Goal: Task Accomplishment & Management: Complete application form

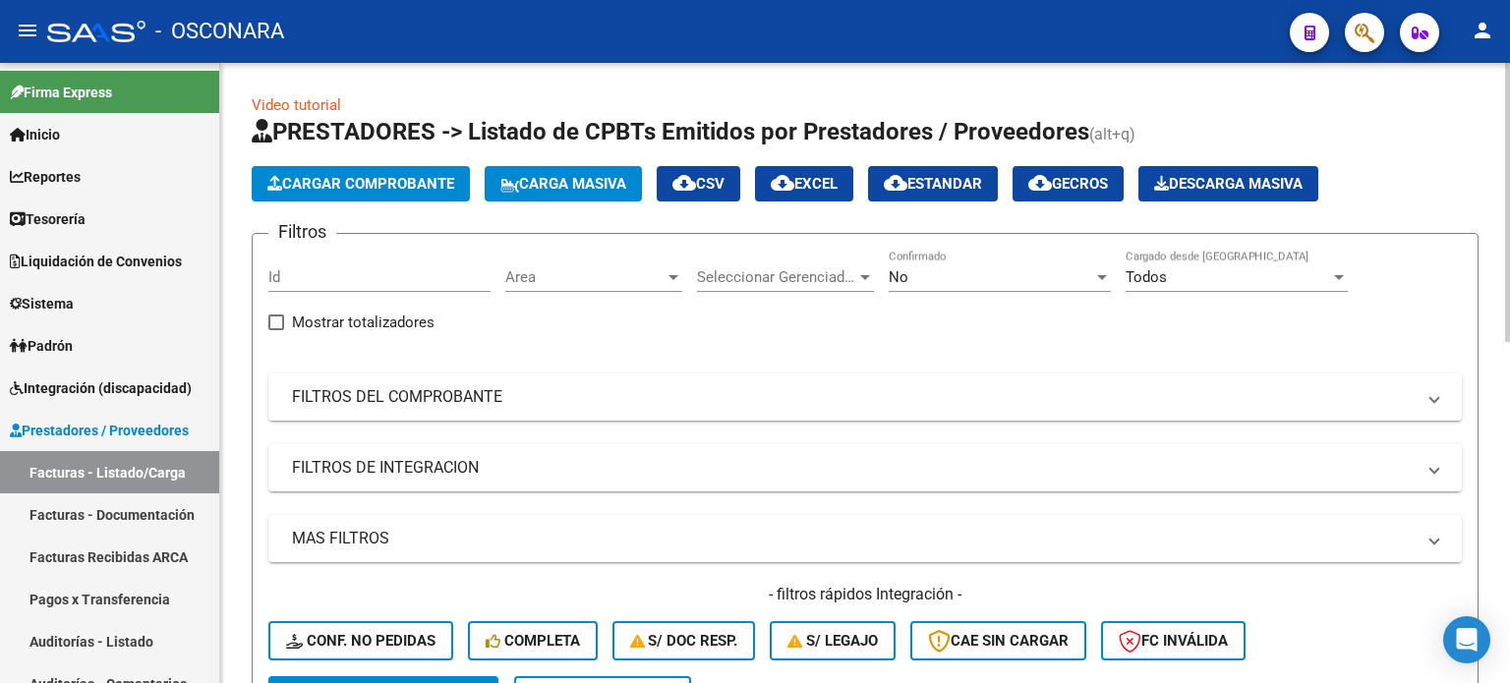
scroll to position [197, 0]
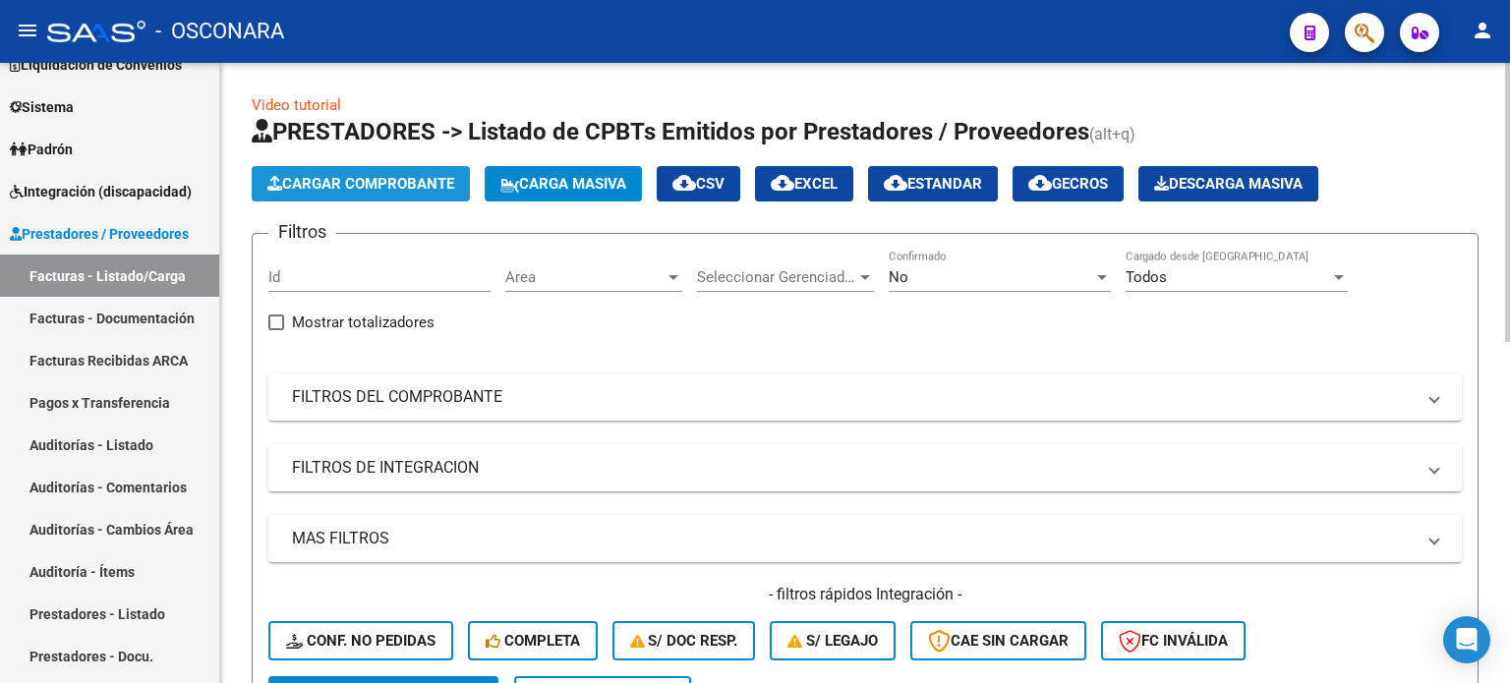
click at [378, 181] on span "Cargar Comprobante" at bounding box center [360, 184] width 187 height 18
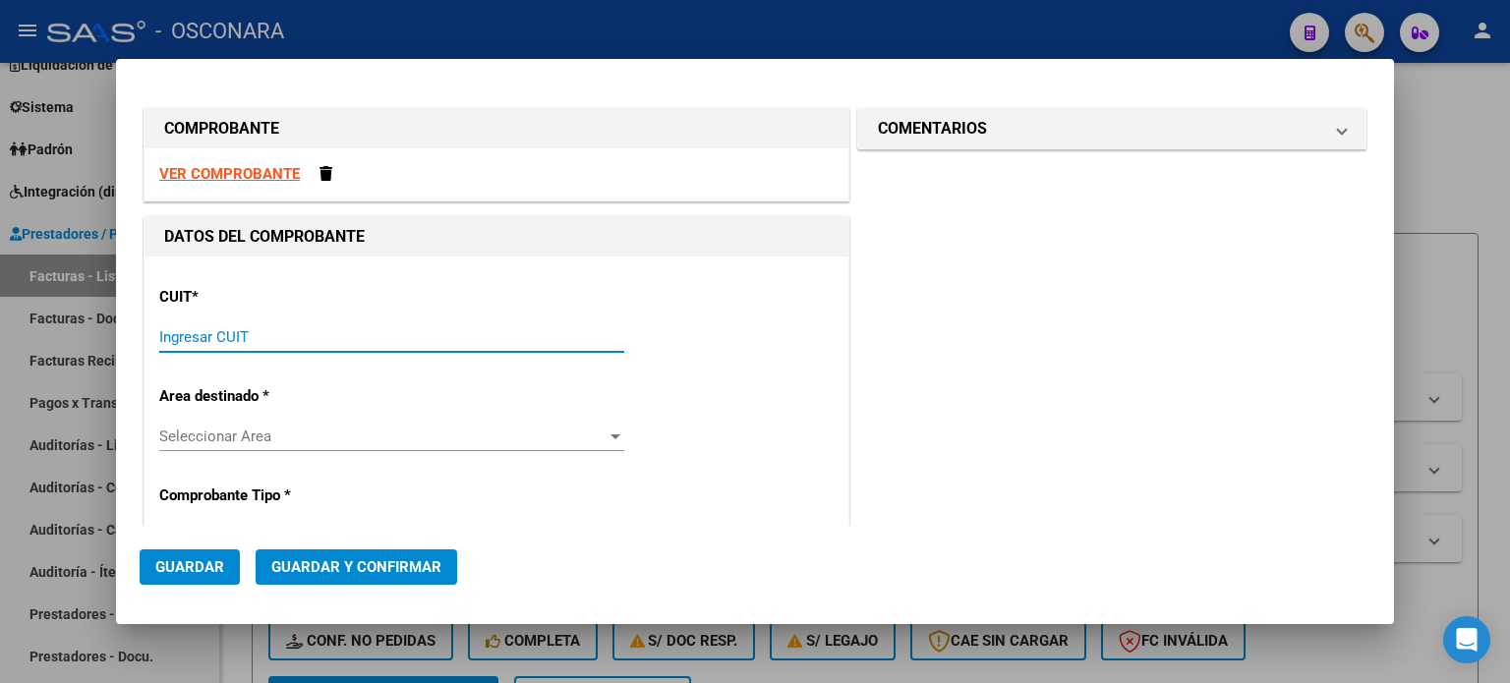
click at [288, 328] on input "Ingresar CUIT" at bounding box center [391, 337] width 465 height 18
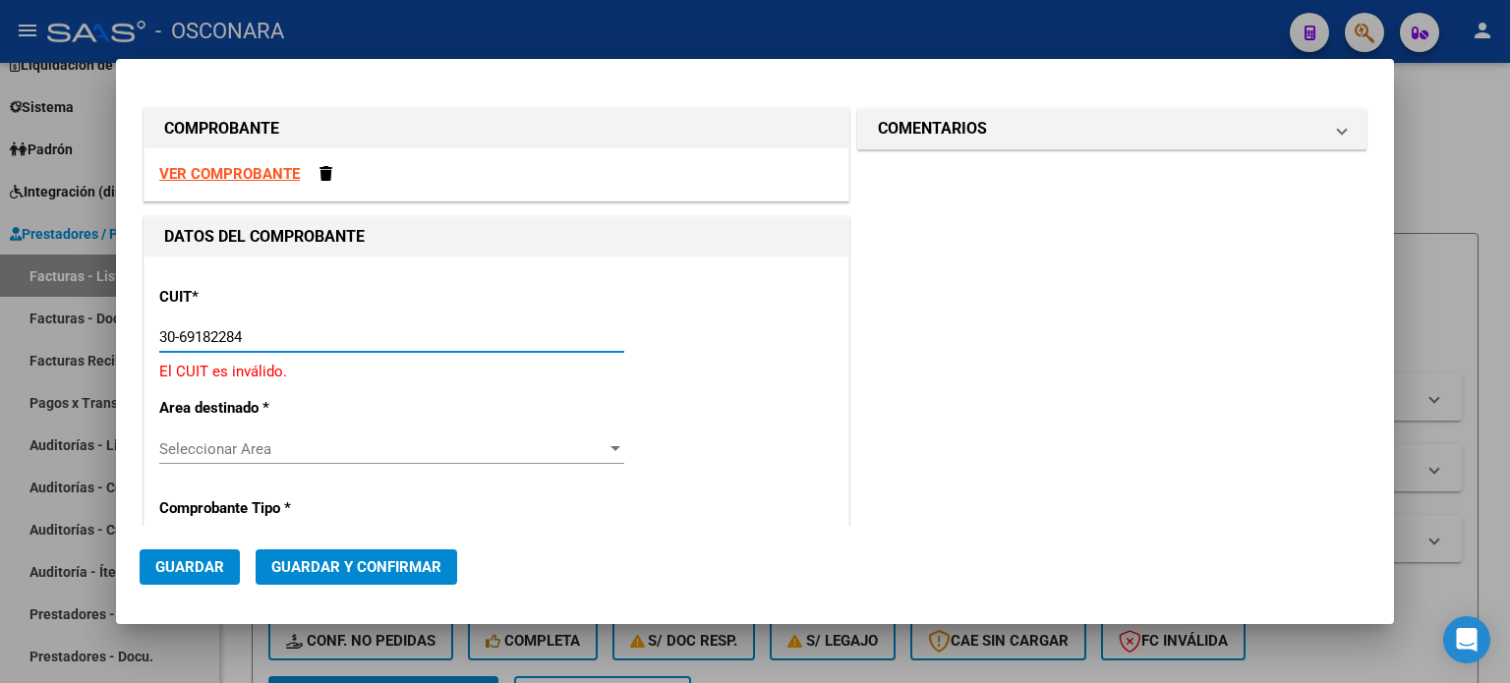
type input "30-69182284-9"
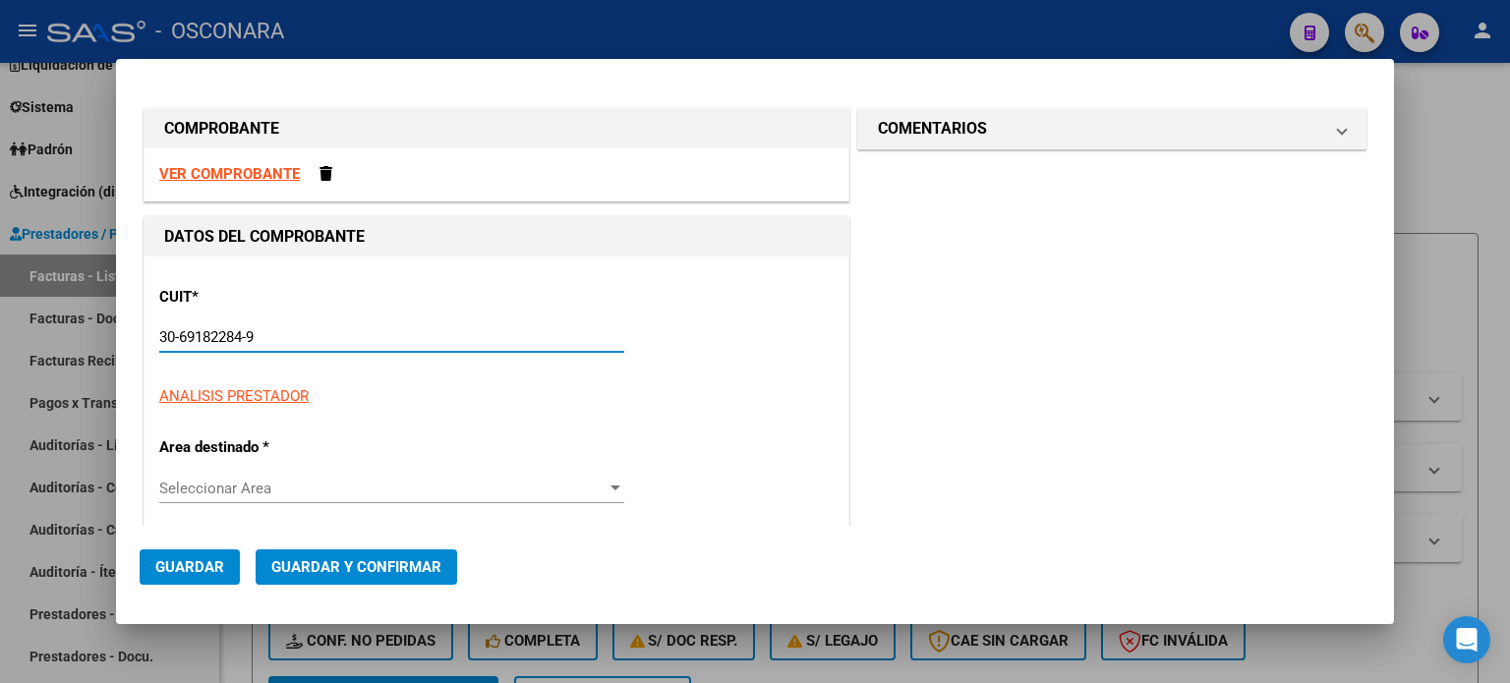
type input "2426"
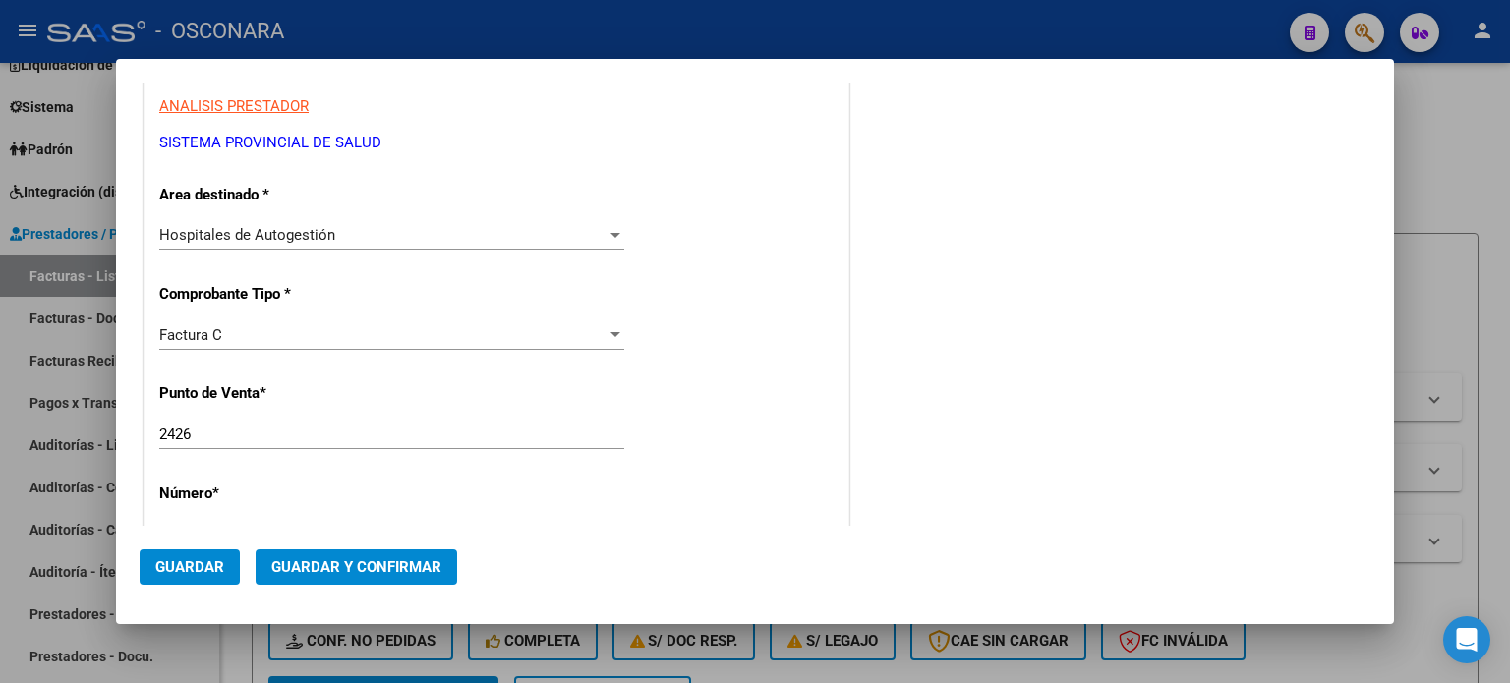
scroll to position [393, 0]
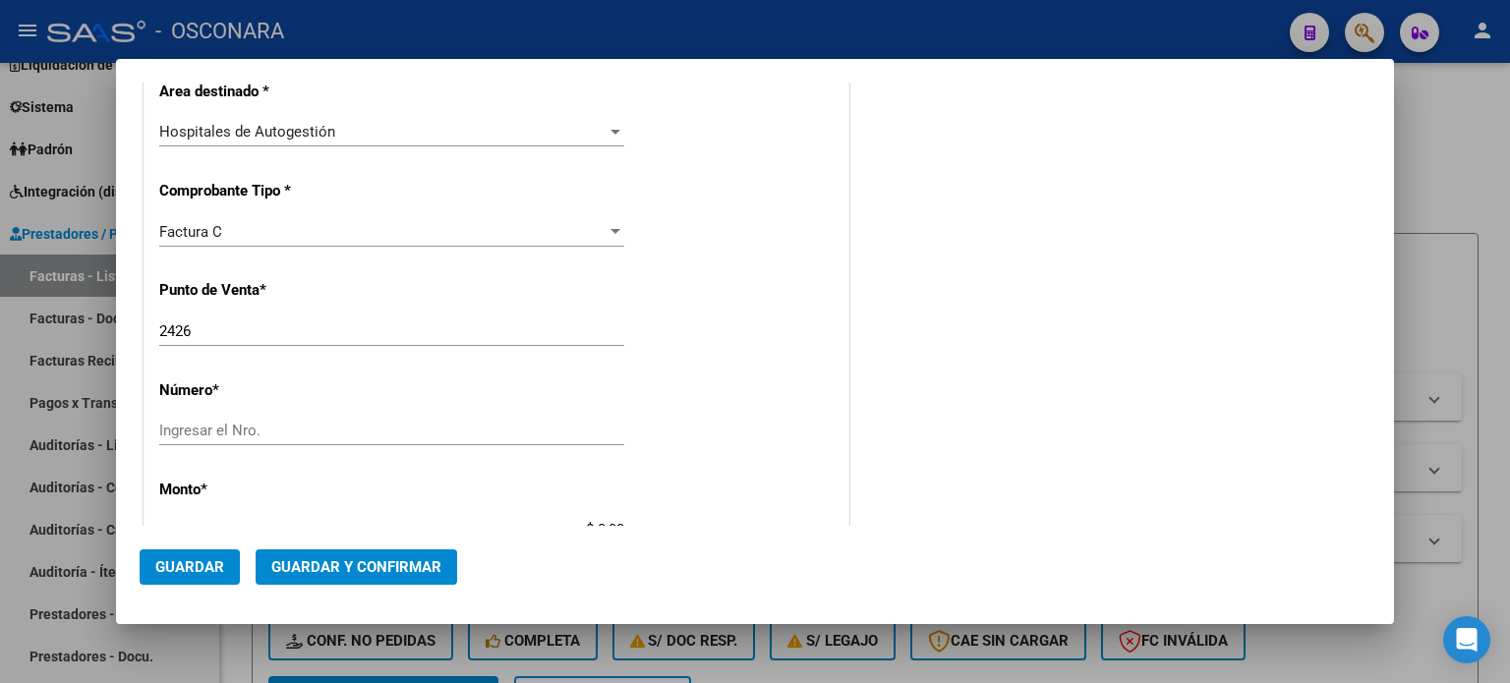
type input "30-69182284-9"
click at [228, 324] on input "2426" at bounding box center [391, 332] width 465 height 18
type input "2"
type input "1607"
click at [194, 432] on input "Ingresar el Nro." at bounding box center [391, 431] width 465 height 18
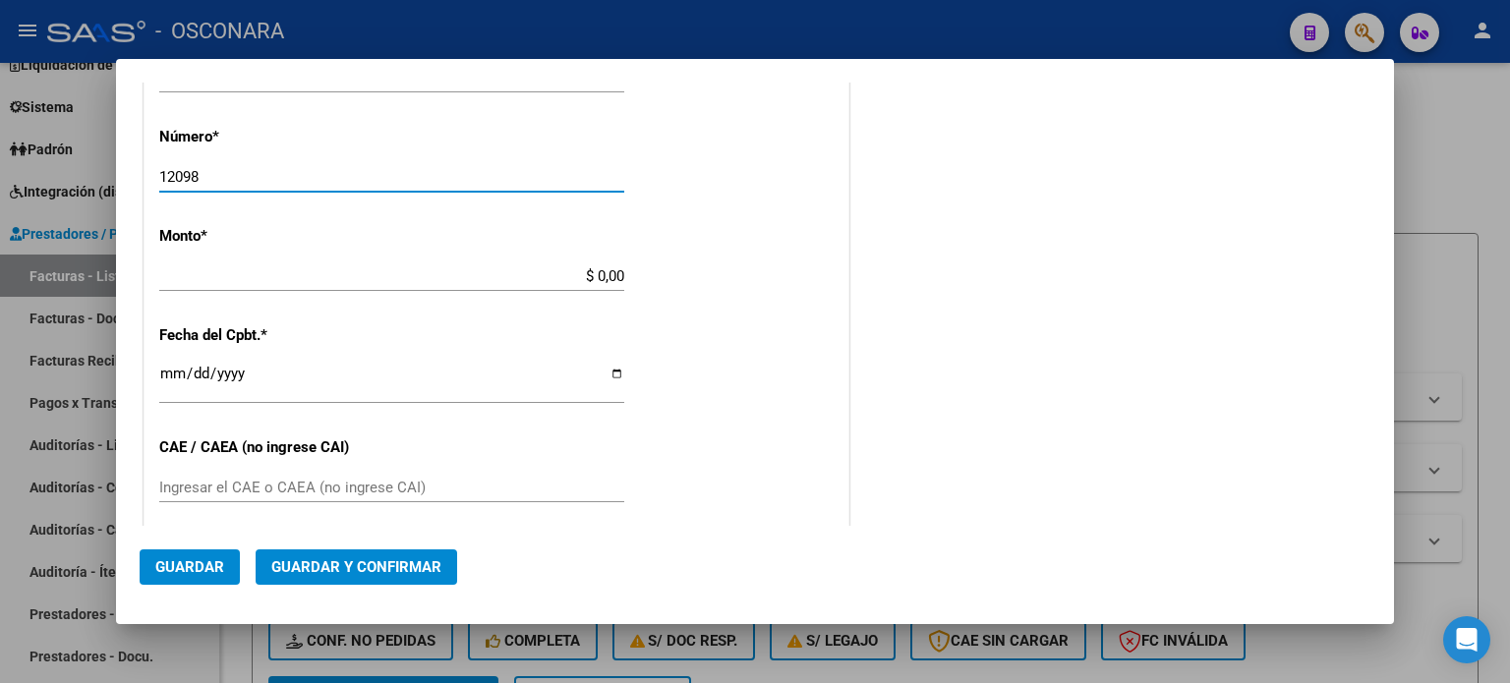
scroll to position [688, 0]
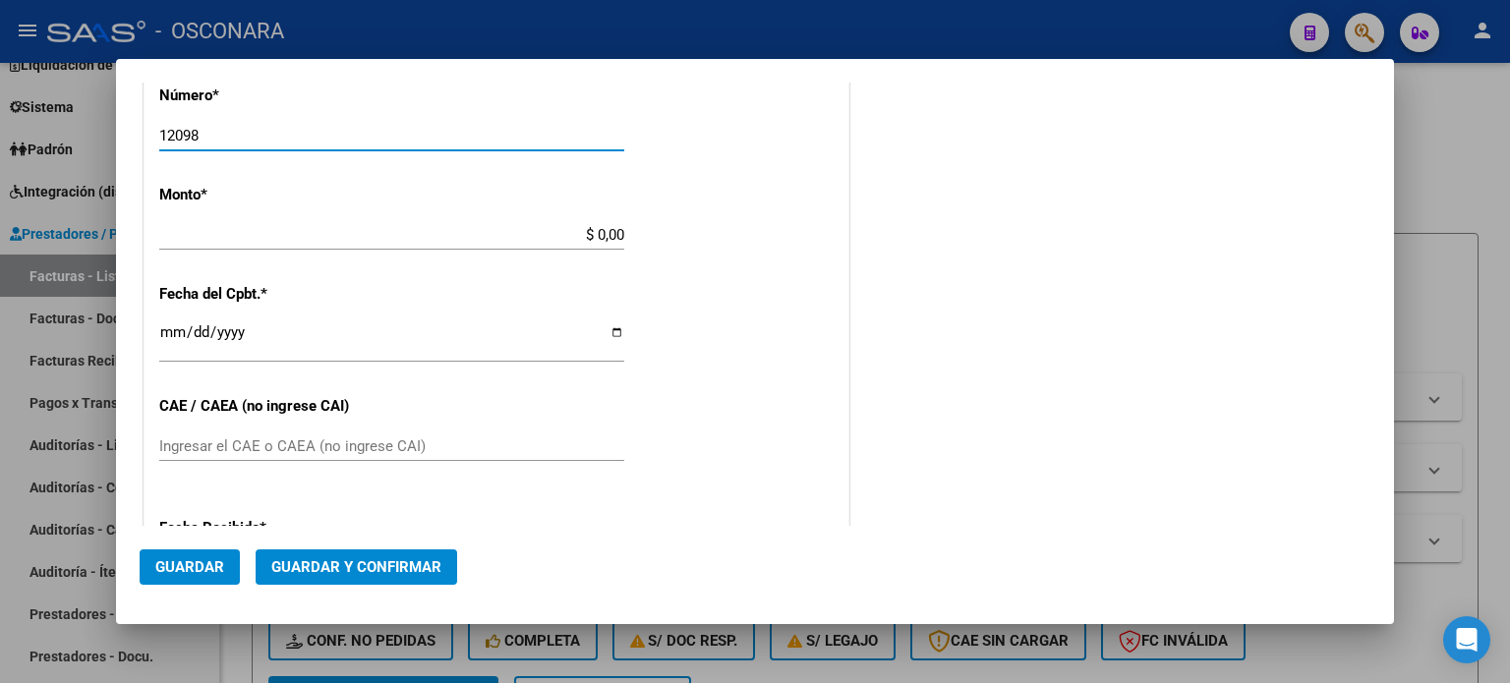
type input "12098"
click at [596, 229] on input "$ 0,00" at bounding box center [391, 235] width 465 height 18
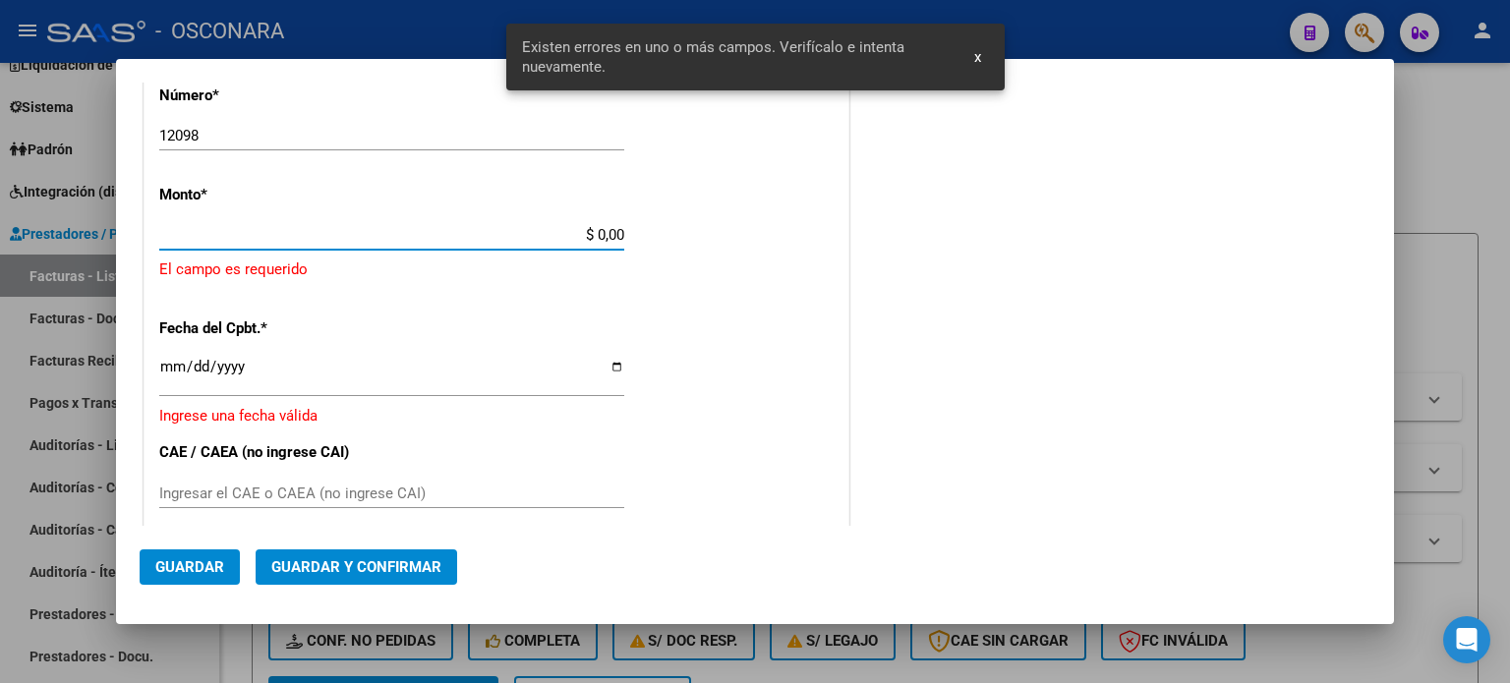
scroll to position [610, 0]
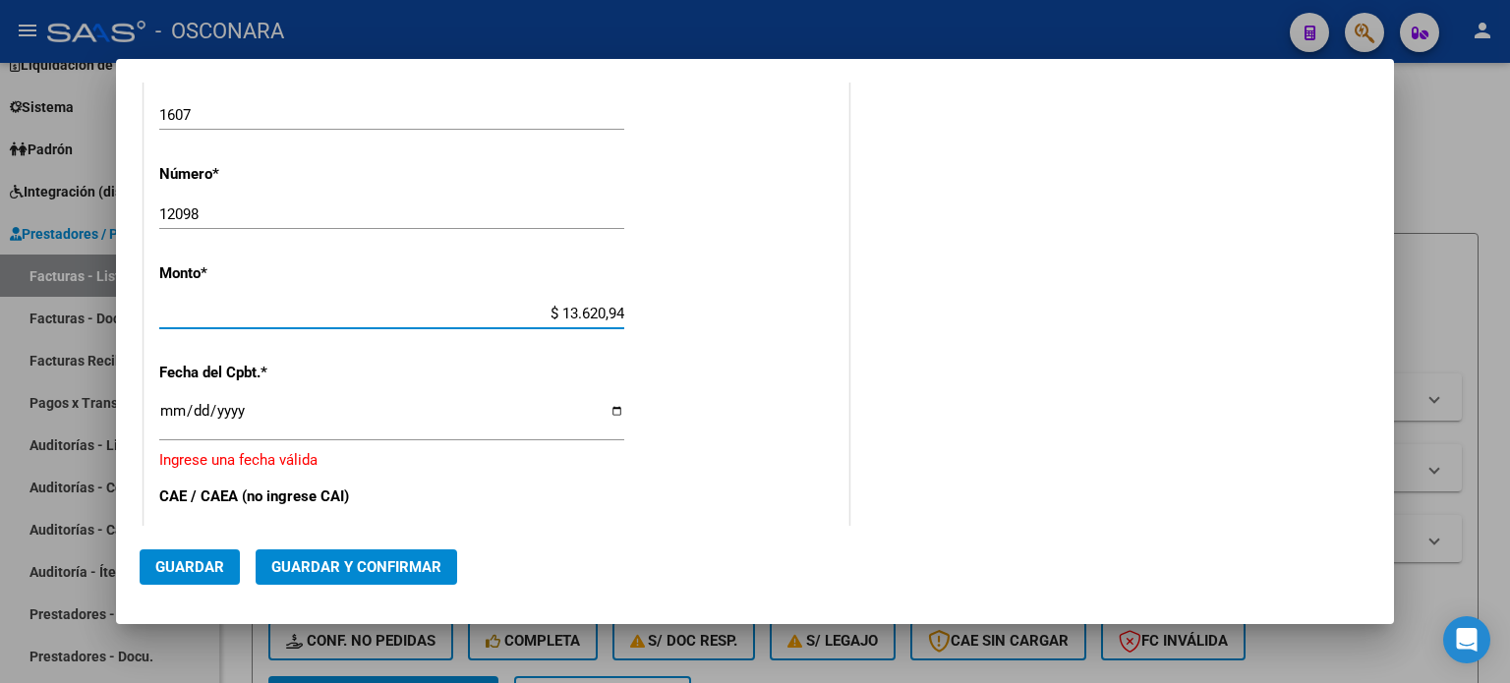
type input "$ 136.209,44"
click at [166, 404] on input "Ingresar la fecha" at bounding box center [391, 418] width 465 height 31
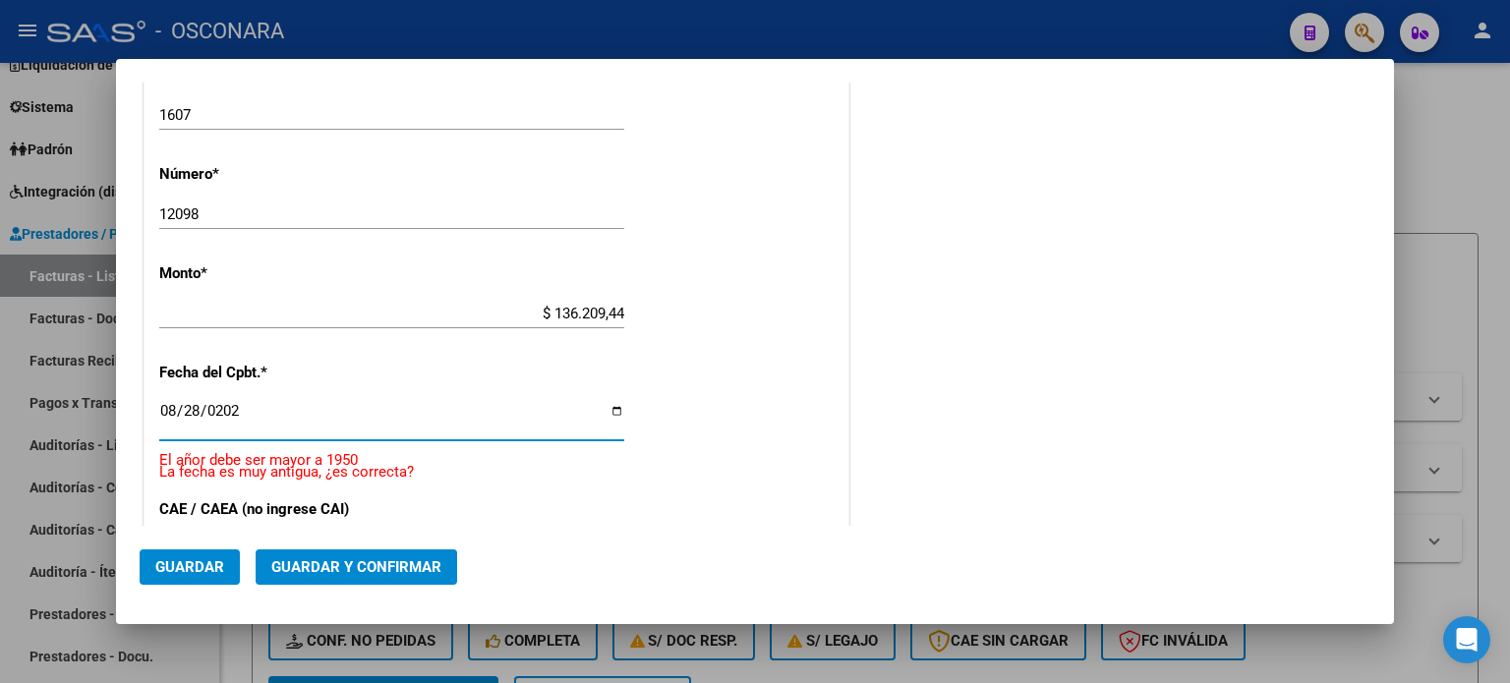
type input "[DATE]"
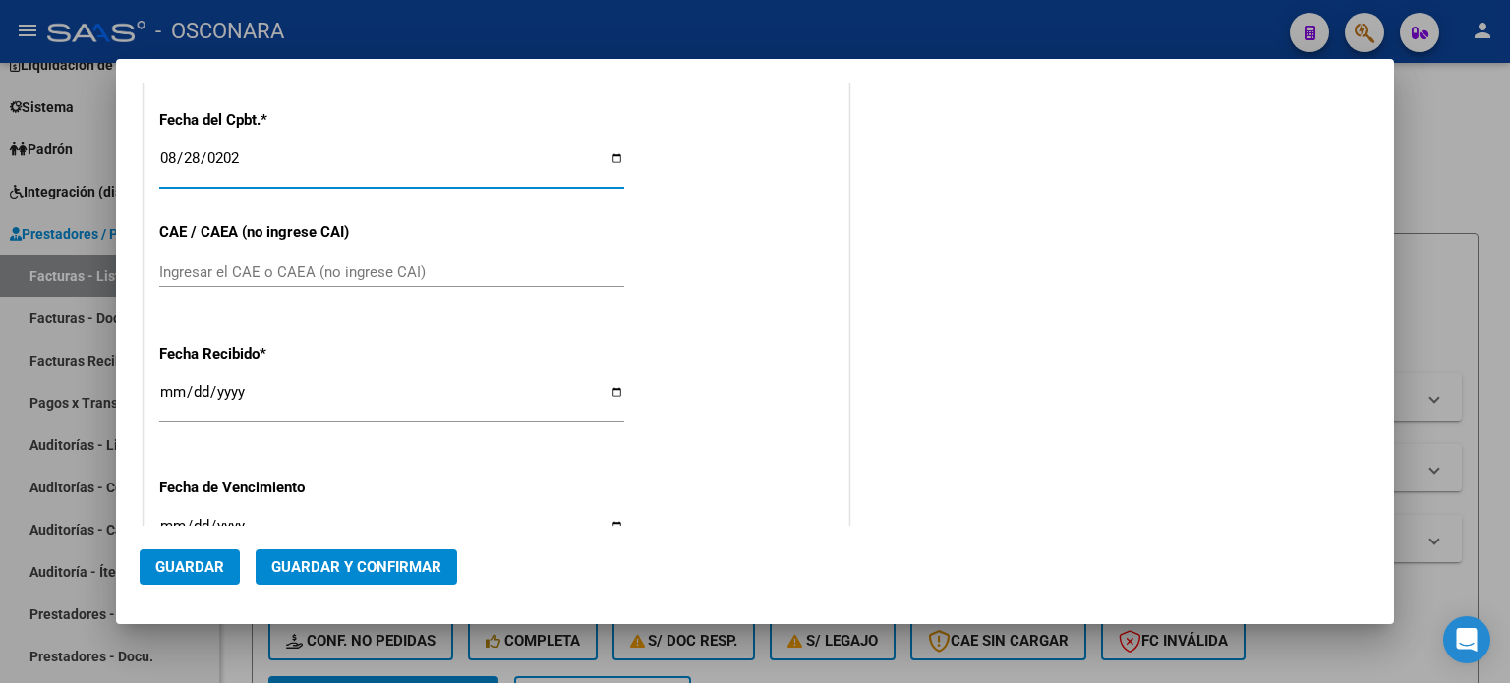
scroll to position [905, 0]
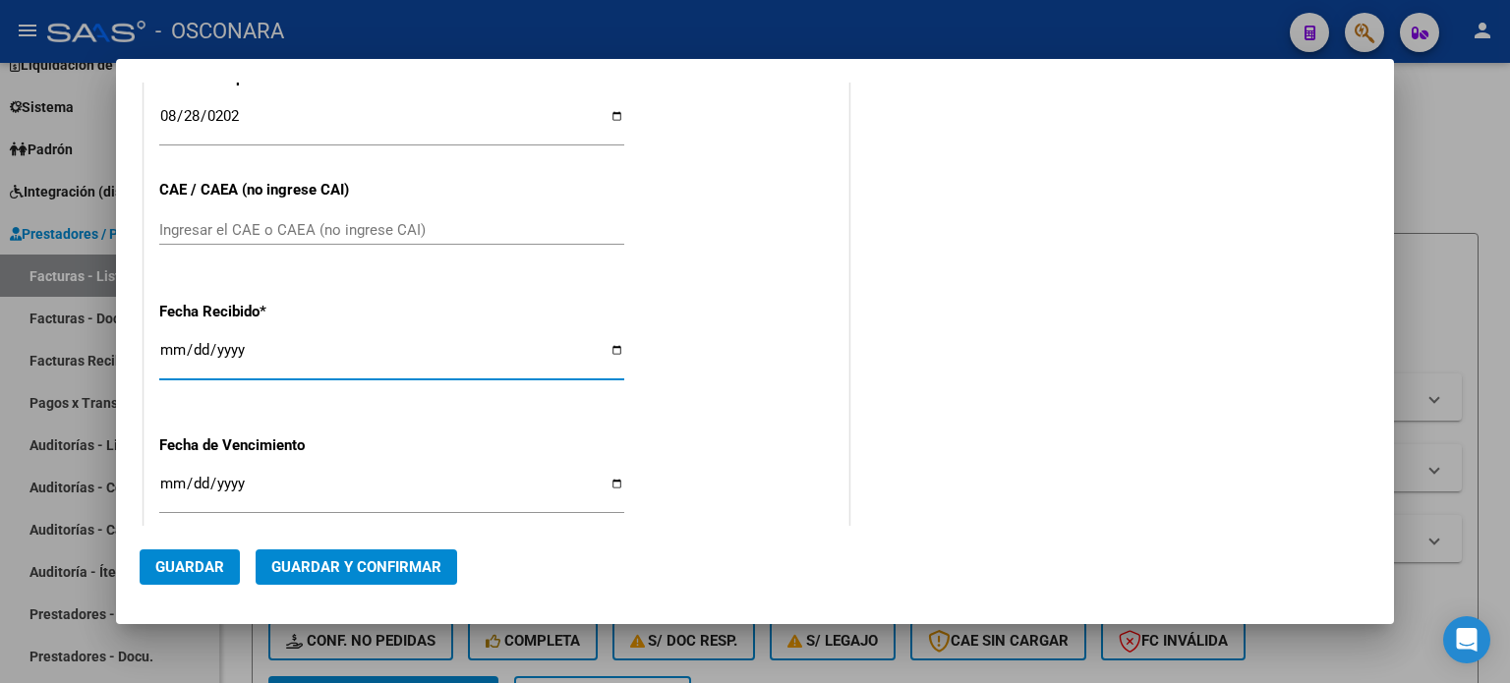
drag, startPoint x: 161, startPoint y: 345, endPoint x: 161, endPoint y: 185, distance: 160.3
click at [162, 345] on input "[DATE]" at bounding box center [391, 357] width 465 height 31
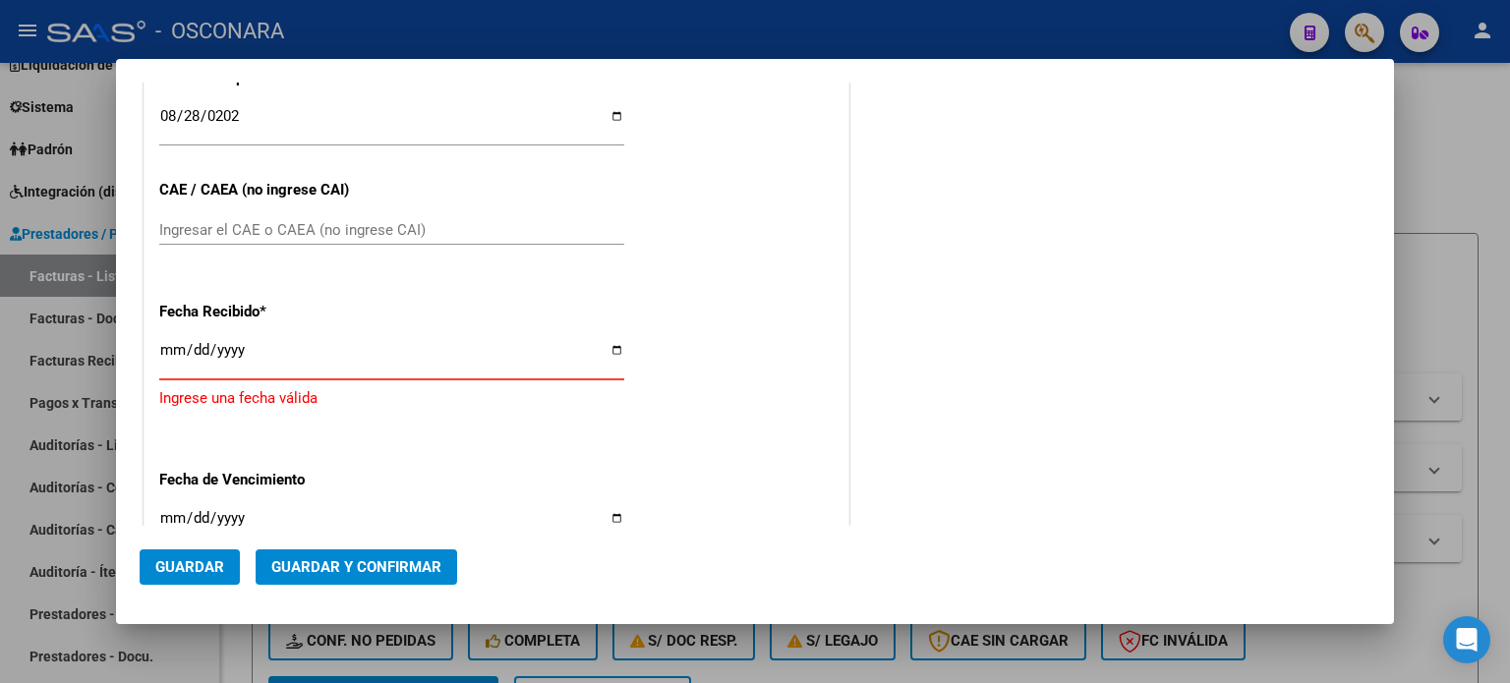
type input "[DATE]"
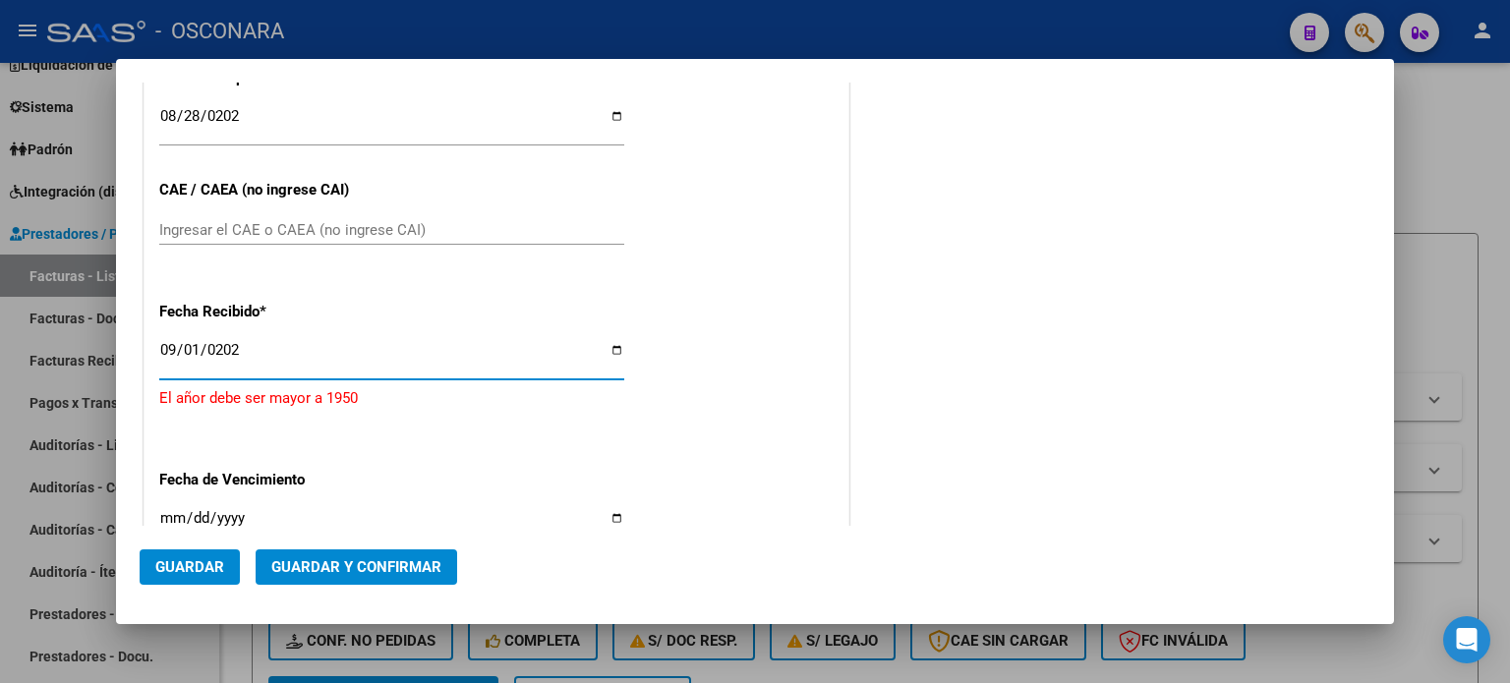
type input "[DATE]"
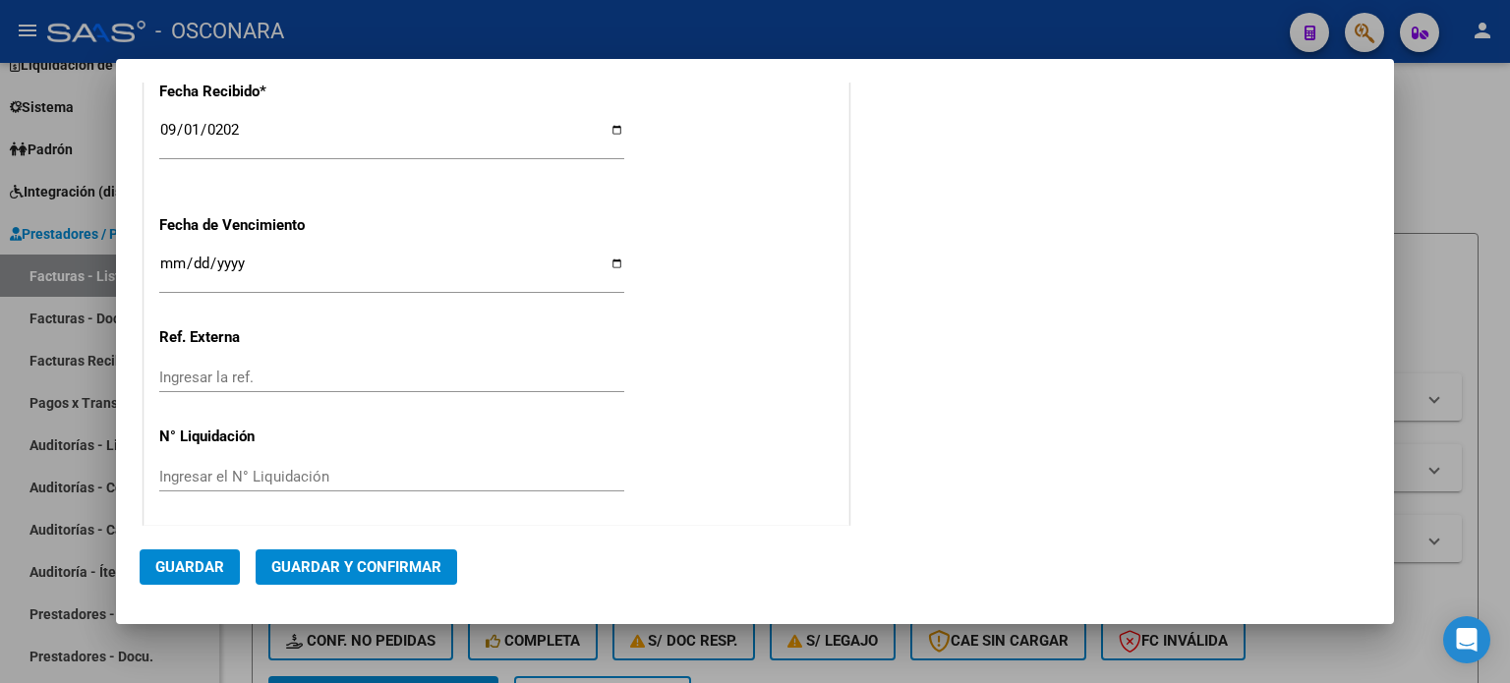
scroll to position [1127, 0]
click at [380, 560] on span "Guardar y Confirmar" at bounding box center [356, 568] width 170 height 18
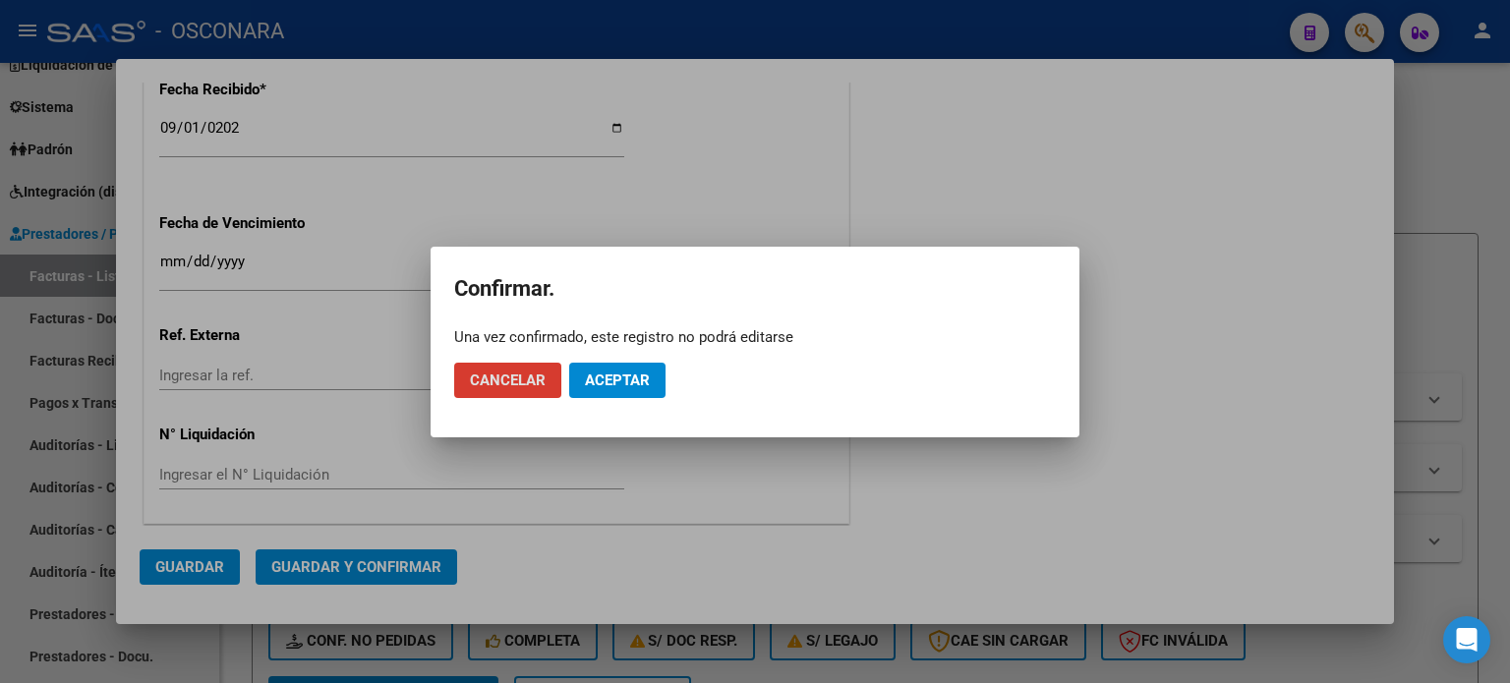
click at [618, 380] on span "Aceptar" at bounding box center [617, 381] width 65 height 18
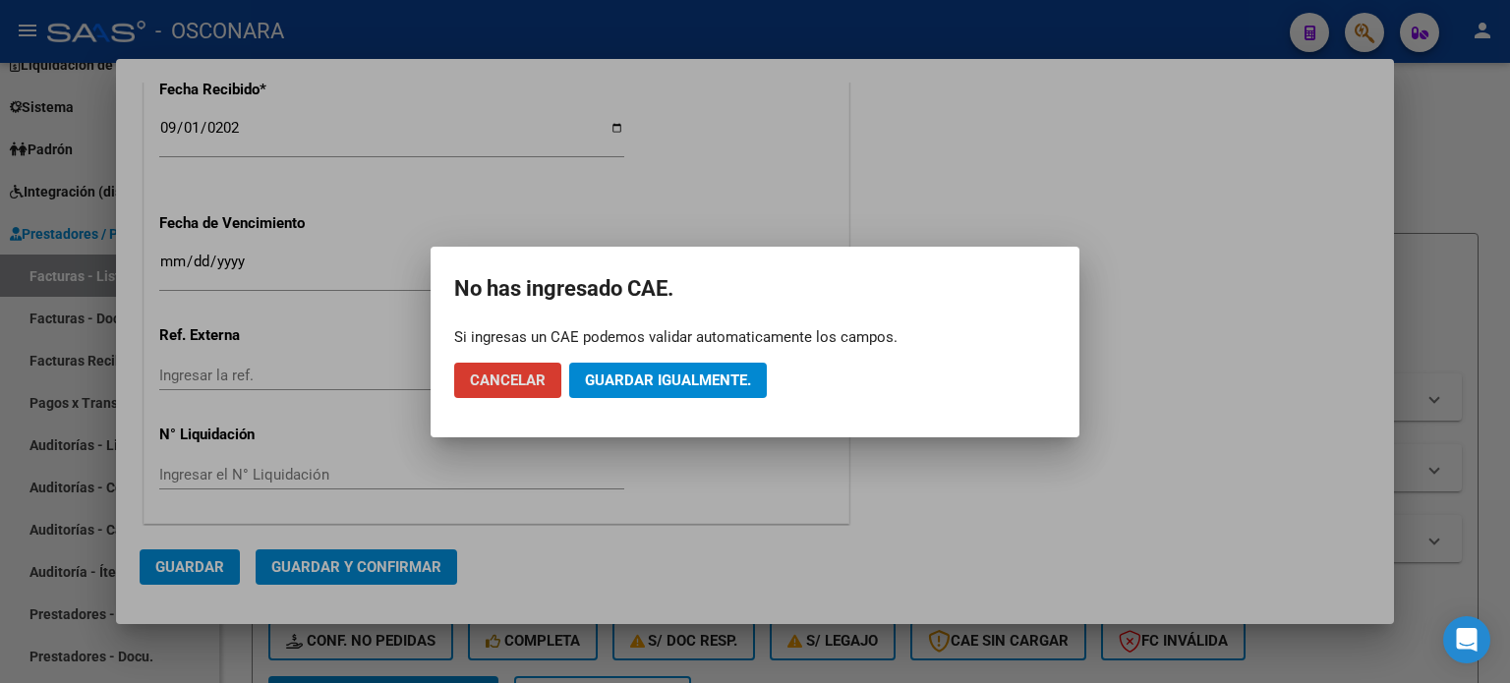
click at [677, 382] on span "Guardar igualmente." at bounding box center [668, 381] width 166 height 18
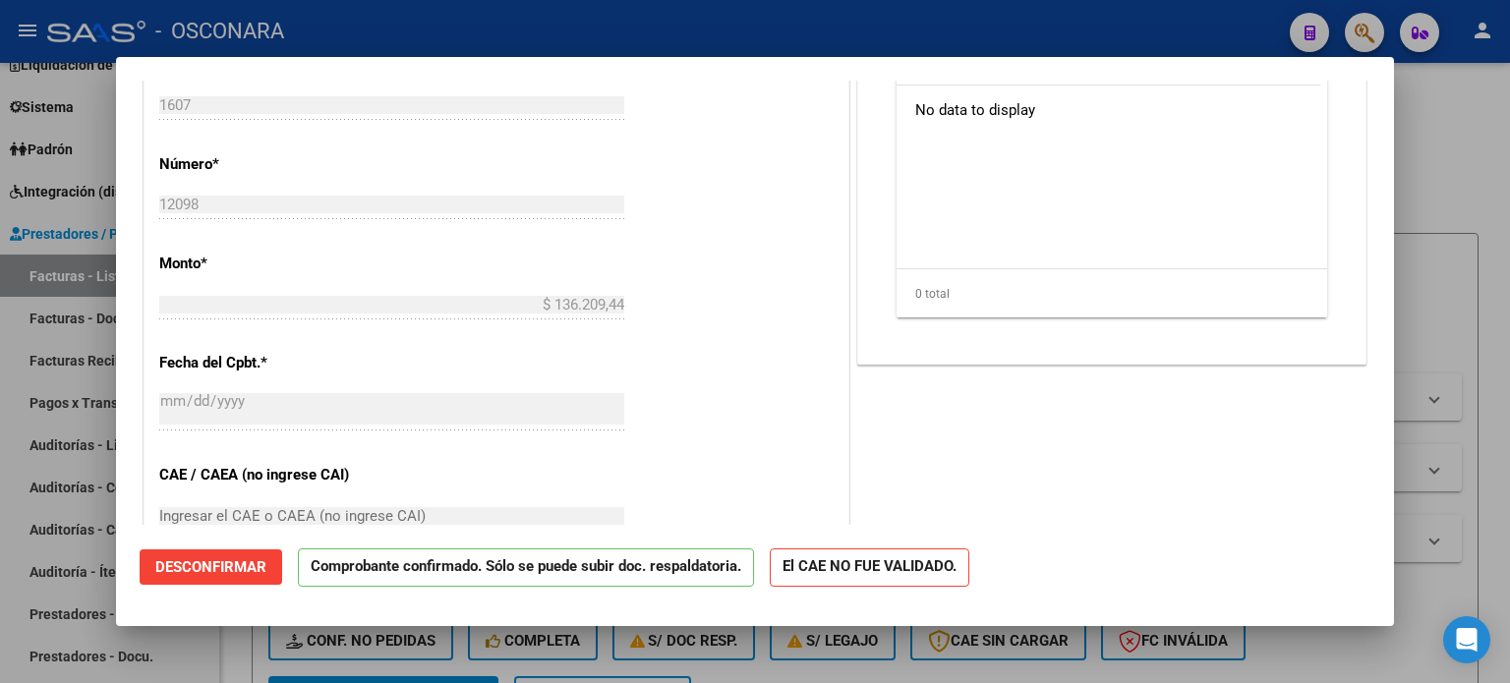
scroll to position [787, 0]
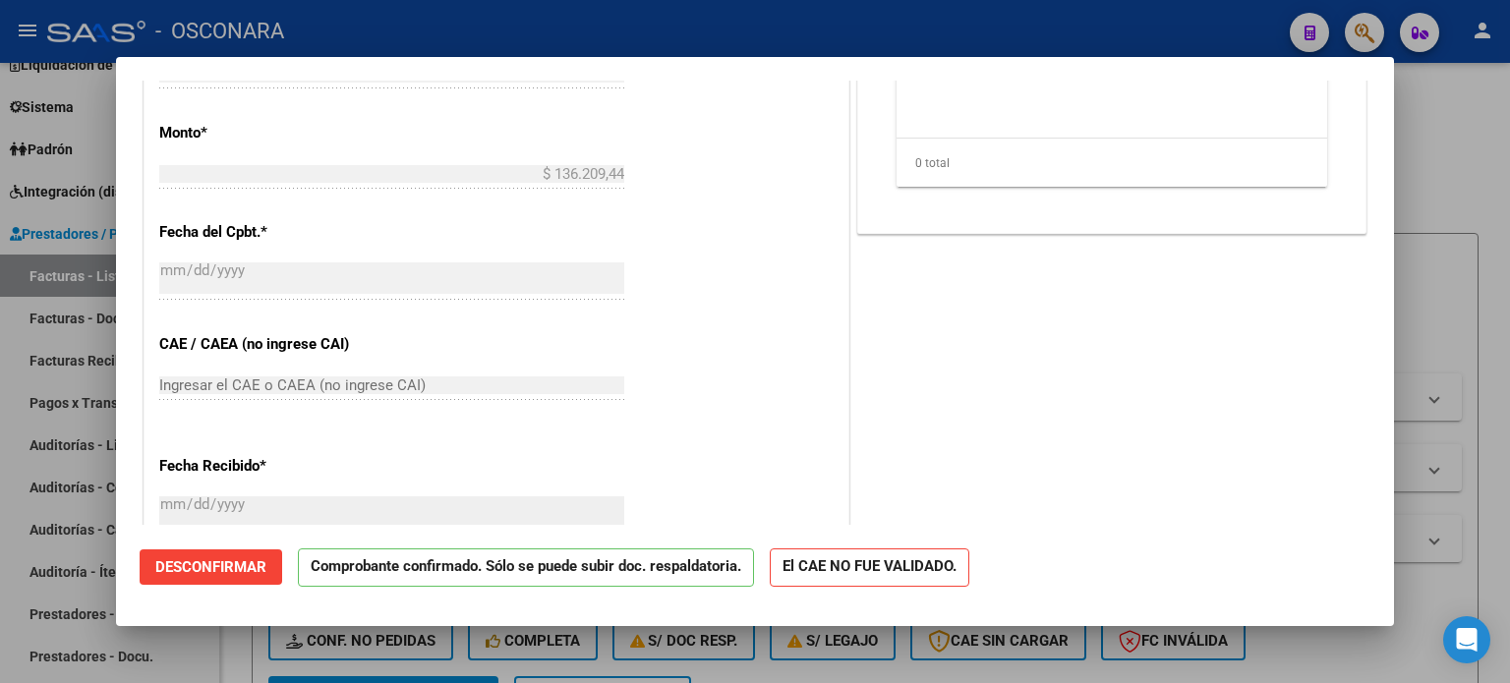
click at [202, 590] on mat-dialog-actions "Desconfirmar Comprobante confirmado. Sólo se puede subir doc. respaldatoria. El…" at bounding box center [755, 564] width 1231 height 78
click at [201, 565] on span "Desconfirmar" at bounding box center [210, 568] width 111 height 18
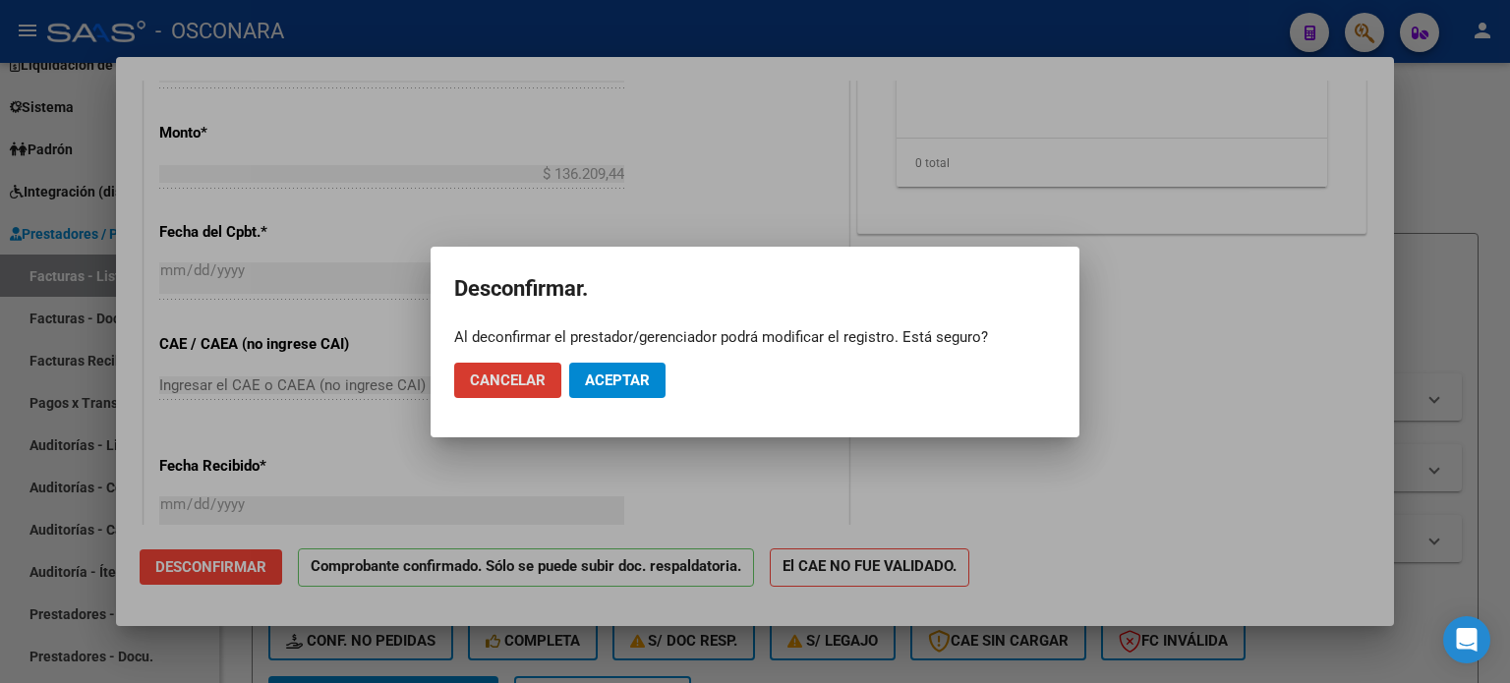
click at [627, 373] on span "Aceptar" at bounding box center [617, 381] width 65 height 18
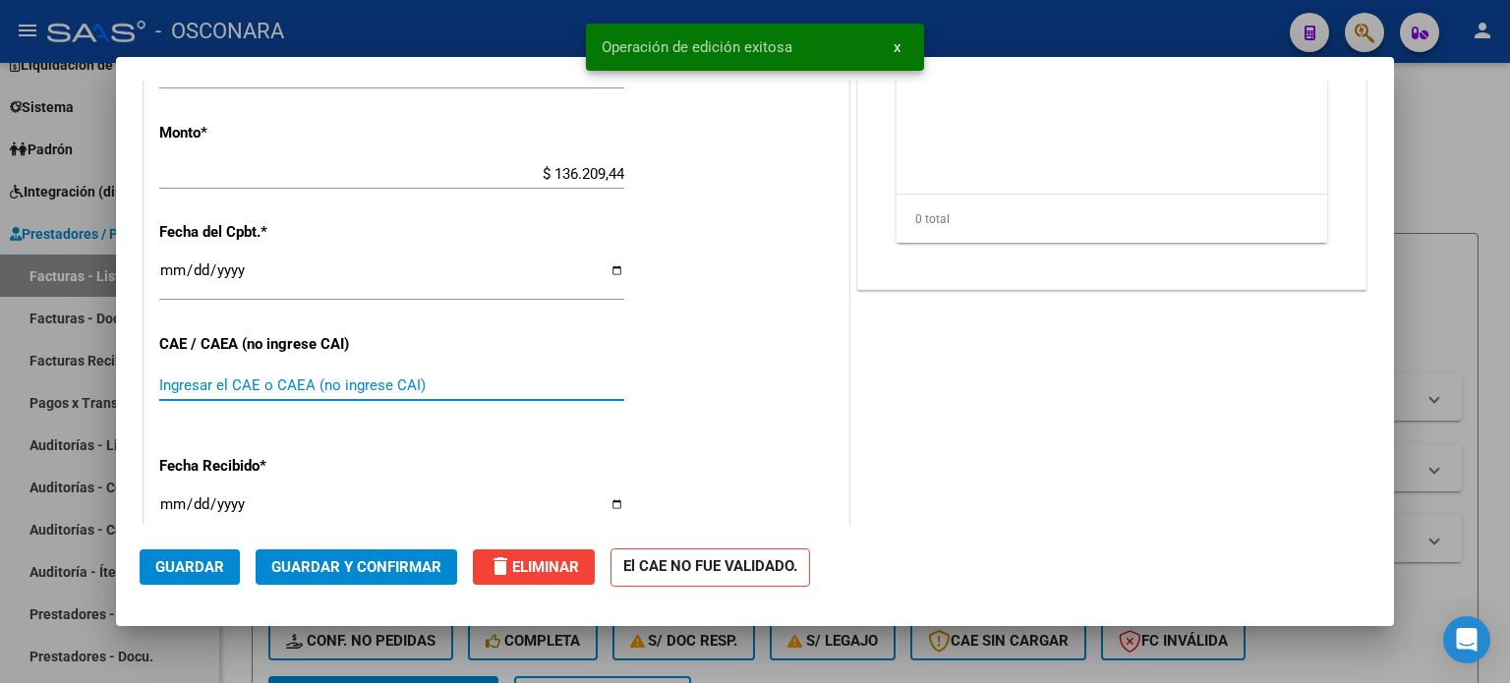
click at [311, 387] on input "Ingresar el CAE o CAEA (no ingrese CAI)" at bounding box center [391, 386] width 465 height 18
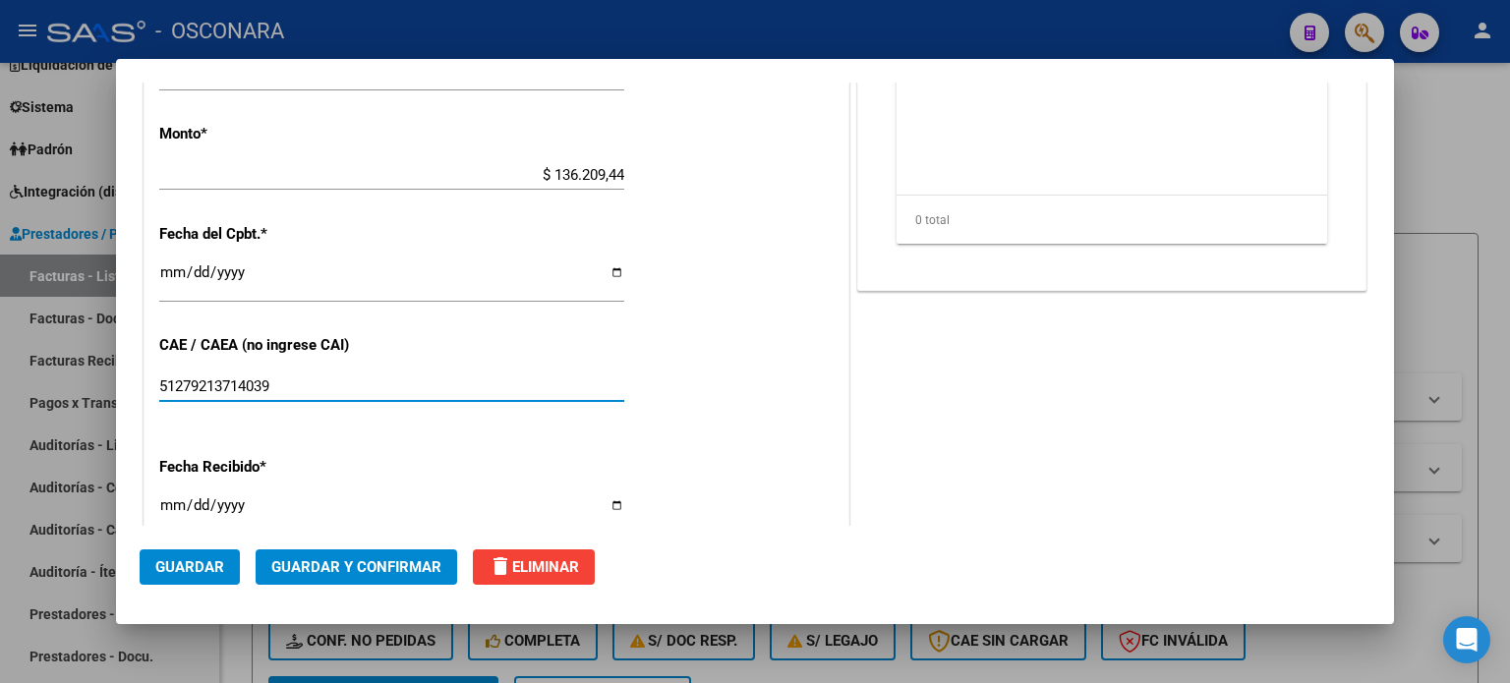
type input "51279213714039"
click at [368, 567] on span "Guardar y Confirmar" at bounding box center [356, 568] width 170 height 18
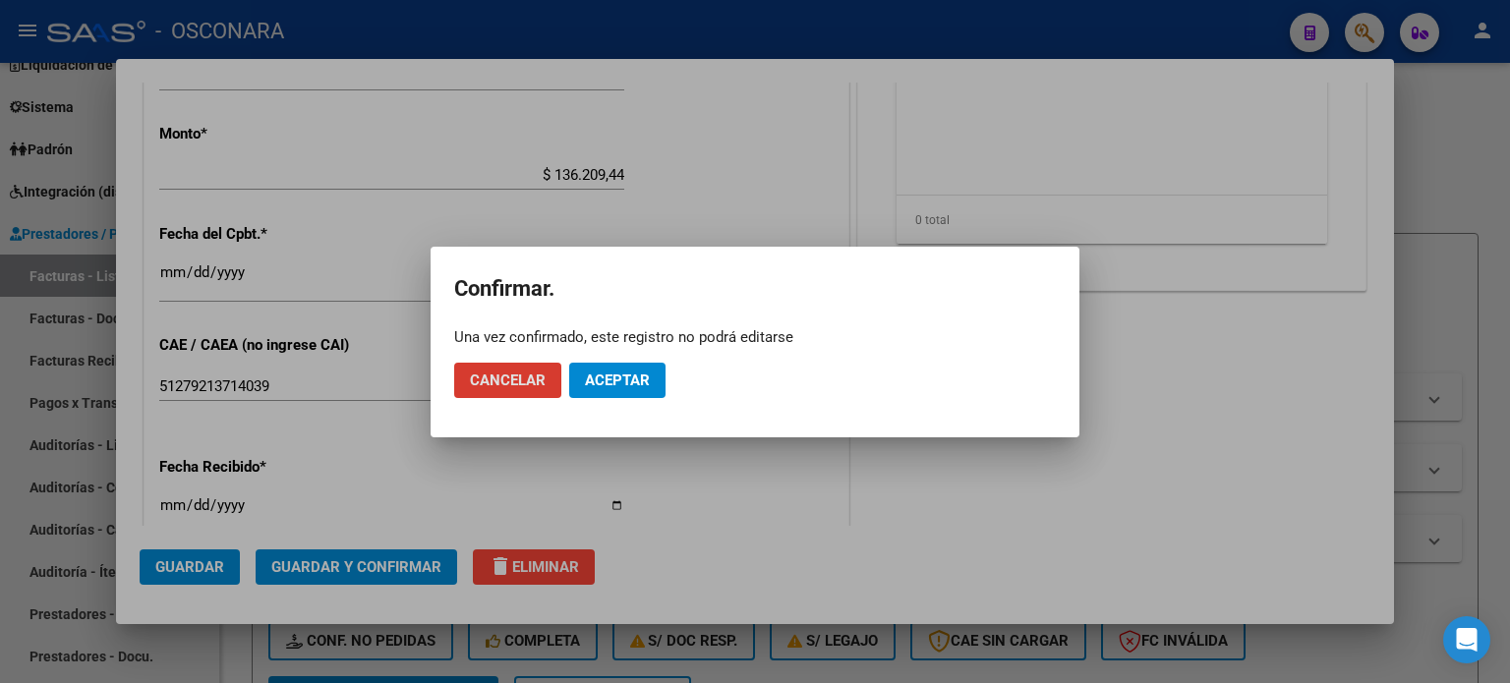
click at [623, 377] on span "Aceptar" at bounding box center [617, 381] width 65 height 18
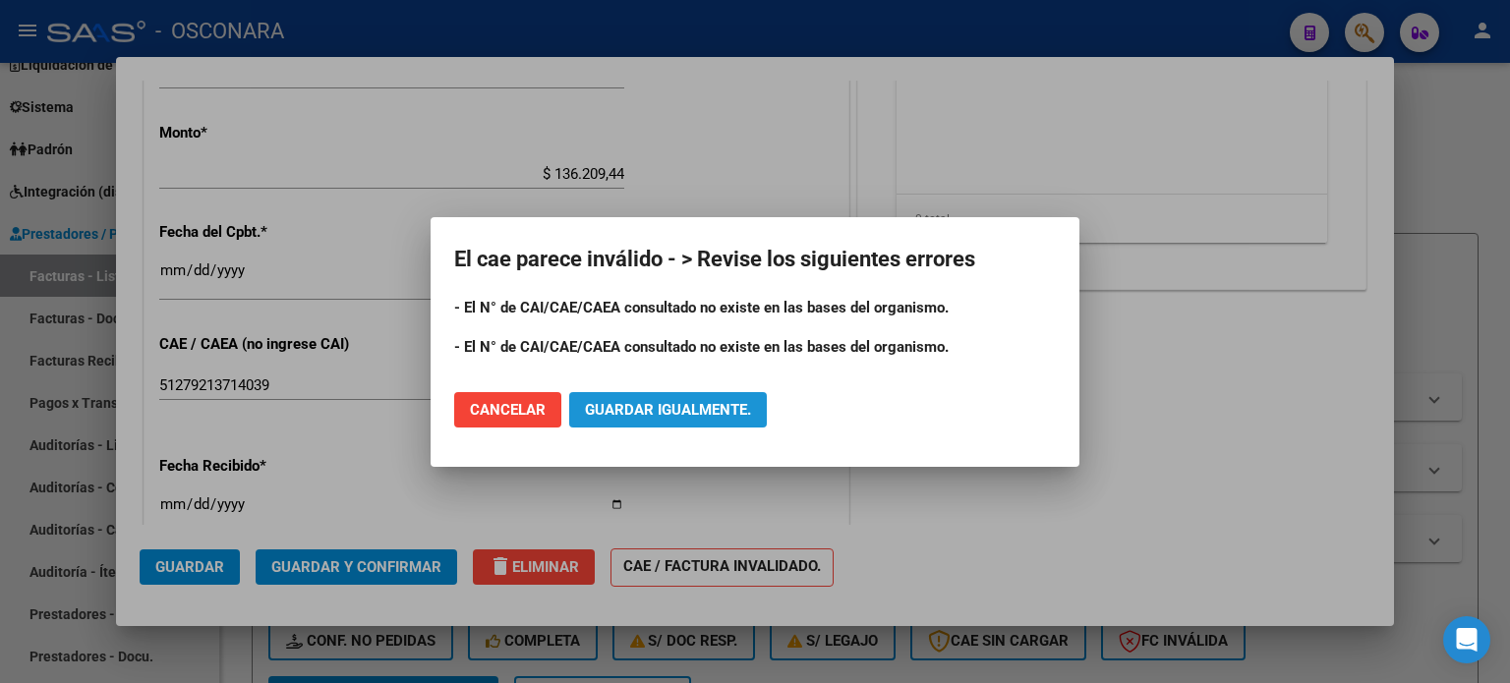
click at [659, 412] on span "Guardar igualmente." at bounding box center [668, 410] width 166 height 18
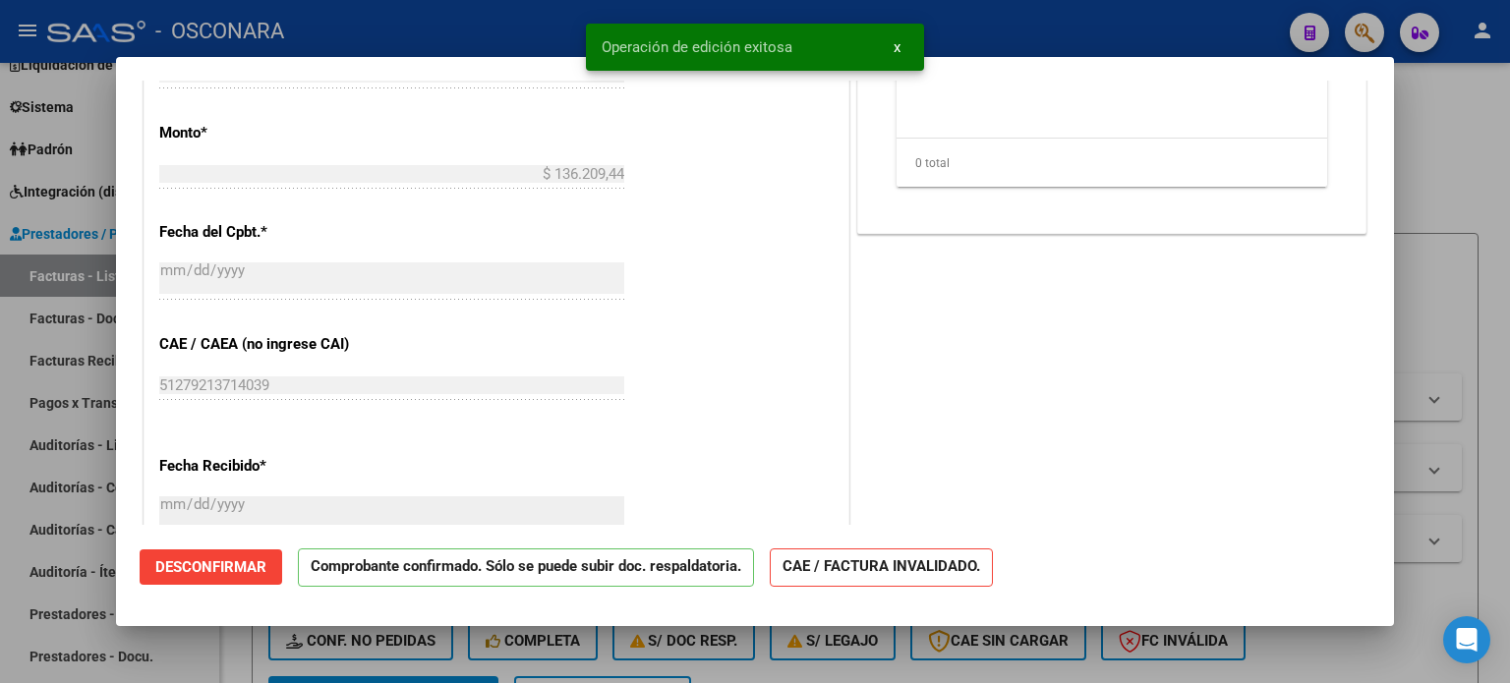
click at [1483, 148] on div at bounding box center [755, 341] width 1510 height 683
type input "$ 0,00"
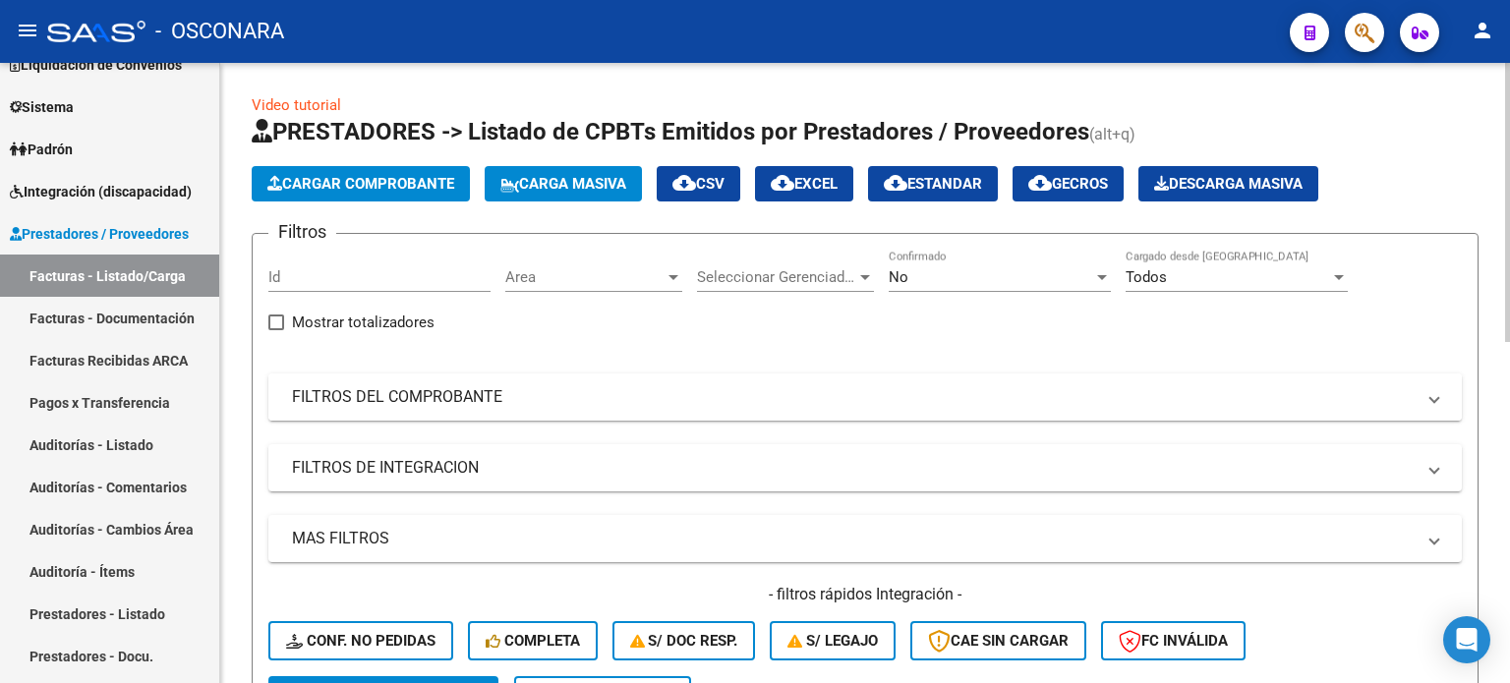
scroll to position [98, 0]
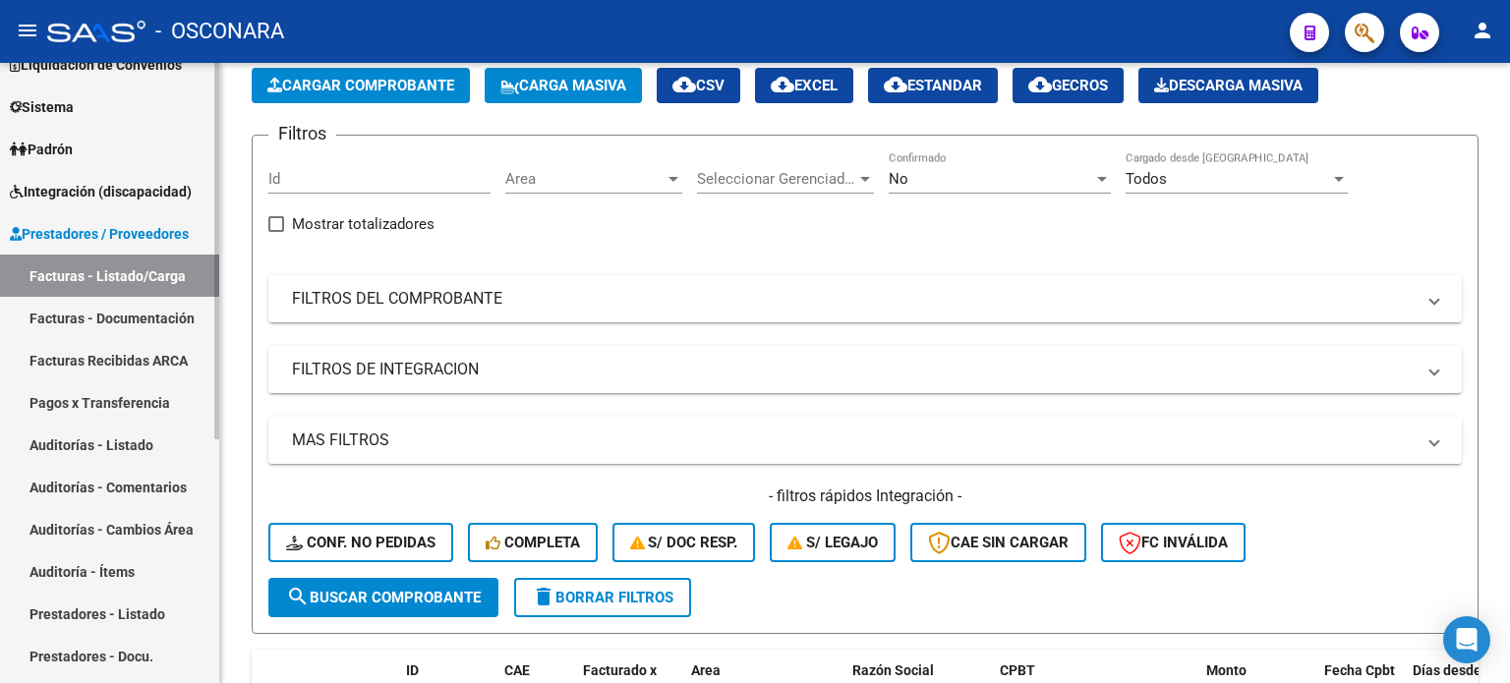
click at [88, 447] on link "Auditorías - Listado" at bounding box center [109, 445] width 219 height 42
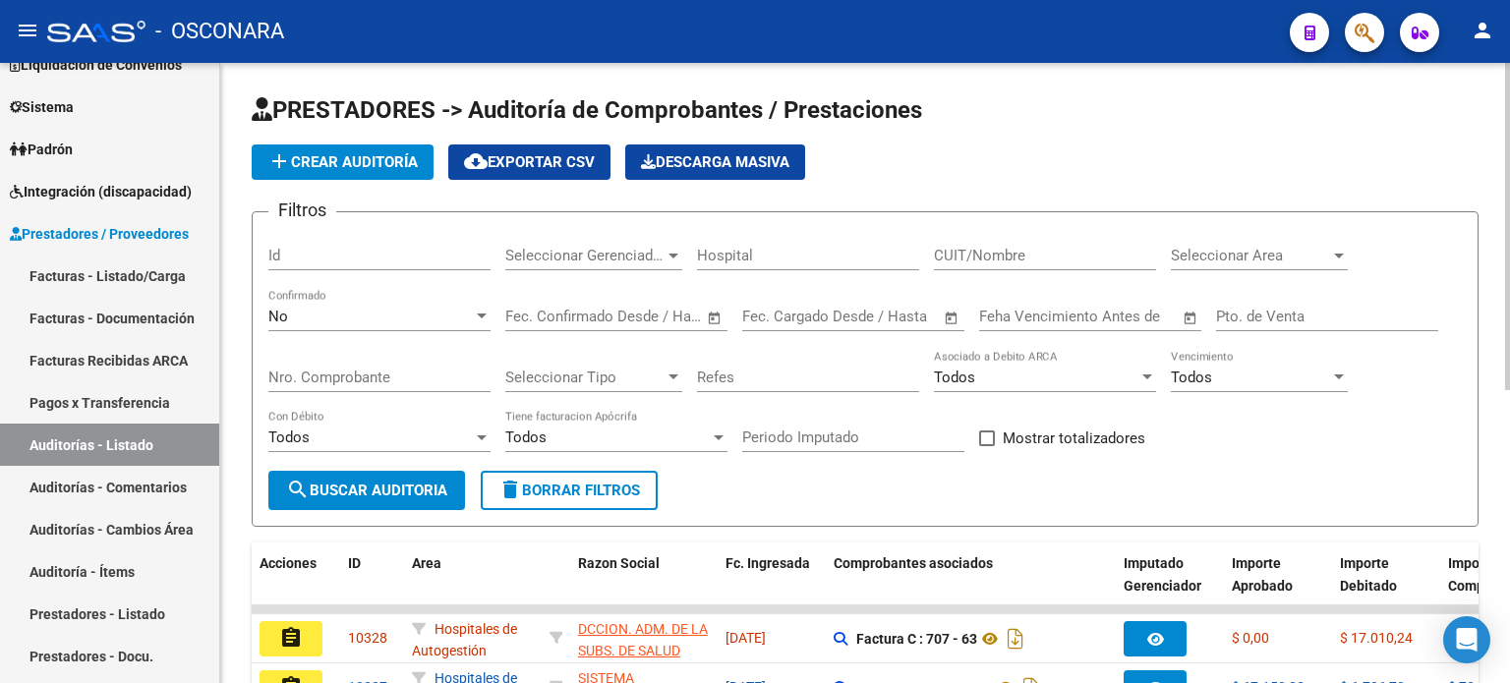
click at [353, 160] on span "add Crear Auditoría" at bounding box center [342, 162] width 150 height 18
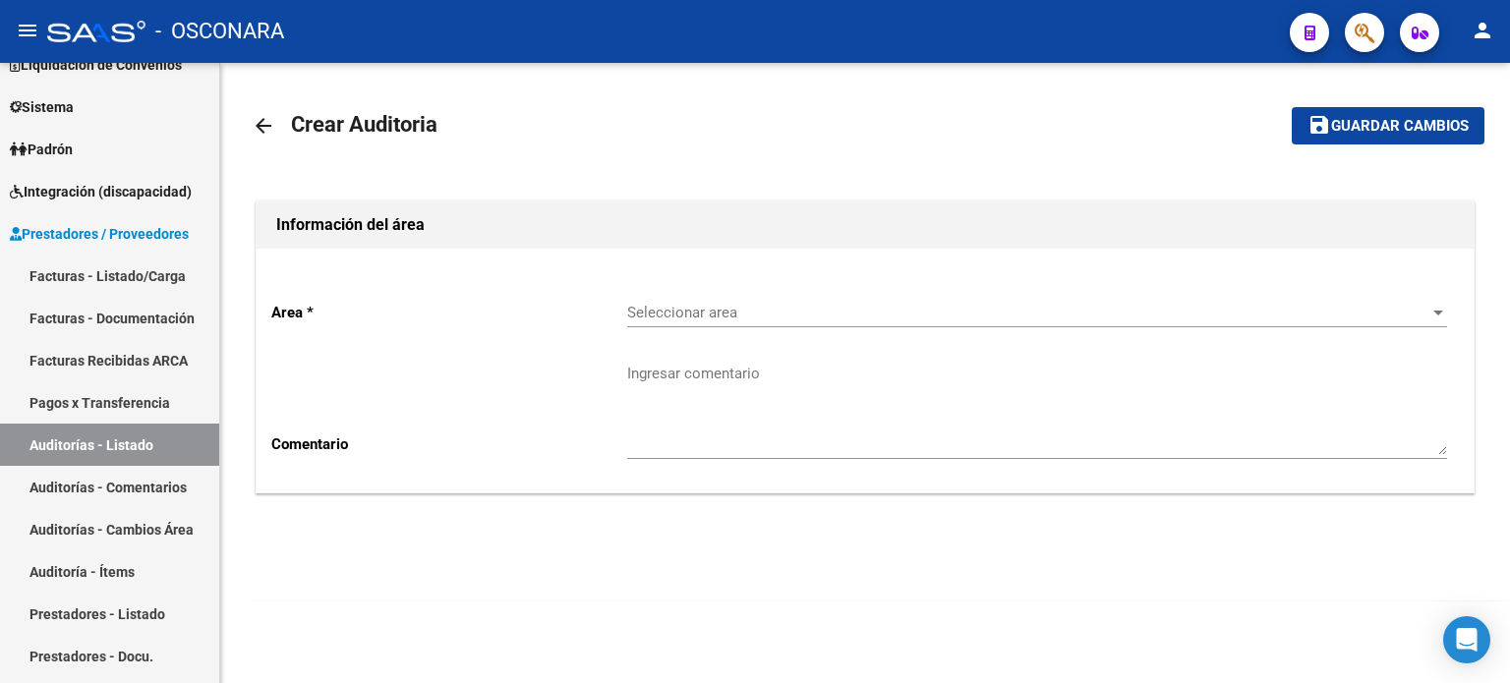
click at [771, 305] on div "Seleccionar area Seleccionar area" at bounding box center [1037, 306] width 820 height 42
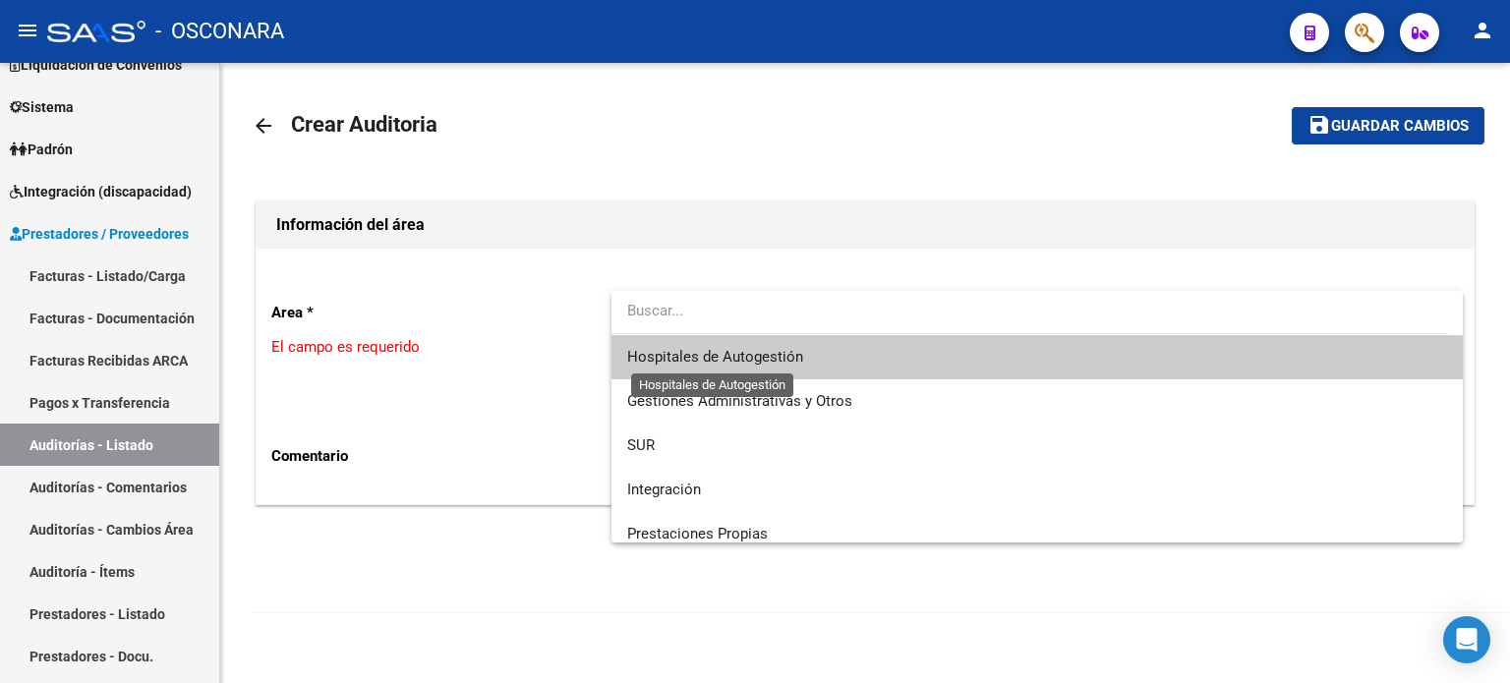
click at [762, 358] on span "Hospitales de Autogestión" at bounding box center [715, 357] width 176 height 18
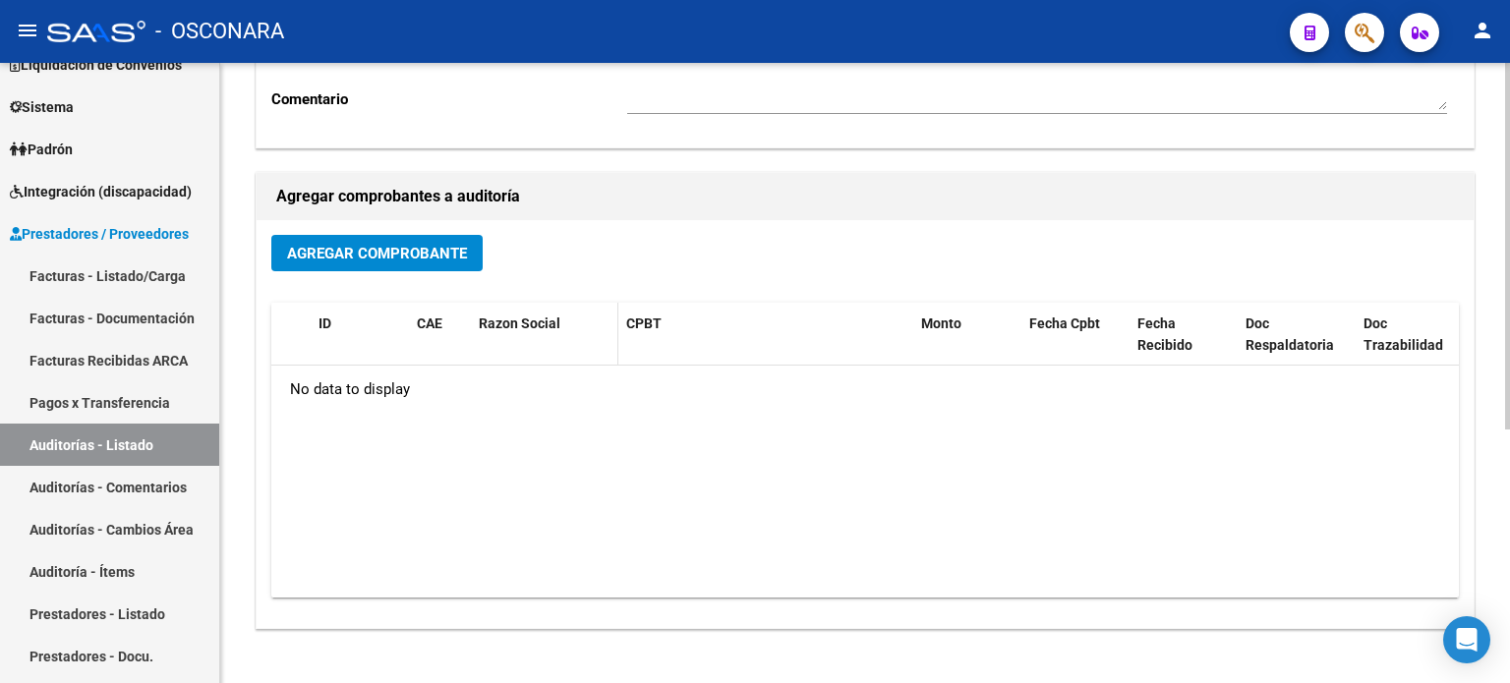
scroll to position [393, 0]
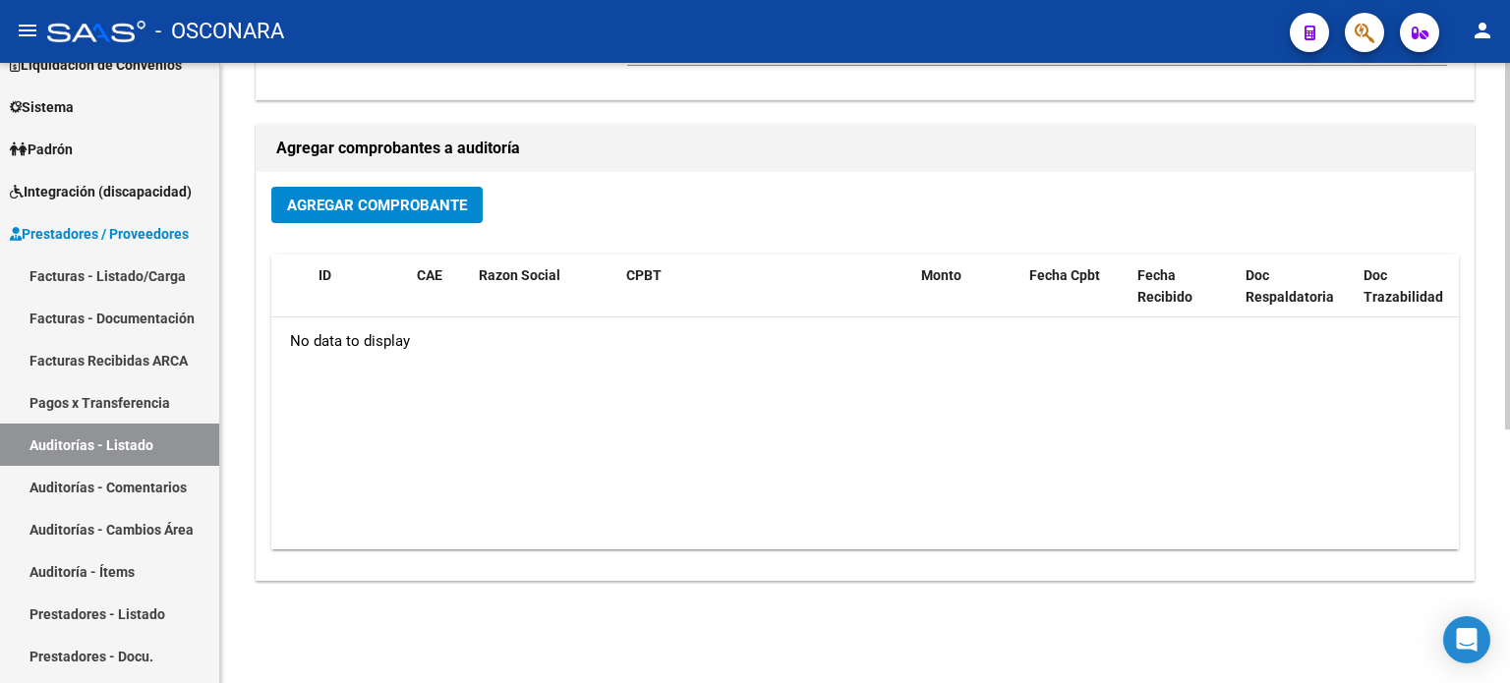
click at [373, 200] on span "Agregar Comprobante" at bounding box center [377, 206] width 180 height 18
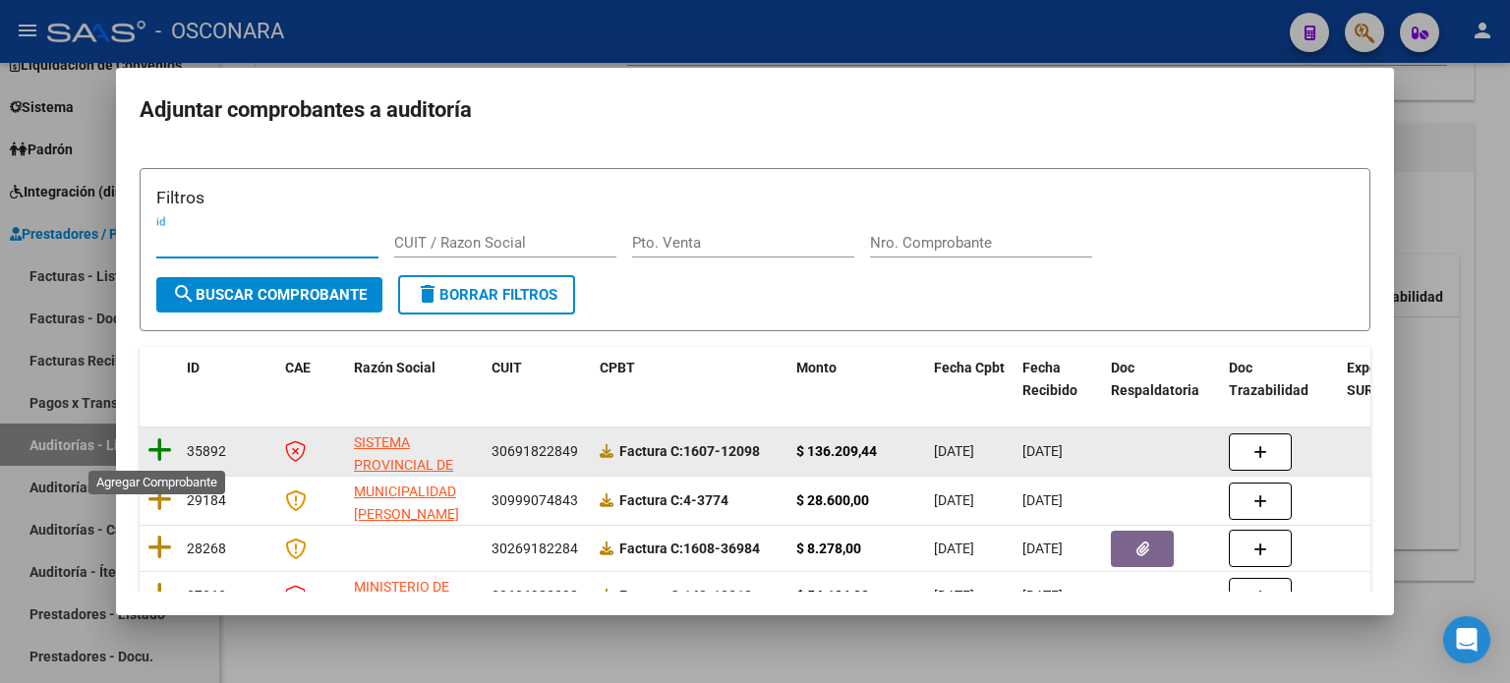
click at [153, 448] on icon at bounding box center [160, 451] width 25 height 28
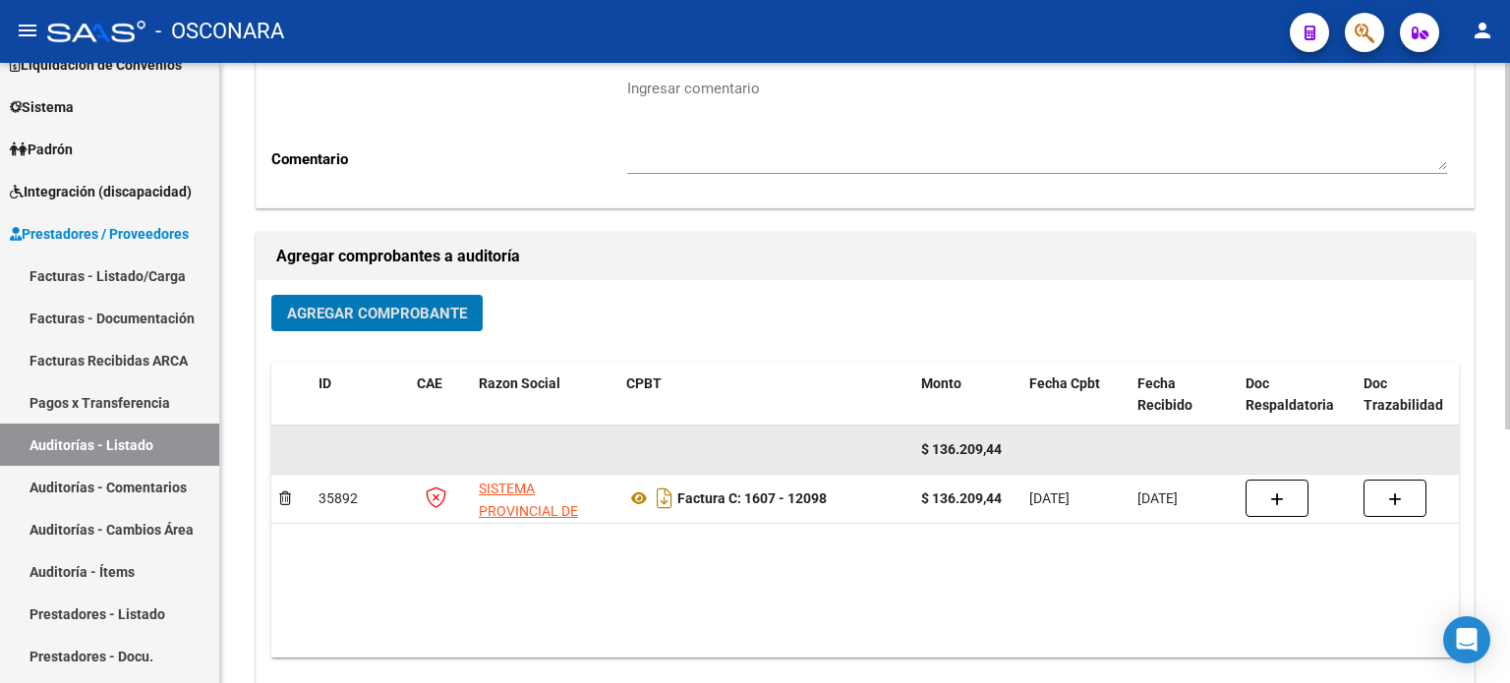
scroll to position [0, 0]
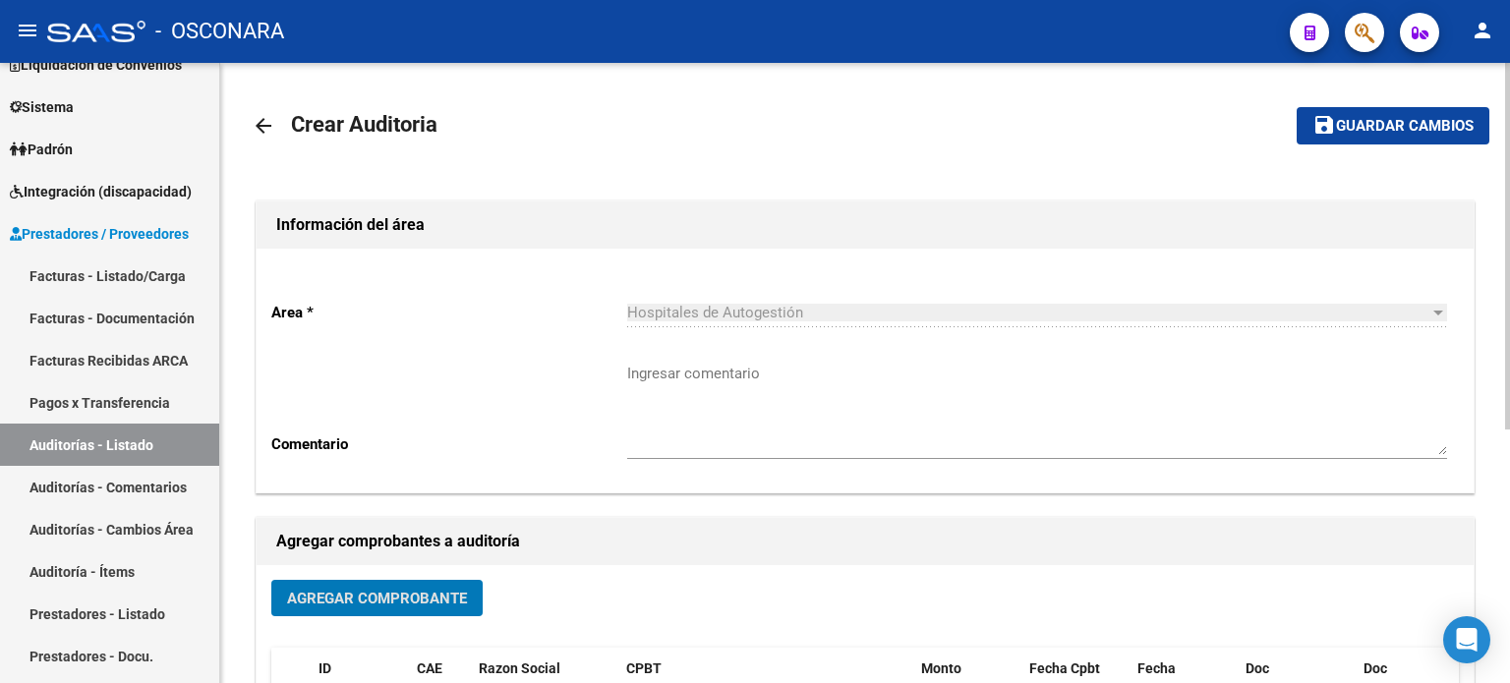
click at [1440, 125] on span "Guardar cambios" at bounding box center [1405, 127] width 138 height 18
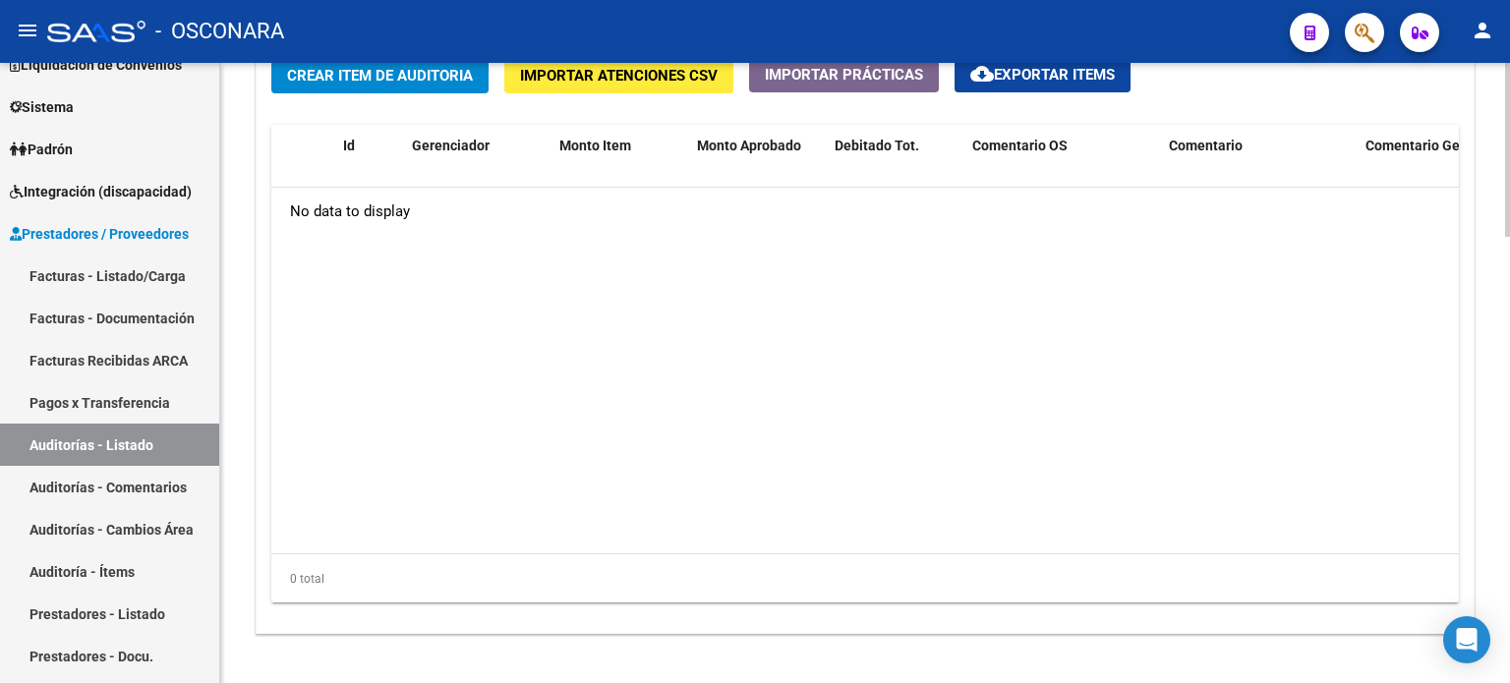
scroll to position [1394, 0]
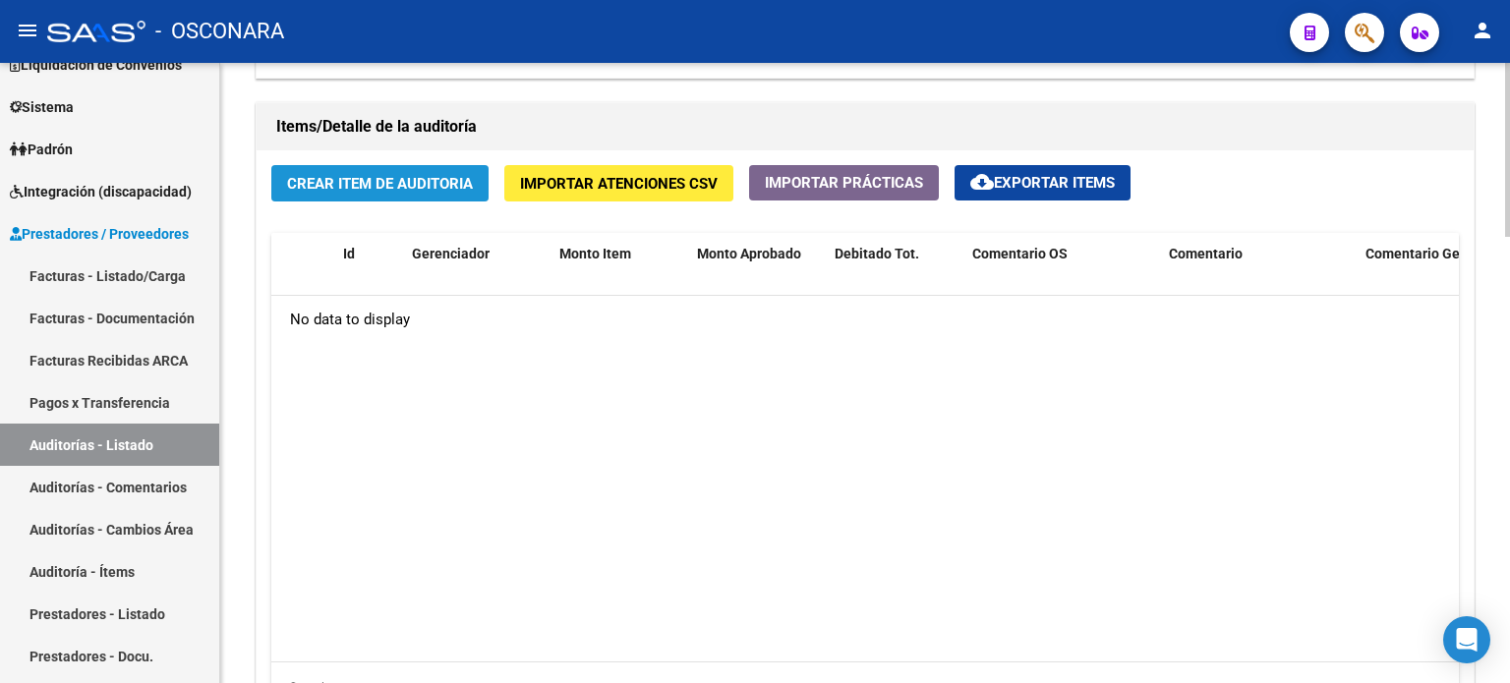
click at [366, 178] on span "Crear Item de Auditoria" at bounding box center [380, 184] width 186 height 18
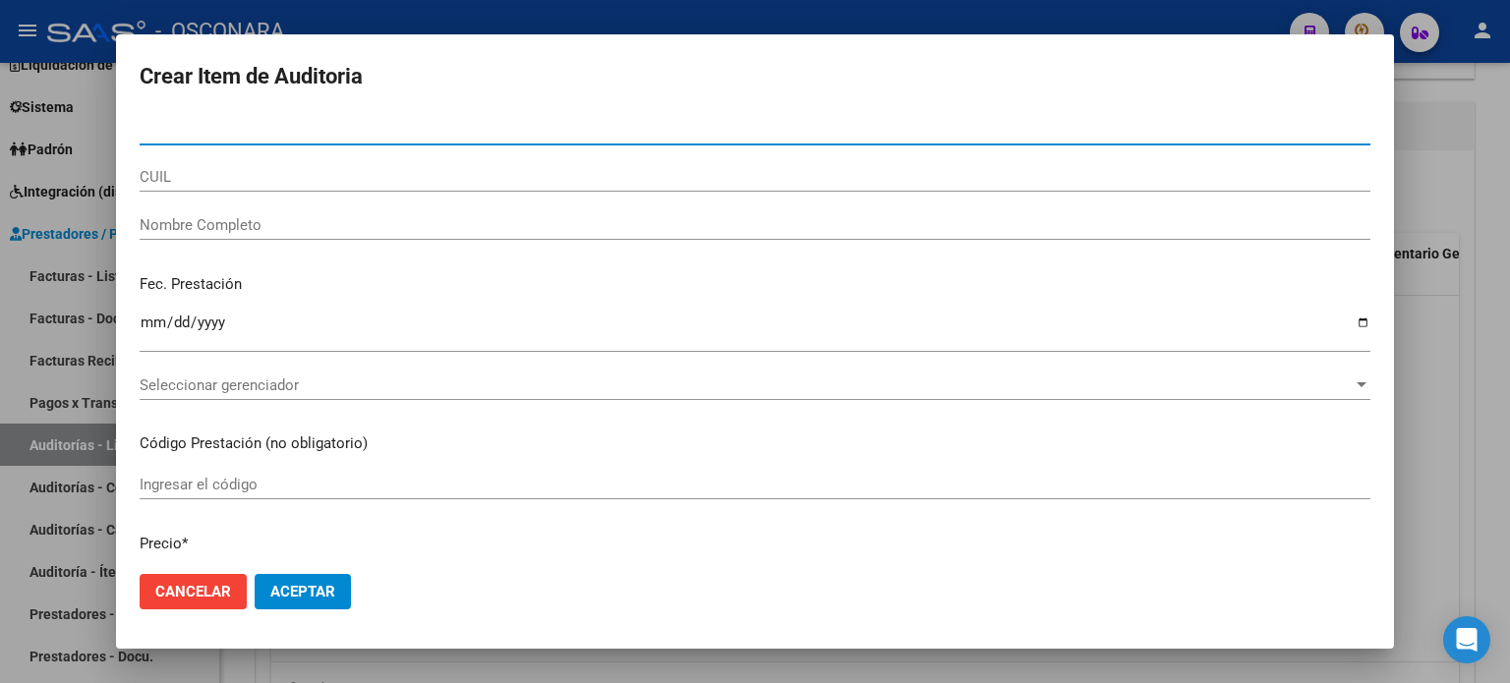
paste input "37423929"
type input "37423929"
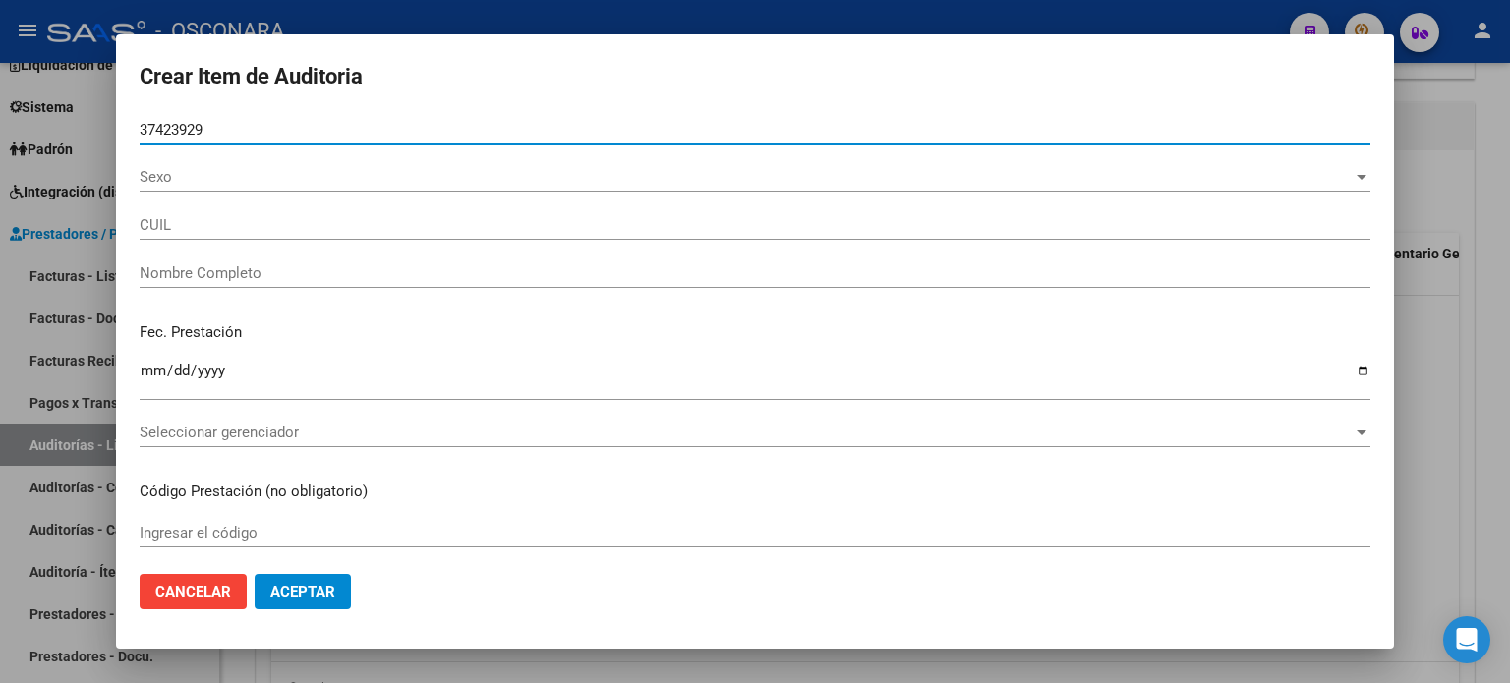
type input "27374239290"
type input "[PERSON_NAME]"
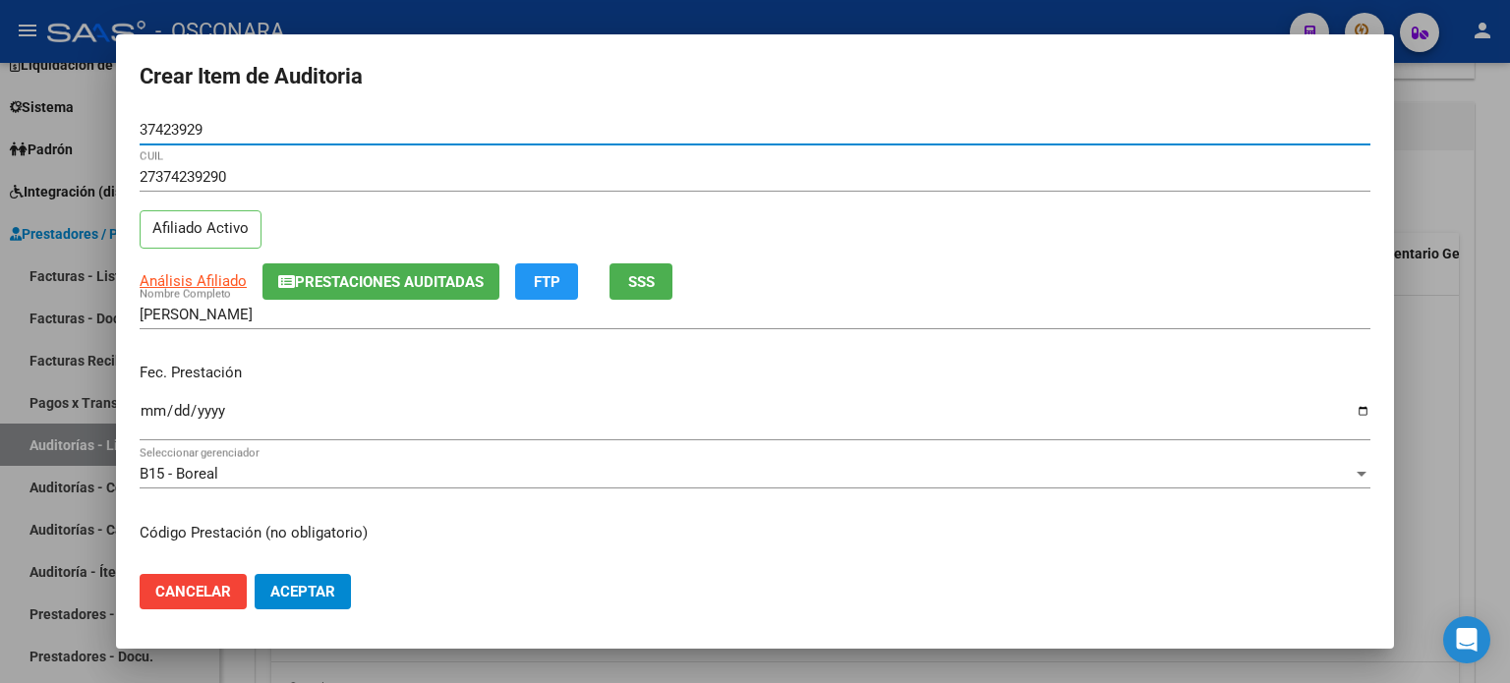
type input "37423929"
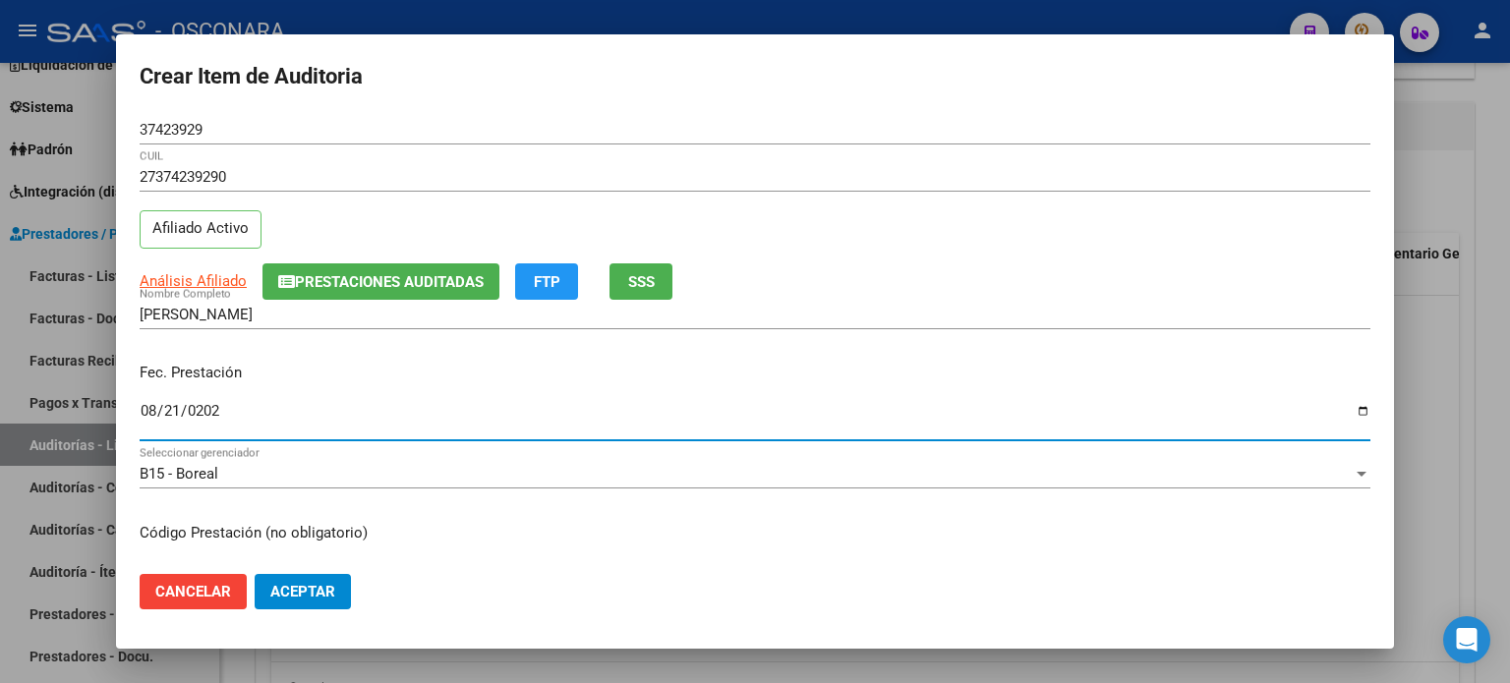
type input "[DATE]"
click at [141, 408] on input "[DATE]" at bounding box center [755, 418] width 1231 height 31
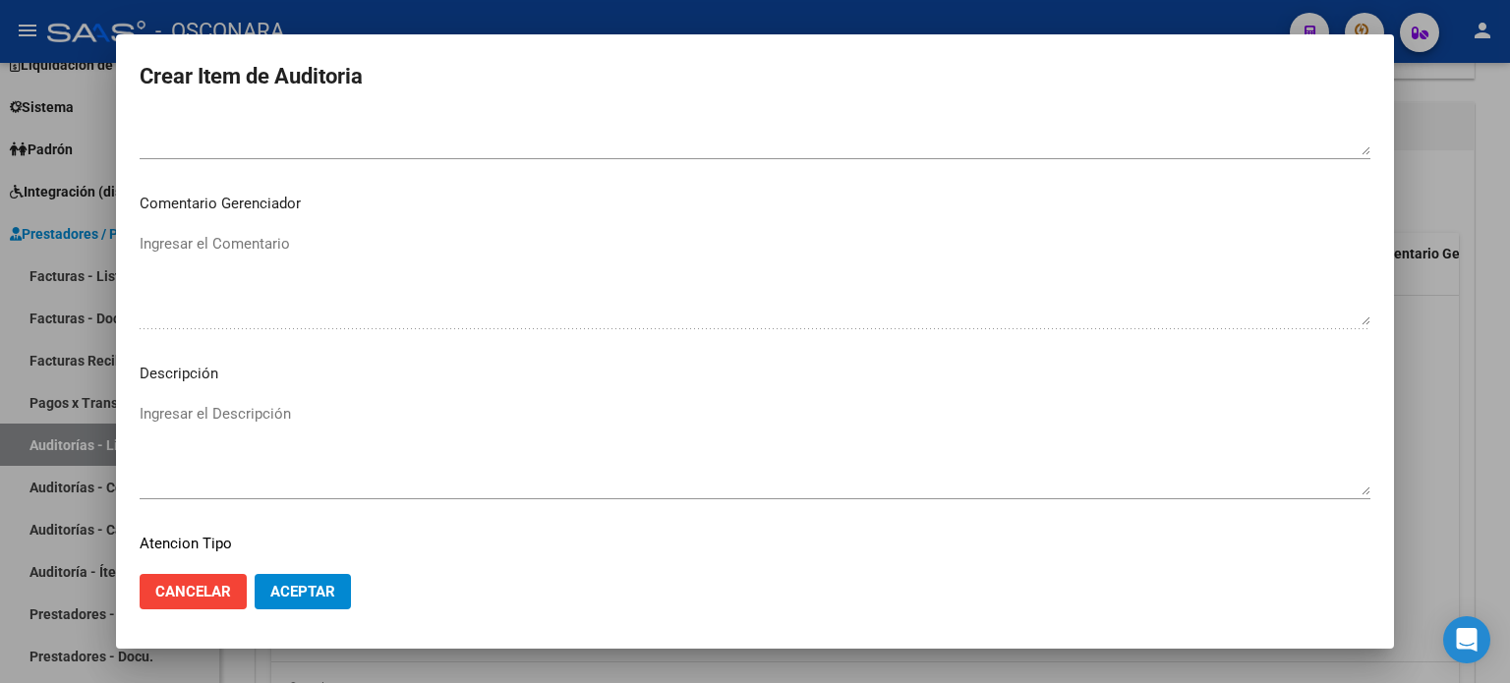
scroll to position [1180, 0]
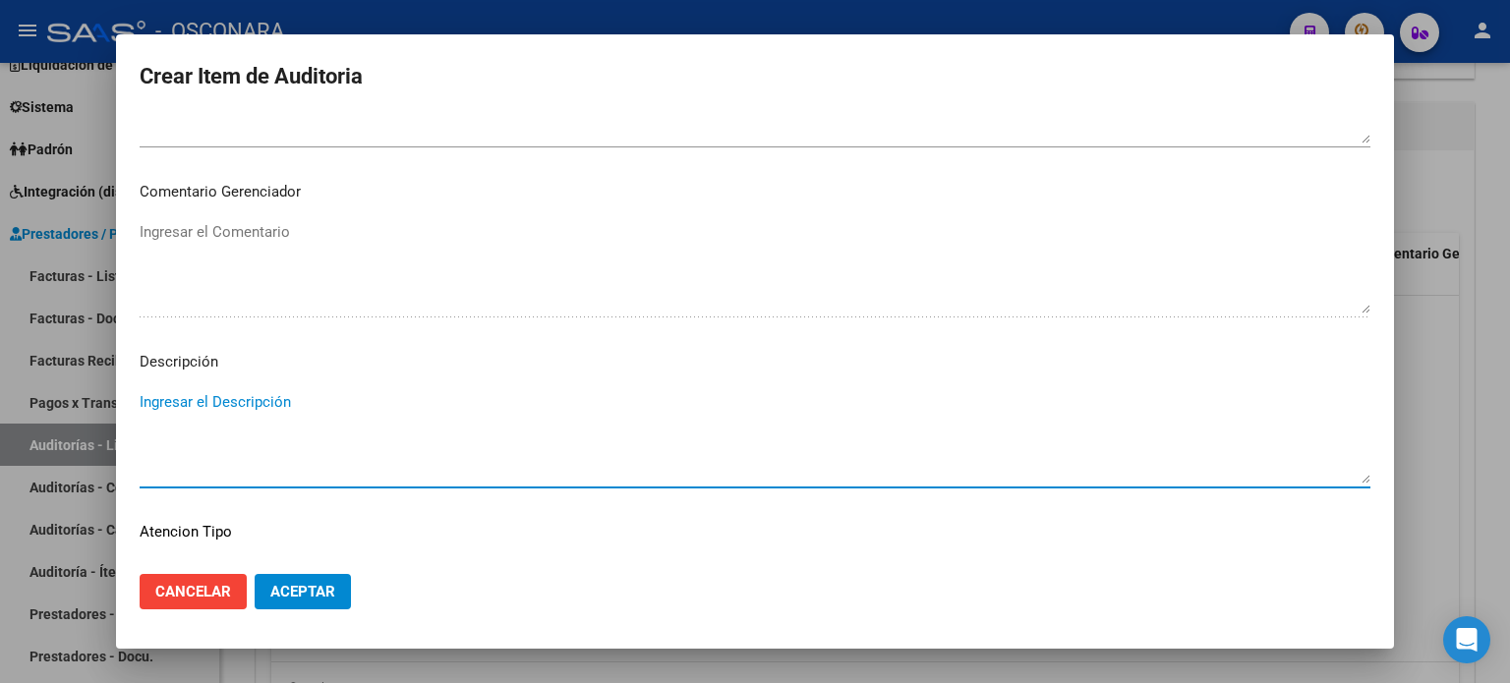
click at [244, 410] on textarea "Ingresar el Descripción" at bounding box center [755, 437] width 1231 height 92
type textarea "l"
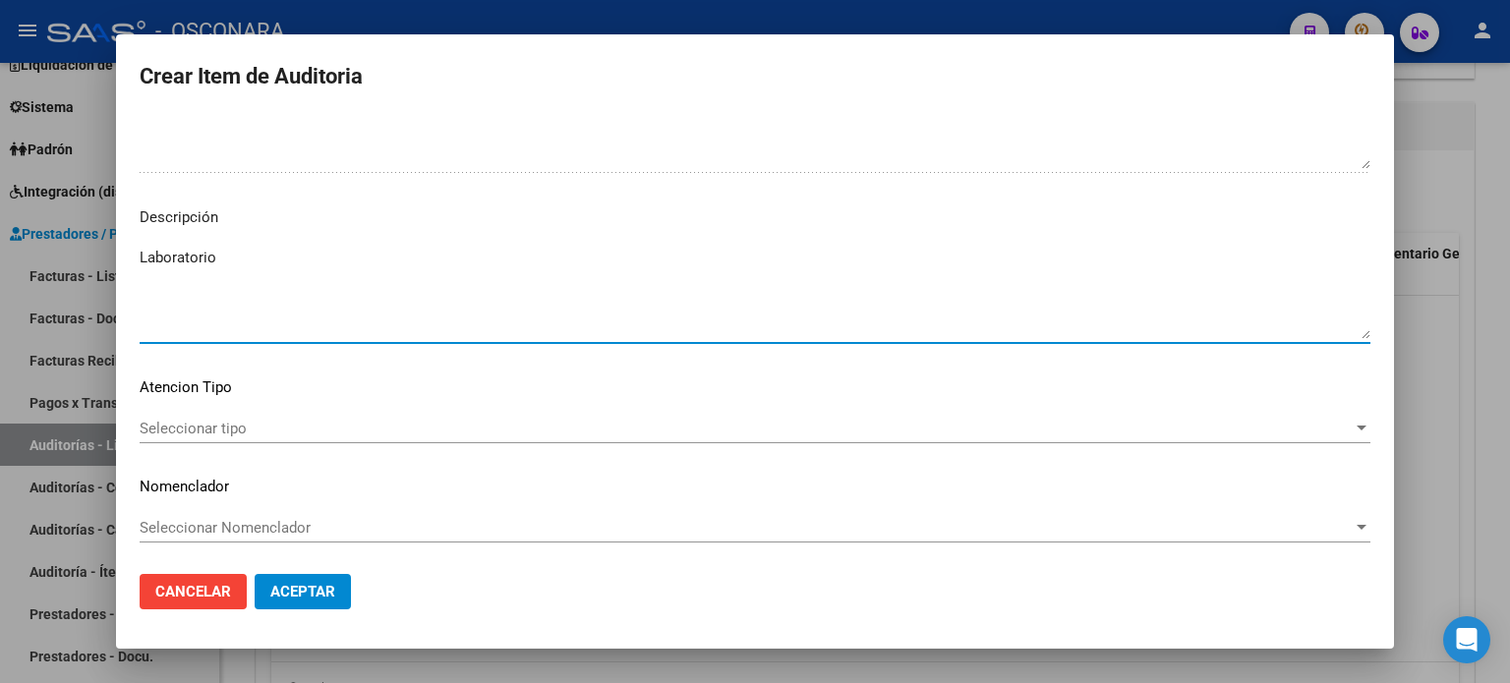
scroll to position [1326, 0]
type textarea "Laboratorio"
click at [207, 414] on div "Seleccionar tipo Seleccionar tipo" at bounding box center [755, 428] width 1231 height 30
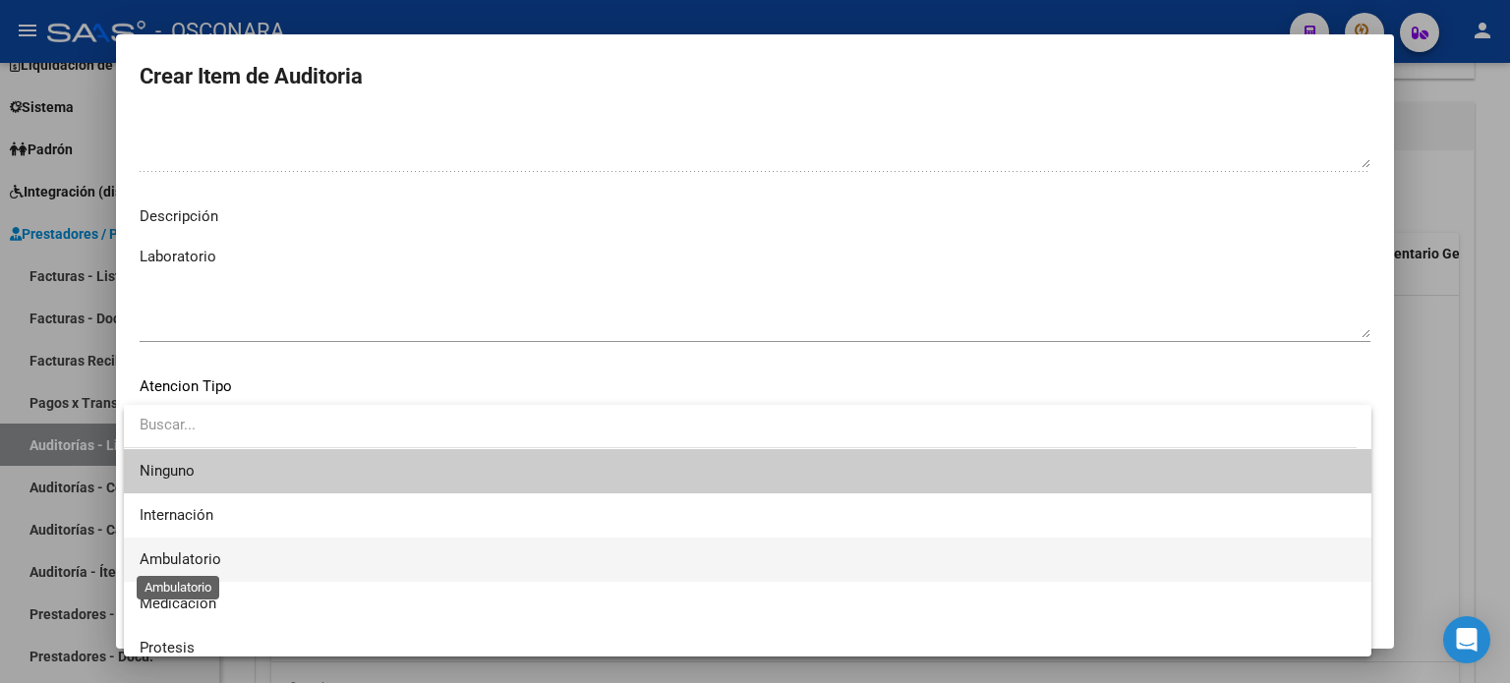
click at [195, 565] on span "Ambulatorio" at bounding box center [181, 560] width 82 height 18
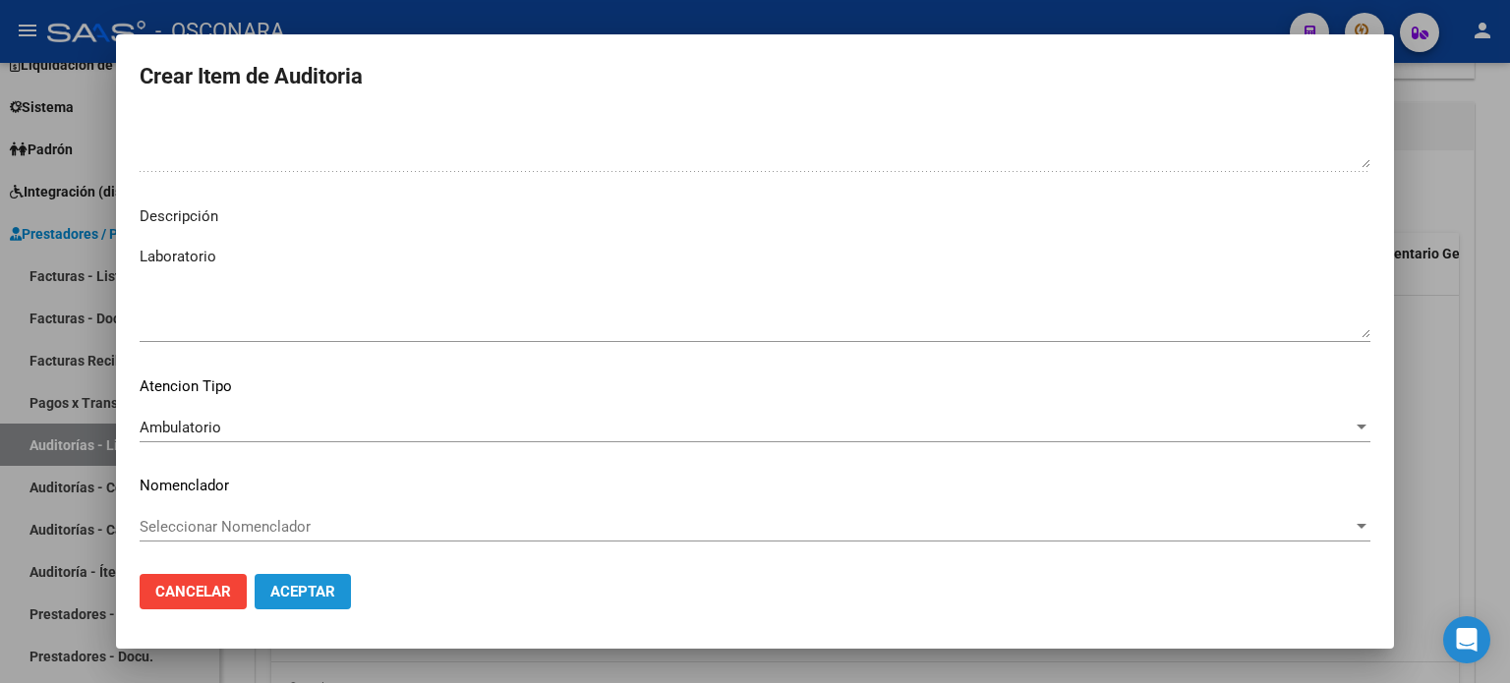
click at [291, 586] on span "Aceptar" at bounding box center [302, 592] width 65 height 18
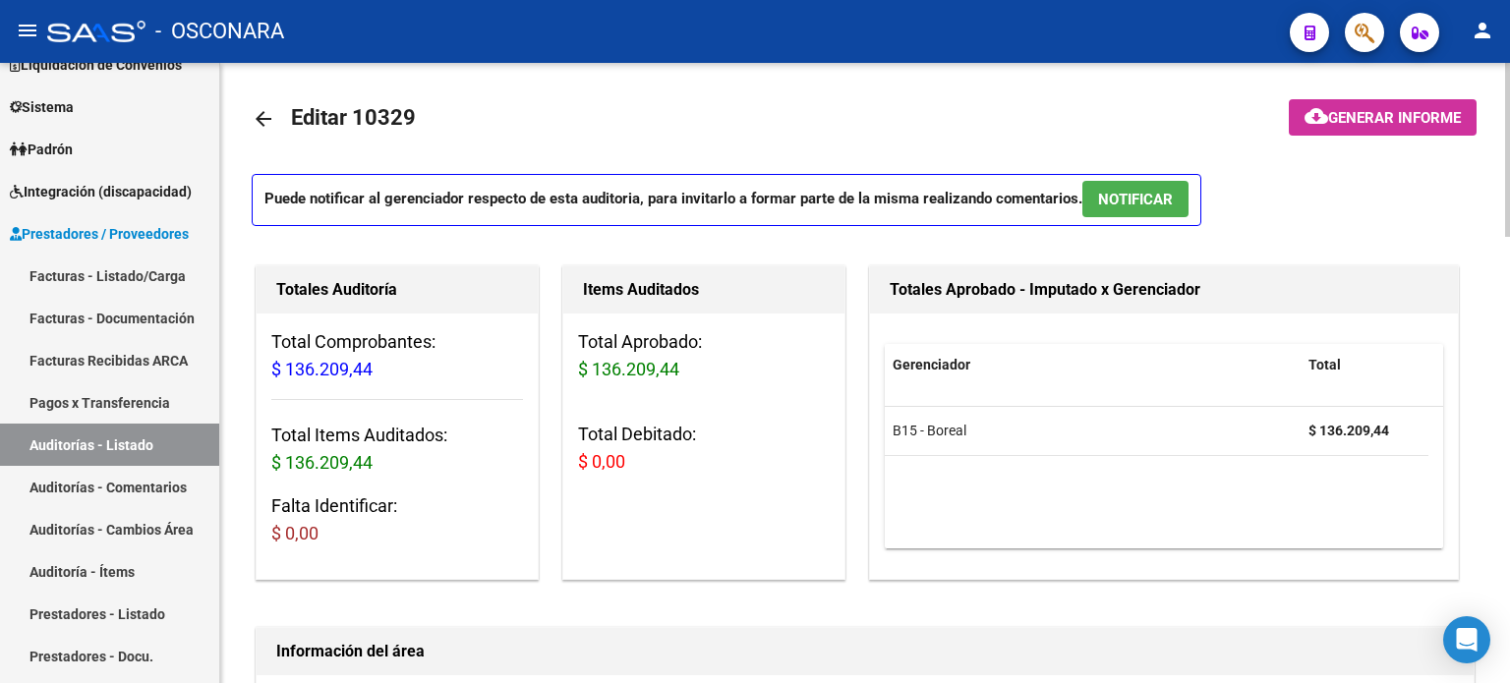
scroll to position [0, 0]
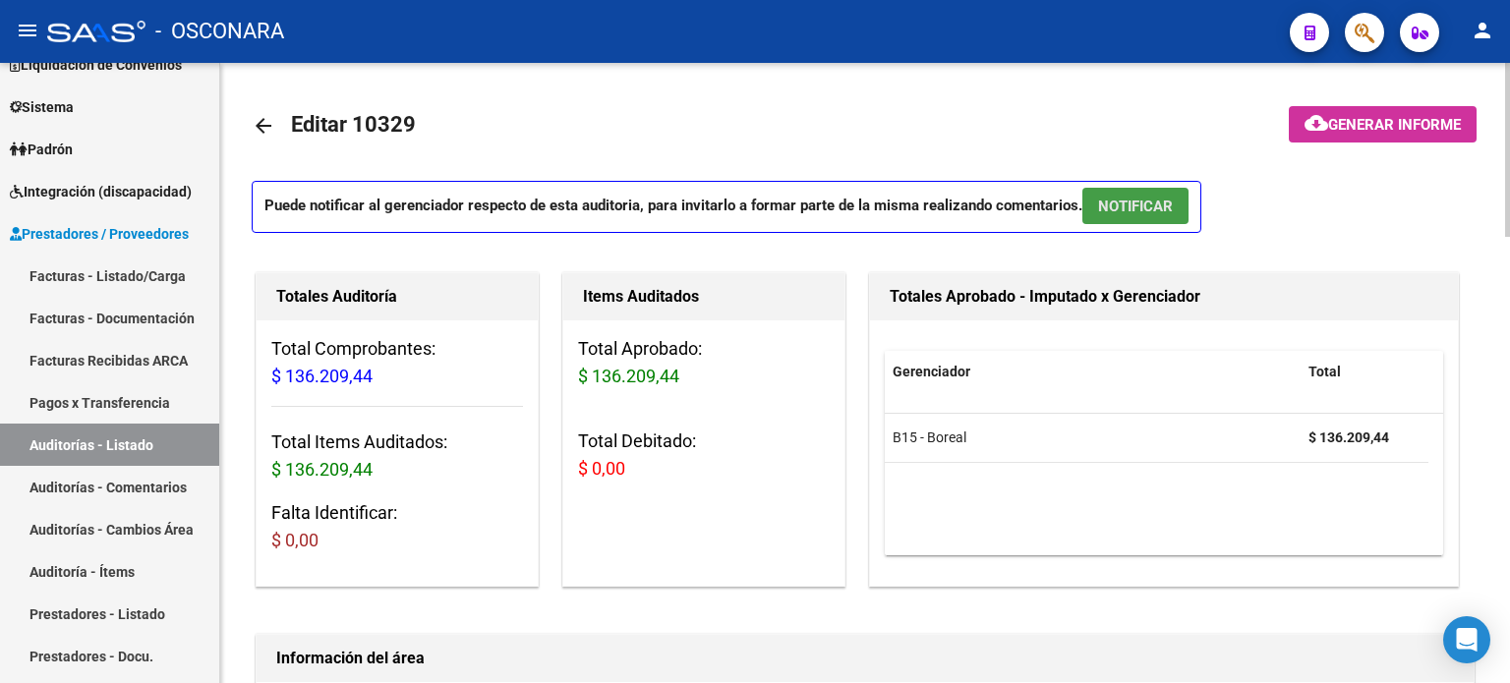
click at [1131, 200] on span "NOTIFICAR" at bounding box center [1135, 207] width 75 height 18
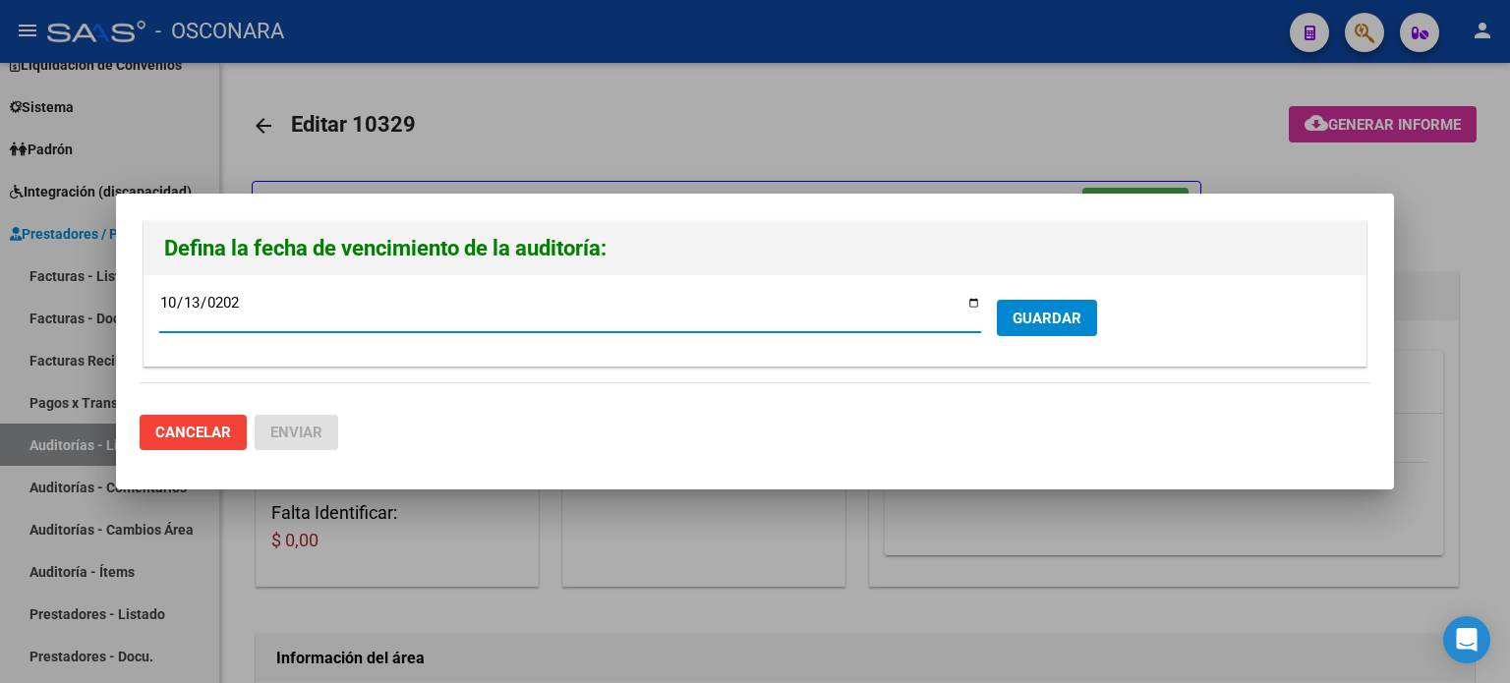
type input "[DATE]"
click at [1058, 318] on span "GUARDAR" at bounding box center [1047, 319] width 69 height 18
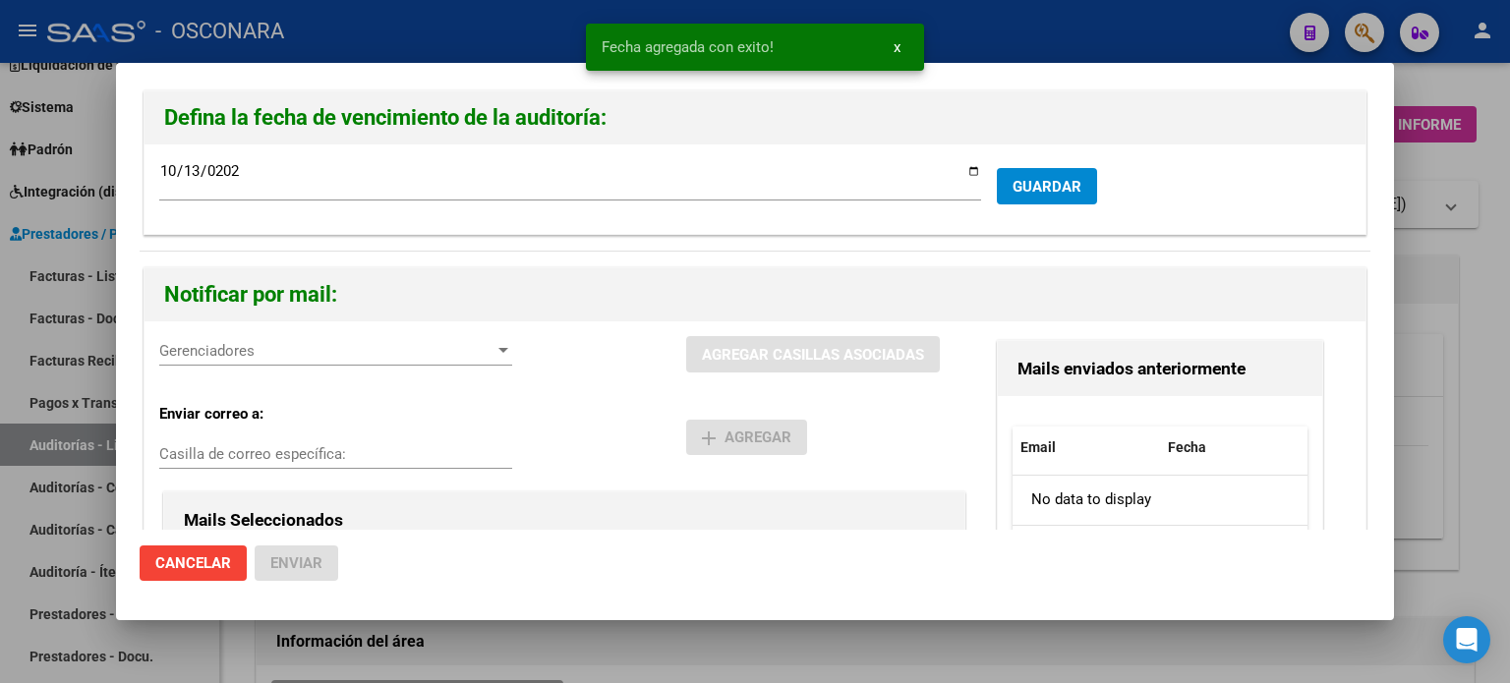
click at [262, 344] on span "Gerenciadores" at bounding box center [326, 351] width 335 height 18
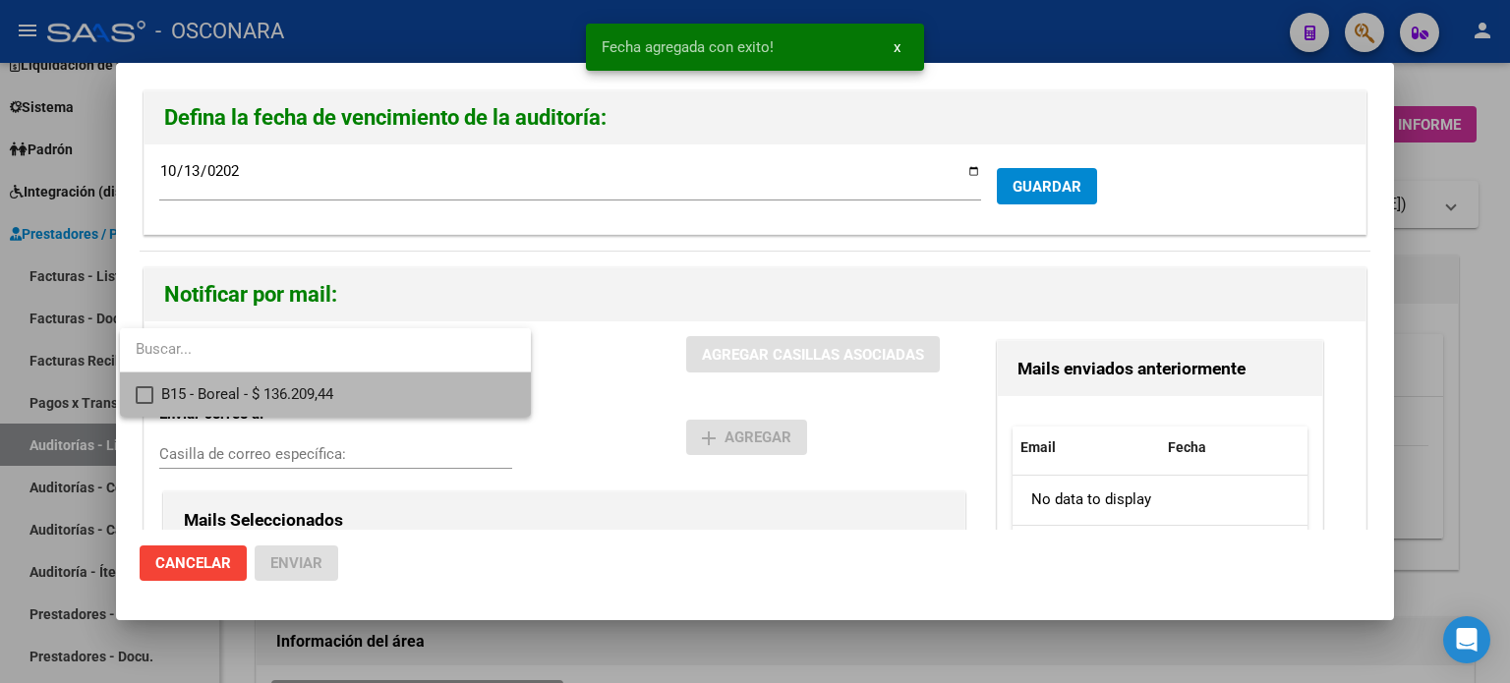
click at [134, 396] on mat-option "B15 - Boreal - $ 136.209,44" at bounding box center [325, 395] width 411 height 44
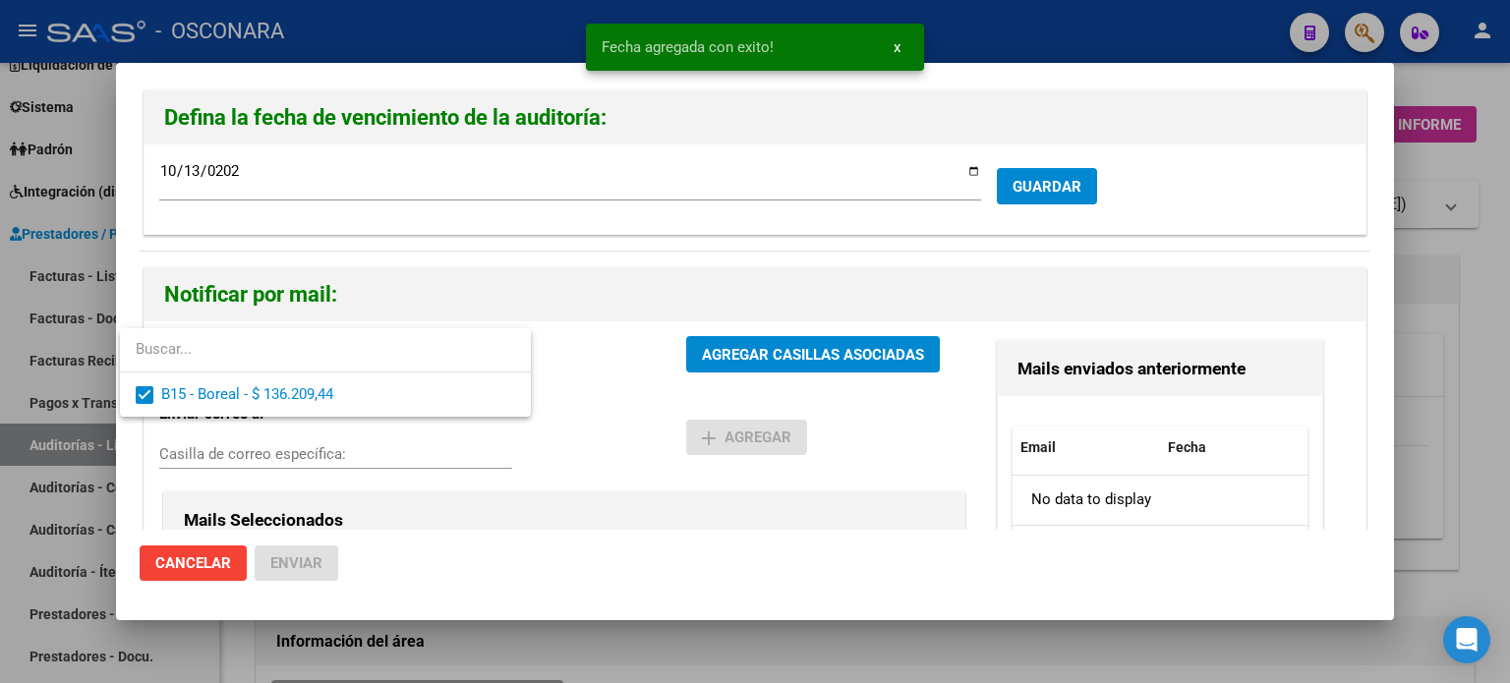
click at [819, 349] on div at bounding box center [755, 341] width 1510 height 683
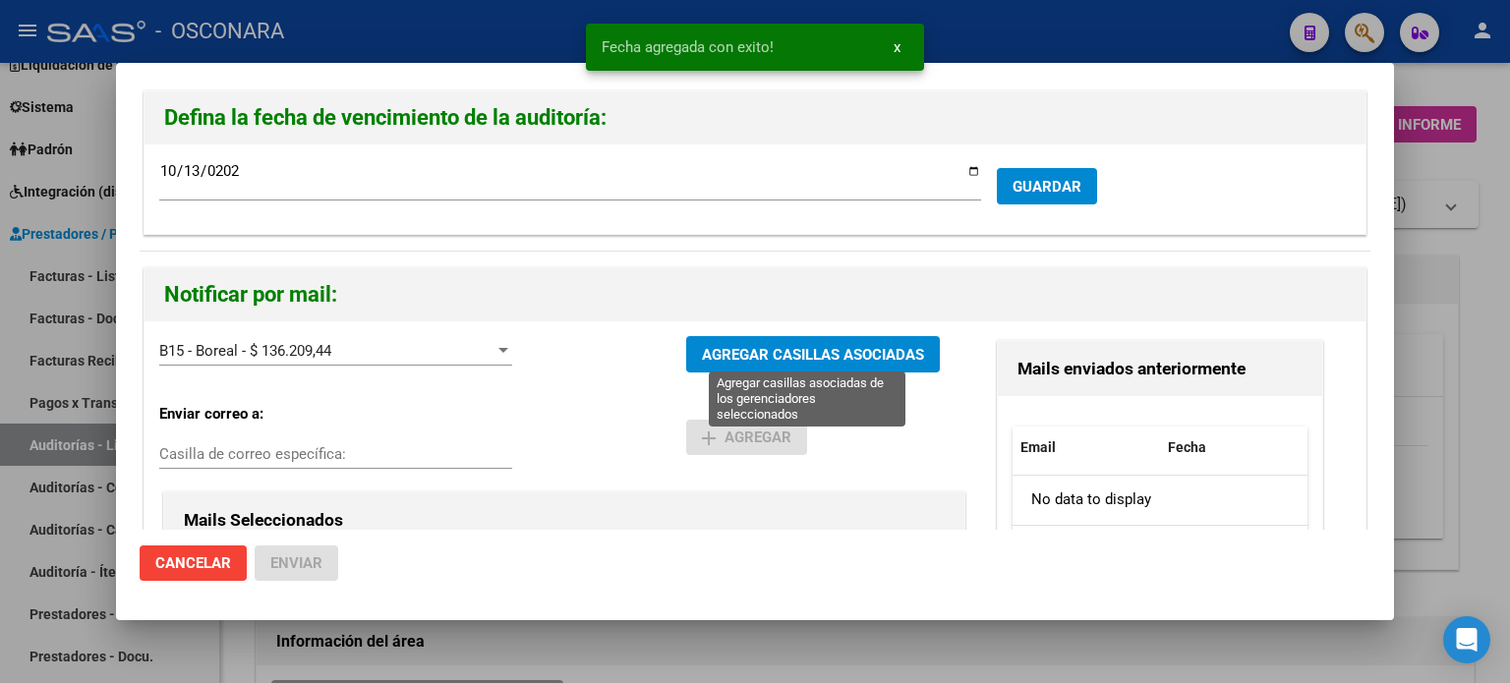
click at [818, 352] on span "AGREGAR CASILLAS ASOCIADAS" at bounding box center [813, 355] width 222 height 18
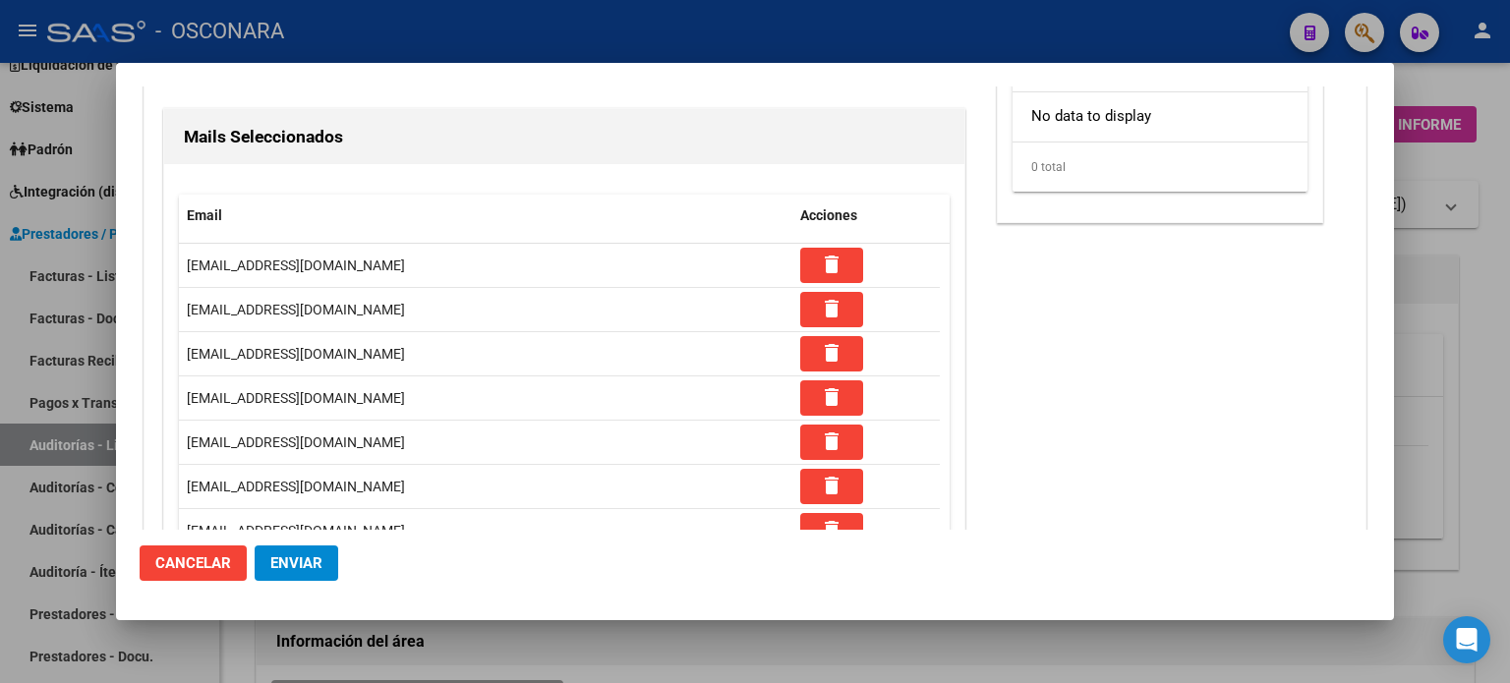
scroll to position [492, 0]
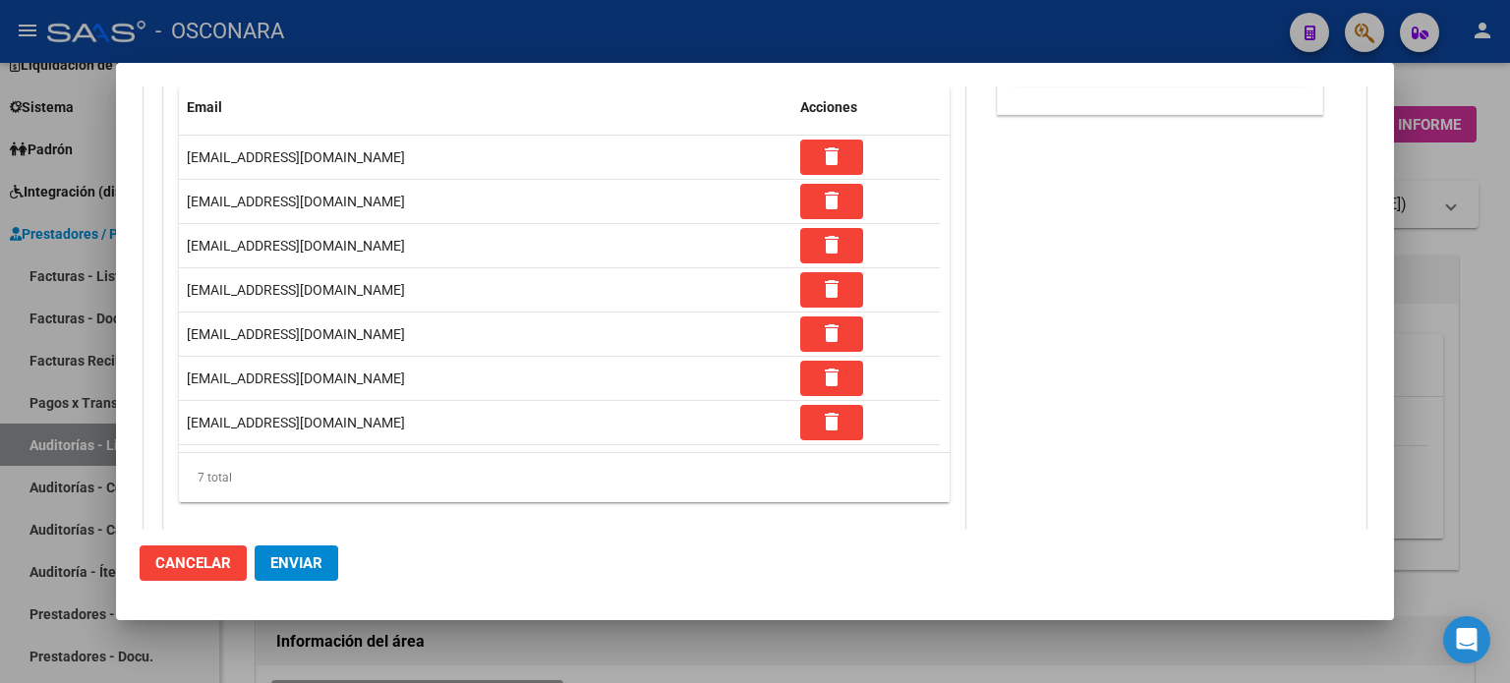
click at [301, 562] on span "Enviar" at bounding box center [296, 564] width 52 height 18
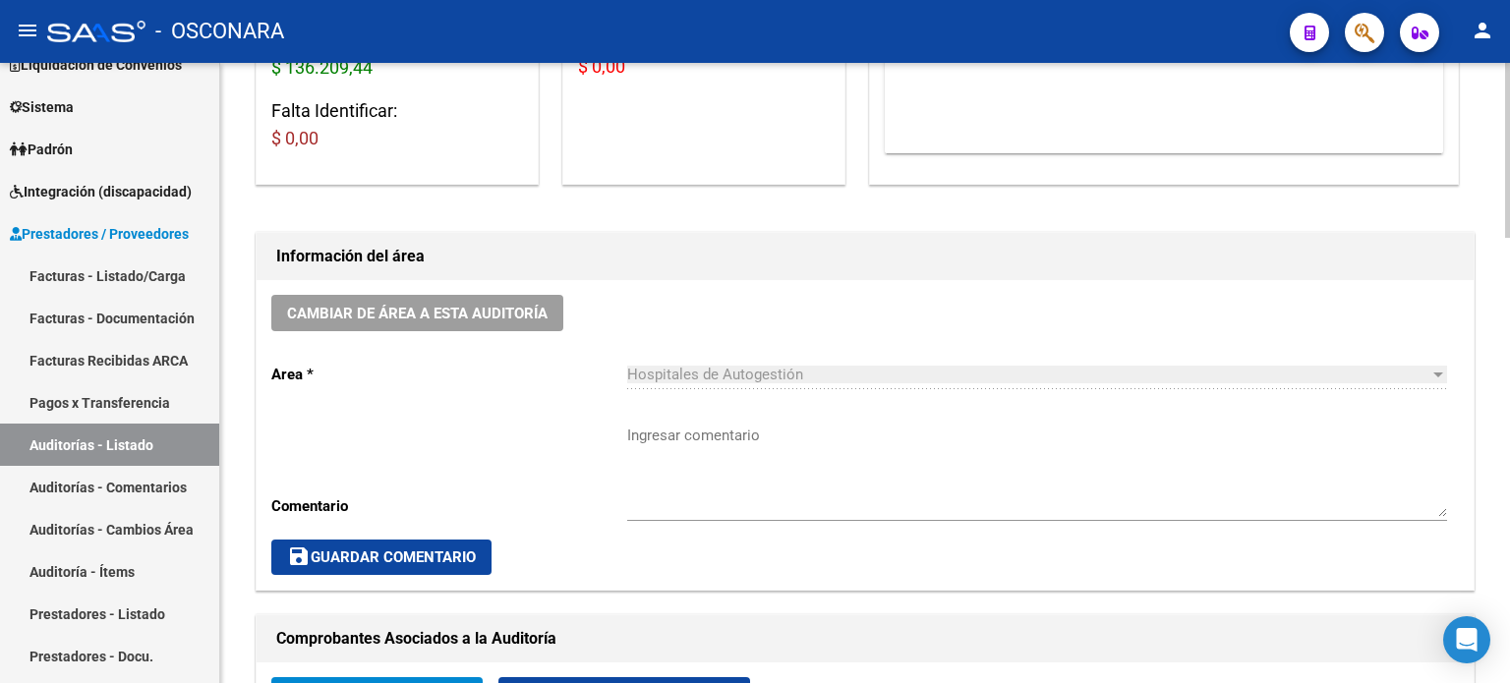
scroll to position [0, 0]
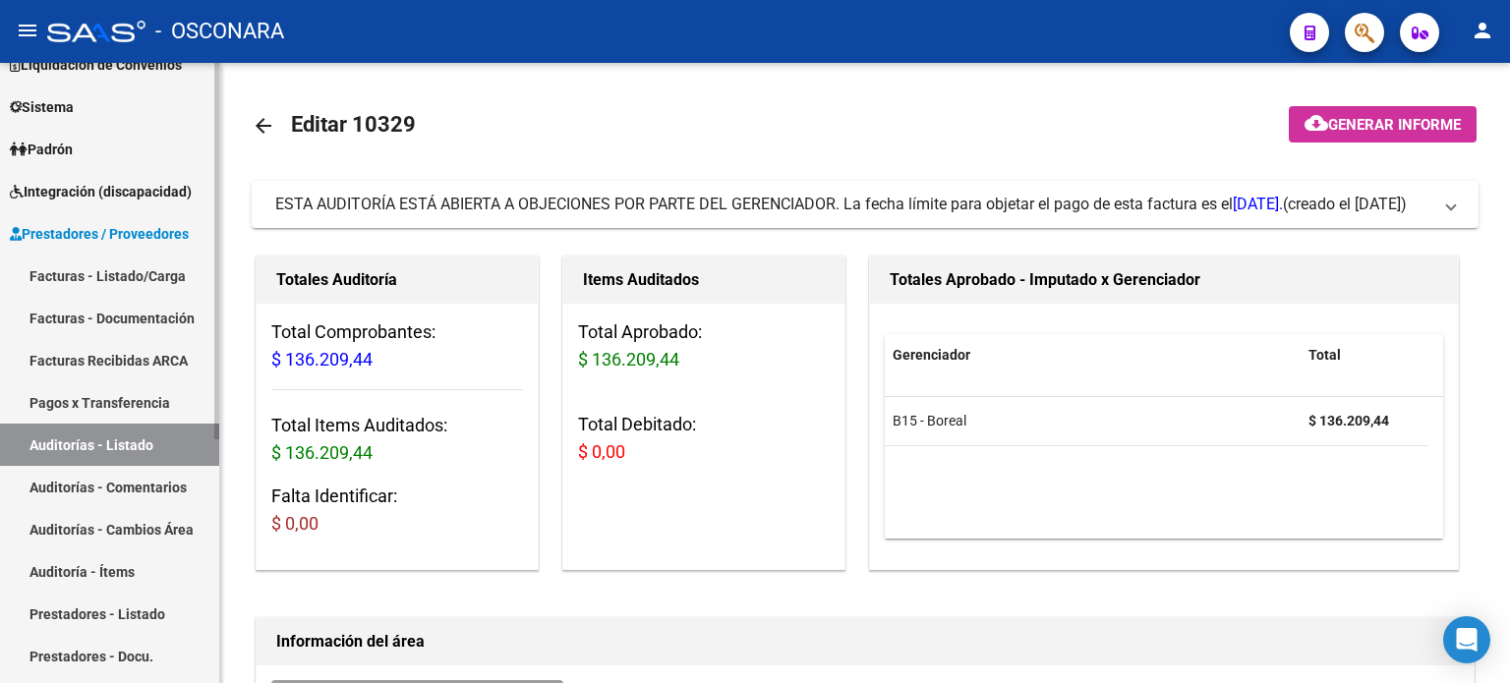
click at [90, 271] on link "Facturas - Listado/Carga" at bounding box center [109, 276] width 219 height 42
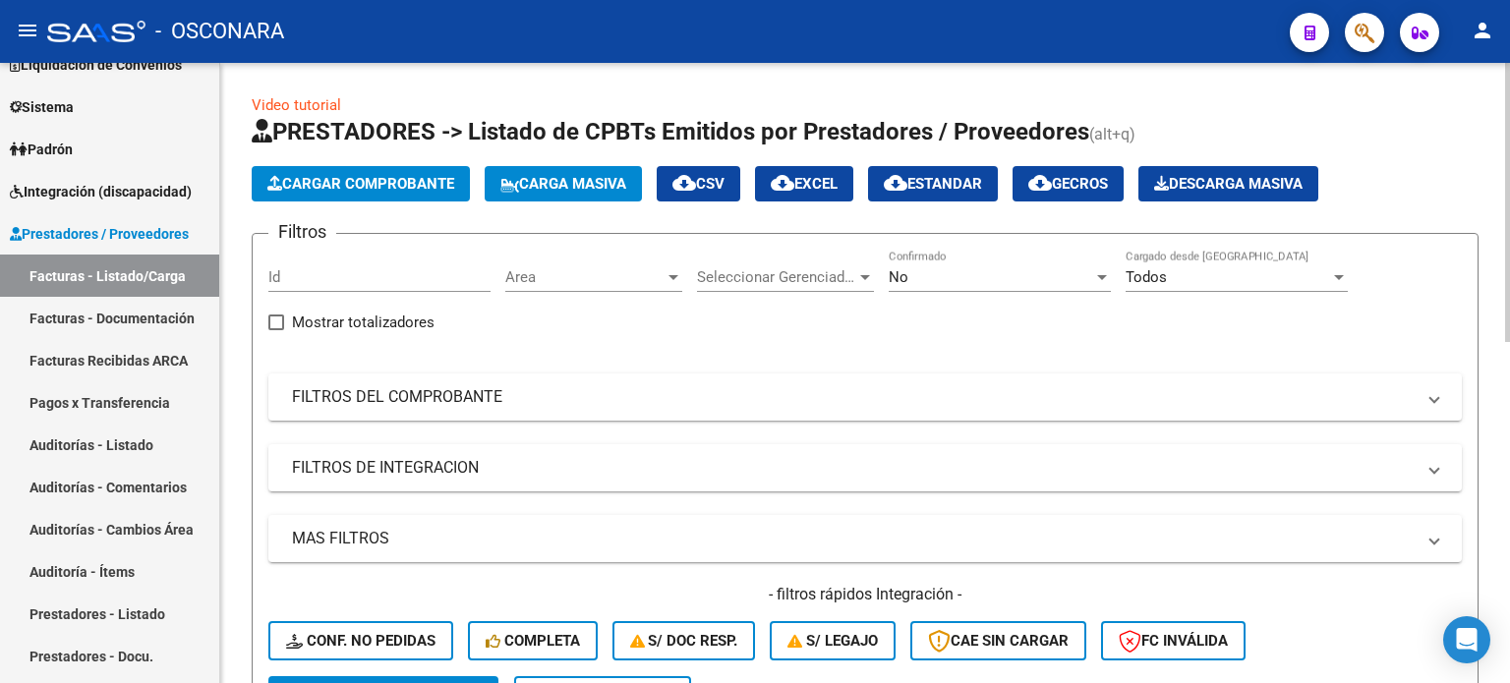
click at [385, 176] on span "Cargar Comprobante" at bounding box center [360, 184] width 187 height 18
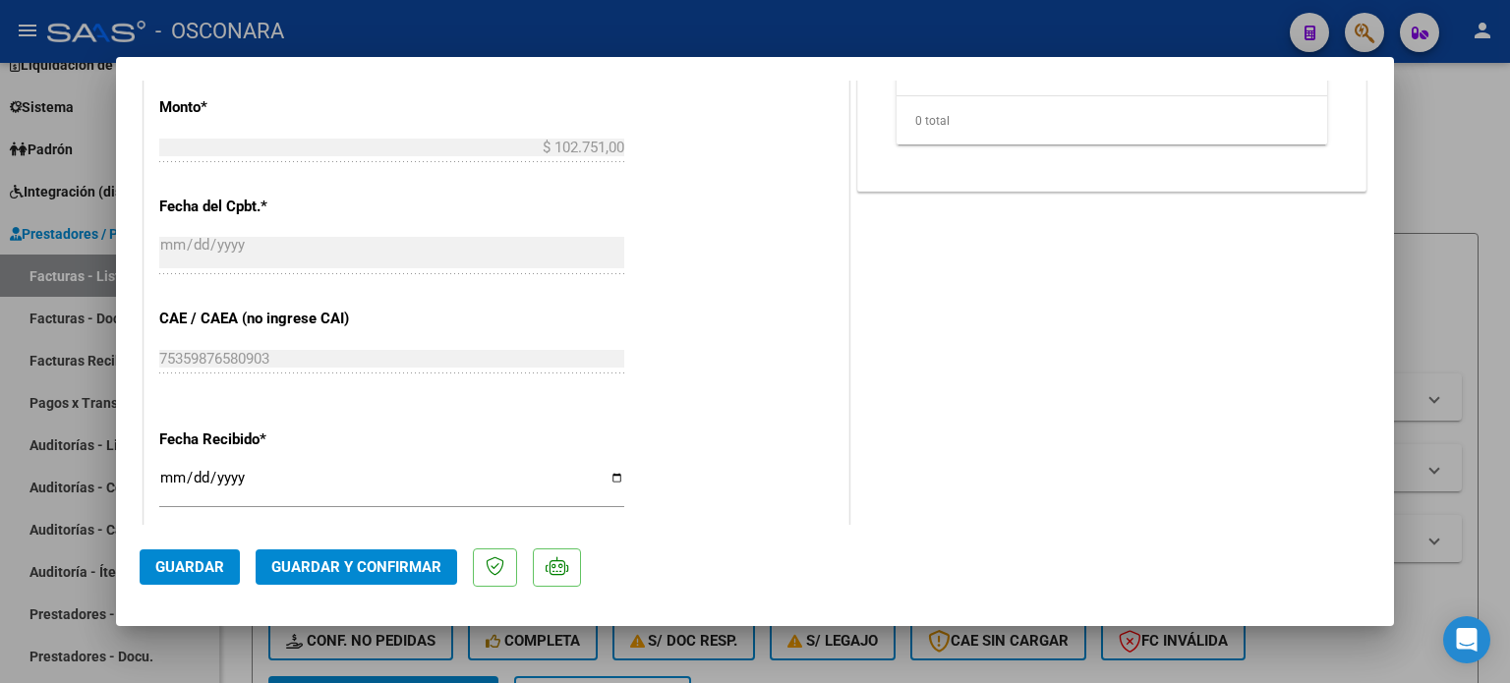
scroll to position [983, 0]
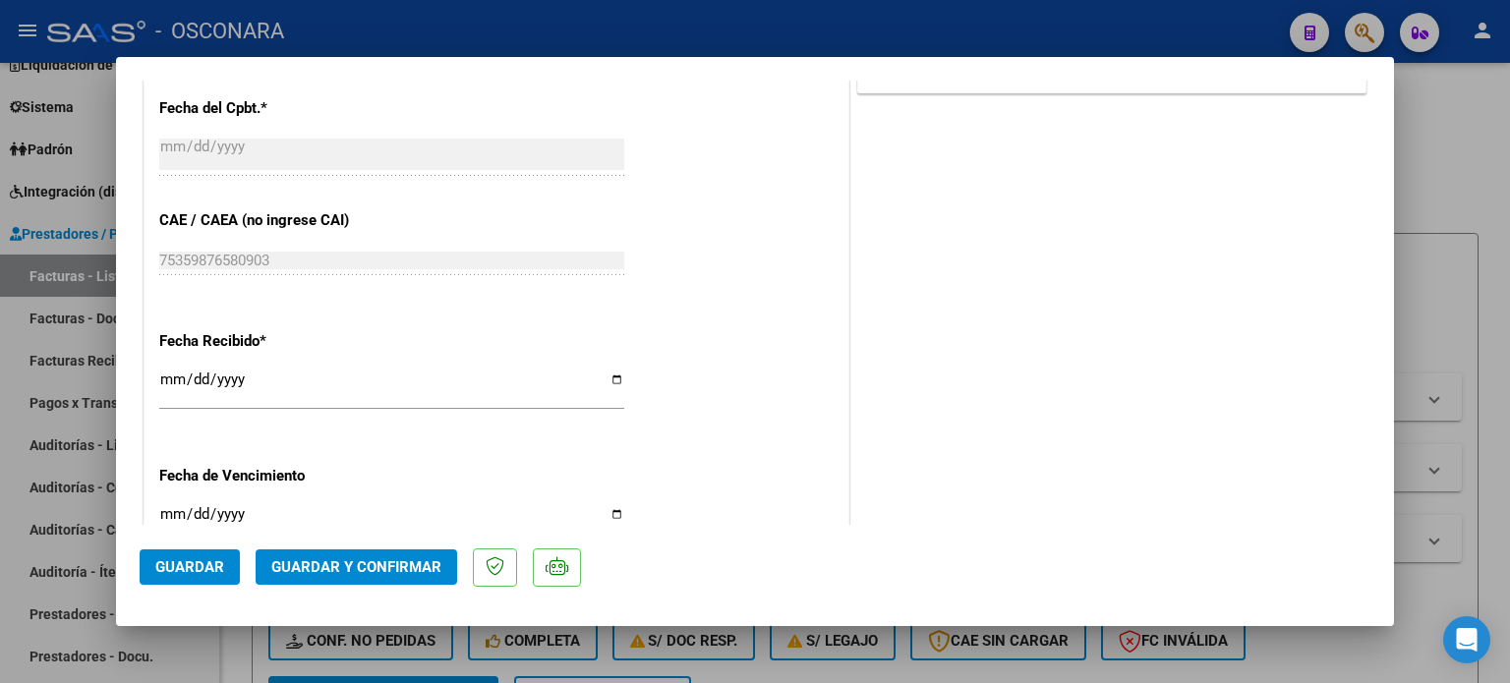
click at [172, 383] on input "[DATE]" at bounding box center [391, 387] width 465 height 31
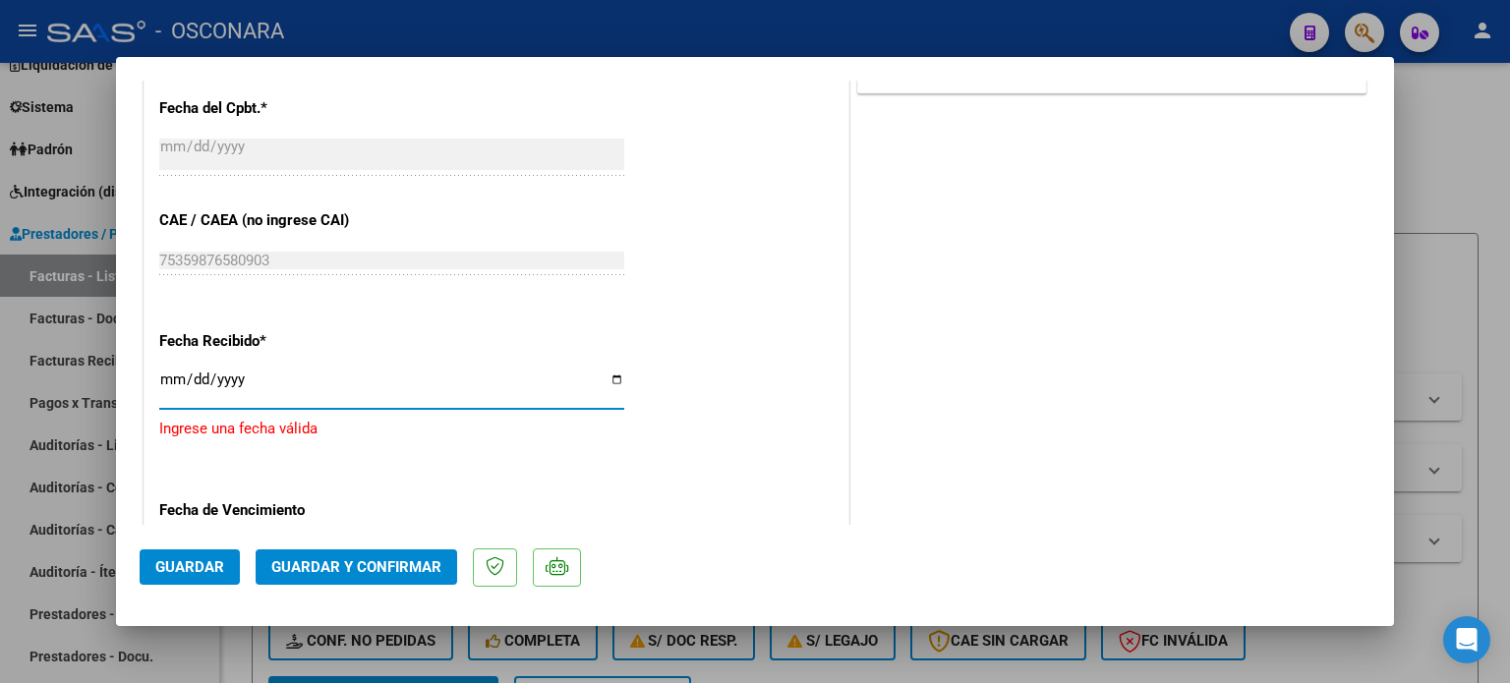
type input "[DATE]"
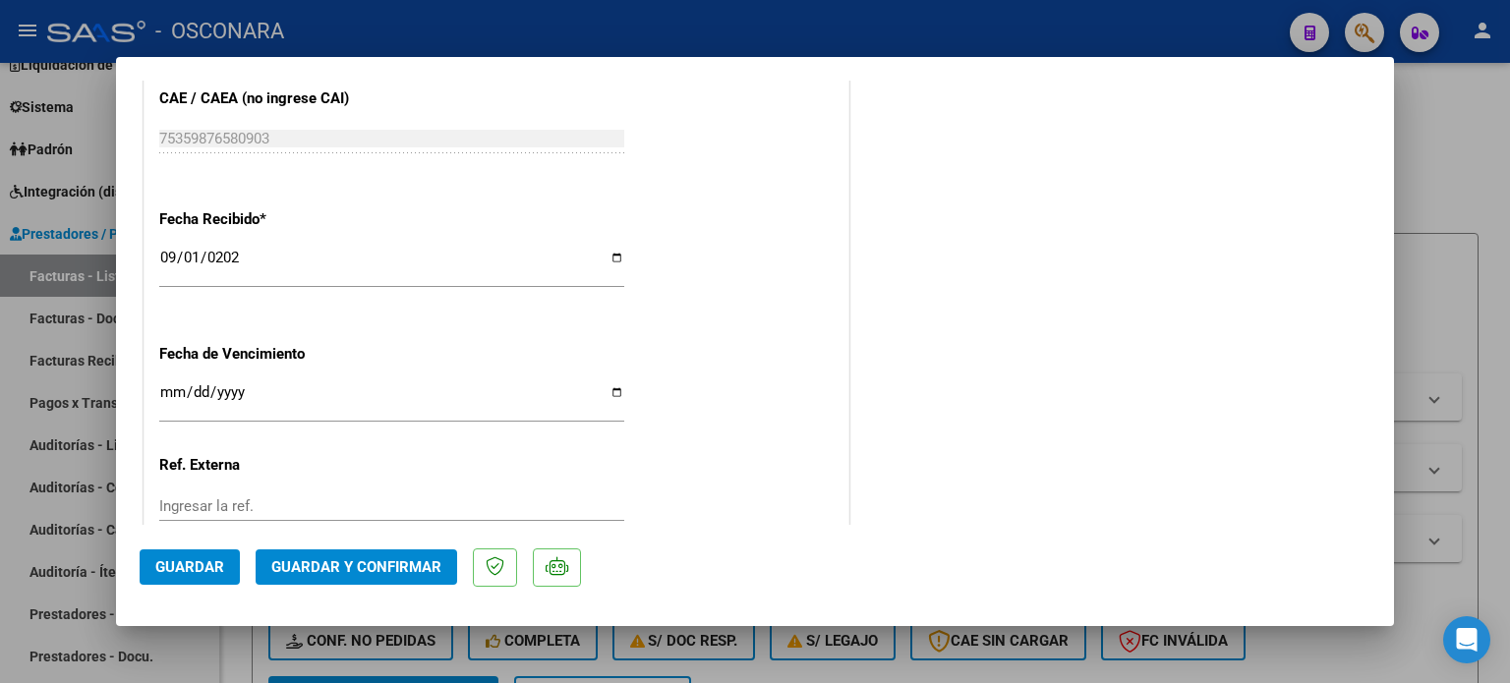
scroll to position [1237, 0]
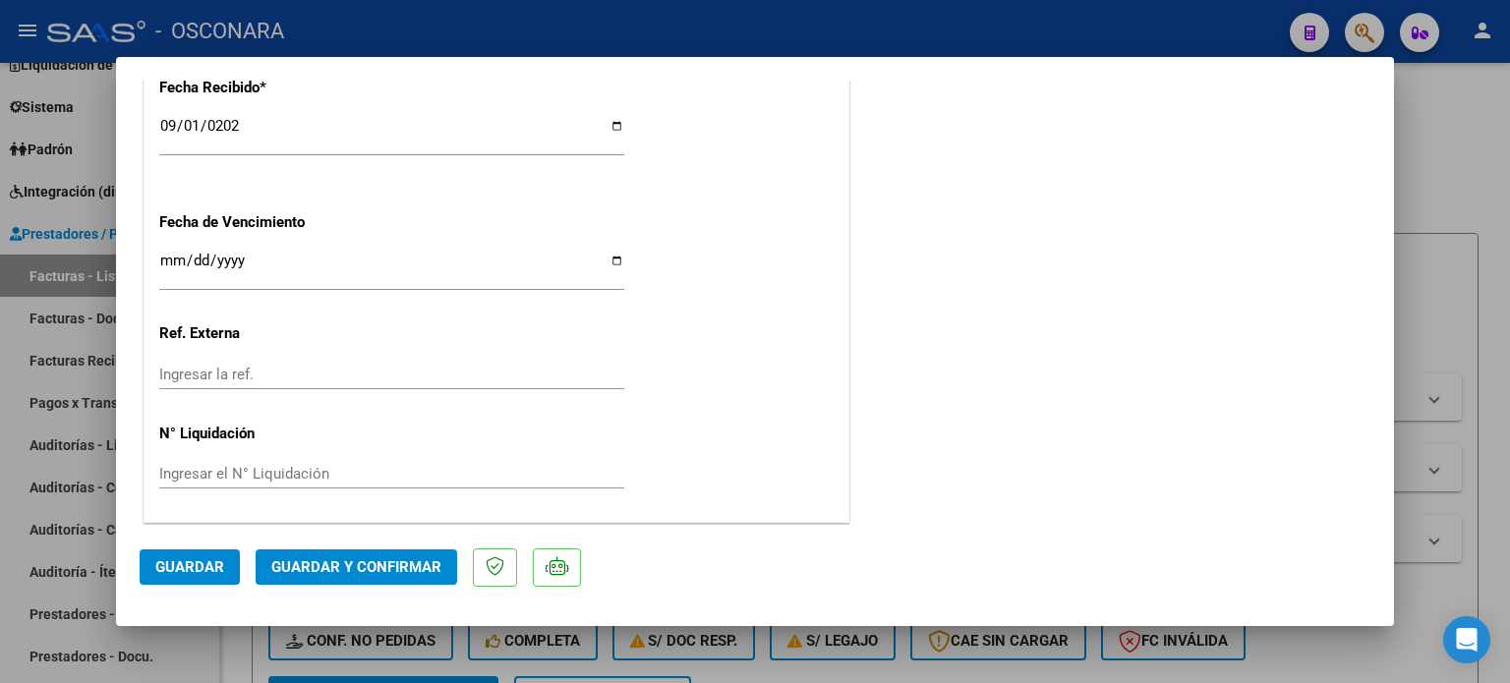
click at [342, 564] on span "Guardar y Confirmar" at bounding box center [356, 568] width 170 height 18
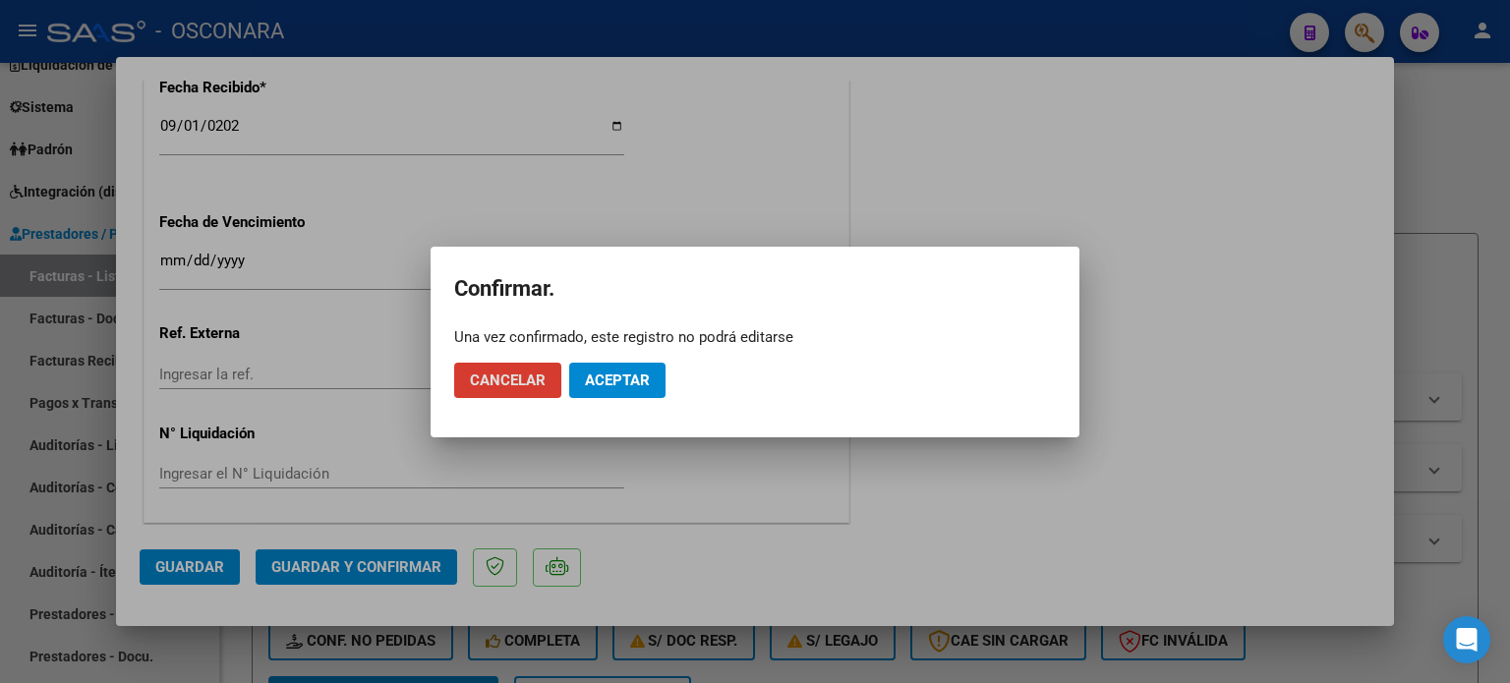
click at [622, 377] on span "Aceptar" at bounding box center [617, 381] width 65 height 18
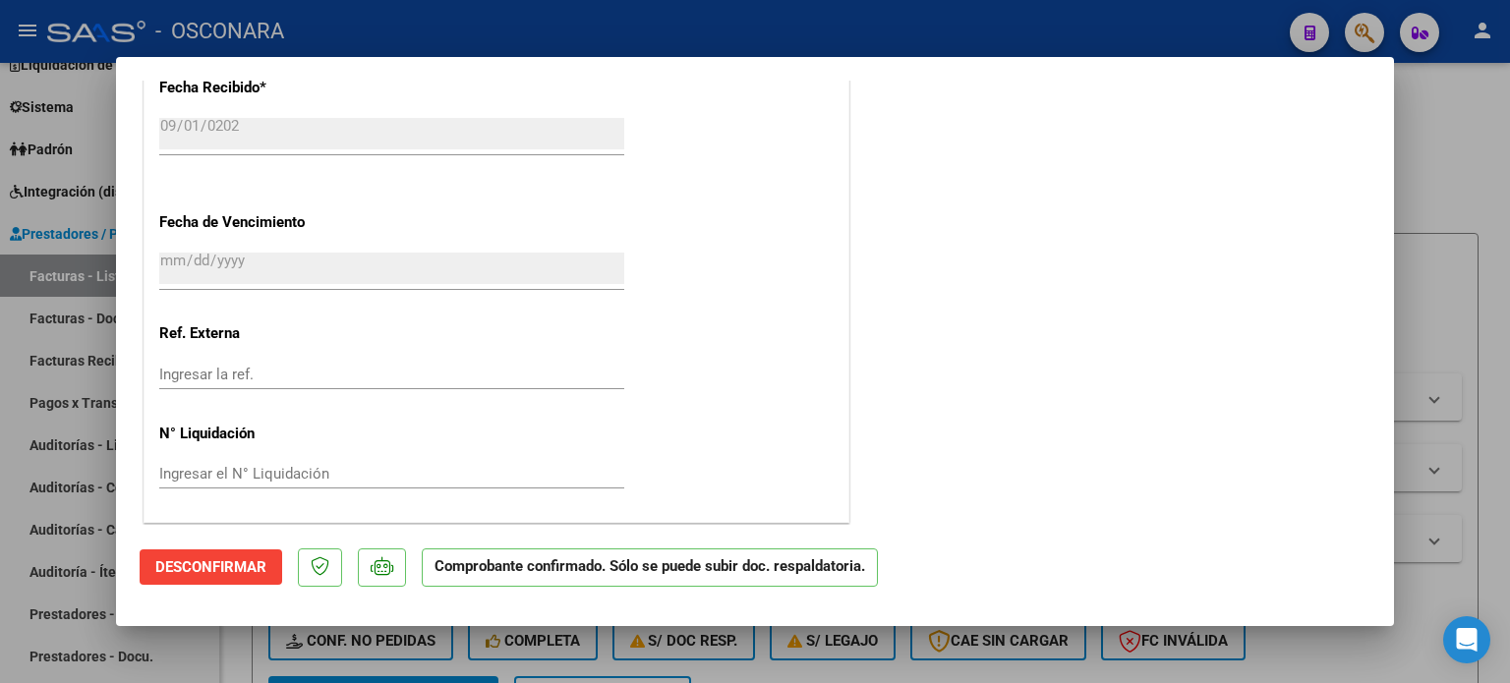
click at [1464, 192] on div at bounding box center [755, 341] width 1510 height 683
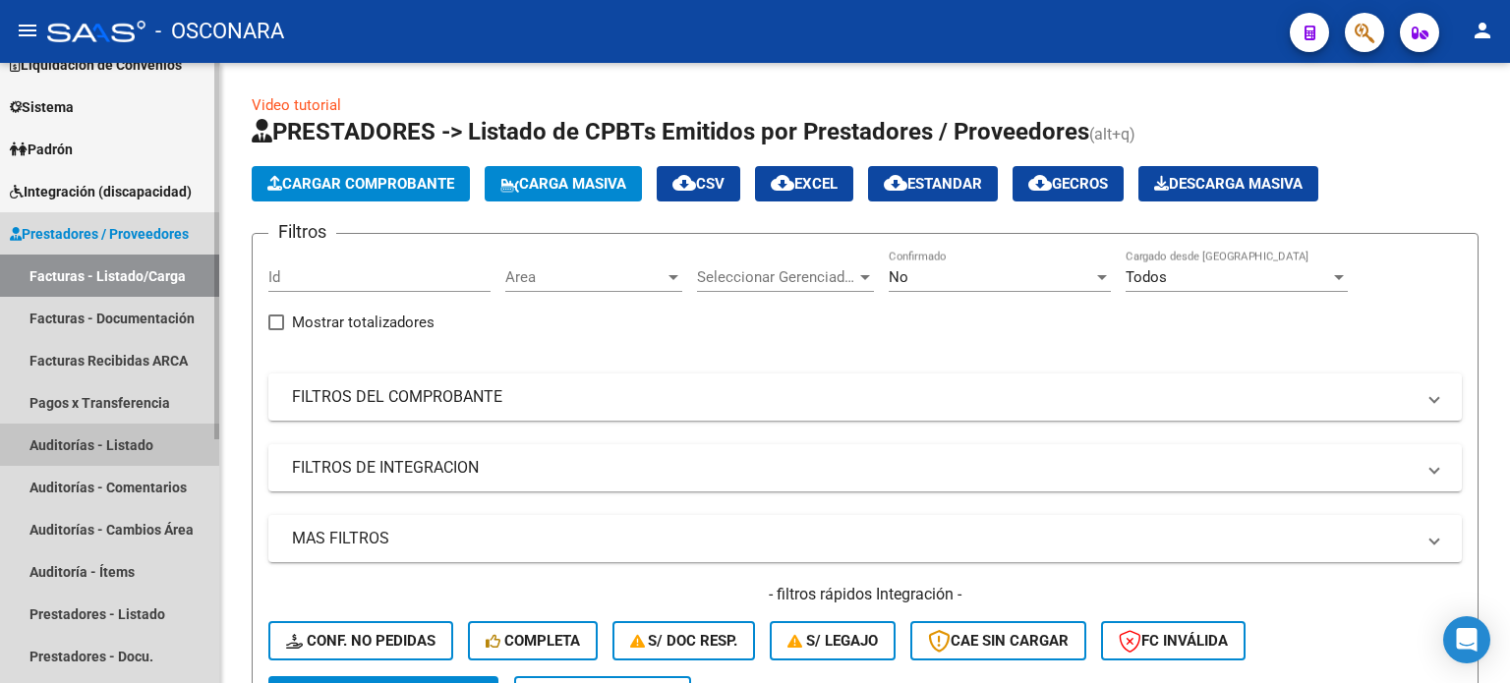
click at [106, 447] on link "Auditorías - Listado" at bounding box center [109, 445] width 219 height 42
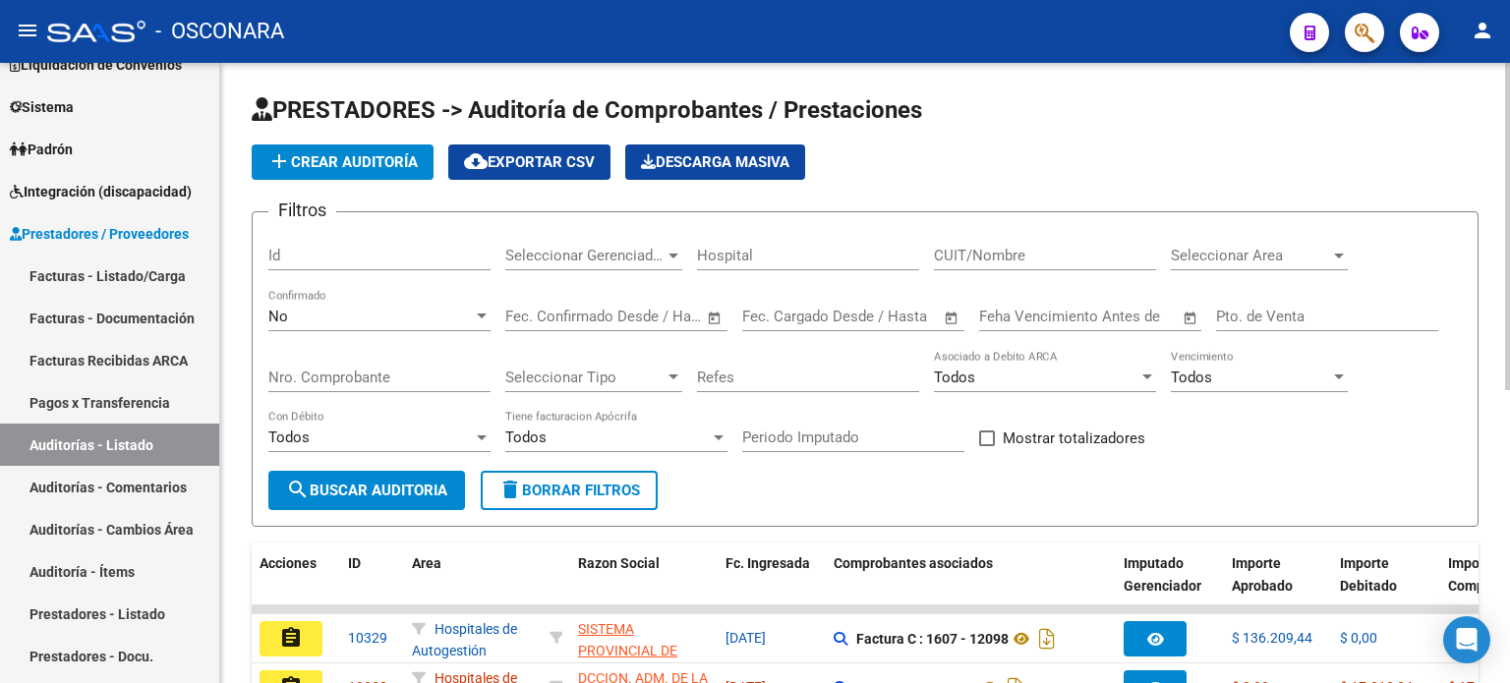
click at [347, 162] on span "add Crear Auditoría" at bounding box center [342, 162] width 150 height 18
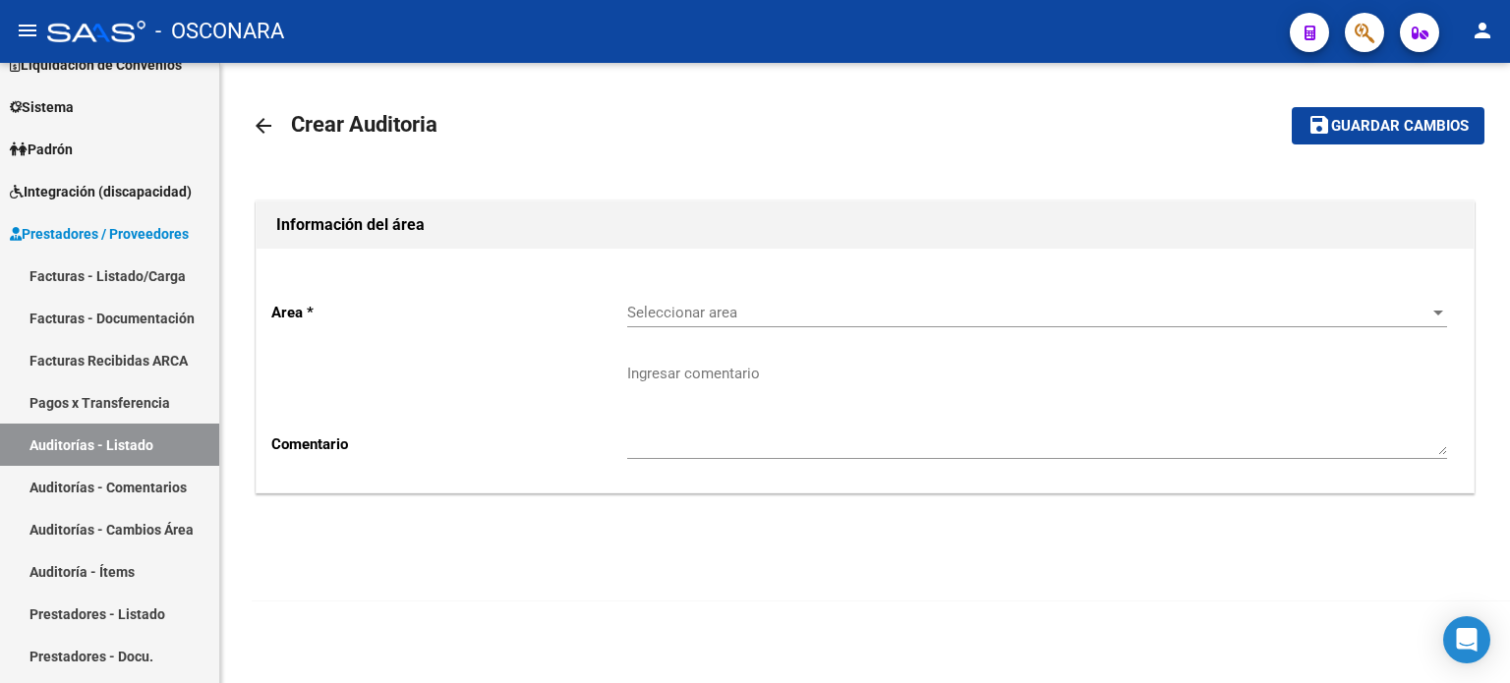
click at [669, 309] on span "Seleccionar area" at bounding box center [1028, 313] width 802 height 18
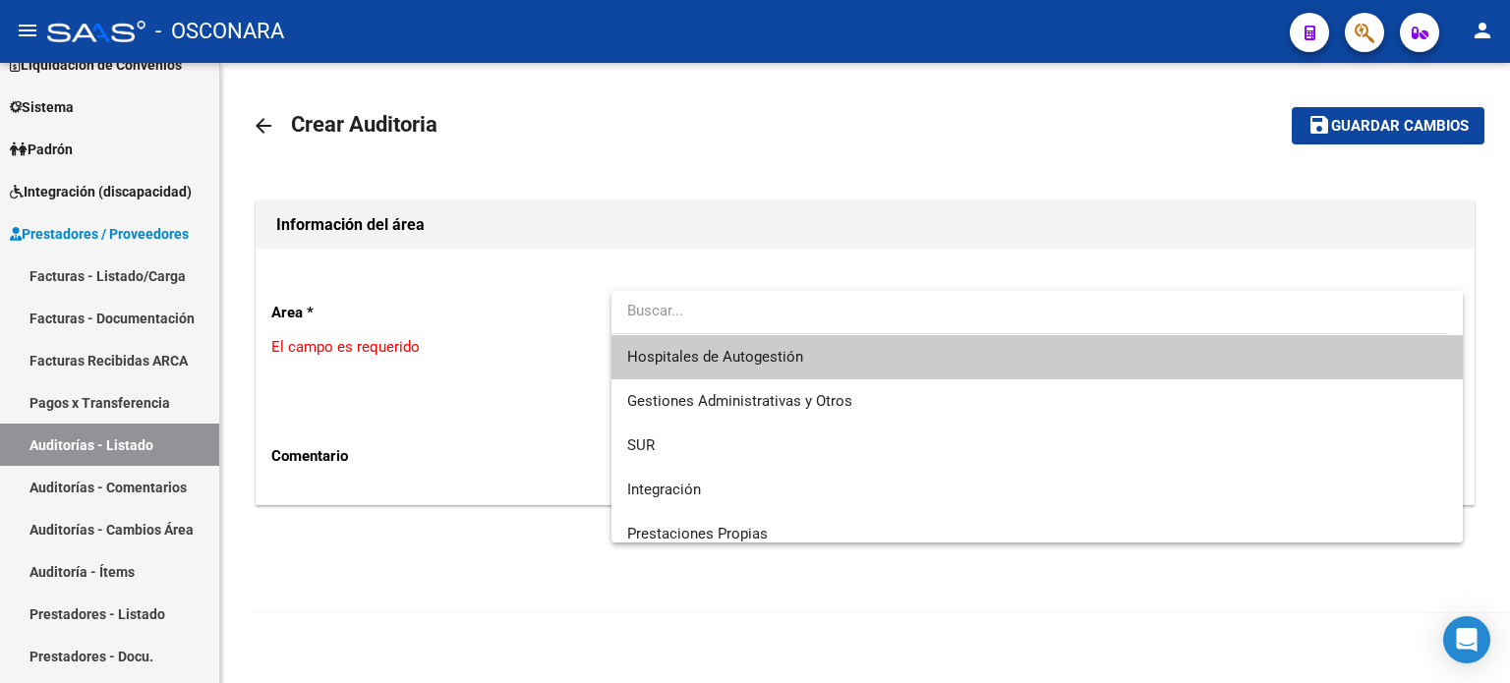
click at [656, 377] on span "Hospitales de Autogestión" at bounding box center [1037, 357] width 820 height 44
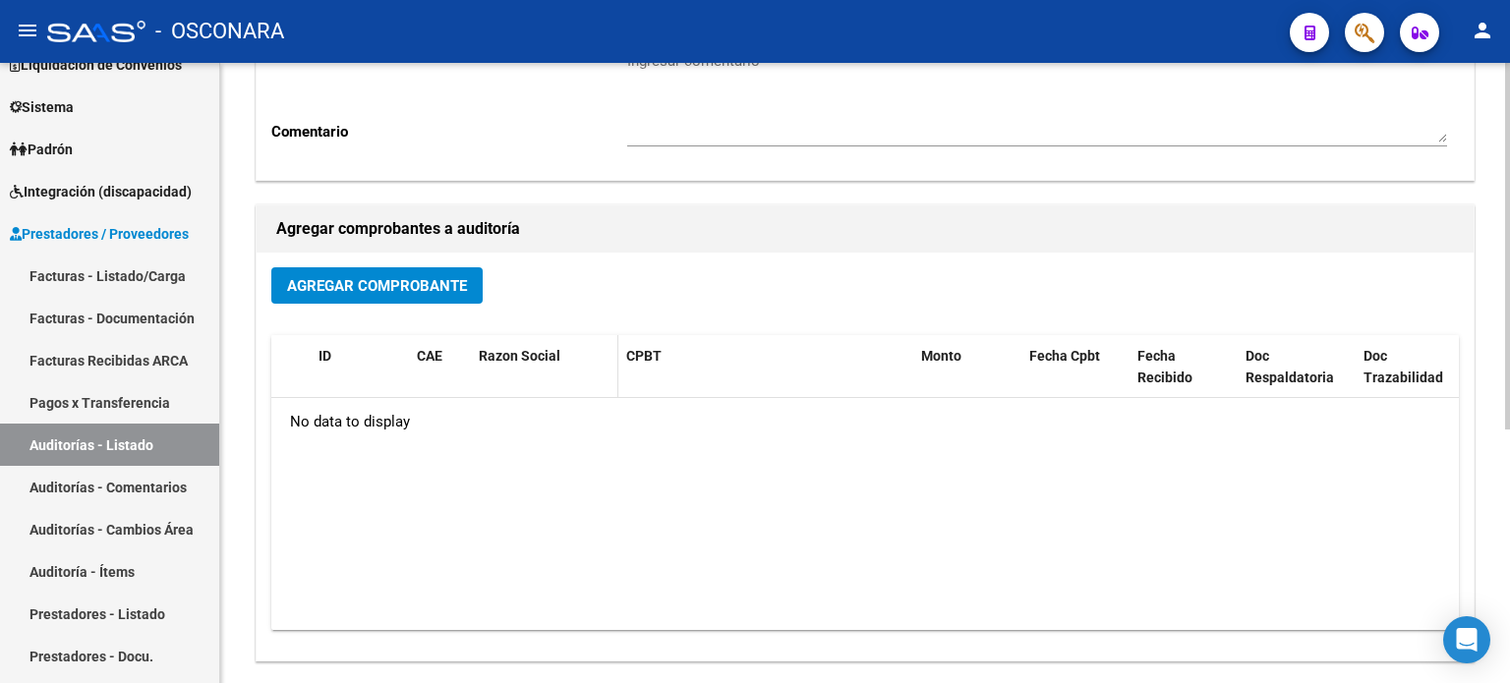
scroll to position [393, 0]
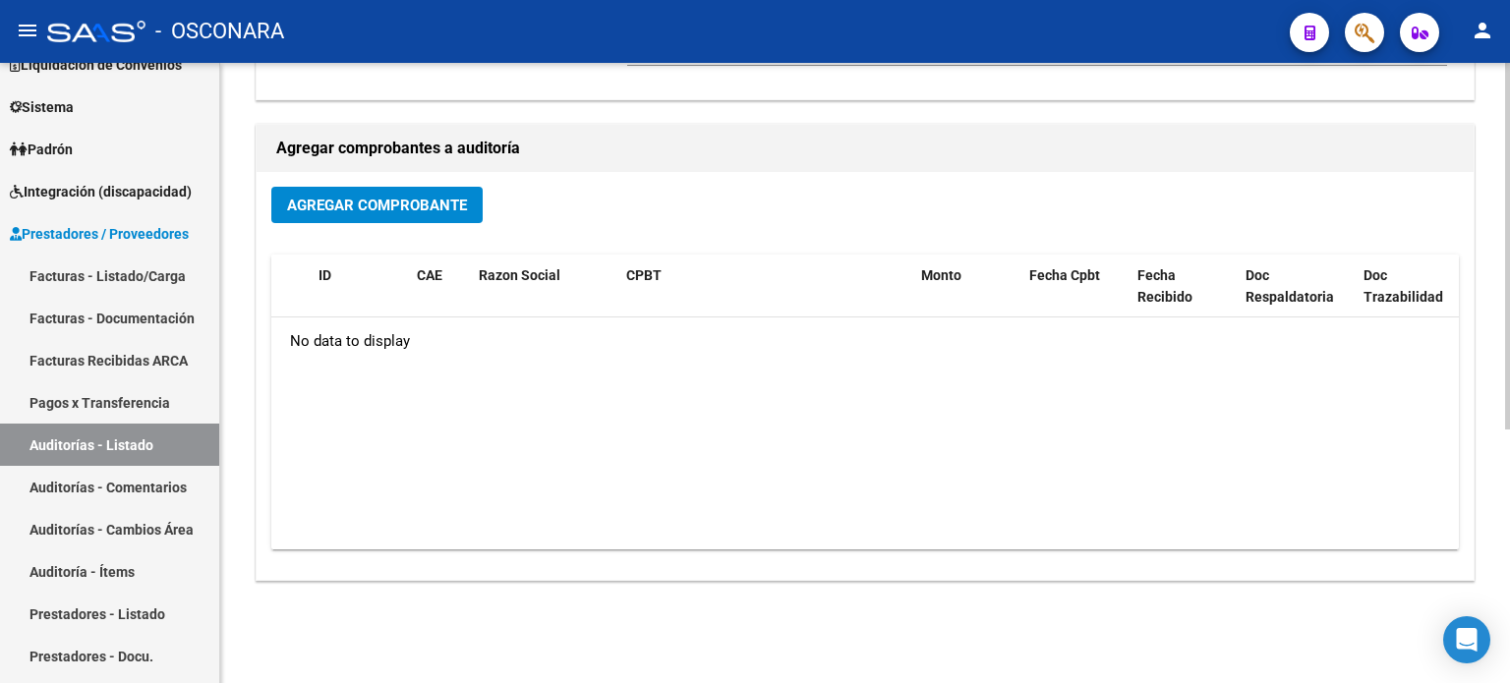
click at [377, 202] on span "Agregar Comprobante" at bounding box center [377, 206] width 180 height 18
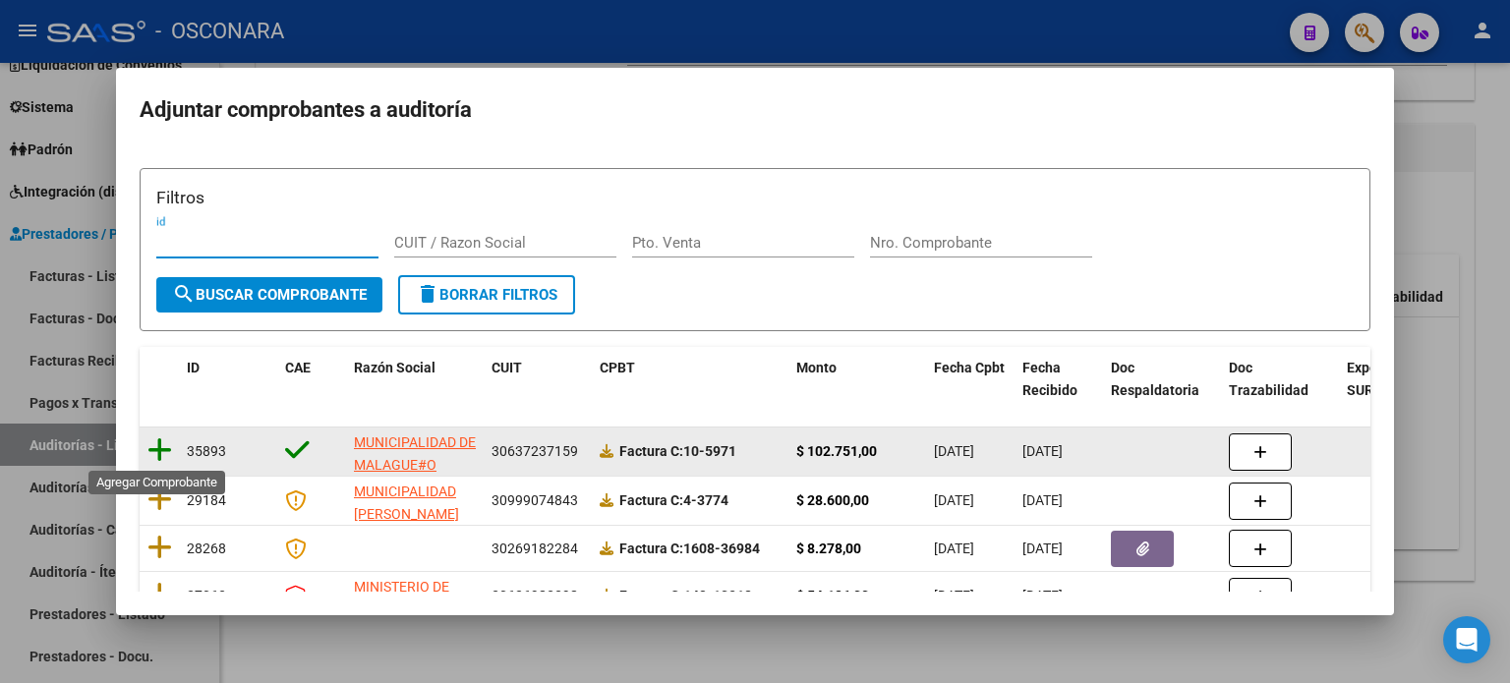
click at [155, 451] on icon at bounding box center [160, 451] width 25 height 28
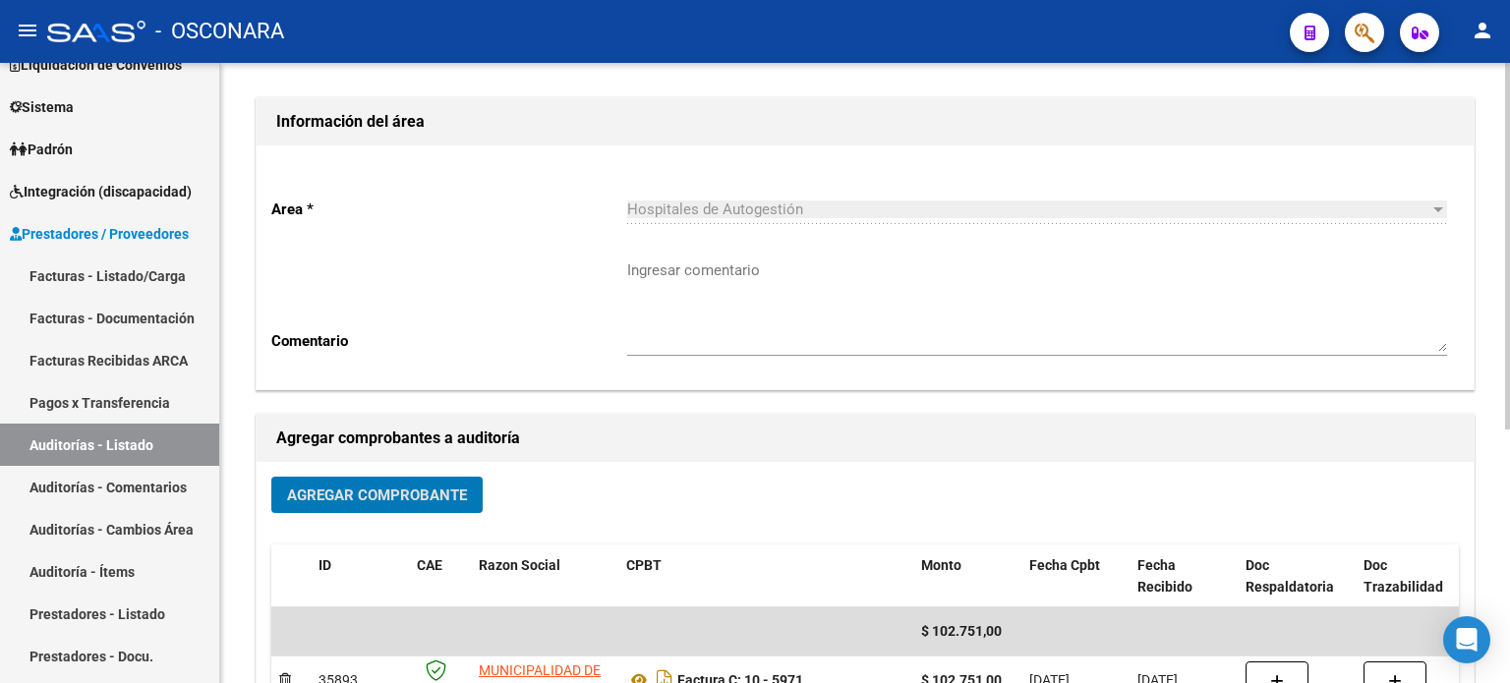
scroll to position [0, 0]
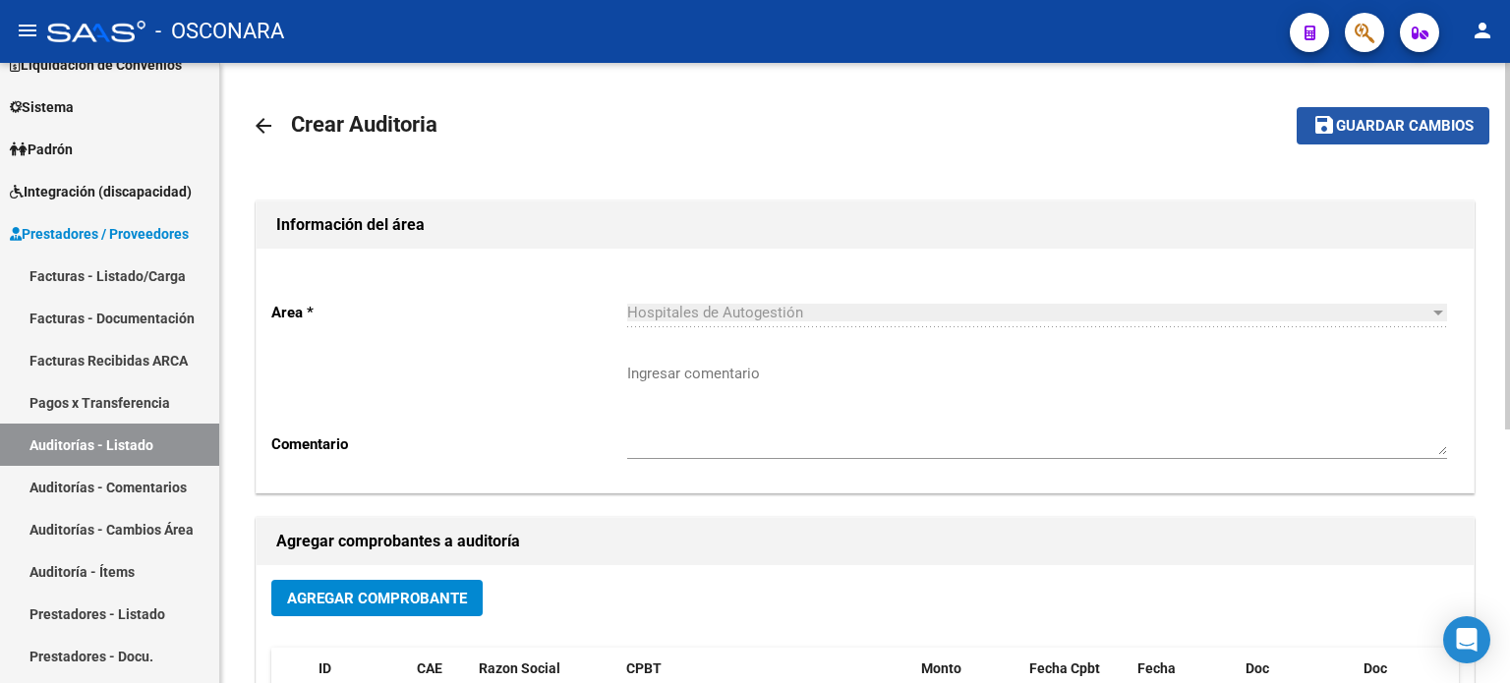
click at [1397, 123] on span "Guardar cambios" at bounding box center [1405, 127] width 138 height 18
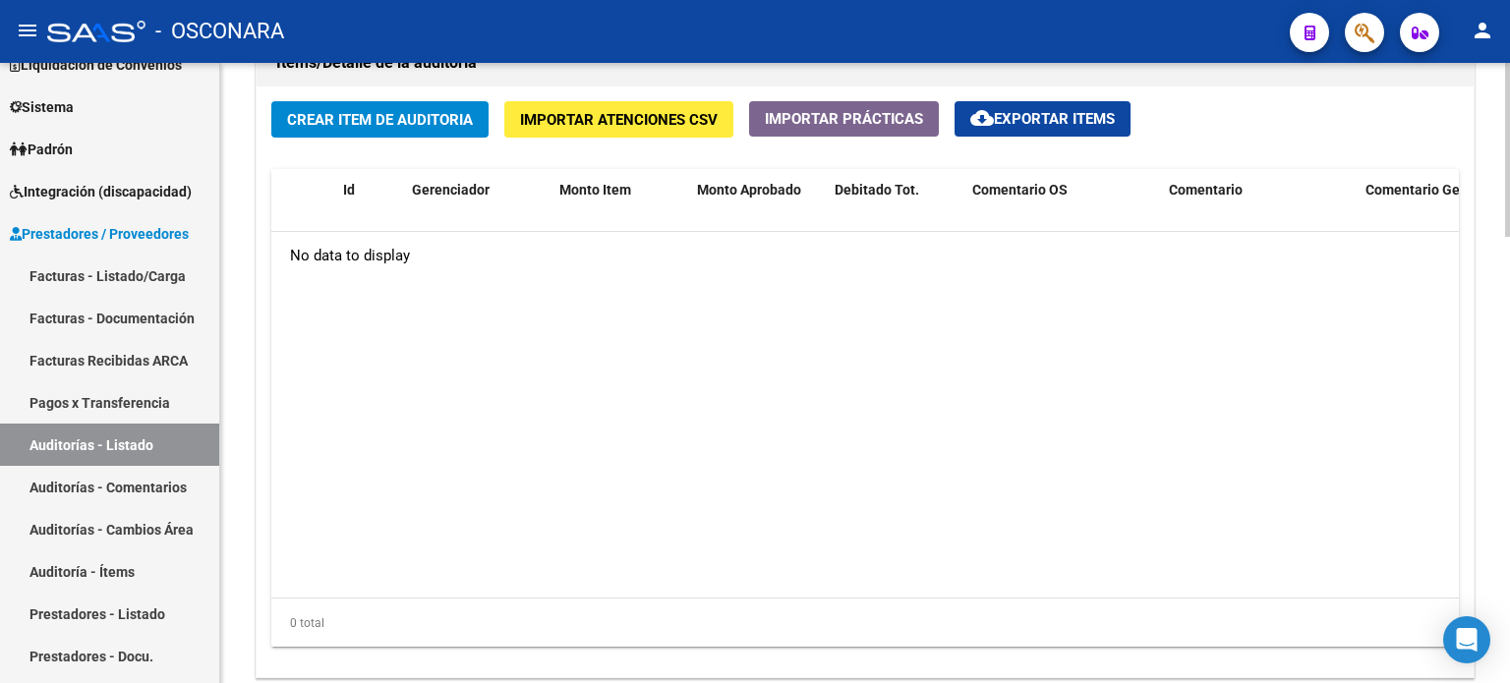
scroll to position [1377, 0]
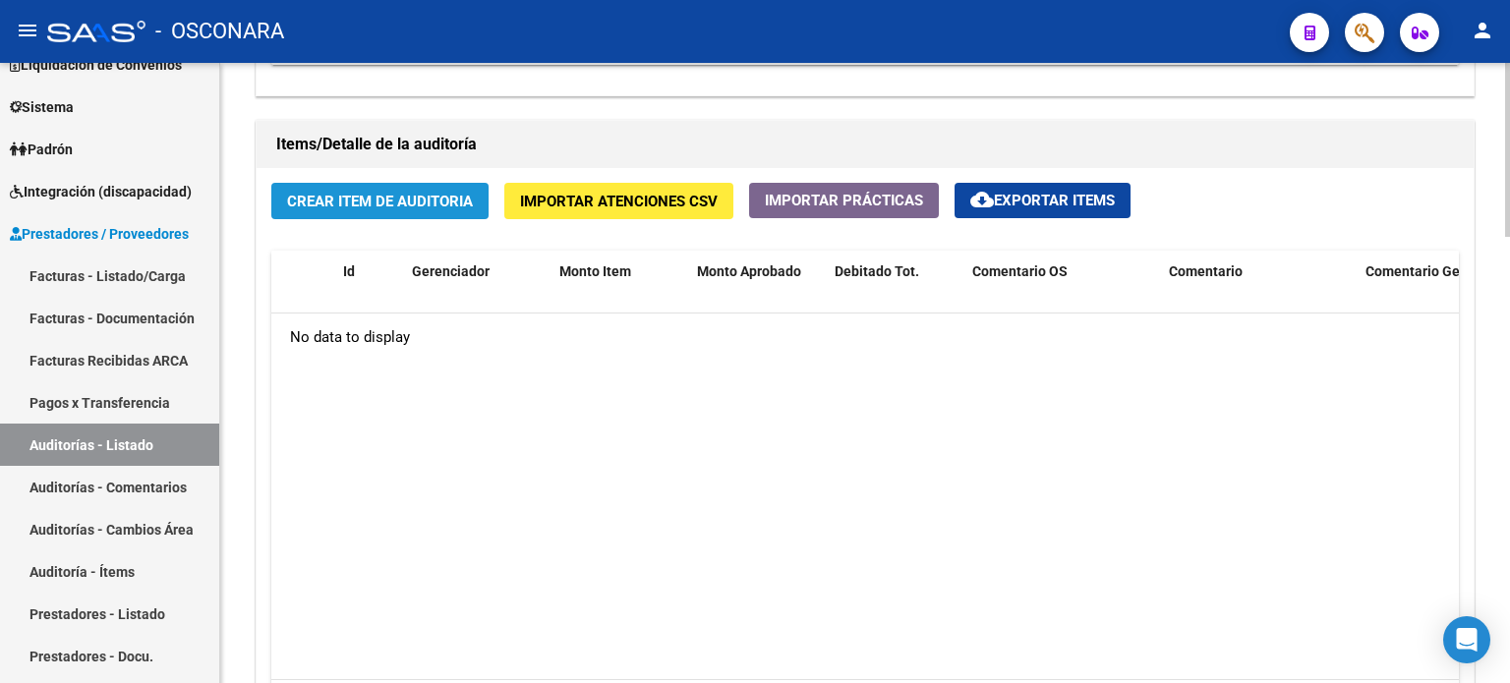
click at [423, 201] on span "Crear Item de Auditoria" at bounding box center [380, 202] width 186 height 18
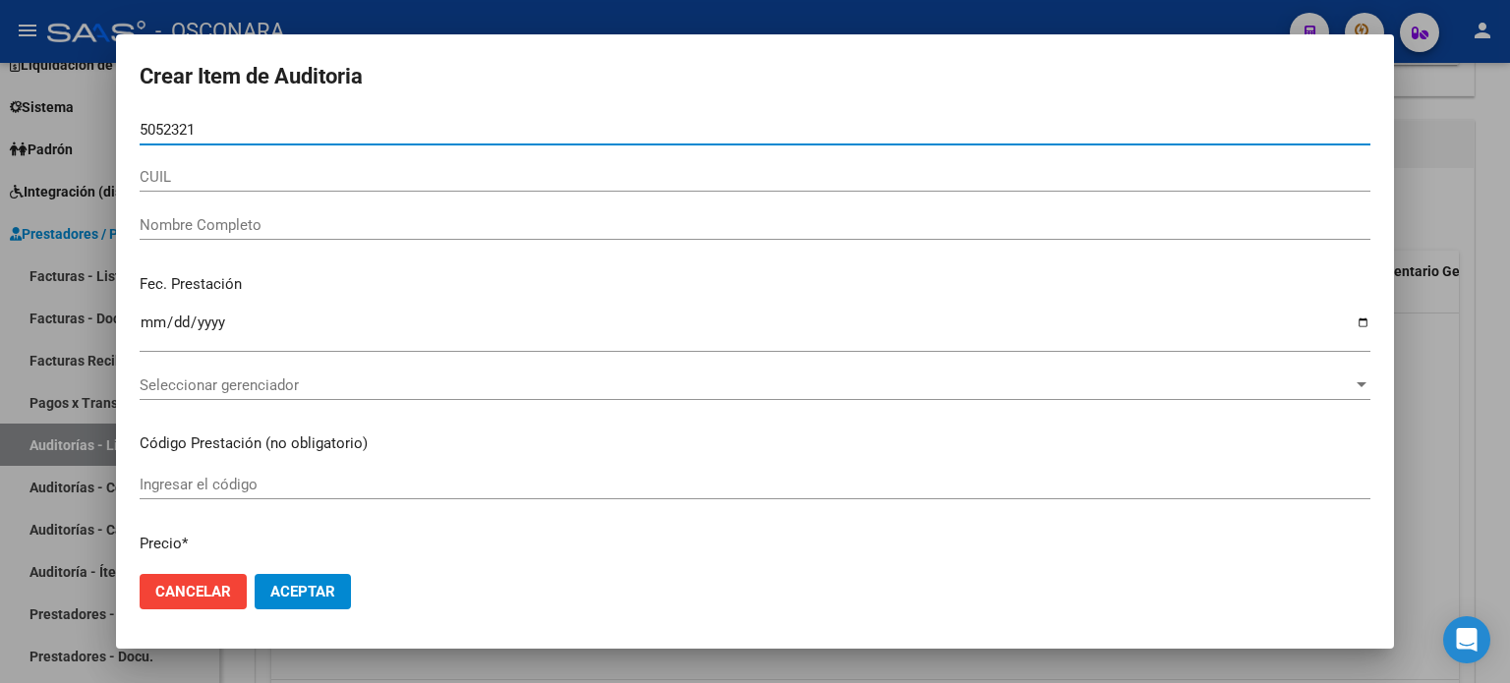
type input "50523212"
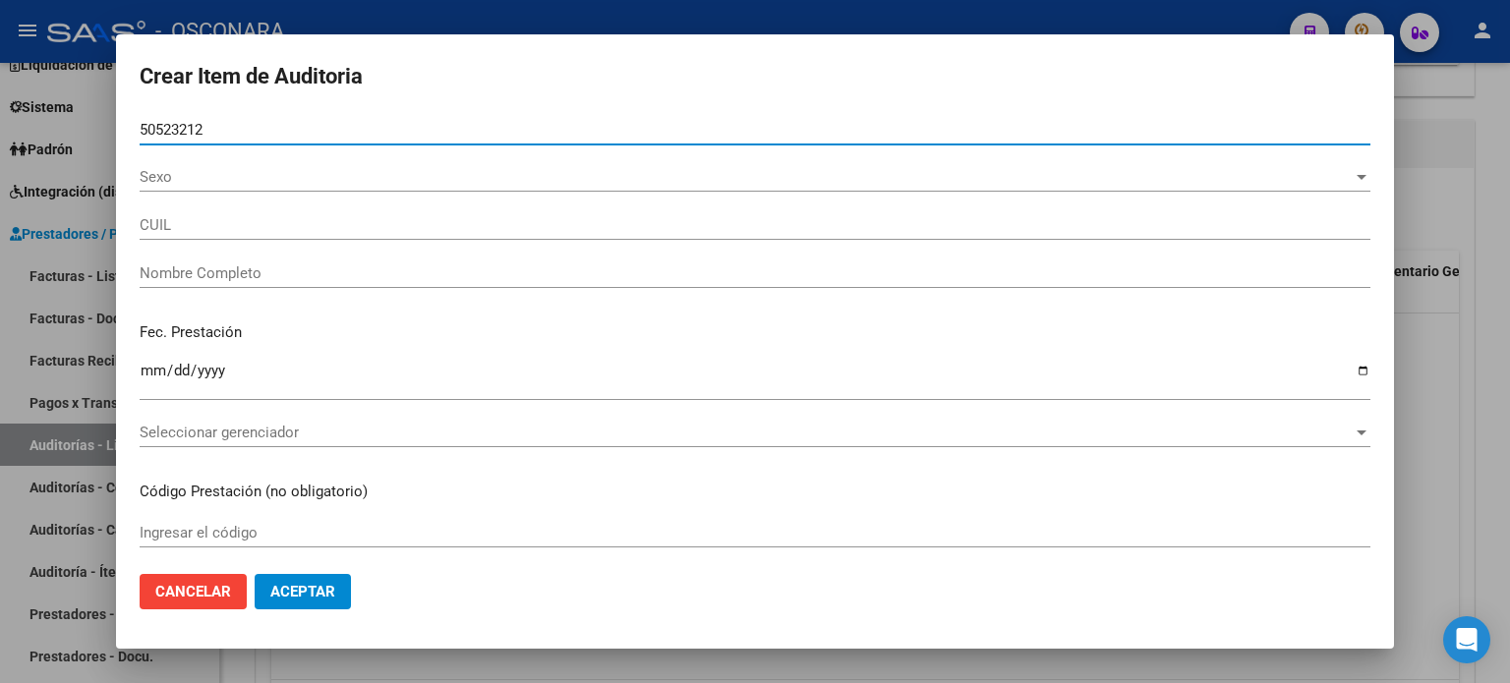
type input "27505232122"
type input "[PERSON_NAME]"
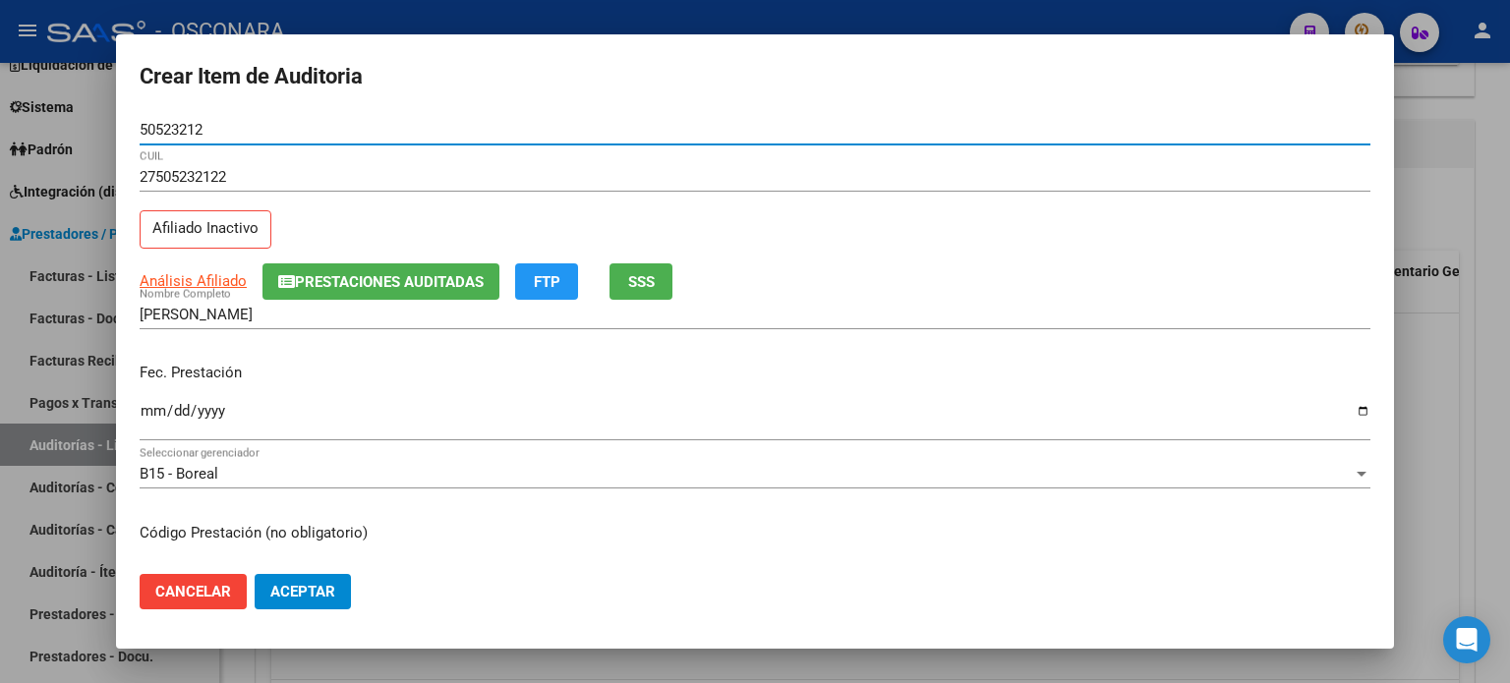
type input "50523212"
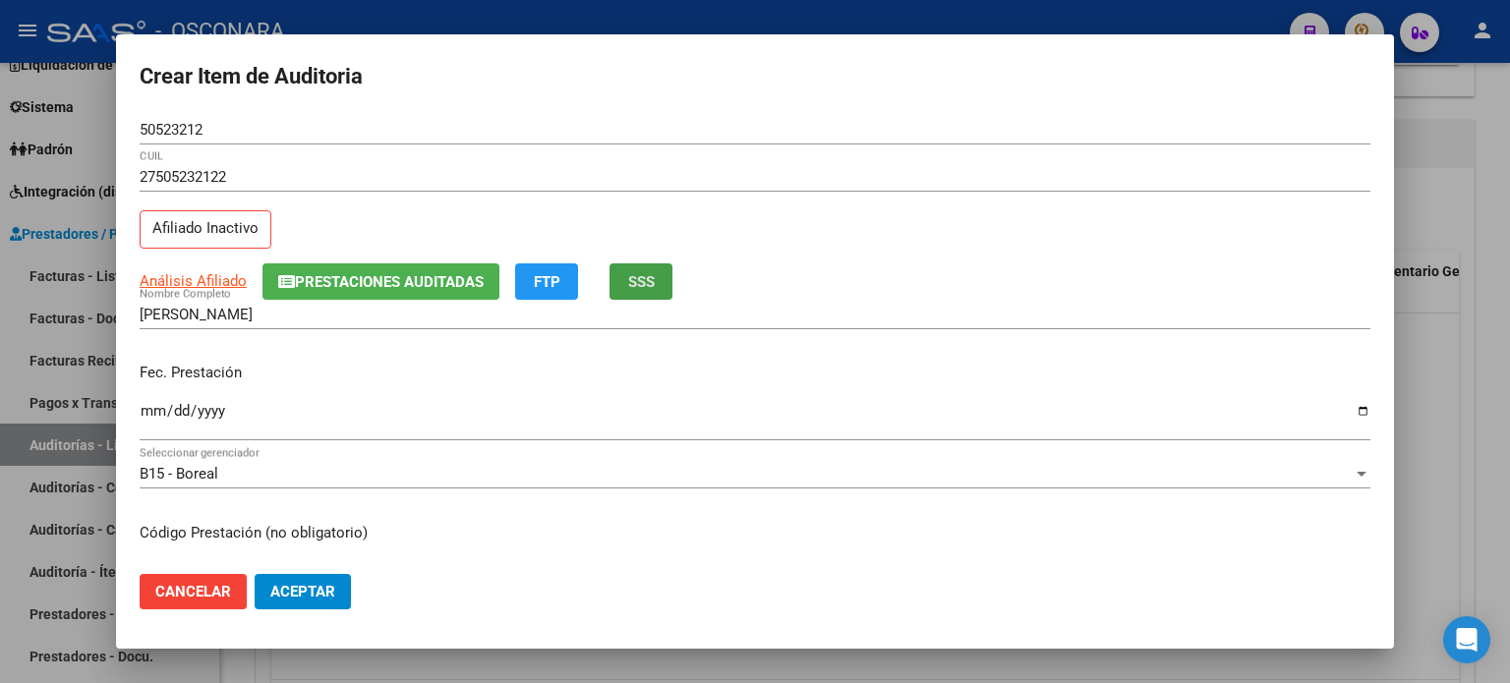
click at [653, 279] on span "SSS" at bounding box center [641, 282] width 27 height 18
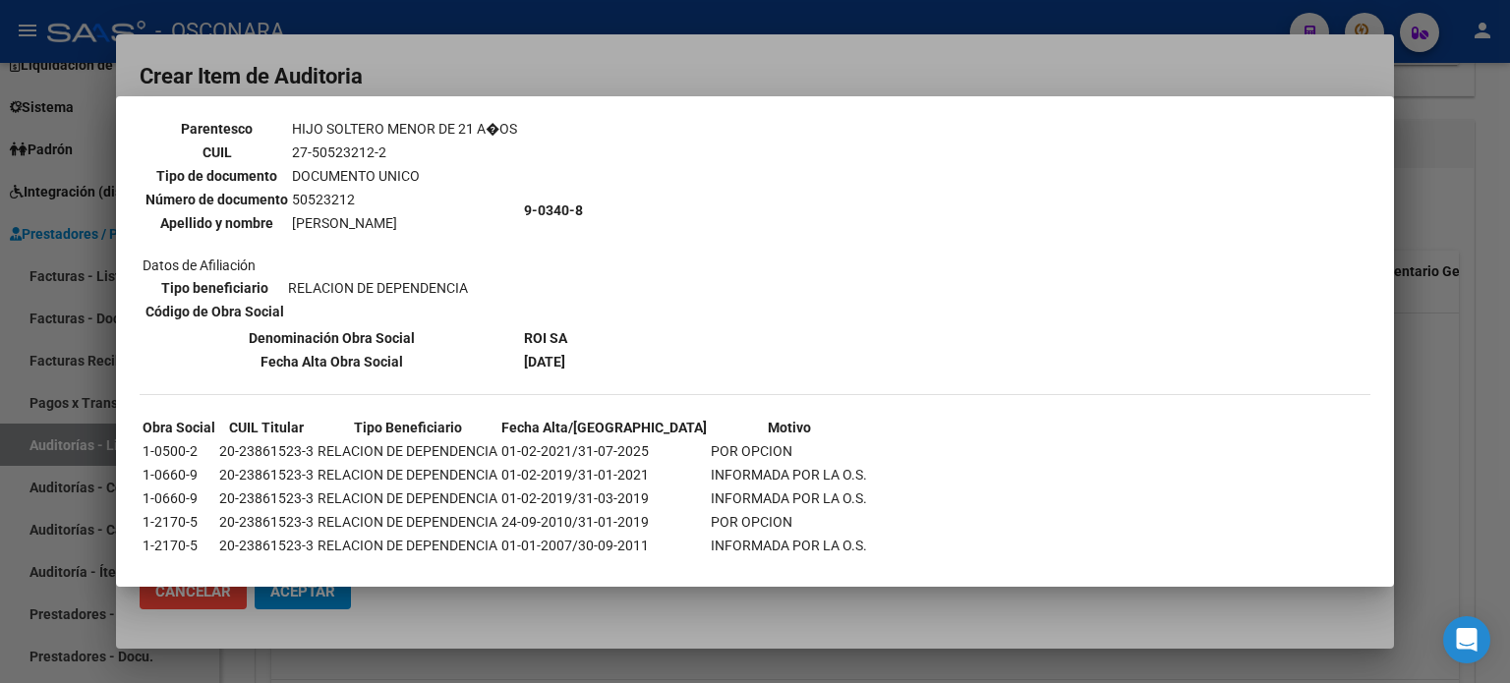
scroll to position [187, 0]
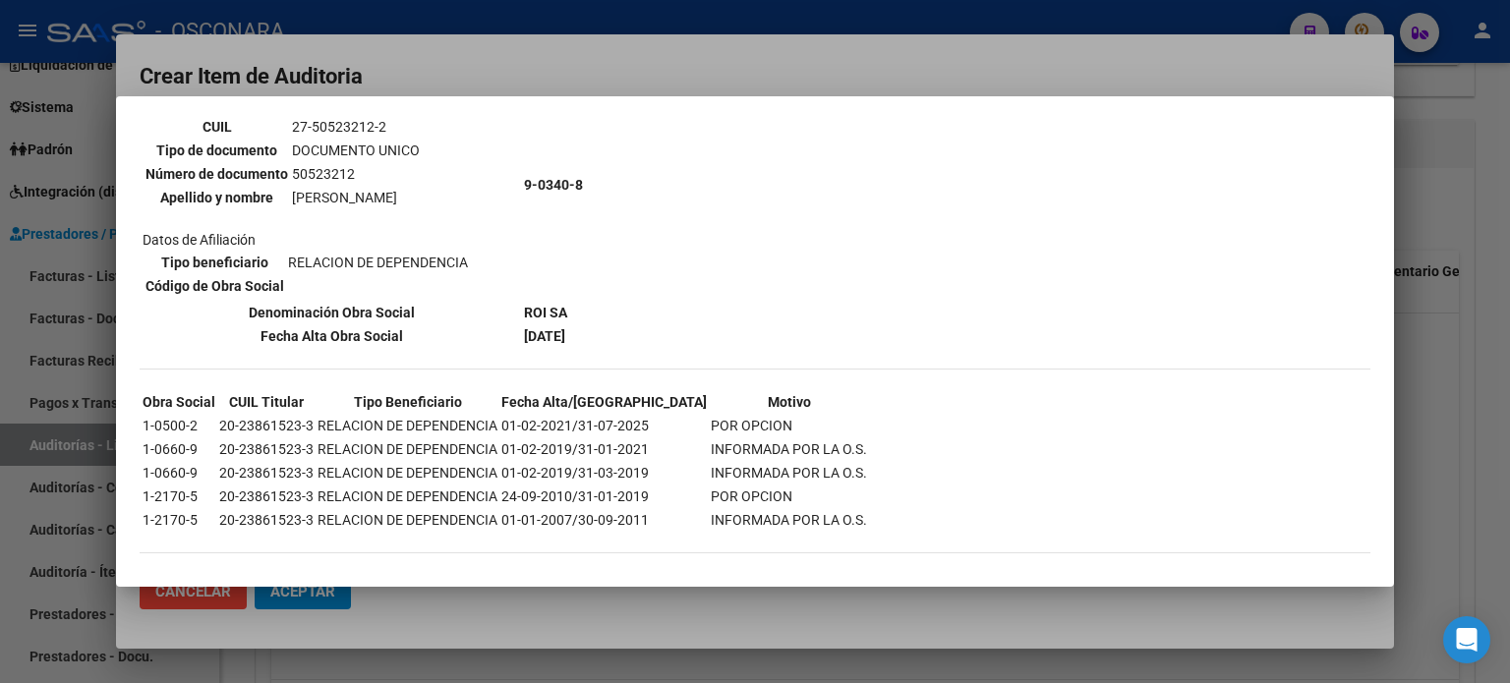
click at [1305, 66] on div at bounding box center [755, 341] width 1510 height 683
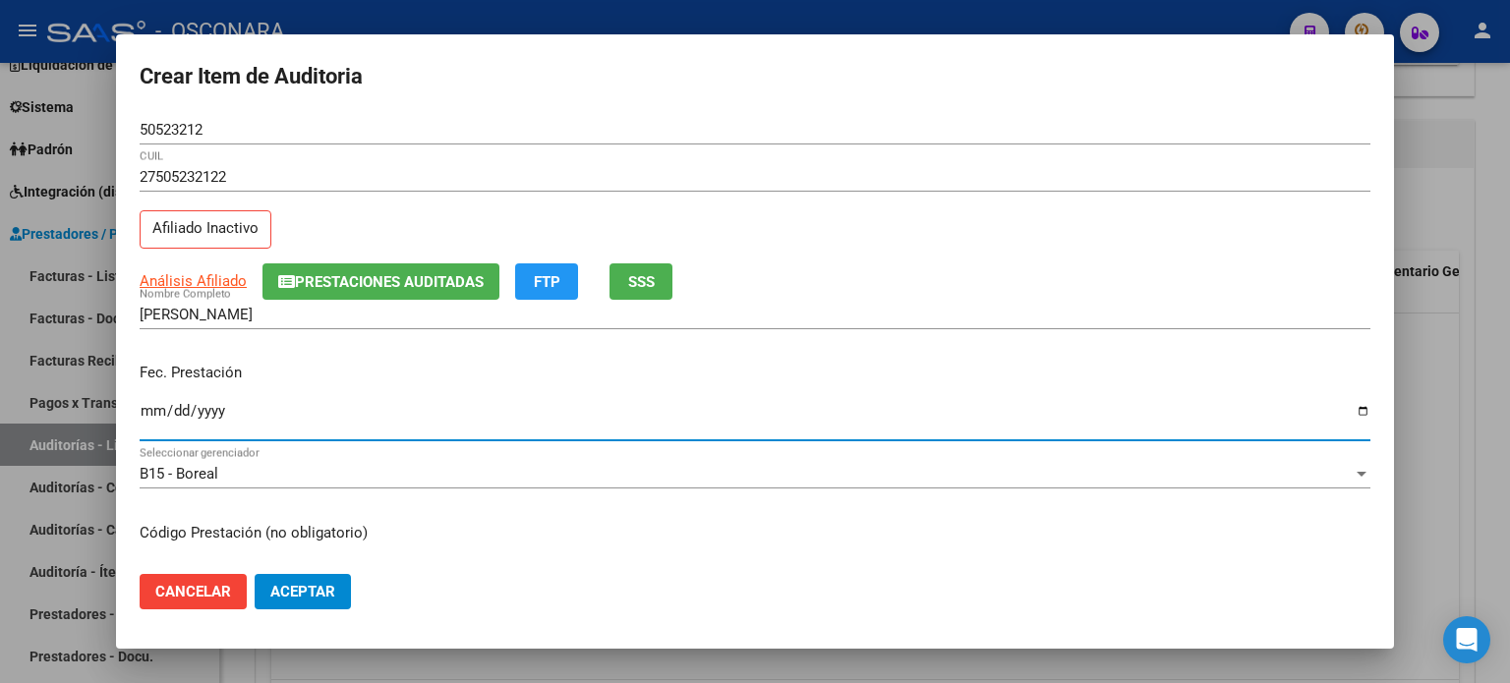
click at [153, 409] on input "Ingresar la fecha" at bounding box center [755, 418] width 1231 height 31
type input "[DATE]"
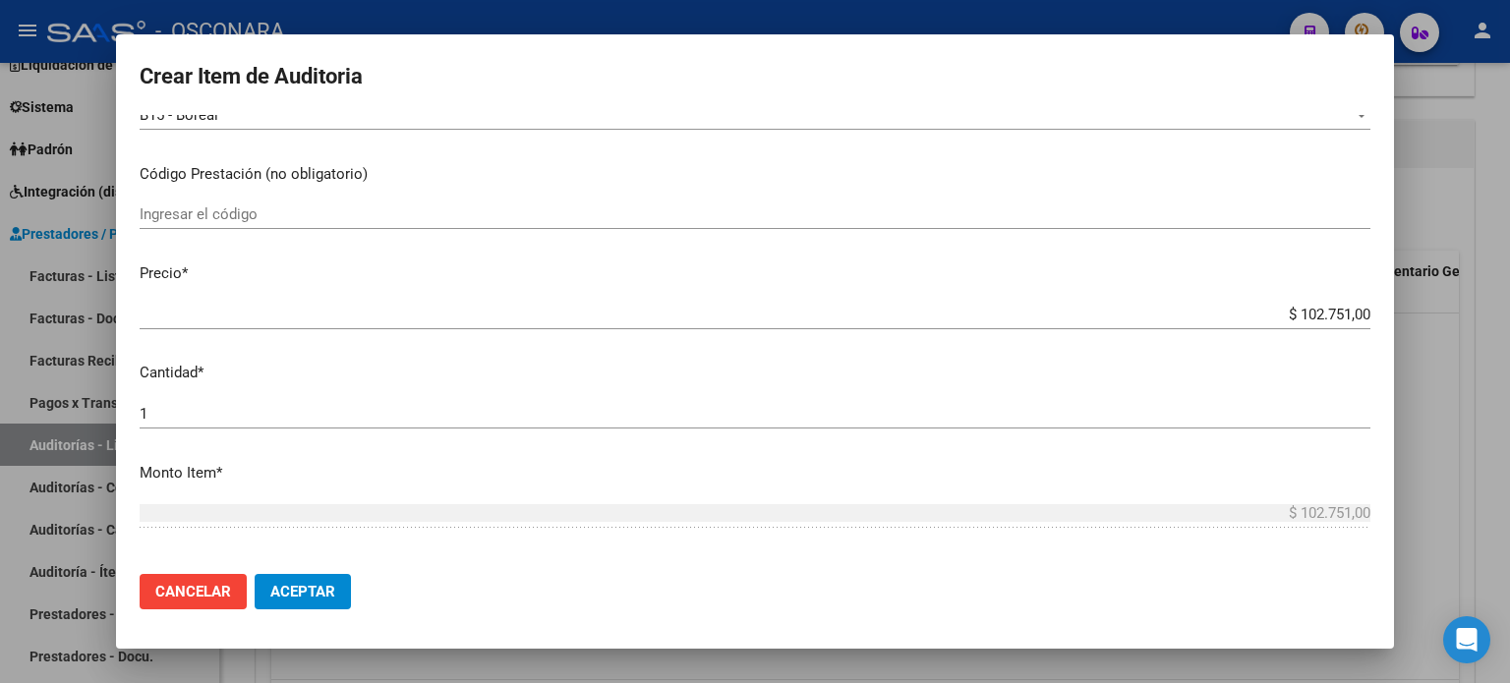
scroll to position [393, 0]
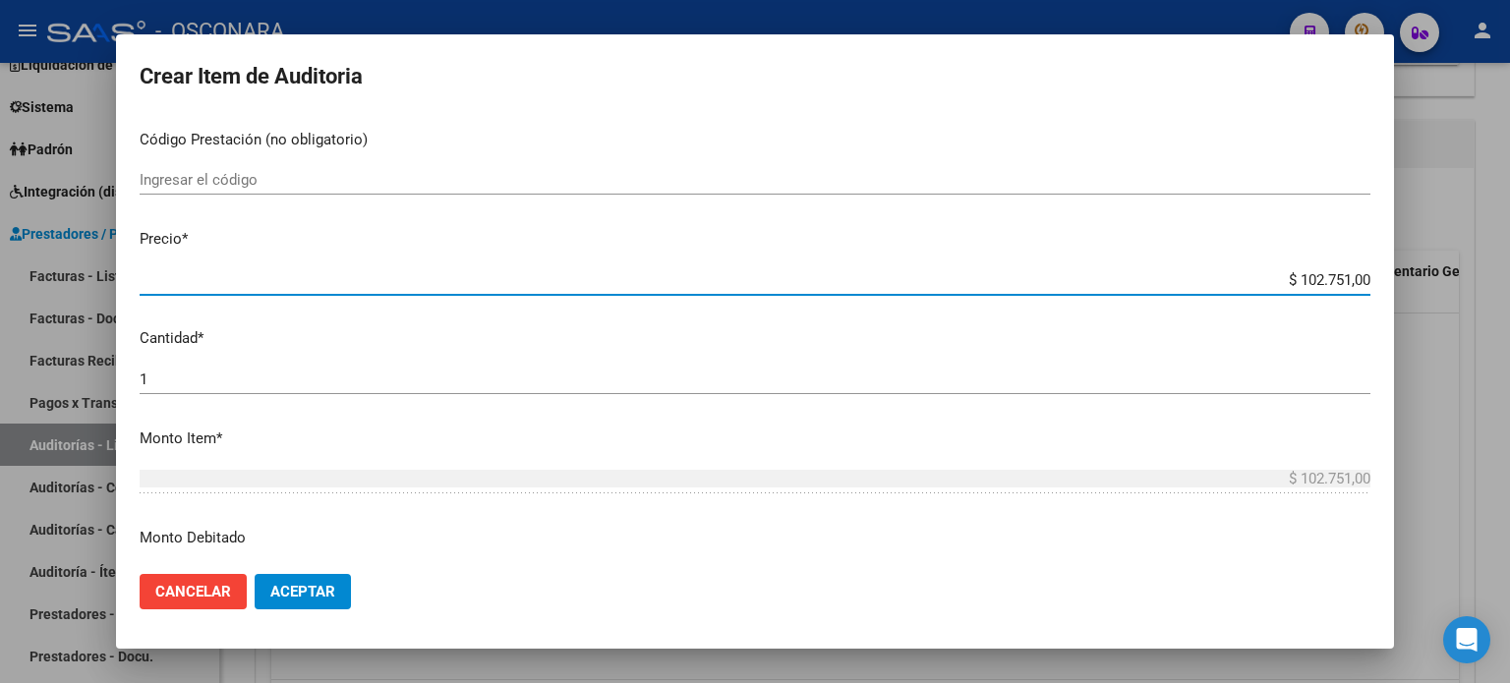
drag, startPoint x: 1332, startPoint y: 278, endPoint x: 1285, endPoint y: 278, distance: 47.2
click at [1285, 278] on input "$ 102.751,00" at bounding box center [755, 280] width 1231 height 18
type input "$ 3,00"
type input "$ 39,00"
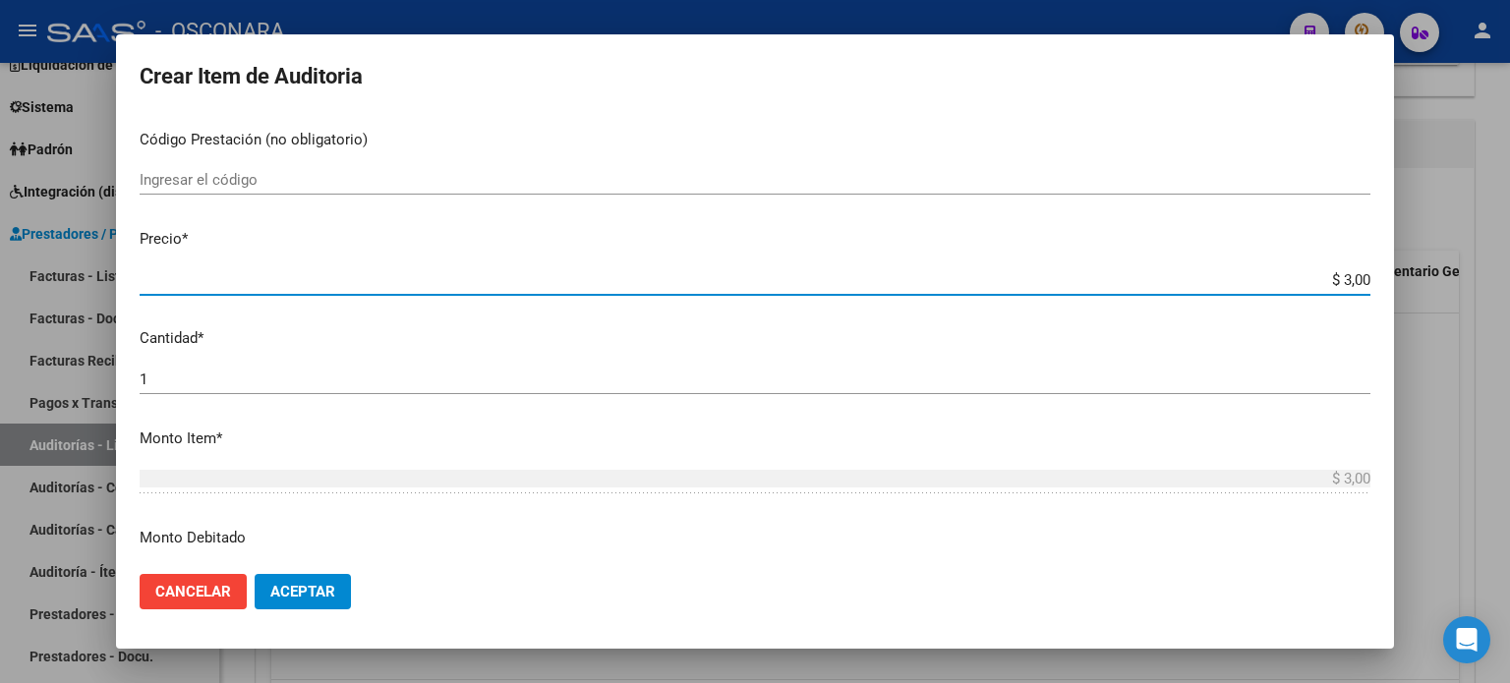
type input "$ 39,00"
type input "$ 399,00"
type input "$ 3.998,00"
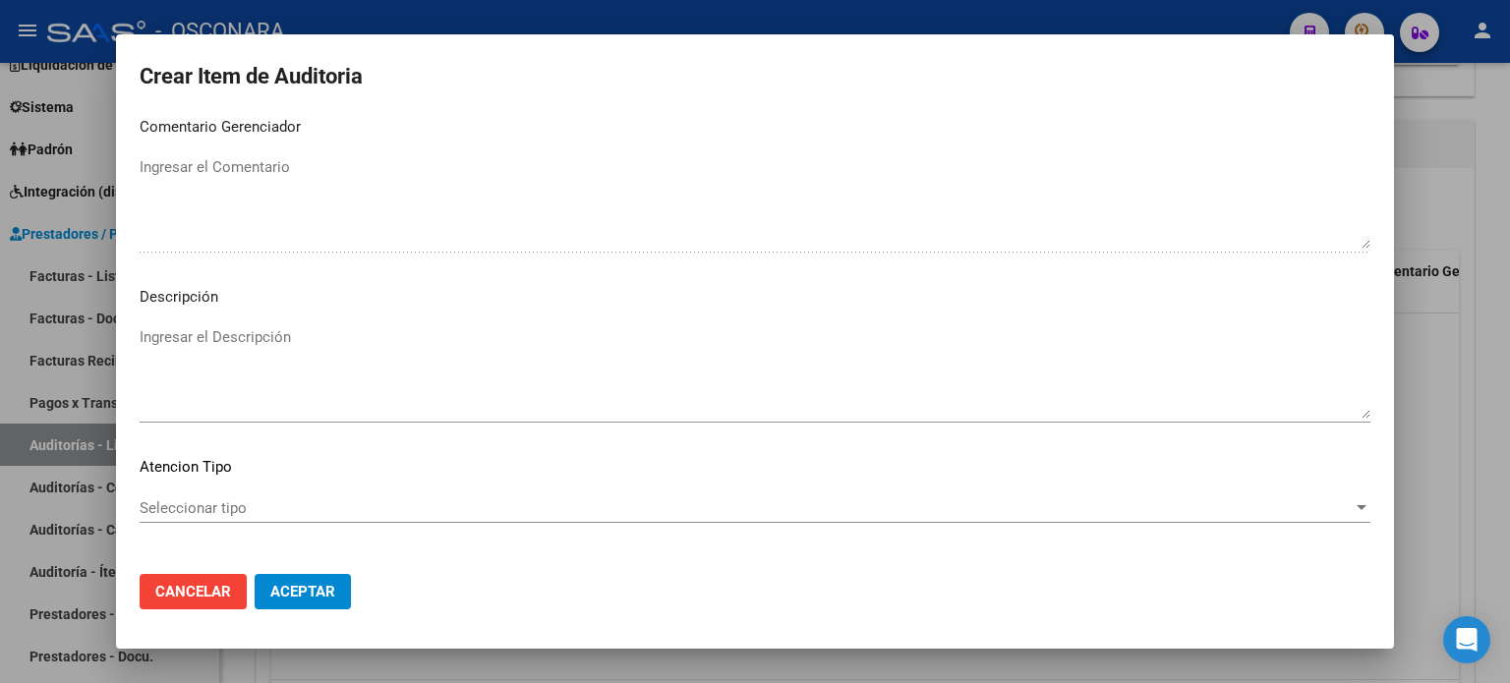
scroll to position [1278, 0]
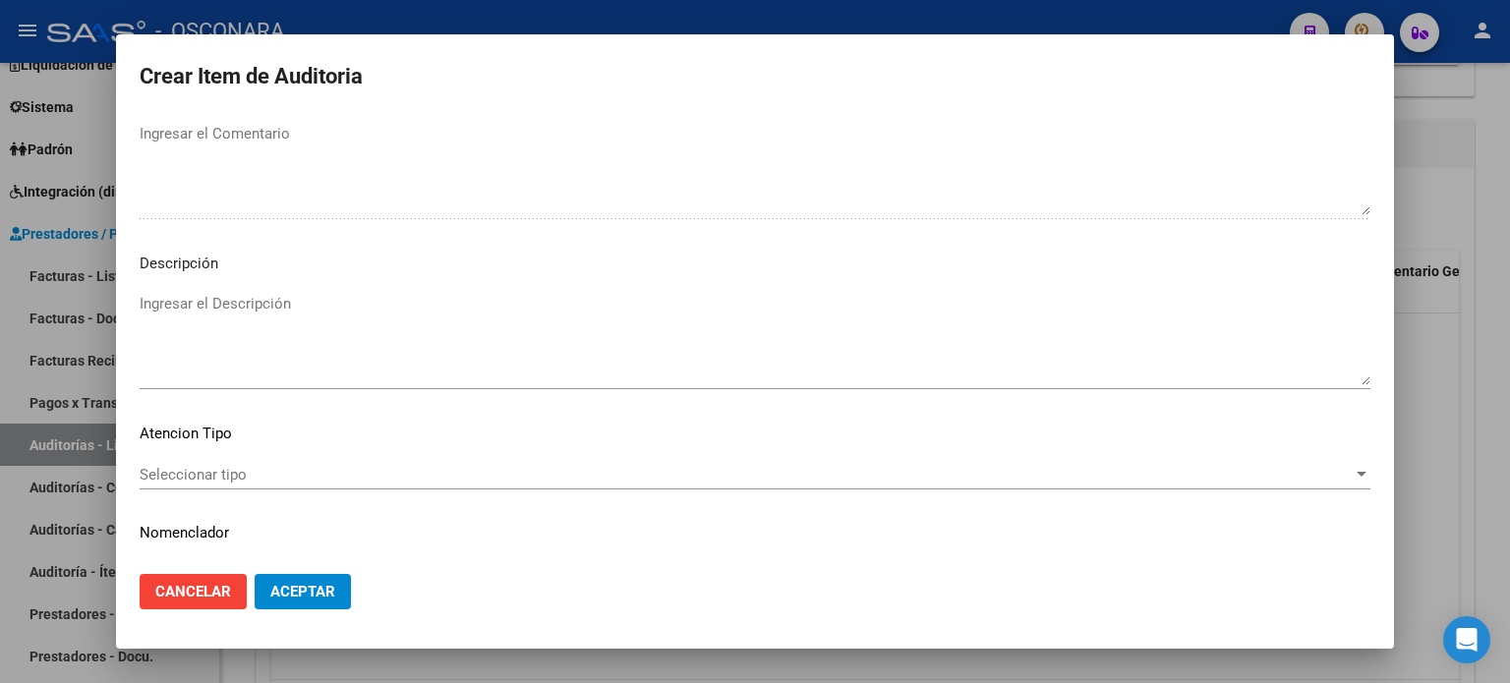
click at [201, 302] on textarea "Ingresar el Descripción" at bounding box center [755, 339] width 1231 height 92
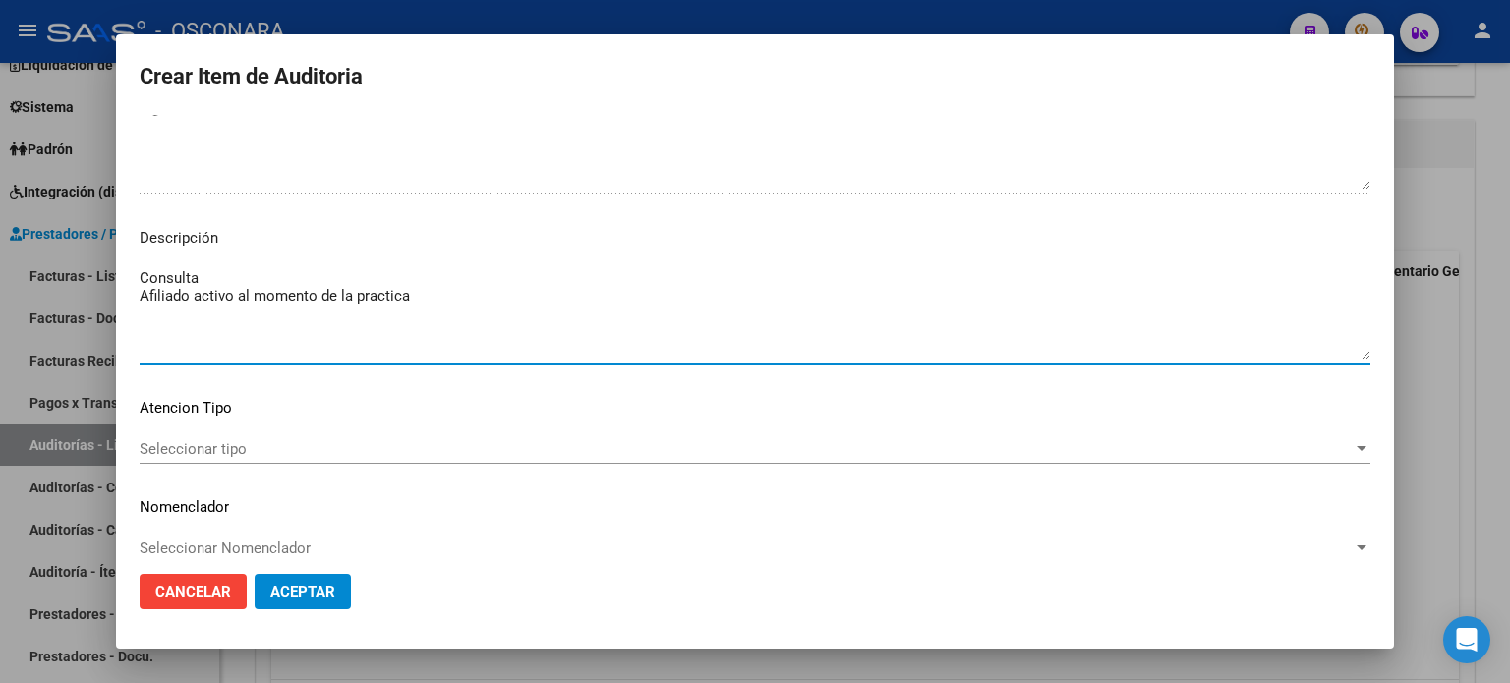
scroll to position [1326, 0]
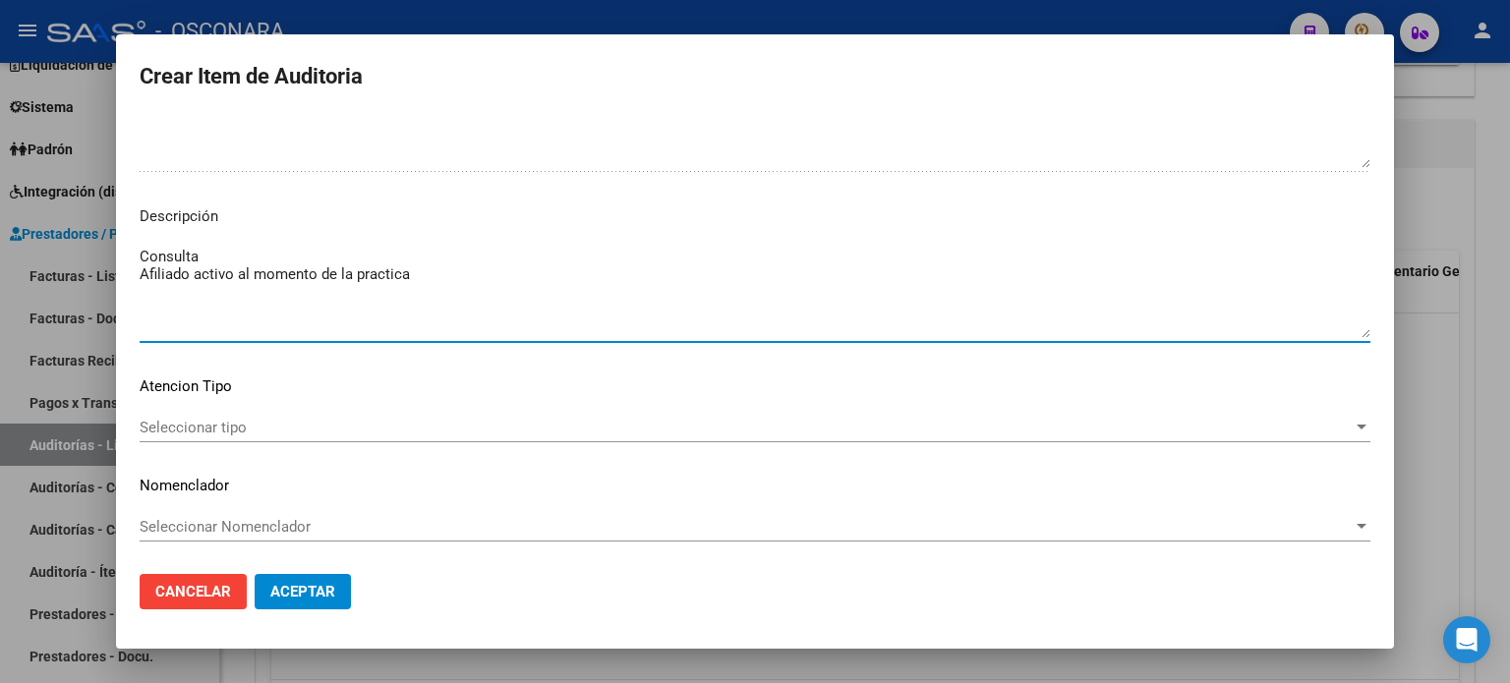
type textarea "Consulta Afiliado activo al momento de la practica"
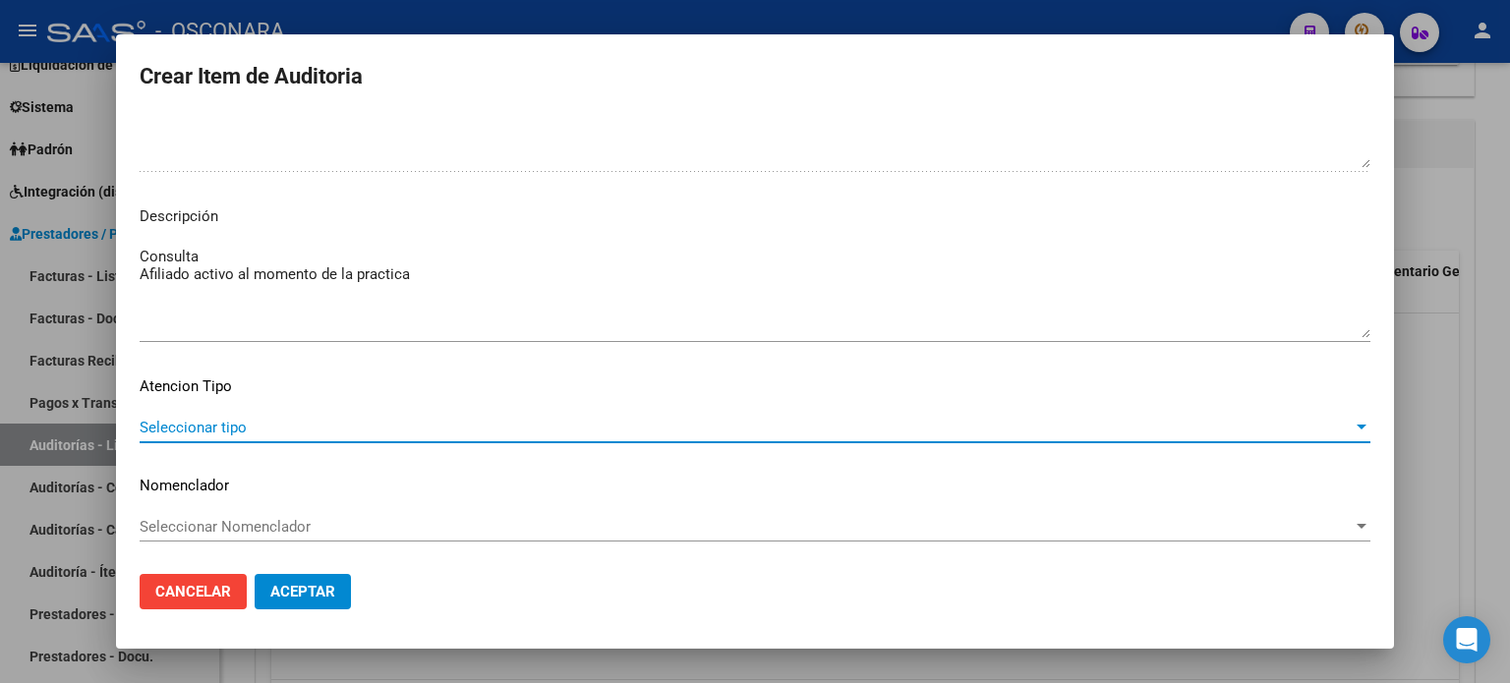
click at [255, 427] on span "Seleccionar tipo" at bounding box center [746, 428] width 1213 height 18
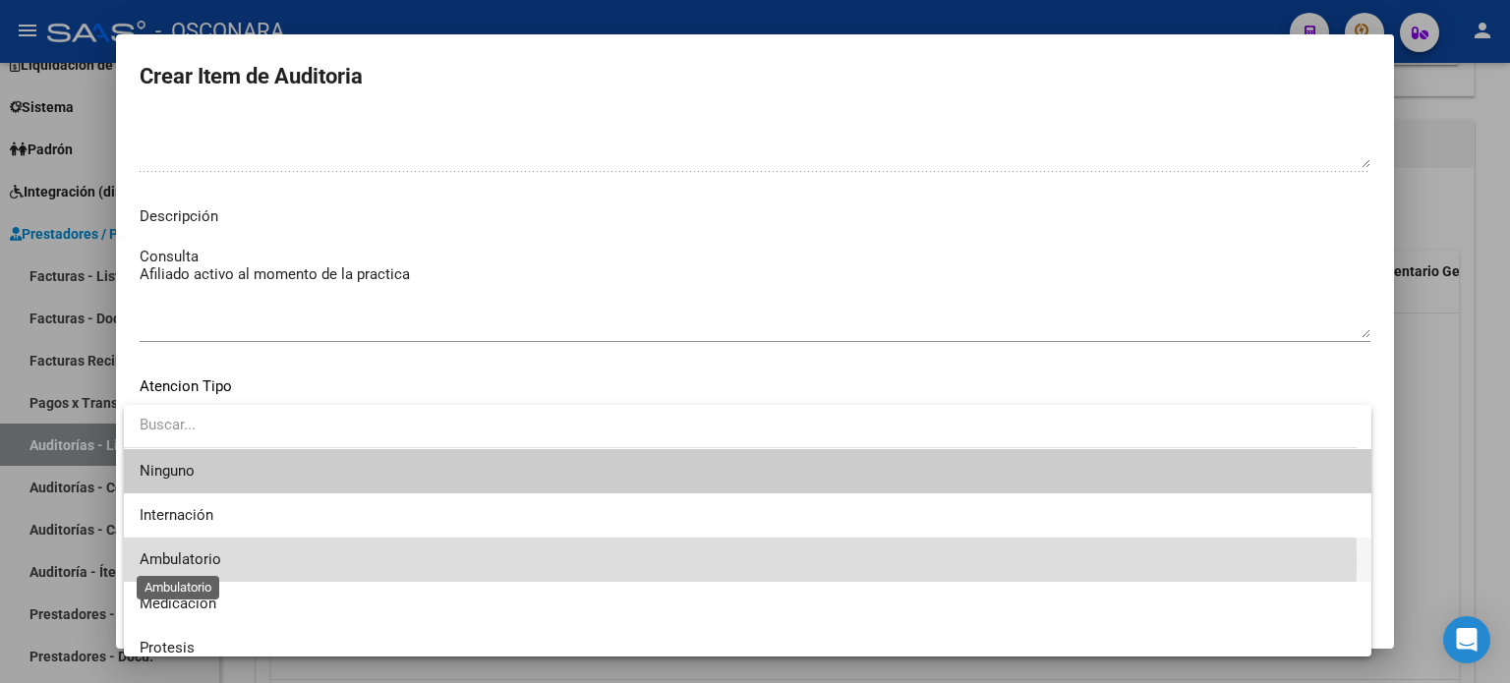
click at [183, 562] on span "Ambulatorio" at bounding box center [181, 560] width 82 height 18
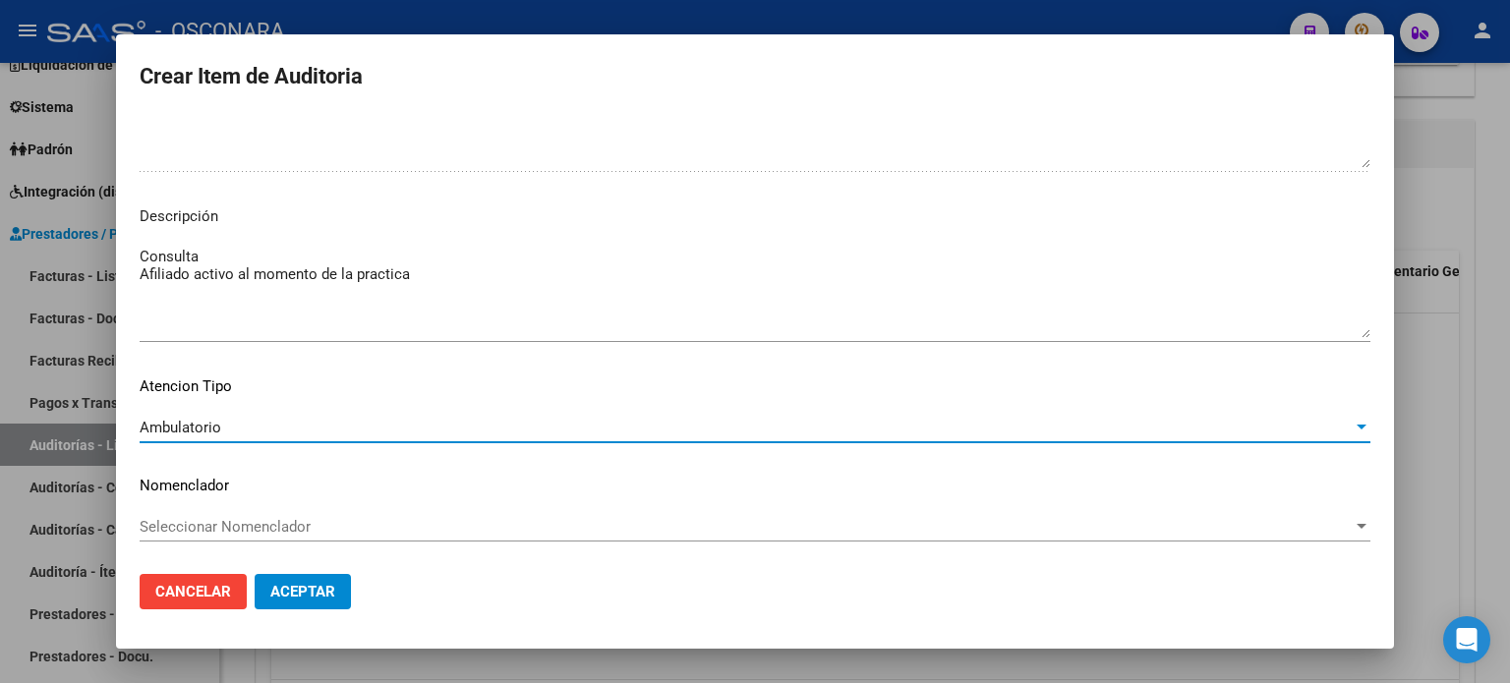
click at [331, 589] on span "Aceptar" at bounding box center [302, 592] width 65 height 18
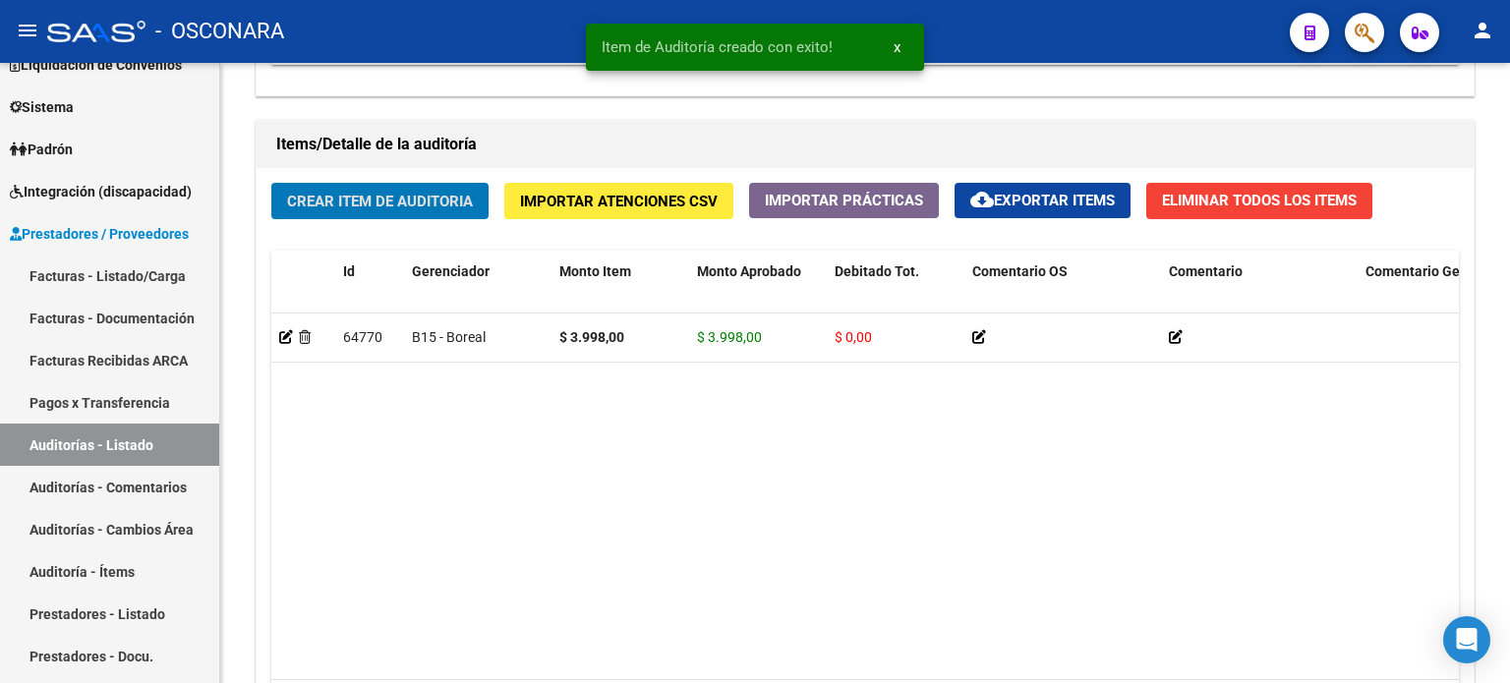
scroll to position [1378, 0]
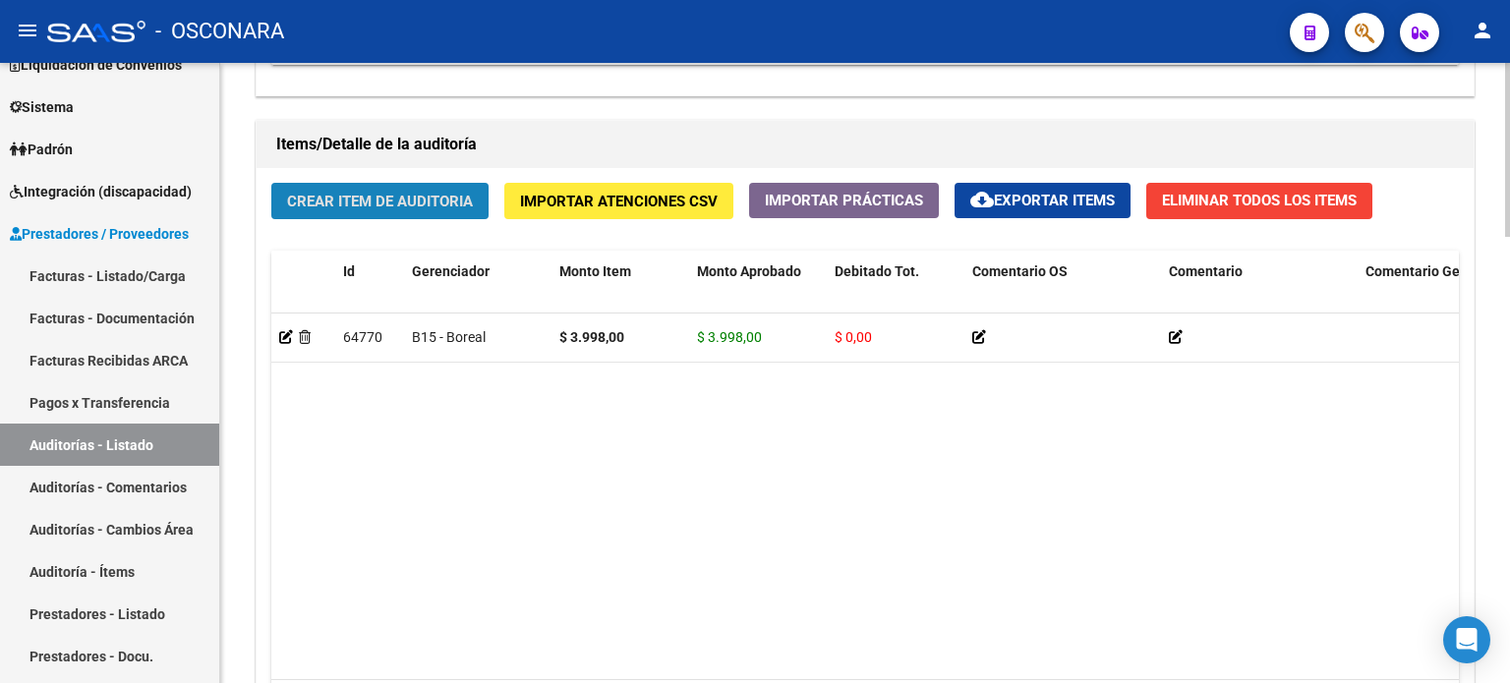
click at [363, 202] on span "Crear Item de Auditoria" at bounding box center [380, 202] width 186 height 18
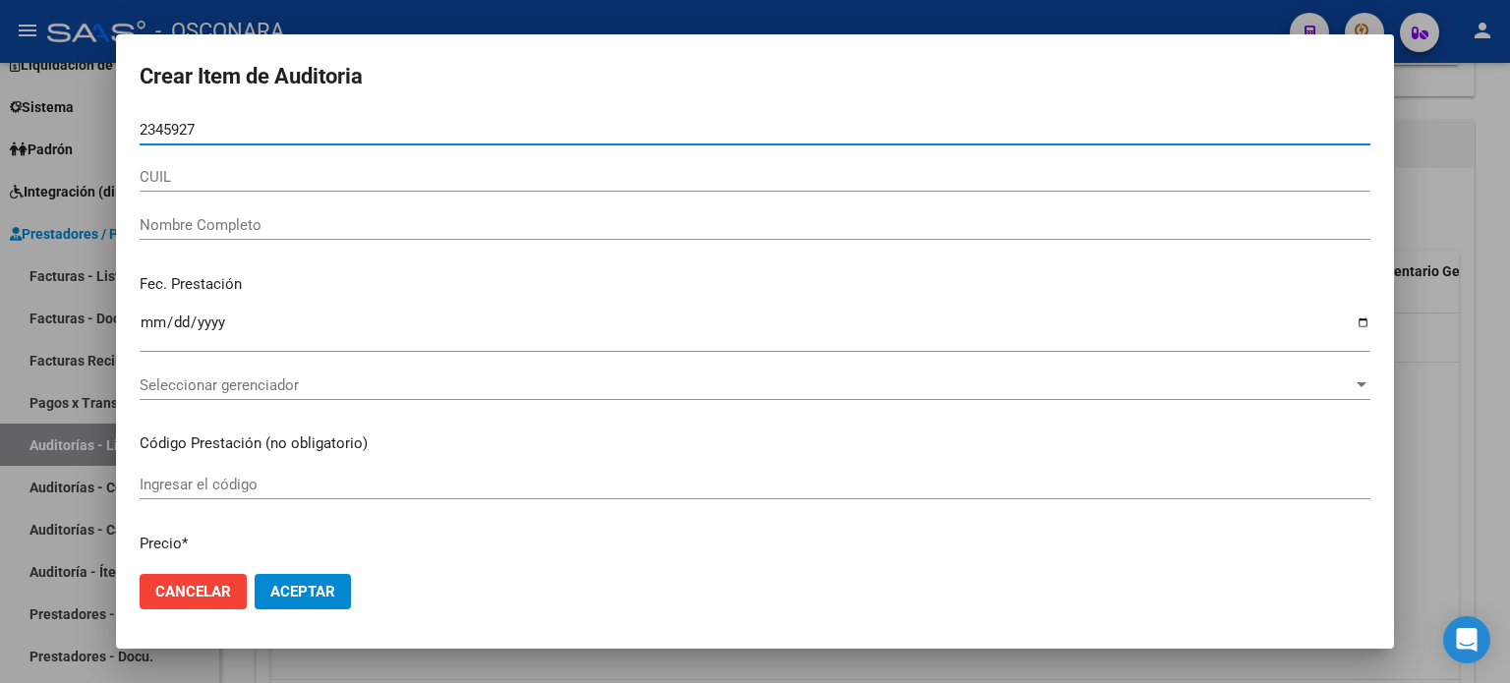
type input "23459275"
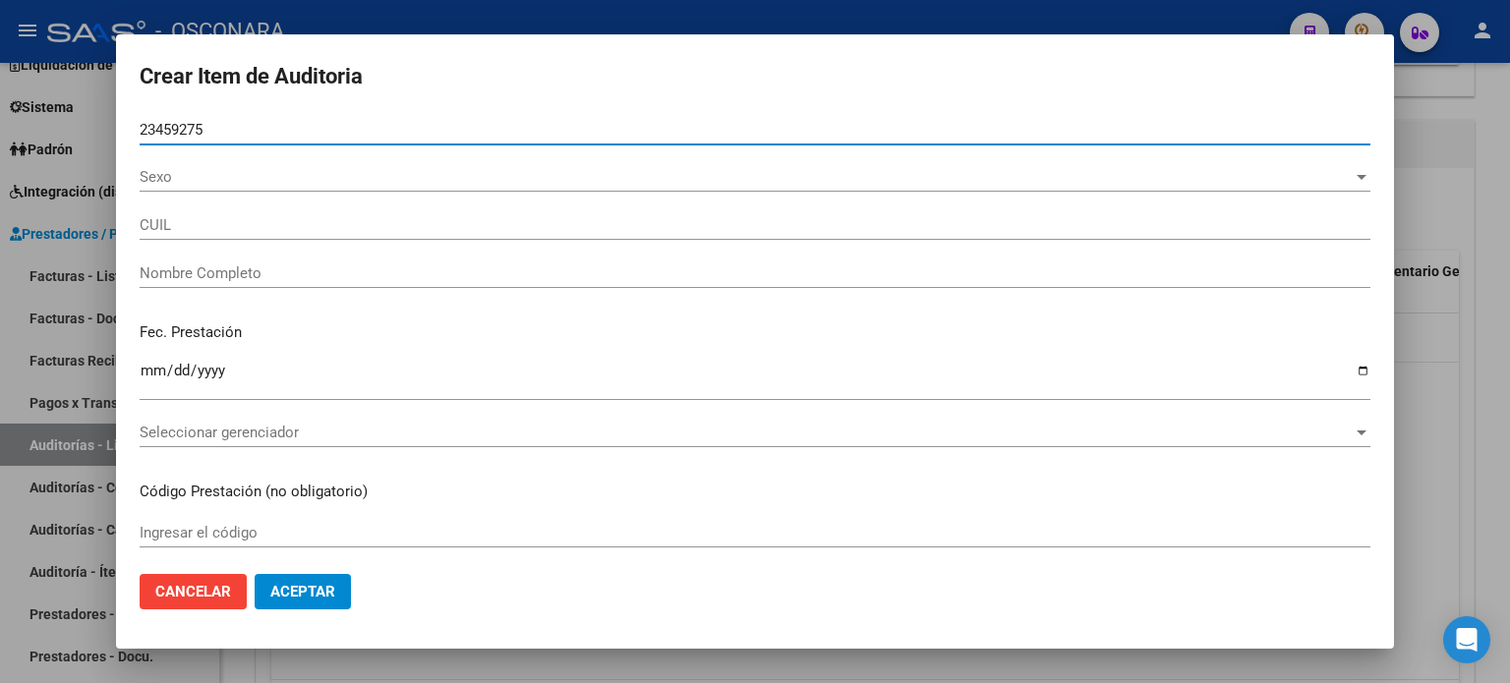
type input "20234592751"
type input "[PERSON_NAME] [PERSON_NAME]"
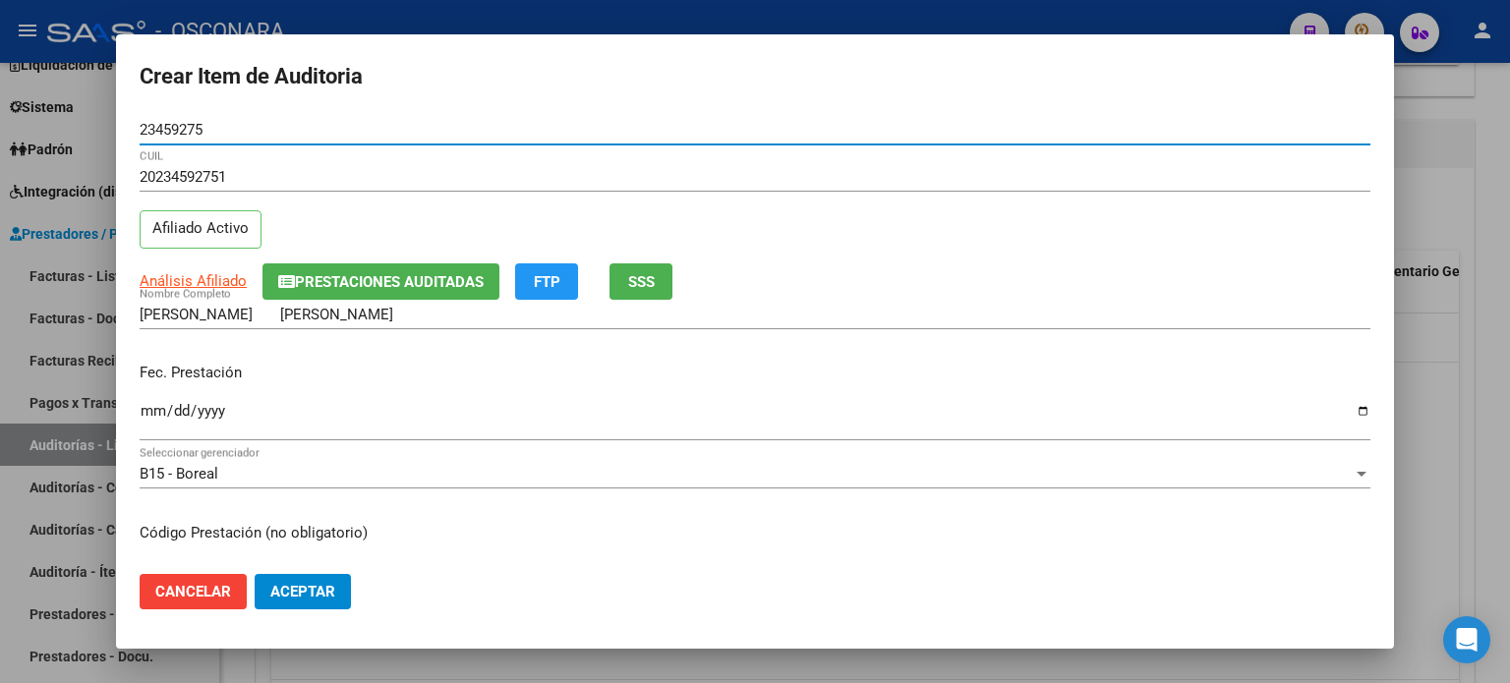
type input "23459275"
click at [146, 413] on input "Ingresar la fecha" at bounding box center [755, 418] width 1231 height 31
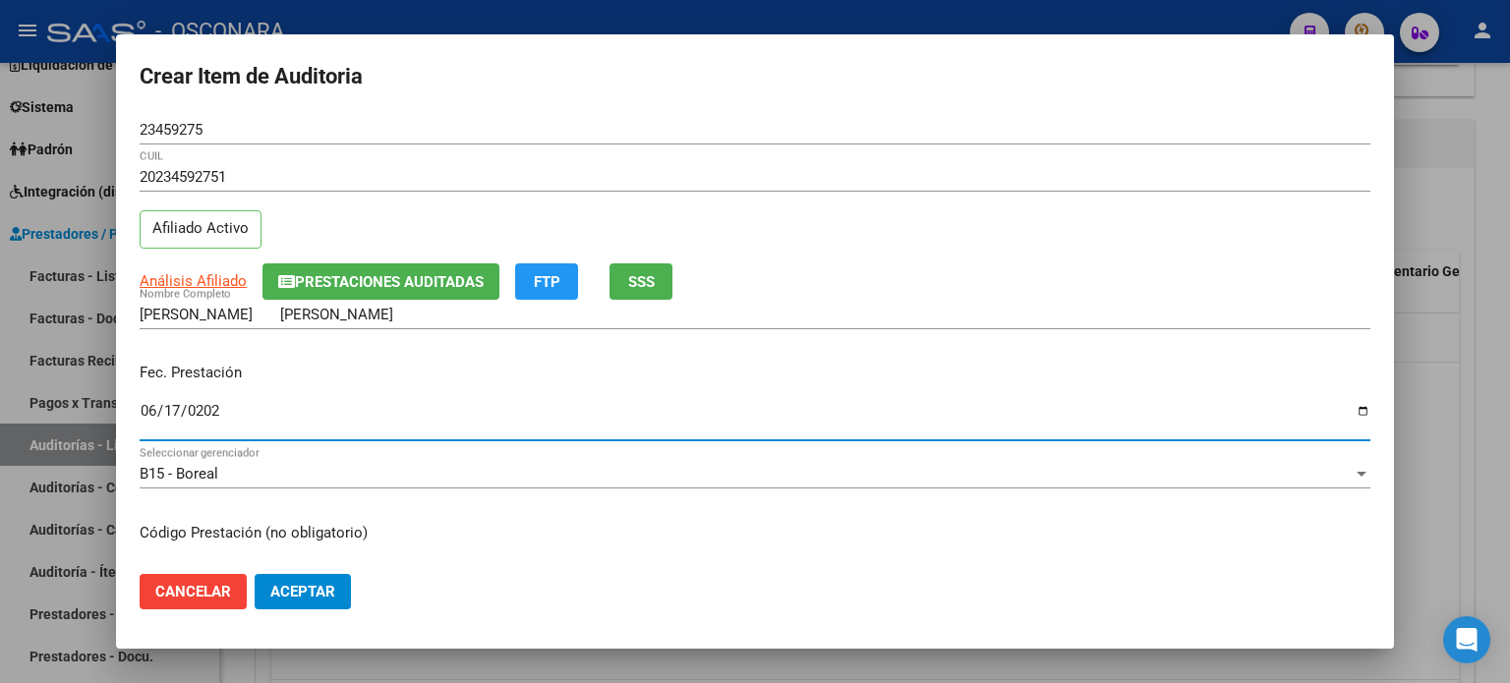
type input "[DATE]"
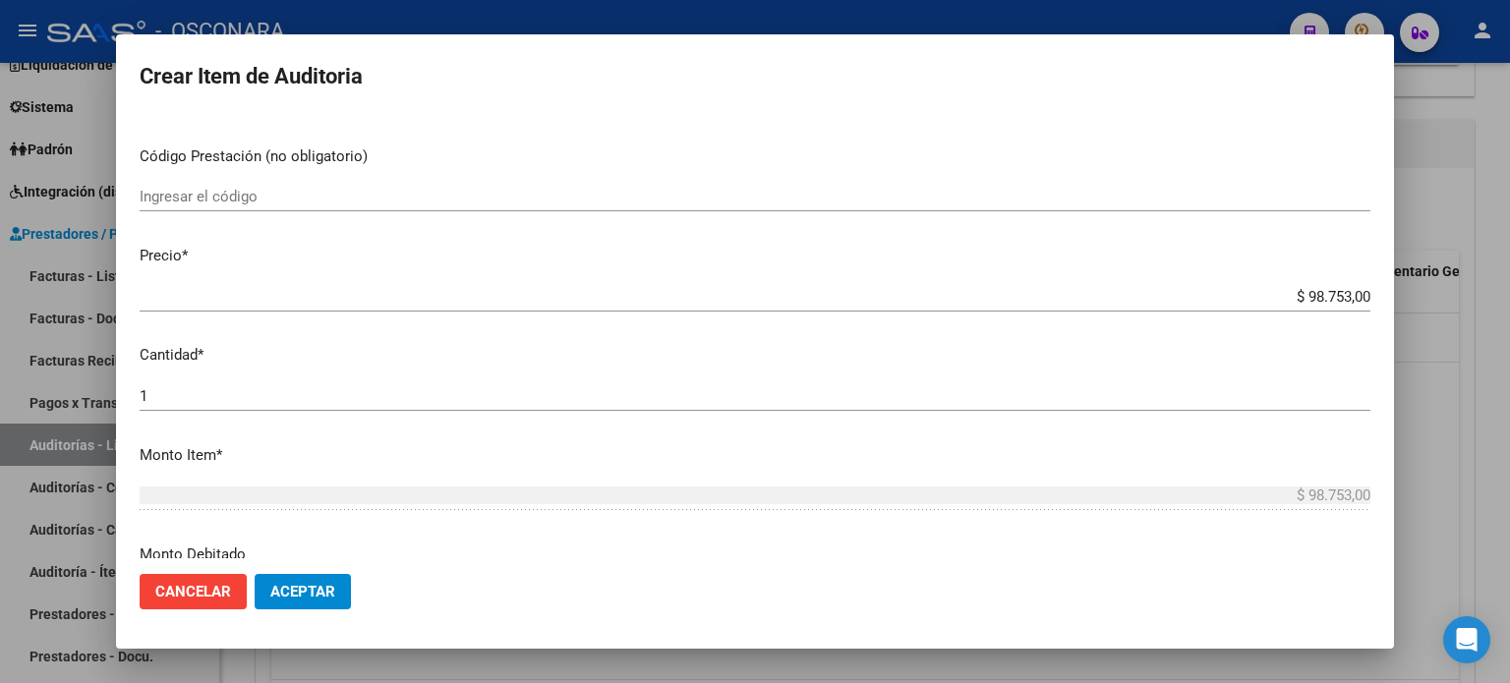
scroll to position [393, 0]
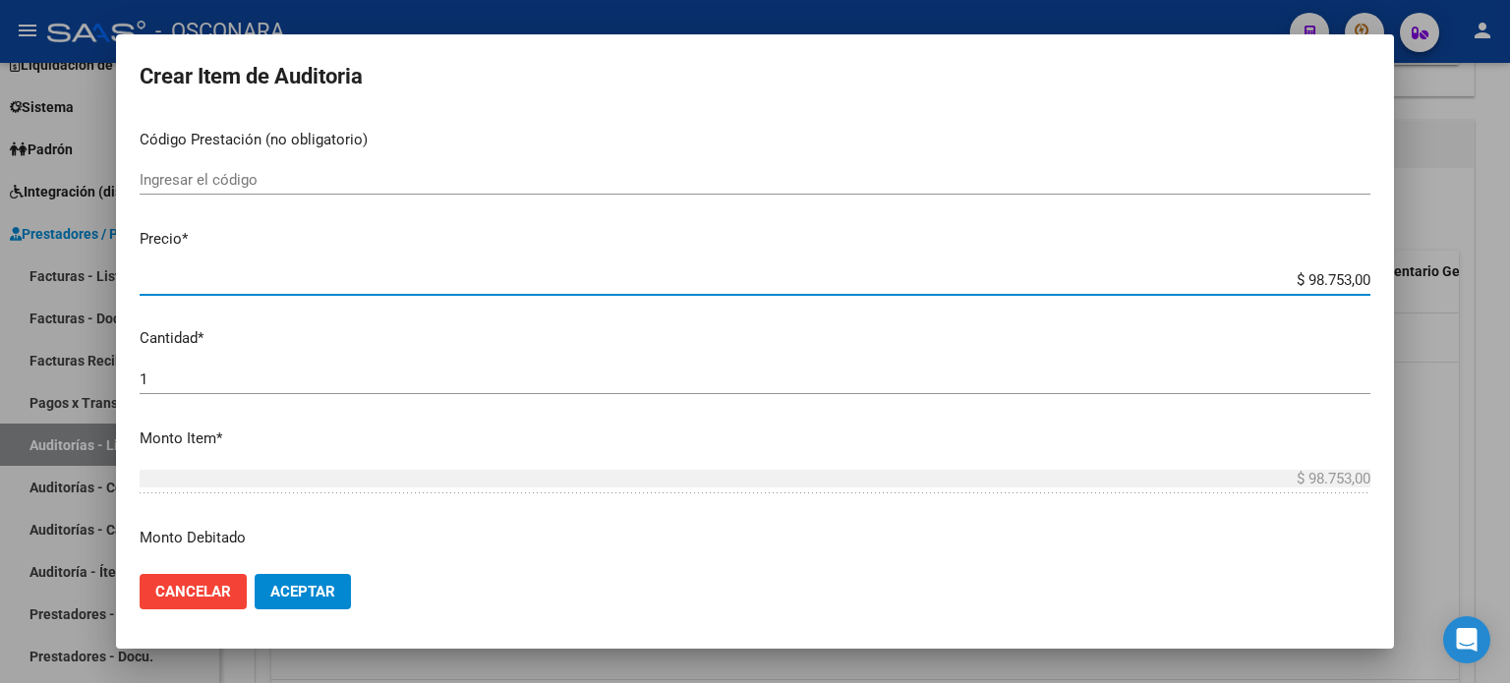
drag, startPoint x: 1337, startPoint y: 273, endPoint x: 1293, endPoint y: 274, distance: 44.3
click at [1293, 274] on input "$ 98.753,00" at bounding box center [755, 280] width 1231 height 18
type input "$ 2,00"
type input "$ 20,00"
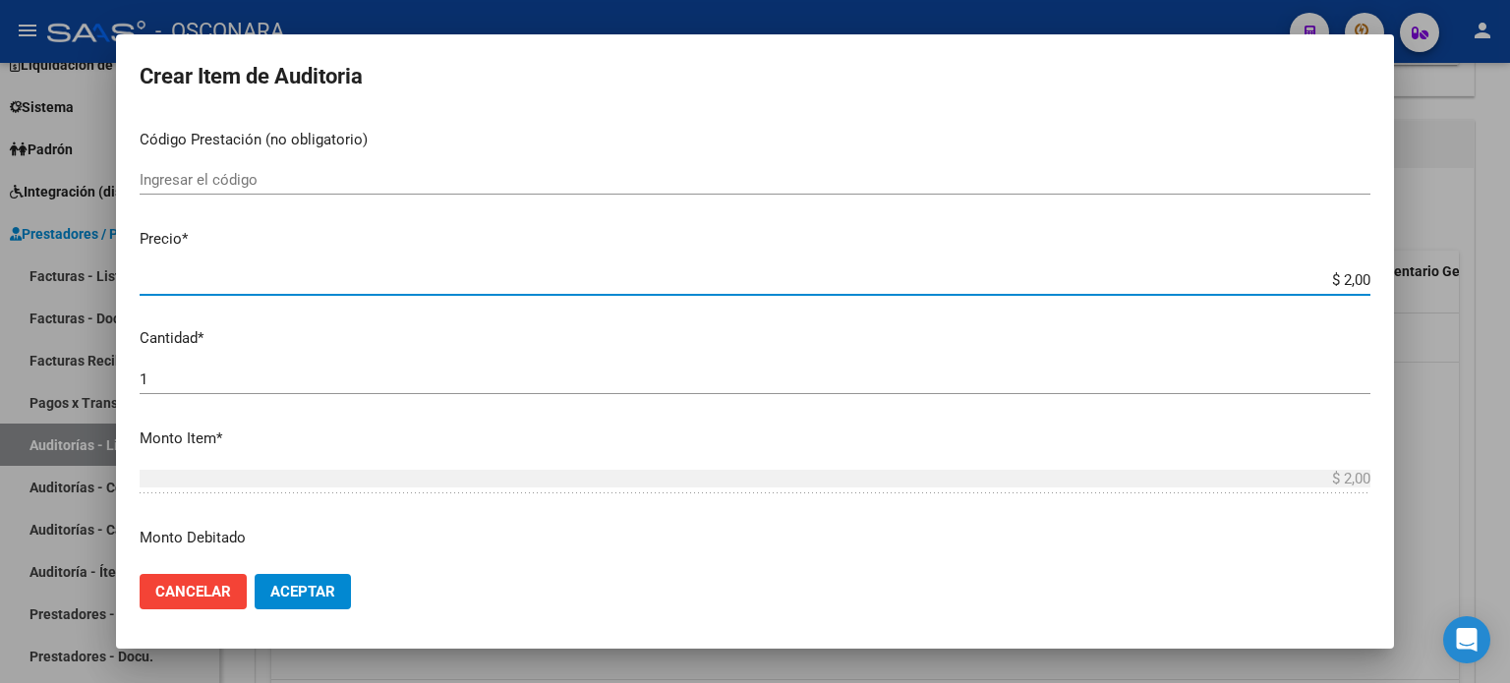
type input "$ 20,00"
type input "$ 205,00"
type input "$ 2.059,00"
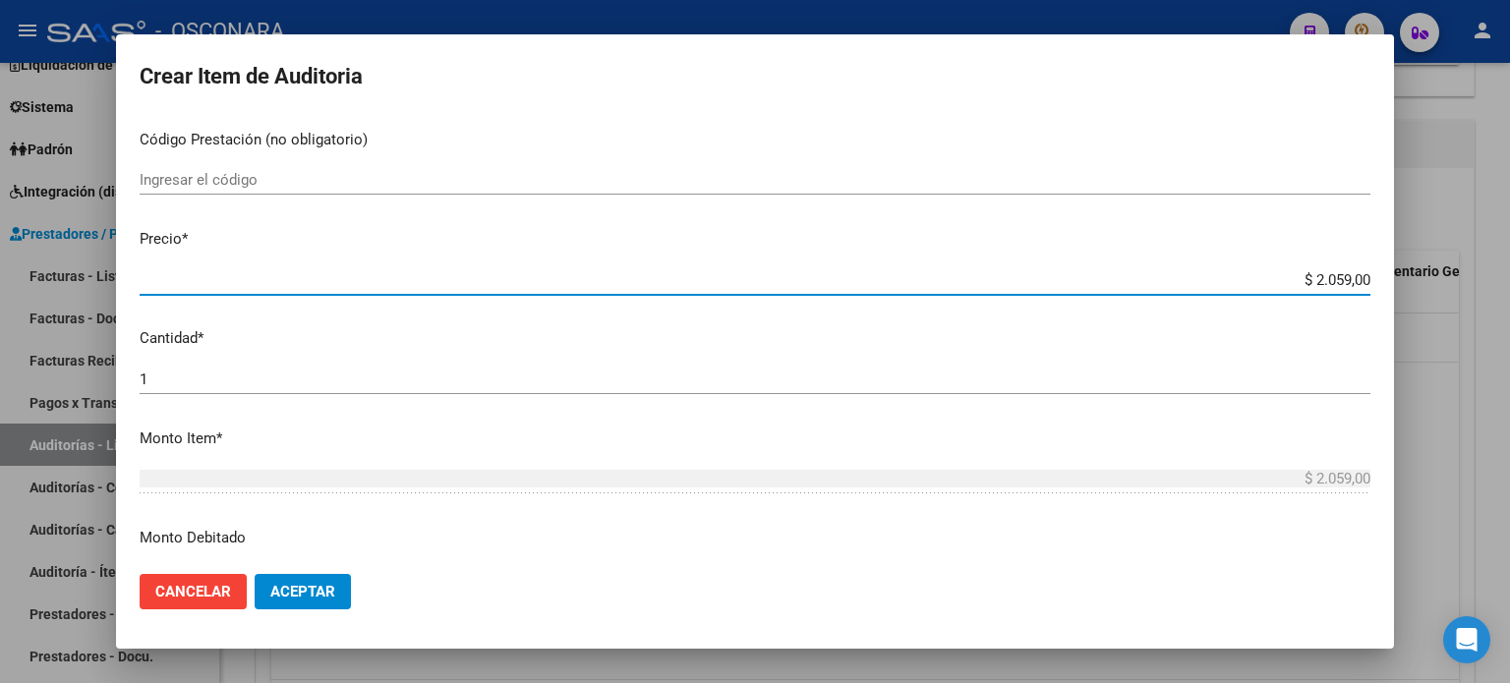
type input "$ 20.597,00"
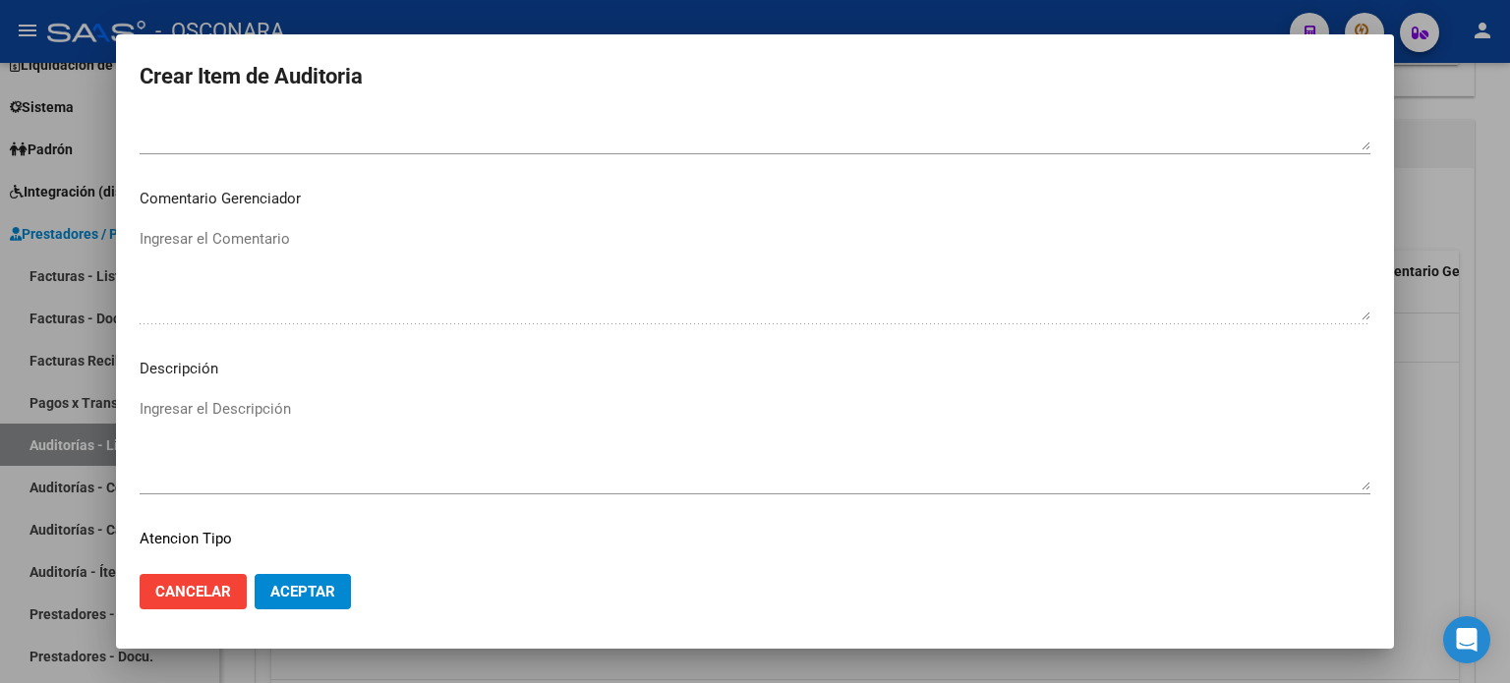
scroll to position [1180, 0]
click at [189, 402] on textarea "Ingresar el Descripción" at bounding box center [755, 437] width 1231 height 92
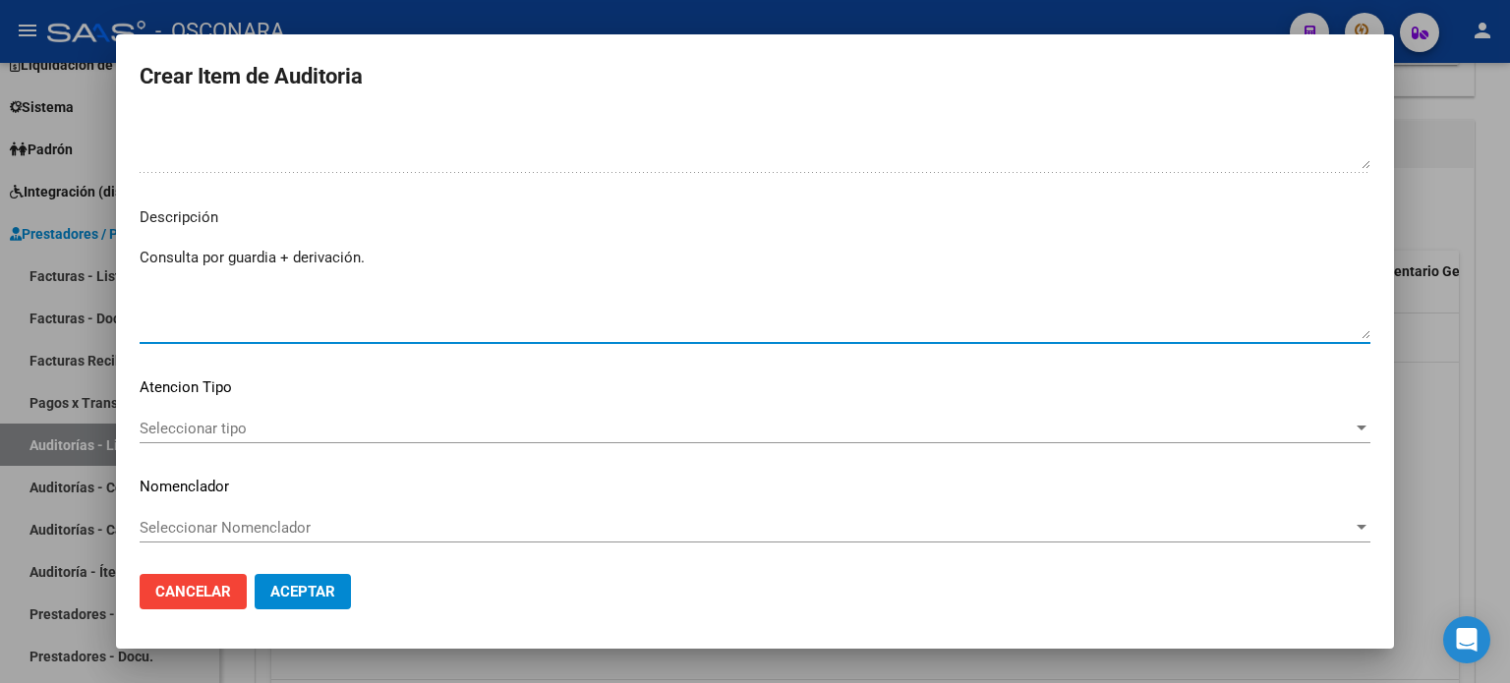
scroll to position [1326, 0]
type textarea "Consulta por guardia + derivación."
click at [236, 429] on span "Seleccionar tipo" at bounding box center [746, 428] width 1213 height 18
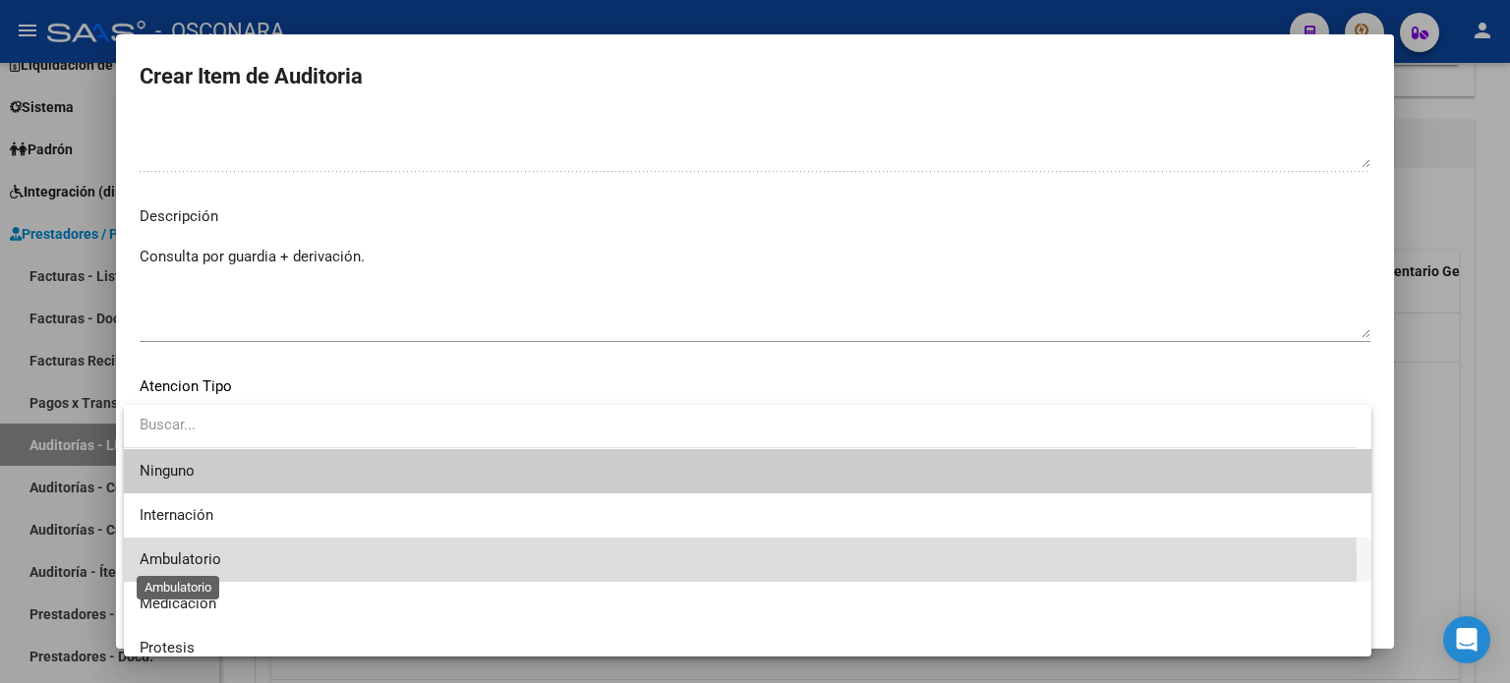
click at [214, 567] on span "Ambulatorio" at bounding box center [181, 560] width 82 height 18
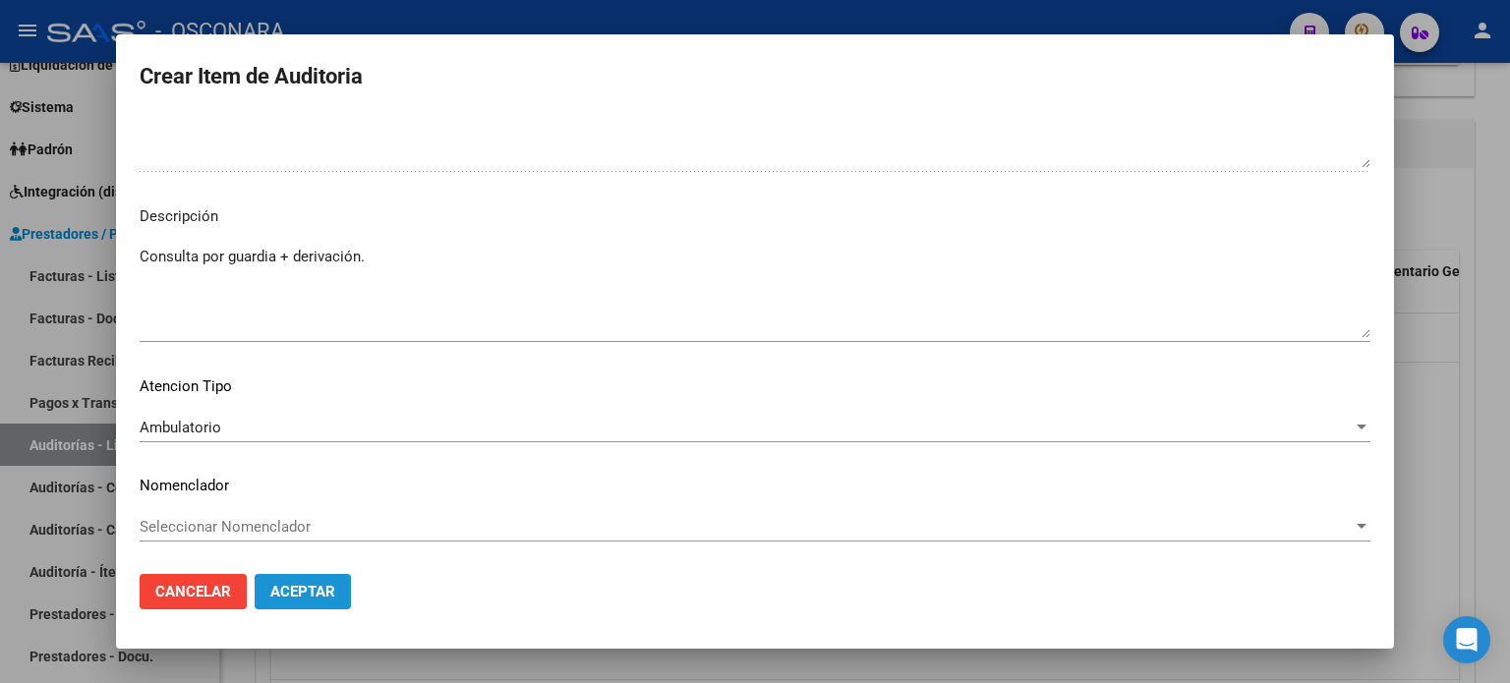
click at [313, 599] on span "Aceptar" at bounding box center [302, 592] width 65 height 18
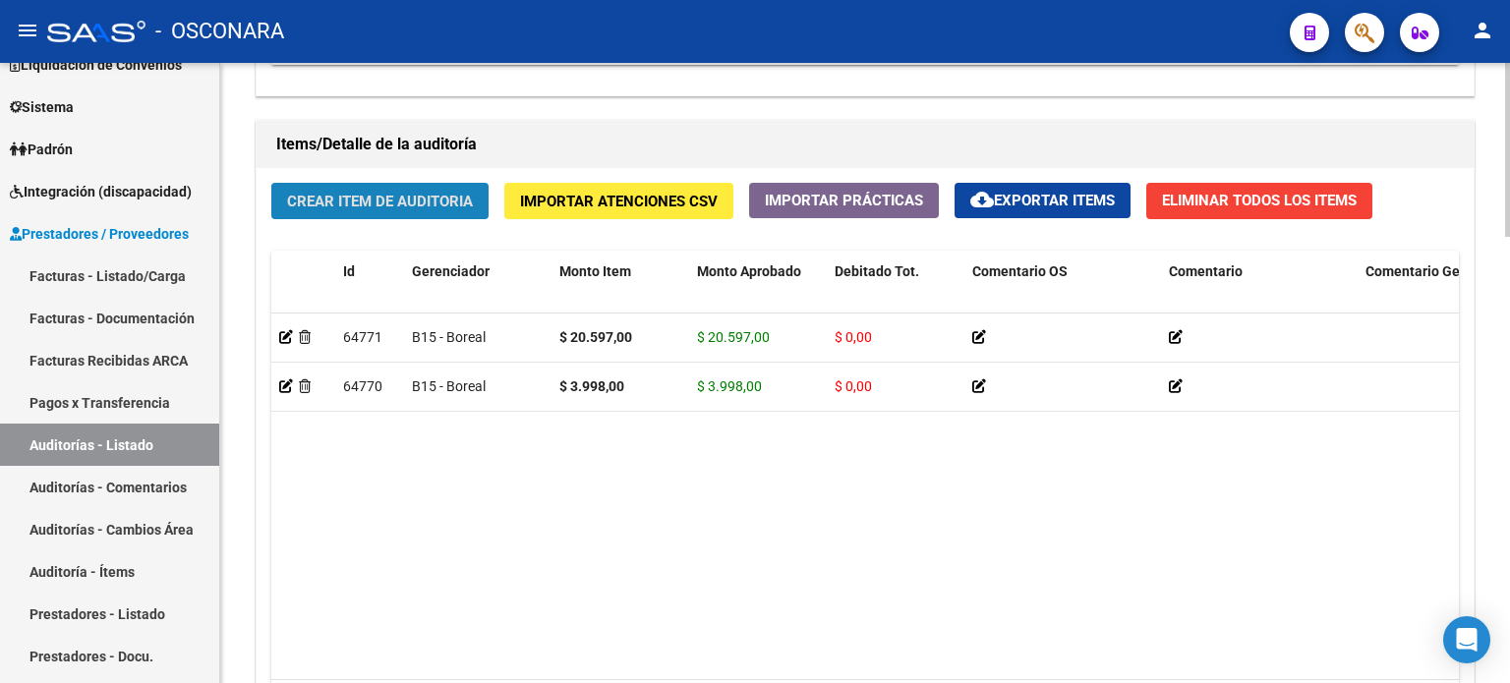
click at [347, 202] on span "Crear Item de Auditoria" at bounding box center [380, 202] width 186 height 18
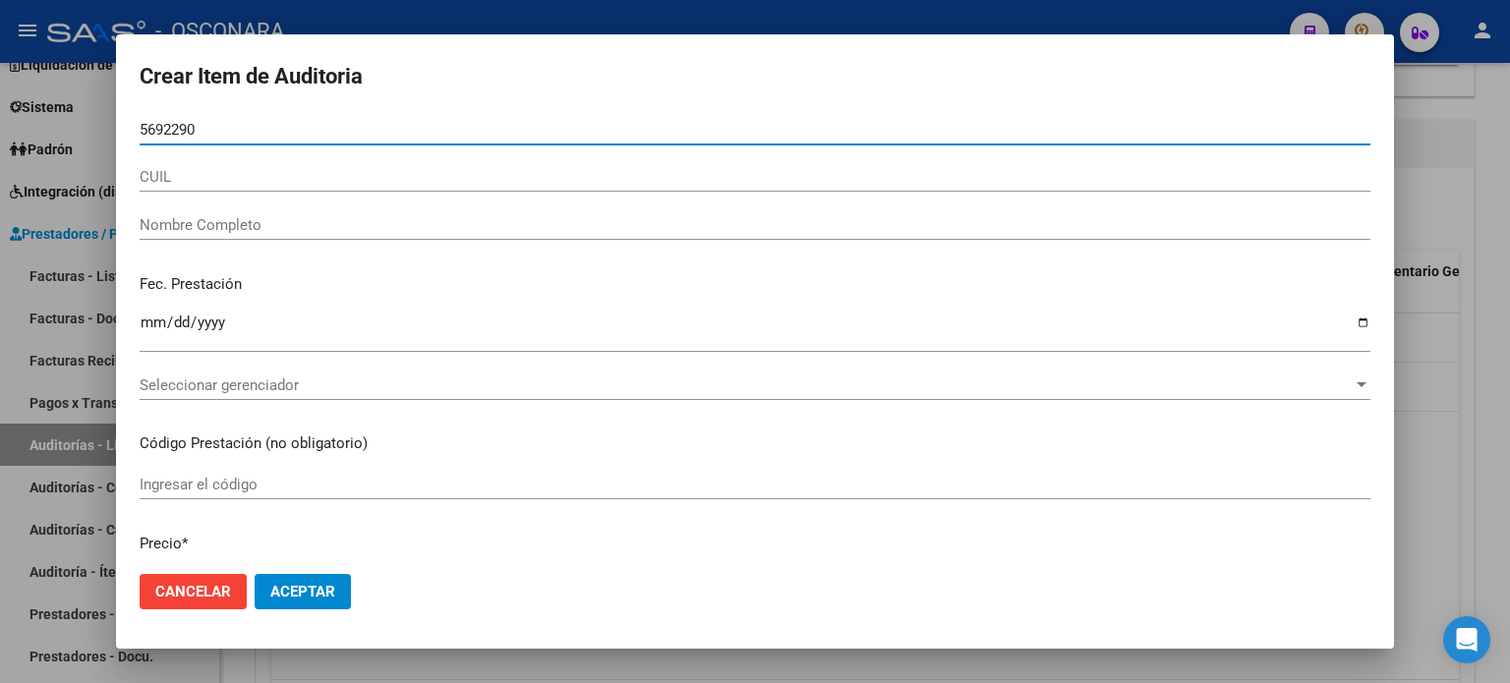
type input "56922900"
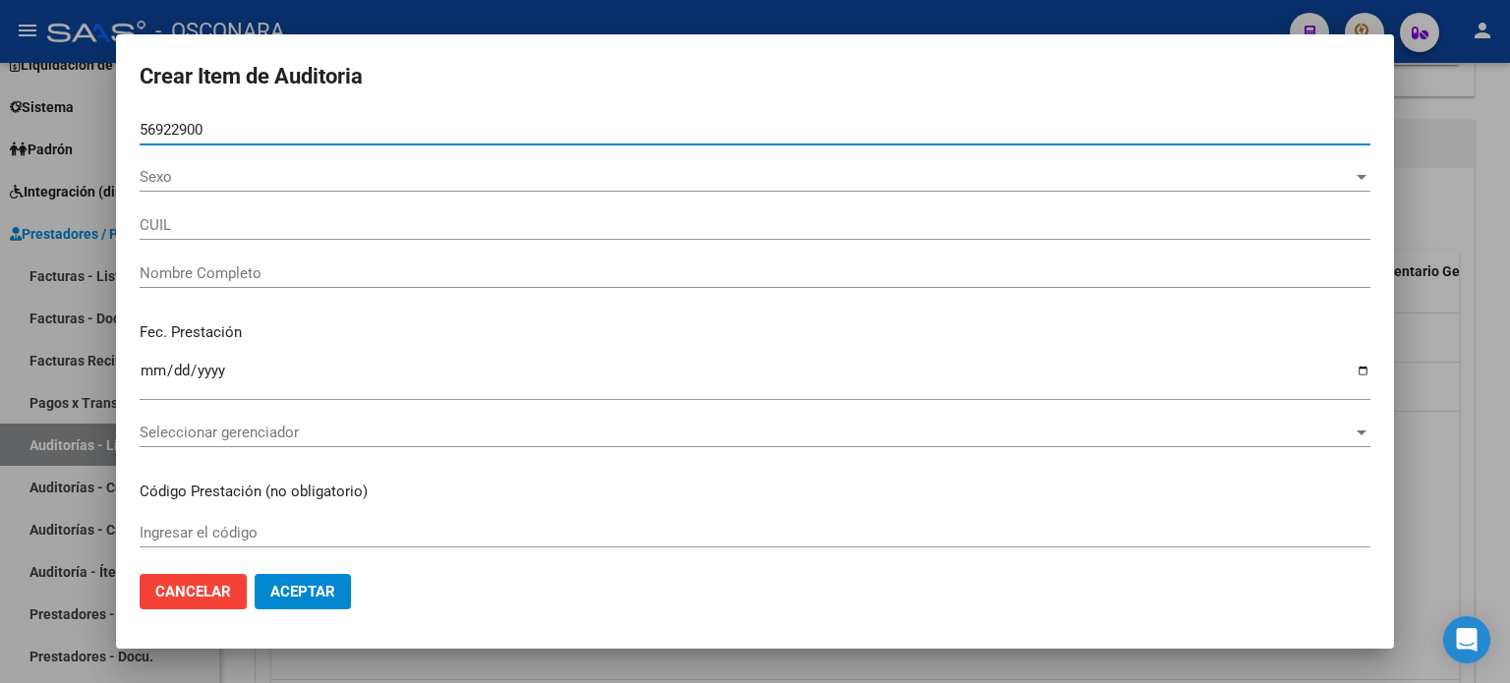
type input "27569229001"
type input "[PERSON_NAME]"
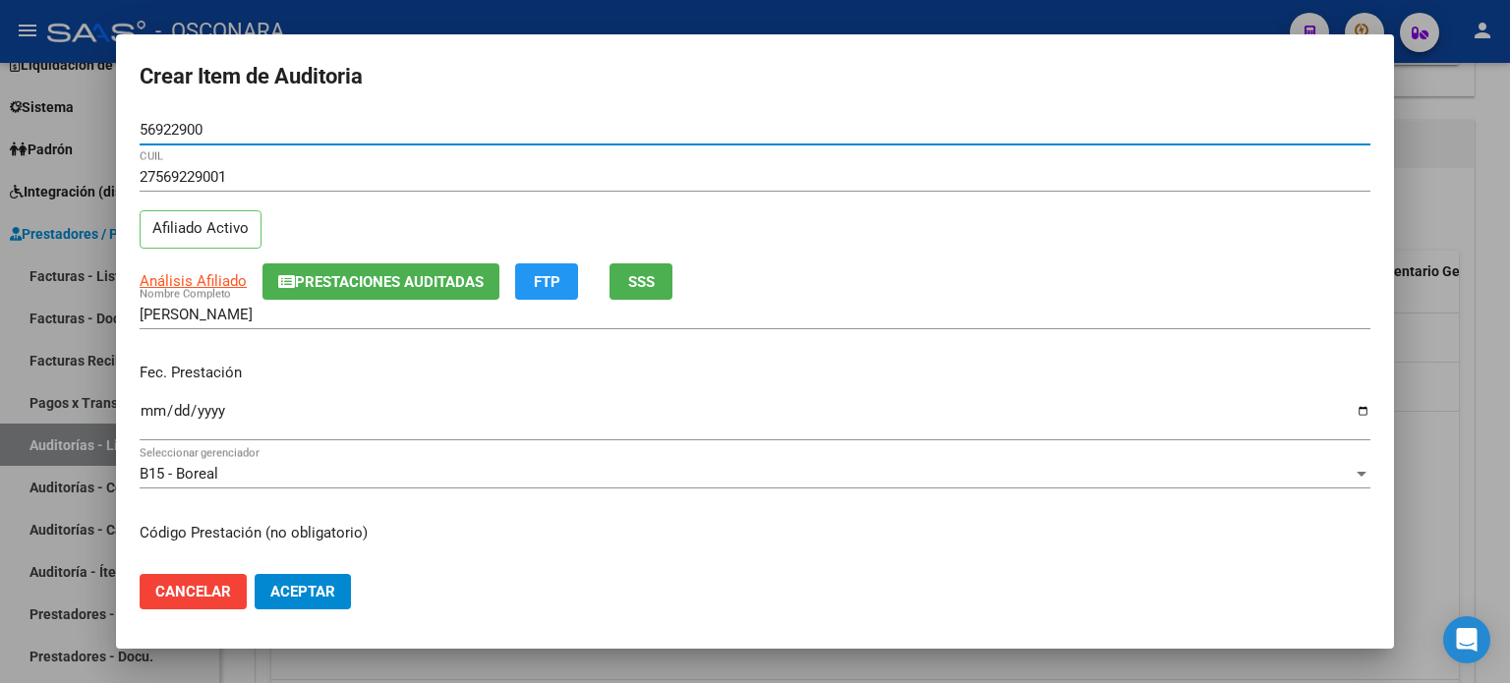
type input "56922900"
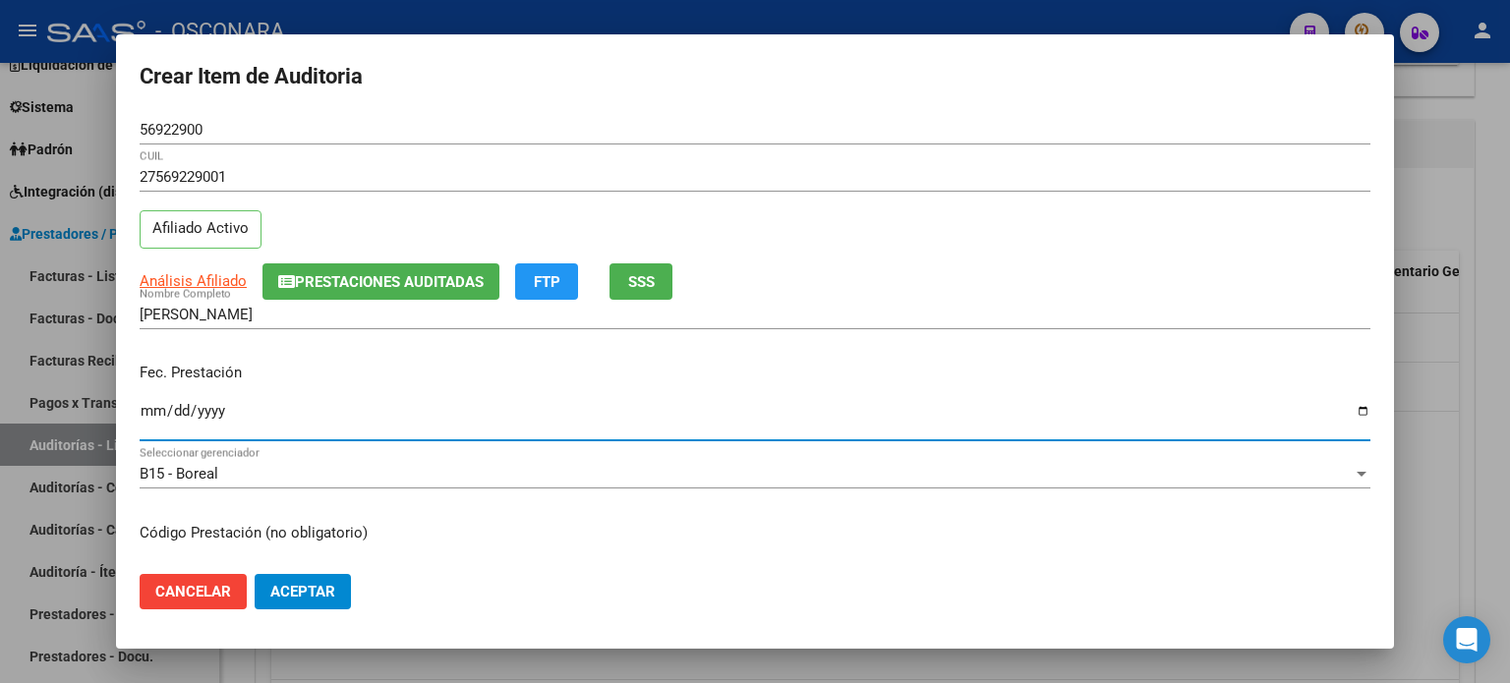
click at [156, 411] on input "Ingresar la fecha" at bounding box center [755, 418] width 1231 height 31
type input "[DATE]"
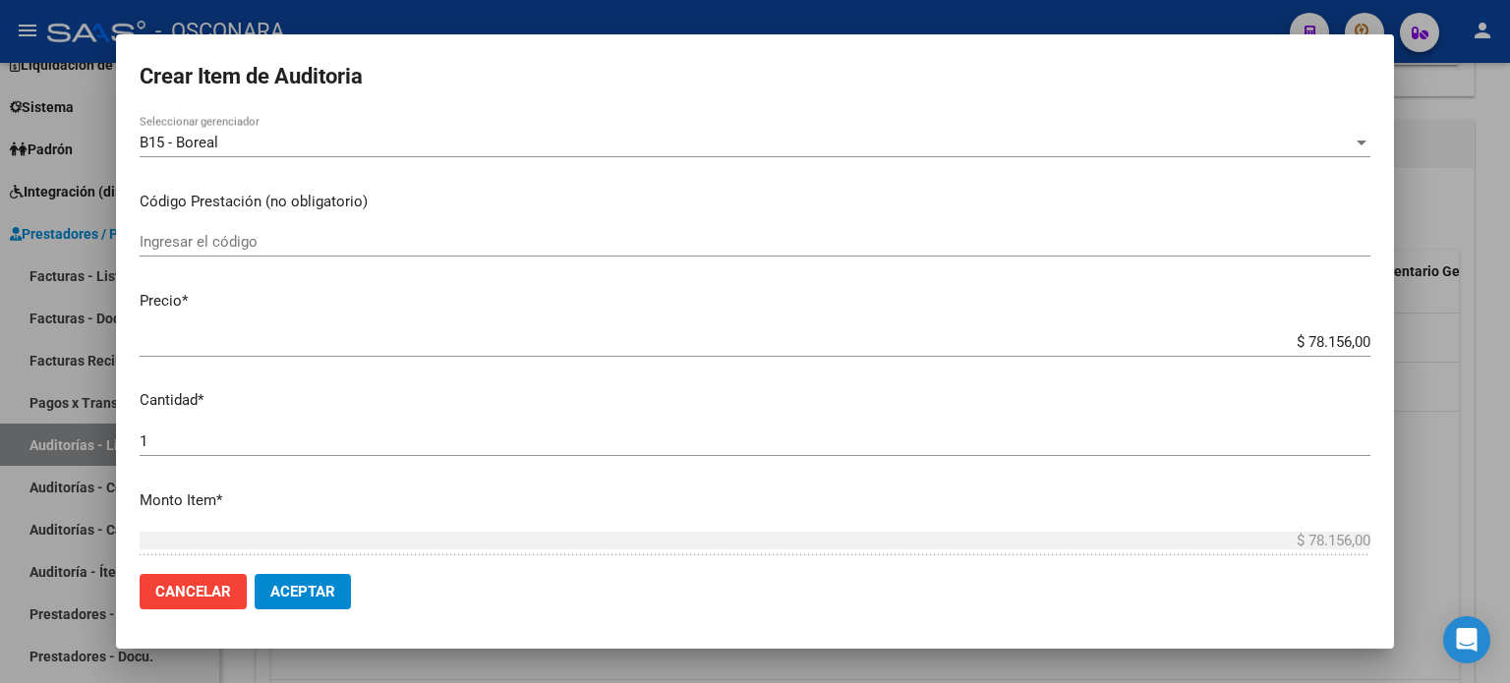
scroll to position [295, 0]
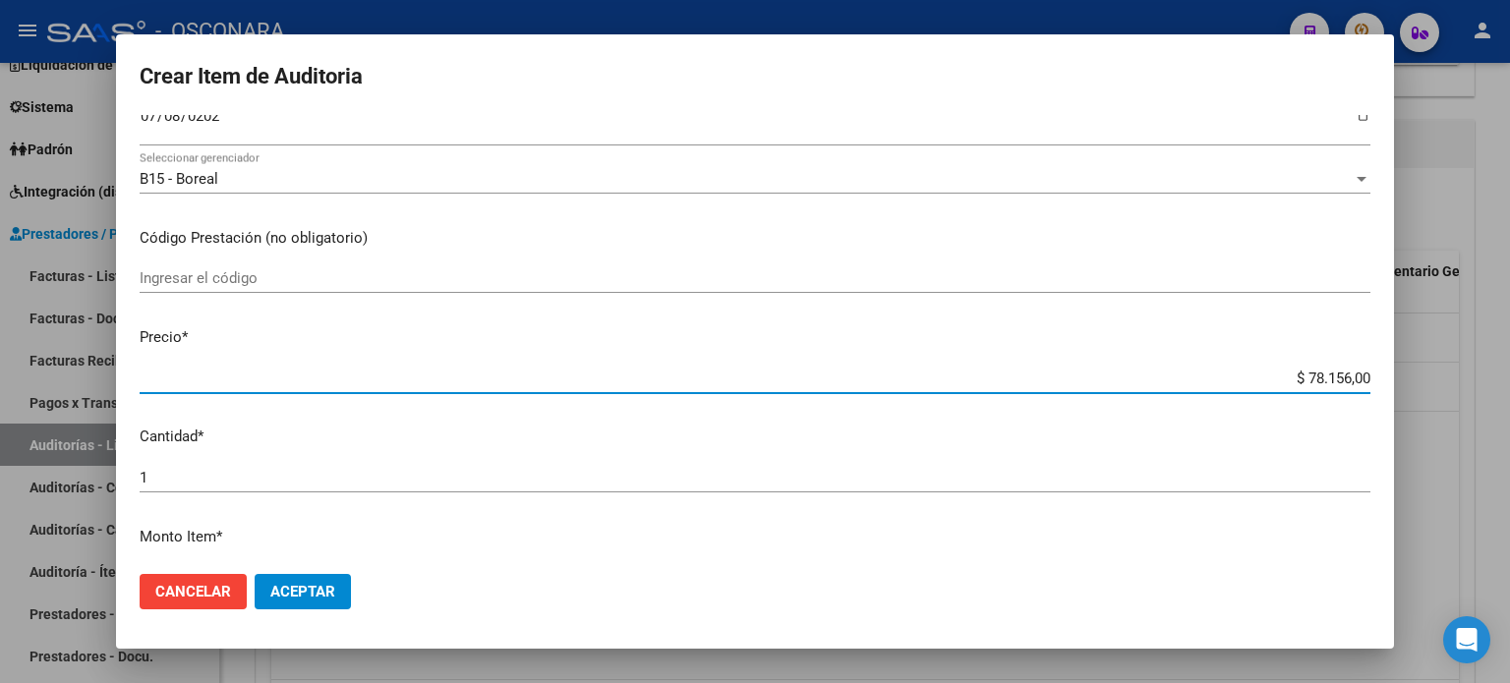
drag, startPoint x: 1336, startPoint y: 372, endPoint x: 1286, endPoint y: 371, distance: 50.2
click at [1288, 370] on input "$ 78.156,00" at bounding box center [755, 379] width 1231 height 18
type input "$ 3,00"
type input "$ 39,00"
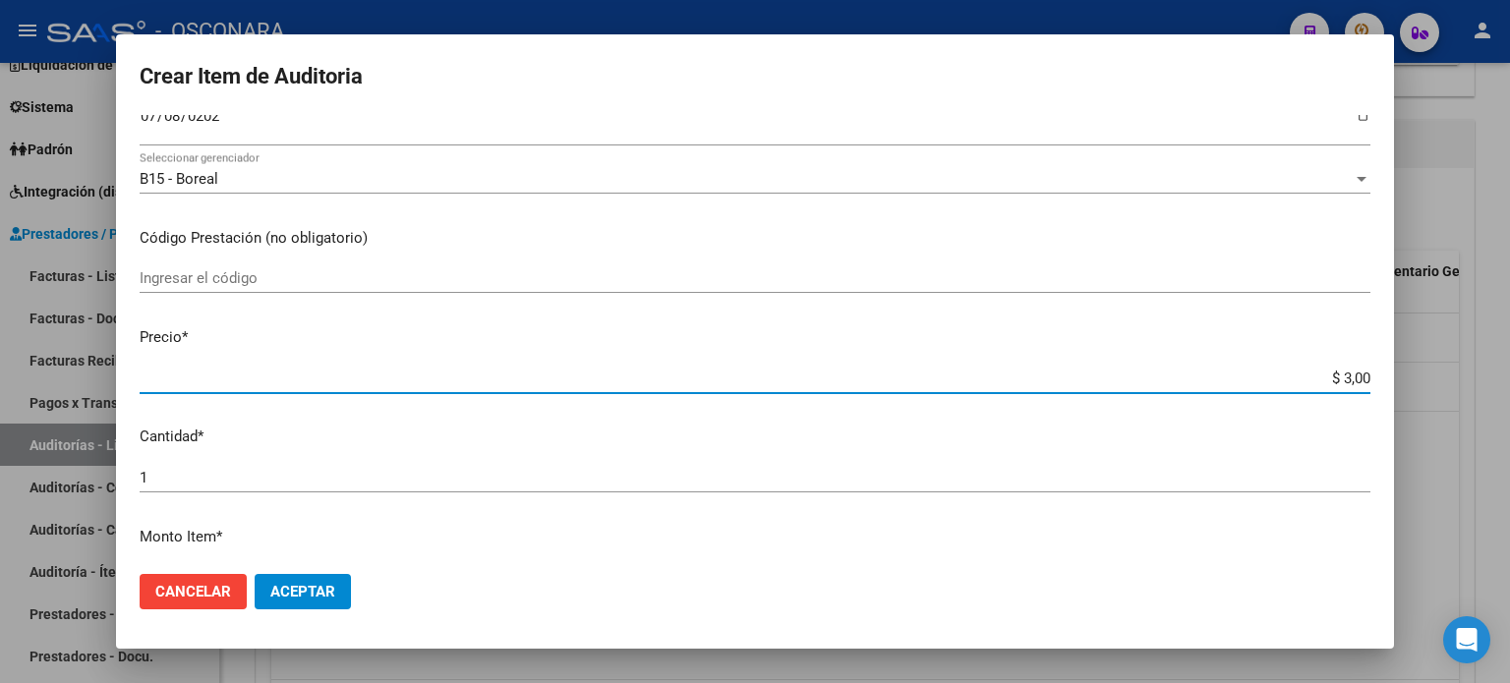
type input "$ 39,00"
type input "$ 399,00"
type input "$ 3.998,00"
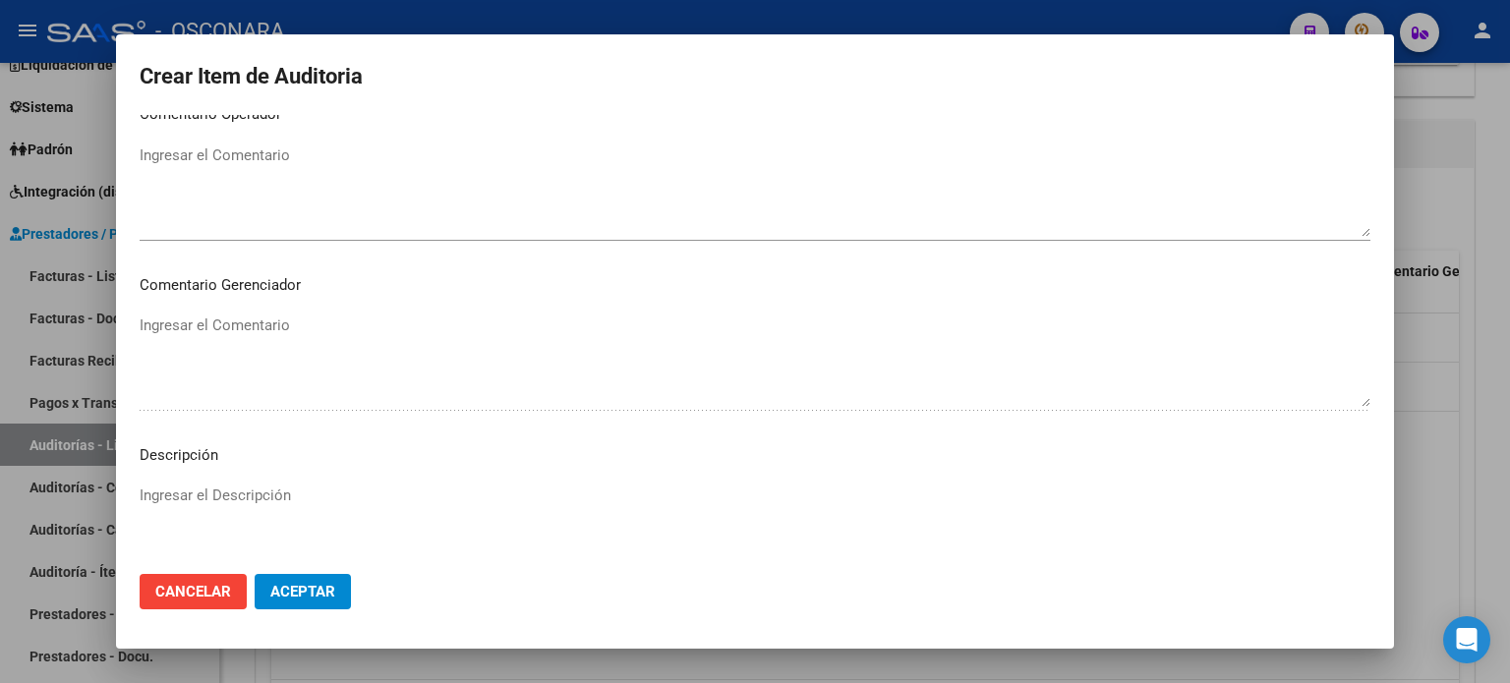
scroll to position [1326, 0]
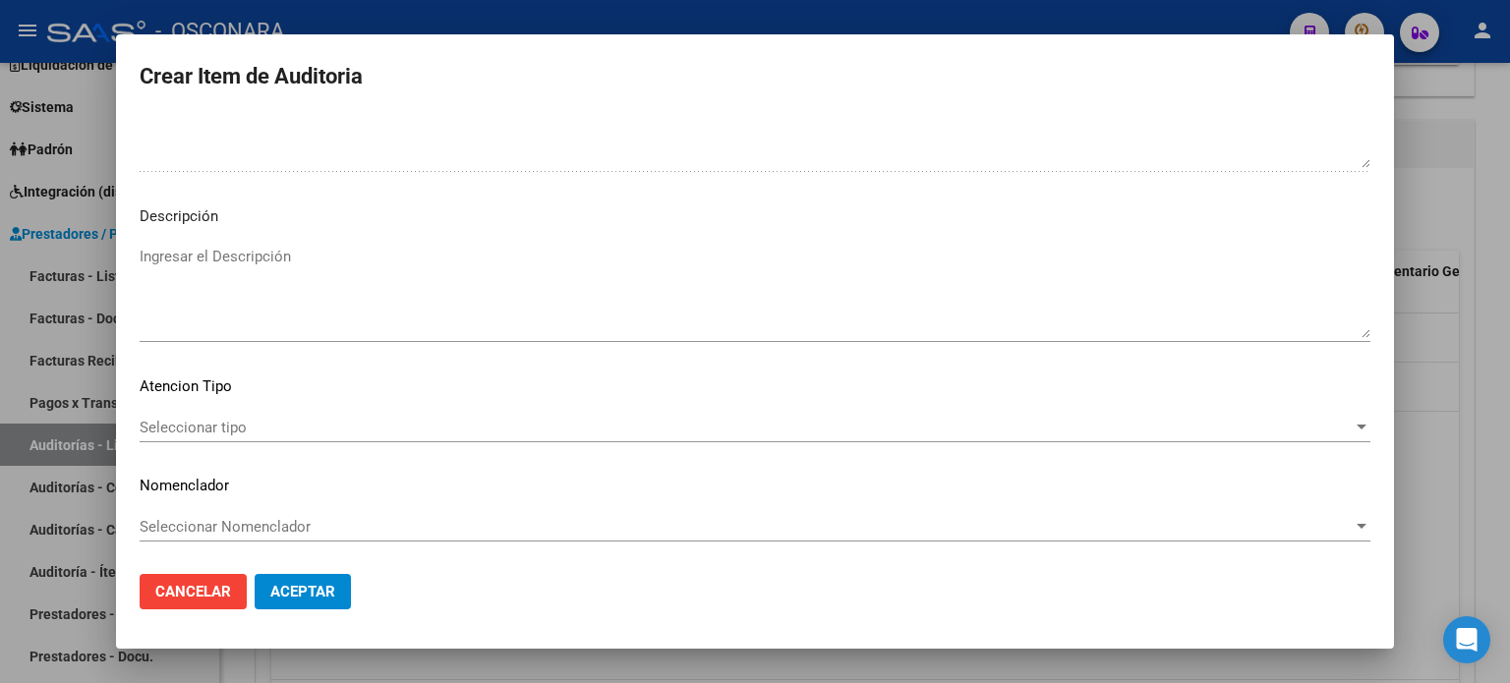
click at [173, 259] on textarea "Ingresar el Descripción" at bounding box center [755, 292] width 1231 height 92
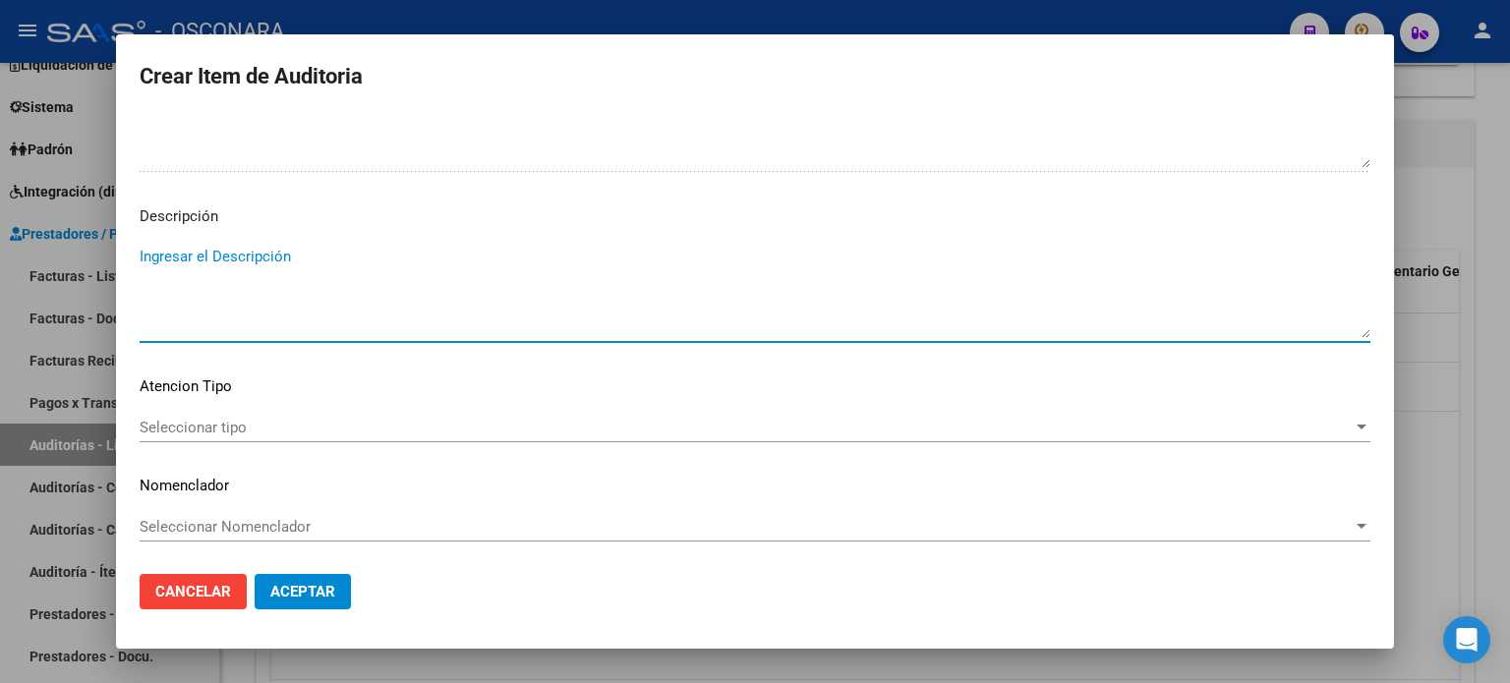
type textarea "c"
type textarea "Consulta + practica"
click at [199, 413] on div "Seleccionar tipo Seleccionar tipo" at bounding box center [755, 428] width 1231 height 30
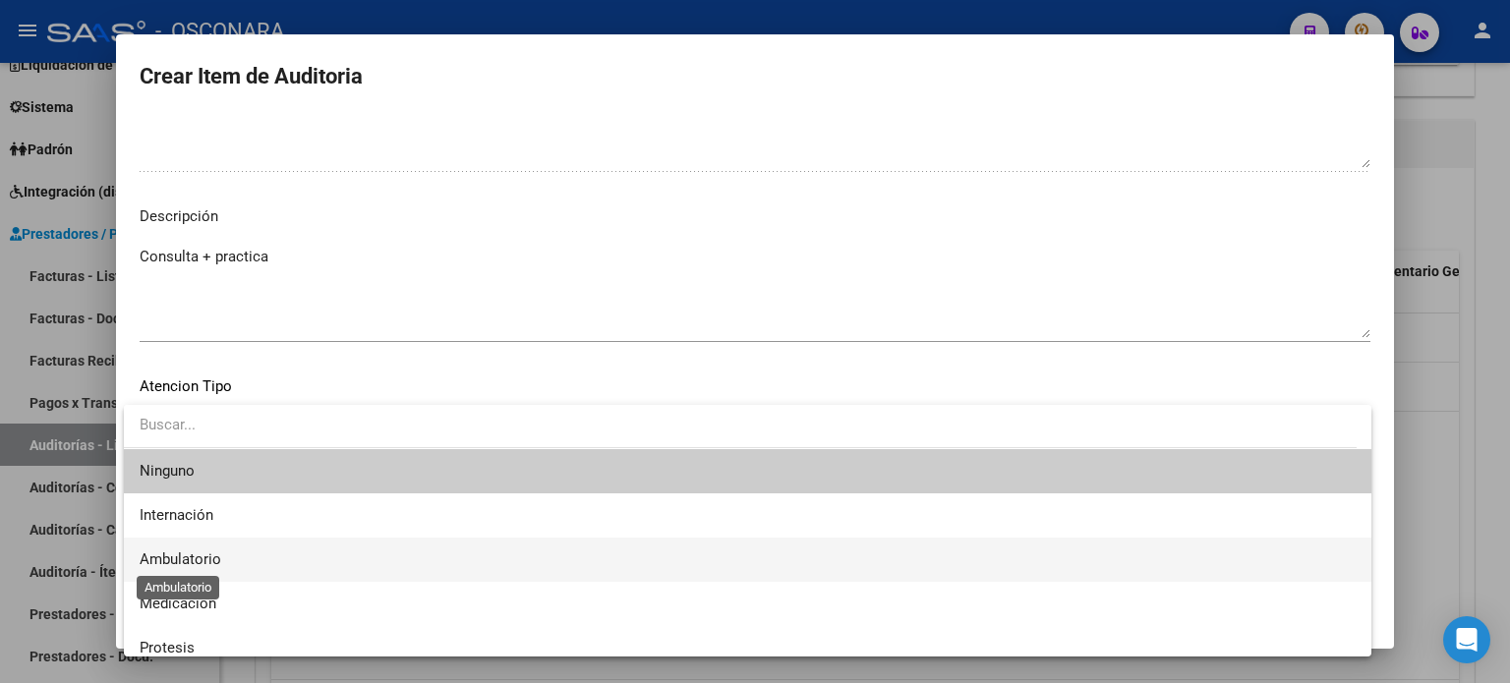
click at [217, 565] on span "Ambulatorio" at bounding box center [181, 560] width 82 height 18
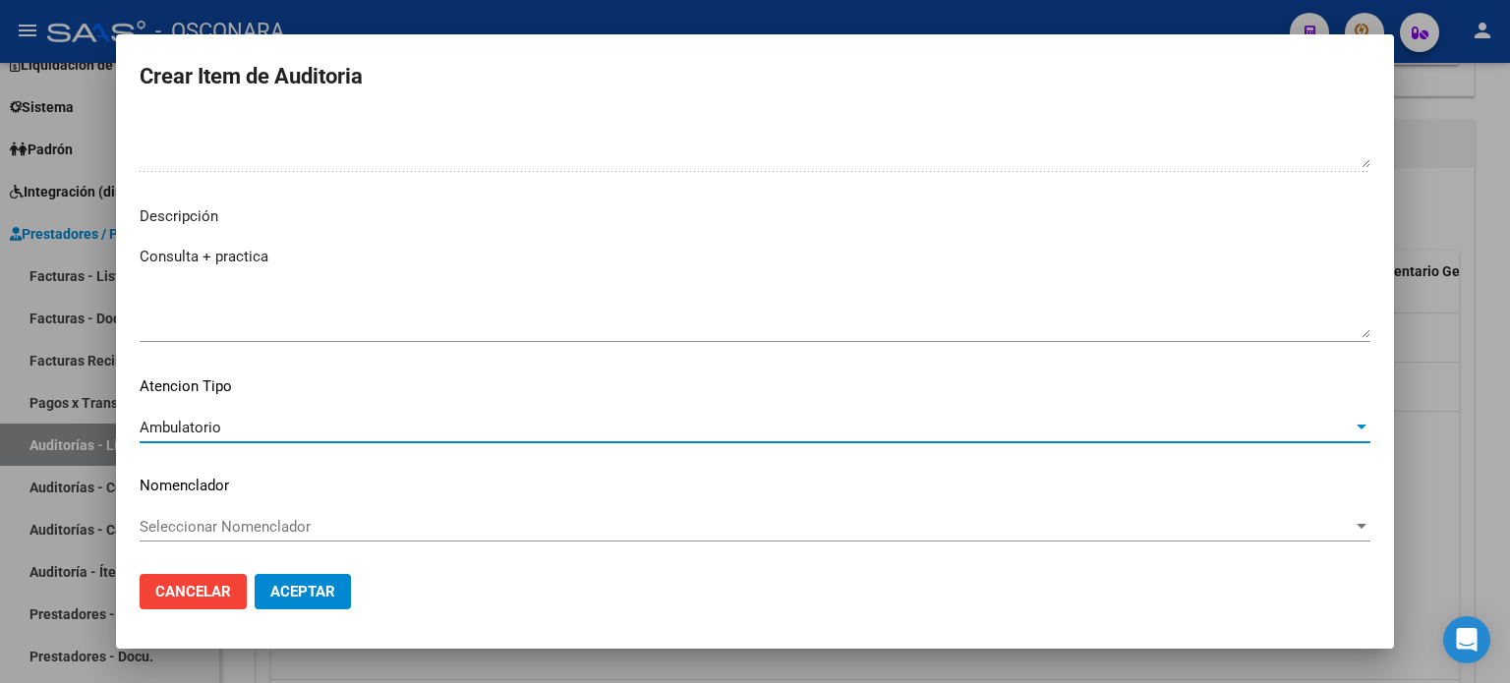
drag, startPoint x: 321, startPoint y: 597, endPoint x: 297, endPoint y: 584, distance: 26.8
click at [317, 597] on span "Aceptar" at bounding box center [302, 592] width 65 height 18
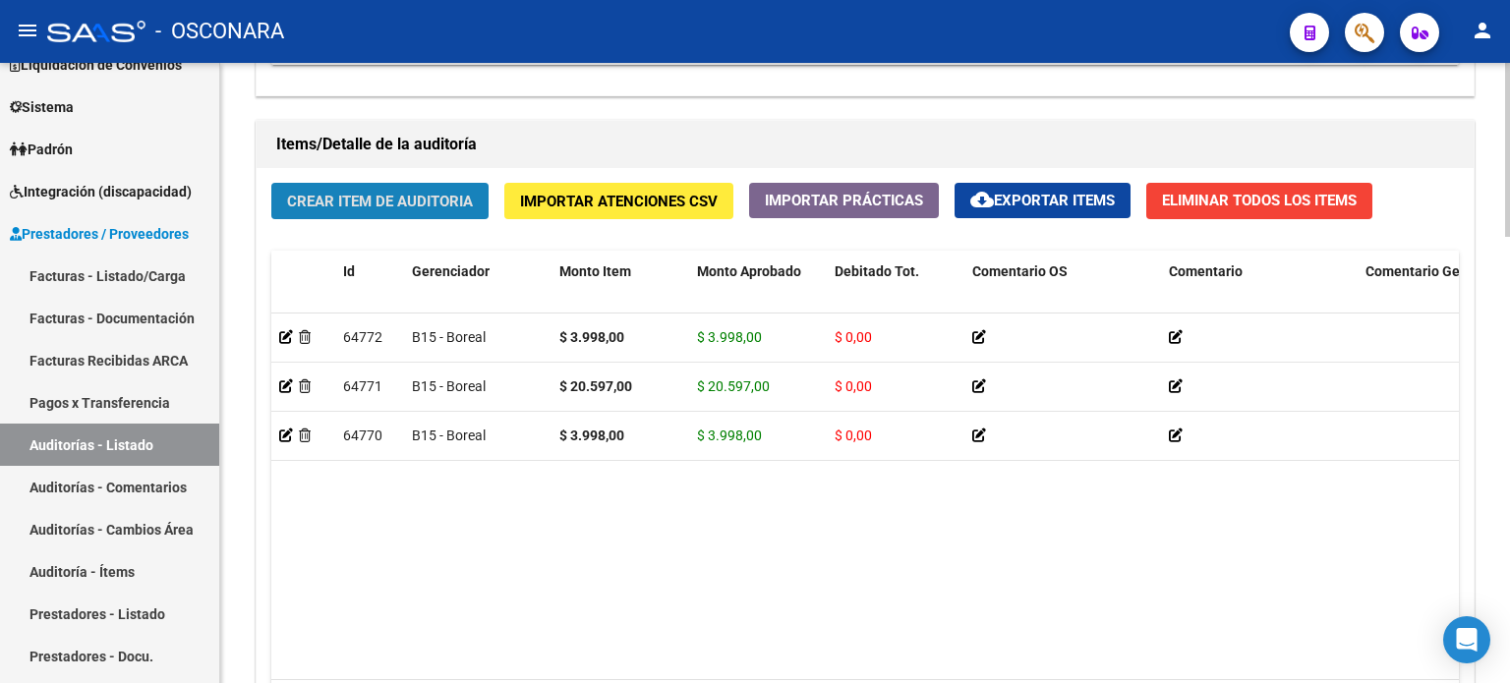
click at [401, 200] on span "Crear Item de Auditoria" at bounding box center [380, 202] width 186 height 18
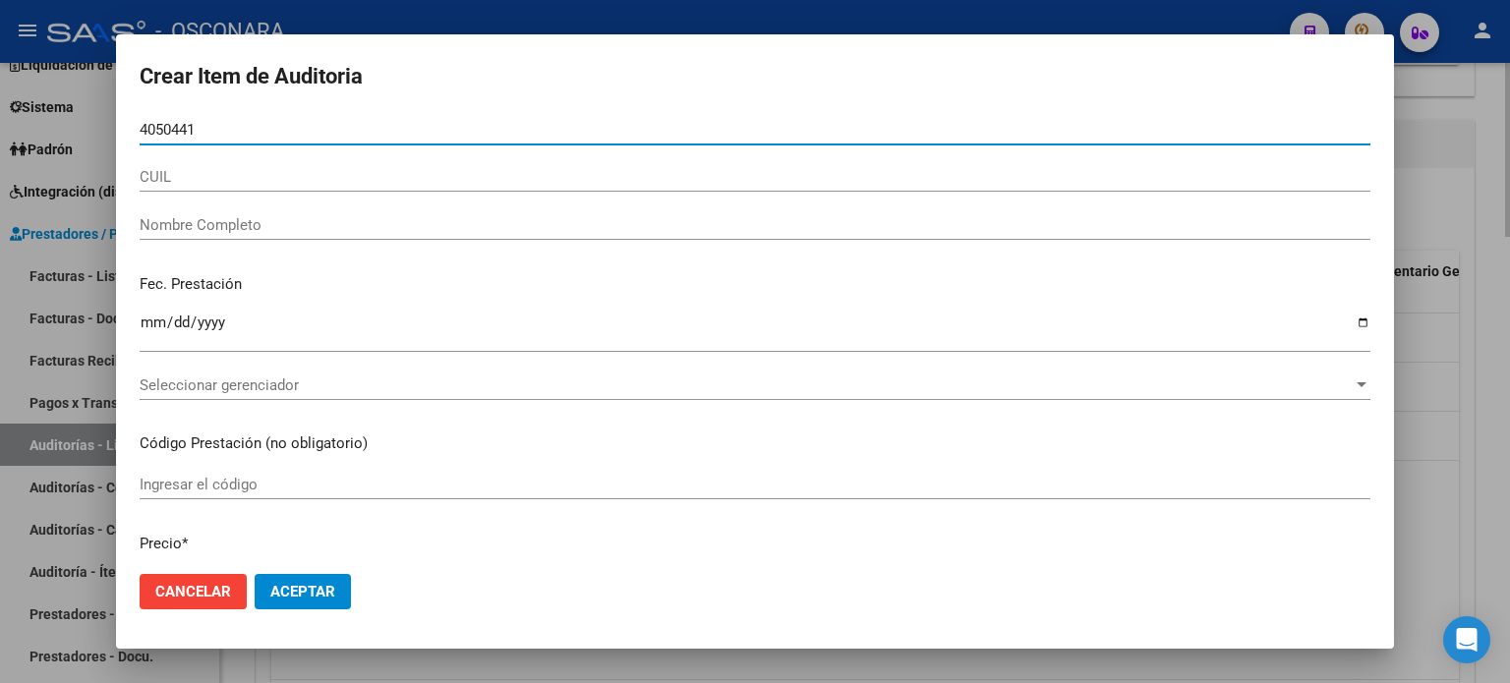
type input "40504410"
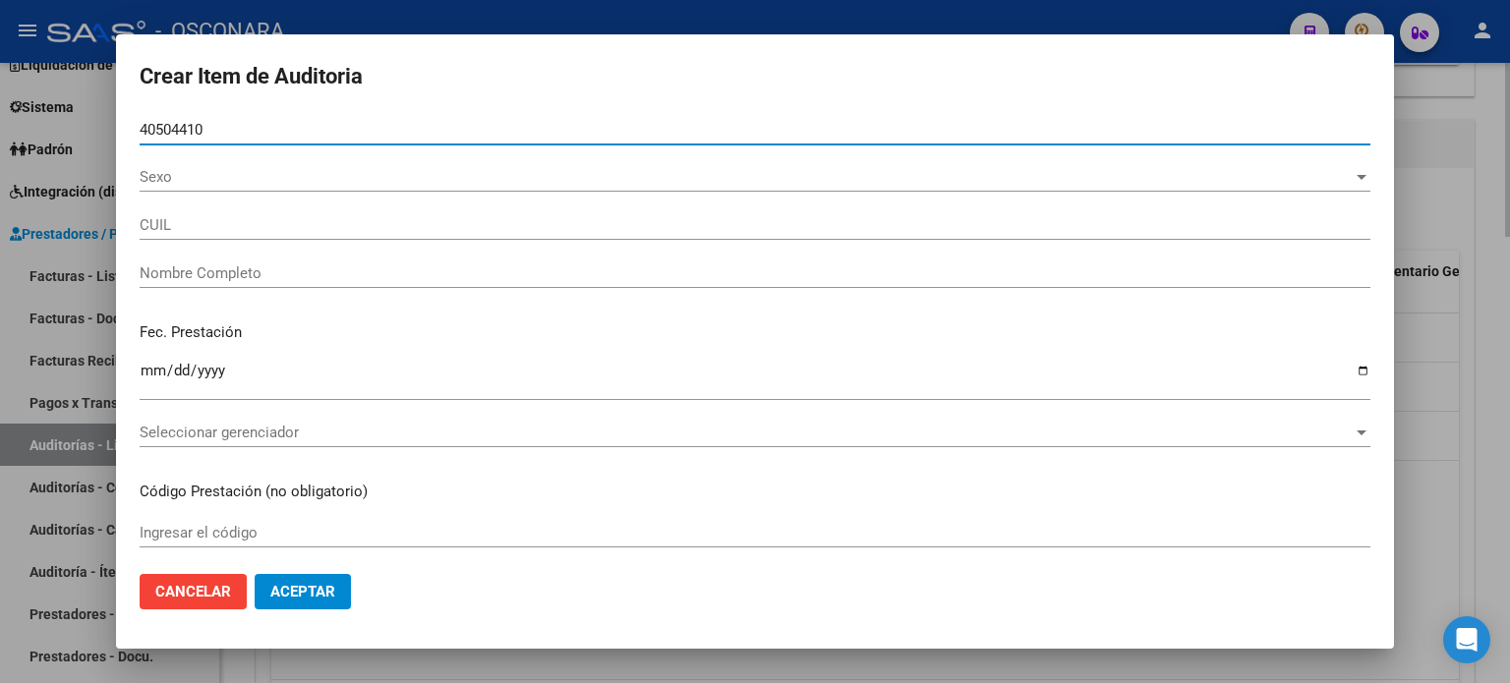
type input "20405044103"
type input "[PERSON_NAME]"
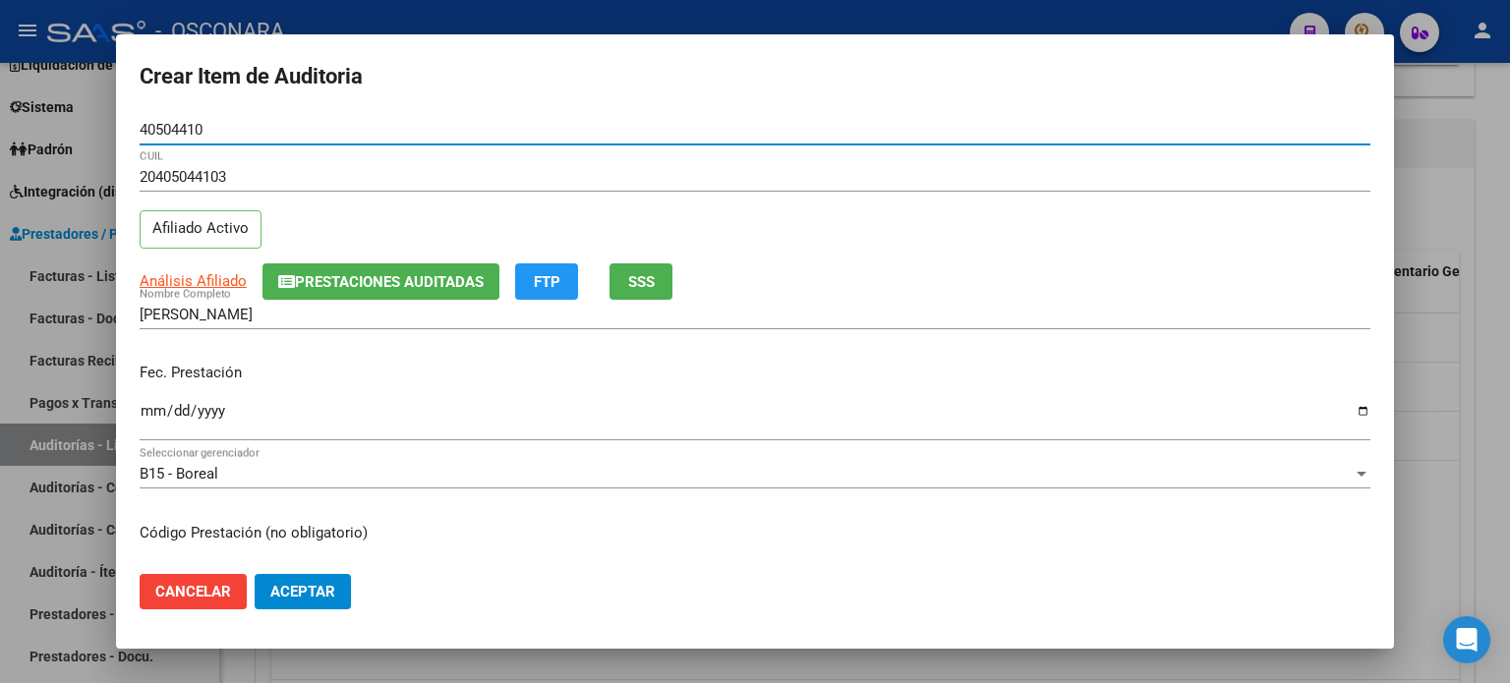
type input "40504410"
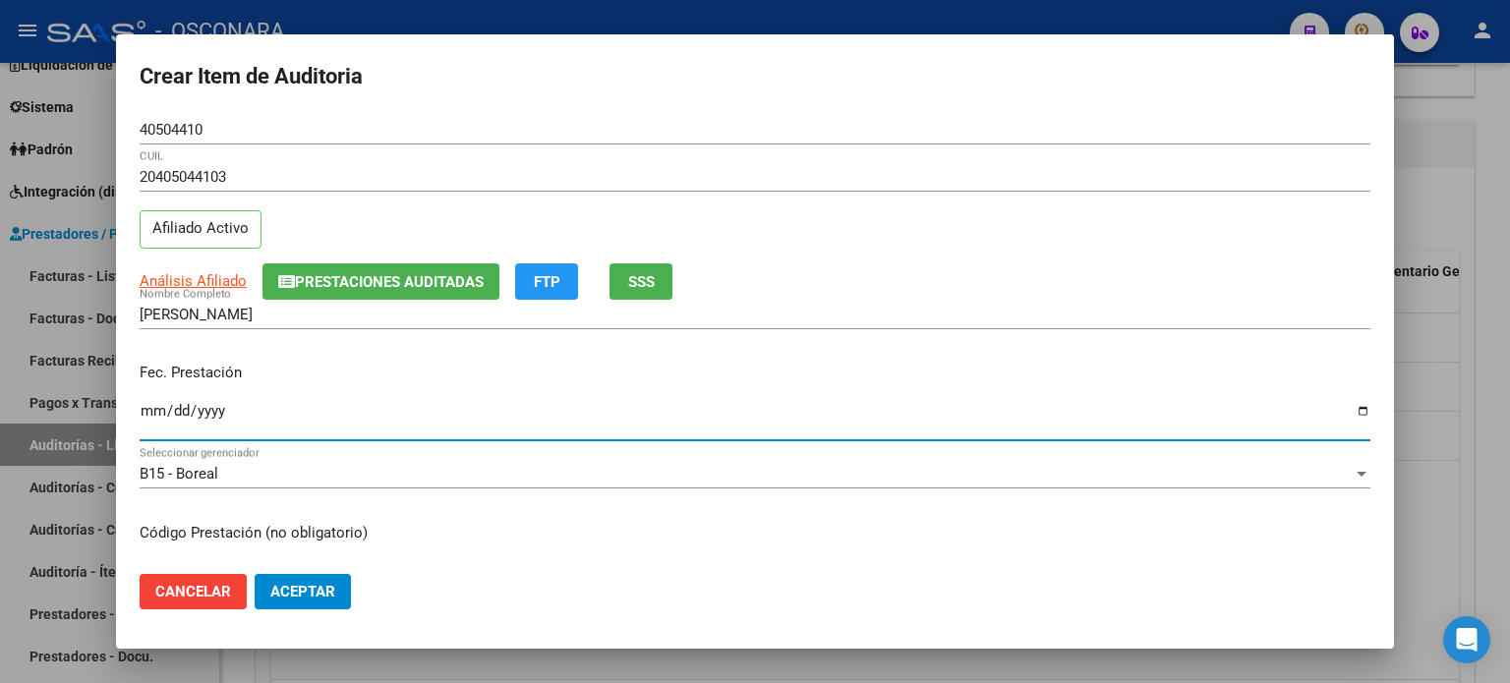
click at [151, 412] on input "Ingresar la fecha" at bounding box center [755, 418] width 1231 height 31
type input "[DATE]"
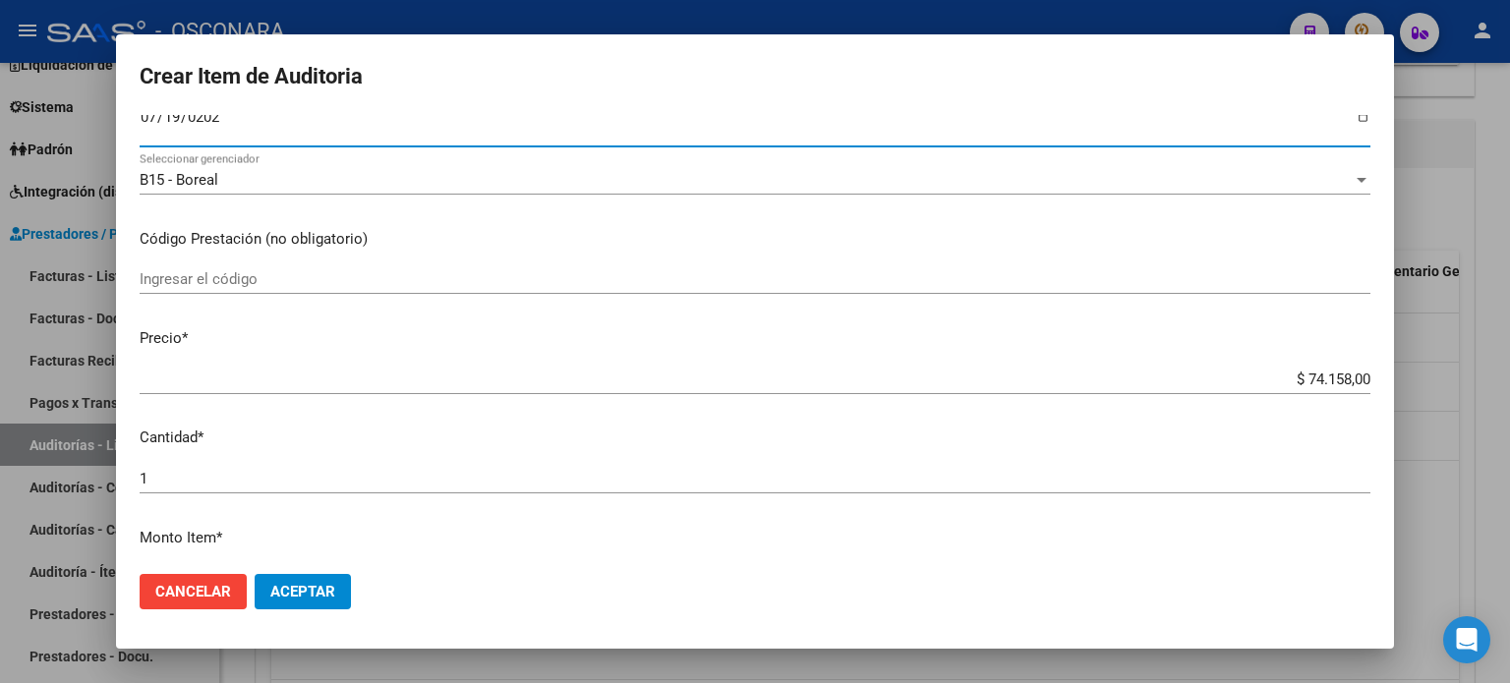
scroll to position [295, 0]
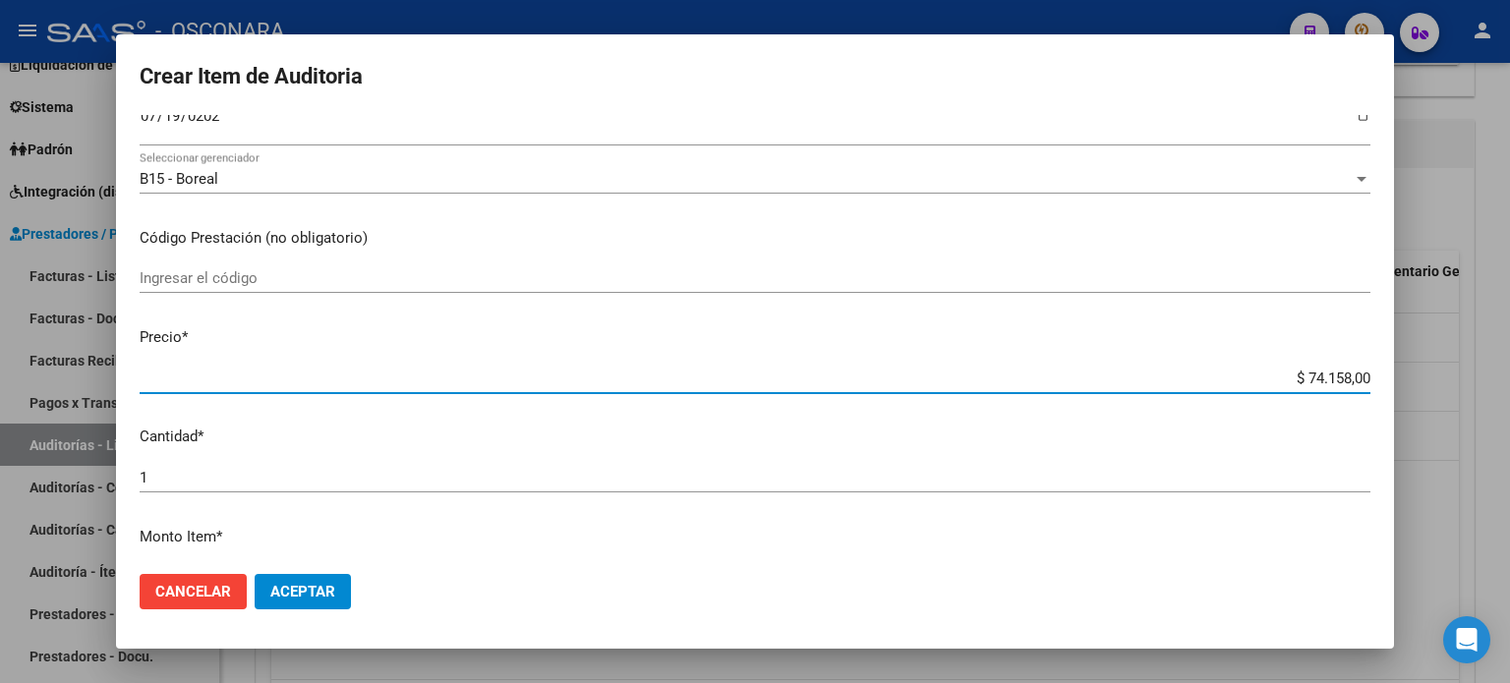
drag, startPoint x: 1333, startPoint y: 373, endPoint x: 1294, endPoint y: 371, distance: 39.4
click at [1294, 371] on input "$ 74.158,00" at bounding box center [755, 379] width 1231 height 18
type input "$ 3,00"
type input "$ 39,00"
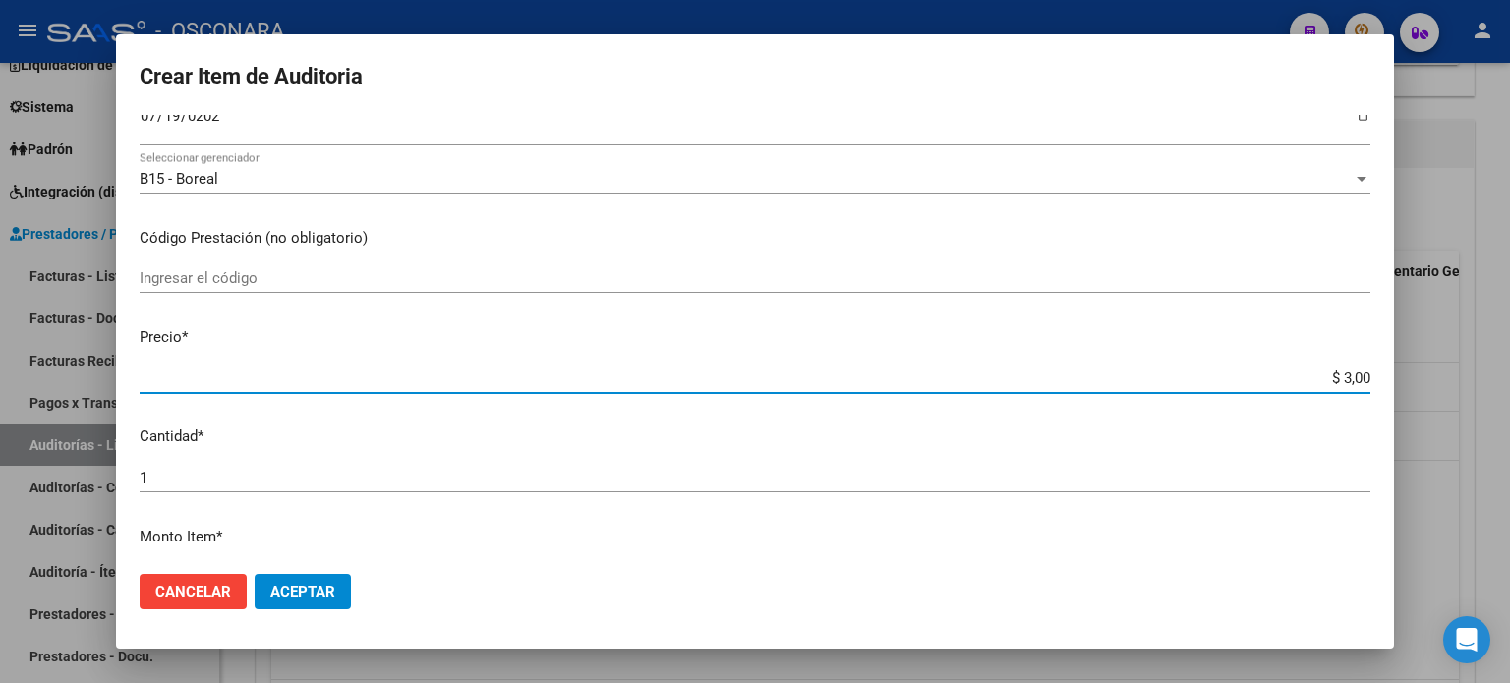
type input "$ 39,00"
type input "$ 399,00"
type input "$ 3.998,00"
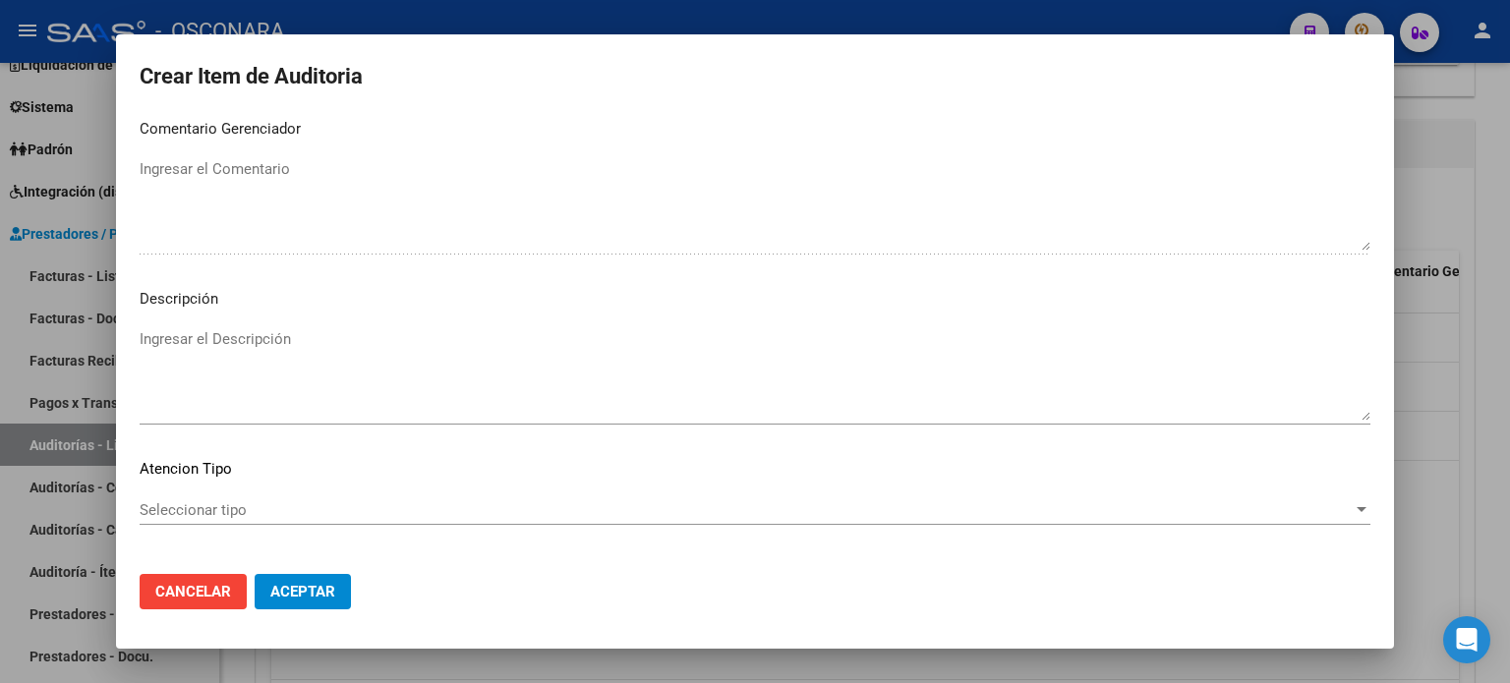
scroll to position [1326, 0]
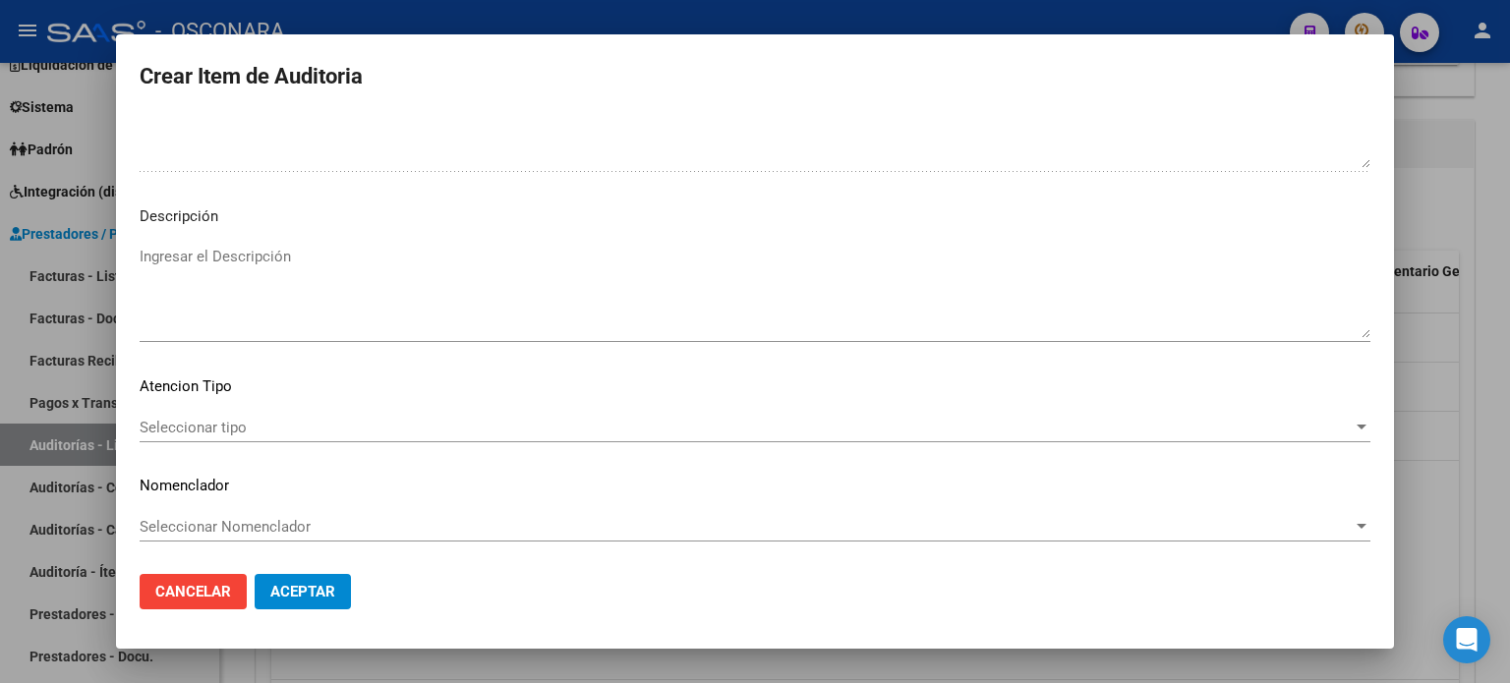
click at [155, 239] on mat-dialog-content "40504410 Nro Documento 20405044103 CUIL Afiliado Activo Análisis Afiliado Prest…" at bounding box center [755, 337] width 1278 height 444
click at [159, 251] on textarea "Ingresar el Descripción" at bounding box center [755, 292] width 1231 height 92
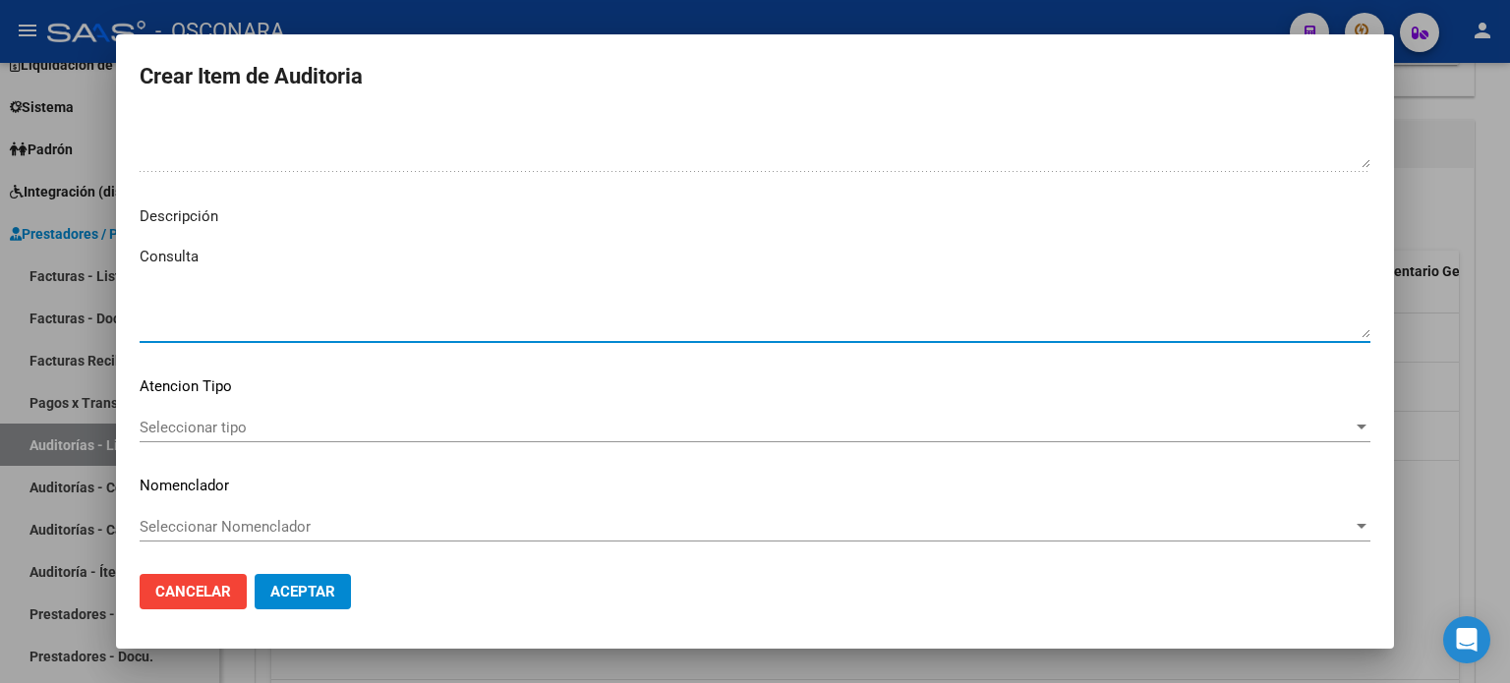
type textarea "Consulta"
click at [198, 424] on span "Seleccionar tipo" at bounding box center [746, 428] width 1213 height 18
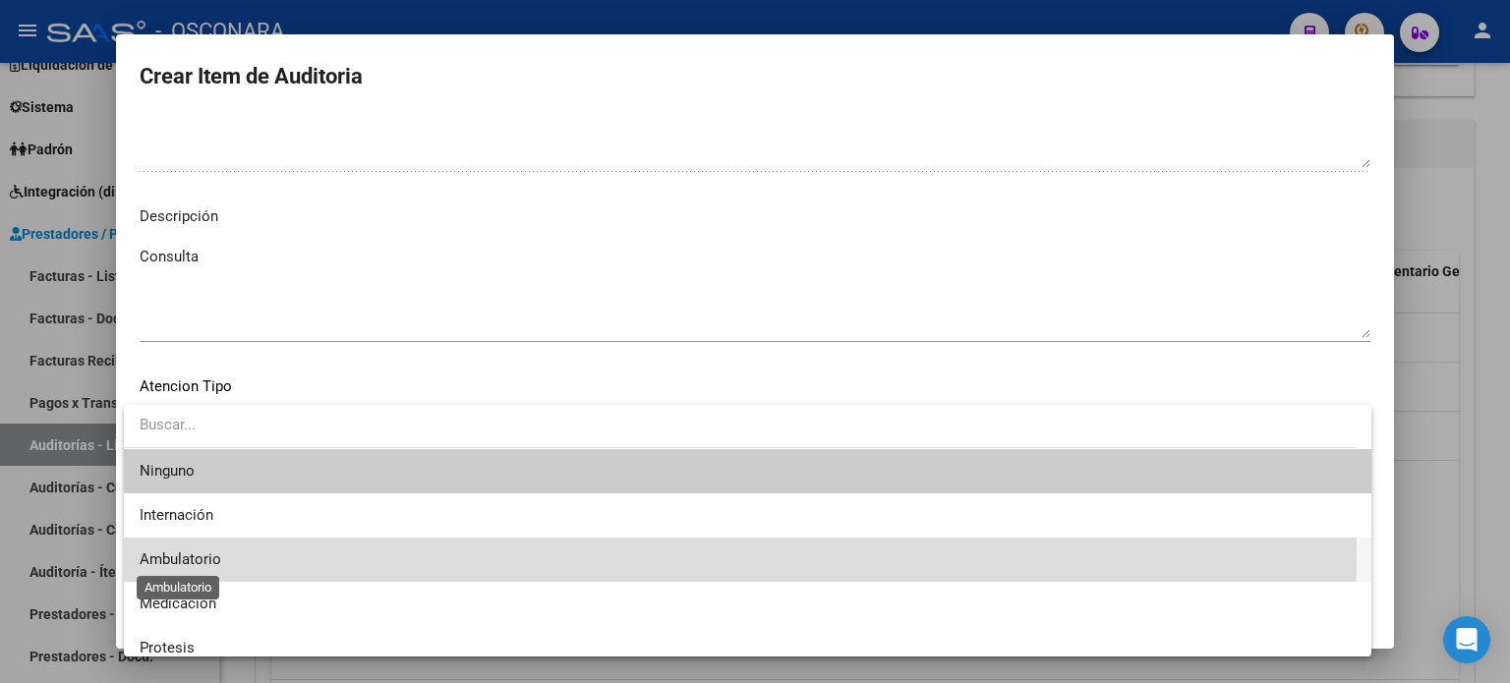
click at [195, 554] on span "Ambulatorio" at bounding box center [181, 560] width 82 height 18
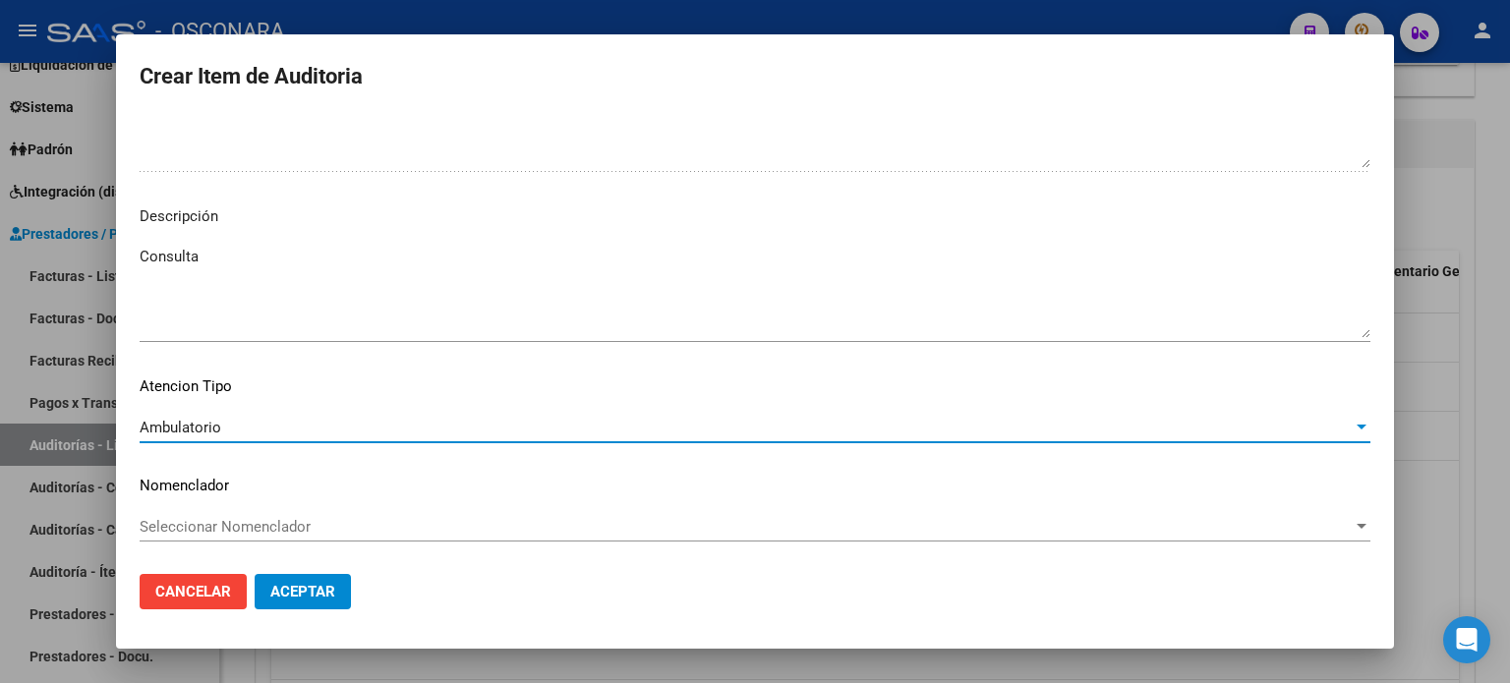
click at [333, 590] on span "Aceptar" at bounding box center [302, 592] width 65 height 18
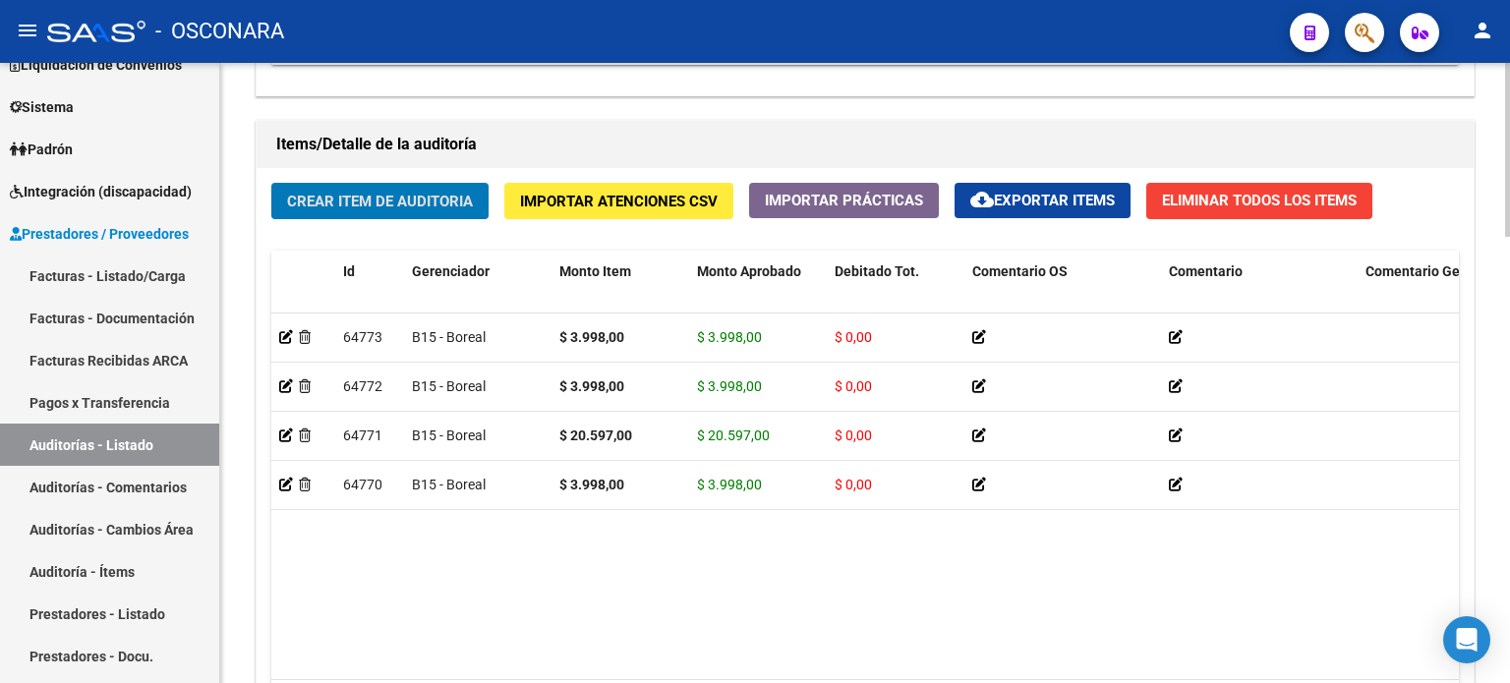
click at [385, 205] on span "Crear Item de Auditoria" at bounding box center [380, 202] width 186 height 18
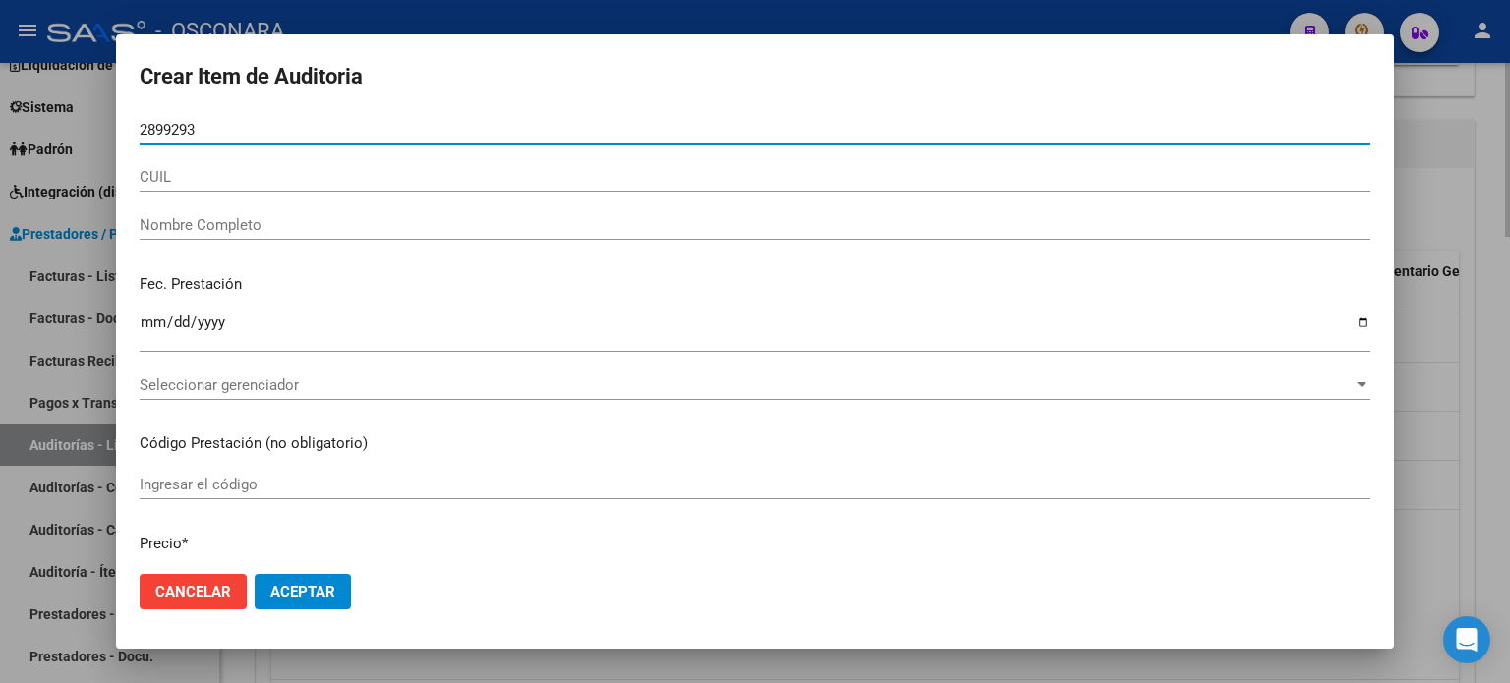
type input "28992938"
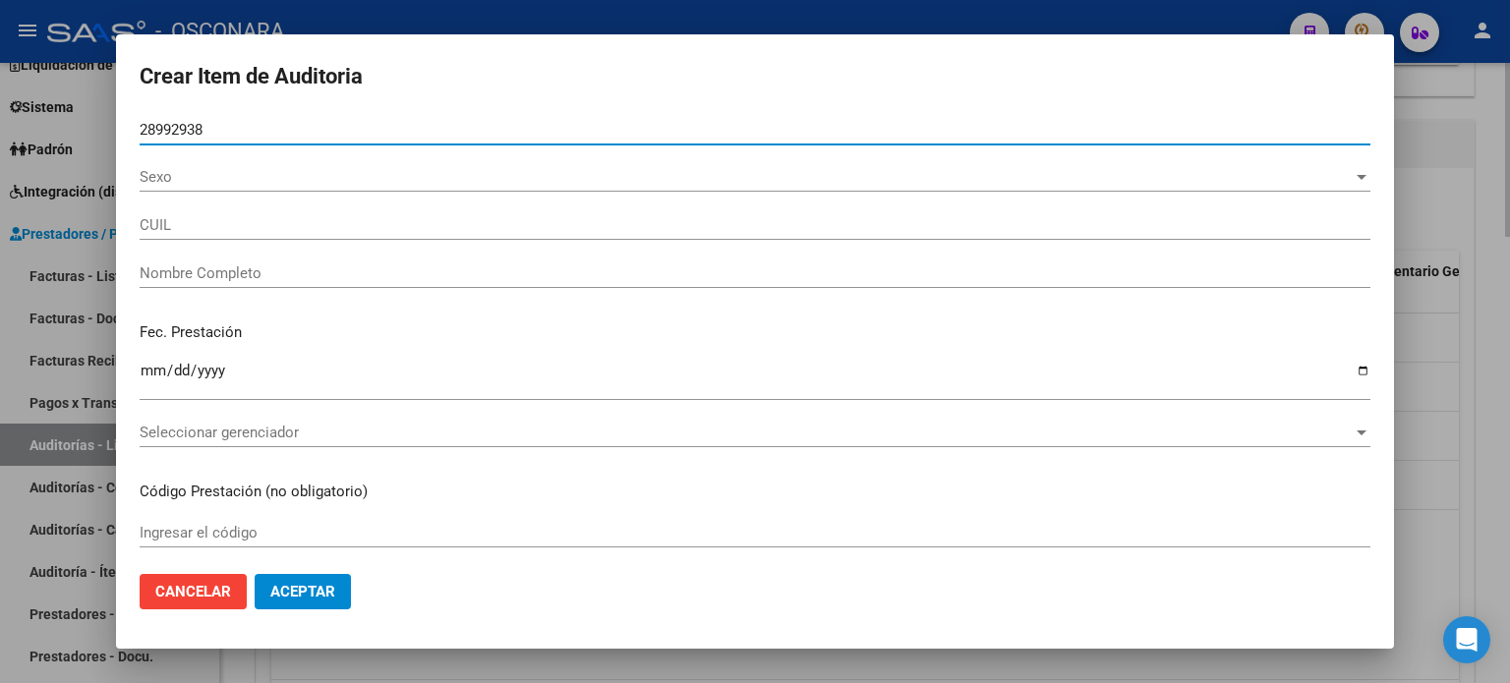
type input "20289929380"
type input "[PERSON_NAME]"
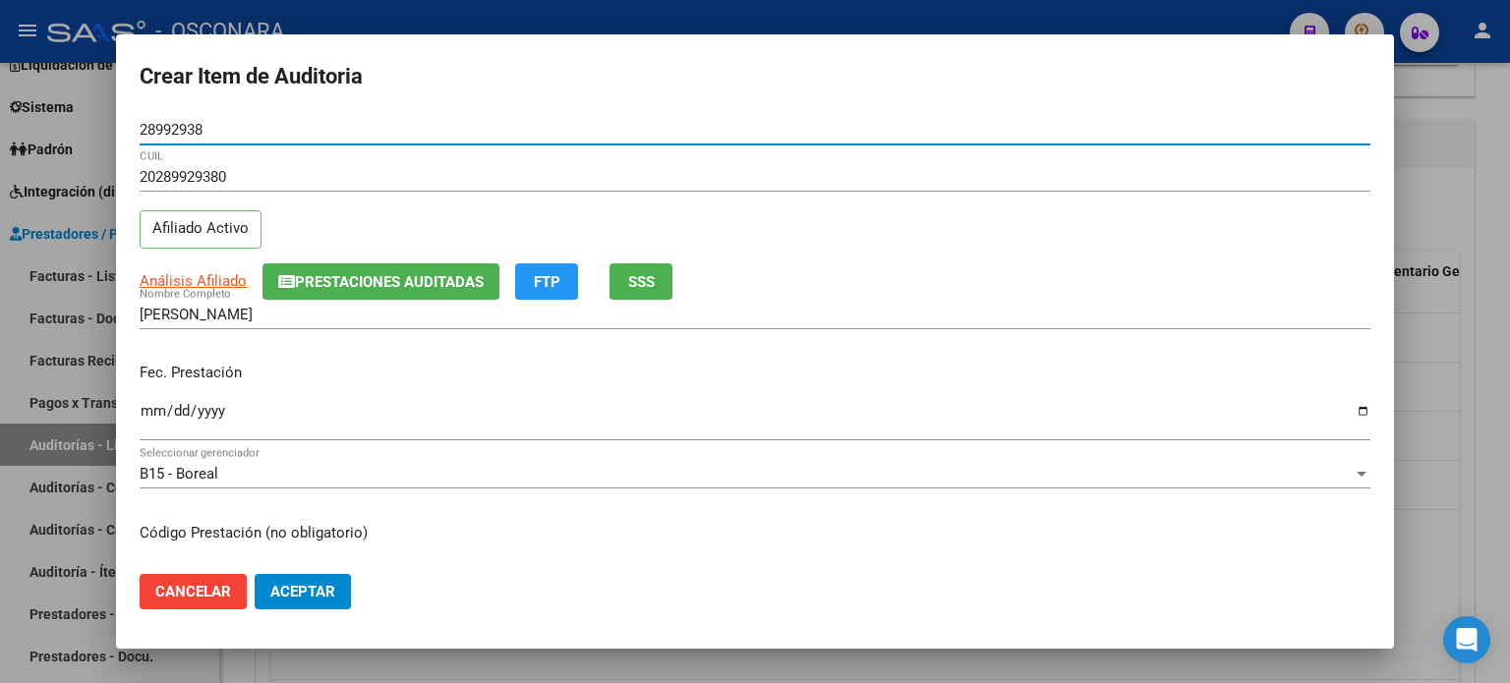
type input "28992938"
click at [134, 409] on mat-dialog-content "28992938 Nro Documento 20289929380 CUIL Afiliado Activo Análisis Afiliado Prest…" at bounding box center [755, 337] width 1278 height 444
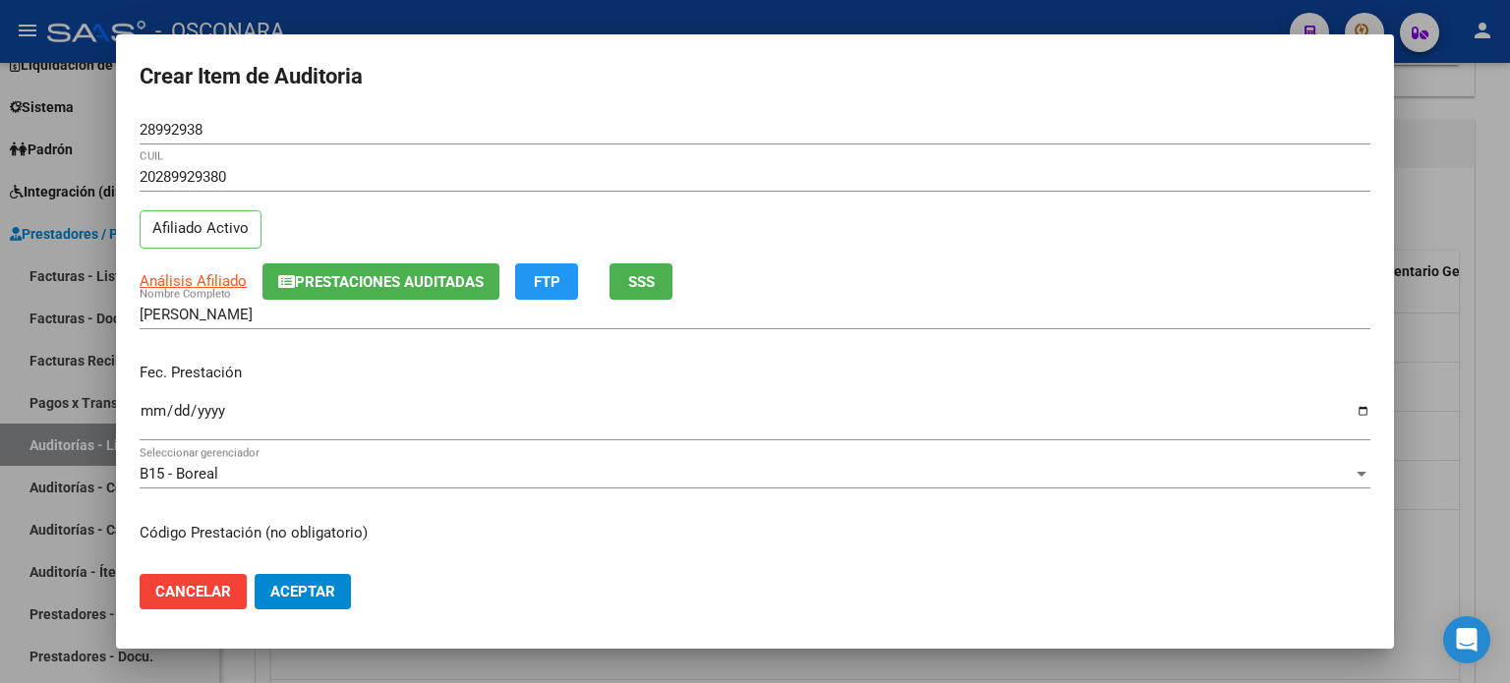
click at [145, 404] on input "Ingresar la fecha" at bounding box center [755, 418] width 1231 height 31
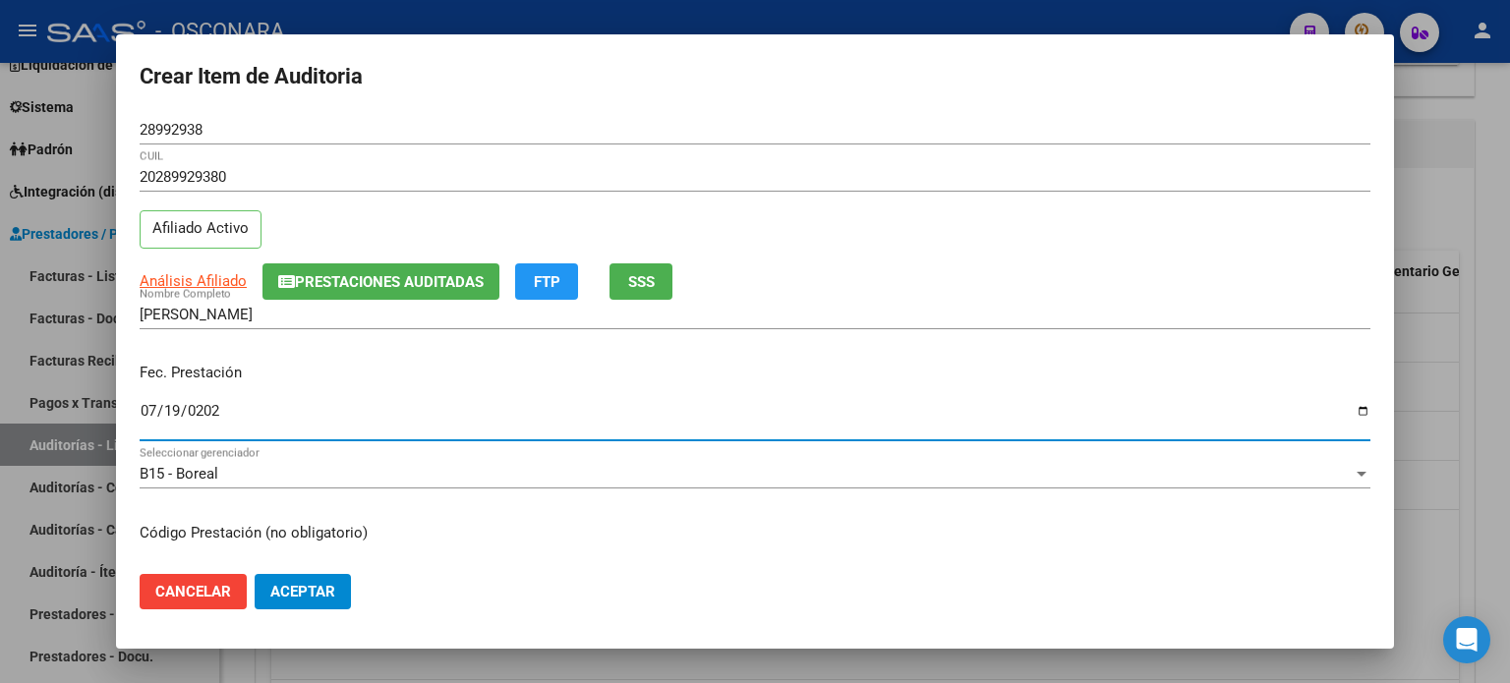
type input "[DATE]"
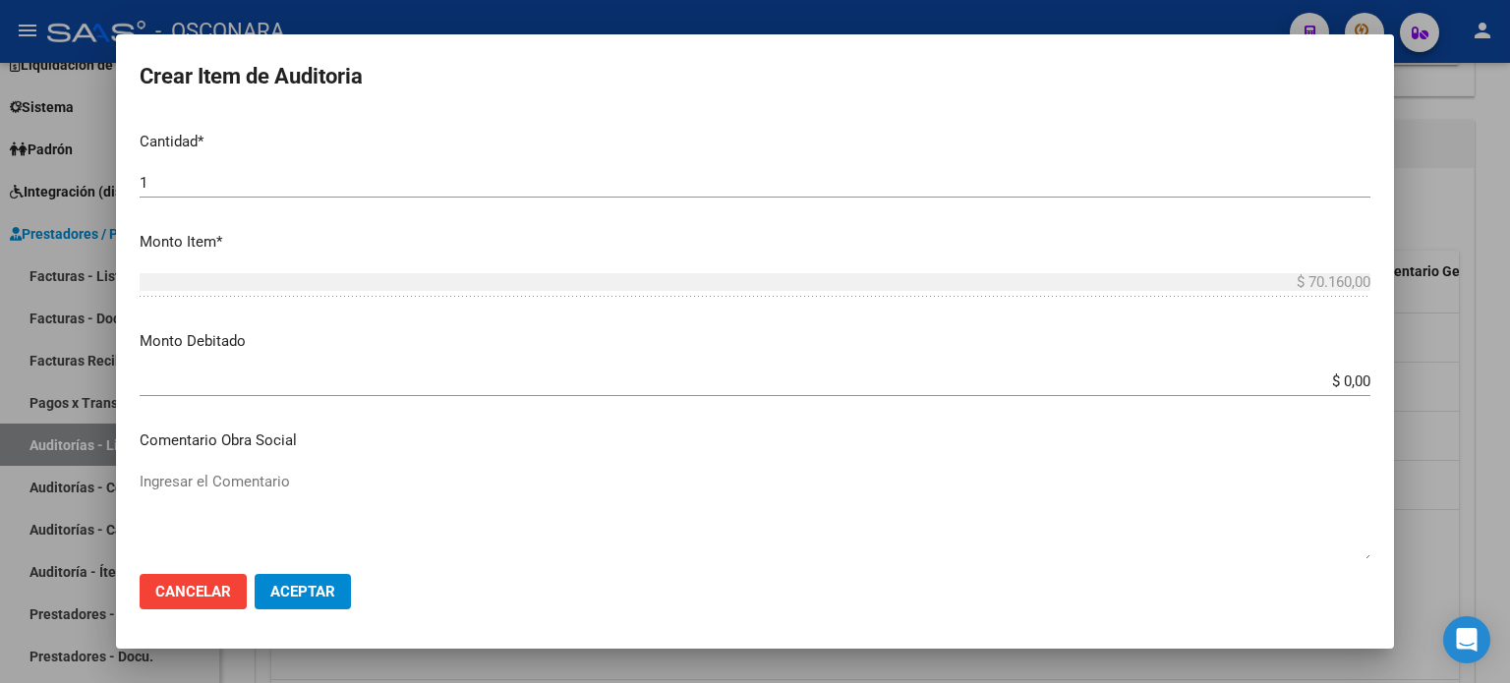
scroll to position [393, 0]
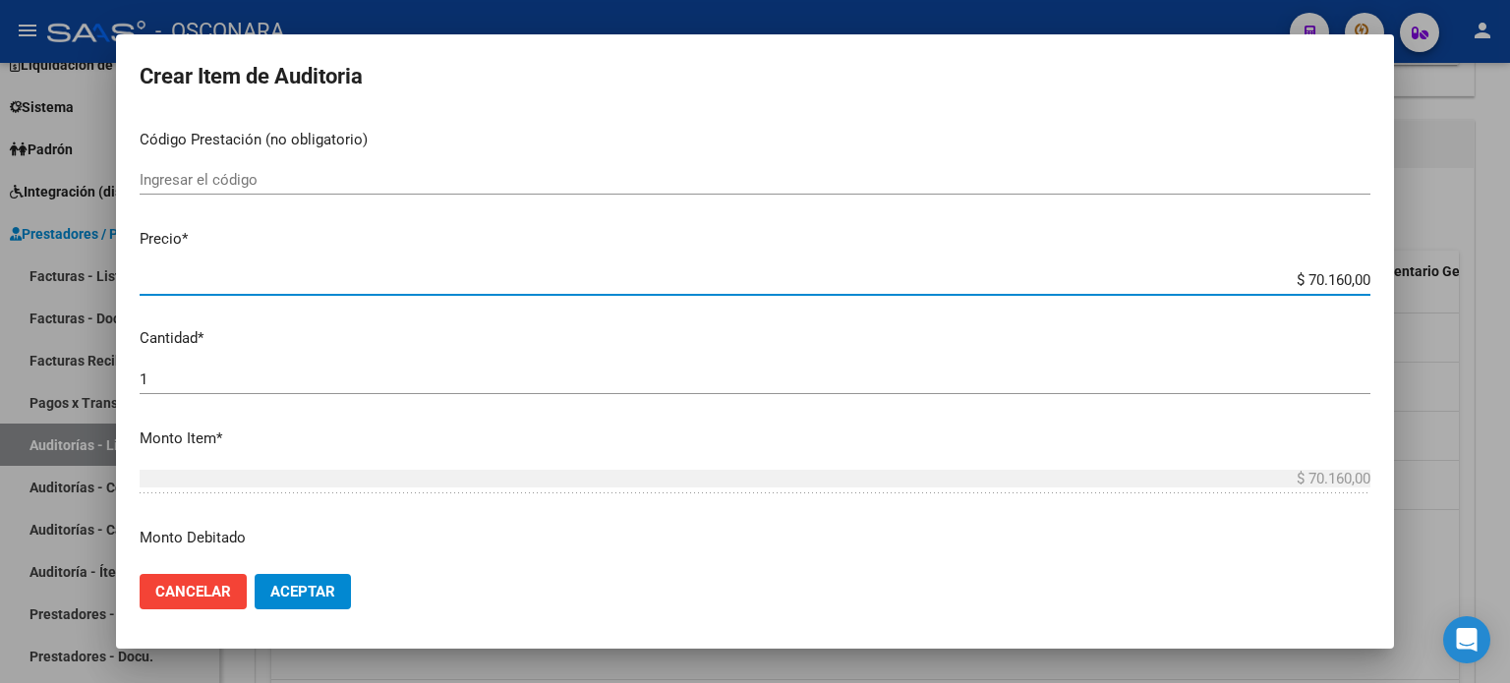
drag, startPoint x: 1334, startPoint y: 279, endPoint x: 1290, endPoint y: 268, distance: 45.6
click at [1290, 268] on div "$ 70.160,00 Ingresar el precio" at bounding box center [755, 281] width 1231 height 30
type input "$ 3,00"
type input "$ 39,00"
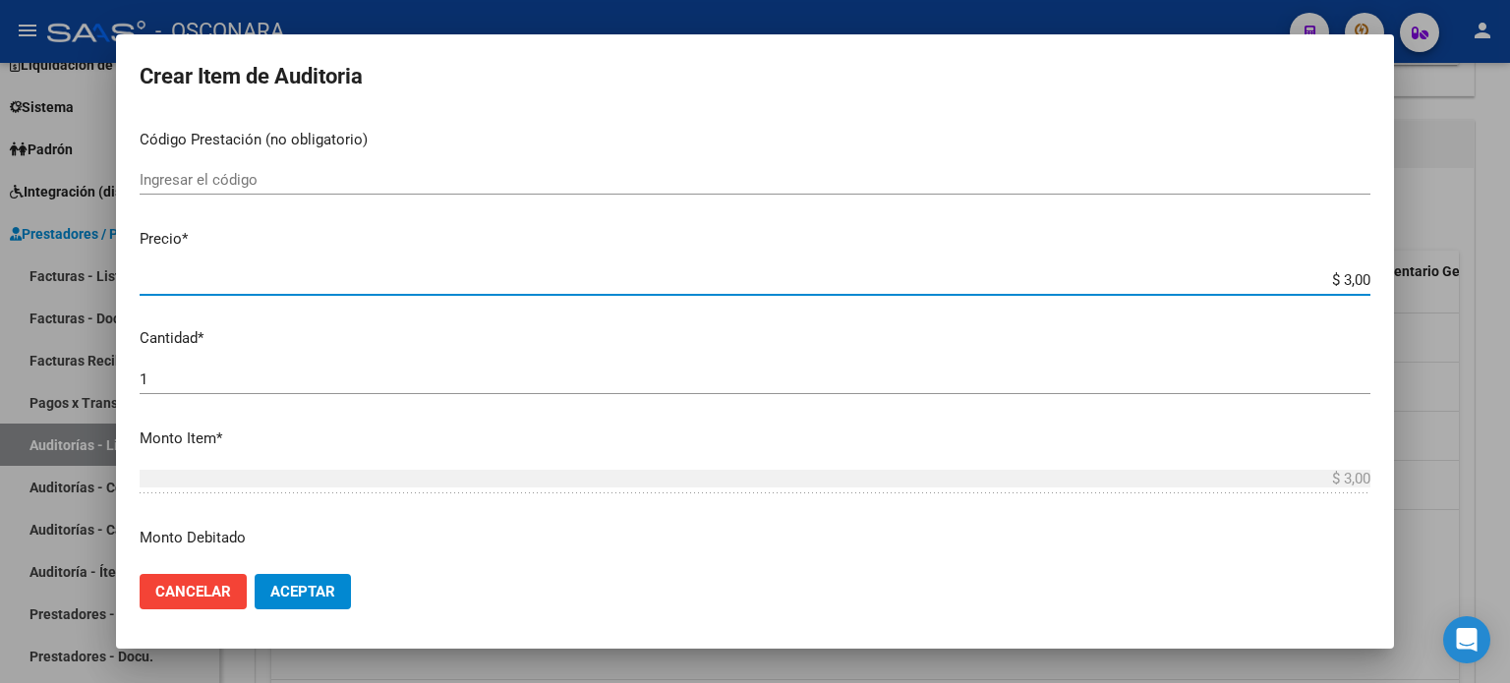
type input "$ 39,00"
type input "$ 399,00"
type input "$ 3.998,00"
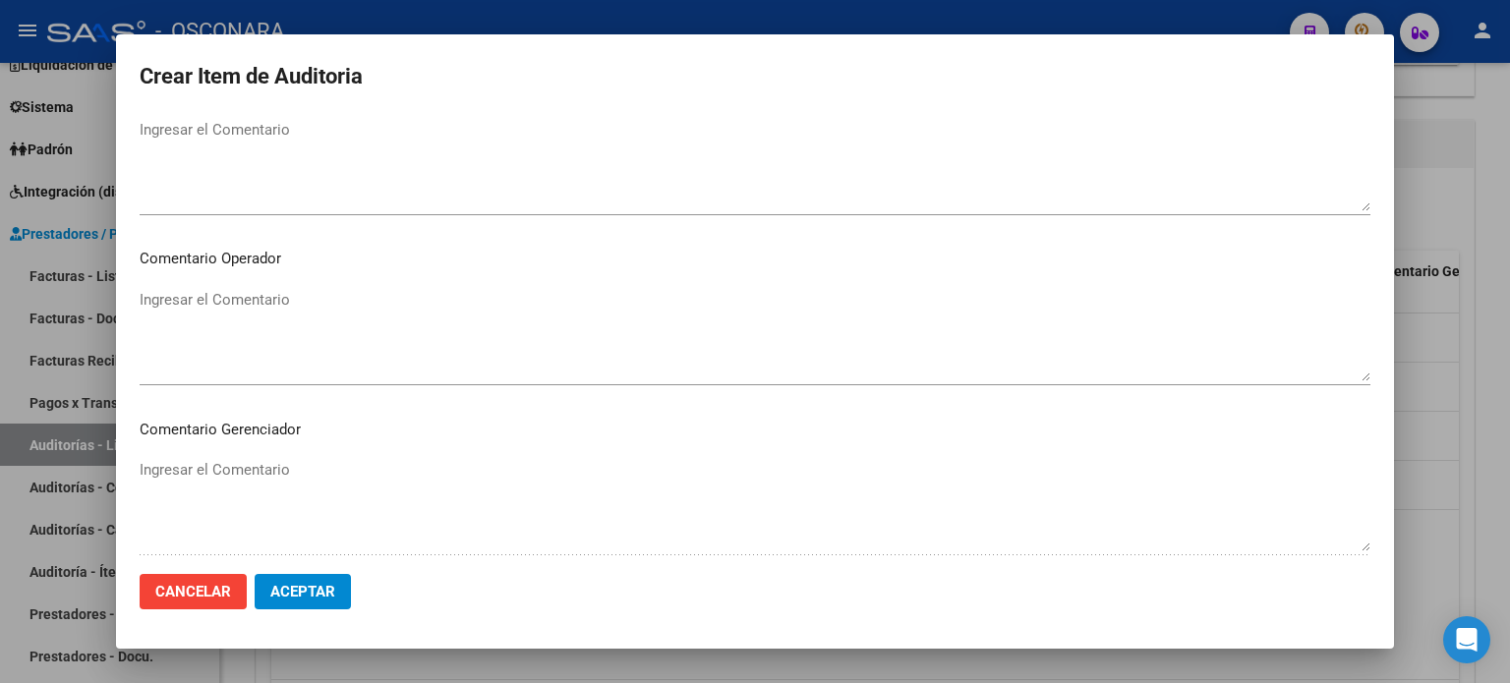
scroll to position [1180, 0]
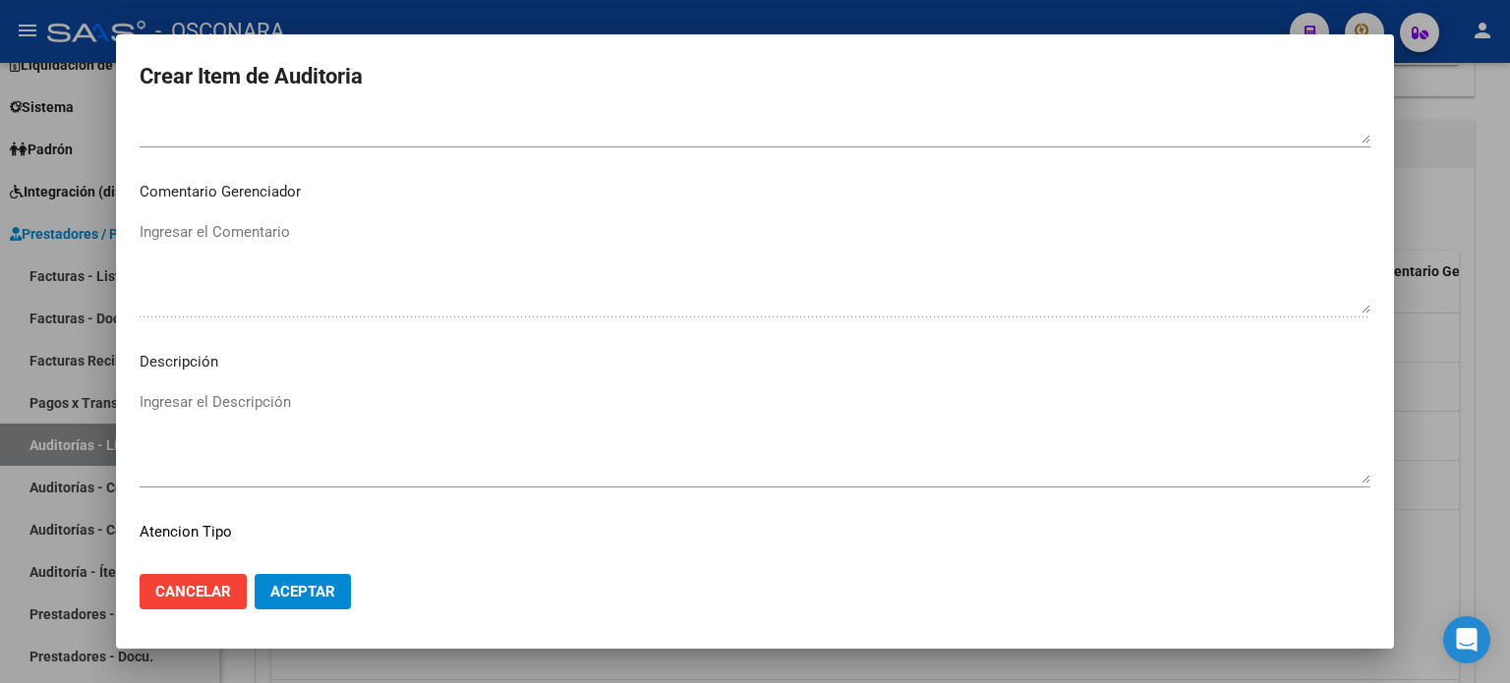
click at [157, 391] on textarea "Ingresar el Descripción" at bounding box center [755, 437] width 1231 height 92
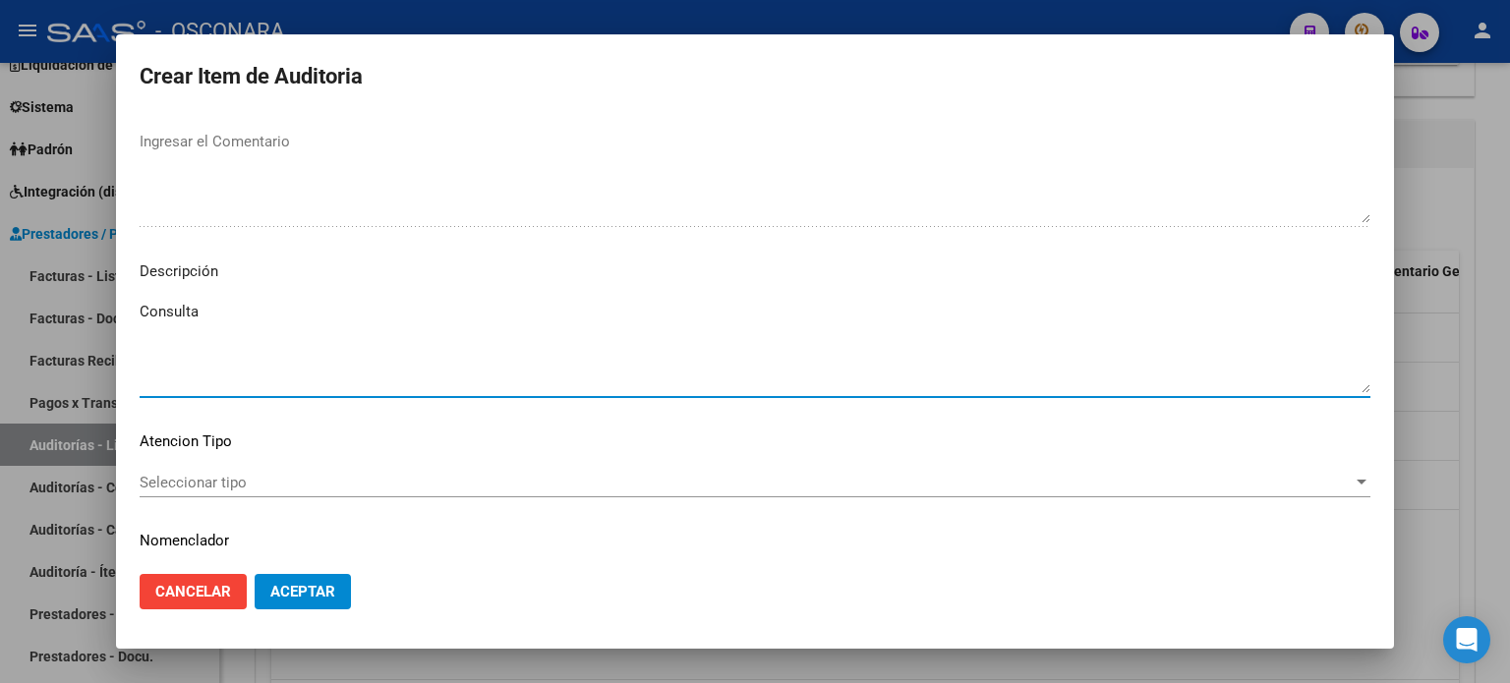
scroll to position [1326, 0]
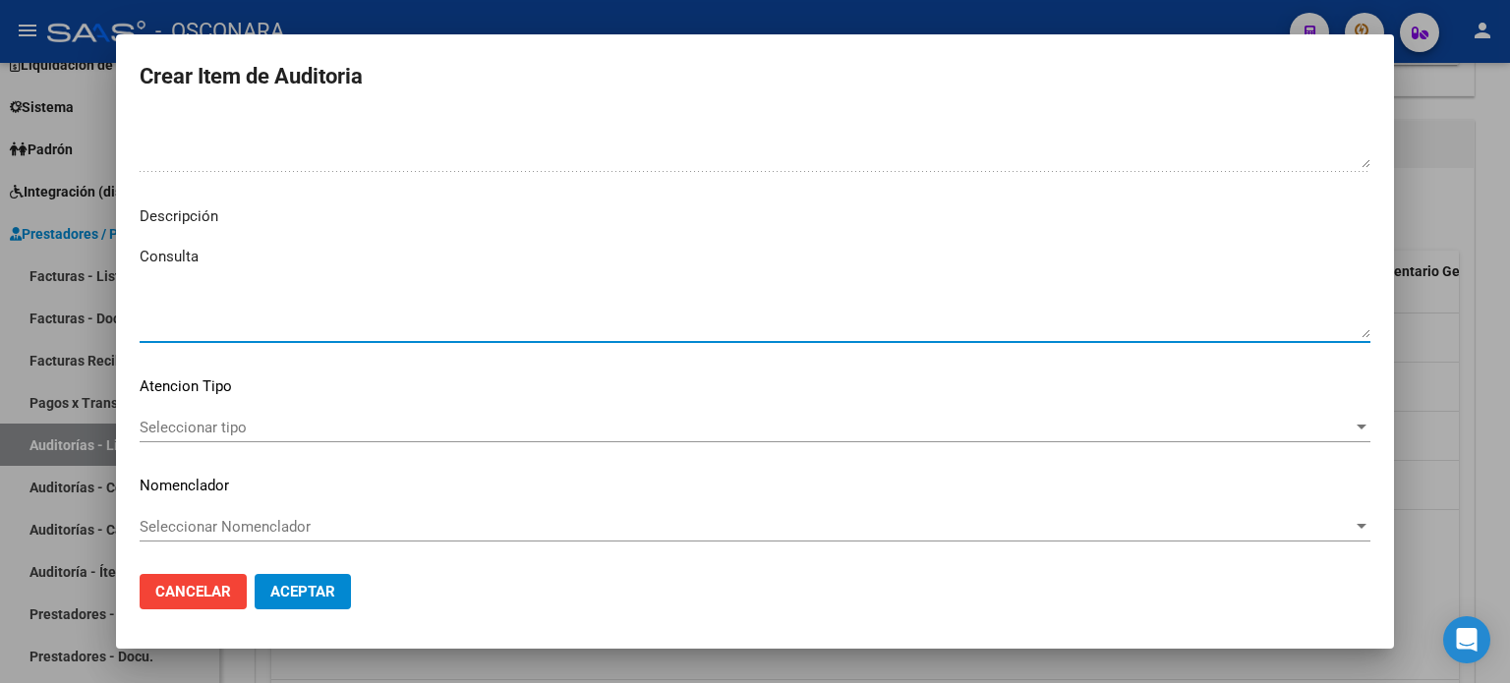
type textarea "Consulta"
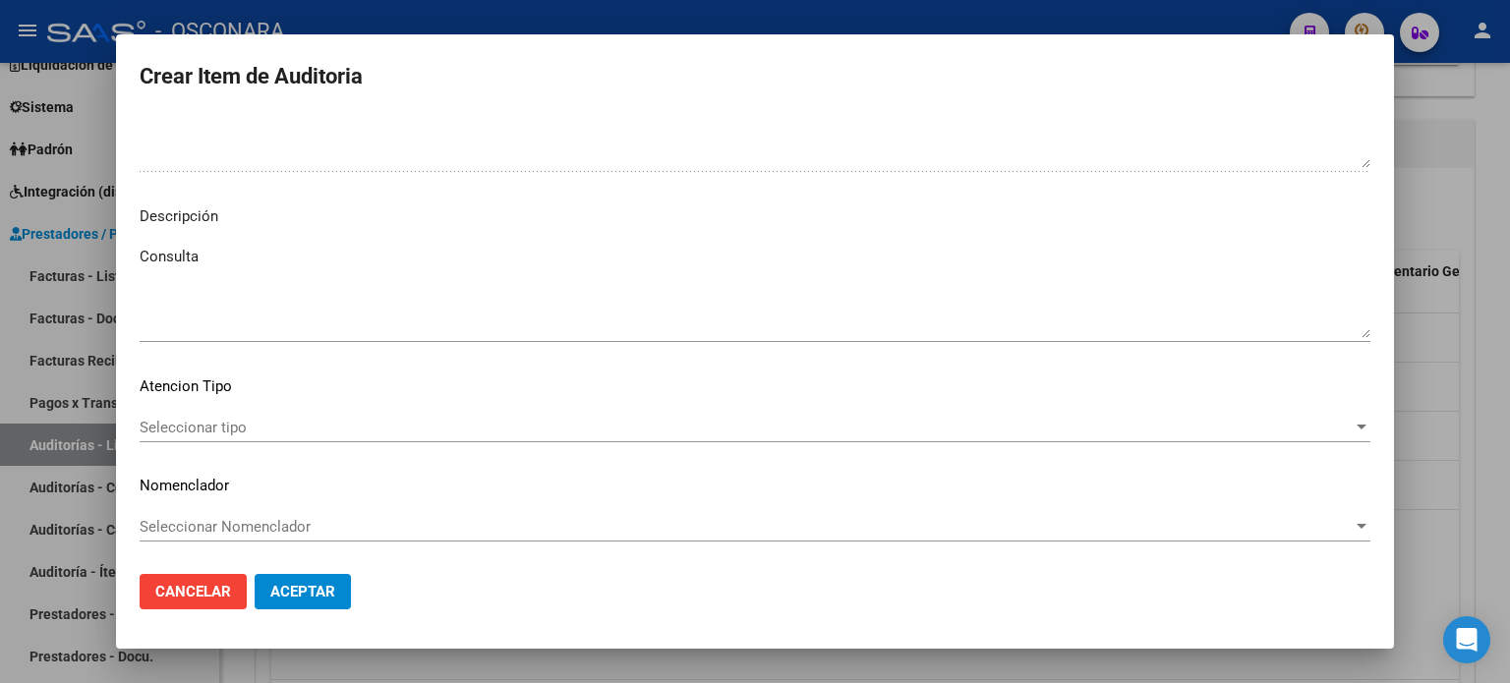
click at [140, 413] on div "Seleccionar tipo Seleccionar tipo" at bounding box center [755, 428] width 1231 height 30
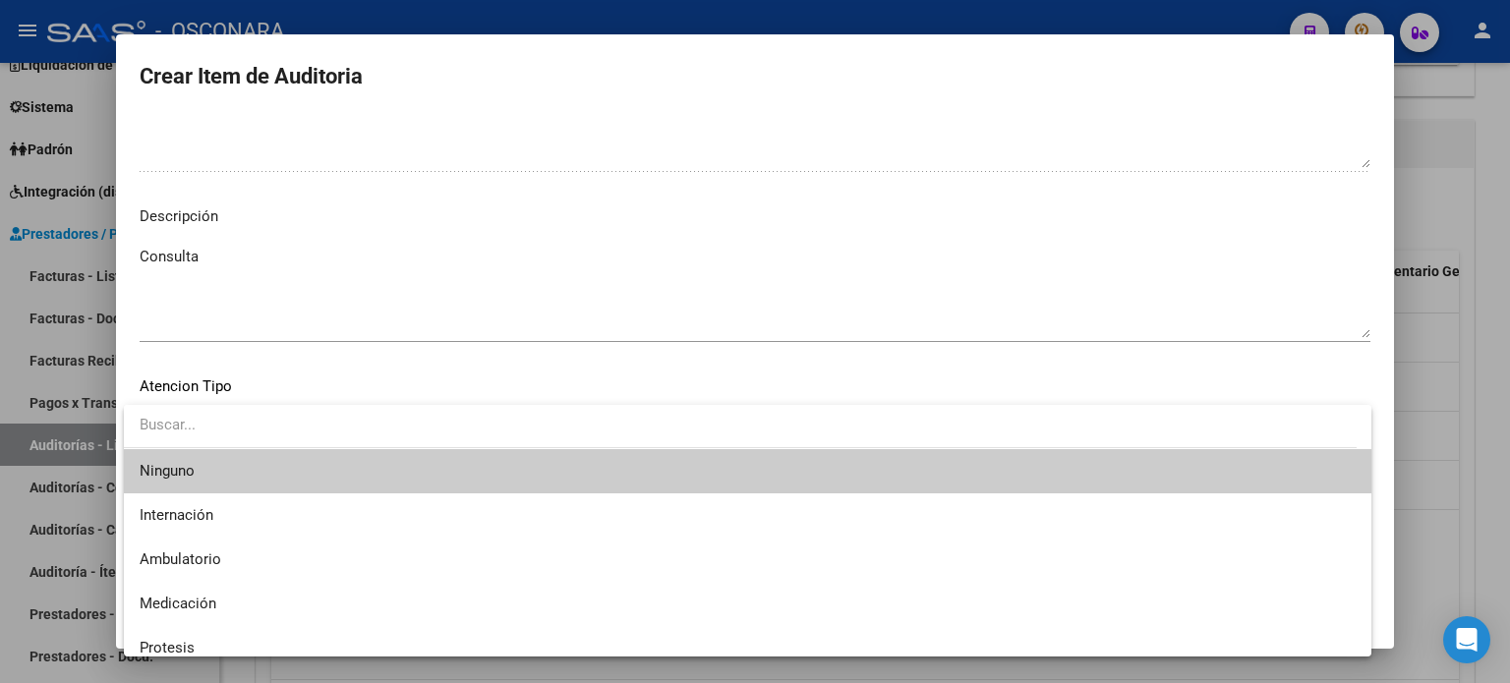
click at [172, 432] on input "dropdown search" at bounding box center [740, 425] width 1233 height 44
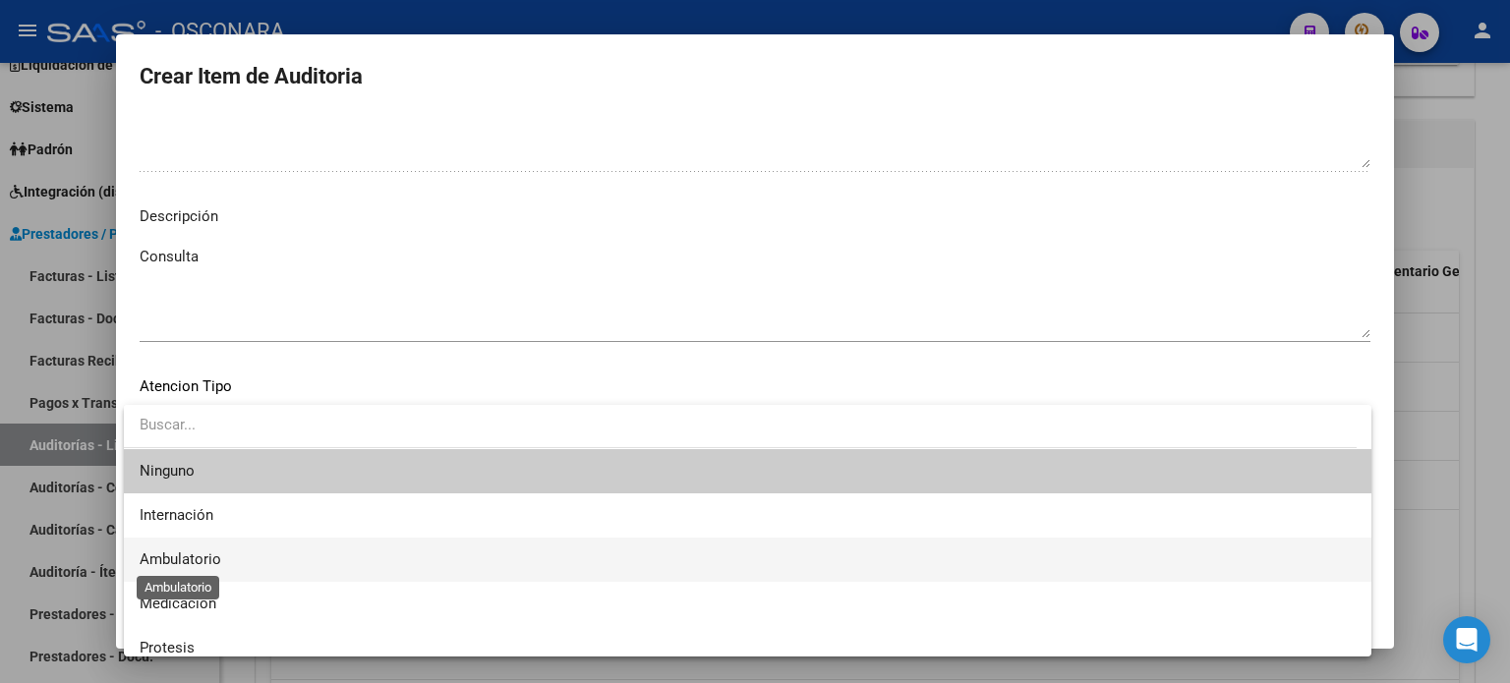
click at [172, 562] on span "Ambulatorio" at bounding box center [181, 560] width 82 height 18
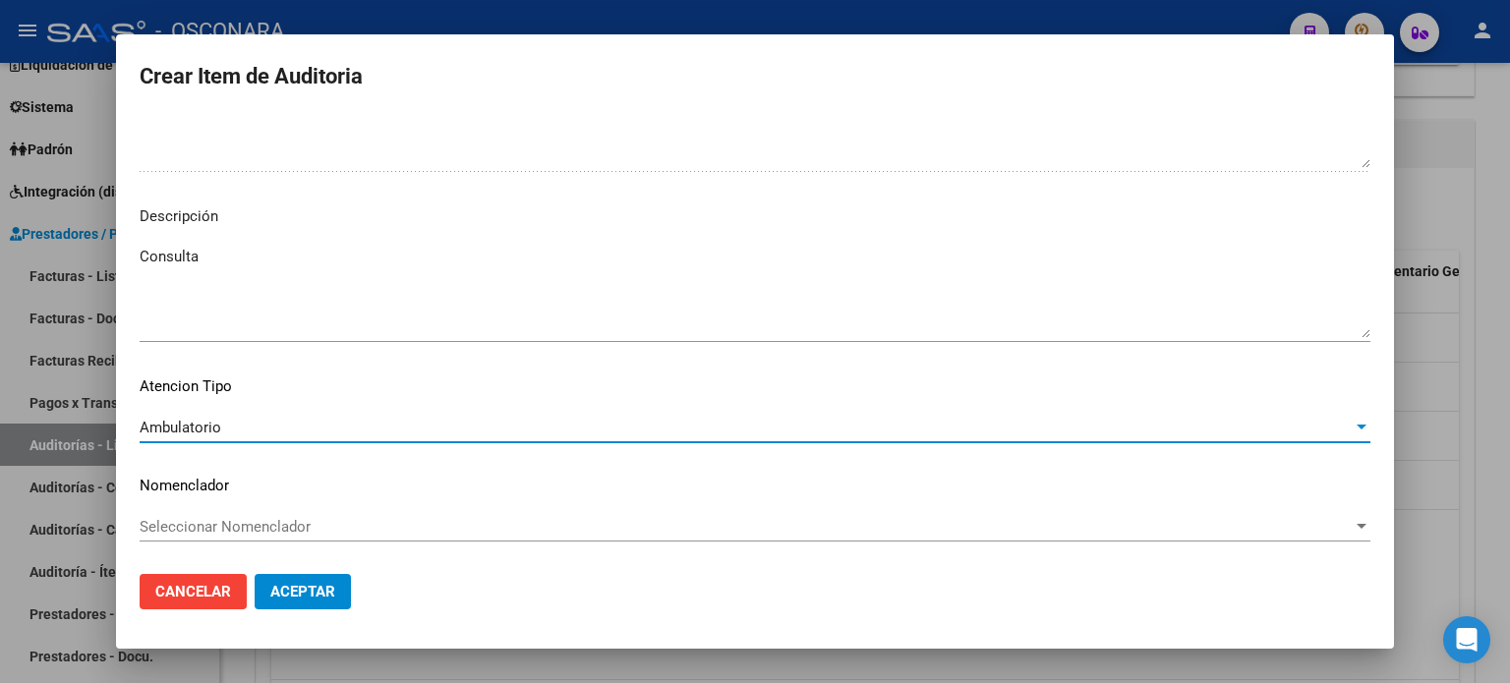
click at [307, 605] on button "Aceptar" at bounding box center [303, 591] width 96 height 35
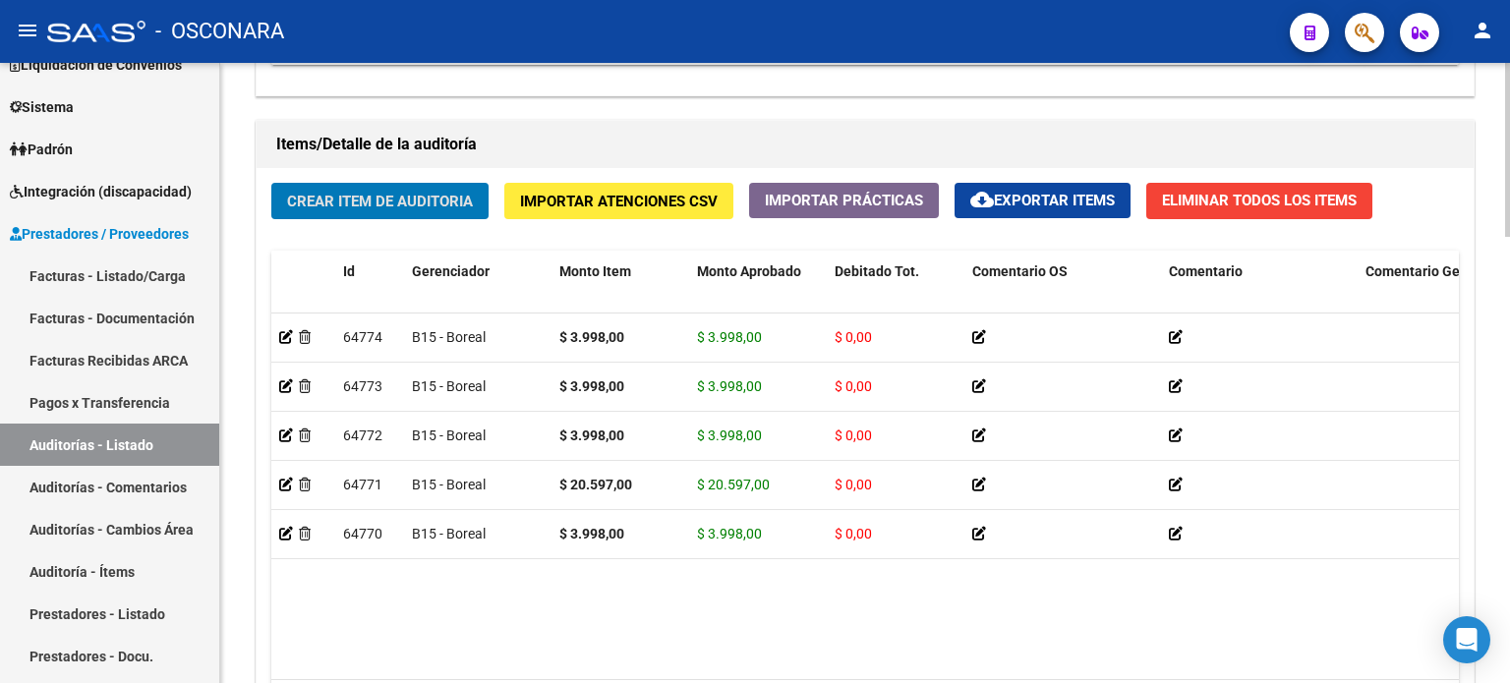
click at [386, 207] on span "Crear Item de Auditoria" at bounding box center [380, 202] width 186 height 18
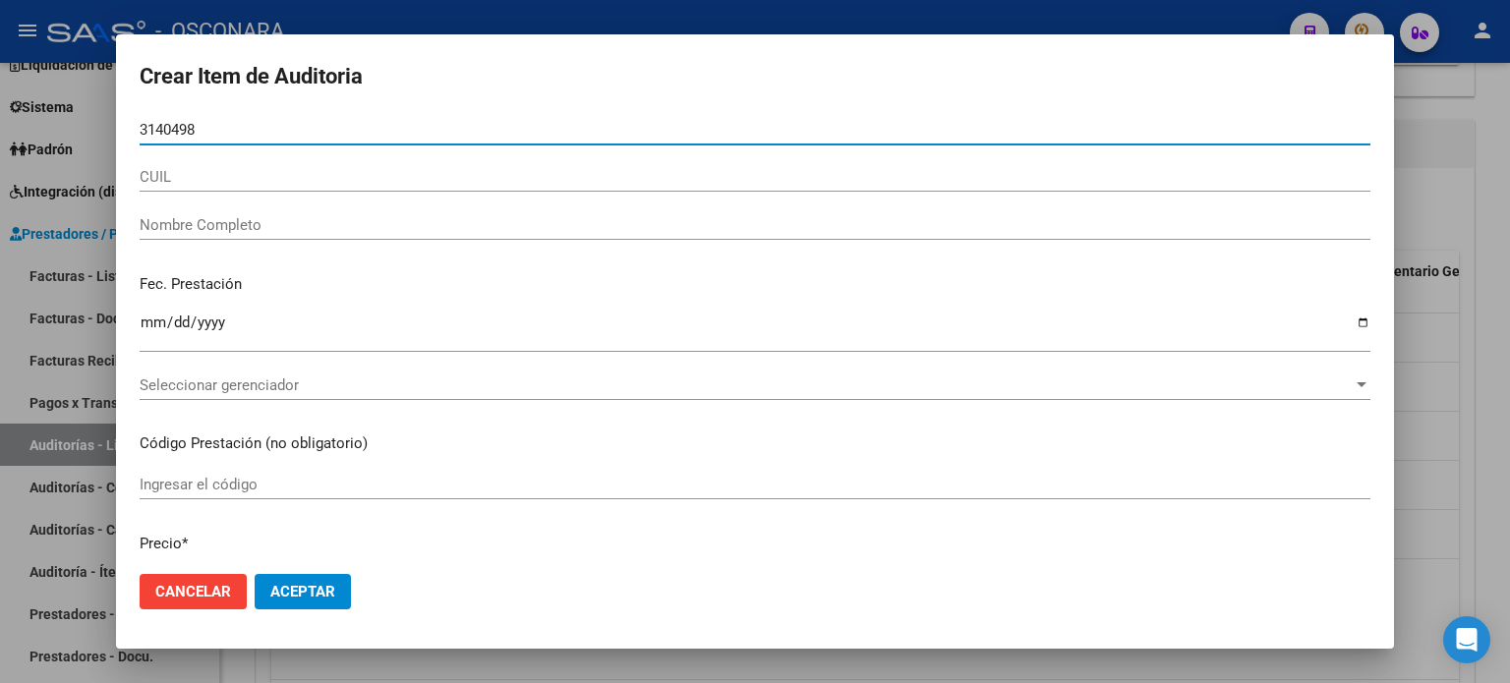
type input "31404984"
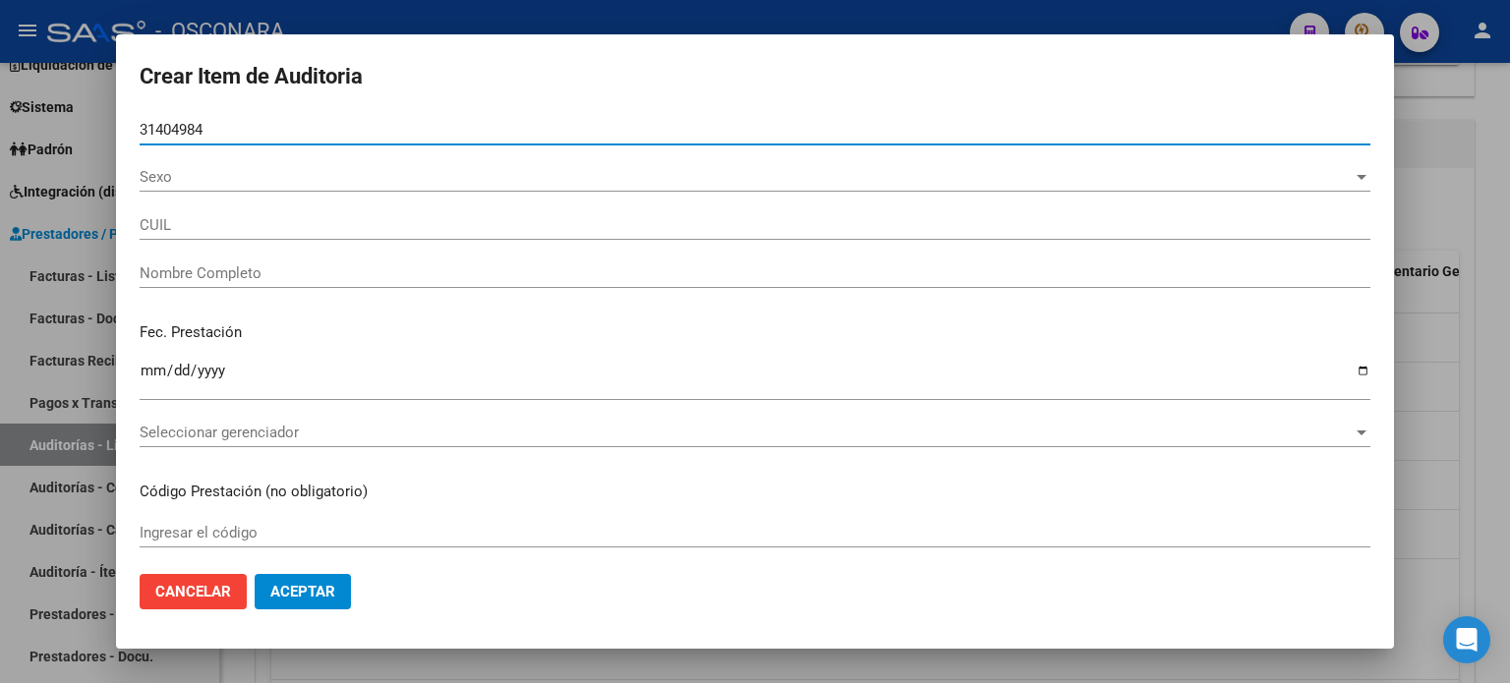
type input "20314049846"
type input "[PERSON_NAME] [PERSON_NAME]"
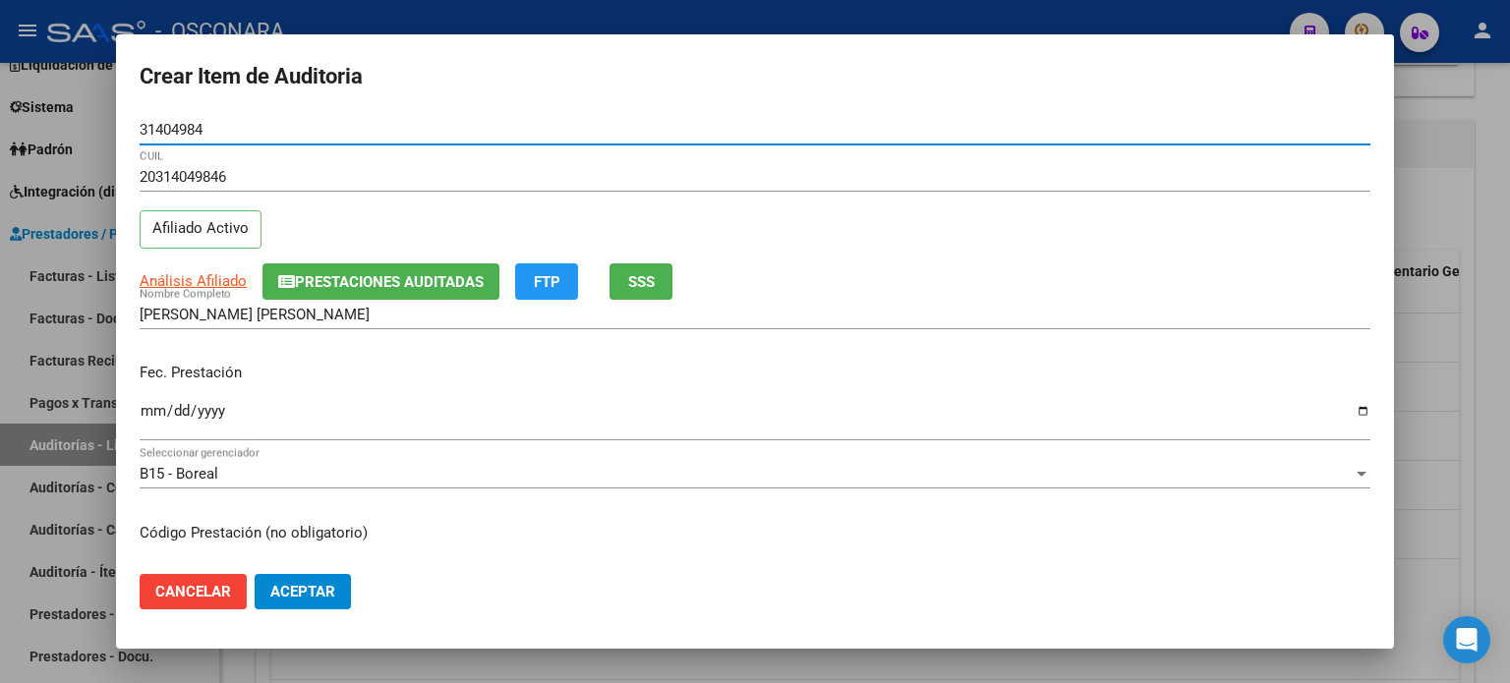
type input "31404984"
click at [136, 413] on mat-dialog-content "31404984 Nro Documento 20314049846 CUIL Afiliado Activo Análisis Afiliado Prest…" at bounding box center [755, 337] width 1278 height 444
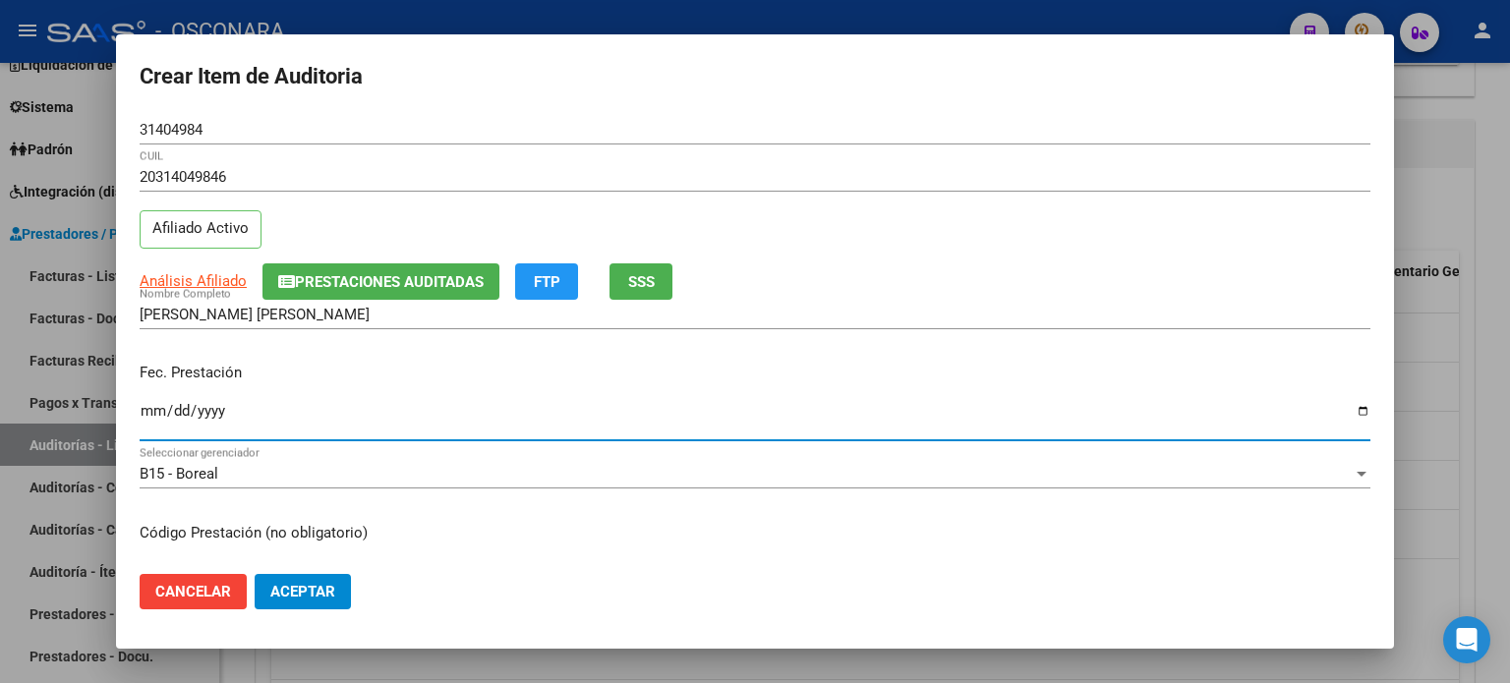
click at [145, 410] on input "Ingresar la fecha" at bounding box center [755, 418] width 1231 height 31
type input "[DATE]"
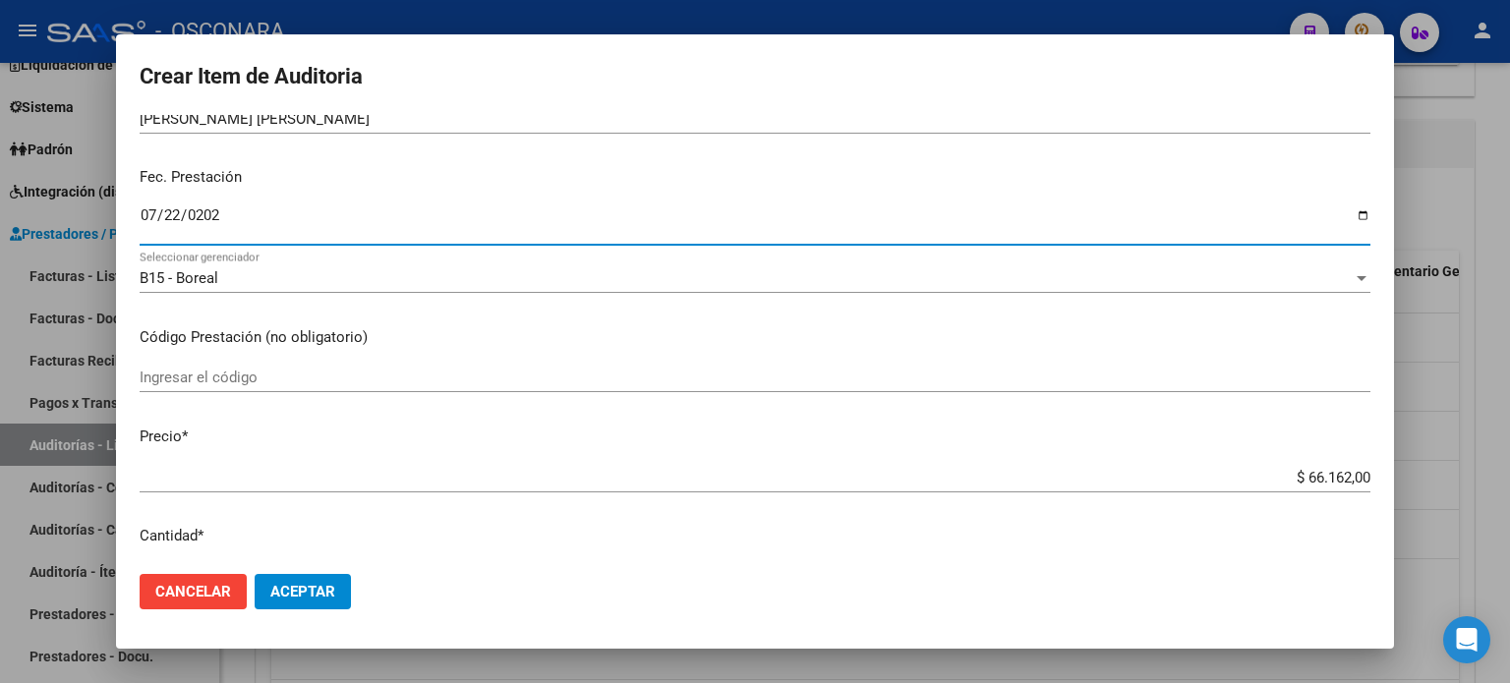
scroll to position [393, 0]
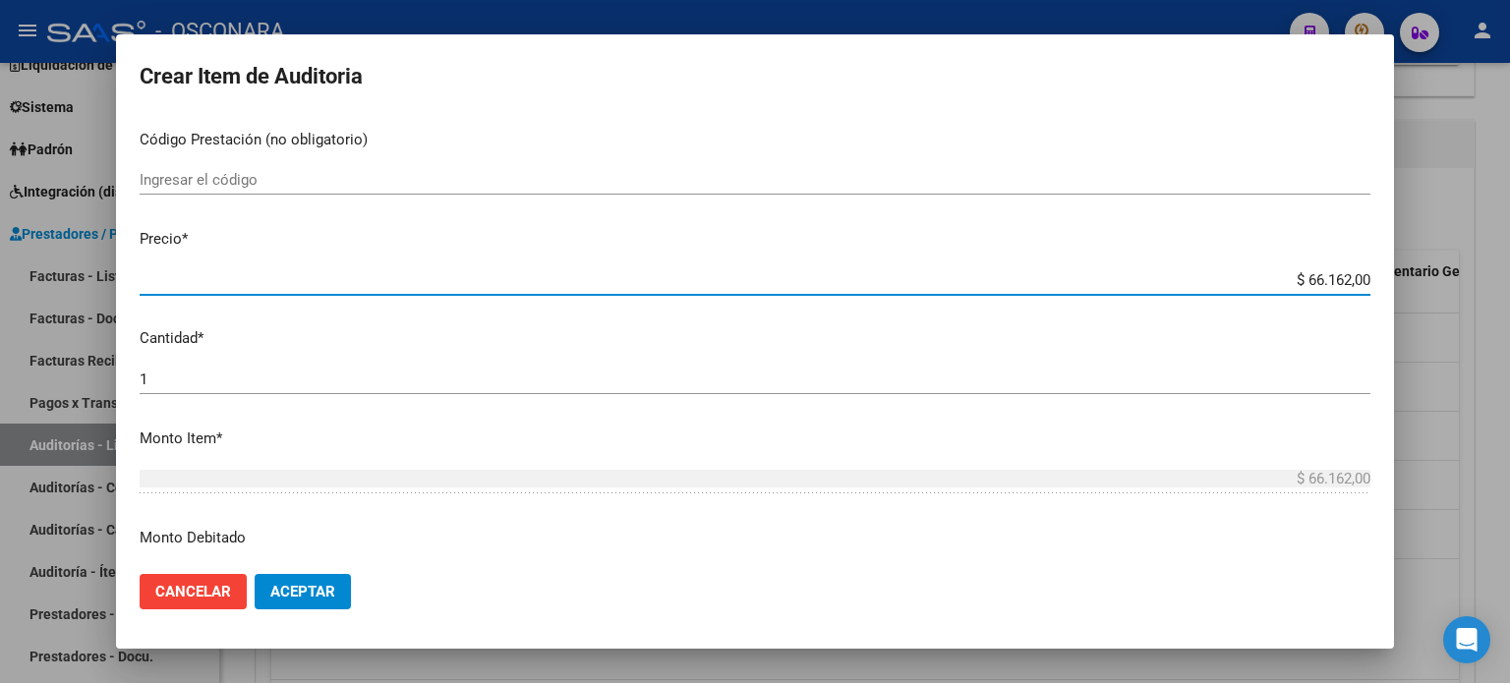
drag, startPoint x: 1334, startPoint y: 275, endPoint x: 1292, endPoint y: 269, distance: 42.7
click at [1292, 269] on div "$ 66.162,00 Ingresar el precio" at bounding box center [755, 281] width 1231 height 30
type input "$ 7,00"
type input "$ 79,00"
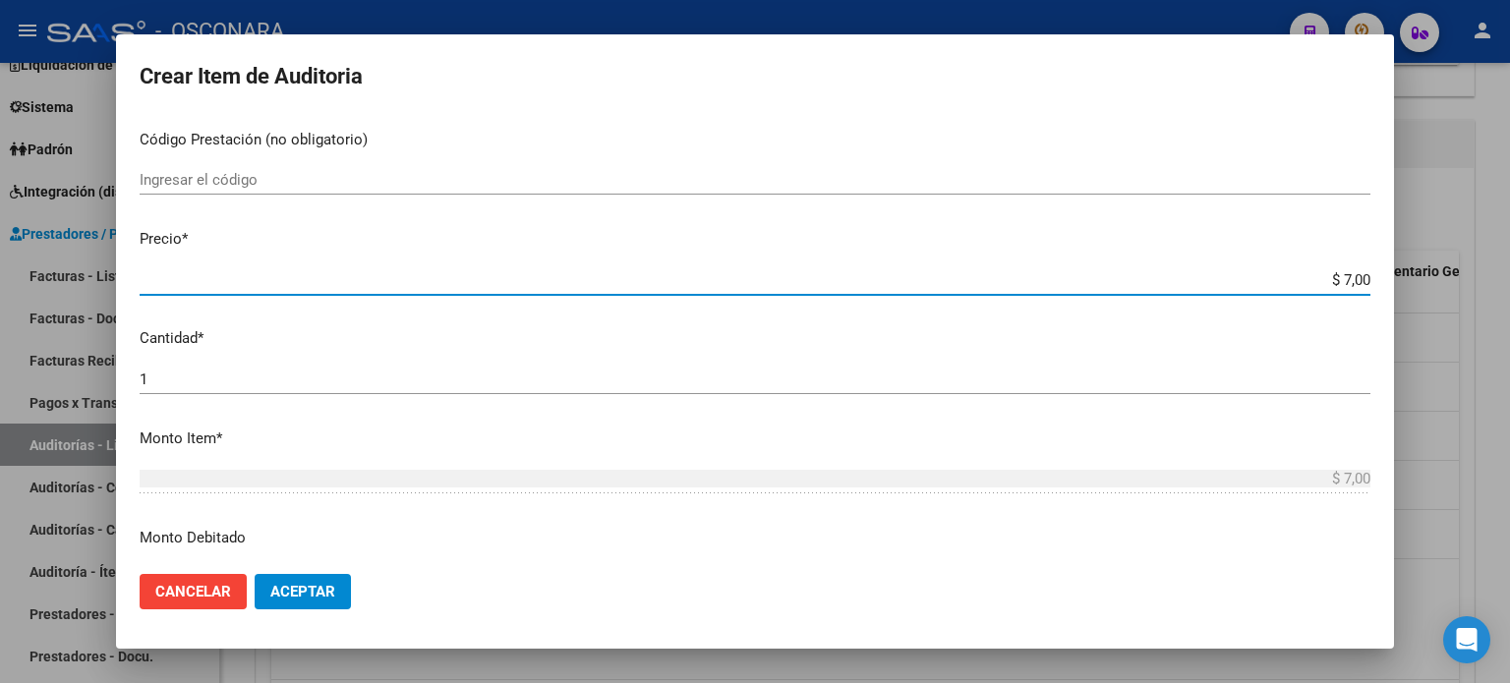
type input "$ 79,00"
type input "$ 799,00"
type input "$ 7.996,00"
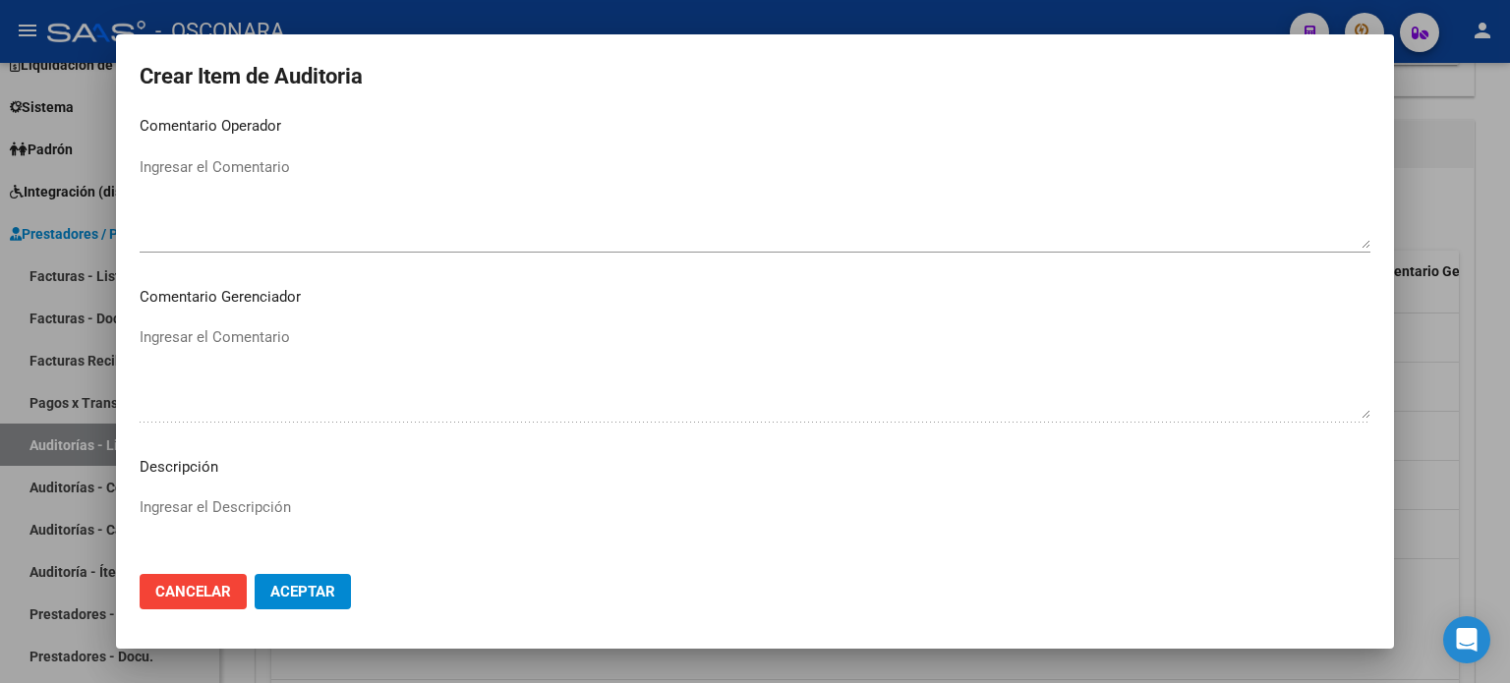
scroll to position [1180, 0]
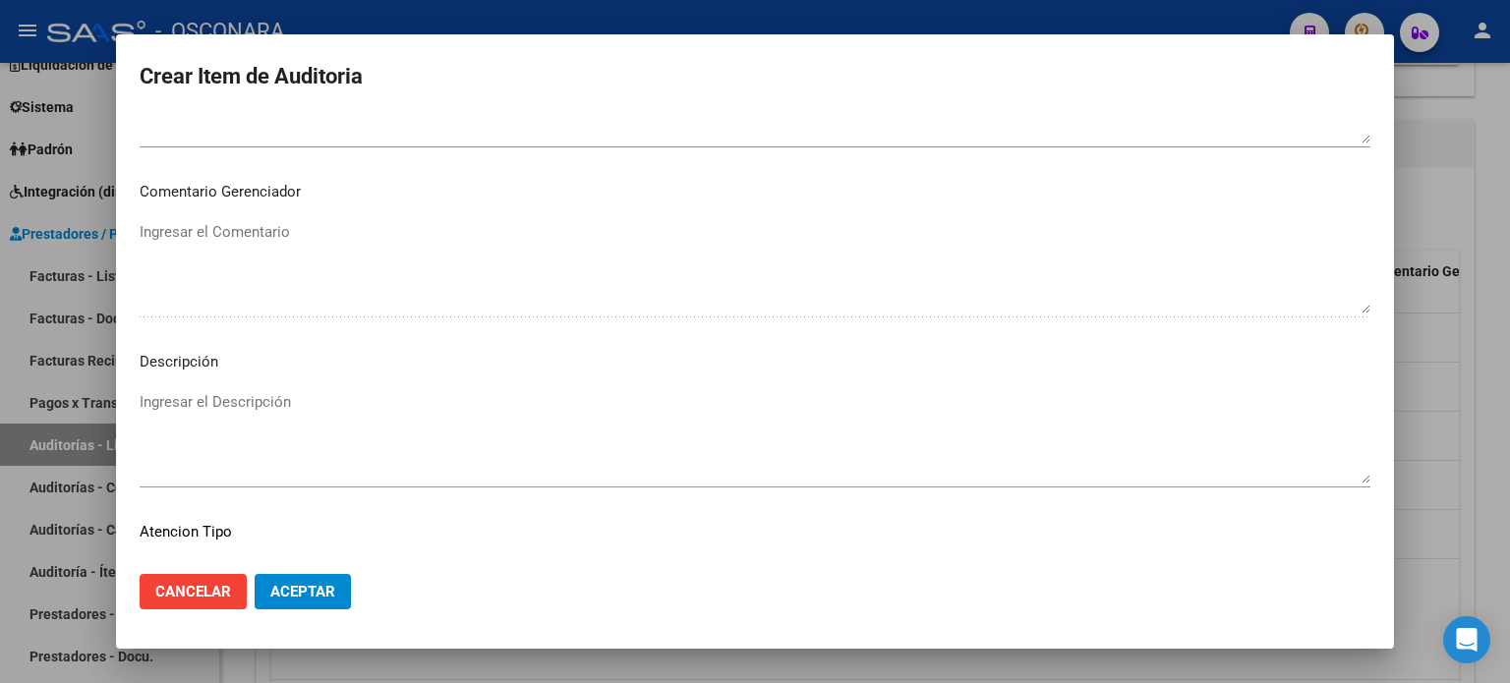
click at [168, 390] on div "Ingresar el Descripción" at bounding box center [755, 437] width 1231 height 100
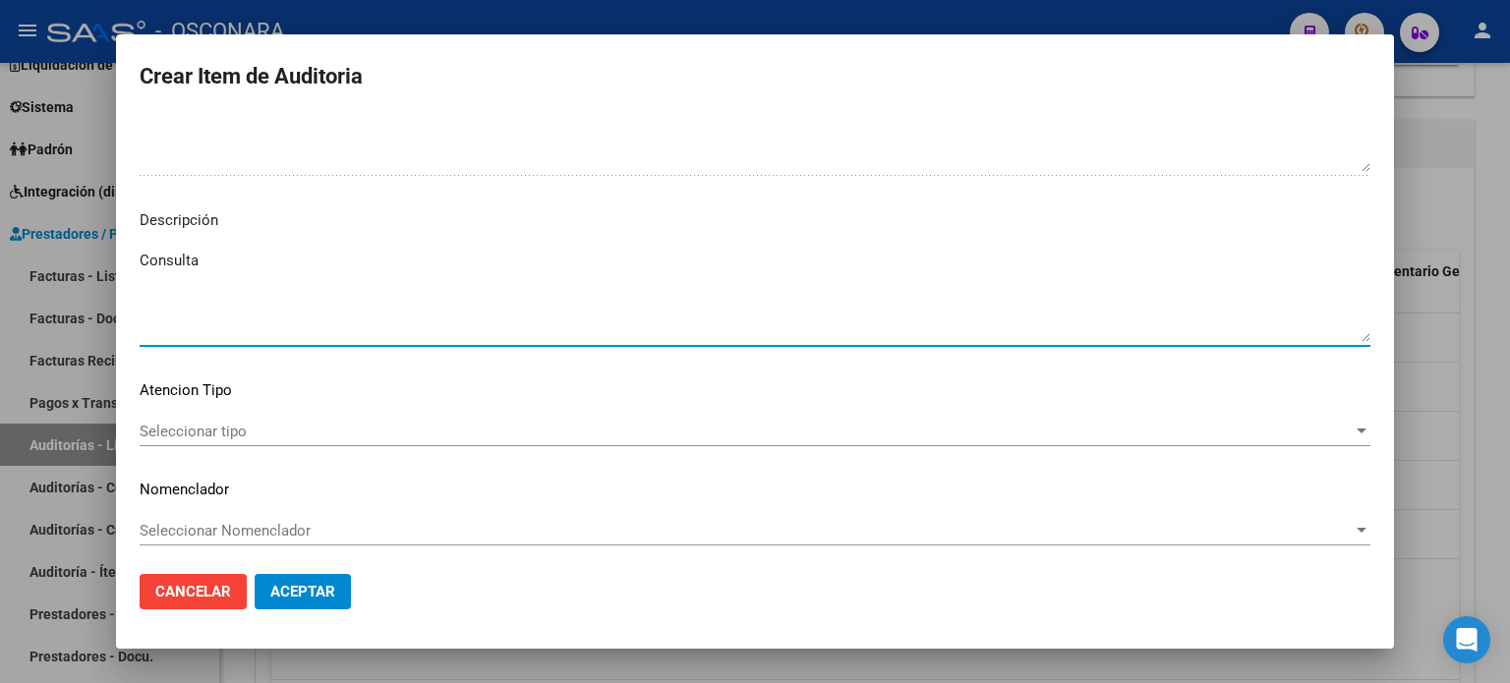
scroll to position [1326, 0]
type textarea "Consulta"
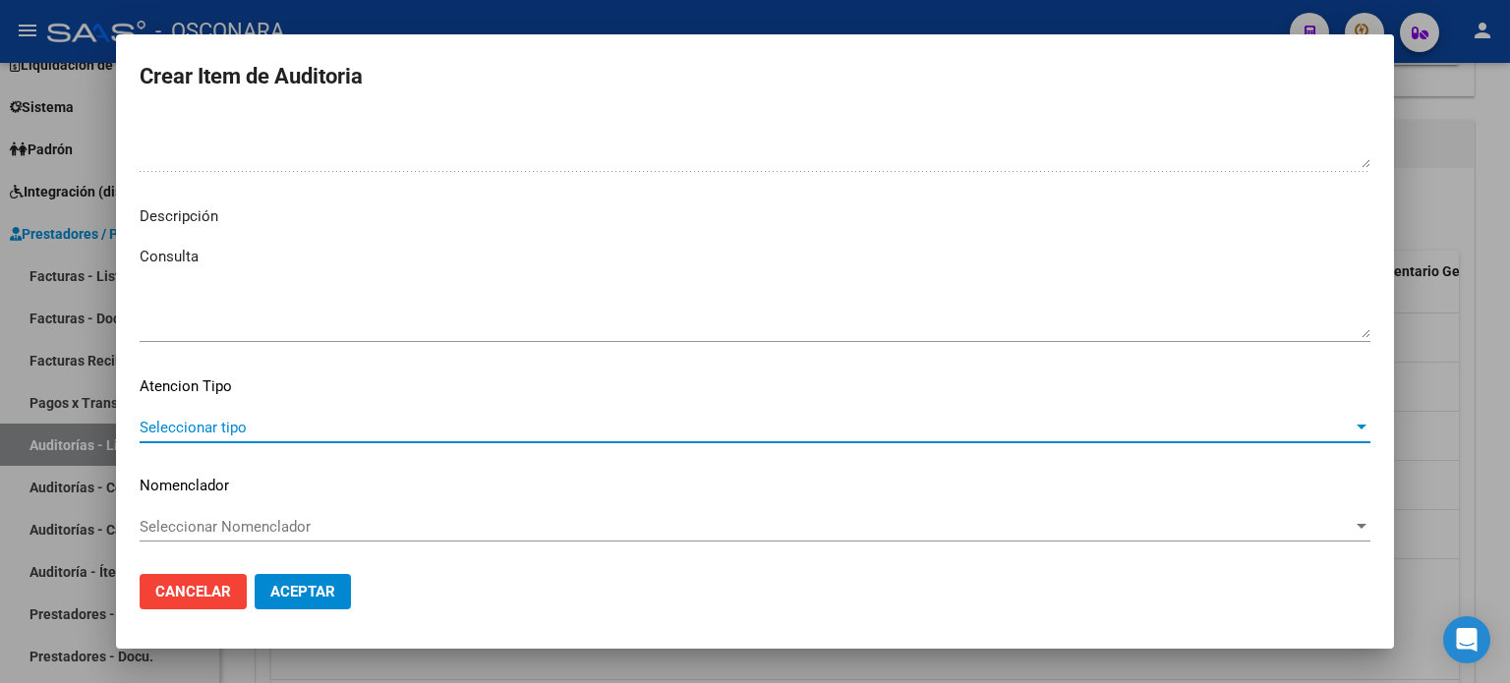
click at [224, 424] on span "Seleccionar tipo" at bounding box center [746, 428] width 1213 height 18
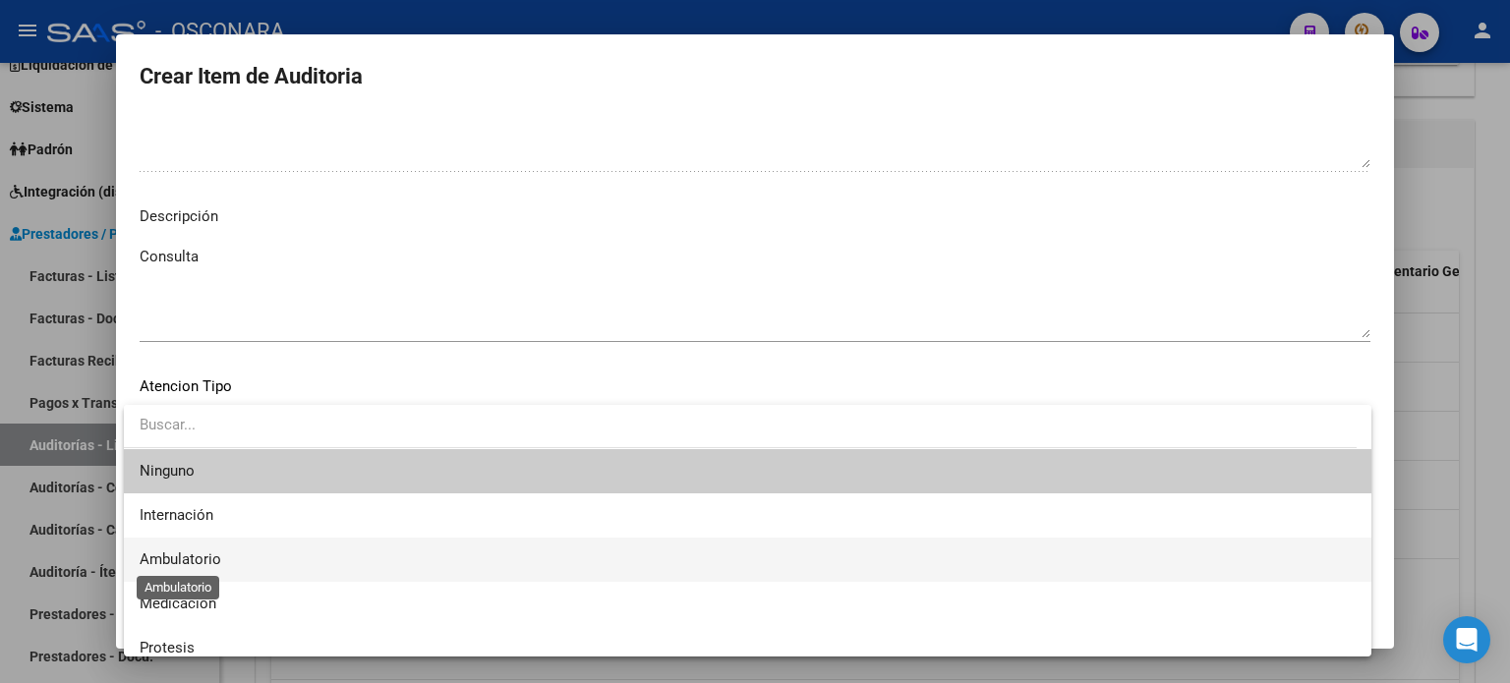
click at [204, 566] on span "Ambulatorio" at bounding box center [181, 560] width 82 height 18
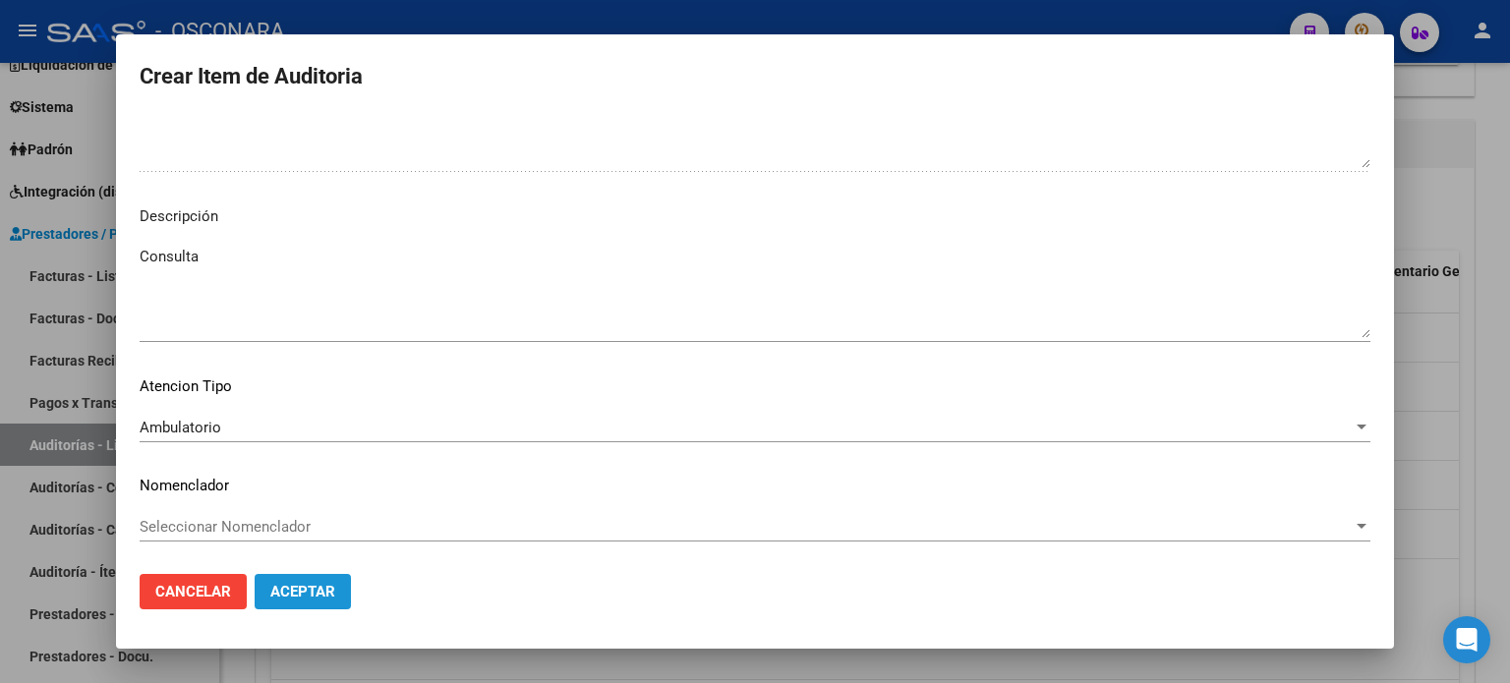
drag, startPoint x: 346, startPoint y: 589, endPoint x: 334, endPoint y: 593, distance: 12.4
click at [344, 589] on button "Aceptar" at bounding box center [303, 591] width 96 height 35
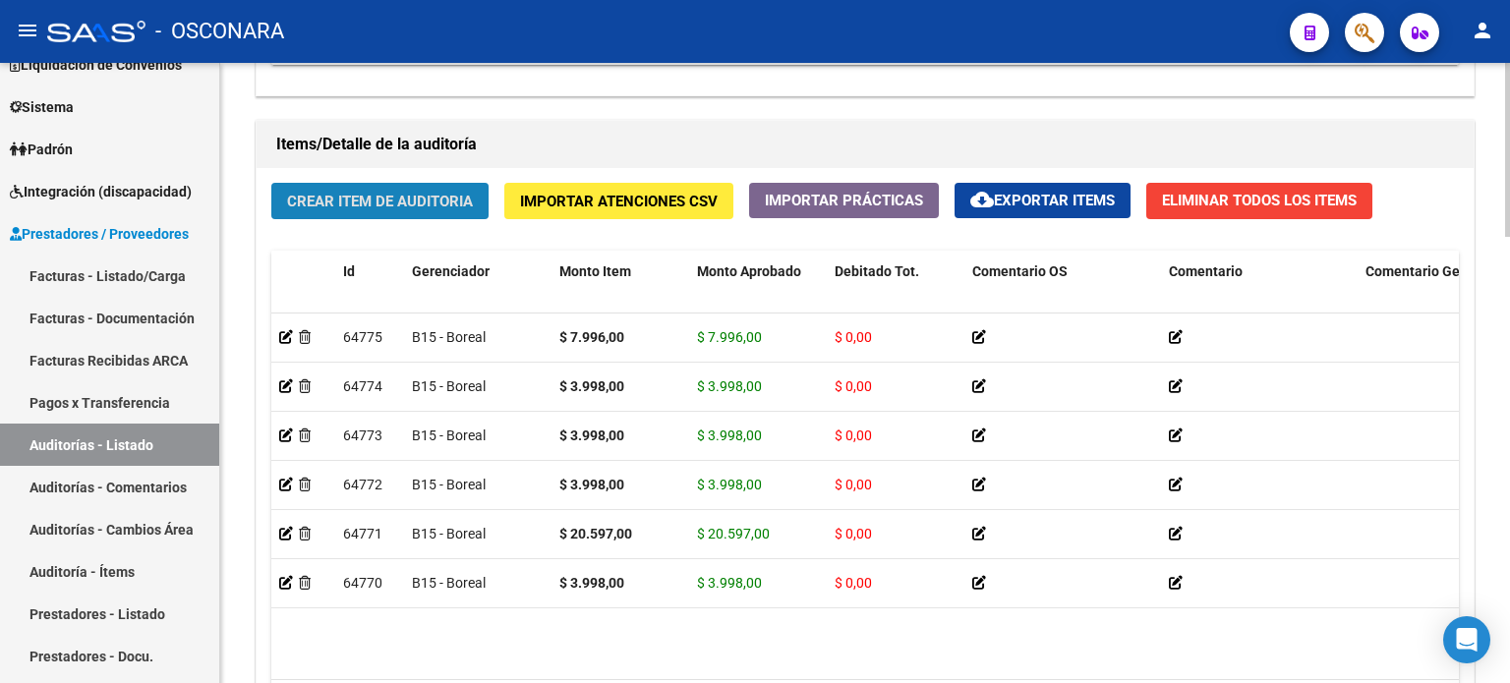
click at [379, 204] on span "Crear Item de Auditoria" at bounding box center [380, 202] width 186 height 18
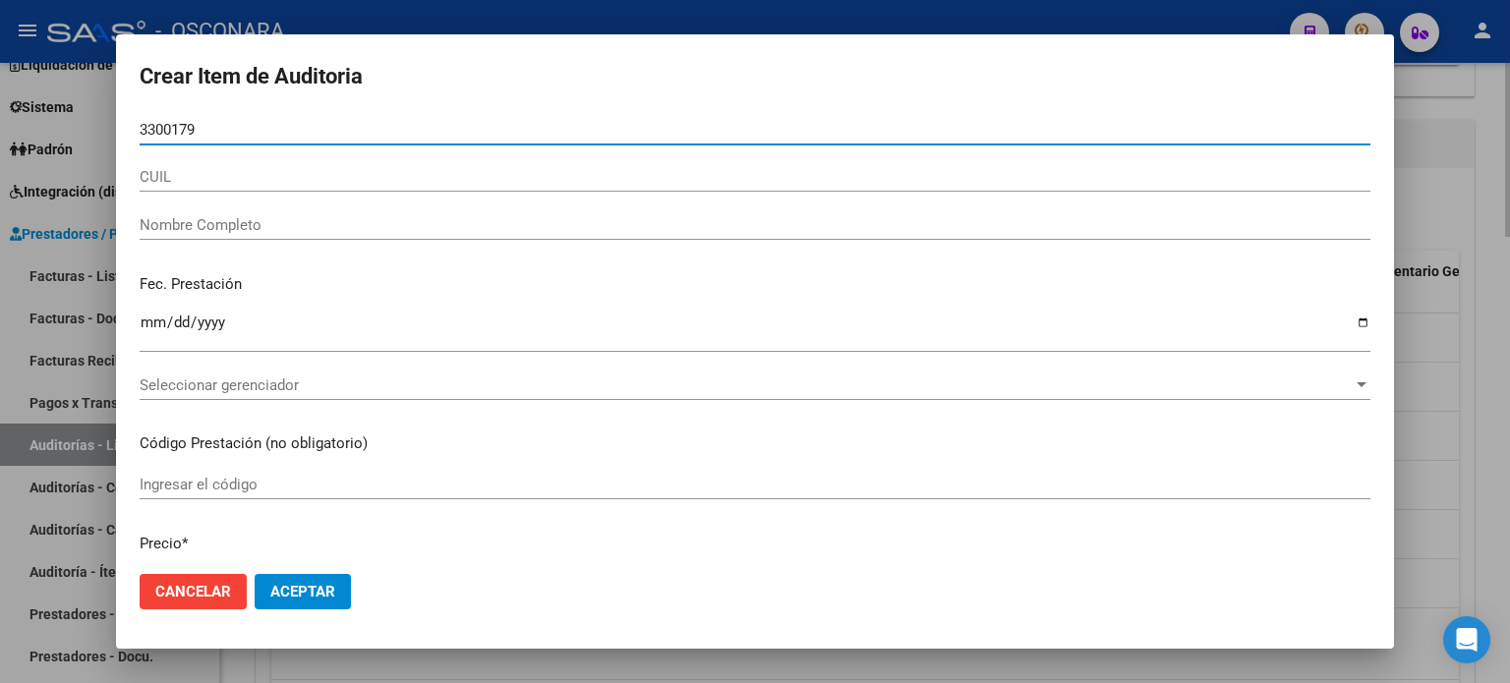
type input "33001790"
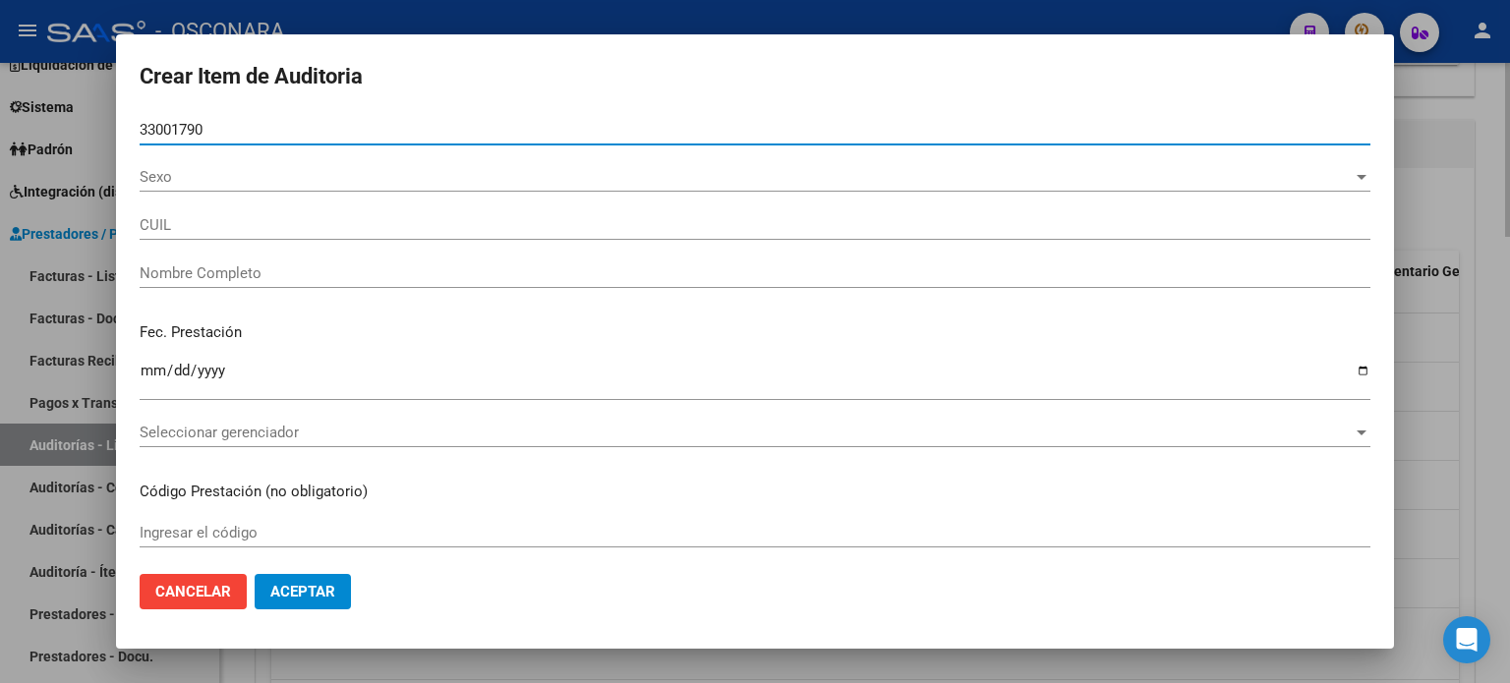
type input "20330017903"
type input "[PERSON_NAME]"
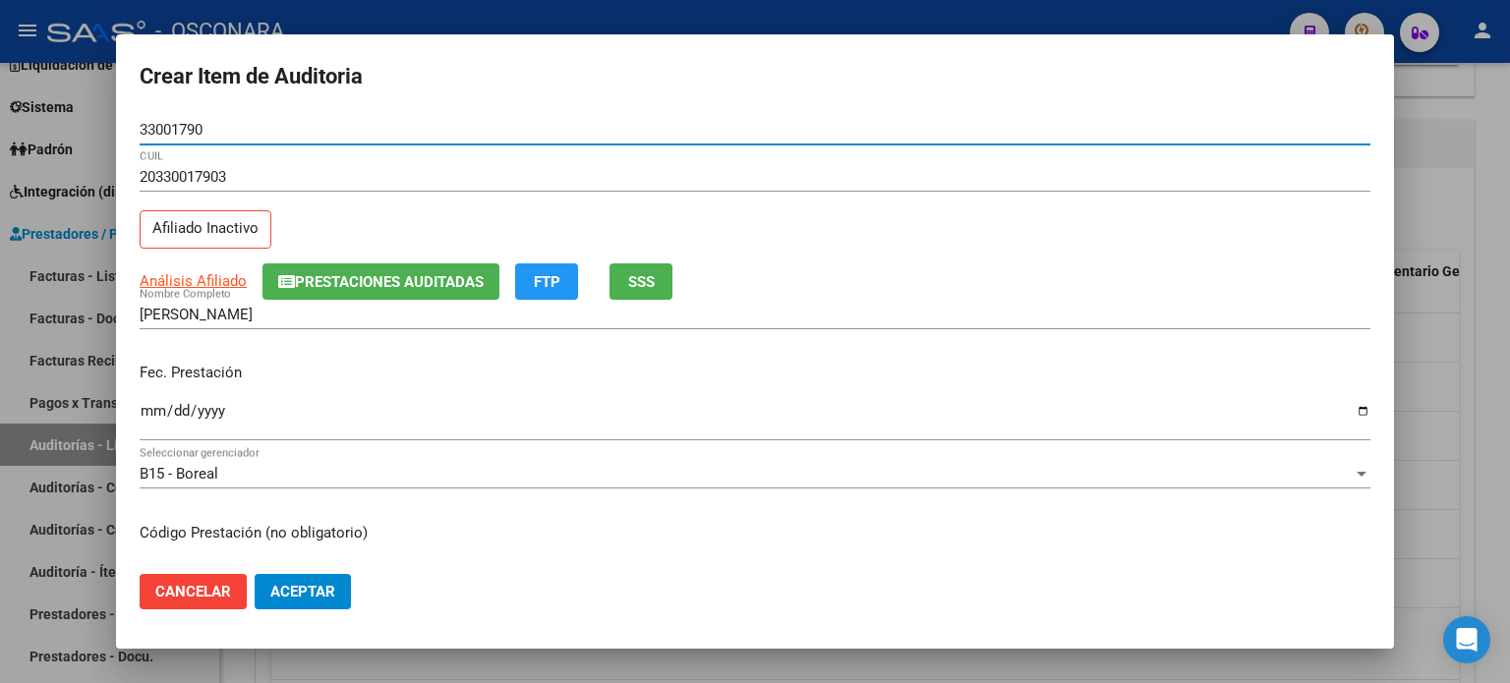
type input "33001790"
click at [652, 281] on span "SSS" at bounding box center [641, 282] width 27 height 18
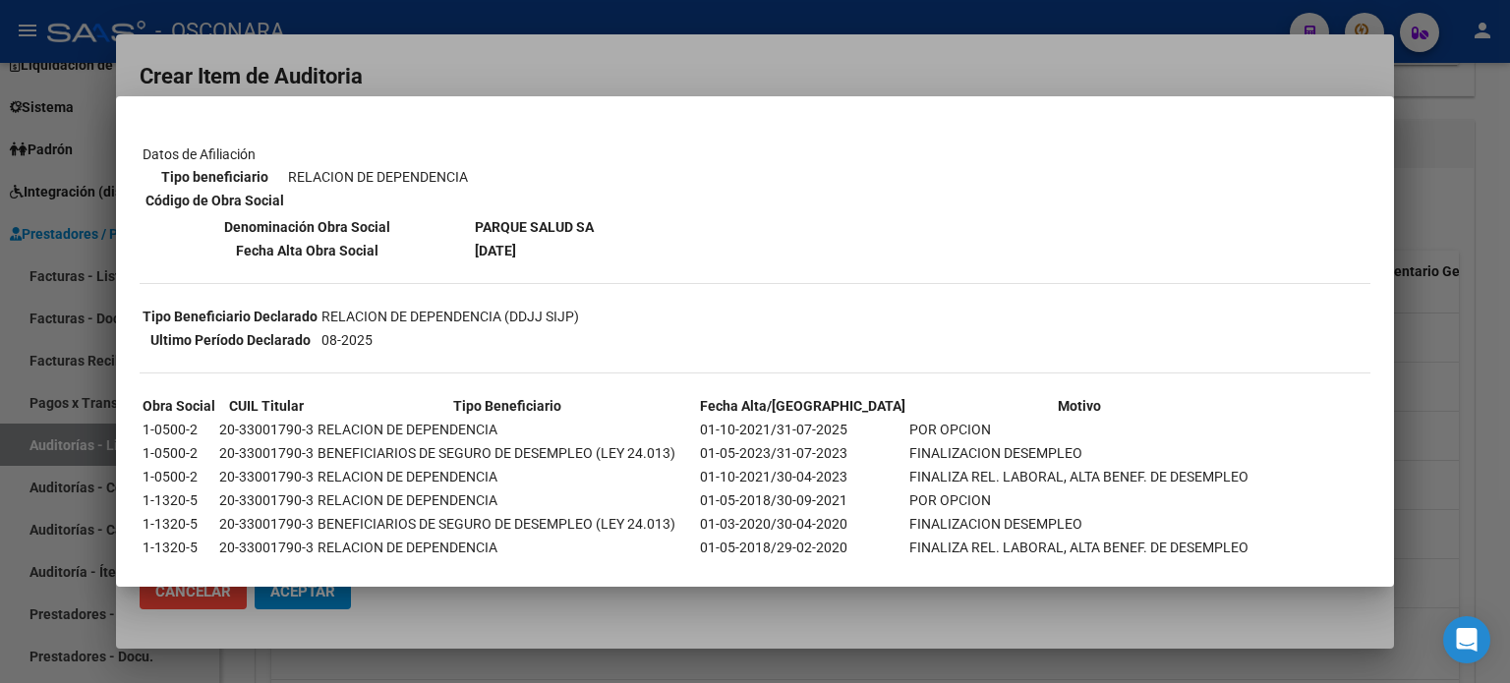
scroll to position [264, 0]
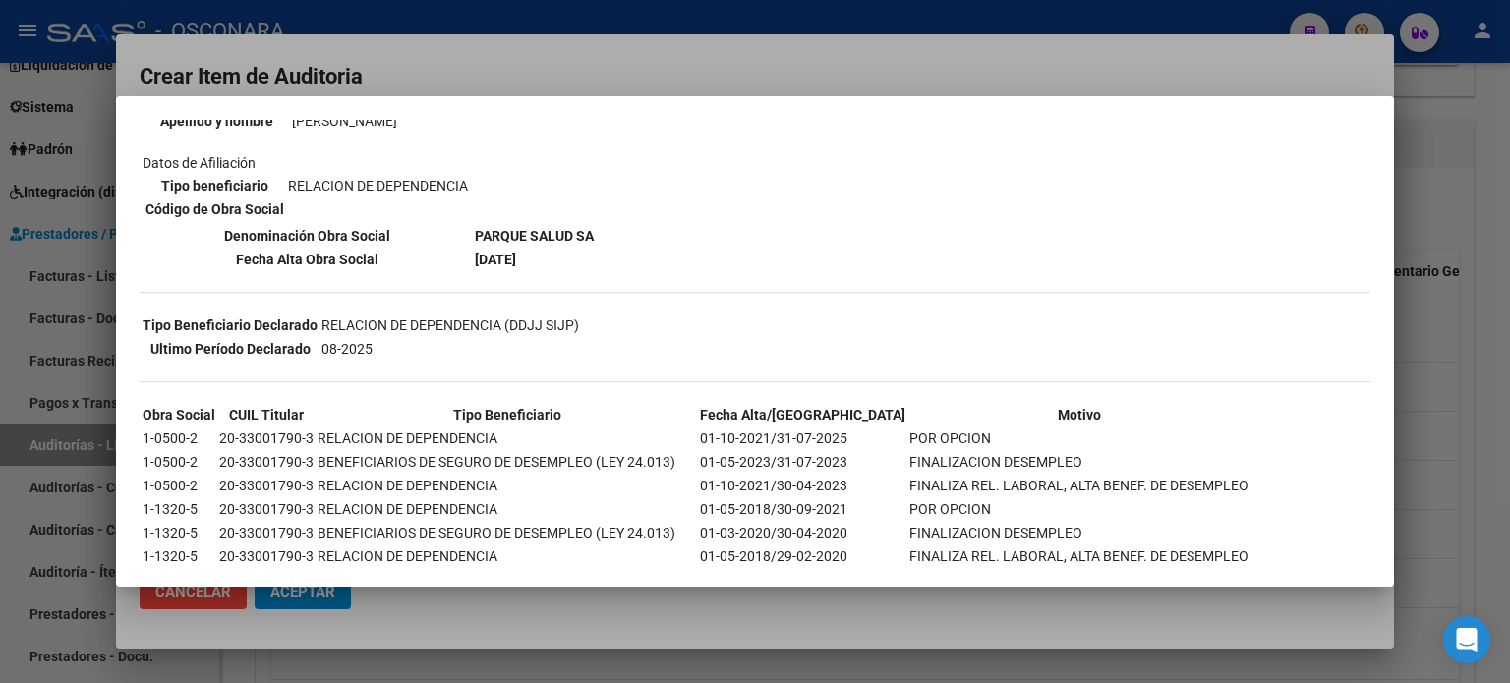
click at [849, 46] on div at bounding box center [755, 341] width 1510 height 683
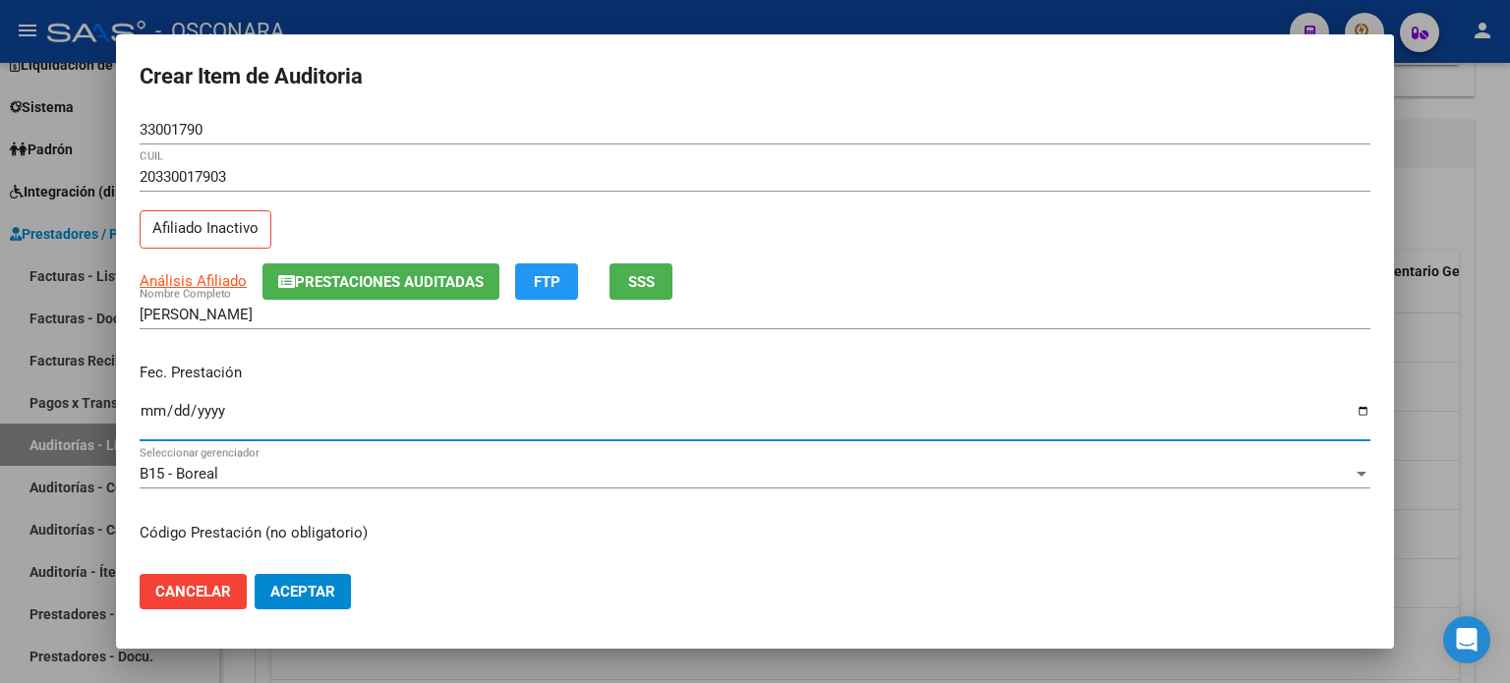
click at [147, 416] on input "Ingresar la fecha" at bounding box center [755, 418] width 1231 height 31
type input "[DATE]"
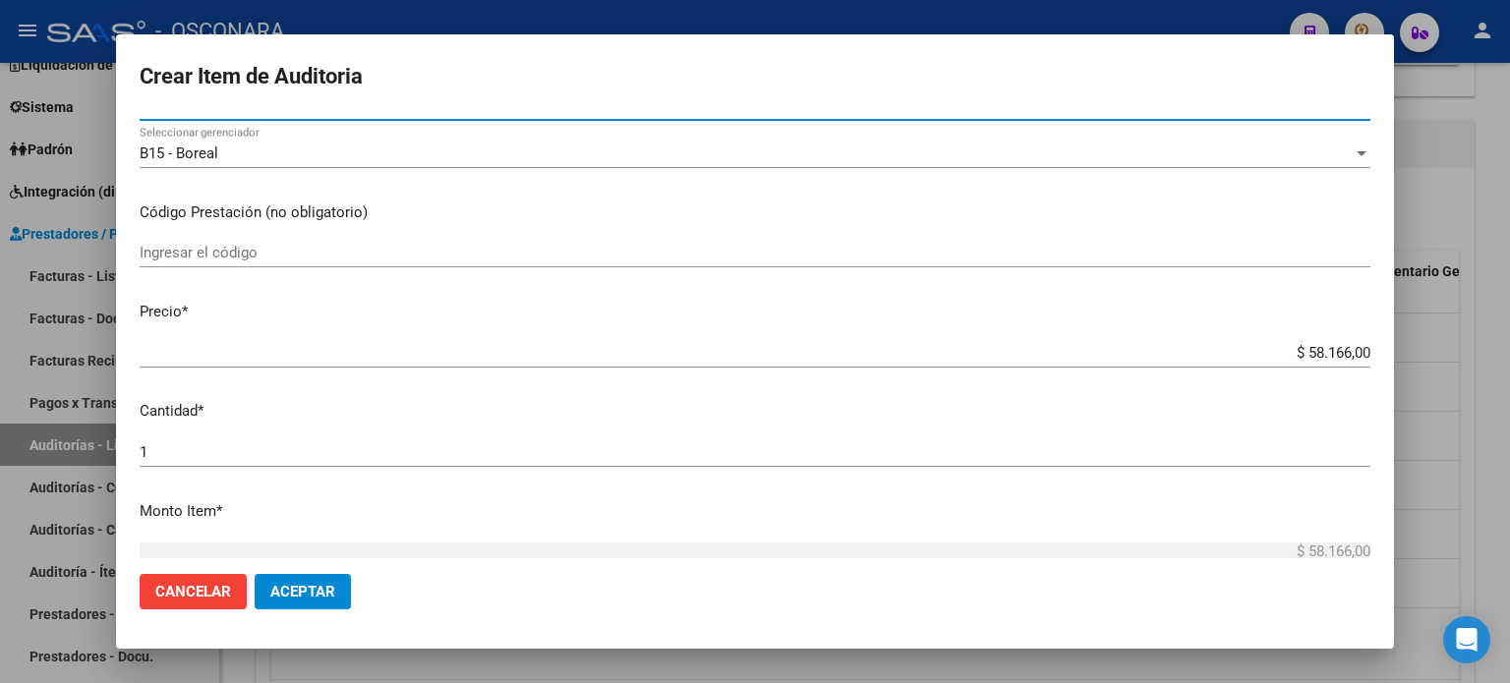
scroll to position [295, 0]
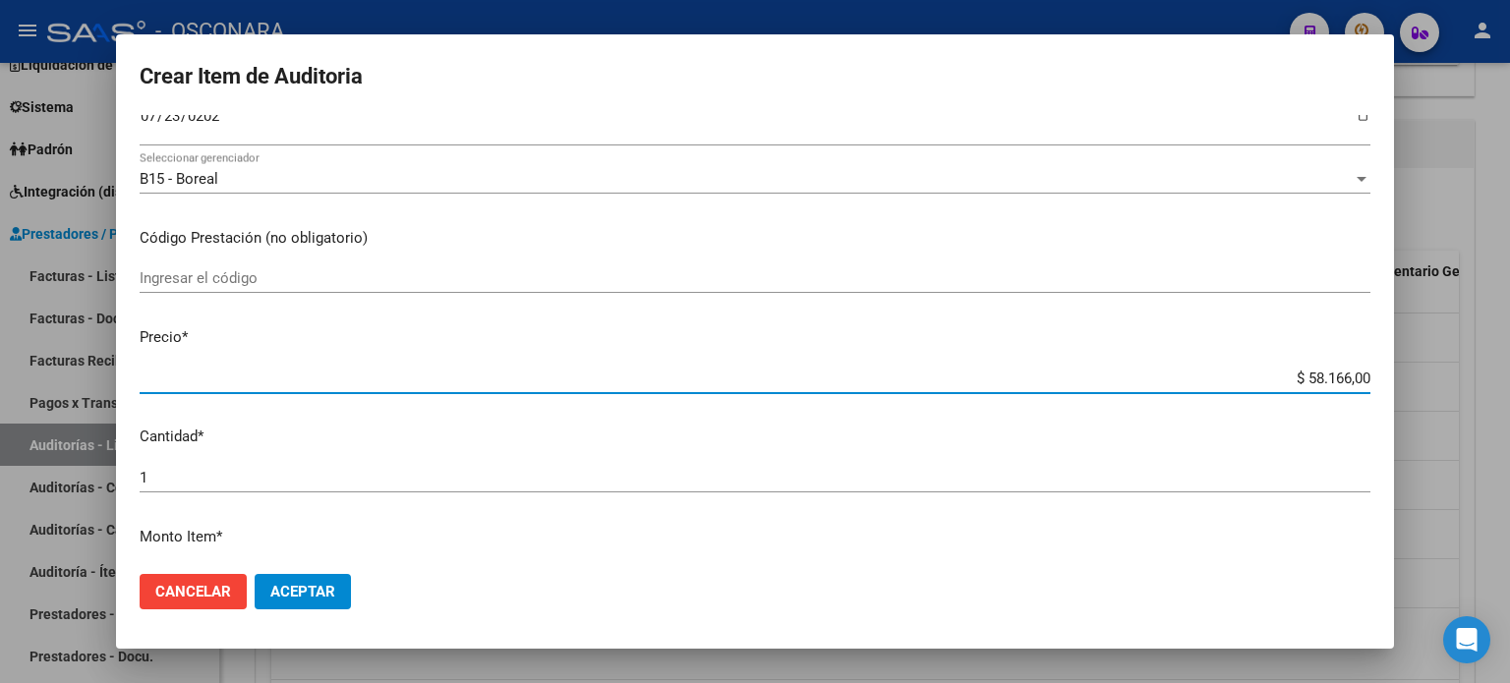
drag, startPoint x: 1294, startPoint y: 373, endPoint x: 1333, endPoint y: 377, distance: 39.5
click at [1333, 377] on input "$ 58.166,00" at bounding box center [755, 379] width 1231 height 18
type input "$ 3,00"
type input "$ 39,00"
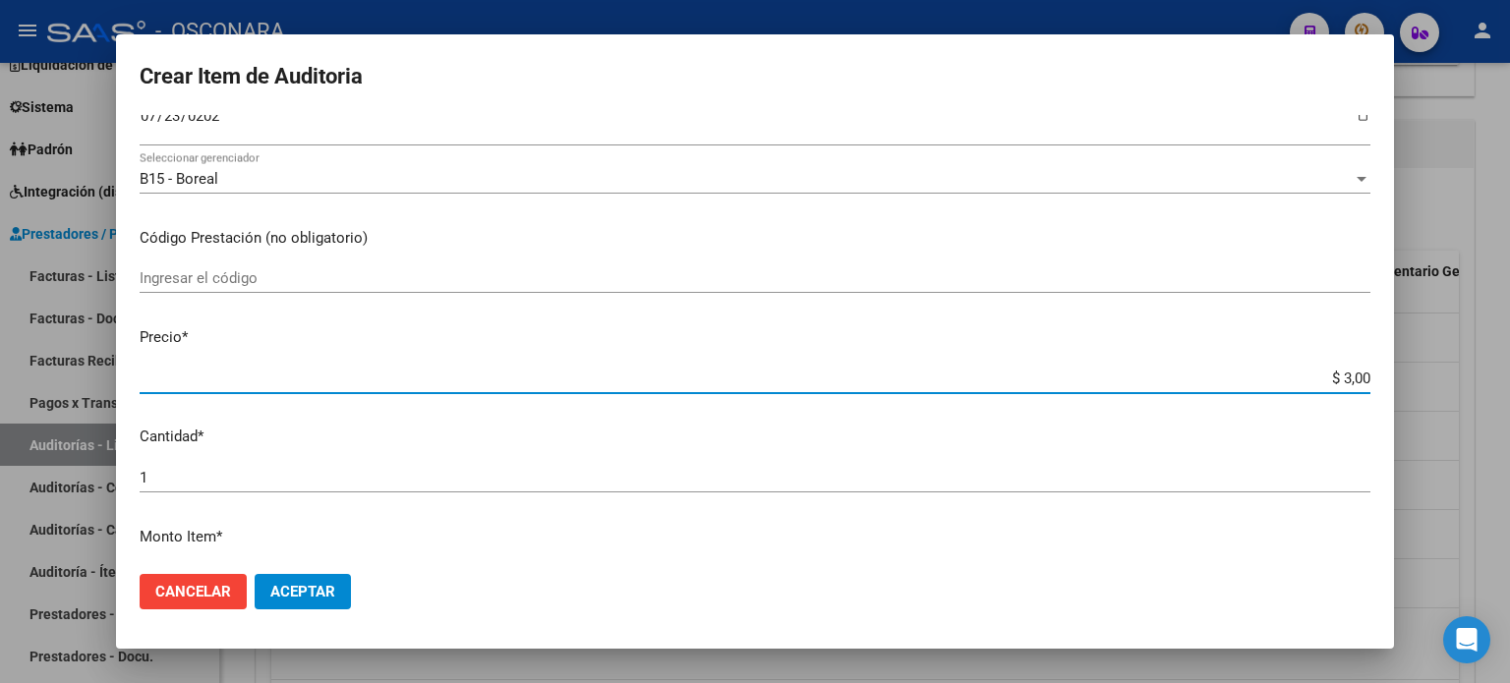
type input "$ 39,00"
type input "$ 399,00"
type input "$ 3.998,00"
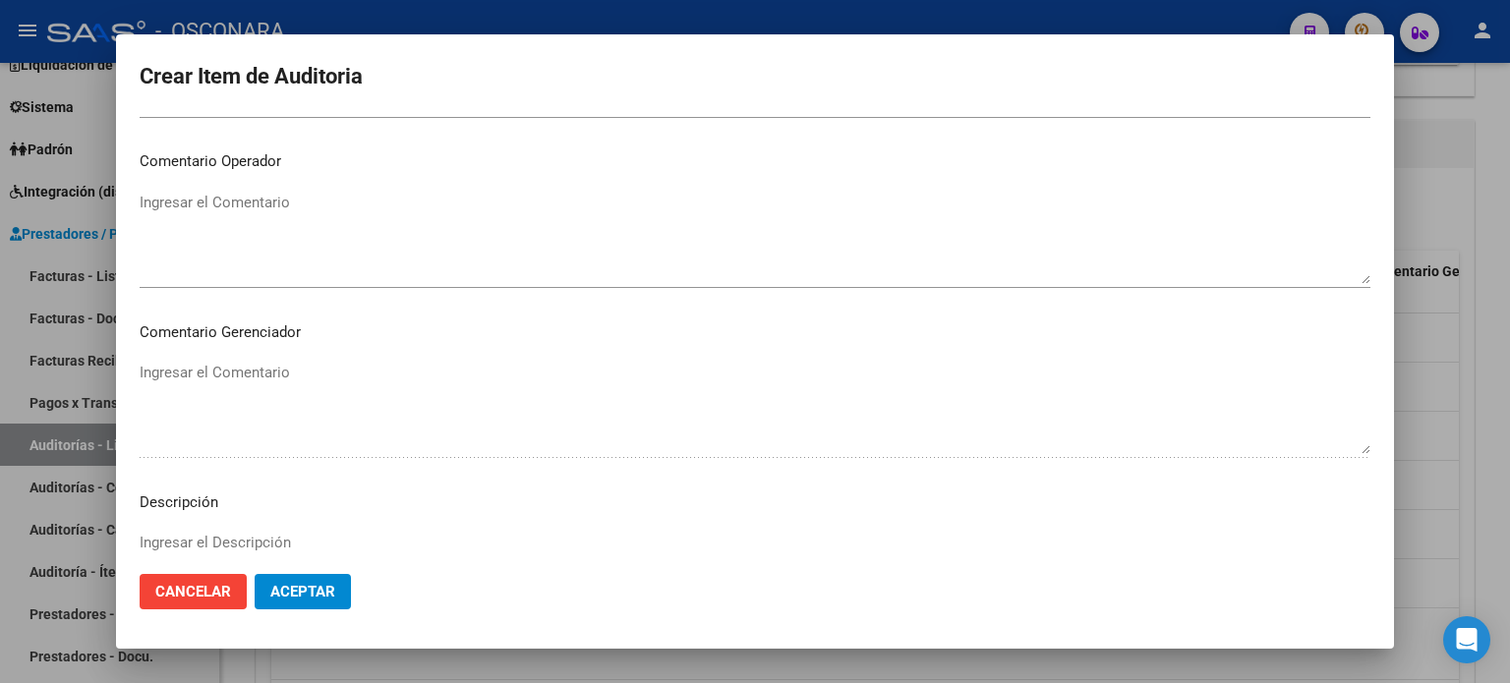
scroll to position [1082, 0]
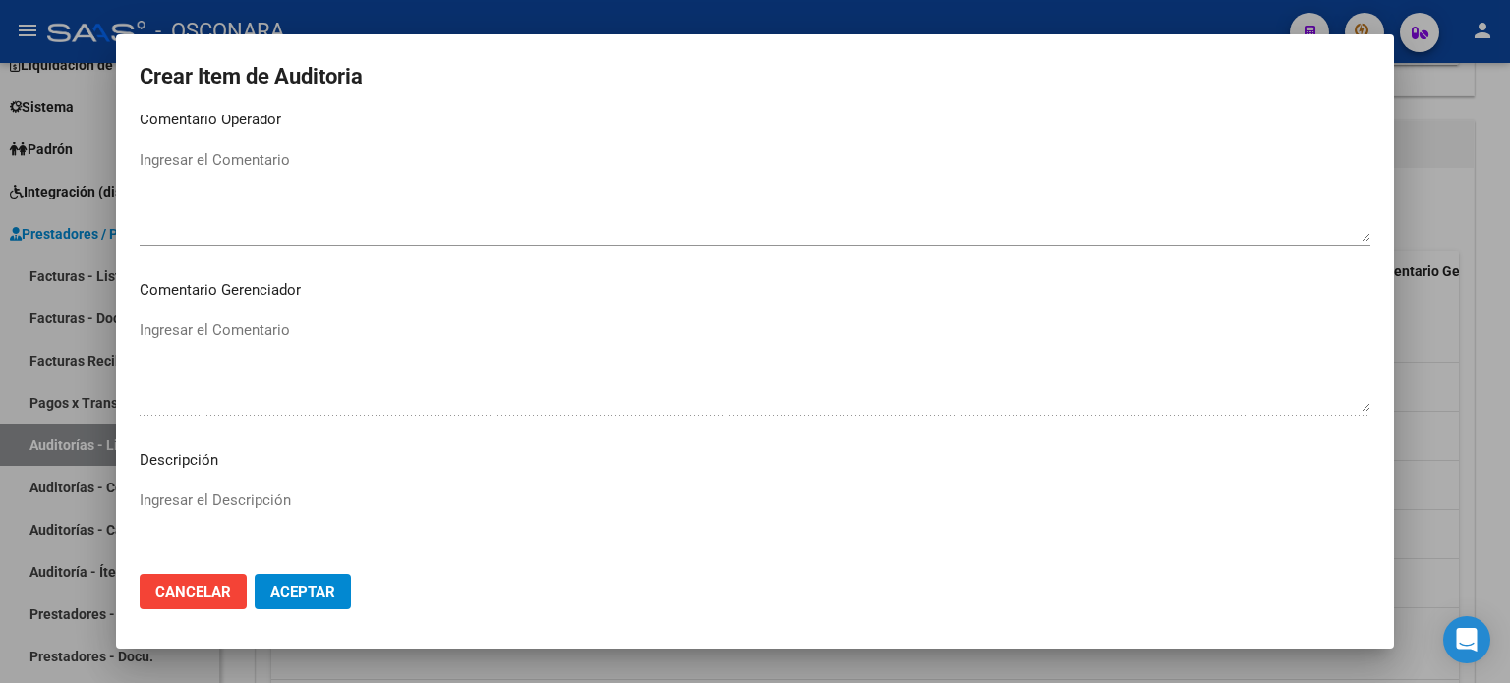
click at [275, 493] on textarea "Ingresar el Descripción" at bounding box center [755, 536] width 1231 height 92
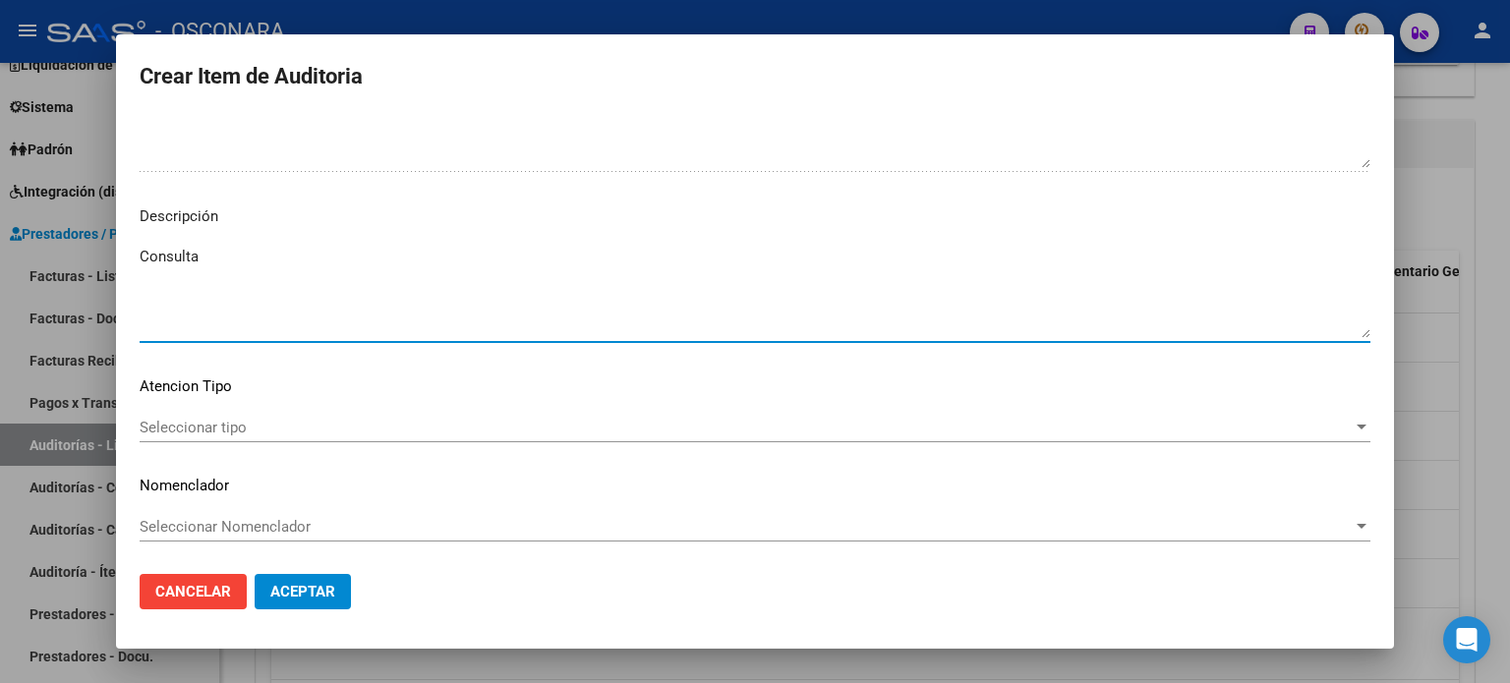
scroll to position [1326, 0]
type textarea "Consulta Afiliado activo al momento del consumo"
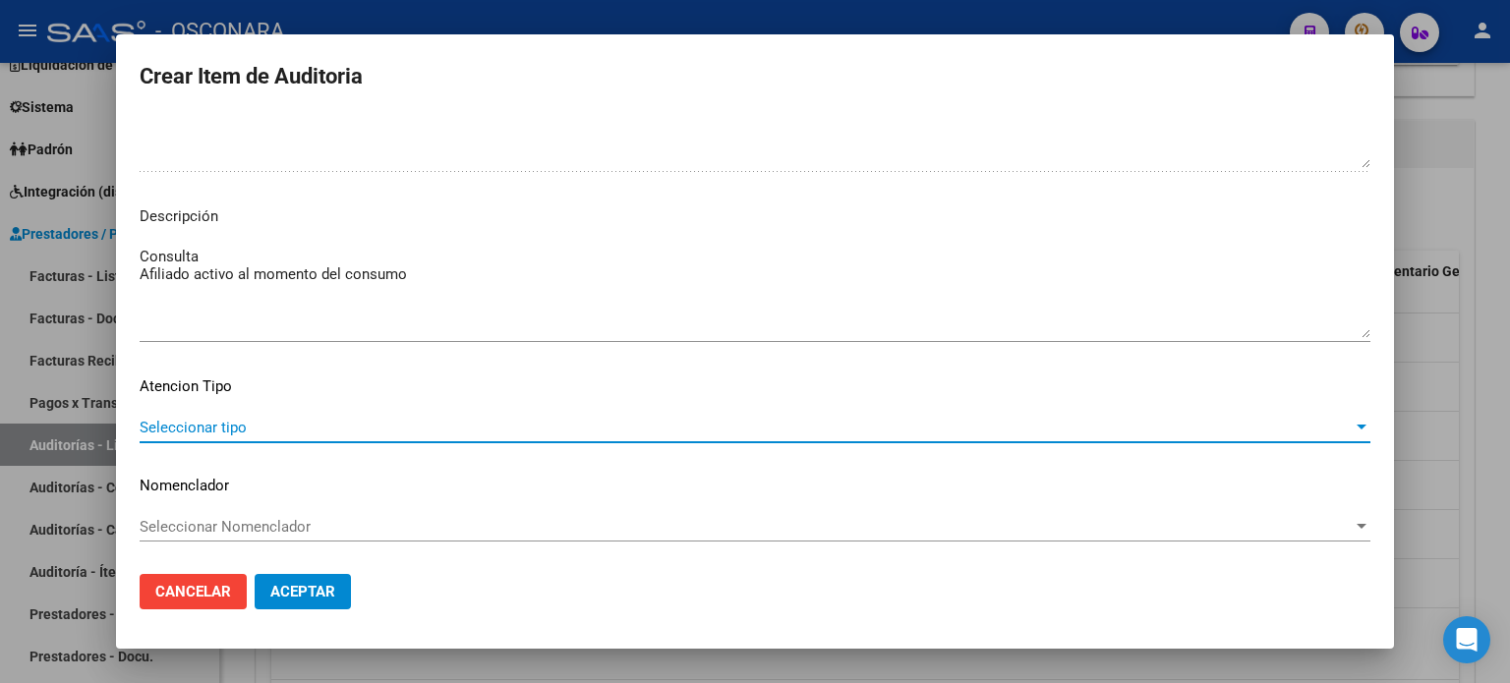
click at [244, 420] on span "Seleccionar tipo" at bounding box center [746, 428] width 1213 height 18
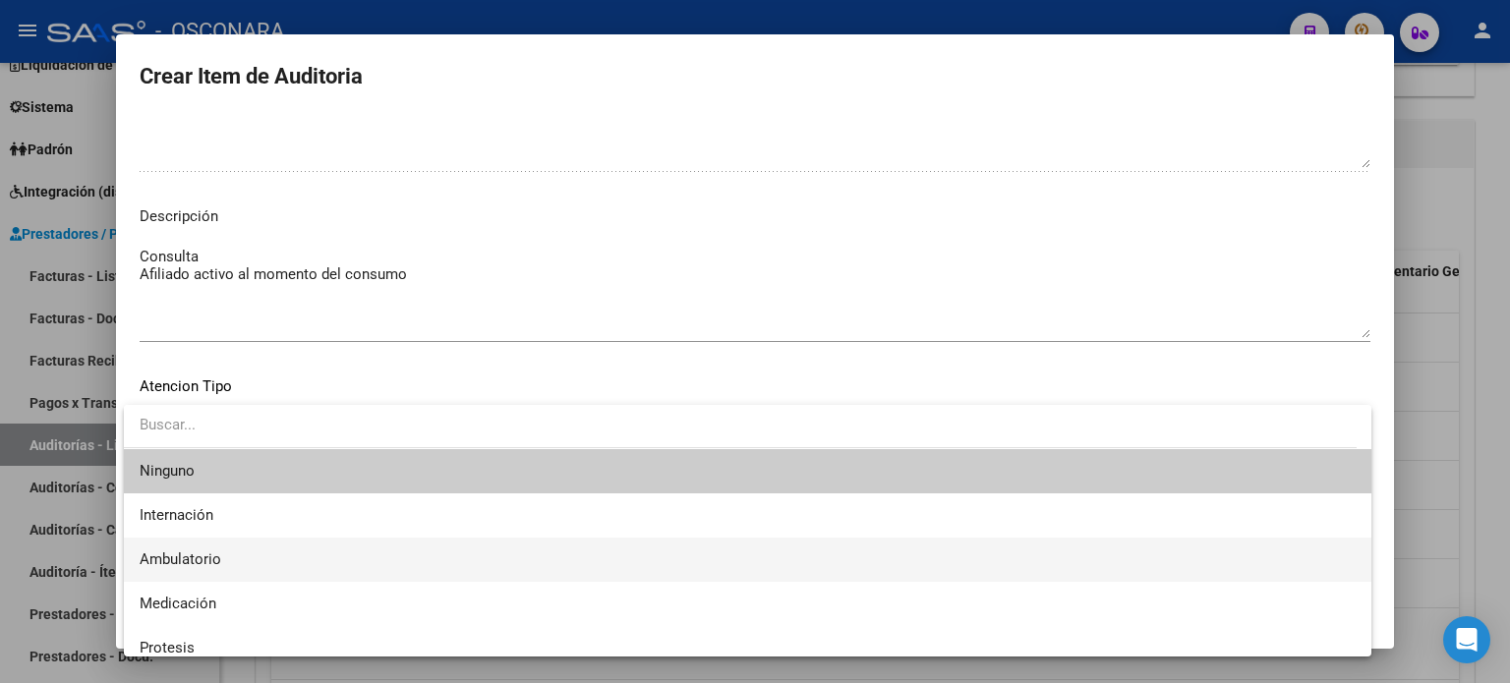
click at [202, 573] on span "Ambulatorio" at bounding box center [748, 560] width 1216 height 44
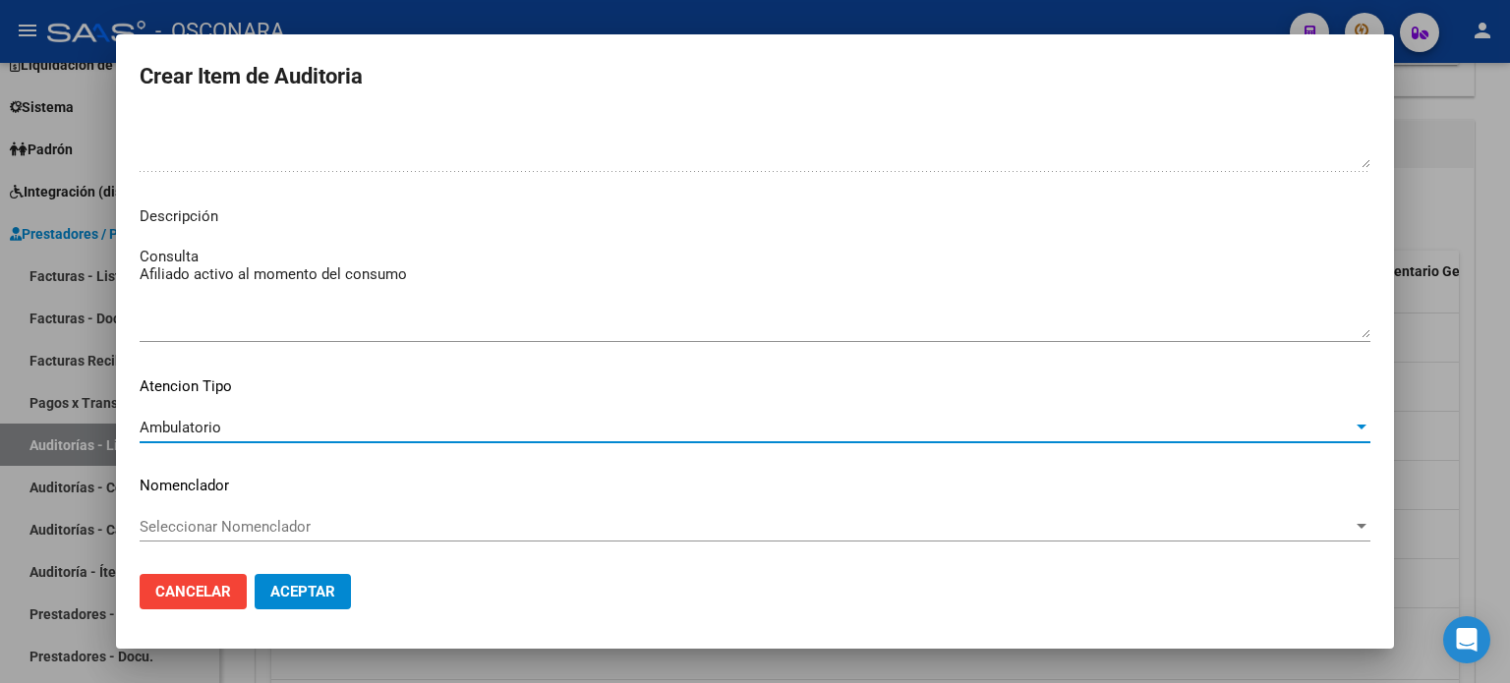
click at [312, 581] on button "Aceptar" at bounding box center [303, 591] width 96 height 35
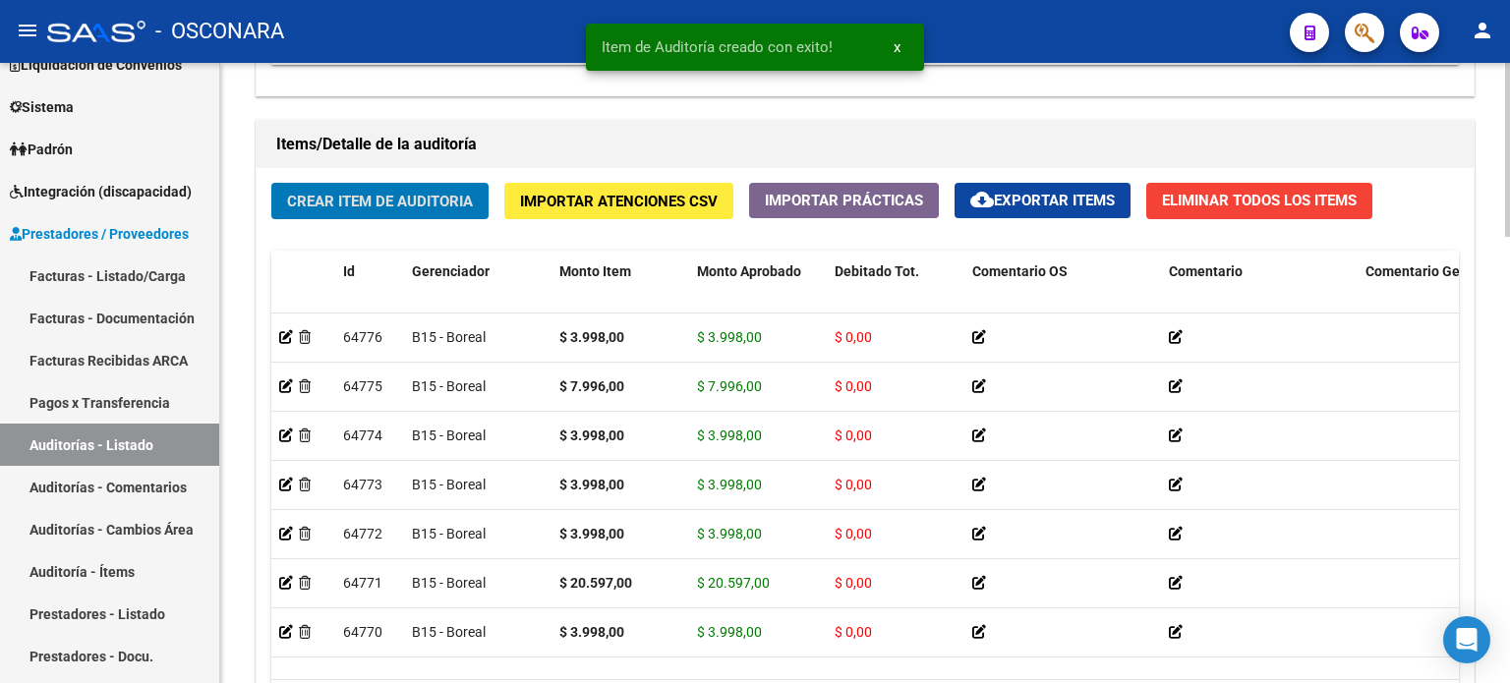
click at [392, 193] on span "Crear Item de Auditoria" at bounding box center [380, 202] width 186 height 18
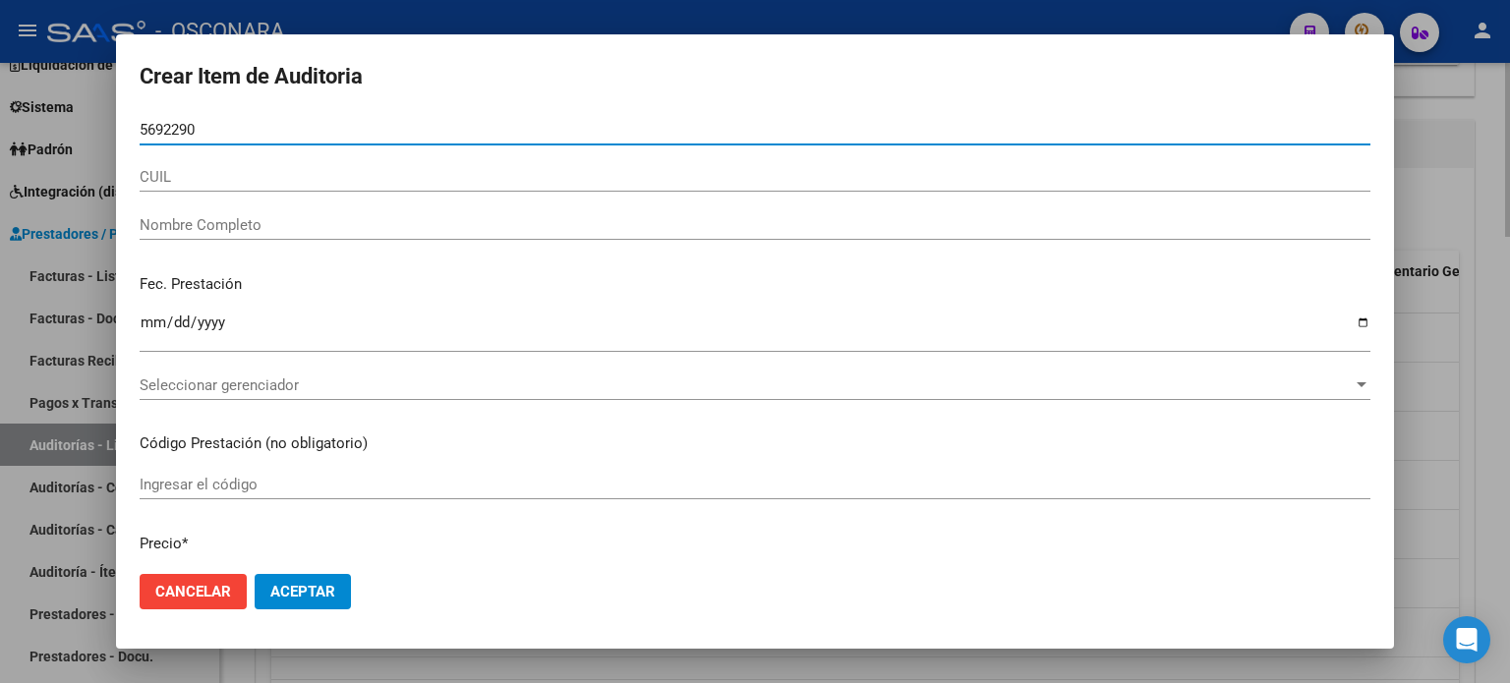
type input "56922900"
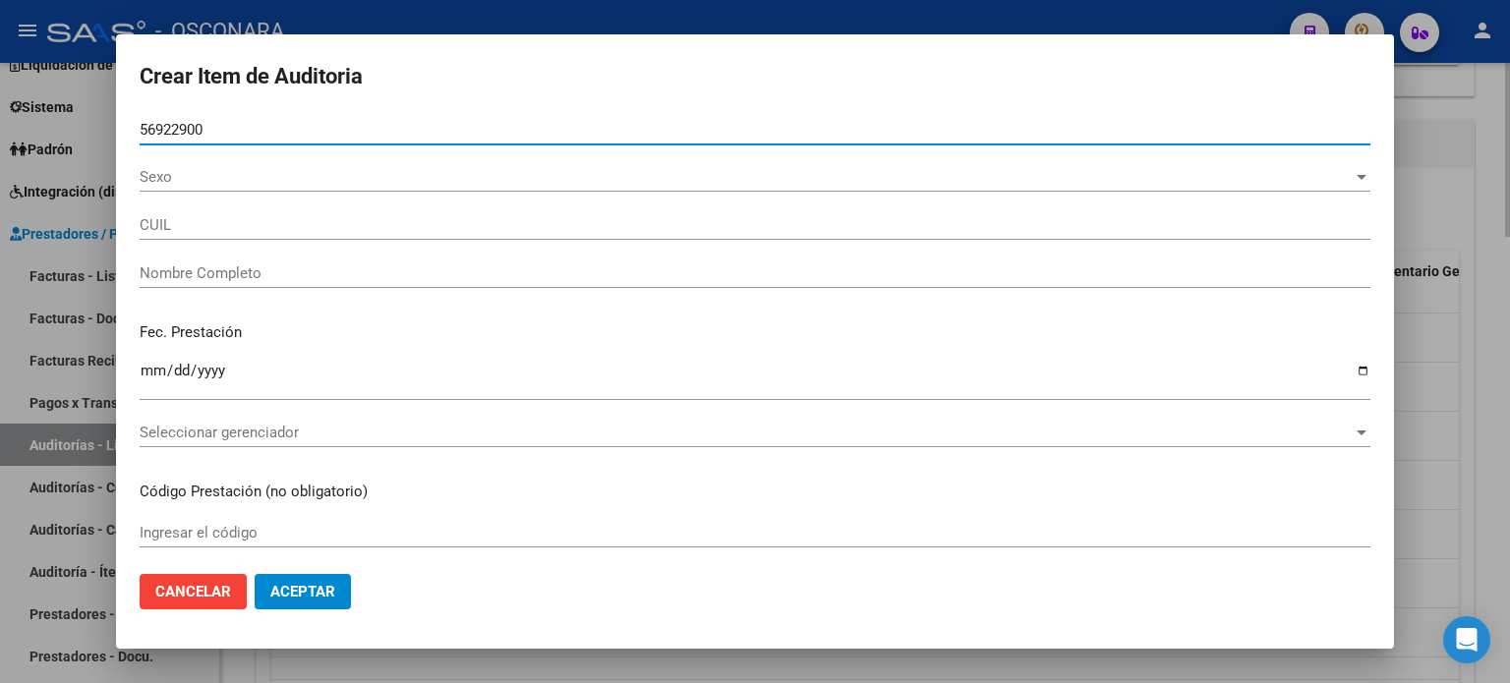
type input "27569229001"
type input "[PERSON_NAME]"
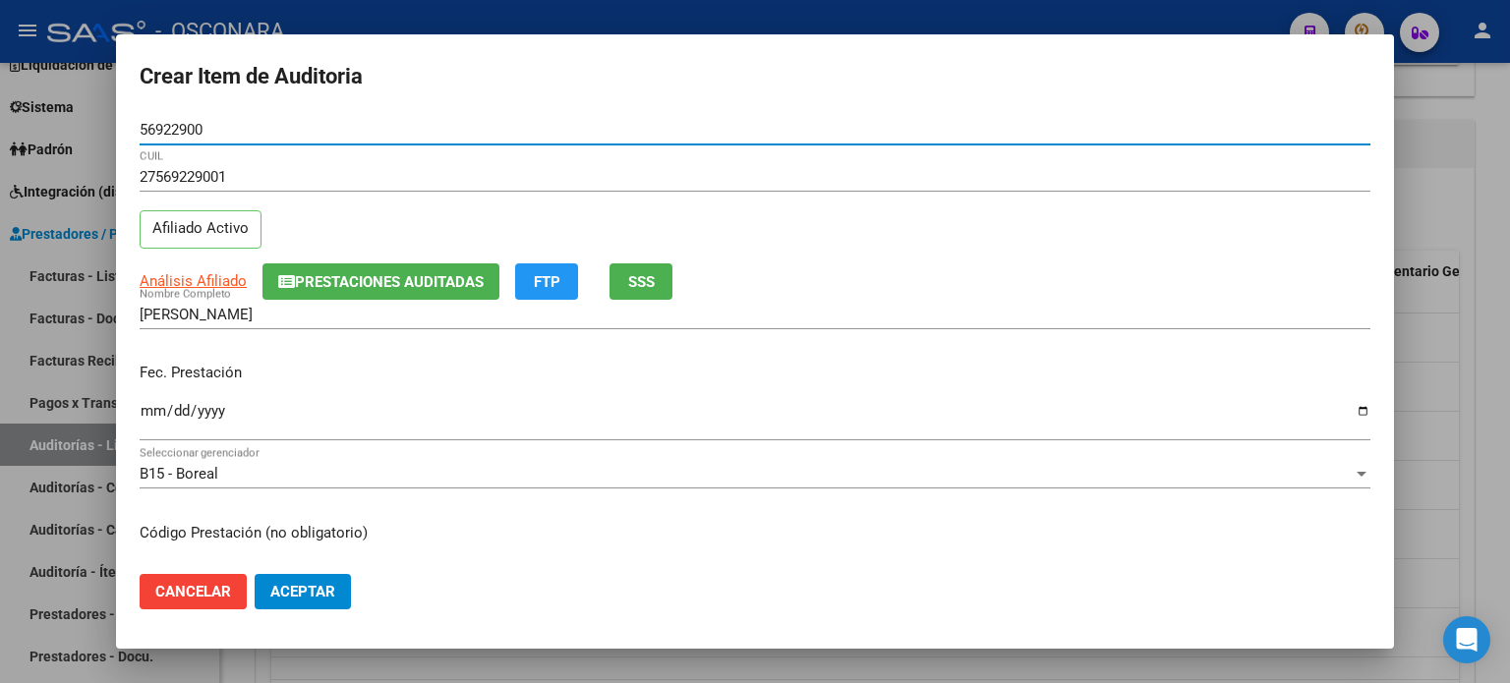
type input "56922900"
click at [150, 407] on input "Ingresar la fecha" at bounding box center [755, 418] width 1231 height 31
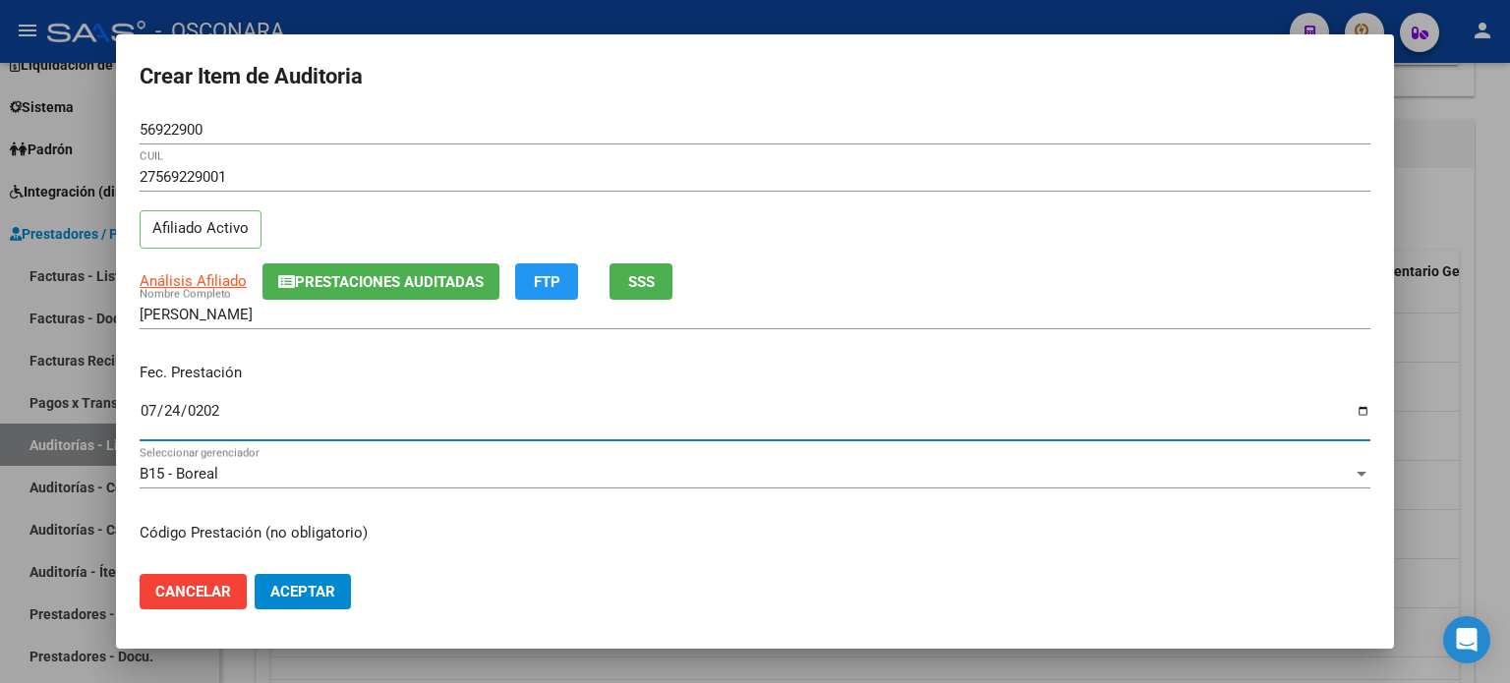
type input "[DATE]"
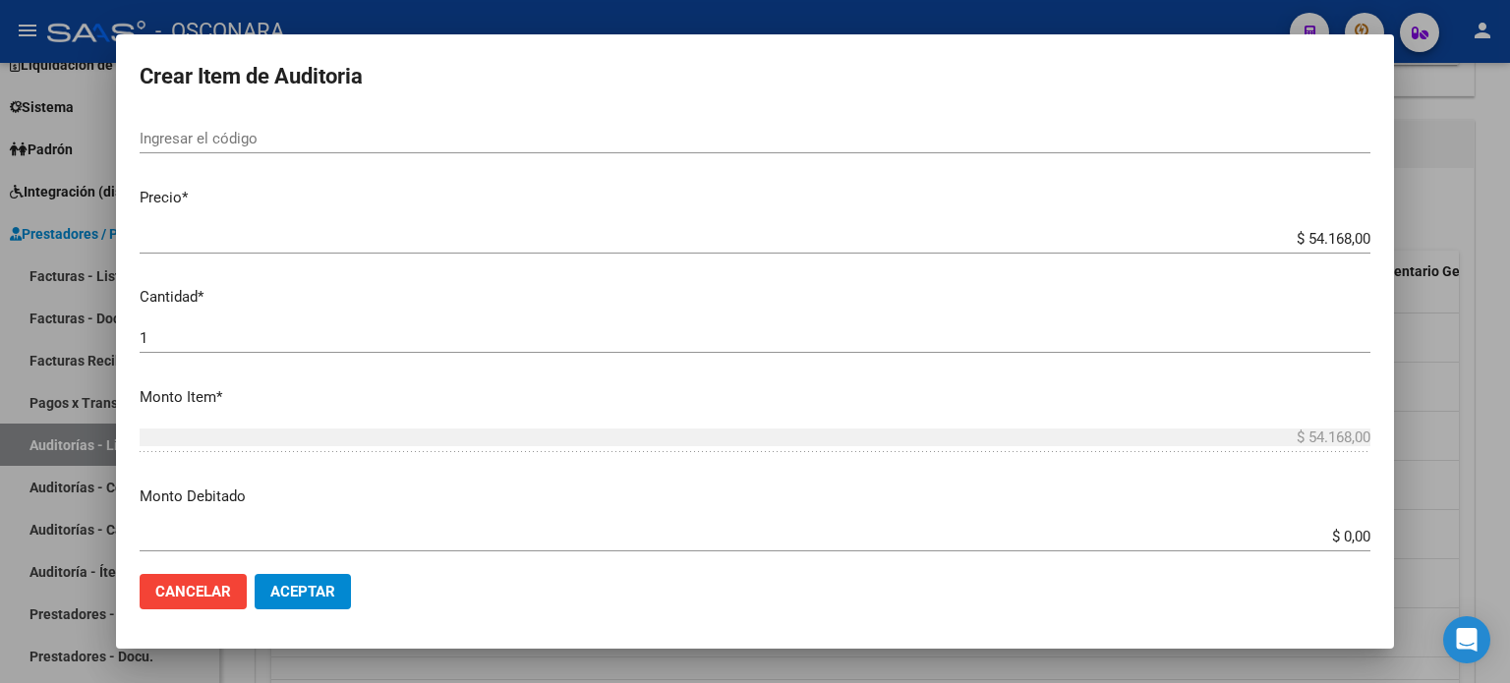
scroll to position [492, 0]
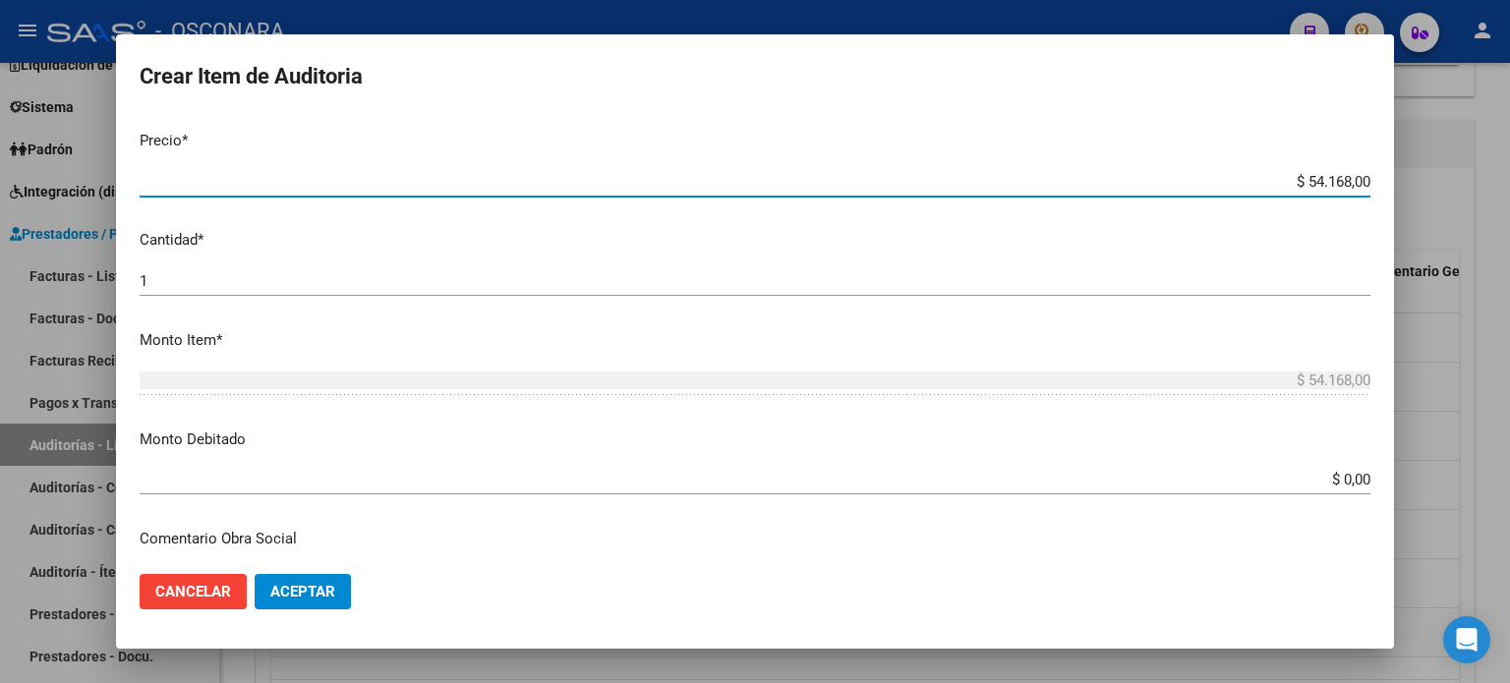
drag, startPoint x: 1333, startPoint y: 176, endPoint x: 1293, endPoint y: 176, distance: 40.3
click at [1293, 176] on input "$ 54.168,00" at bounding box center [755, 182] width 1231 height 18
type input "$ 3,00"
type input "$ 39,00"
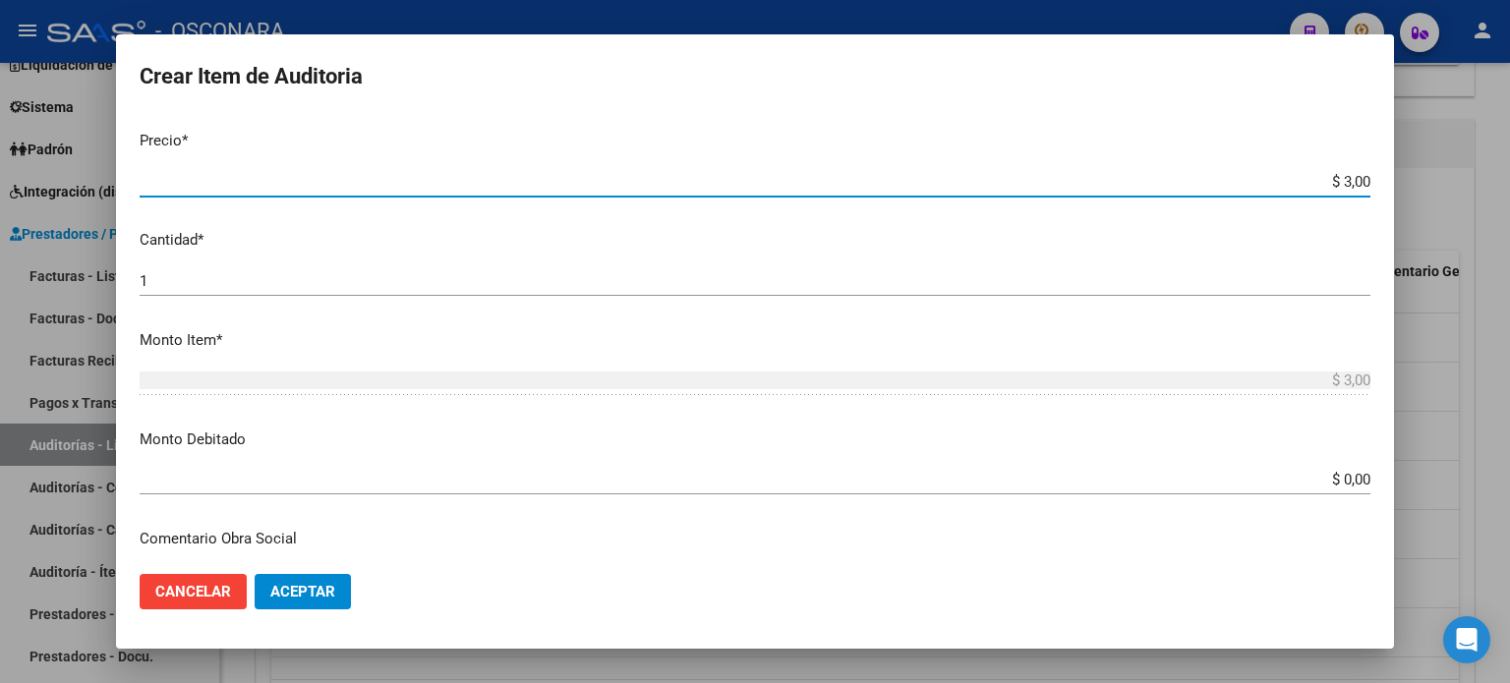
type input "$ 39,00"
type input "$ 399,00"
type input "$ 3.998,00"
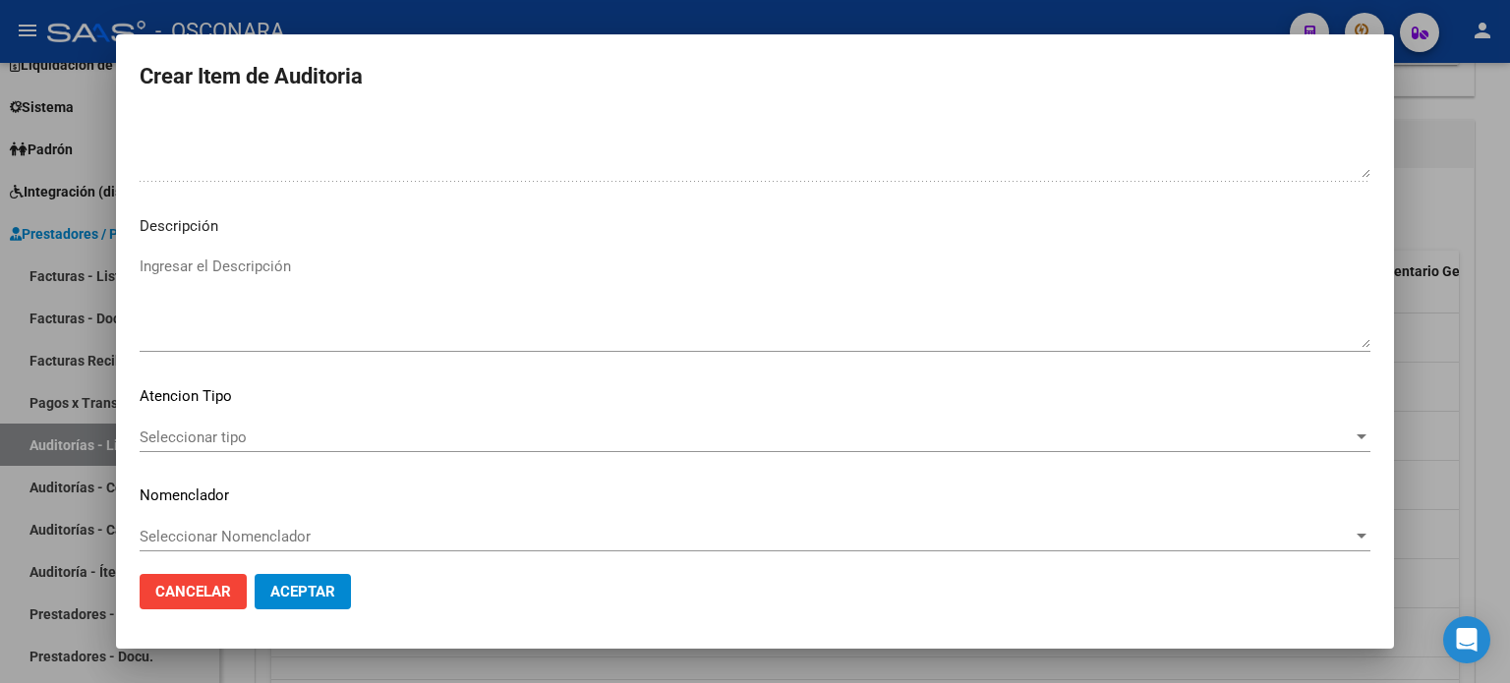
scroll to position [1326, 0]
click at [167, 251] on textarea "Ingresar el Descripción" at bounding box center [755, 292] width 1231 height 92
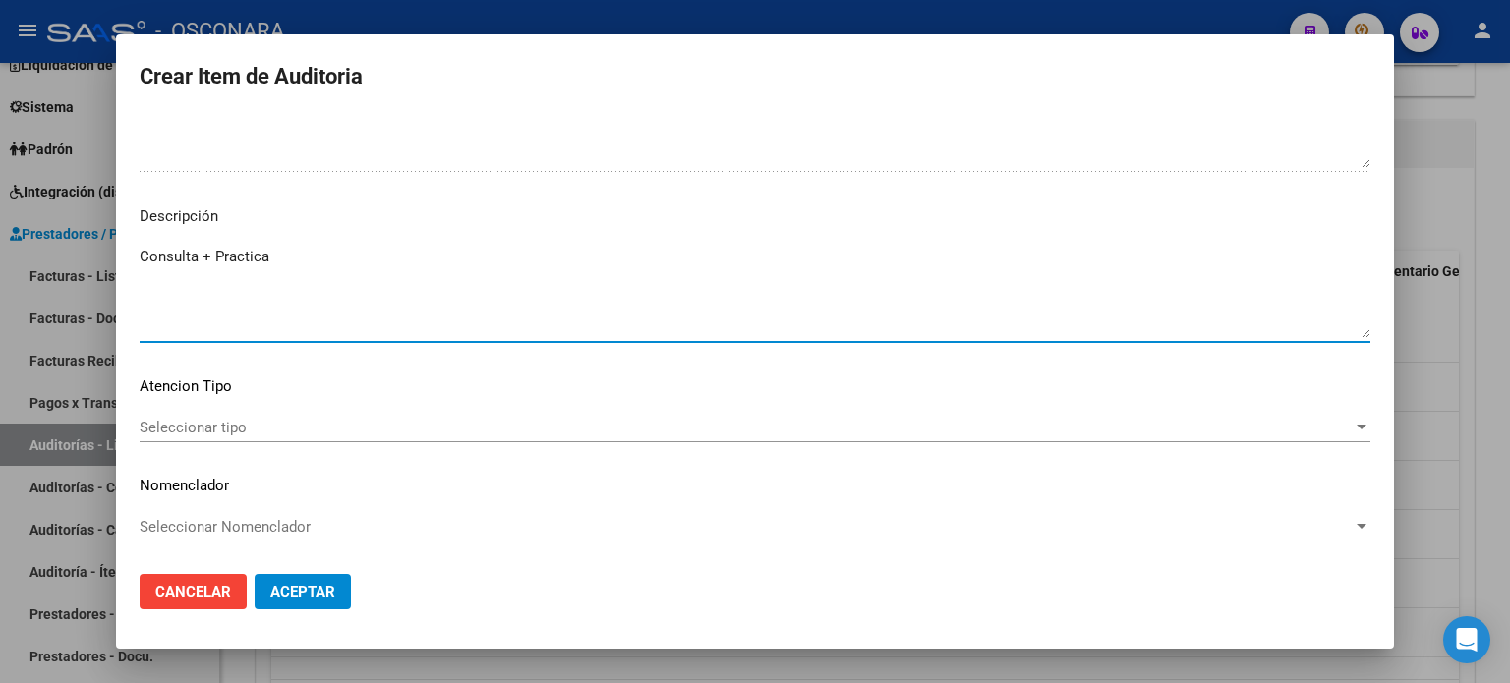
type textarea "Consulta + Practica"
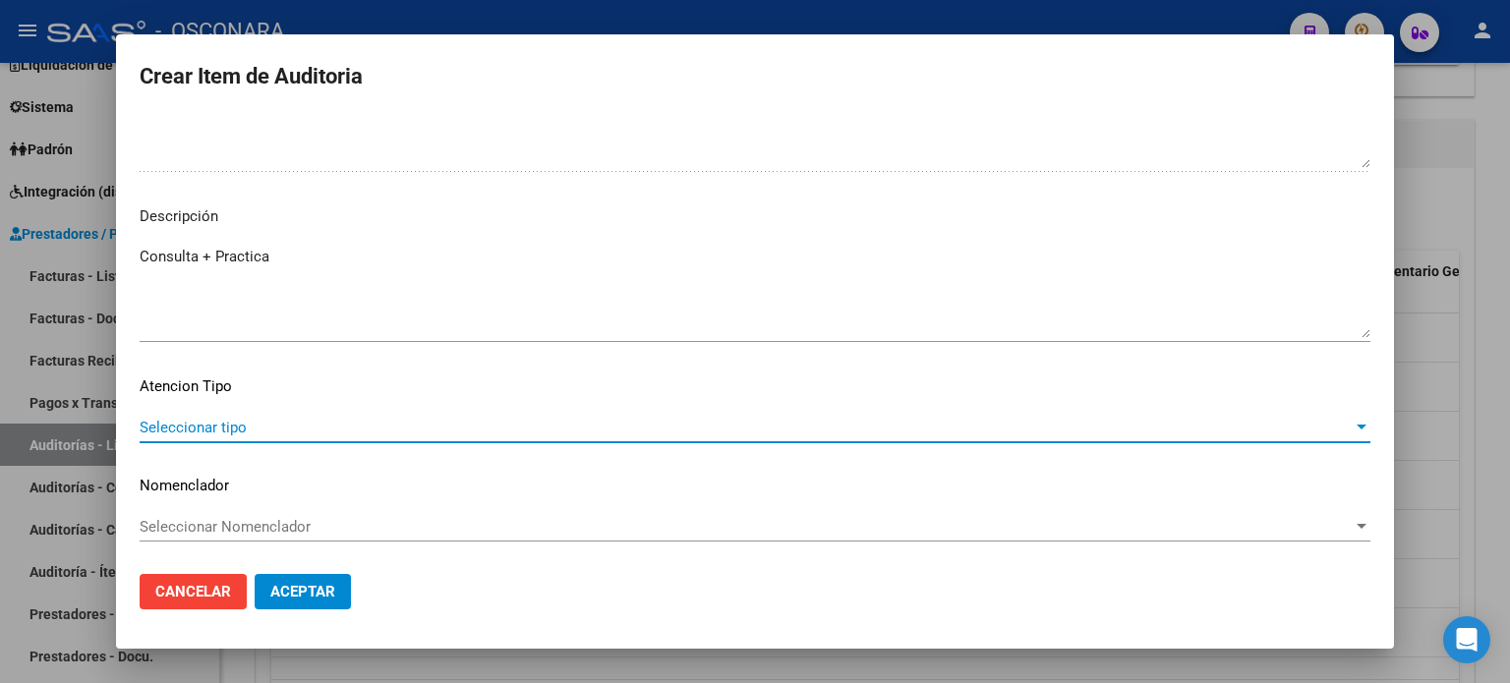
click at [276, 420] on span "Seleccionar tipo" at bounding box center [746, 428] width 1213 height 18
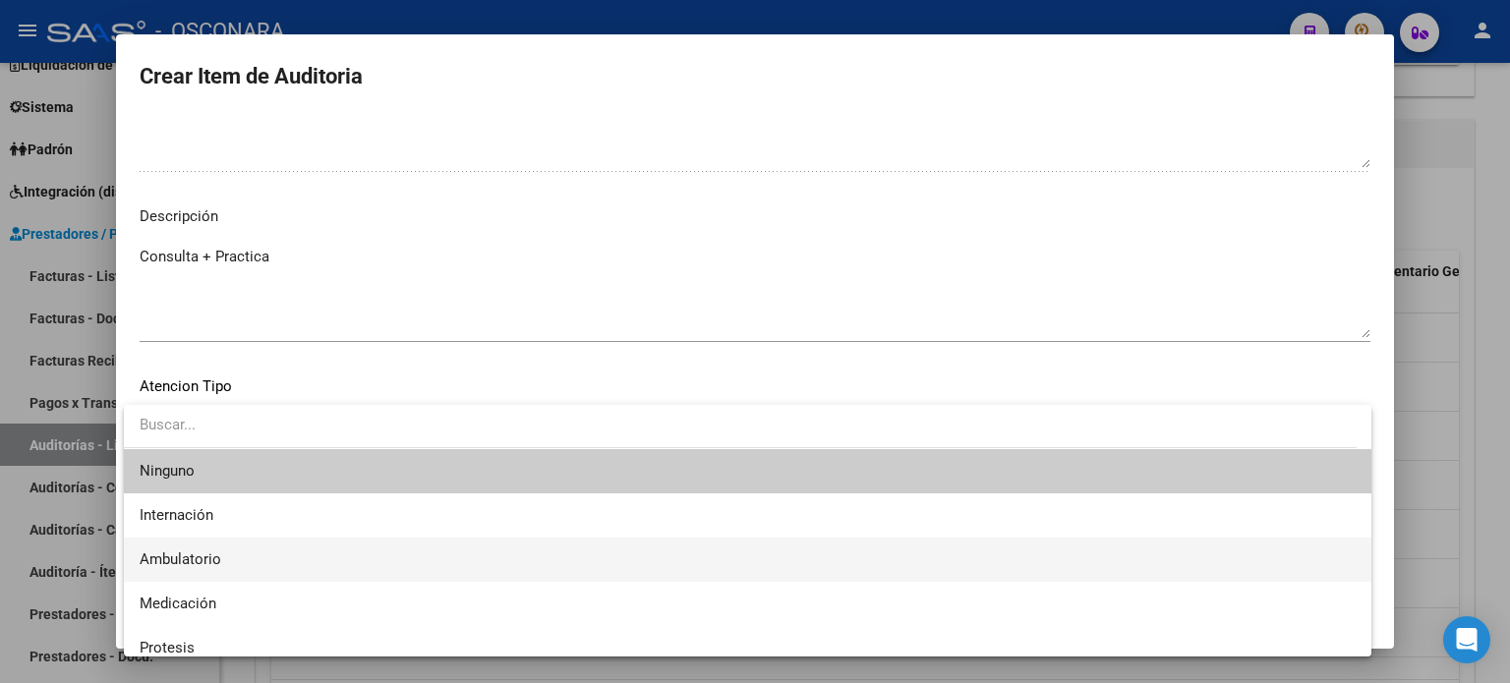
click at [229, 559] on span "Ambulatorio" at bounding box center [748, 560] width 1216 height 44
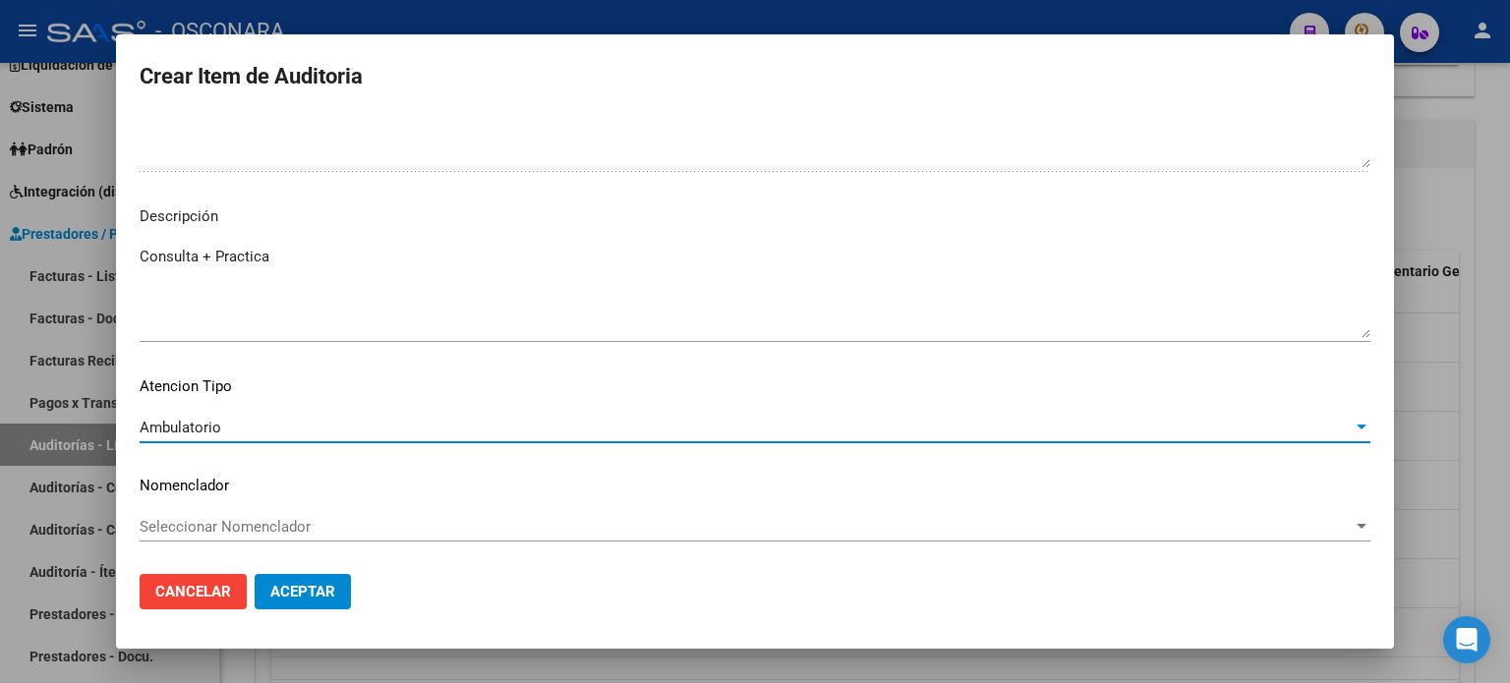
click at [296, 589] on span "Aceptar" at bounding box center [302, 592] width 65 height 18
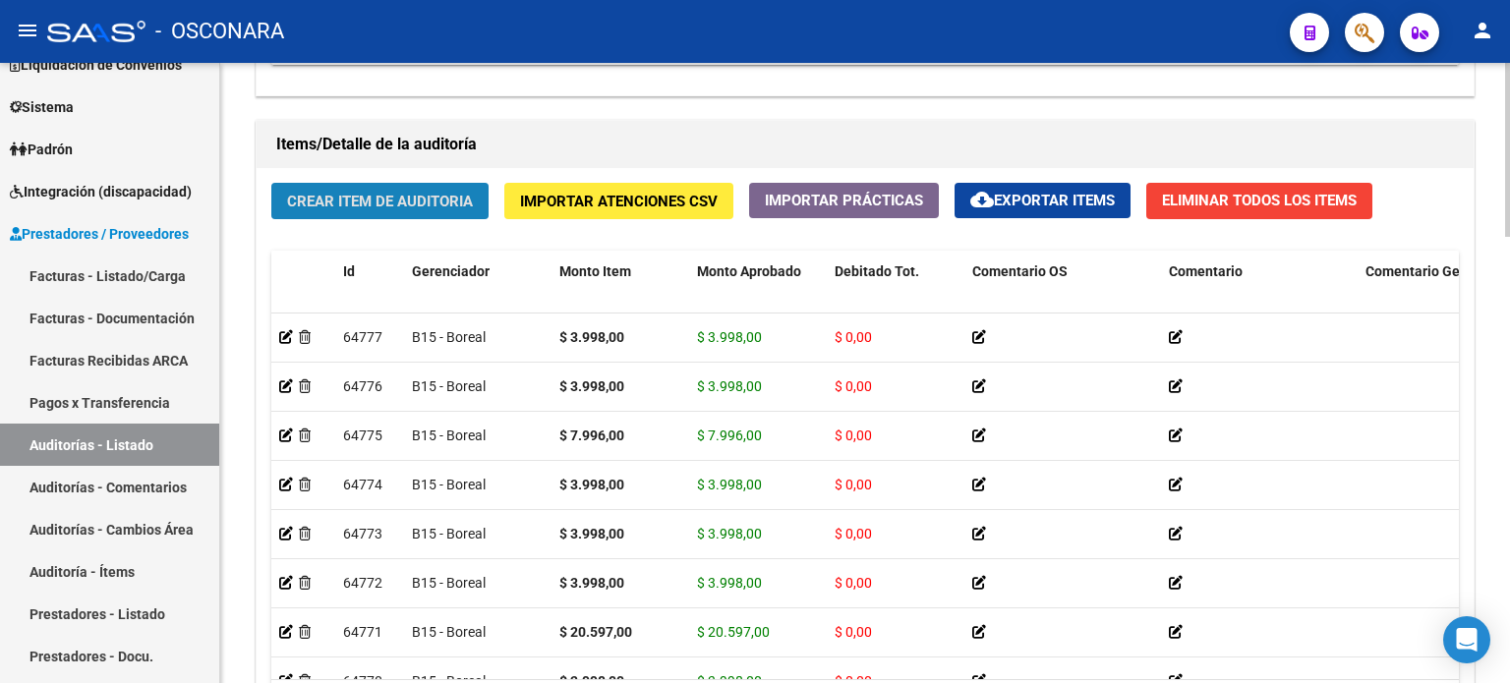
click at [401, 201] on span "Crear Item de Auditoria" at bounding box center [380, 202] width 186 height 18
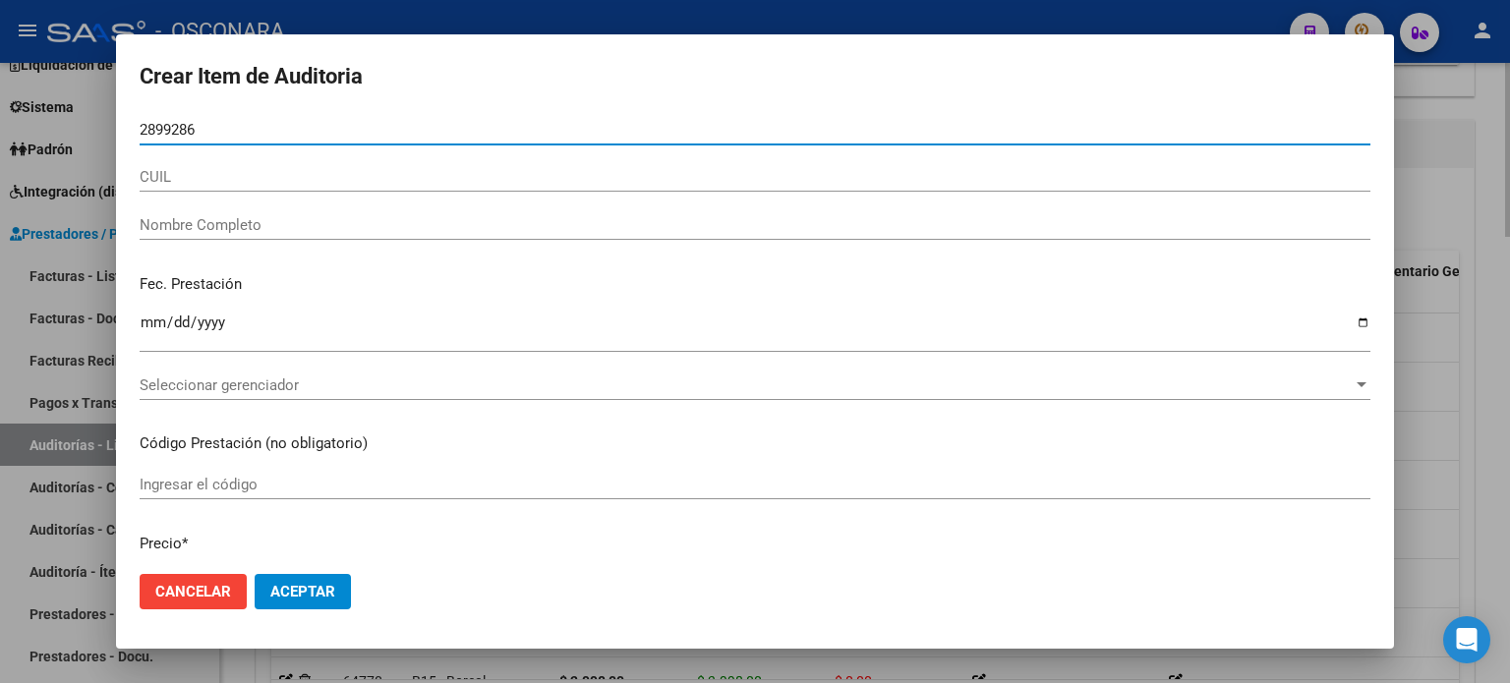
type input "28992866"
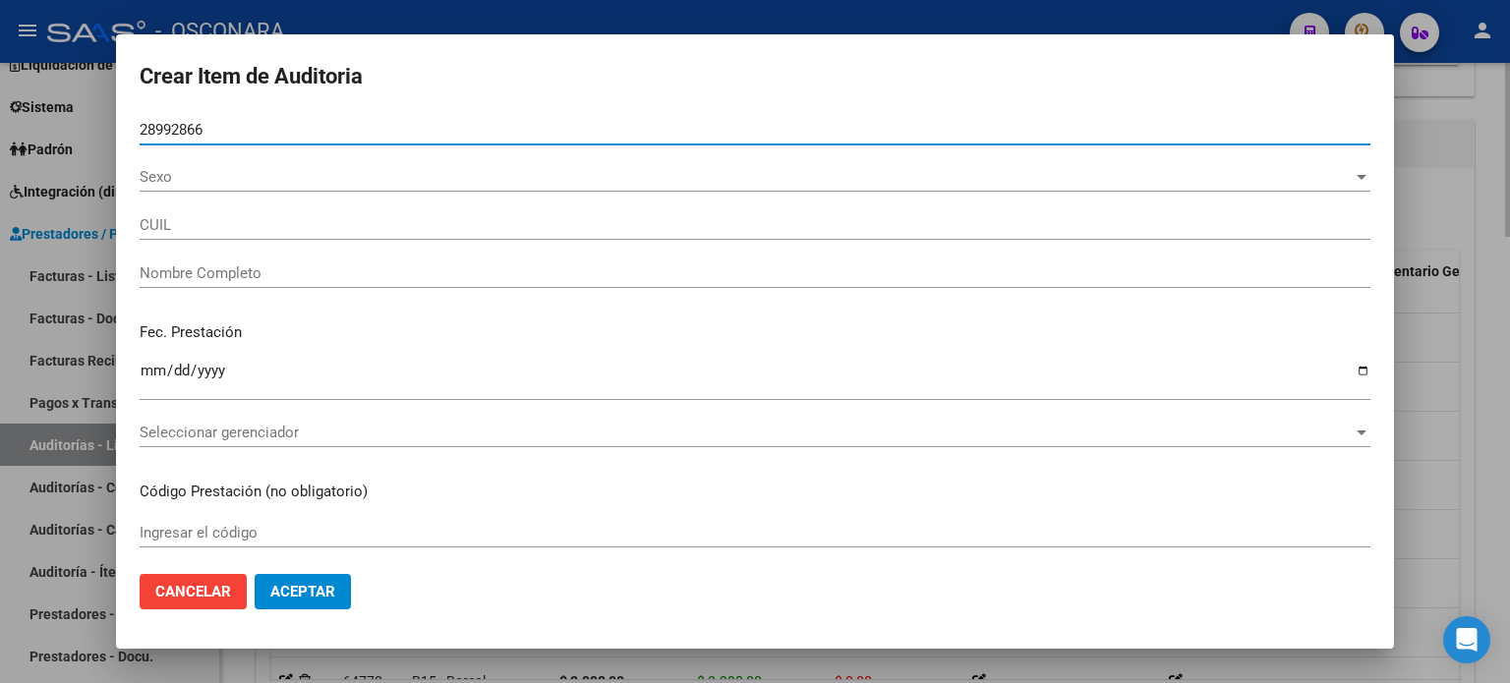
type input "27289928664"
type input "[PERSON_NAME] [PERSON_NAME]"
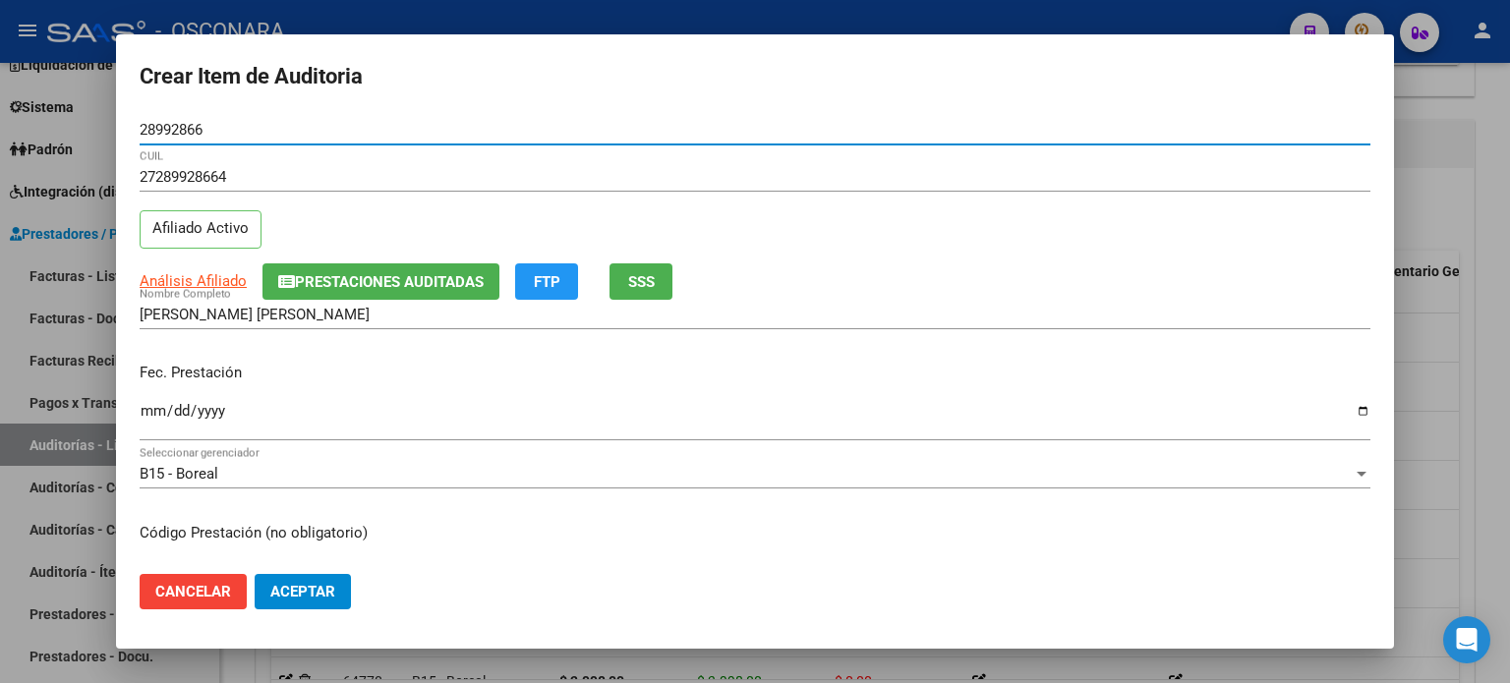
type input "28992866"
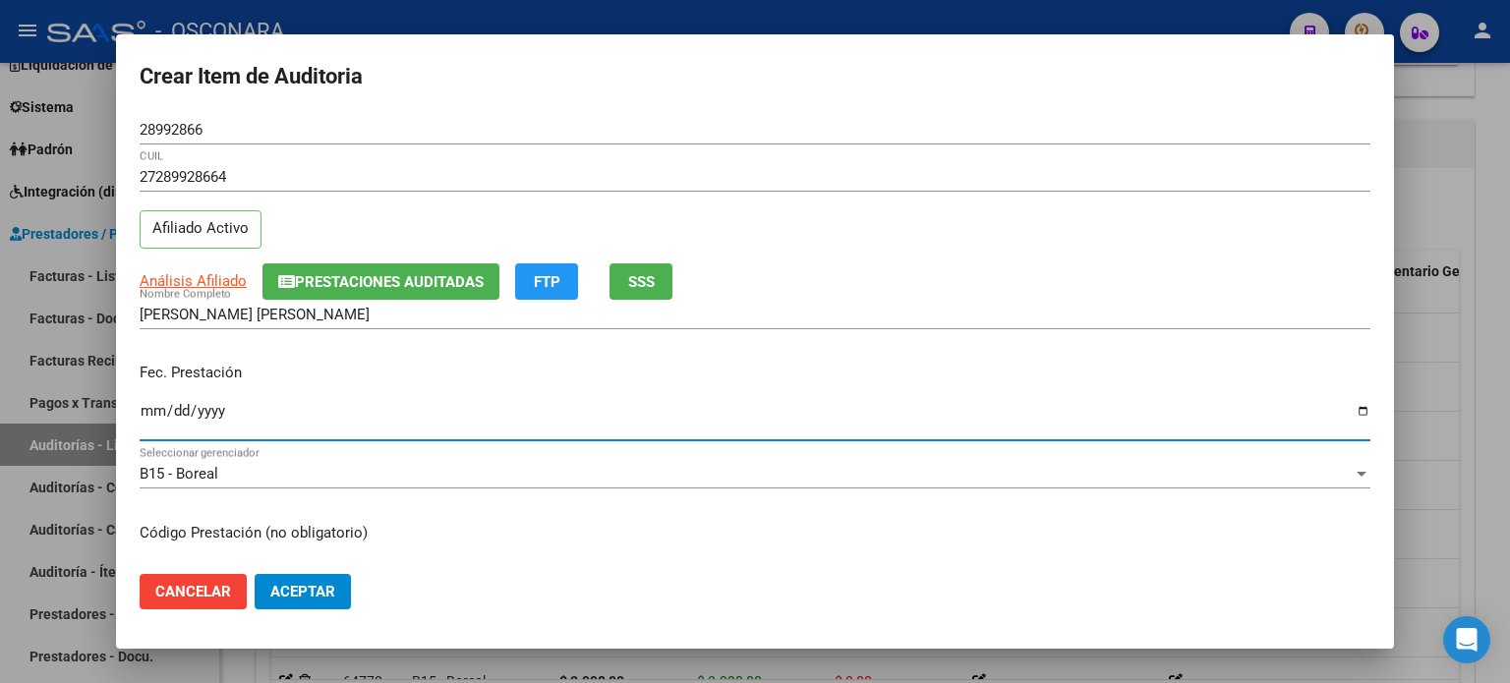
click at [145, 416] on input "Ingresar la fecha" at bounding box center [755, 418] width 1231 height 31
type input "[DATE]"
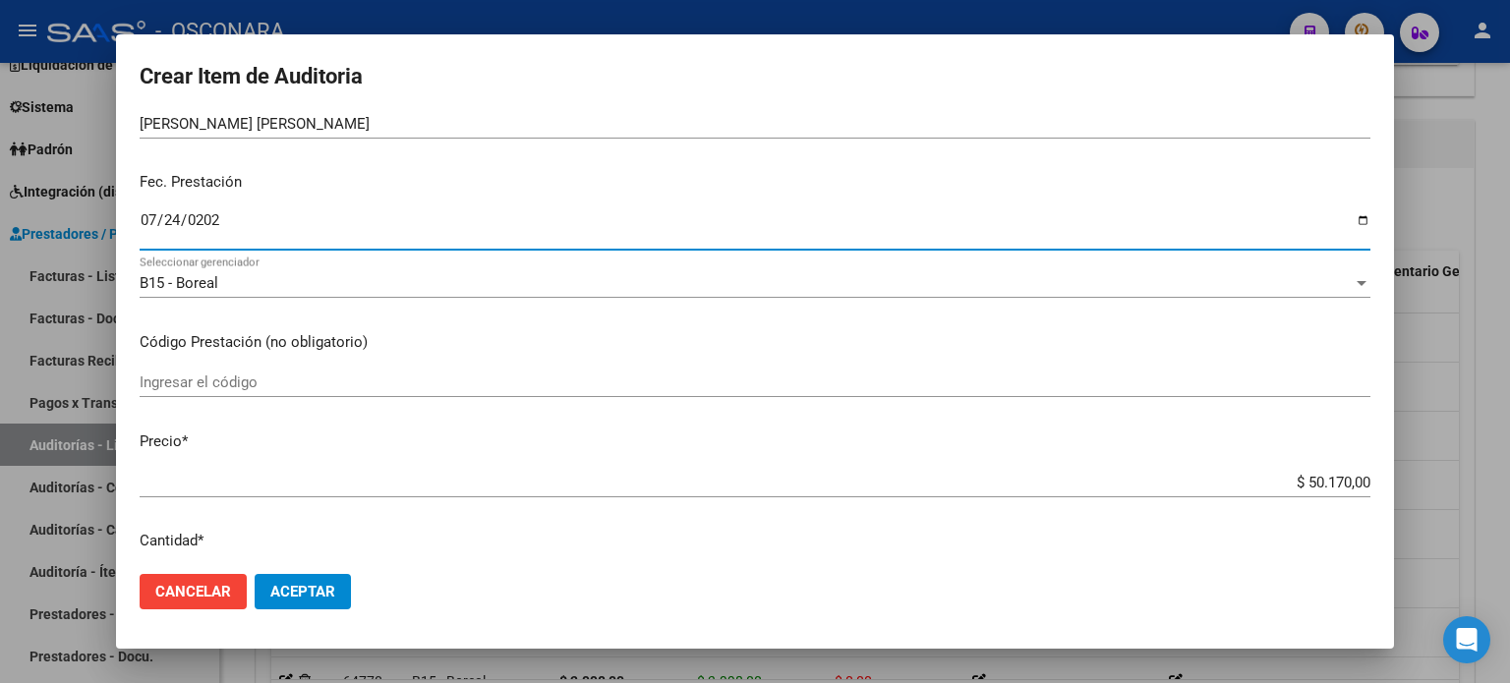
scroll to position [295, 0]
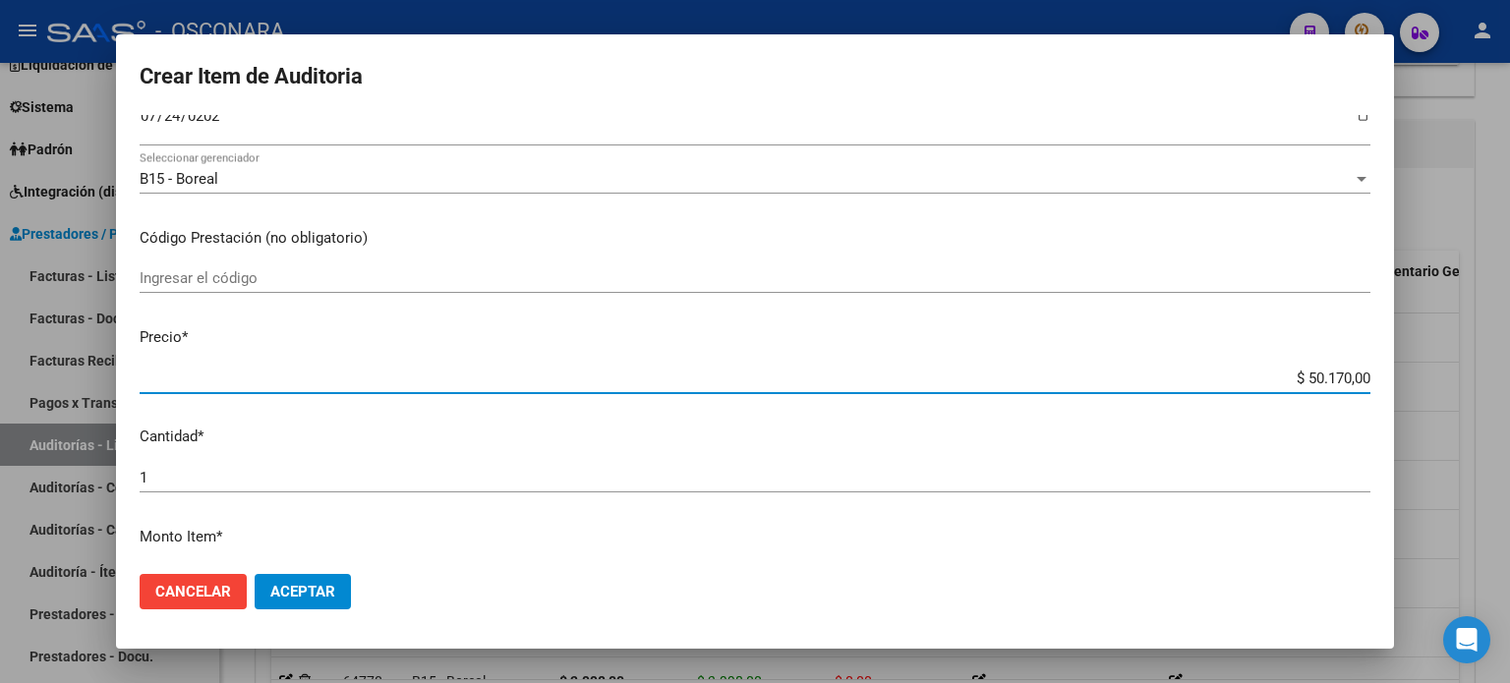
drag, startPoint x: 1335, startPoint y: 377, endPoint x: 1291, endPoint y: 377, distance: 44.3
click at [1291, 377] on input "$ 50.170,00" at bounding box center [755, 379] width 1231 height 18
type input "$ 501.701,00"
type input "$ 5.017.012,00"
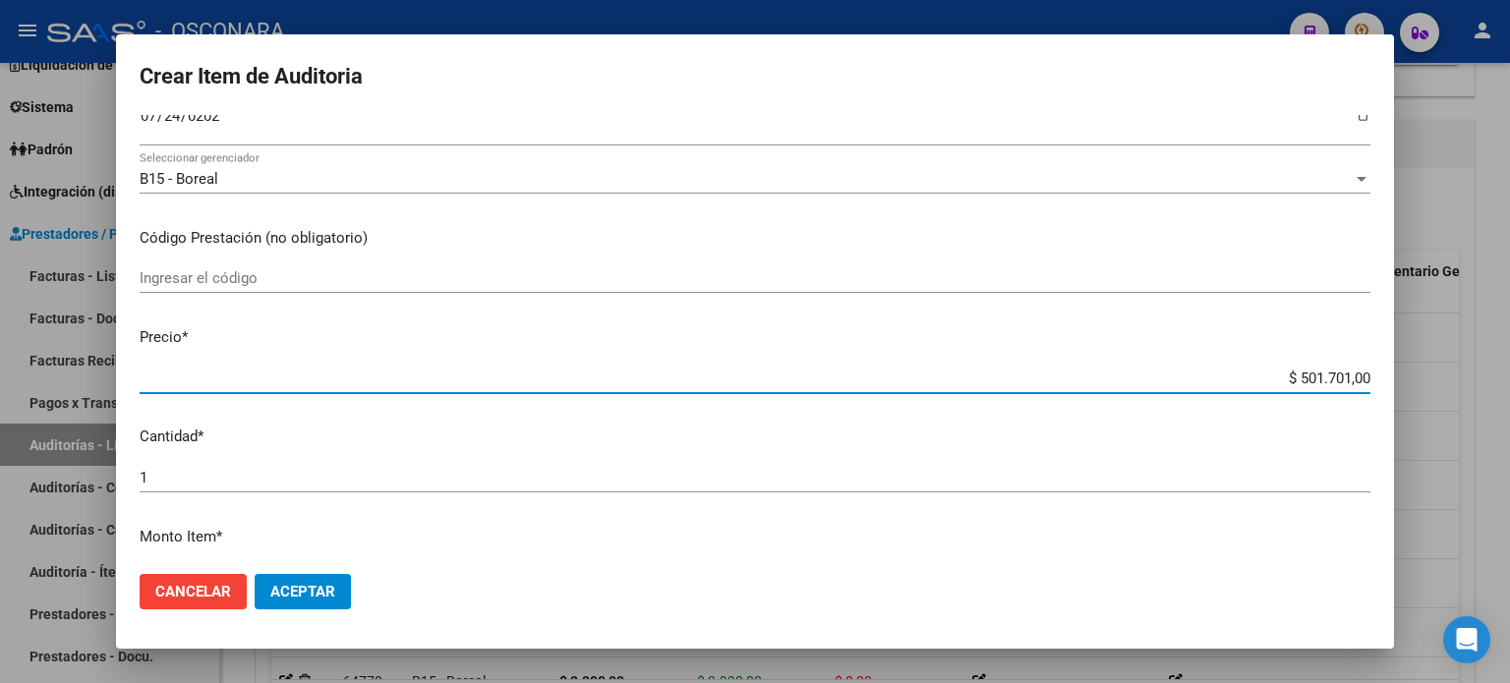
type input "$ 5.017.012,00"
type input "$ 50.170.126,00"
type input "$ 501.701.262,00"
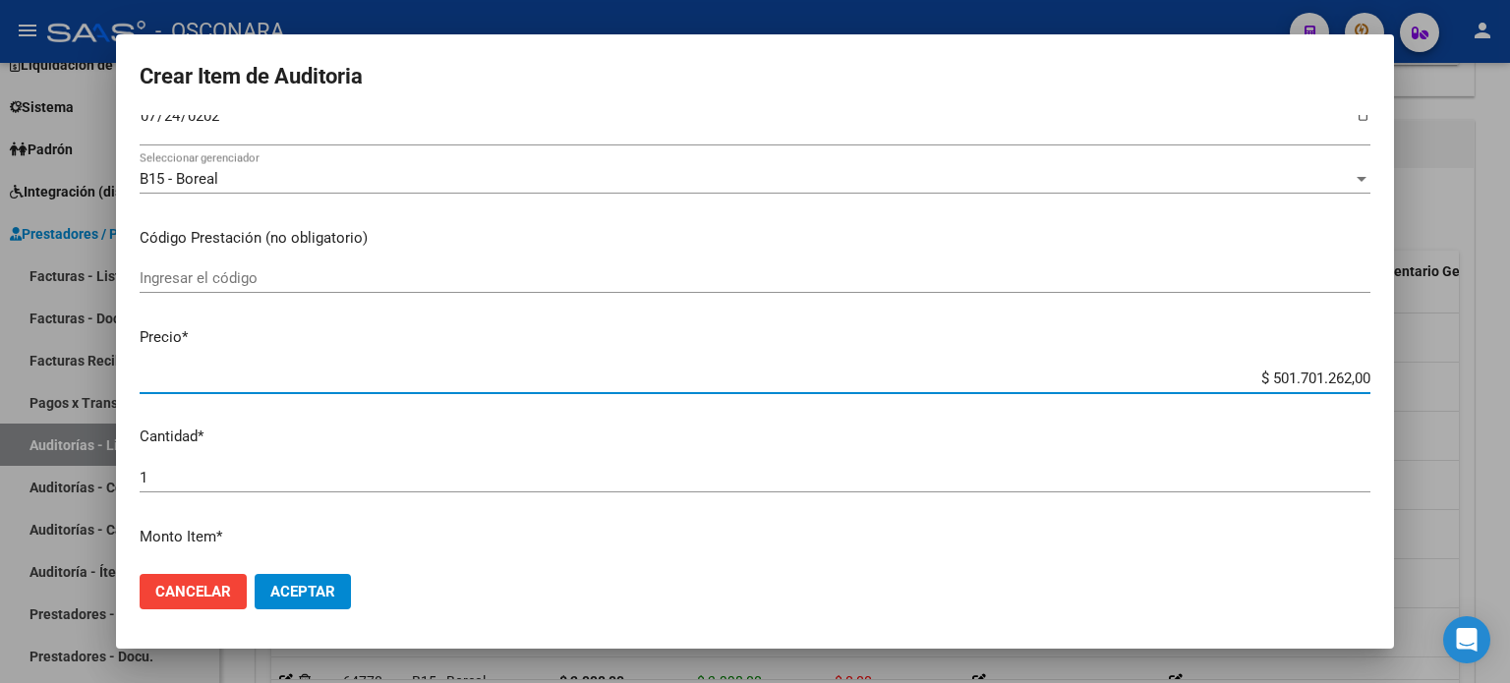
type input "$ 5.017.012.627,00"
type input "$ 501.701.262,00"
type input "$ 50.170.126,00"
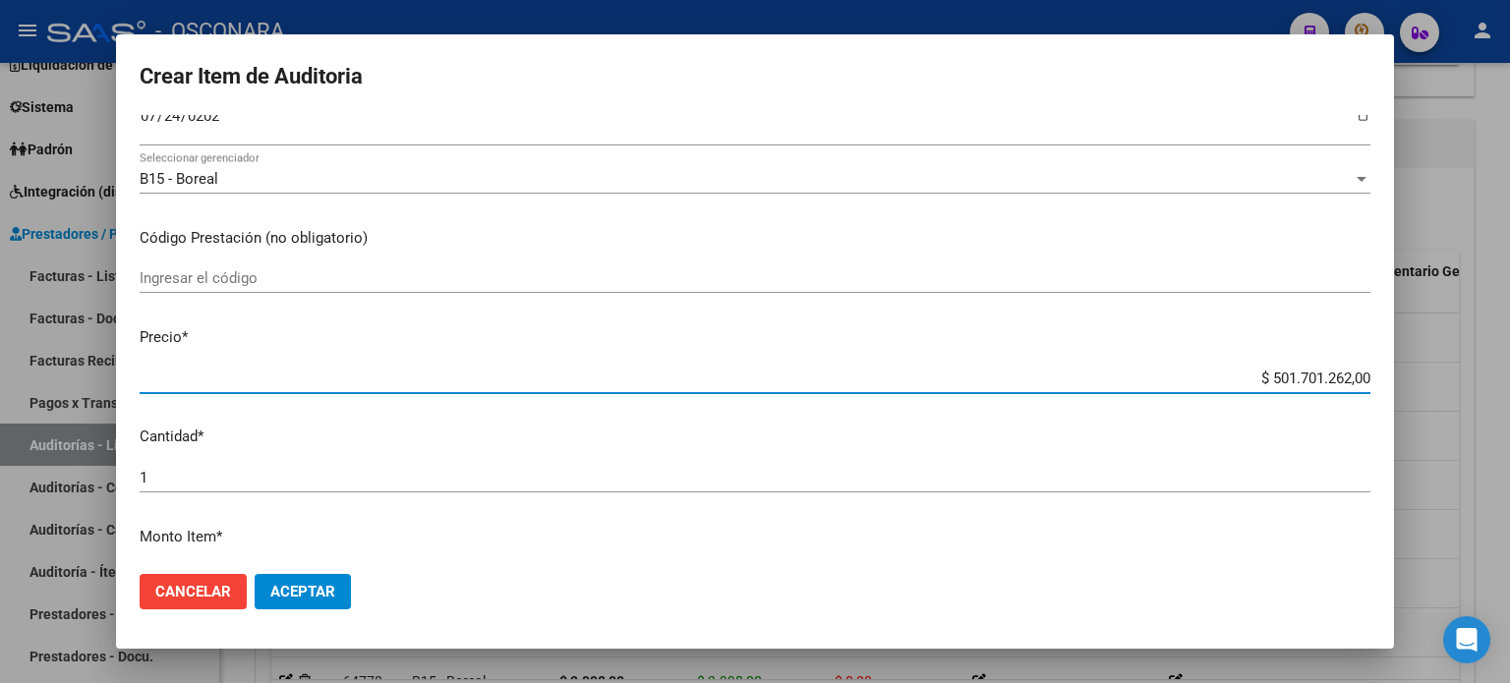
type input "$ 50.170.126,00"
type input "$ 5.017.012,00"
type input "$ 501.701,00"
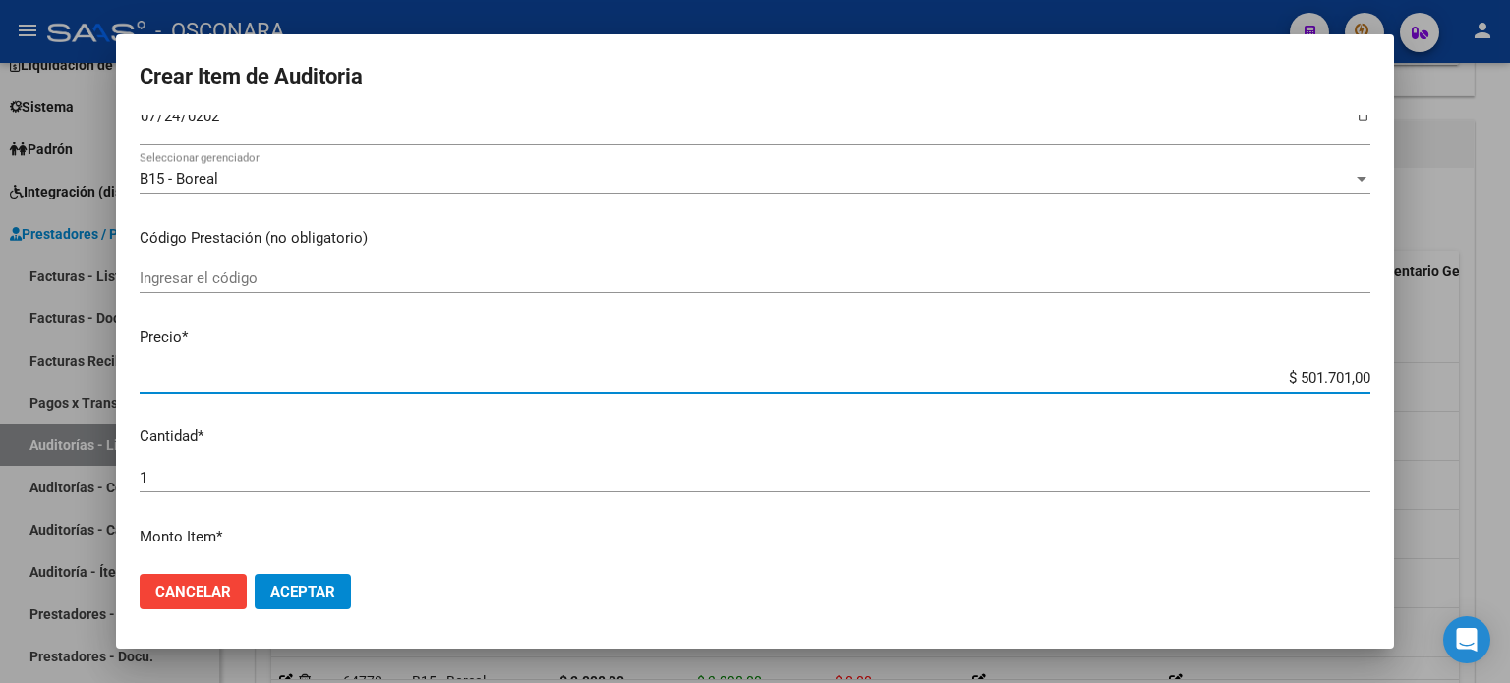
type input "$ 50.170,00"
type input "$ 5.017,00"
type input "$ 501,00"
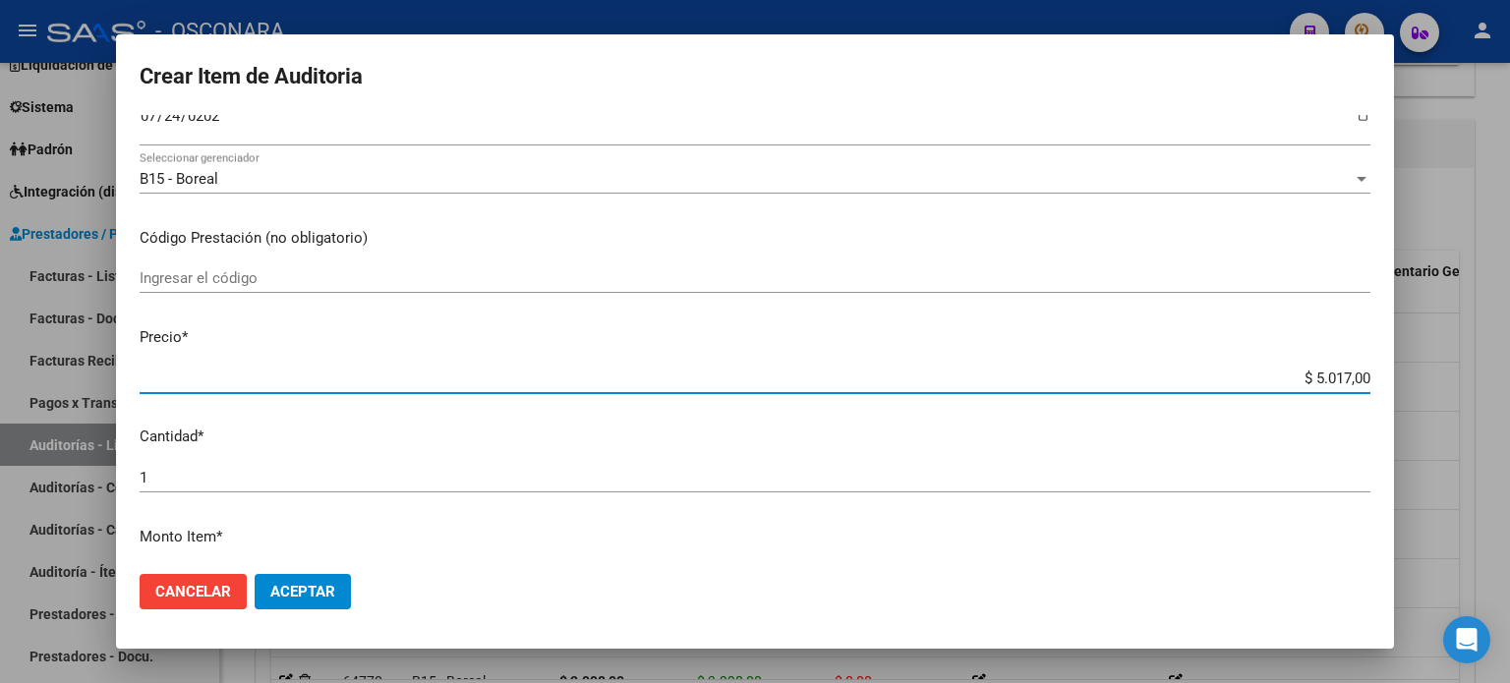
type input "$ 501,00"
type input "$ 50,00"
type input "$ 5,00"
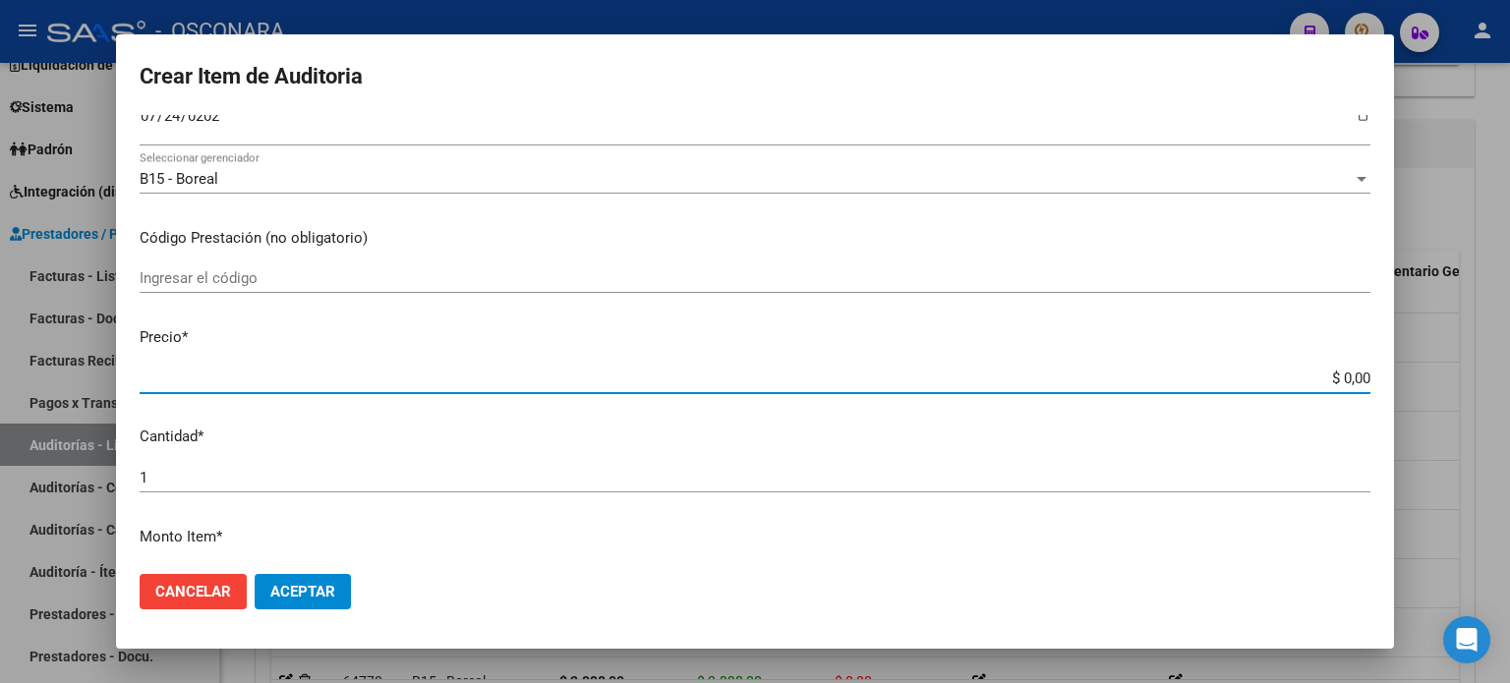
type input "$ 2,00"
type input "$ 27,00"
type input "$ 2,00"
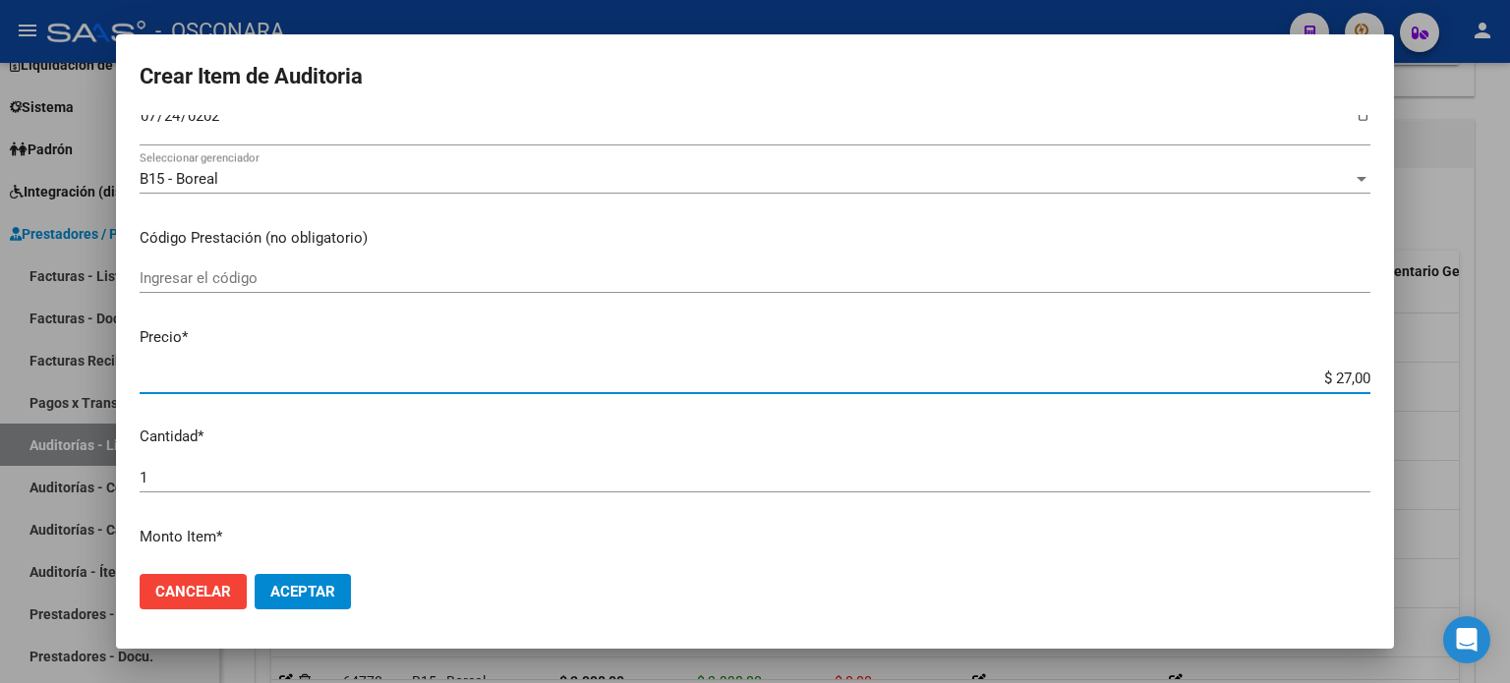
type input "$ 2,00"
type input "$ 1,00"
type input "$ 12,00"
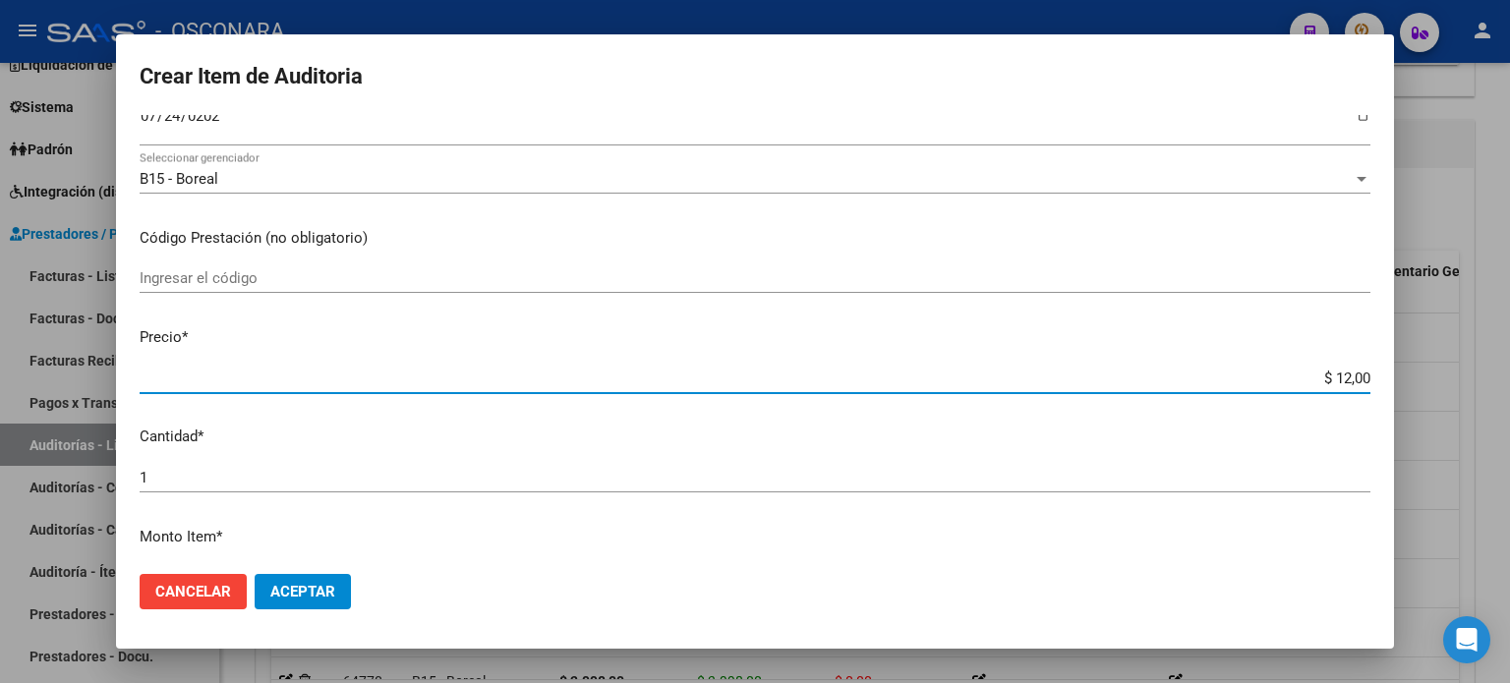
type input "$ 126,00"
type input "$ 1.262,00"
type input "$ 12.627,00"
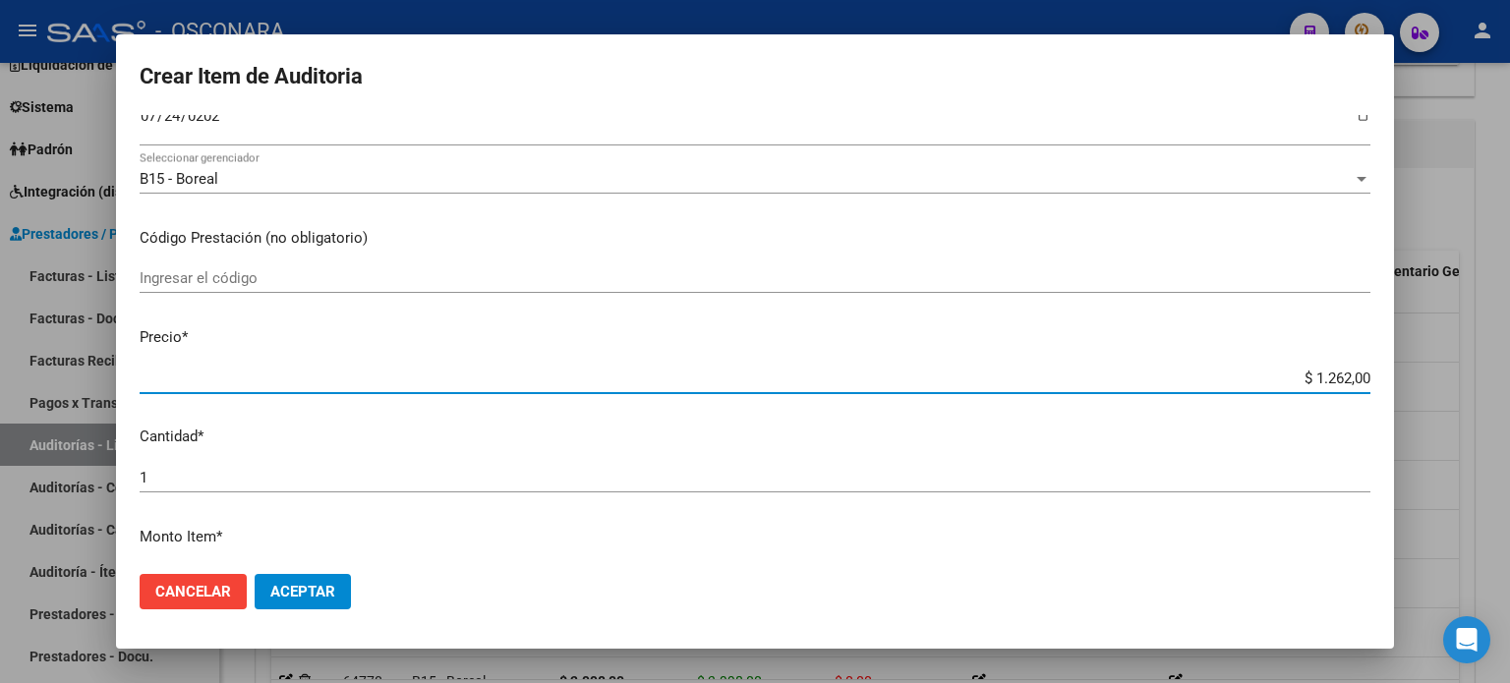
type input "$ 12.627,00"
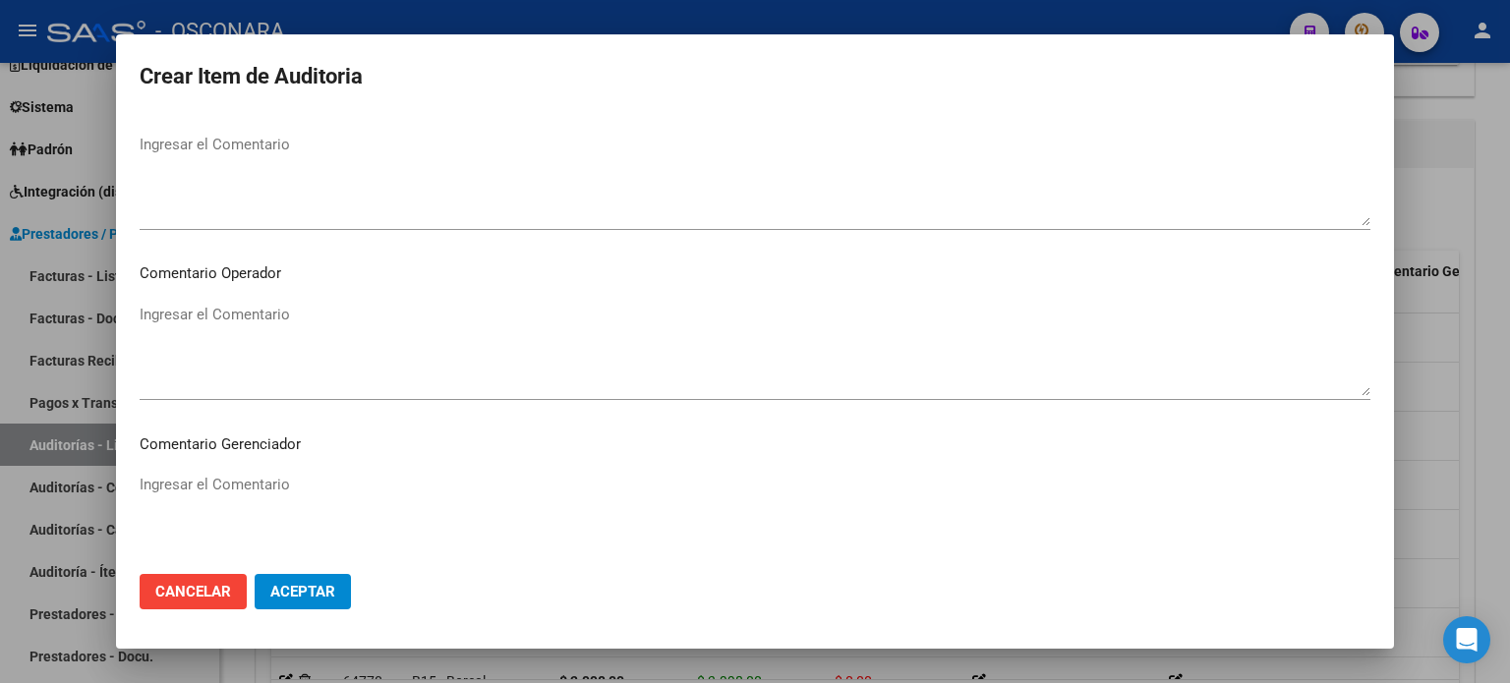
scroll to position [1180, 0]
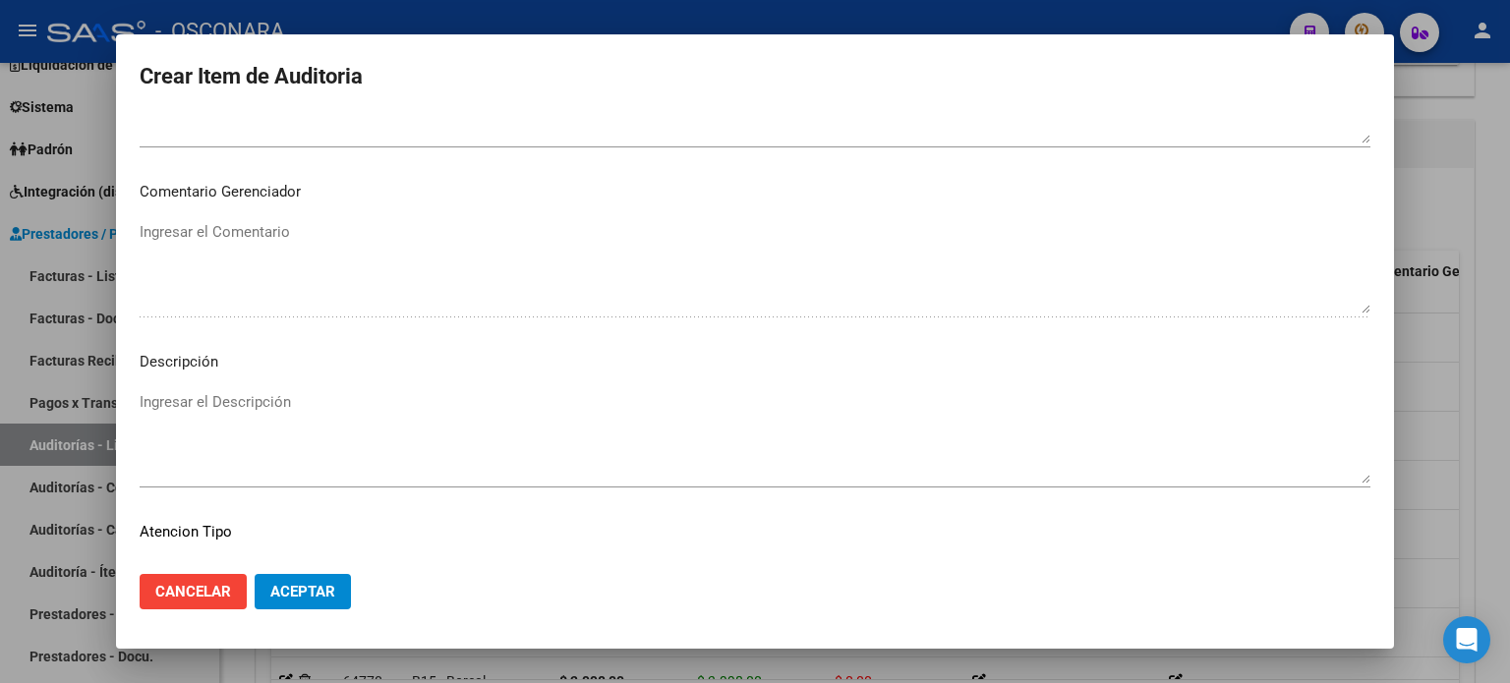
click at [175, 398] on textarea "Ingresar el Descripción" at bounding box center [755, 437] width 1231 height 92
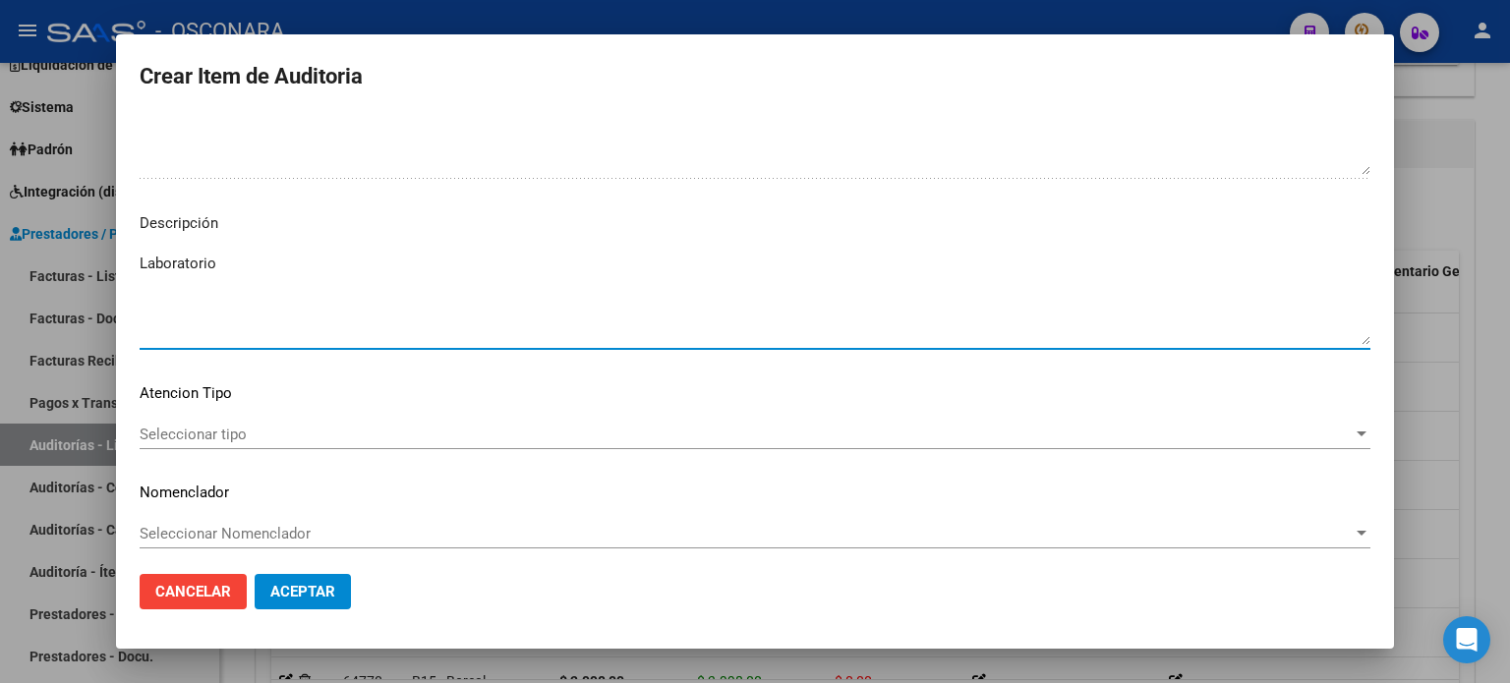
scroll to position [1326, 0]
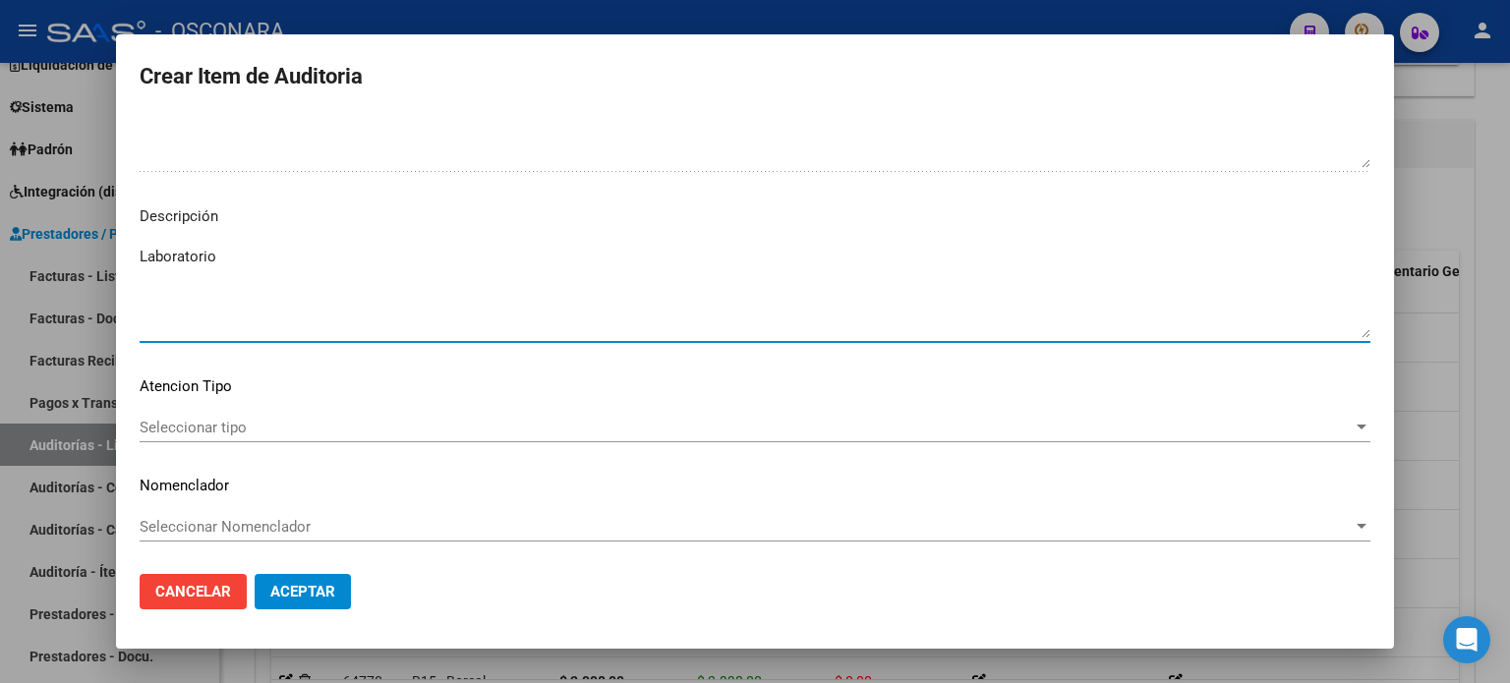
type textarea "Laboratorio"
click at [185, 424] on span "Seleccionar tipo" at bounding box center [746, 428] width 1213 height 18
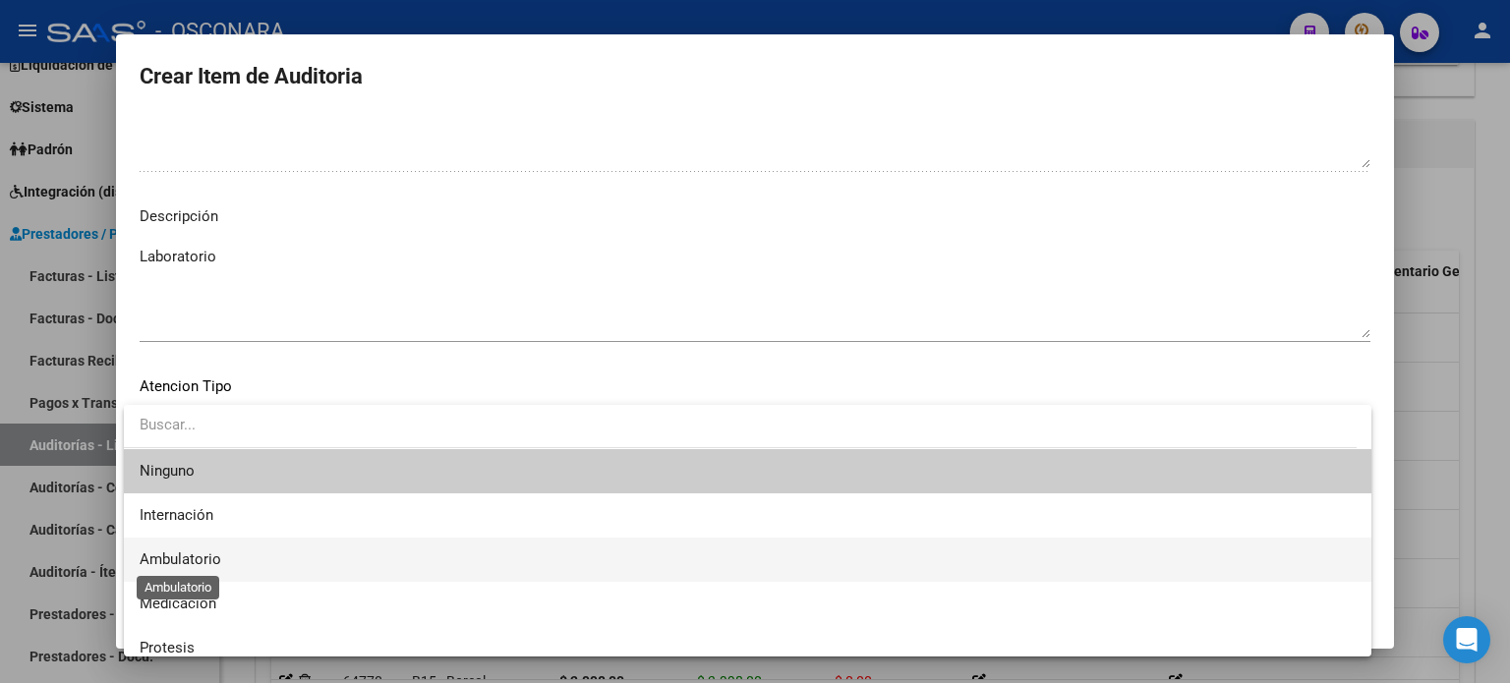
click at [185, 558] on span "Ambulatorio" at bounding box center [181, 560] width 82 height 18
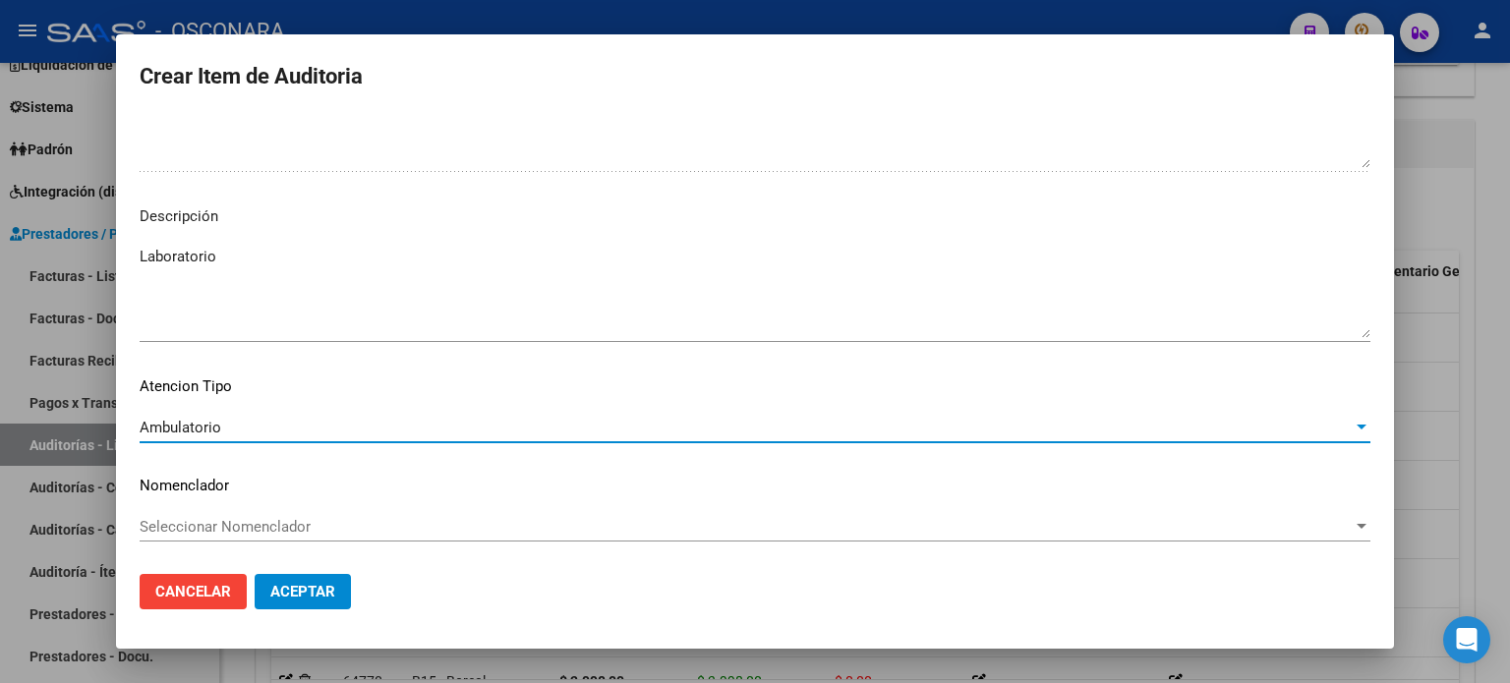
click at [311, 598] on span "Aceptar" at bounding box center [302, 592] width 65 height 18
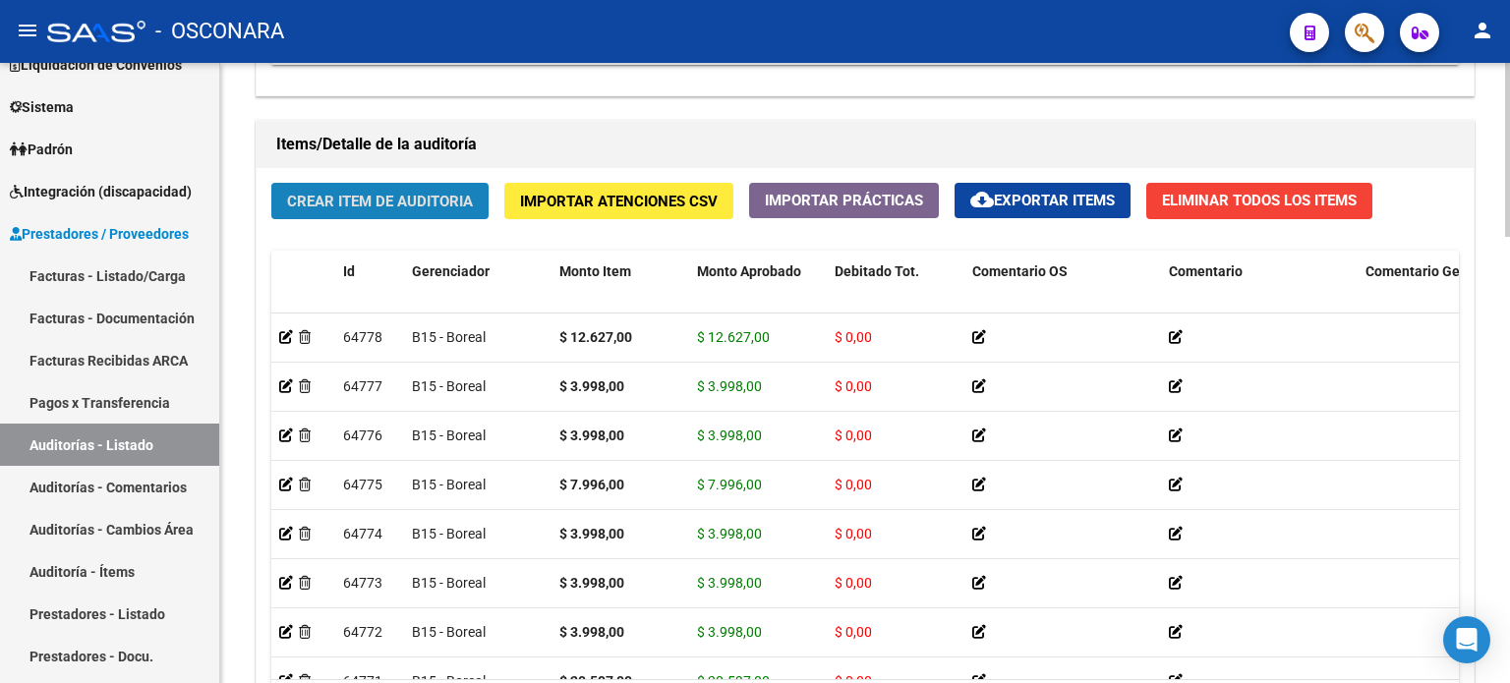
click at [407, 184] on button "Crear Item de Auditoria" at bounding box center [379, 201] width 217 height 36
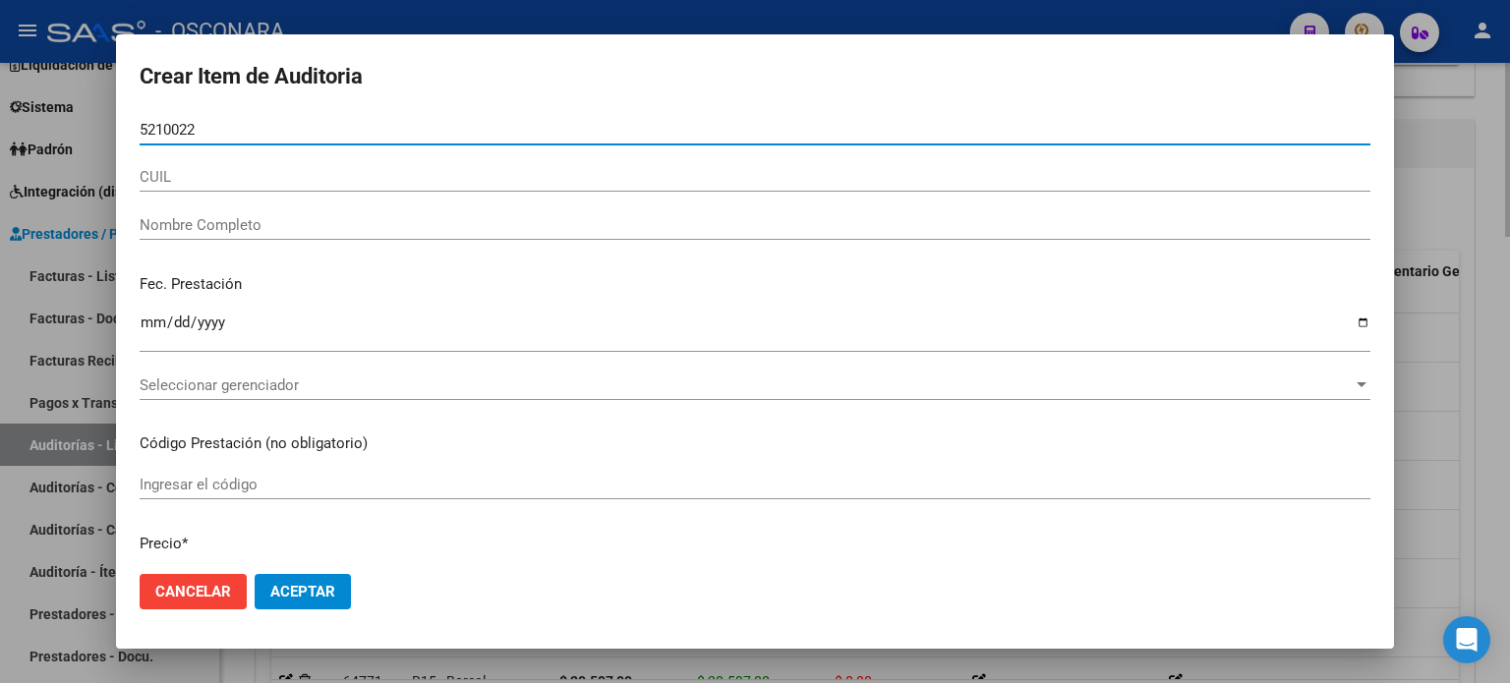
type input "52100224"
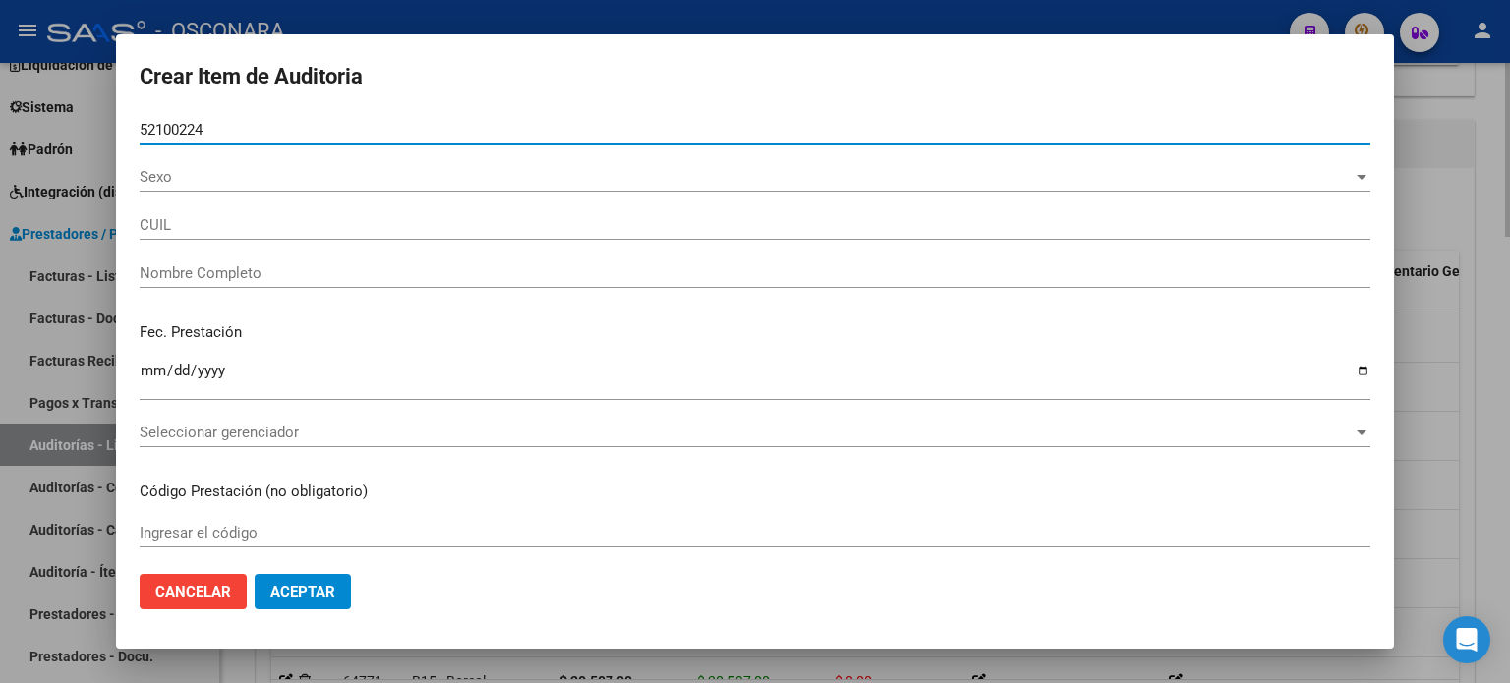
type input "20521002248"
type input "[PERSON_NAME] [PERSON_NAME]"
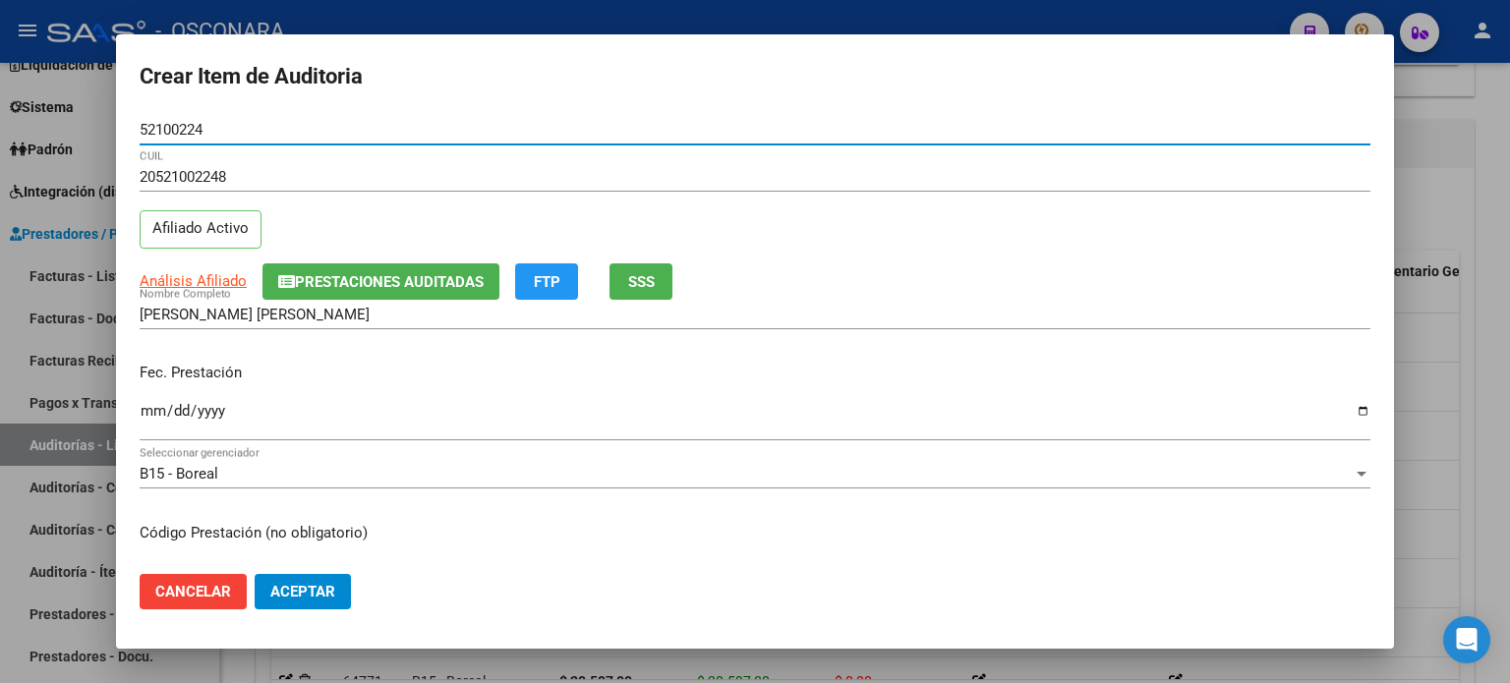
type input "52100224"
click at [152, 414] on input "Ingresar la fecha" at bounding box center [755, 418] width 1231 height 31
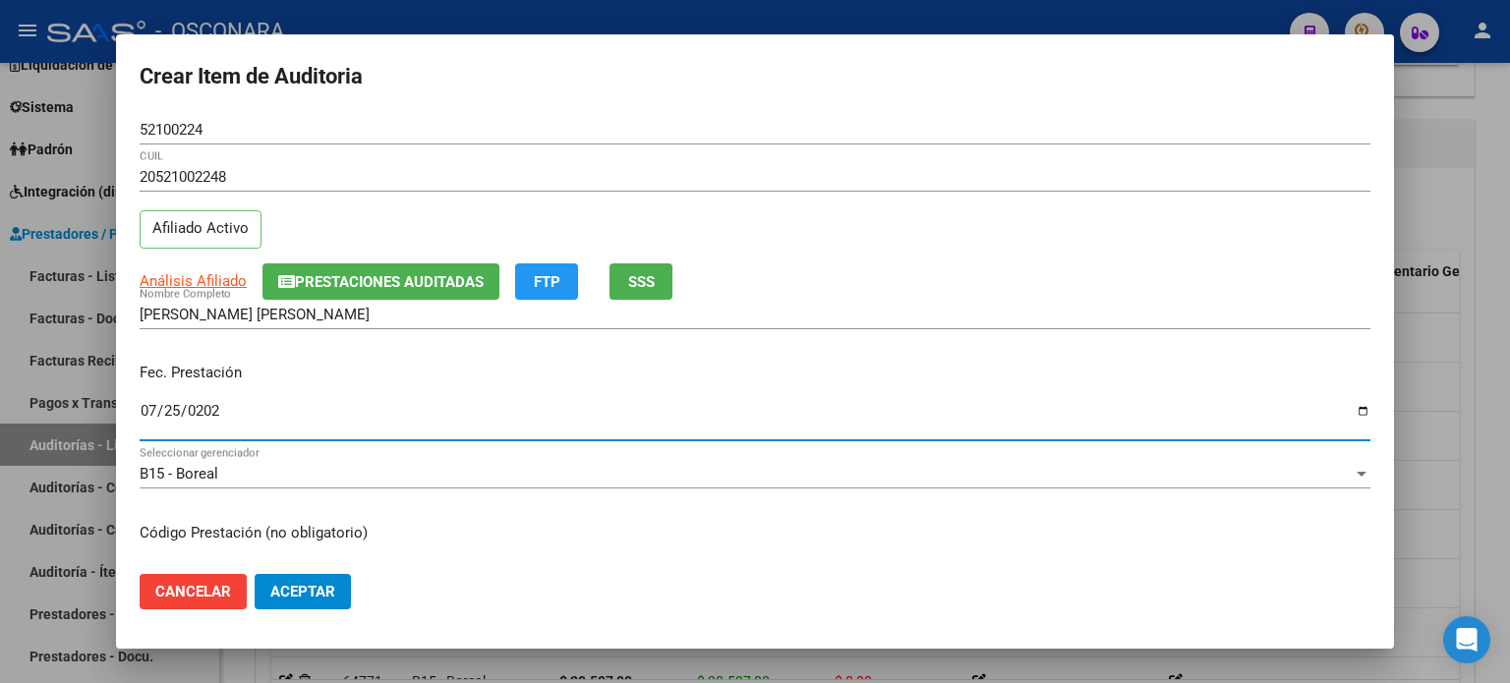
type input "[DATE]"
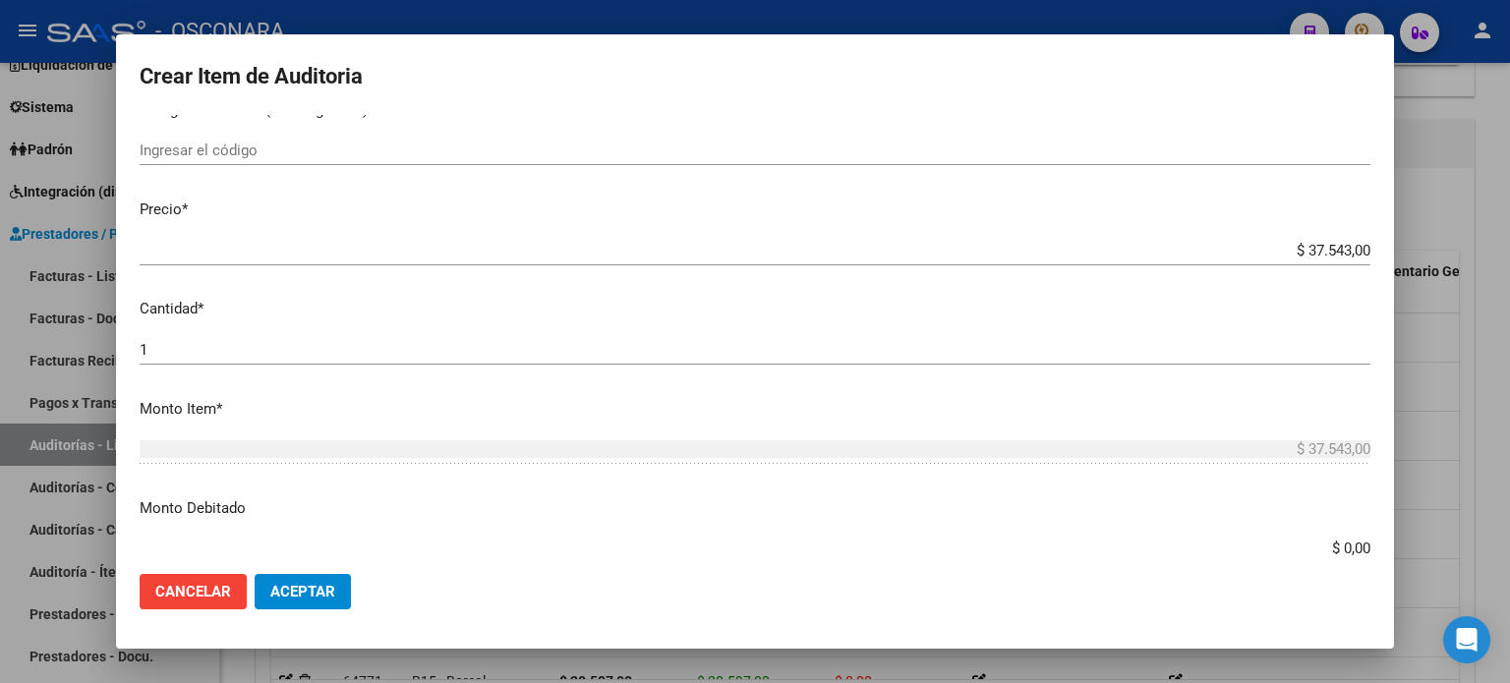
scroll to position [393, 0]
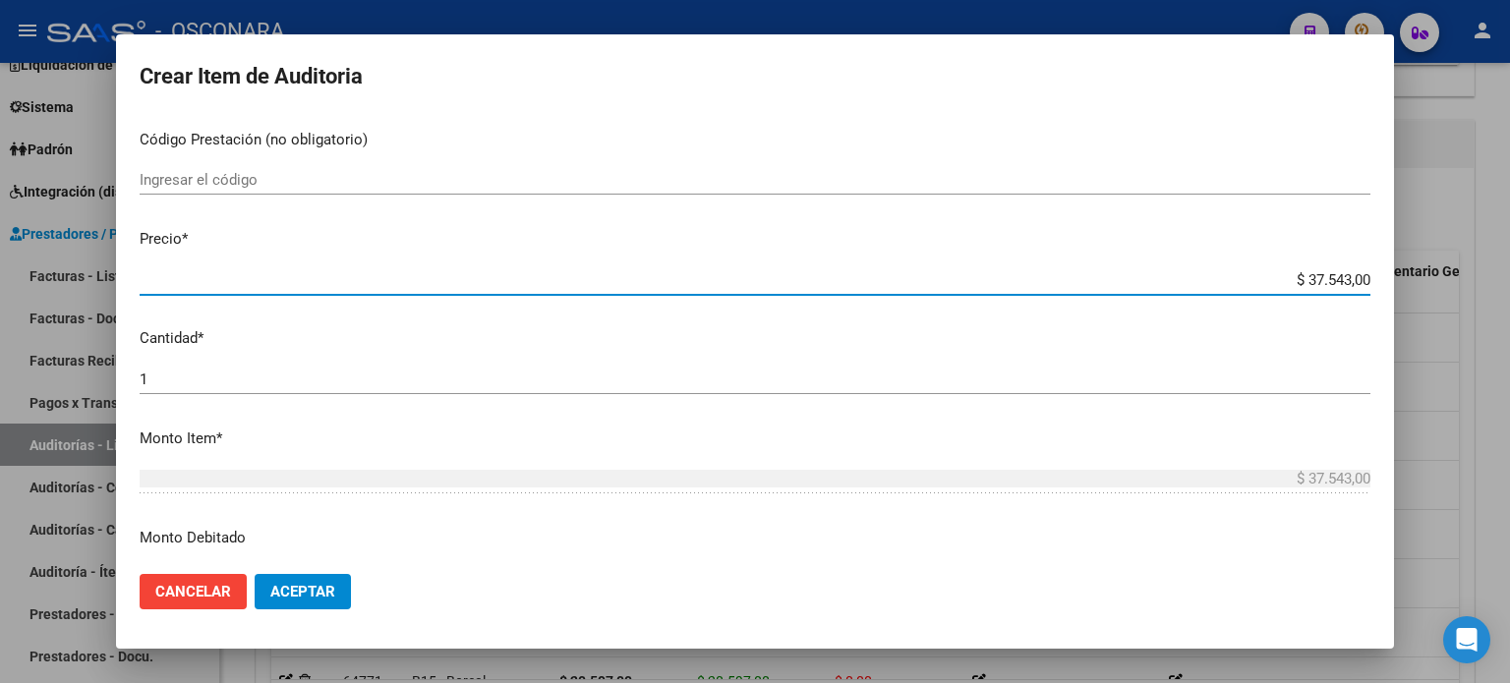
drag, startPoint x: 1335, startPoint y: 277, endPoint x: 1289, endPoint y: 275, distance: 46.3
click at [1289, 275] on input "$ 37.543,00" at bounding box center [755, 280] width 1231 height 18
type input "$ 3,00"
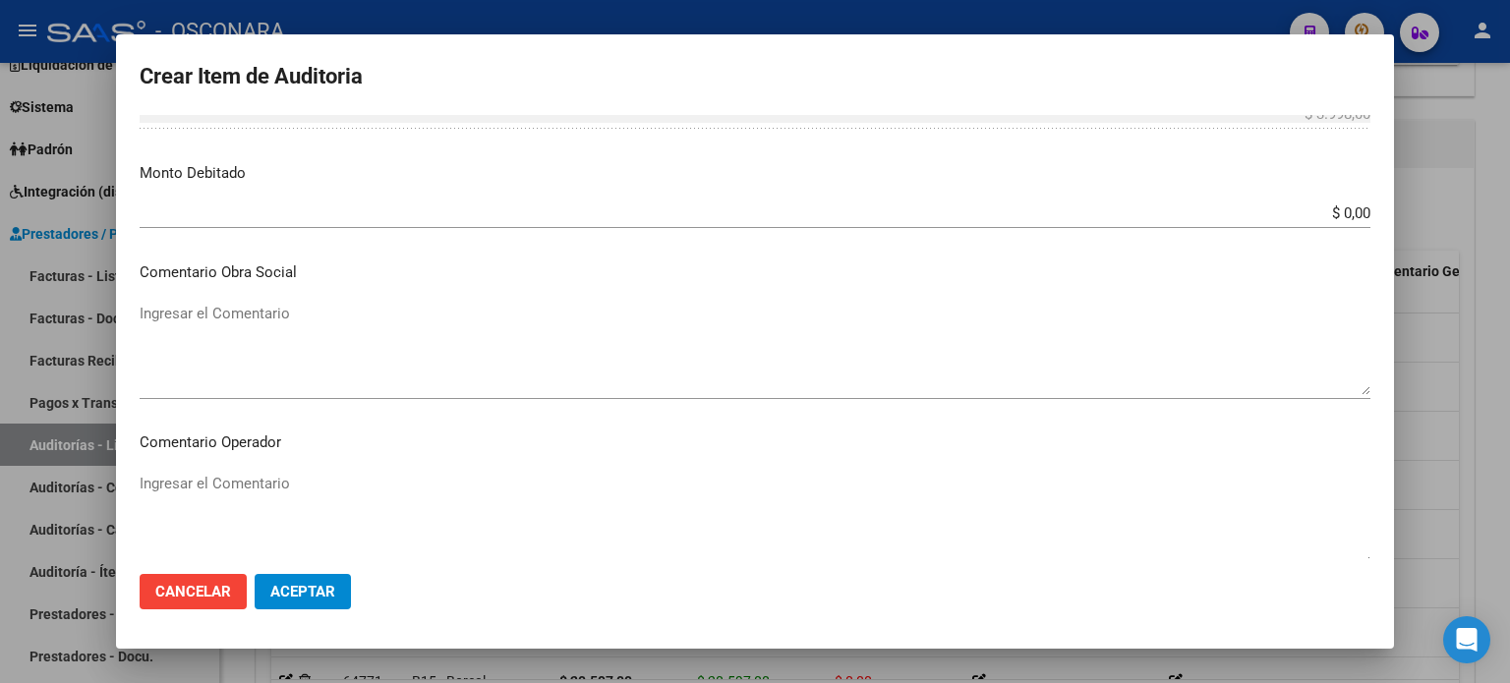
scroll to position [1180, 0]
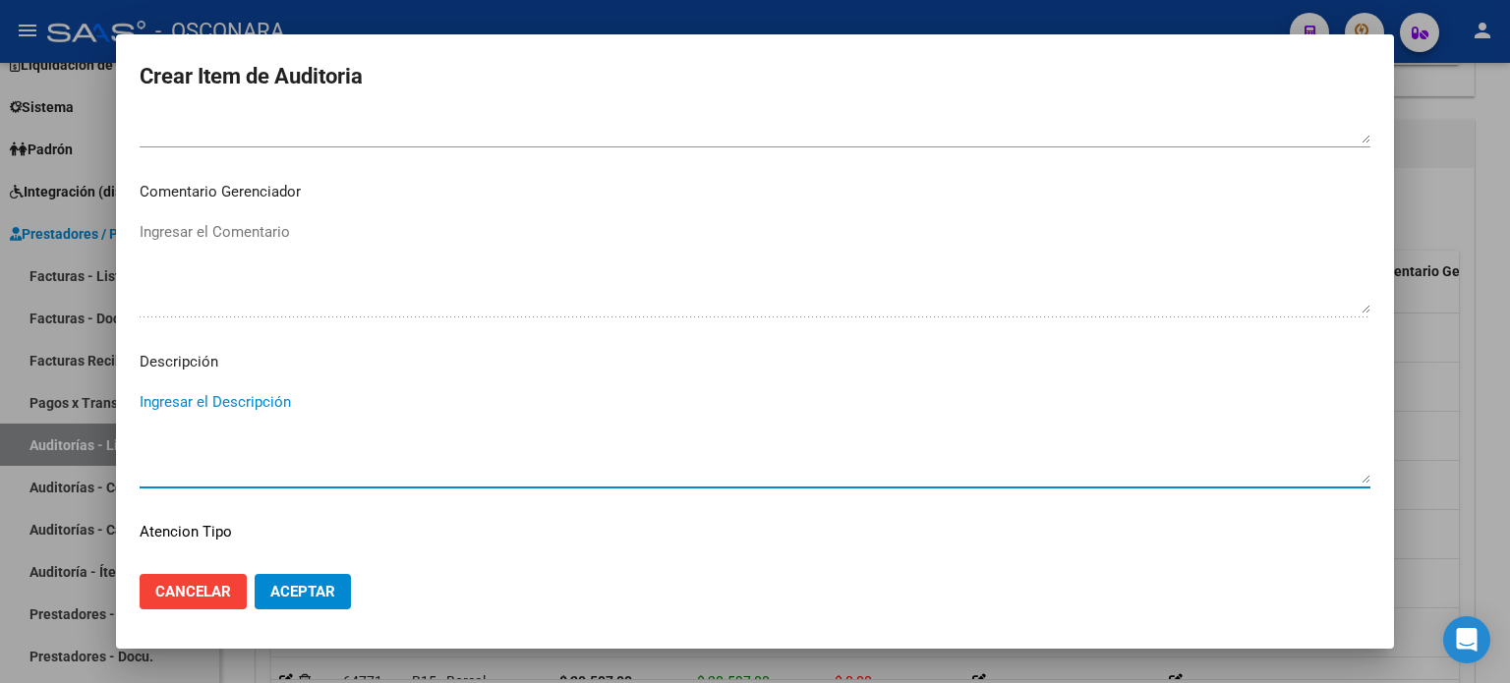
click at [208, 415] on textarea "Ingresar el Descripción" at bounding box center [755, 437] width 1231 height 92
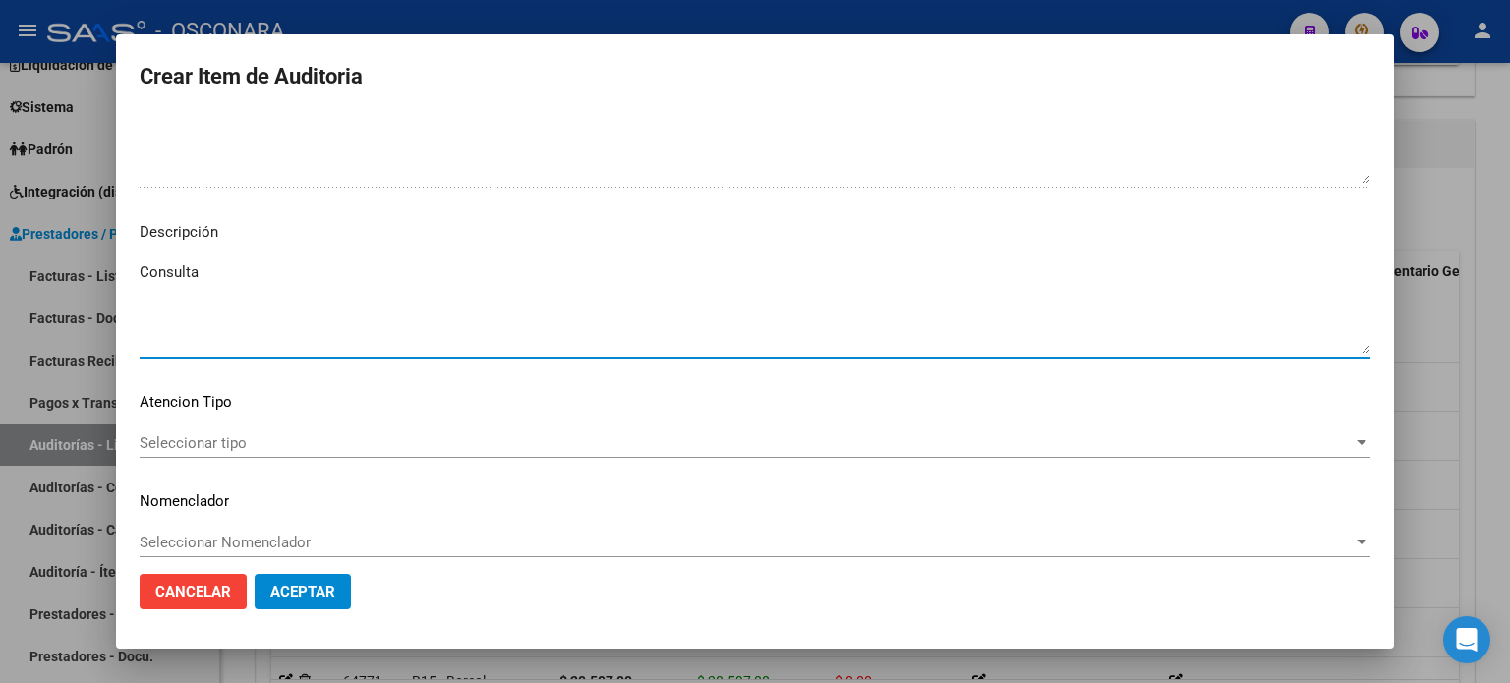
scroll to position [1326, 0]
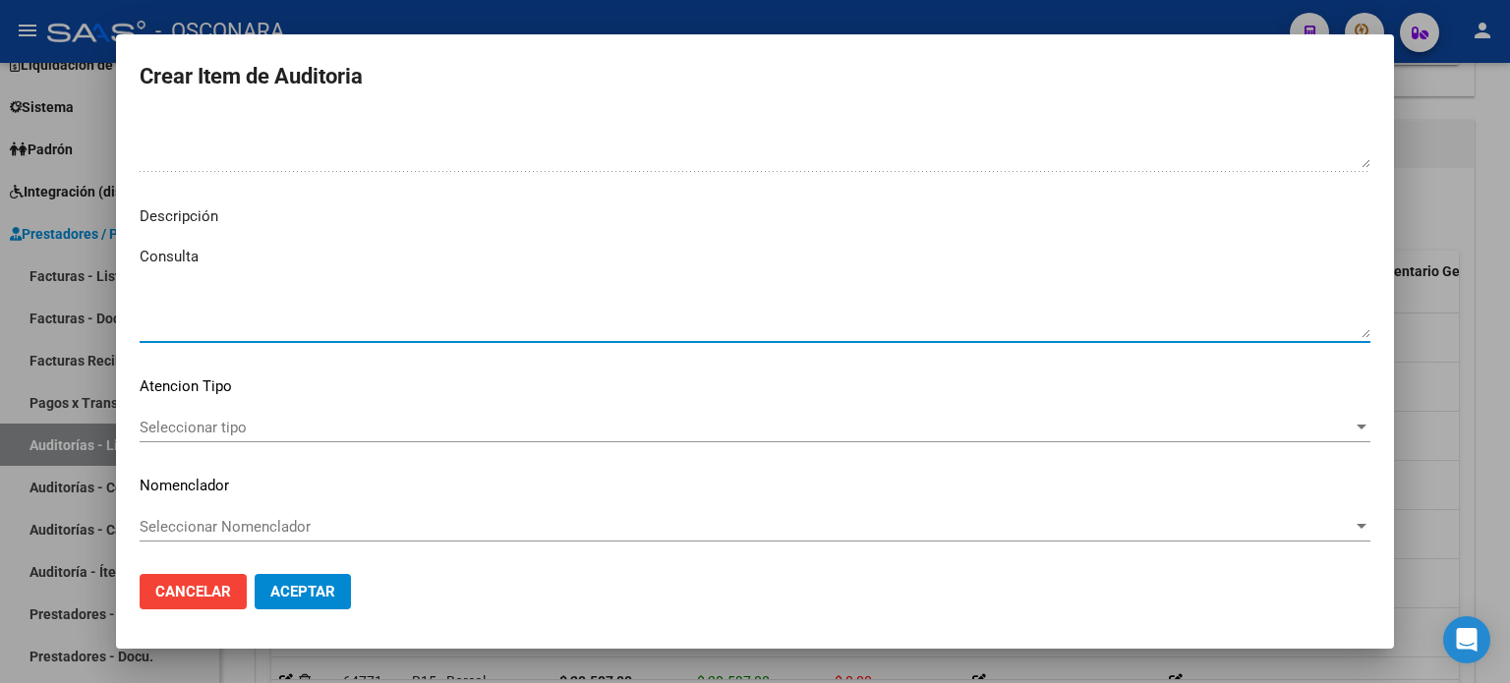
click at [267, 429] on span "Seleccionar tipo" at bounding box center [746, 428] width 1213 height 18
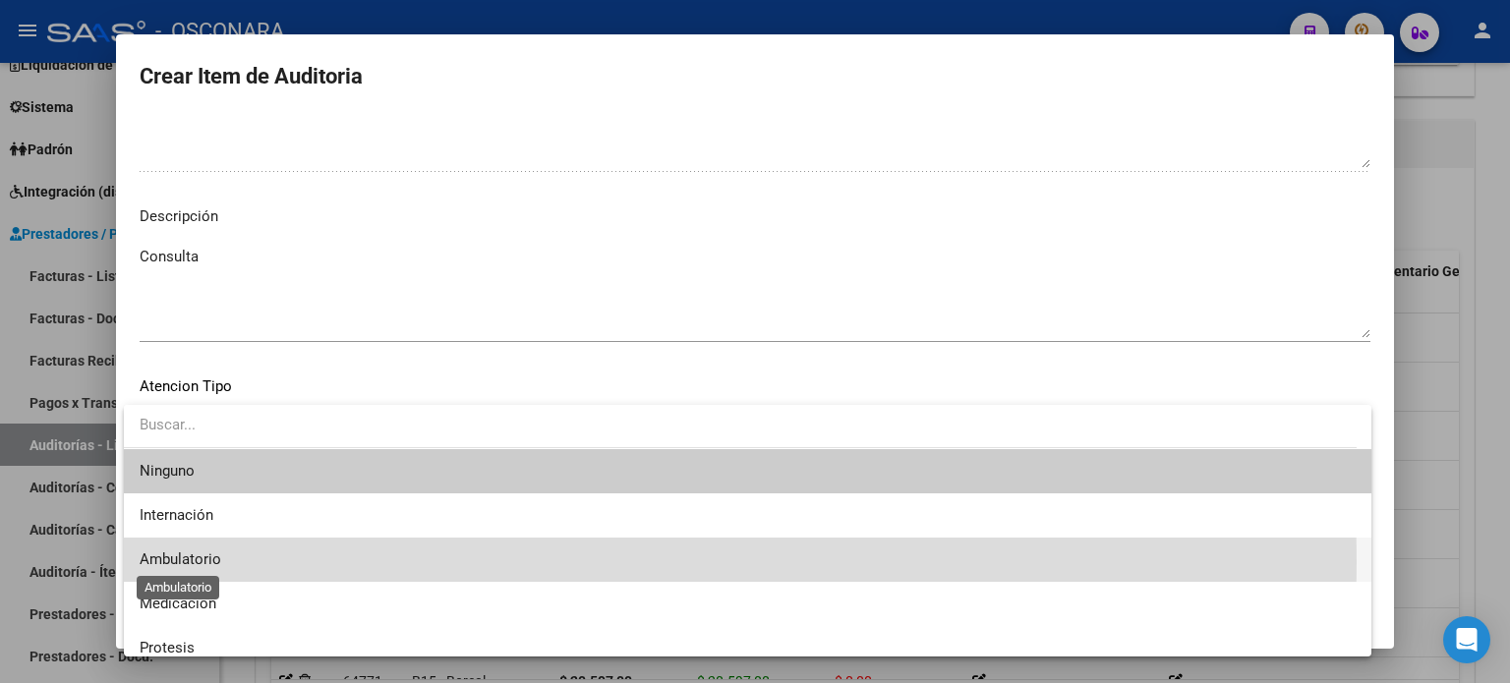
drag, startPoint x: 212, startPoint y: 562, endPoint x: 270, endPoint y: 601, distance: 69.5
click at [212, 564] on span "Ambulatorio" at bounding box center [181, 560] width 82 height 18
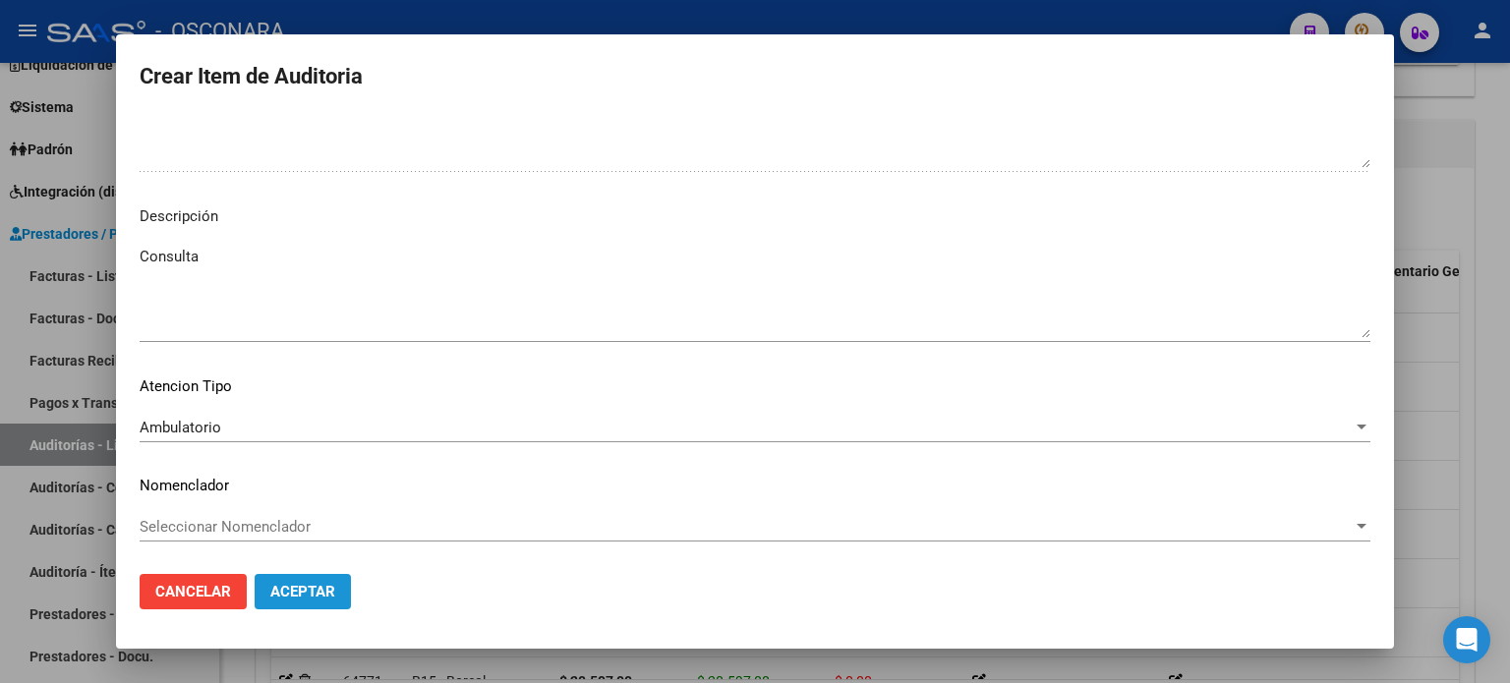
click at [311, 588] on span "Aceptar" at bounding box center [302, 592] width 65 height 18
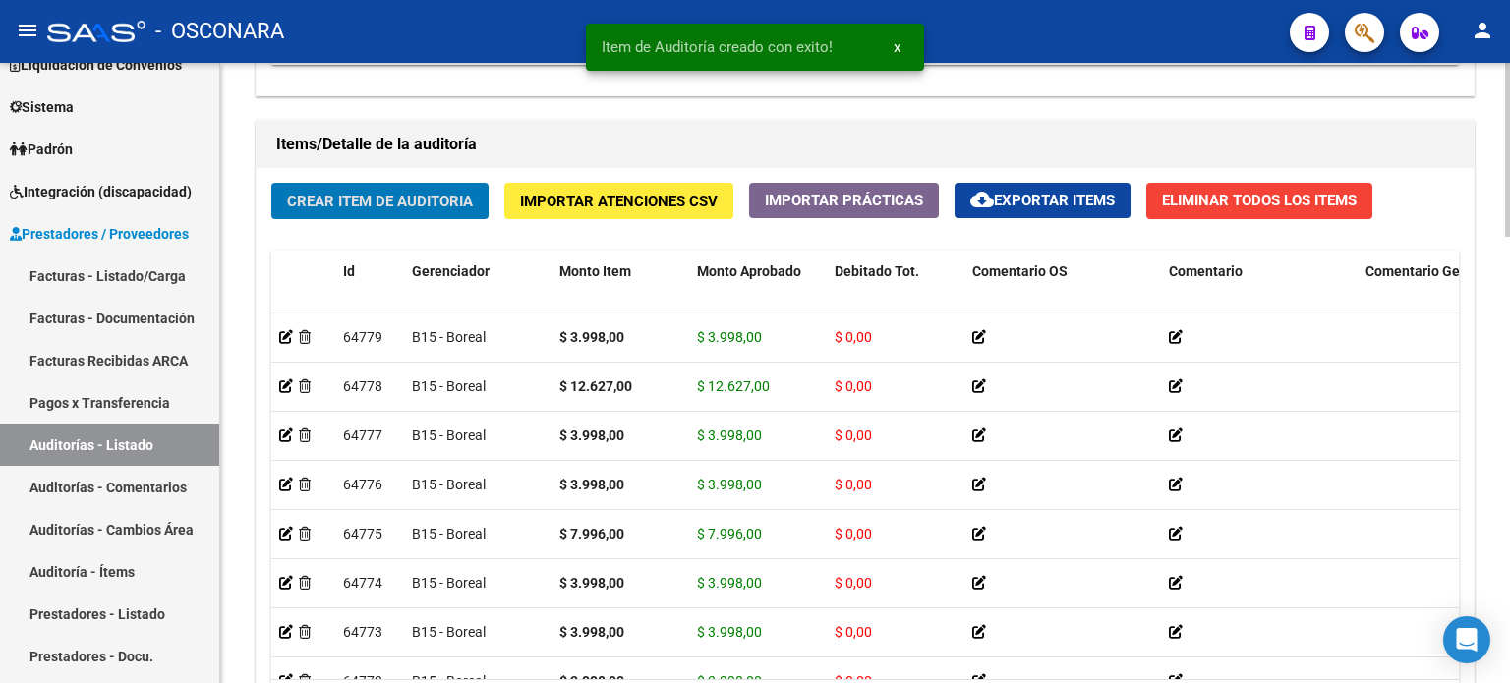
click at [368, 196] on span "Crear Item de Auditoria" at bounding box center [380, 202] width 186 height 18
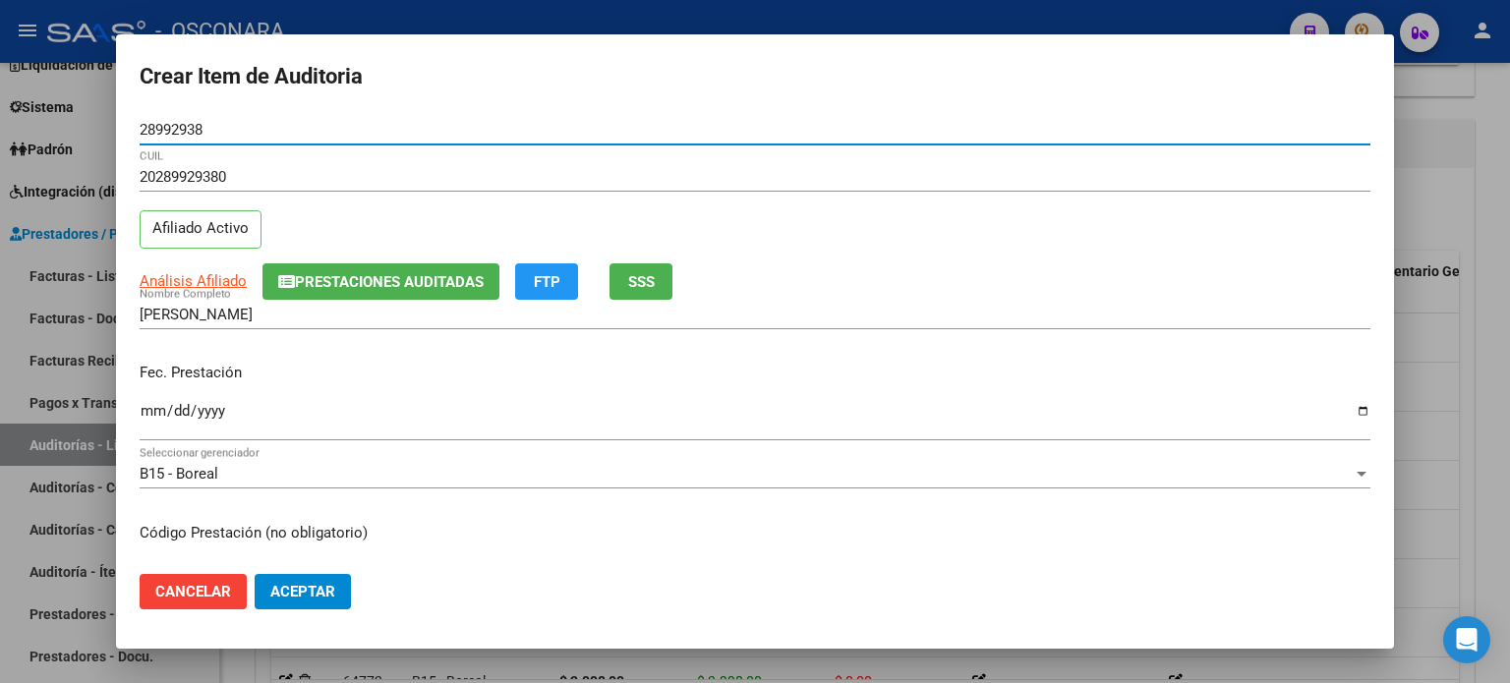
click at [148, 408] on input "Ingresar la fecha" at bounding box center [755, 418] width 1231 height 31
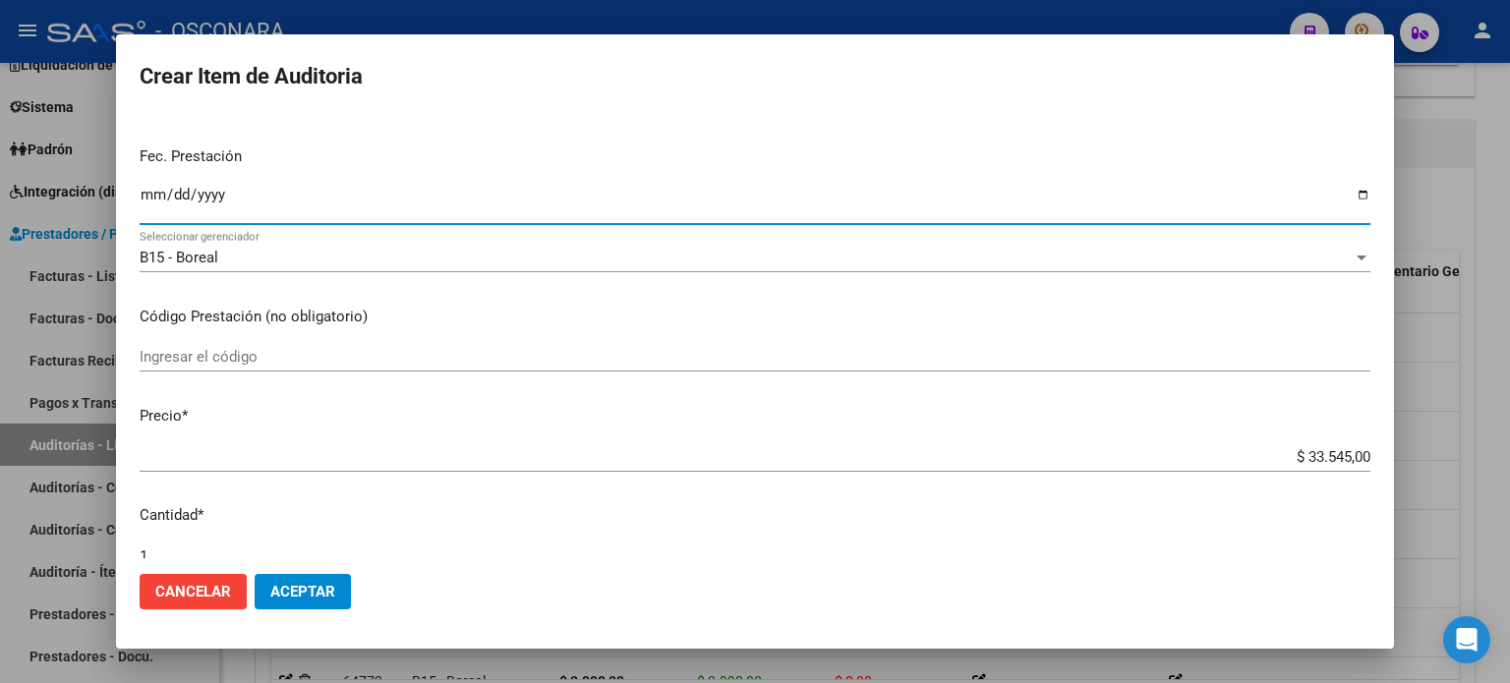
scroll to position [393, 0]
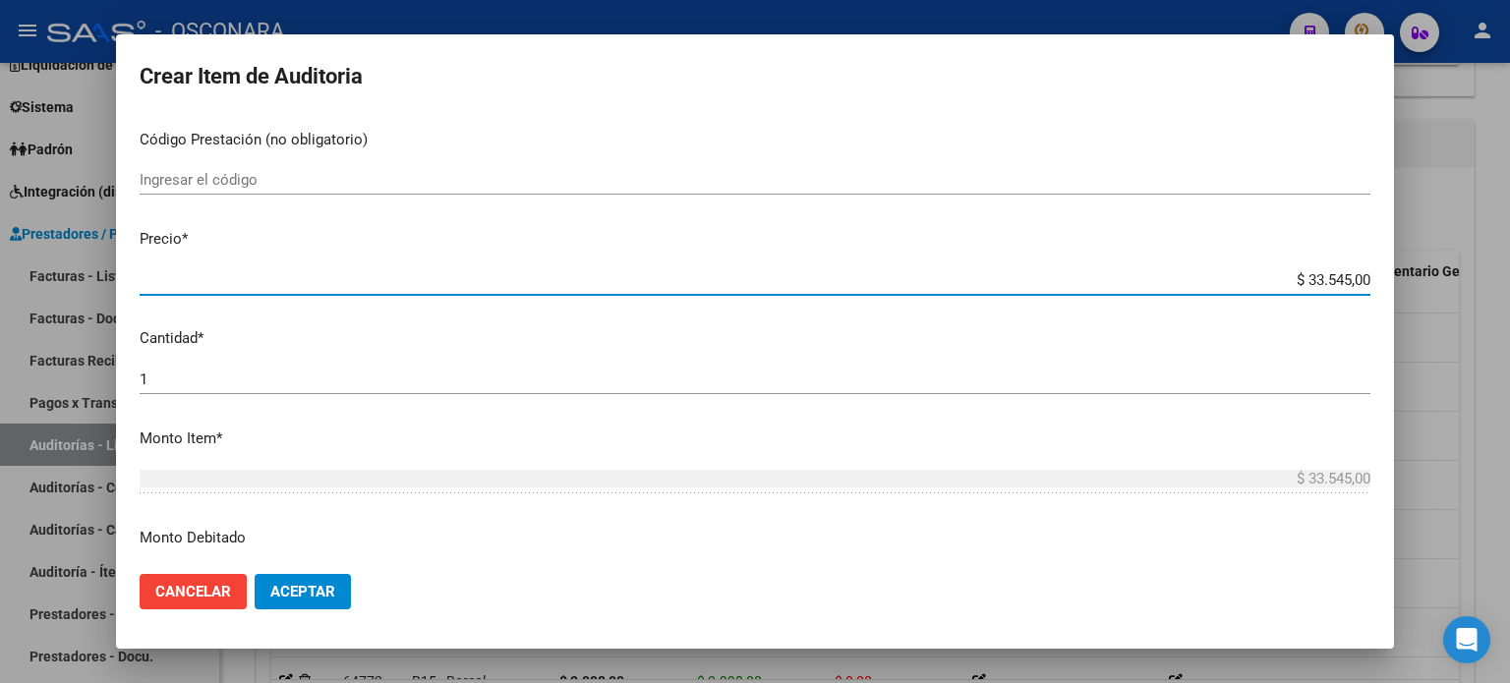
drag, startPoint x: 1334, startPoint y: 276, endPoint x: 1291, endPoint y: 274, distance: 43.3
click at [1291, 274] on input "$ 33.545,00" at bounding box center [755, 280] width 1231 height 18
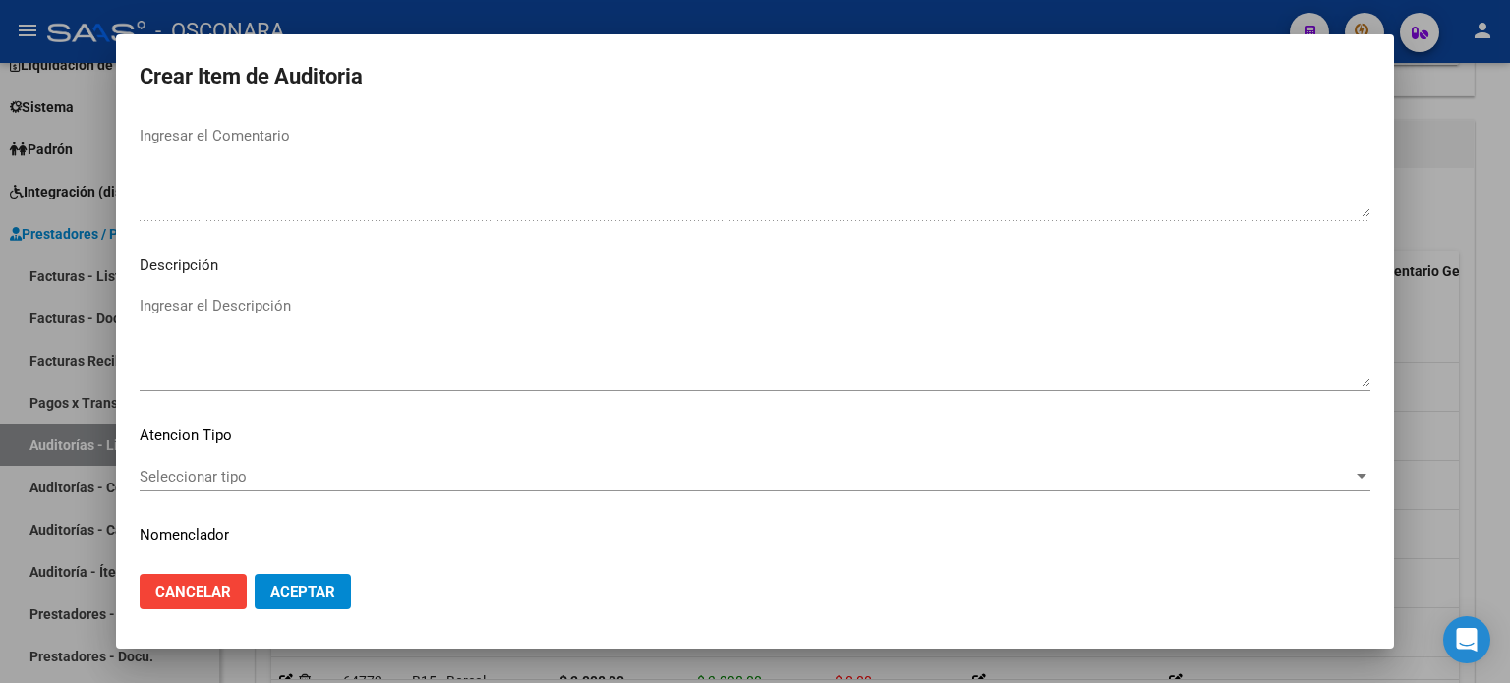
scroll to position [1278, 0]
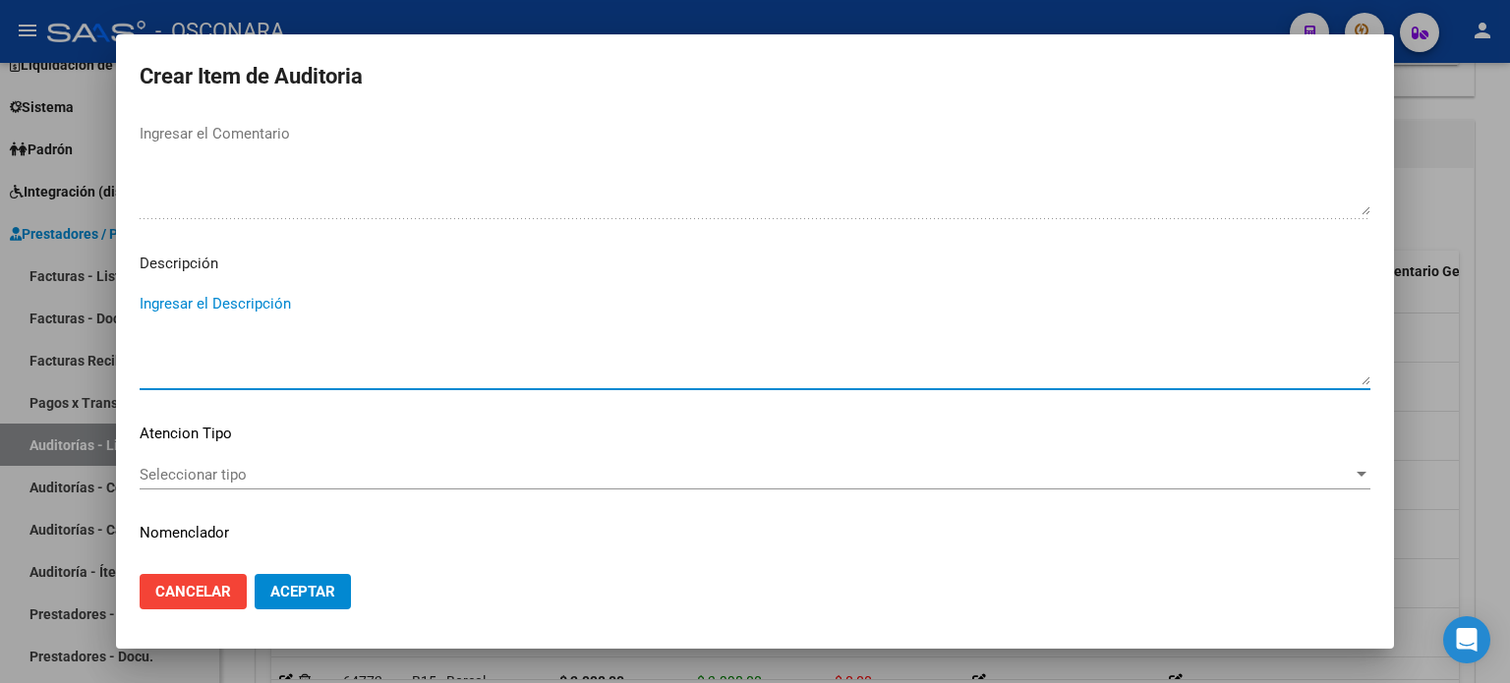
click at [158, 307] on textarea "Ingresar el Descripción" at bounding box center [755, 339] width 1231 height 92
click at [387, 472] on span "Seleccionar tipo" at bounding box center [746, 475] width 1213 height 18
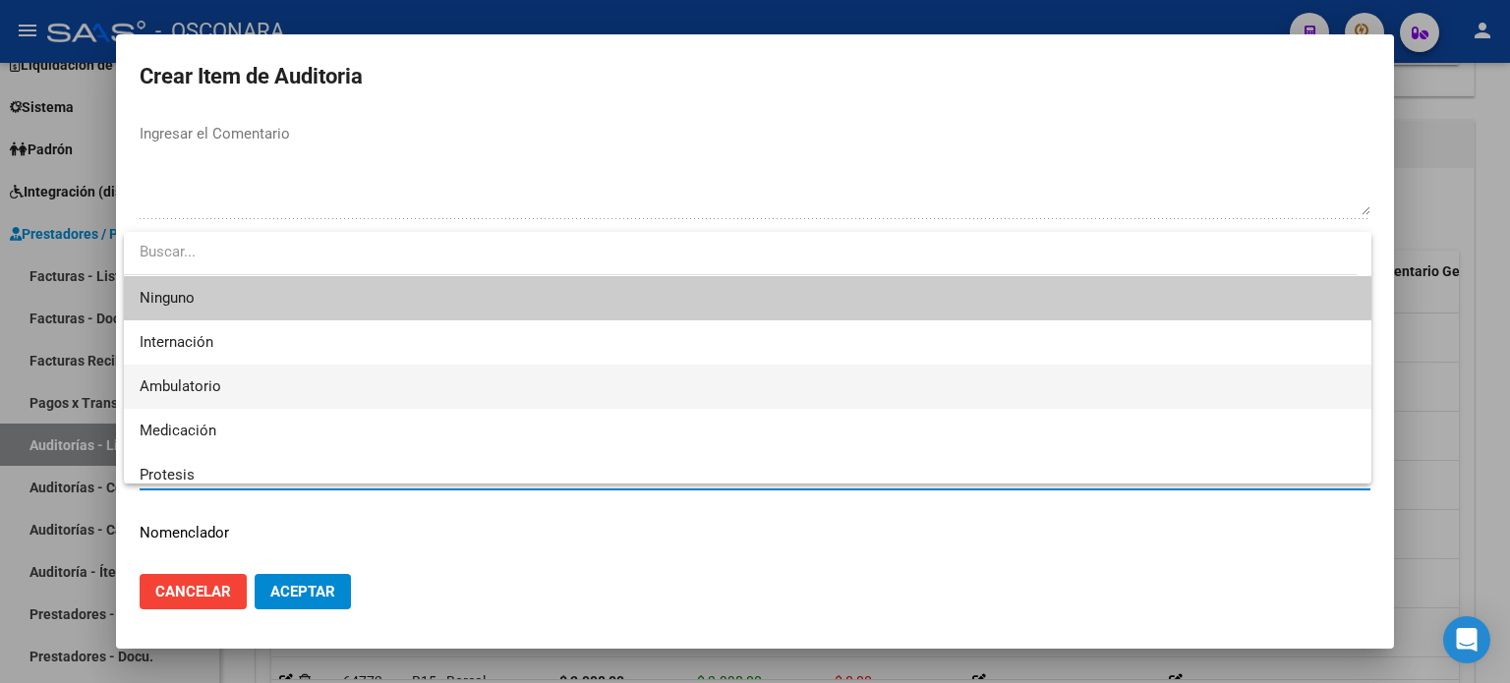
click at [267, 381] on span "Ambulatorio" at bounding box center [748, 387] width 1216 height 44
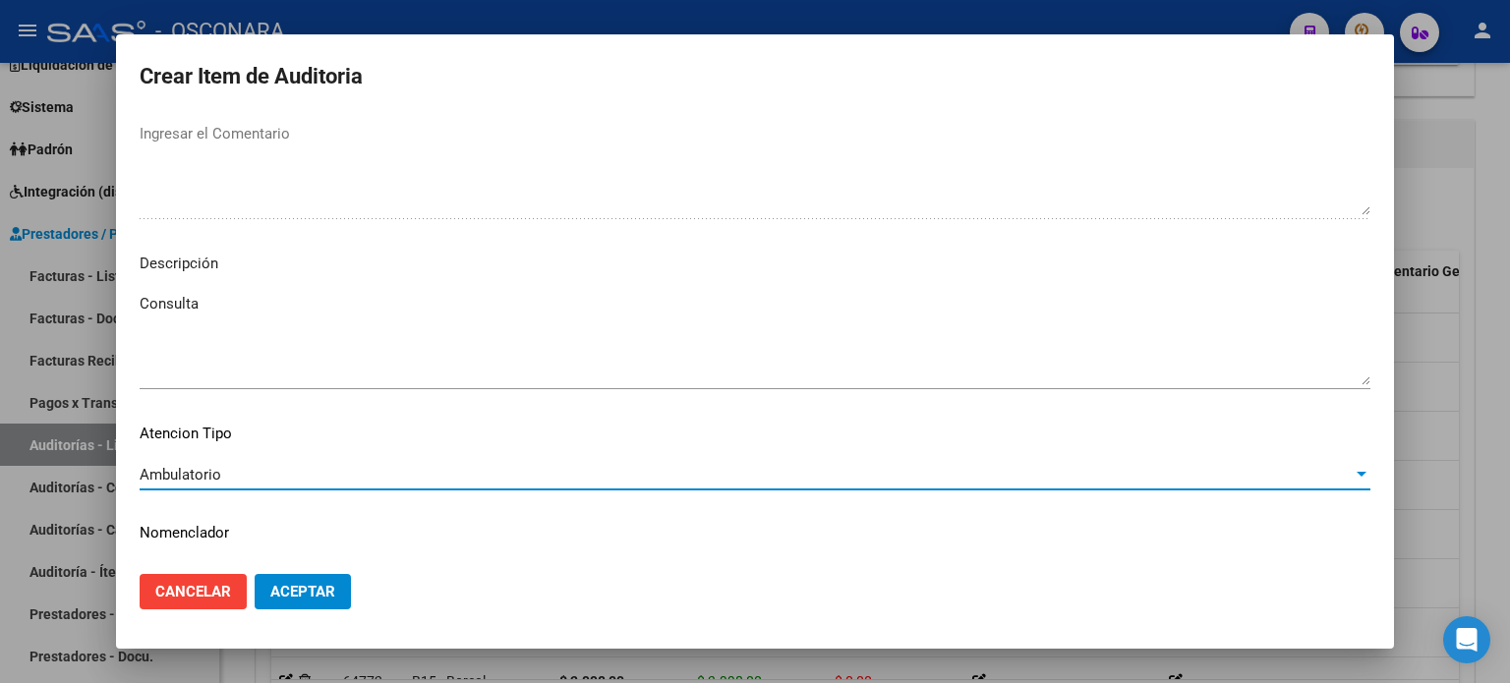
click at [288, 591] on span "Aceptar" at bounding box center [302, 592] width 65 height 18
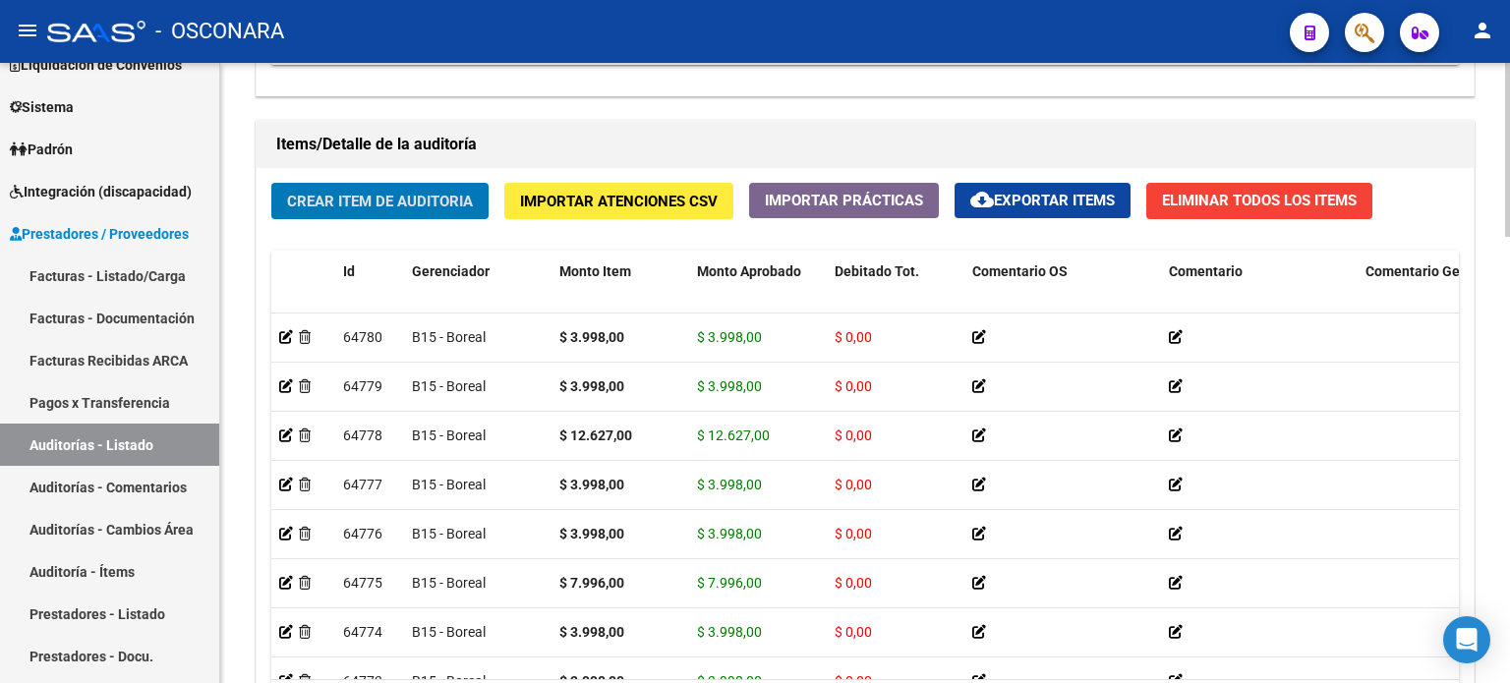
click at [421, 193] on span "Crear Item de Auditoria" at bounding box center [380, 202] width 186 height 18
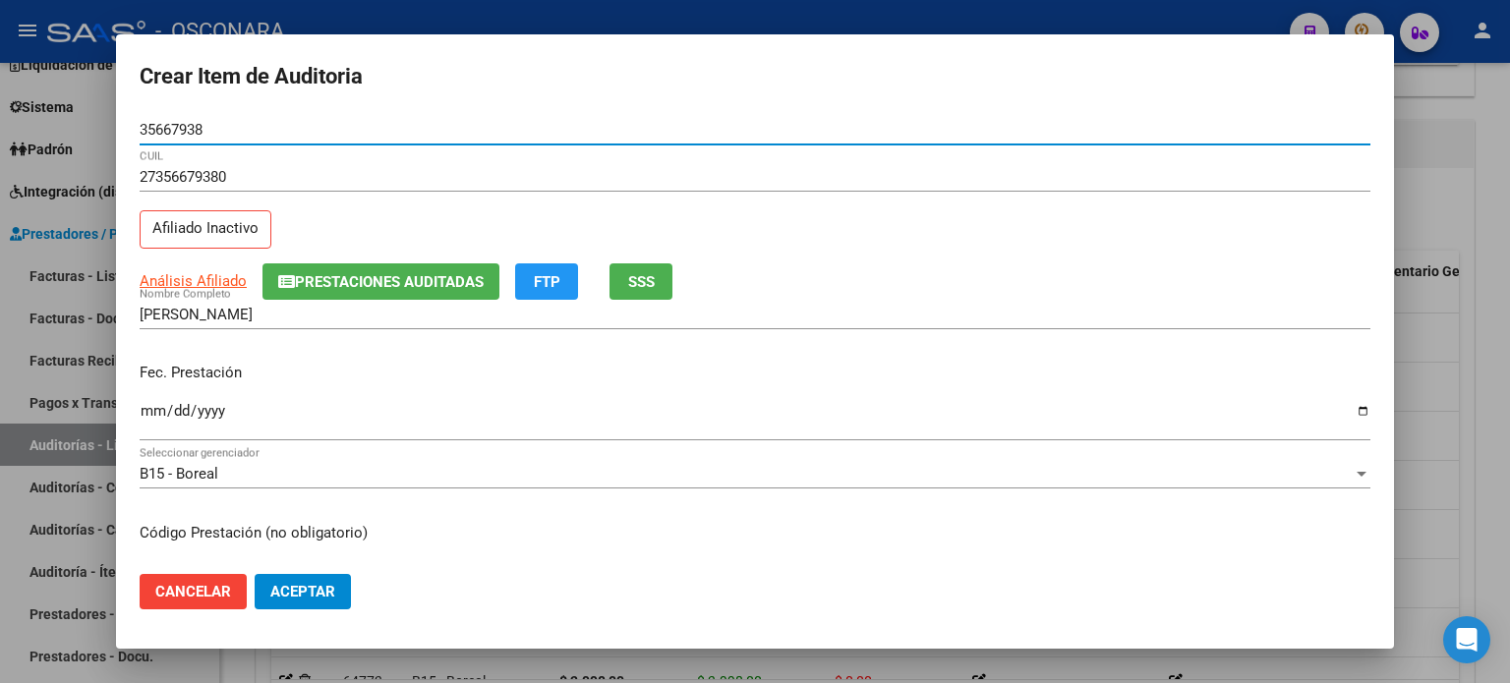
click at [644, 278] on span "SSS" at bounding box center [641, 282] width 27 height 18
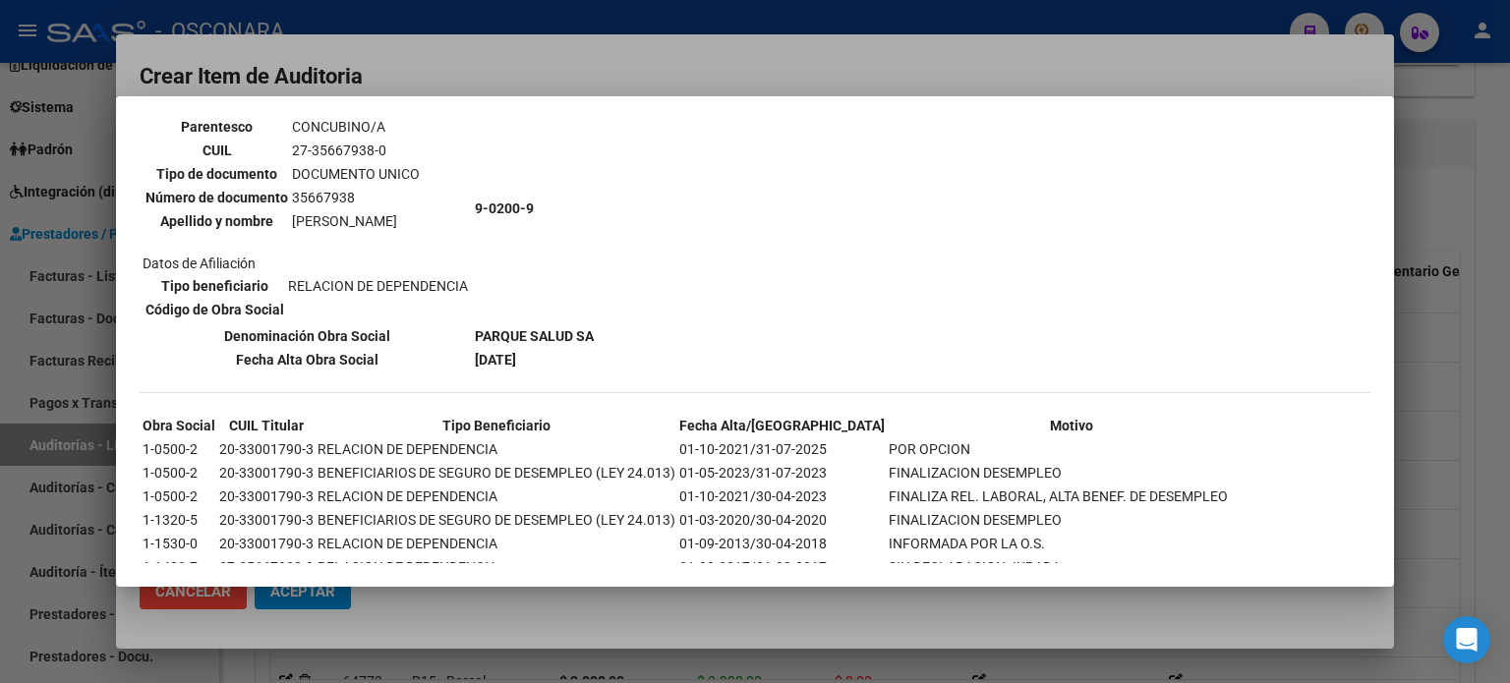
scroll to position [197, 0]
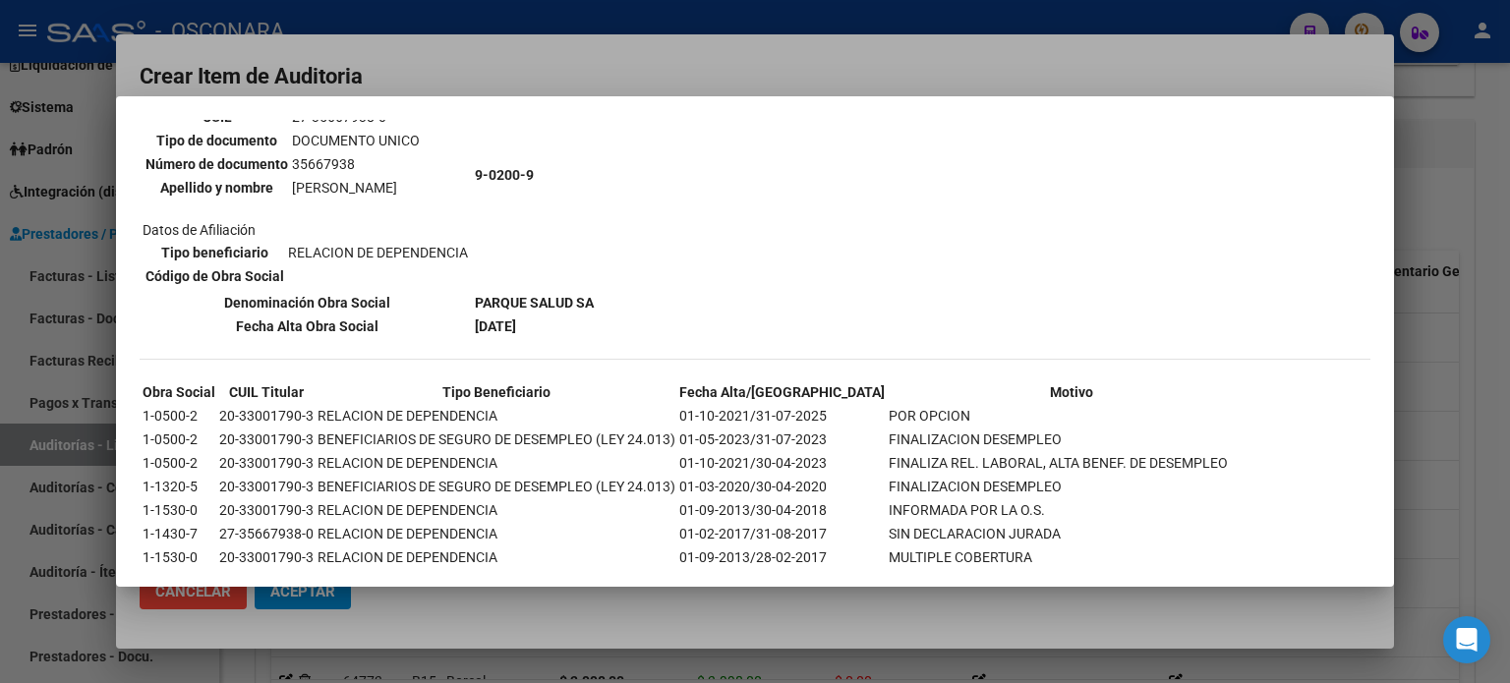
click at [728, 61] on div at bounding box center [755, 341] width 1510 height 683
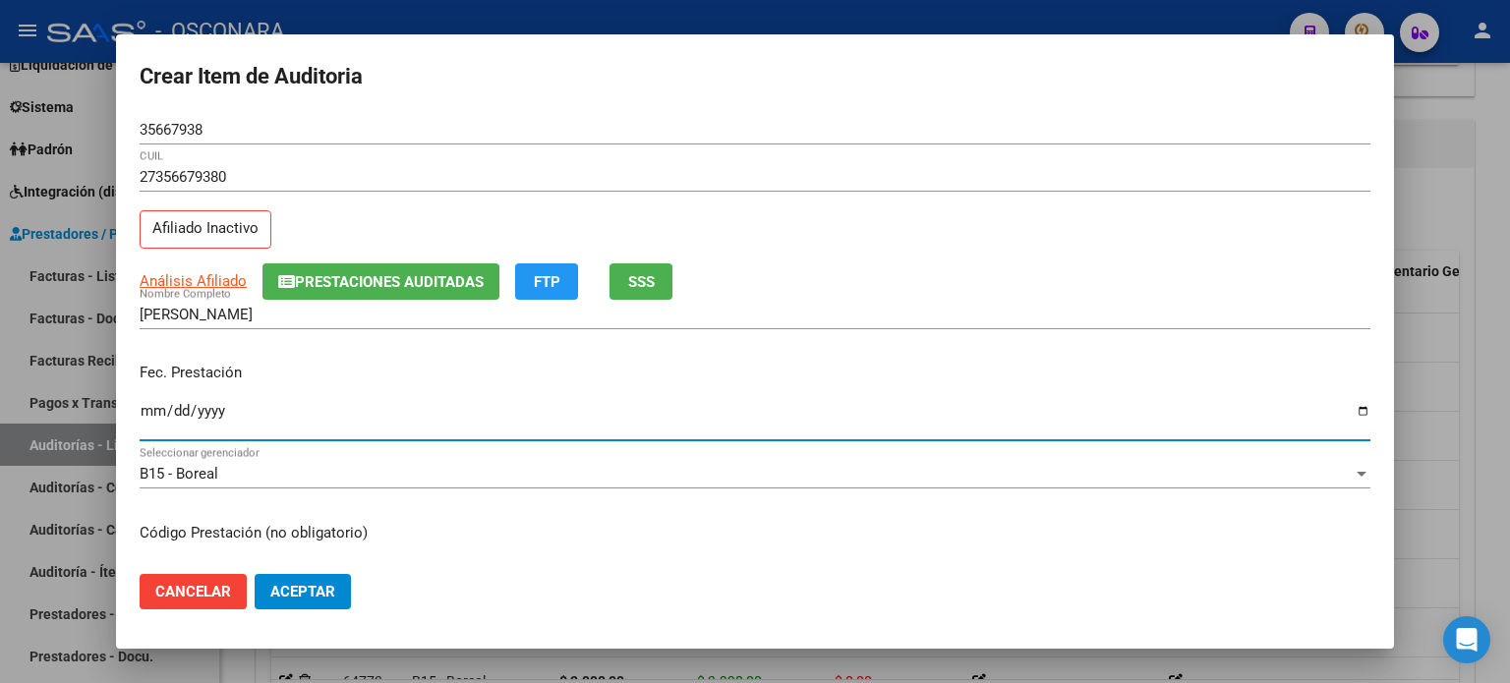
click at [142, 402] on div "Ingresar la fecha" at bounding box center [755, 420] width 1231 height 42
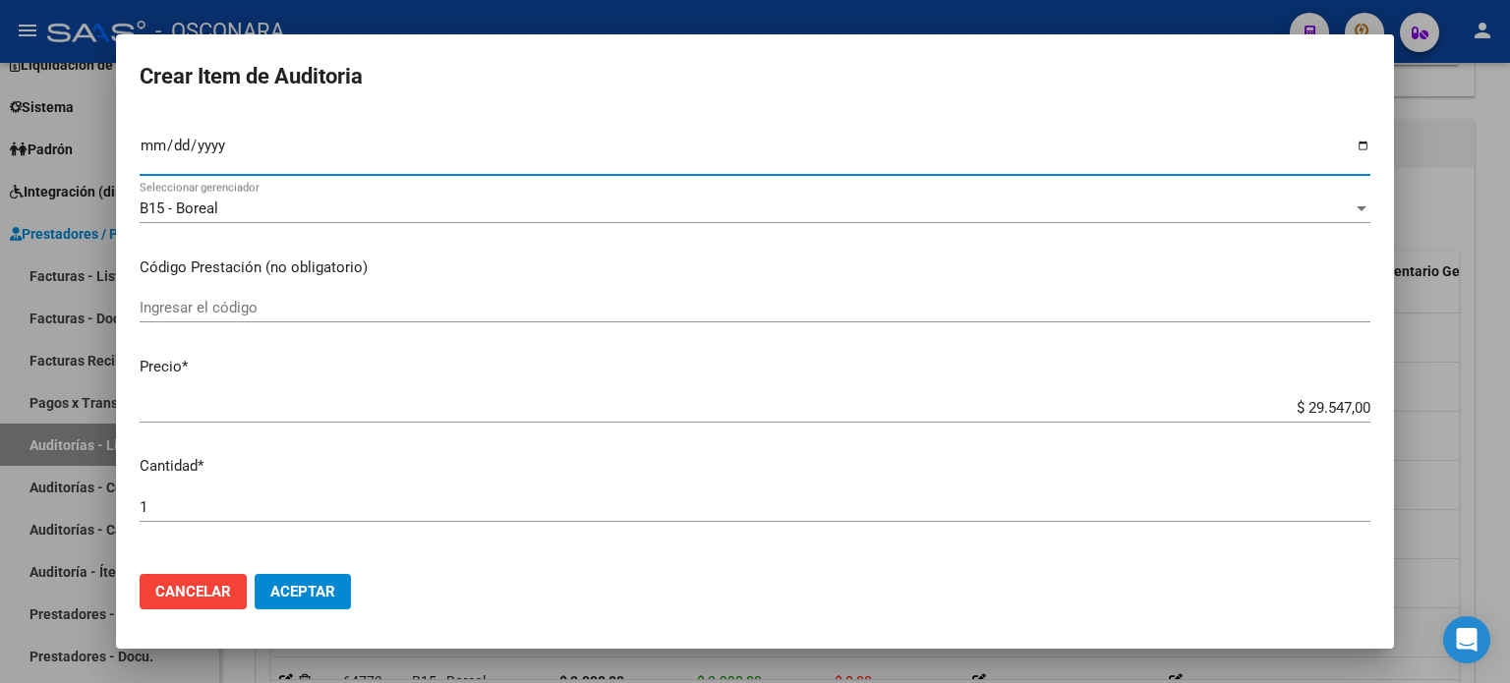
scroll to position [295, 0]
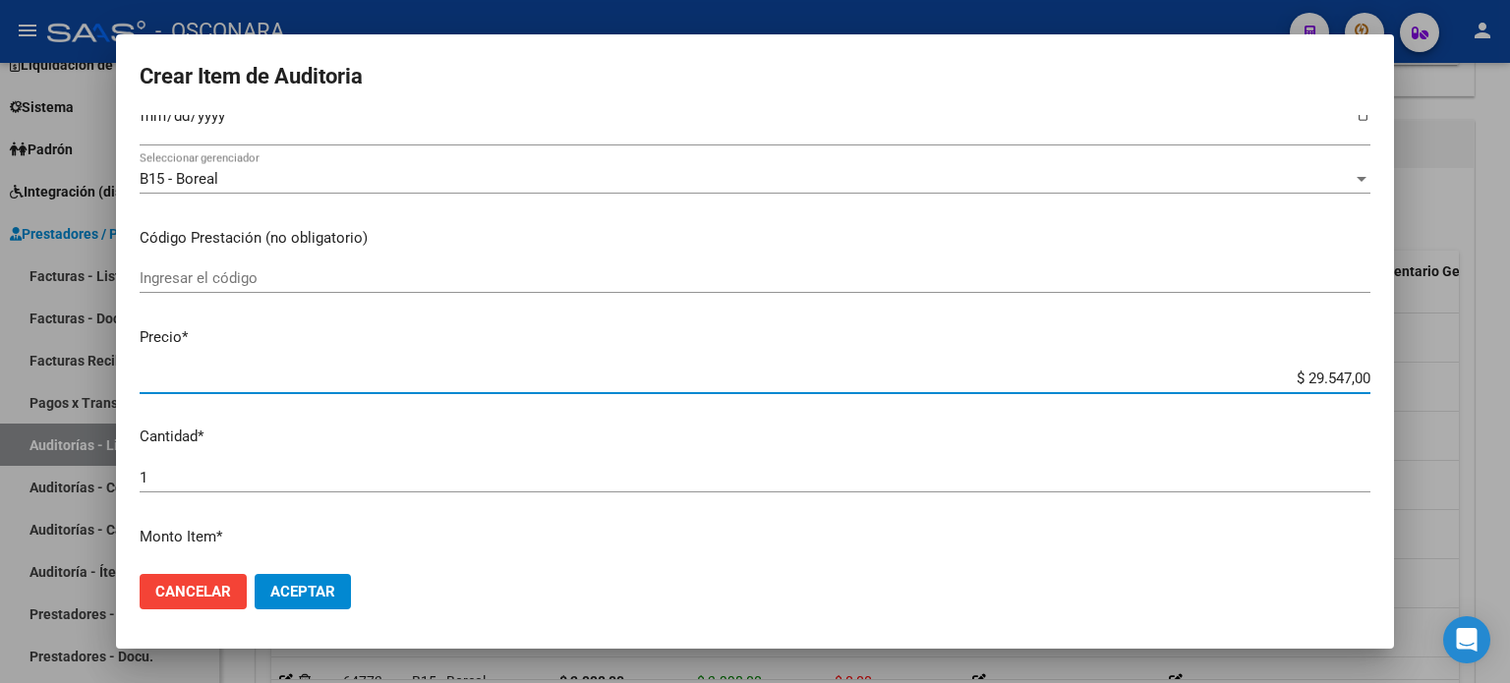
drag, startPoint x: 1333, startPoint y: 373, endPoint x: 1285, endPoint y: 365, distance: 48.8
click at [1285, 365] on div "$ 29.547,00 Ingresar el precio" at bounding box center [755, 379] width 1231 height 30
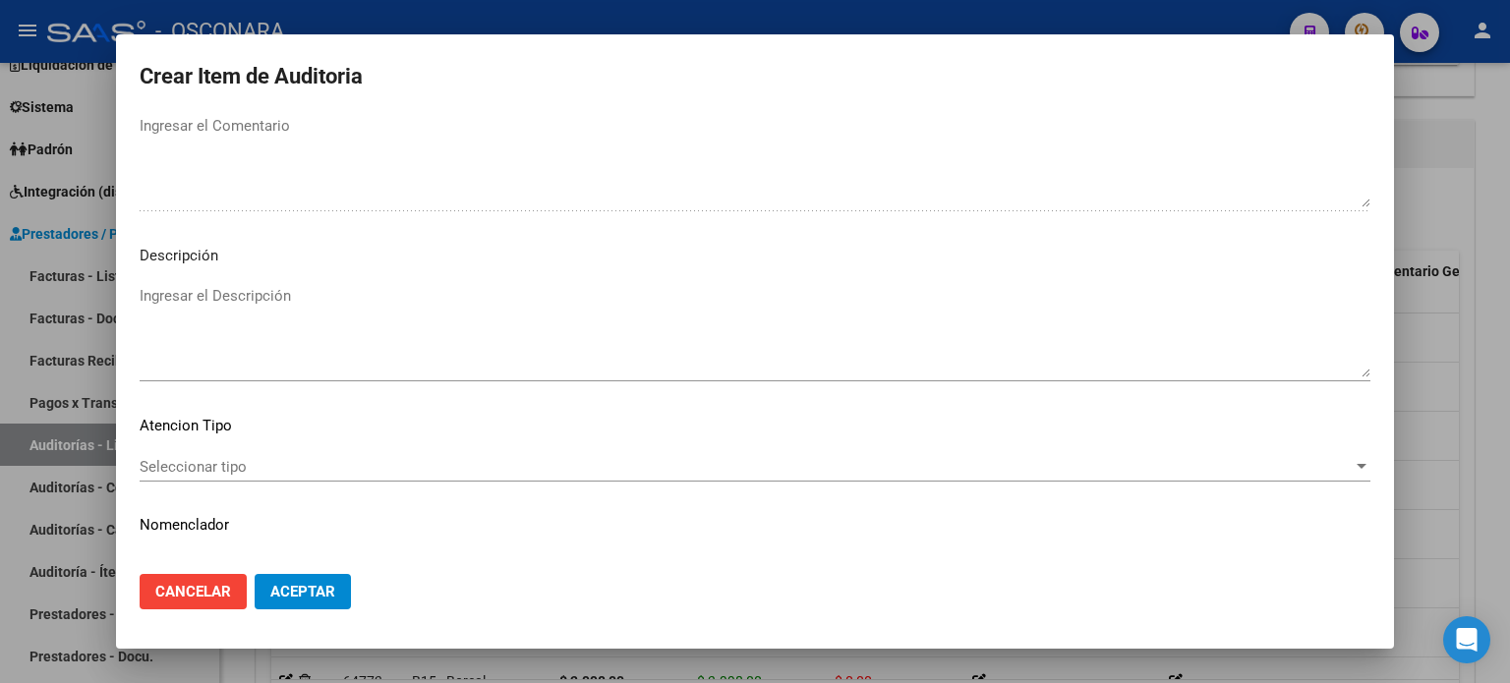
scroll to position [1326, 0]
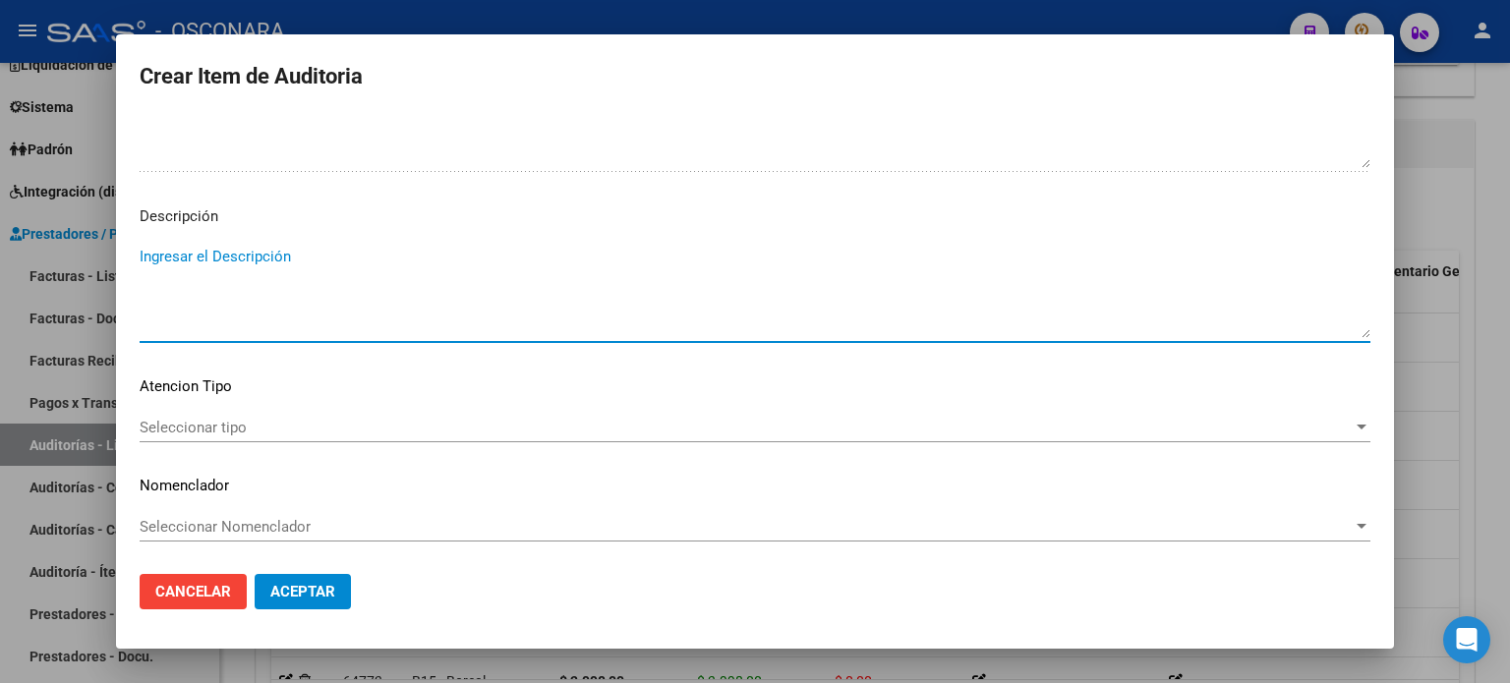
click at [167, 249] on textarea "Ingresar el Descripción" at bounding box center [755, 292] width 1231 height 92
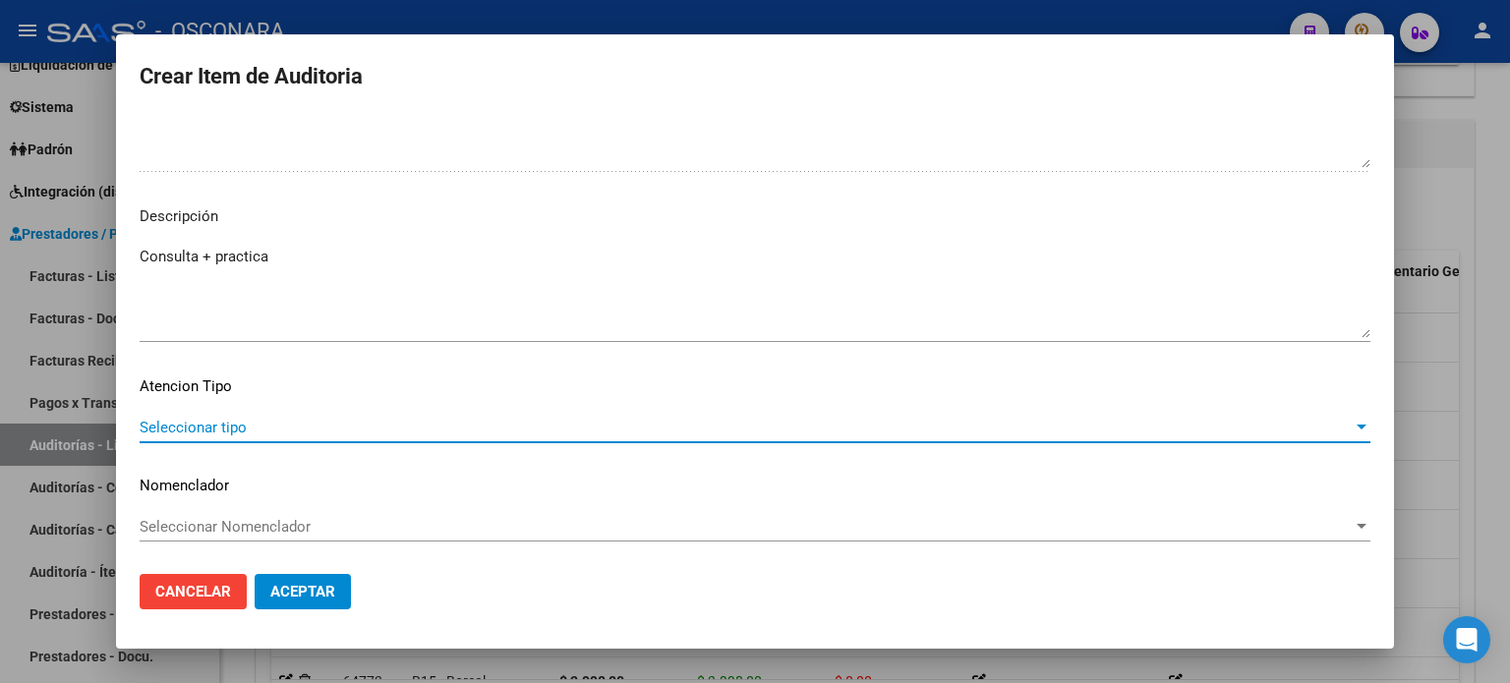
click at [283, 432] on span "Seleccionar tipo" at bounding box center [746, 428] width 1213 height 18
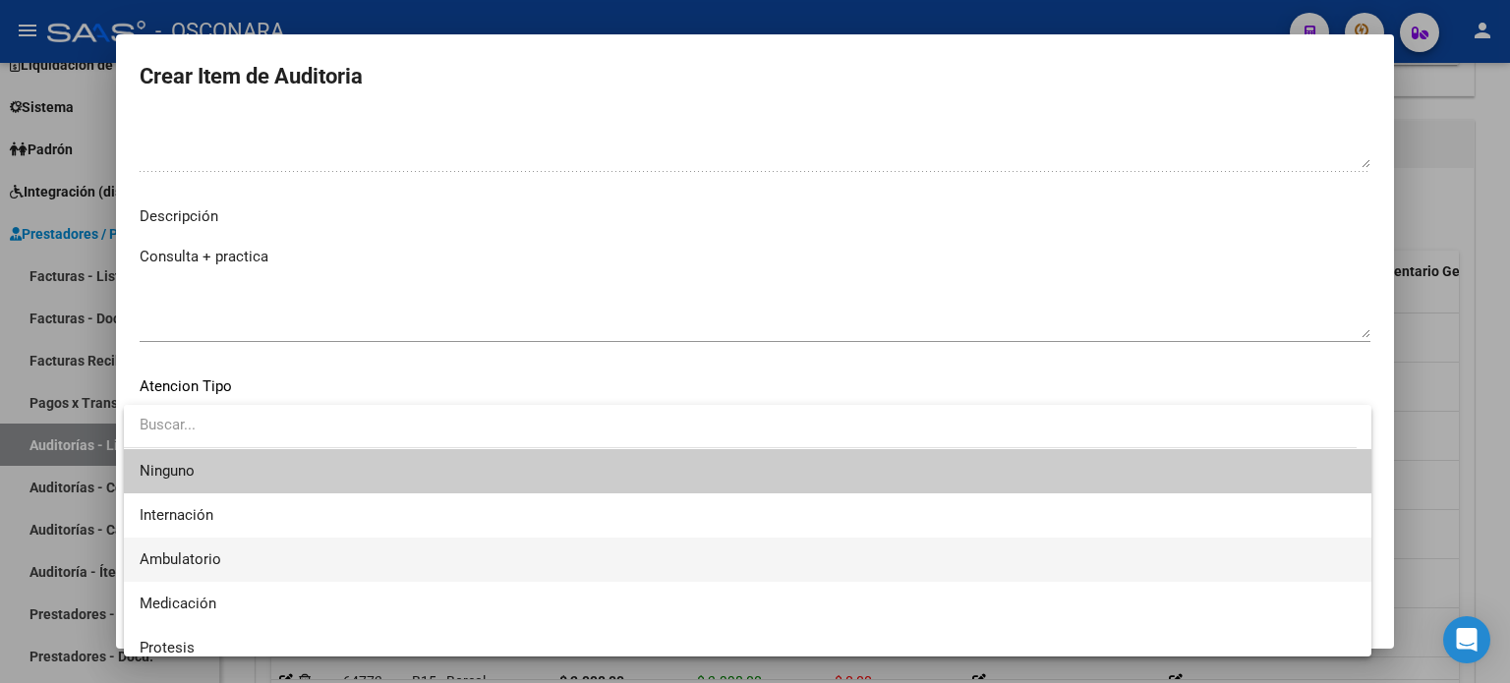
click at [177, 553] on span "Ambulatorio" at bounding box center [181, 560] width 82 height 18
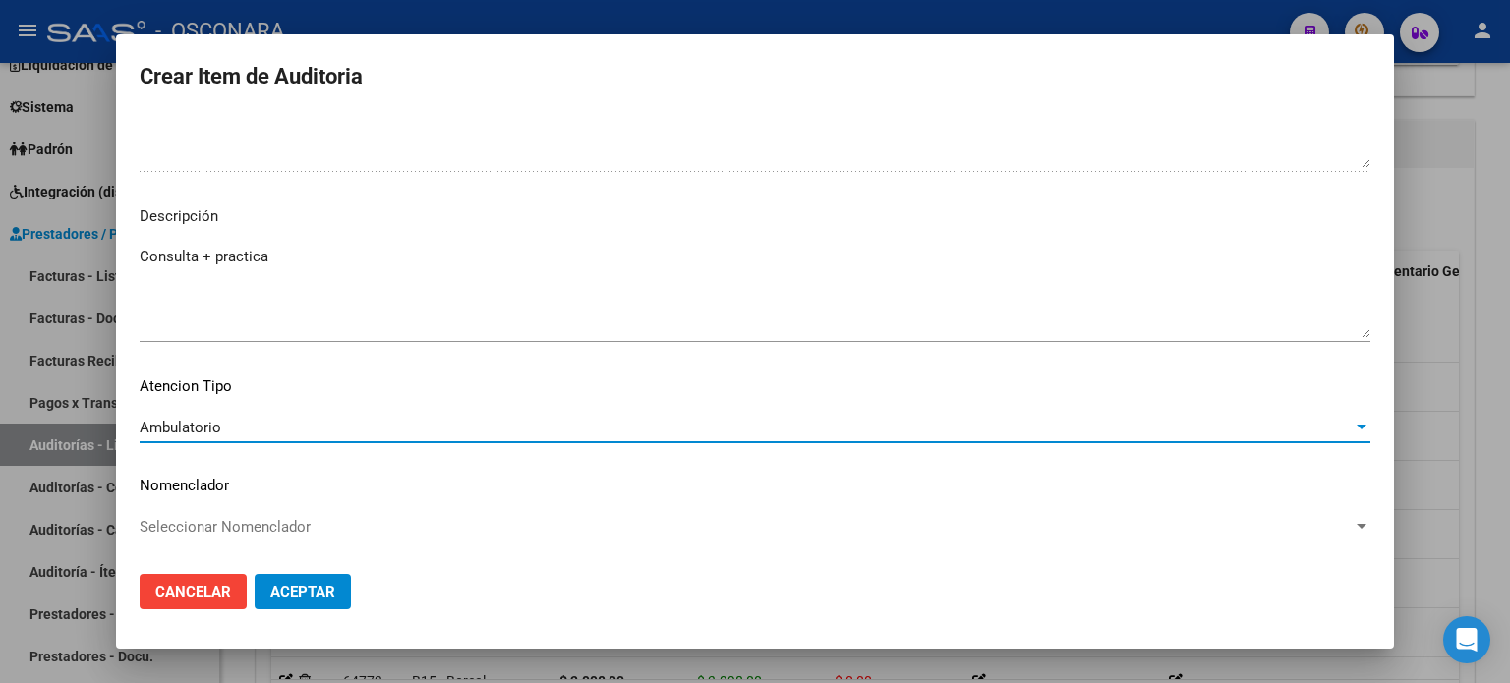
click at [303, 593] on span "Aceptar" at bounding box center [302, 592] width 65 height 18
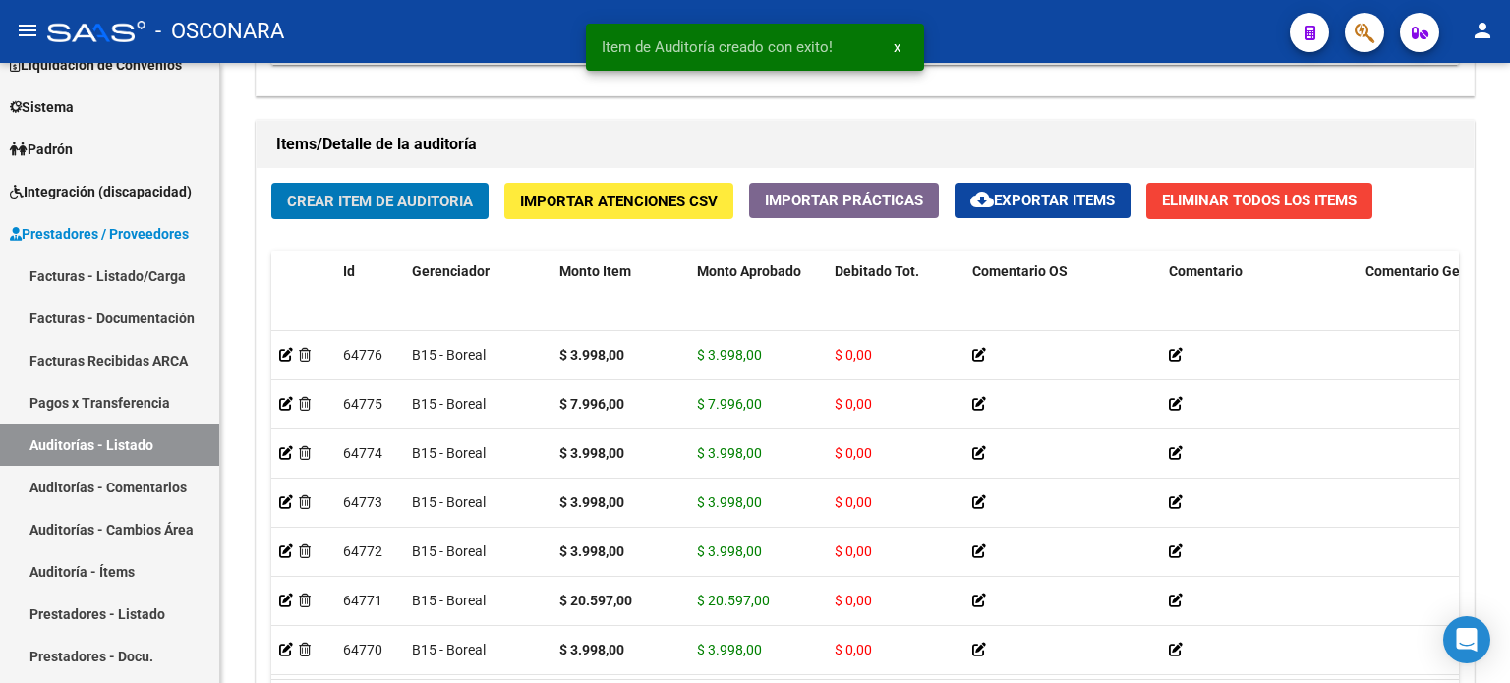
scroll to position [244, 0]
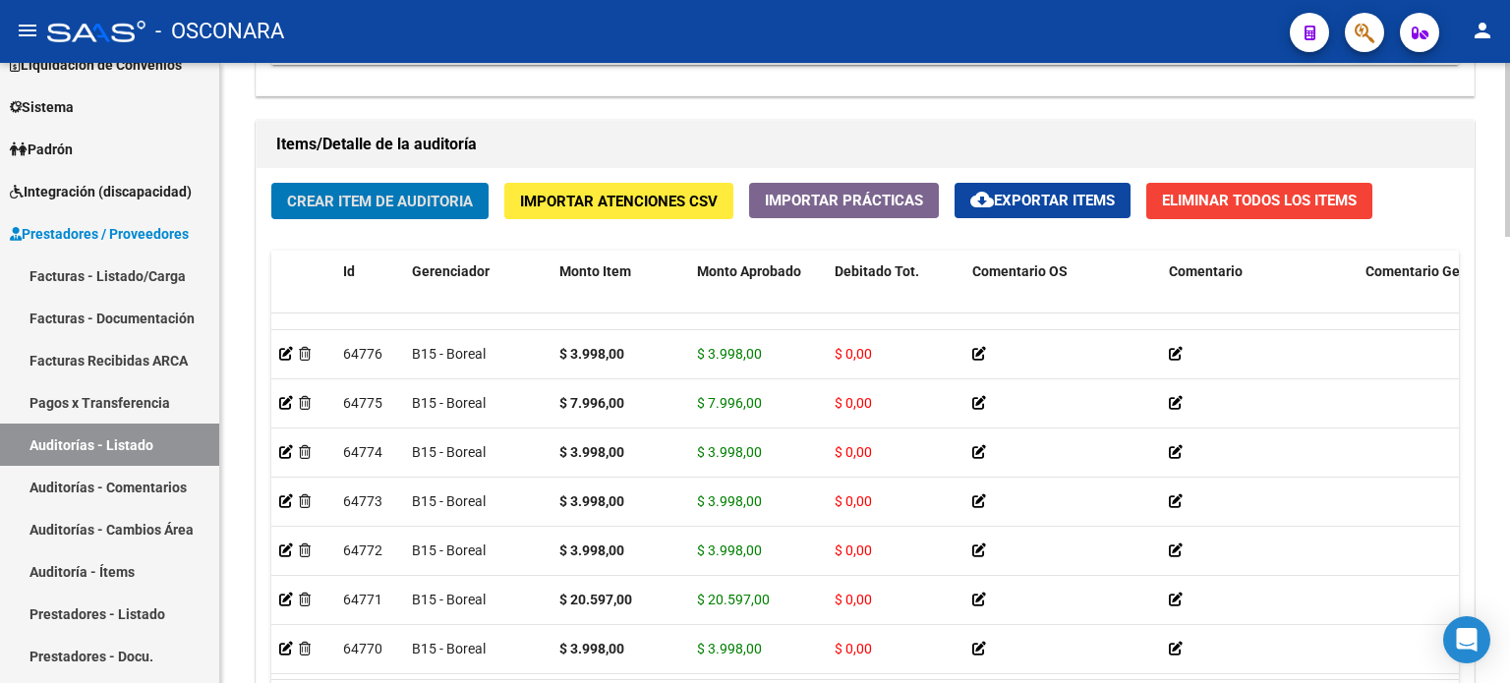
click at [366, 201] on span "Crear Item de Auditoria" at bounding box center [380, 202] width 186 height 18
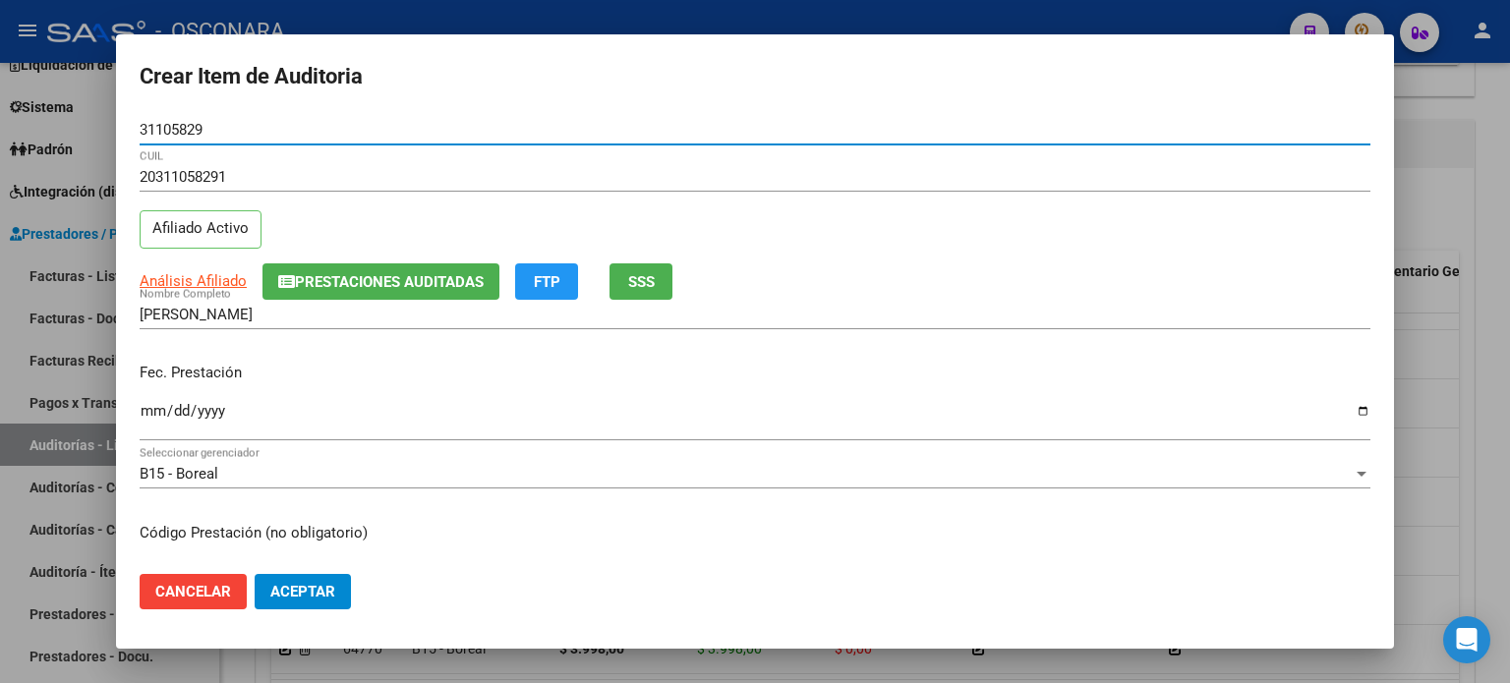
click at [148, 415] on input "Ingresar la fecha" at bounding box center [755, 418] width 1231 height 31
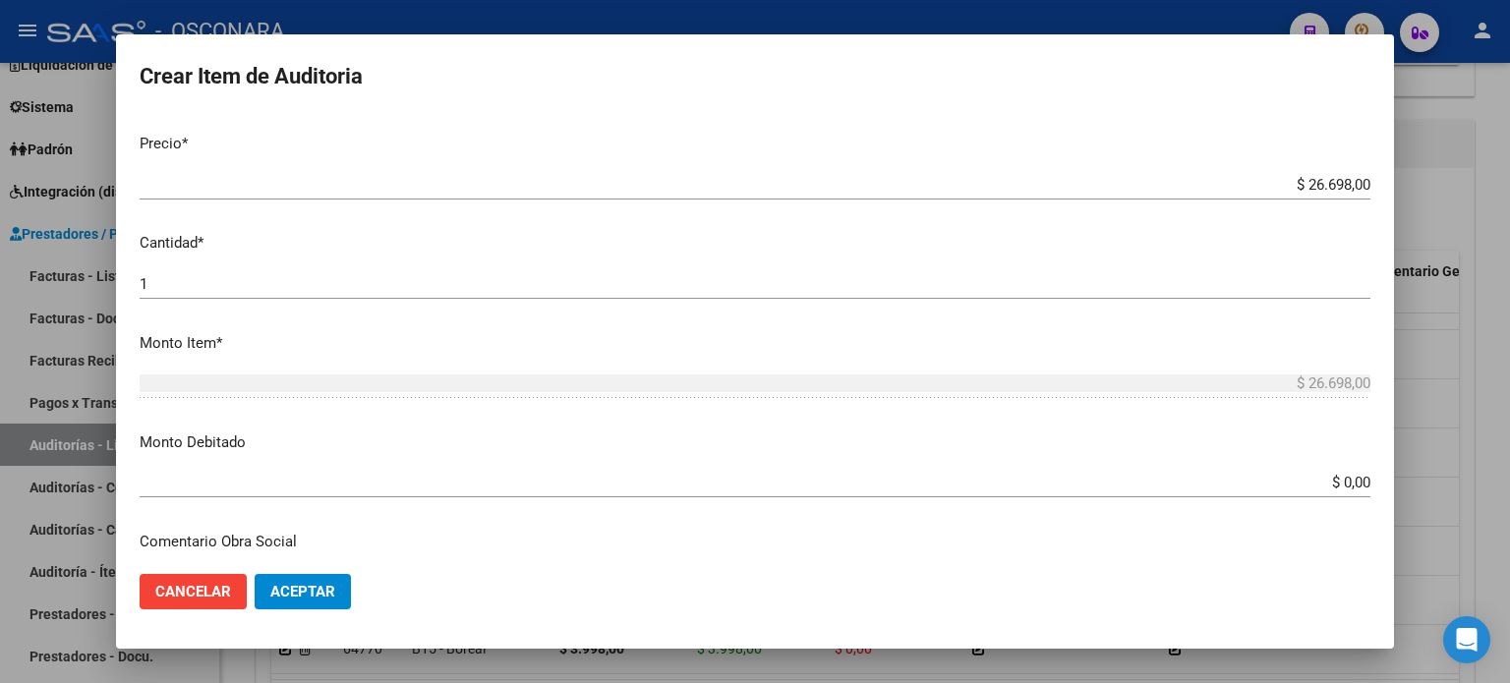
scroll to position [492, 0]
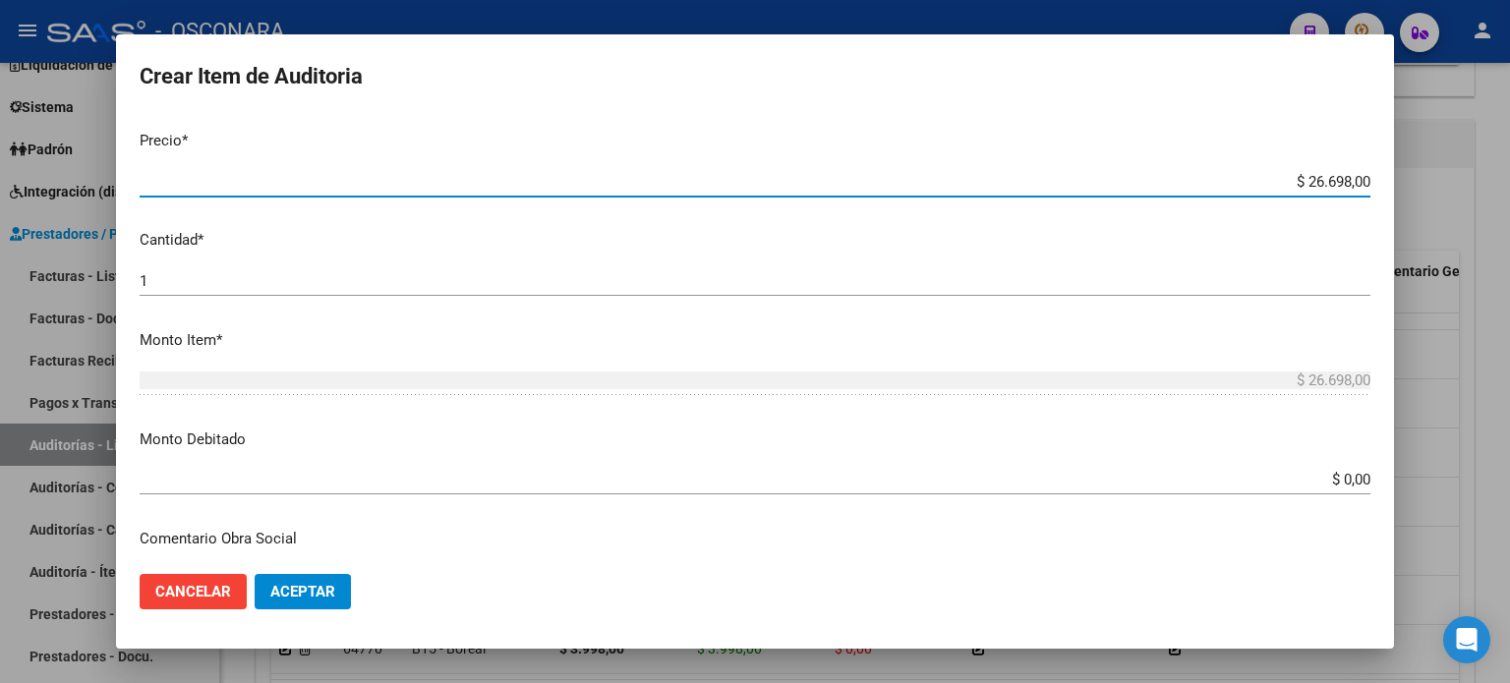
drag, startPoint x: 1333, startPoint y: 179, endPoint x: 1294, endPoint y: 170, distance: 40.3
click at [1294, 170] on div "$ 26.698,00 Ingresar el precio" at bounding box center [755, 182] width 1231 height 30
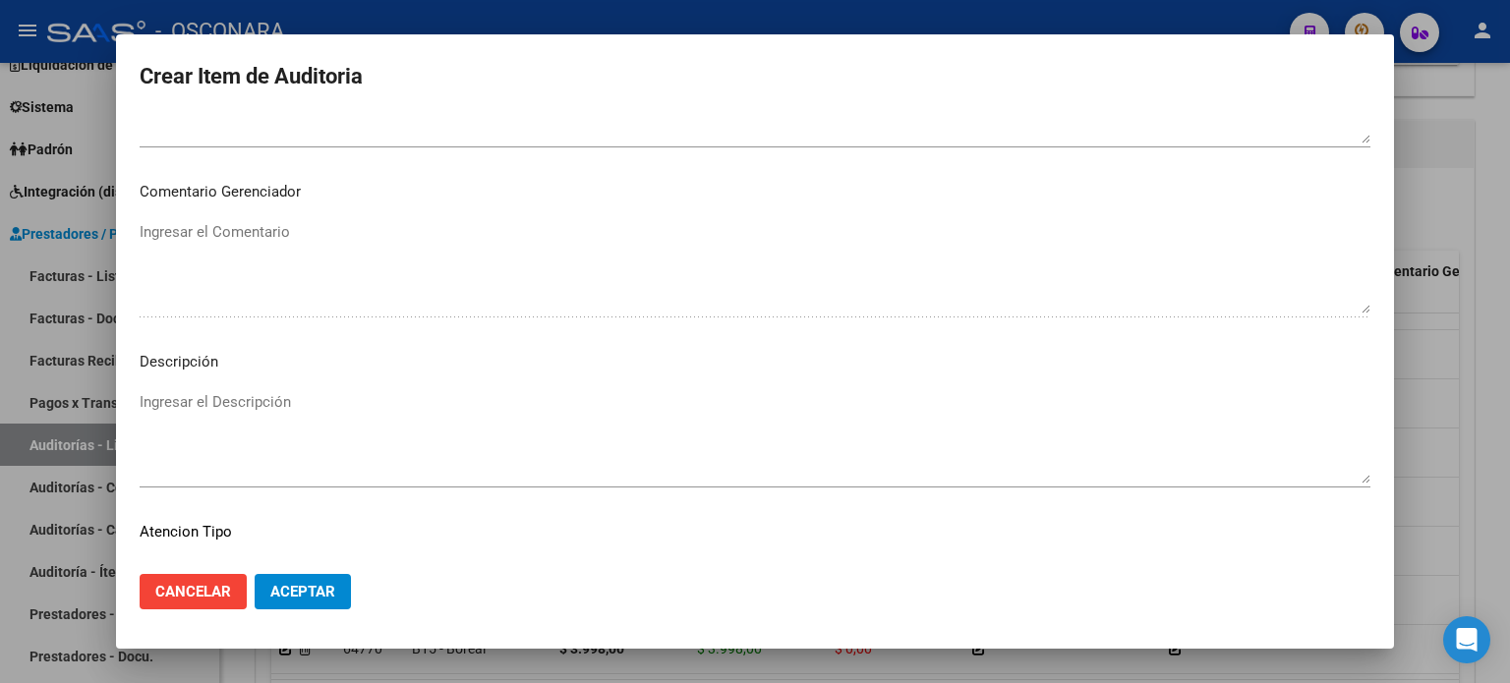
scroll to position [1278, 0]
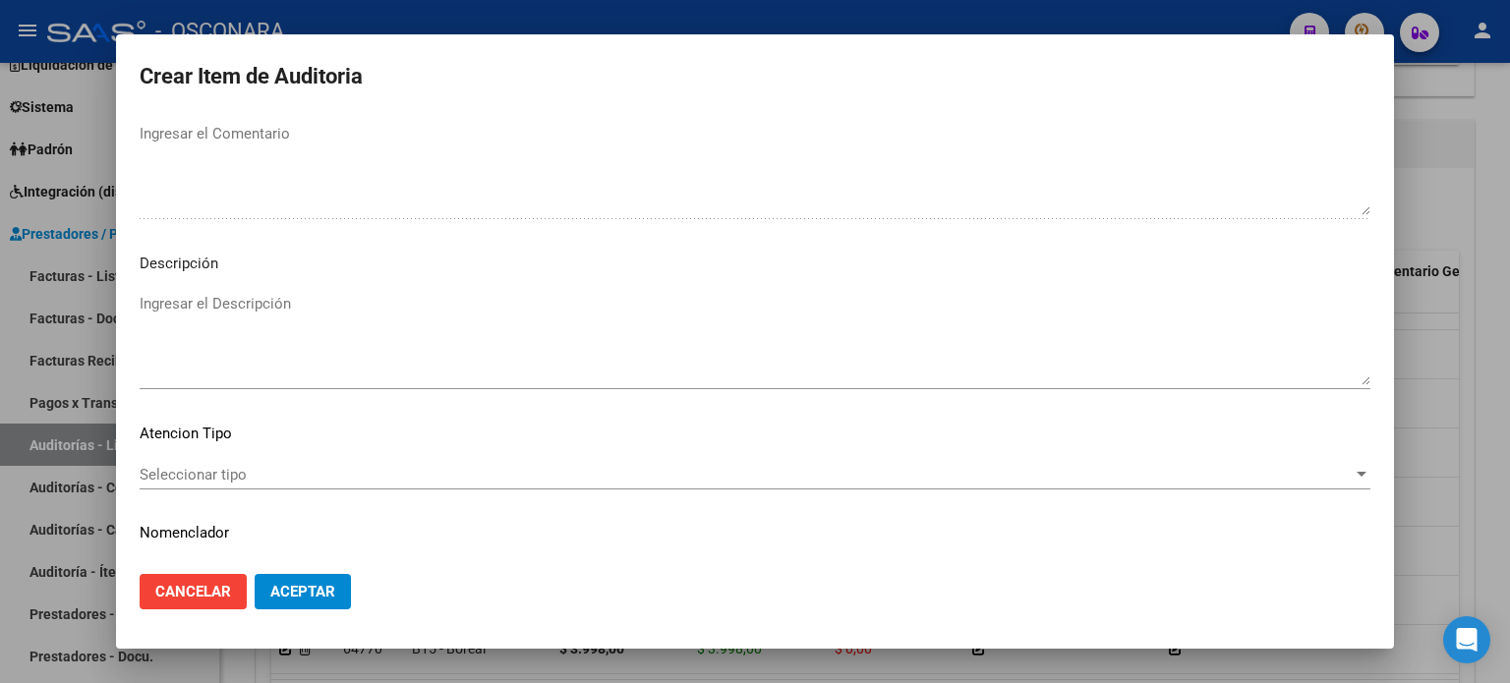
click at [241, 300] on textarea "Ingresar el Descripción" at bounding box center [755, 339] width 1231 height 92
click at [254, 463] on div "Seleccionar tipo Seleccionar tipo" at bounding box center [755, 475] width 1231 height 30
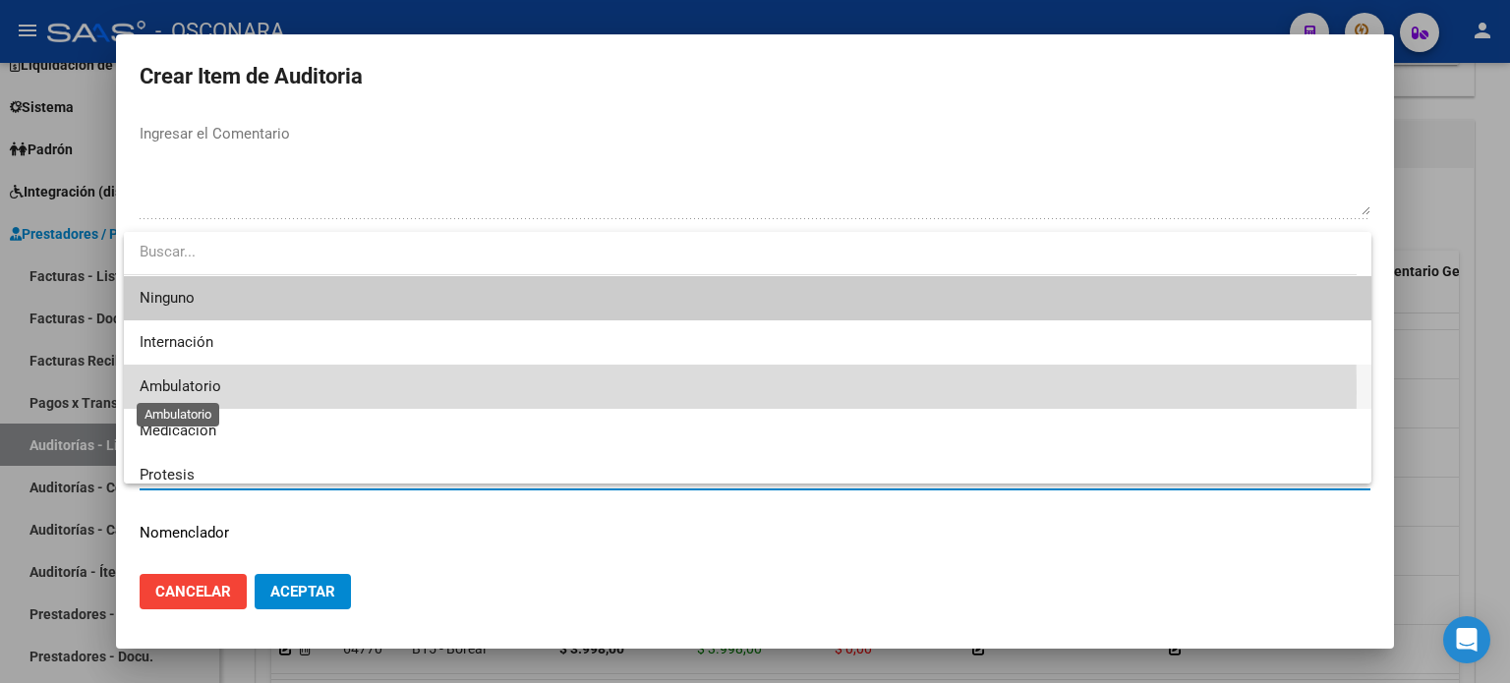
click at [202, 392] on span "Ambulatorio" at bounding box center [181, 387] width 82 height 18
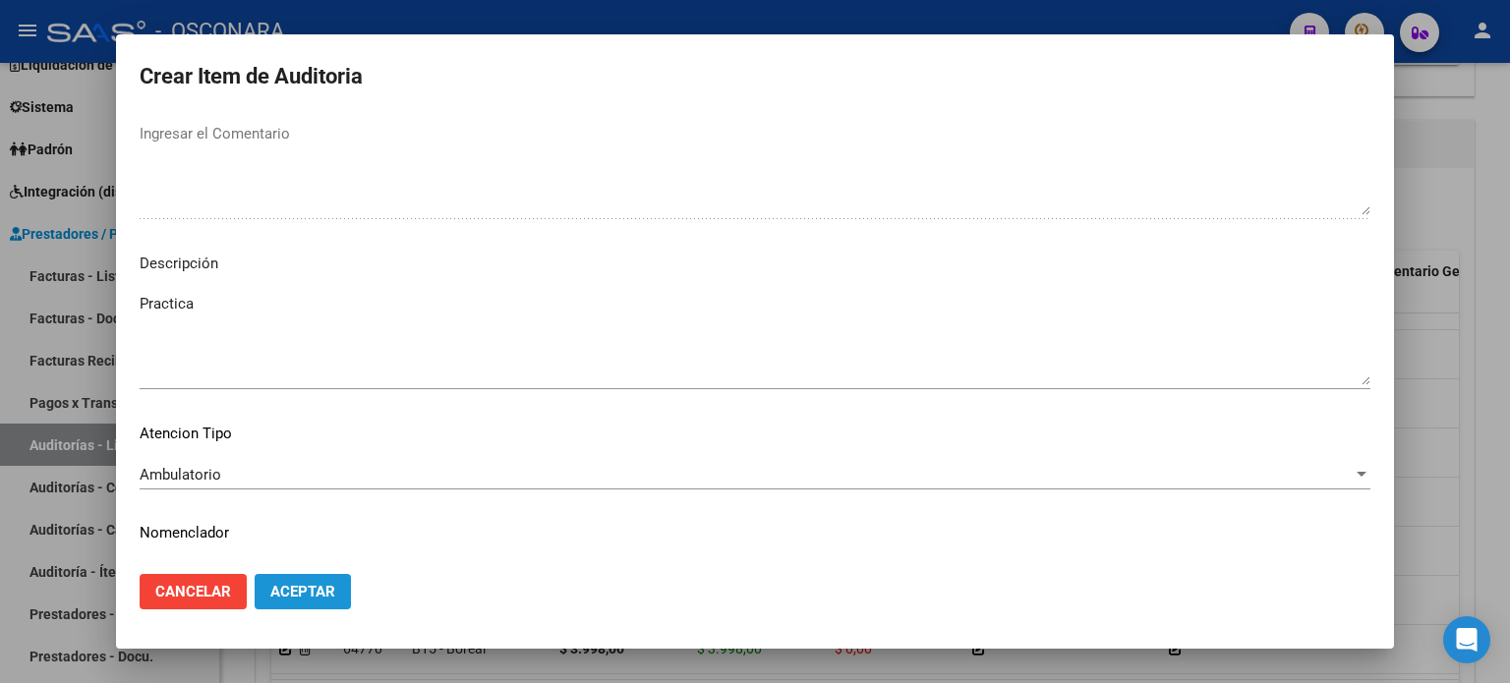
click at [311, 587] on span "Aceptar" at bounding box center [302, 592] width 65 height 18
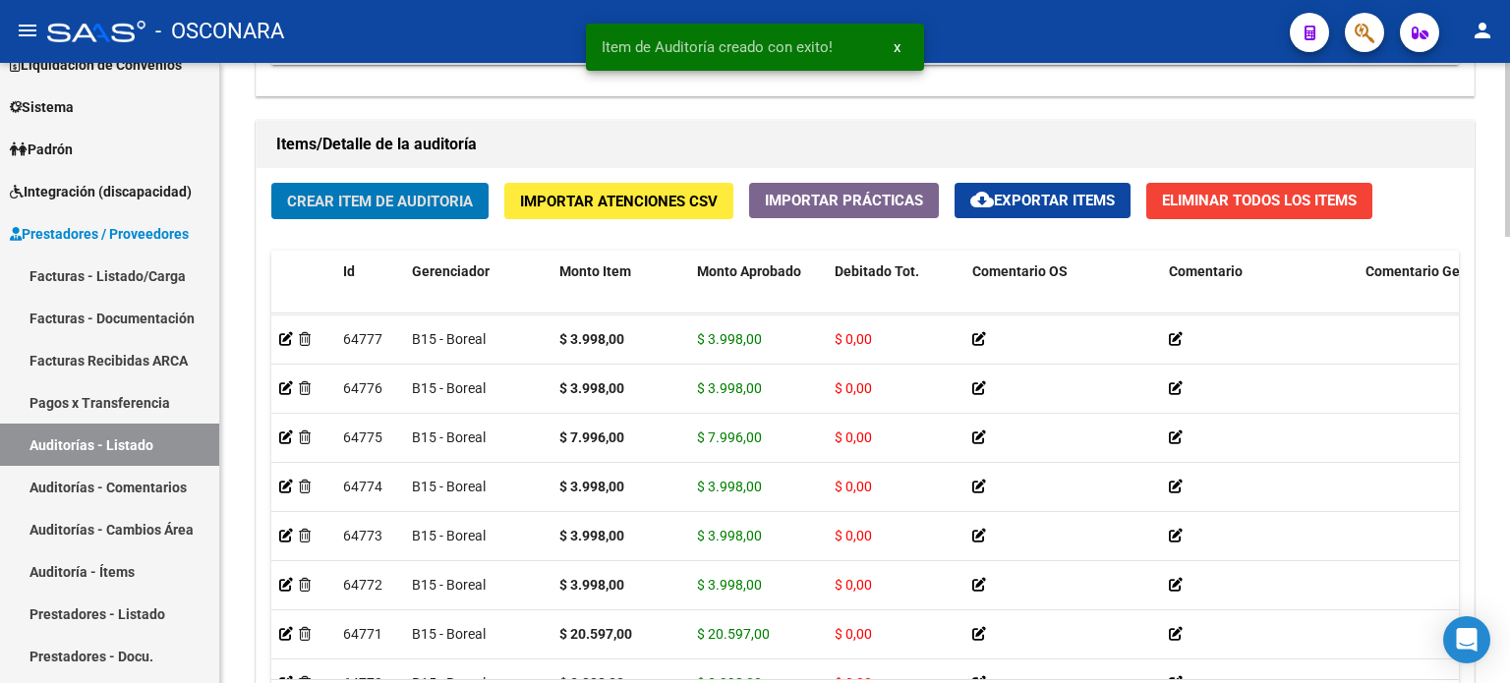
click at [393, 192] on span "Crear Item de Auditoria" at bounding box center [380, 201] width 186 height 18
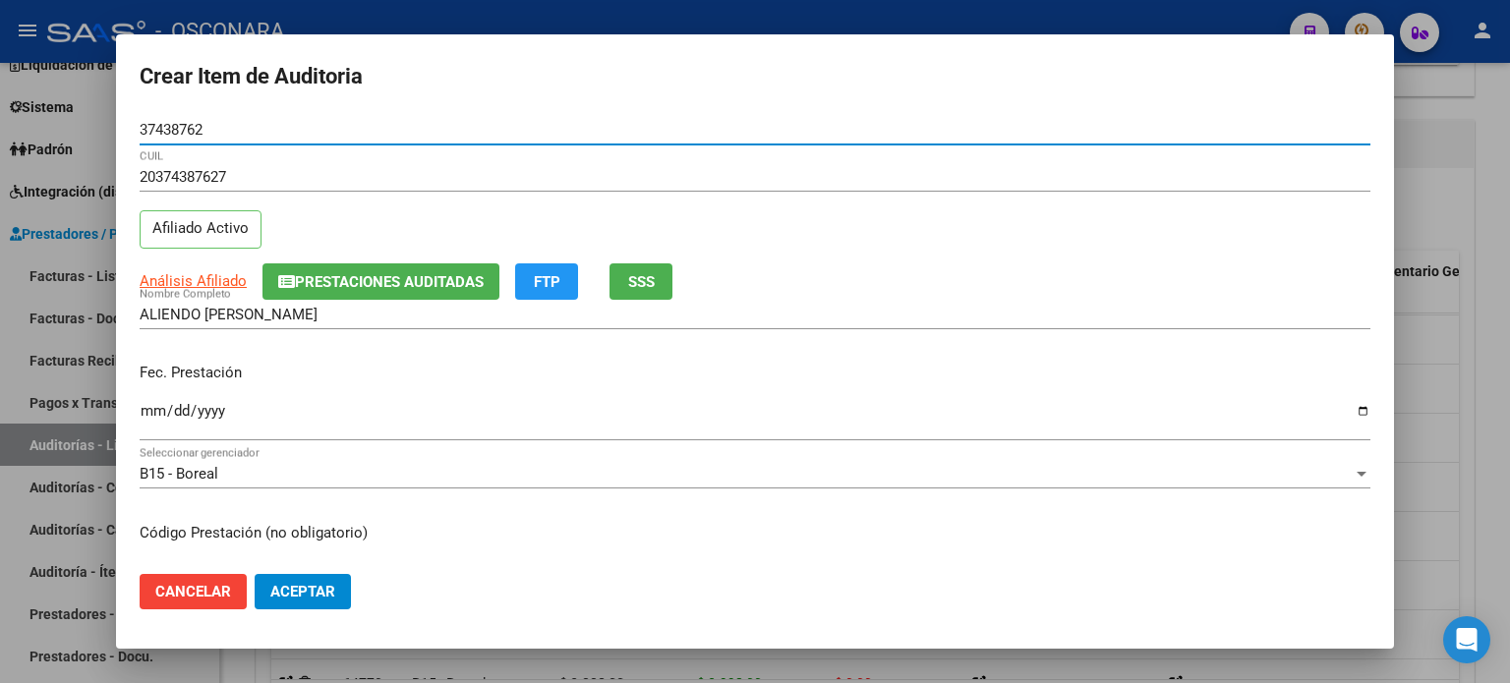
click at [151, 413] on input "Ingresar la fecha" at bounding box center [755, 418] width 1231 height 31
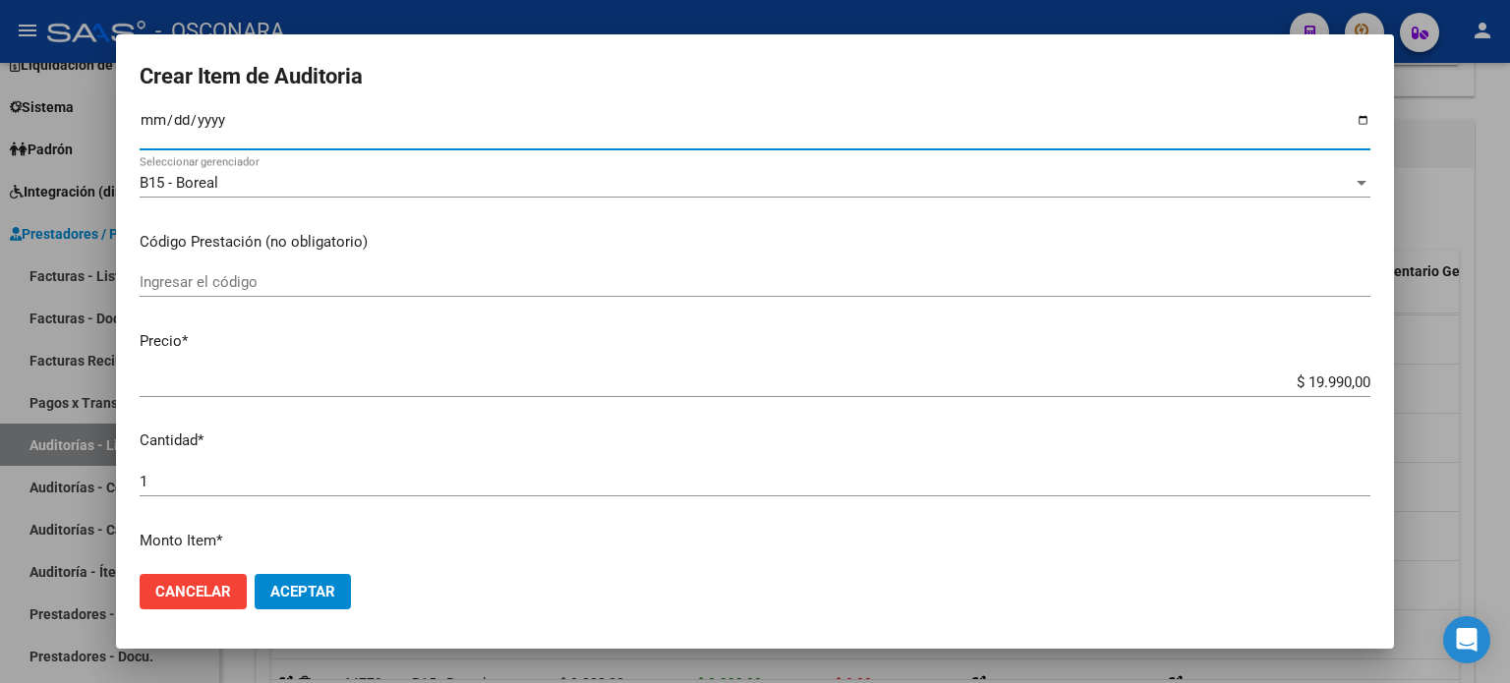
scroll to position [295, 0]
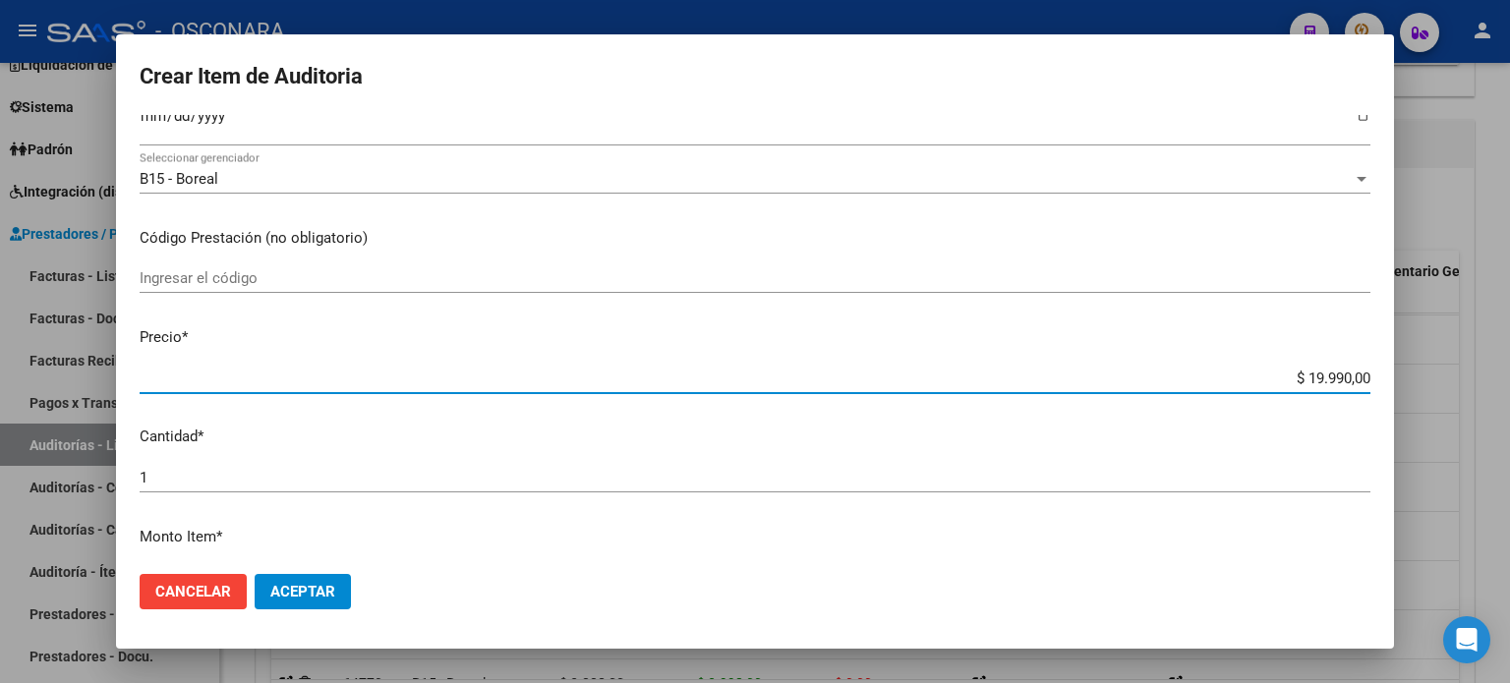
drag, startPoint x: 1335, startPoint y: 375, endPoint x: 1292, endPoint y: 373, distance: 43.3
click at [1292, 373] on input "$ 19.990,00" at bounding box center [755, 379] width 1231 height 18
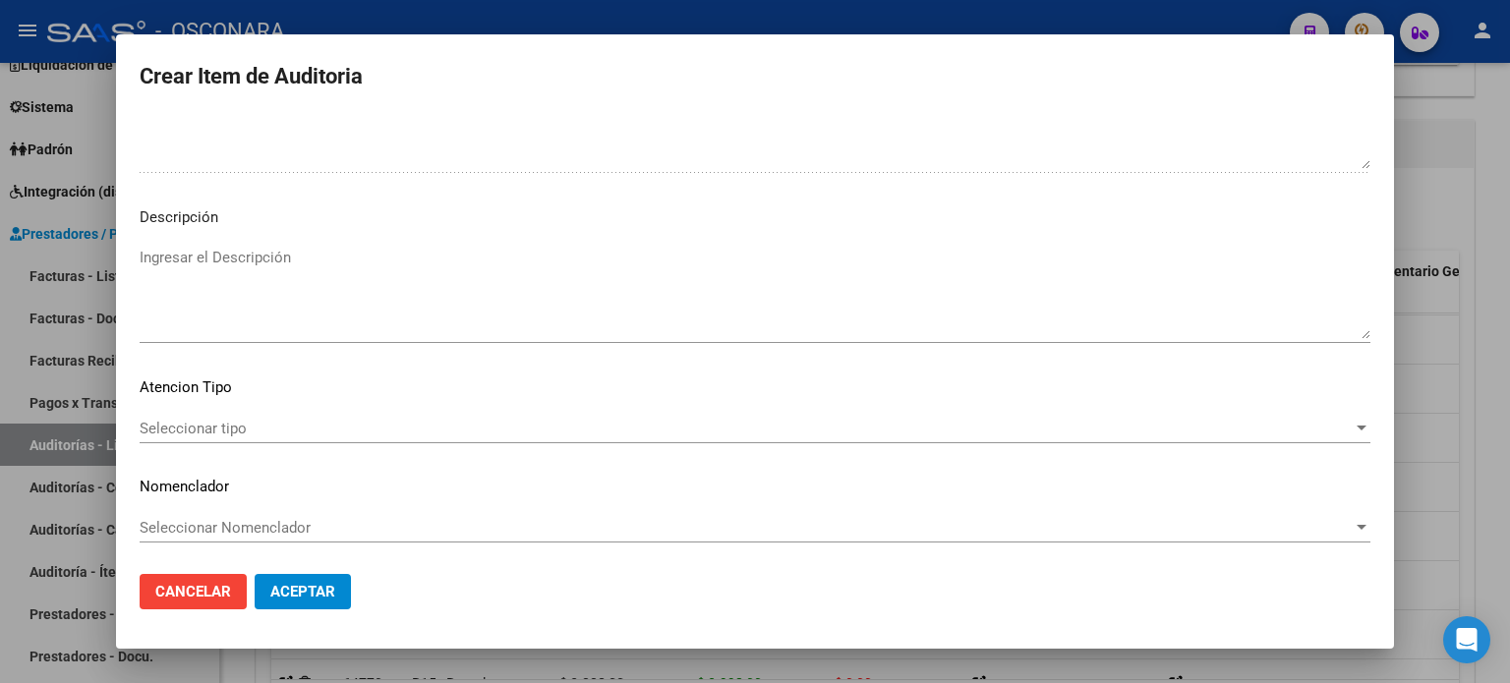
scroll to position [1326, 0]
click at [168, 255] on textarea "Ingresar el Descripción" at bounding box center [755, 292] width 1231 height 92
click at [228, 415] on div "Seleccionar tipo Seleccionar tipo" at bounding box center [755, 428] width 1231 height 30
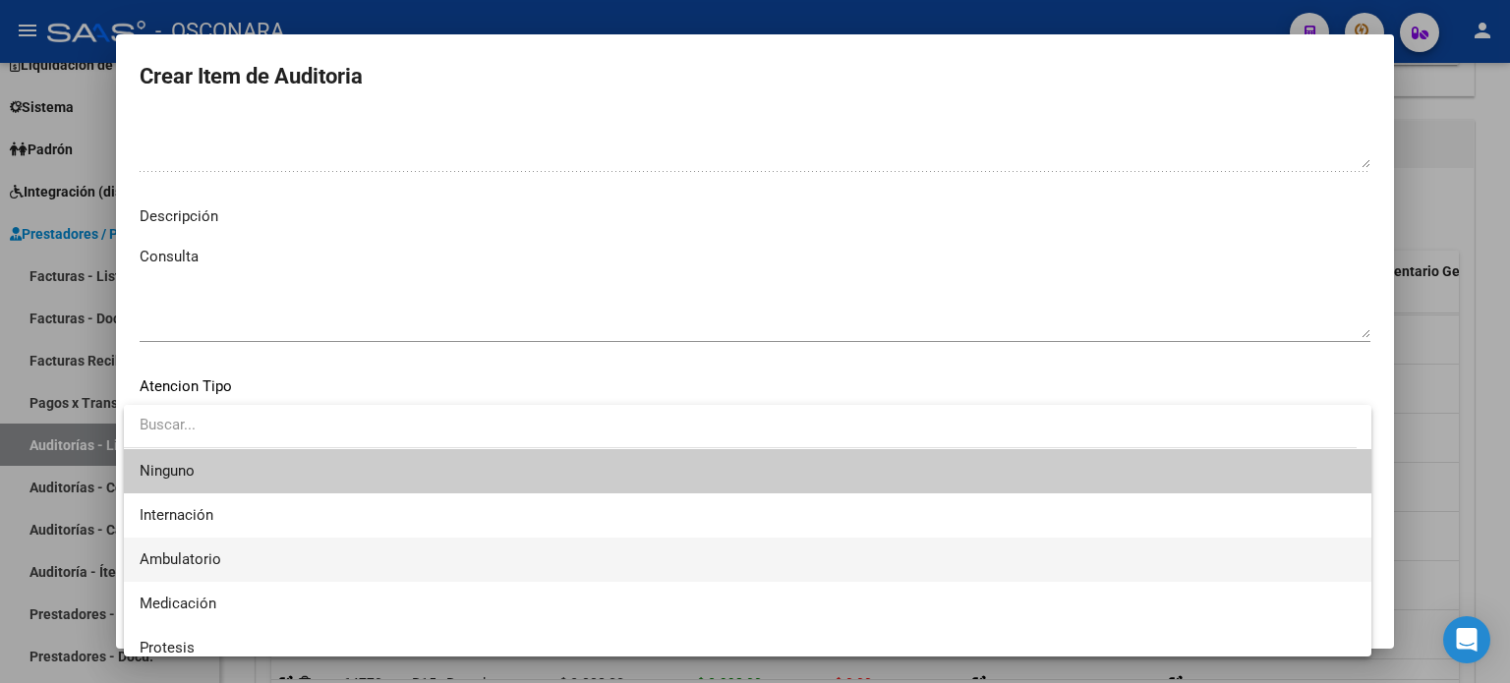
click at [216, 559] on span "Ambulatorio" at bounding box center [181, 560] width 82 height 18
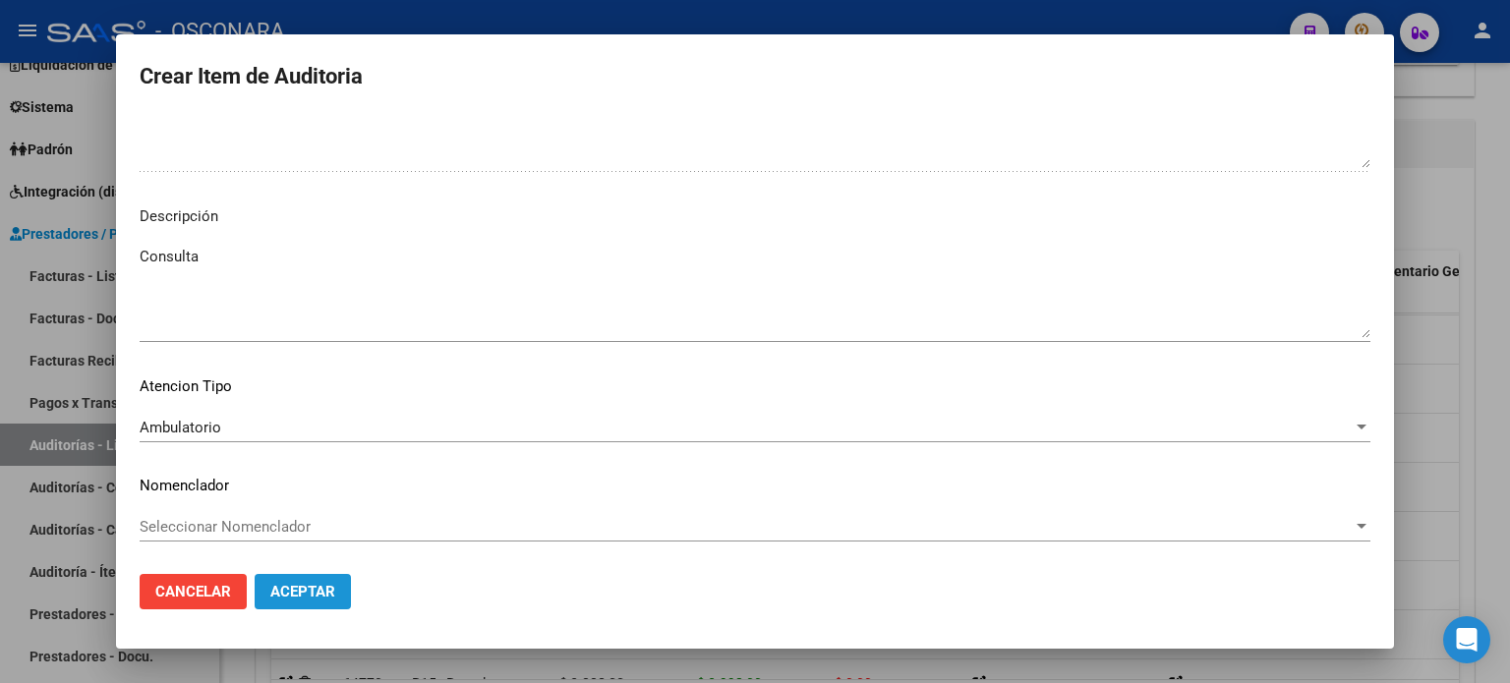
click at [335, 597] on button "Aceptar" at bounding box center [303, 591] width 96 height 35
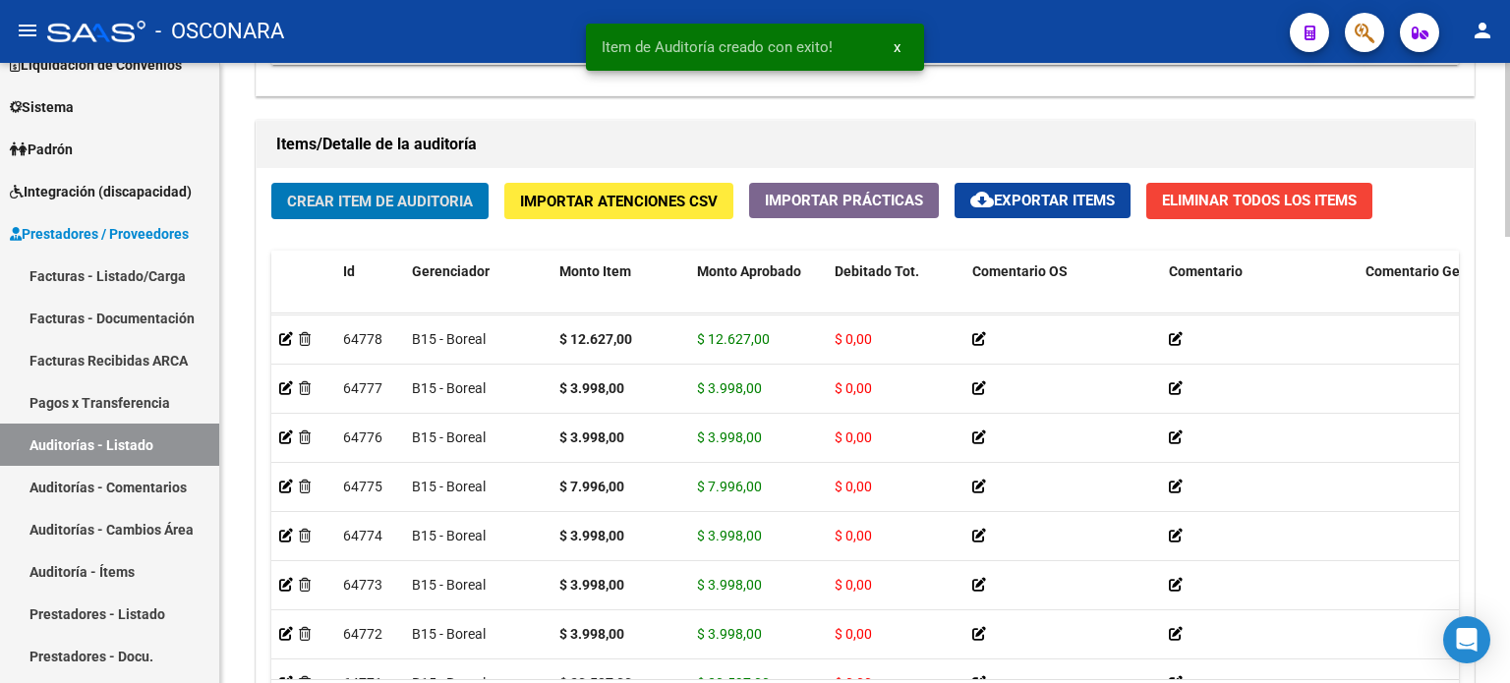
click at [338, 197] on span "Crear Item de Auditoria" at bounding box center [380, 202] width 186 height 18
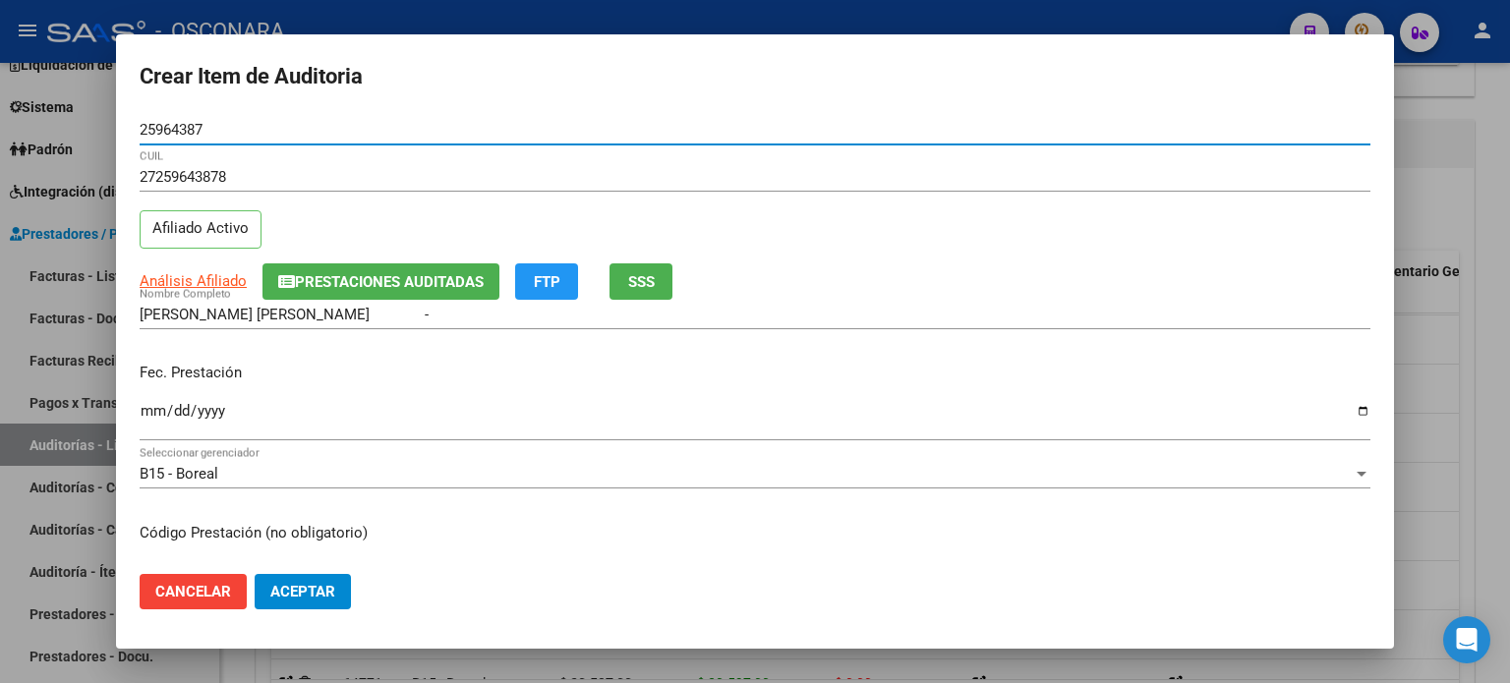
click at [149, 416] on input "Ingresar la fecha" at bounding box center [755, 418] width 1231 height 31
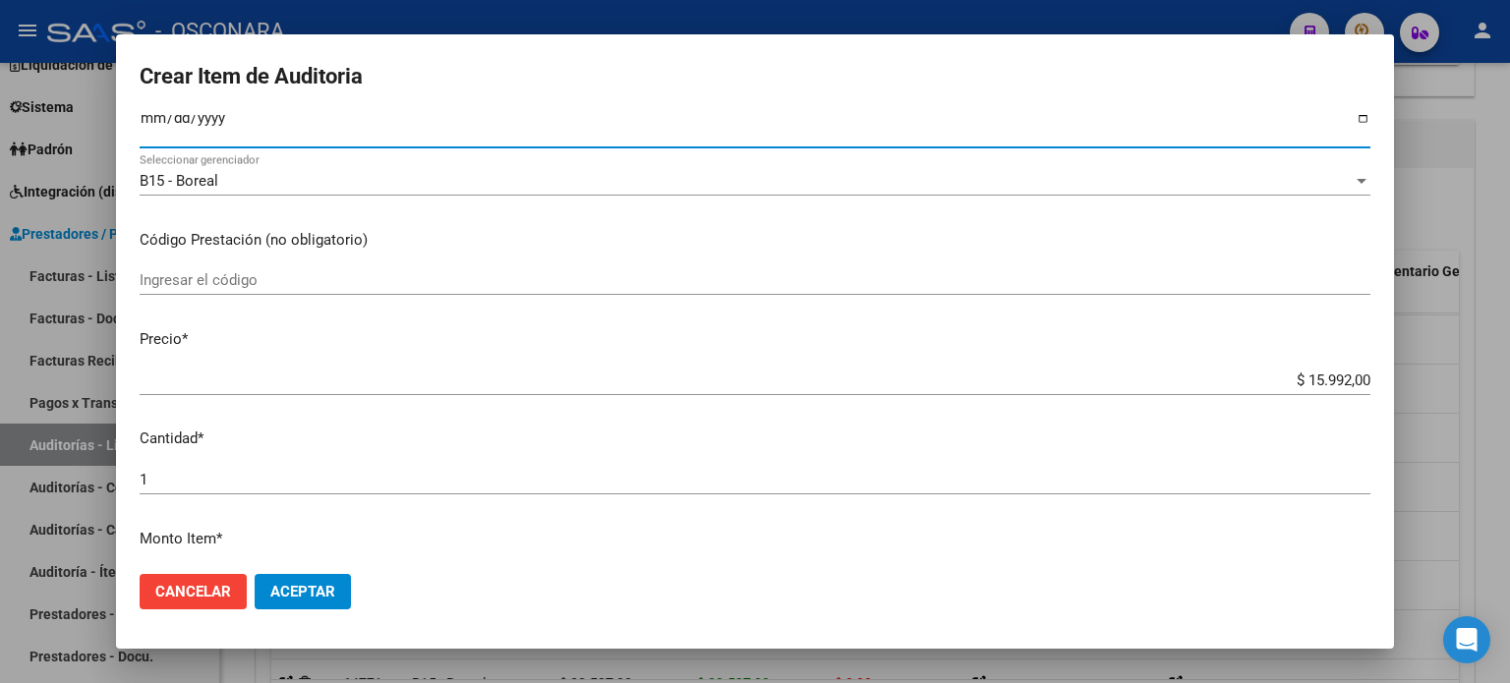
scroll to position [295, 0]
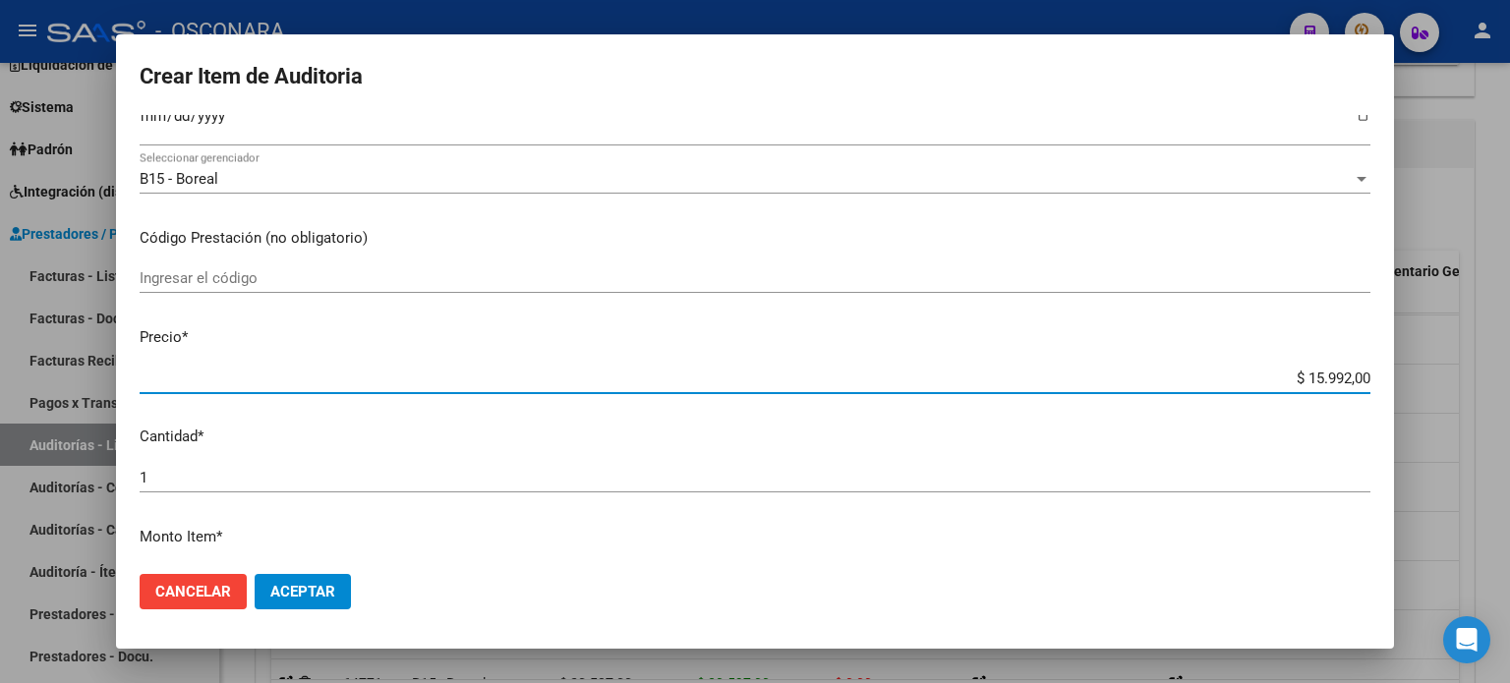
drag, startPoint x: 1334, startPoint y: 380, endPoint x: 1292, endPoint y: 376, distance: 42.5
click at [1292, 376] on input "$ 15.992,00" at bounding box center [755, 379] width 1231 height 18
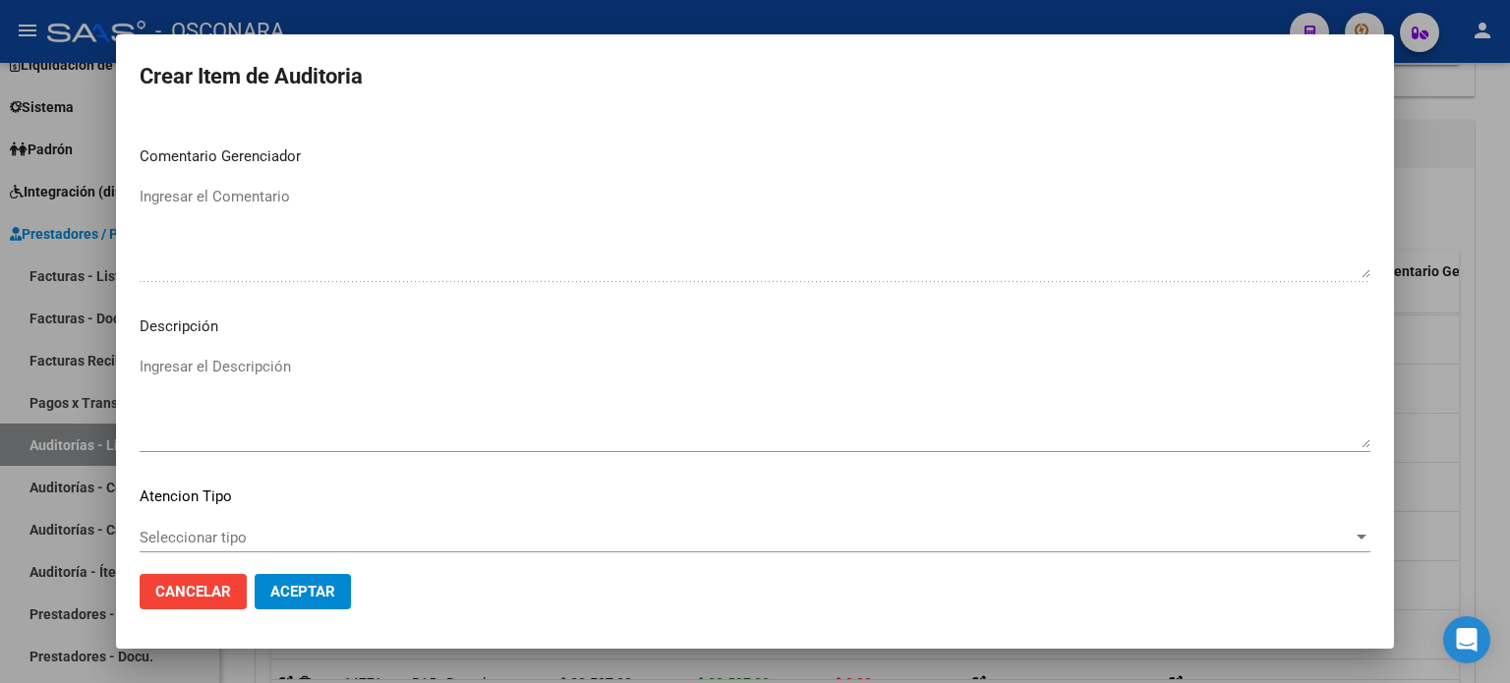
scroll to position [1278, 0]
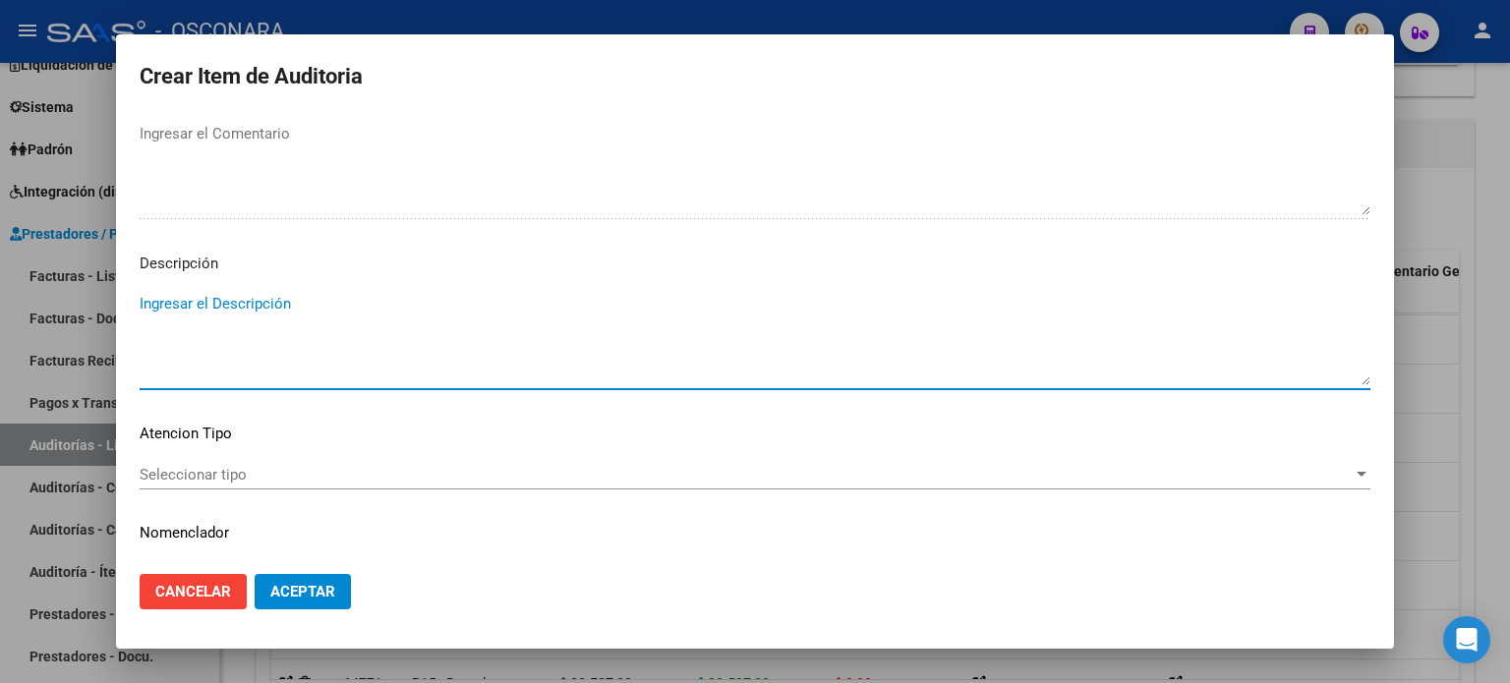
click at [212, 296] on textarea "Ingresar el Descripción" at bounding box center [755, 339] width 1231 height 92
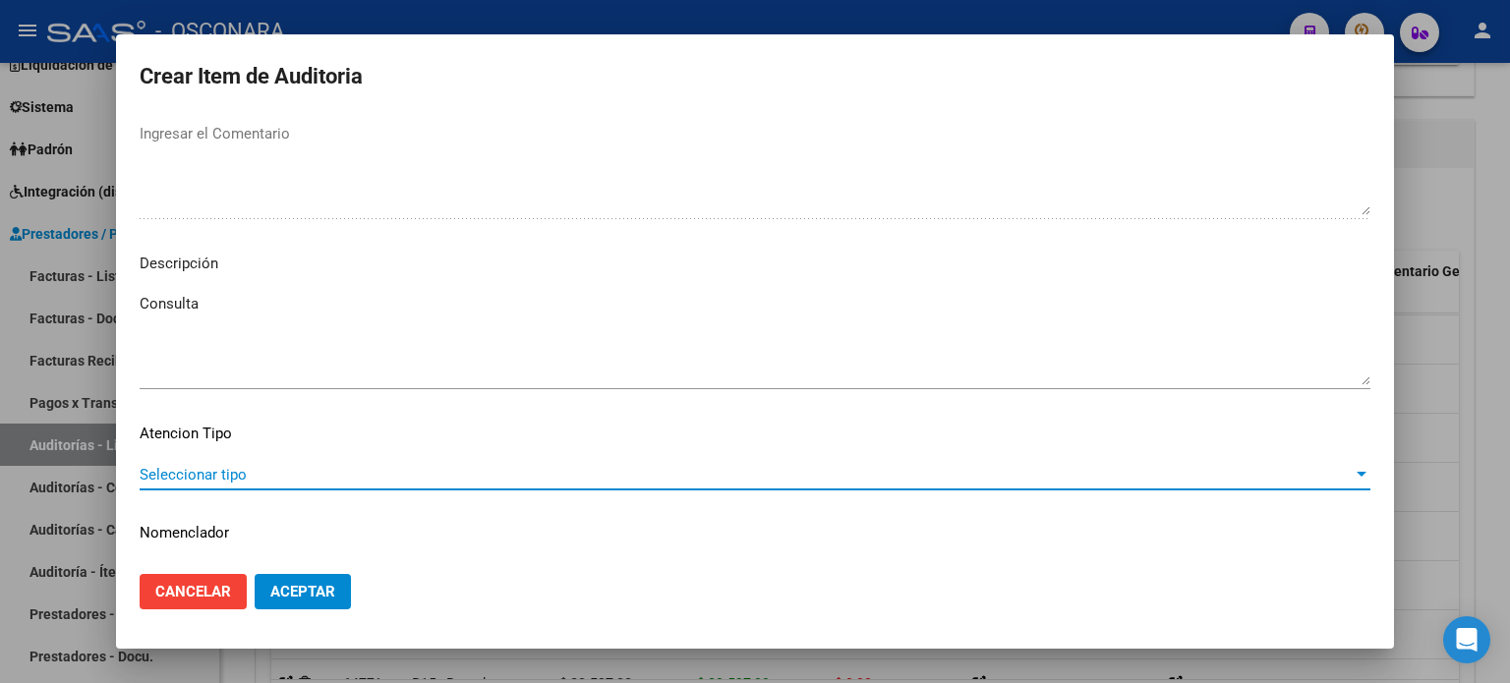
click at [217, 475] on span "Seleccionar tipo" at bounding box center [746, 475] width 1213 height 18
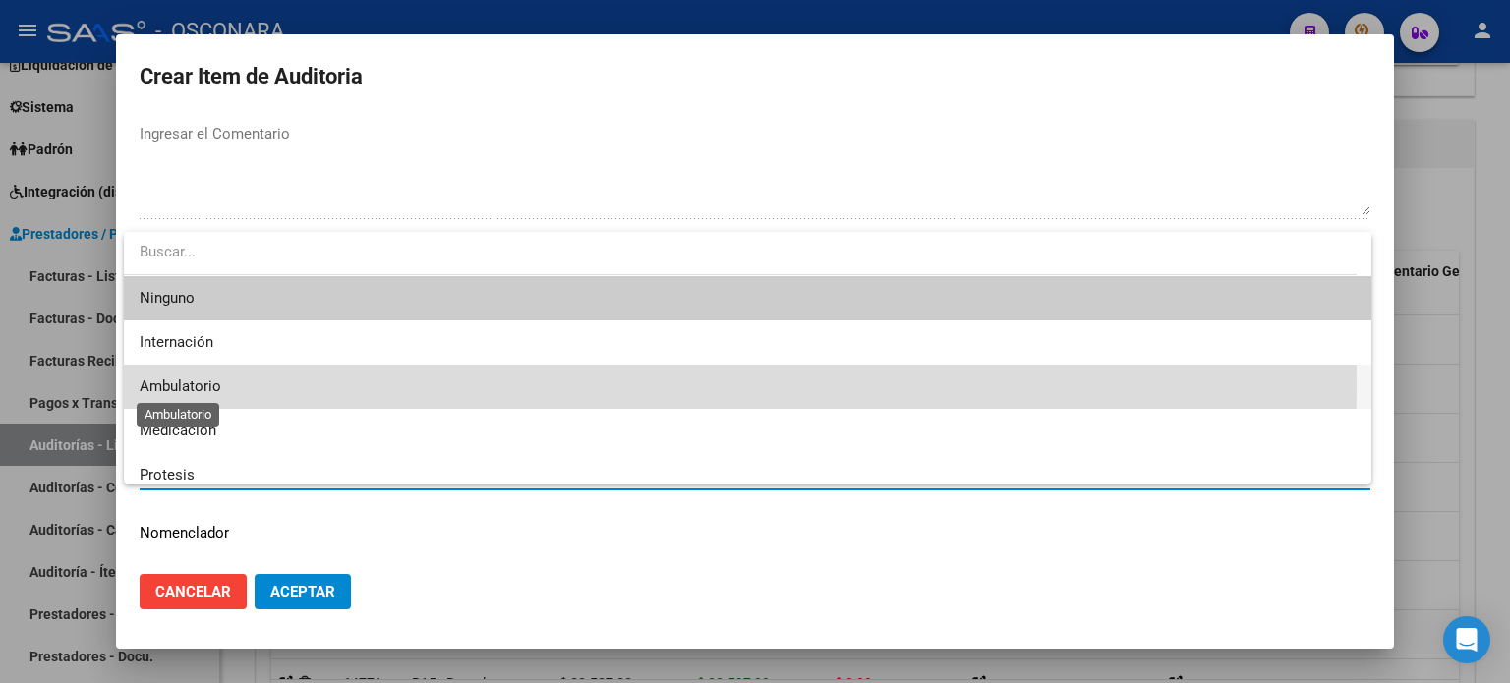
click at [189, 385] on span "Ambulatorio" at bounding box center [181, 387] width 82 height 18
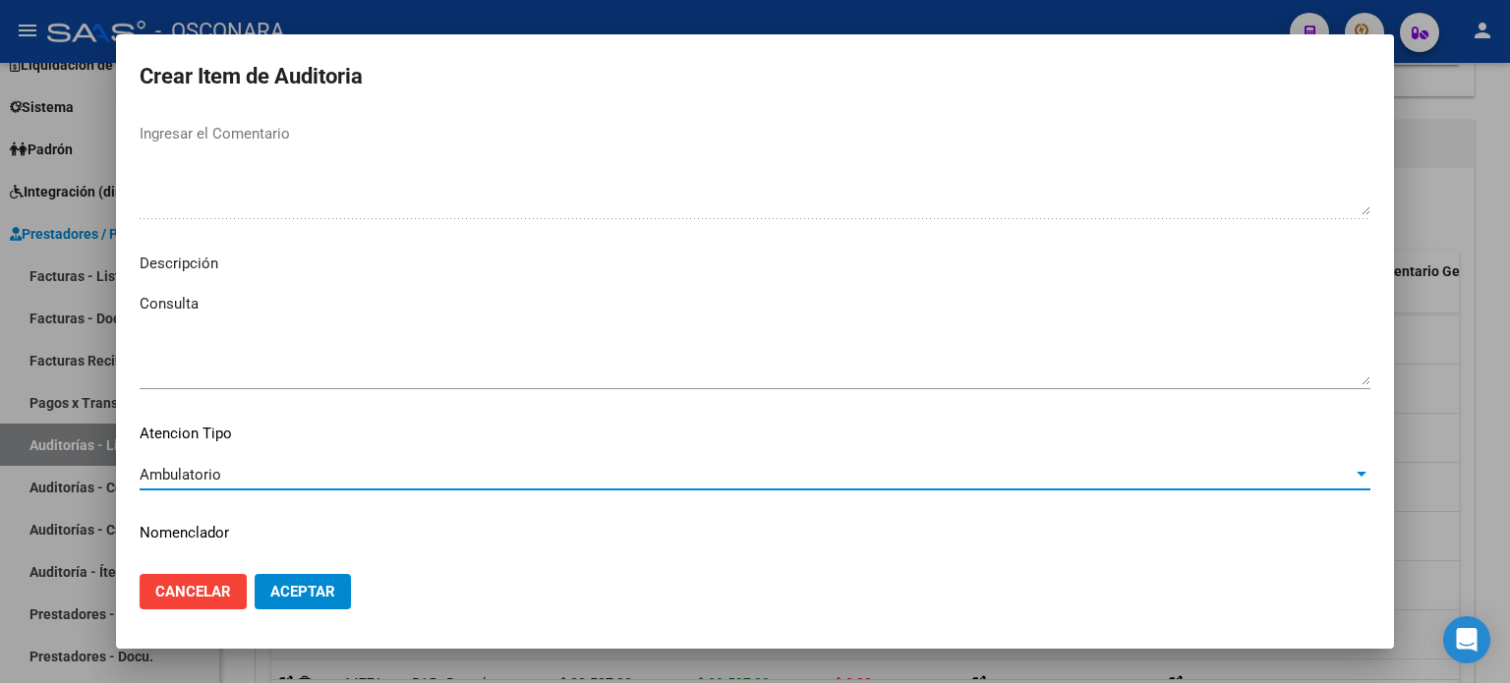
click at [320, 594] on span "Aceptar" at bounding box center [302, 592] width 65 height 18
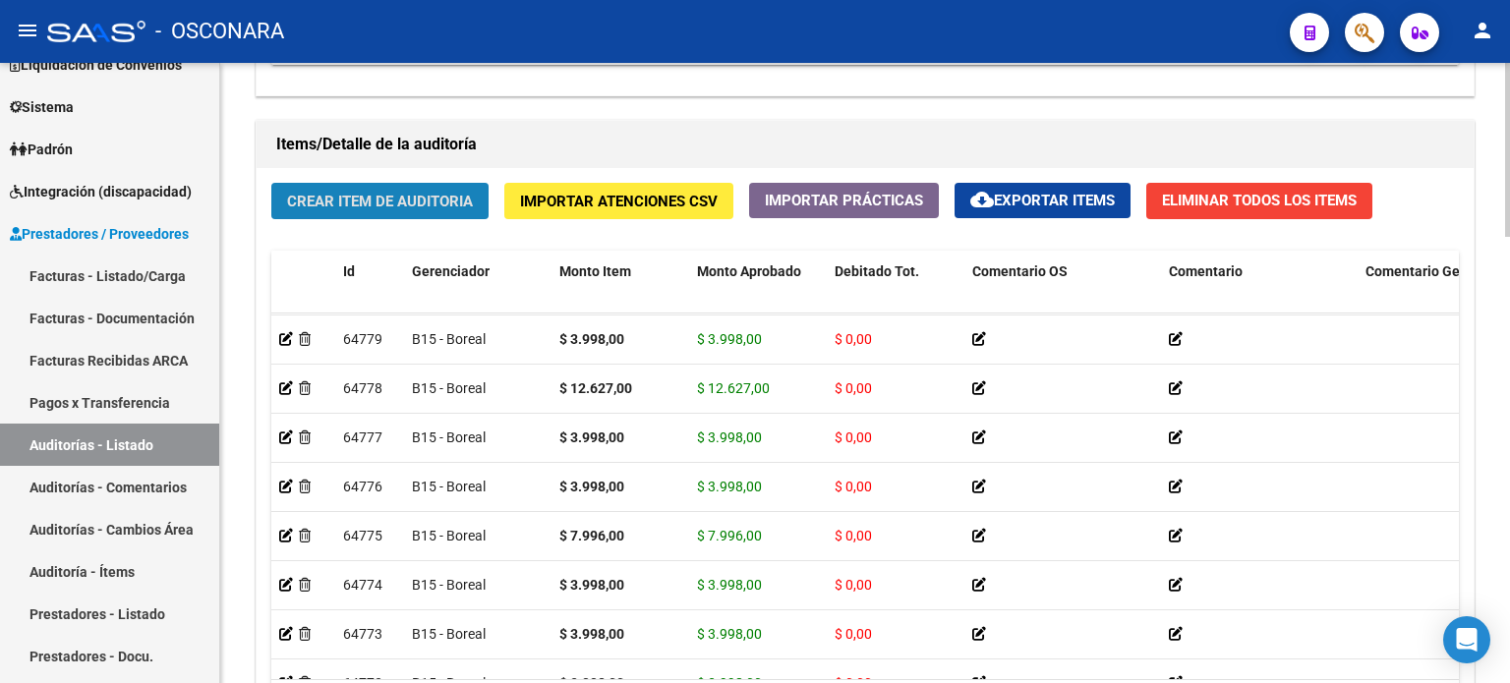
click at [358, 208] on button "Crear Item de Auditoria" at bounding box center [379, 201] width 217 height 36
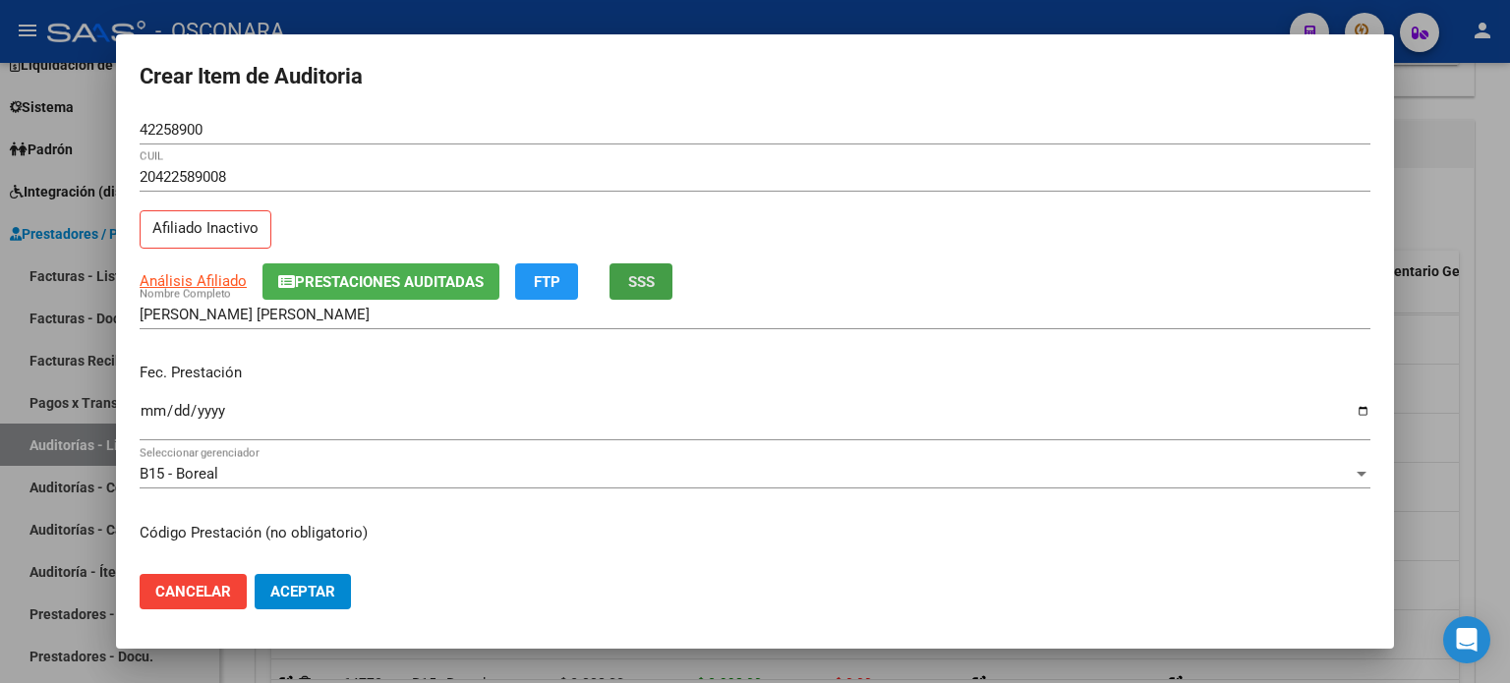
click at [655, 290] on span "SSS" at bounding box center [641, 282] width 27 height 18
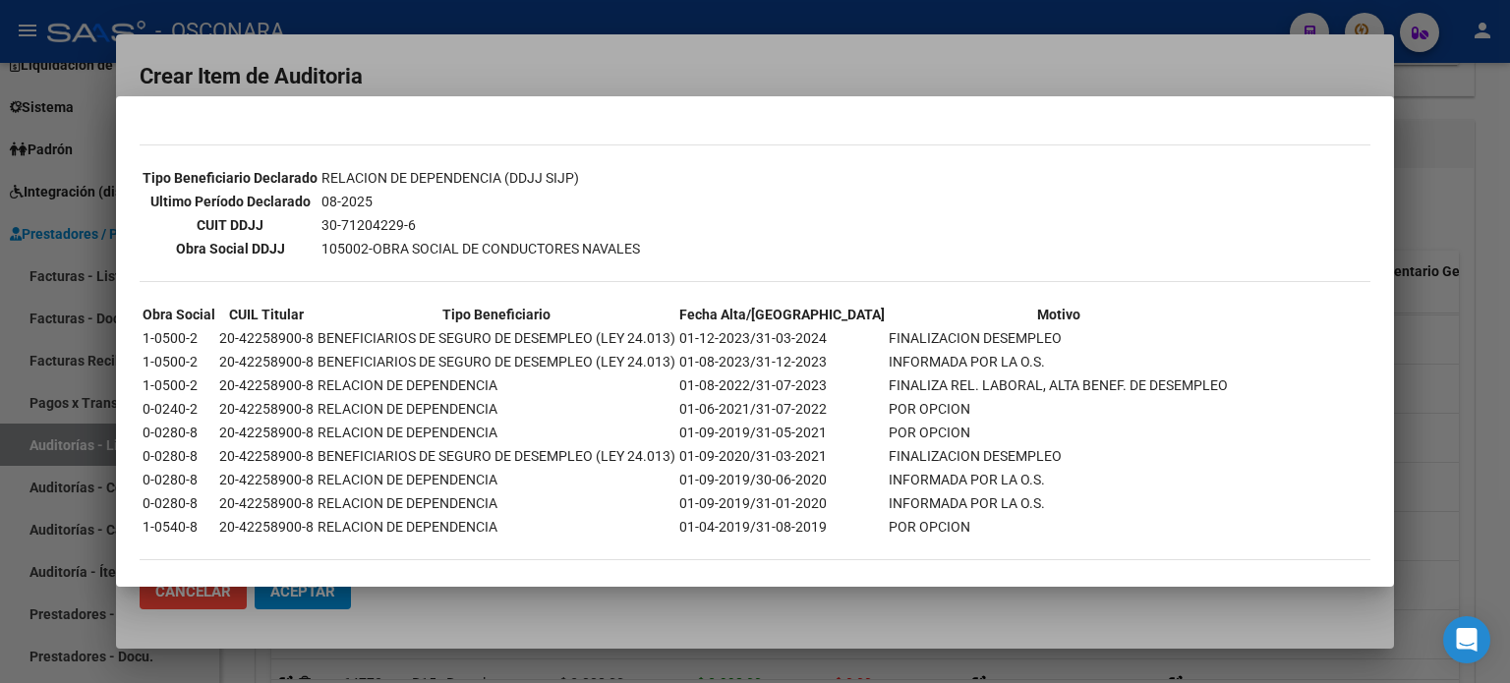
scroll to position [494, 0]
click at [1244, 62] on div at bounding box center [755, 341] width 1510 height 683
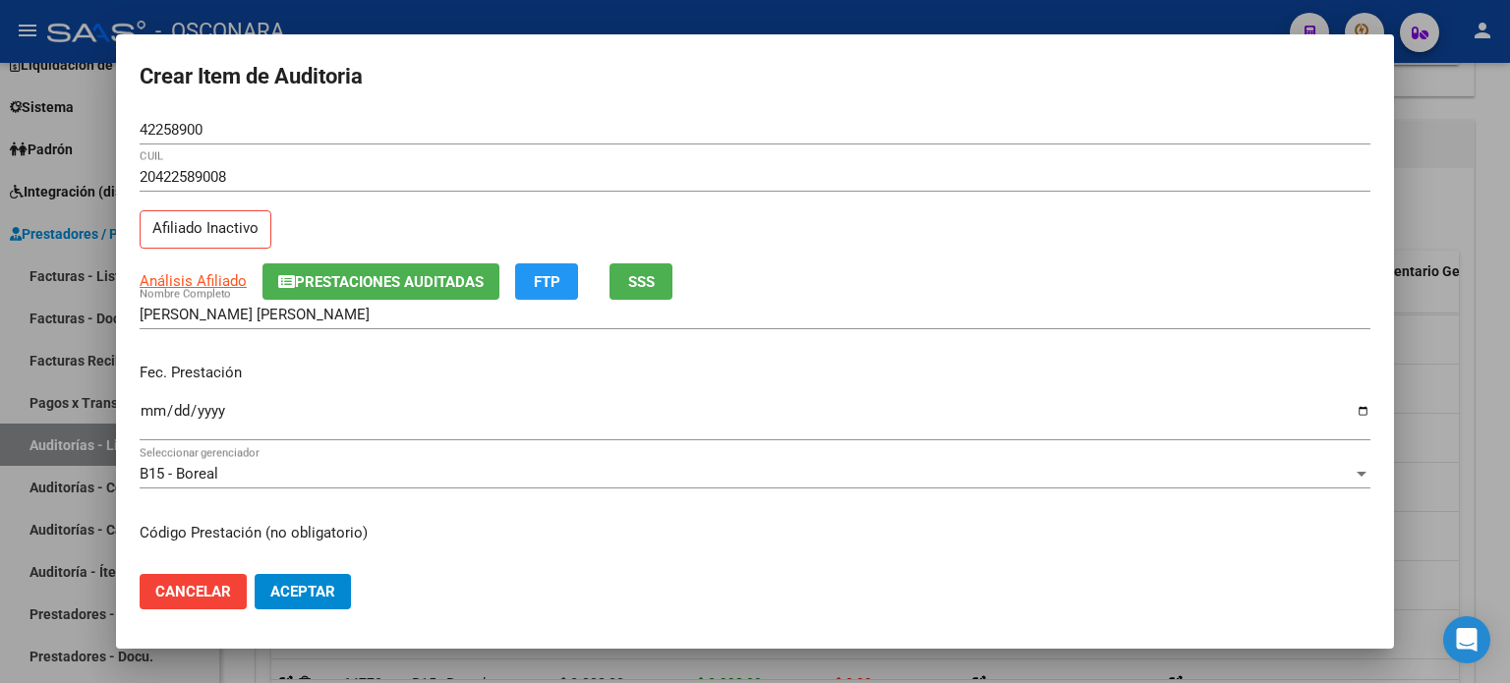
click at [147, 407] on input "Ingresar la fecha" at bounding box center [755, 418] width 1231 height 31
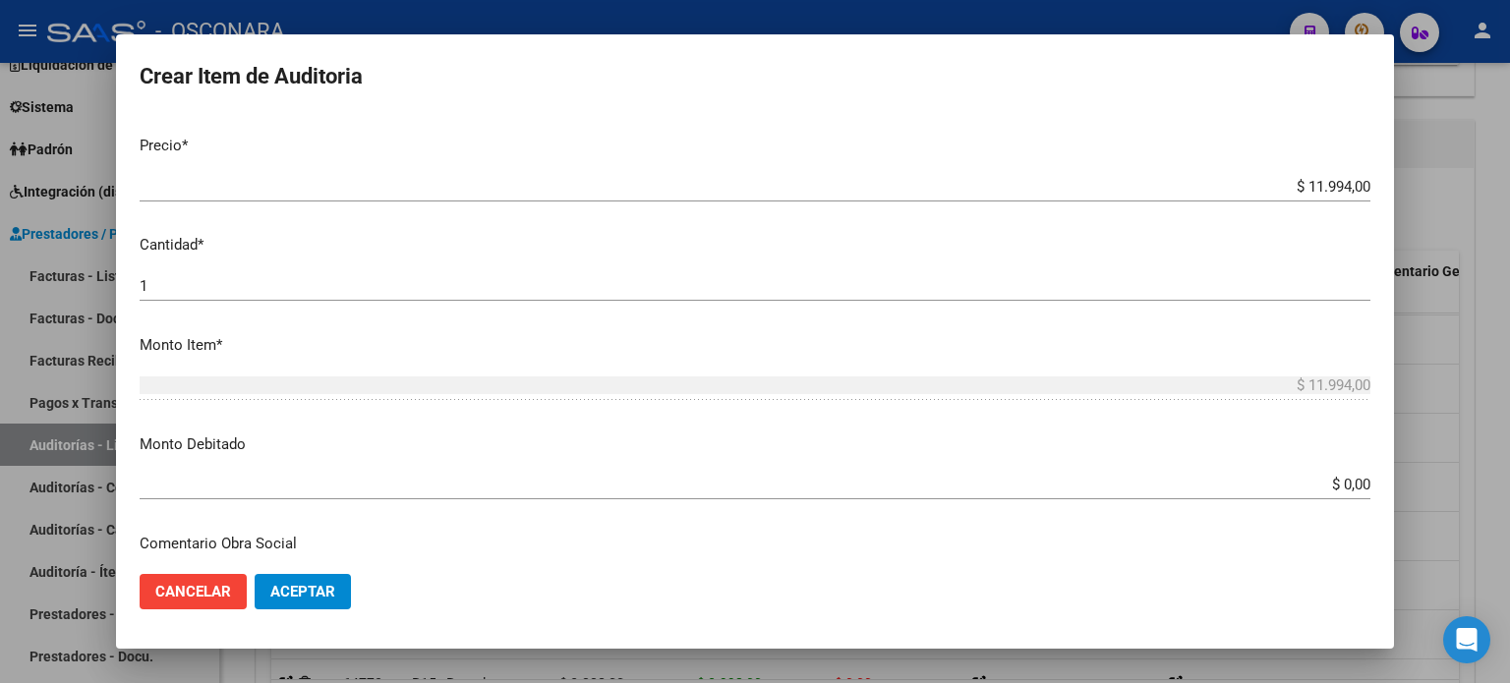
scroll to position [492, 0]
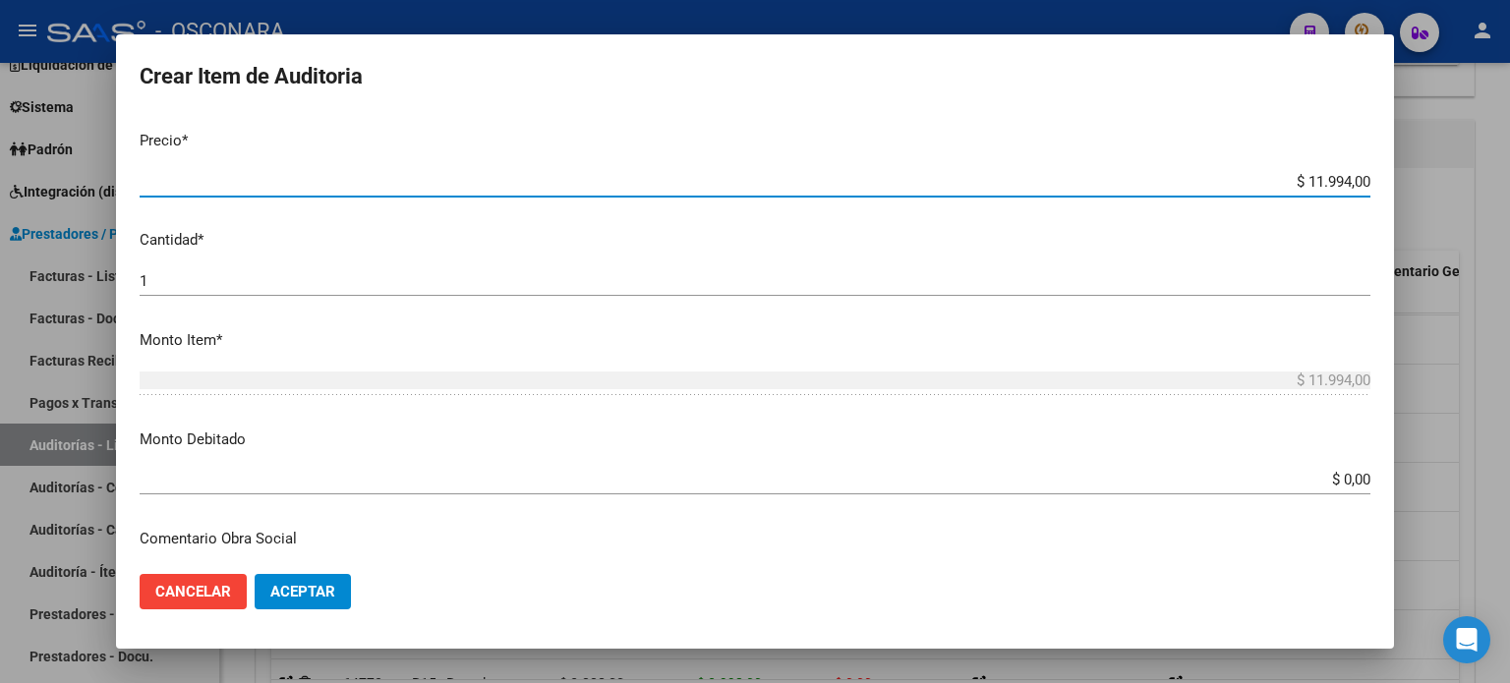
drag, startPoint x: 1294, startPoint y: 180, endPoint x: 1334, endPoint y: 185, distance: 40.6
click at [1334, 185] on input "$ 11.994,00" at bounding box center [755, 182] width 1231 height 18
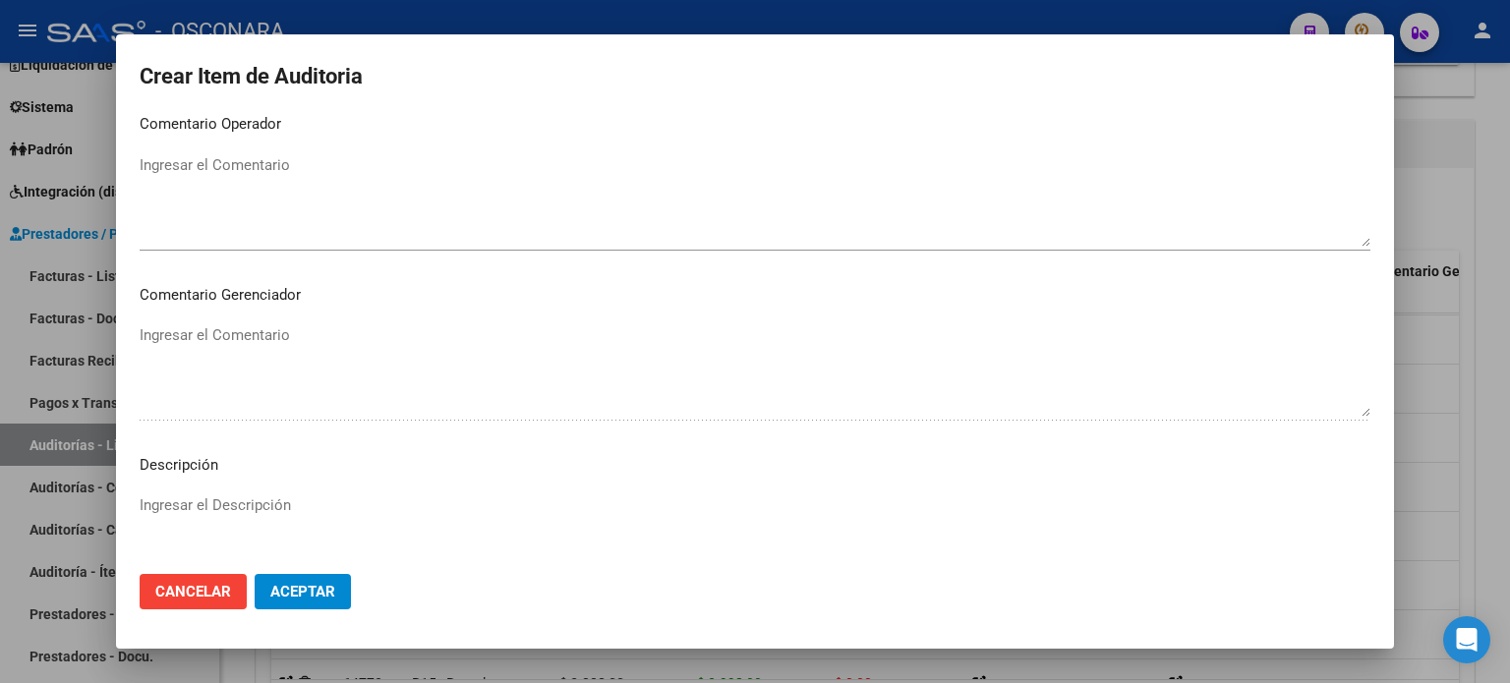
scroll to position [1082, 0]
click at [185, 495] on textarea "Ingresar el Descripción" at bounding box center [755, 536] width 1231 height 92
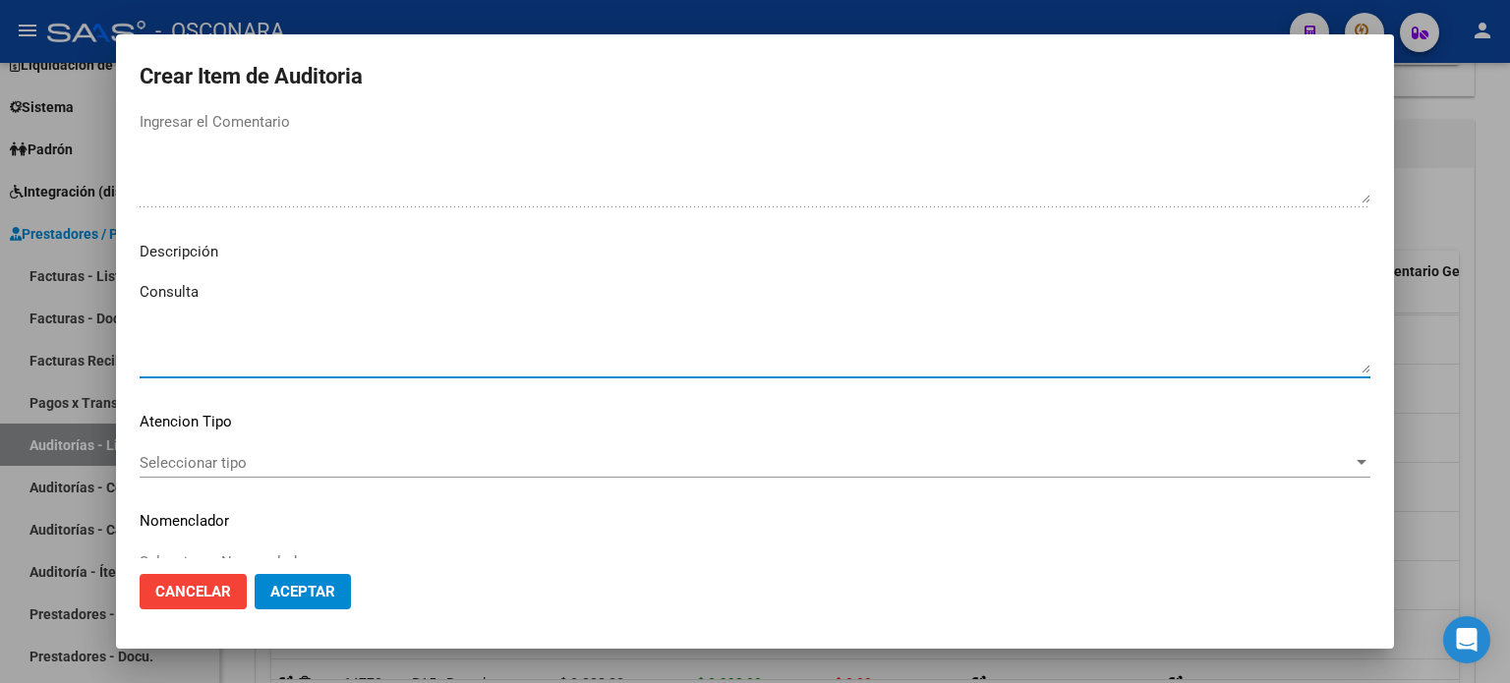
scroll to position [1326, 0]
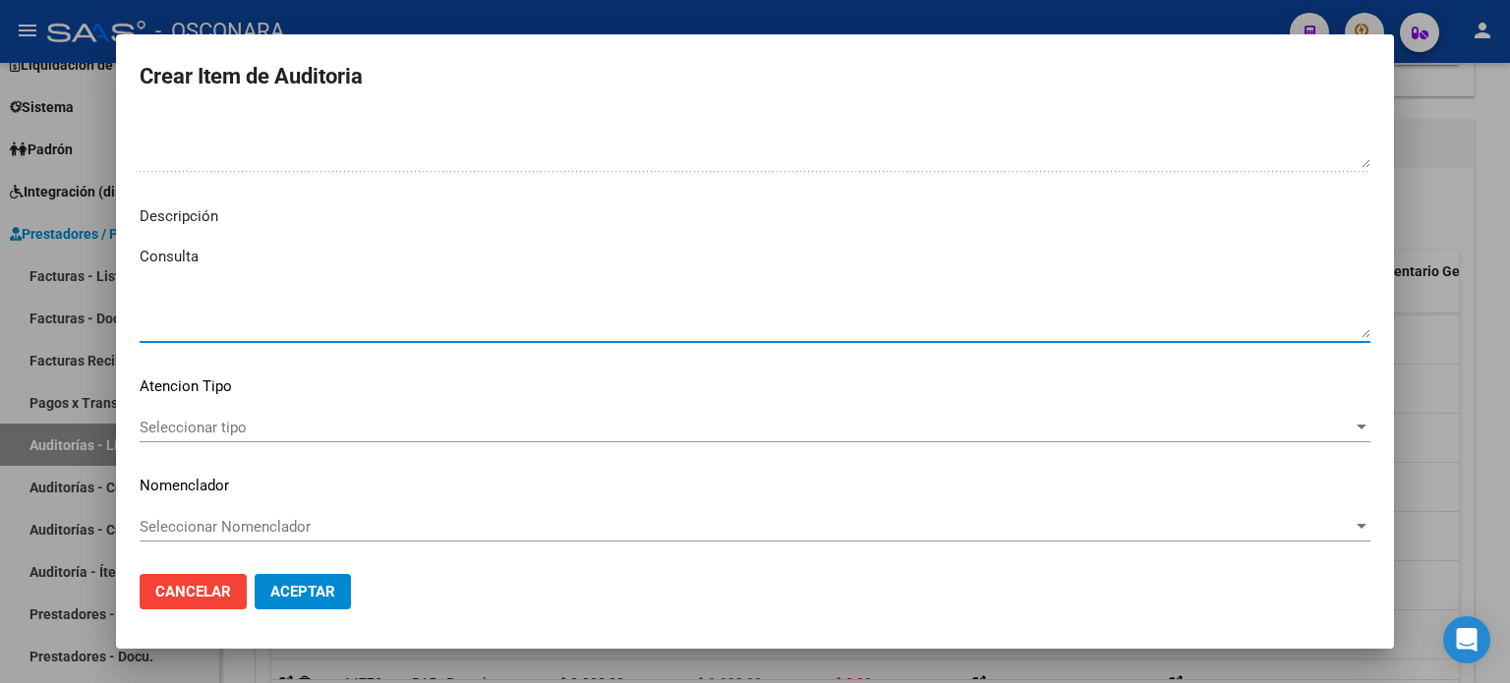
click at [208, 419] on span "Seleccionar tipo" at bounding box center [746, 428] width 1213 height 18
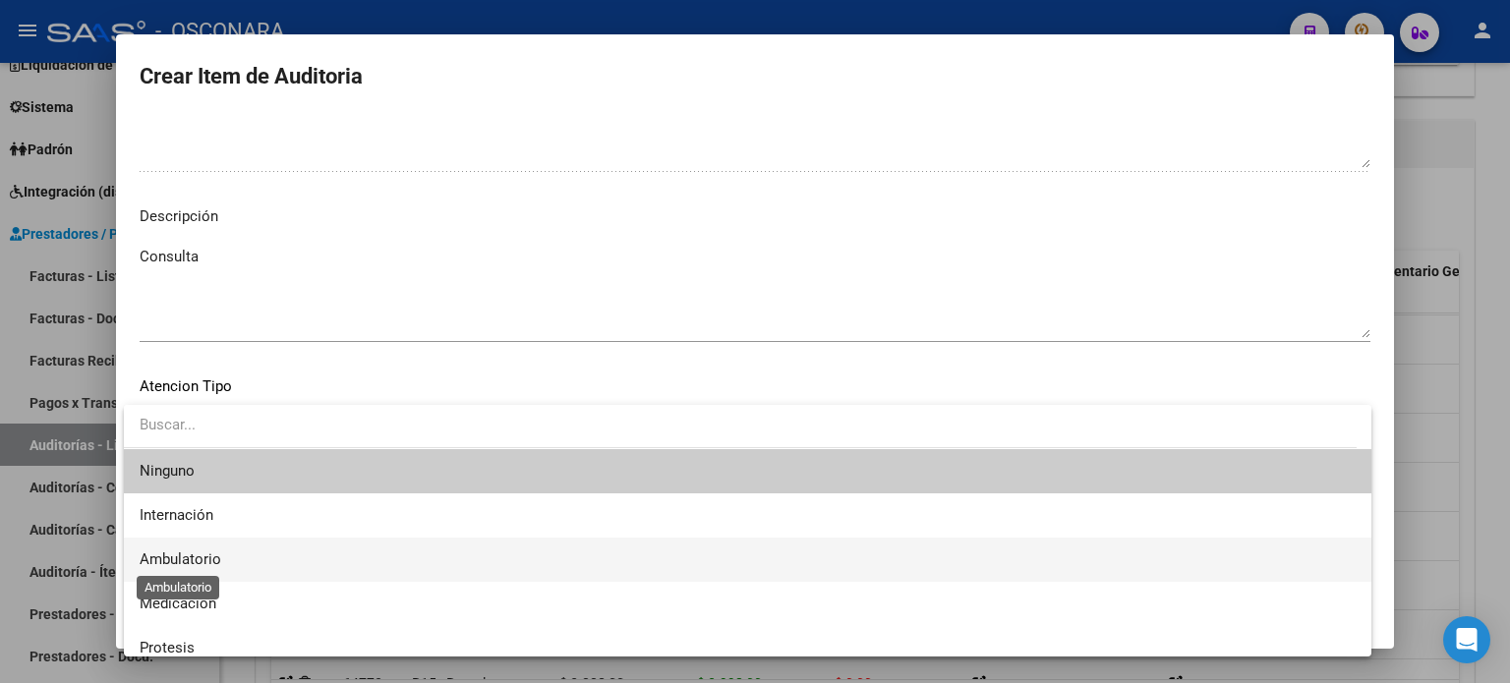
click at [208, 565] on span "Ambulatorio" at bounding box center [181, 560] width 82 height 18
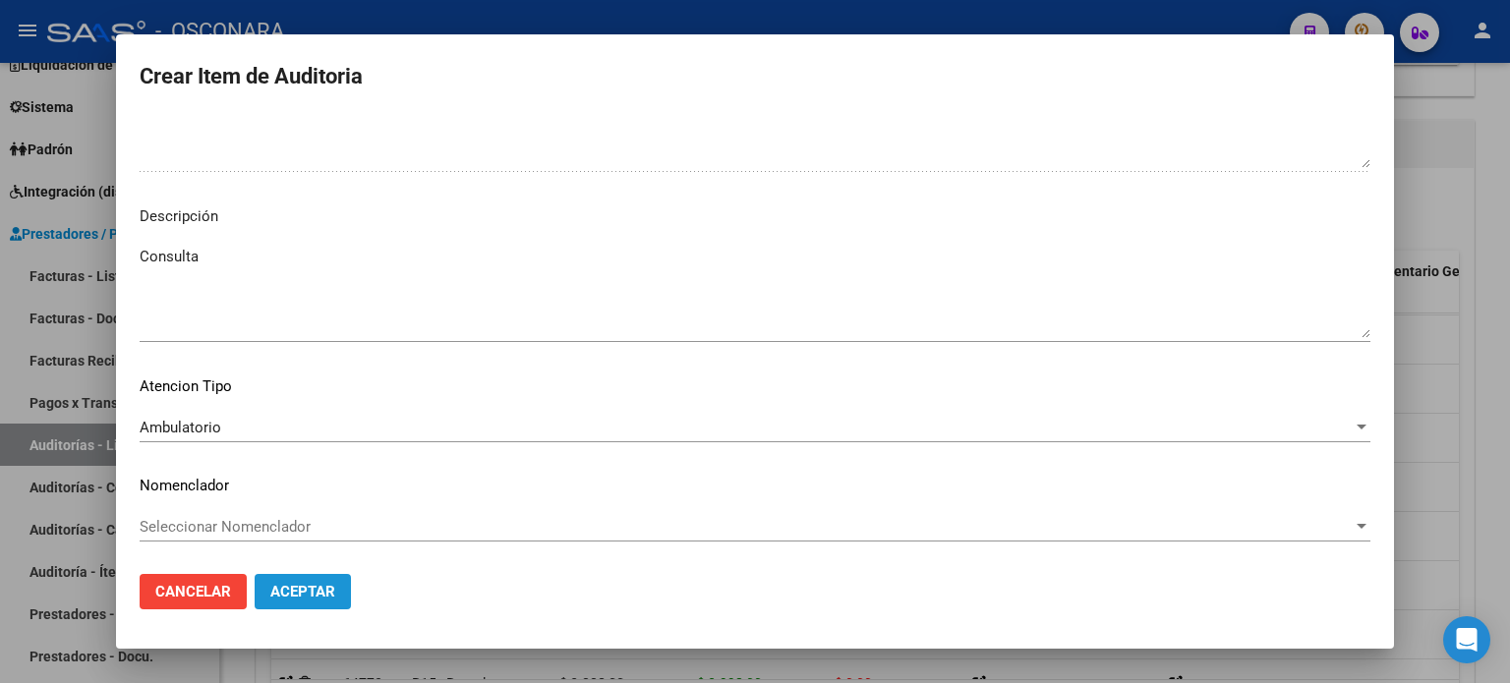
click at [295, 594] on span "Aceptar" at bounding box center [302, 592] width 65 height 18
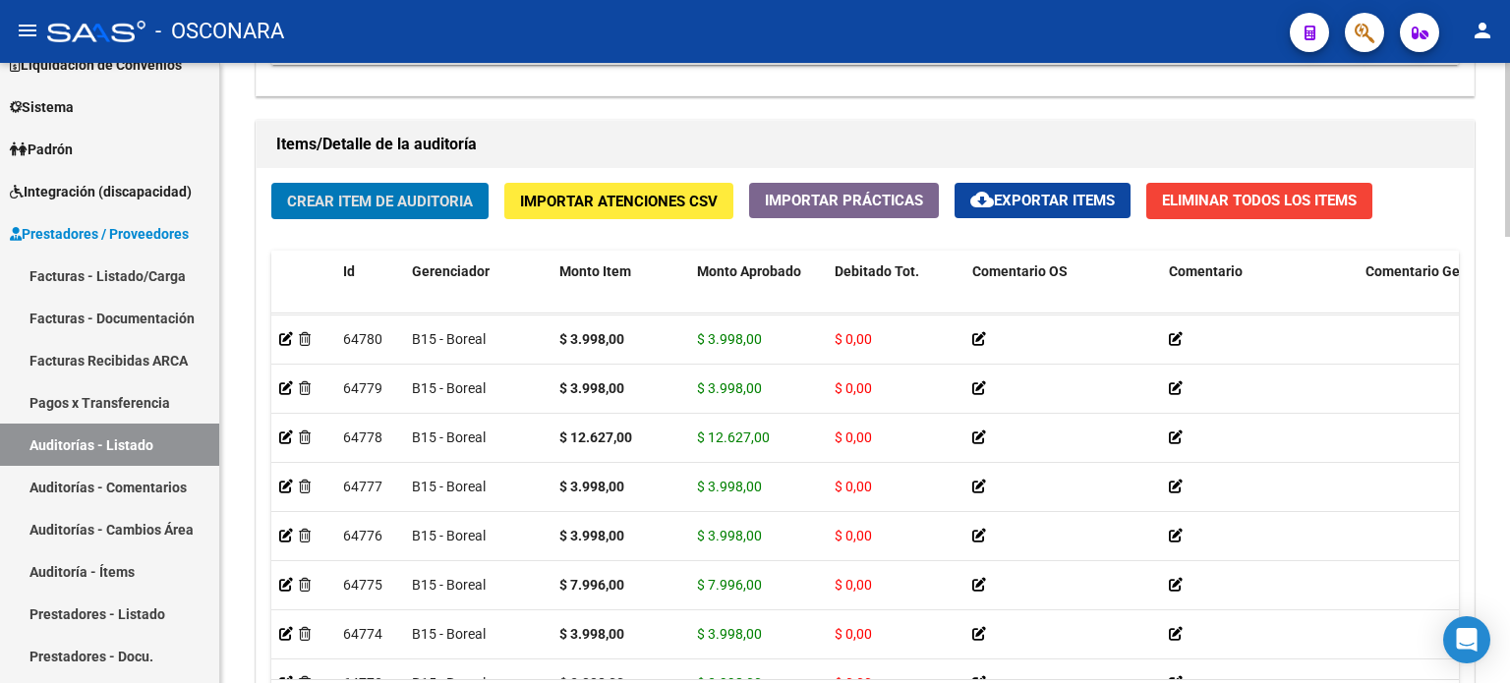
click at [345, 206] on span "Crear Item de Auditoria" at bounding box center [380, 202] width 186 height 18
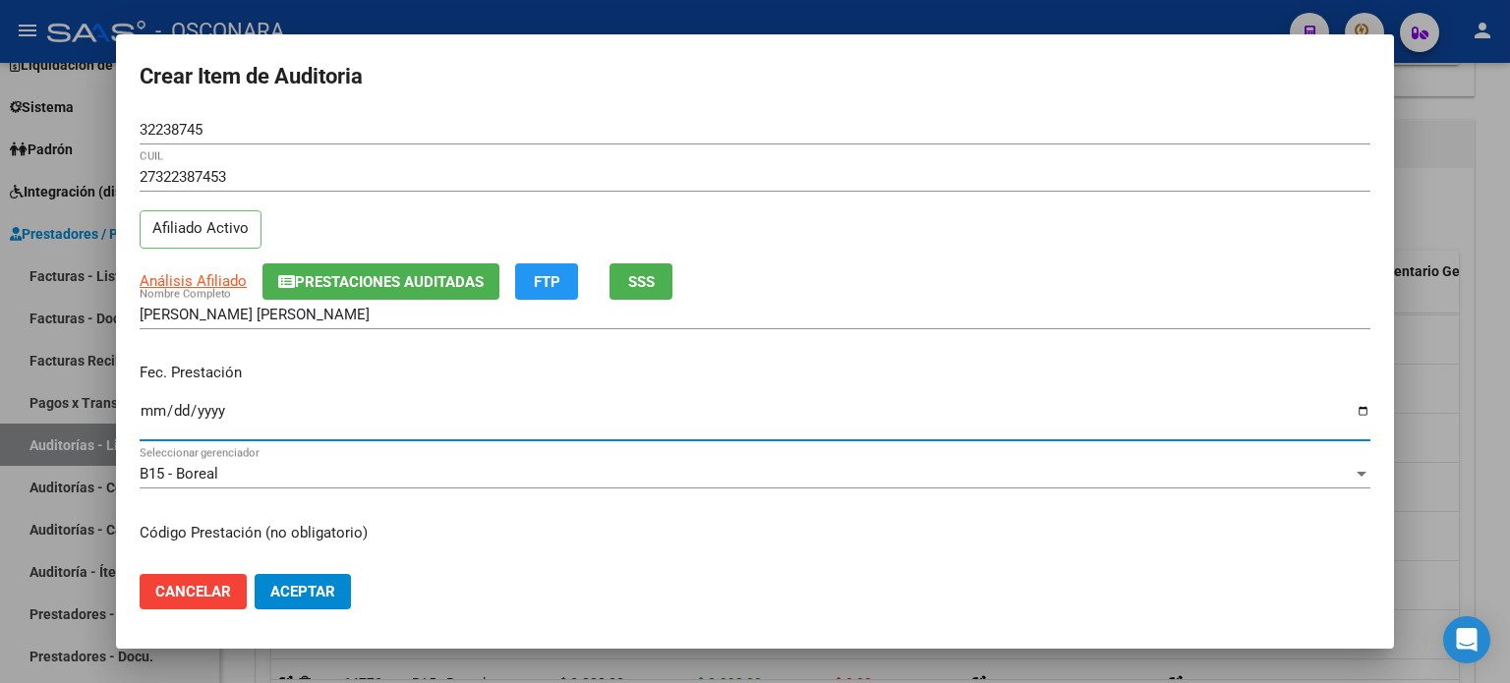
click at [152, 411] on input "Ingresar la fecha" at bounding box center [755, 418] width 1231 height 31
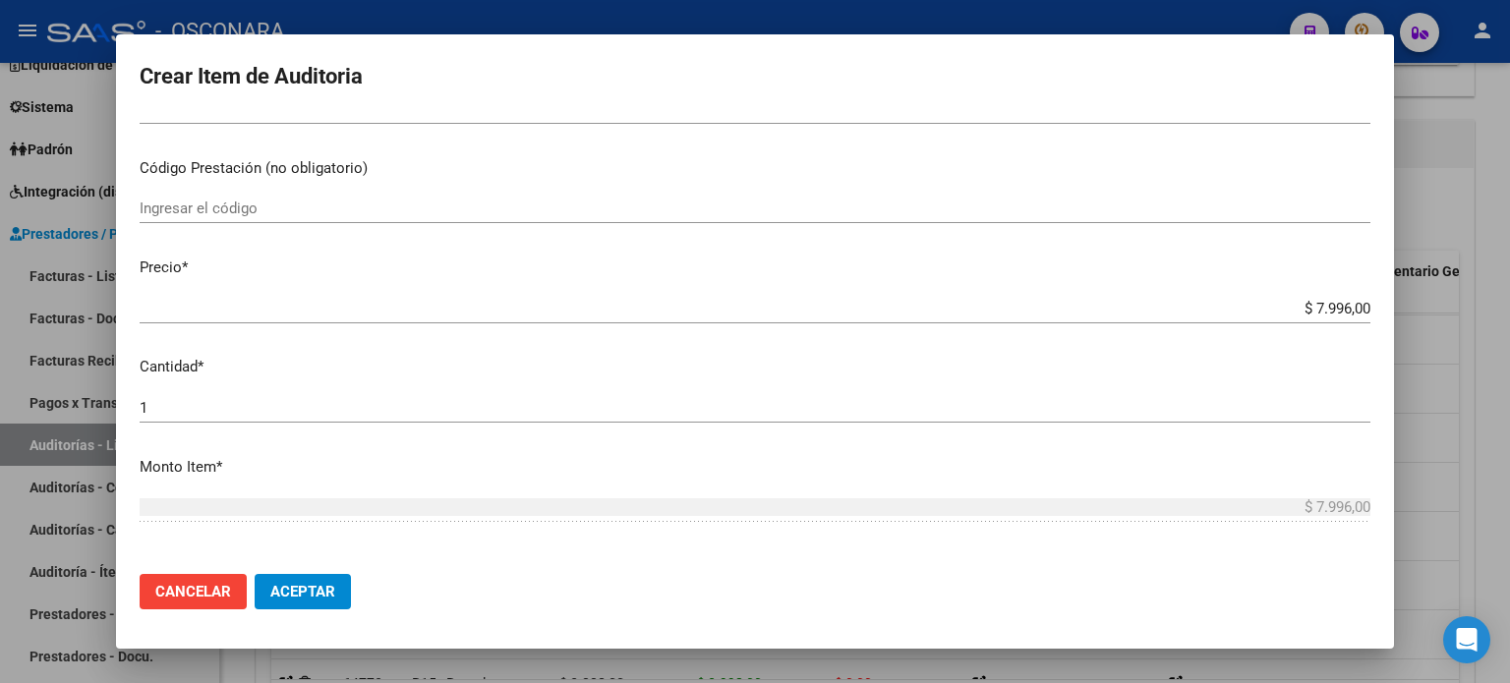
scroll to position [393, 0]
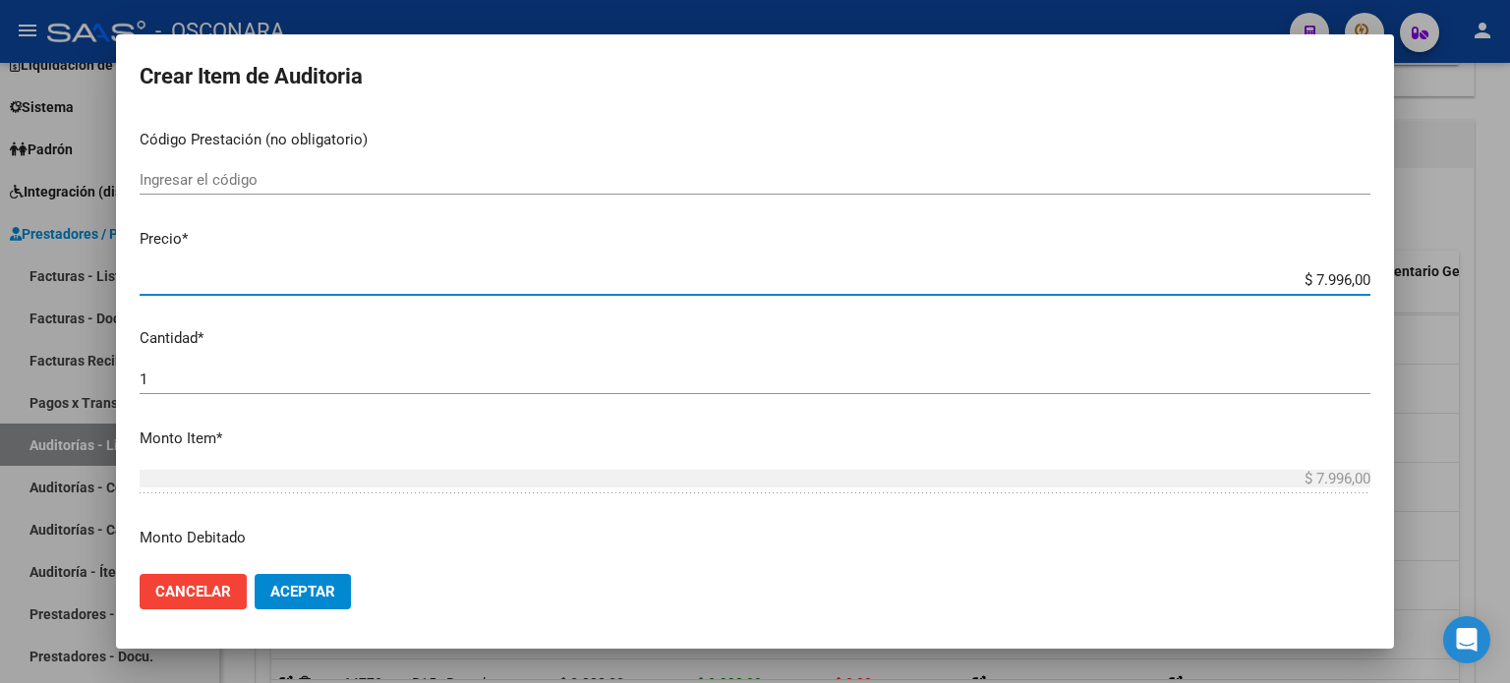
drag, startPoint x: 1298, startPoint y: 274, endPoint x: 1334, endPoint y: 284, distance: 37.7
click at [1334, 284] on input "$ 7.996,00" at bounding box center [755, 280] width 1231 height 18
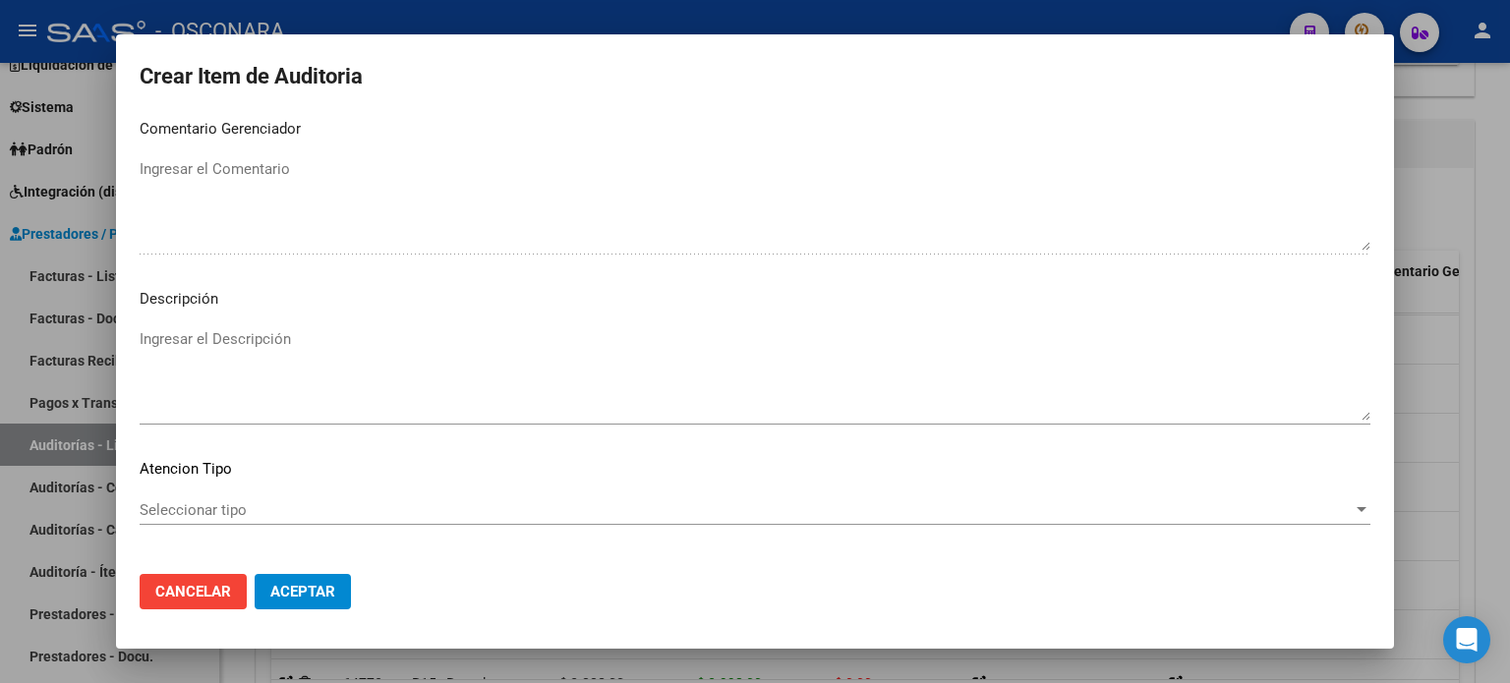
scroll to position [1278, 0]
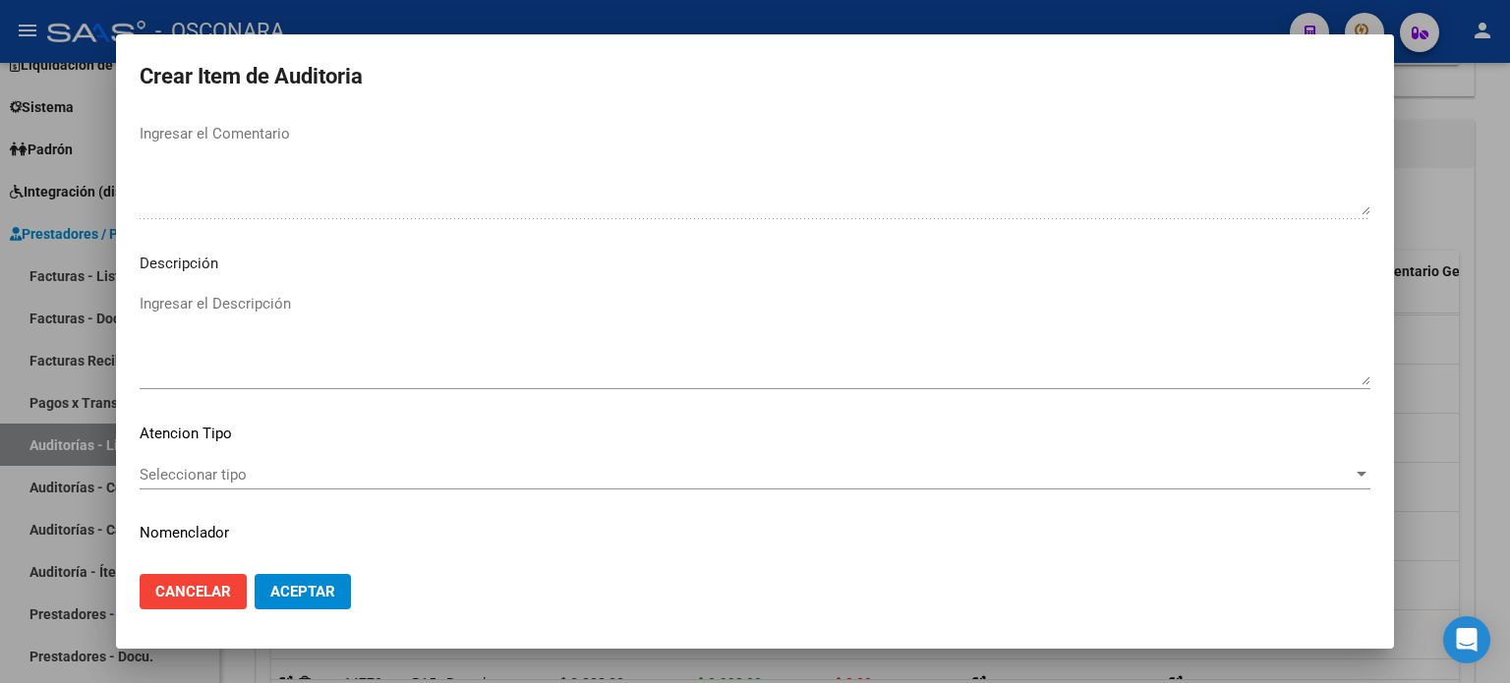
click at [213, 302] on textarea "Ingresar el Descripción" at bounding box center [755, 339] width 1231 height 92
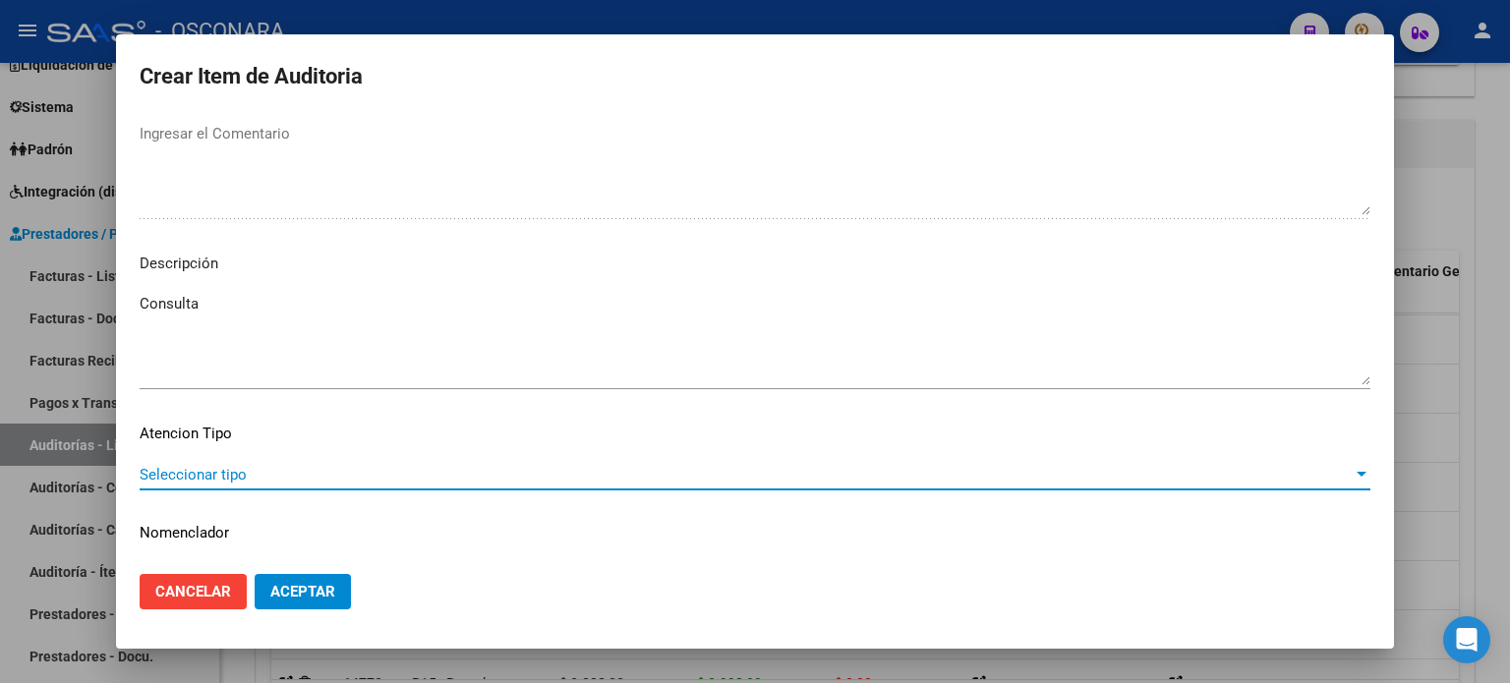
click at [250, 472] on span "Seleccionar tipo" at bounding box center [746, 475] width 1213 height 18
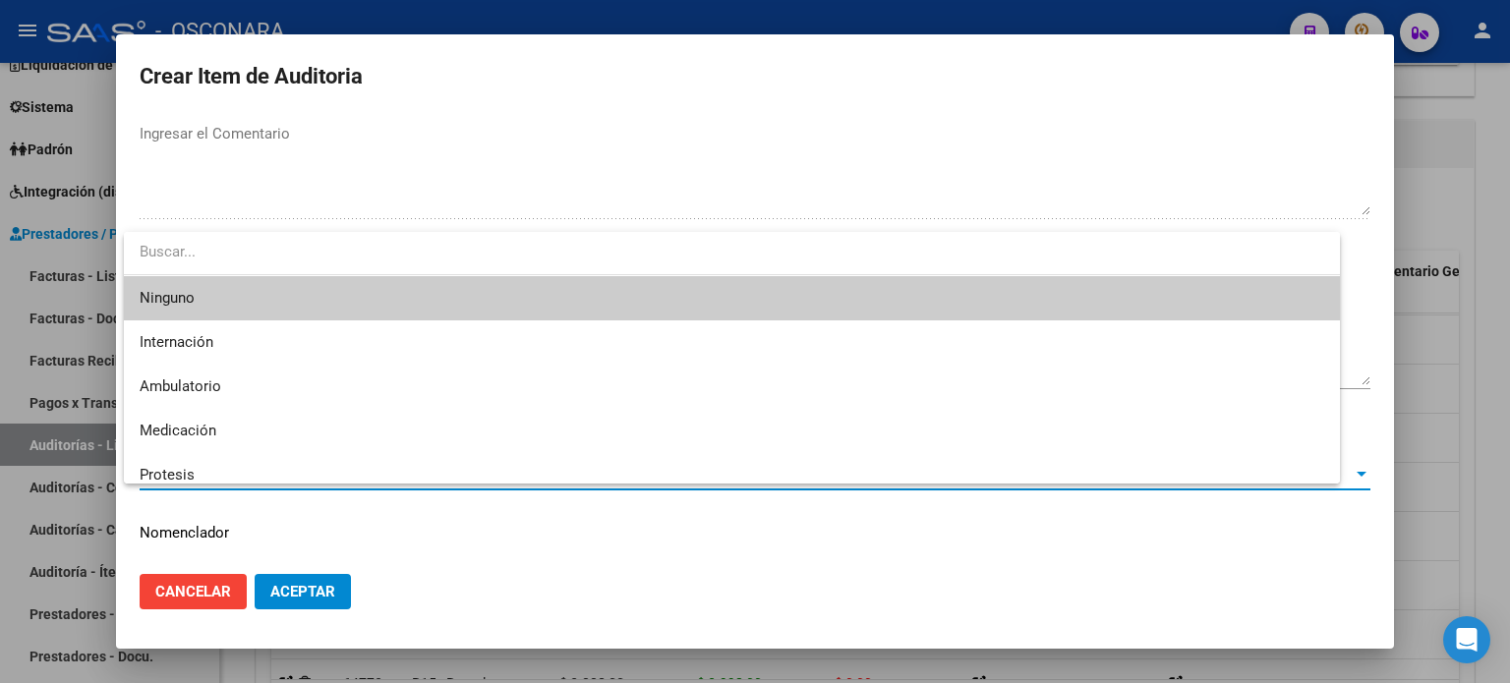
click at [249, 467] on span "Protesis" at bounding box center [732, 475] width 1185 height 44
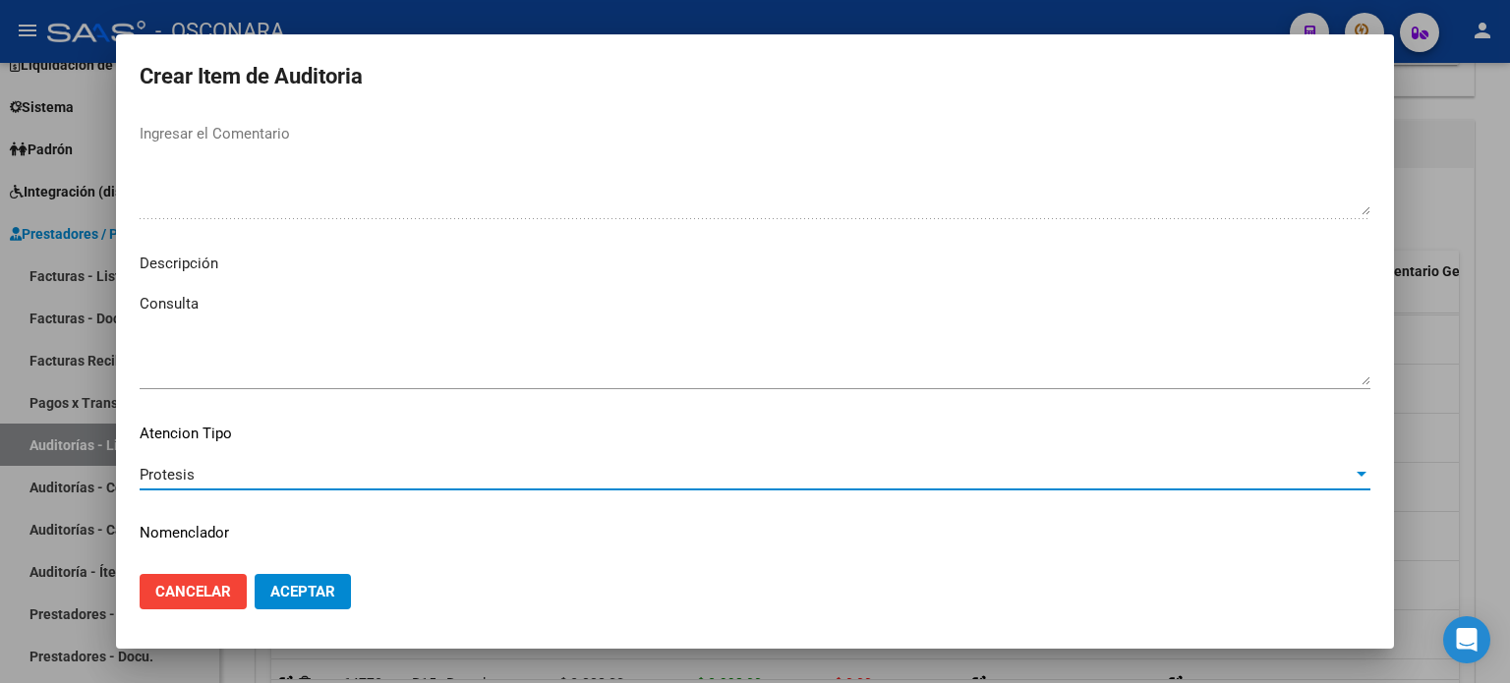
click at [249, 467] on div "Protesis" at bounding box center [746, 475] width 1213 height 18
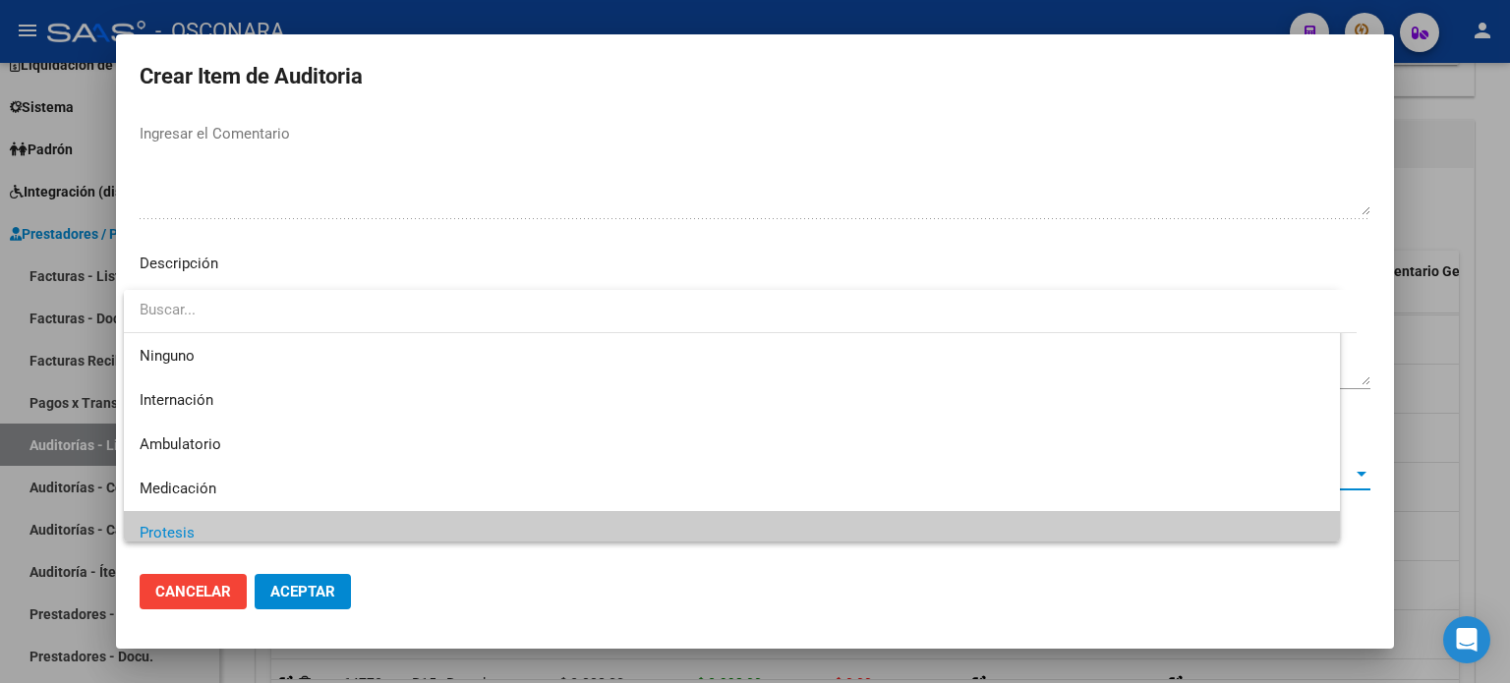
scroll to position [58, 0]
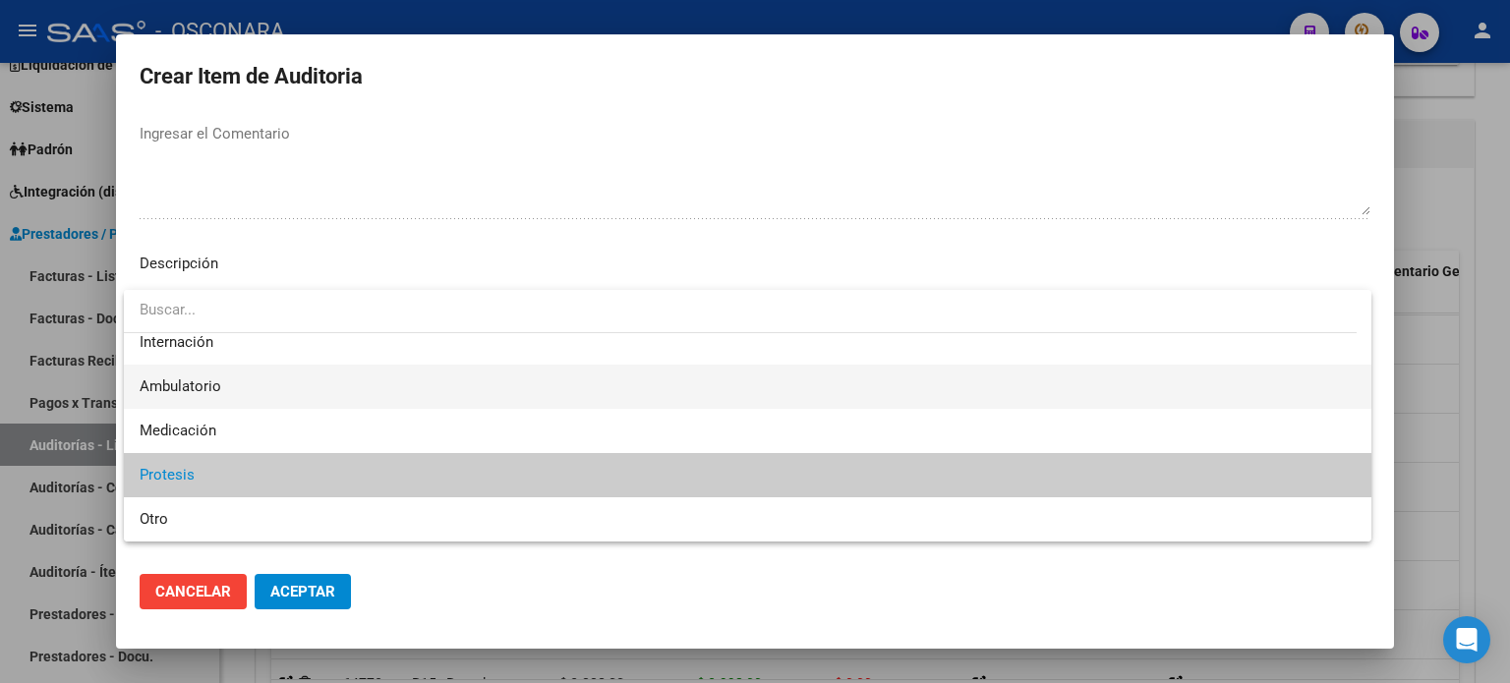
click at [238, 387] on span "Ambulatorio" at bounding box center [748, 387] width 1216 height 44
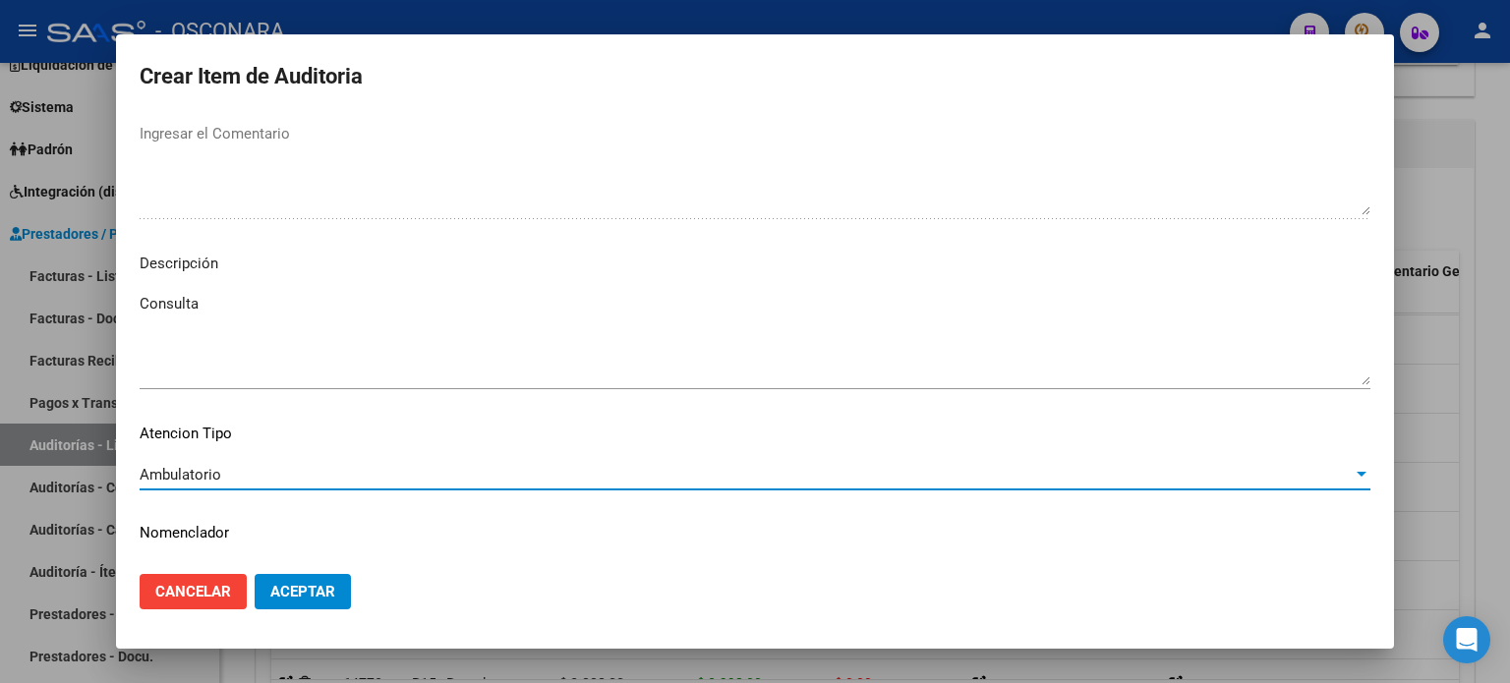
click at [288, 593] on span "Aceptar" at bounding box center [302, 592] width 65 height 18
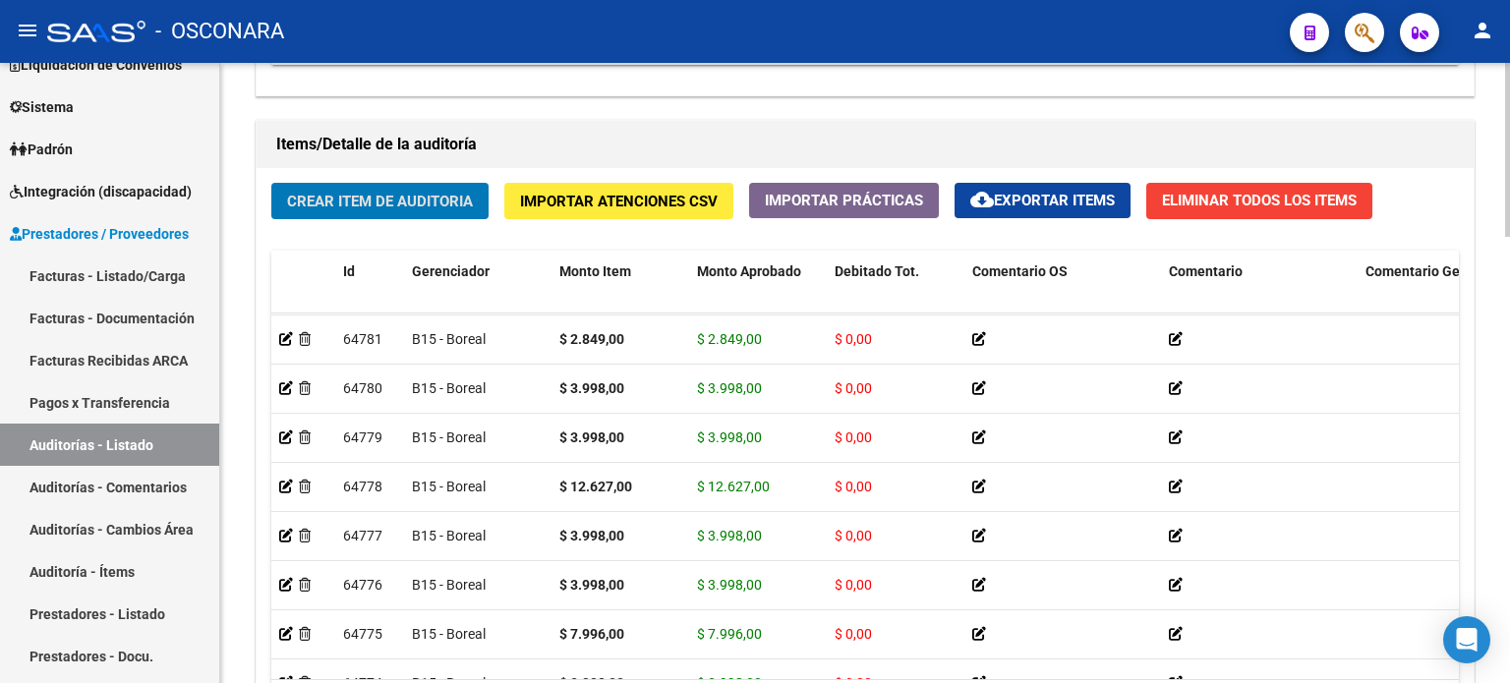
click at [406, 186] on button "Crear Item de Auditoria" at bounding box center [379, 201] width 217 height 36
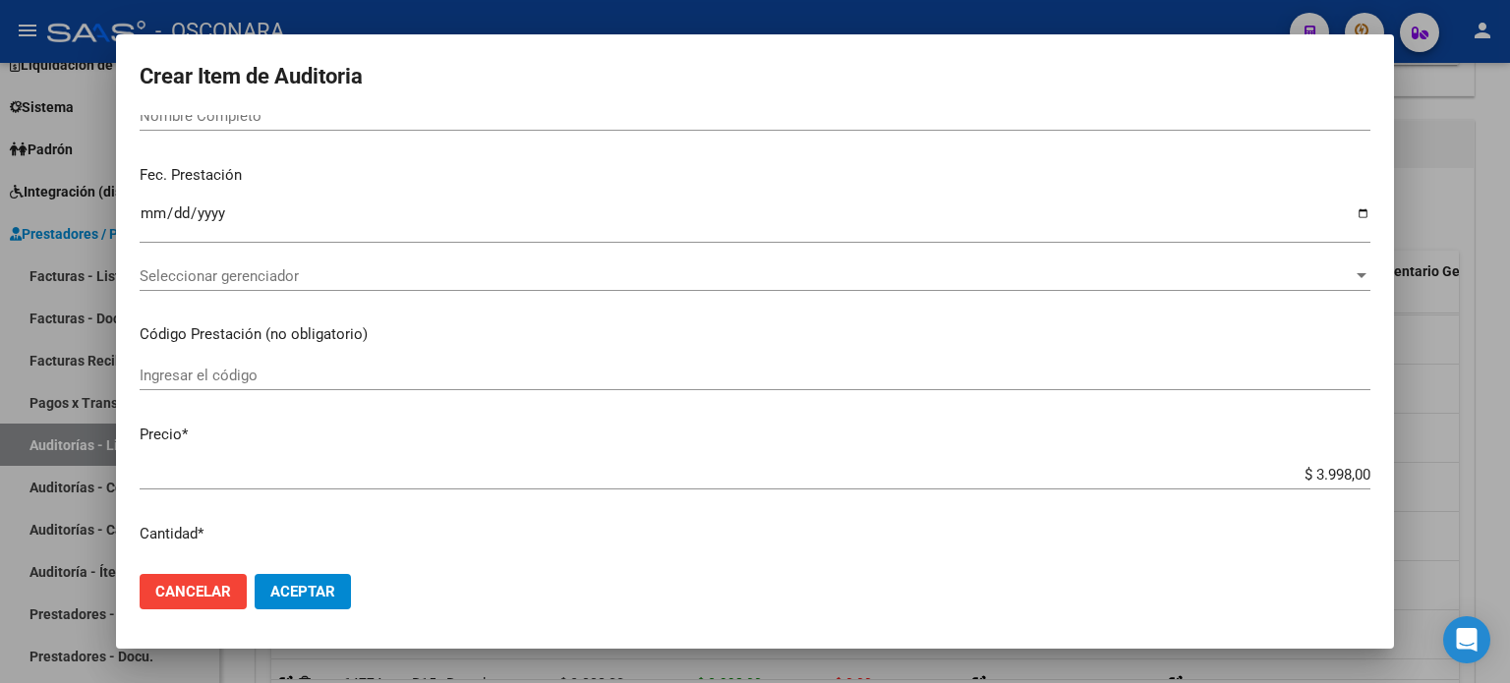
scroll to position [0, 0]
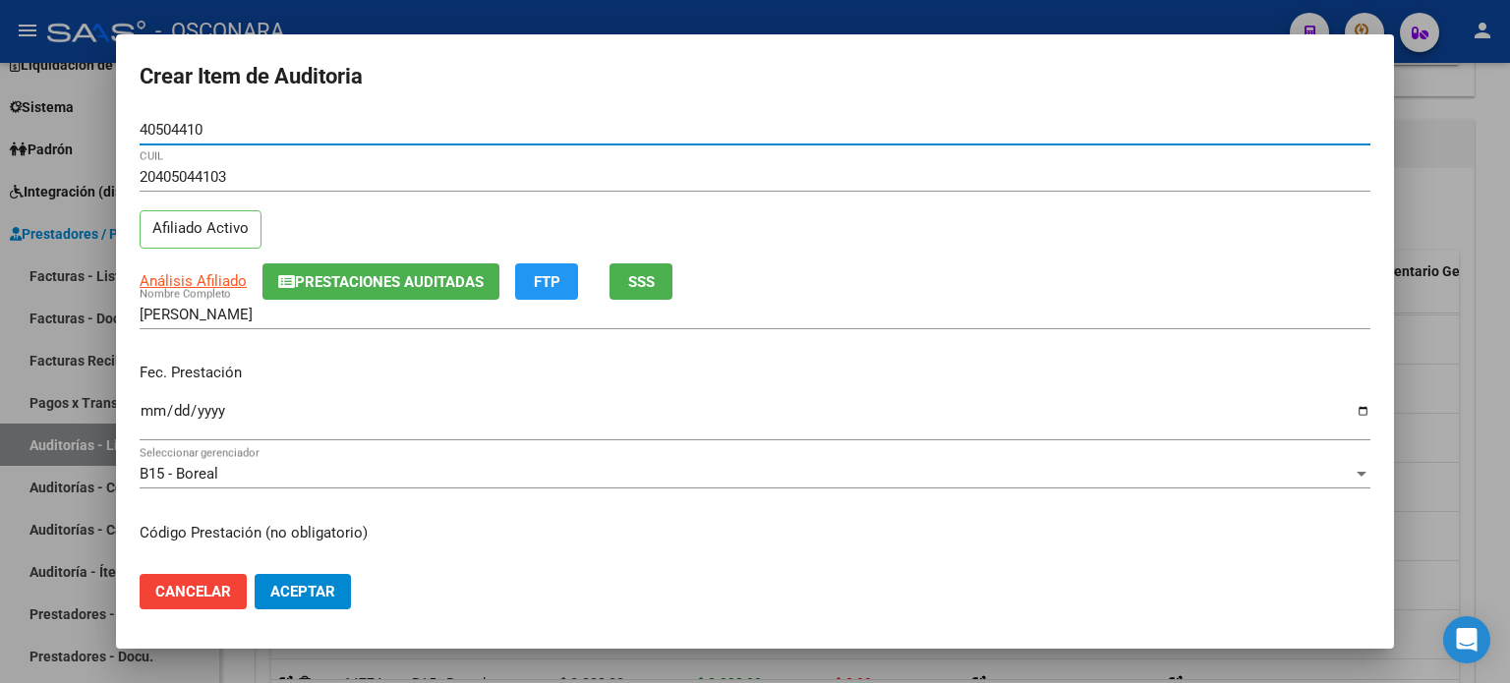
click at [152, 408] on input "Ingresar la fecha" at bounding box center [755, 418] width 1231 height 31
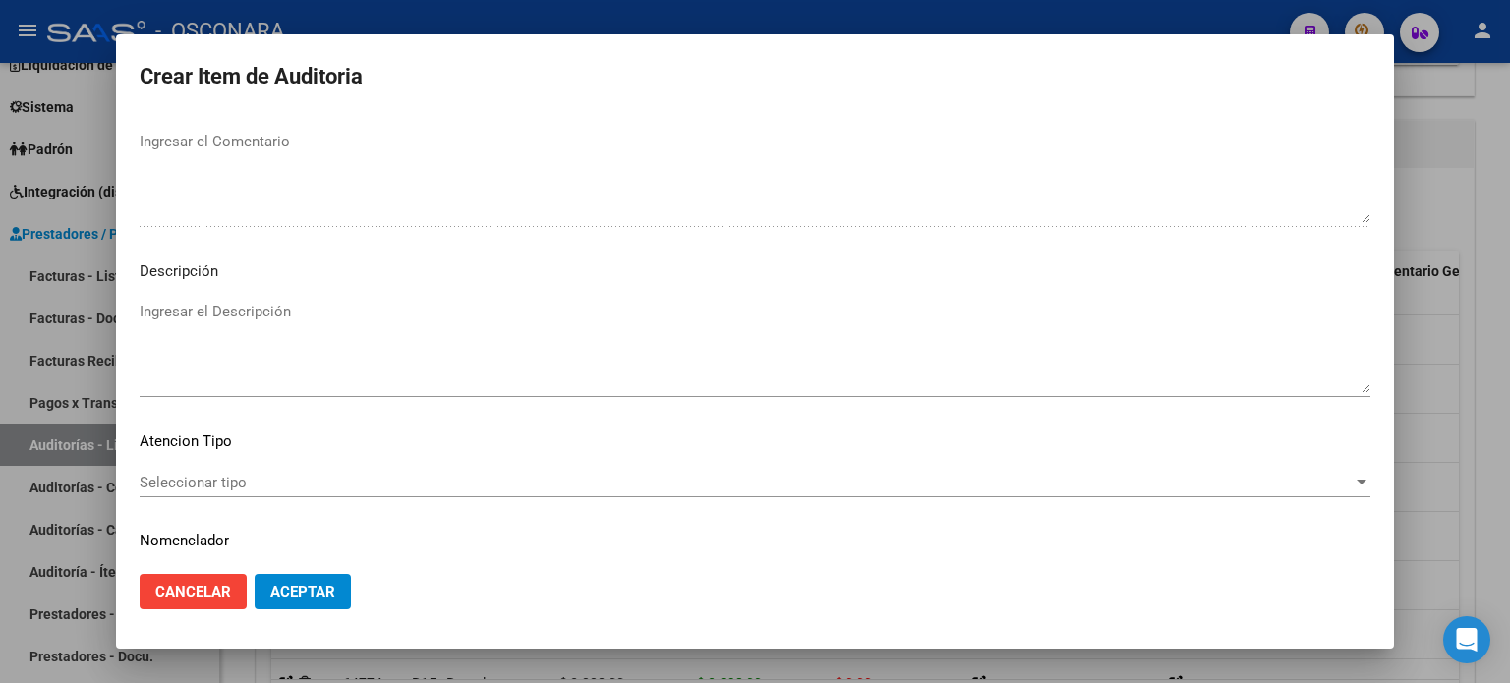
scroll to position [1278, 0]
click at [222, 309] on textarea "Ingresar el Descripción" at bounding box center [755, 339] width 1231 height 92
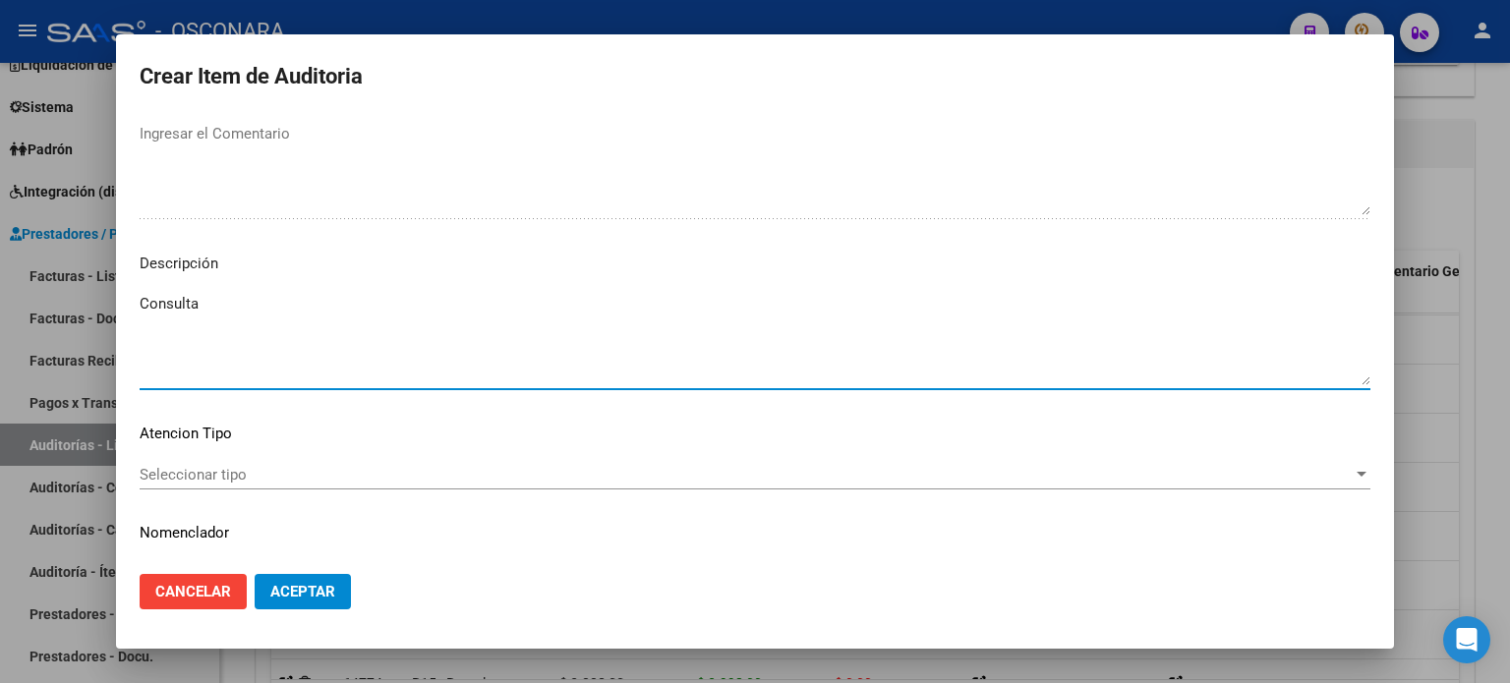
click at [190, 469] on span "Seleccionar tipo" at bounding box center [746, 475] width 1213 height 18
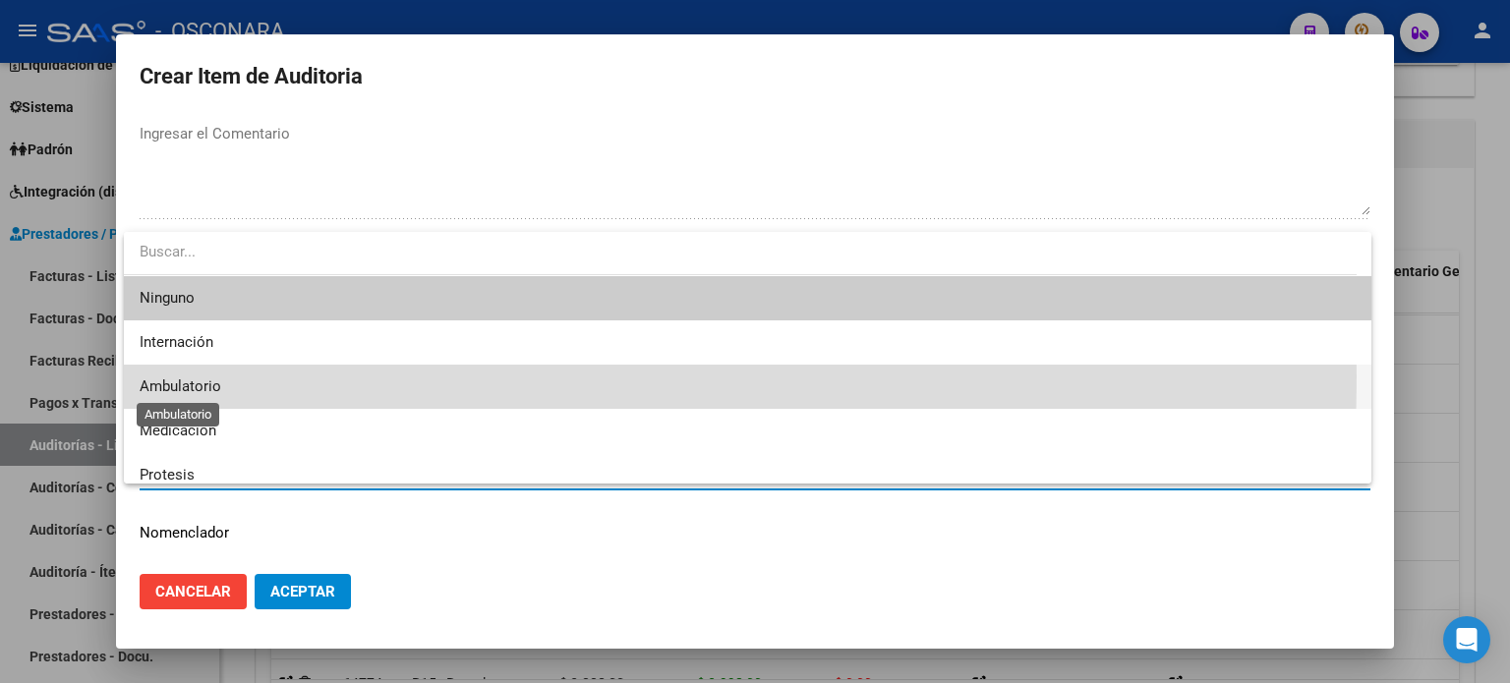
drag, startPoint x: 166, startPoint y: 377, endPoint x: 291, endPoint y: 533, distance: 200.1
click at [166, 378] on span "Ambulatorio" at bounding box center [181, 387] width 82 height 18
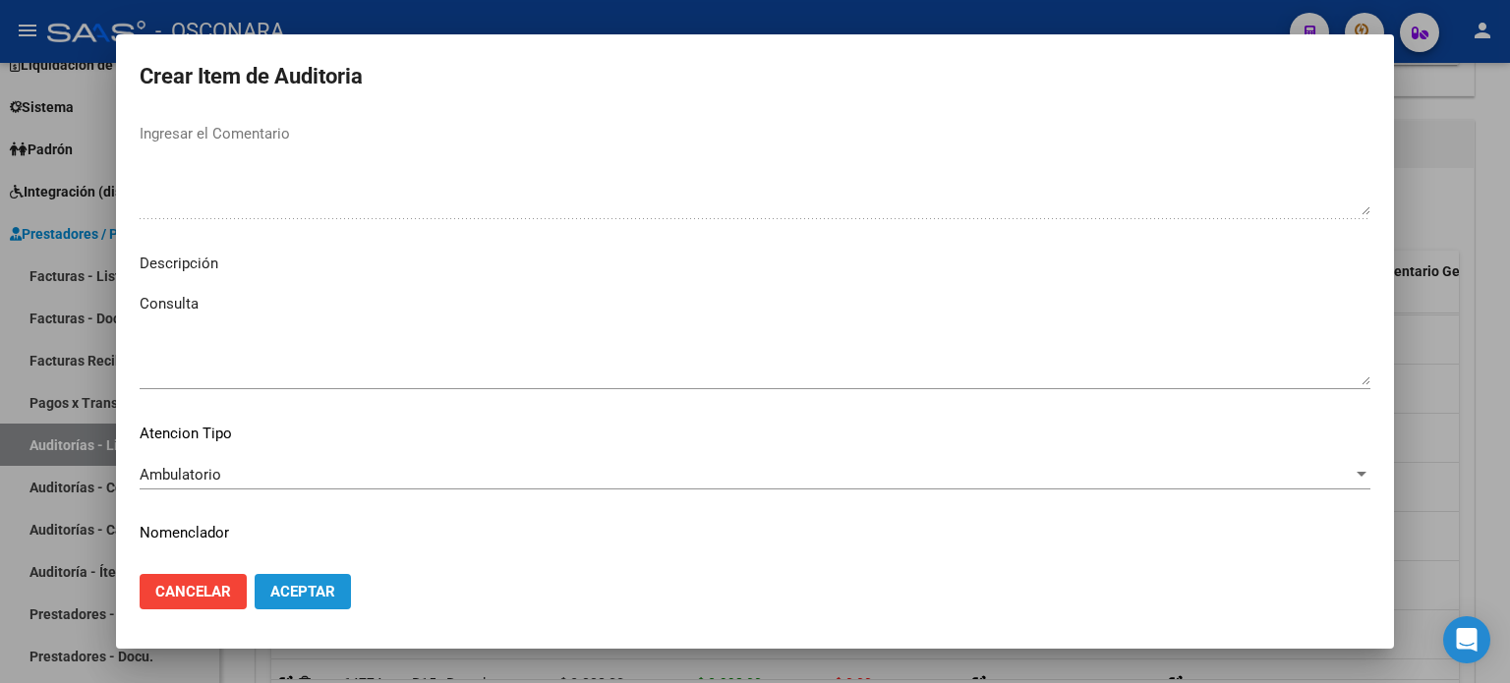
click at [326, 588] on span "Aceptar" at bounding box center [302, 592] width 65 height 18
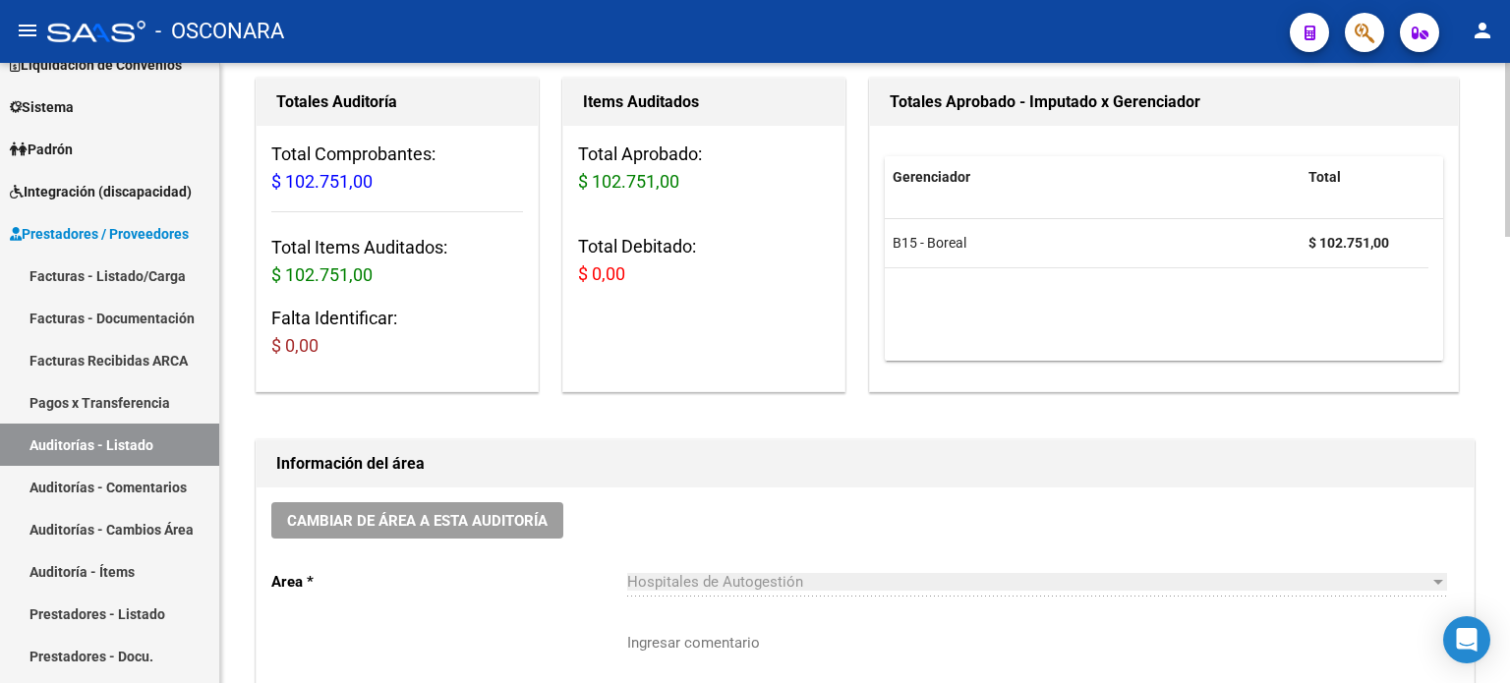
scroll to position [0, 0]
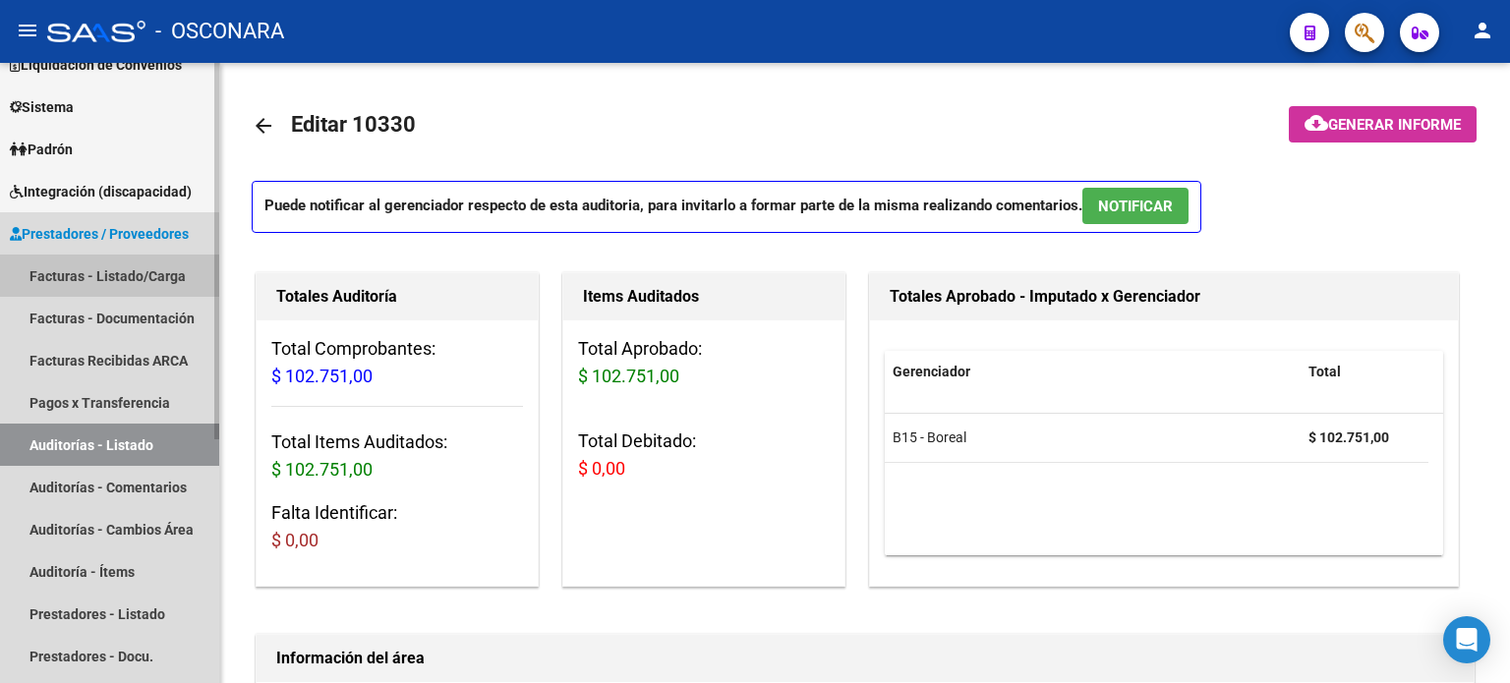
click at [85, 271] on link "Facturas - Listado/Carga" at bounding box center [109, 276] width 219 height 42
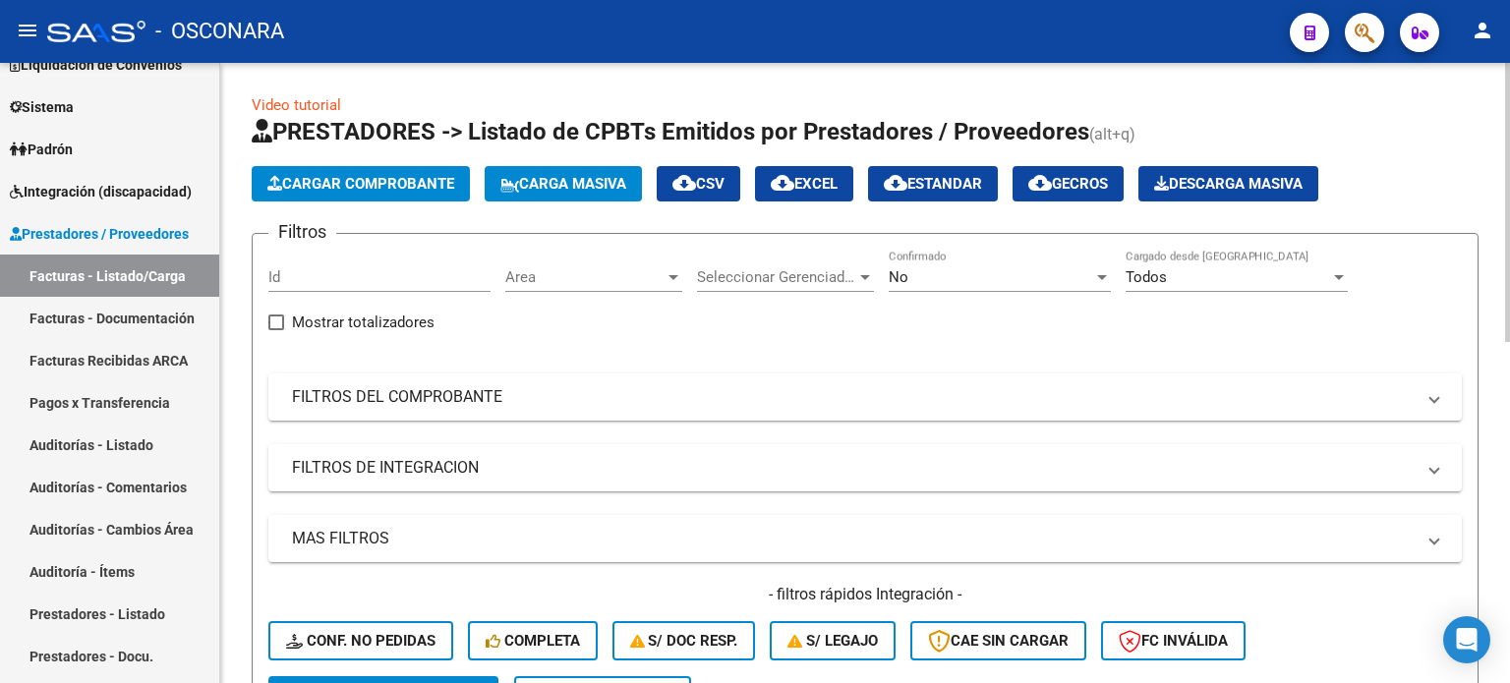
click at [365, 186] on span "Cargar Comprobante" at bounding box center [360, 184] width 187 height 18
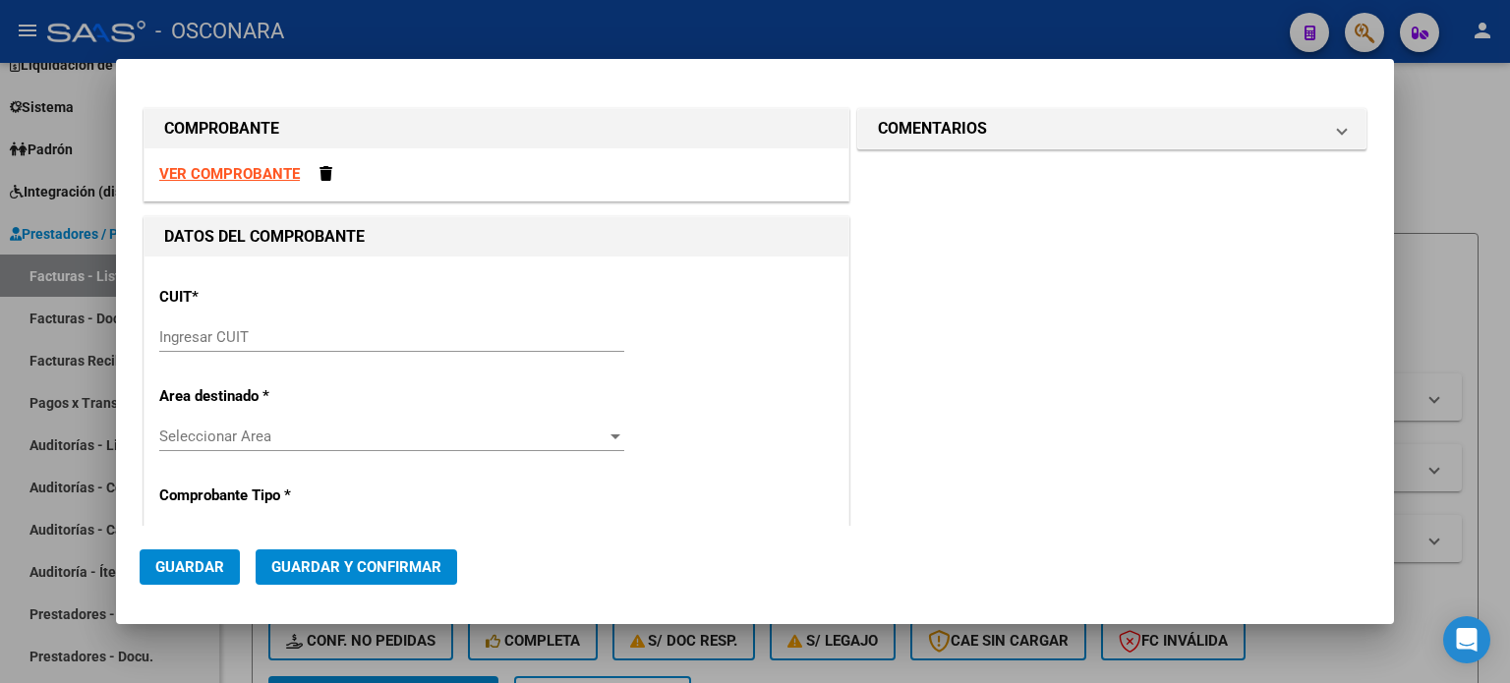
click at [325, 331] on input "Ingresar CUIT" at bounding box center [391, 337] width 465 height 18
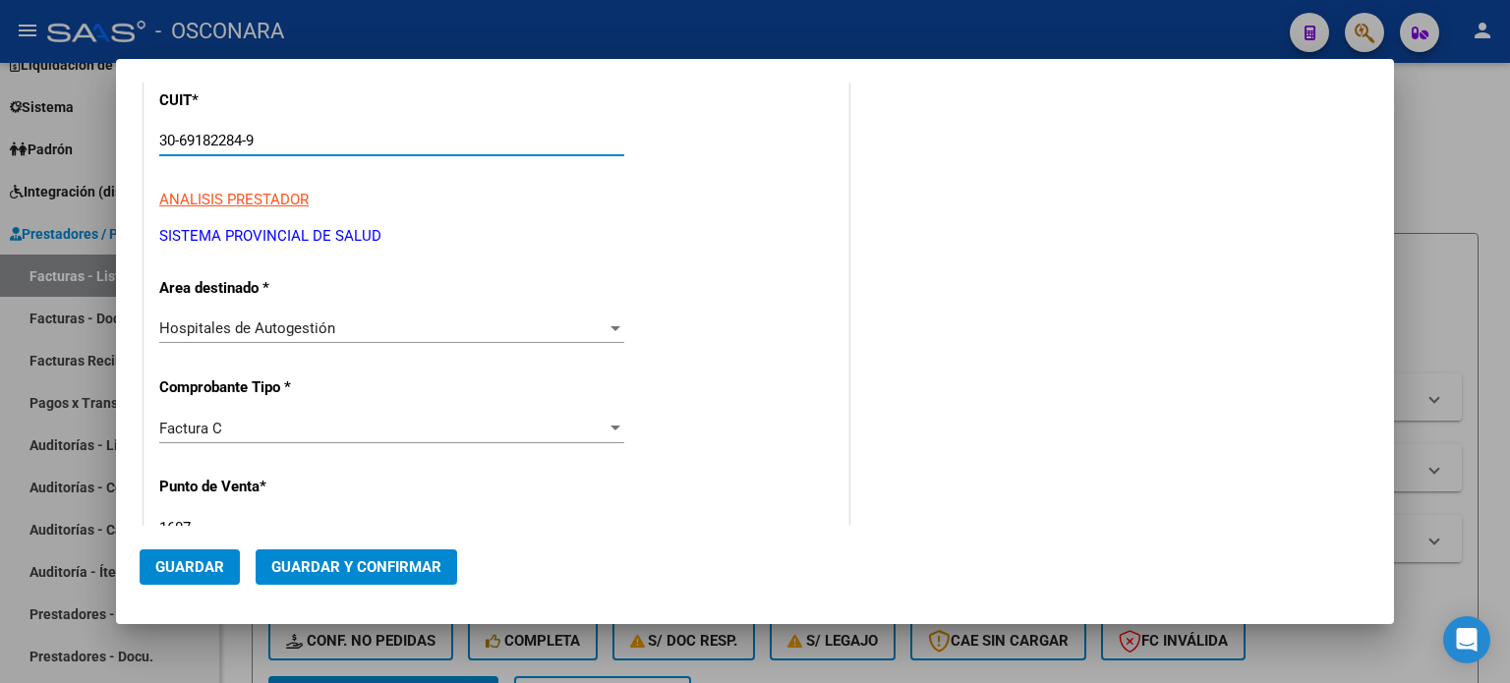
scroll to position [393, 0]
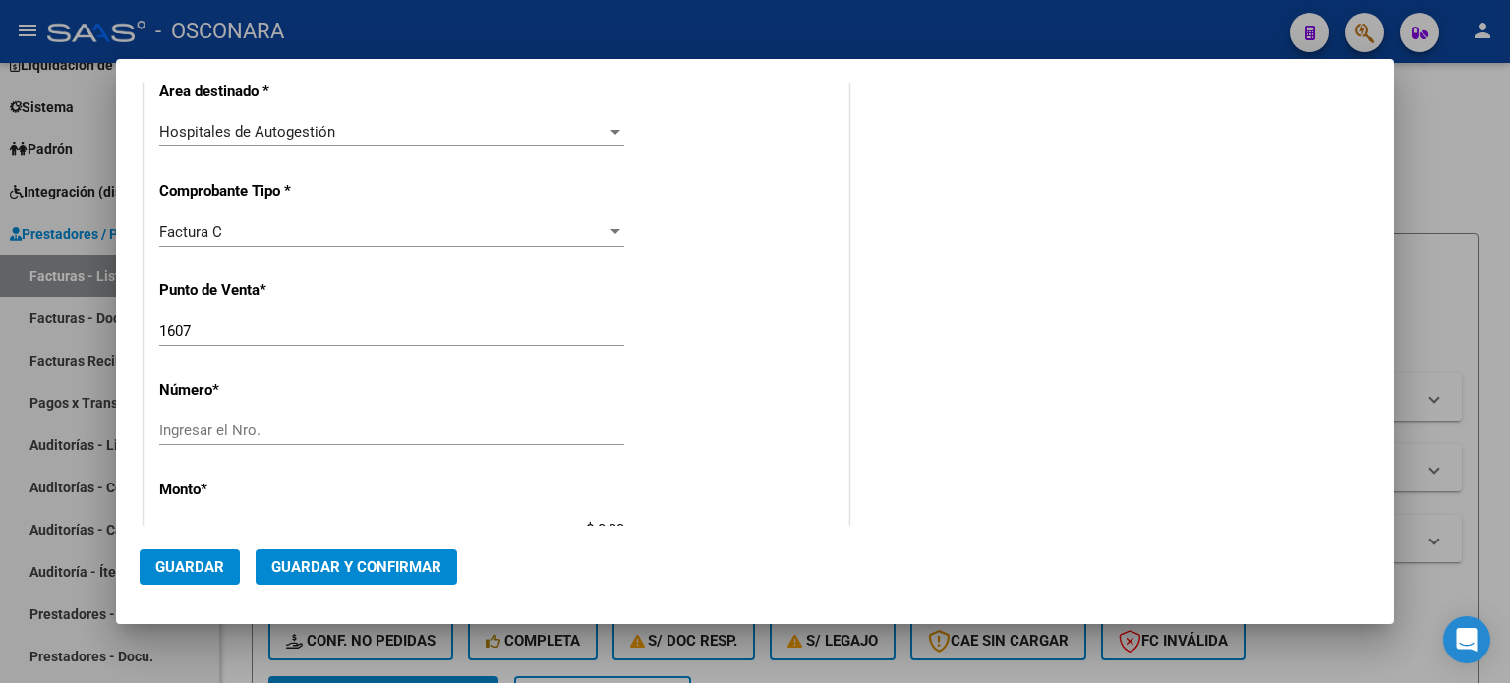
click at [200, 326] on input "1607" at bounding box center [391, 332] width 465 height 18
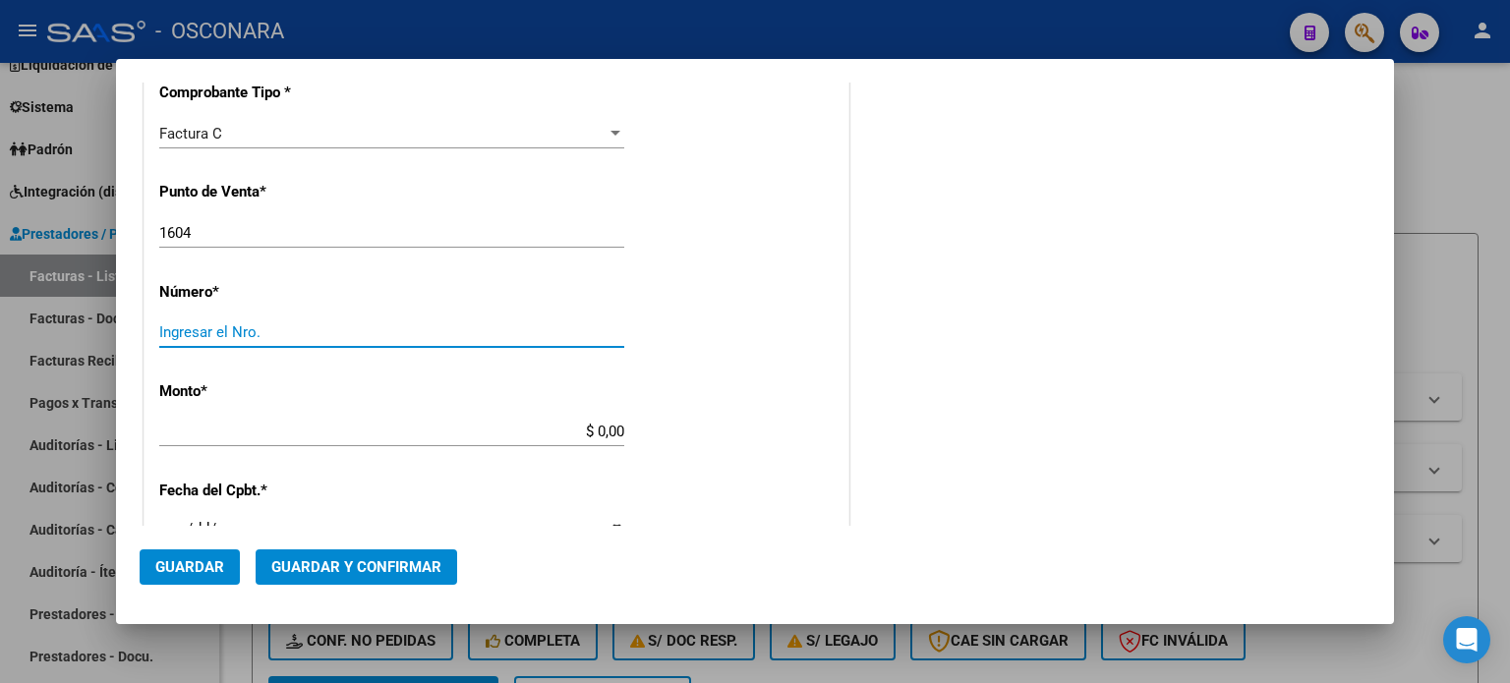
click at [199, 329] on input "Ingresar el Nro." at bounding box center [391, 333] width 465 height 18
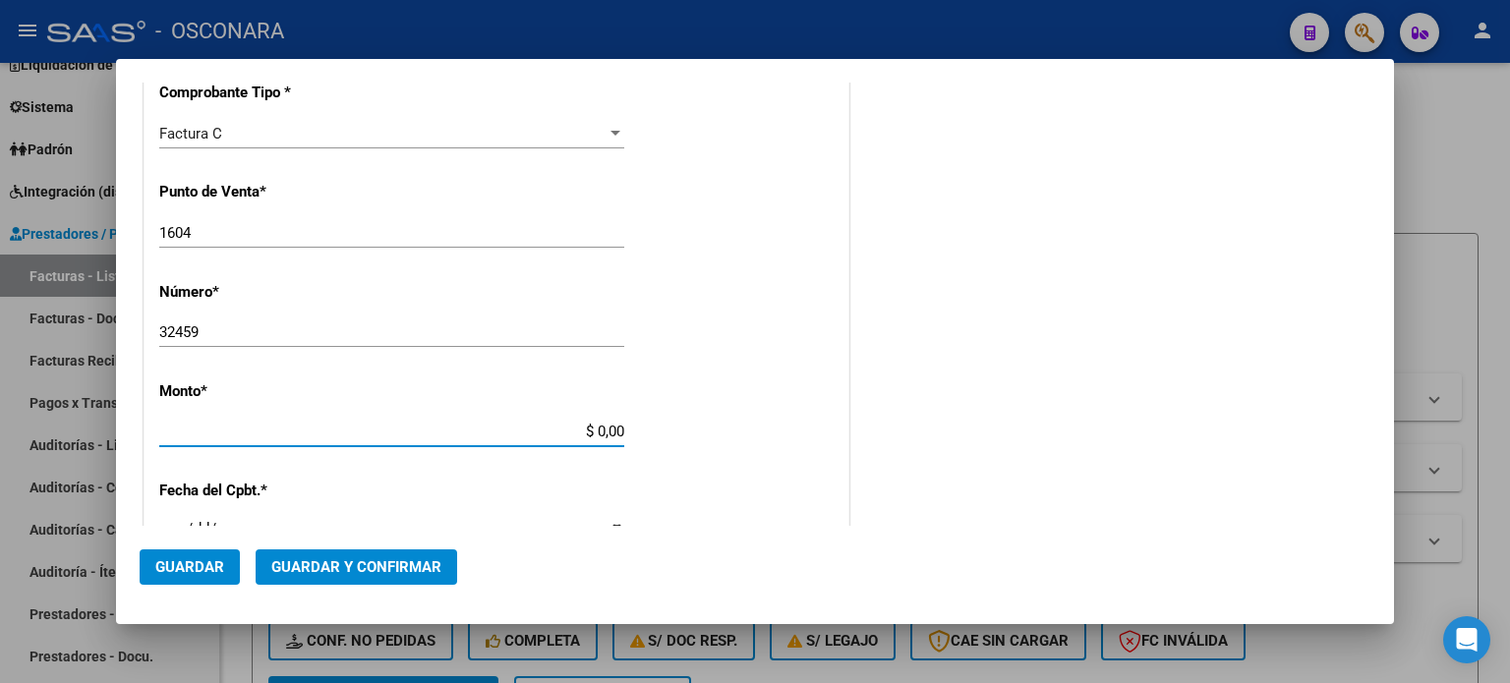
click at [599, 424] on input "$ 0,00" at bounding box center [391, 432] width 465 height 18
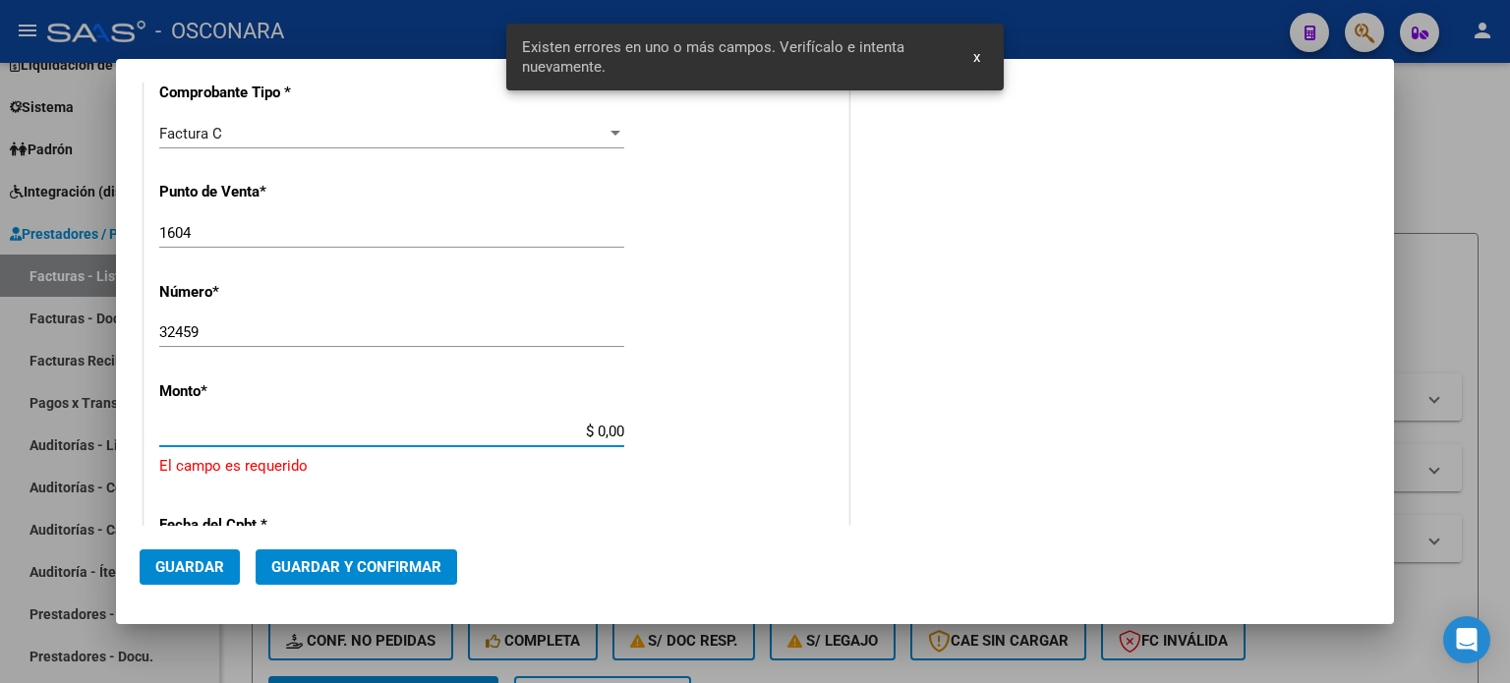
scroll to position [610, 0]
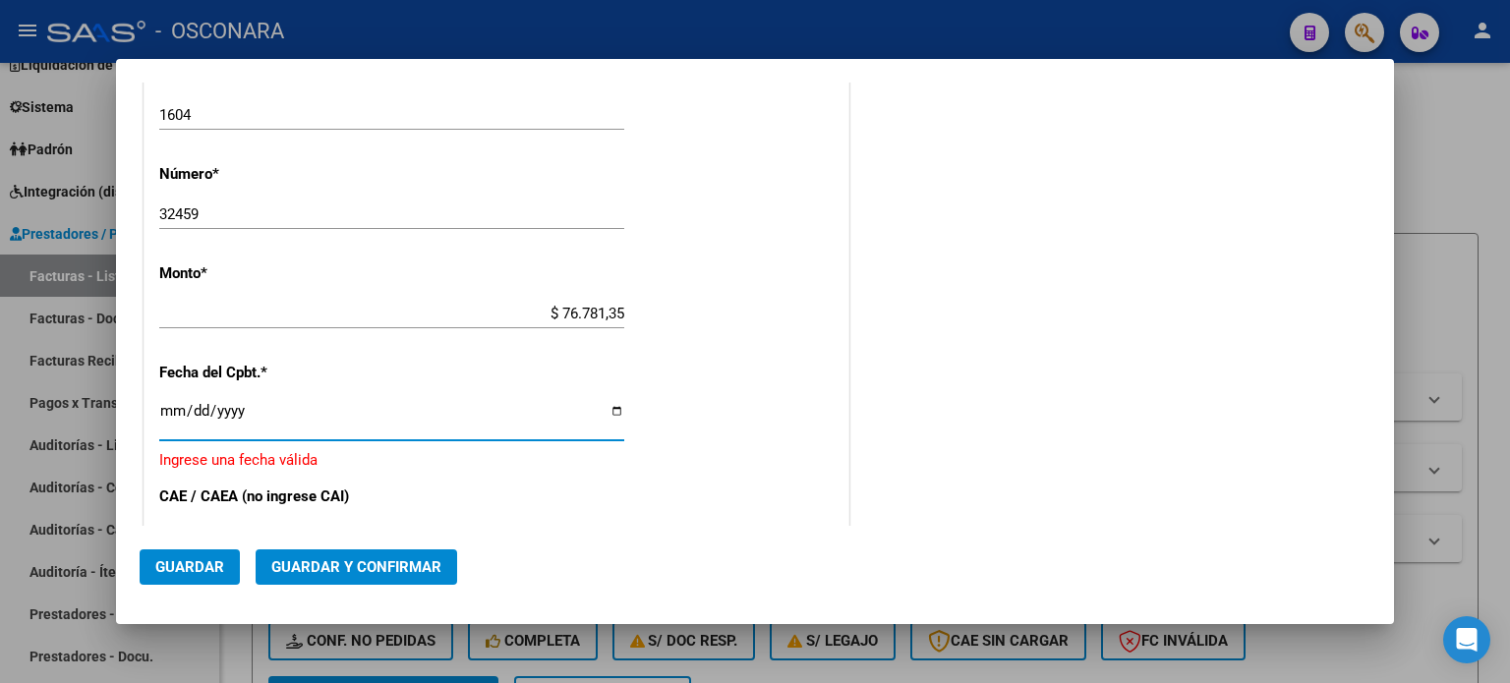
click at [169, 404] on input "Ingresar la fecha" at bounding box center [391, 418] width 465 height 31
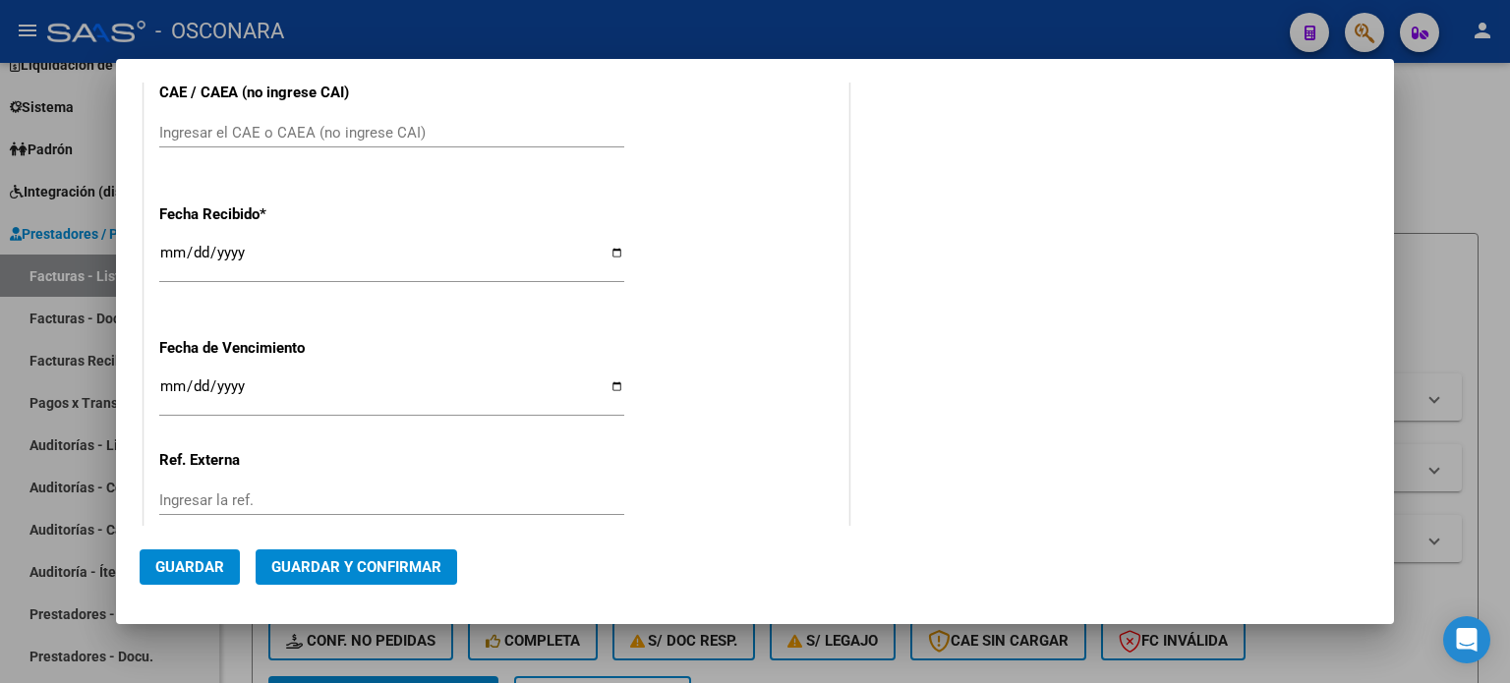
scroll to position [1003, 0]
click at [195, 129] on input "Ingresar el CAE o CAEA (no ingrese CAI)" at bounding box center [391, 132] width 465 height 18
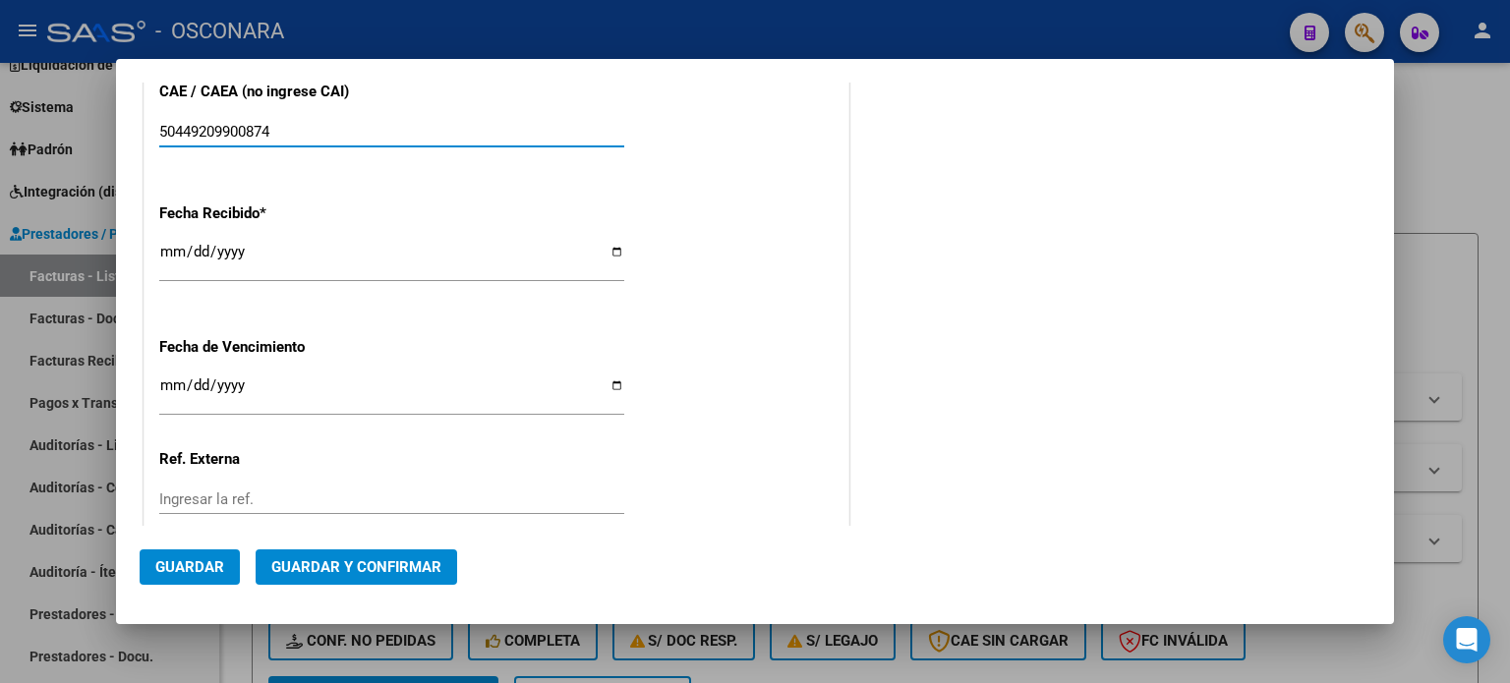
click at [173, 248] on input "[DATE]" at bounding box center [391, 259] width 465 height 31
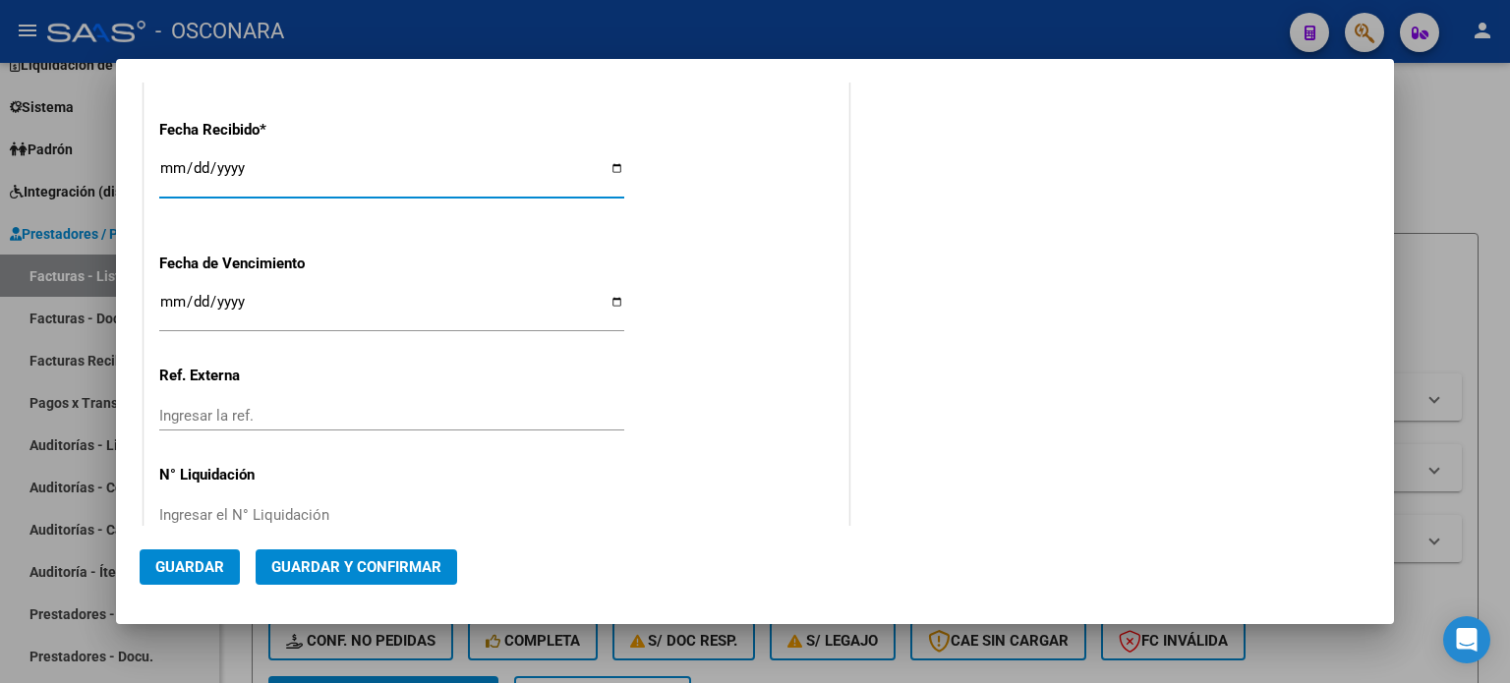
scroll to position [1127, 0]
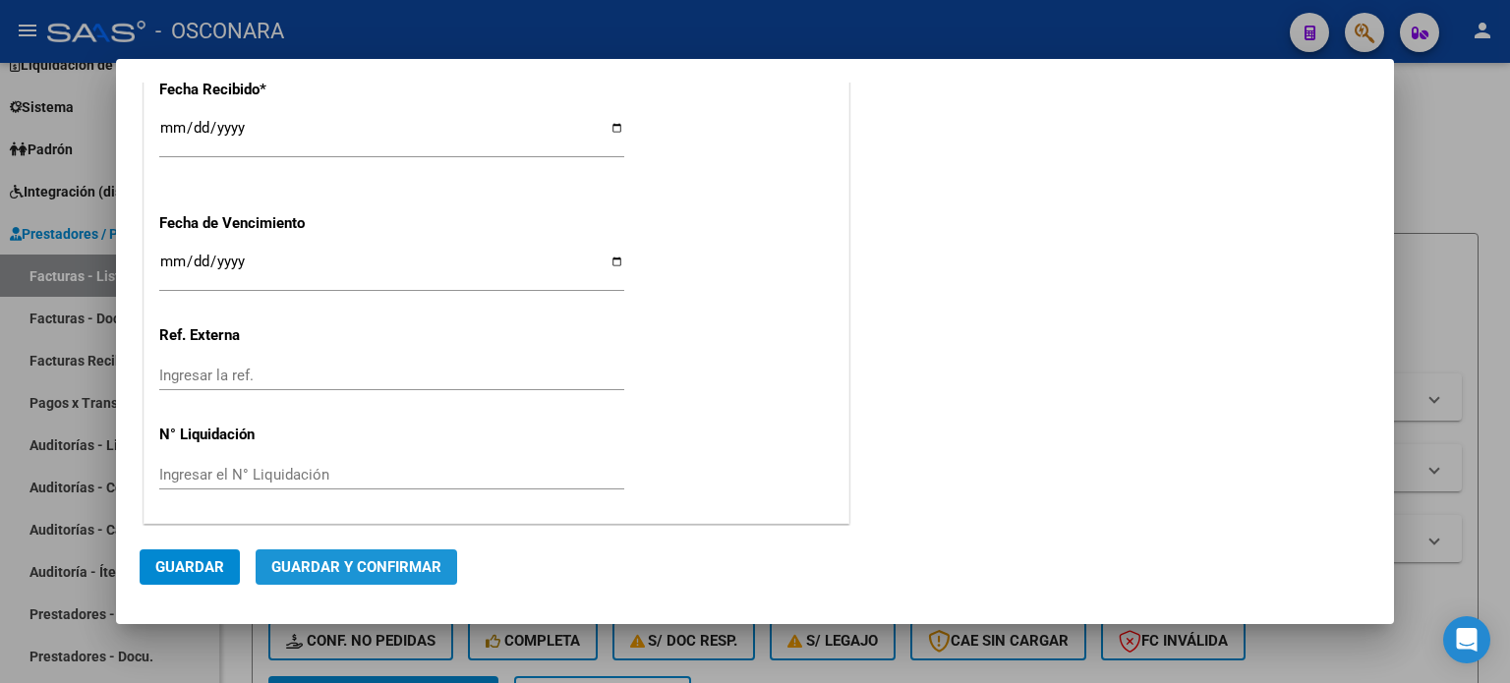
click at [368, 566] on span "Guardar y Confirmar" at bounding box center [356, 568] width 170 height 18
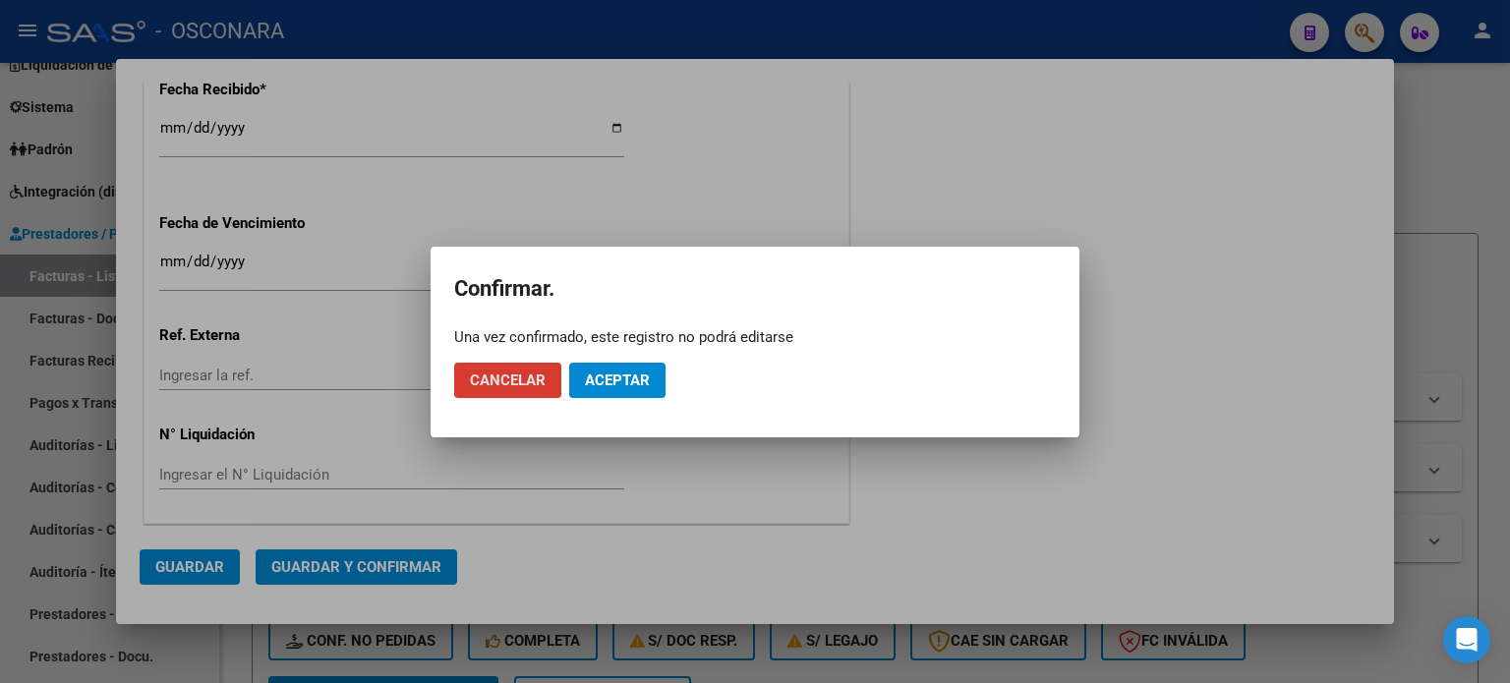
click at [642, 385] on span "Aceptar" at bounding box center [617, 381] width 65 height 18
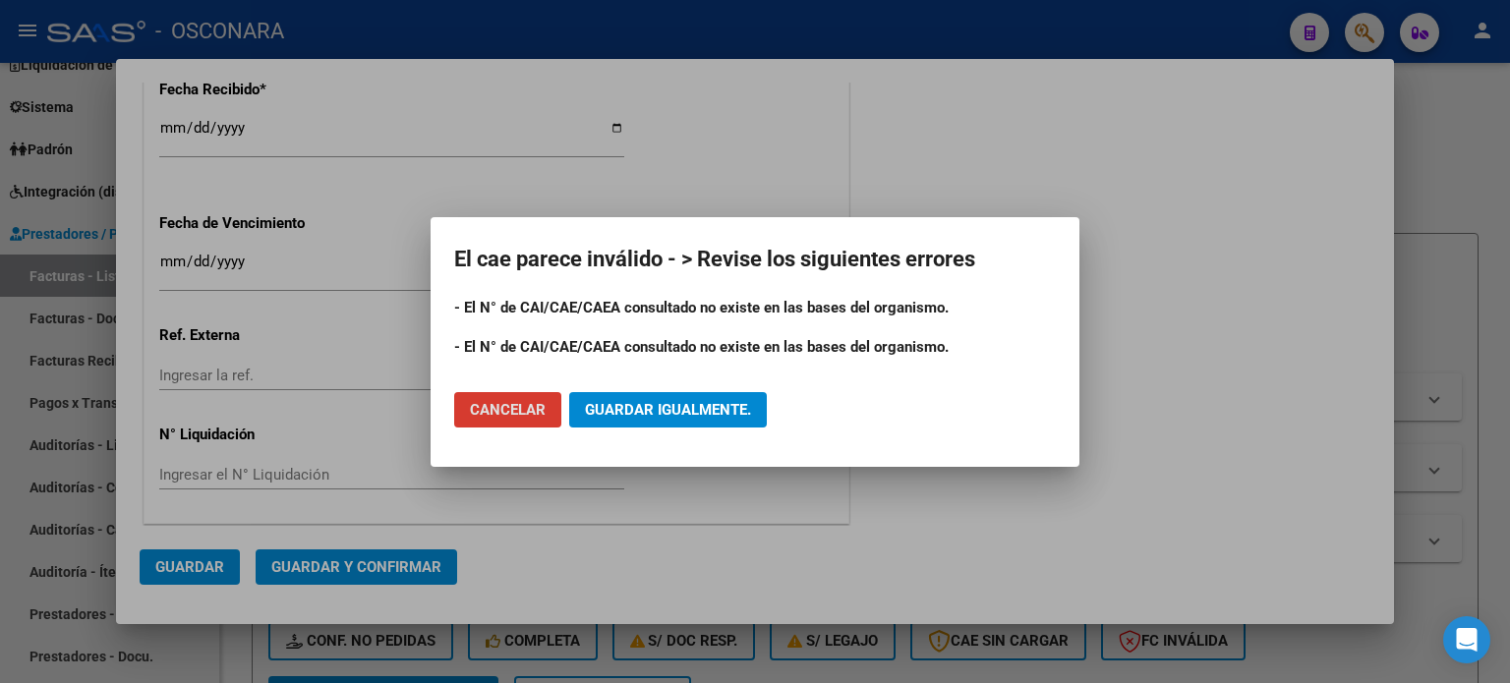
click at [644, 411] on span "Guardar igualmente." at bounding box center [668, 410] width 166 height 18
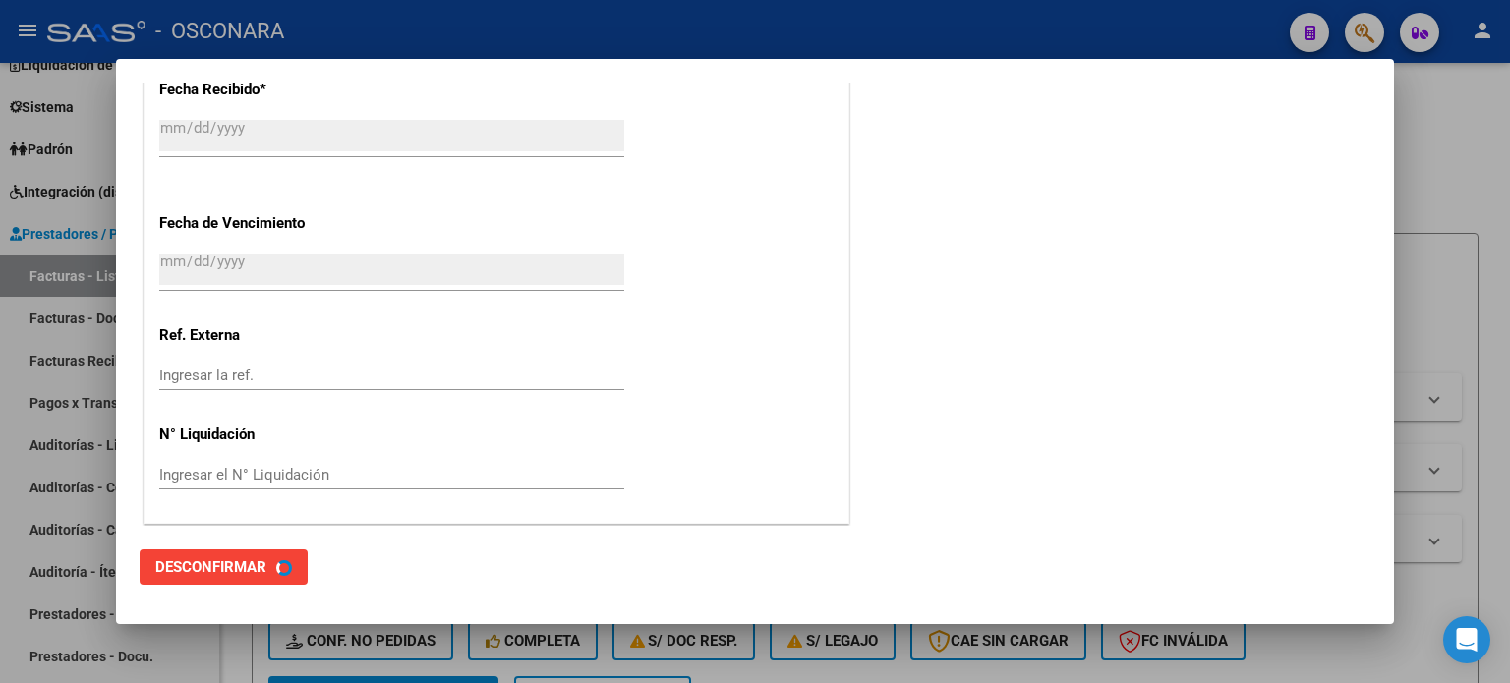
scroll to position [0, 0]
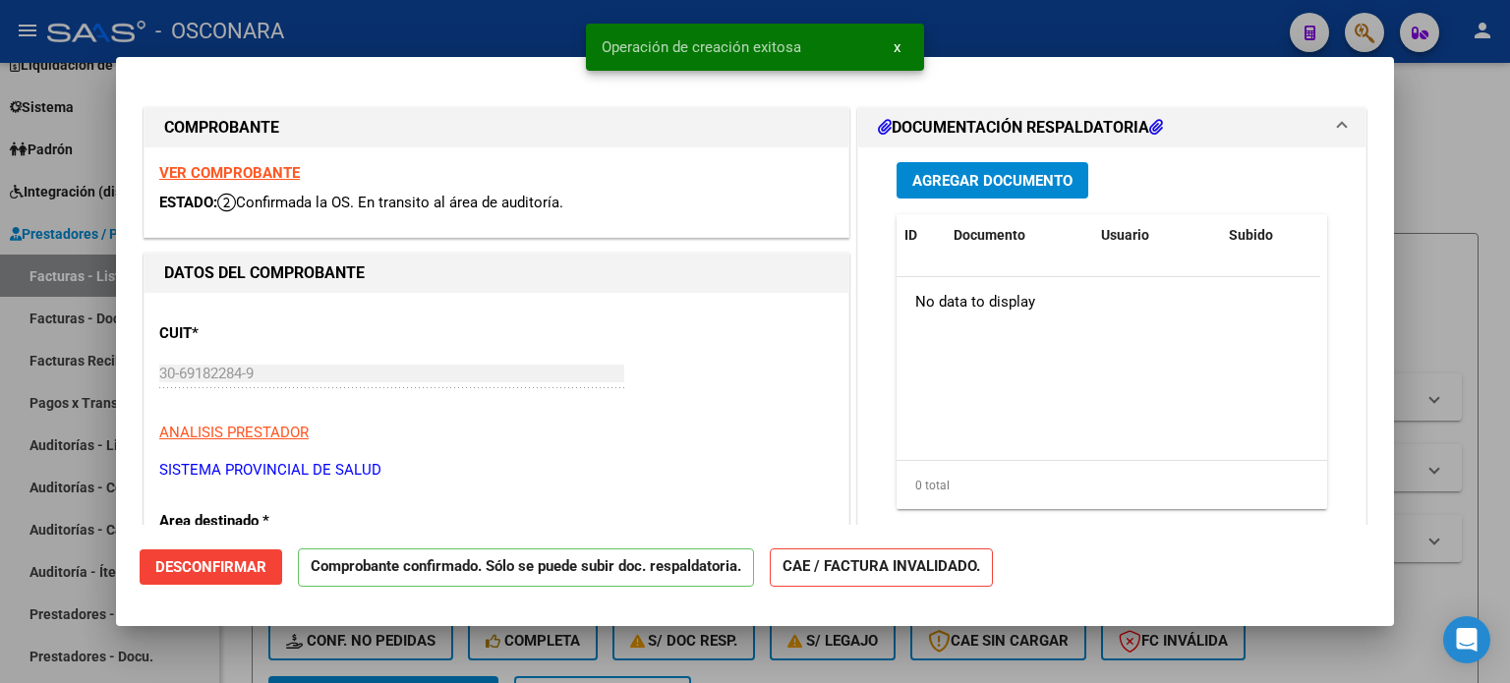
drag, startPoint x: 1481, startPoint y: 195, endPoint x: 1393, endPoint y: 227, distance: 93.3
click at [1480, 194] on div at bounding box center [755, 341] width 1510 height 683
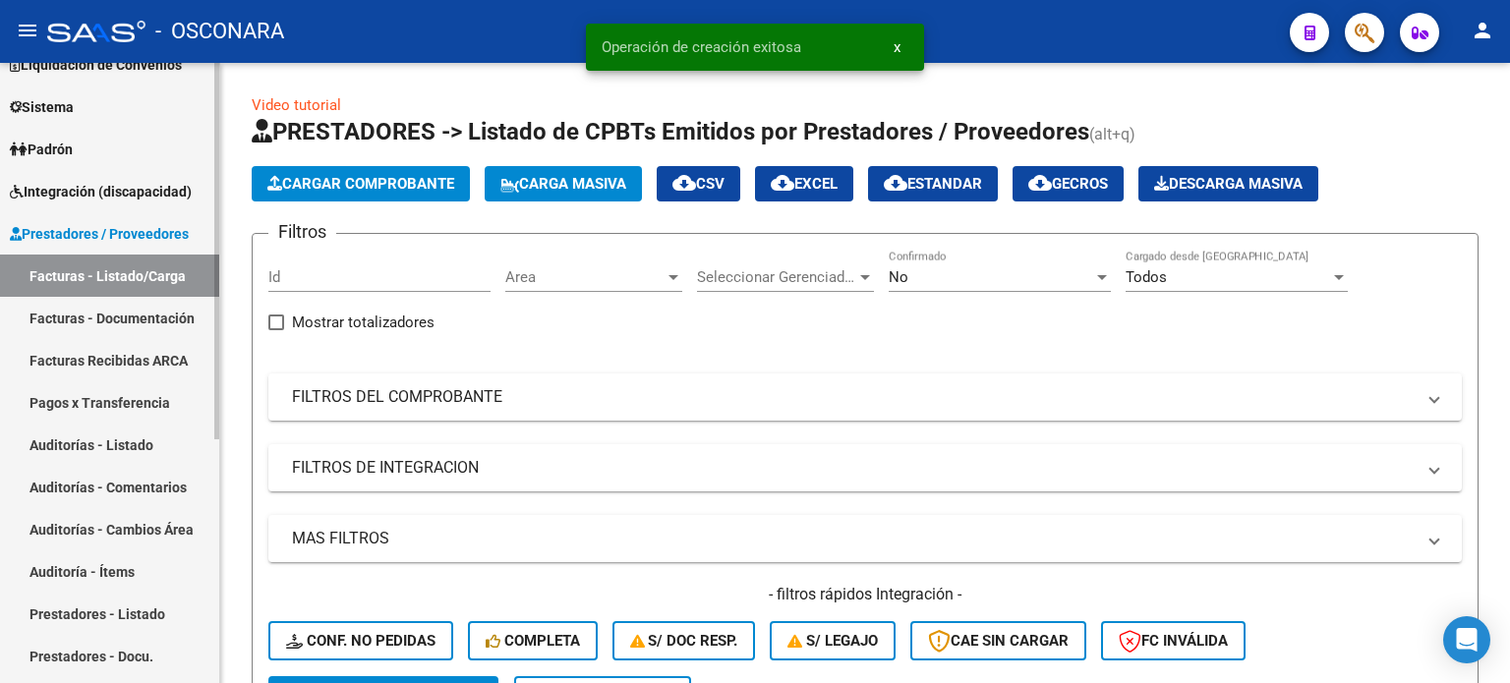
click at [106, 450] on link "Auditorías - Listado" at bounding box center [109, 445] width 219 height 42
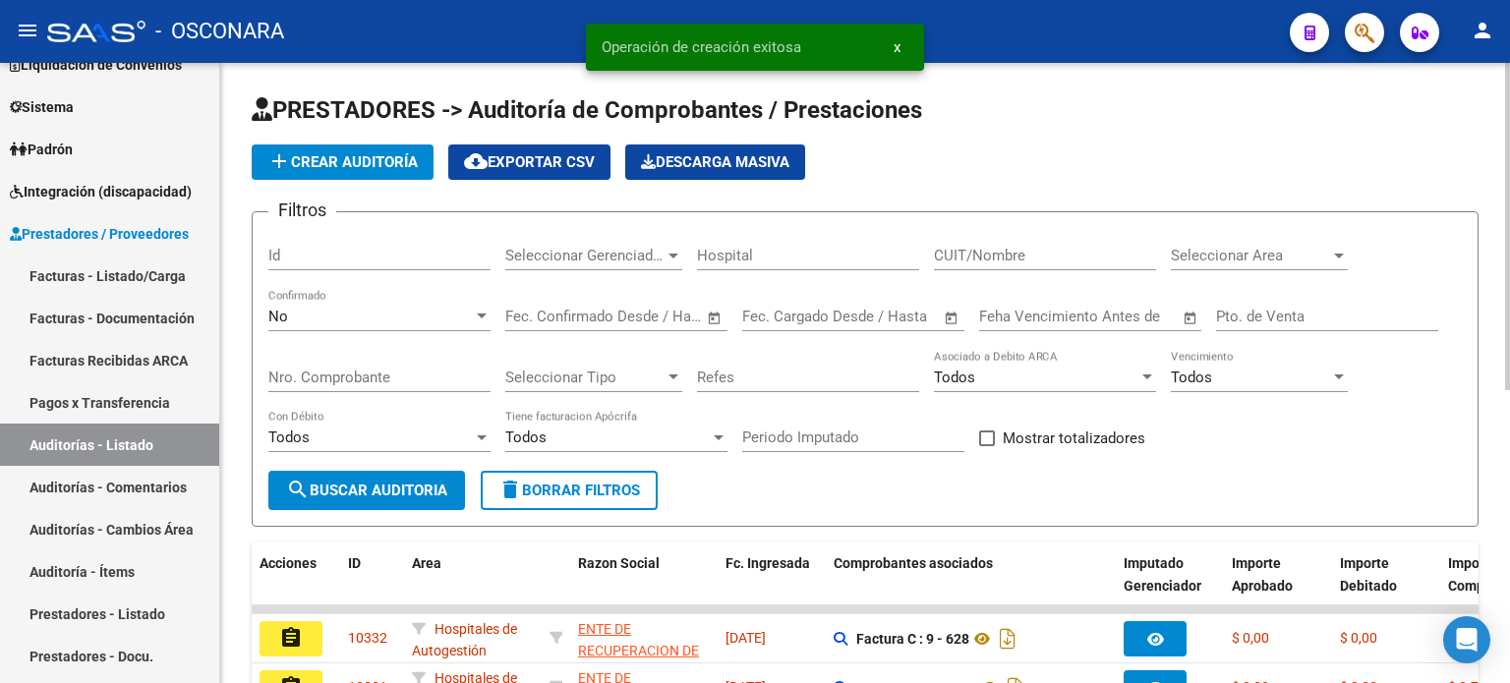
click at [338, 161] on span "add Crear Auditoría" at bounding box center [342, 162] width 150 height 18
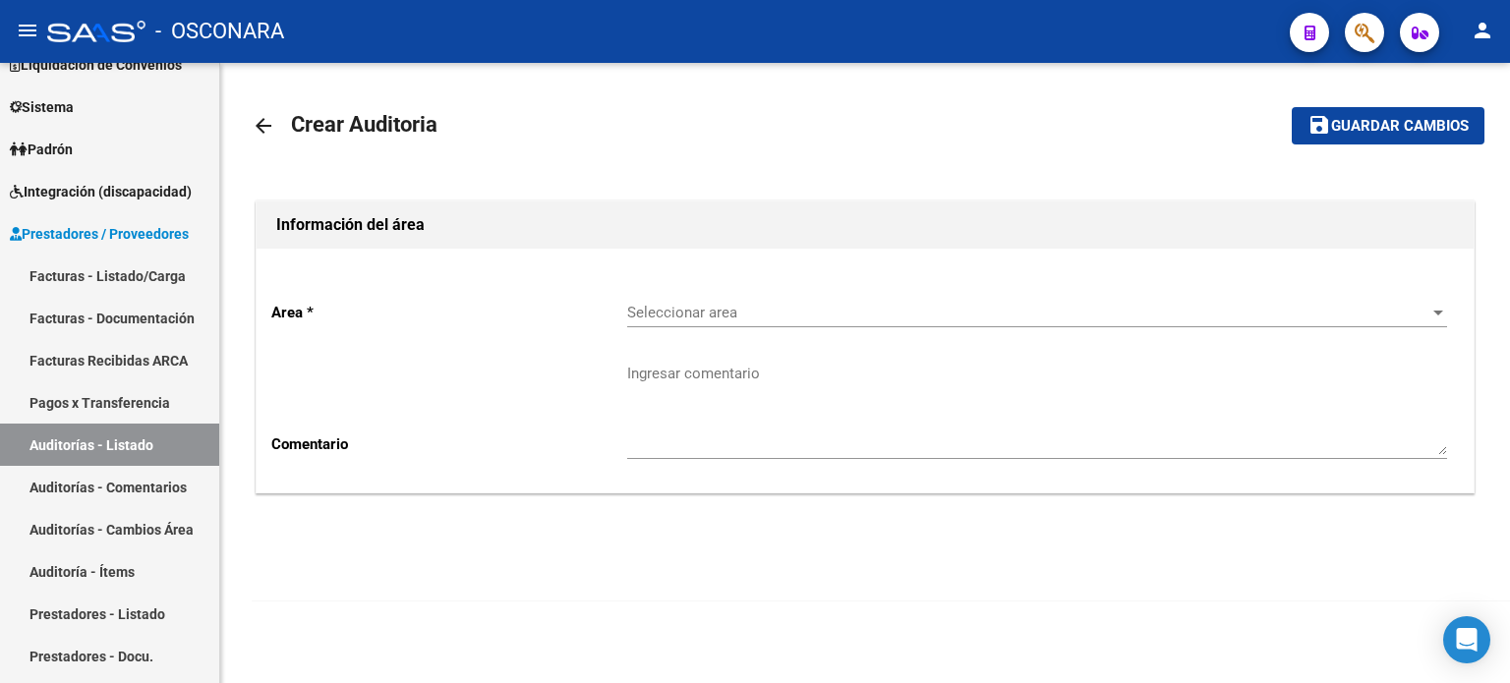
click at [760, 297] on div "Seleccionar area Seleccionar area" at bounding box center [1037, 306] width 820 height 42
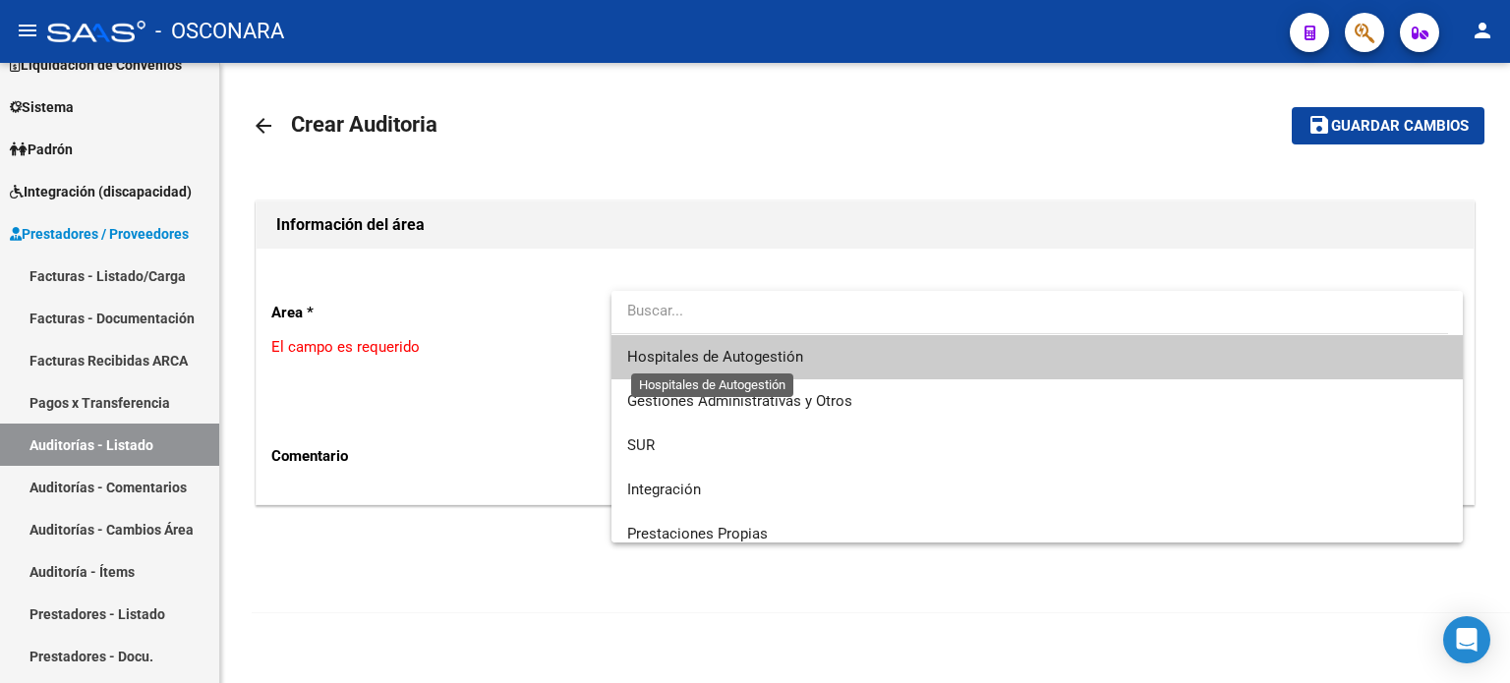
click at [745, 360] on span "Hospitales de Autogestión" at bounding box center [715, 357] width 176 height 18
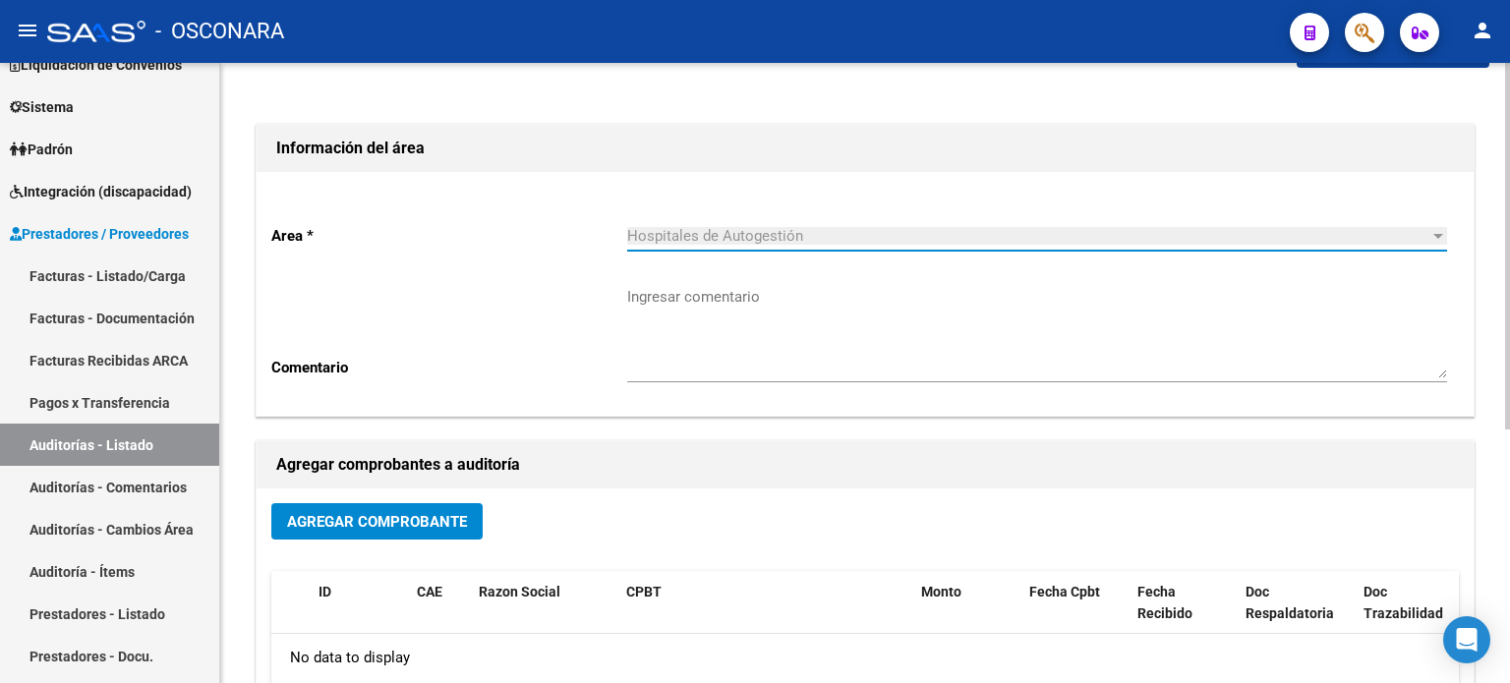
scroll to position [429, 0]
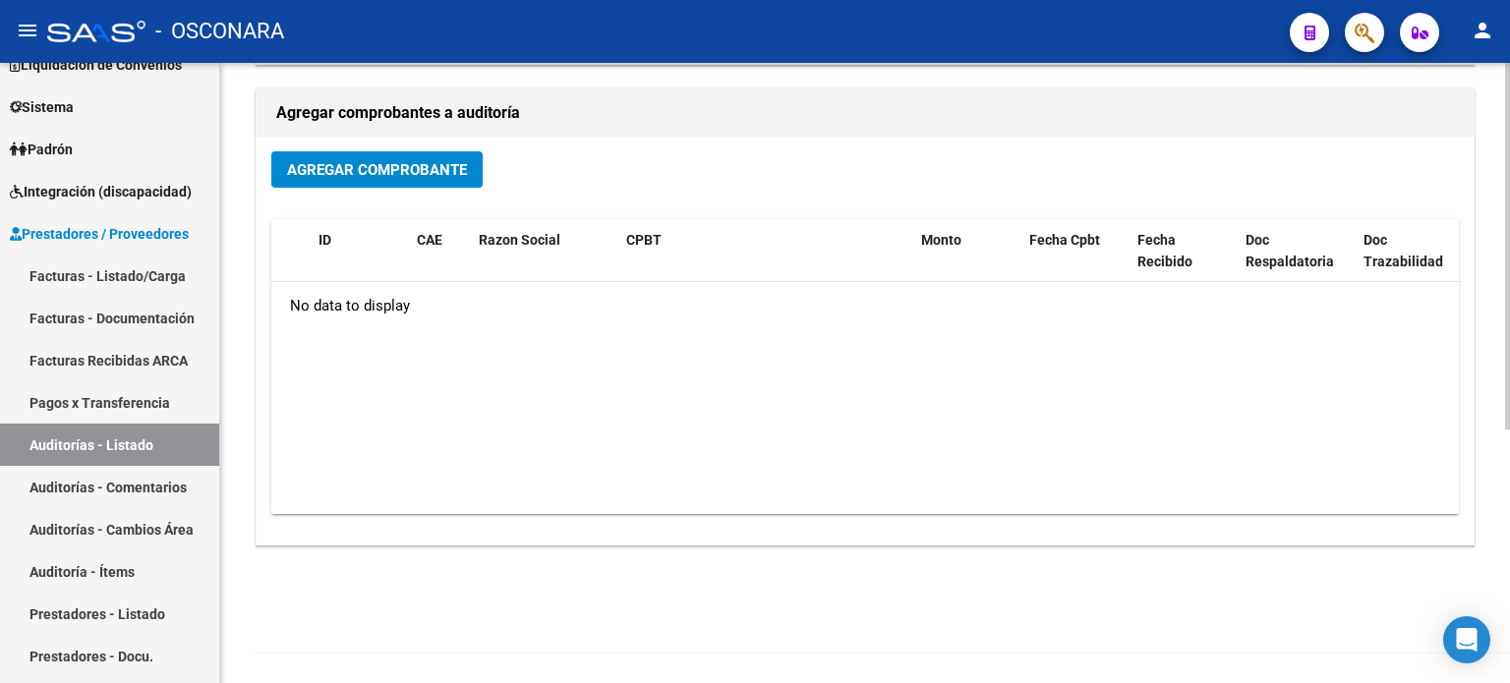
click at [434, 172] on span "Agregar Comprobante" at bounding box center [377, 170] width 180 height 18
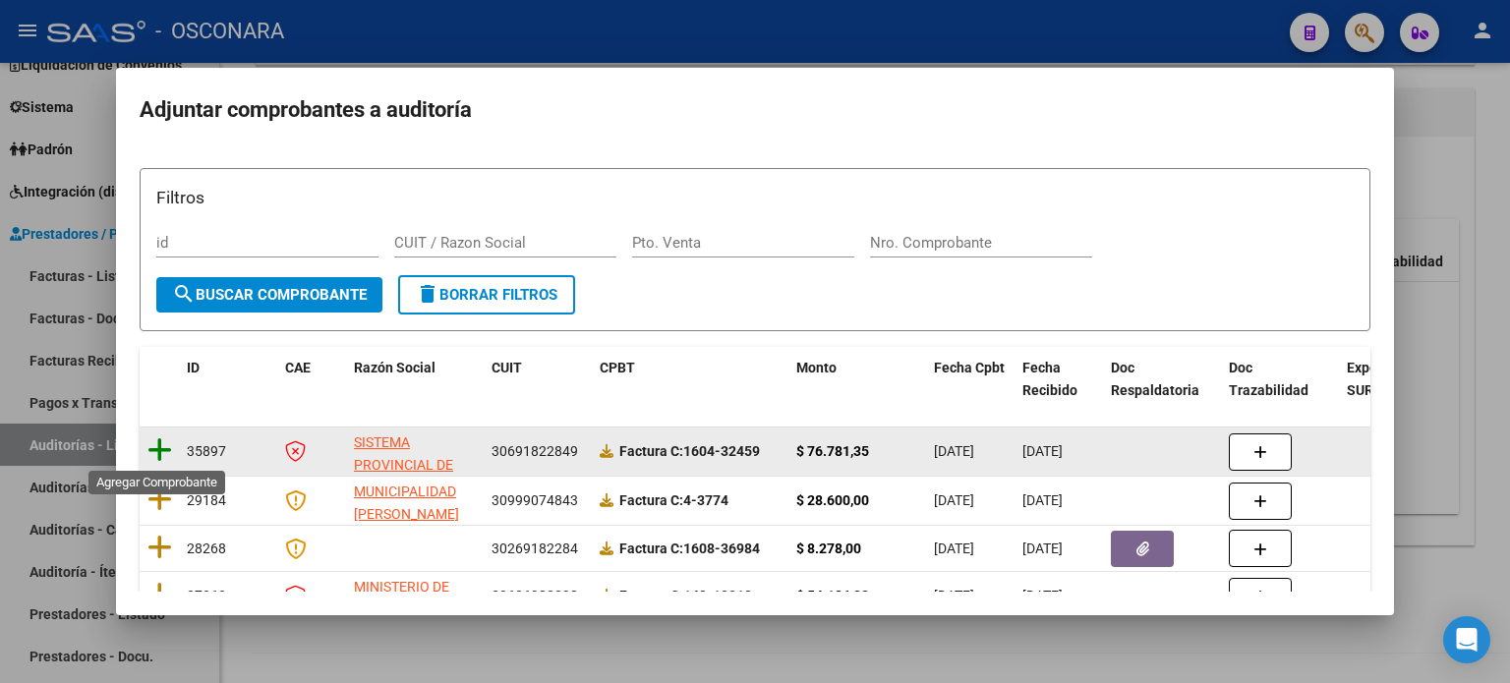
click at [158, 449] on icon at bounding box center [160, 451] width 25 height 28
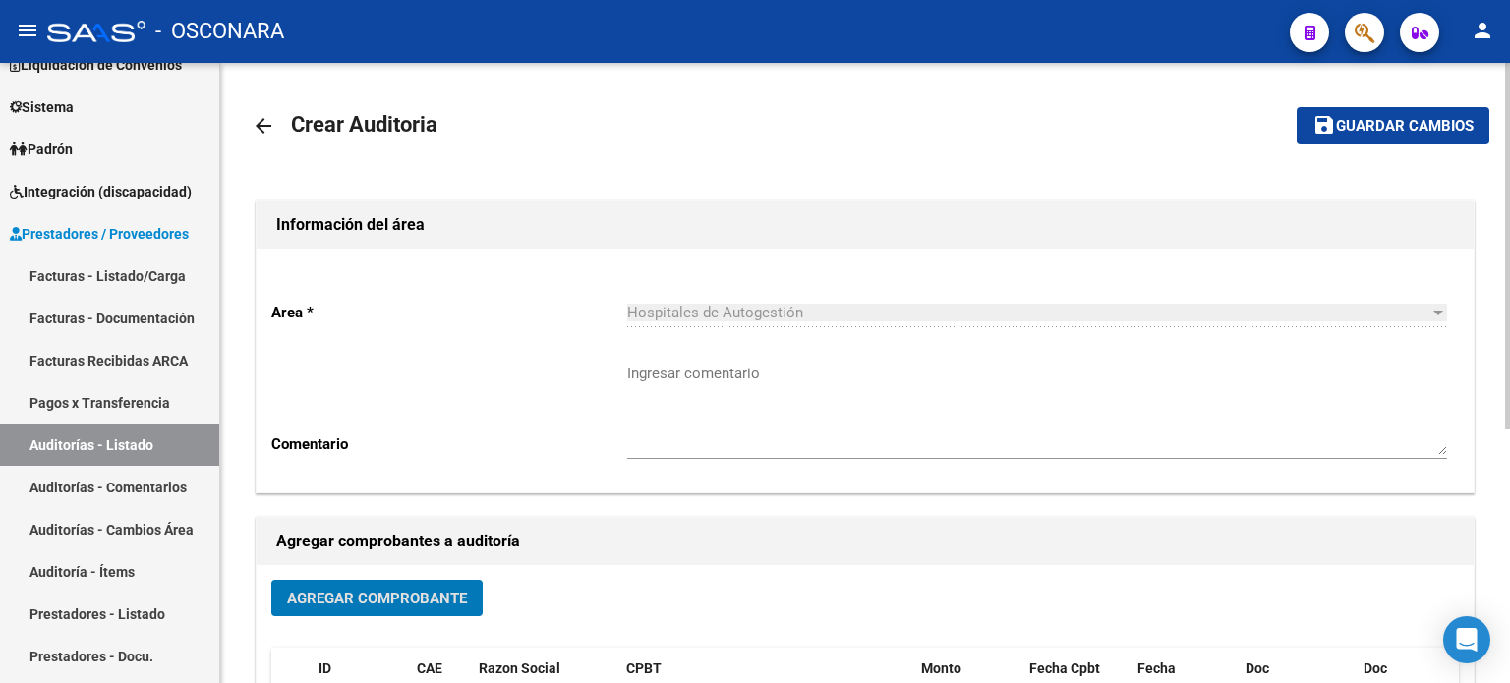
scroll to position [0, 0]
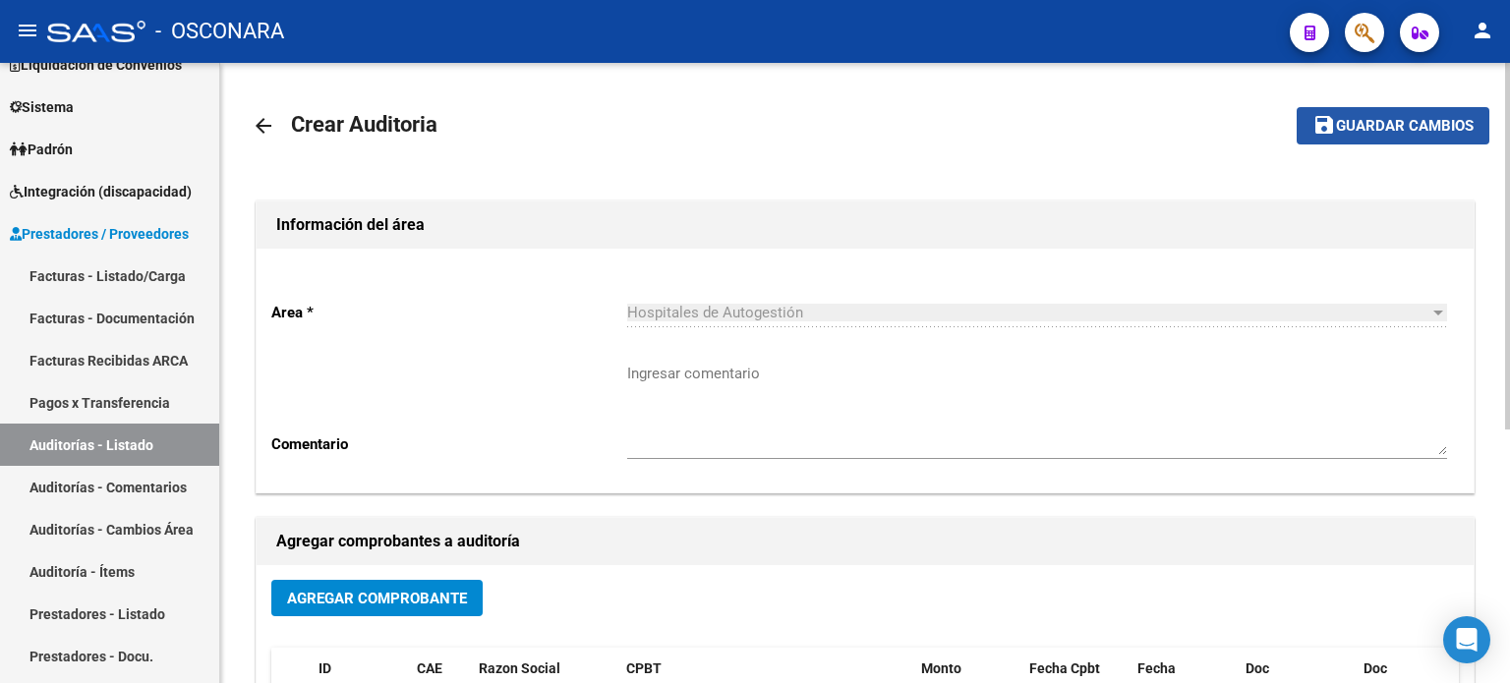
click at [1391, 118] on span "Guardar cambios" at bounding box center [1405, 127] width 138 height 18
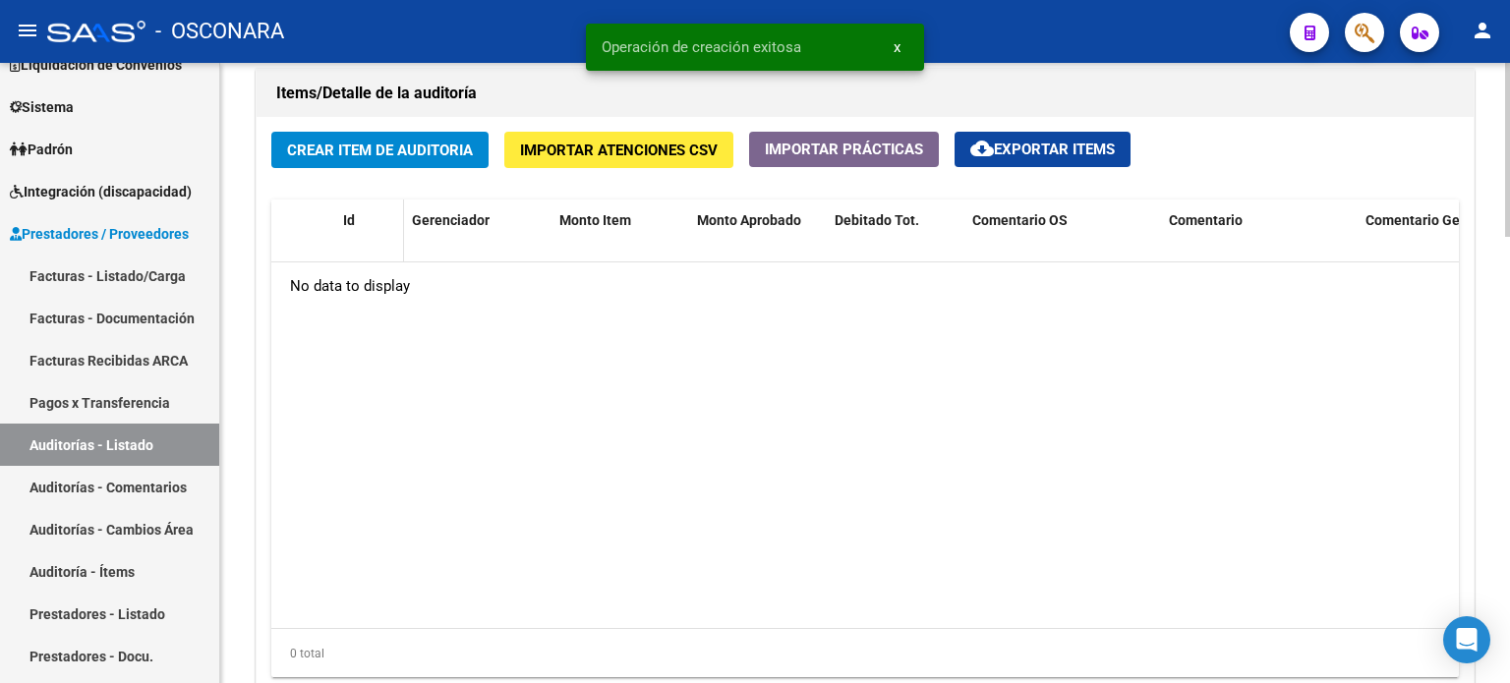
scroll to position [1475, 0]
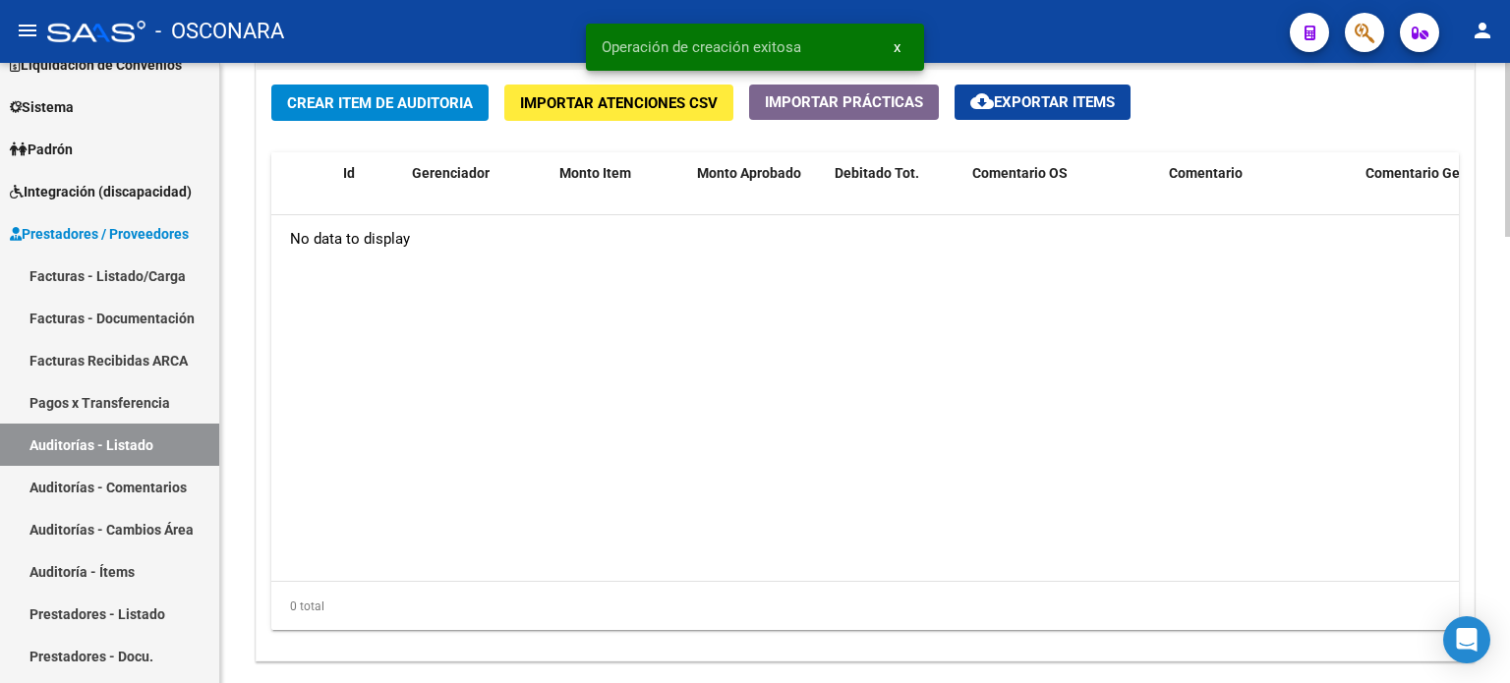
click at [351, 106] on span "Crear Item de Auditoria" at bounding box center [380, 103] width 186 height 18
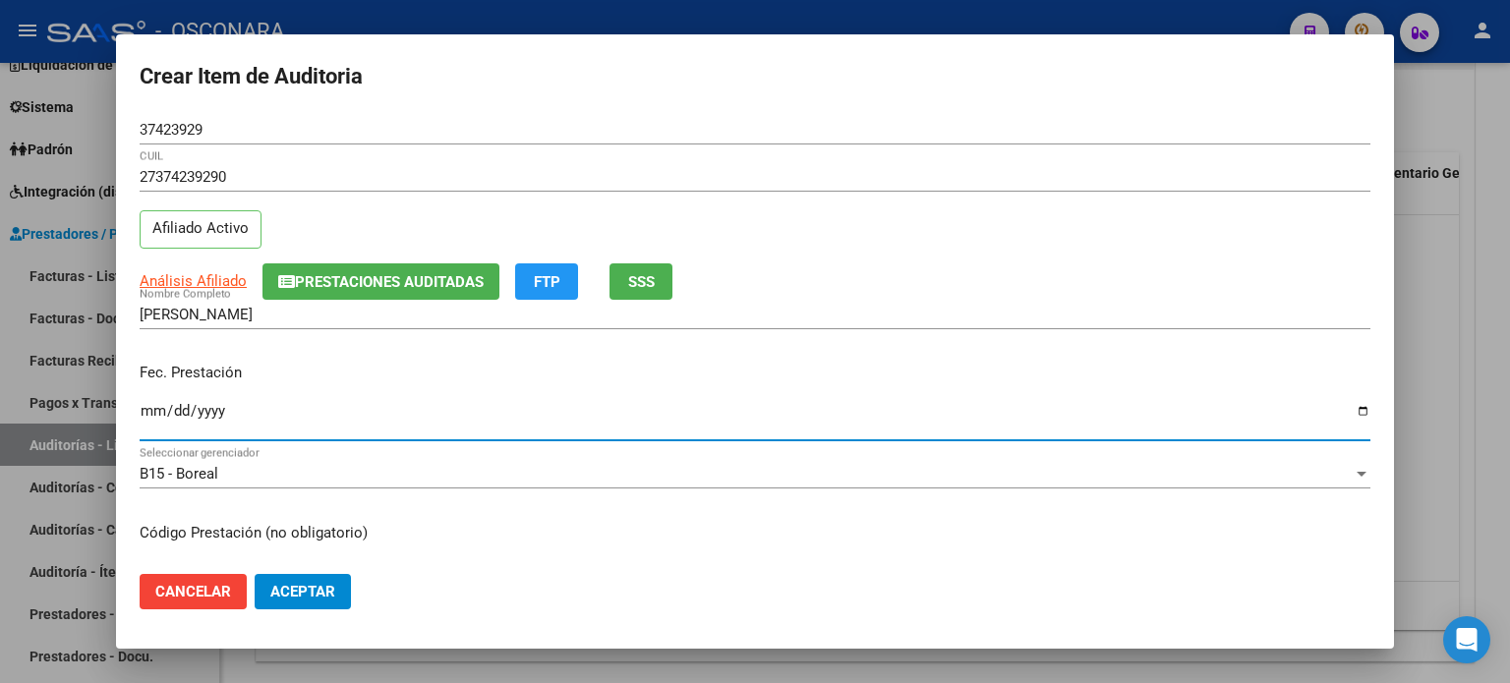
click at [151, 411] on input "Ingresar la fecha" at bounding box center [755, 418] width 1231 height 31
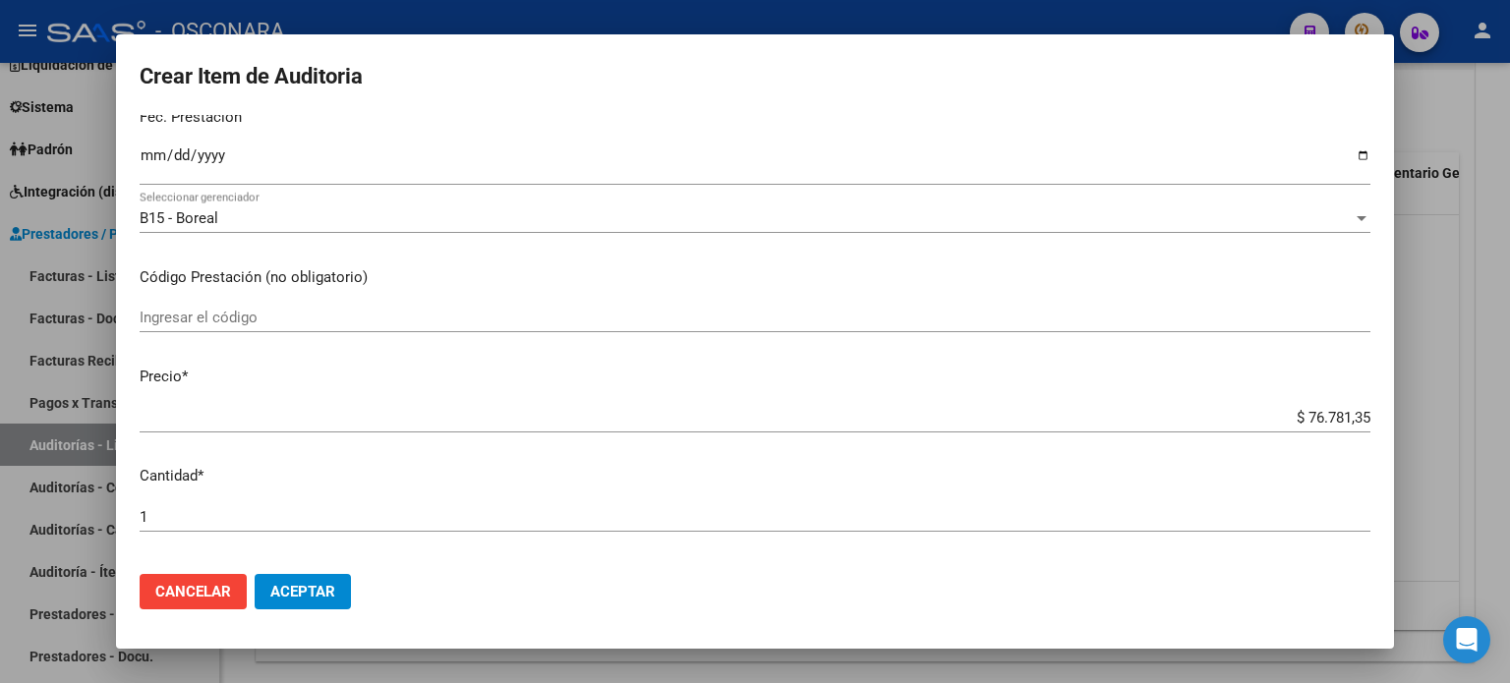
scroll to position [295, 0]
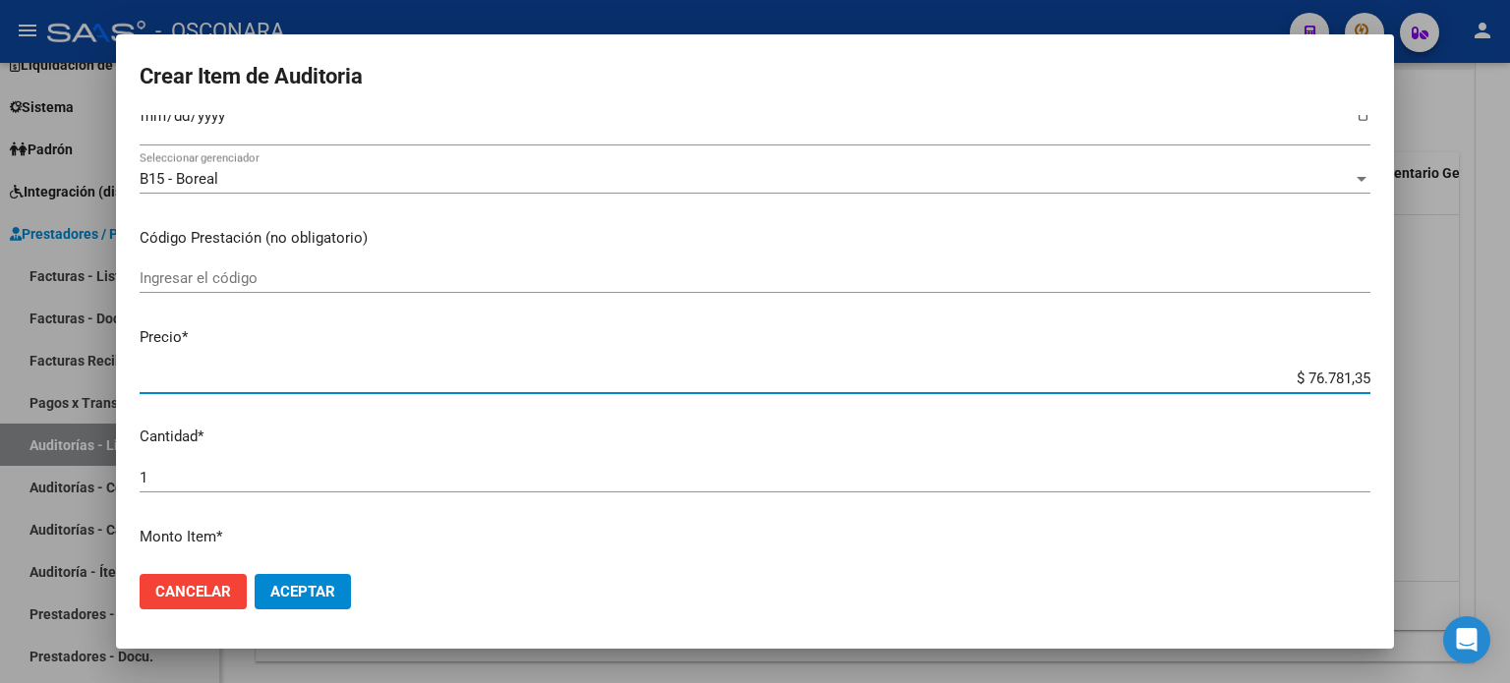
drag, startPoint x: 1334, startPoint y: 375, endPoint x: 1294, endPoint y: 373, distance: 40.4
click at [1294, 373] on input "$ 76.781,35" at bounding box center [755, 379] width 1231 height 18
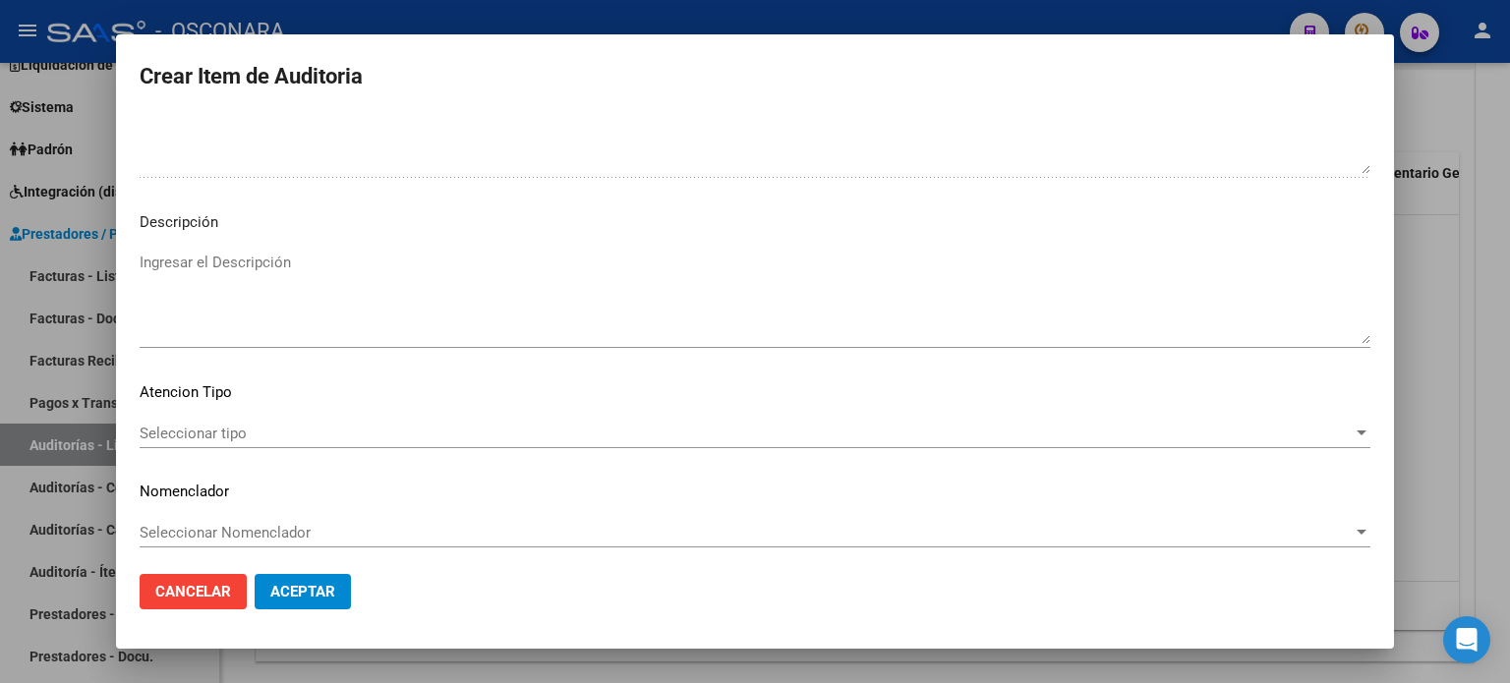
scroll to position [1326, 0]
click at [211, 246] on textarea "Ingresar el Descripción" at bounding box center [755, 292] width 1231 height 92
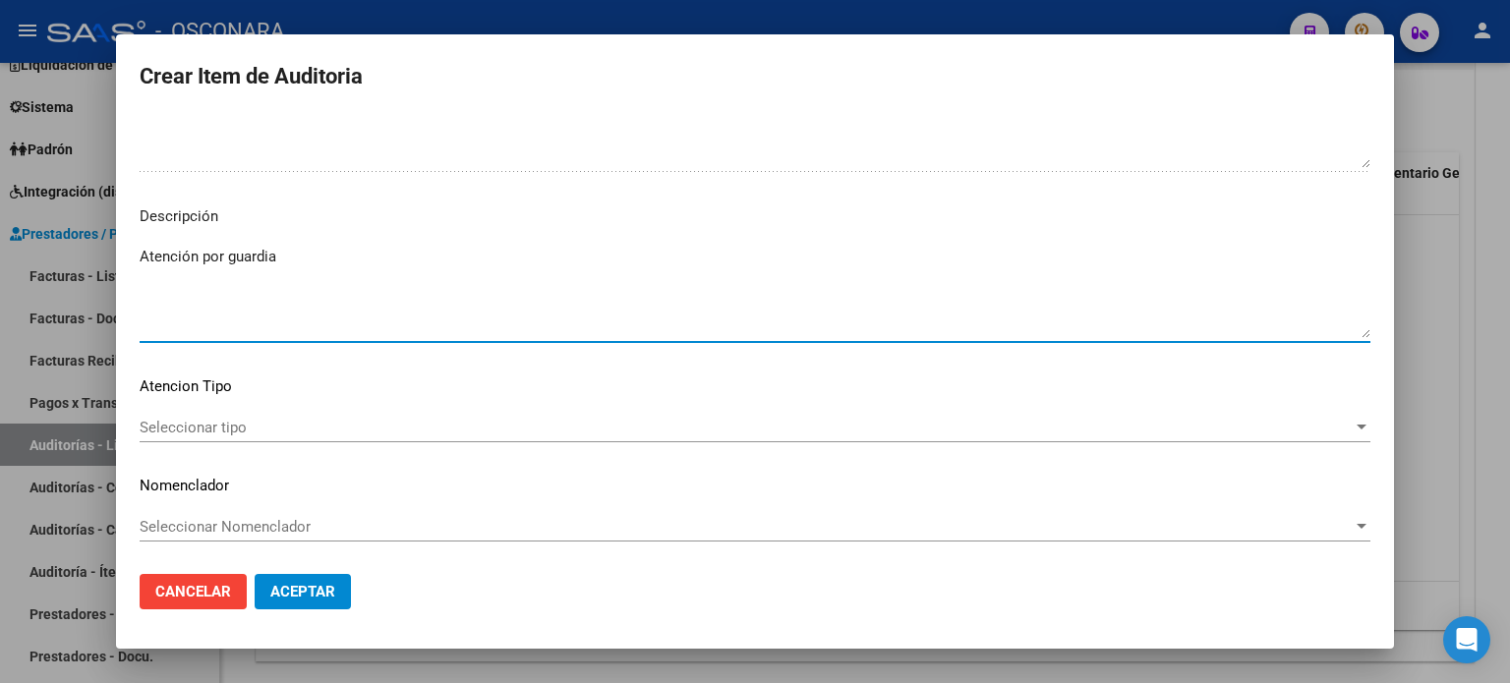
click at [207, 413] on div "Seleccionar tipo Seleccionar tipo" at bounding box center [755, 428] width 1231 height 30
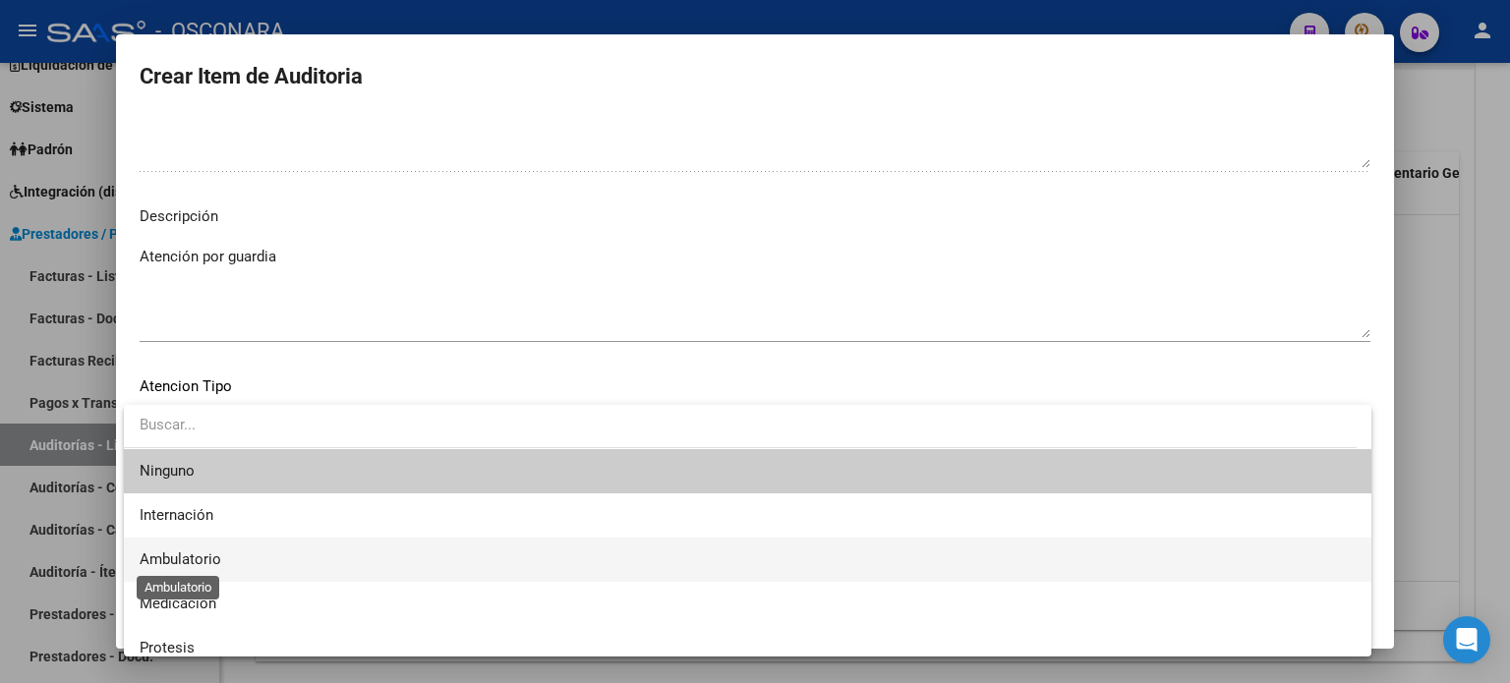
click at [185, 567] on span "Ambulatorio" at bounding box center [181, 560] width 82 height 18
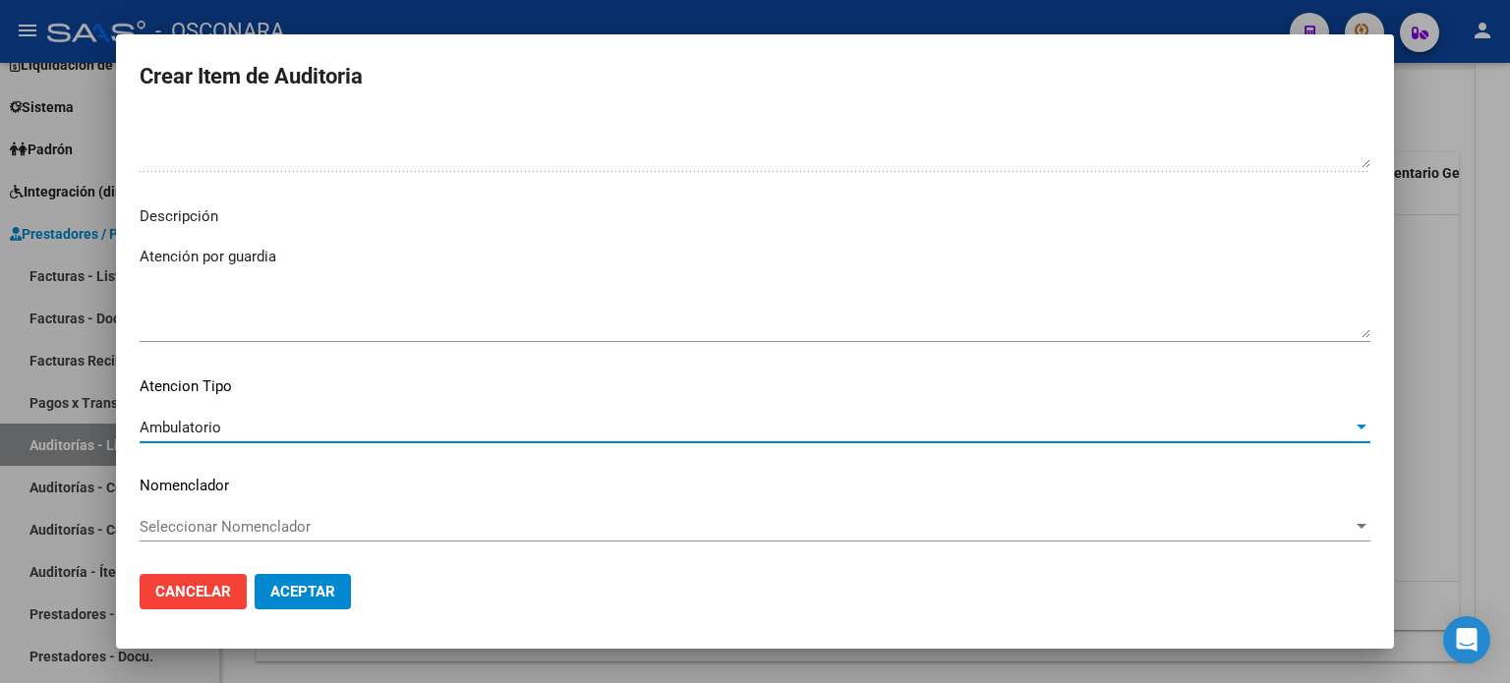
click at [297, 603] on button "Aceptar" at bounding box center [303, 591] width 96 height 35
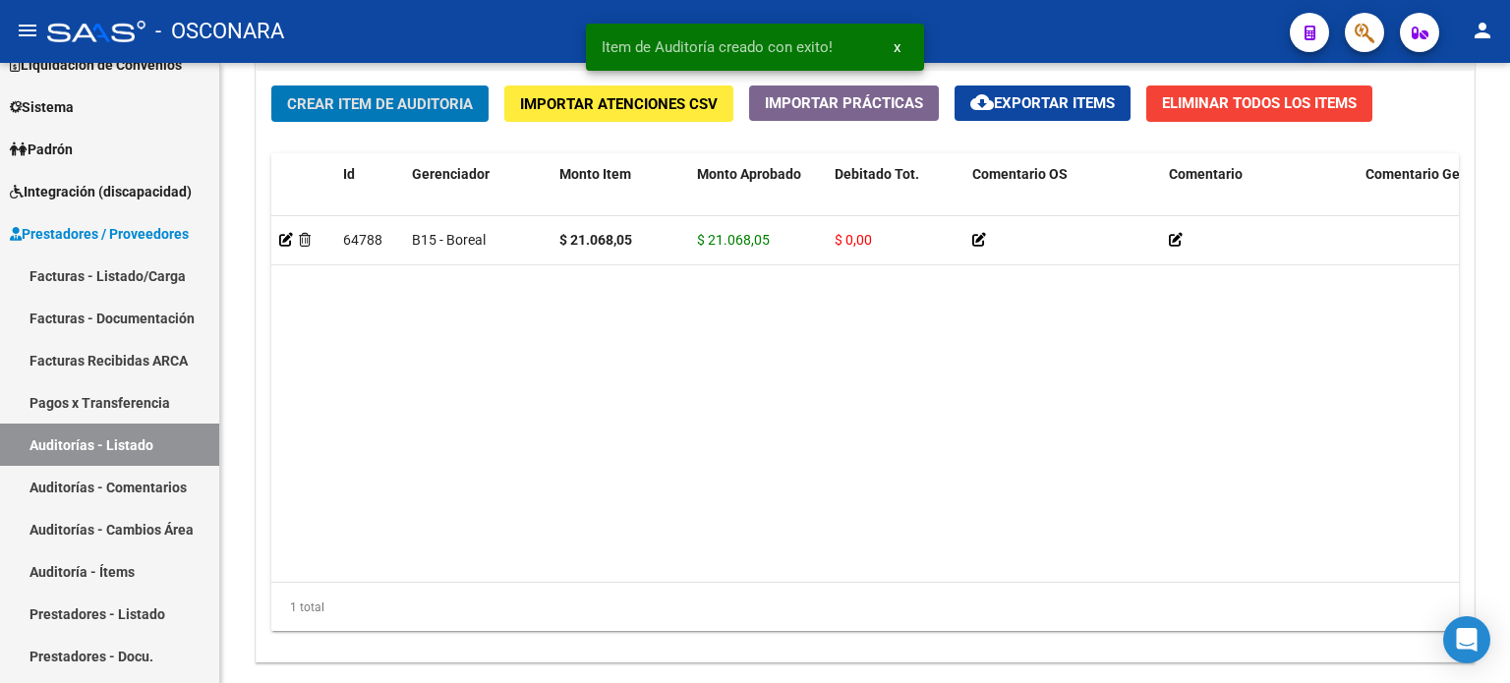
scroll to position [1476, 0]
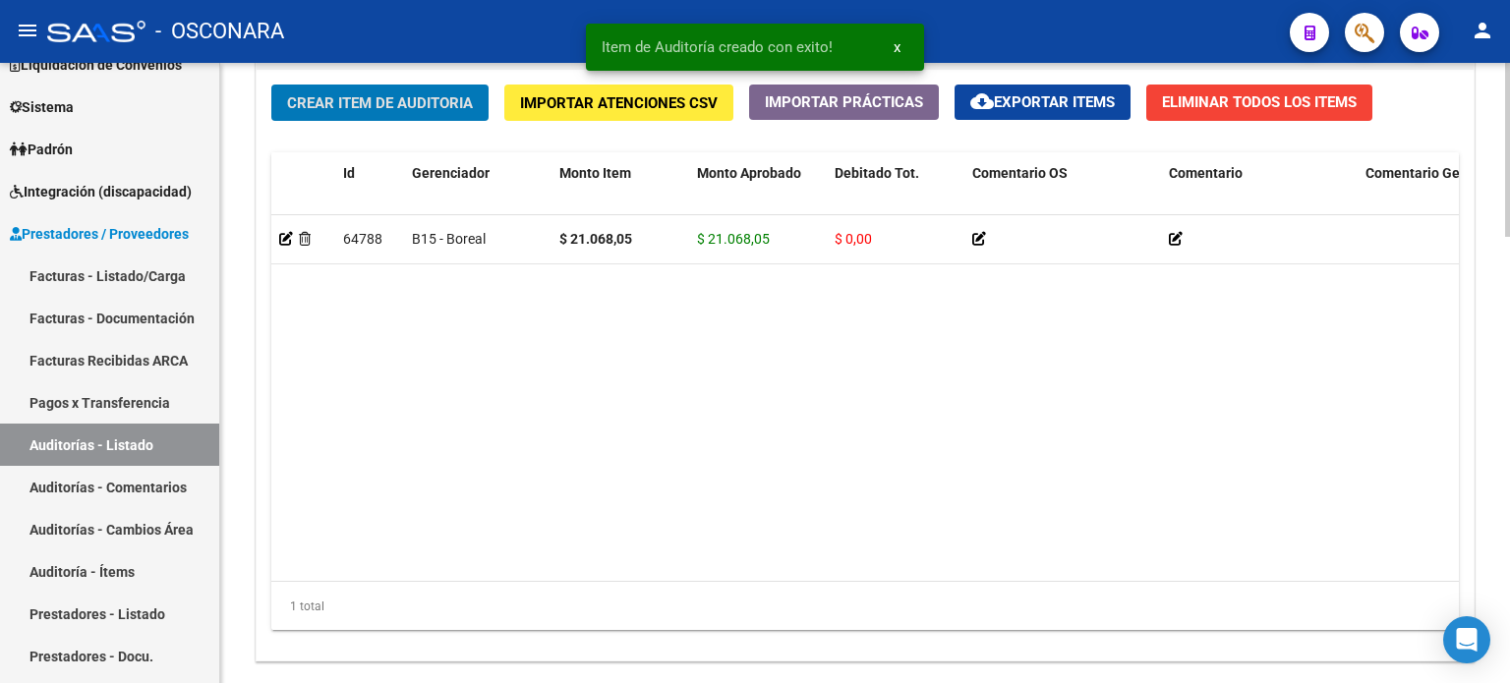
click at [393, 94] on span "Crear Item de Auditoria" at bounding box center [380, 103] width 186 height 18
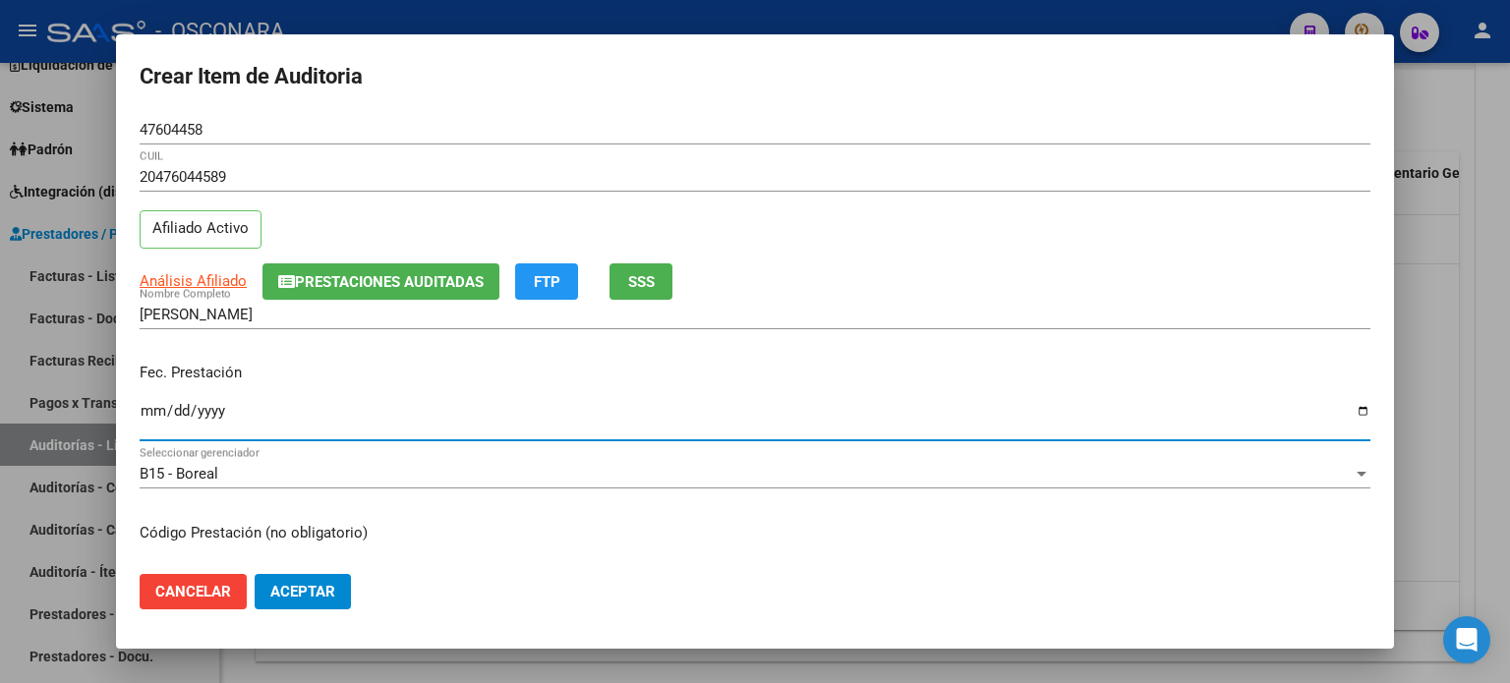
click at [155, 411] on input "Ingresar la fecha" at bounding box center [755, 418] width 1231 height 31
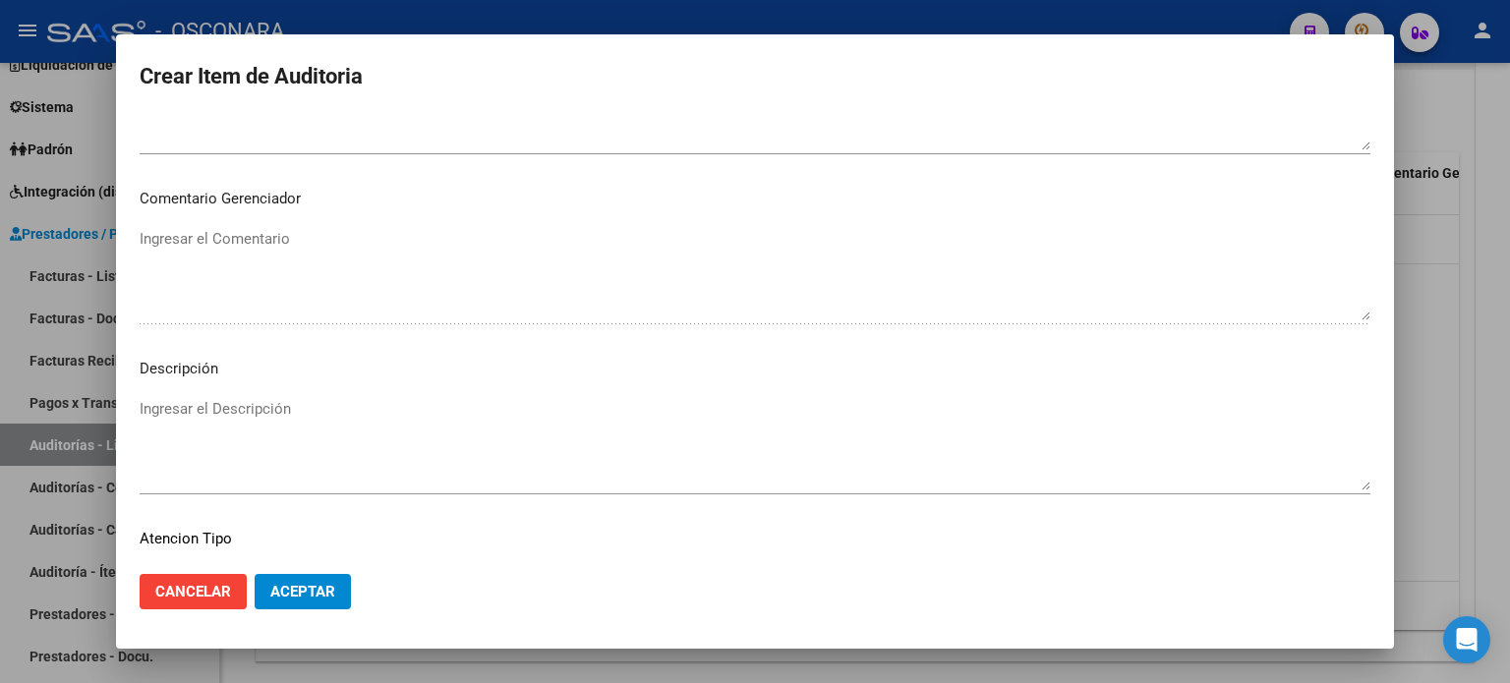
scroll to position [1278, 0]
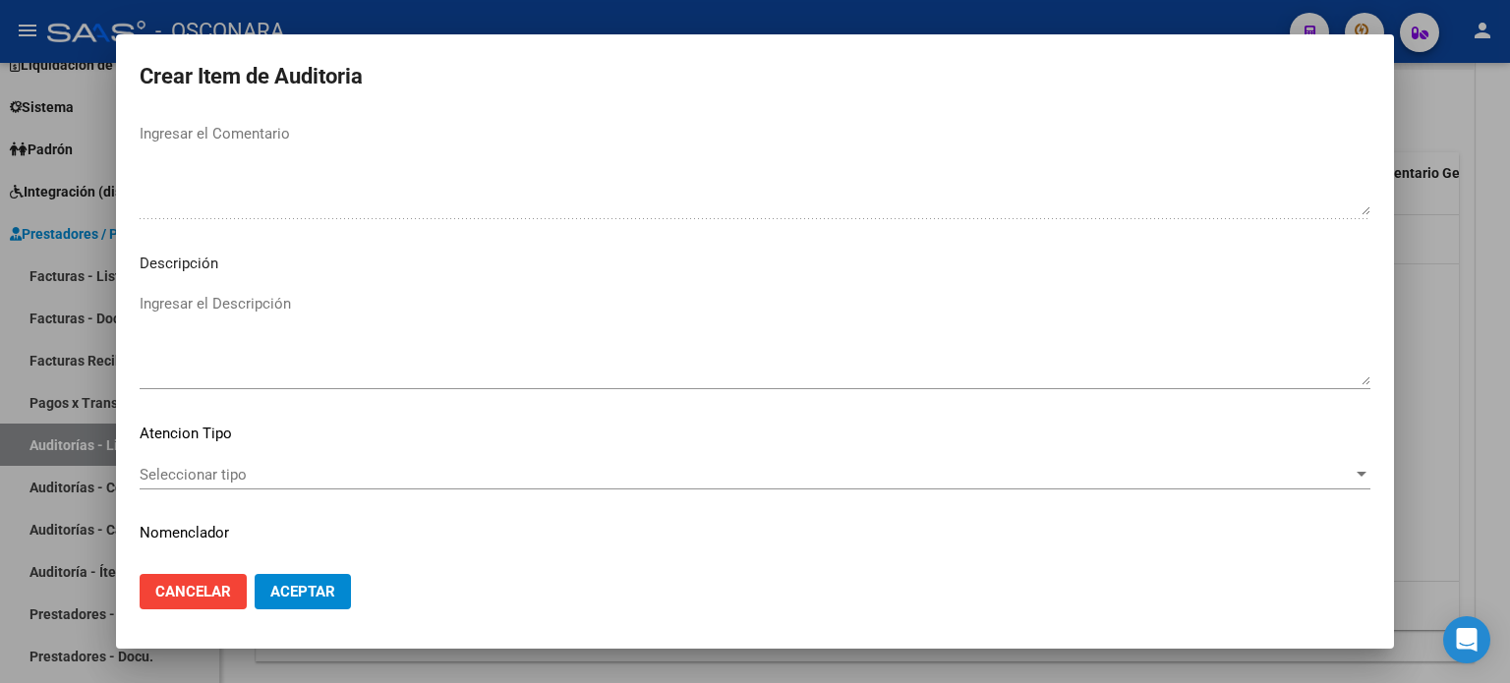
click at [272, 301] on textarea "Ingresar el Descripción" at bounding box center [755, 339] width 1231 height 92
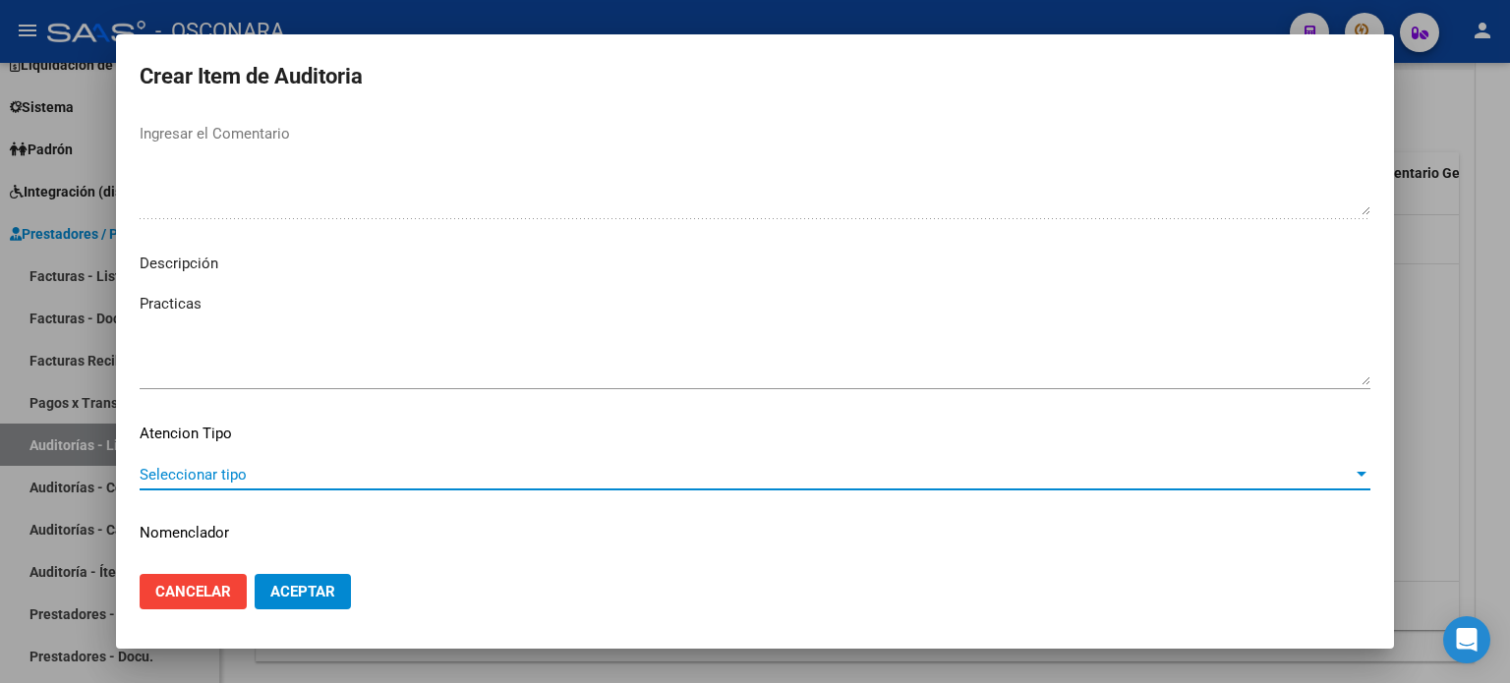
click at [245, 471] on span "Seleccionar tipo" at bounding box center [746, 475] width 1213 height 18
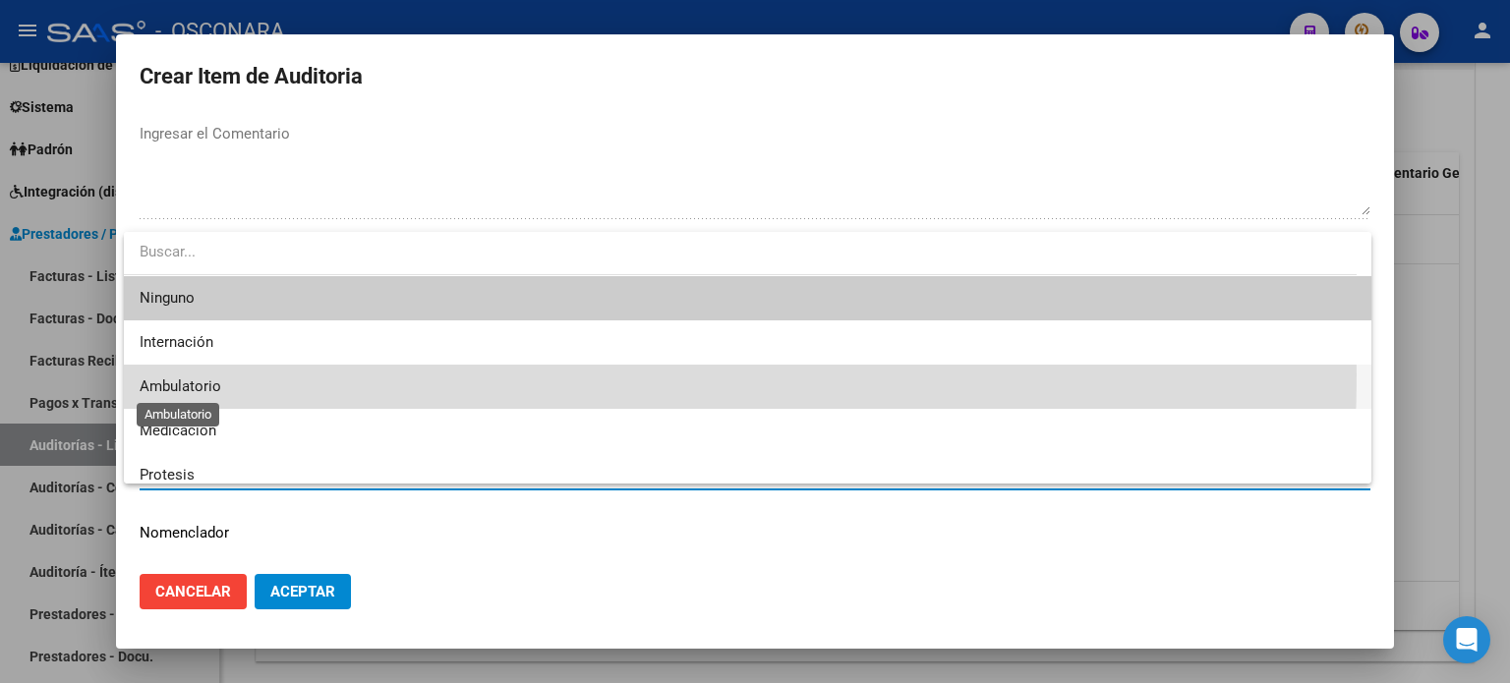
drag, startPoint x: 213, startPoint y: 379, endPoint x: 258, endPoint y: 497, distance: 126.0
click at [213, 380] on span "Ambulatorio" at bounding box center [748, 387] width 1216 height 44
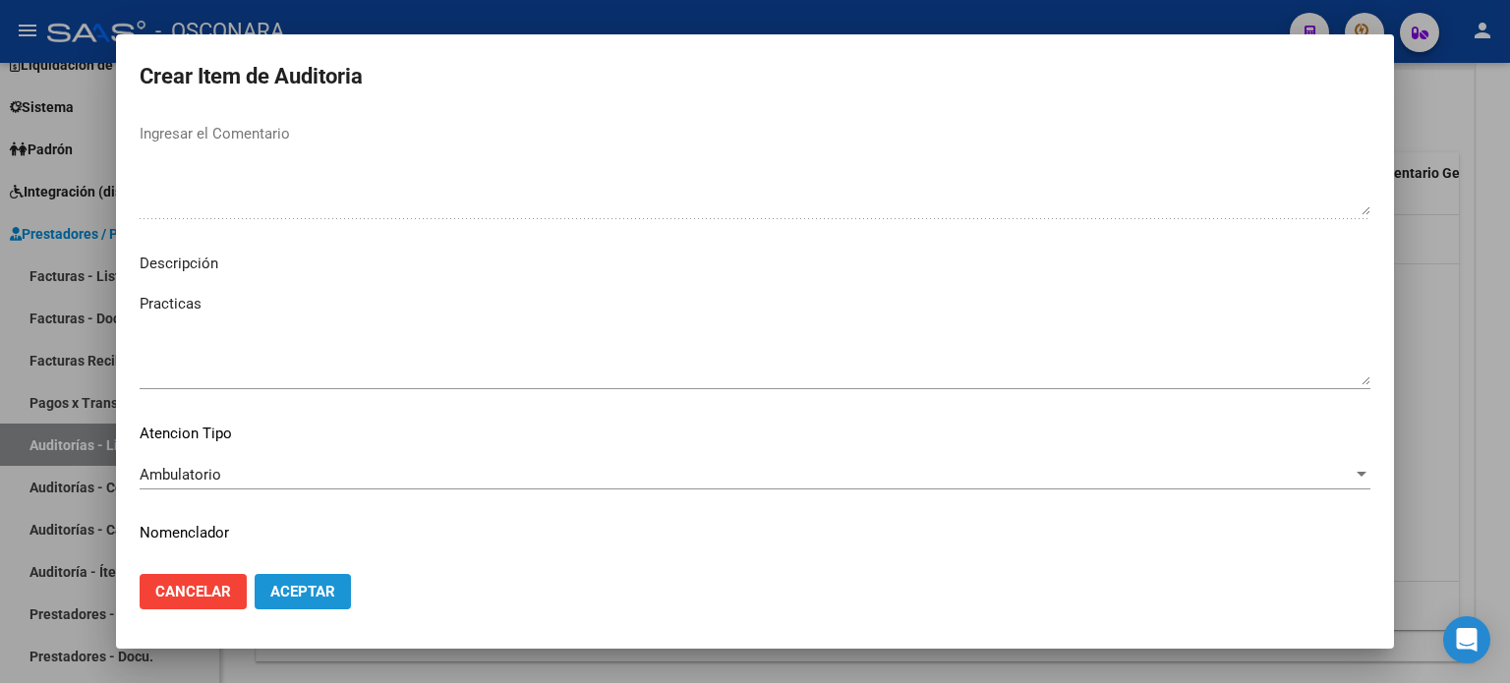
click at [307, 589] on span "Aceptar" at bounding box center [302, 592] width 65 height 18
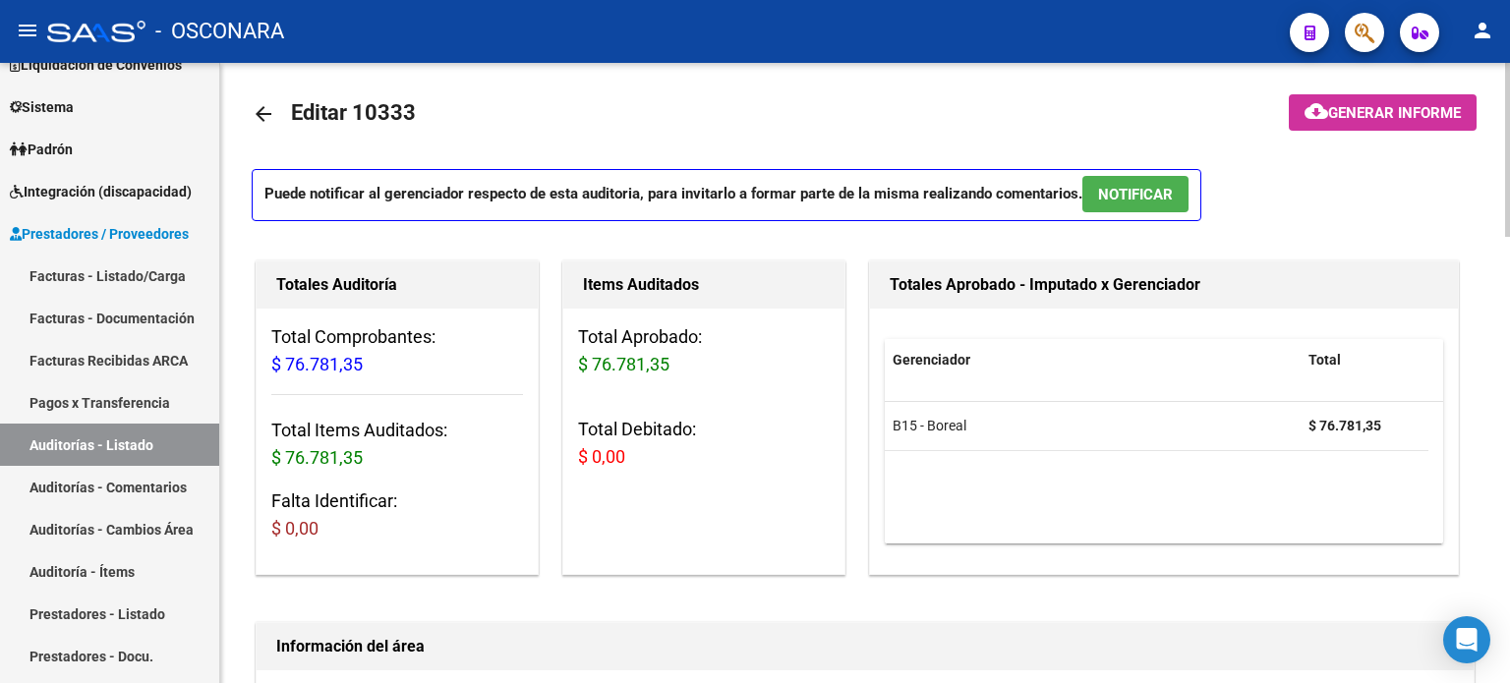
scroll to position [0, 0]
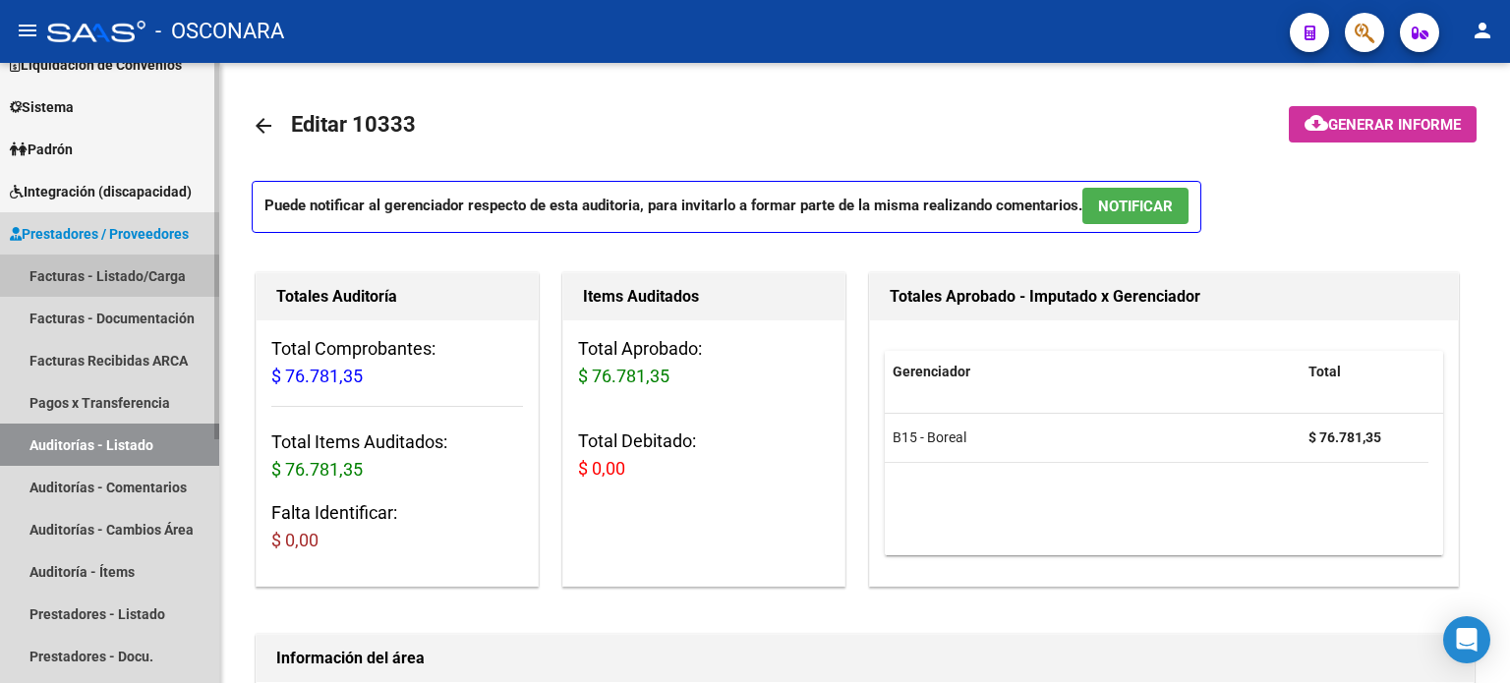
click at [94, 282] on link "Facturas - Listado/Carga" at bounding box center [109, 276] width 219 height 42
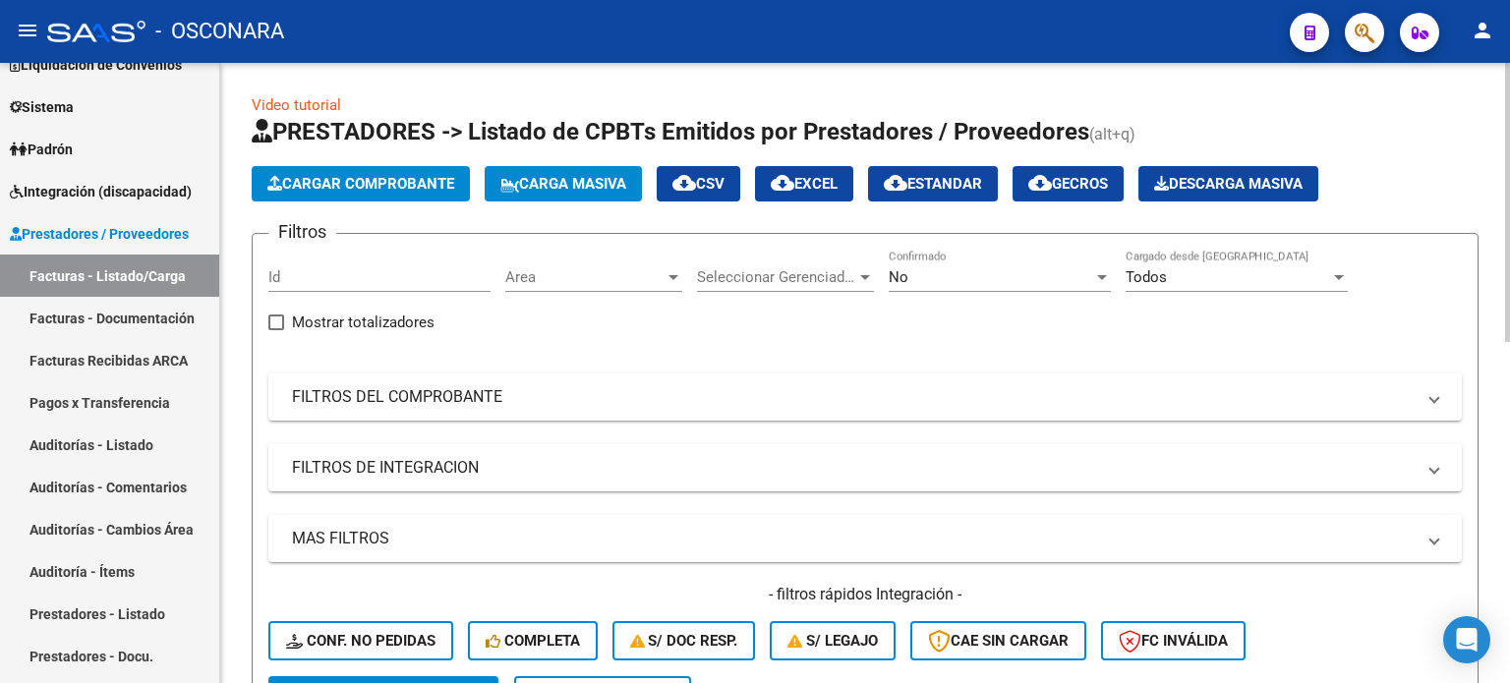
click at [887, 263] on app-drop-down-list "Seleccionar Gerenciador Seleccionar Gerenciador" at bounding box center [793, 280] width 192 height 61
click at [901, 292] on div "No Confirmado" at bounding box center [1000, 280] width 222 height 61
click at [901, 290] on div "No Confirmado" at bounding box center [1000, 271] width 222 height 42
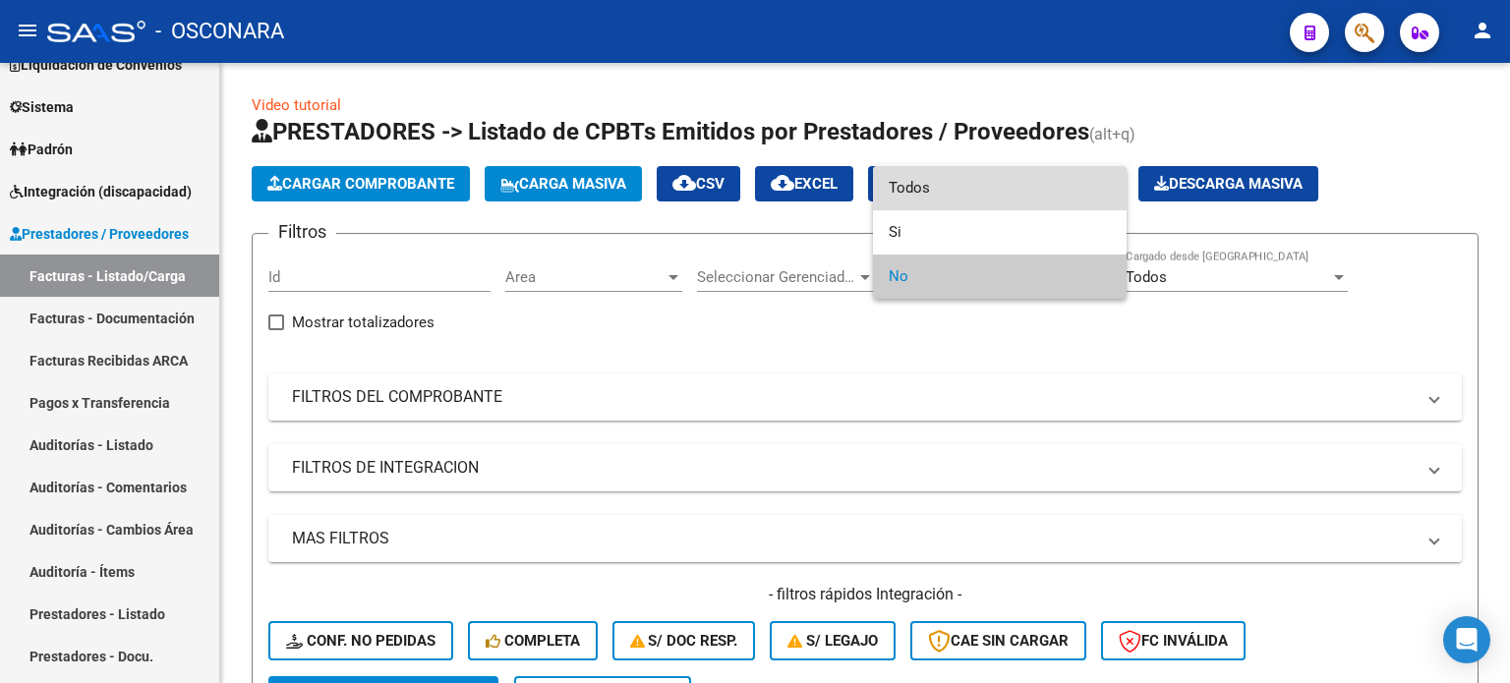
click at [913, 181] on span "Todos" at bounding box center [1000, 188] width 222 height 44
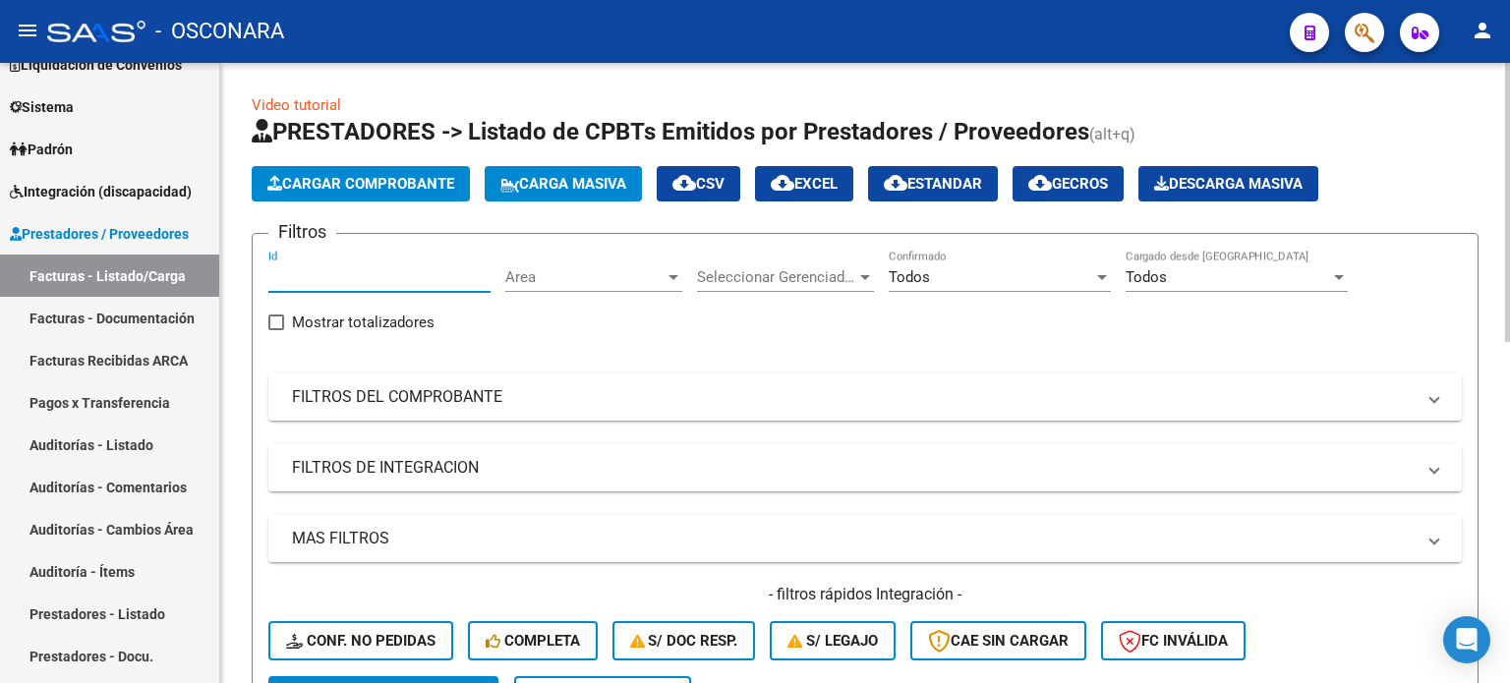
click at [335, 275] on input "Id" at bounding box center [379, 277] width 222 height 18
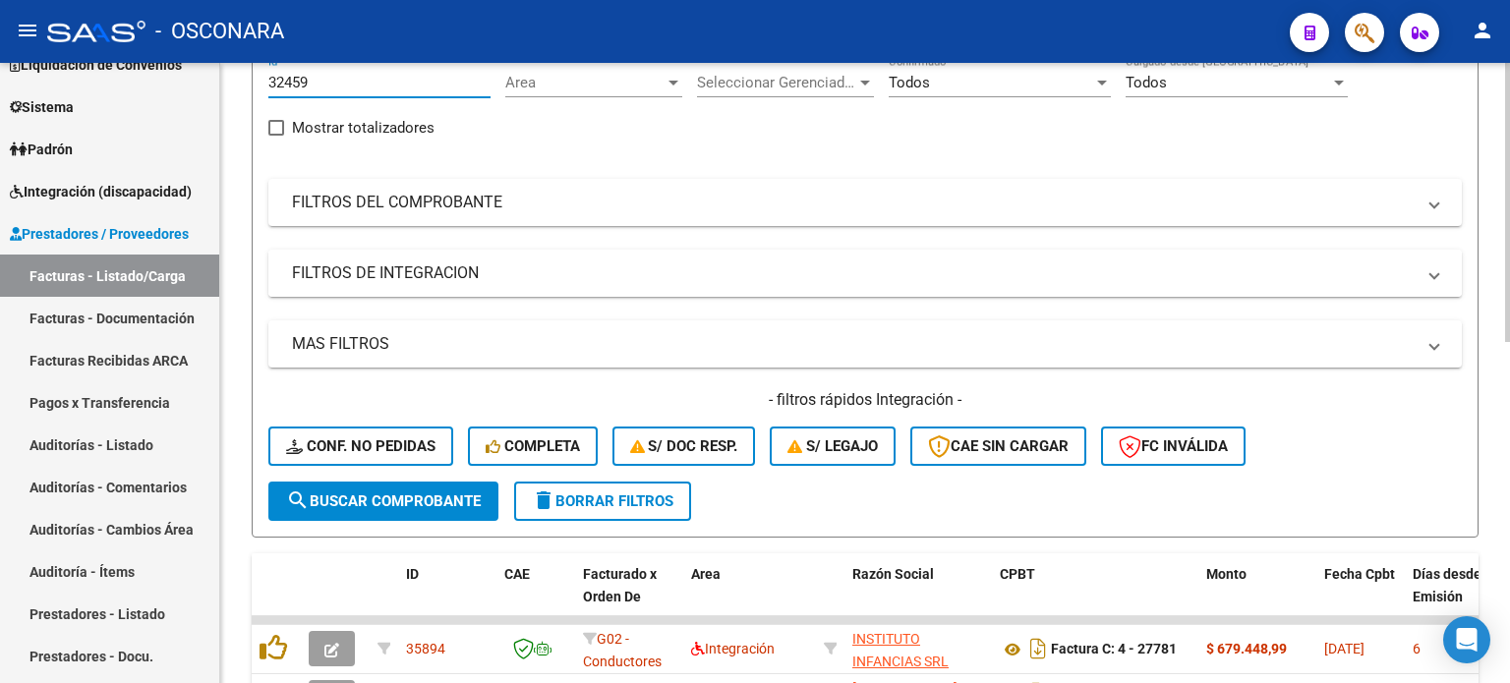
scroll to position [197, 0]
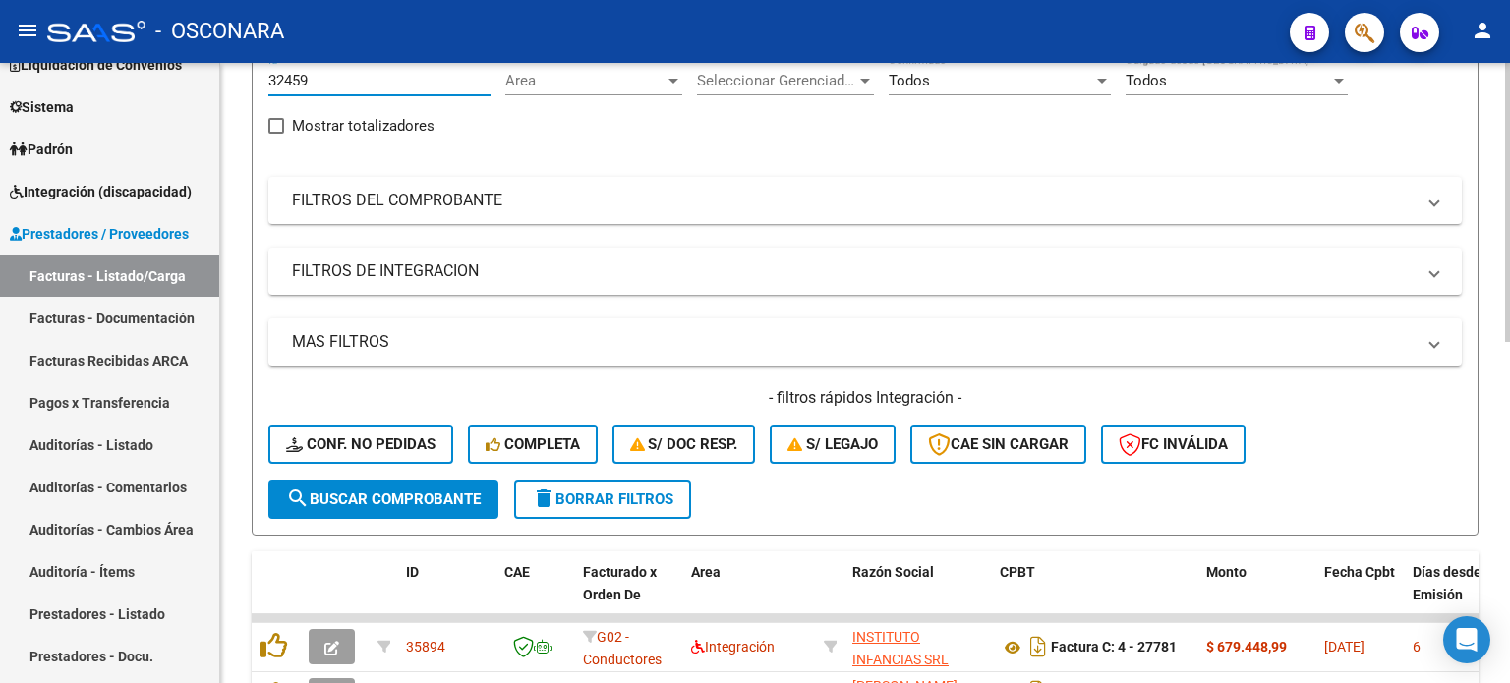
click at [398, 499] on span "search Buscar Comprobante" at bounding box center [383, 500] width 195 height 18
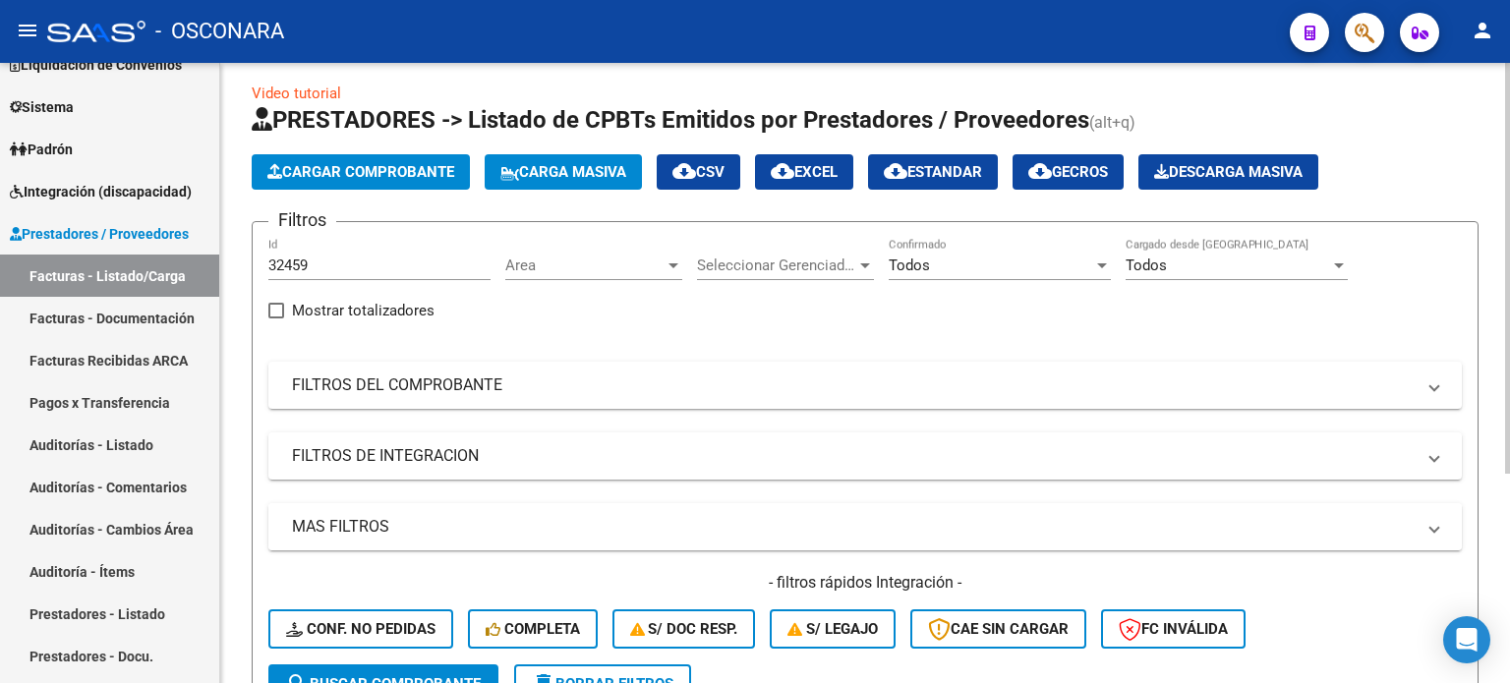
scroll to position [0, 0]
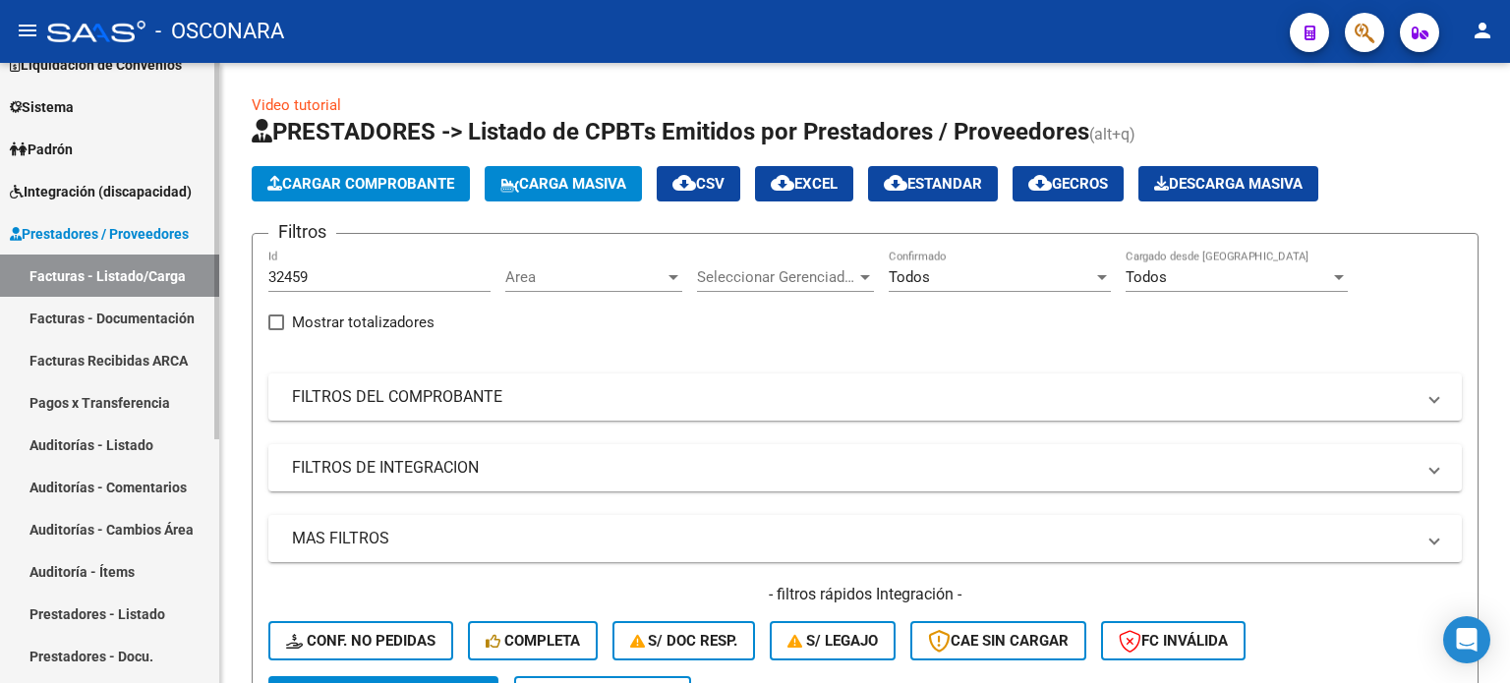
click at [101, 260] on link "Facturas - Listado/Carga" at bounding box center [109, 276] width 219 height 42
drag, startPoint x: 343, startPoint y: 270, endPoint x: 158, endPoint y: 270, distance: 184.9
click at [158, 270] on mat-sidenav-container "Firma Express Inicio Calendario SSS Instructivos Contacto OS Reportes Ingresos …" at bounding box center [755, 373] width 1510 height 621
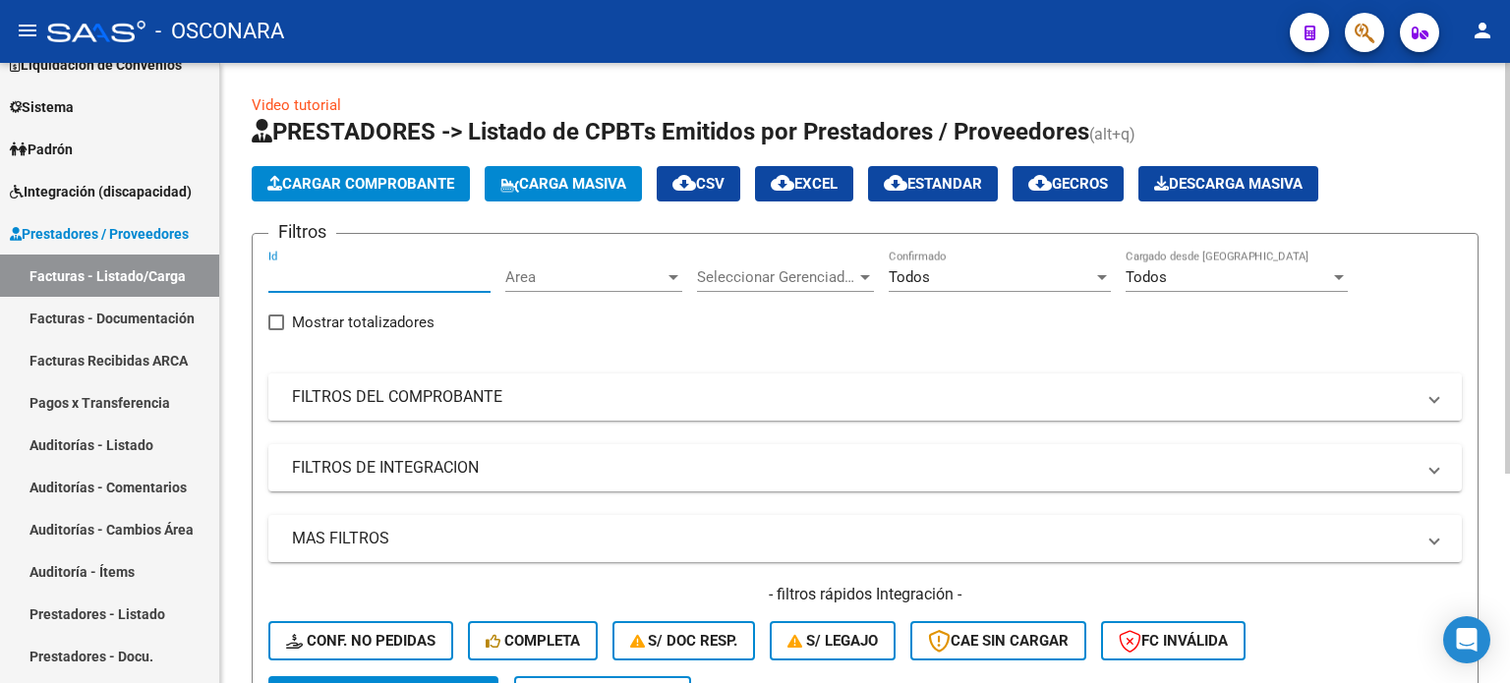
click at [501, 392] on mat-panel-title "FILTROS DEL COMPROBANTE" at bounding box center [853, 397] width 1123 height 22
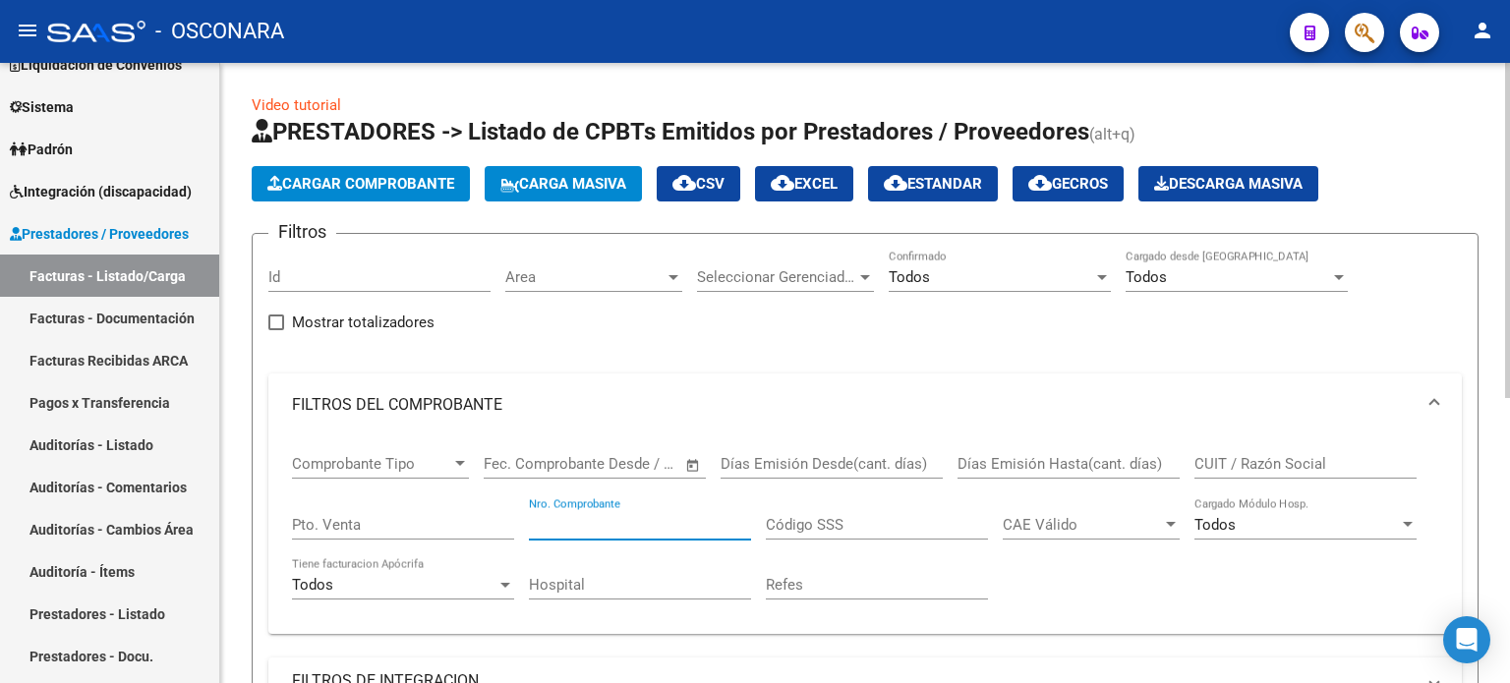
click at [652, 524] on input "Nro. Comprobante" at bounding box center [640, 525] width 222 height 18
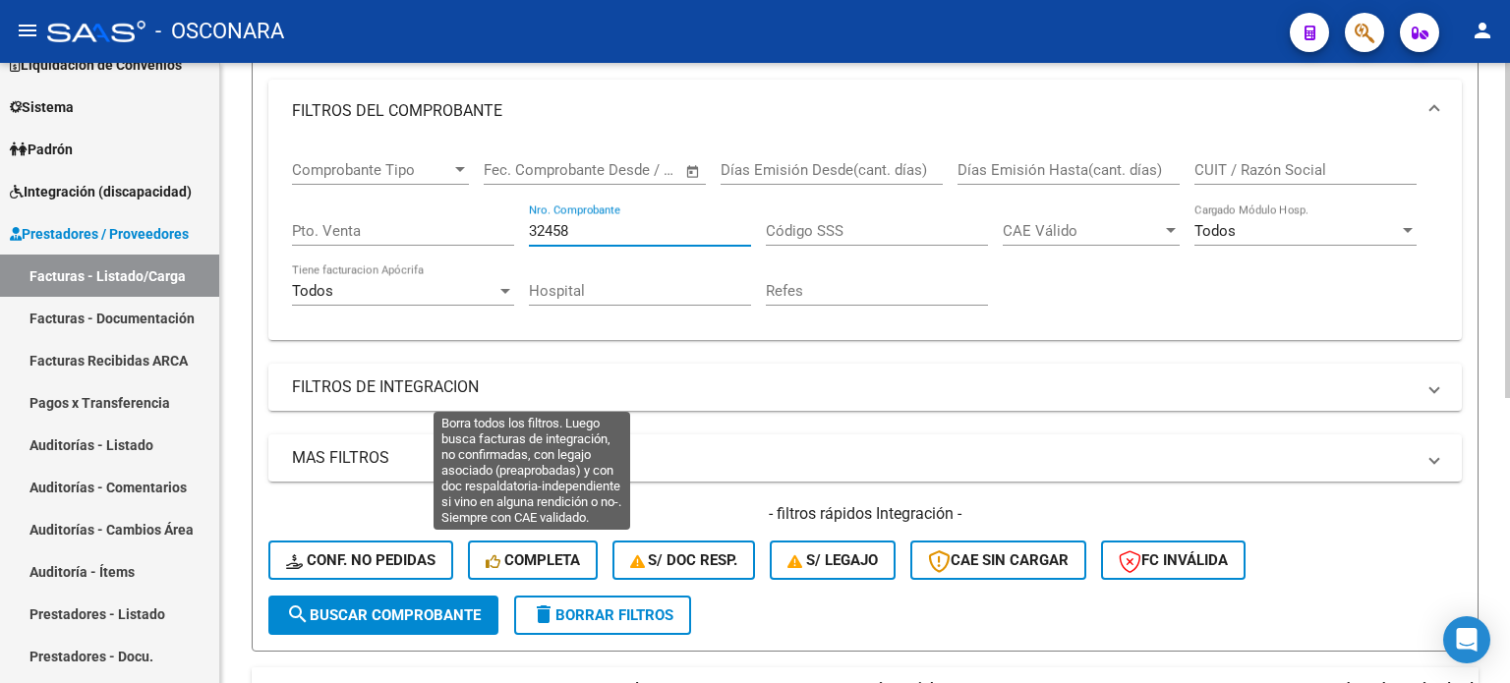
scroll to position [295, 0]
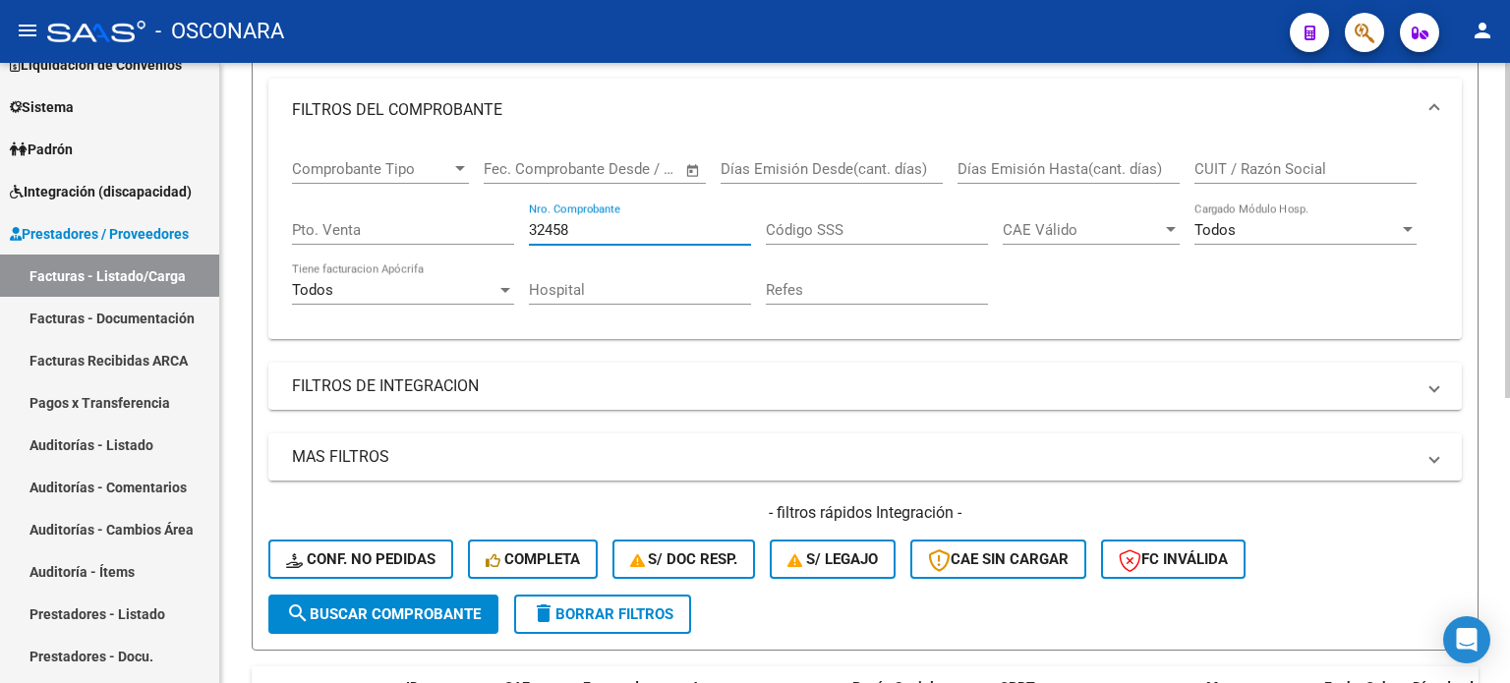
click at [374, 609] on span "search Buscar Comprobante" at bounding box center [383, 615] width 195 height 18
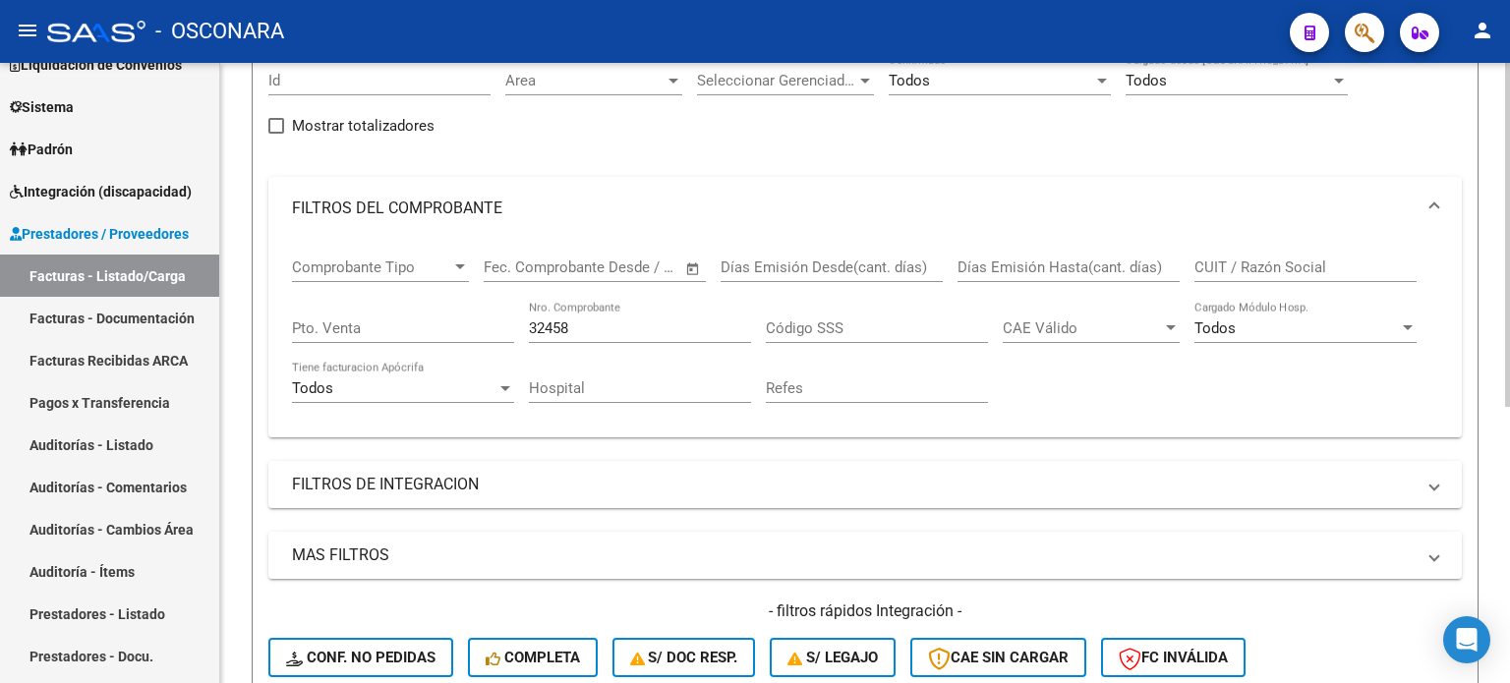
scroll to position [0, 0]
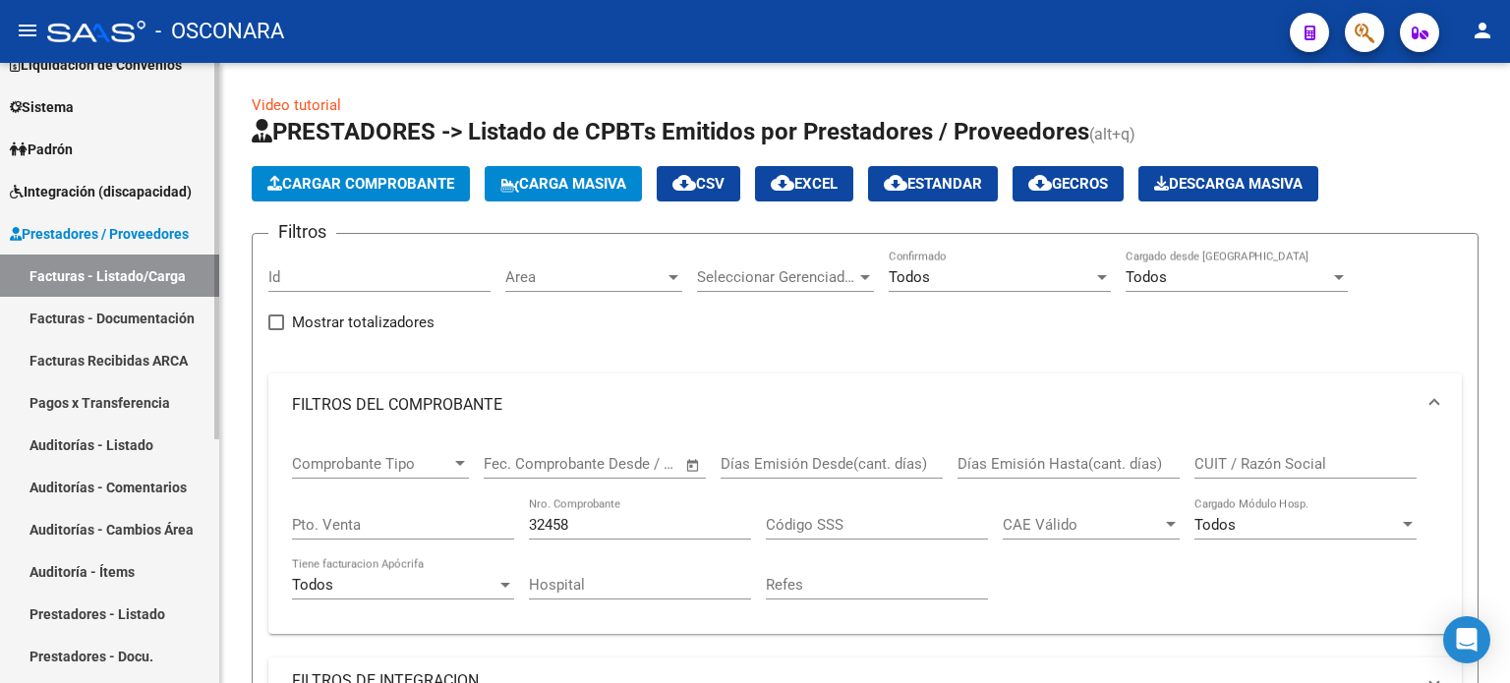
click at [83, 274] on link "Facturas - Listado/Carga" at bounding box center [109, 276] width 219 height 42
click at [87, 444] on link "Auditorías - Listado" at bounding box center [109, 445] width 219 height 42
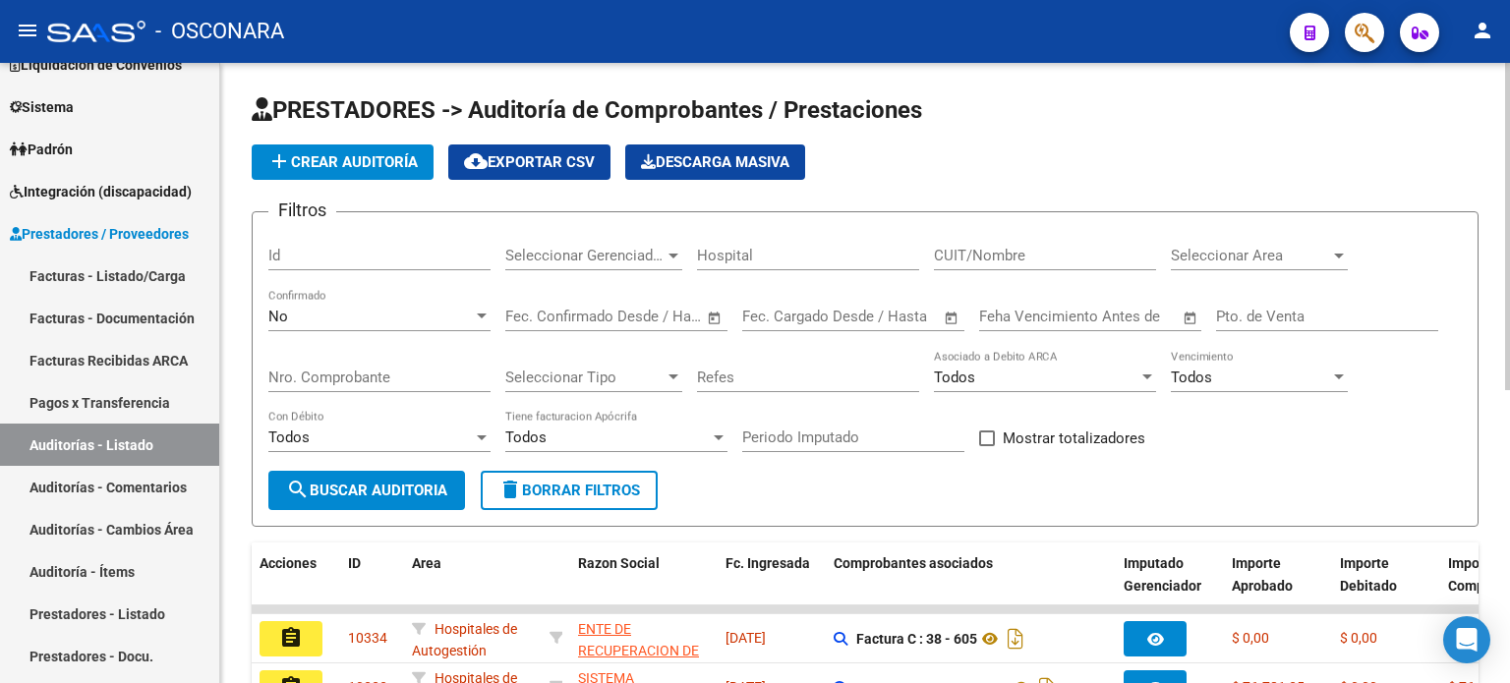
click at [328, 319] on div "No" at bounding box center [370, 317] width 205 height 18
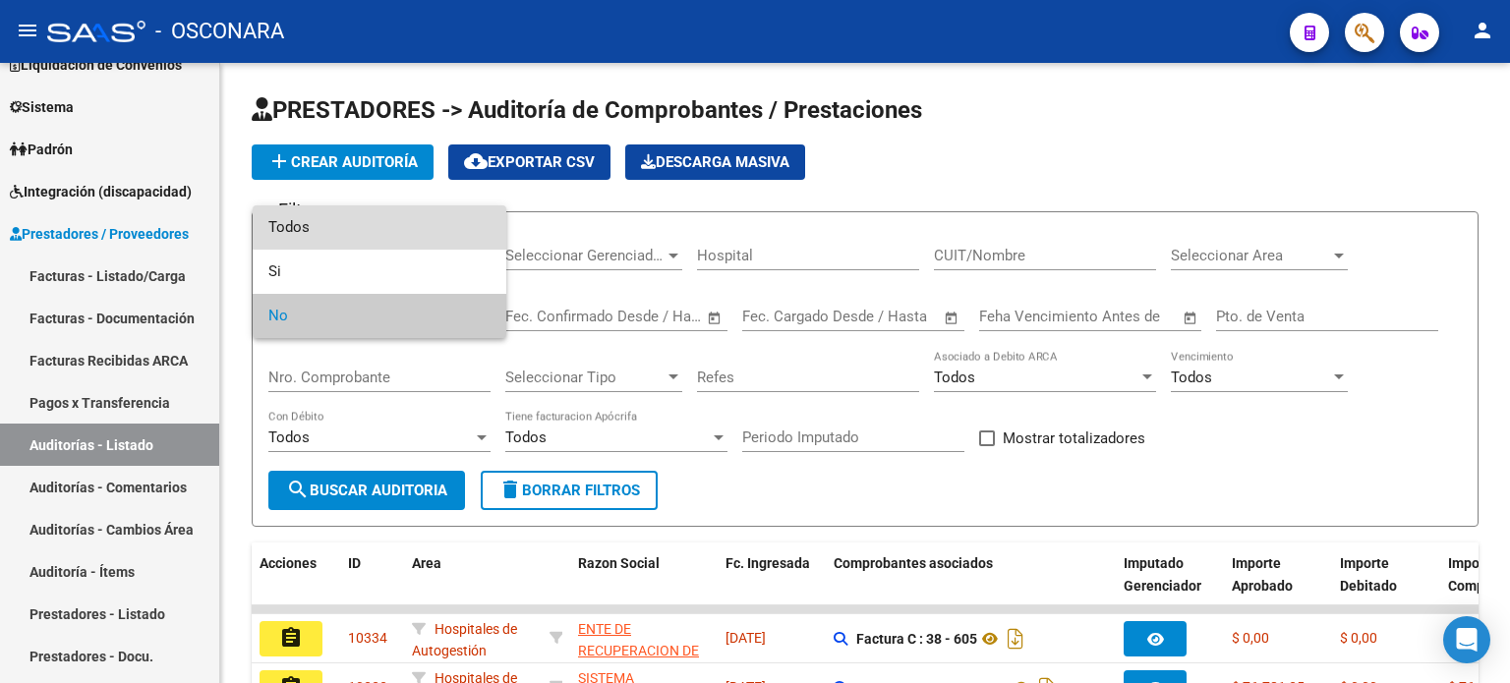
click at [321, 222] on span "Todos" at bounding box center [379, 228] width 222 height 44
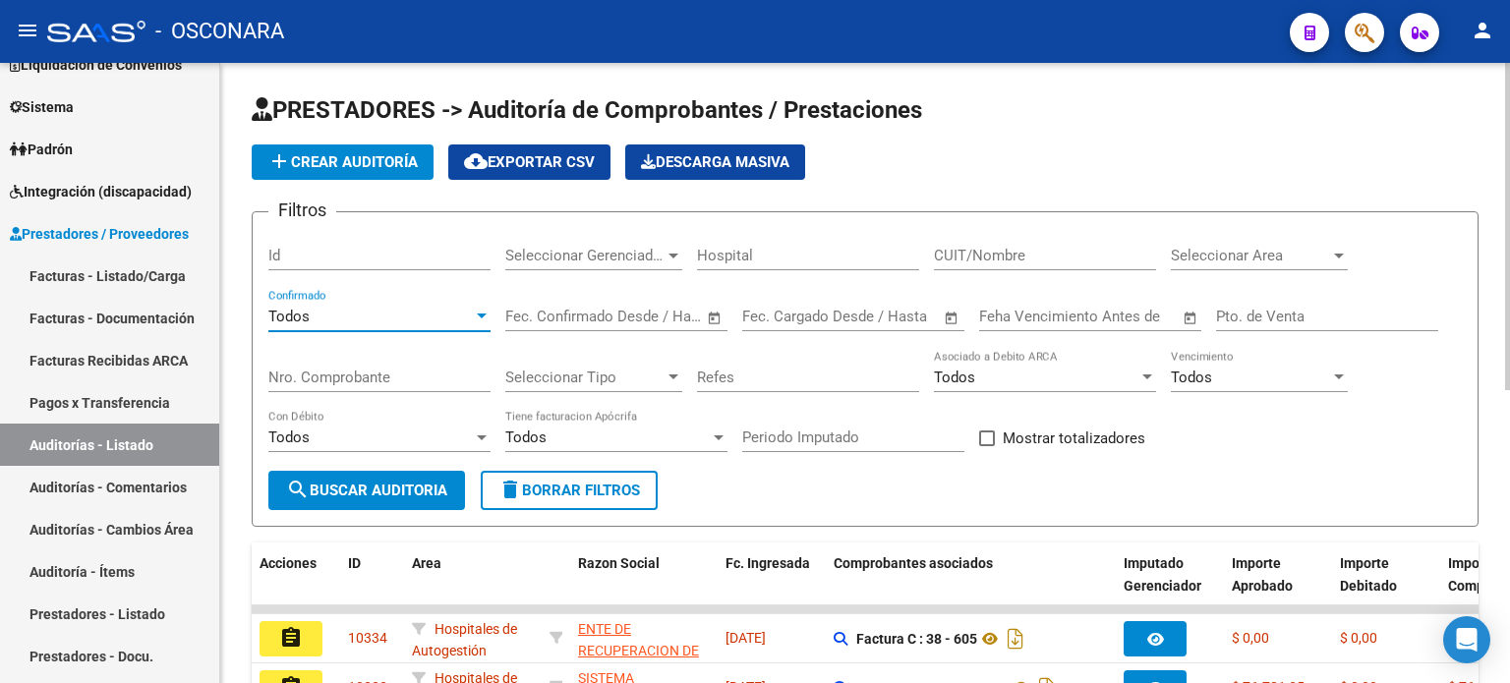
click at [304, 251] on input "Id" at bounding box center [379, 256] width 222 height 18
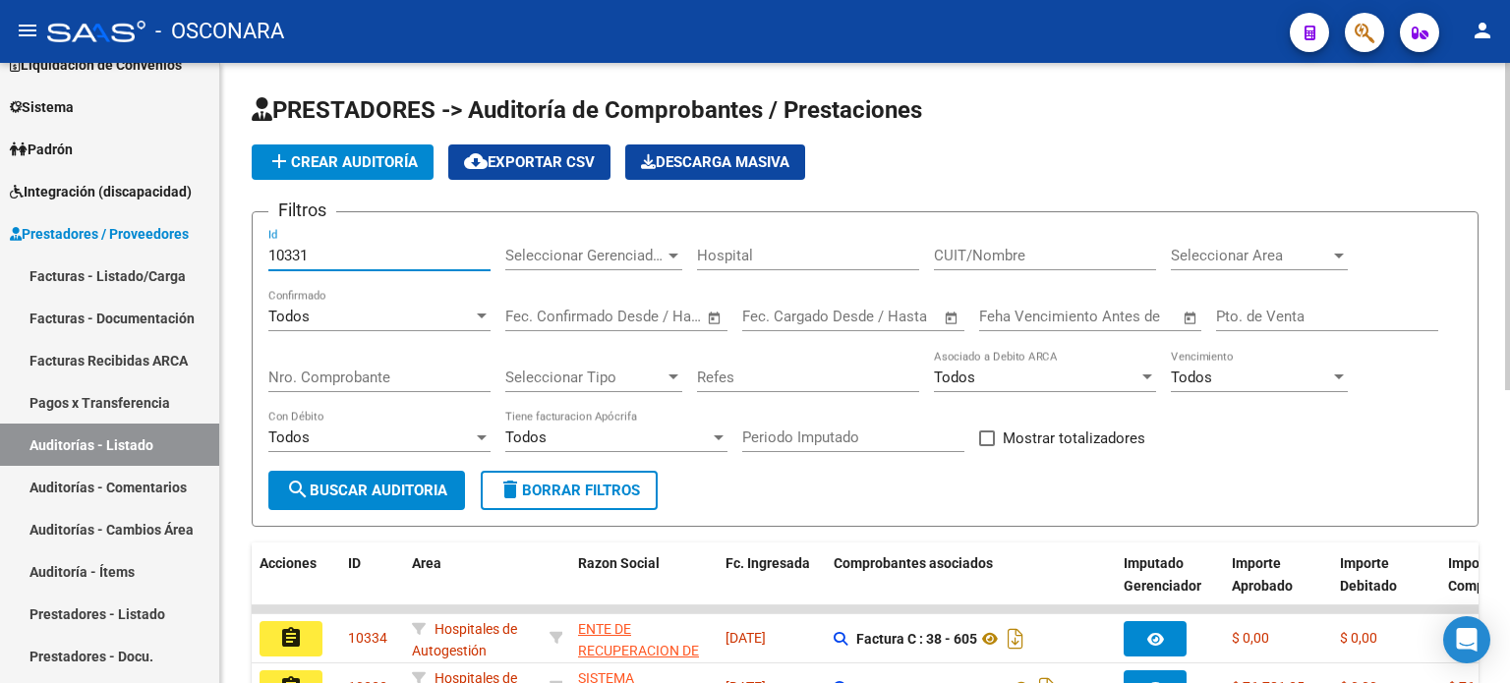
click at [409, 496] on button "search Buscar Auditoria" at bounding box center [366, 490] width 197 height 39
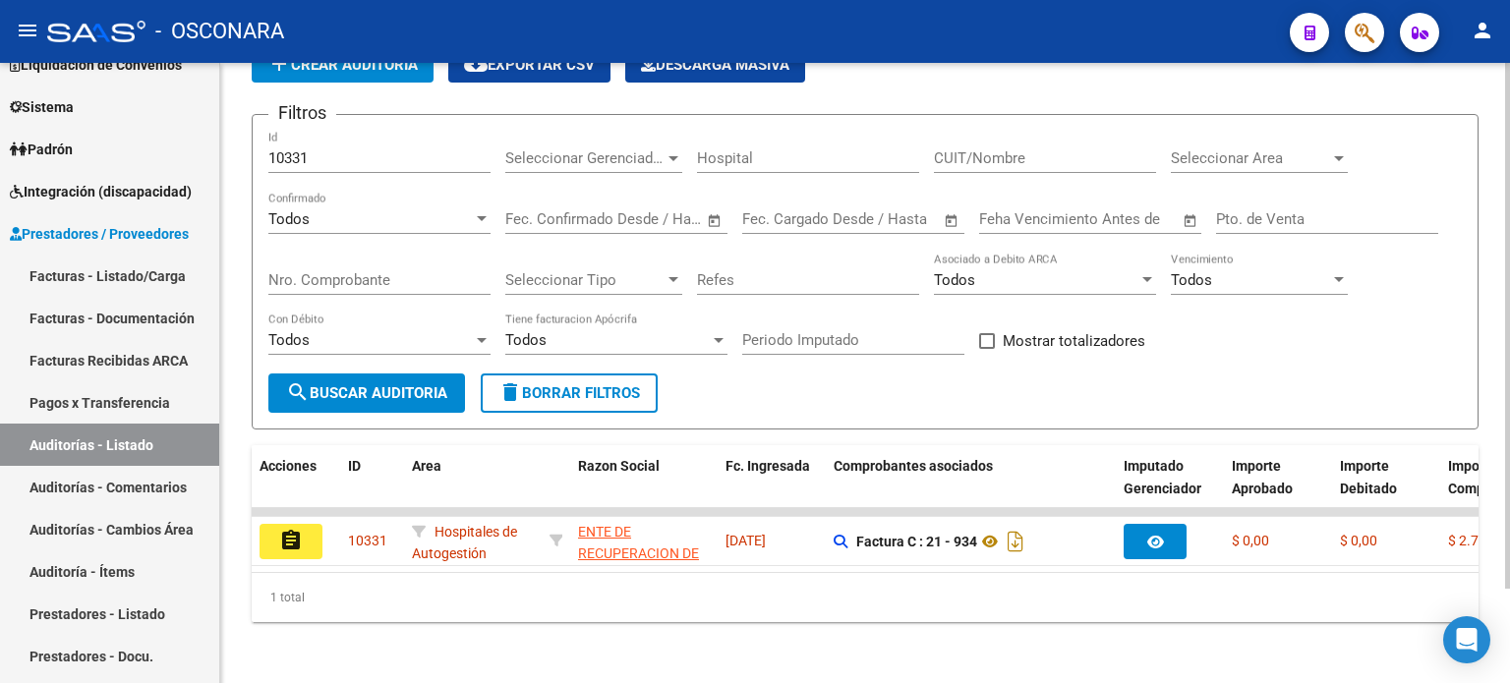
scroll to position [110, 0]
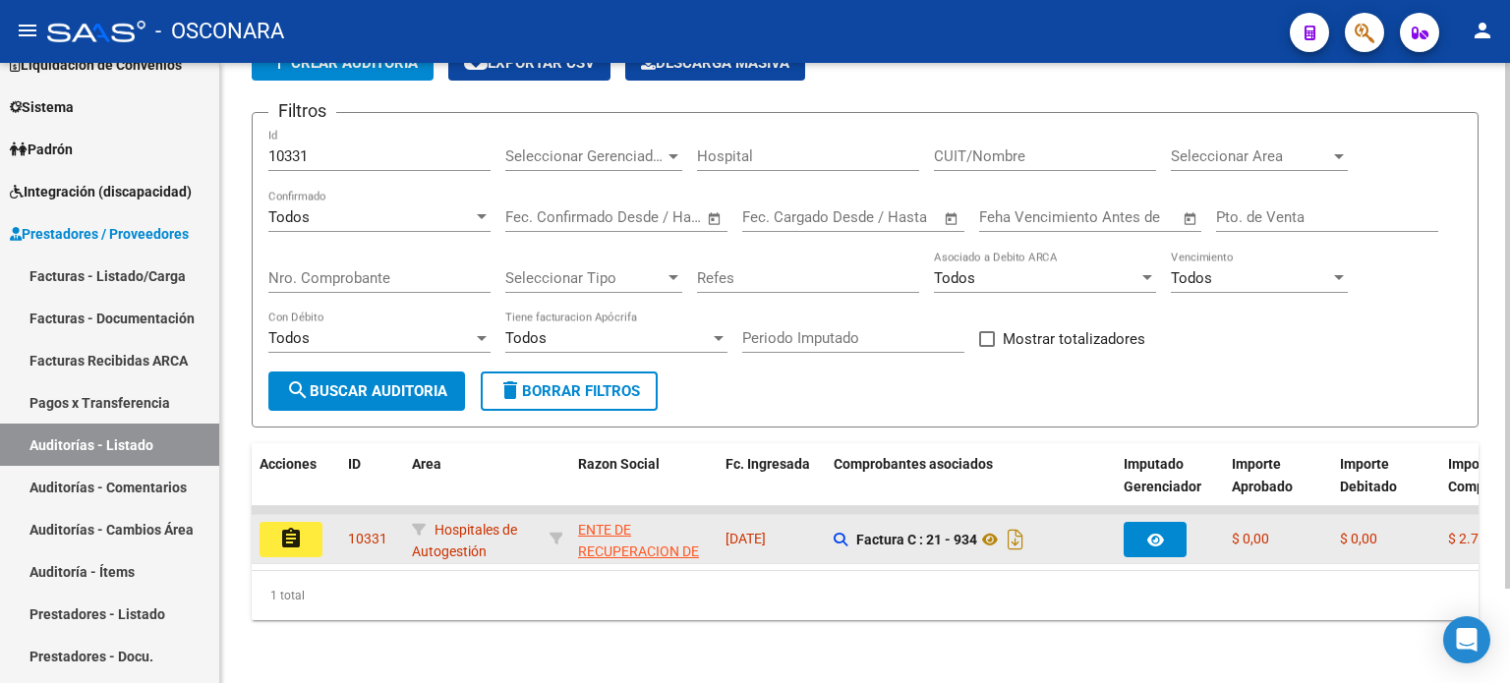
click at [287, 527] on mat-icon "assignment" at bounding box center [291, 539] width 24 height 24
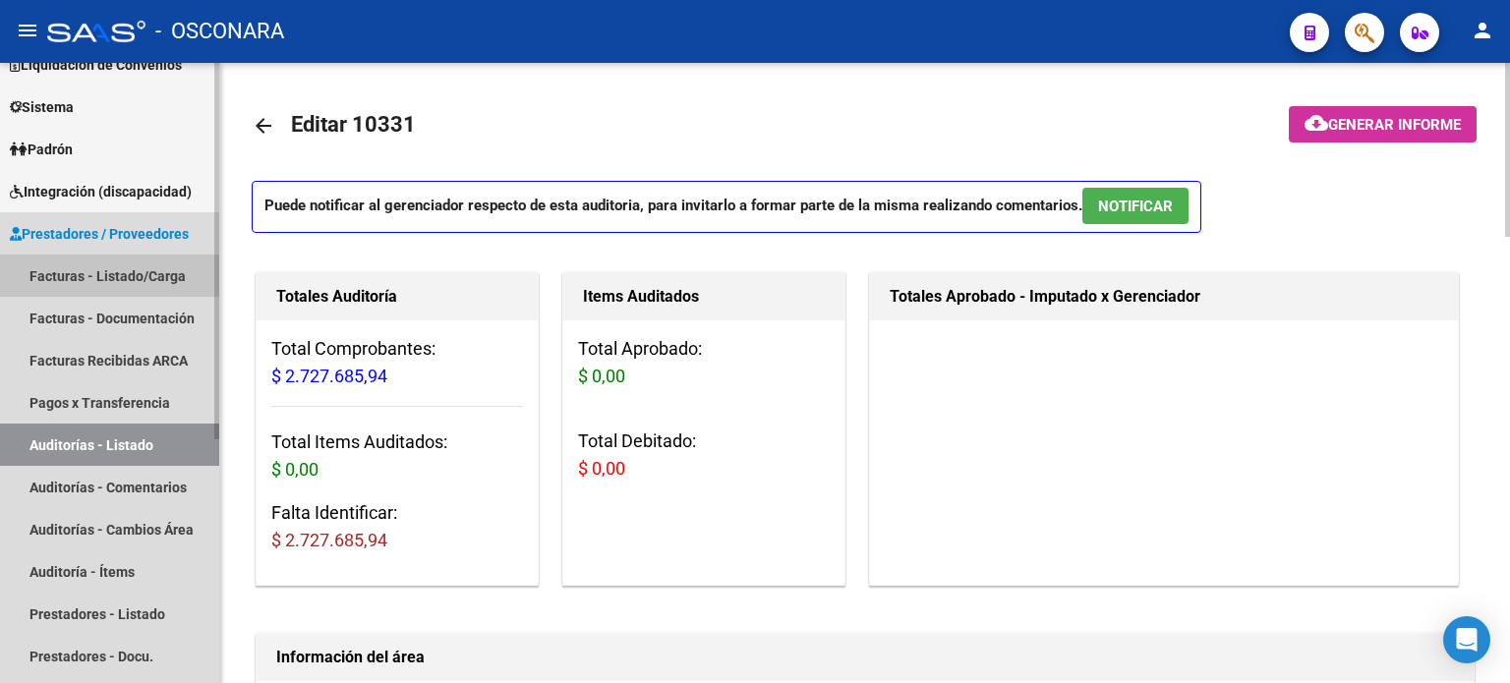
click at [79, 266] on link "Facturas - Listado/Carga" at bounding box center [109, 276] width 219 height 42
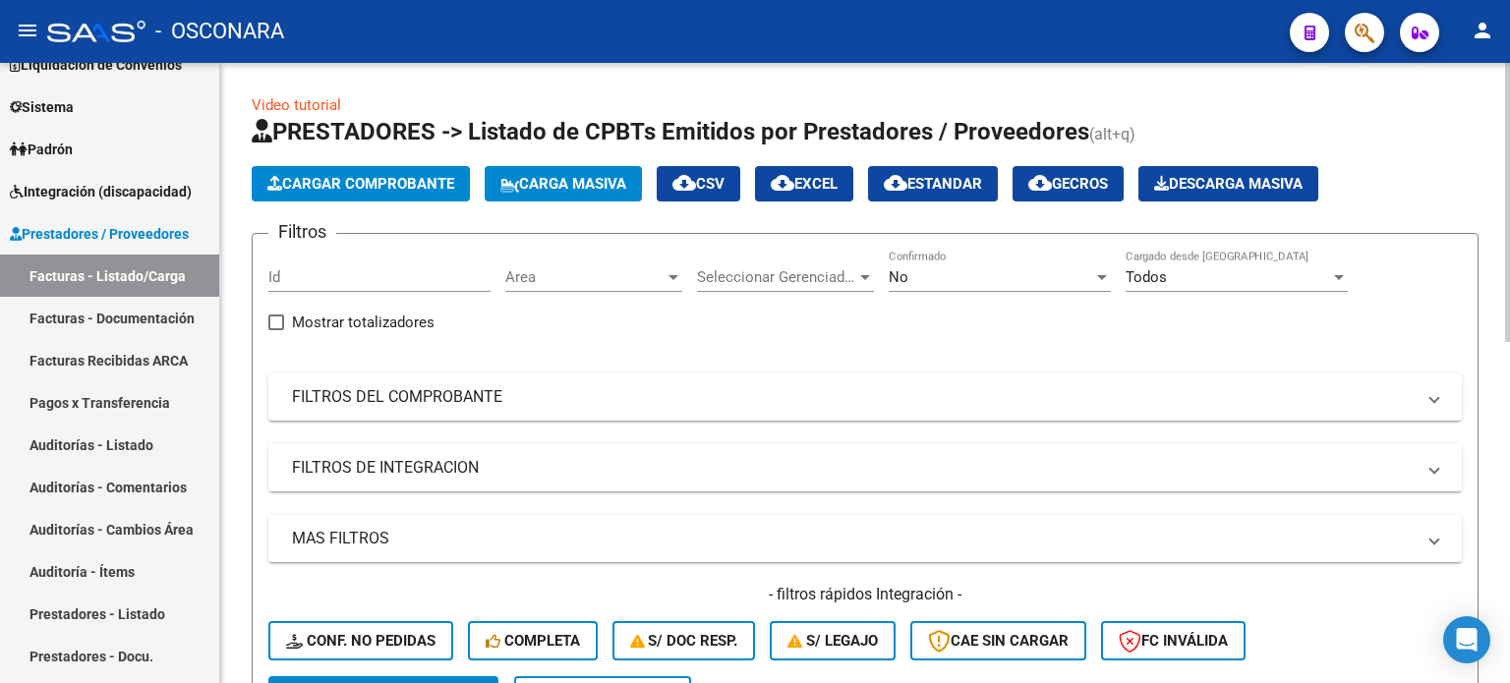
click at [340, 265] on div "Id" at bounding box center [379, 271] width 222 height 42
click at [909, 264] on div "No Confirmado" at bounding box center [1000, 271] width 222 height 42
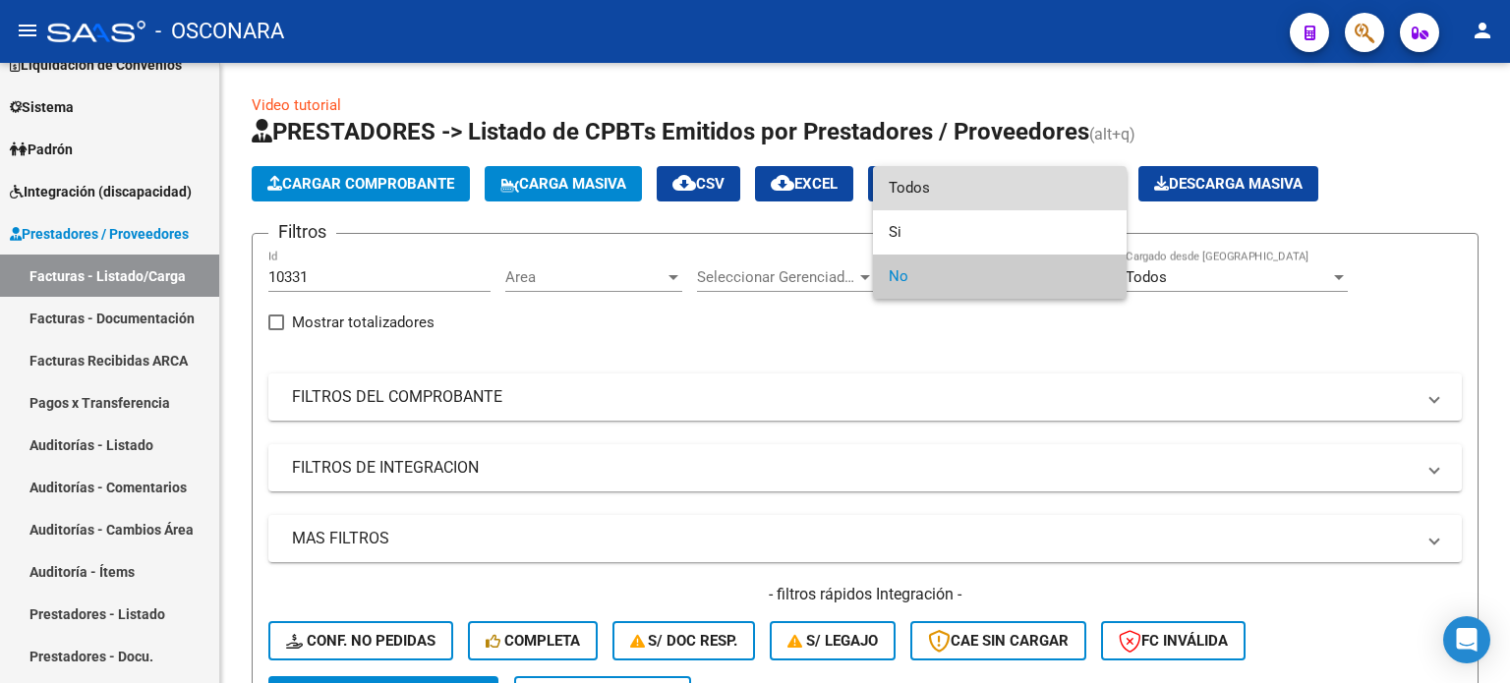
click at [910, 181] on span "Todos" at bounding box center [1000, 188] width 222 height 44
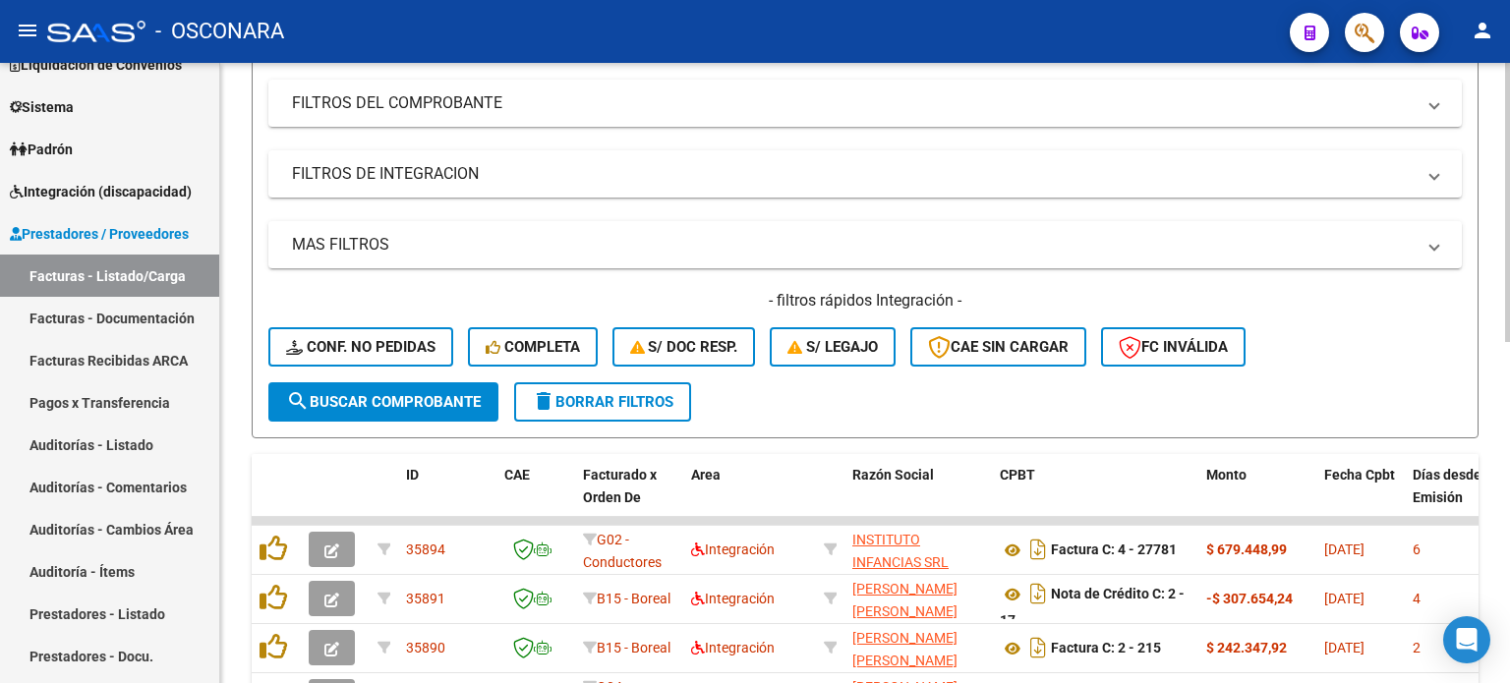
scroll to position [295, 0]
click at [354, 397] on span "search Buscar Comprobante" at bounding box center [383, 401] width 195 height 18
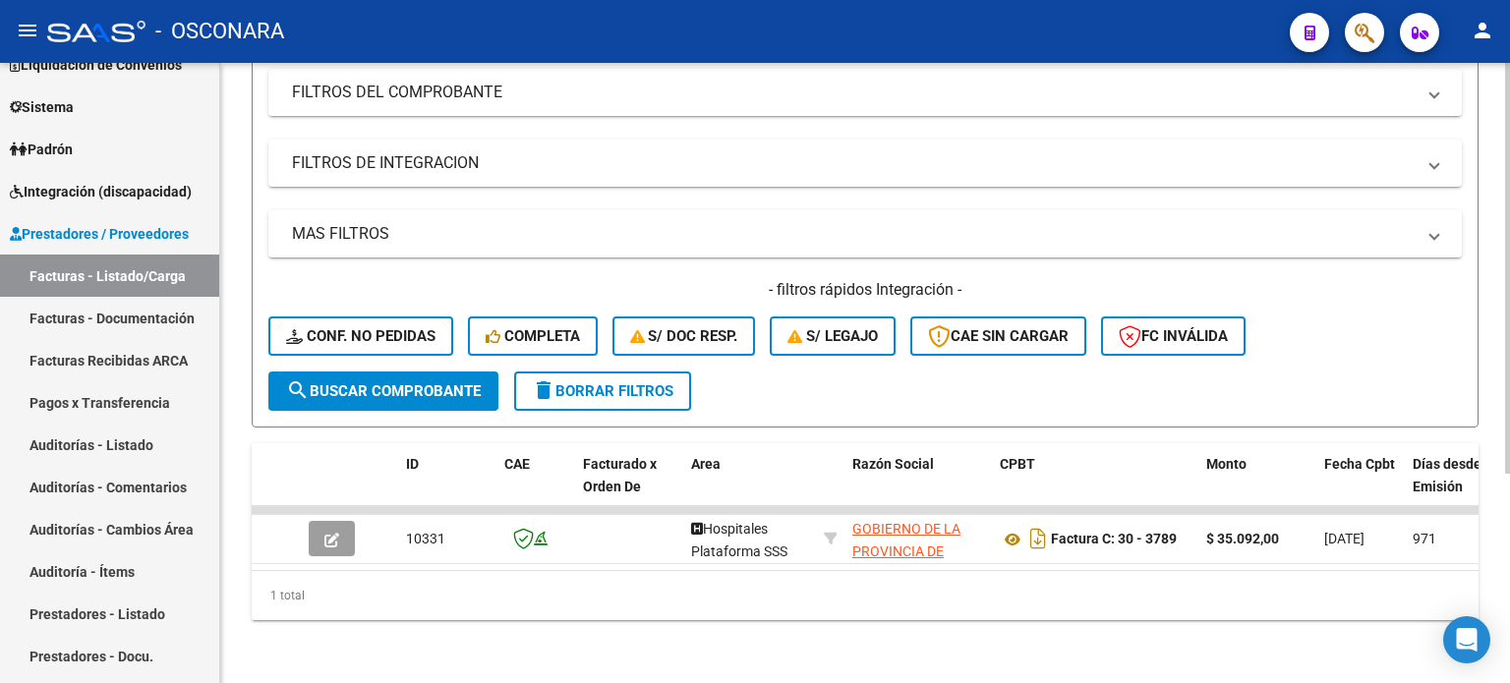
scroll to position [316, 0]
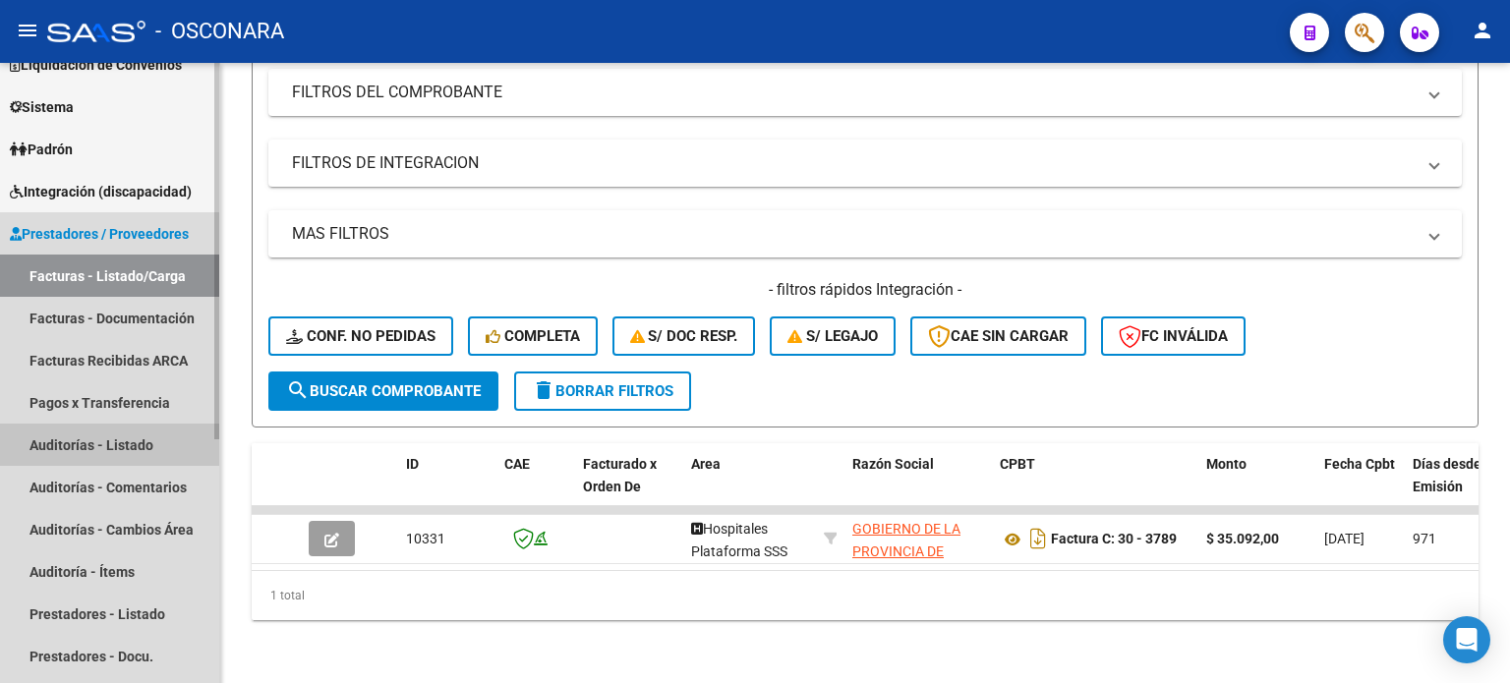
click at [79, 438] on link "Auditorías - Listado" at bounding box center [109, 445] width 219 height 42
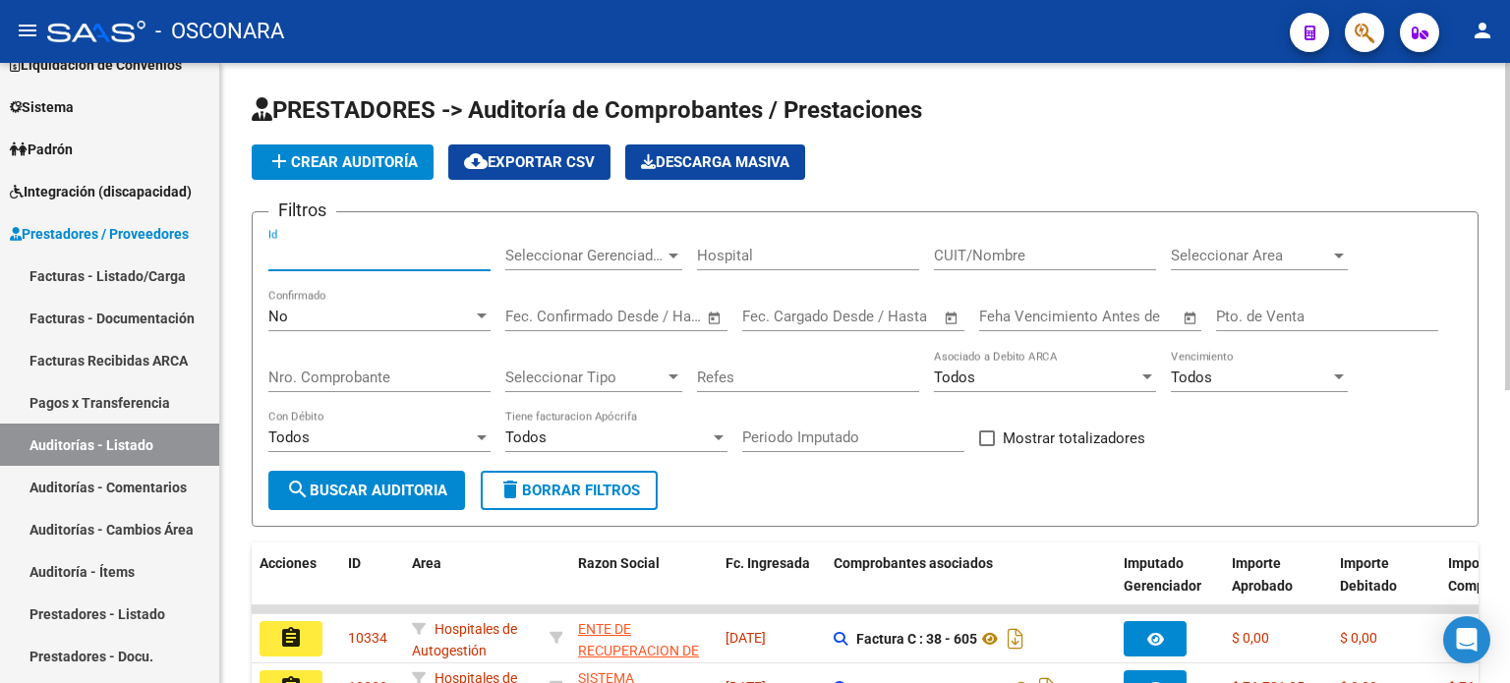
click at [310, 259] on input "Id" at bounding box center [379, 256] width 222 height 18
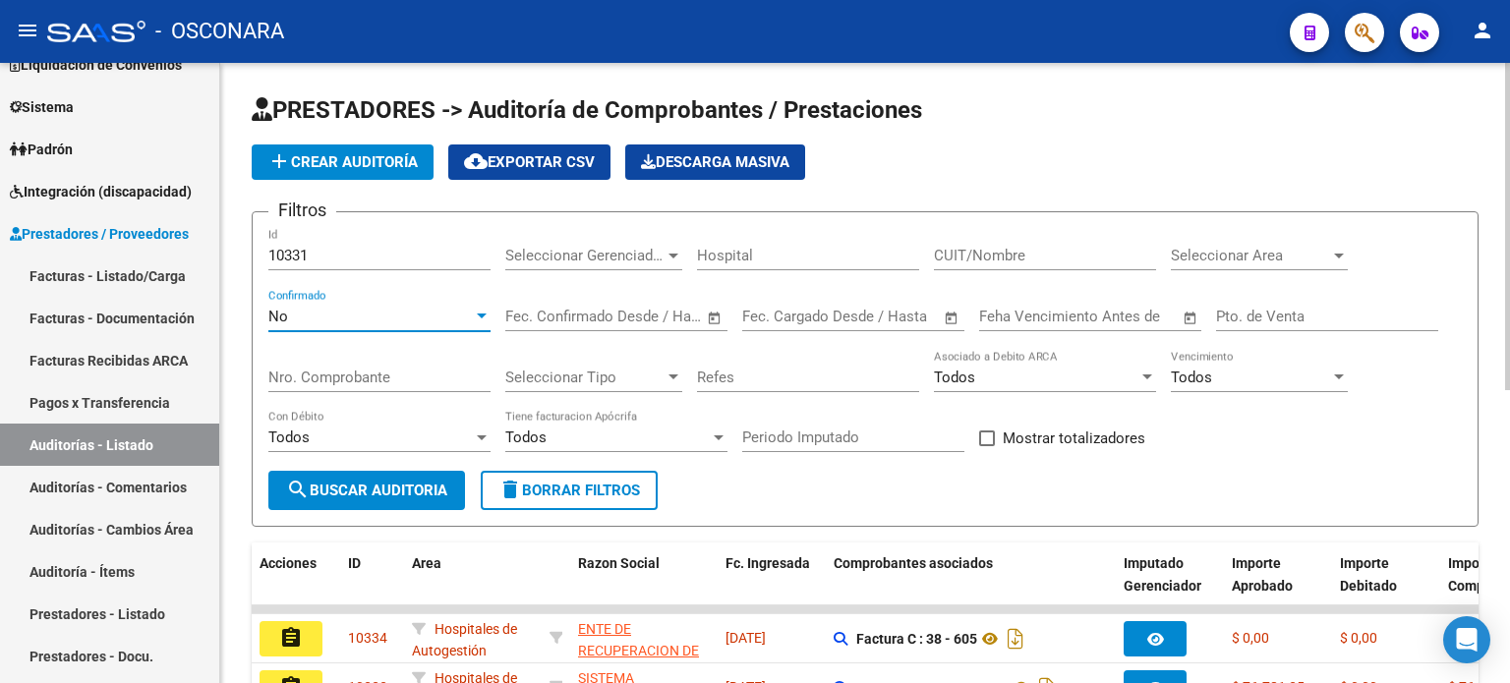
click at [293, 314] on div "No" at bounding box center [370, 317] width 205 height 18
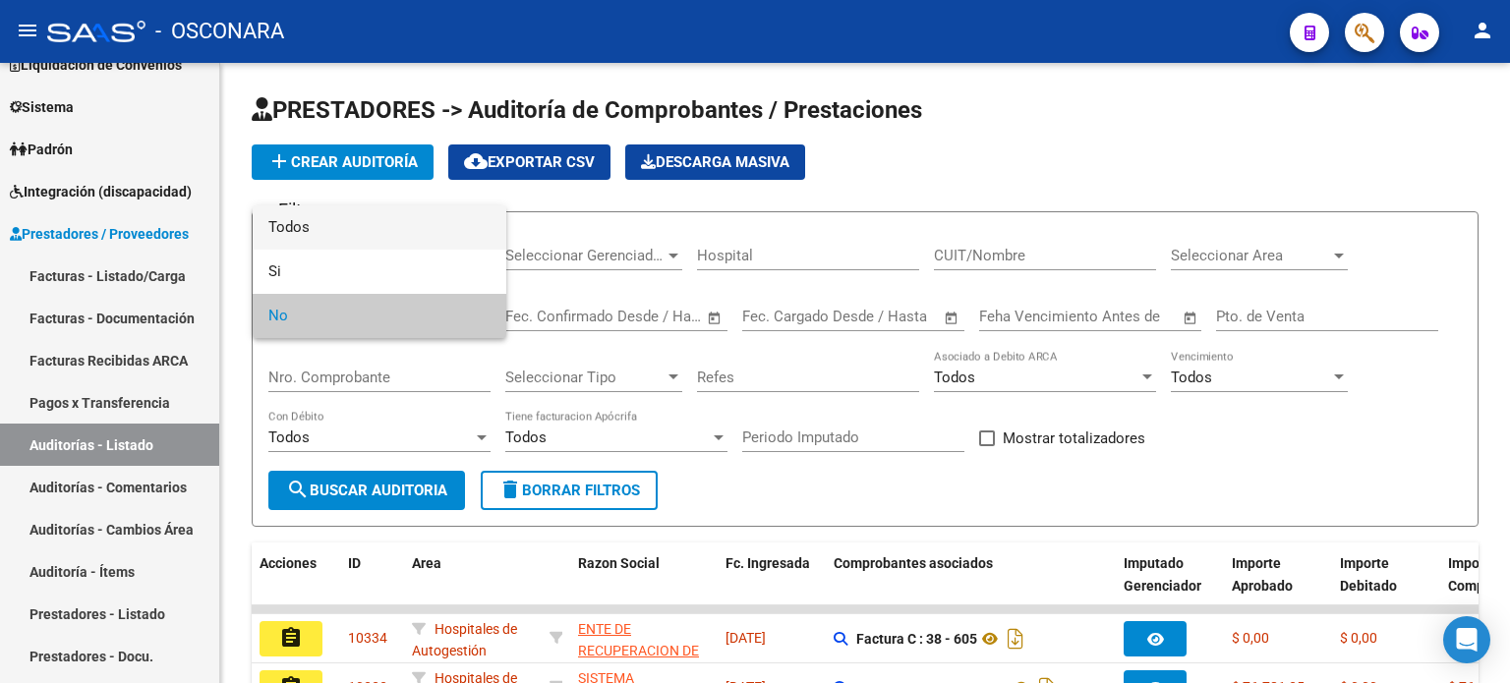
click at [304, 211] on span "Todos" at bounding box center [379, 228] width 222 height 44
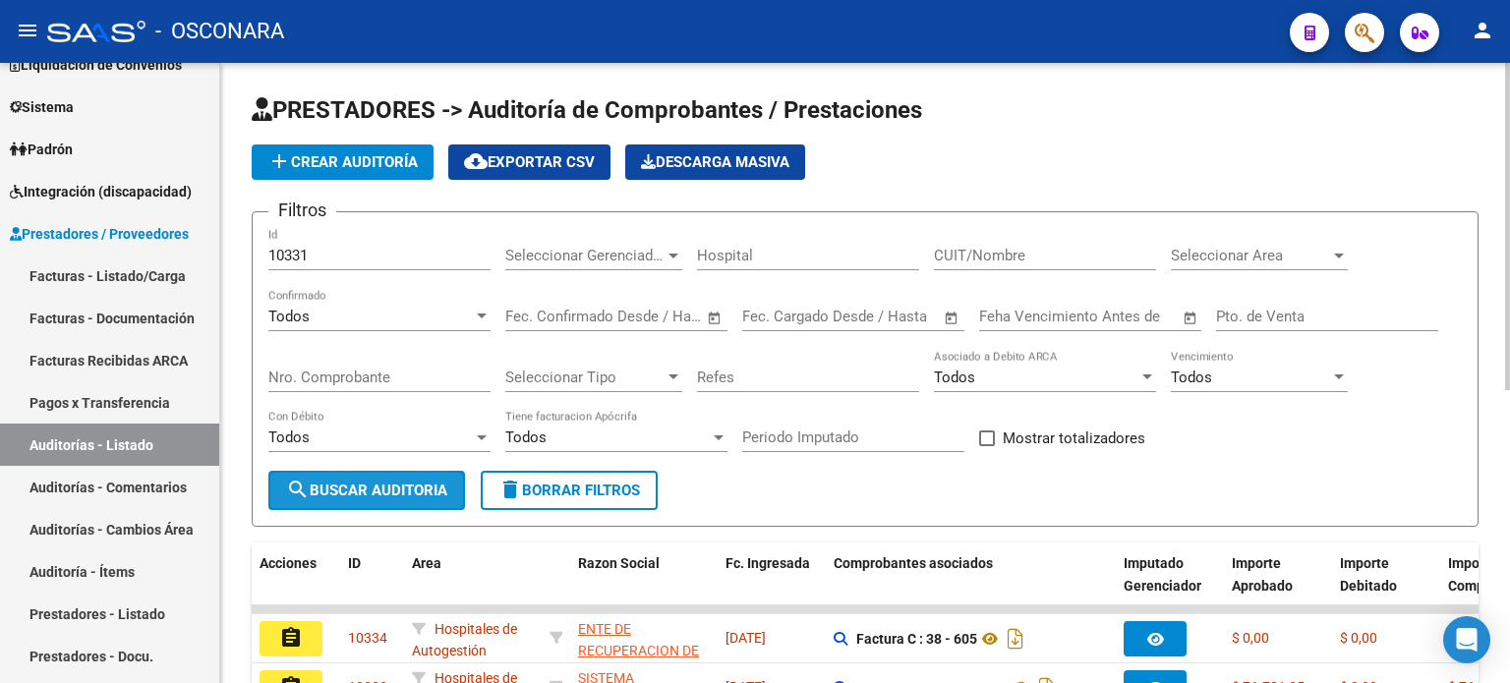
drag, startPoint x: 368, startPoint y: 477, endPoint x: 371, endPoint y: 497, distance: 19.9
click at [369, 477] on button "search Buscar Auditoria" at bounding box center [366, 490] width 197 height 39
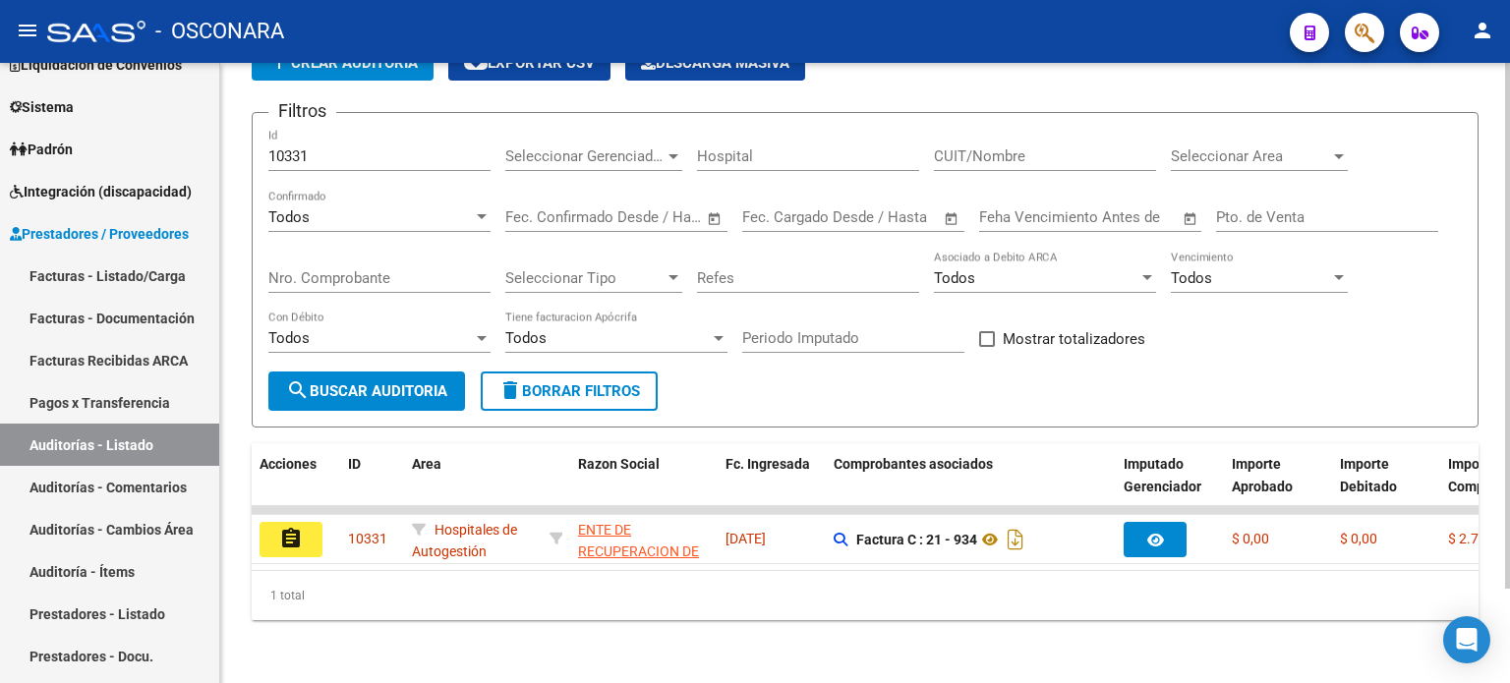
scroll to position [110, 0]
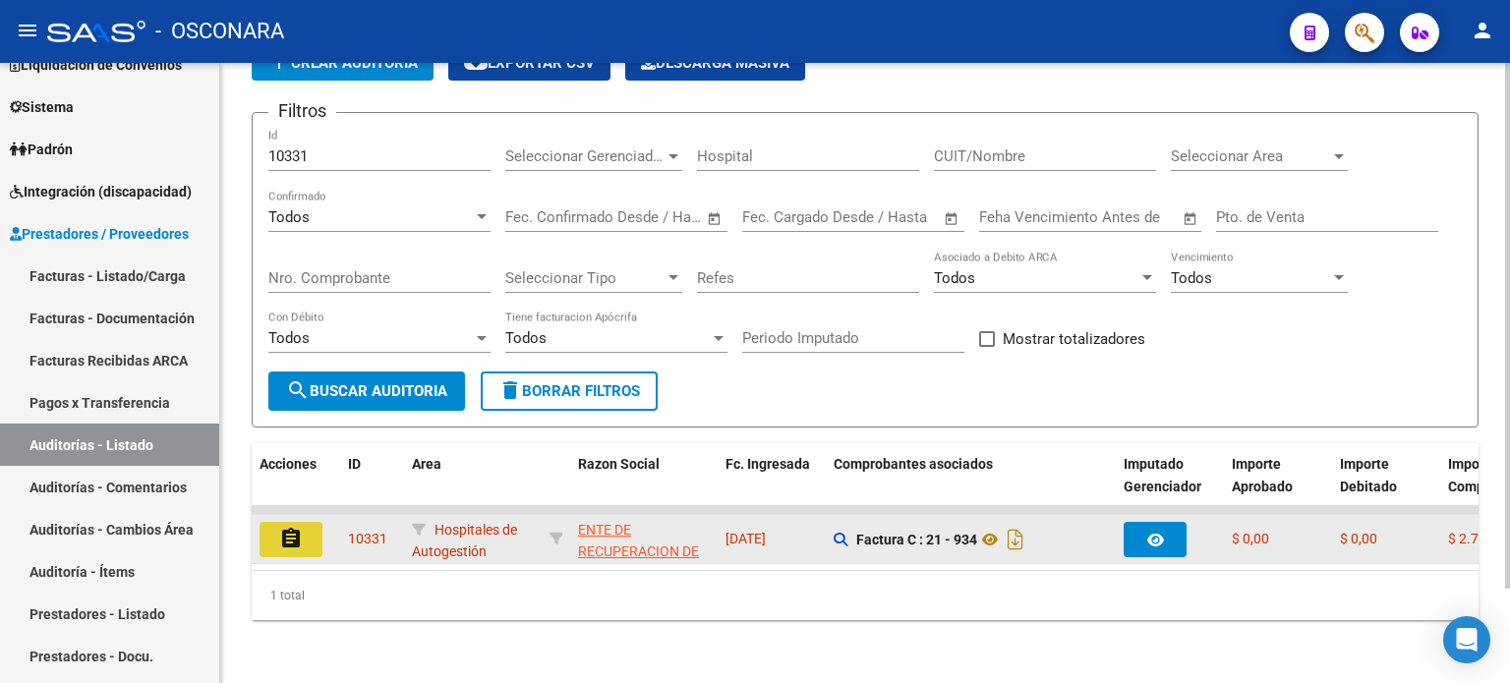
click at [297, 527] on mat-icon "assignment" at bounding box center [291, 539] width 24 height 24
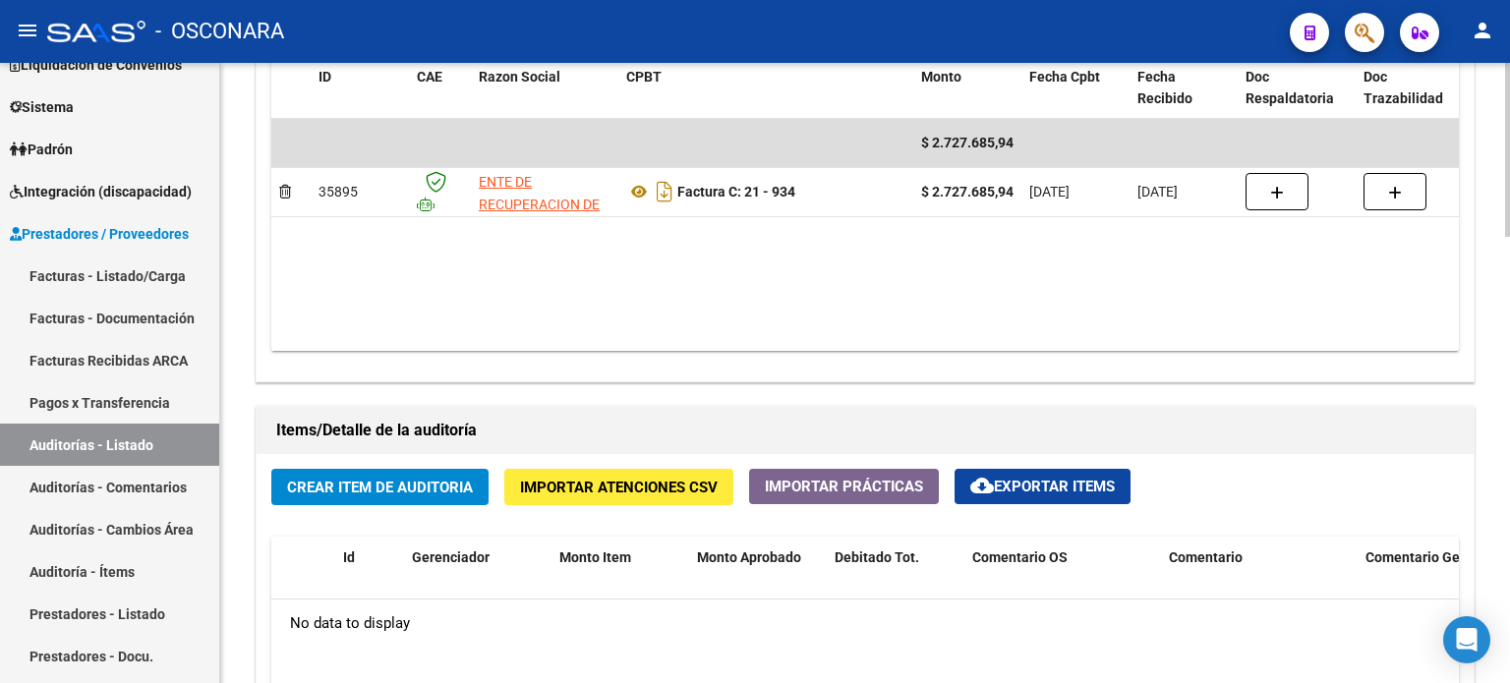
scroll to position [983, 0]
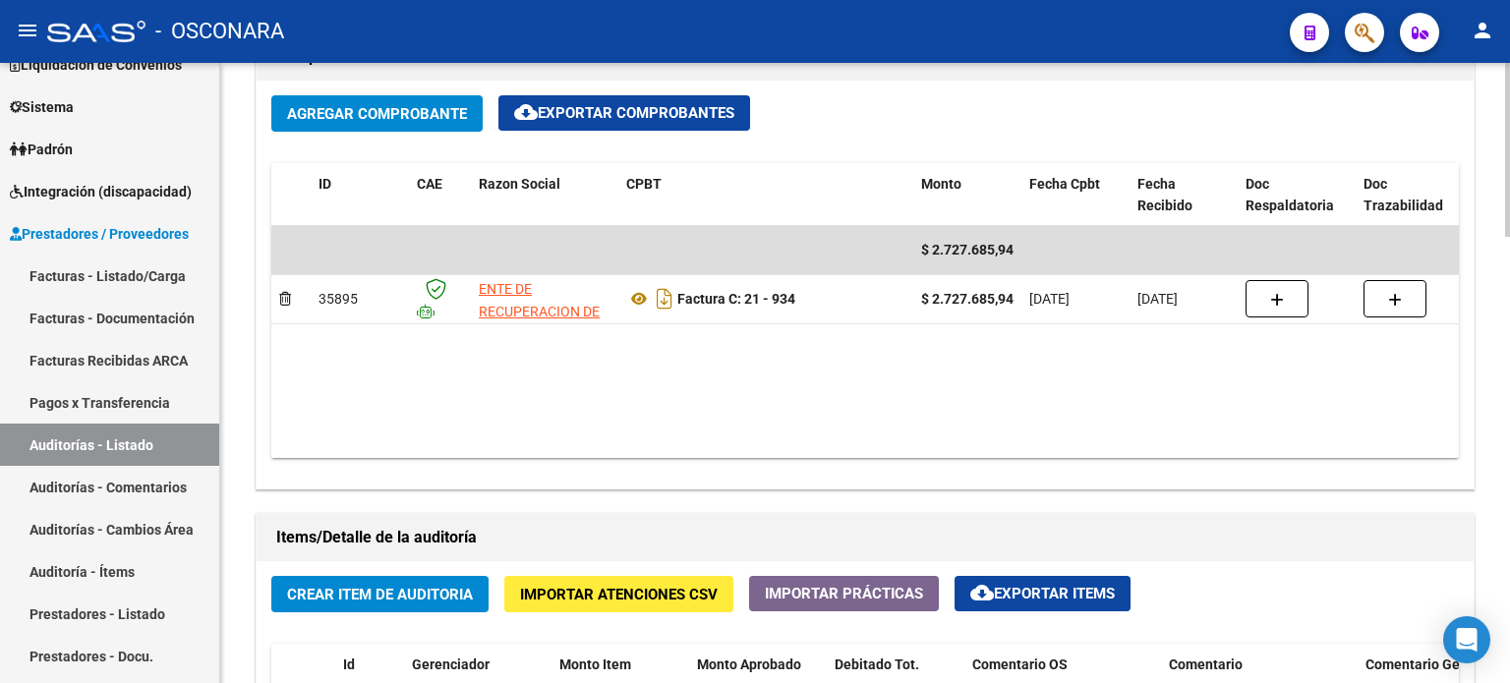
click at [403, 105] on span "Agregar Comprobante" at bounding box center [377, 114] width 180 height 18
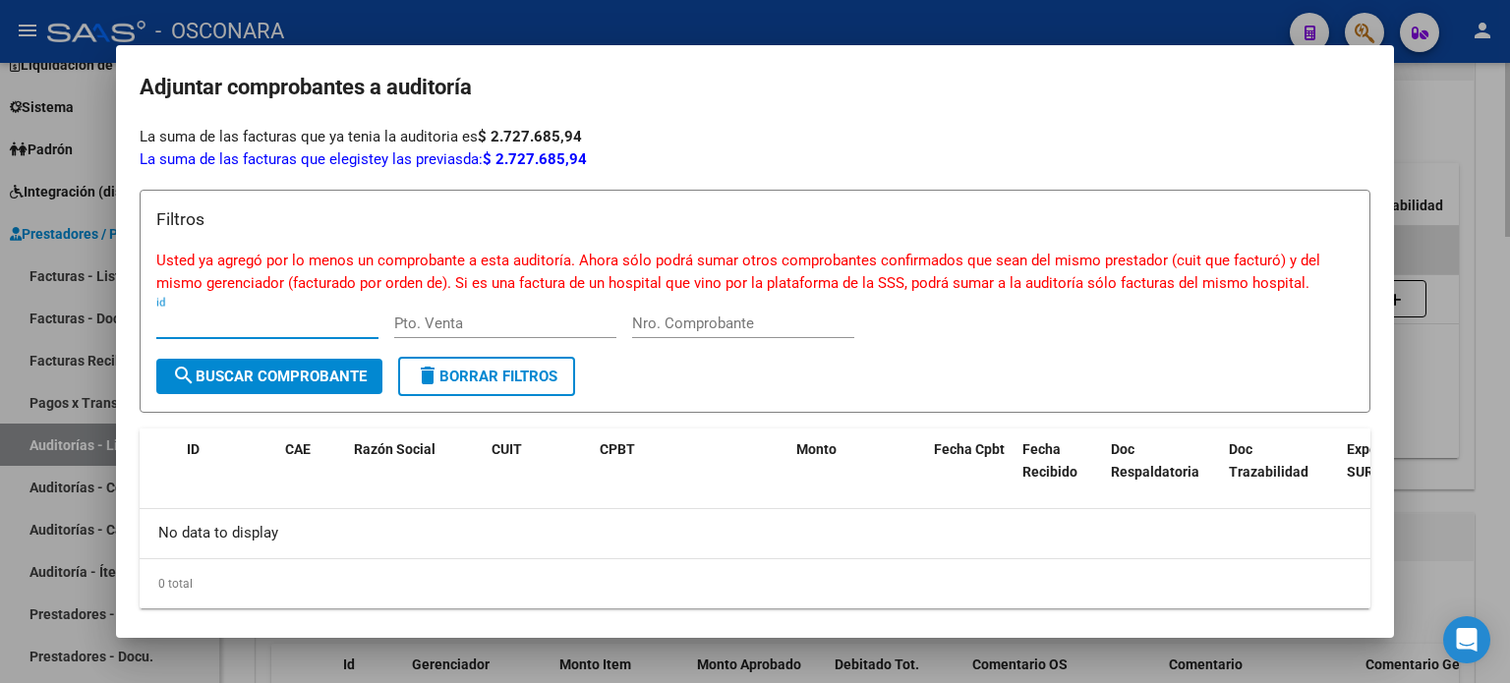
click at [1432, 151] on div at bounding box center [755, 341] width 1510 height 683
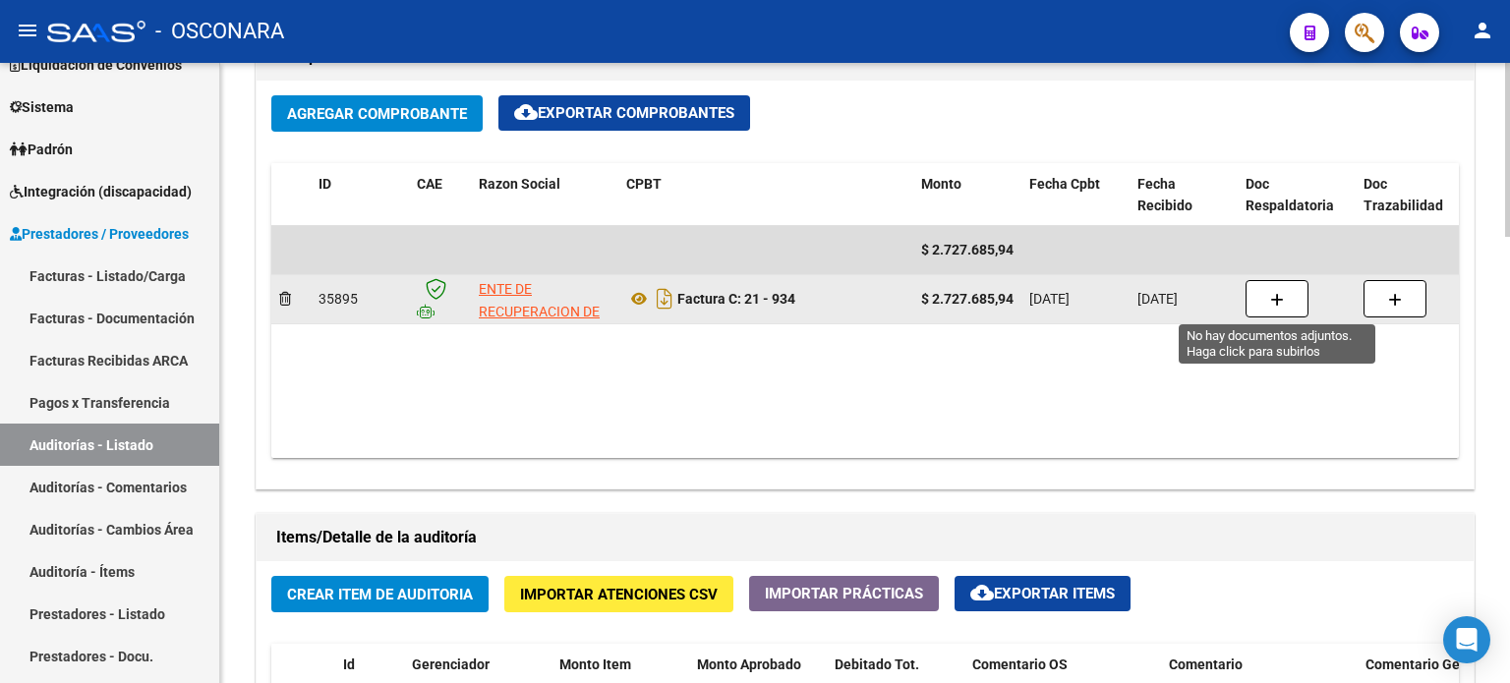
click at [1290, 294] on button "button" at bounding box center [1277, 298] width 63 height 37
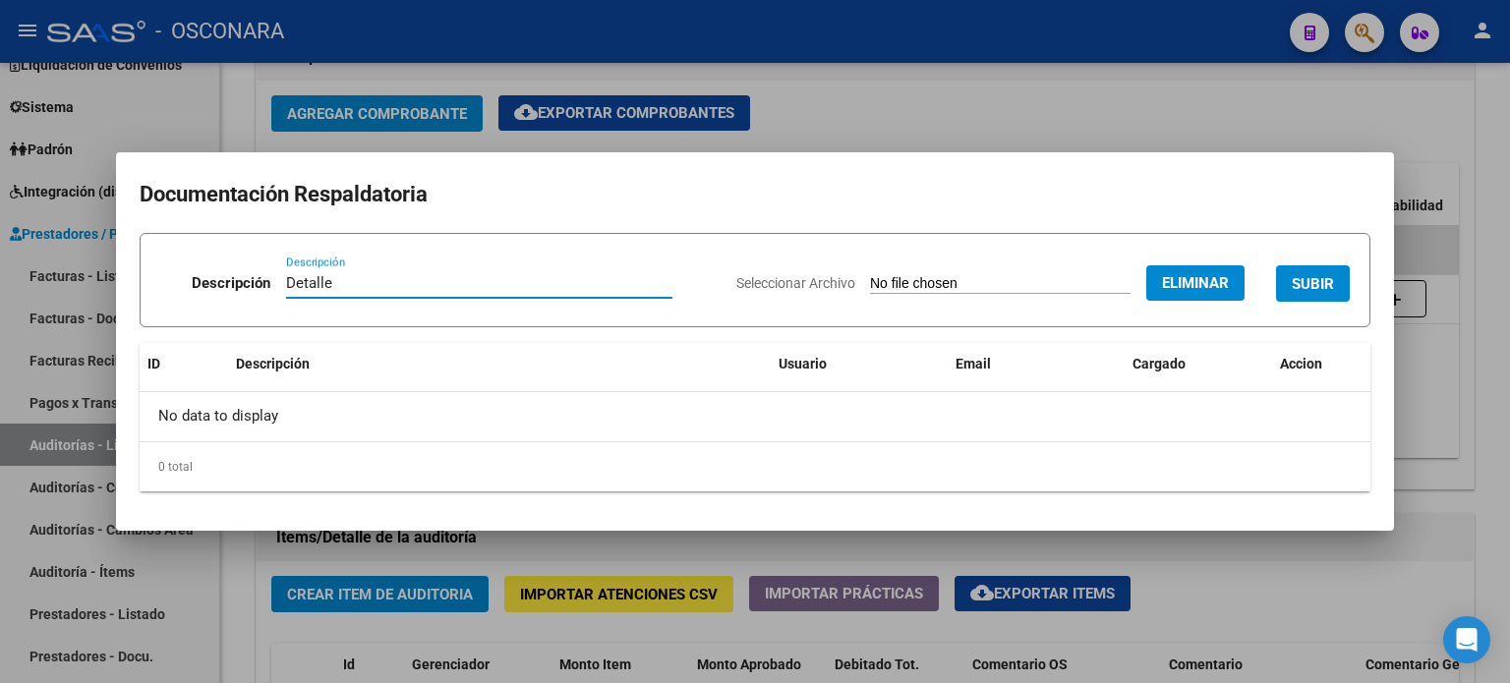
click at [378, 282] on input "Detalle" at bounding box center [479, 283] width 386 height 18
click at [1310, 281] on span "SUBIR" at bounding box center [1313, 284] width 42 height 18
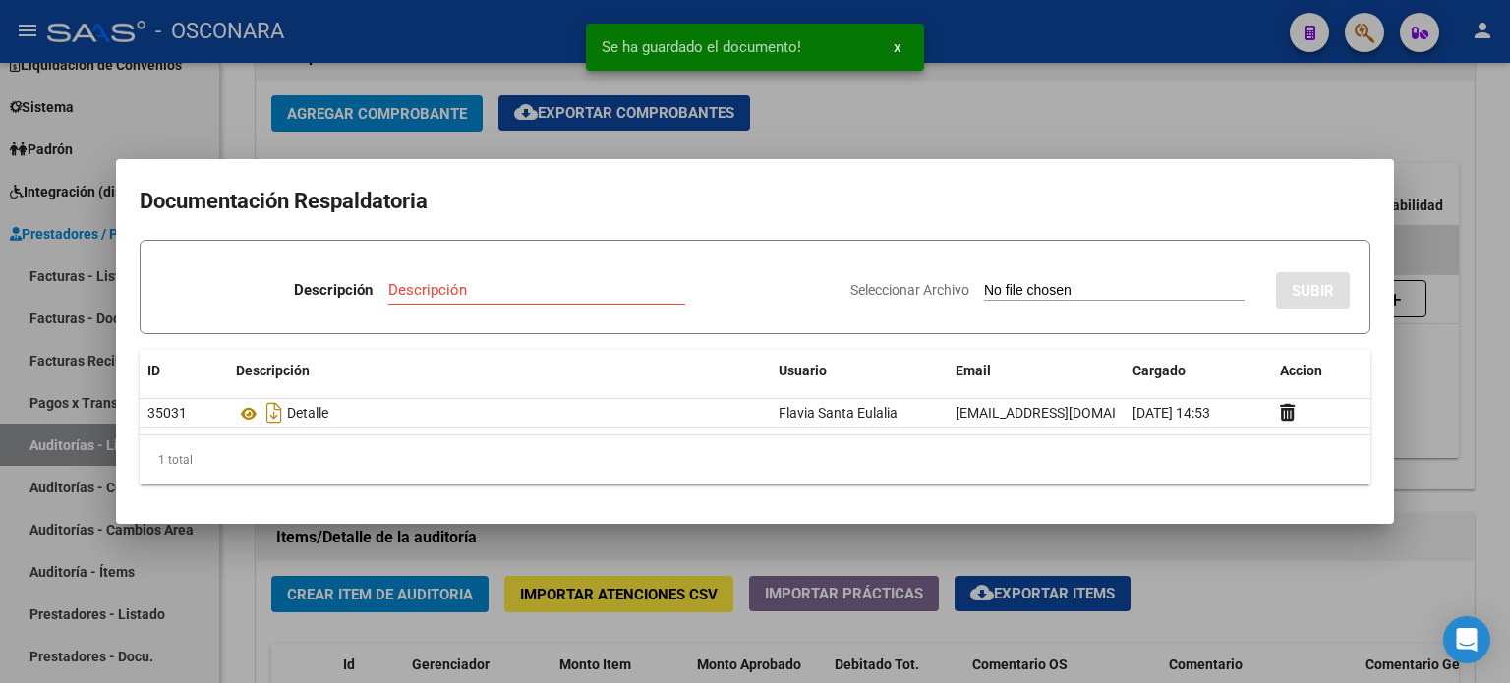
click at [1041, 94] on div at bounding box center [755, 341] width 1510 height 683
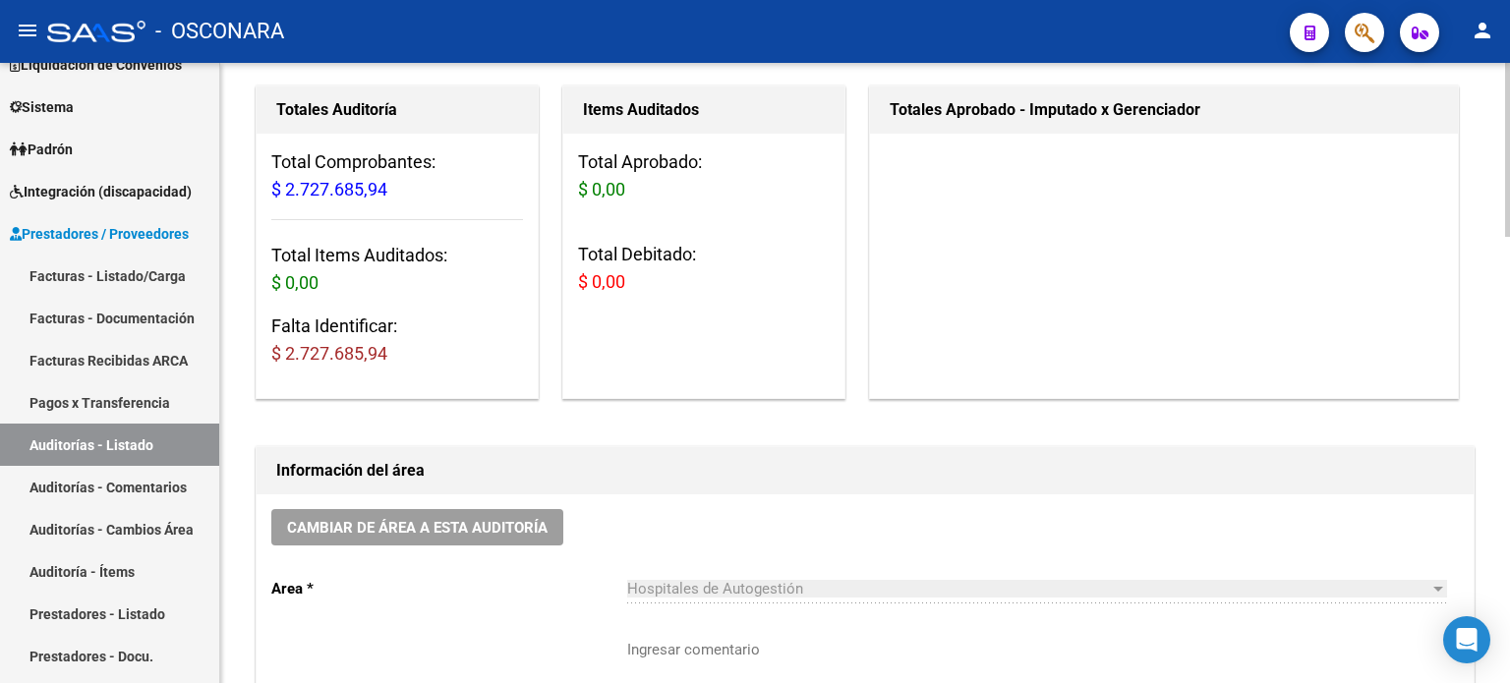
scroll to position [0, 0]
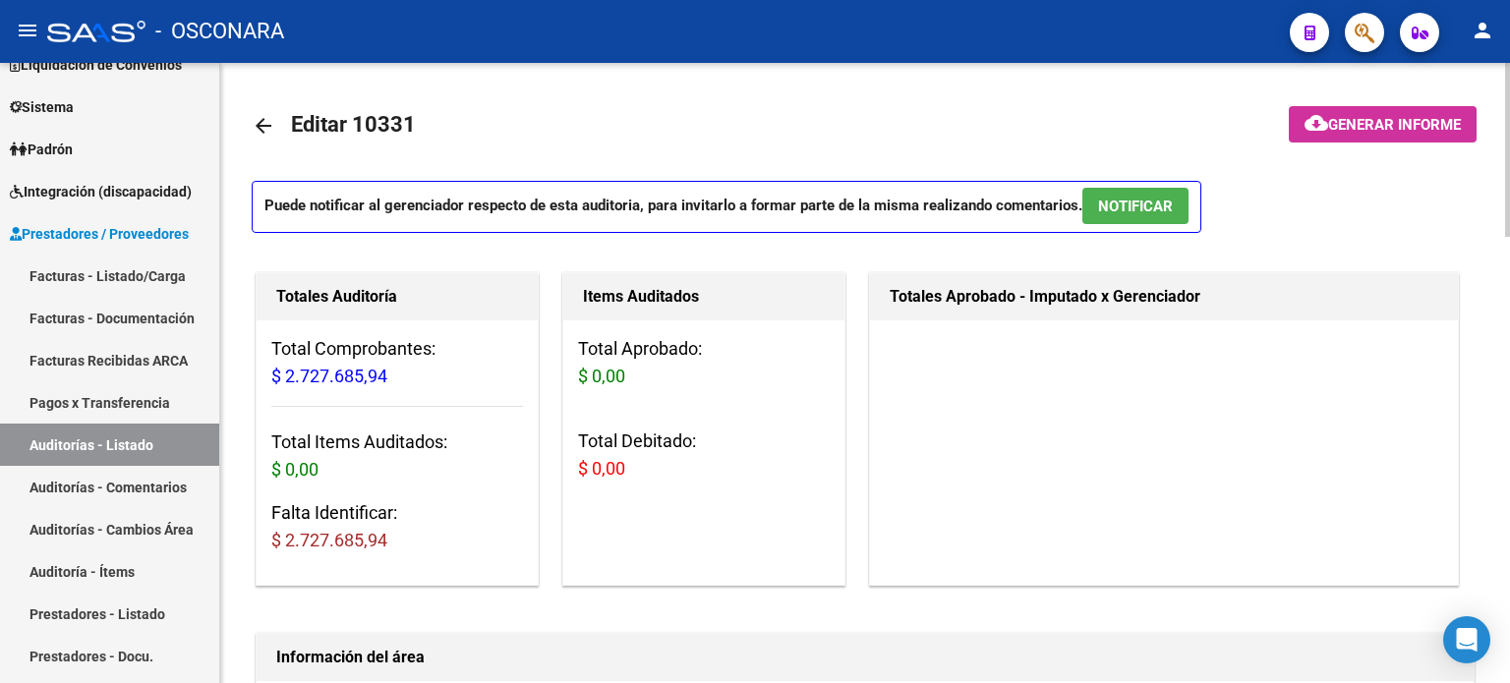
click at [1128, 211] on span "NOTIFICAR" at bounding box center [1135, 207] width 75 height 18
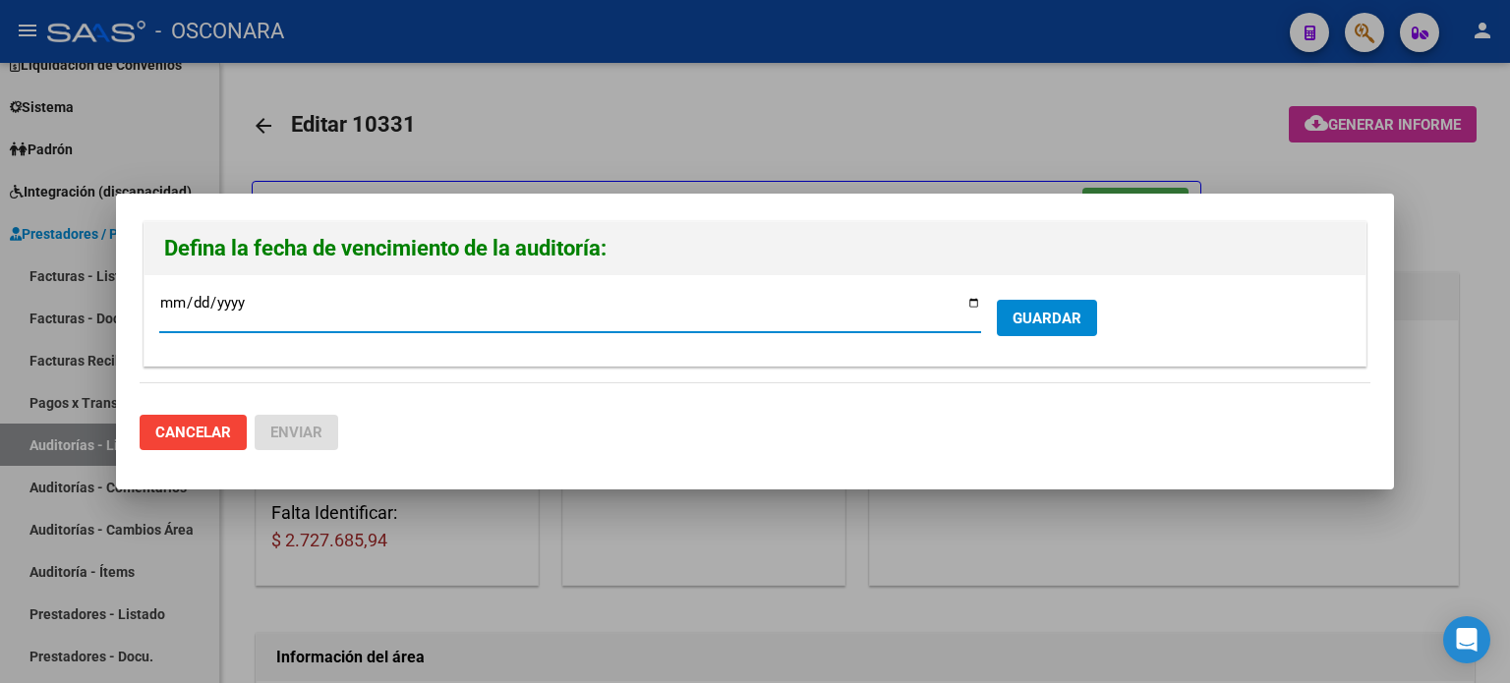
click at [1035, 322] on span "GUARDAR" at bounding box center [1047, 319] width 69 height 18
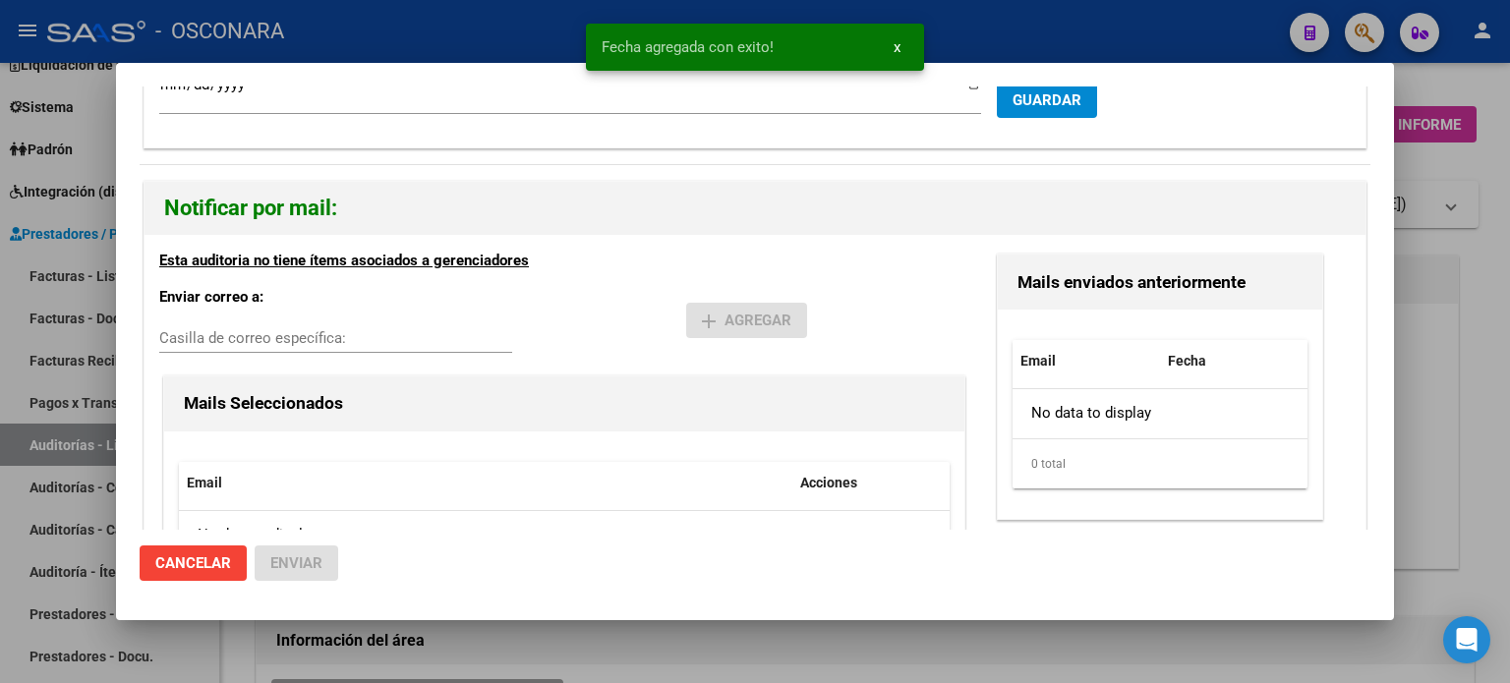
scroll to position [219, 0]
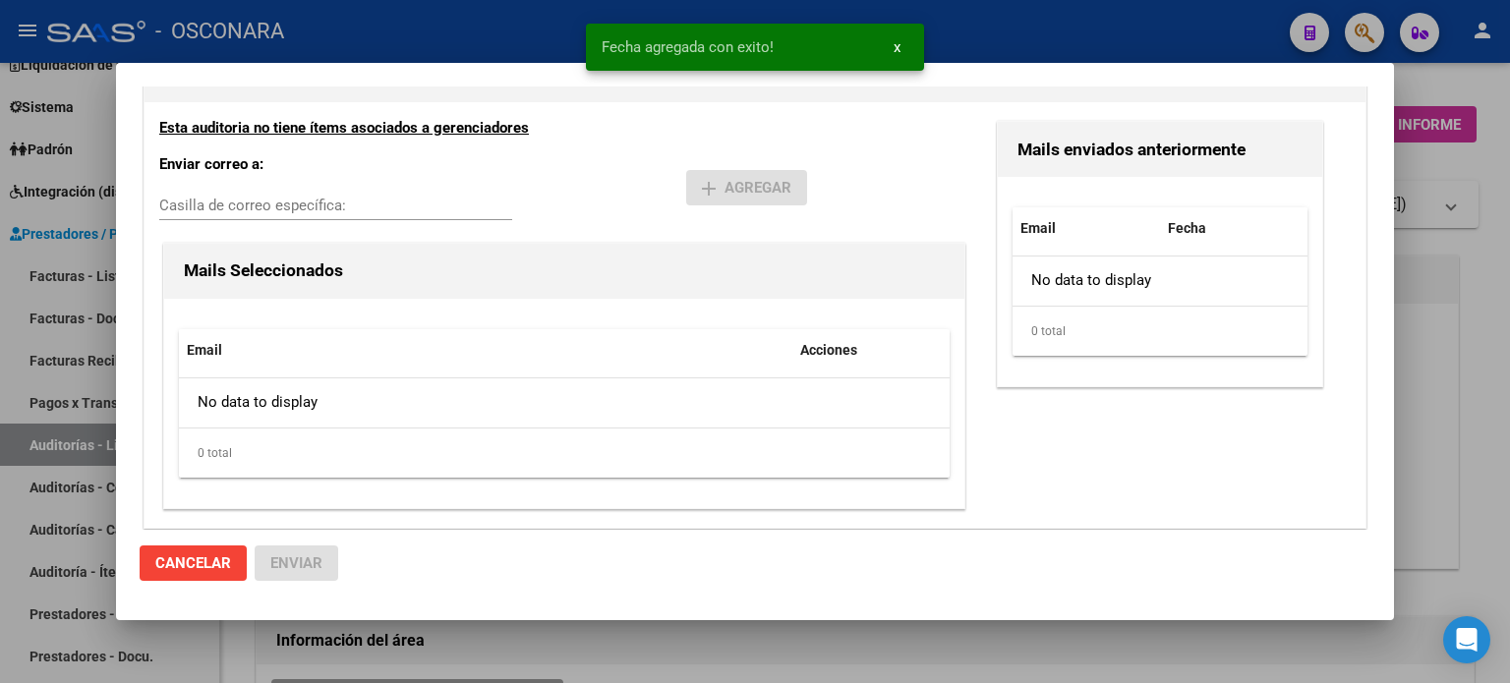
click at [311, 200] on input "Casilla de correo específica:" at bounding box center [335, 206] width 353 height 18
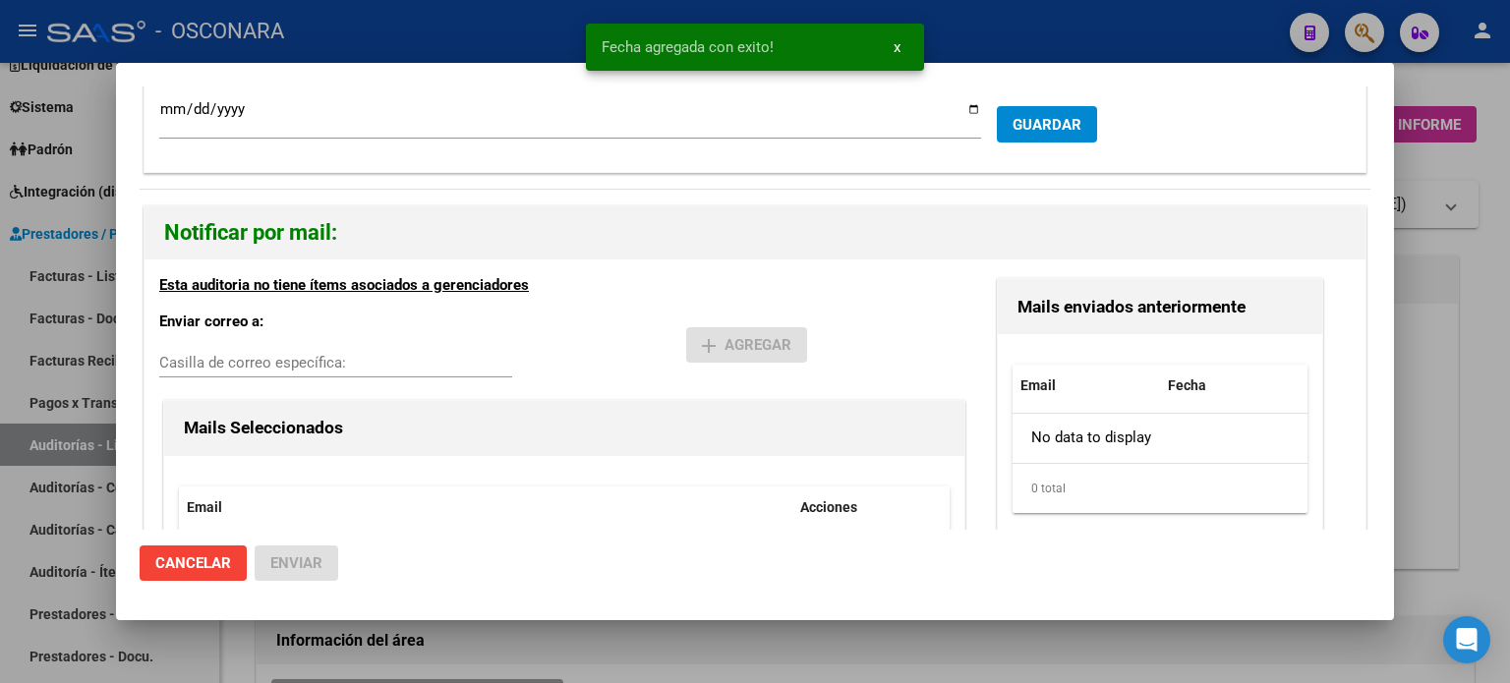
scroll to position [0, 0]
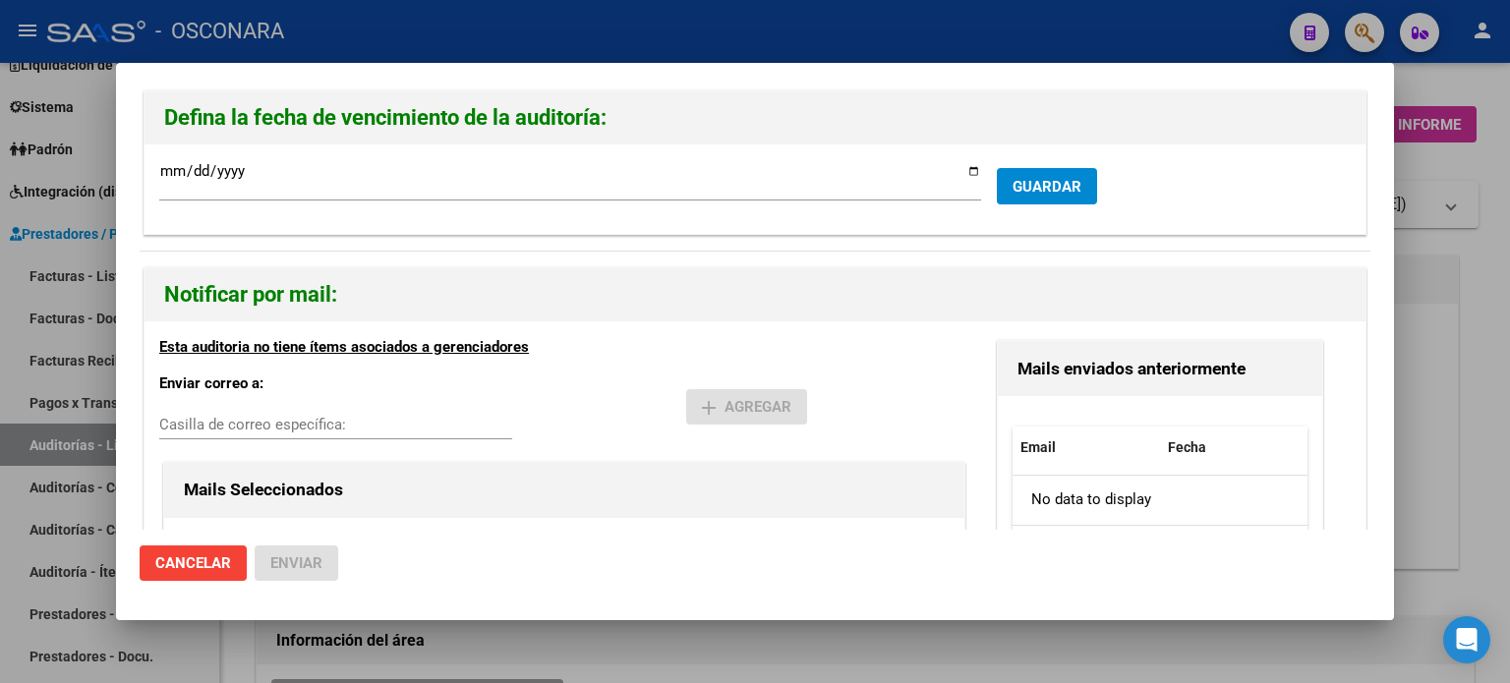
click at [695, 307] on h2 "Notificar por mail:" at bounding box center [755, 294] width 1182 height 37
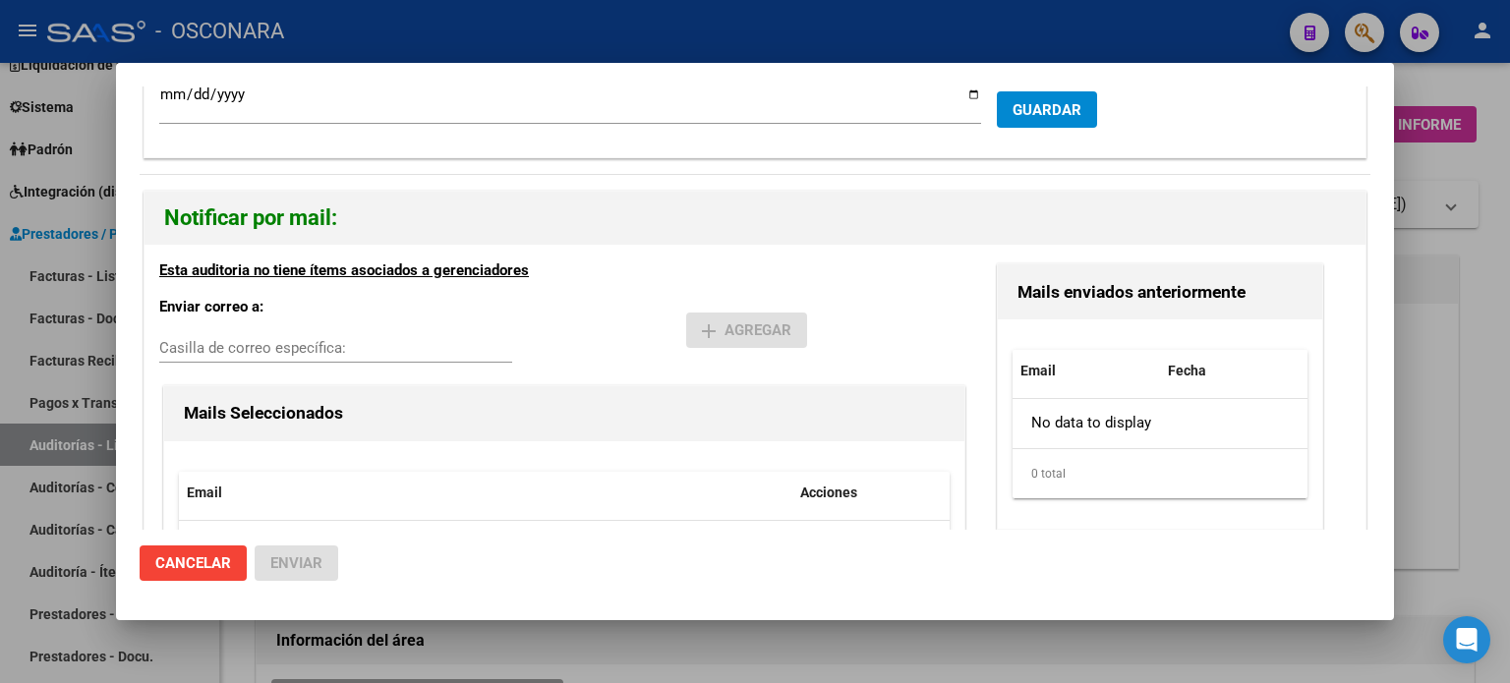
scroll to position [197, 0]
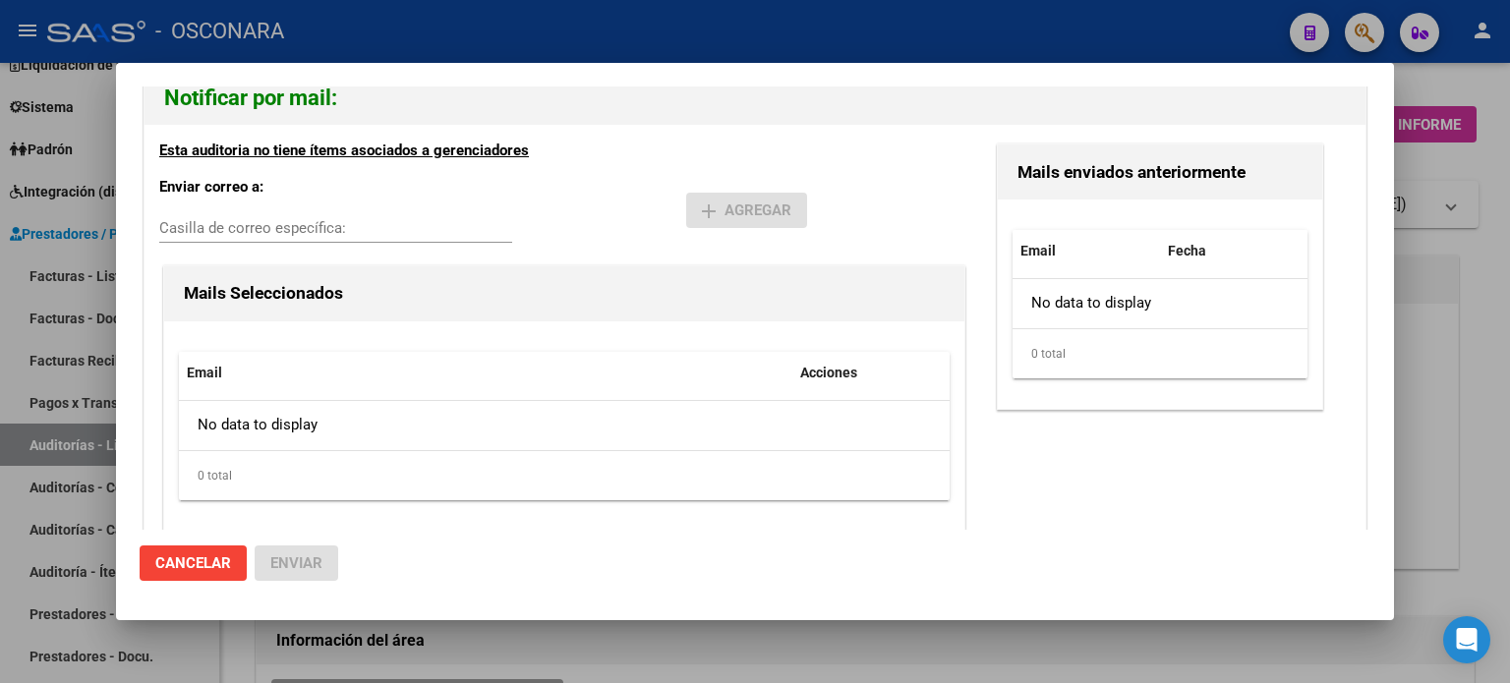
click at [448, 230] on input "Casilla de correo específica:" at bounding box center [335, 228] width 353 height 18
click at [692, 148] on div "Esta auditoria no tiene ítems asociados a gerenciadores" at bounding box center [564, 151] width 810 height 23
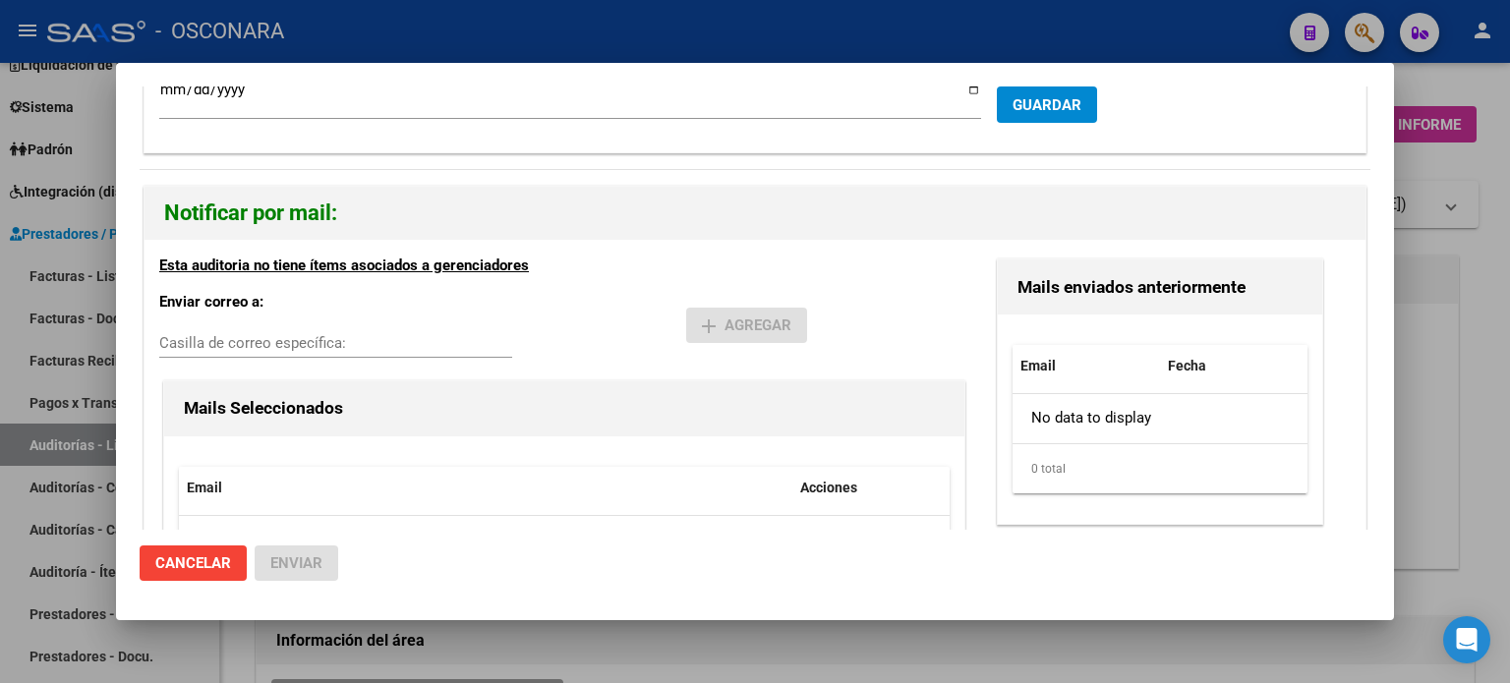
scroll to position [0, 0]
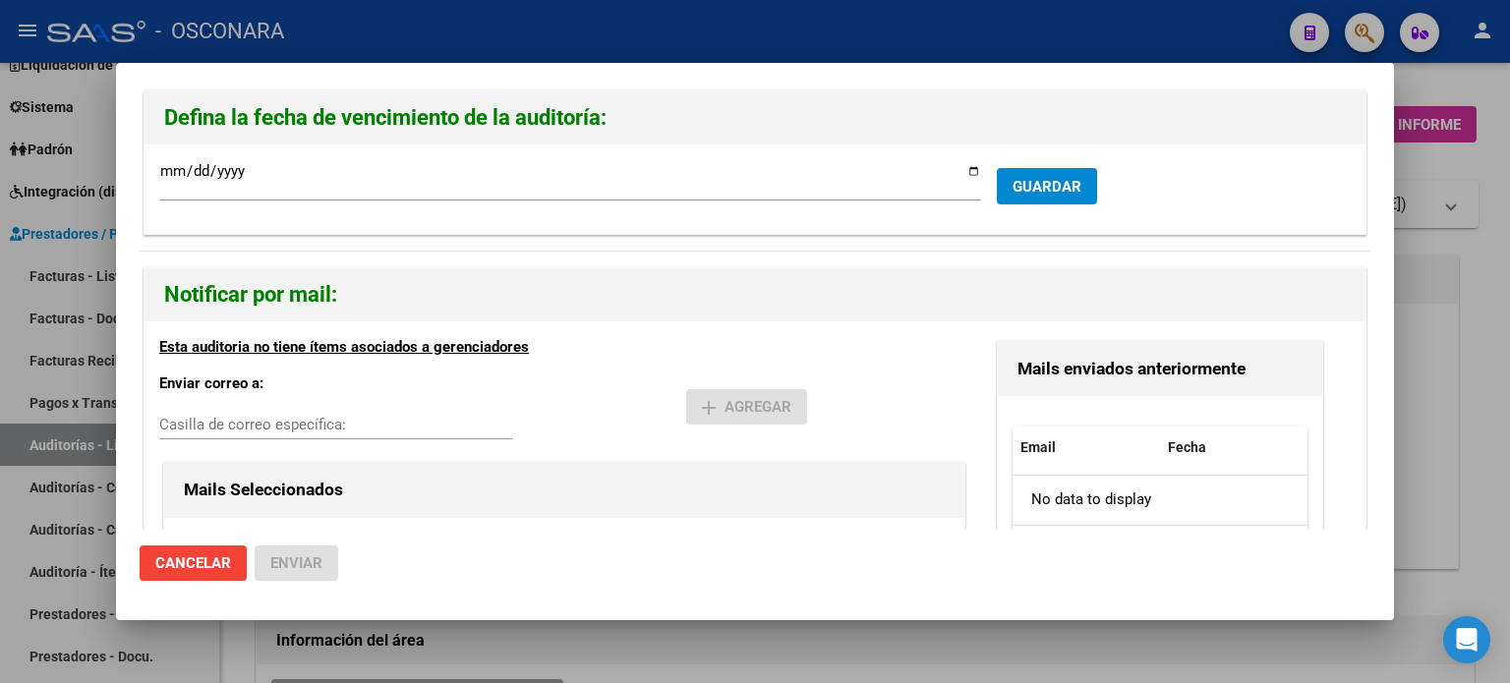
click at [1491, 380] on div at bounding box center [755, 341] width 1510 height 683
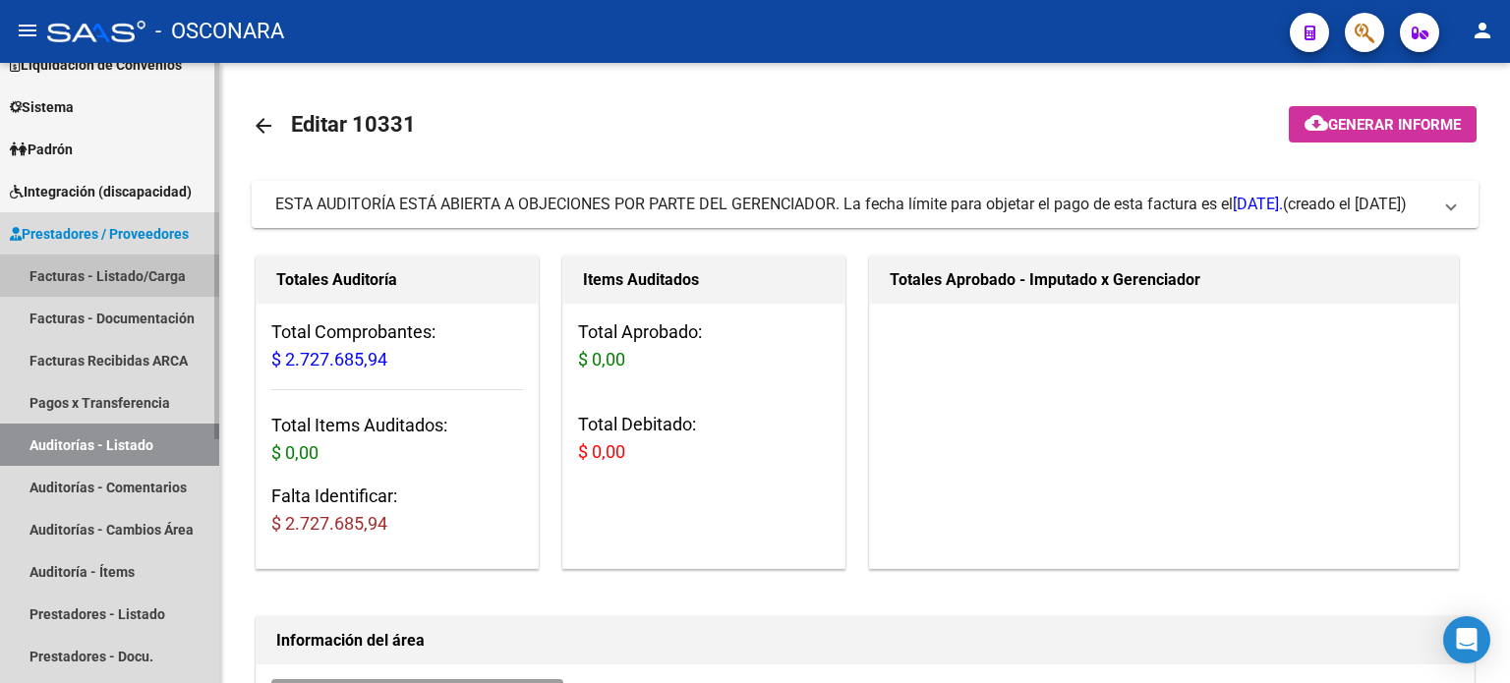
click at [105, 262] on link "Facturas - Listado/Carga" at bounding box center [109, 276] width 219 height 42
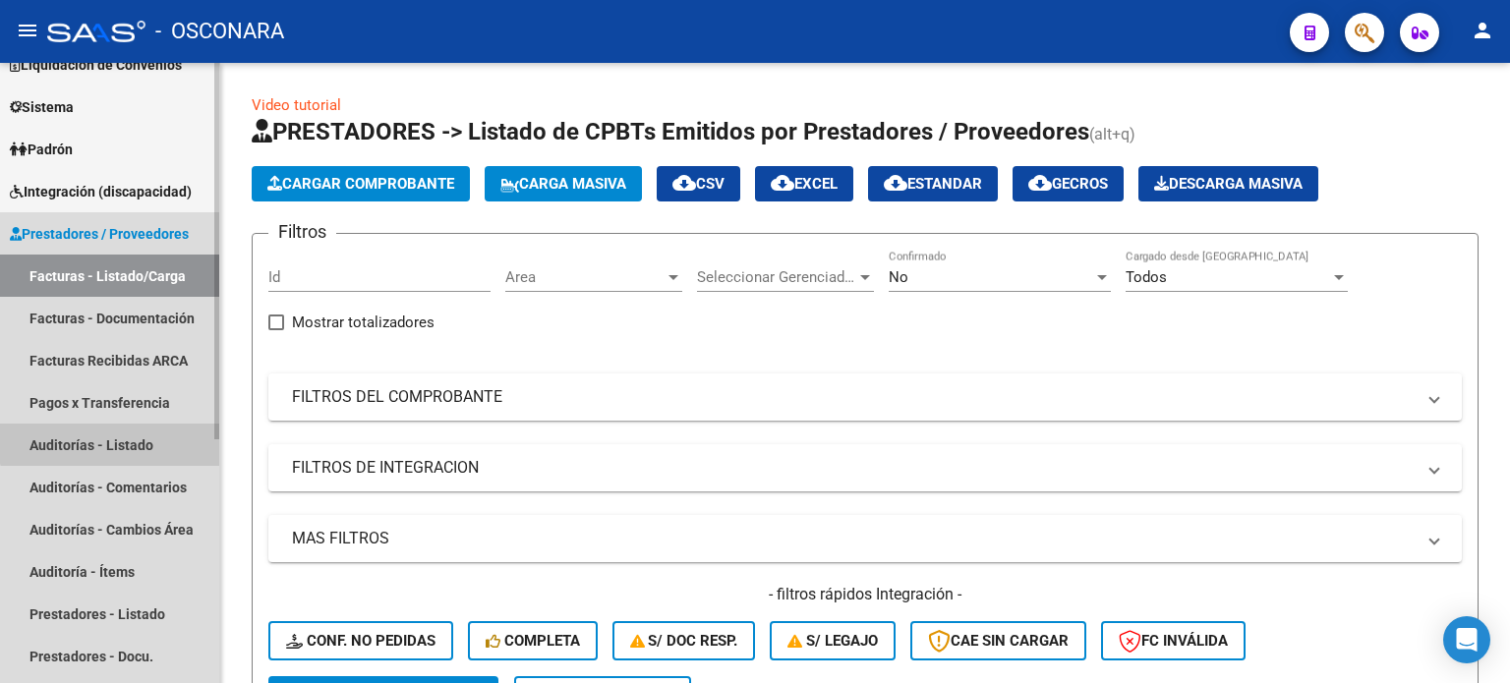
click at [122, 438] on link "Auditorías - Listado" at bounding box center [109, 445] width 219 height 42
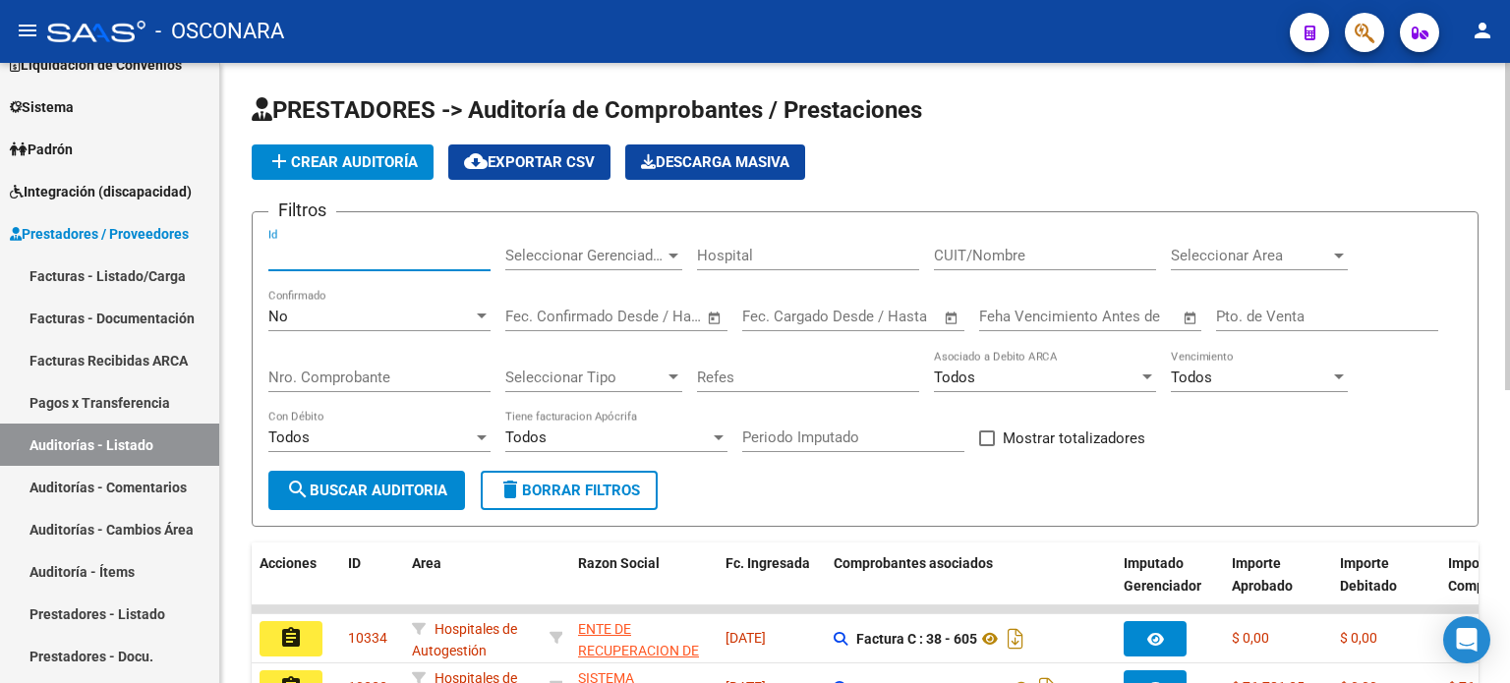
click at [315, 247] on input "Id" at bounding box center [379, 256] width 222 height 18
click at [319, 301] on div "No Confirmado" at bounding box center [379, 310] width 222 height 42
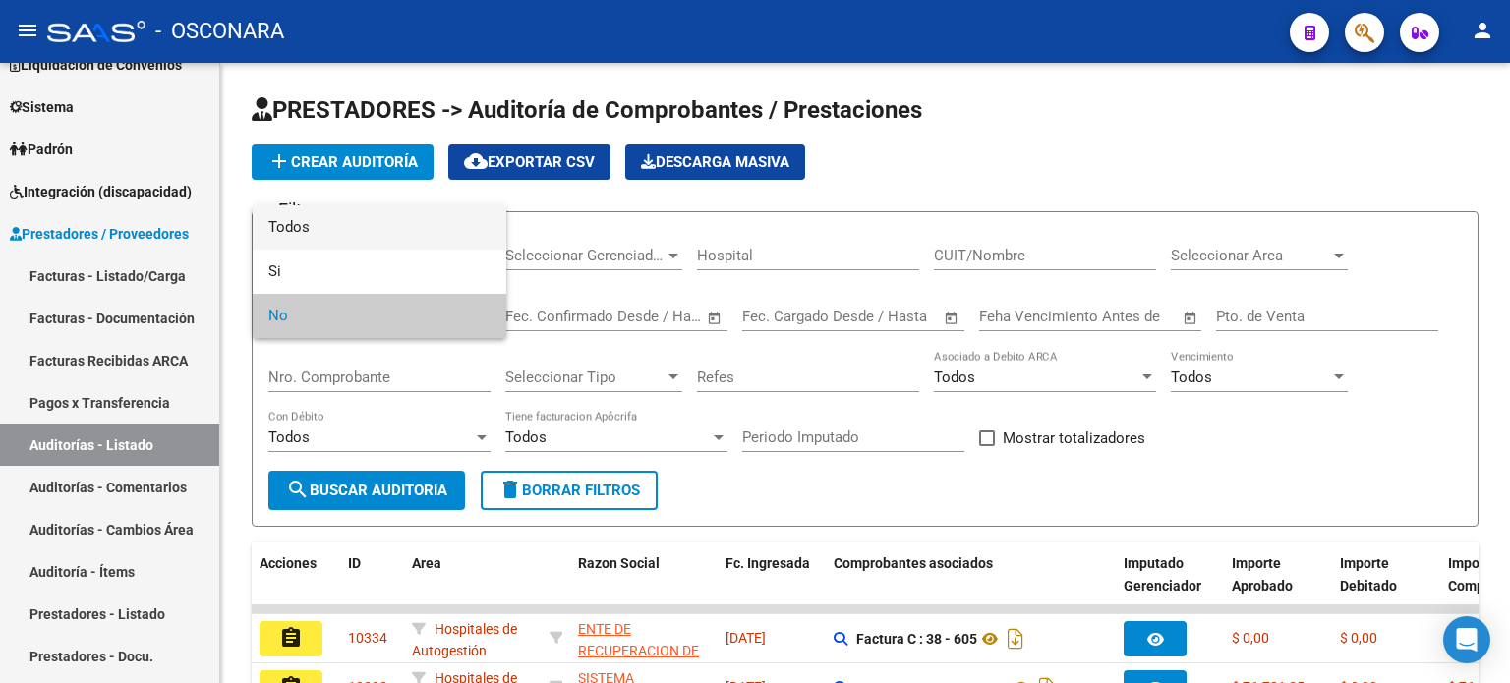
click at [319, 234] on span "Todos" at bounding box center [379, 228] width 222 height 44
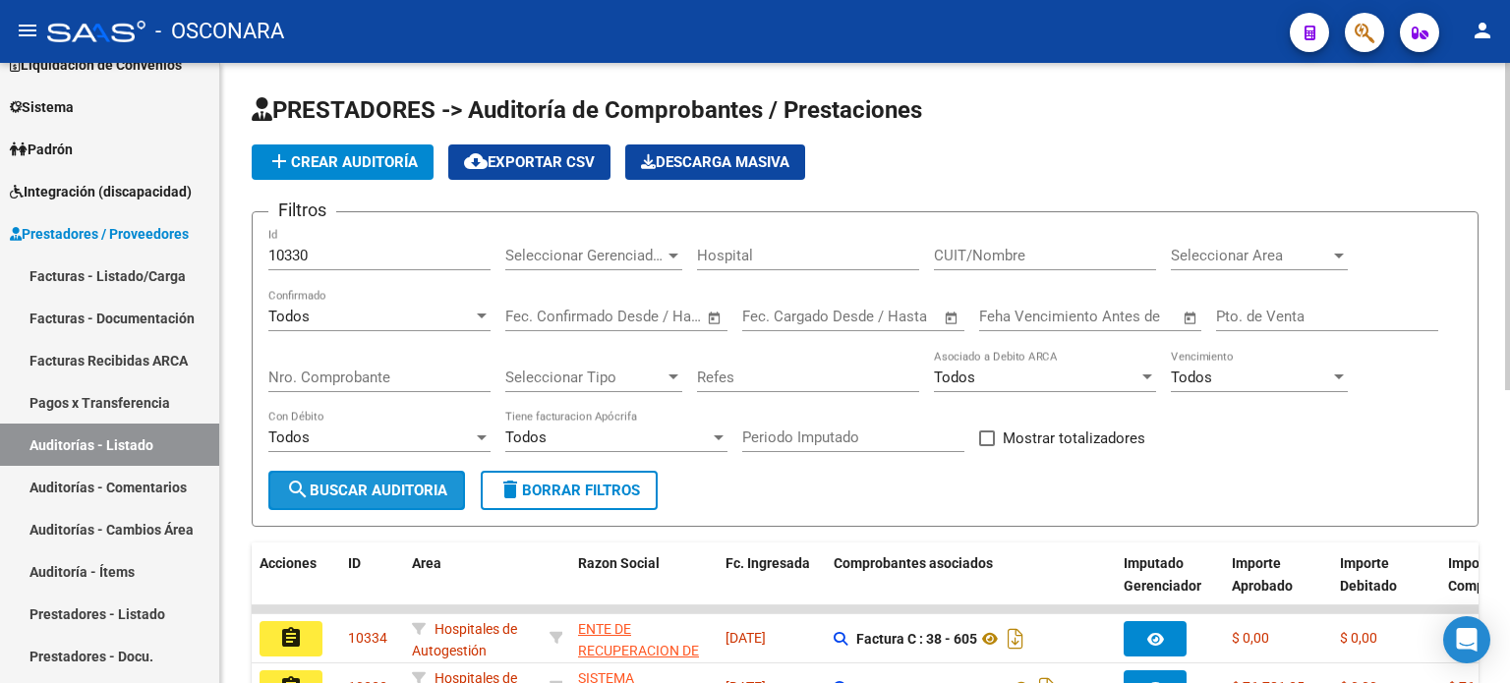
click at [331, 493] on span "search Buscar Auditoria" at bounding box center [366, 491] width 161 height 18
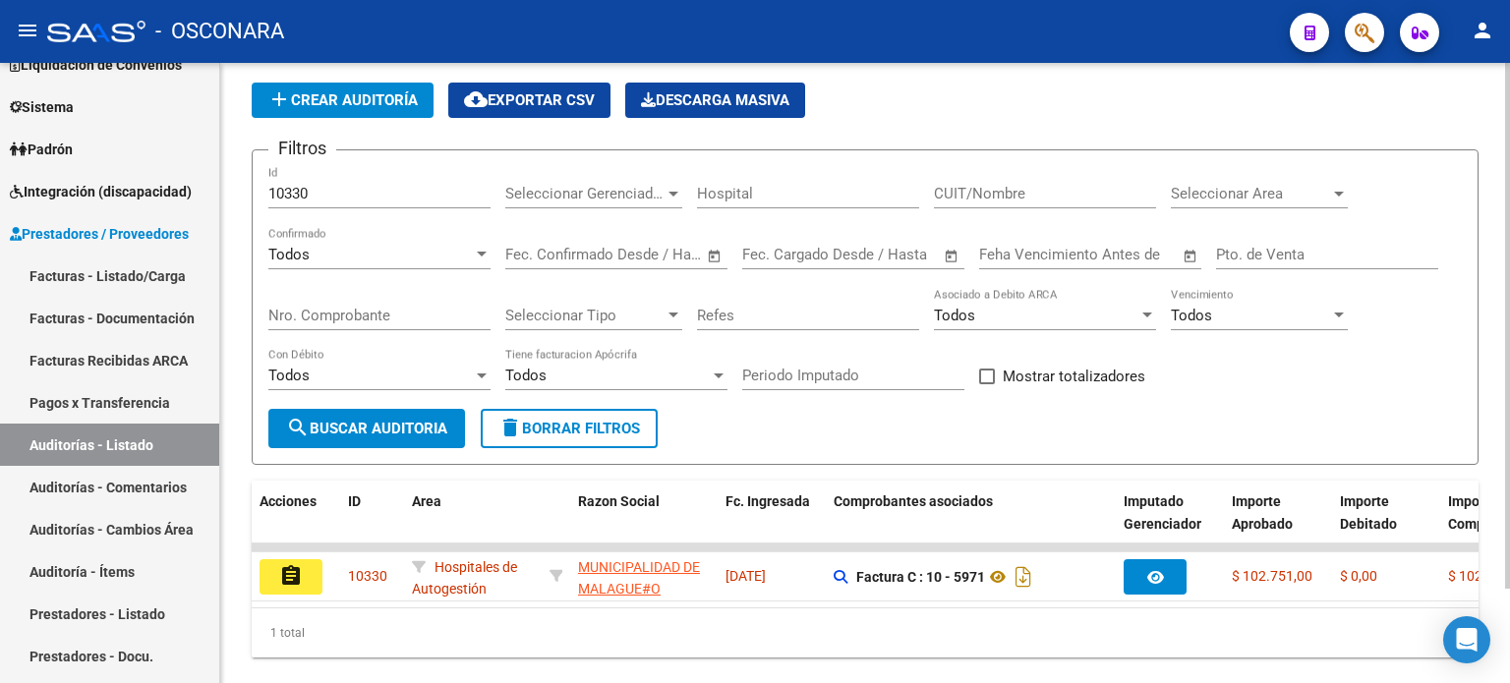
scroll to position [110, 0]
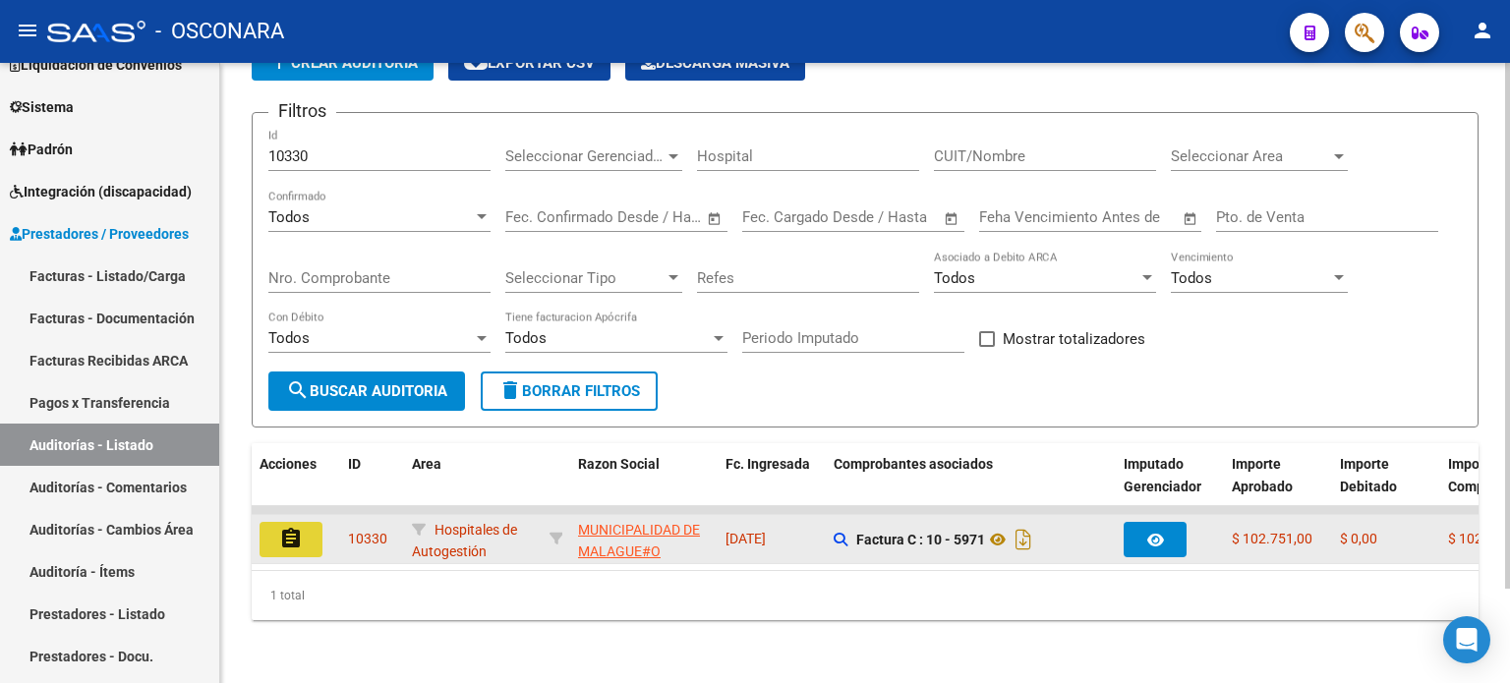
click at [274, 522] on button "assignment" at bounding box center [291, 539] width 63 height 35
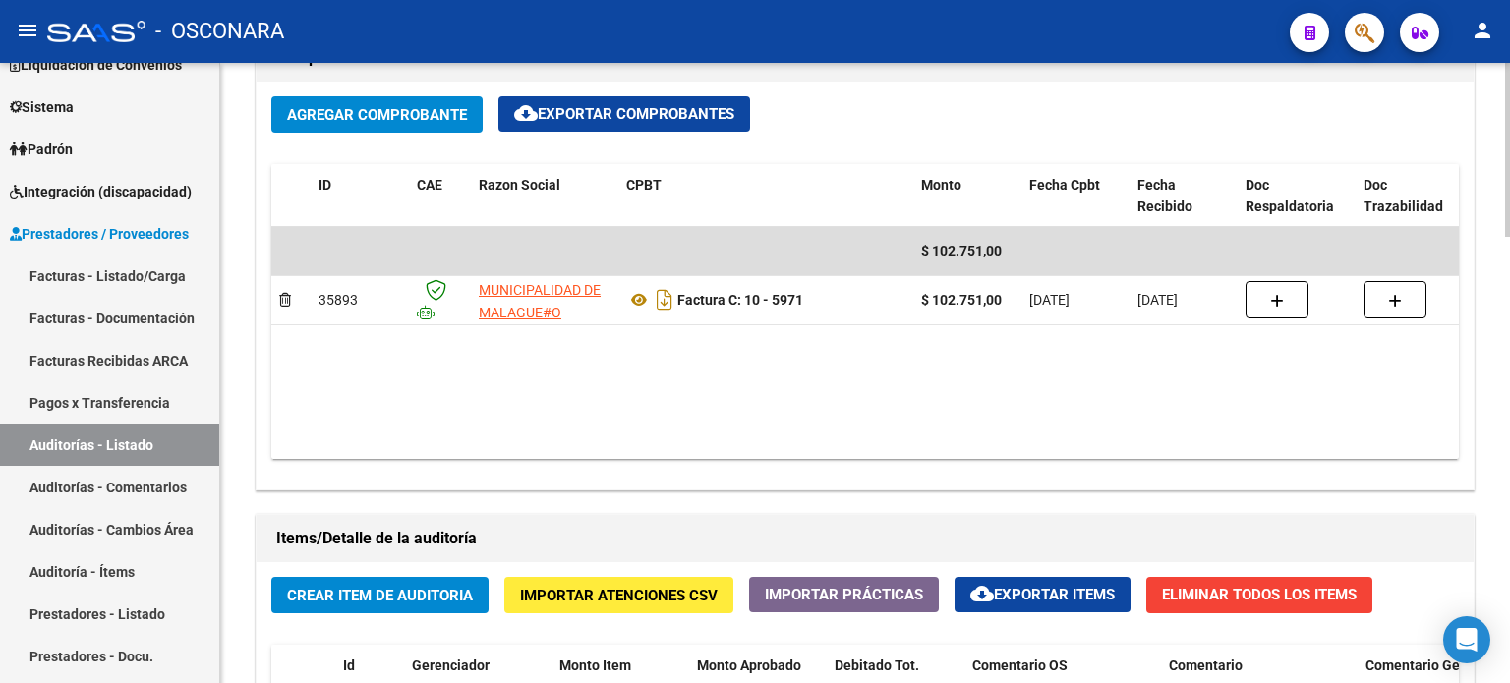
scroll to position [983, 0]
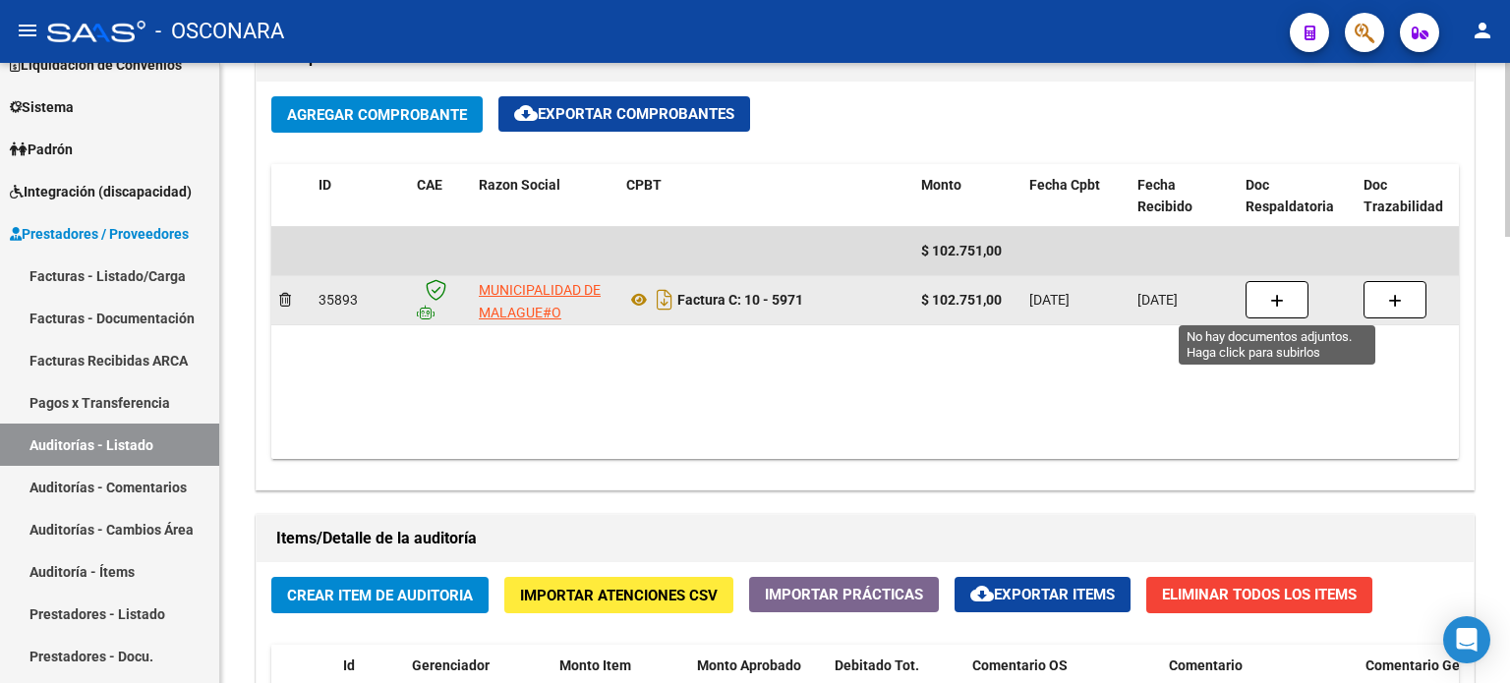
click at [1279, 302] on icon "button" at bounding box center [1278, 301] width 14 height 15
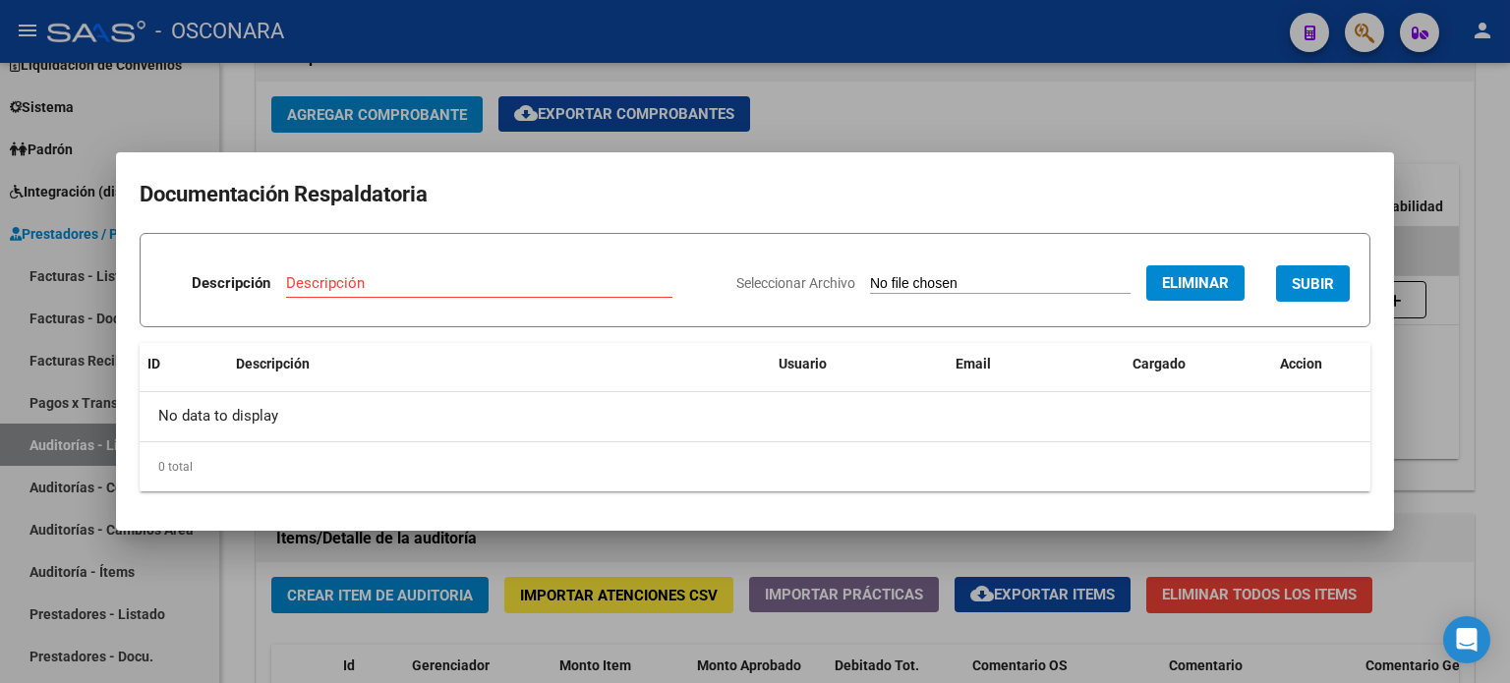
click at [388, 281] on input "Descripción" at bounding box center [479, 283] width 386 height 18
click at [1330, 284] on span "SUBIR" at bounding box center [1313, 284] width 42 height 18
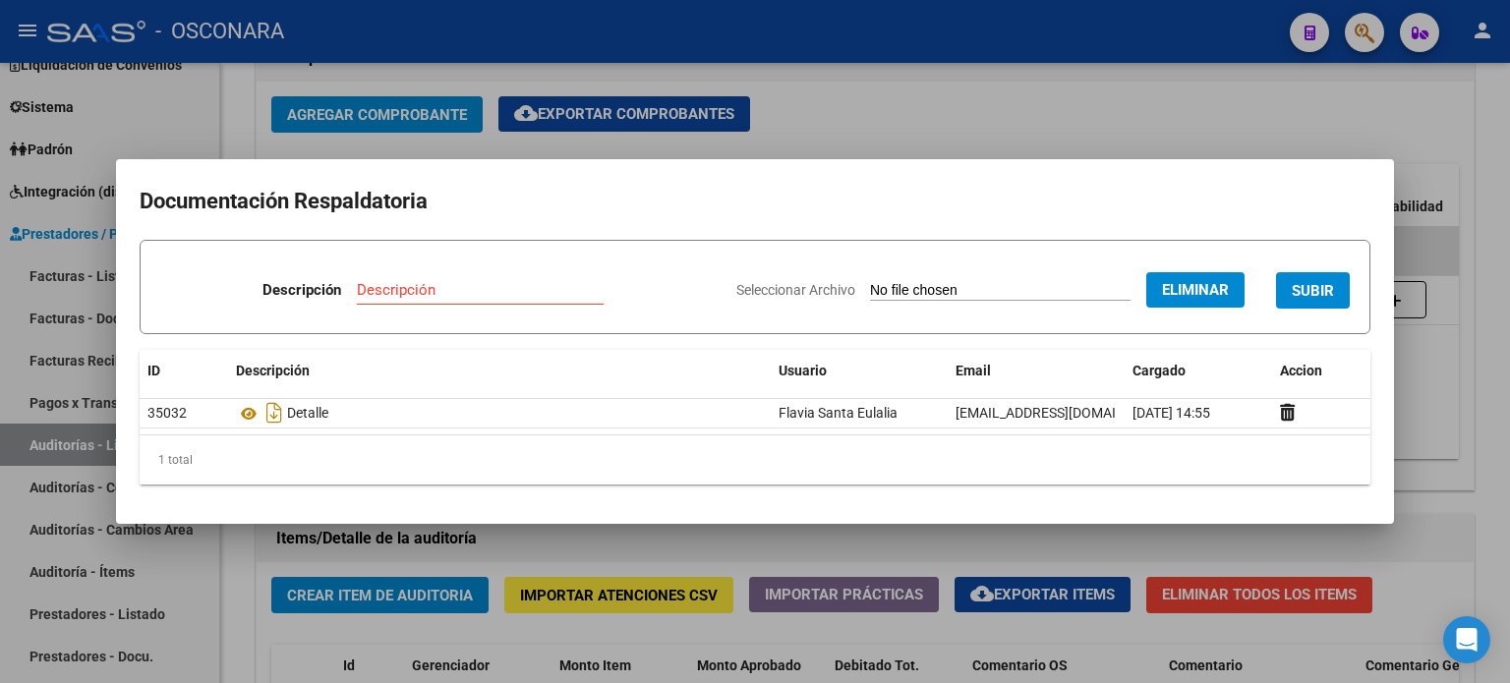
click at [453, 294] on input "Descripción" at bounding box center [480, 290] width 247 height 18
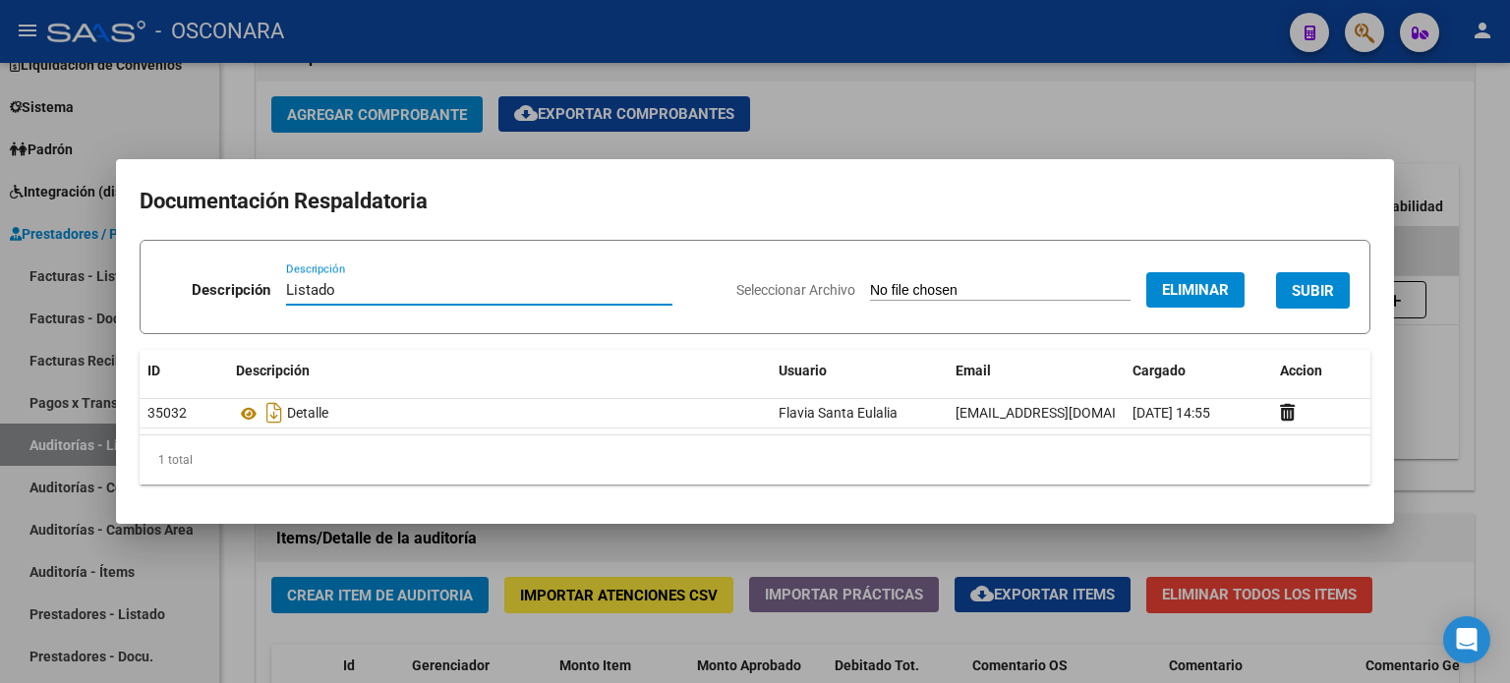
click at [1309, 293] on span "SUBIR" at bounding box center [1313, 291] width 42 height 18
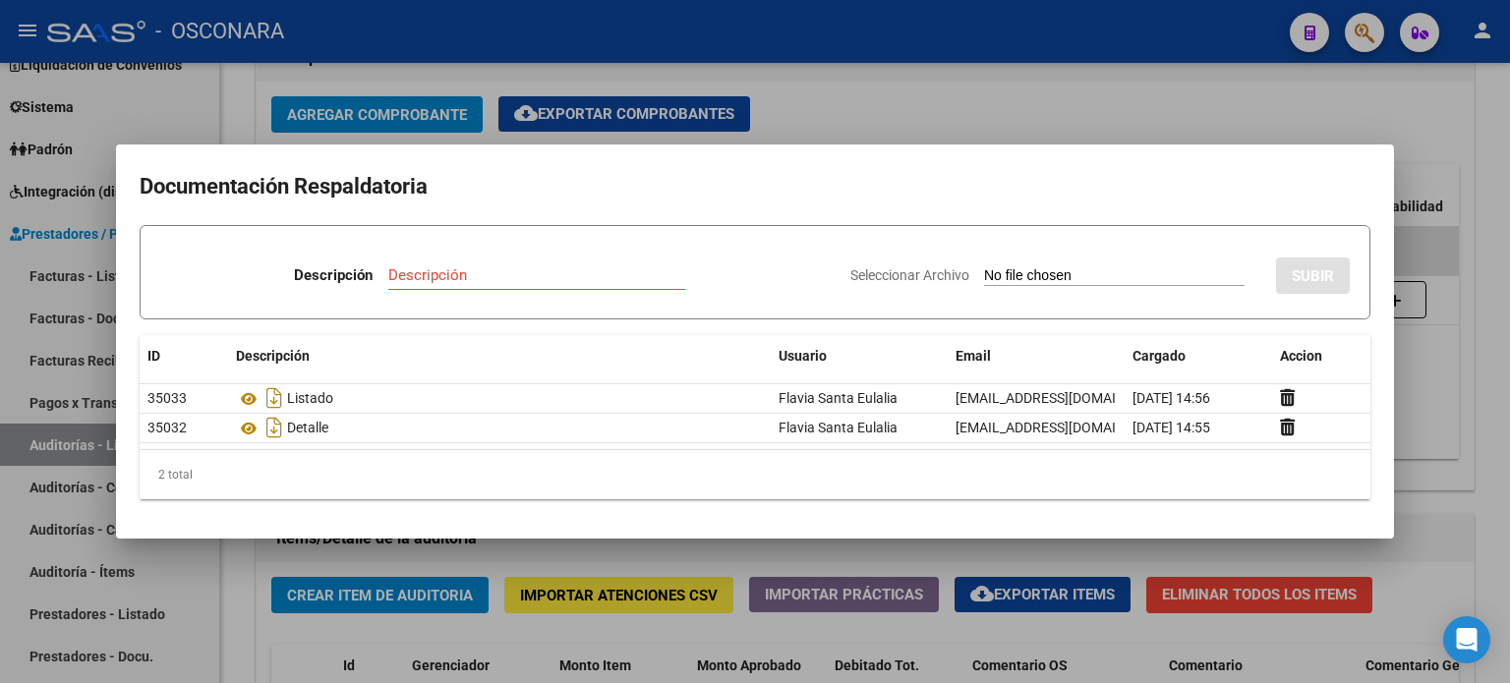
click at [997, 95] on div at bounding box center [755, 341] width 1510 height 683
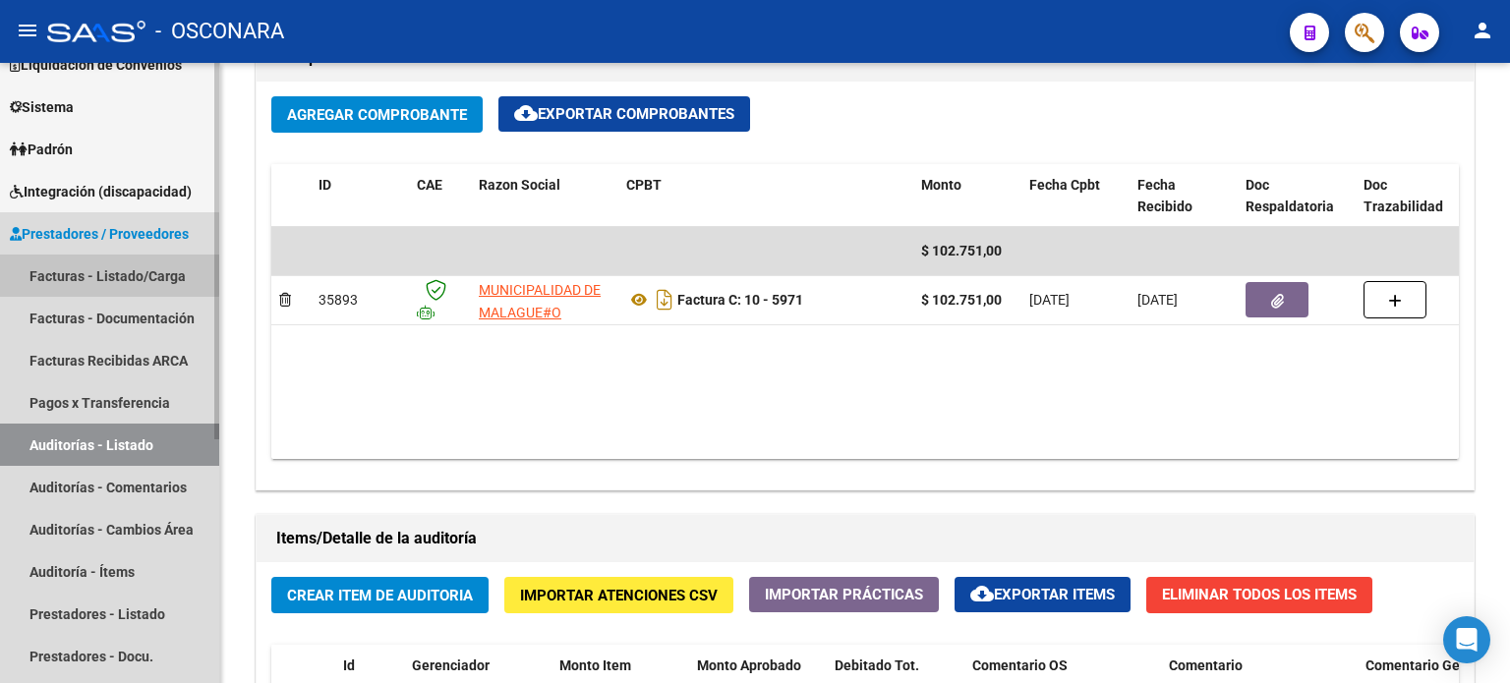
click at [89, 273] on link "Facturas - Listado/Carga" at bounding box center [109, 276] width 219 height 42
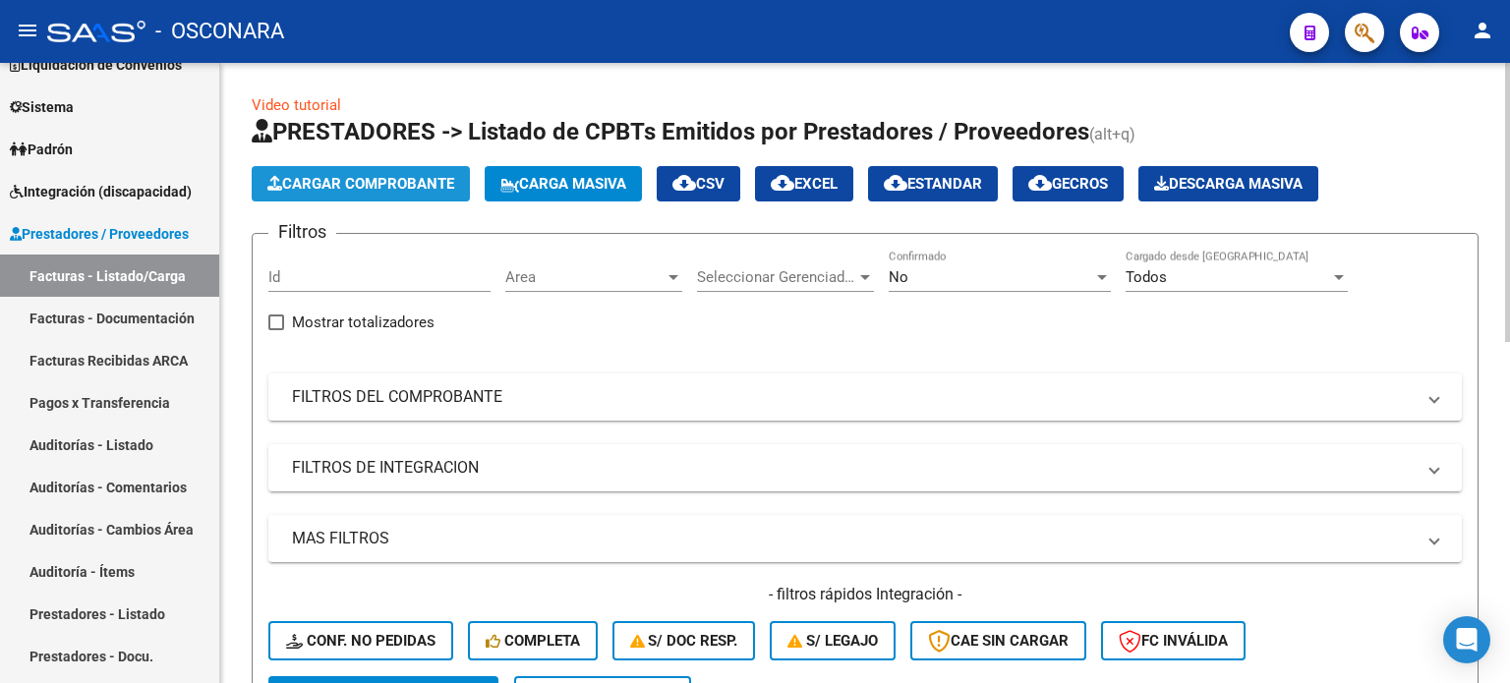
click at [388, 184] on span "Cargar Comprobante" at bounding box center [360, 184] width 187 height 18
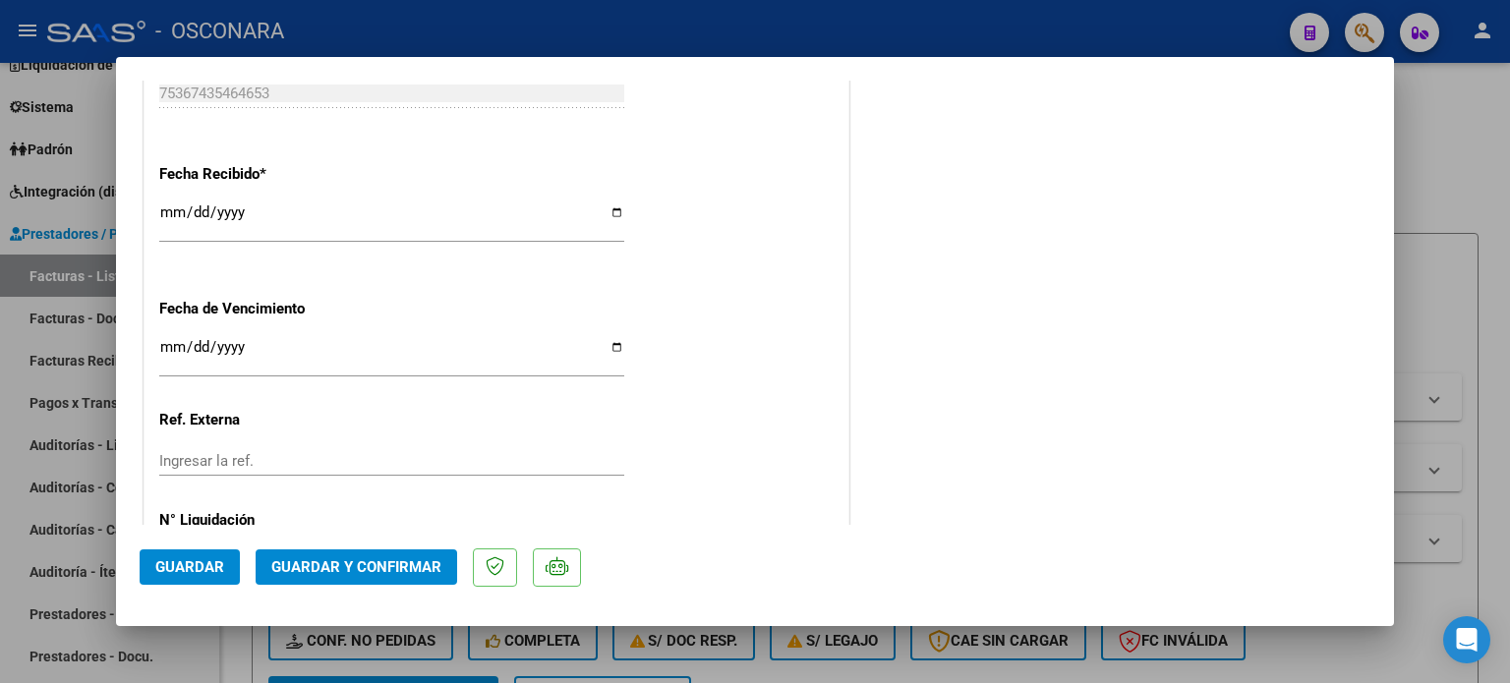
scroll to position [1180, 0]
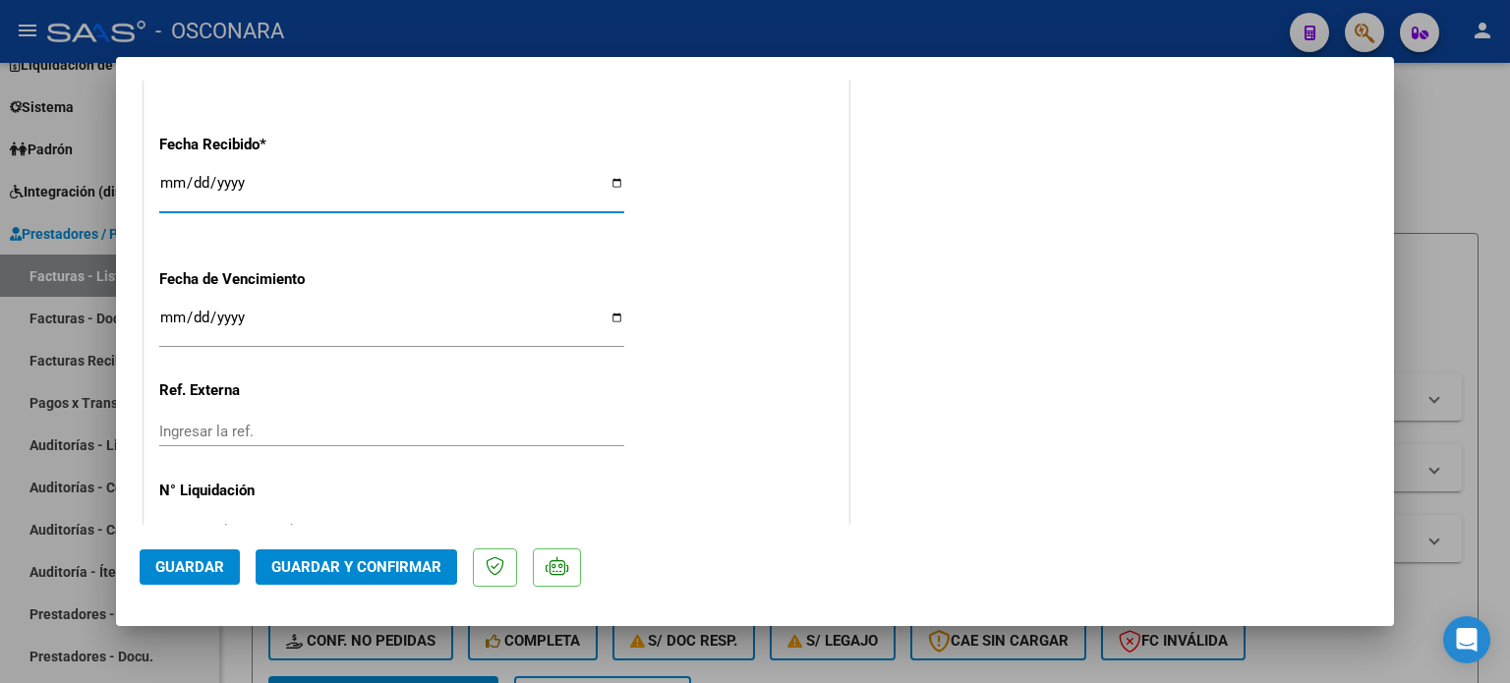
click at [165, 184] on input "[DATE]" at bounding box center [391, 190] width 465 height 31
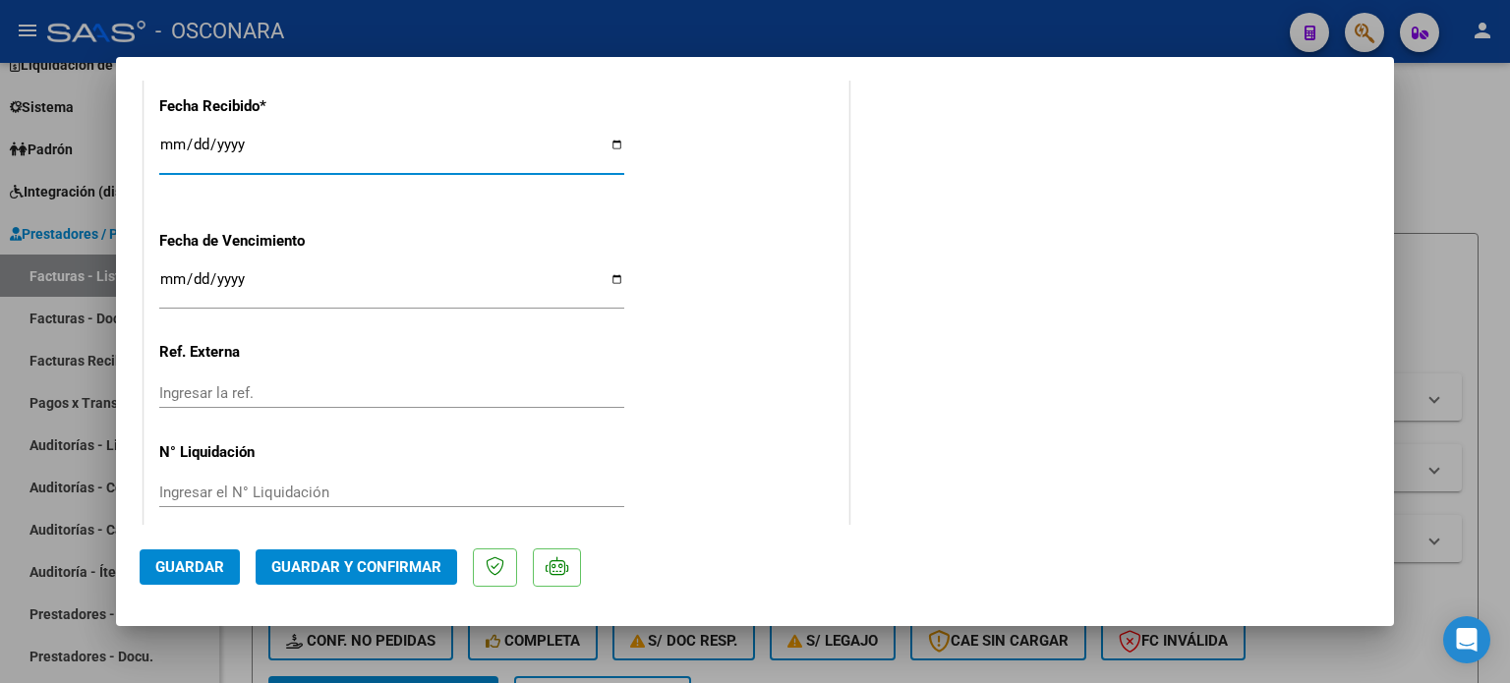
scroll to position [1237, 0]
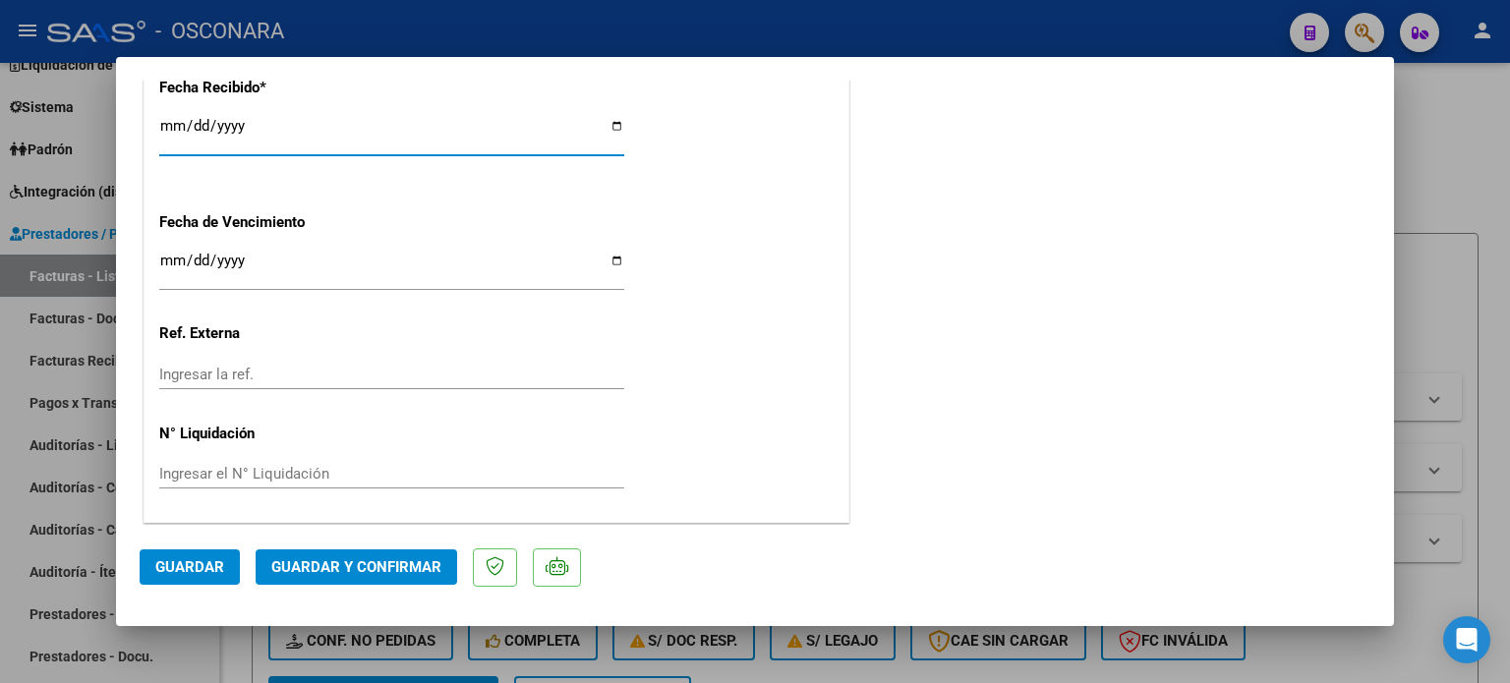
click at [405, 561] on span "Guardar y Confirmar" at bounding box center [356, 568] width 170 height 18
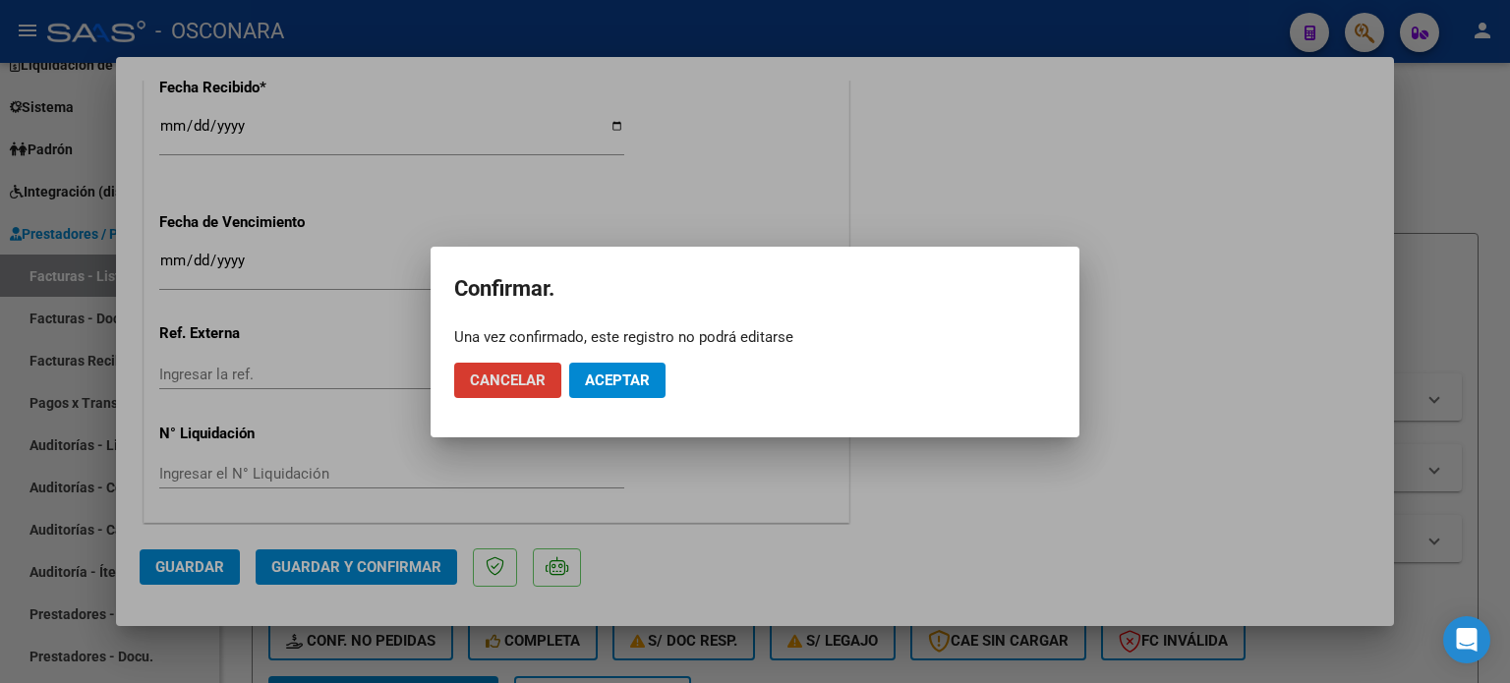
click at [627, 369] on button "Aceptar" at bounding box center [617, 380] width 96 height 35
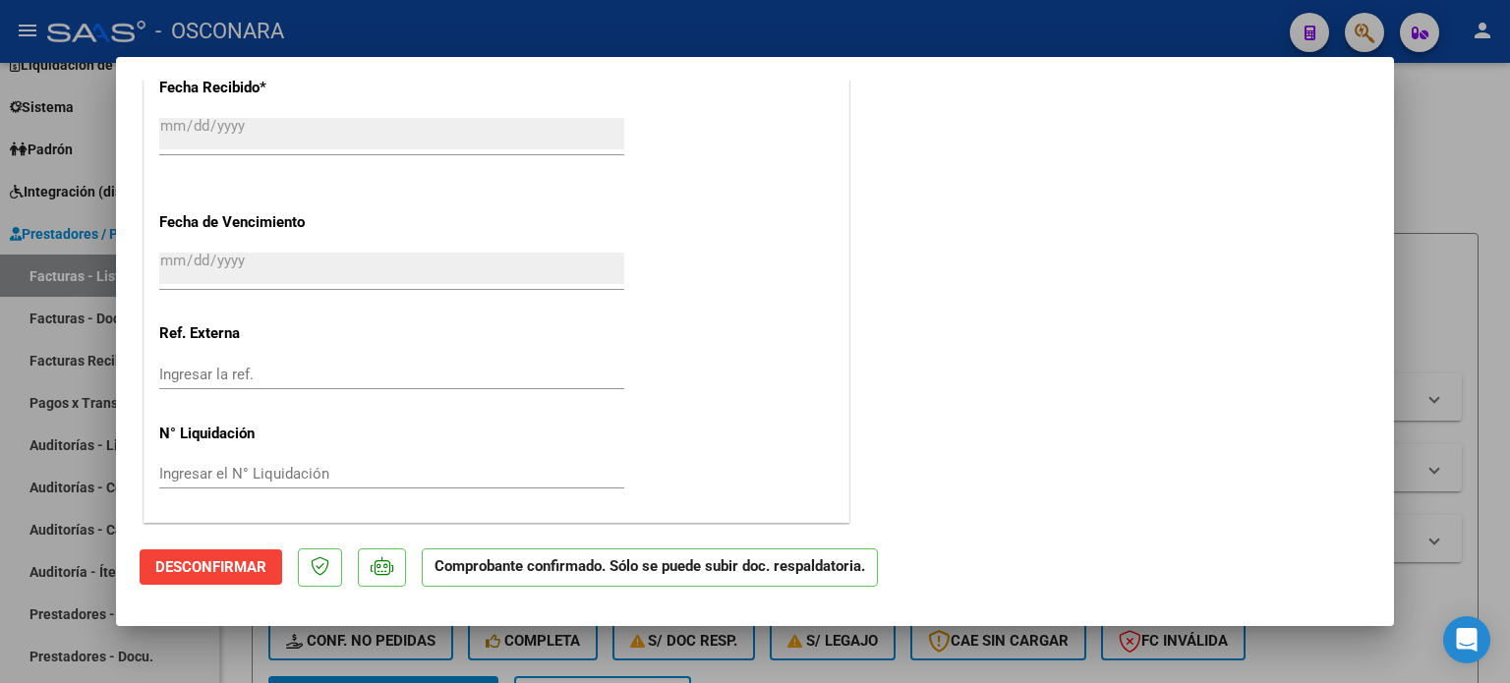
click at [1462, 143] on div at bounding box center [755, 341] width 1510 height 683
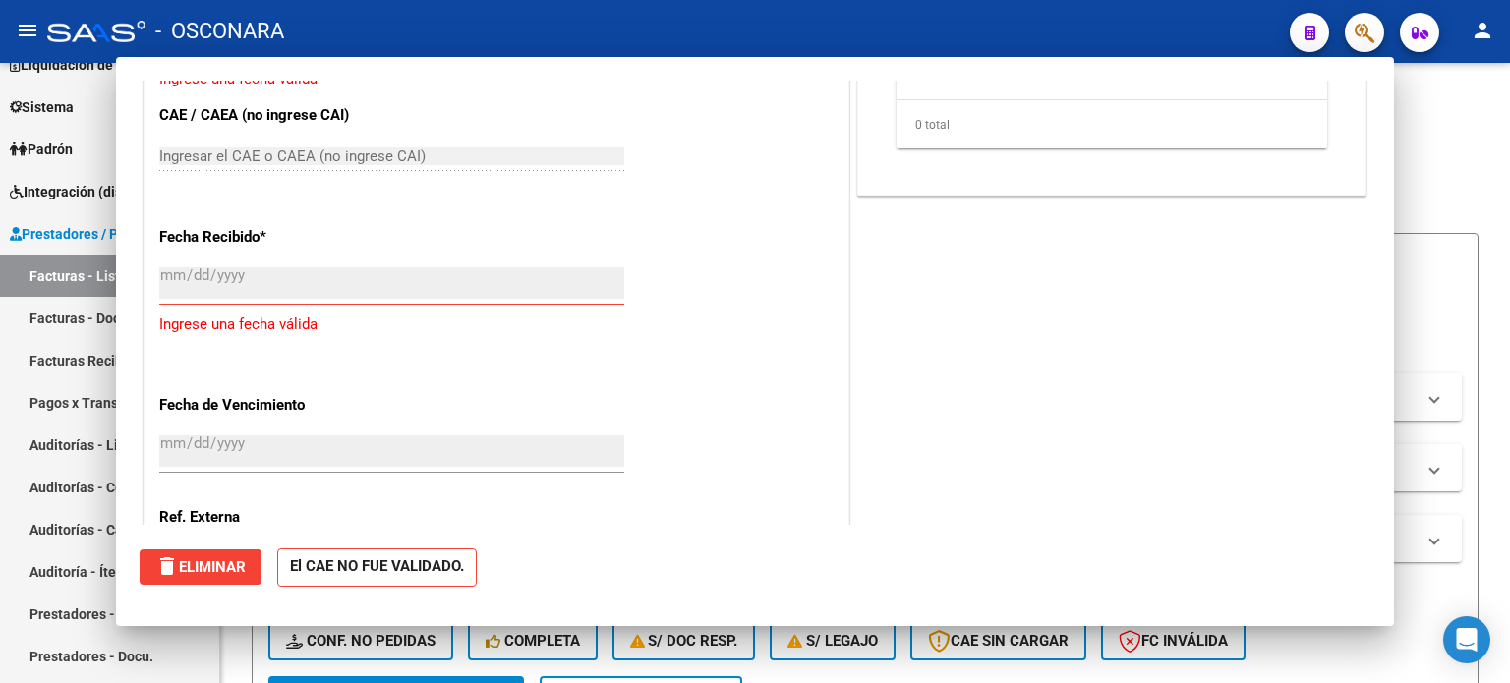
scroll to position [0, 0]
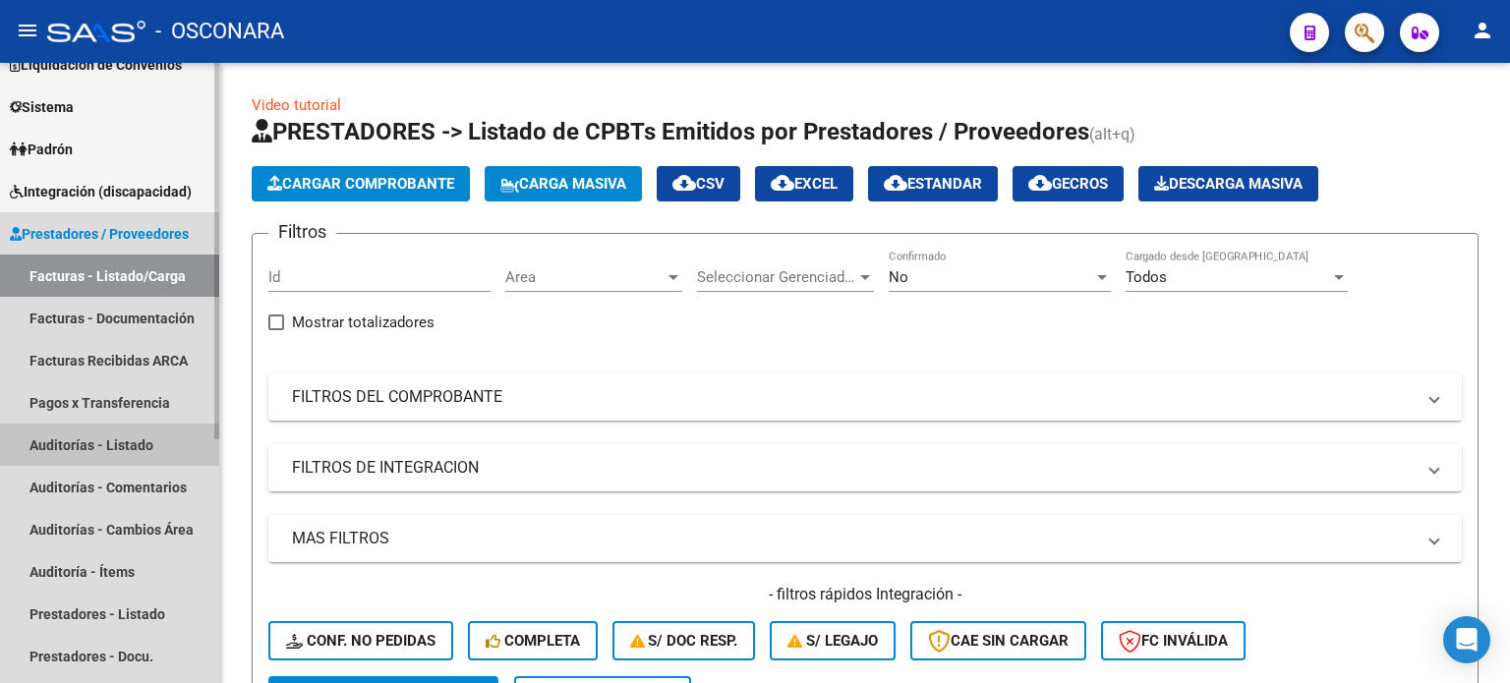
click at [98, 445] on link "Auditorías - Listado" at bounding box center [109, 445] width 219 height 42
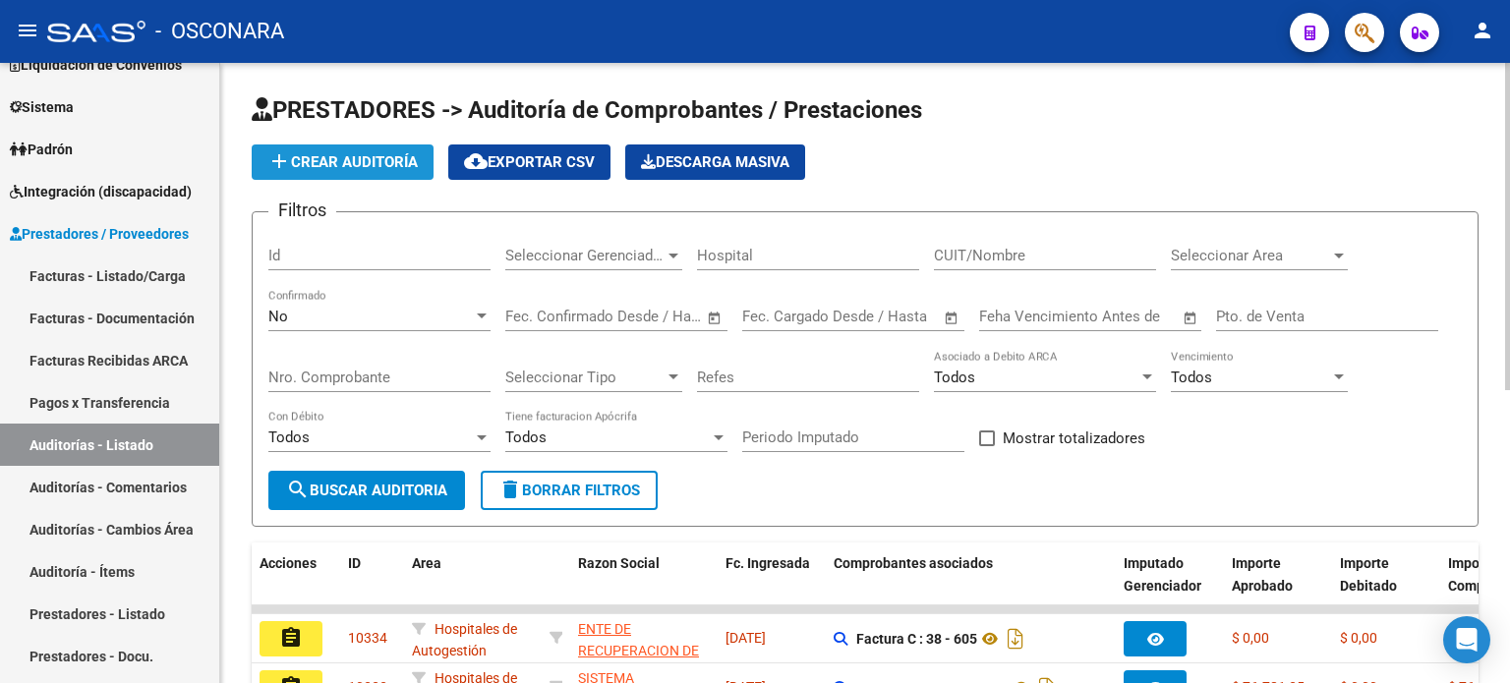
click at [343, 169] on span "add Crear Auditoría" at bounding box center [342, 162] width 150 height 18
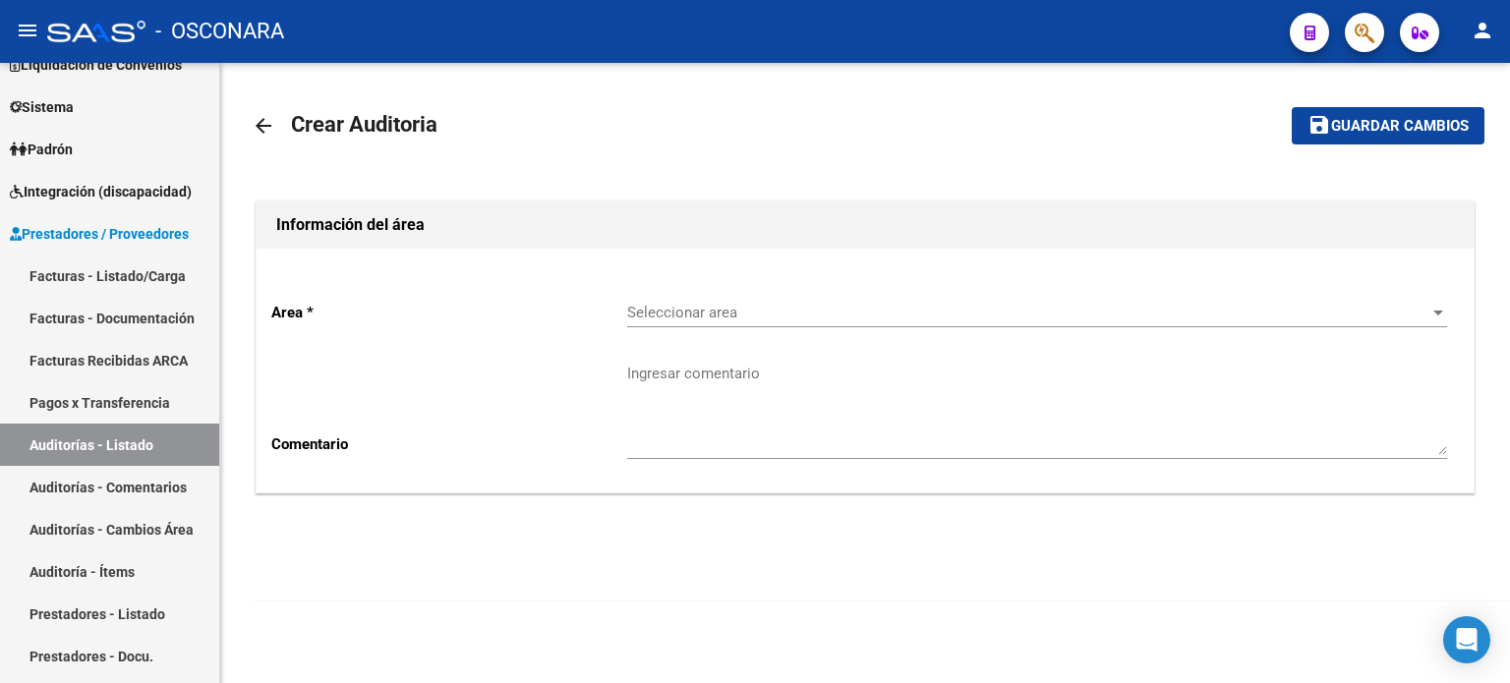
click at [703, 322] on div "Seleccionar area Seleccionar area" at bounding box center [1037, 306] width 820 height 42
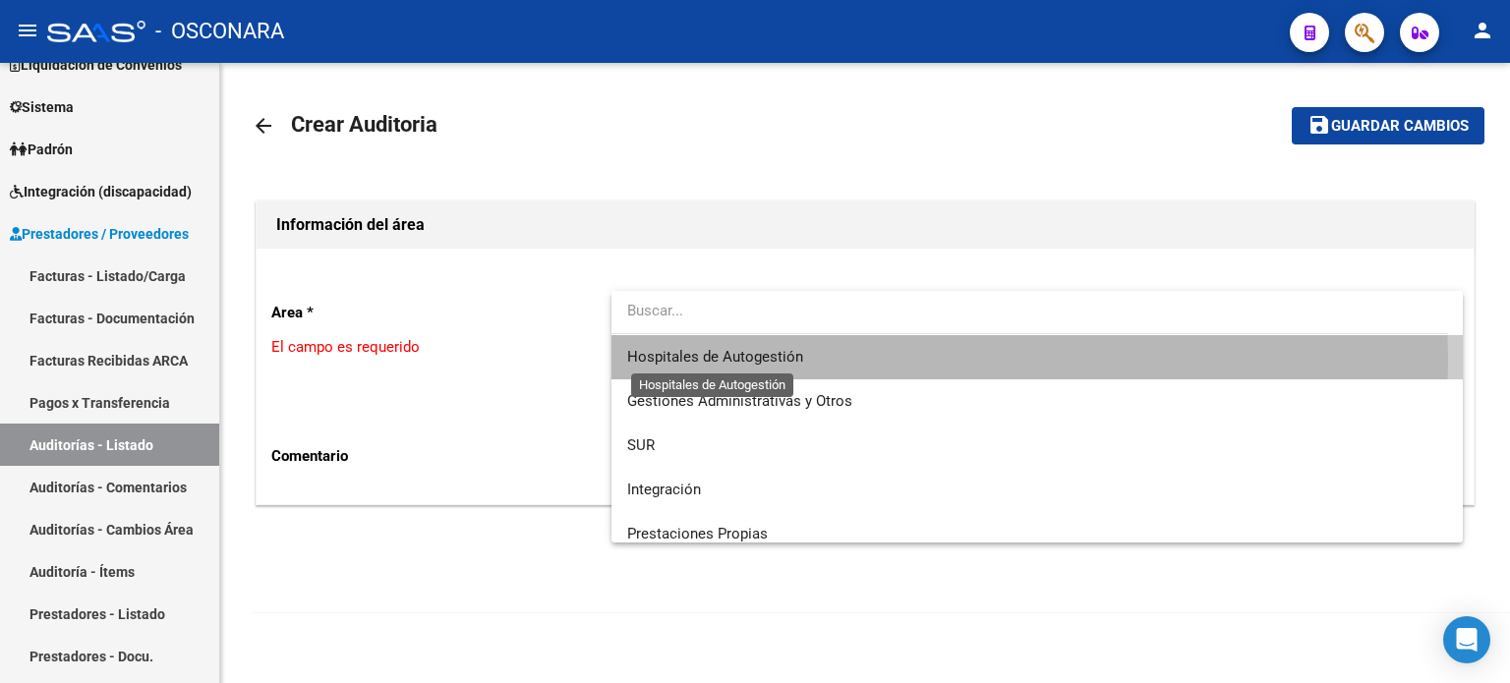
click at [704, 359] on span "Hospitales de Autogestión" at bounding box center [715, 357] width 176 height 18
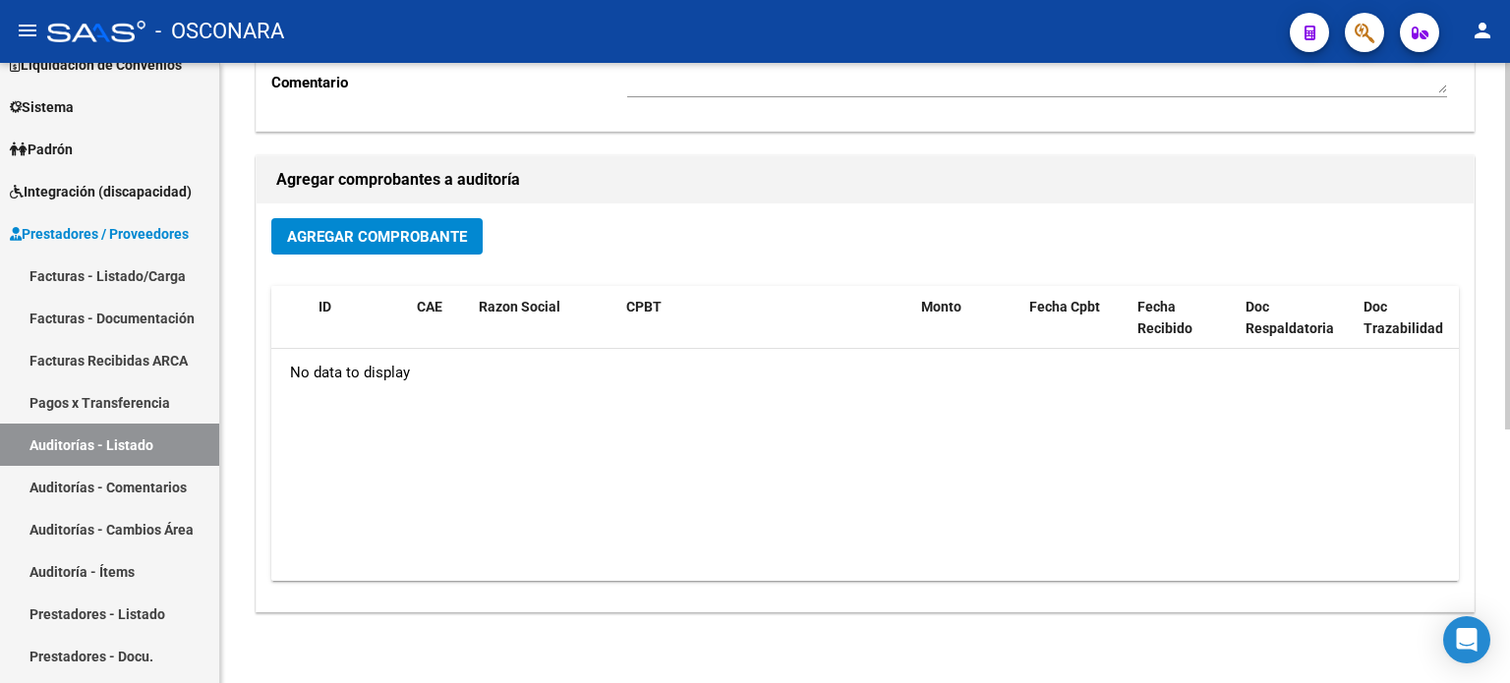
scroll to position [429, 0]
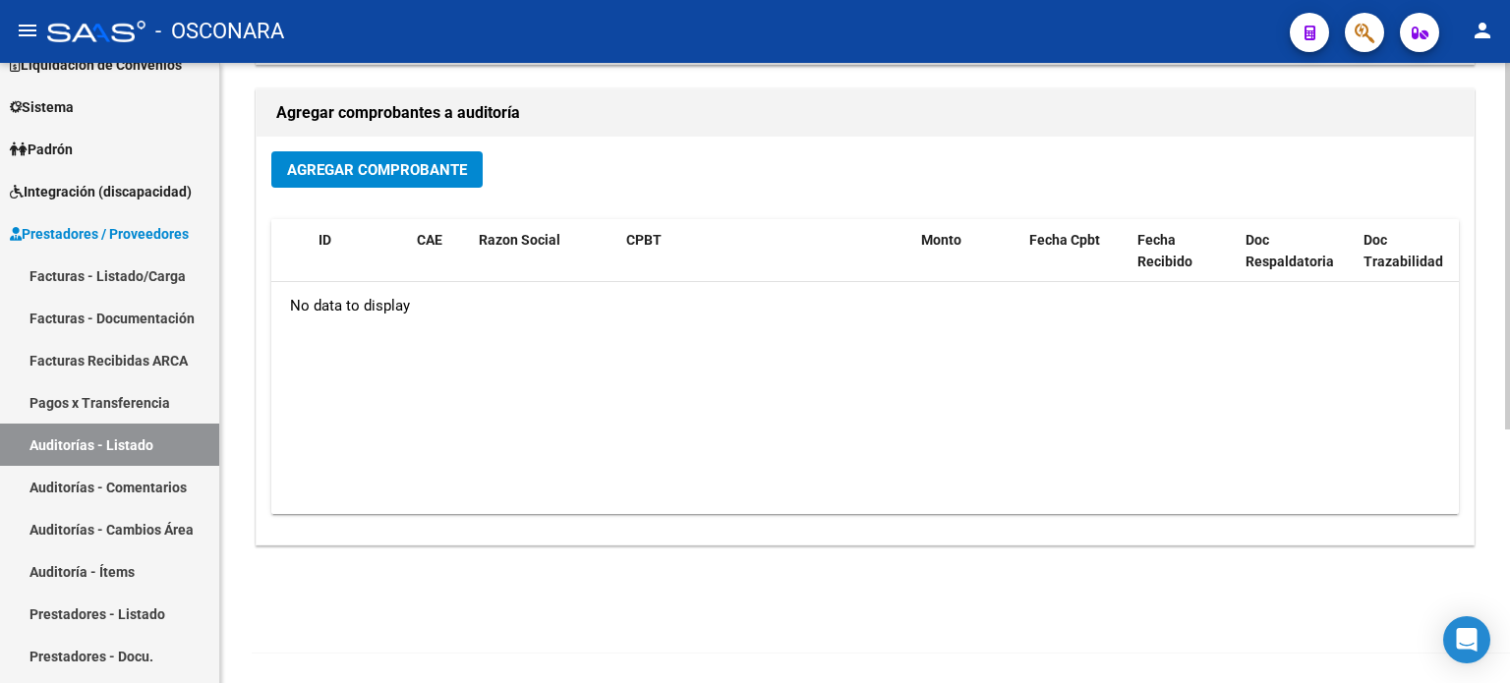
click at [413, 162] on span "Agregar Comprobante" at bounding box center [377, 170] width 180 height 18
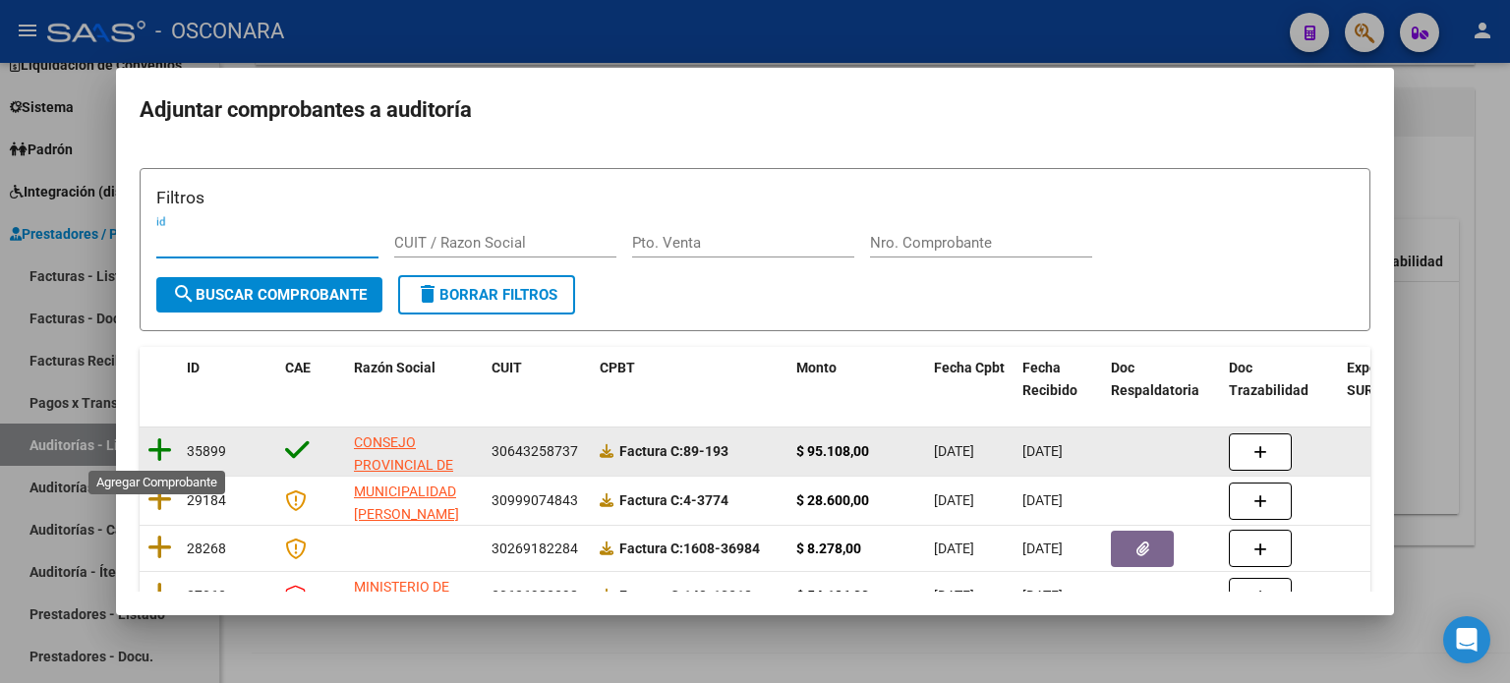
click at [148, 444] on icon at bounding box center [160, 451] width 25 height 28
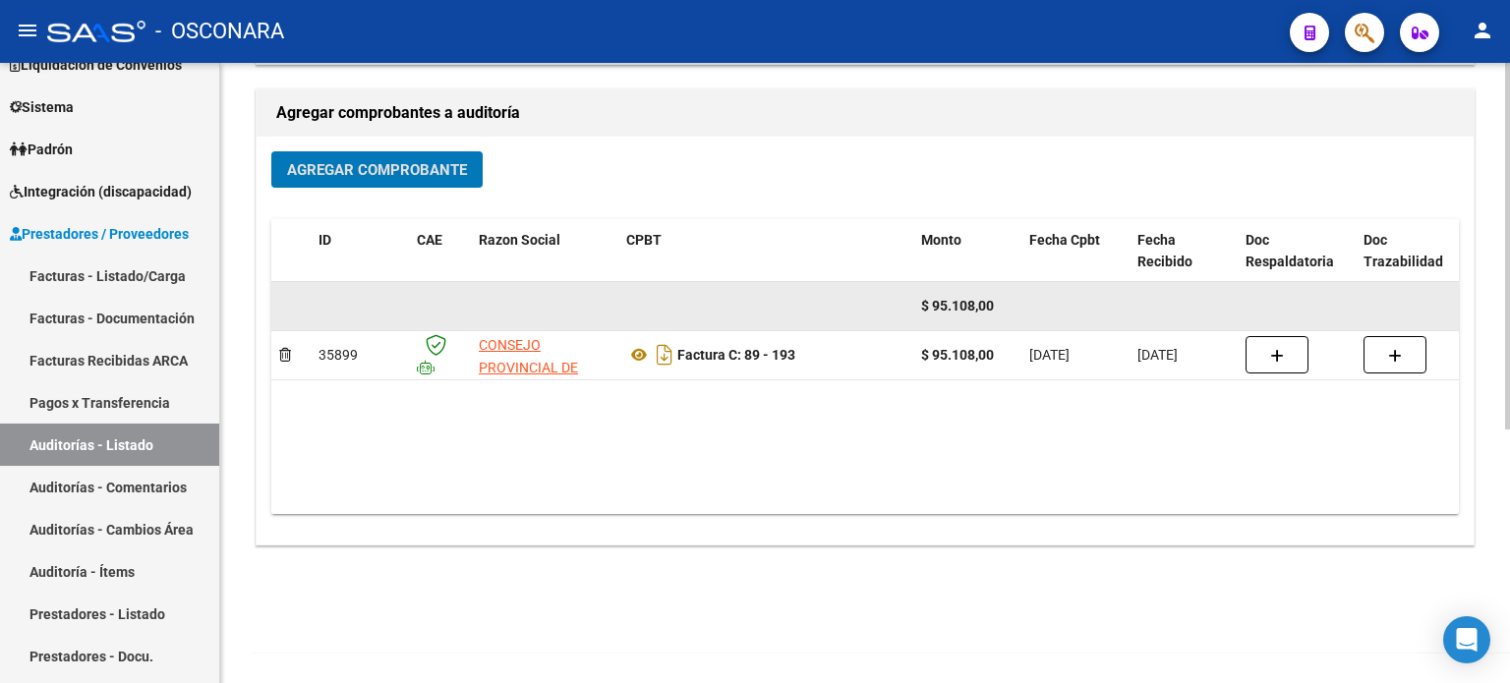
scroll to position [0, 0]
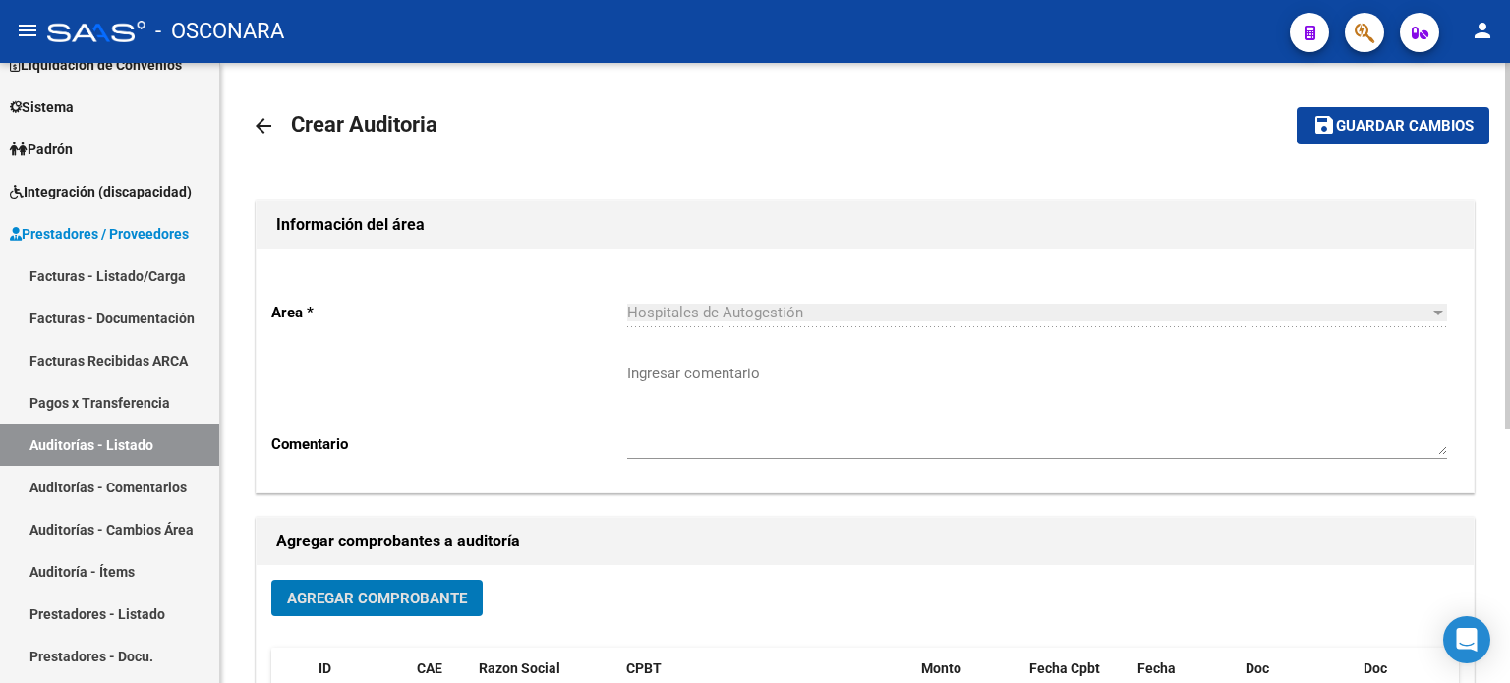
click at [1394, 114] on button "save Guardar cambios" at bounding box center [1393, 125] width 193 height 36
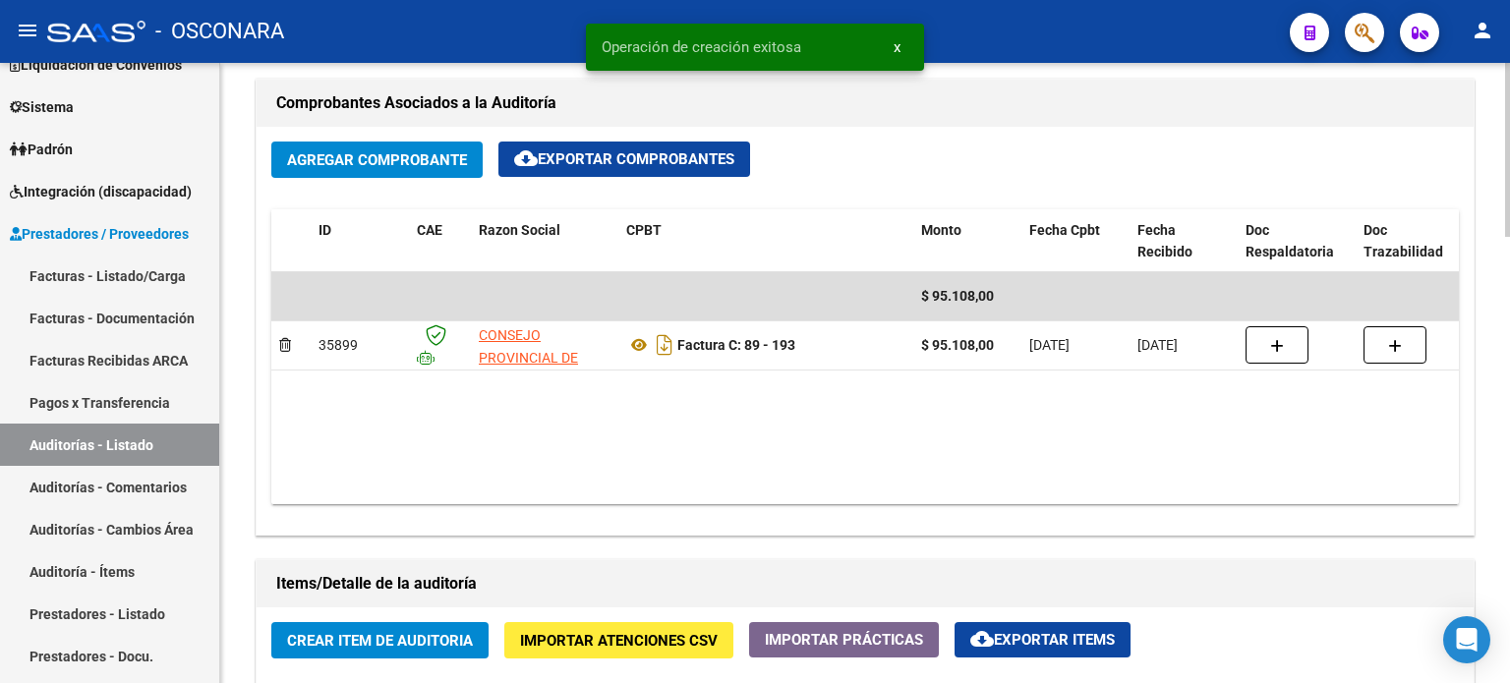
scroll to position [983, 0]
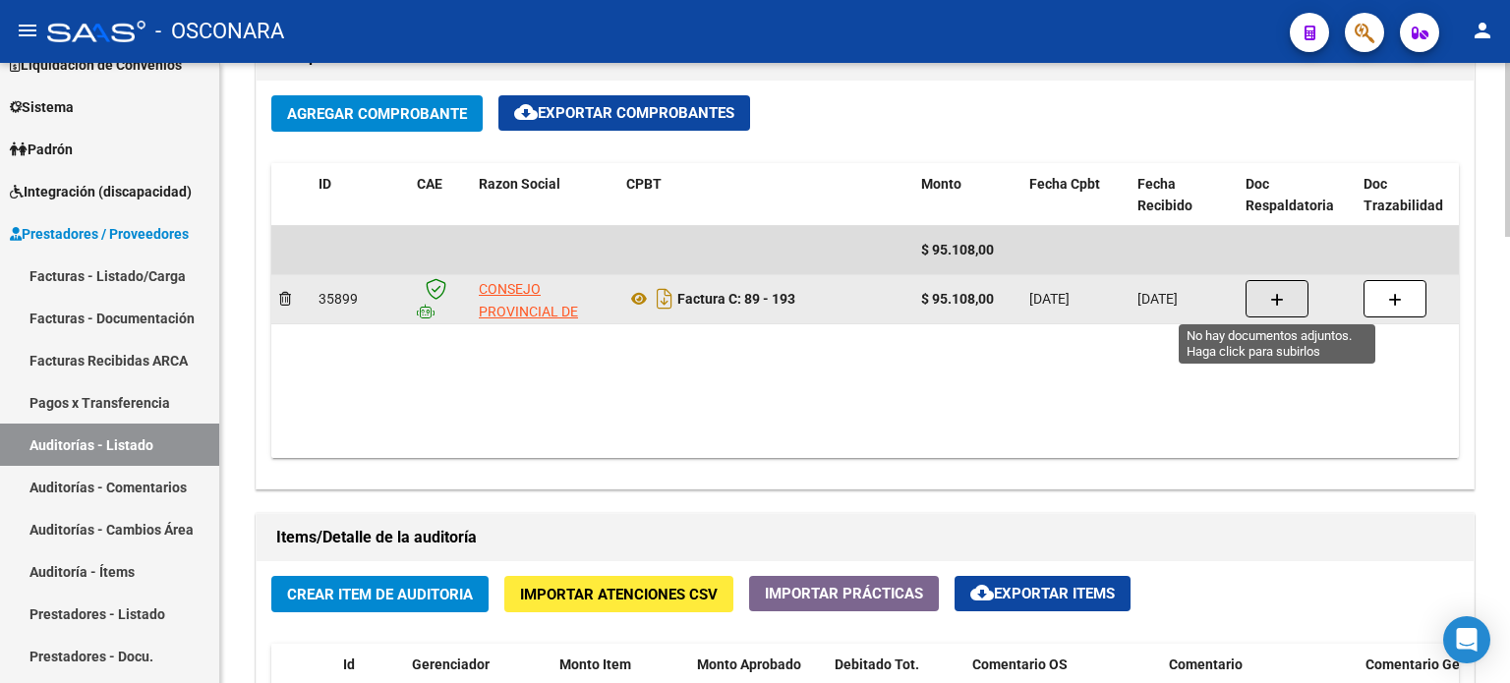
click at [1297, 290] on button "button" at bounding box center [1277, 298] width 63 height 37
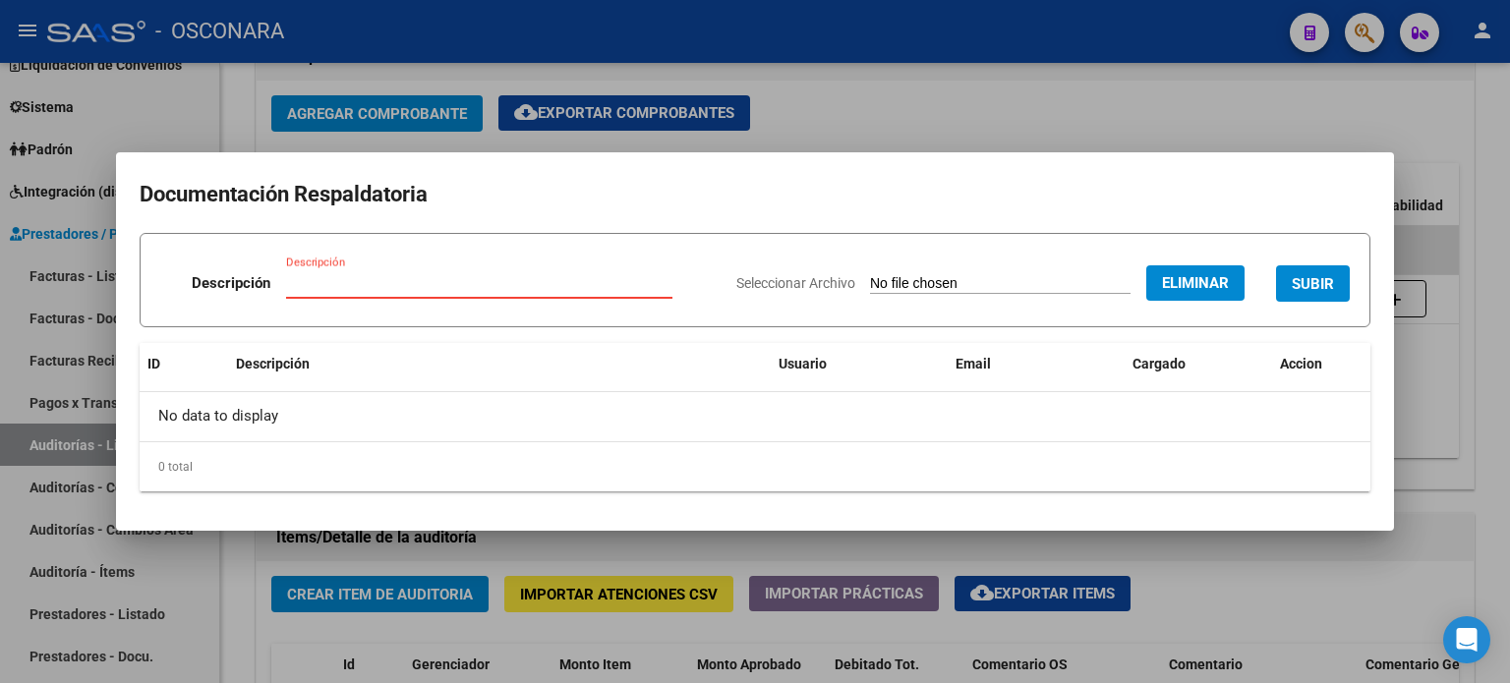
click at [415, 277] on input "Descripción" at bounding box center [479, 283] width 386 height 18
click at [1314, 288] on span "SUBIR" at bounding box center [1313, 284] width 42 height 18
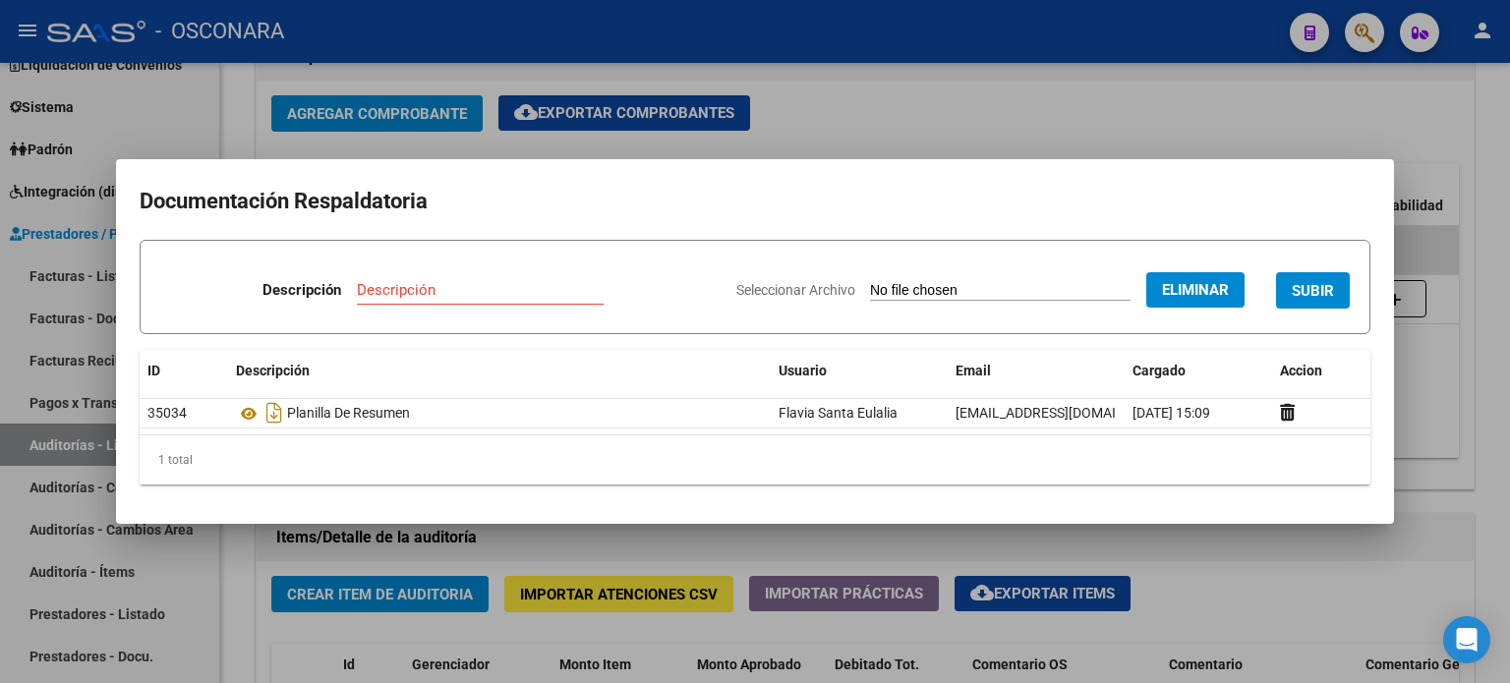
click at [422, 285] on input "Descripción" at bounding box center [480, 290] width 247 height 18
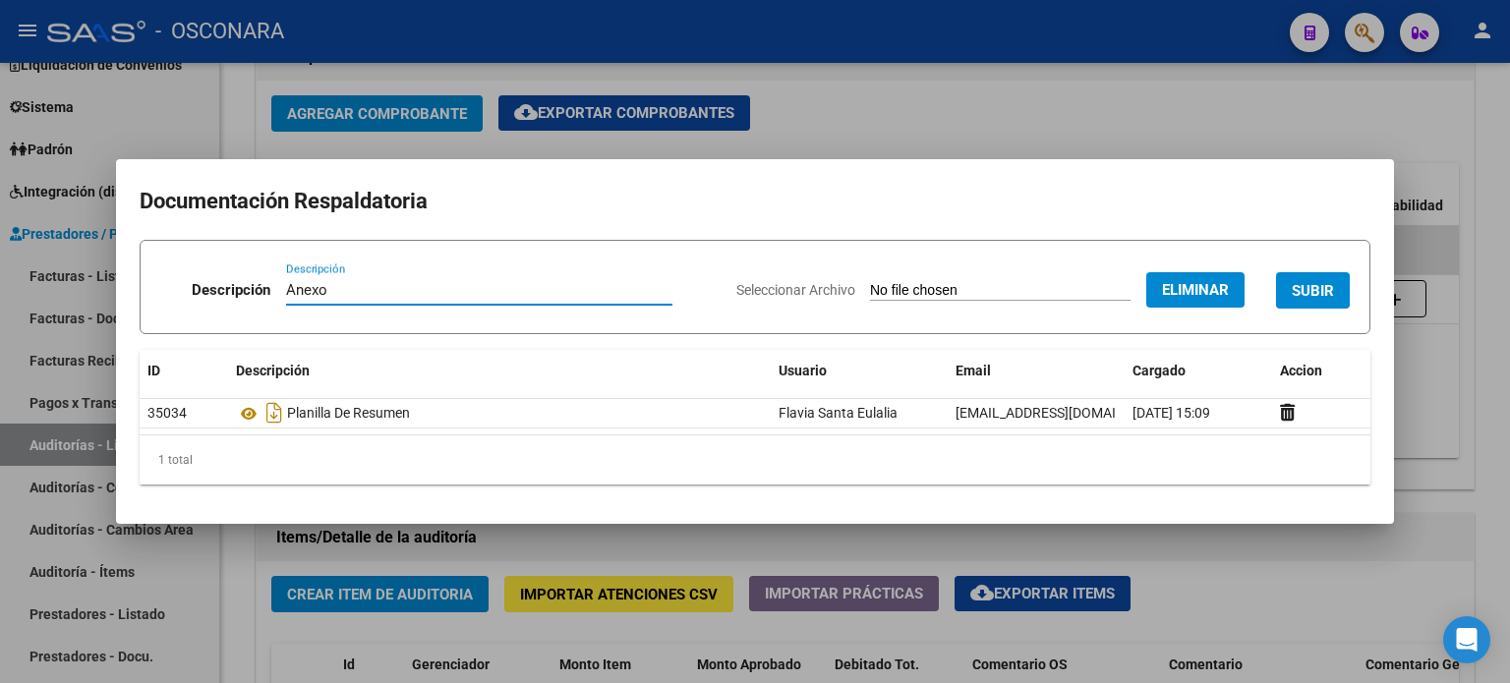
click at [1304, 298] on span "SUBIR" at bounding box center [1313, 291] width 42 height 18
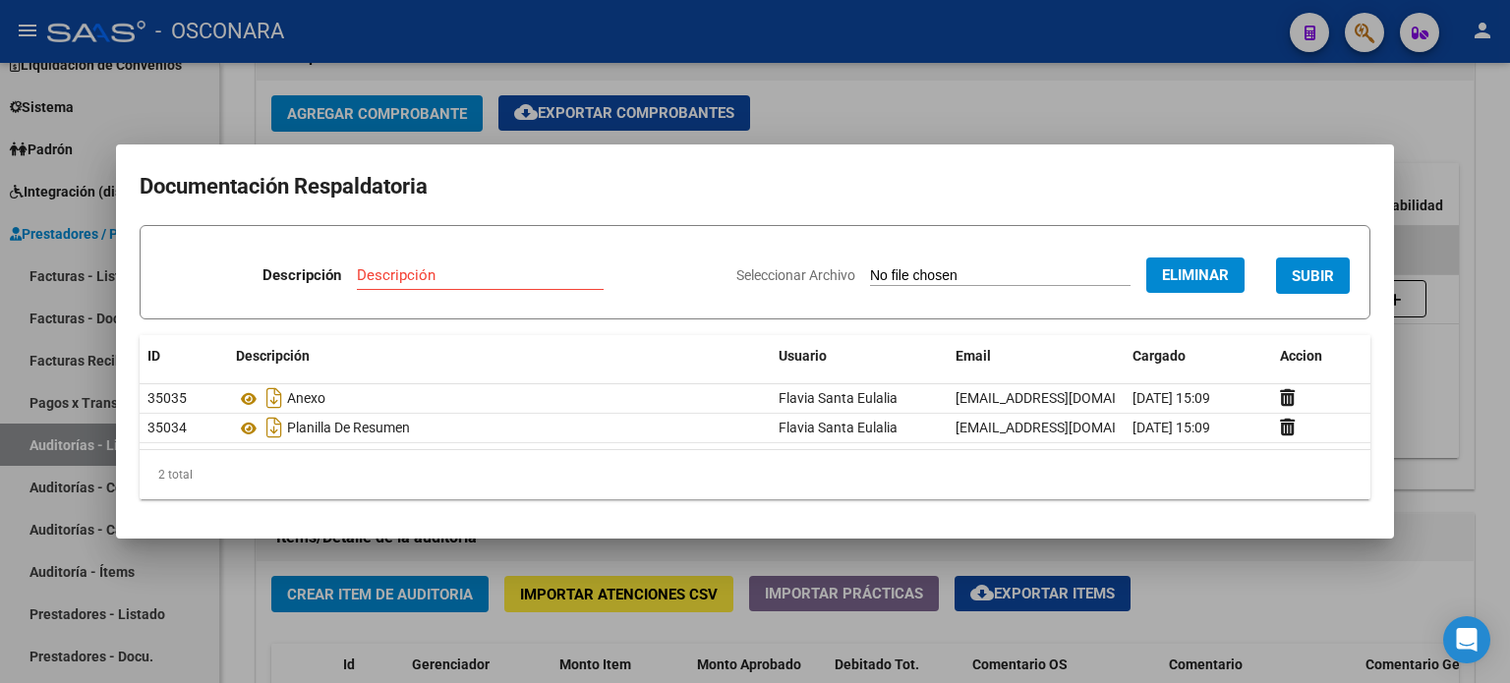
click at [472, 267] on input "Descripción" at bounding box center [480, 275] width 247 height 18
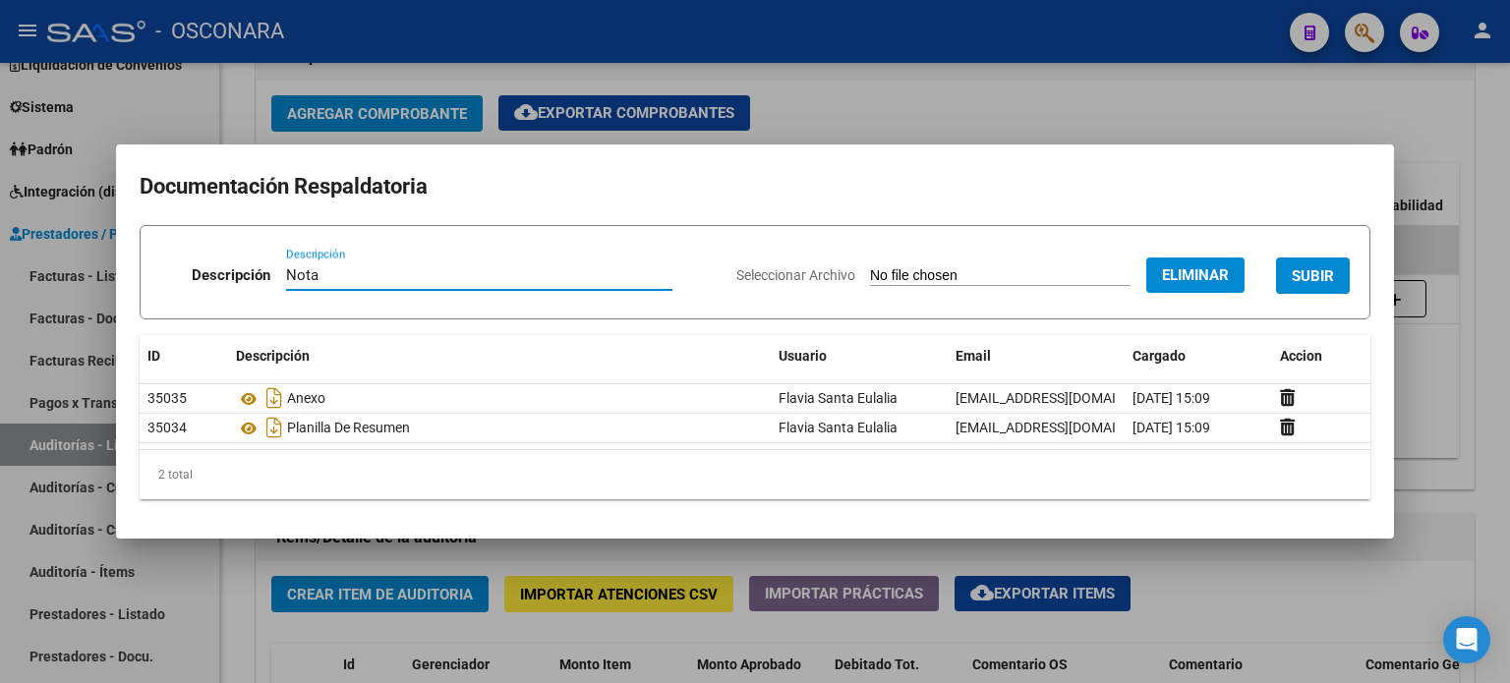
click at [1309, 278] on span "SUBIR" at bounding box center [1313, 276] width 42 height 18
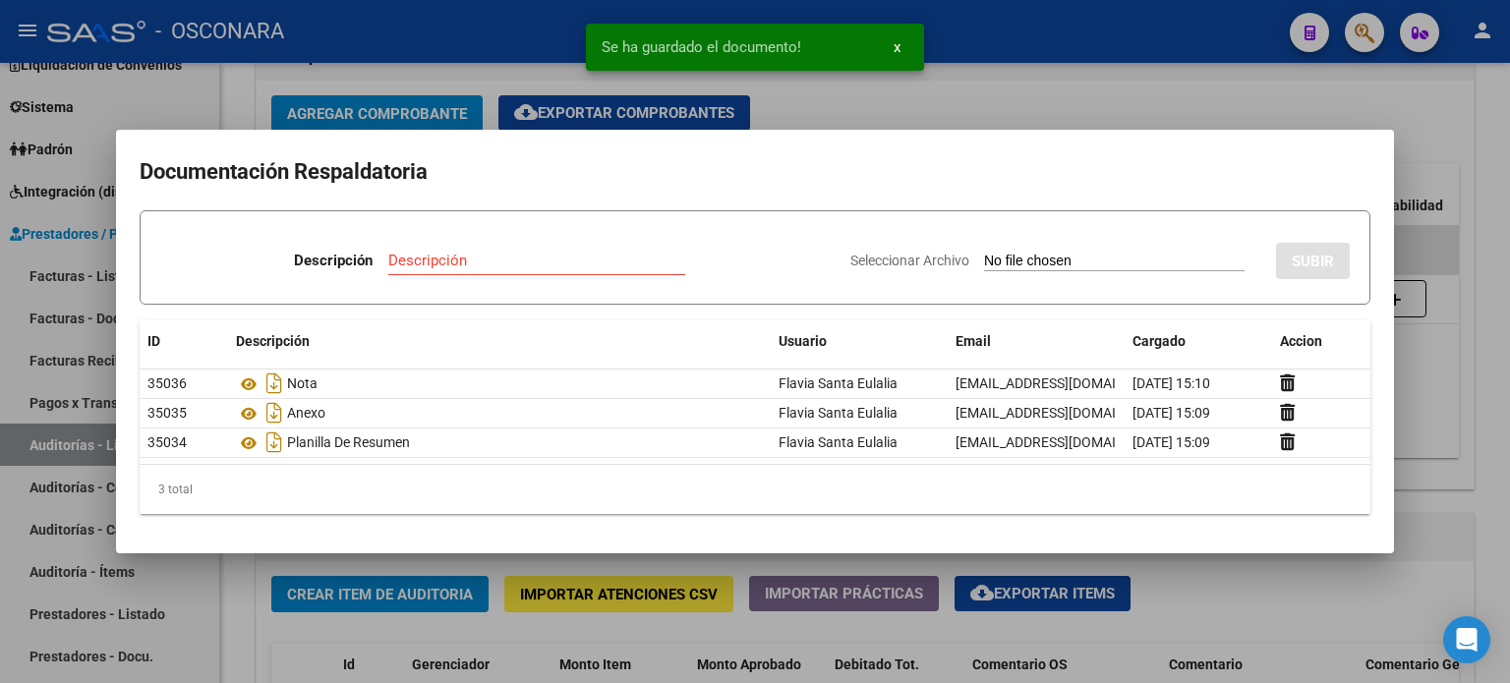
click at [1247, 95] on div at bounding box center [755, 341] width 1510 height 683
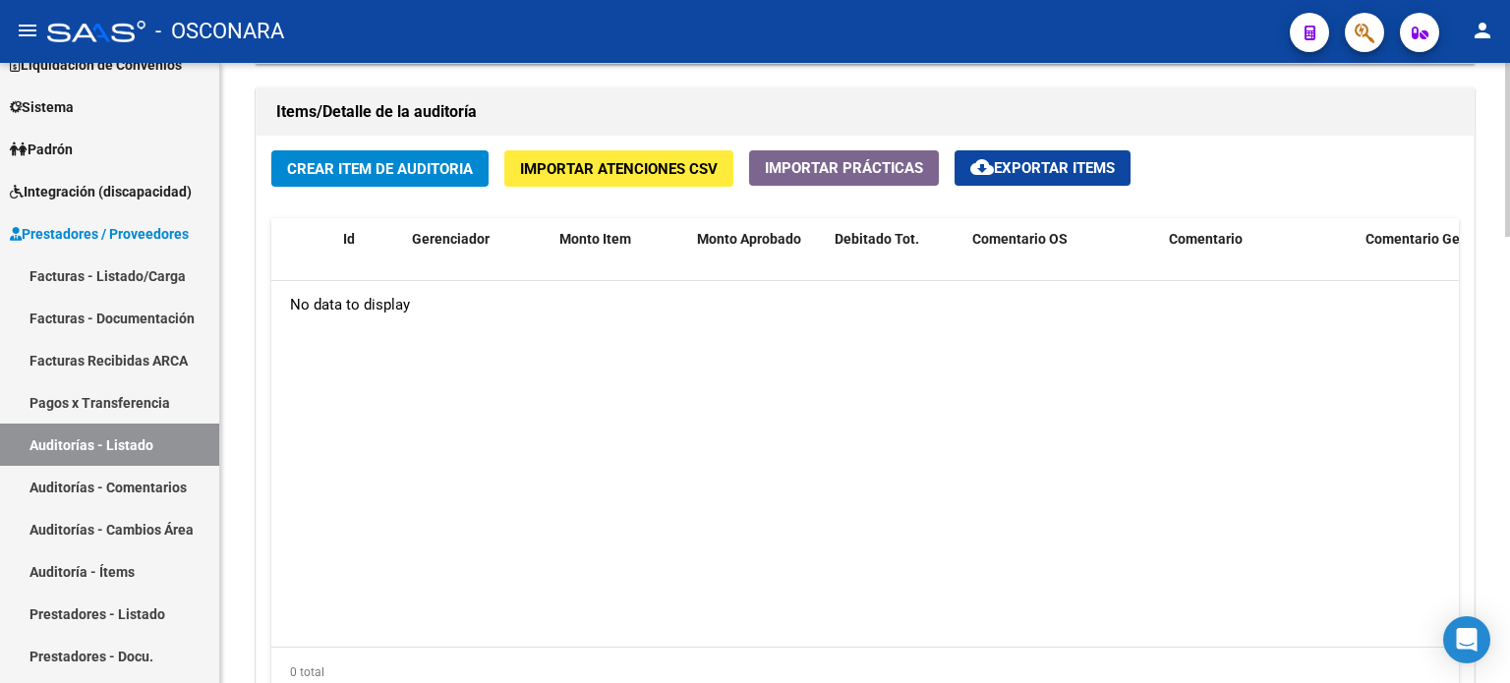
scroll to position [1296, 0]
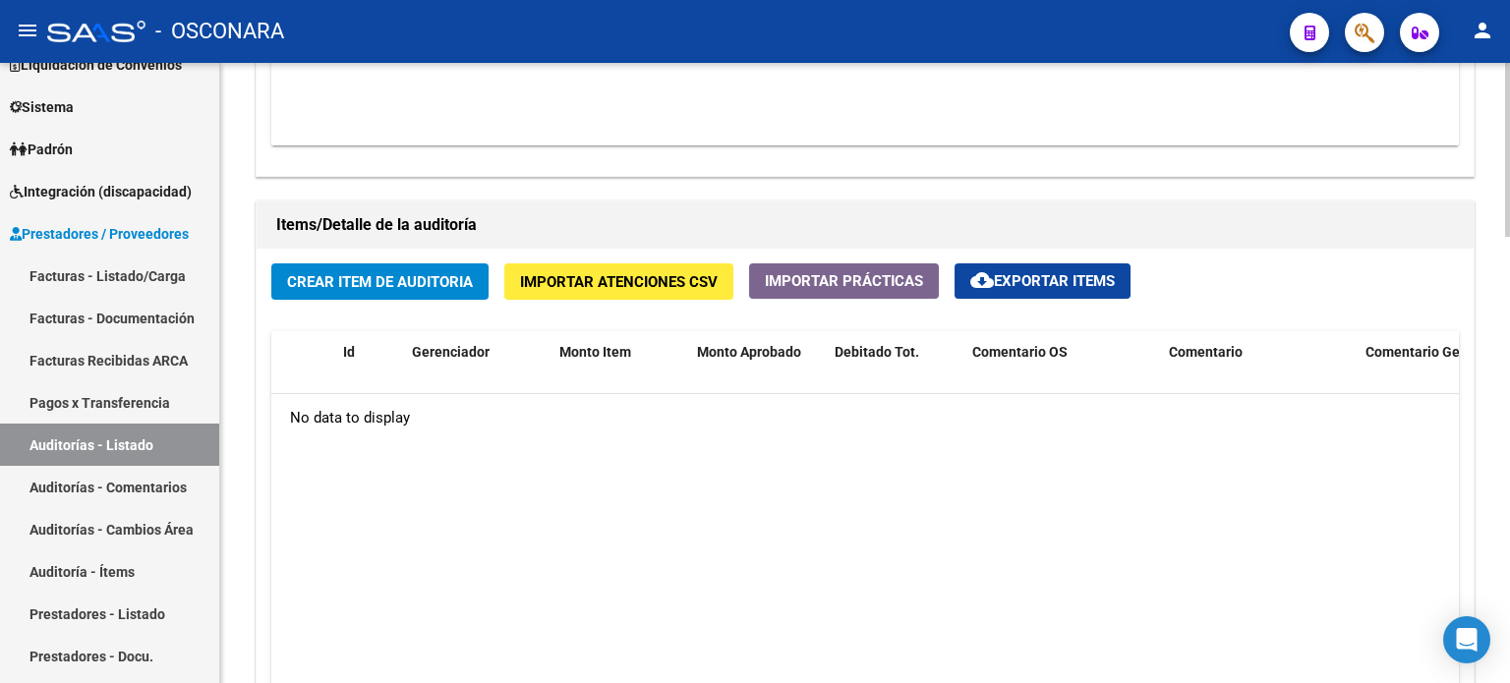
click at [396, 267] on button "Crear Item de Auditoria" at bounding box center [379, 282] width 217 height 36
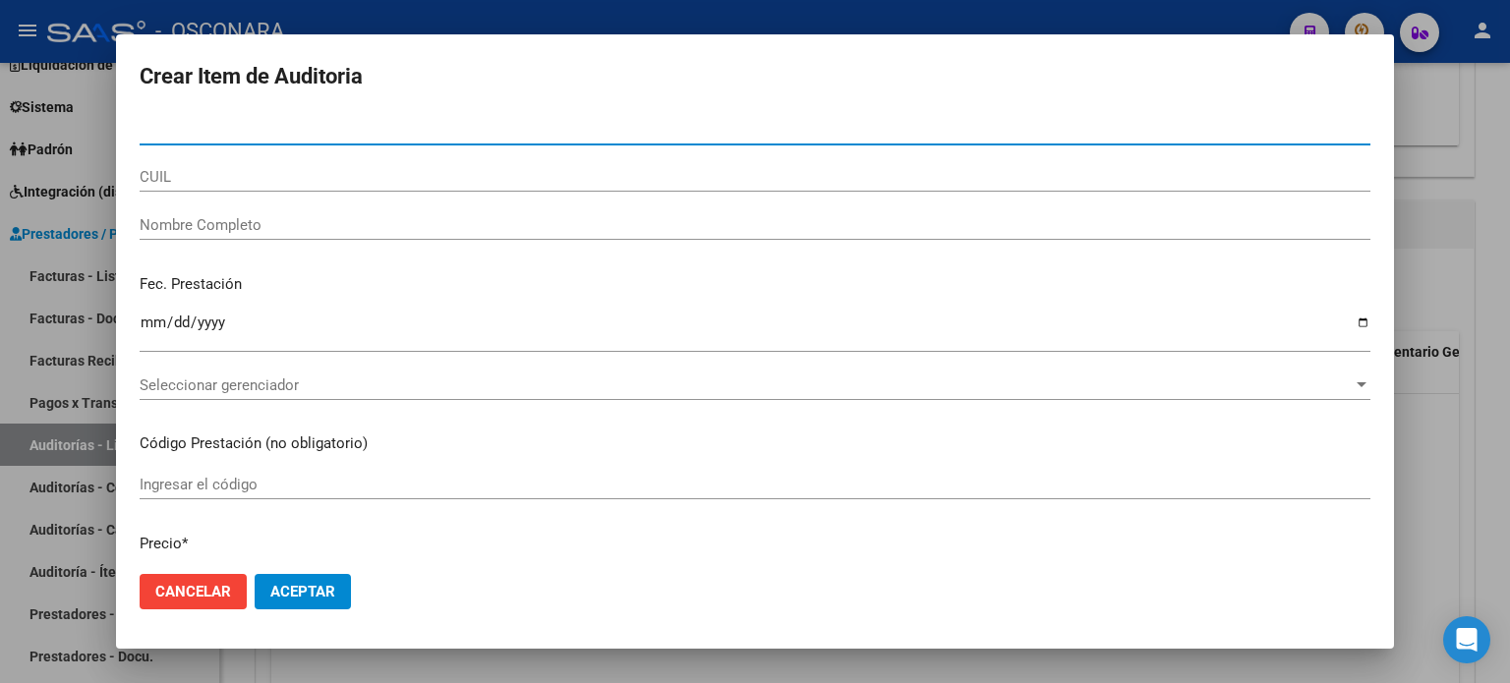
paste input "38751624"
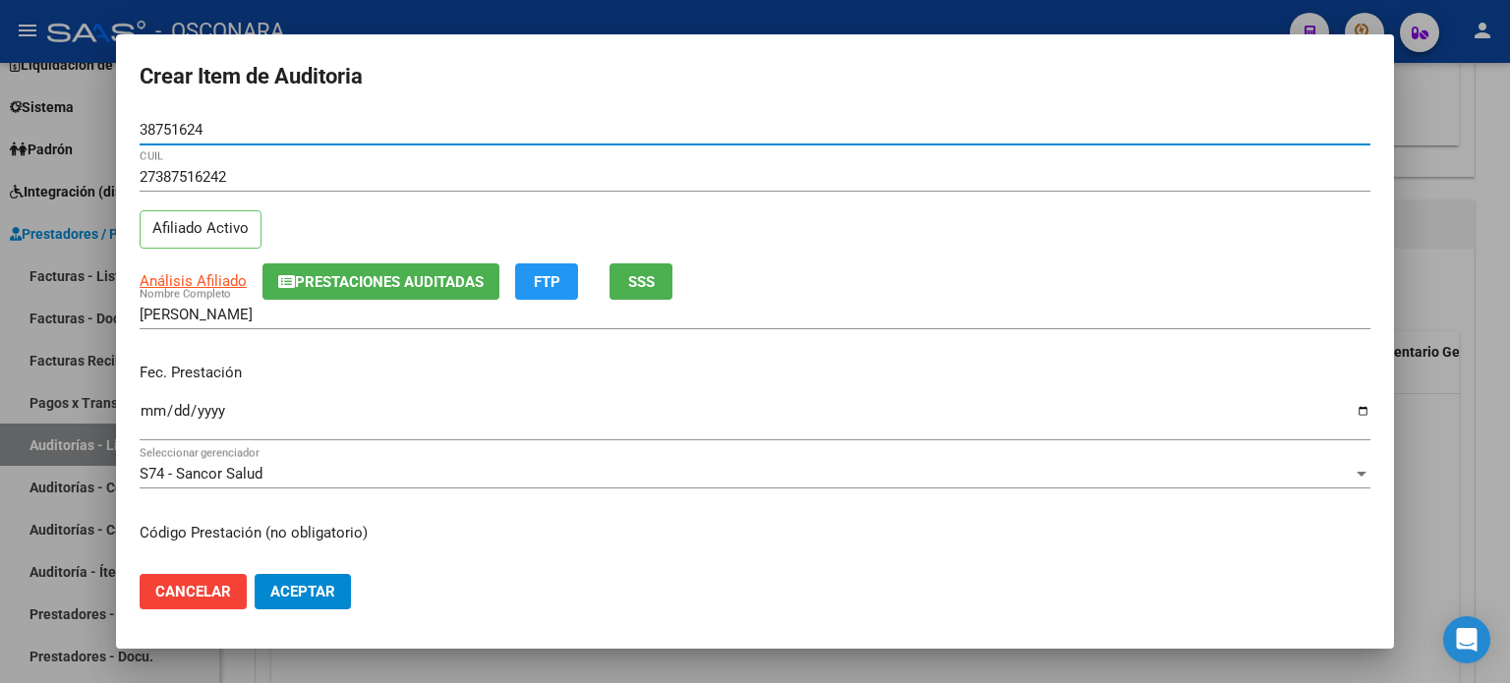
click at [148, 407] on input "Ingresar la fecha" at bounding box center [755, 418] width 1231 height 31
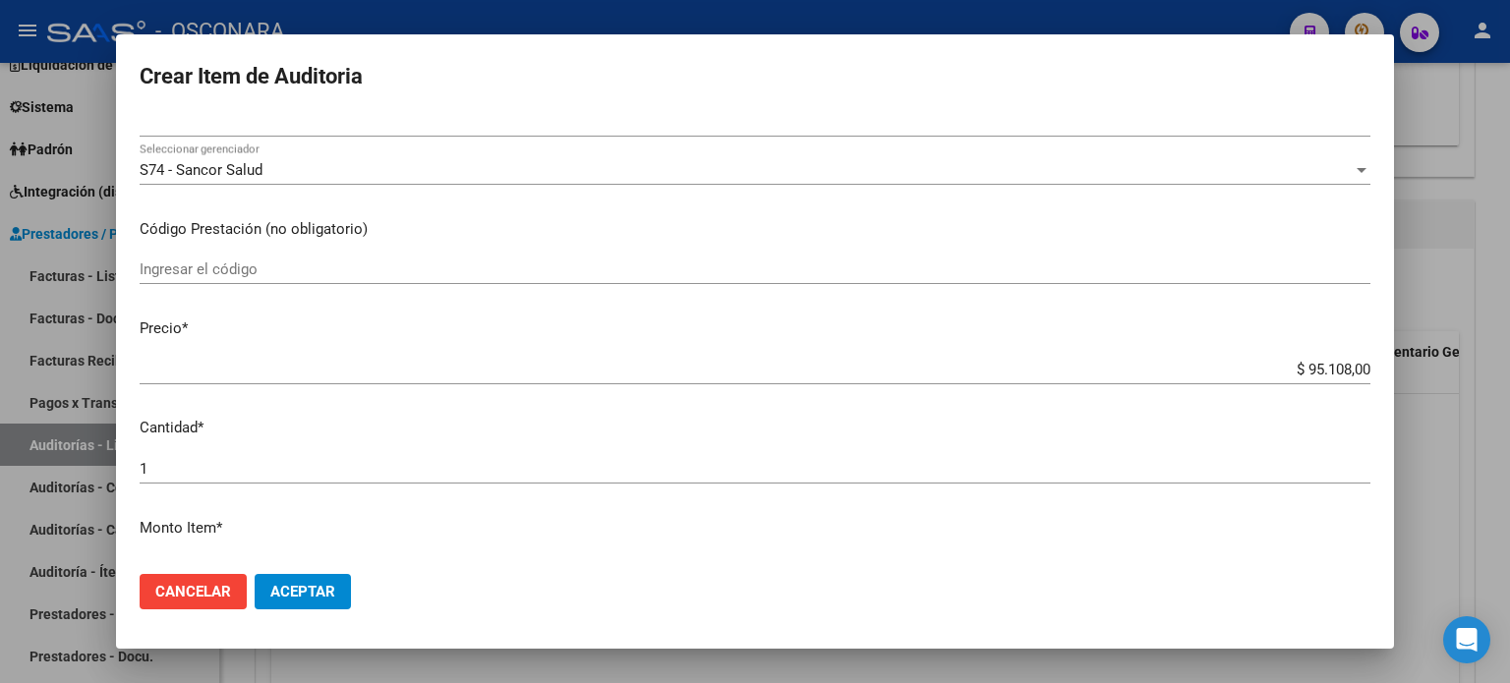
scroll to position [295, 0]
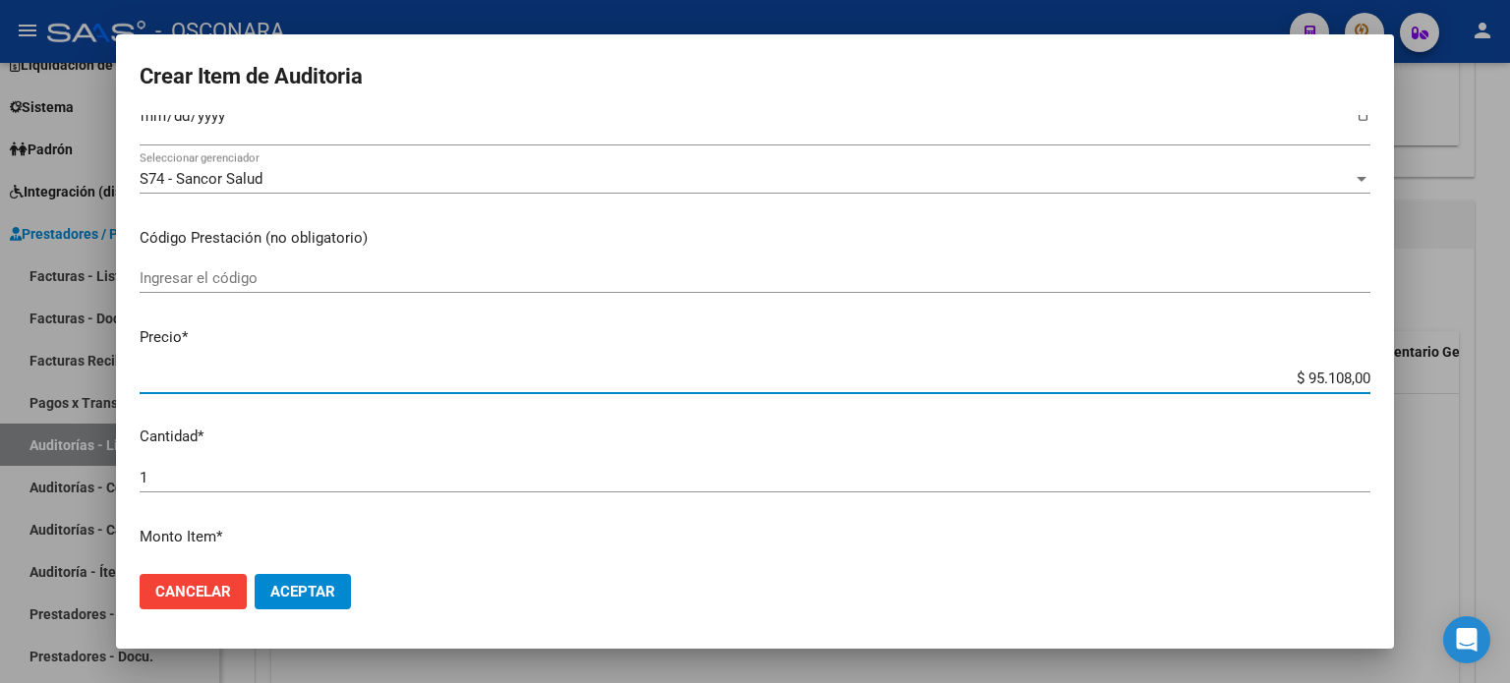
drag, startPoint x: 1290, startPoint y: 377, endPoint x: 1332, endPoint y: 385, distance: 43.2
click at [1332, 385] on input "$ 95.108,00" at bounding box center [755, 379] width 1231 height 18
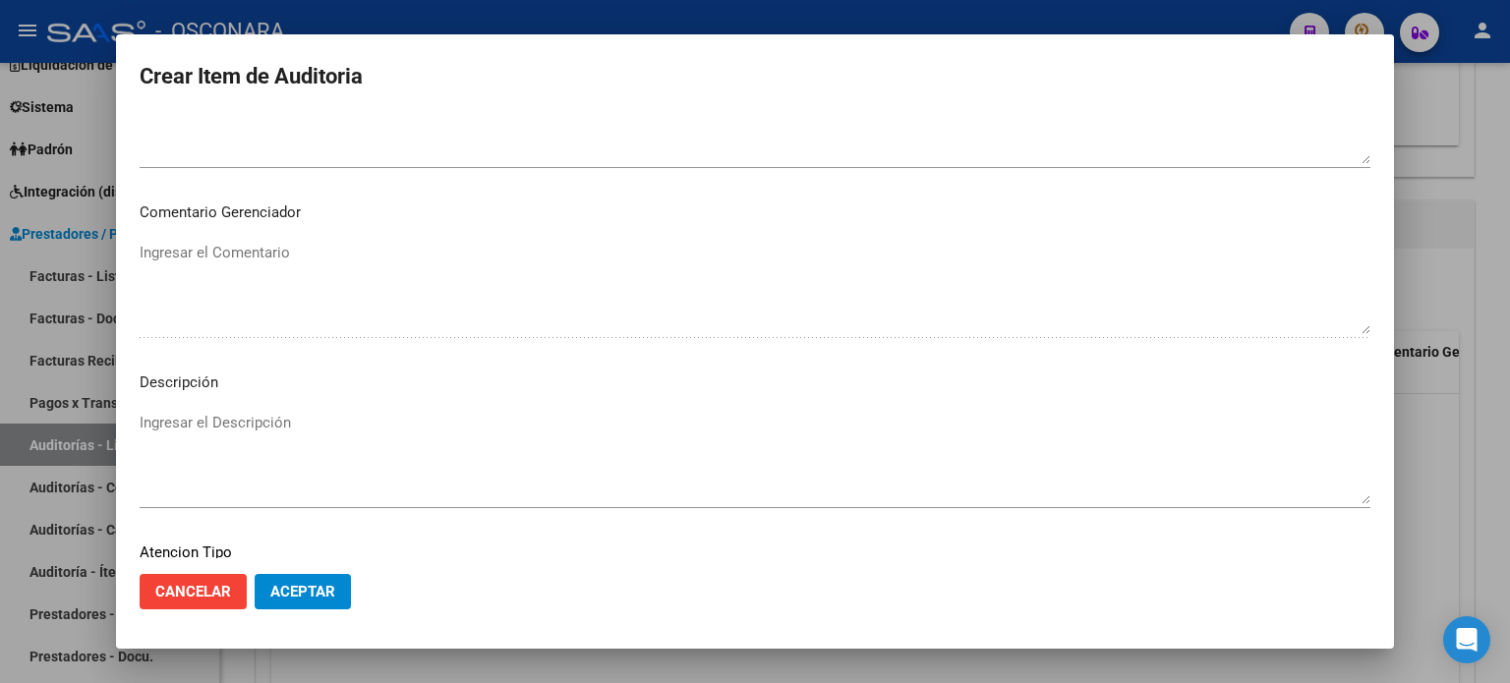
scroll to position [1180, 0]
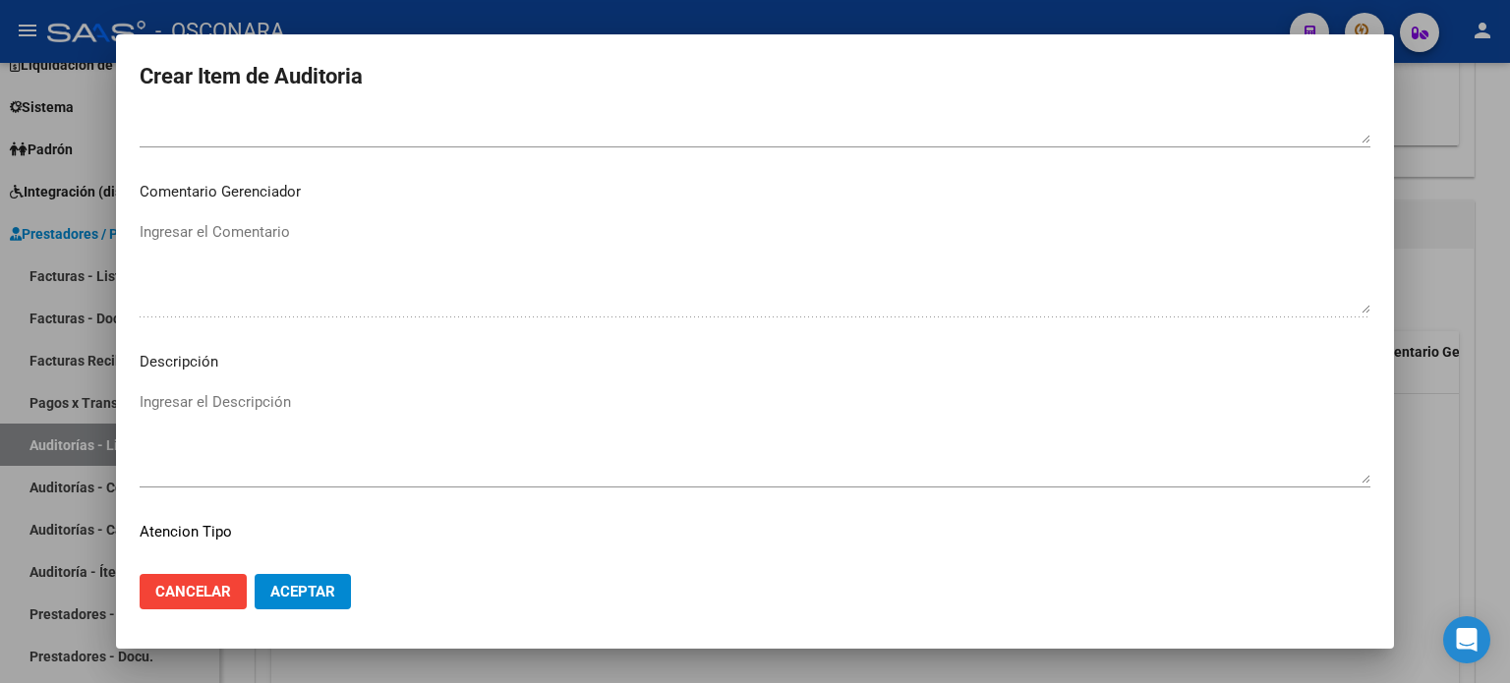
click at [219, 396] on textarea "Ingresar el Descripción" at bounding box center [755, 437] width 1231 height 92
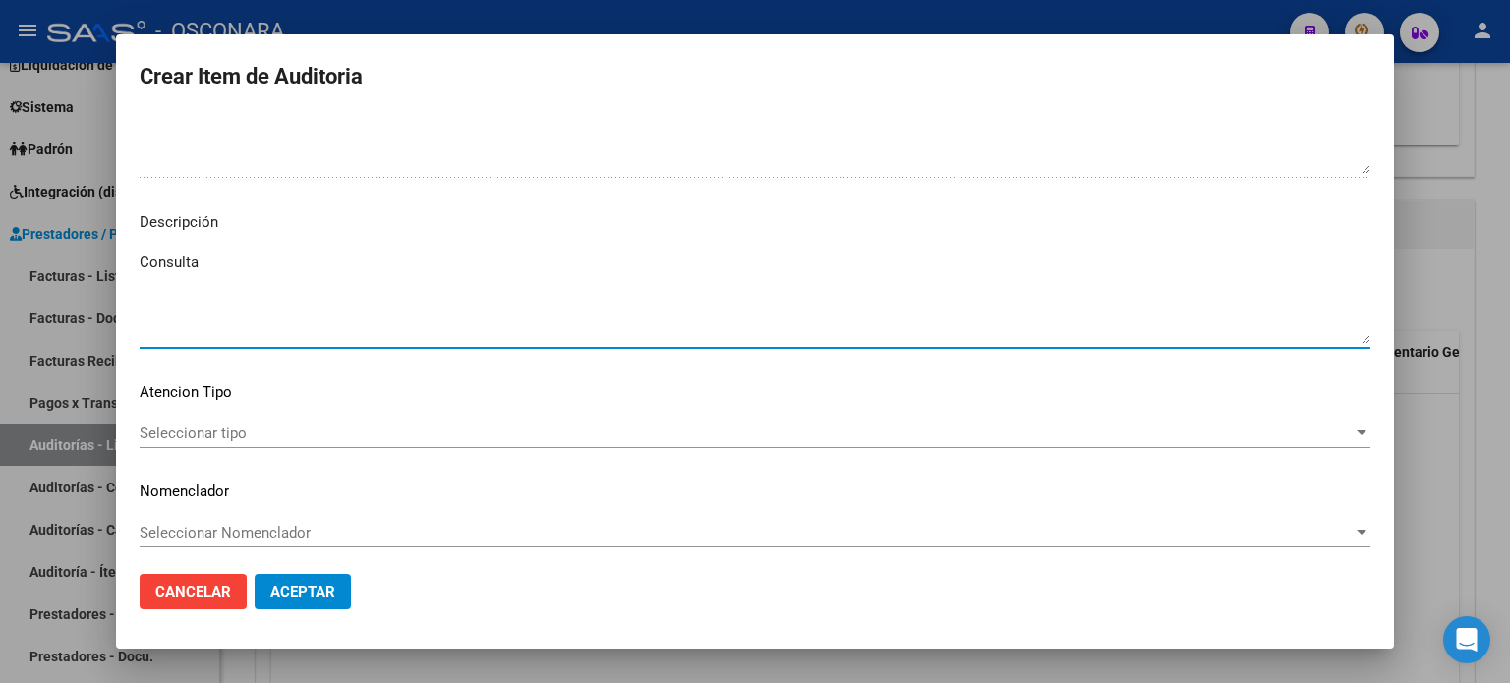
scroll to position [1326, 0]
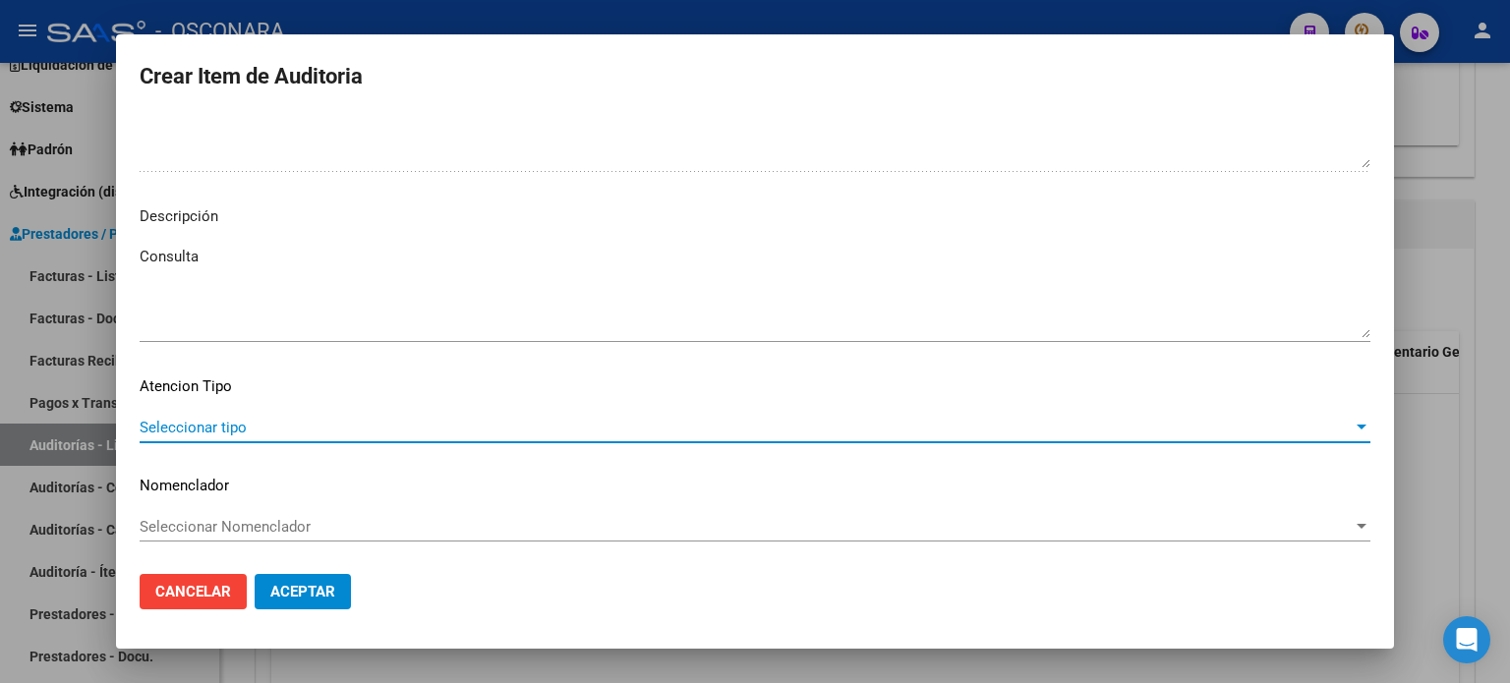
click at [209, 423] on span "Seleccionar tipo" at bounding box center [746, 428] width 1213 height 18
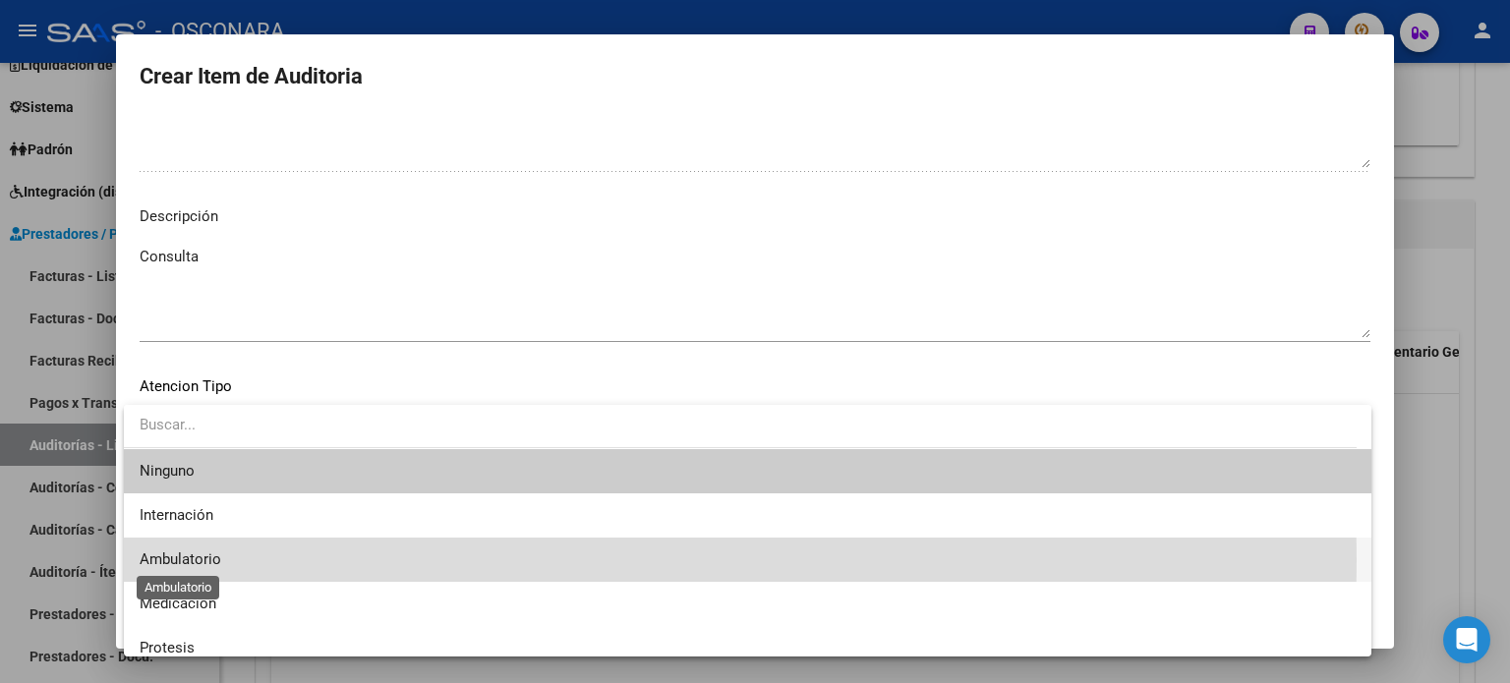
click at [216, 561] on span "Ambulatorio" at bounding box center [181, 560] width 82 height 18
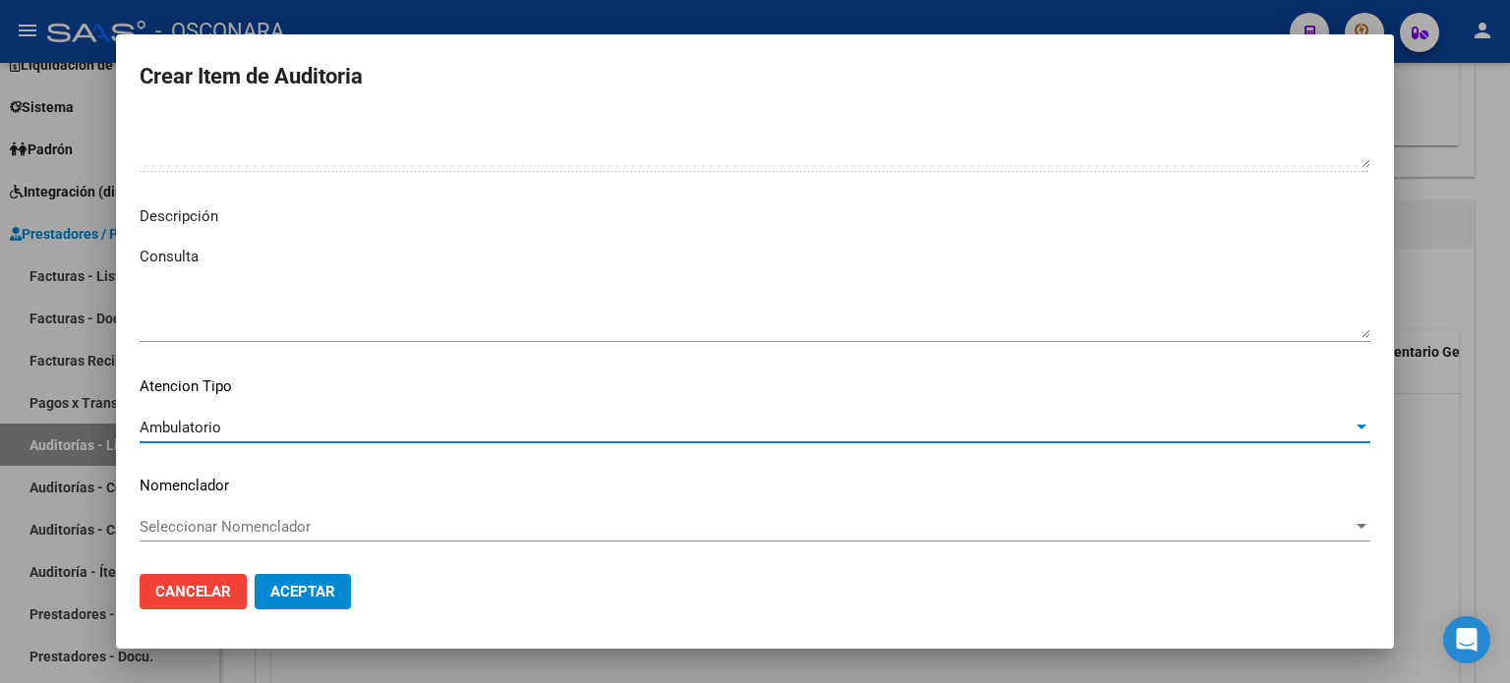
click at [319, 601] on span "Aceptar" at bounding box center [302, 592] width 65 height 18
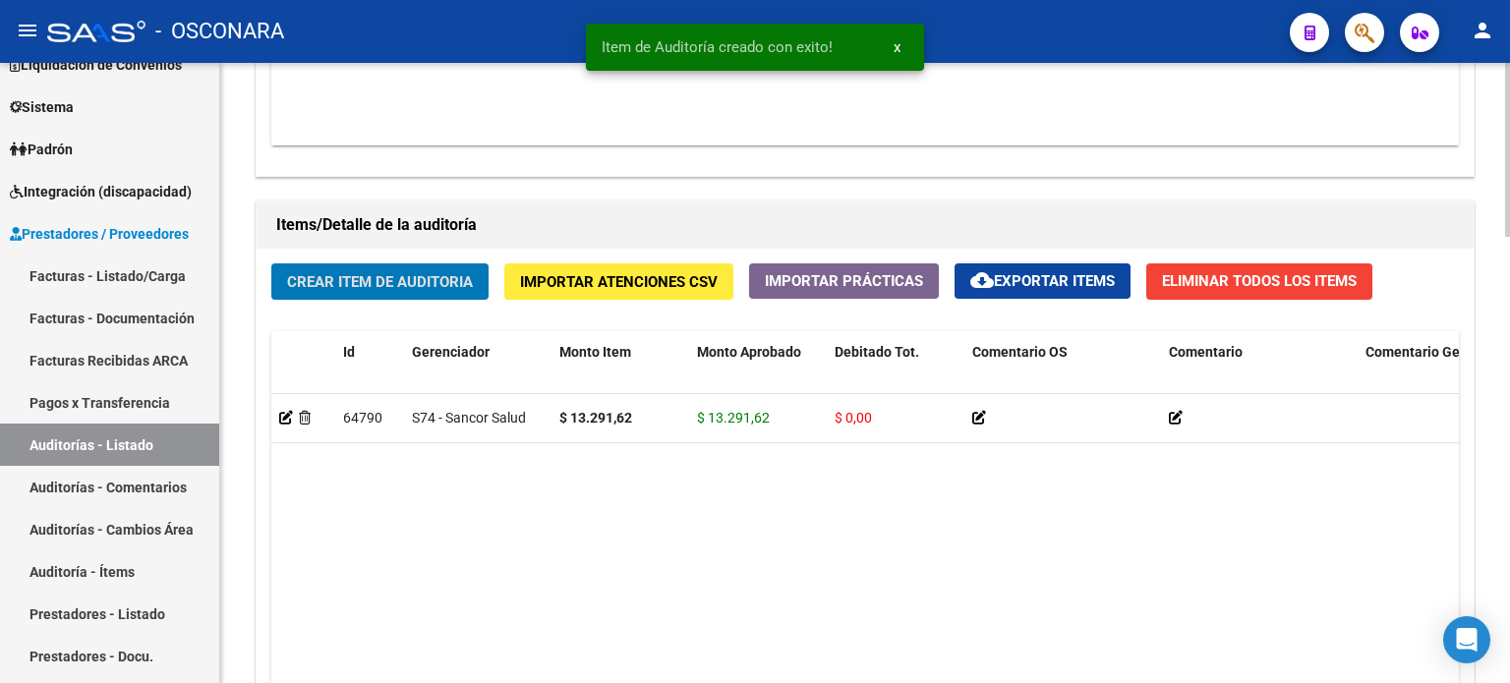
scroll to position [1298, 0]
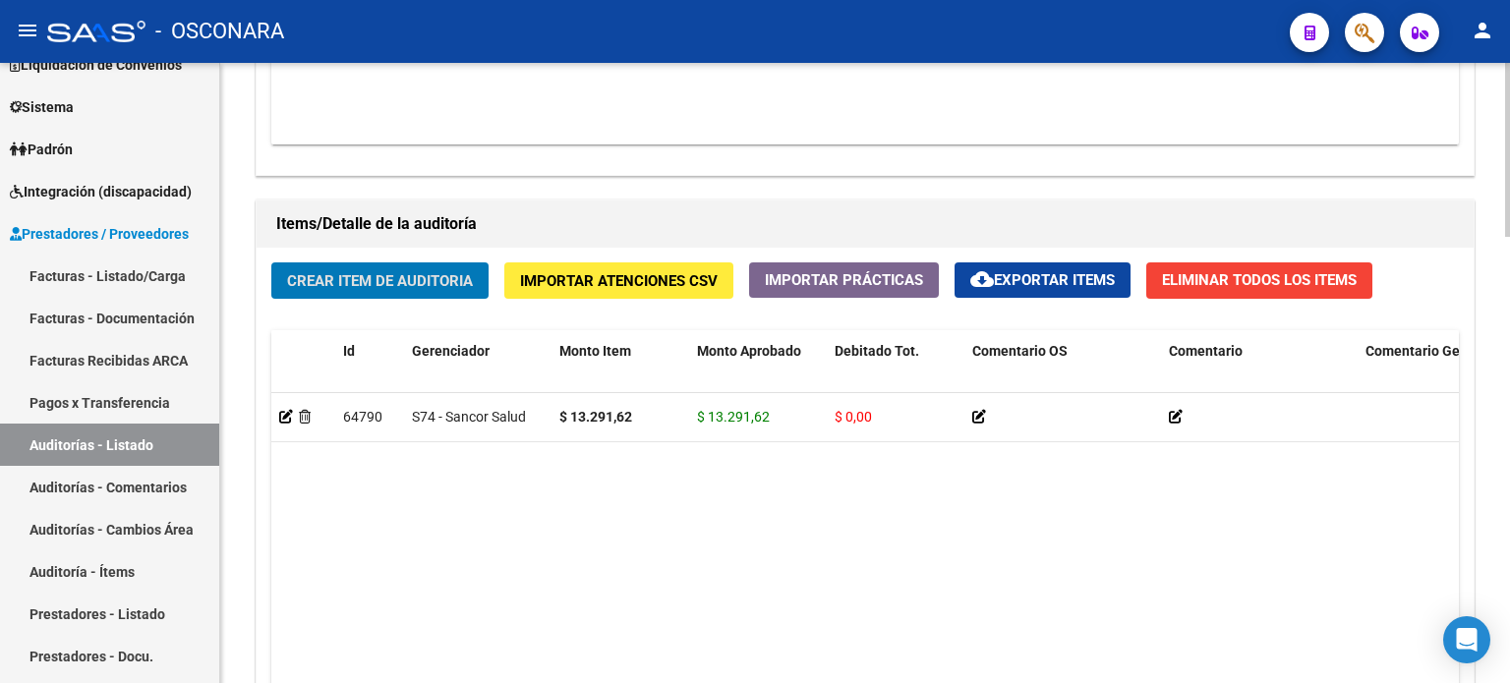
click at [349, 280] on span "Crear Item de Auditoria" at bounding box center [380, 281] width 186 height 18
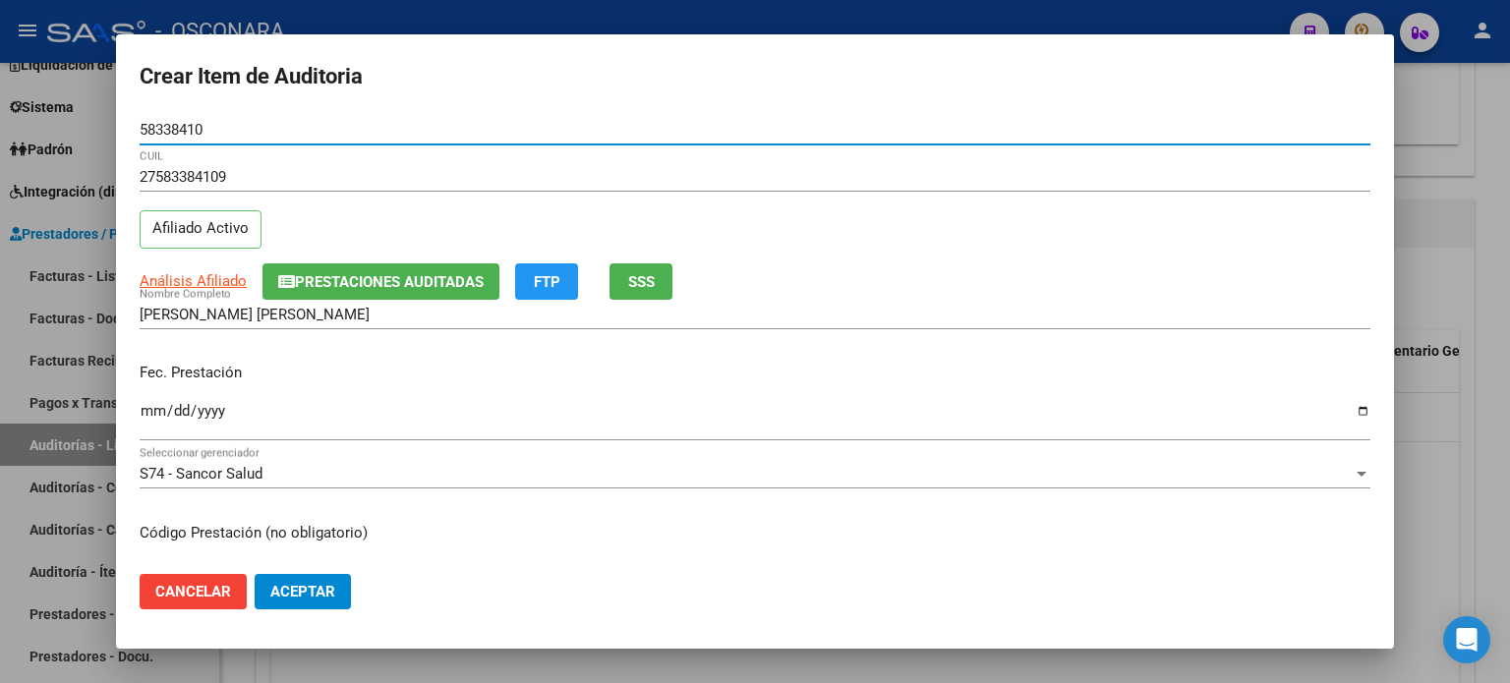
click at [144, 413] on input "Ingresar la fecha" at bounding box center [755, 418] width 1231 height 31
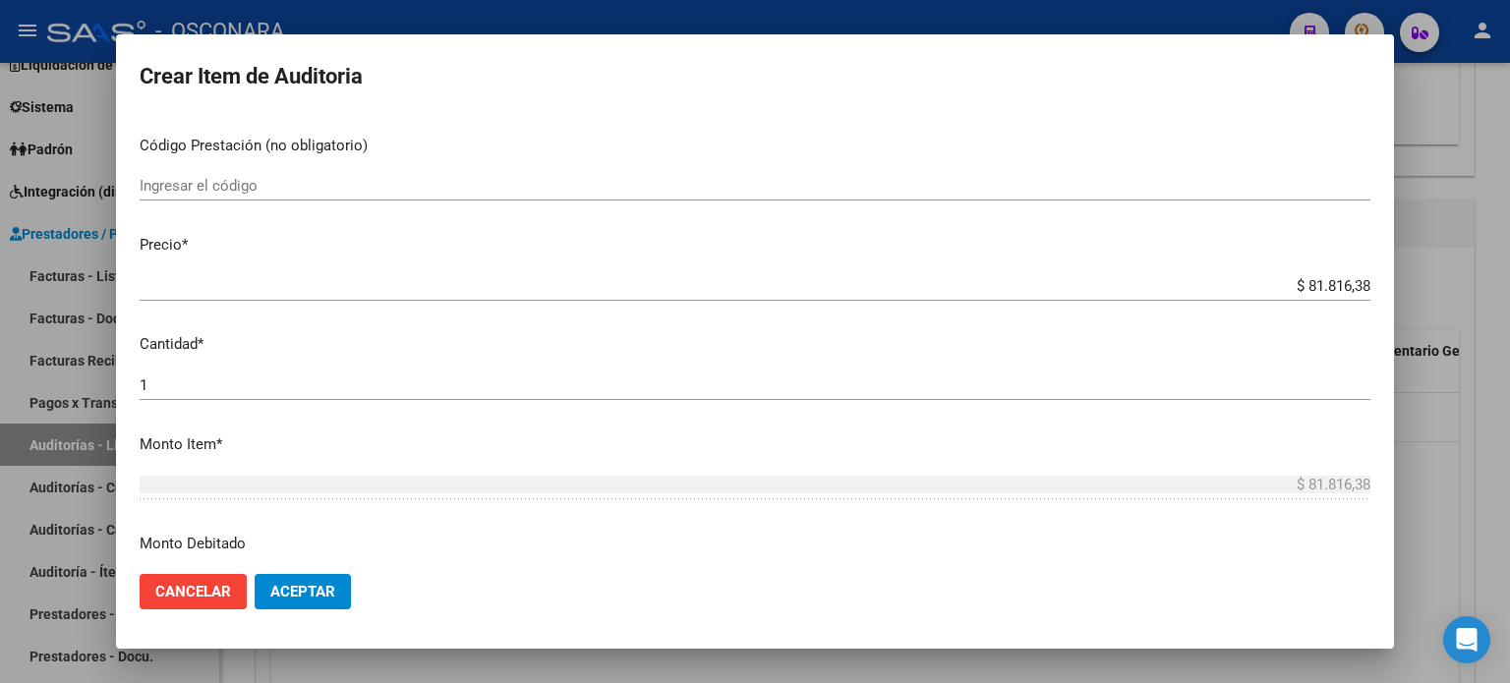
scroll to position [393, 0]
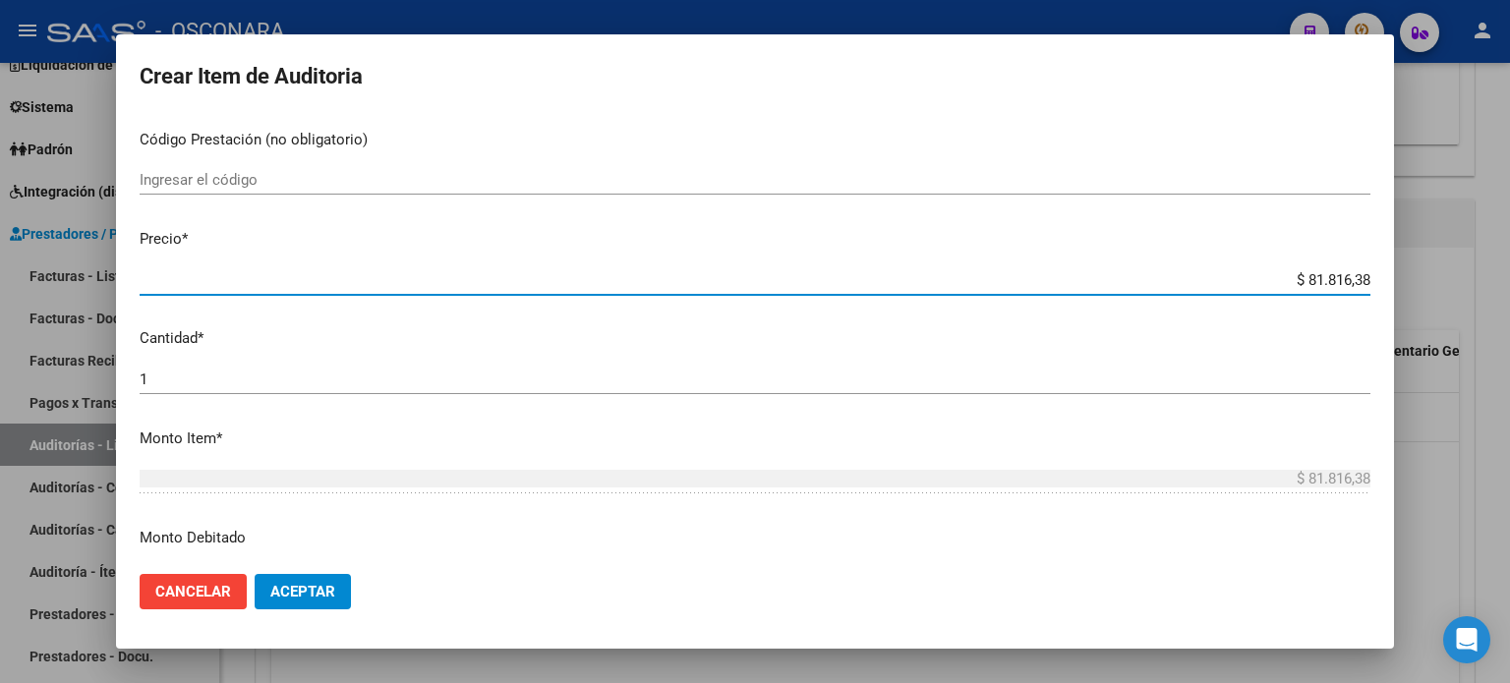
drag, startPoint x: 1294, startPoint y: 274, endPoint x: 1358, endPoint y: 280, distance: 64.2
click at [1358, 280] on app-form-text-field "Precio * $ 81.816,38 Ingresar el precio" at bounding box center [763, 258] width 1247 height 61
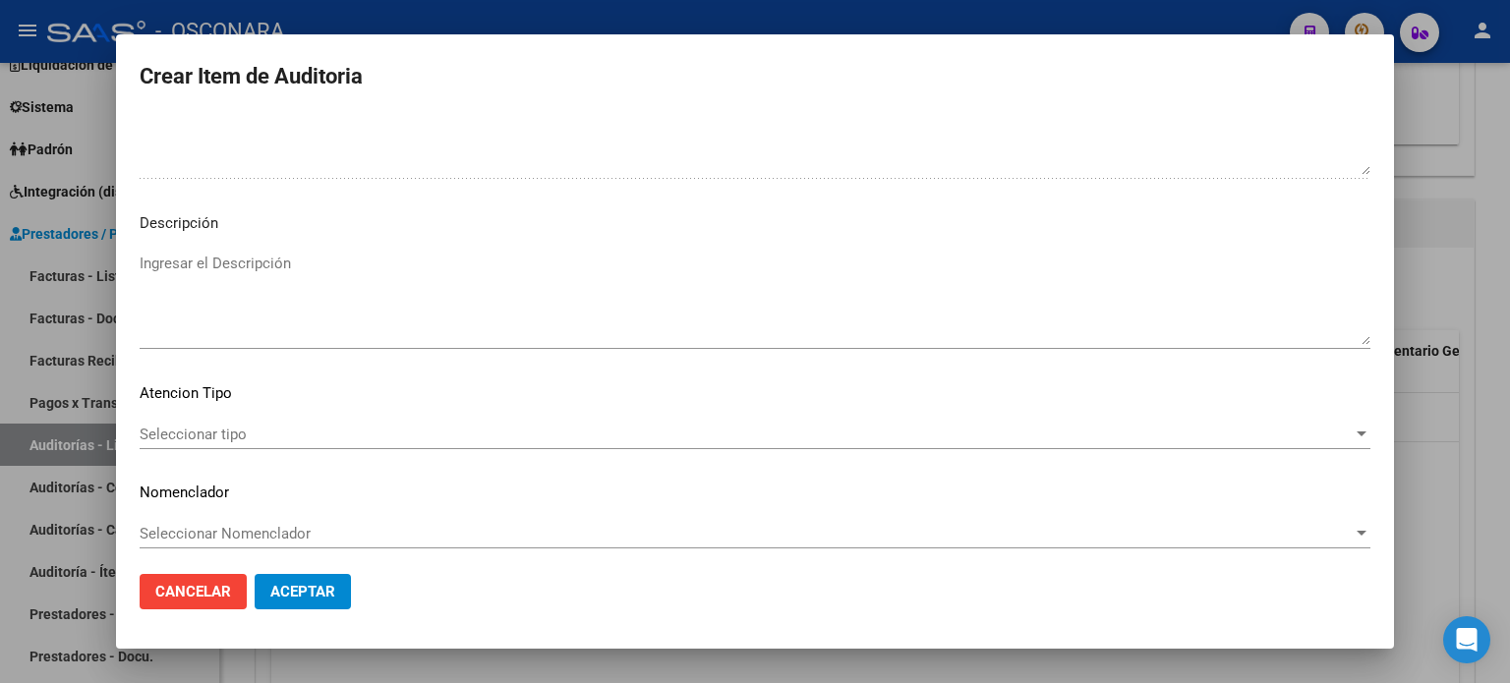
scroll to position [1326, 0]
click at [227, 259] on textarea "Ingresar el Descripción" at bounding box center [755, 292] width 1231 height 92
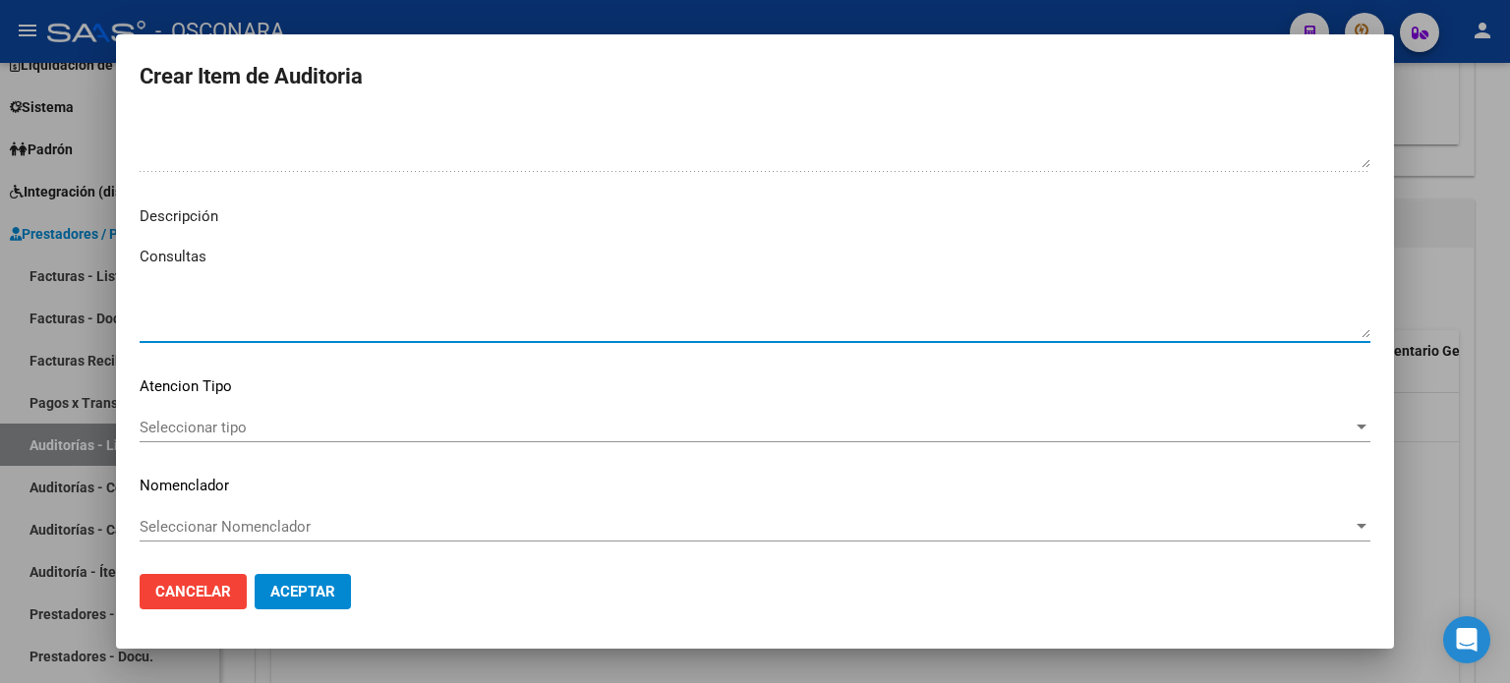
click at [205, 426] on span "Seleccionar tipo" at bounding box center [746, 428] width 1213 height 18
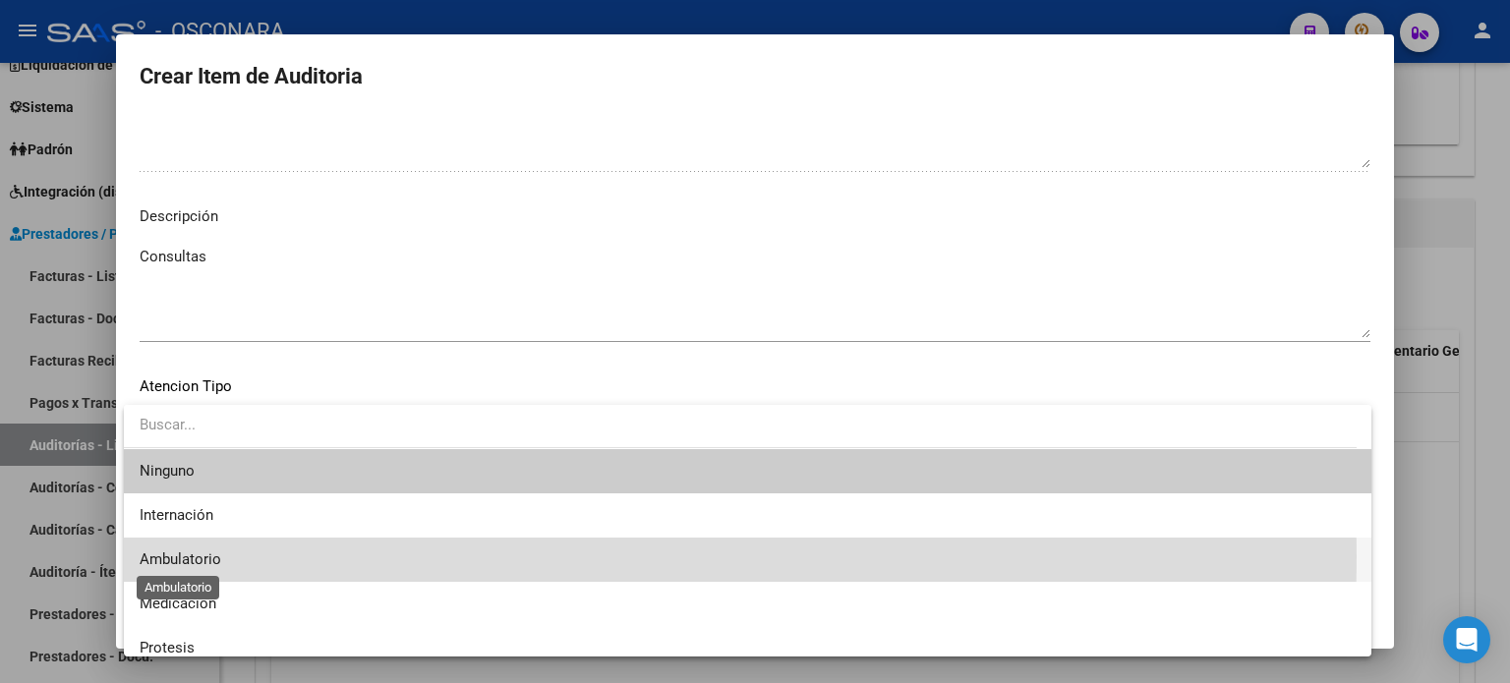
click at [208, 557] on span "Ambulatorio" at bounding box center [181, 560] width 82 height 18
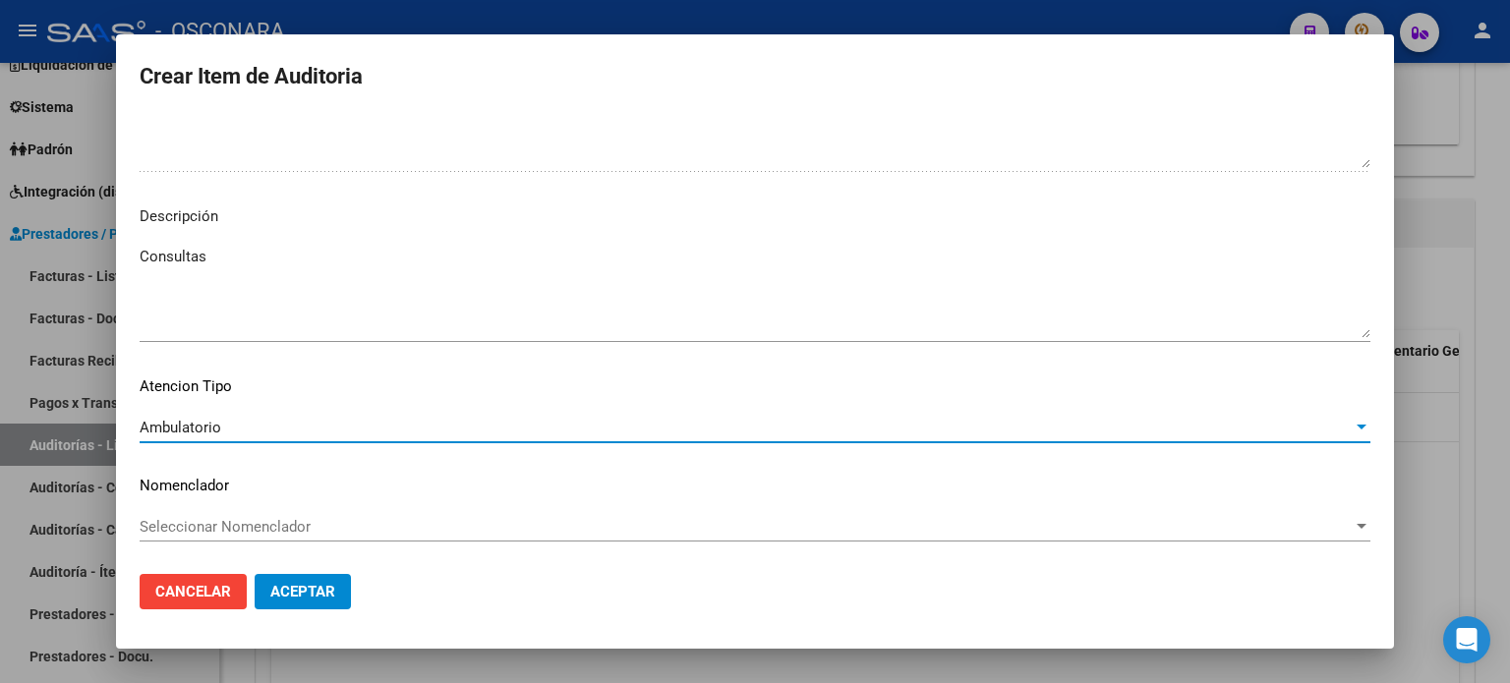
click at [312, 592] on span "Aceptar" at bounding box center [302, 592] width 65 height 18
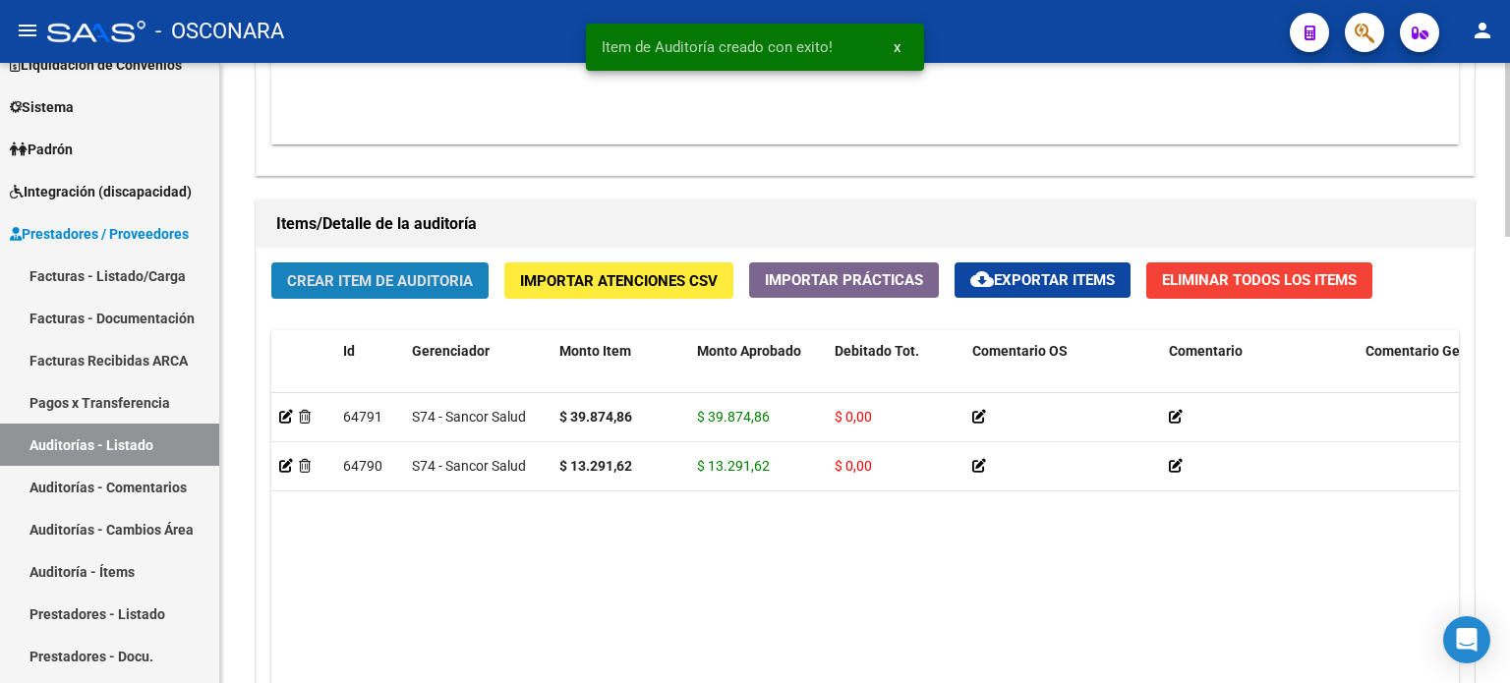
click at [390, 274] on span "Crear Item de Auditoria" at bounding box center [380, 281] width 186 height 18
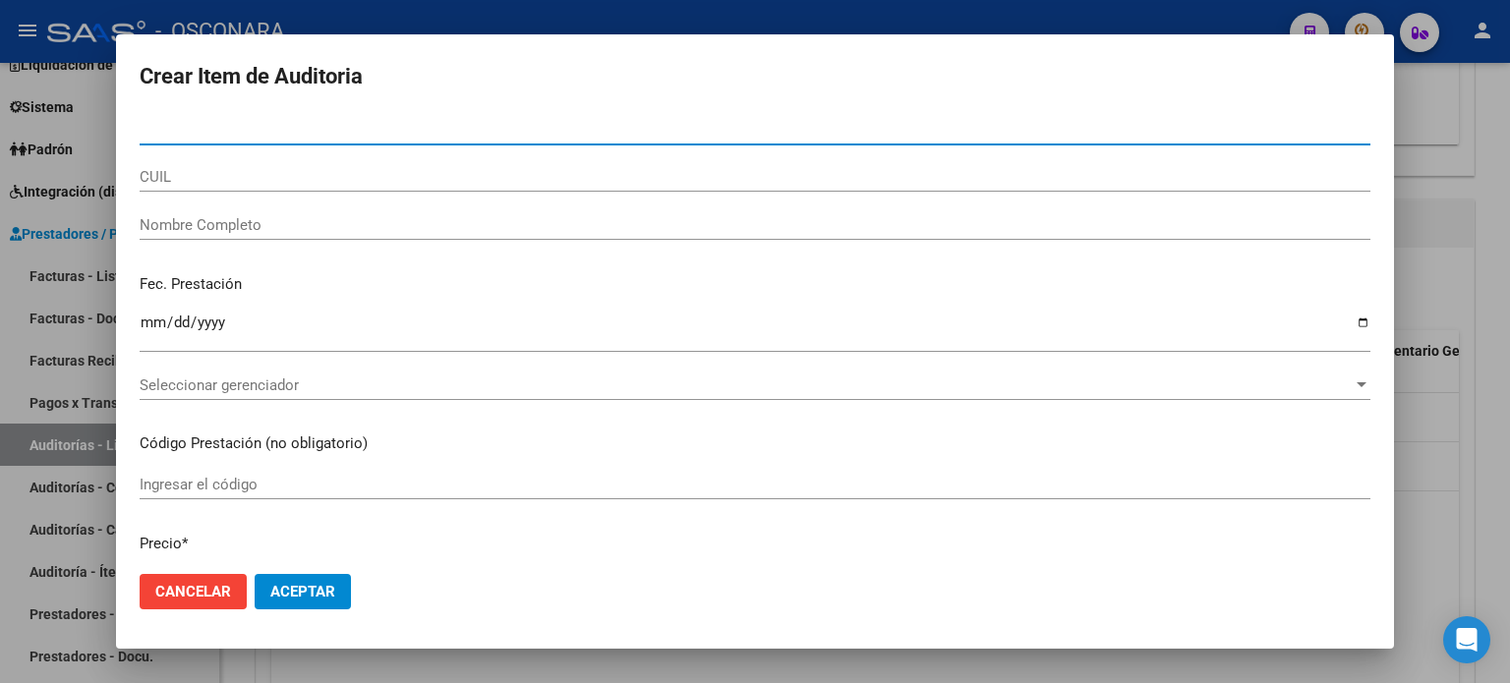
paste input "56150754"
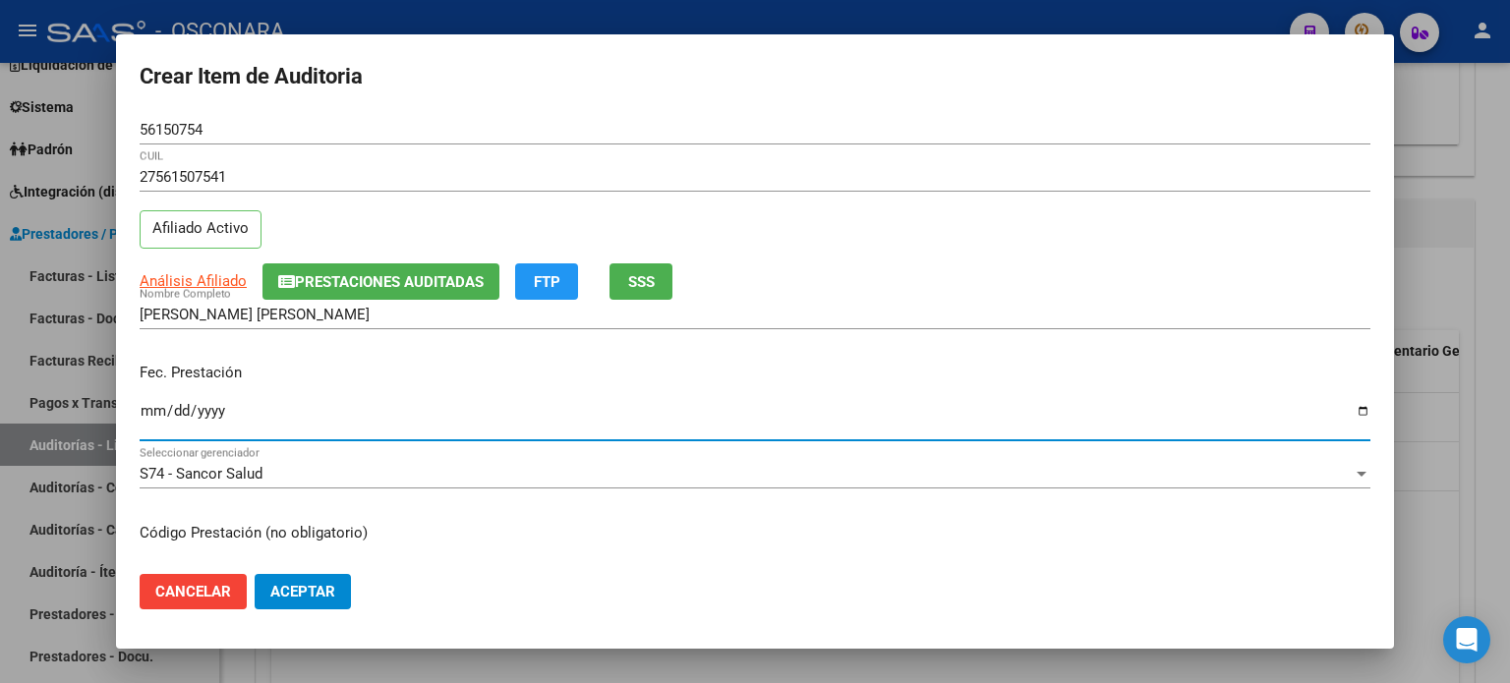
click at [147, 409] on input "Ingresar la fecha" at bounding box center [755, 418] width 1231 height 31
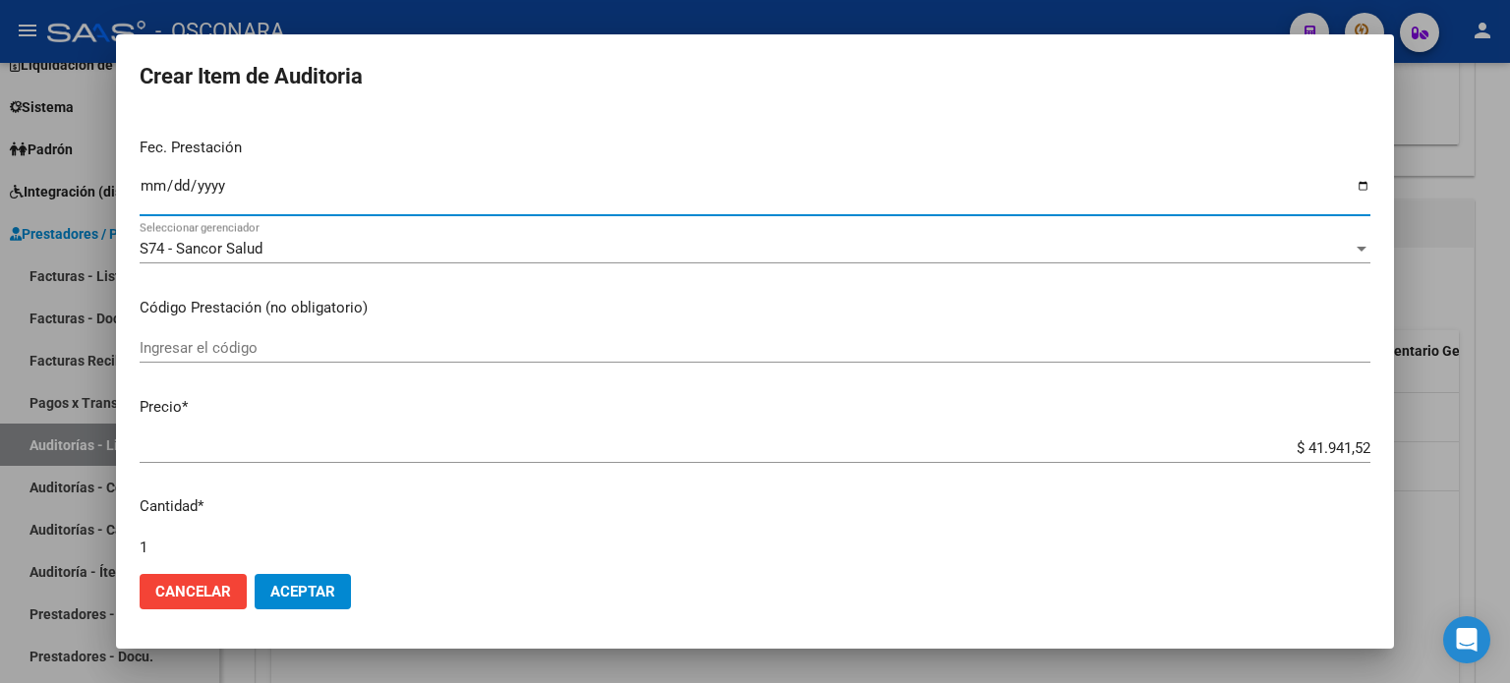
scroll to position [197, 0]
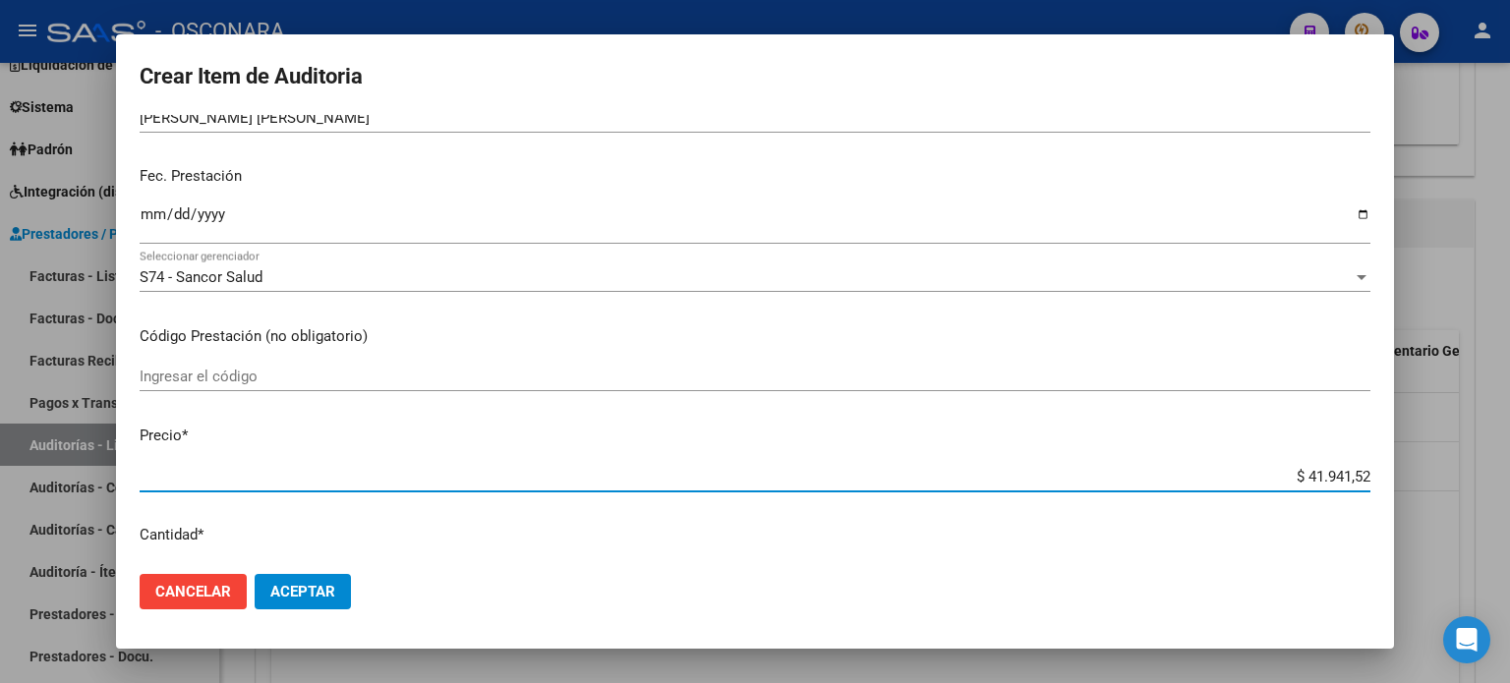
drag, startPoint x: 1292, startPoint y: 475, endPoint x: 1382, endPoint y: 494, distance: 91.4
click at [1382, 494] on mat-dialog-content "56150754 Nro Documento 27561507541 CUIL Afiliado Activo Análisis Afiliado Prest…" at bounding box center [755, 337] width 1278 height 444
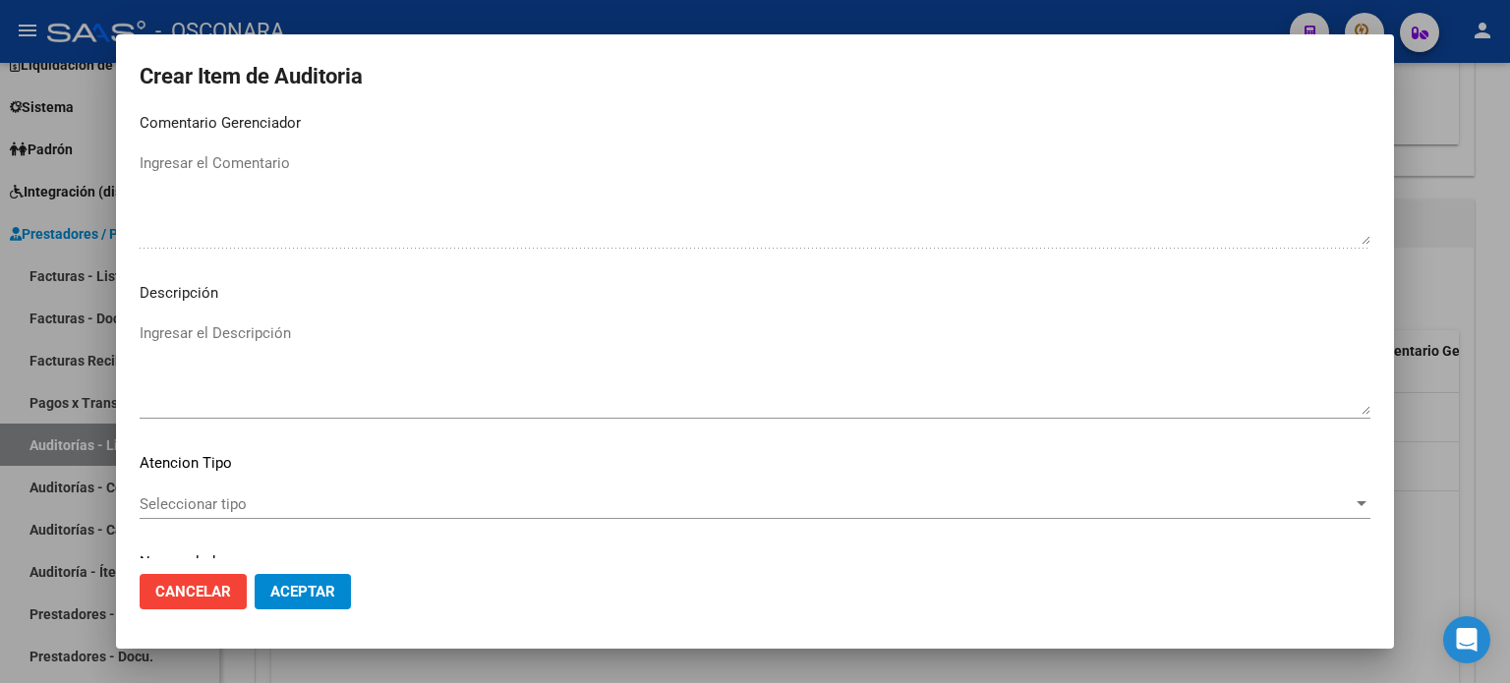
scroll to position [1326, 0]
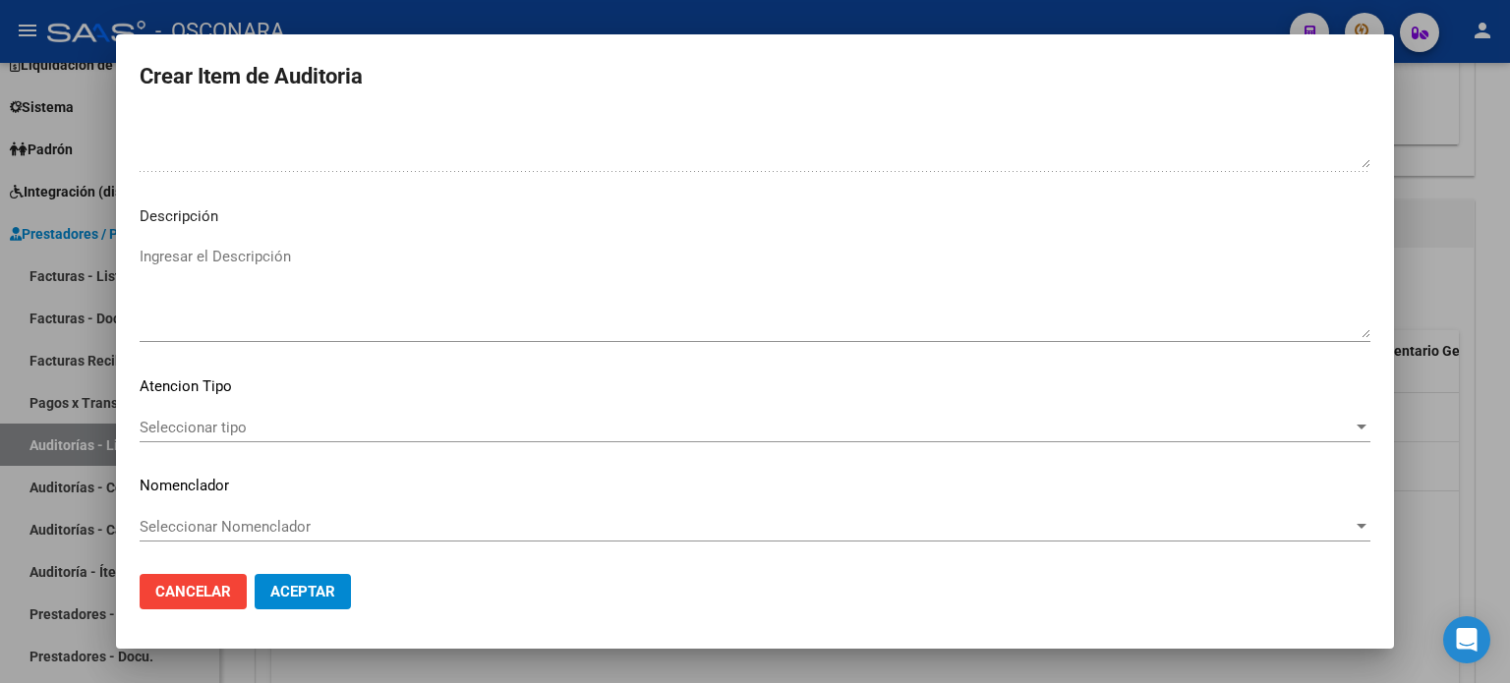
click at [305, 250] on textarea "Ingresar el Descripción" at bounding box center [755, 292] width 1231 height 92
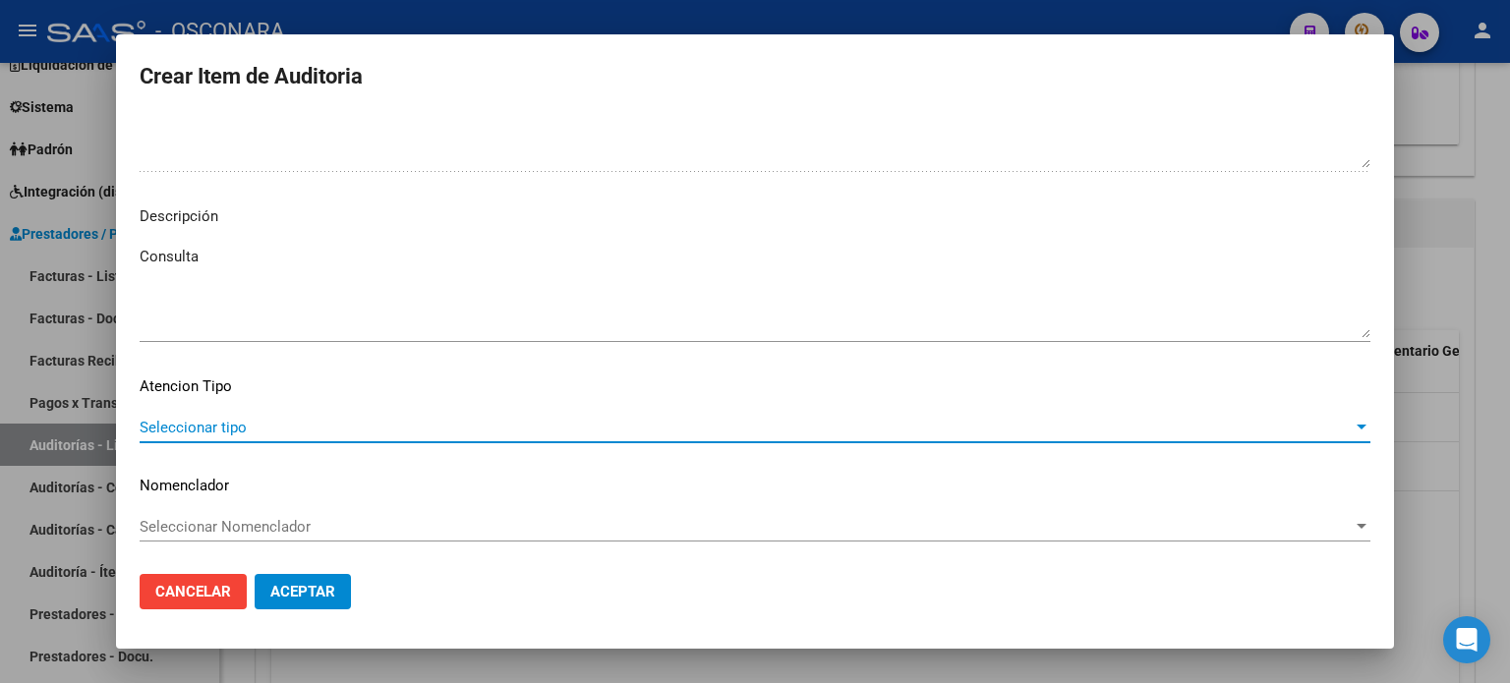
click at [274, 420] on span "Seleccionar tipo" at bounding box center [746, 428] width 1213 height 18
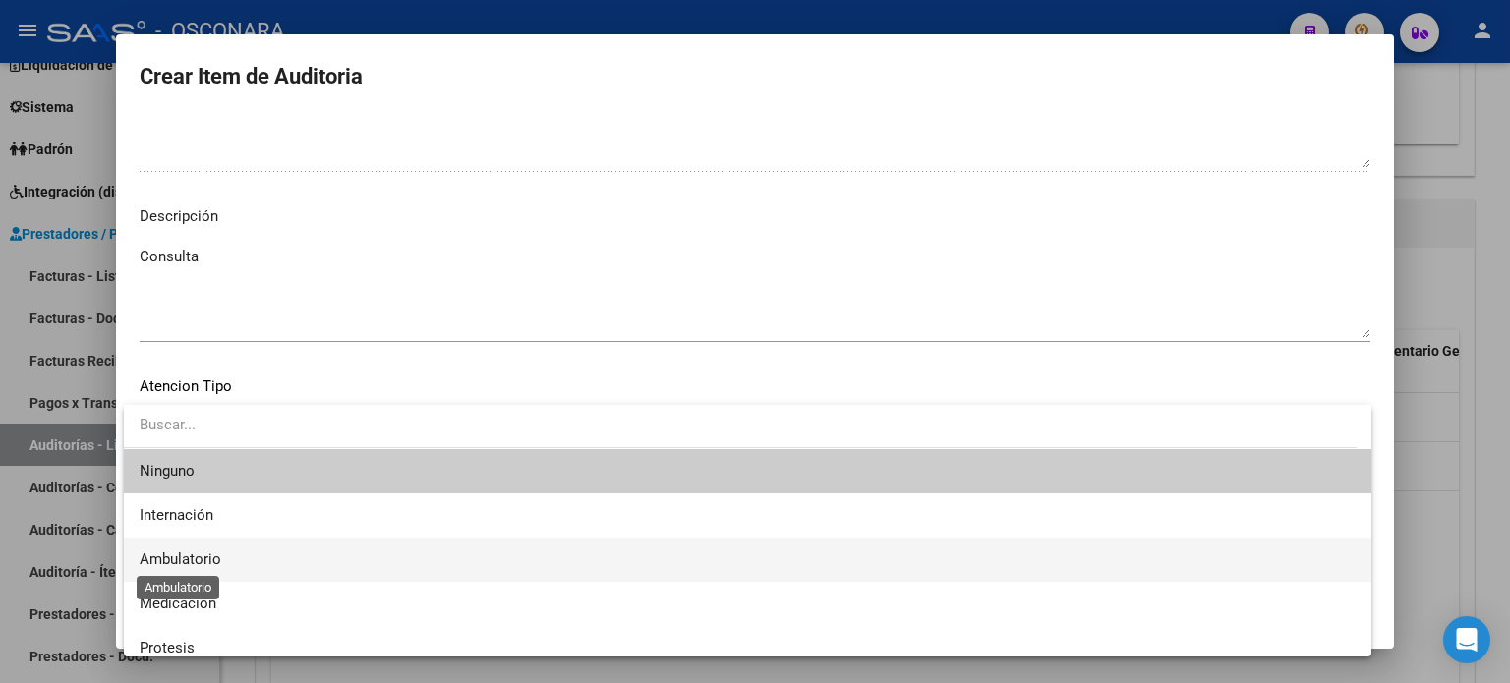
click at [177, 562] on span "Ambulatorio" at bounding box center [181, 560] width 82 height 18
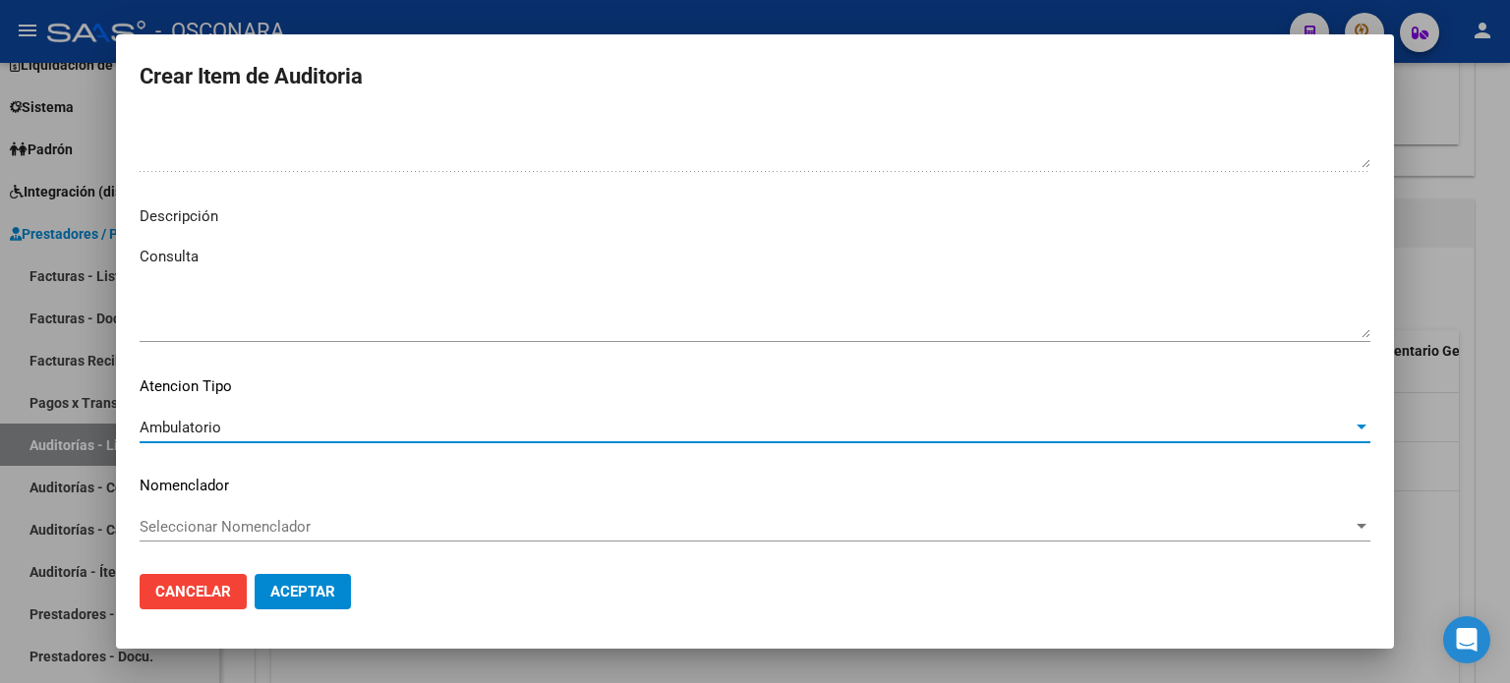
click at [304, 592] on span "Aceptar" at bounding box center [302, 592] width 65 height 18
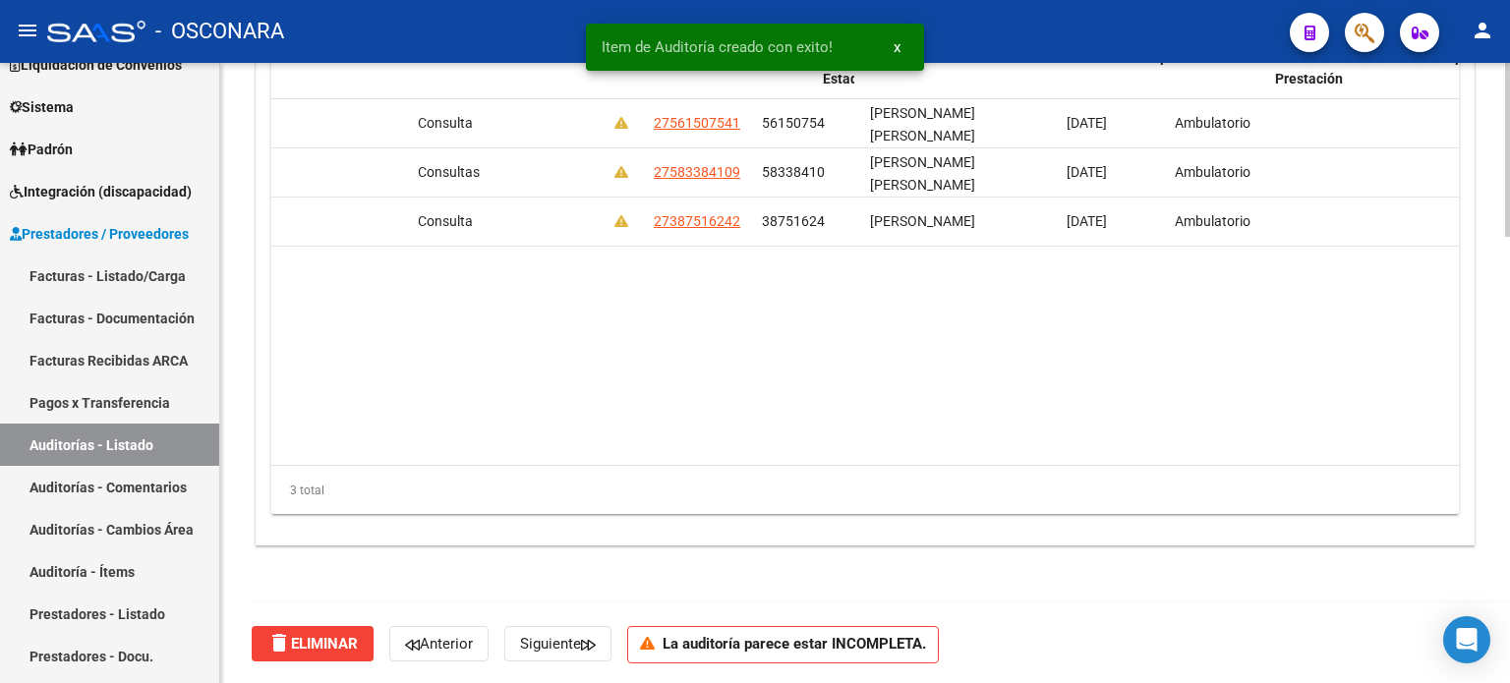
scroll to position [0, 0]
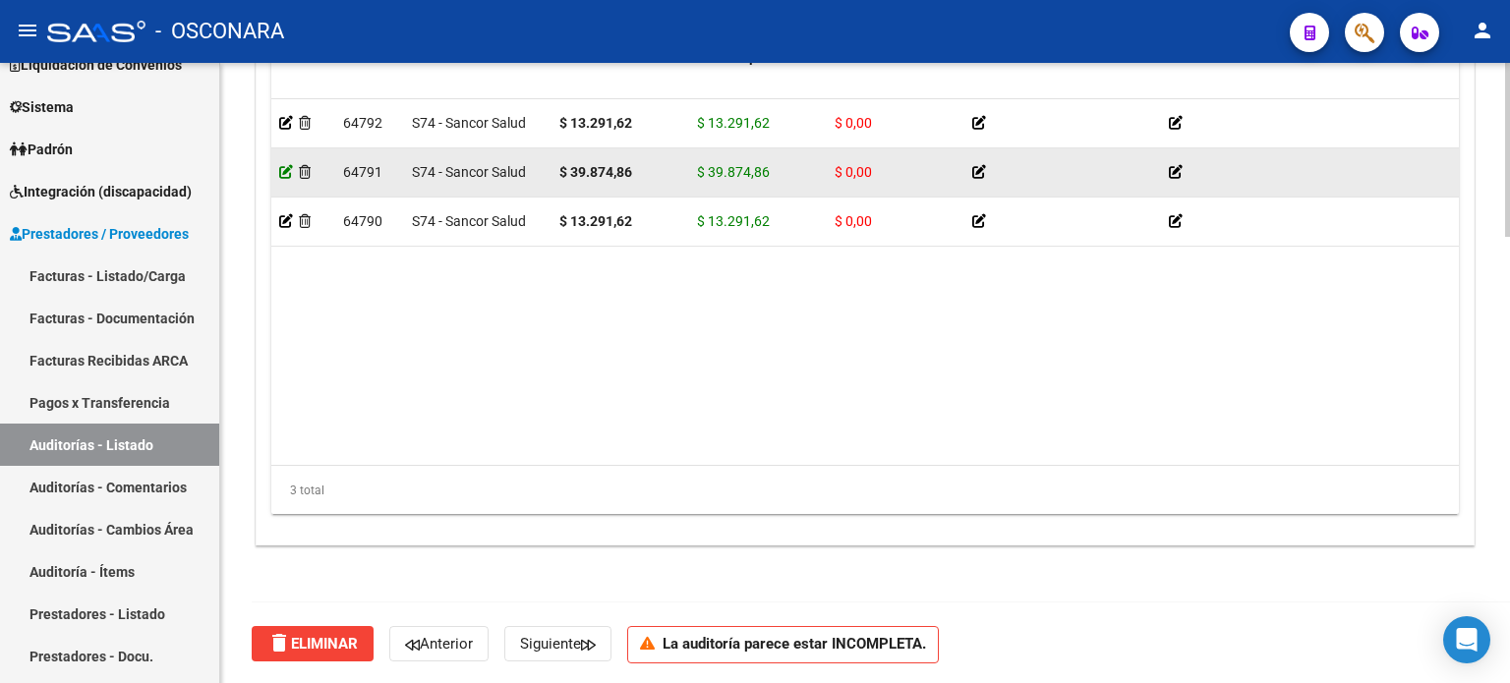
click at [279, 167] on icon at bounding box center [286, 172] width 14 height 14
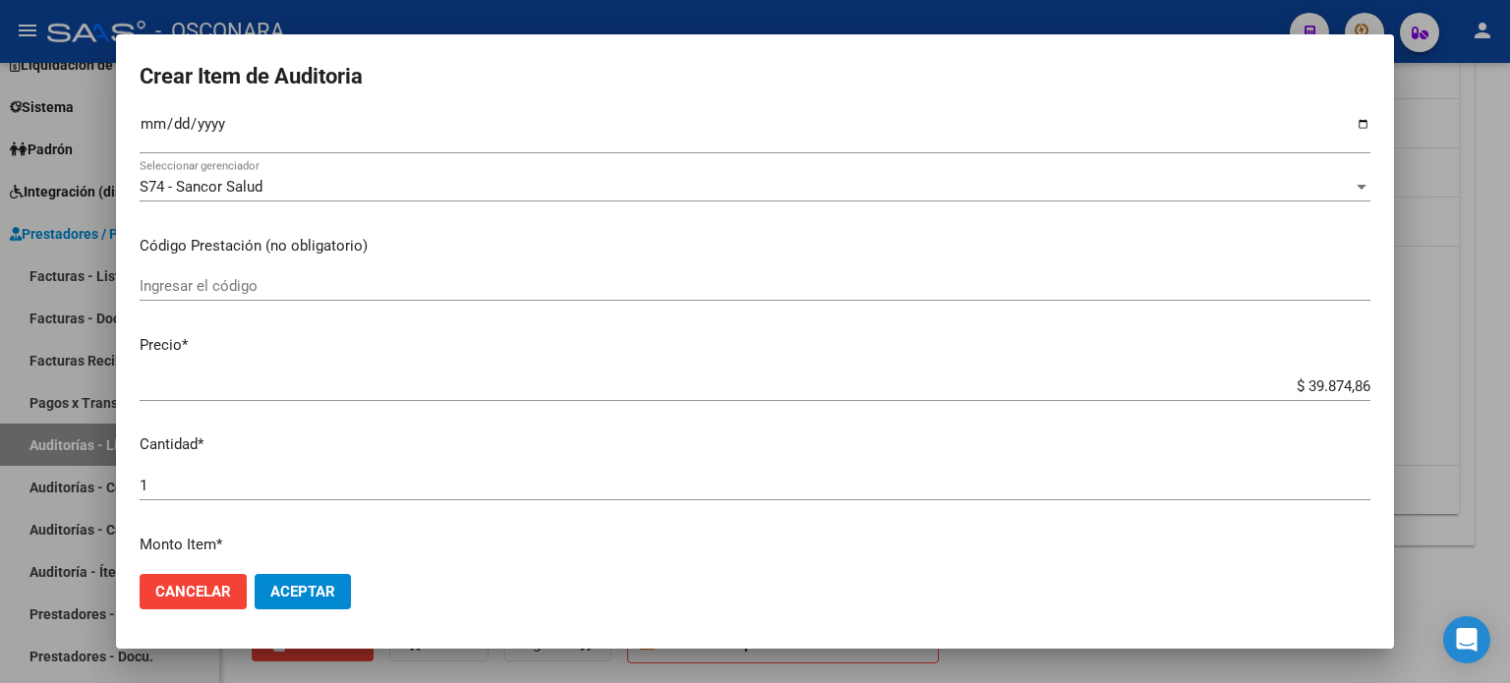
scroll to position [393, 0]
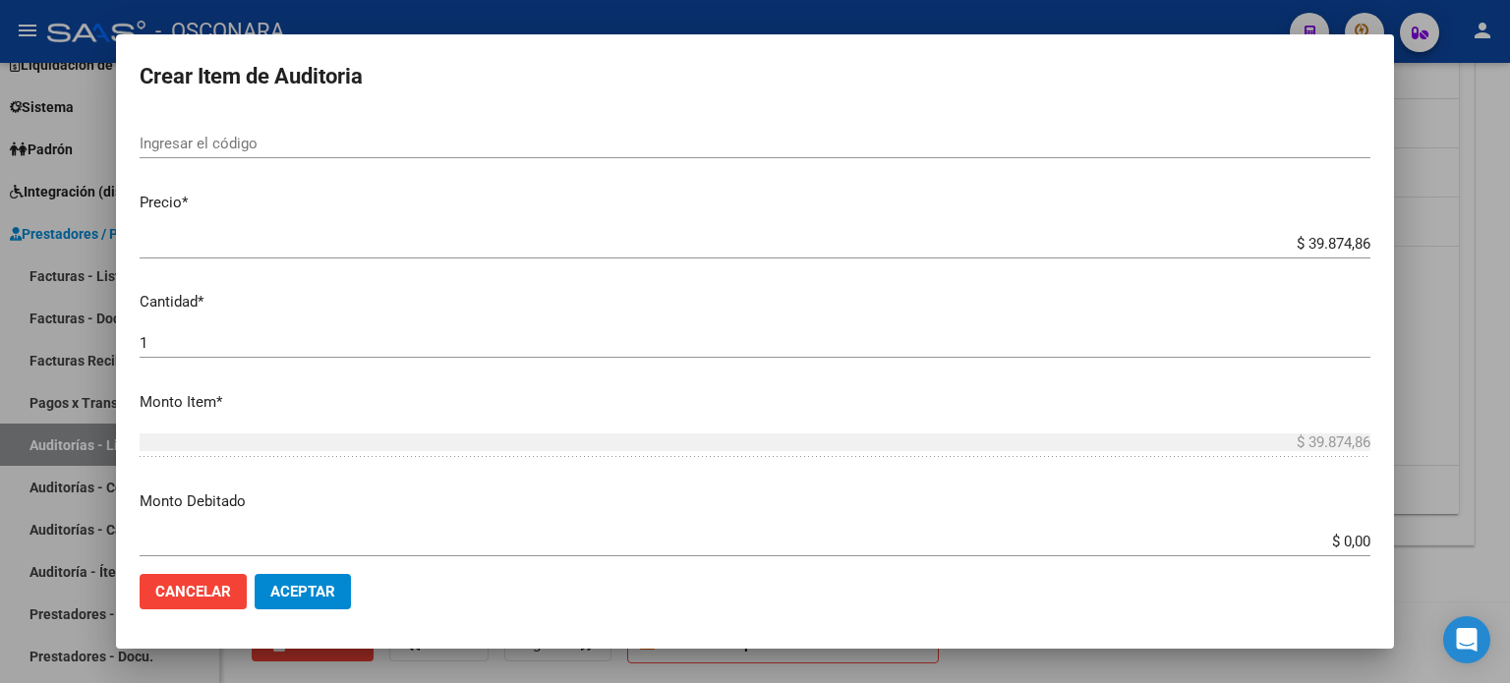
drag, startPoint x: 1290, startPoint y: 233, endPoint x: 1305, endPoint y: 243, distance: 17.7
click at [1305, 243] on div "$ 39.874,86 Ingresar el precio" at bounding box center [755, 244] width 1231 height 30
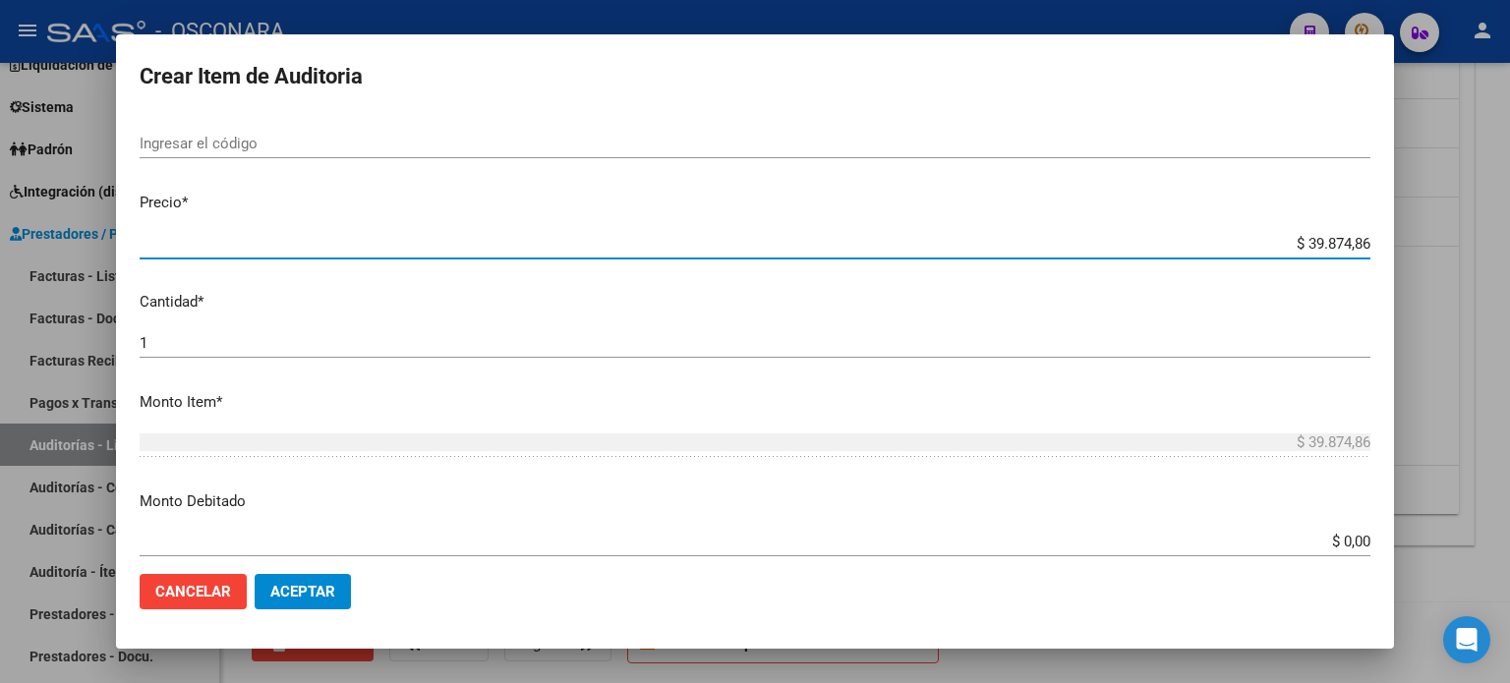
drag, startPoint x: 1295, startPoint y: 240, endPoint x: 1310, endPoint y: 239, distance: 14.8
click at [1310, 239] on input "$ 39.874,86" at bounding box center [755, 244] width 1231 height 18
drag, startPoint x: 1288, startPoint y: 239, endPoint x: 1373, endPoint y: 239, distance: 84.6
click at [1373, 239] on mat-dialog-content "58338410 Nro Documento 27583384109 CUIL Afiliado Activo [PERSON_NAME] [PERSON_N…" at bounding box center [755, 337] width 1278 height 444
paste input "68.524,7"
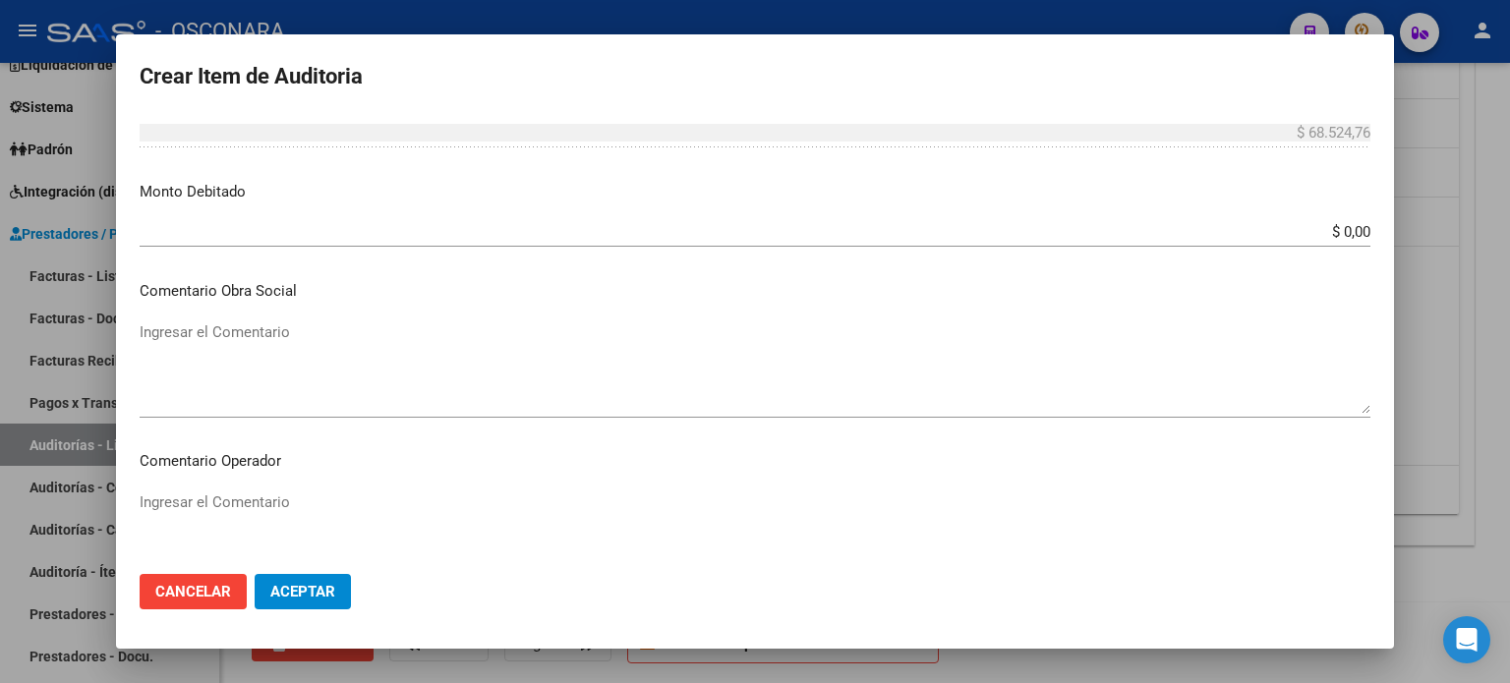
scroll to position [787, 0]
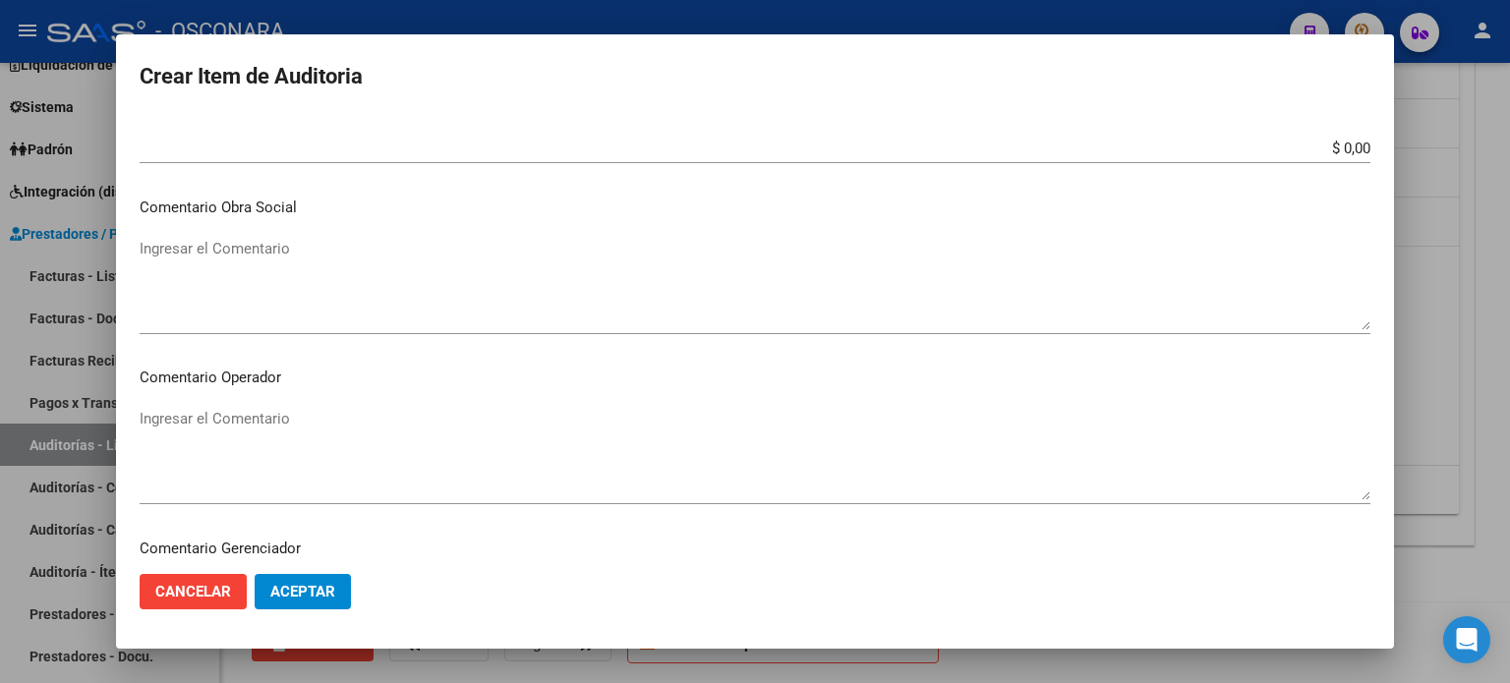
click at [296, 596] on span "Aceptar" at bounding box center [302, 592] width 65 height 18
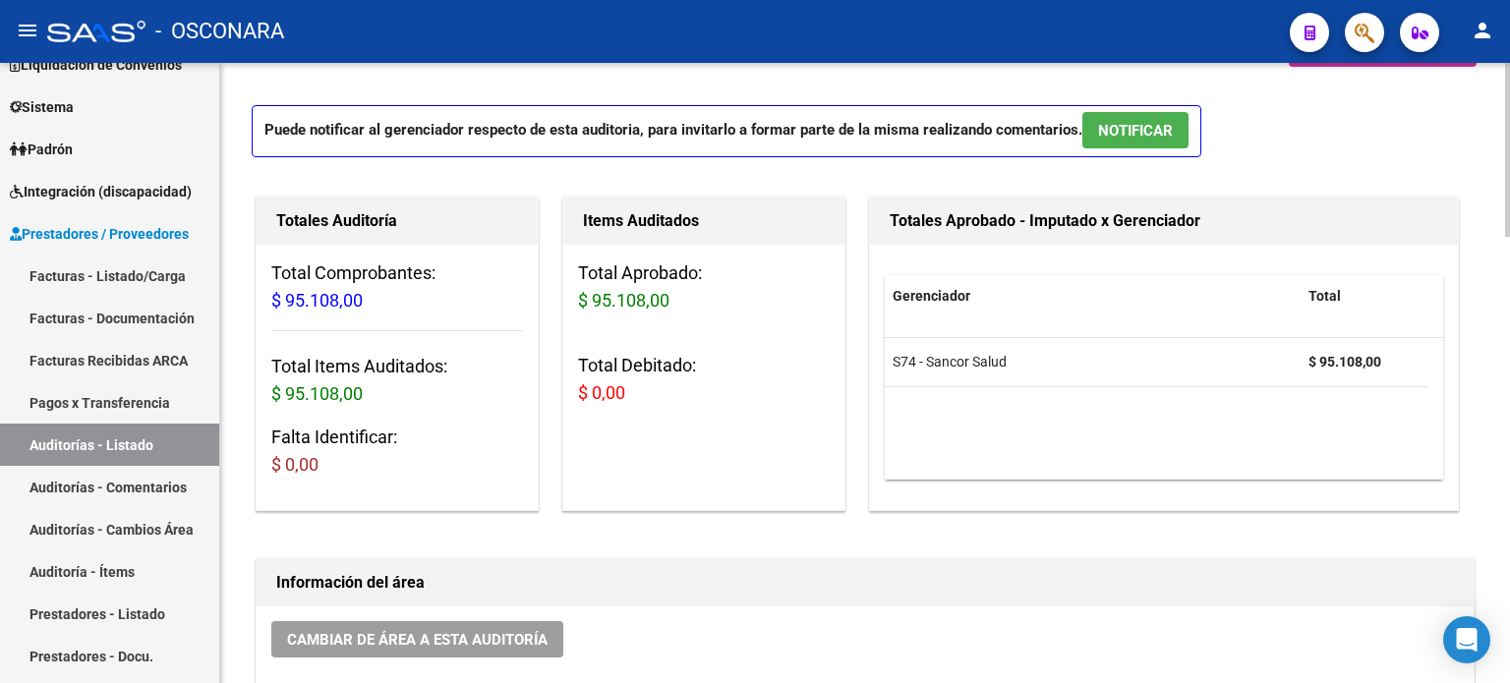
scroll to position [0, 0]
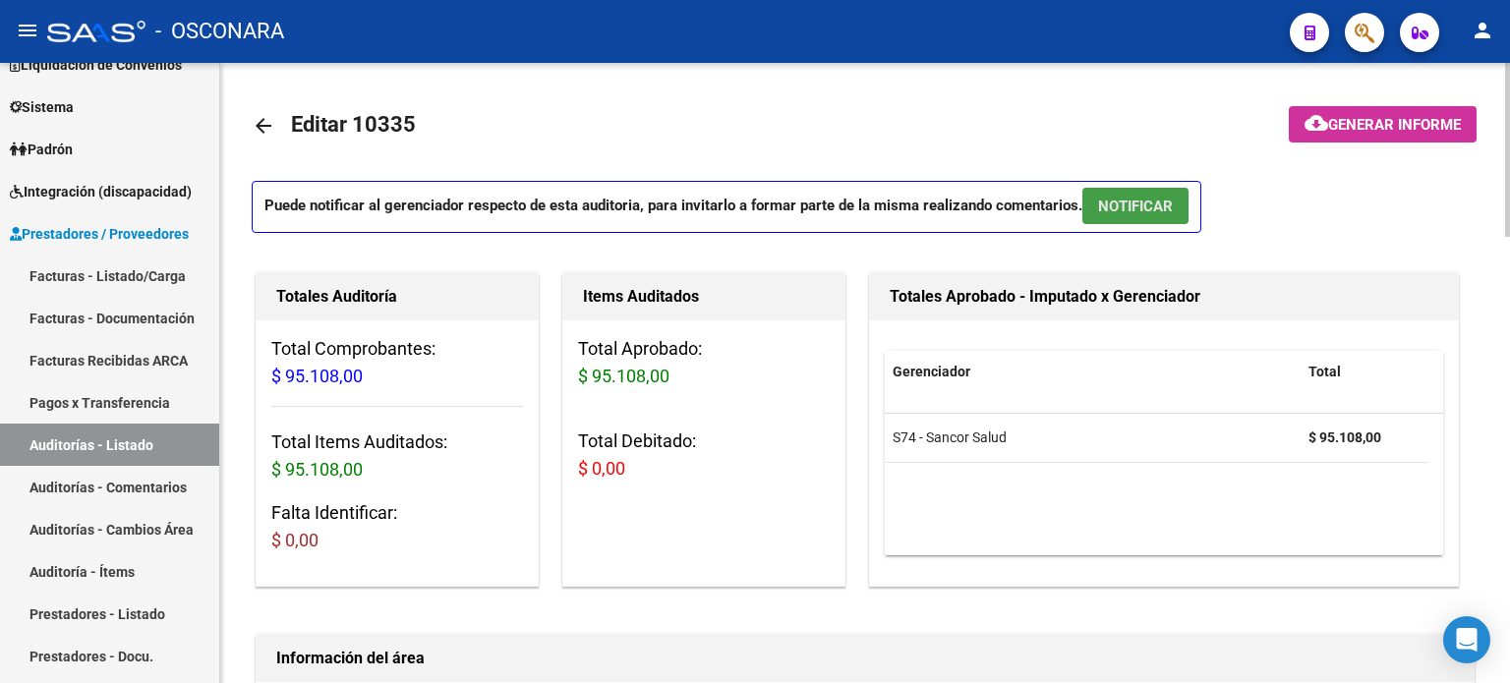
click at [1113, 207] on span "NOTIFICAR" at bounding box center [1135, 207] width 75 height 18
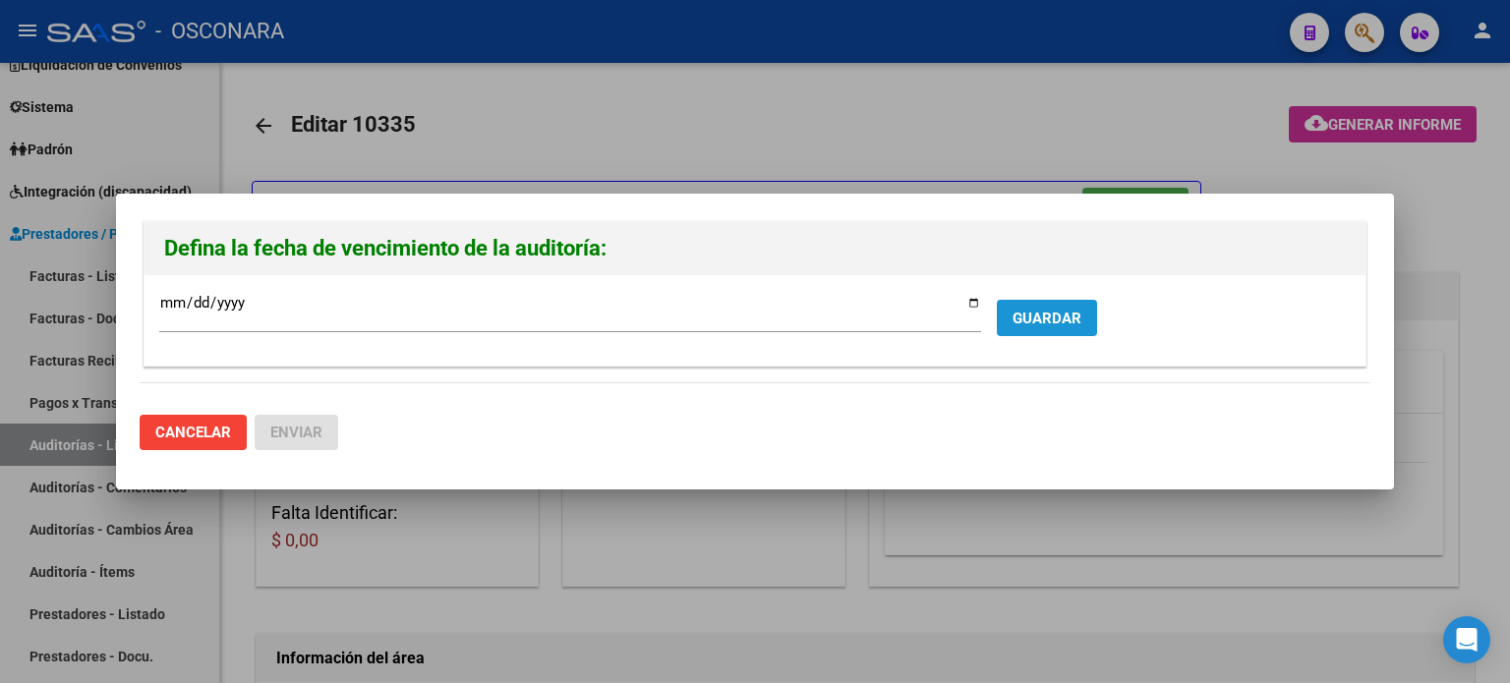
click at [1036, 313] on span "GUARDAR" at bounding box center [1047, 319] width 69 height 18
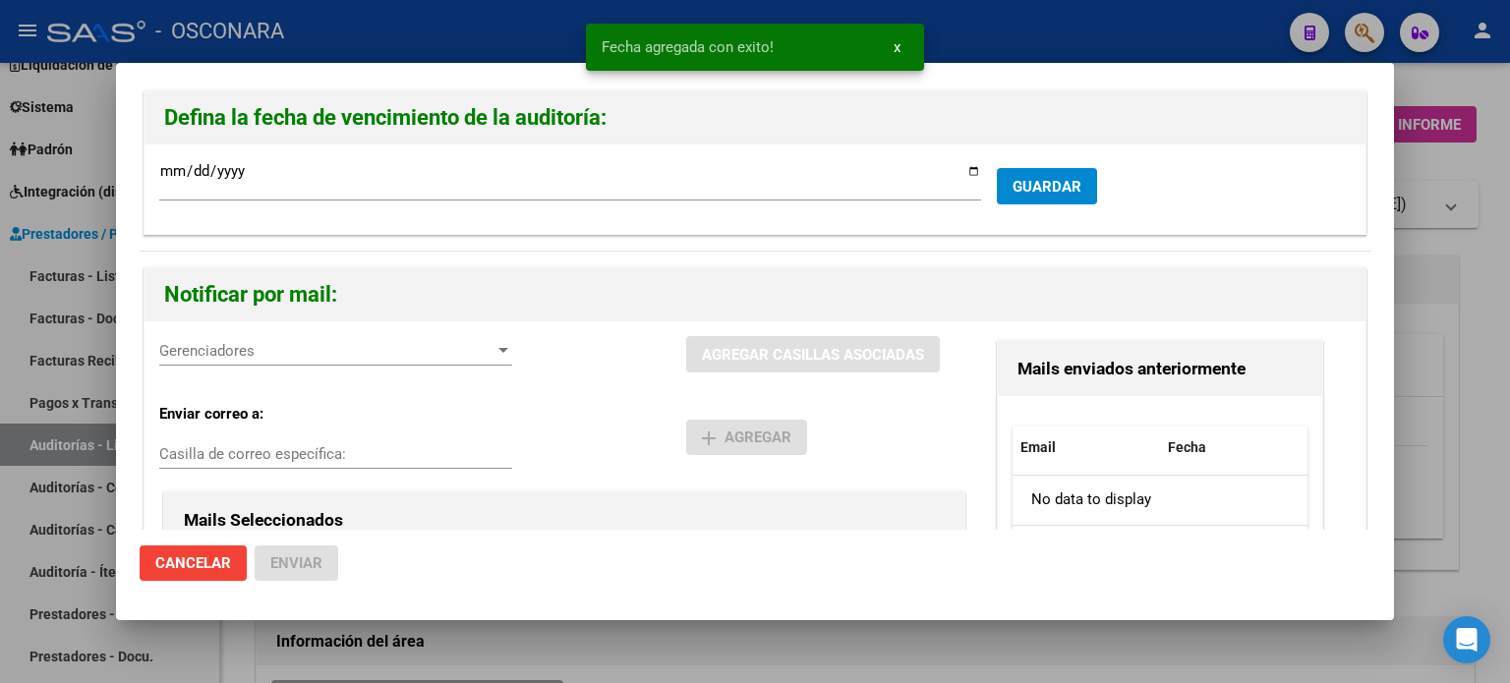
click at [379, 356] on span "Gerenciadores" at bounding box center [326, 351] width 335 height 18
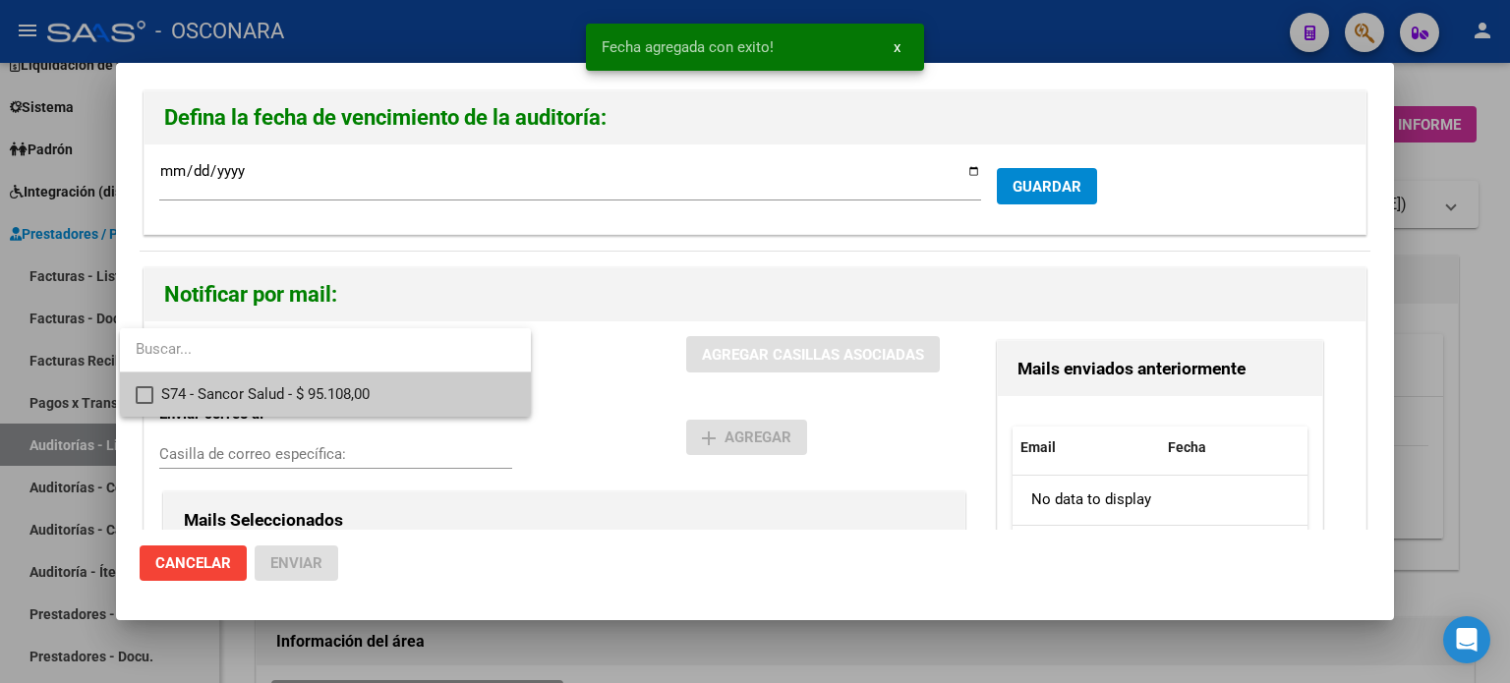
click at [146, 392] on mat-pseudo-checkbox at bounding box center [145, 395] width 18 height 18
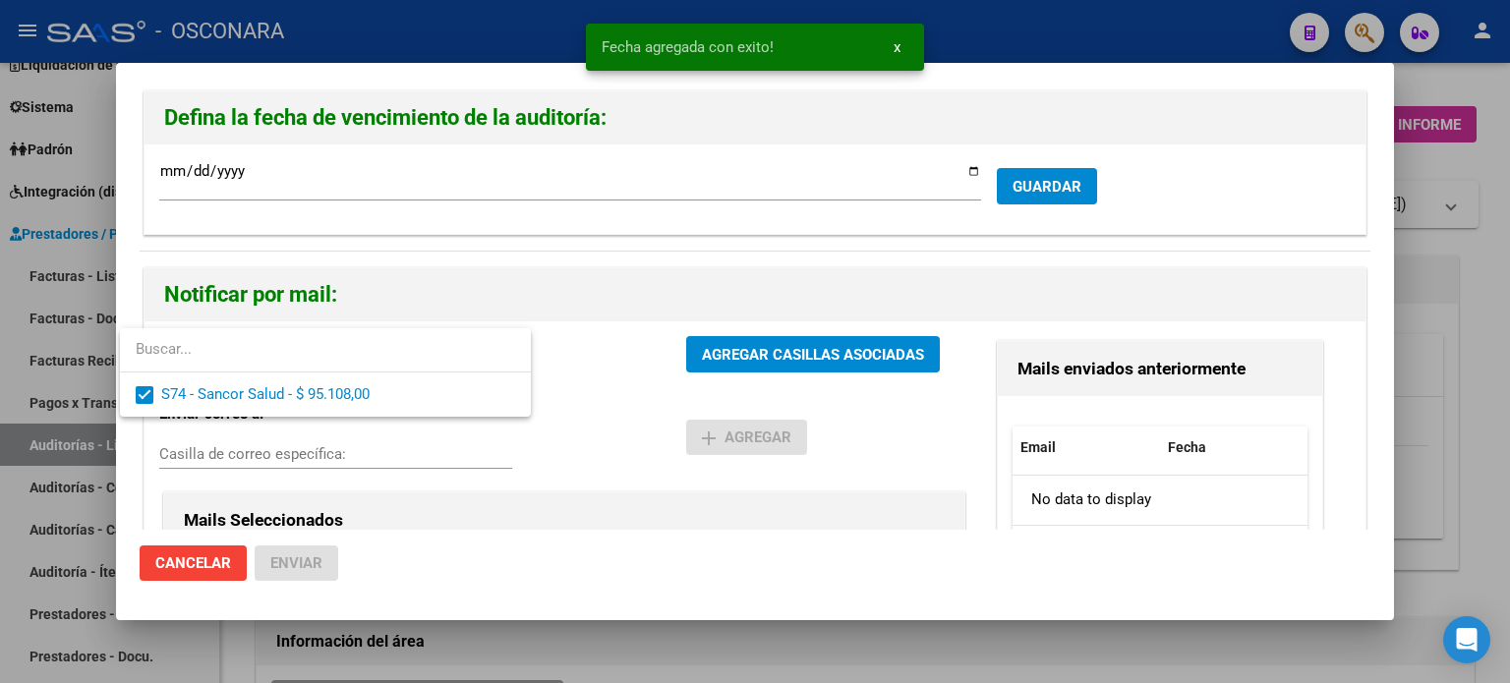
click at [814, 349] on div at bounding box center [755, 341] width 1510 height 683
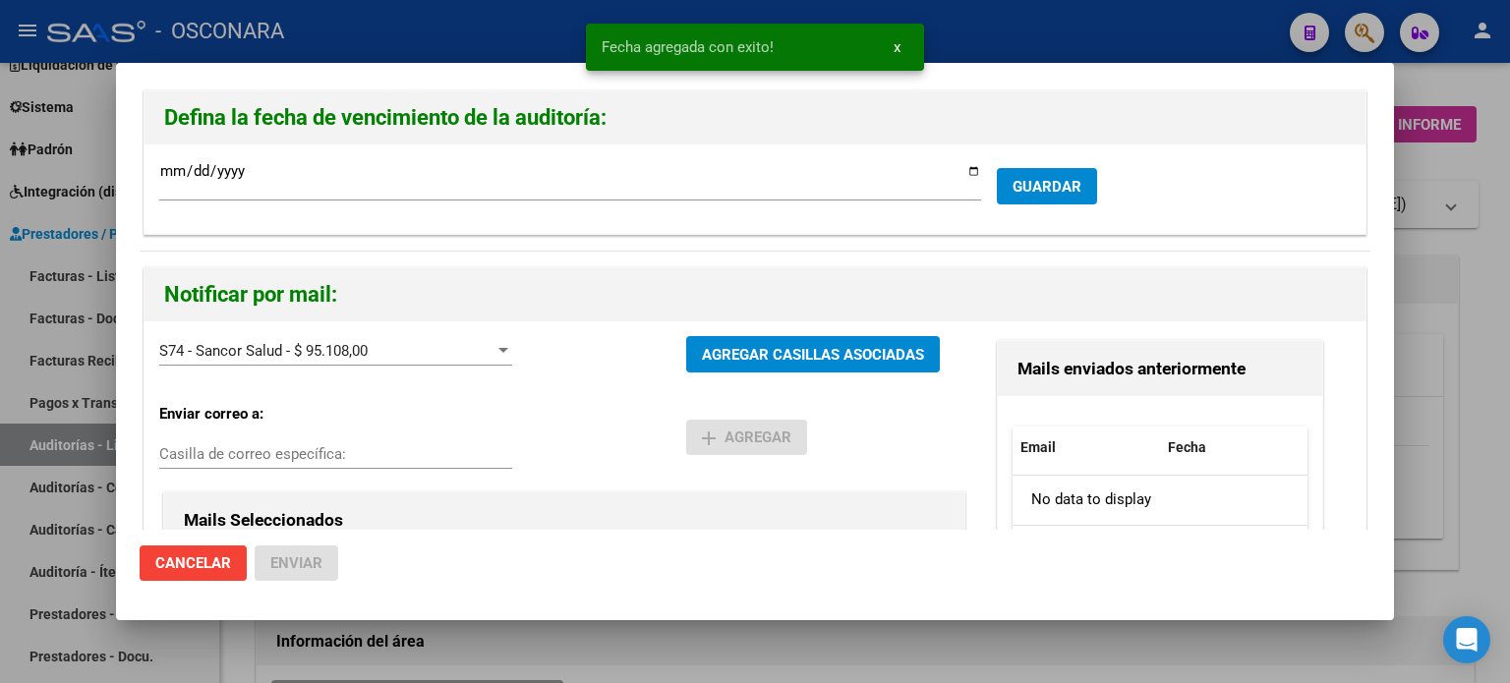
click at [818, 357] on span "AGREGAR CASILLAS ASOCIADAS" at bounding box center [813, 355] width 222 height 18
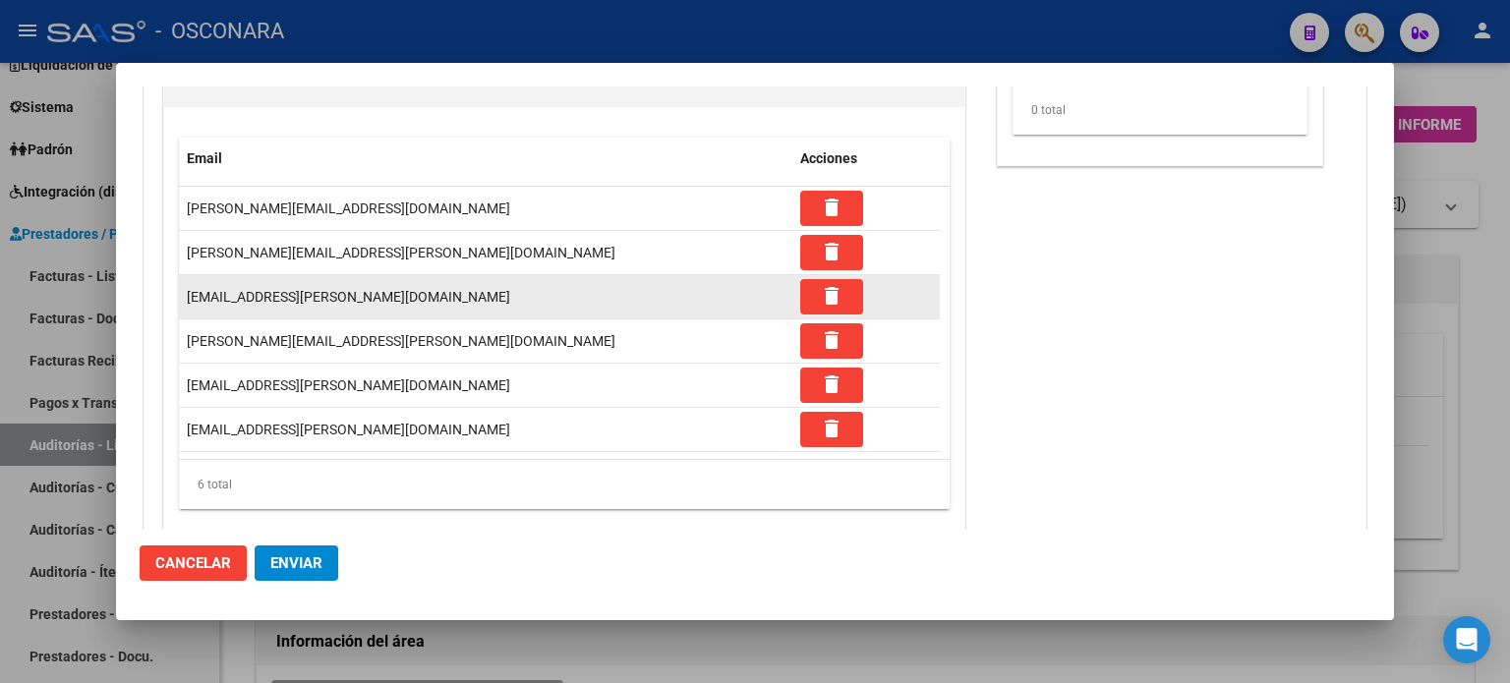
scroll to position [471, 0]
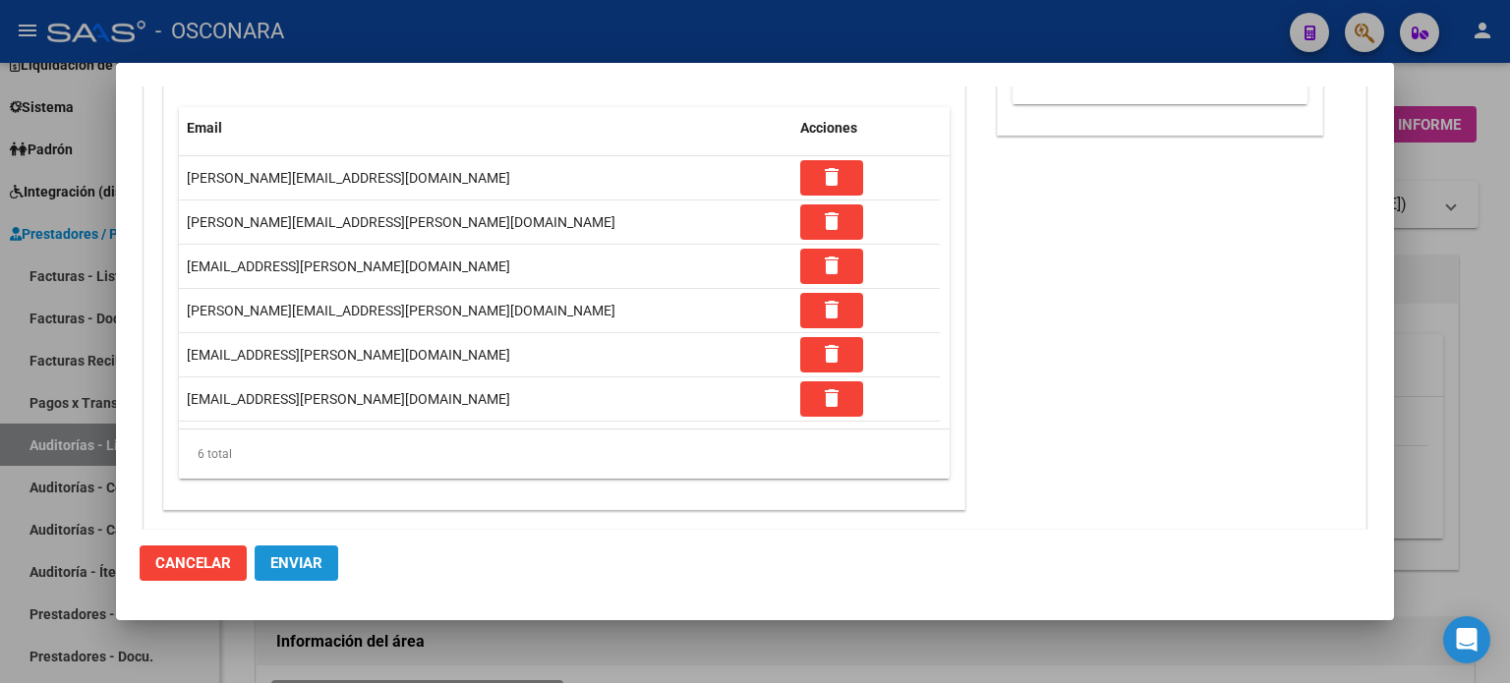
click at [281, 576] on button "Enviar" at bounding box center [297, 563] width 84 height 35
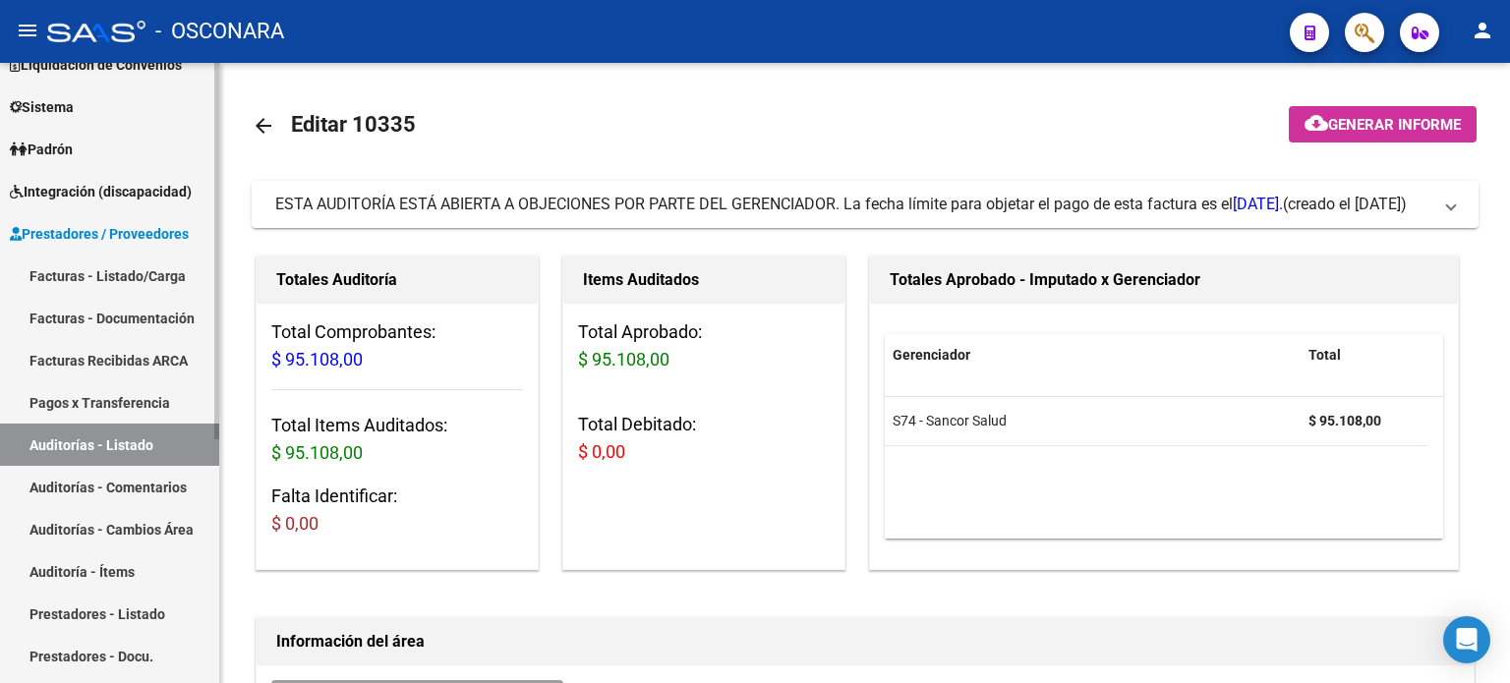
click at [93, 273] on link "Facturas - Listado/Carga" at bounding box center [109, 276] width 219 height 42
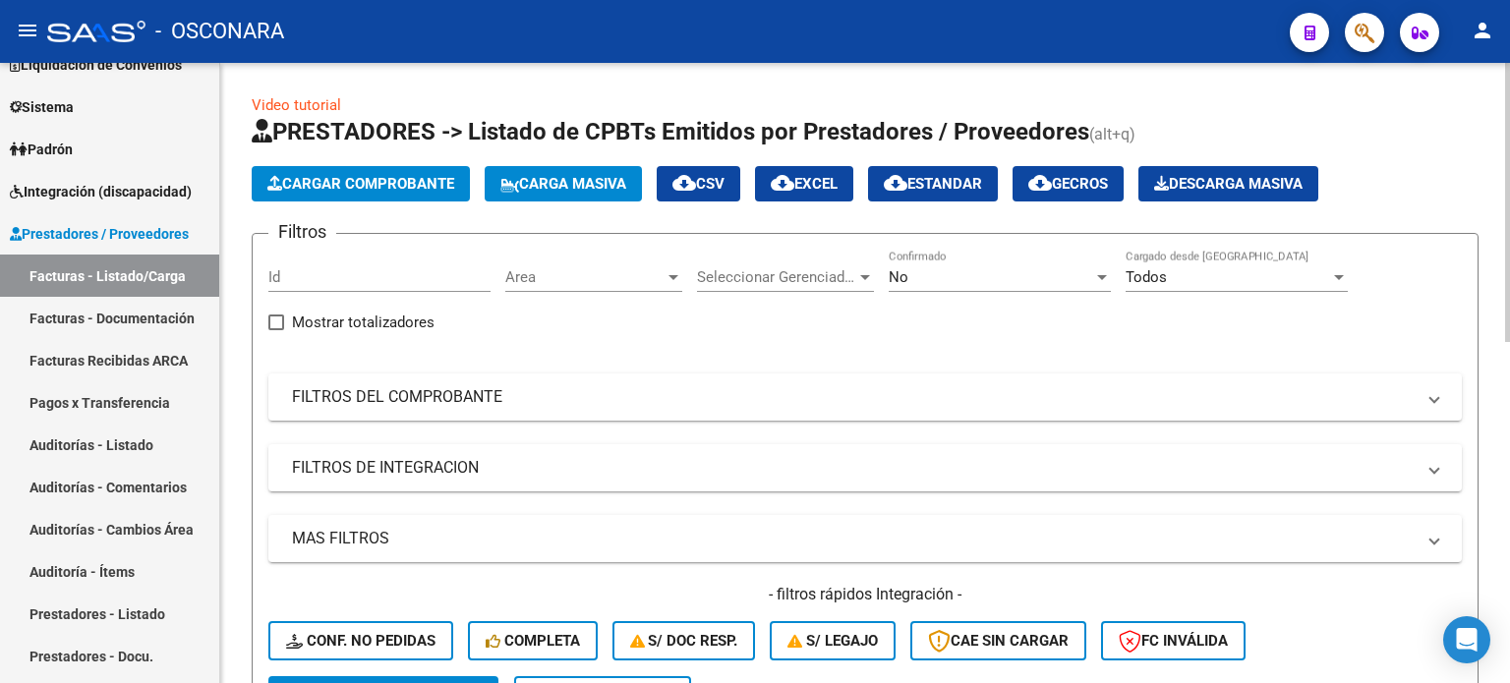
click at [396, 176] on span "Cargar Comprobante" at bounding box center [360, 184] width 187 height 18
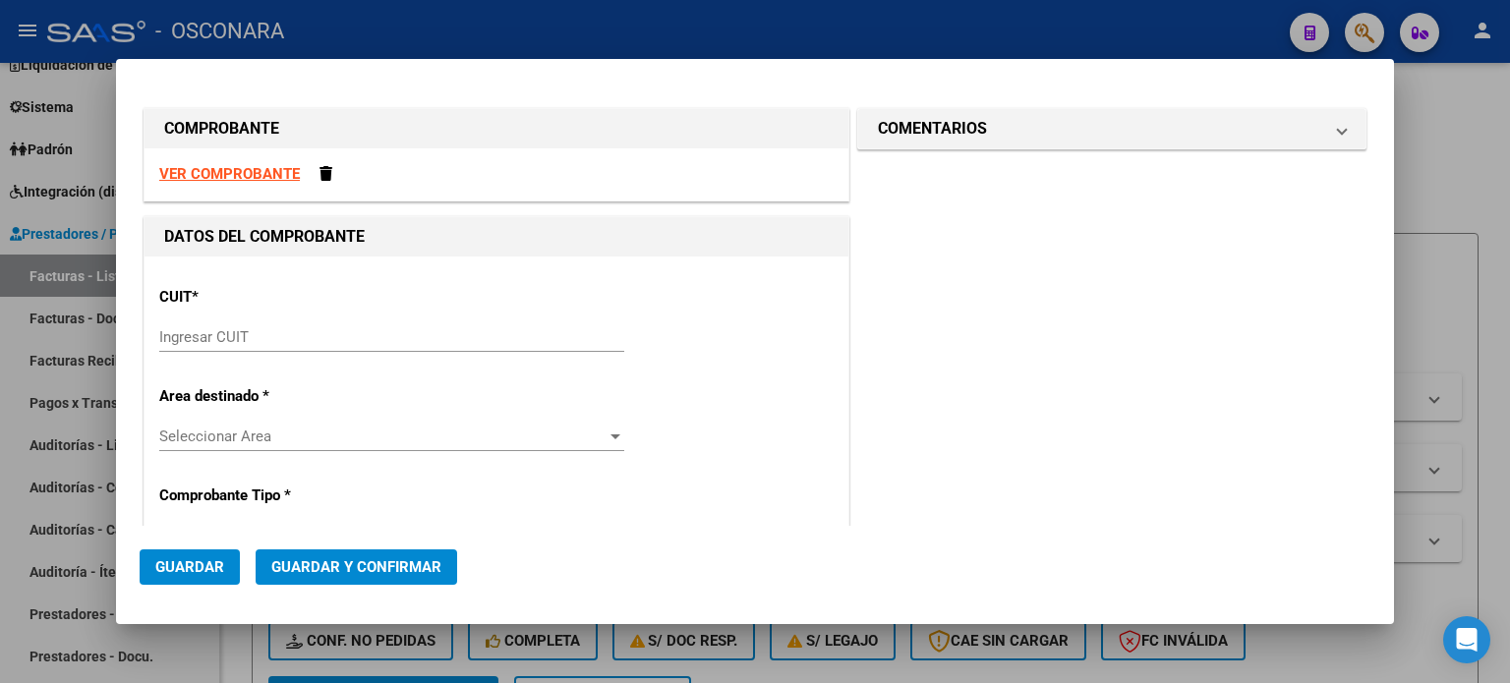
click at [342, 337] on input "Ingresar CUIT" at bounding box center [391, 337] width 465 height 18
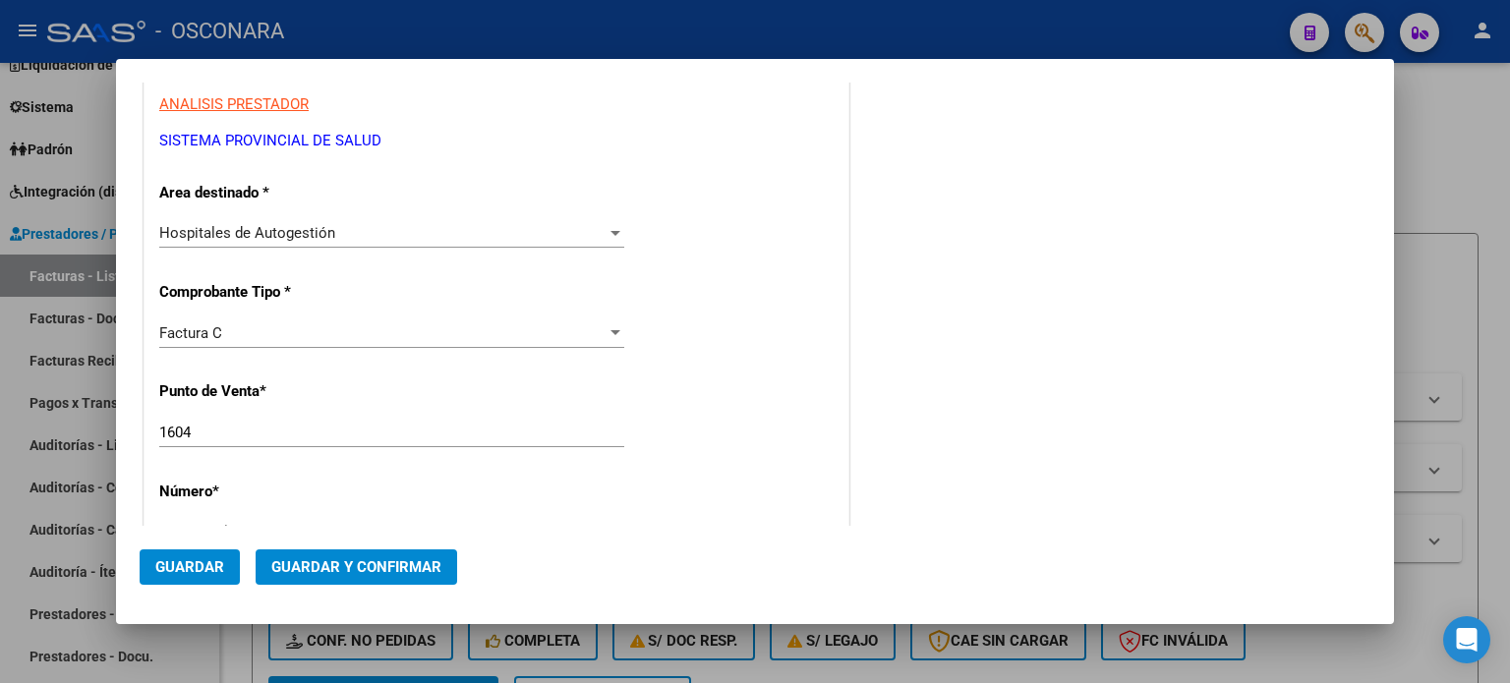
scroll to position [295, 0]
click at [232, 430] on input "1604" at bounding box center [391, 430] width 465 height 18
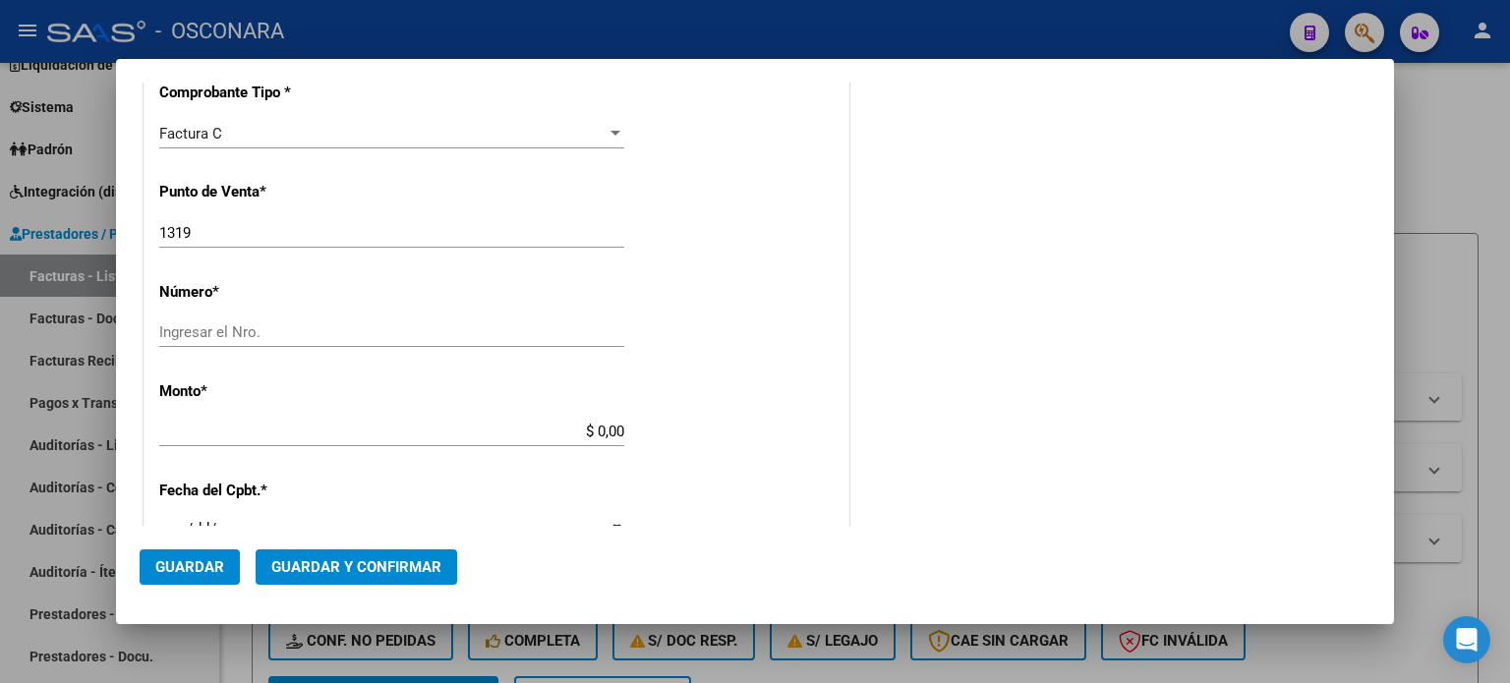
click at [248, 318] on div "Ingresar el Nro." at bounding box center [391, 333] width 465 height 30
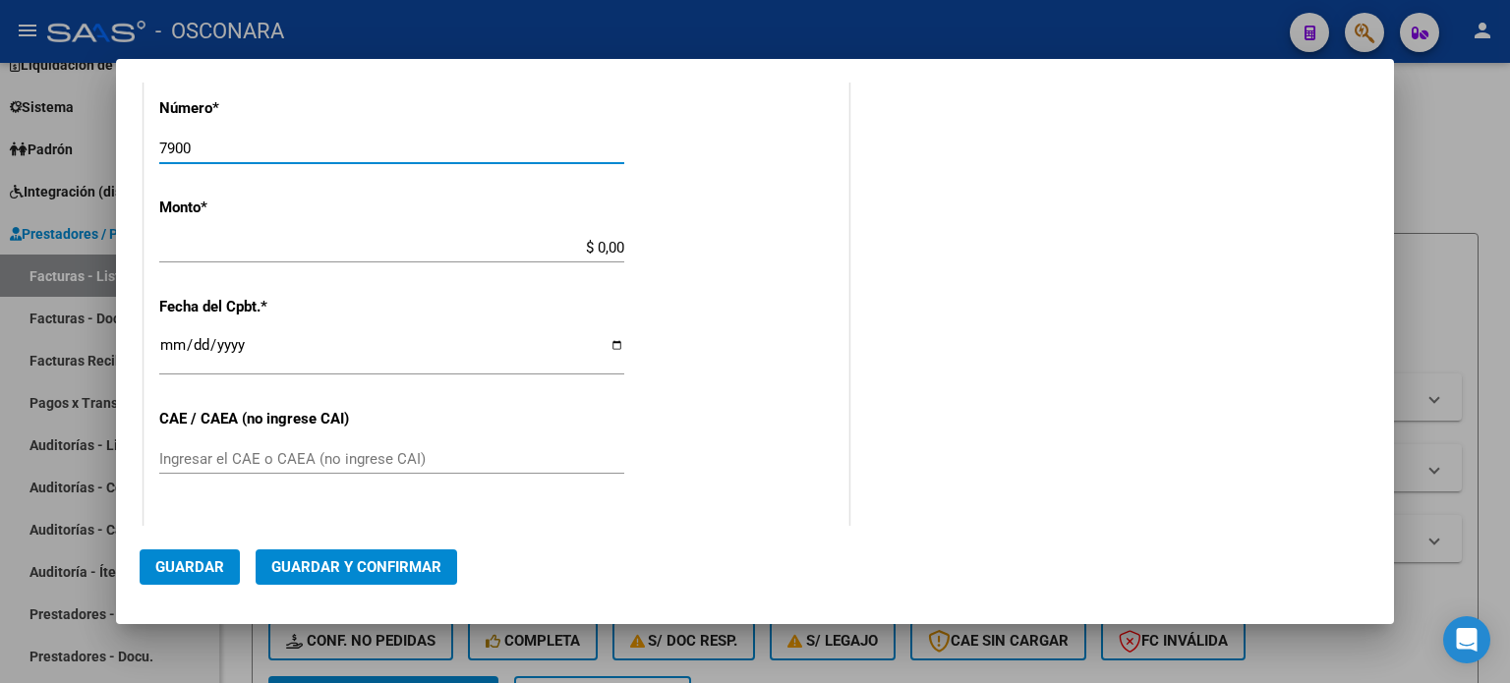
scroll to position [688, 0]
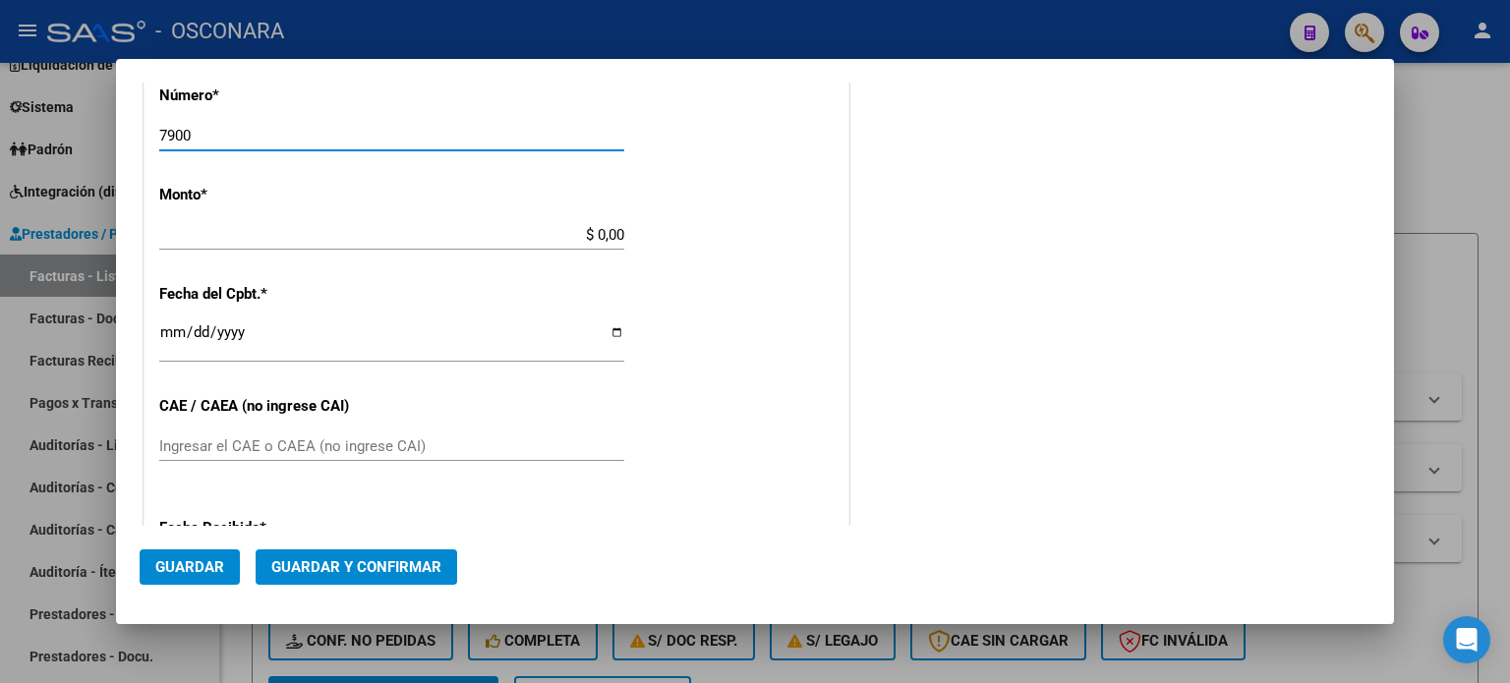
click at [596, 234] on input "$ 0,00" at bounding box center [391, 235] width 465 height 18
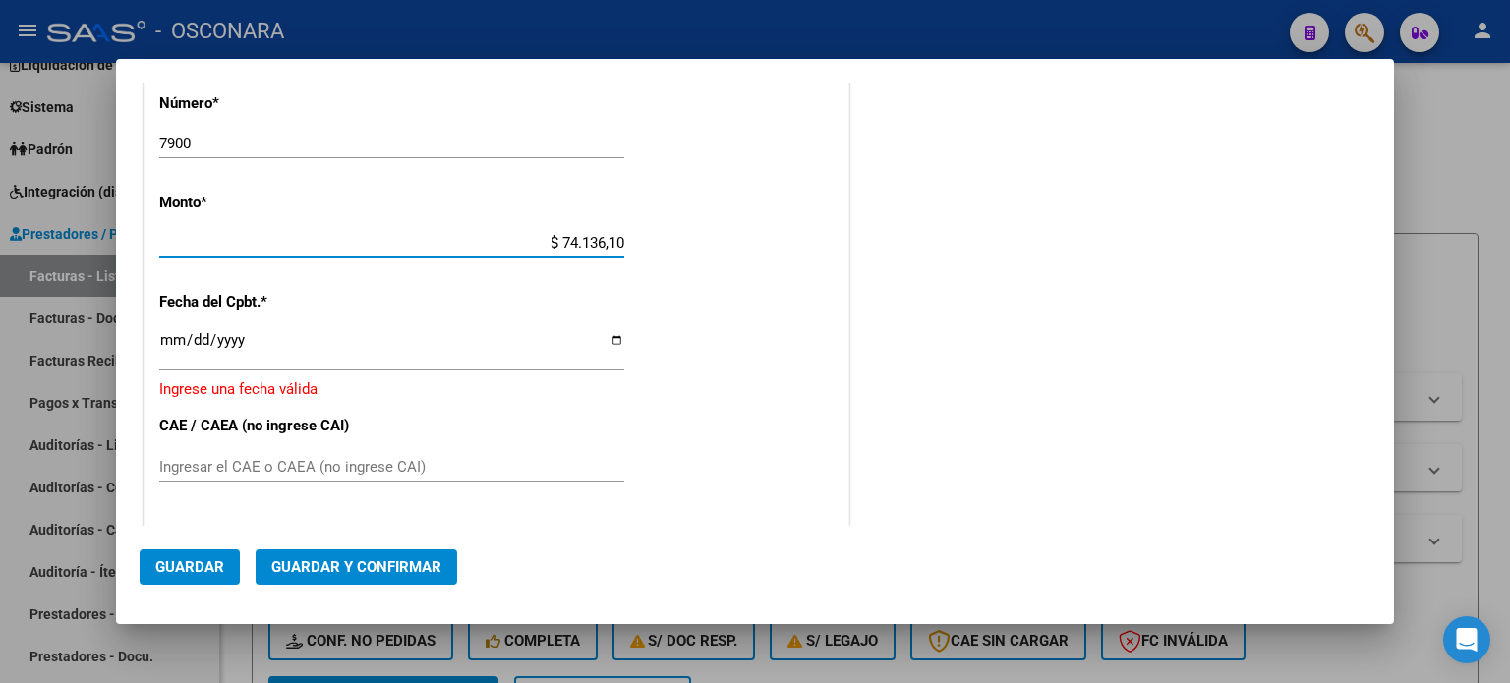
scroll to position [905, 0]
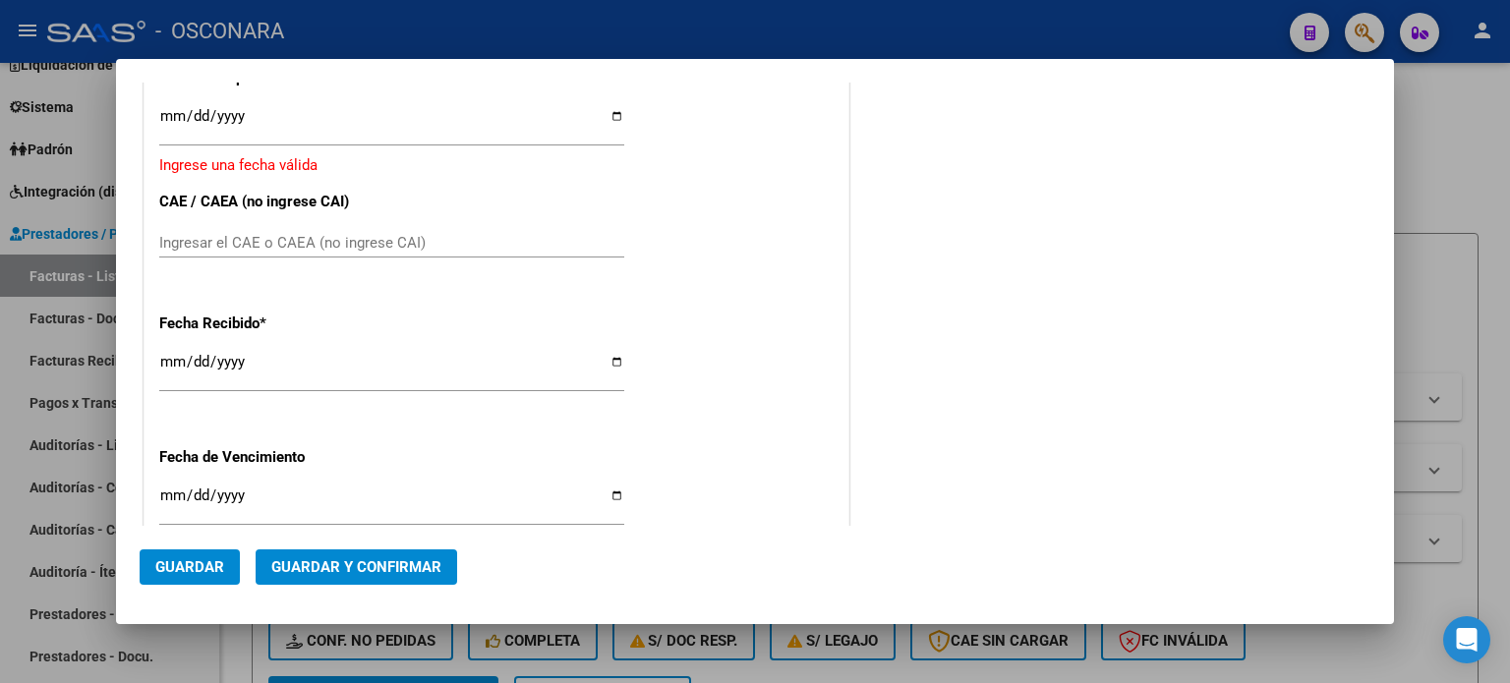
click at [173, 108] on input "Ingresar la fecha" at bounding box center [391, 123] width 465 height 31
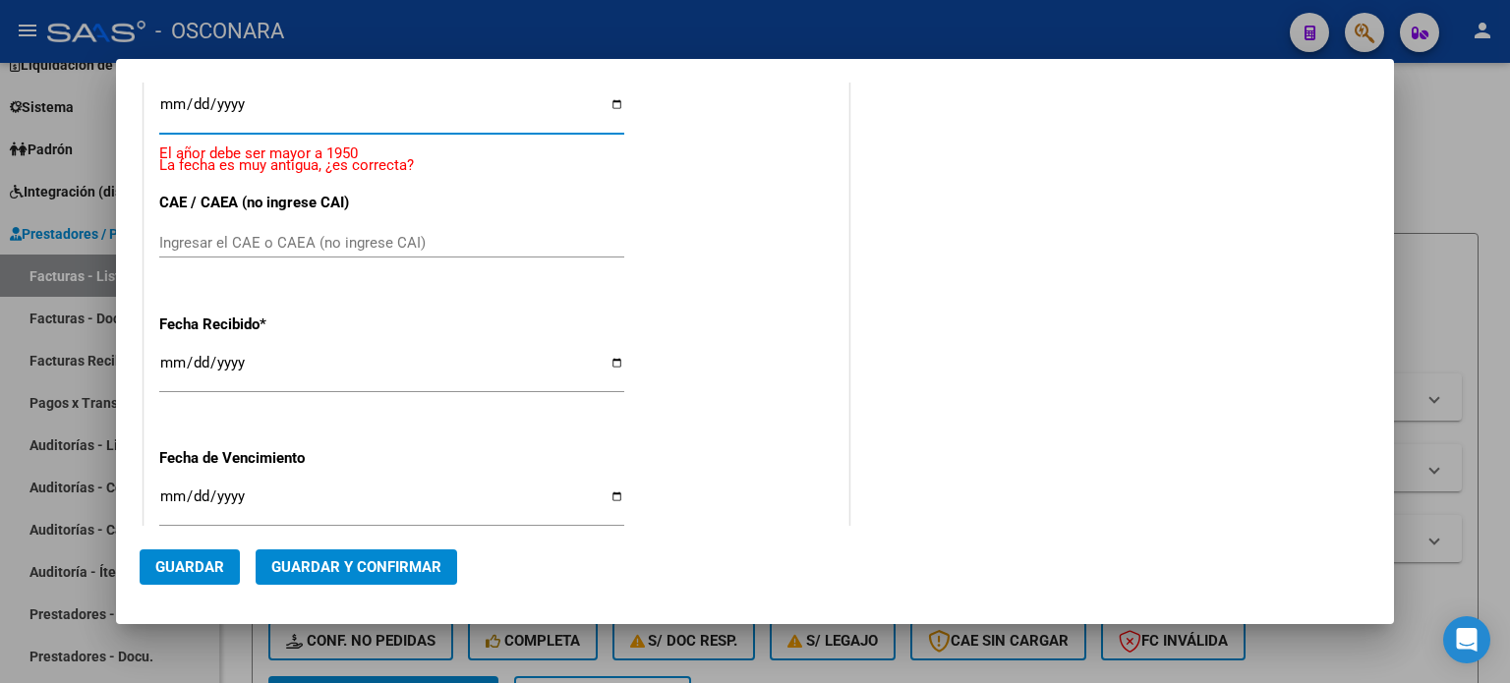
scroll to position [892, 0]
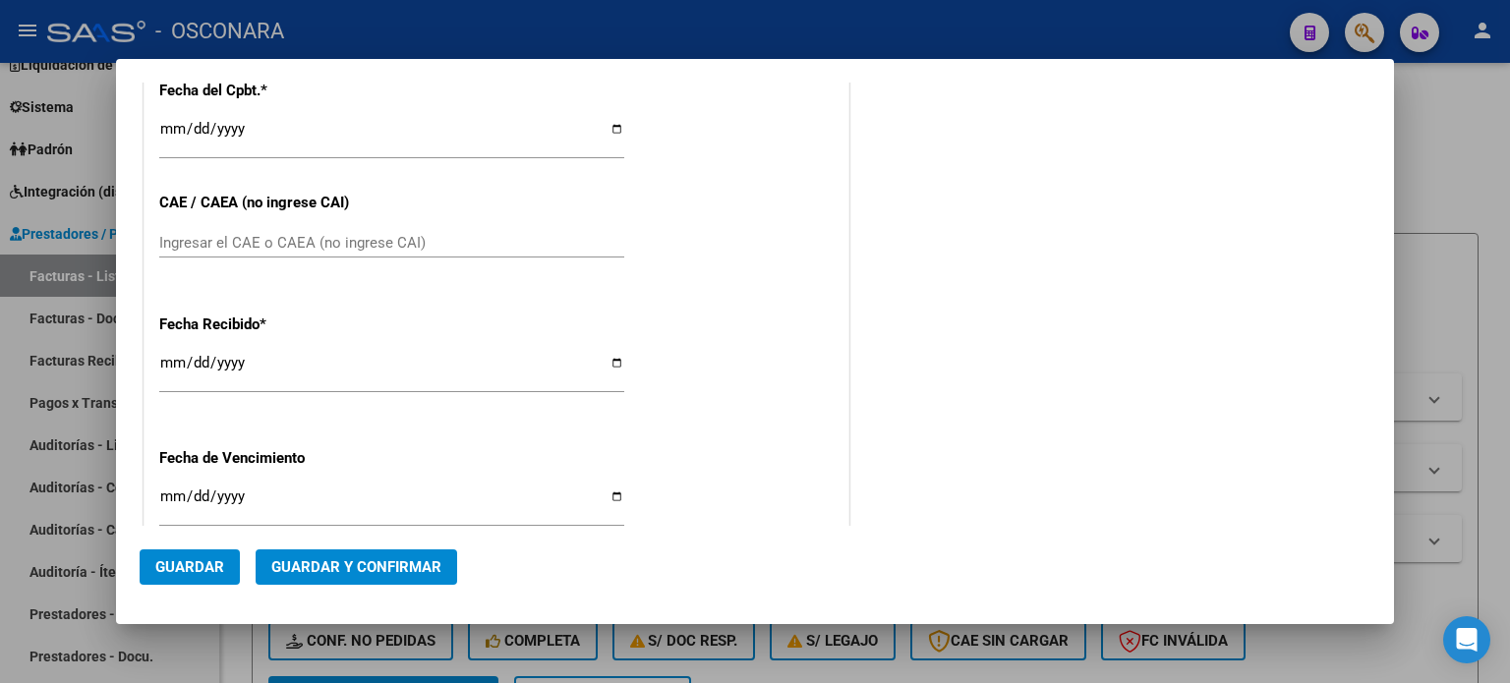
click at [165, 351] on div "[DATE] Ingresar la fecha" at bounding box center [391, 371] width 465 height 42
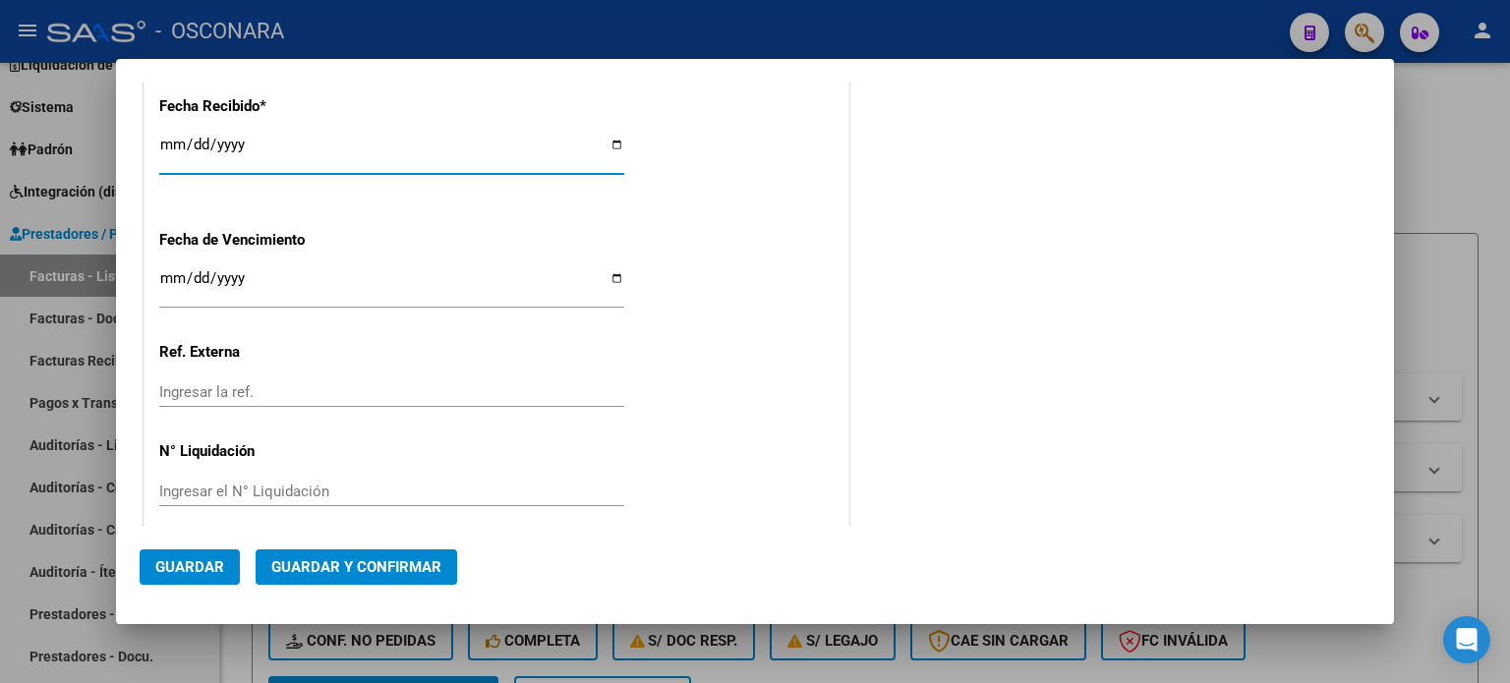
scroll to position [1127, 0]
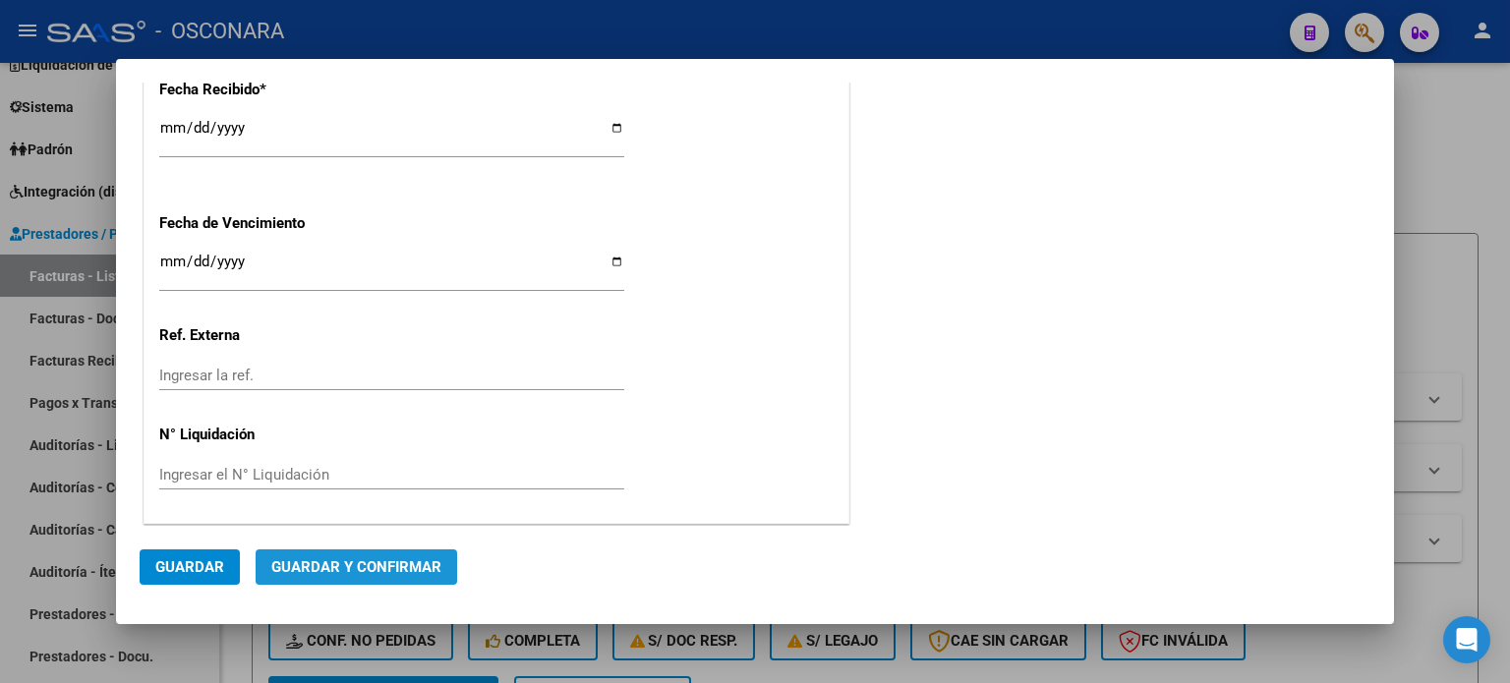
click at [371, 571] on span "Guardar y Confirmar" at bounding box center [356, 568] width 170 height 18
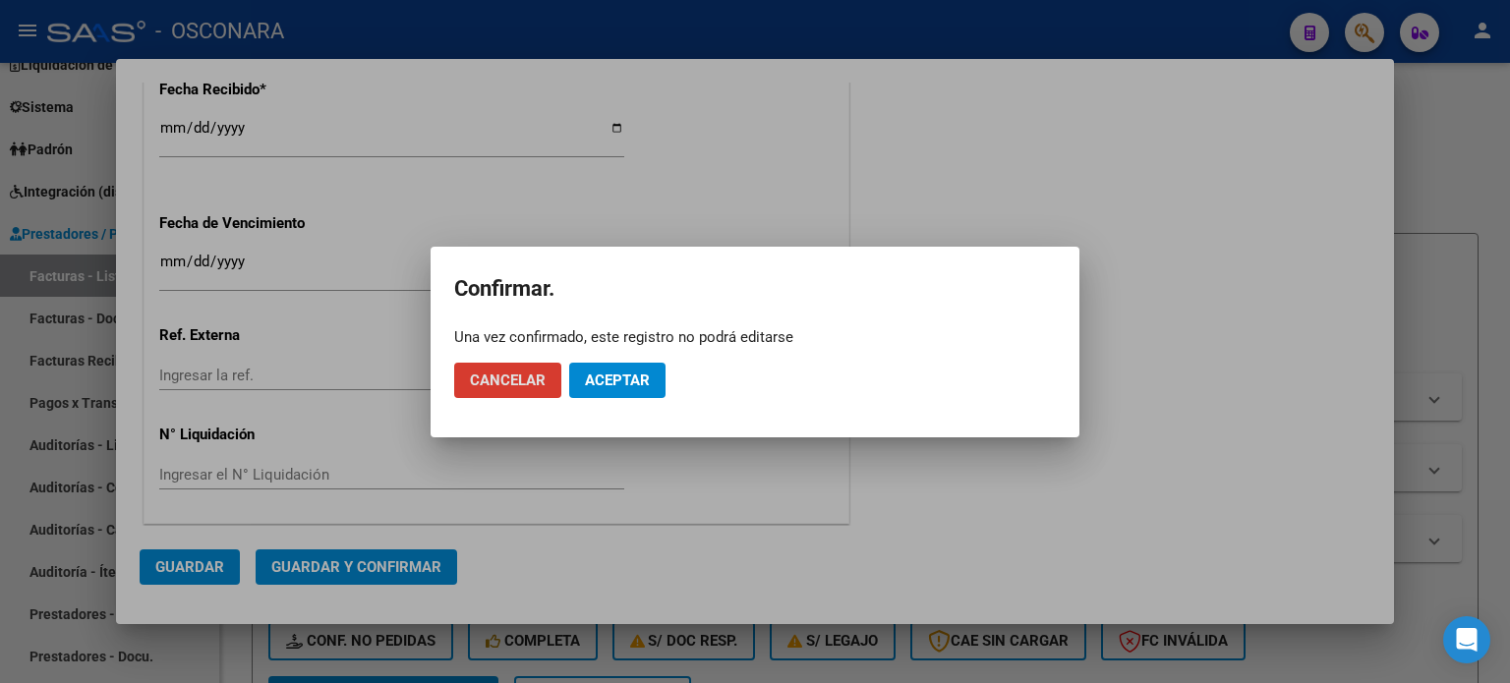
click at [651, 385] on button "Aceptar" at bounding box center [617, 380] width 96 height 35
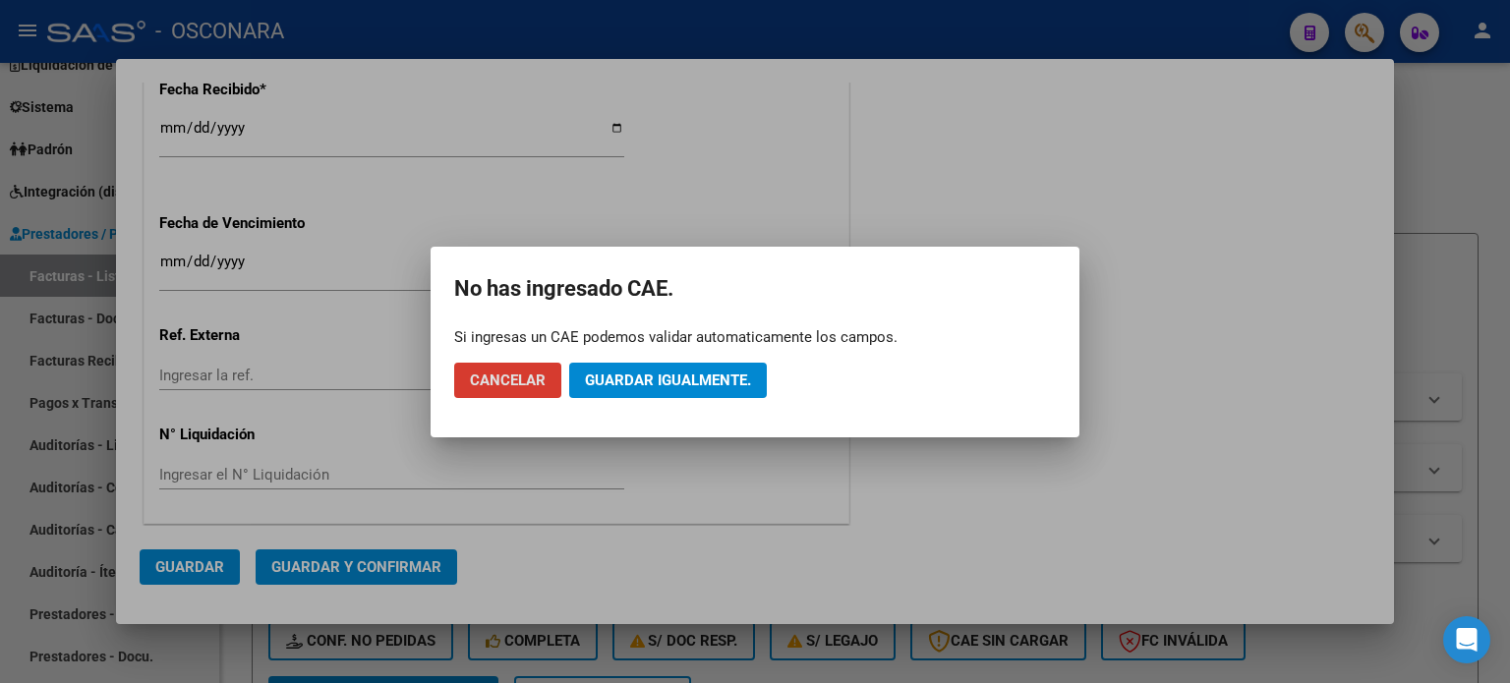
click at [651, 385] on span "Guardar igualmente." at bounding box center [668, 381] width 166 height 18
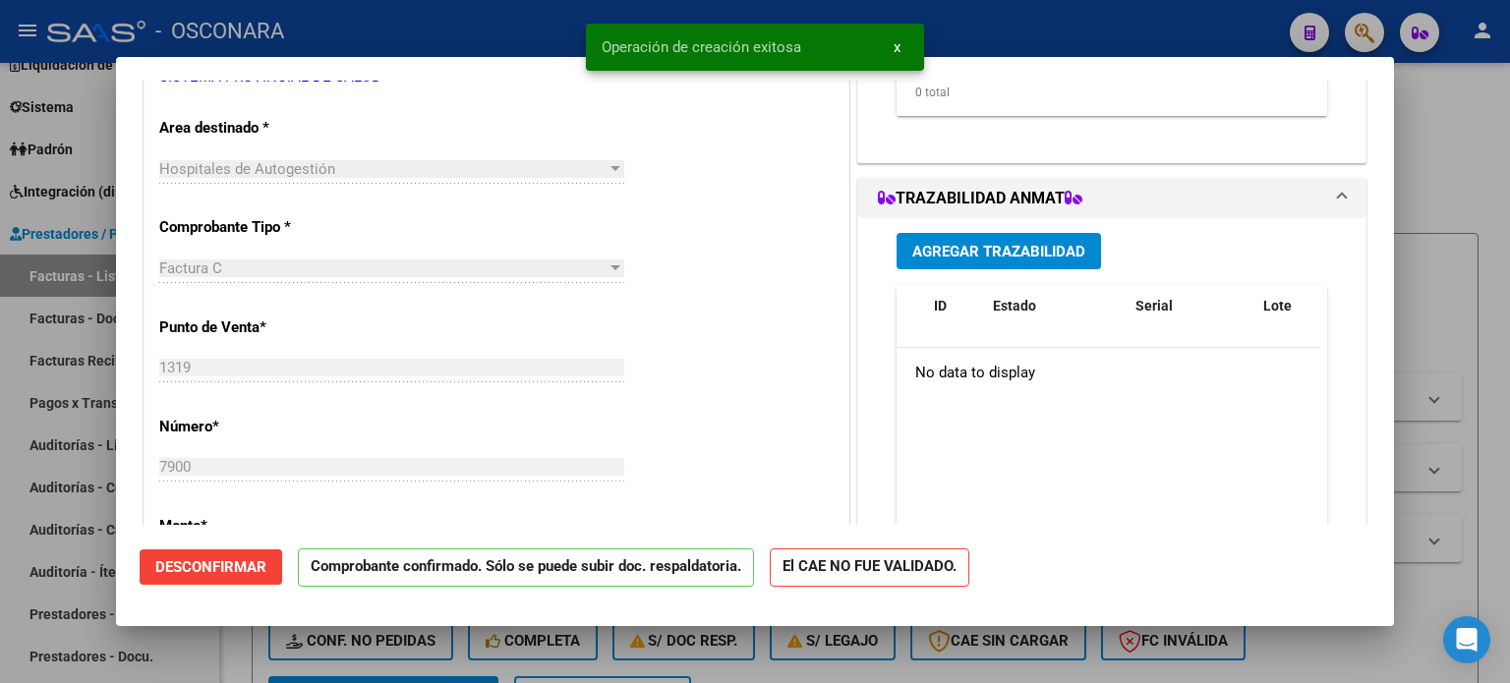
scroll to position [492, 0]
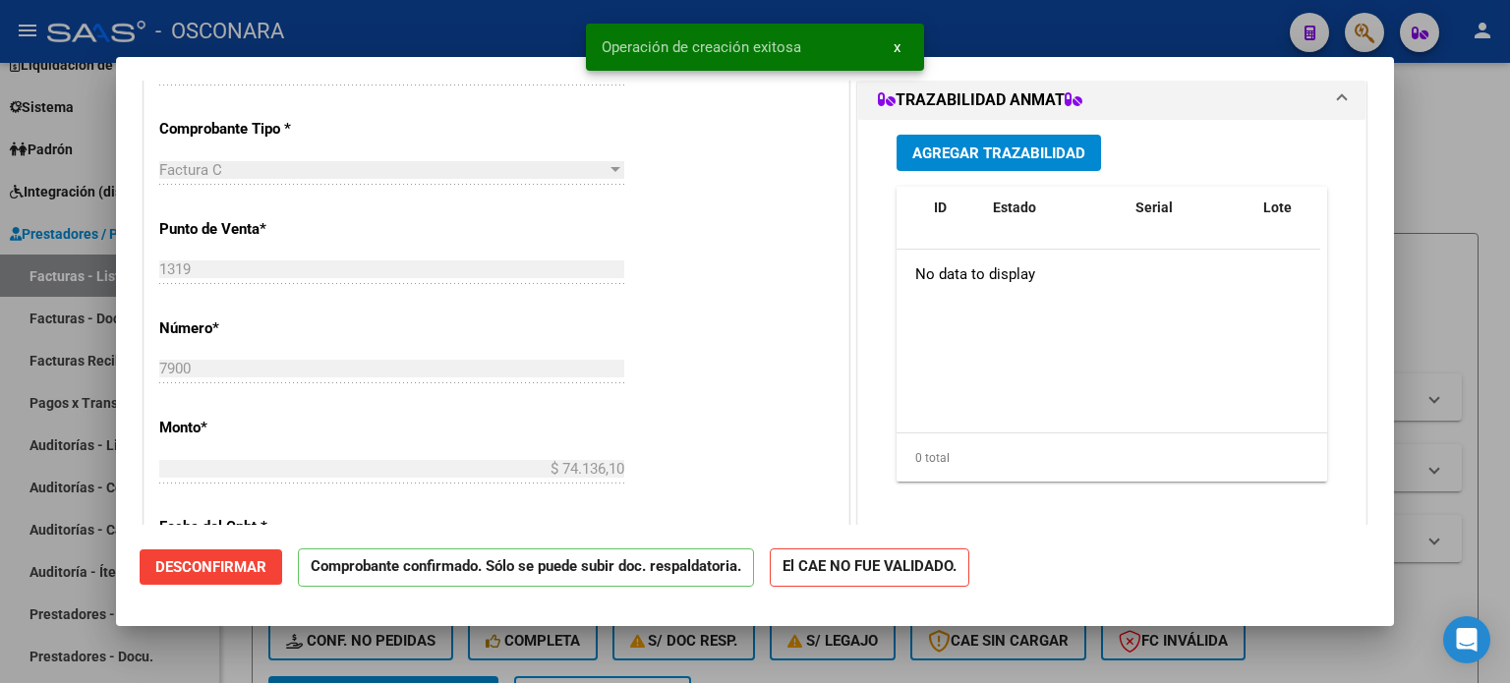
click at [175, 571] on span "Desconfirmar" at bounding box center [210, 568] width 111 height 18
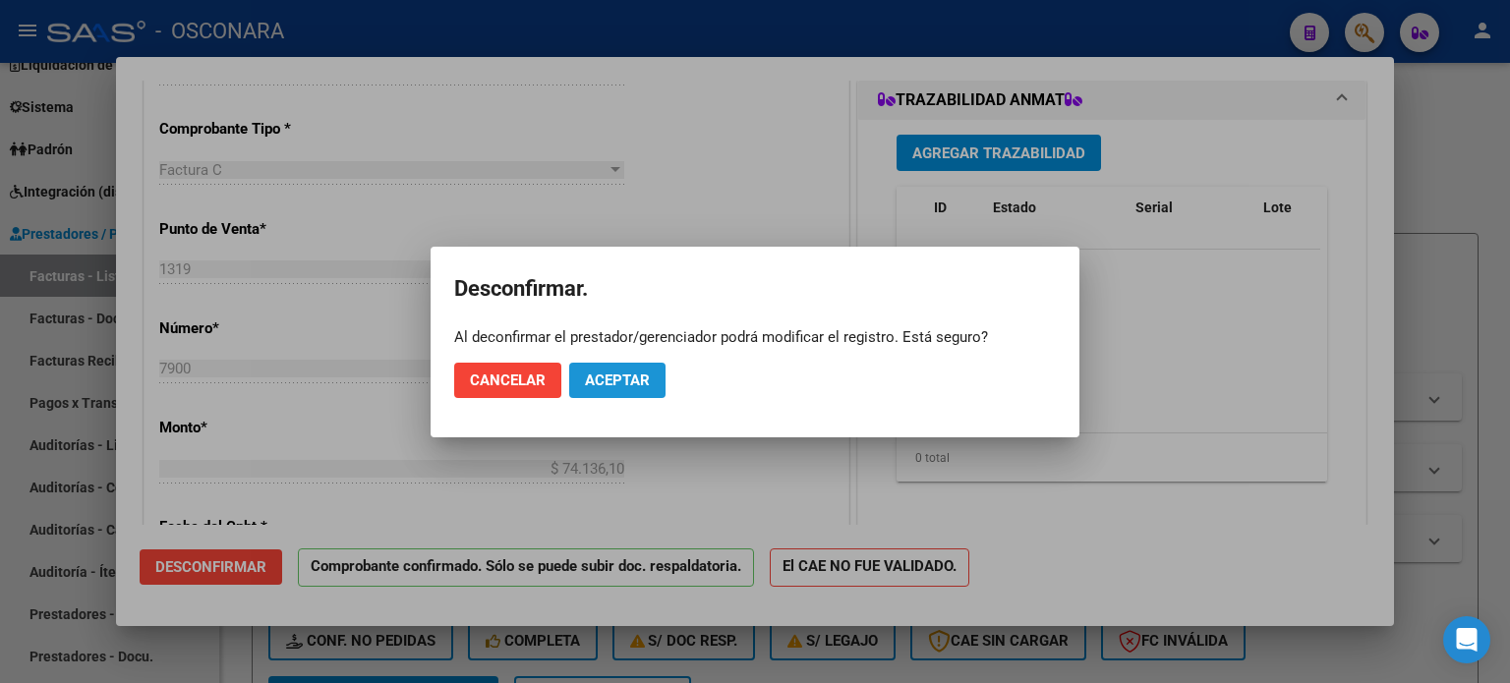
click at [624, 381] on span "Aceptar" at bounding box center [617, 381] width 65 height 18
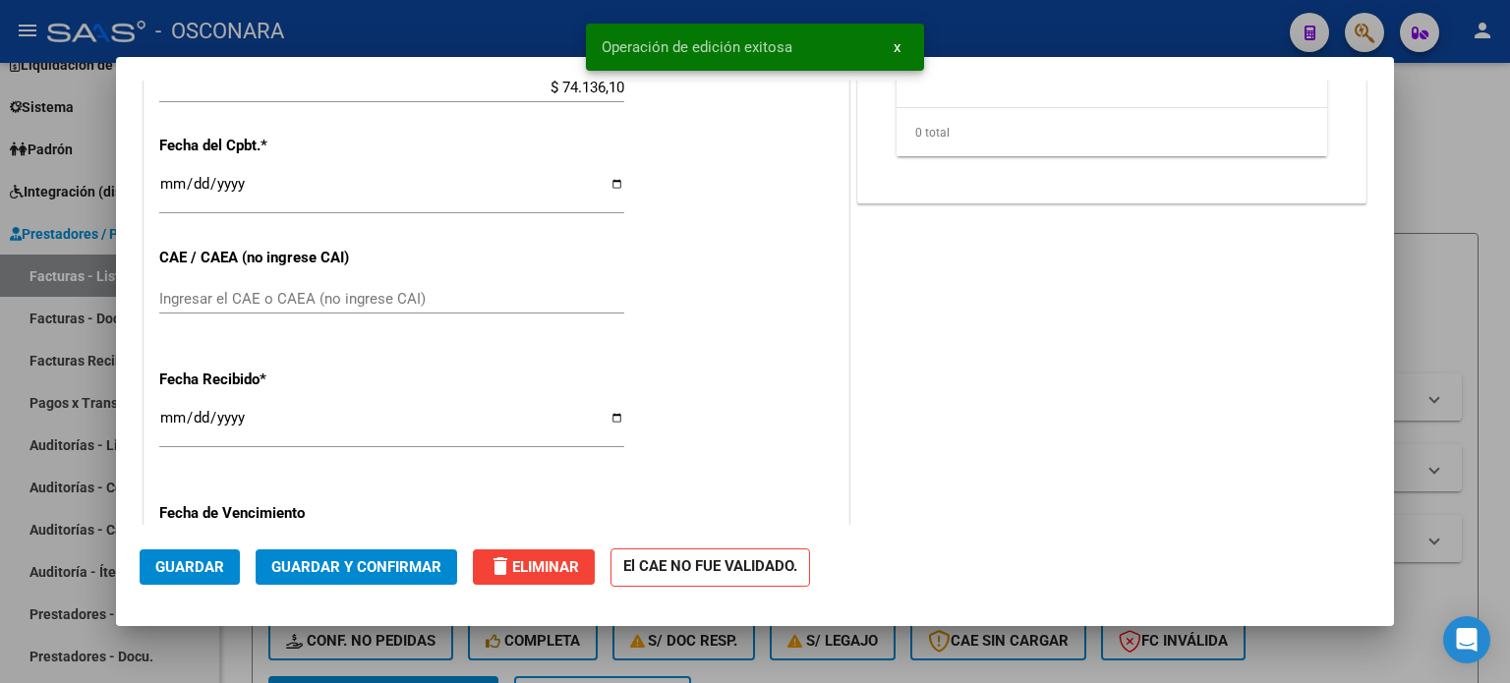
scroll to position [885, 0]
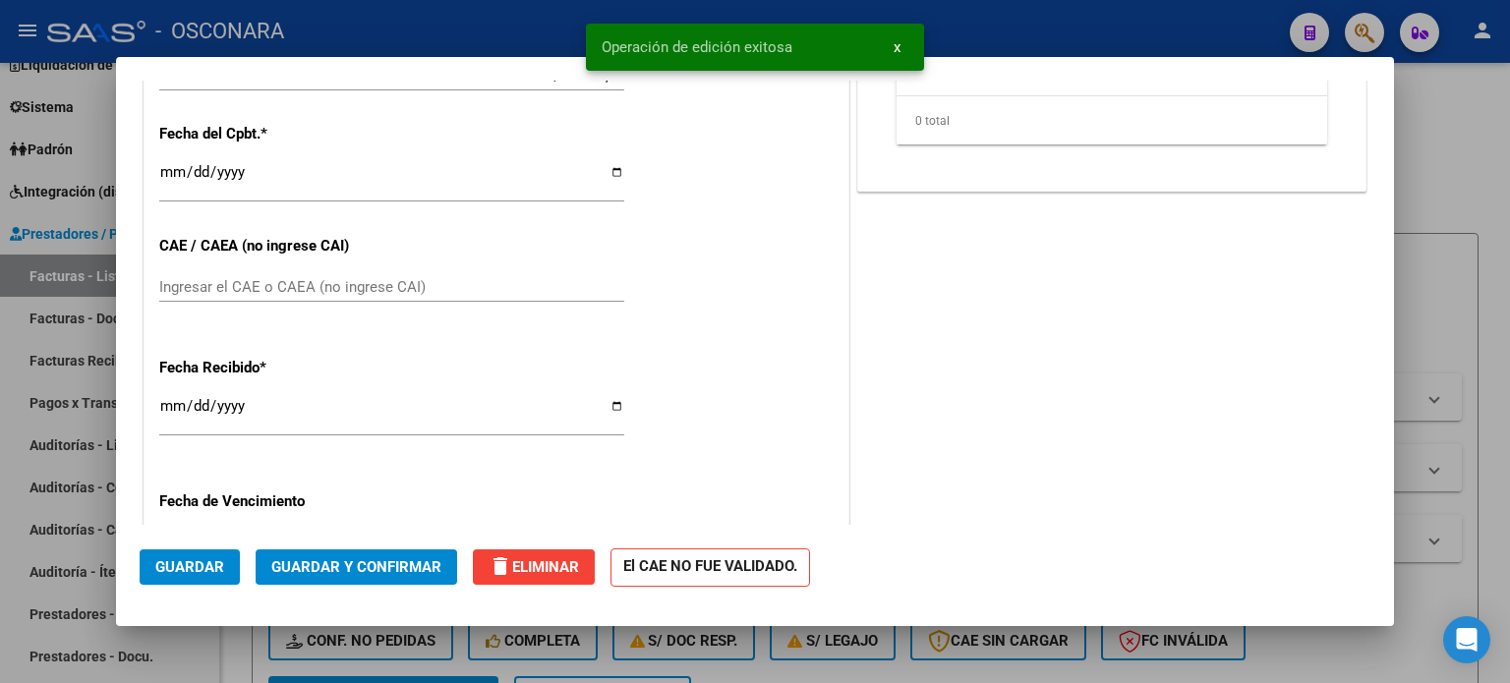
click at [388, 288] on input "Ingresar el CAE o CAEA (no ingrese CAI)" at bounding box center [391, 287] width 465 height 18
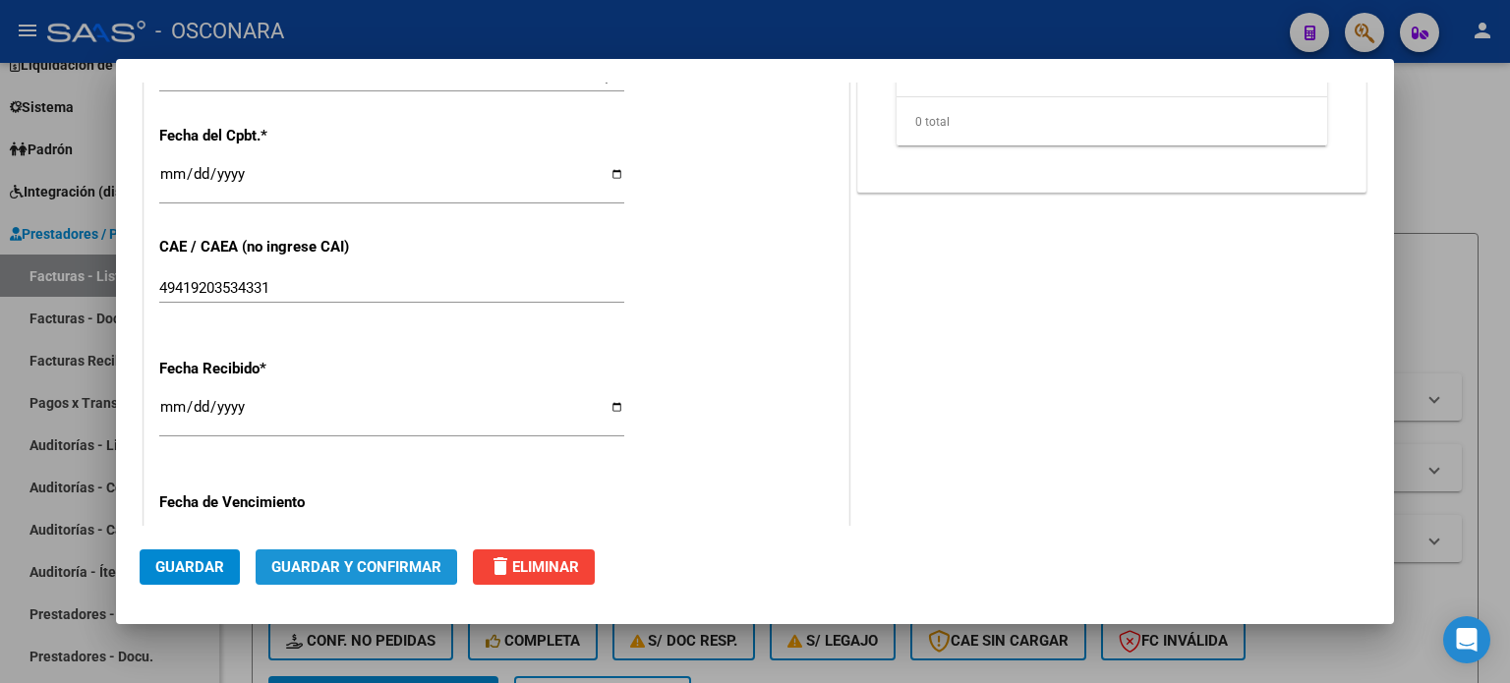
click at [322, 562] on span "Guardar y Confirmar" at bounding box center [356, 568] width 170 height 18
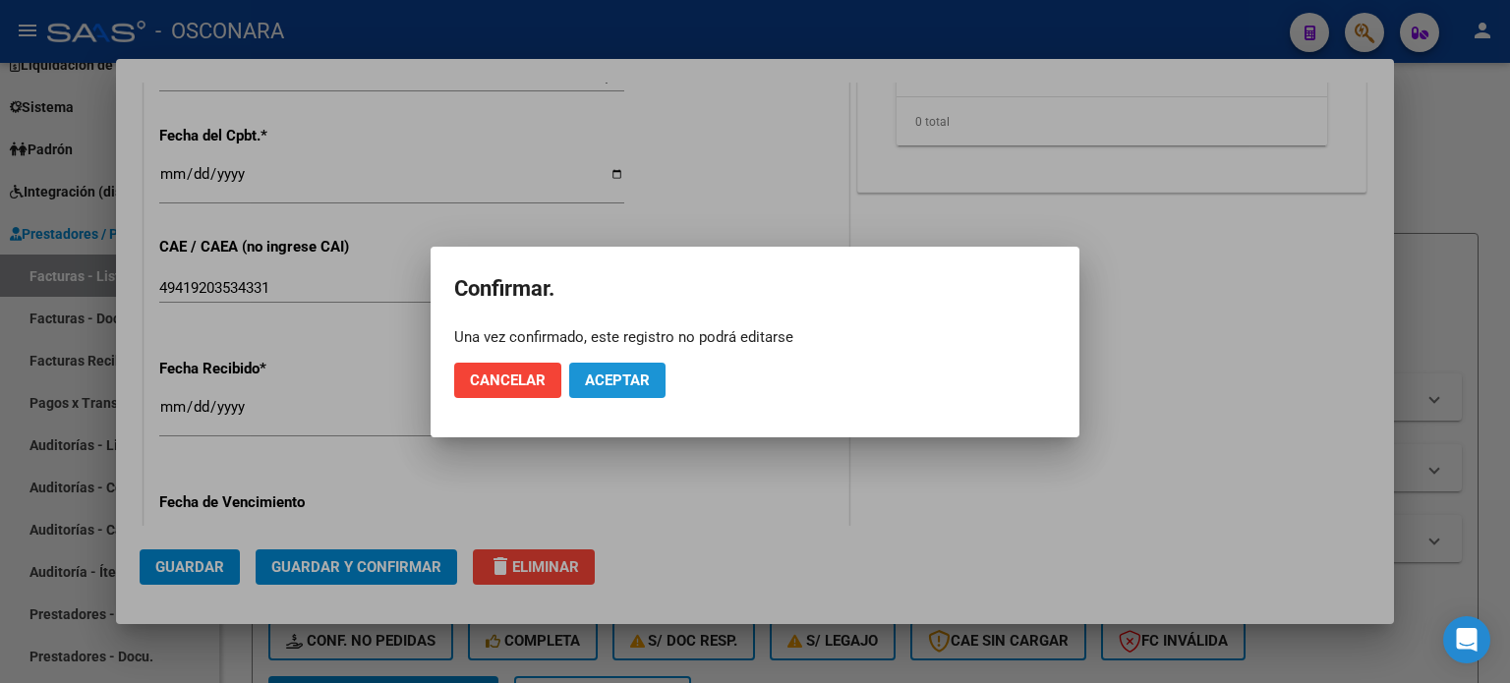
click at [625, 373] on span "Aceptar" at bounding box center [617, 381] width 65 height 18
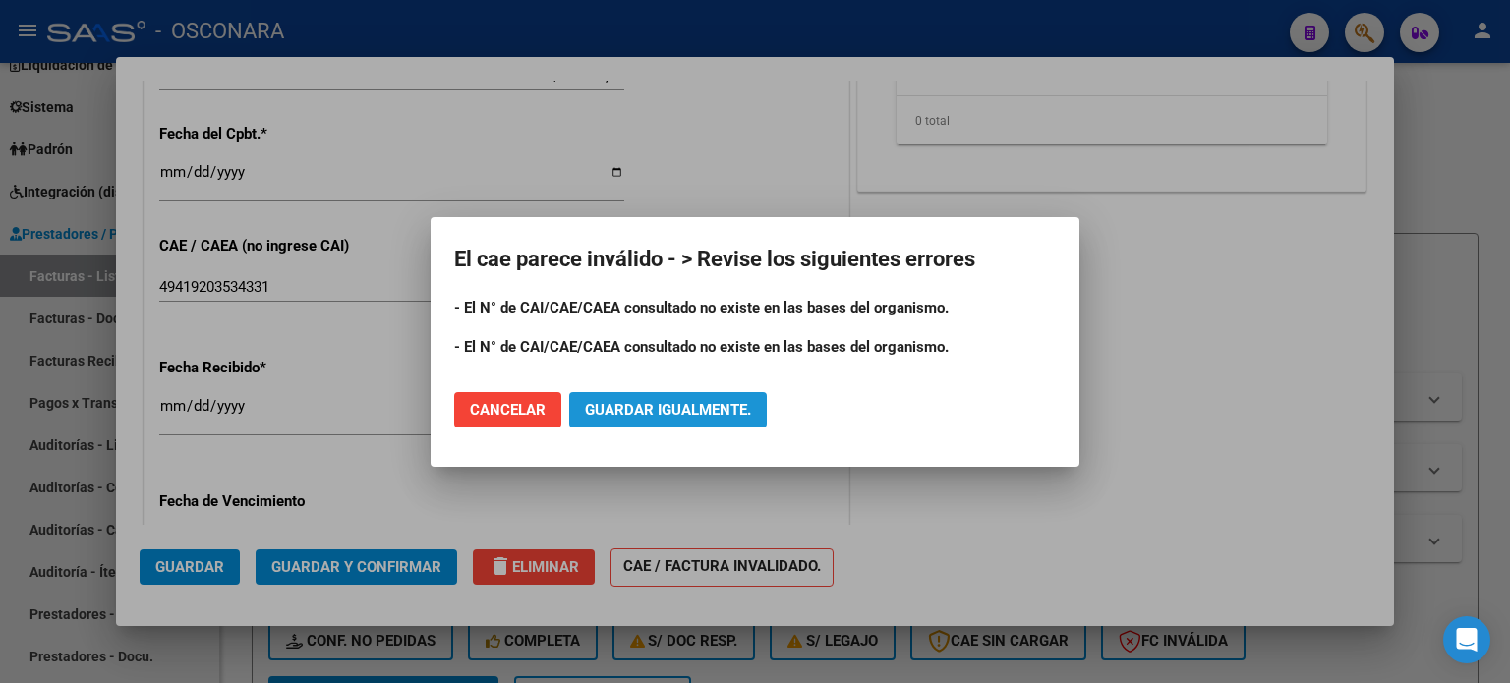
click at [649, 399] on button "Guardar igualmente." at bounding box center [668, 409] width 198 height 35
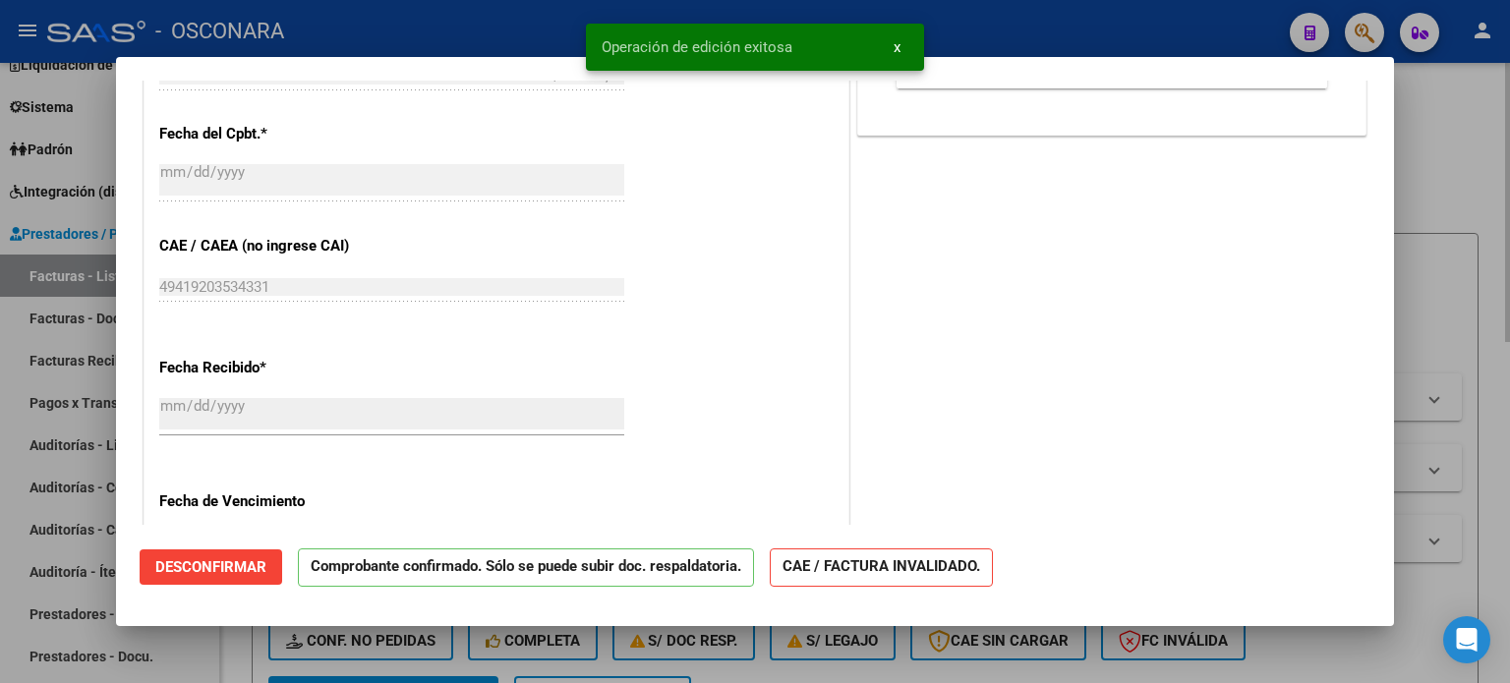
click at [1450, 152] on div at bounding box center [755, 341] width 1510 height 683
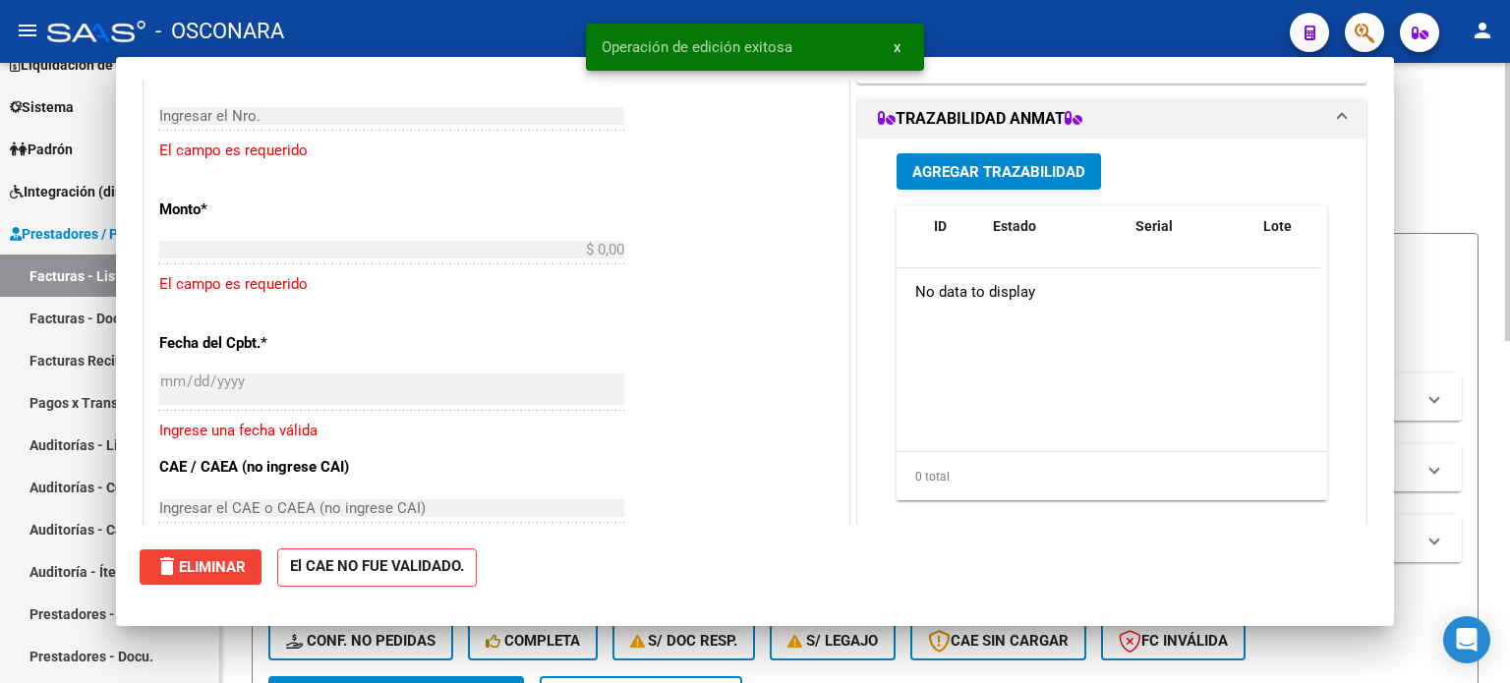
scroll to position [1059, 0]
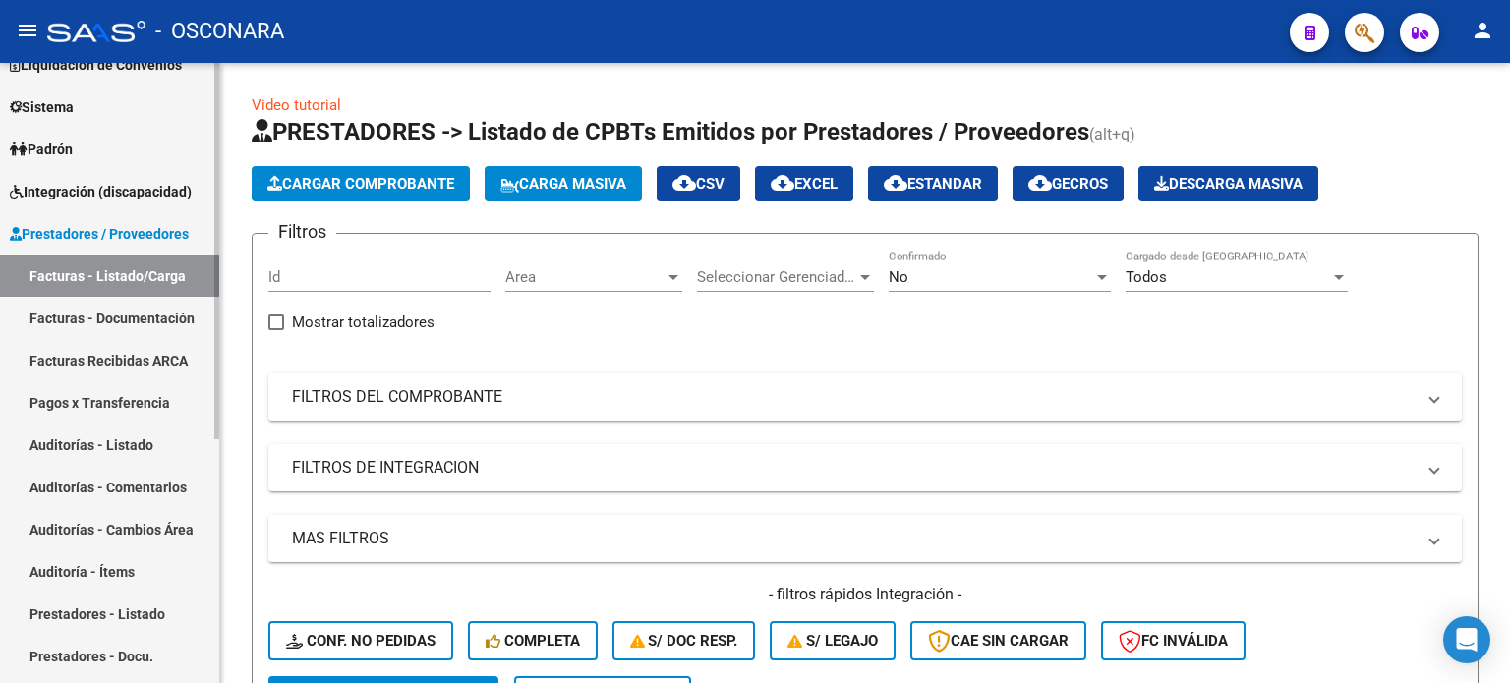
click at [63, 443] on link "Auditorías - Listado" at bounding box center [109, 445] width 219 height 42
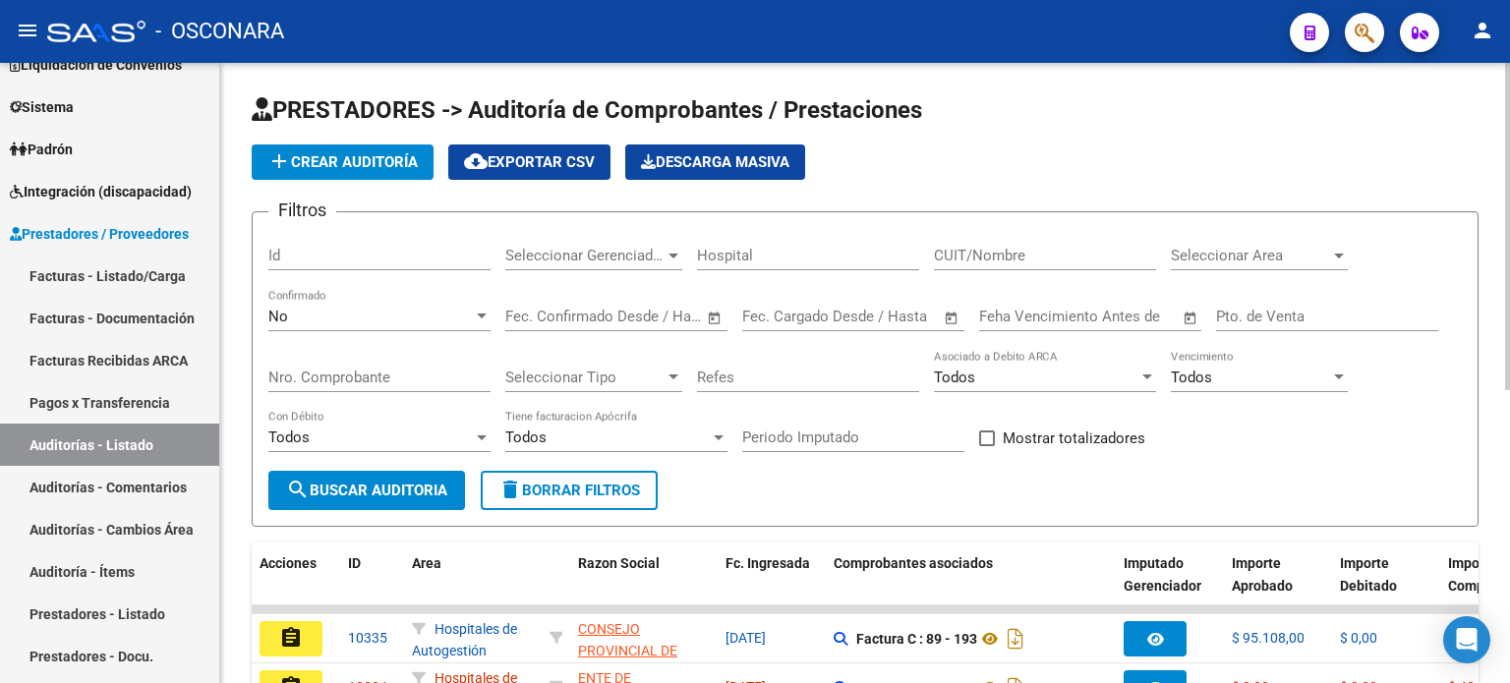
click at [342, 157] on span "add Crear Auditoría" at bounding box center [342, 162] width 150 height 18
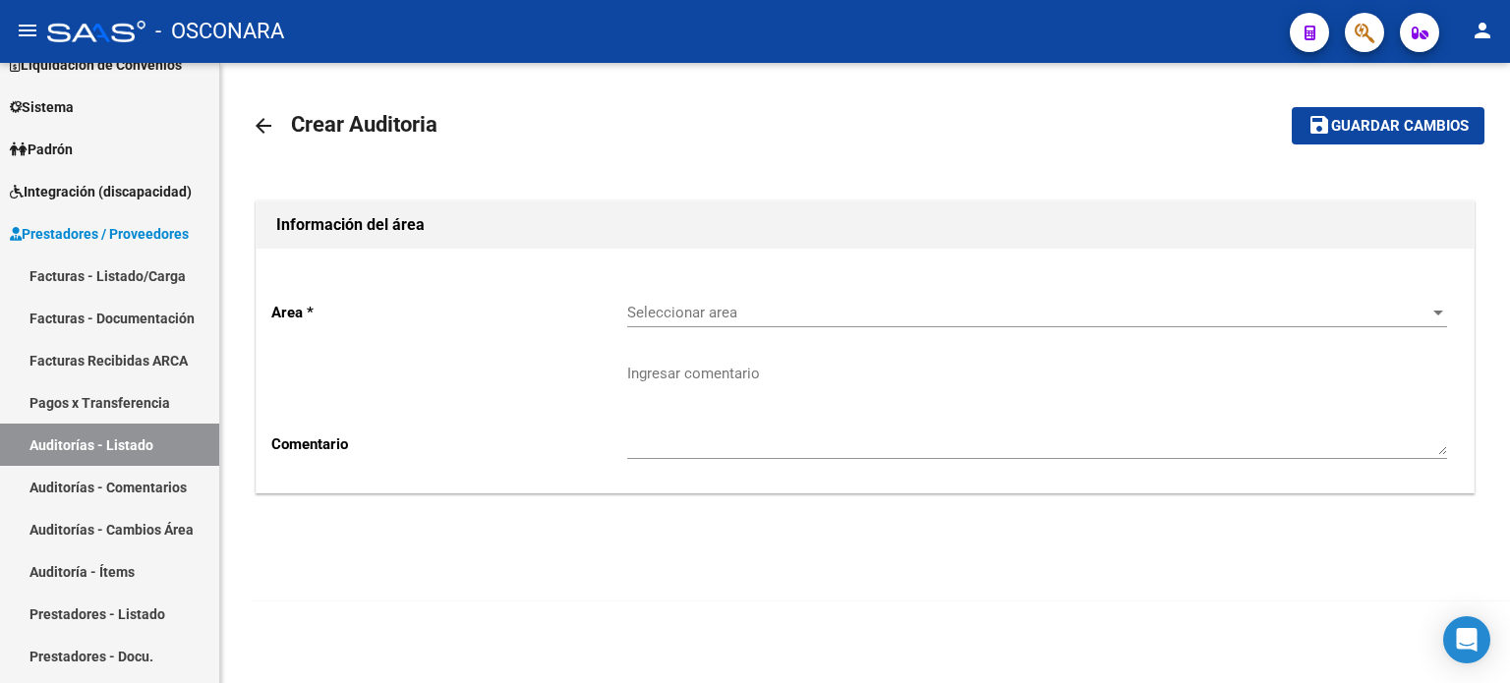
click at [716, 308] on span "Seleccionar area" at bounding box center [1028, 313] width 802 height 18
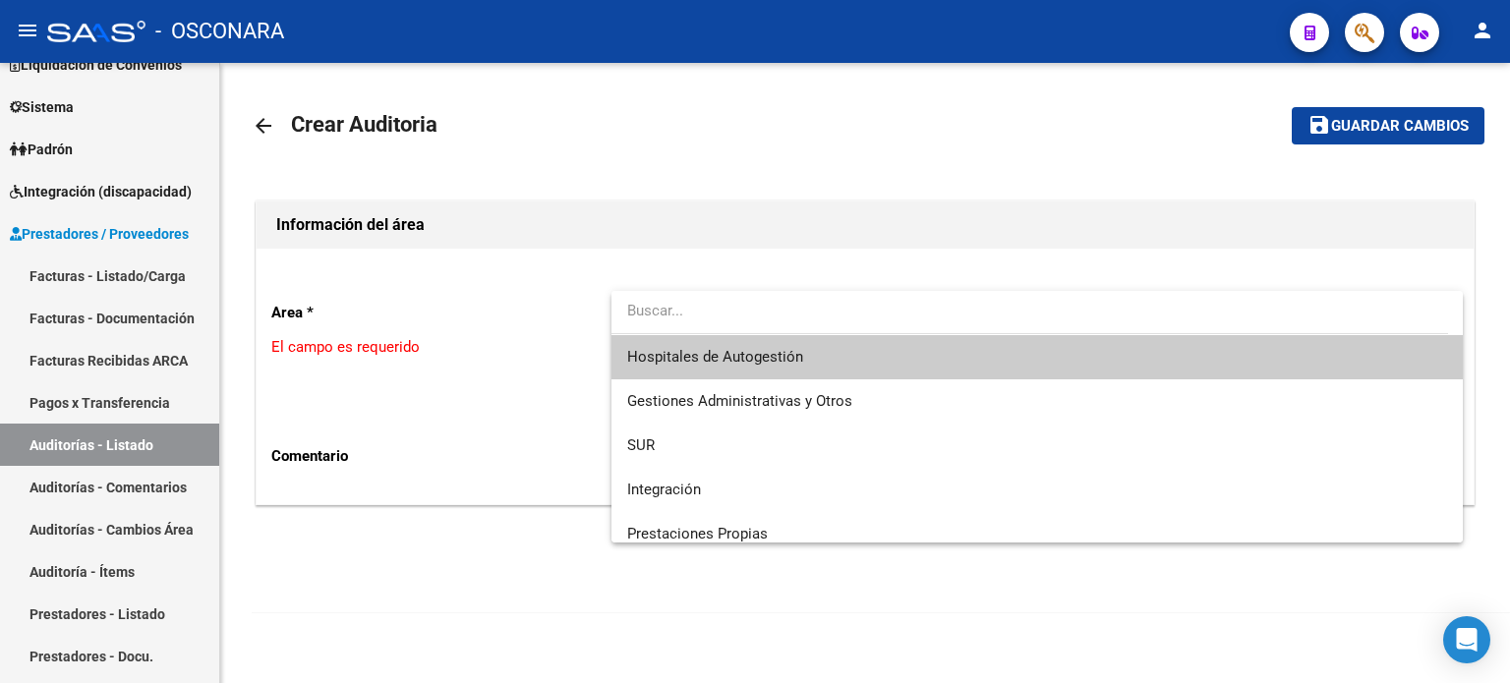
click at [718, 349] on span "Hospitales de Autogestión" at bounding box center [715, 357] width 176 height 18
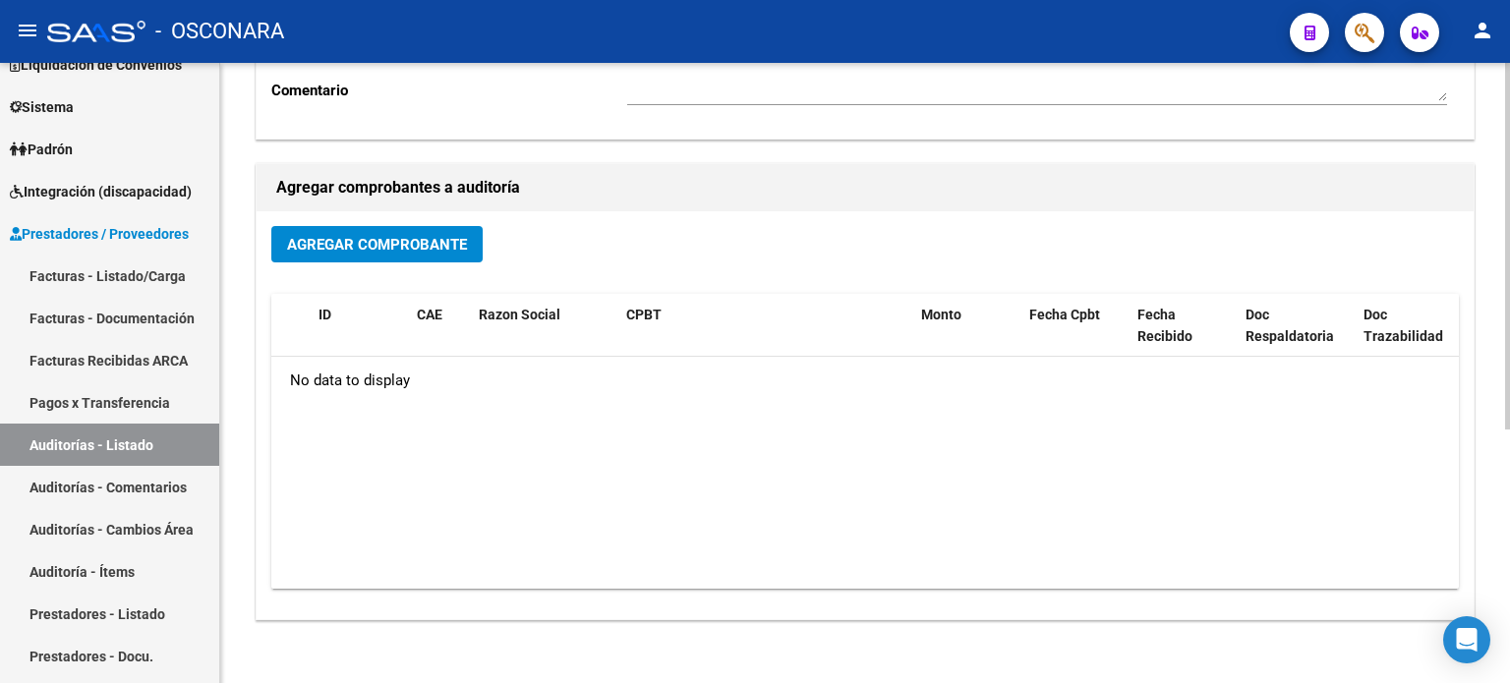
scroll to position [393, 0]
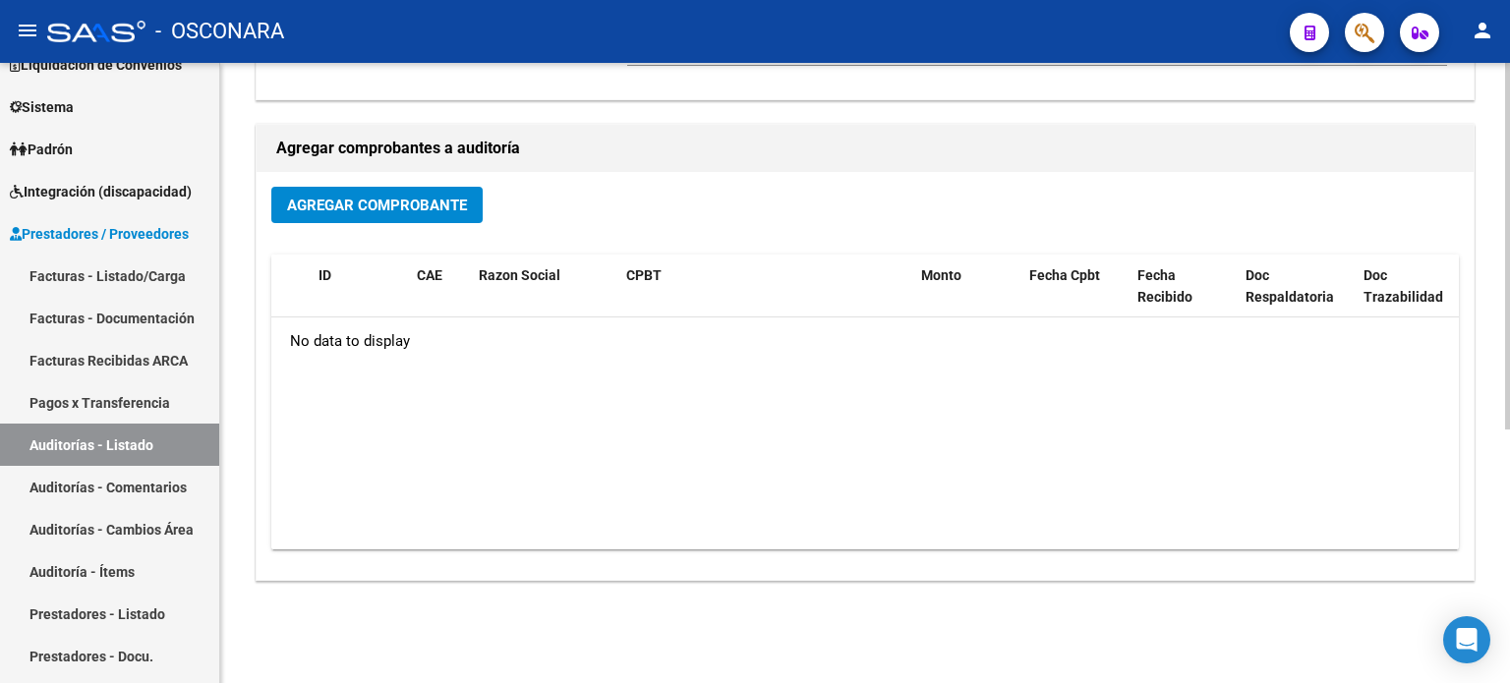
click at [321, 203] on span "Agregar Comprobante" at bounding box center [377, 206] width 180 height 18
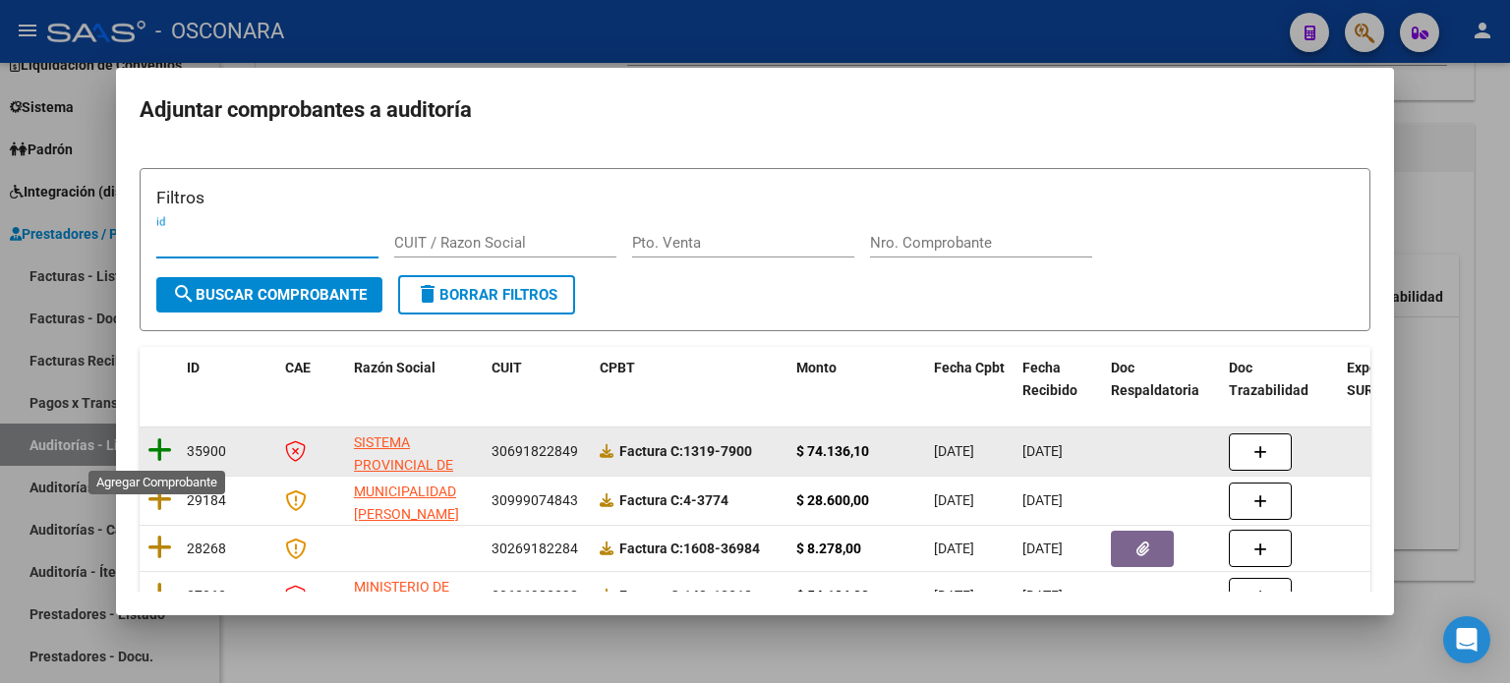
click at [161, 449] on icon at bounding box center [160, 451] width 25 height 28
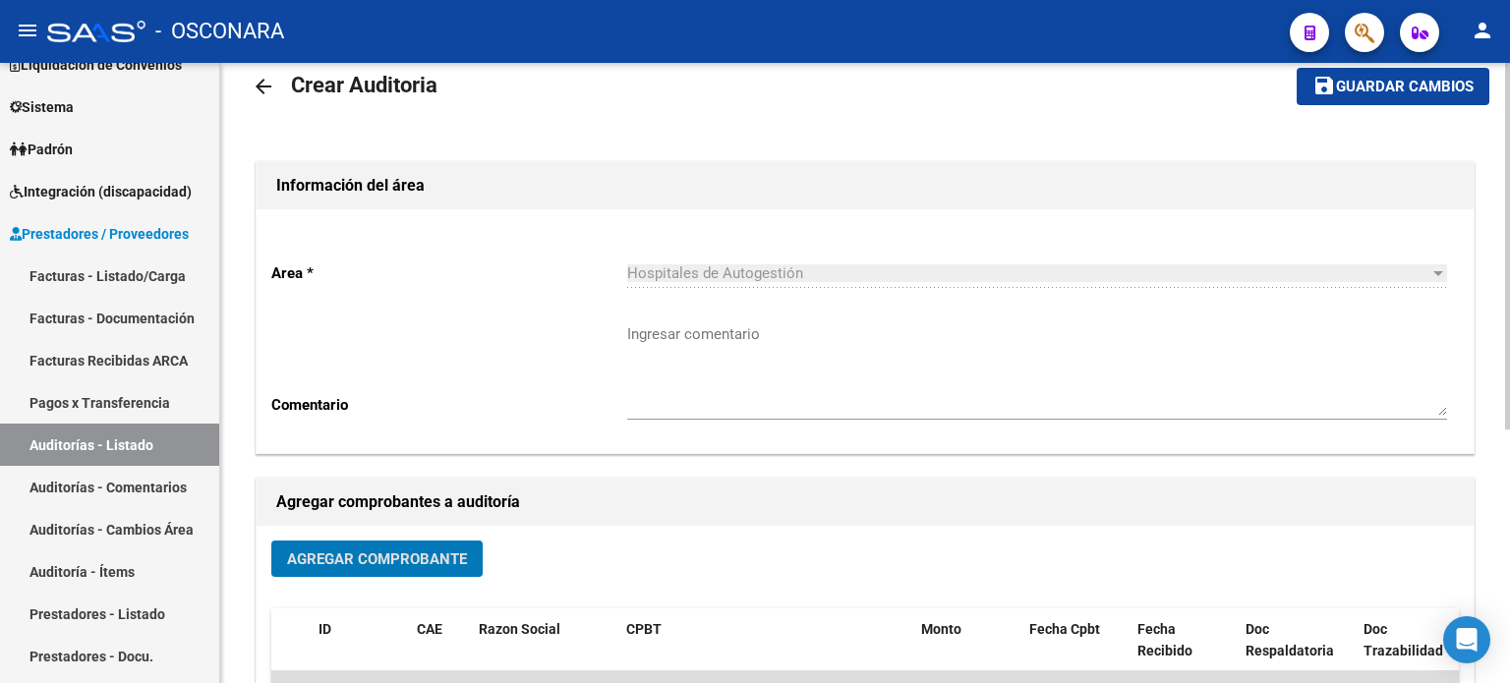
scroll to position [0, 0]
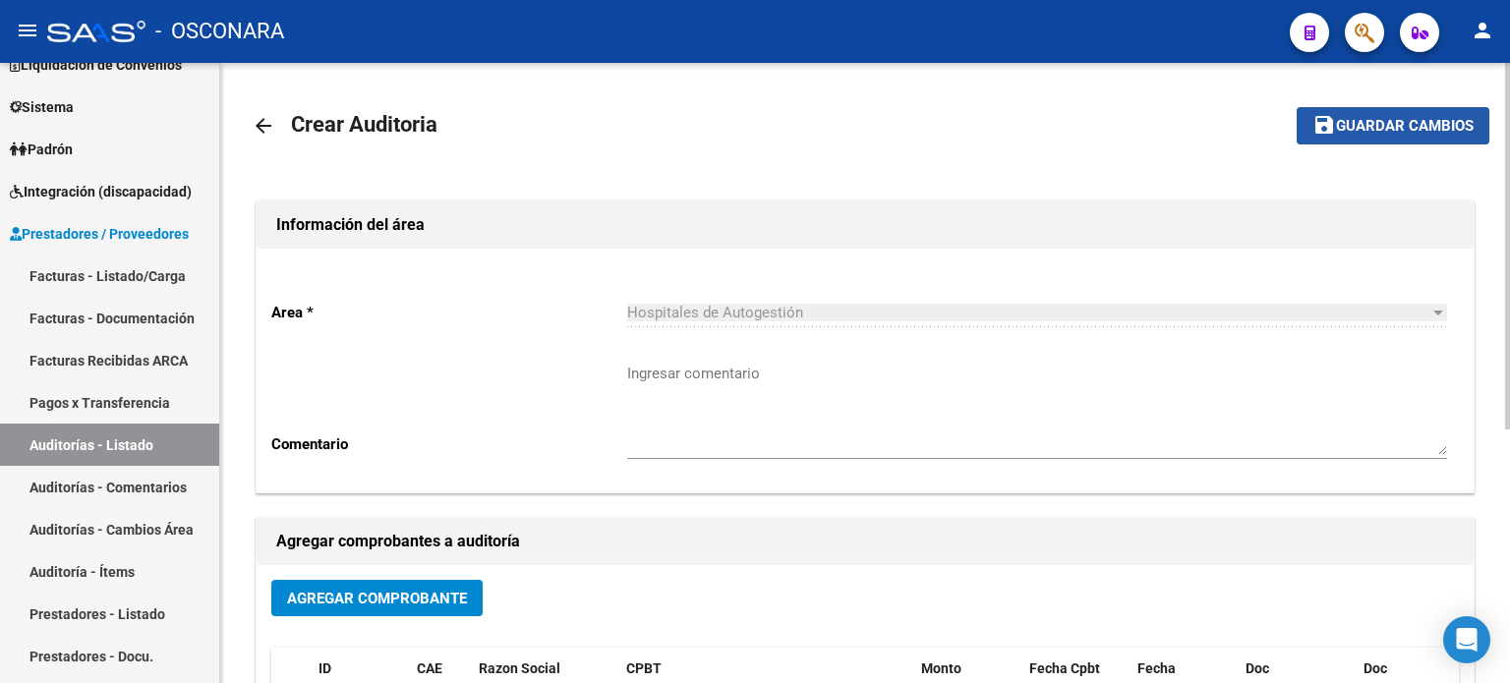
click at [1426, 118] on span "Guardar cambios" at bounding box center [1405, 127] width 138 height 18
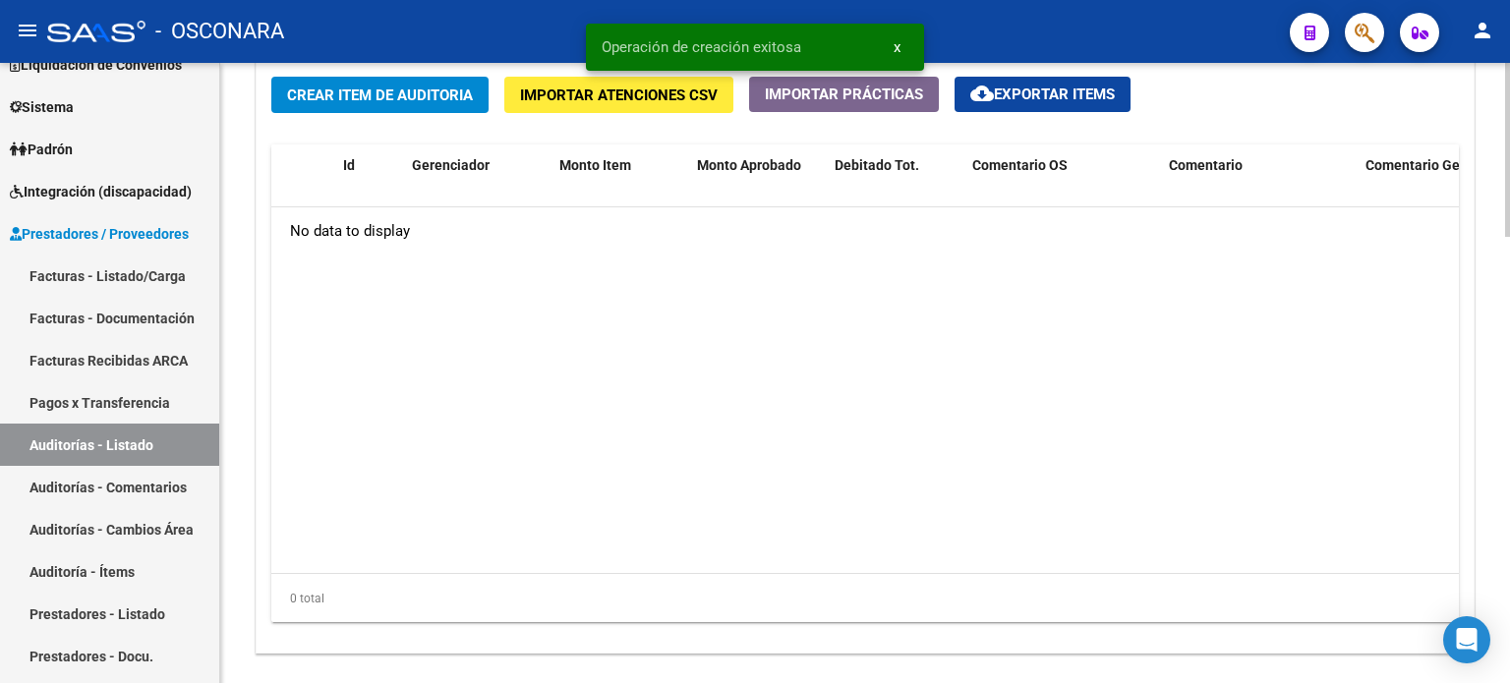
scroll to position [1377, 0]
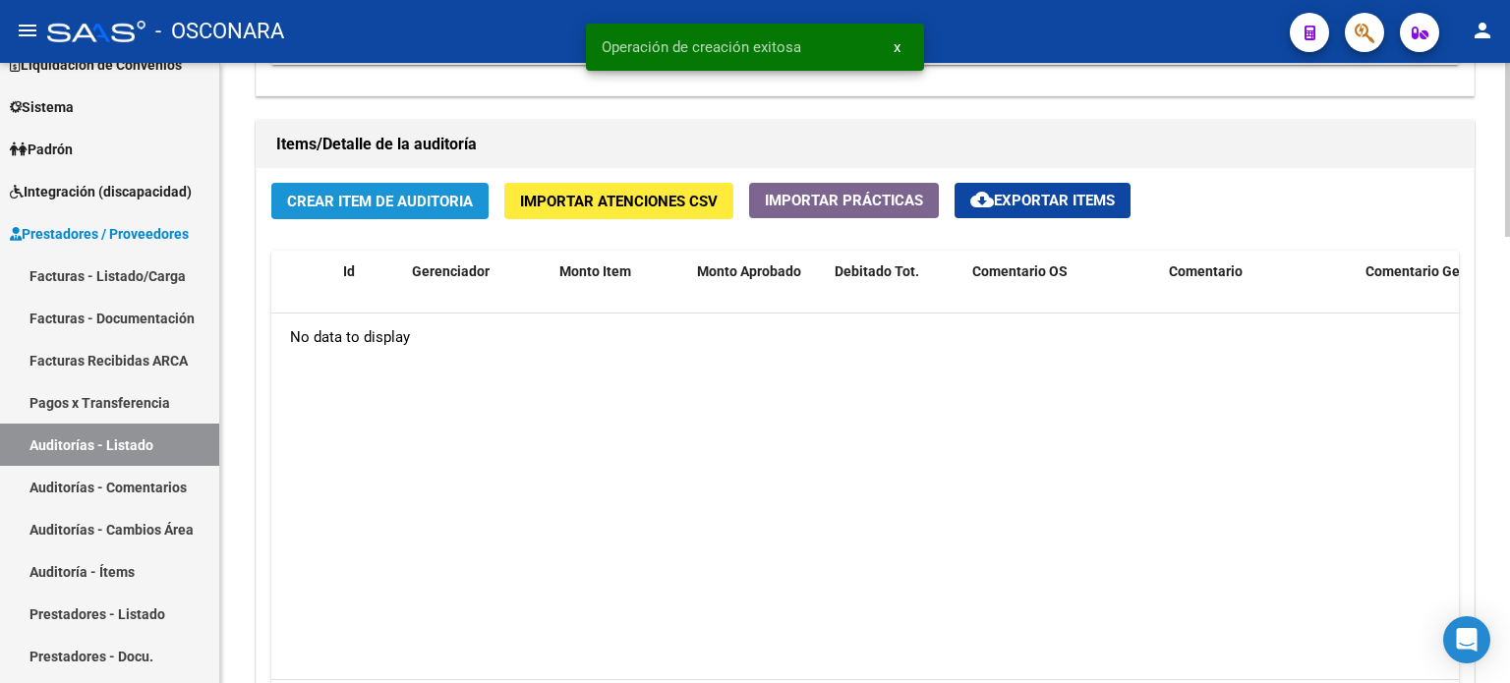
click at [405, 204] on span "Crear Item de Auditoria" at bounding box center [380, 202] width 186 height 18
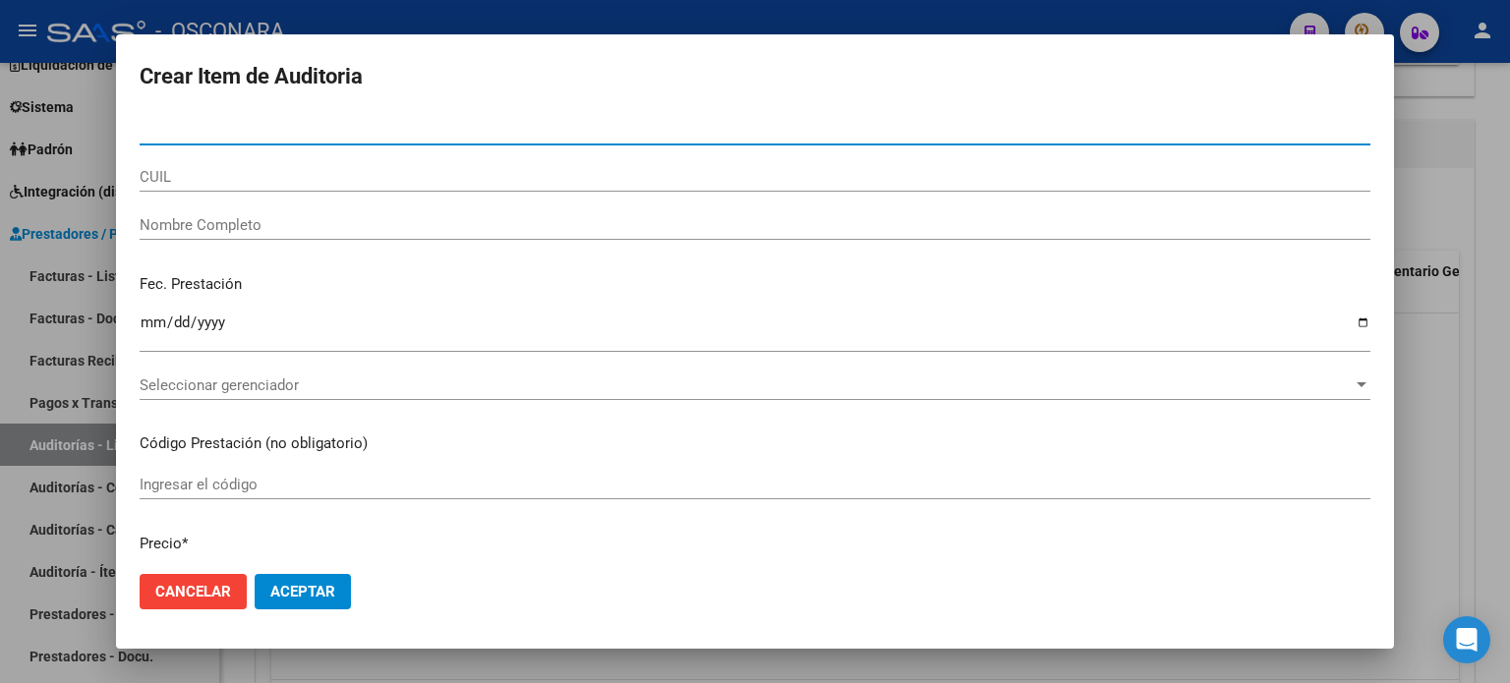
paste input "27472899"
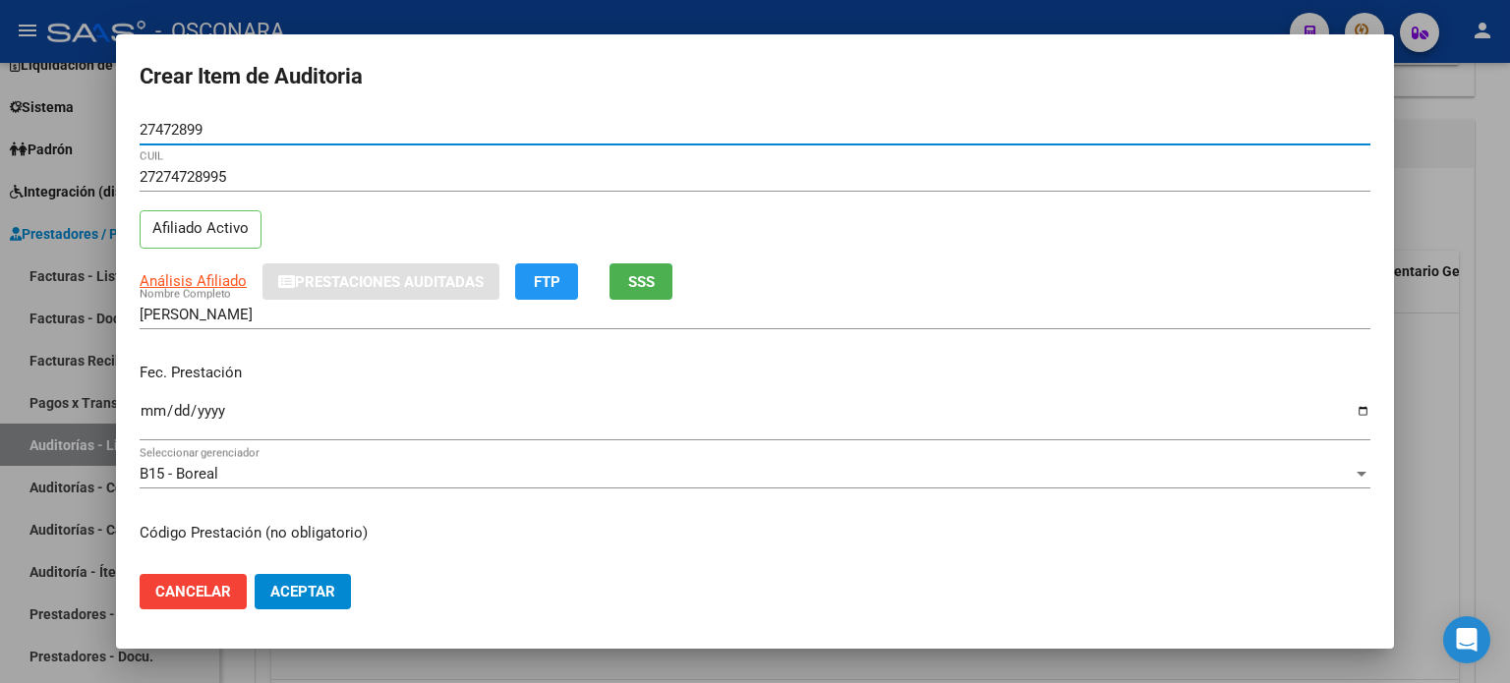
click at [154, 410] on input "Ingresar la fecha" at bounding box center [755, 418] width 1231 height 31
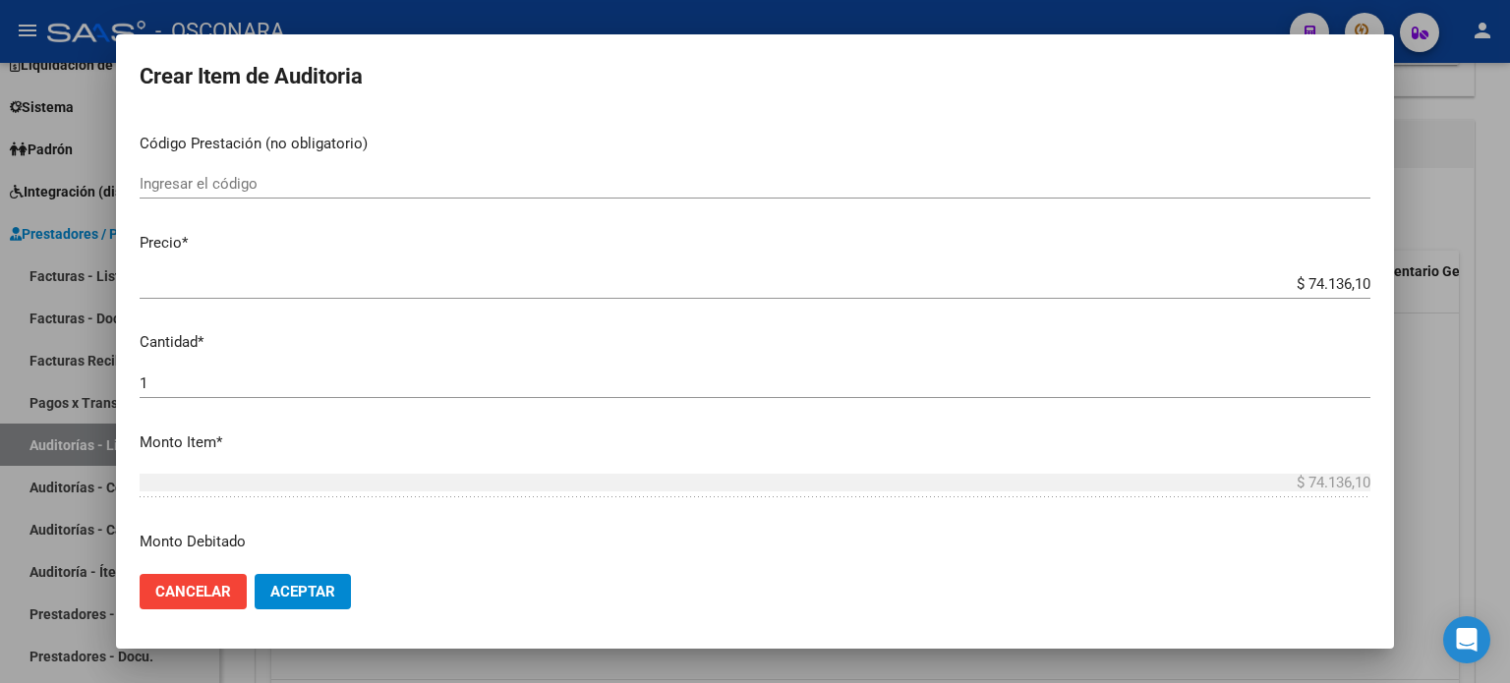
scroll to position [393, 0]
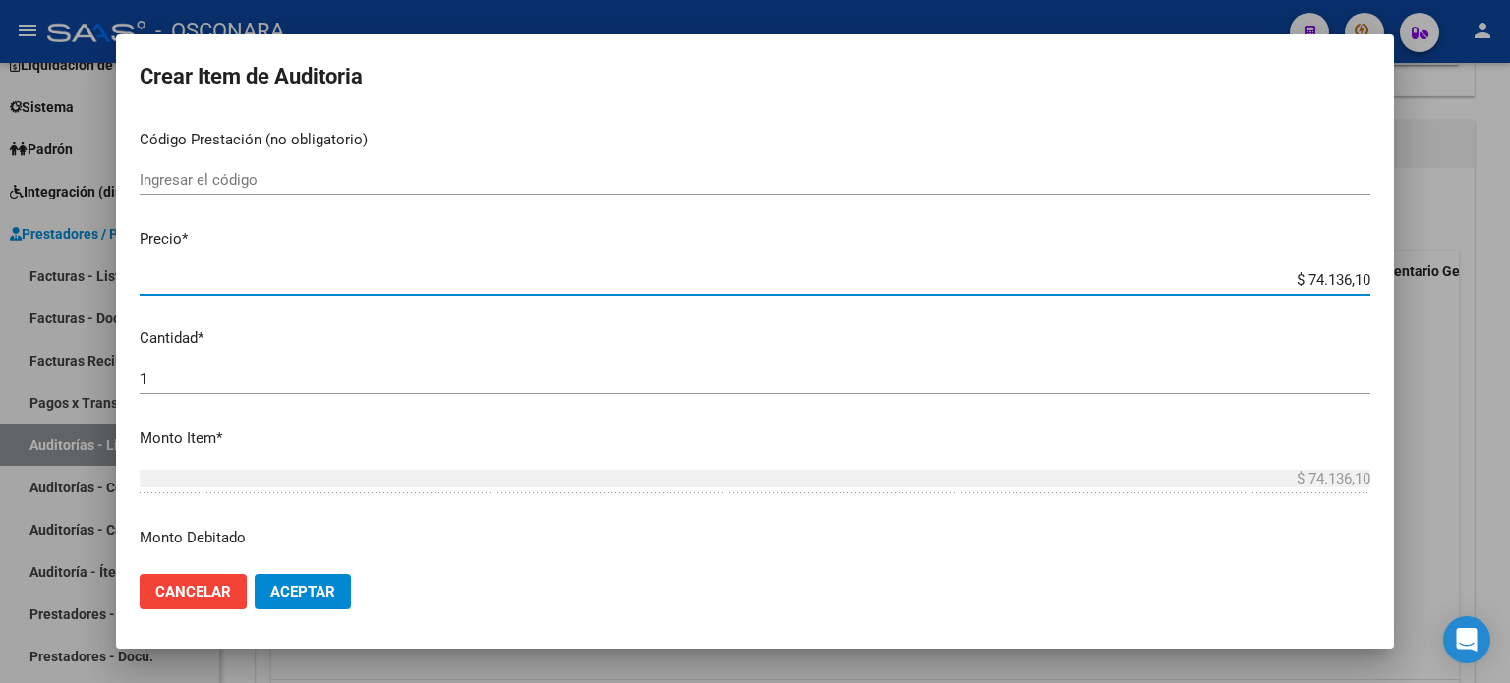
drag, startPoint x: 1292, startPoint y: 274, endPoint x: 1363, endPoint y: 277, distance: 70.9
click at [1363, 277] on app-form-text-field "Precio * $ 74.136,10 Ingresar el precio" at bounding box center [763, 258] width 1247 height 61
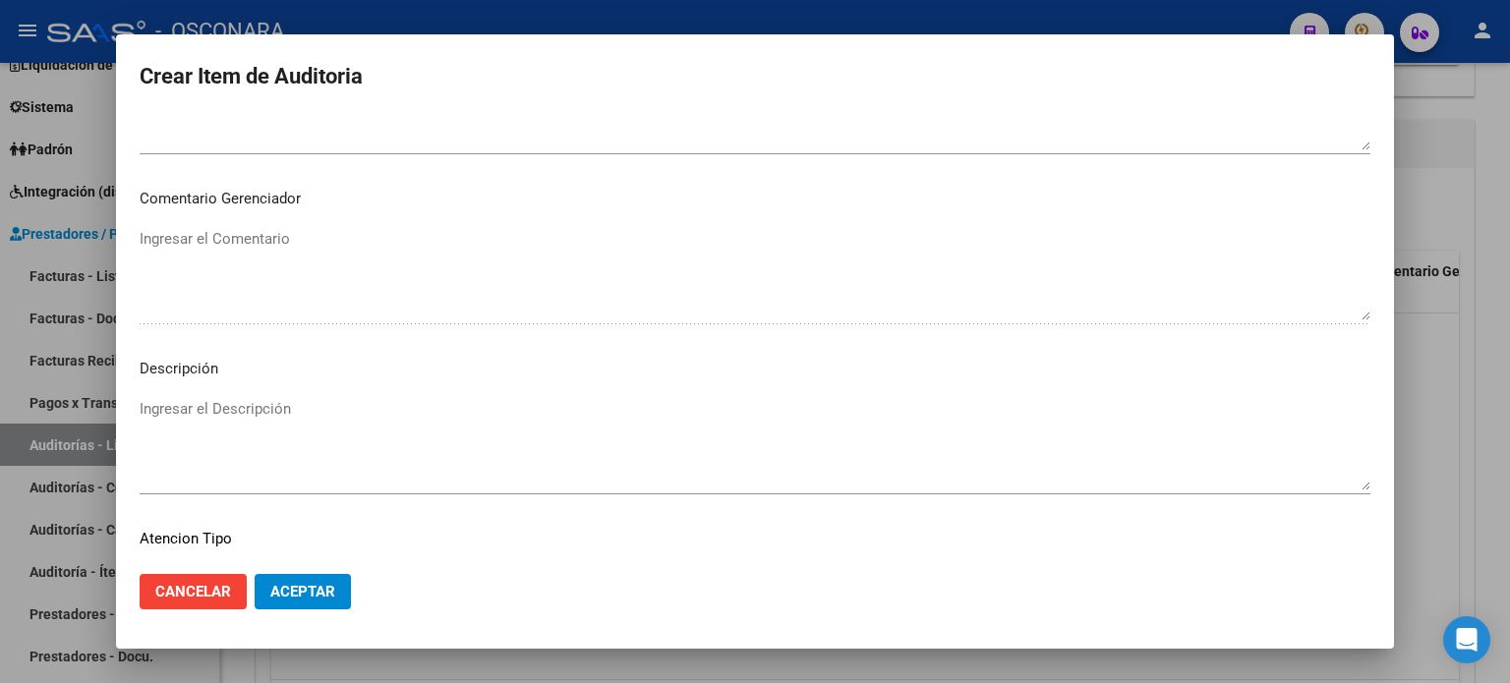
scroll to position [1180, 0]
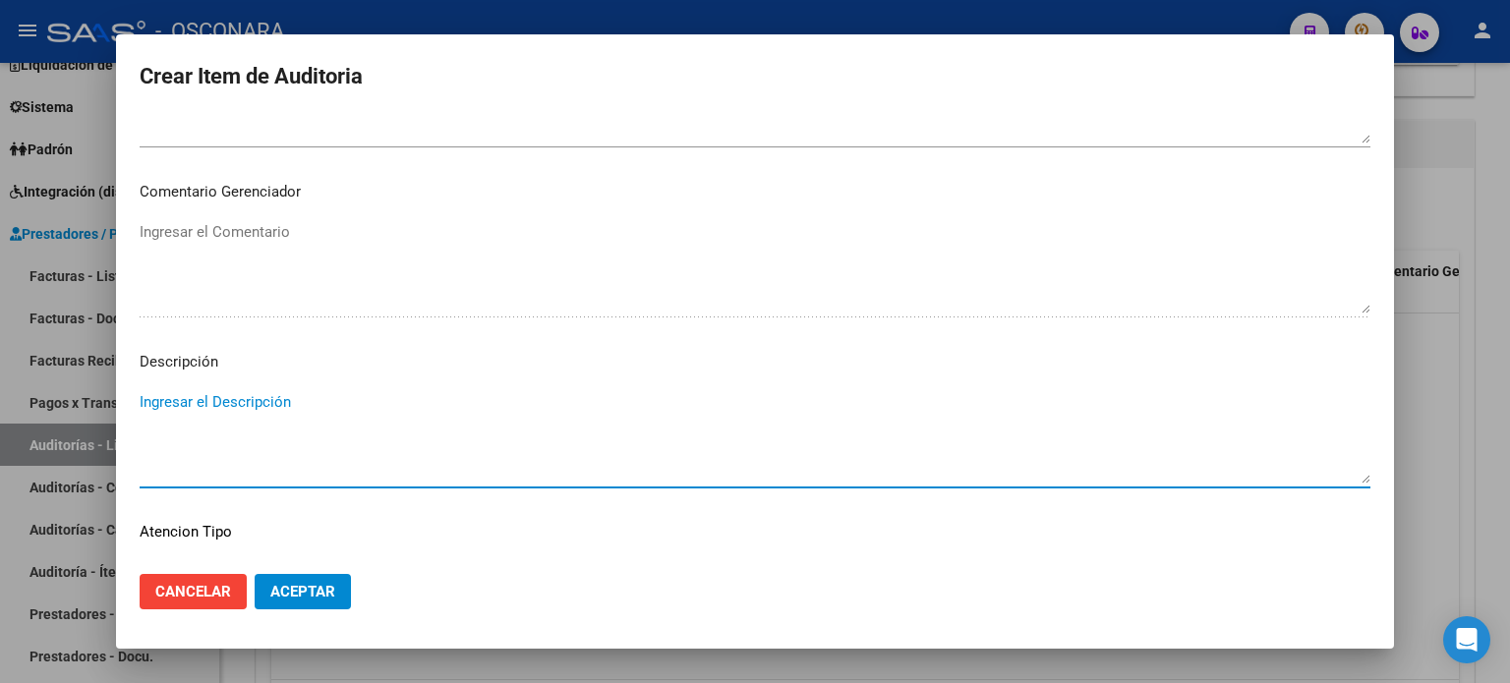
click at [266, 397] on textarea "Ingresar el Descripción" at bounding box center [755, 437] width 1231 height 92
click at [345, 398] on textarea "Atención por guardia +" at bounding box center [755, 437] width 1231 height 92
drag, startPoint x: 326, startPoint y: 400, endPoint x: 378, endPoint y: 416, distance: 54.4
click at [377, 417] on textarea "Atención por guardia + Clinica" at bounding box center [755, 437] width 1231 height 92
click at [306, 402] on textarea "Atención por guardia + Clinica medica" at bounding box center [755, 437] width 1231 height 92
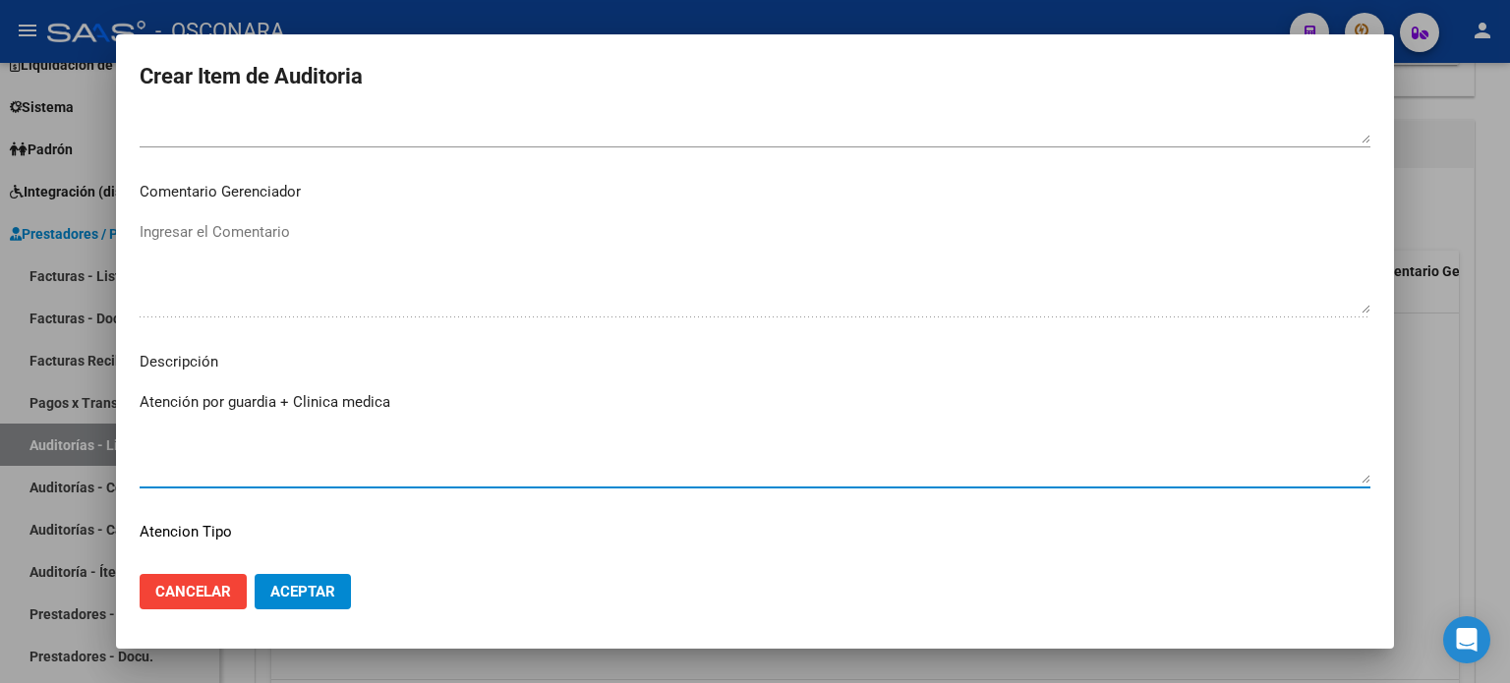
drag, startPoint x: 306, startPoint y: 402, endPoint x: 452, endPoint y: 436, distance: 150.3
click at [452, 436] on textarea "Atención por guardia + Clinica medica" at bounding box center [755, 437] width 1231 height 92
click at [442, 404] on textarea "Atención por guardia + Clinica medica" at bounding box center [755, 437] width 1231 height 92
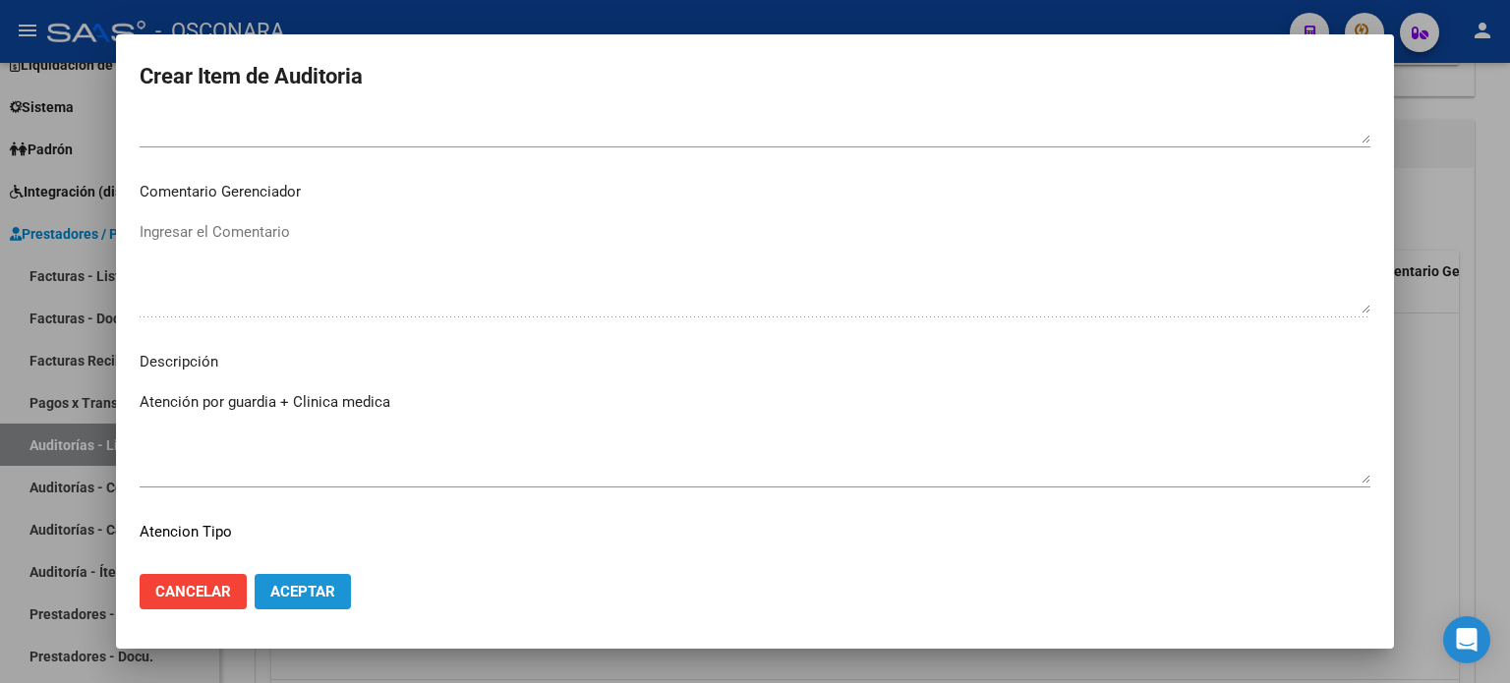
drag, startPoint x: 333, startPoint y: 586, endPoint x: 492, endPoint y: 536, distance: 166.1
click at [332, 584] on span "Aceptar" at bounding box center [302, 592] width 65 height 18
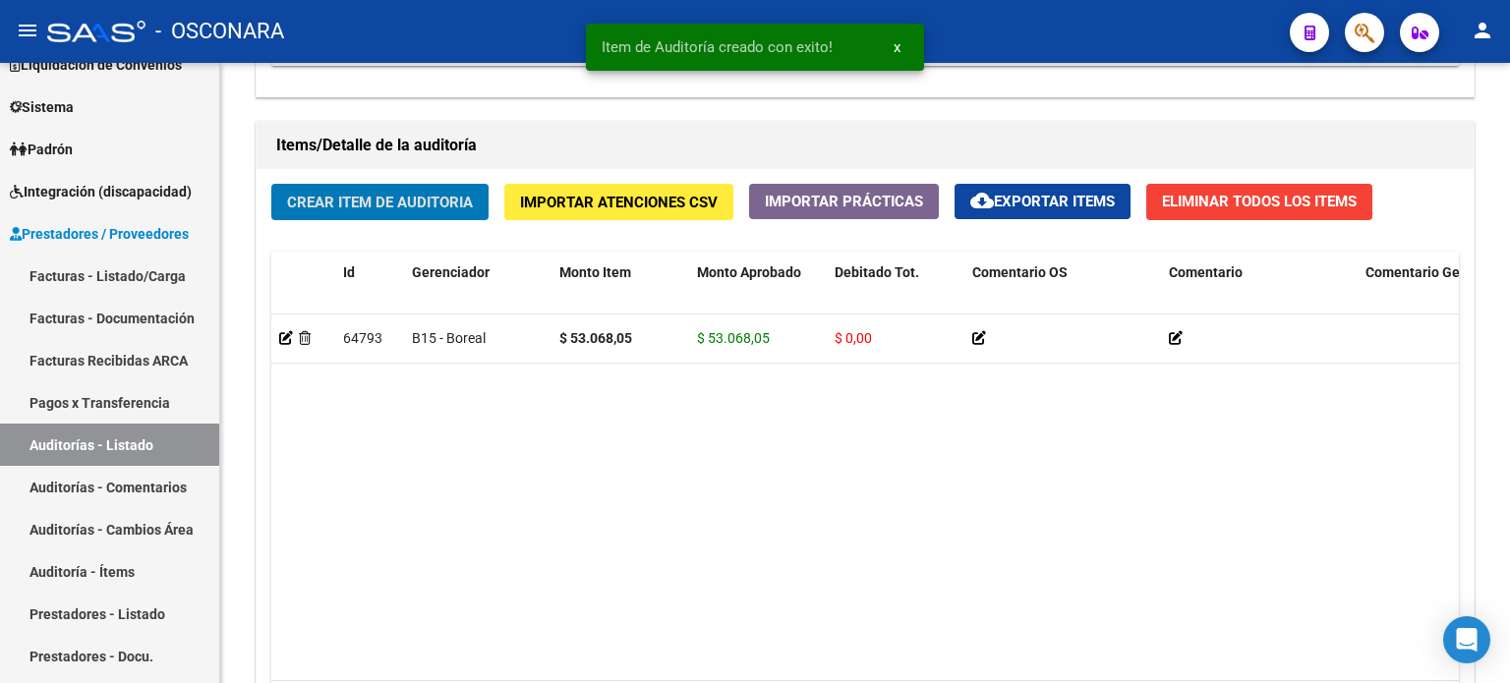
scroll to position [1378, 0]
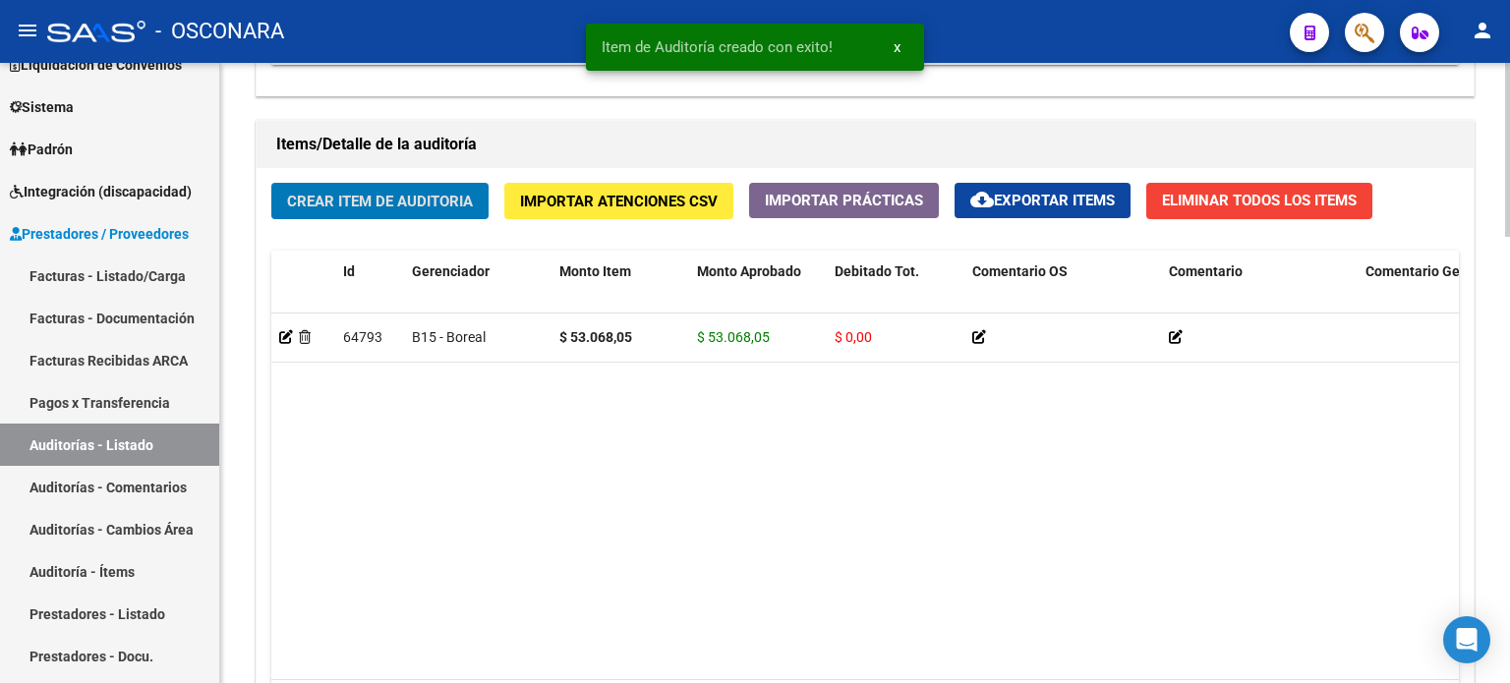
click at [366, 193] on span "Crear Item de Auditoria" at bounding box center [380, 202] width 186 height 18
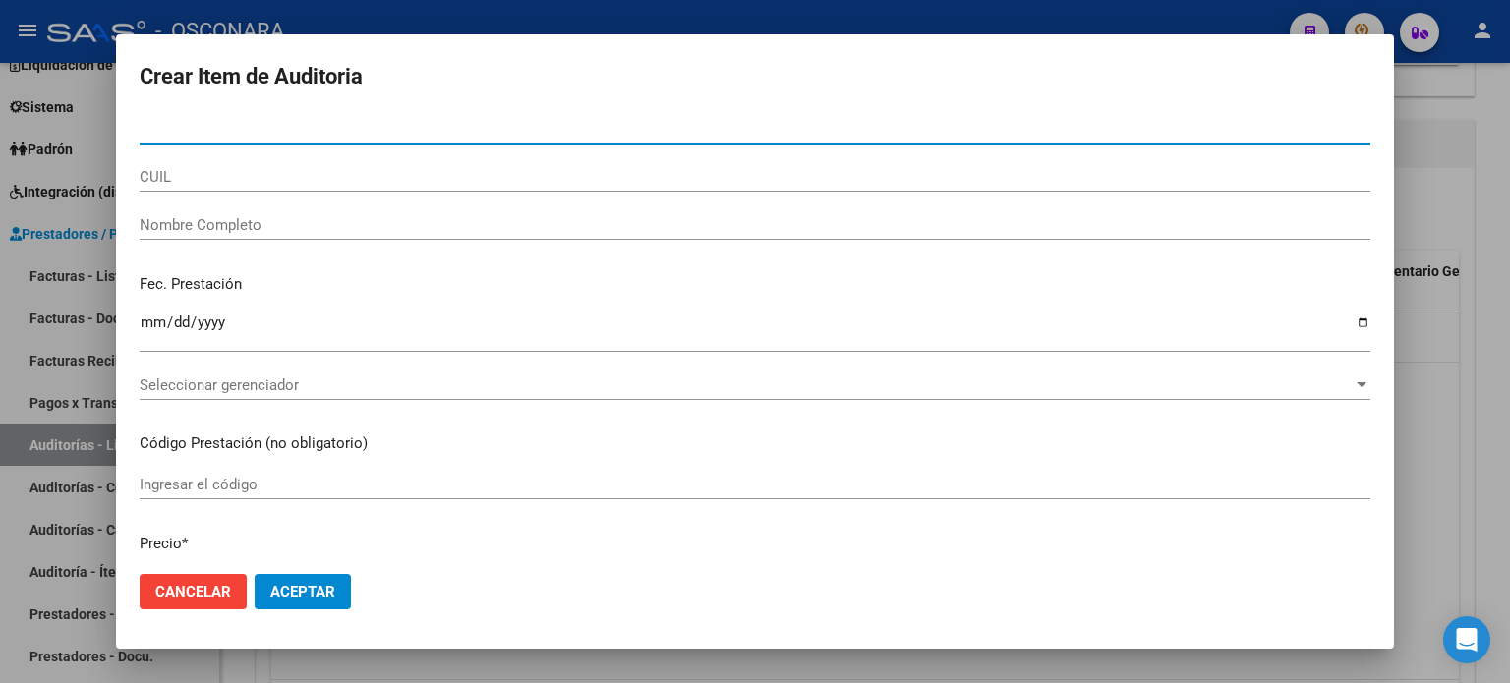
paste input "43566075"
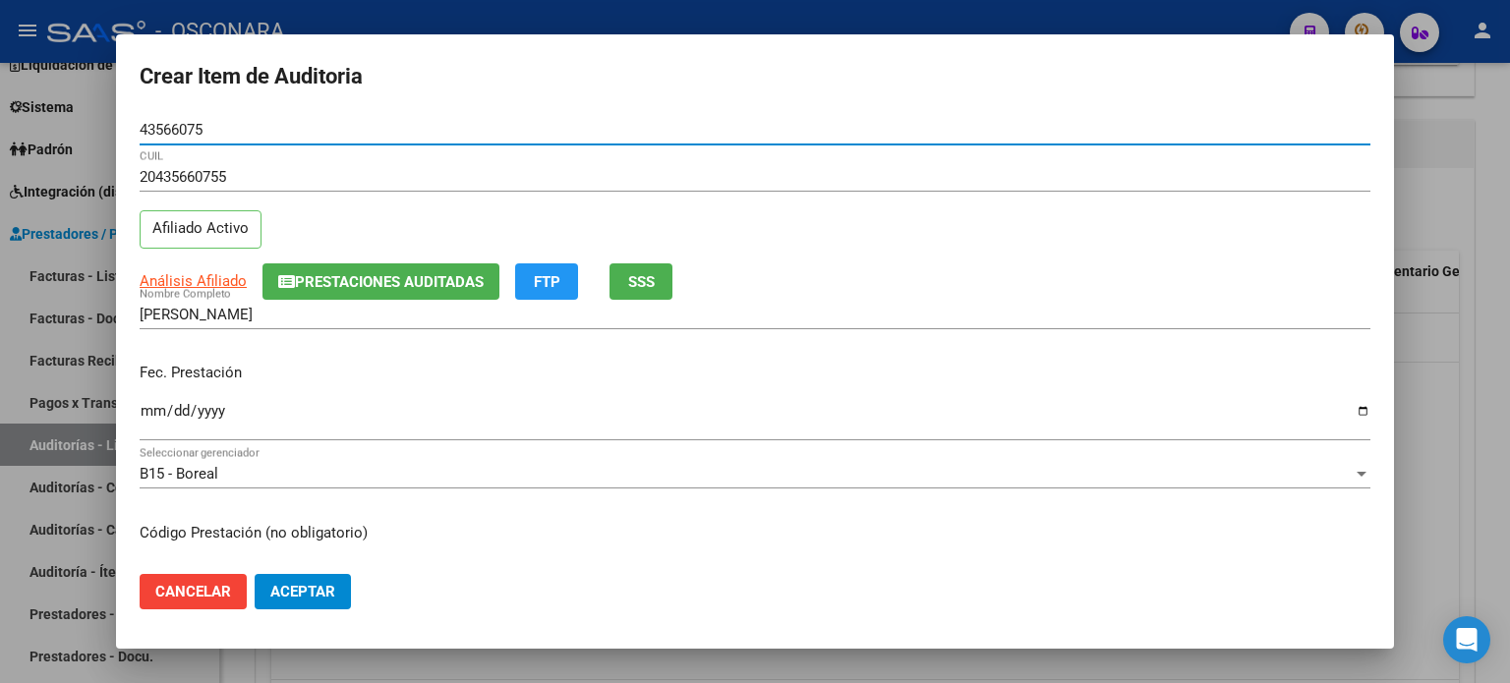
click at [152, 406] on input "Ingresar la fecha" at bounding box center [755, 418] width 1231 height 31
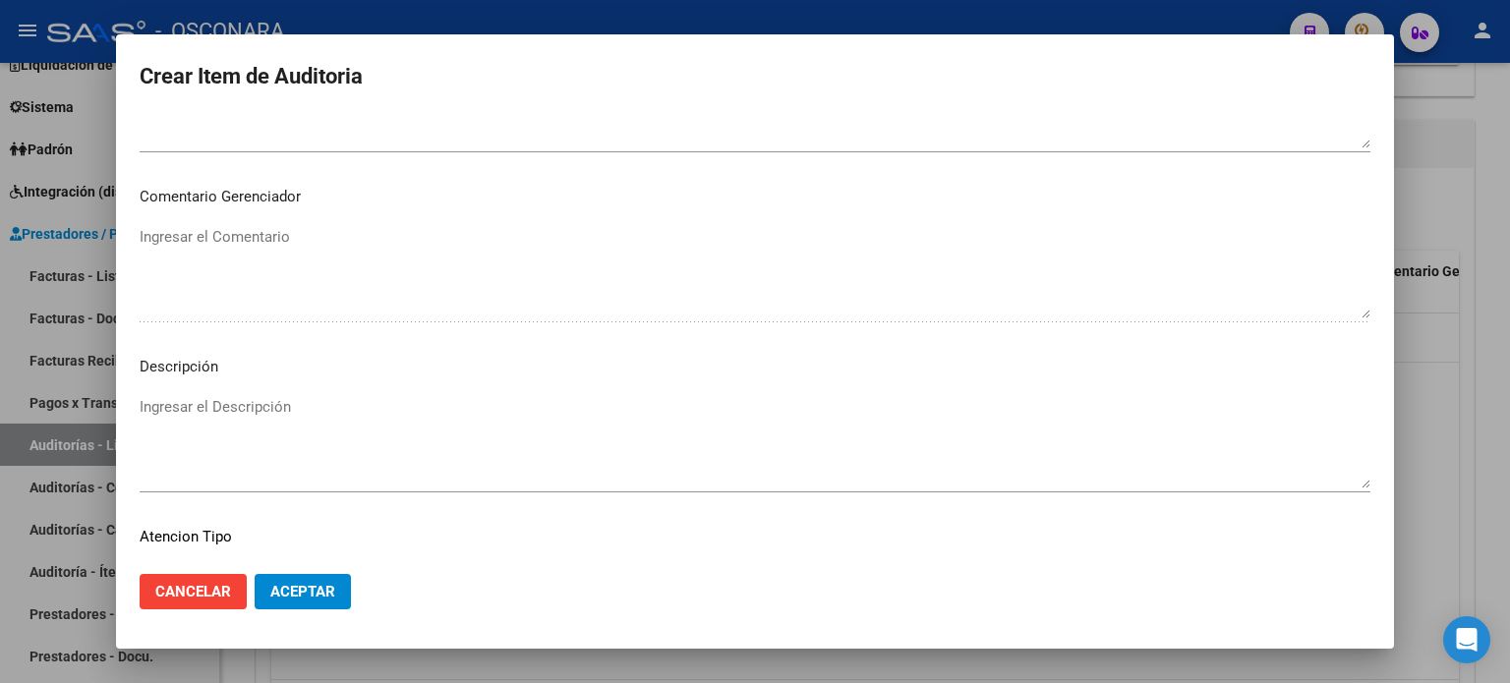
scroll to position [1180, 0]
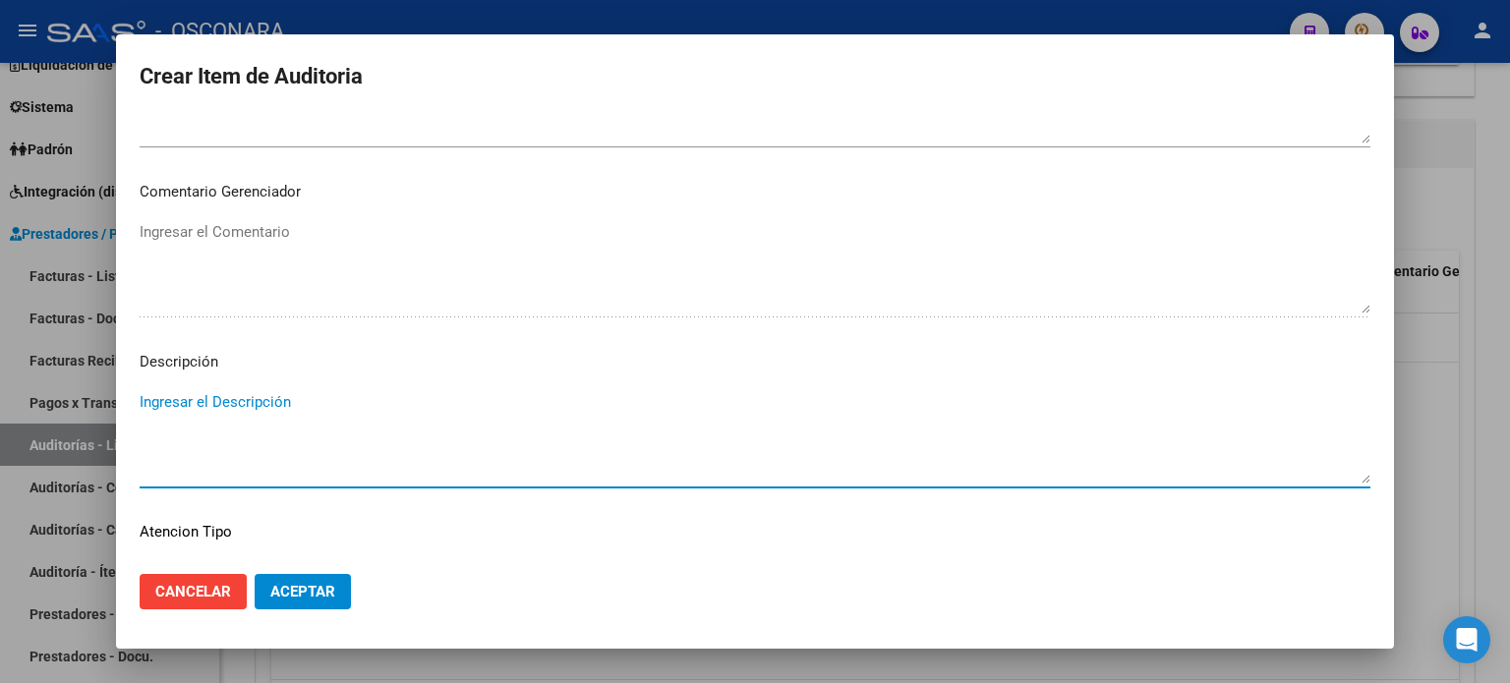
click at [218, 395] on textarea "Ingresar el Descripción" at bounding box center [755, 437] width 1231 height 92
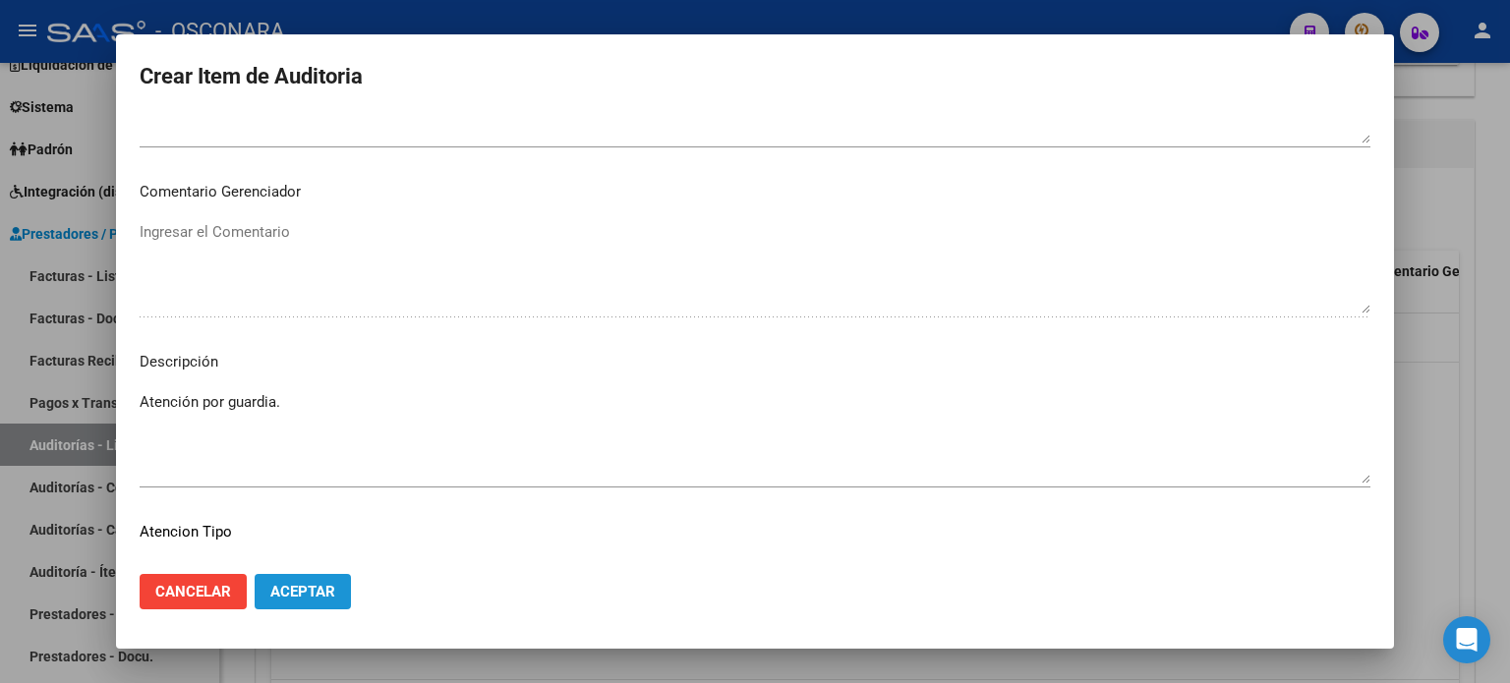
click at [338, 591] on button "Aceptar" at bounding box center [303, 591] width 96 height 35
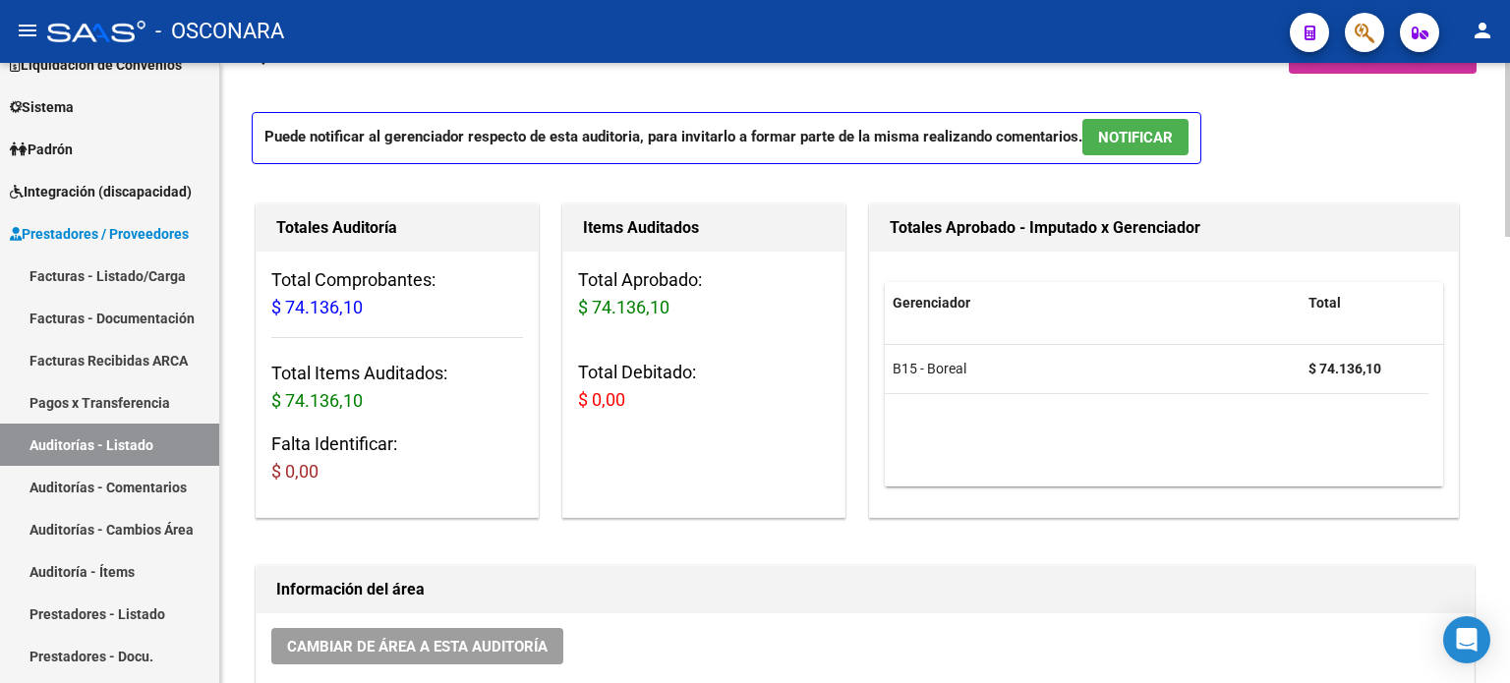
scroll to position [0, 0]
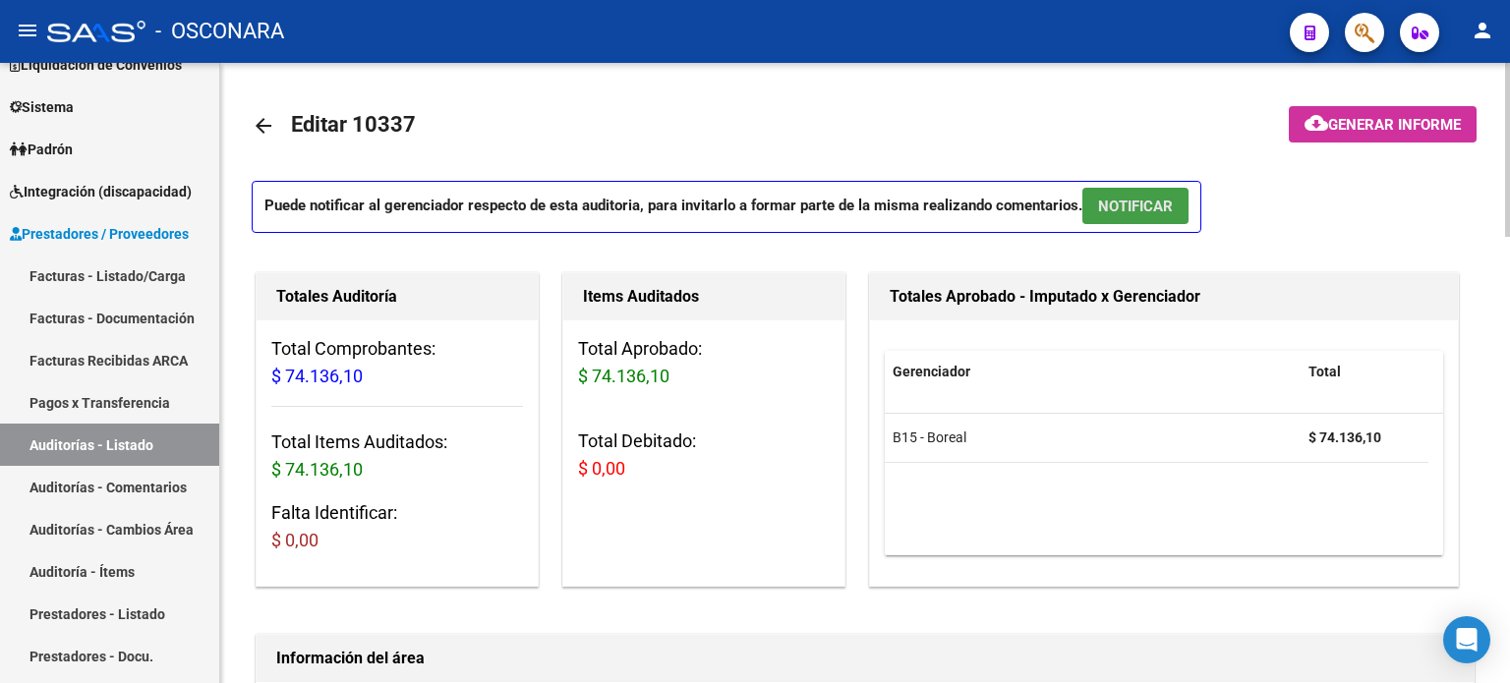
click at [1142, 198] on span "NOTIFICAR" at bounding box center [1135, 207] width 75 height 18
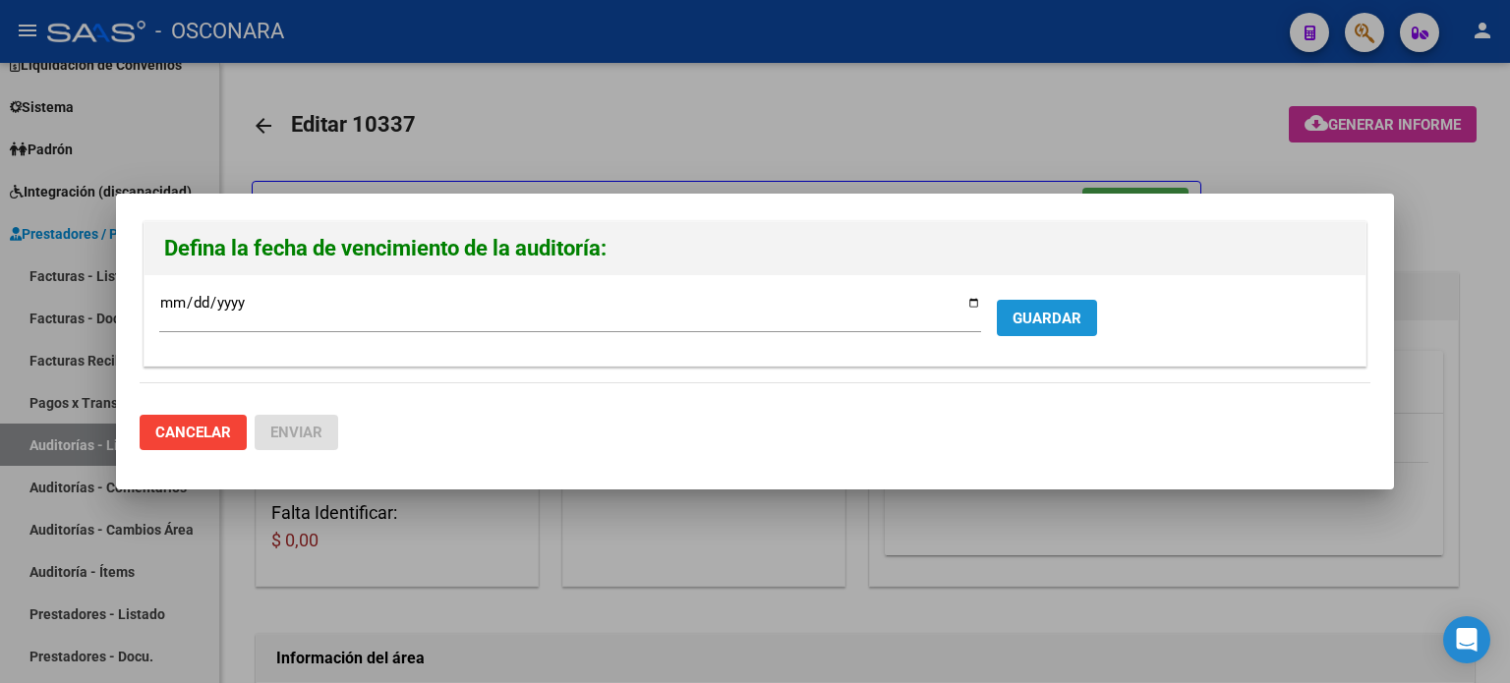
click at [1063, 327] on button "GUARDAR" at bounding box center [1047, 318] width 100 height 36
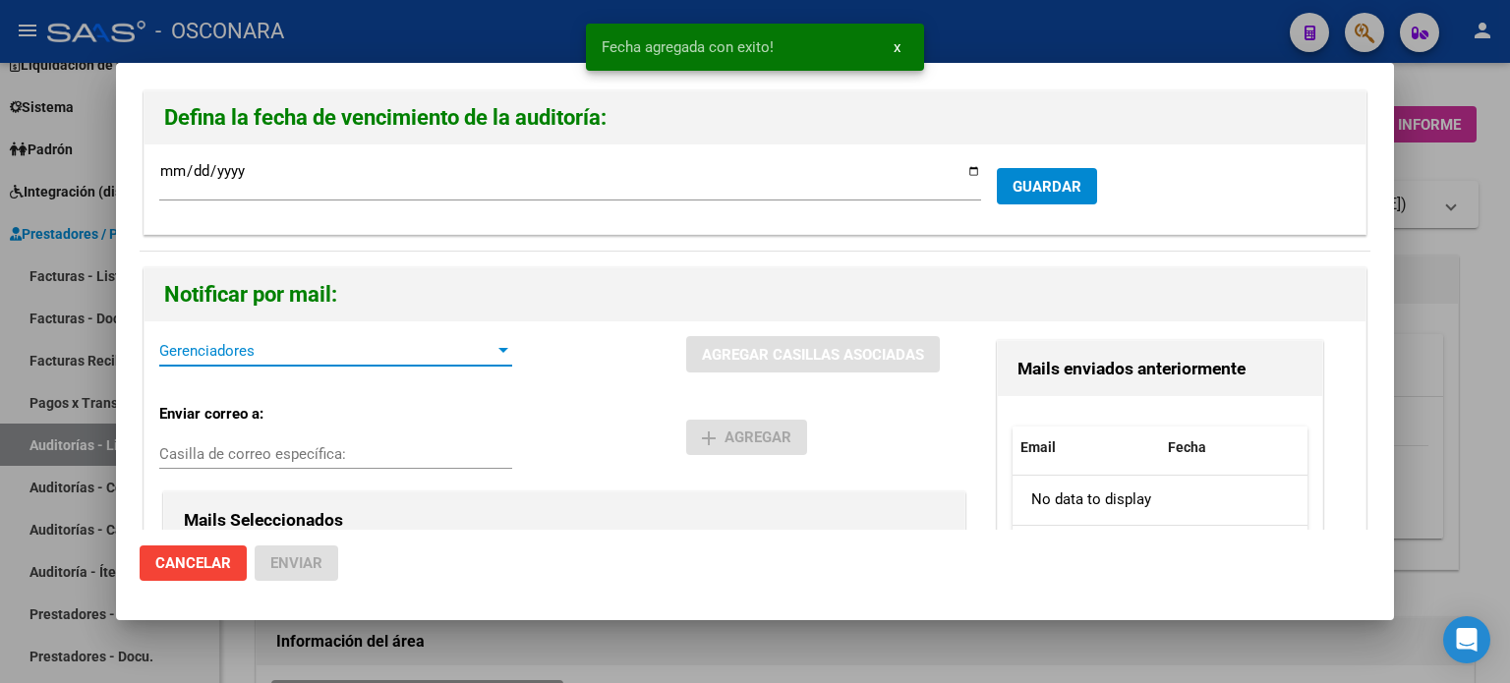
click at [378, 344] on span "Gerenciadores" at bounding box center [326, 351] width 335 height 18
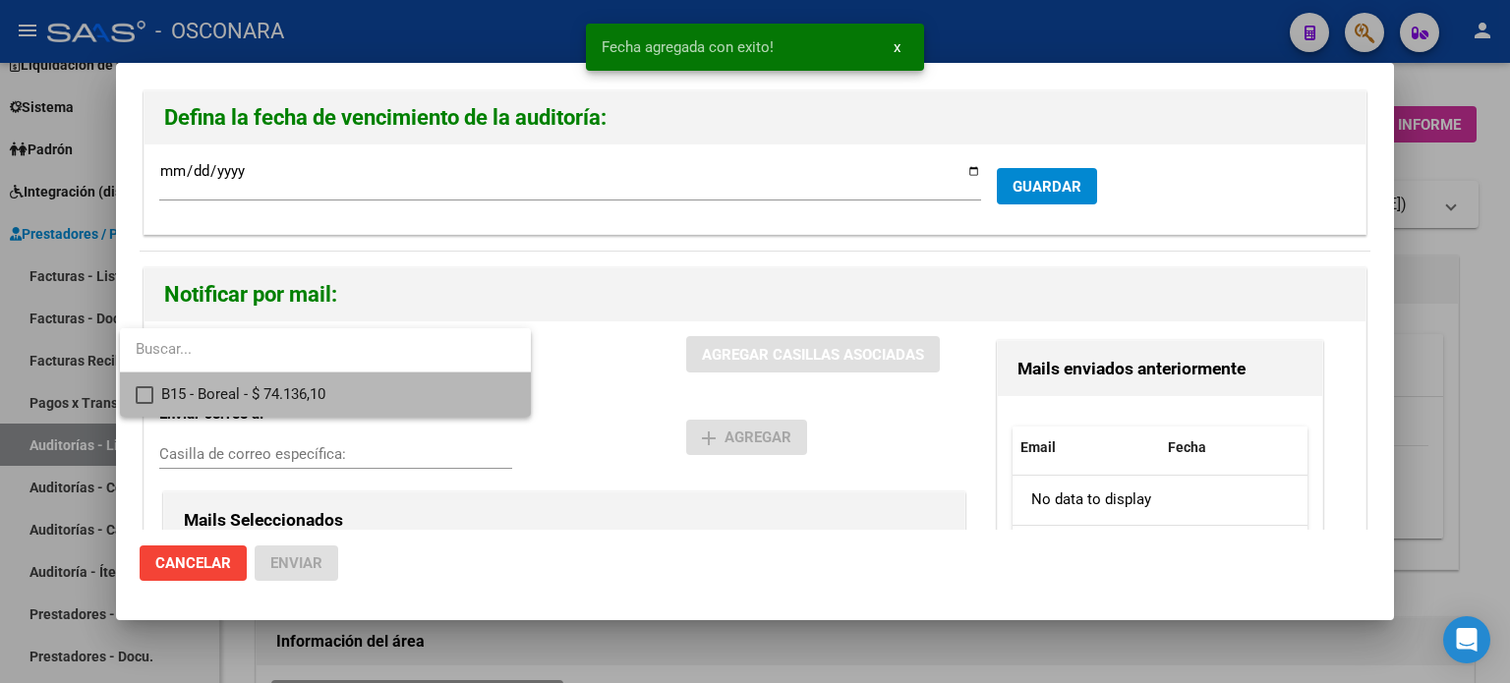
click at [151, 396] on mat-pseudo-checkbox at bounding box center [145, 395] width 18 height 18
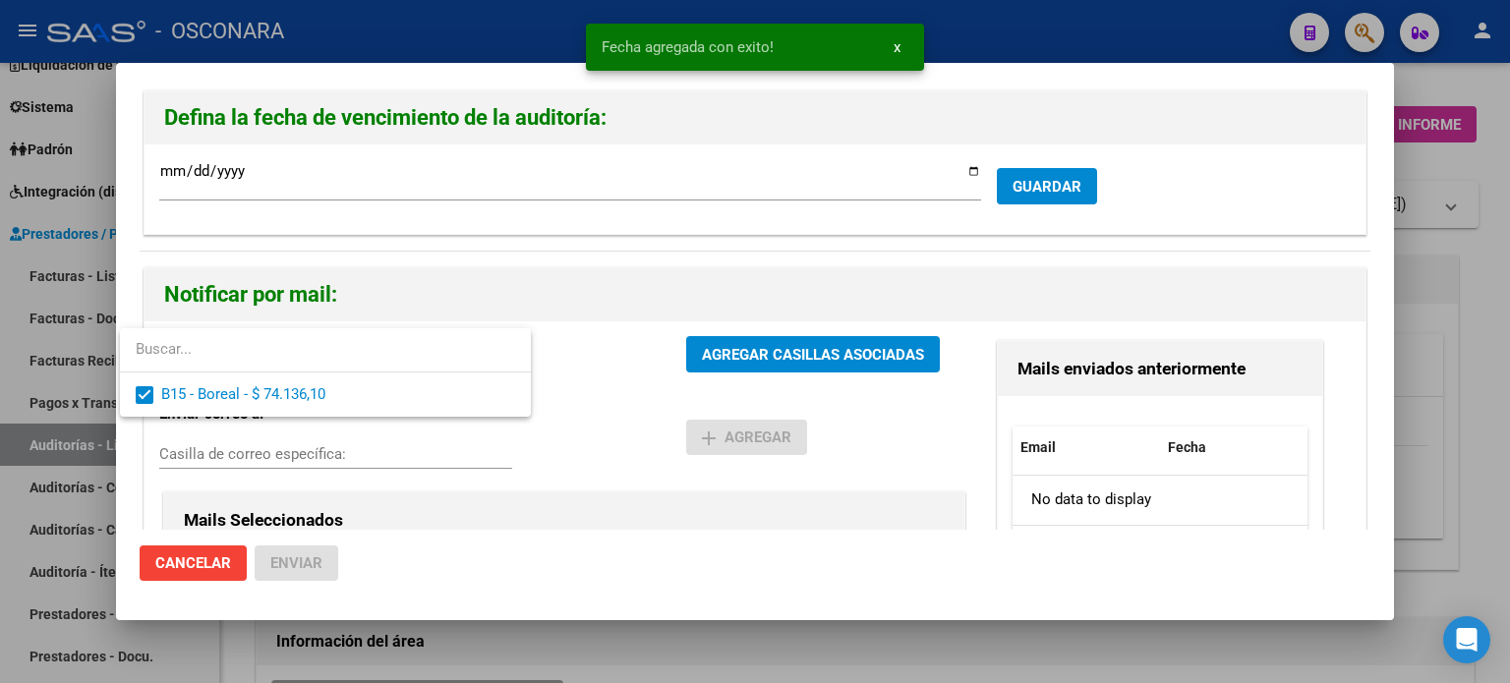
click at [795, 352] on div at bounding box center [755, 341] width 1510 height 683
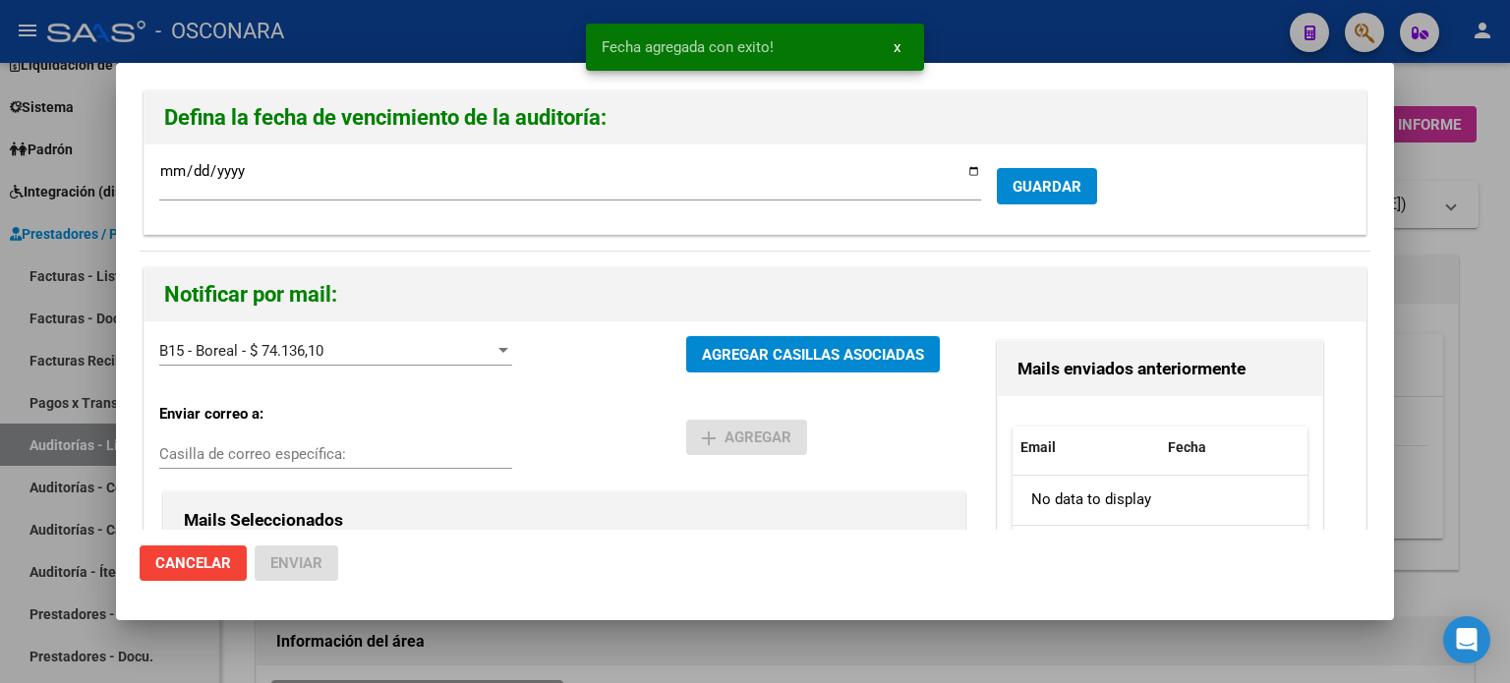
click at [776, 355] on span "AGREGAR CASILLAS ASOCIADAS" at bounding box center [813, 355] width 222 height 18
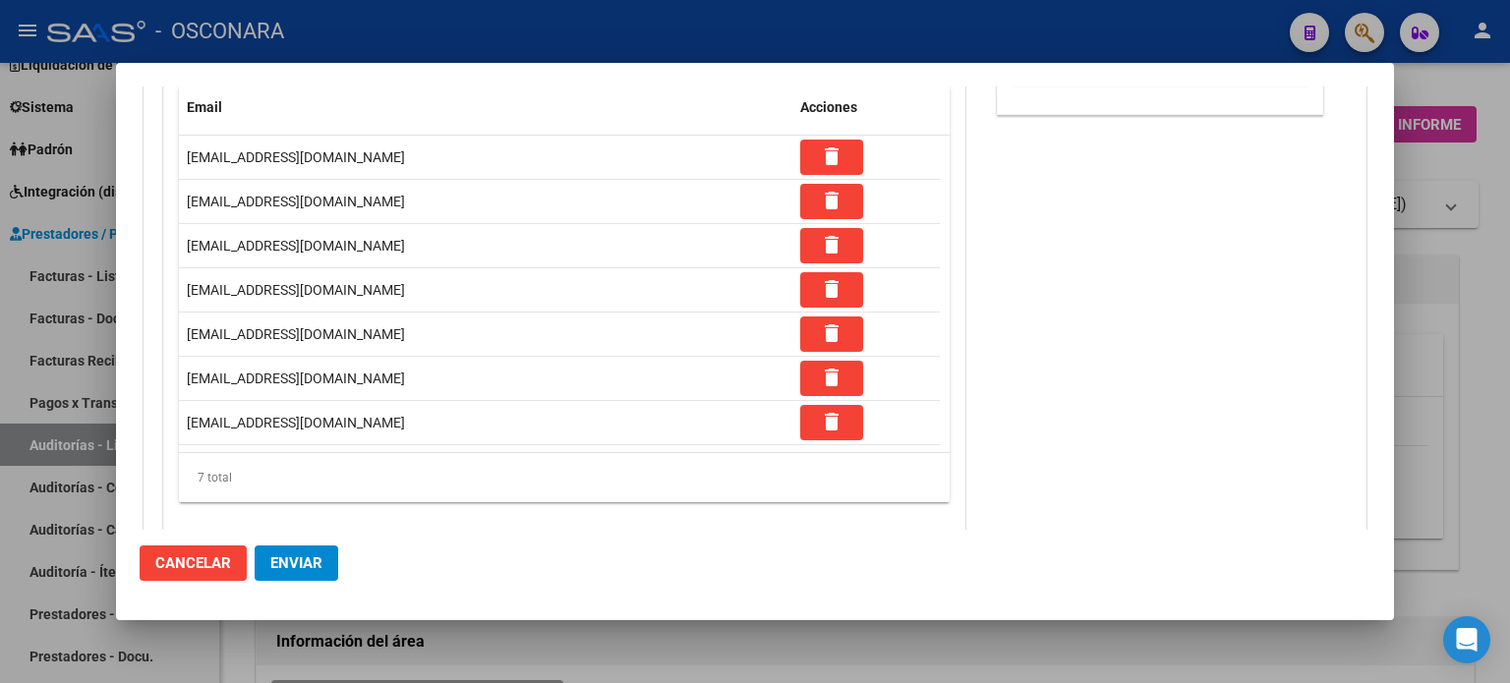
scroll to position [515, 0]
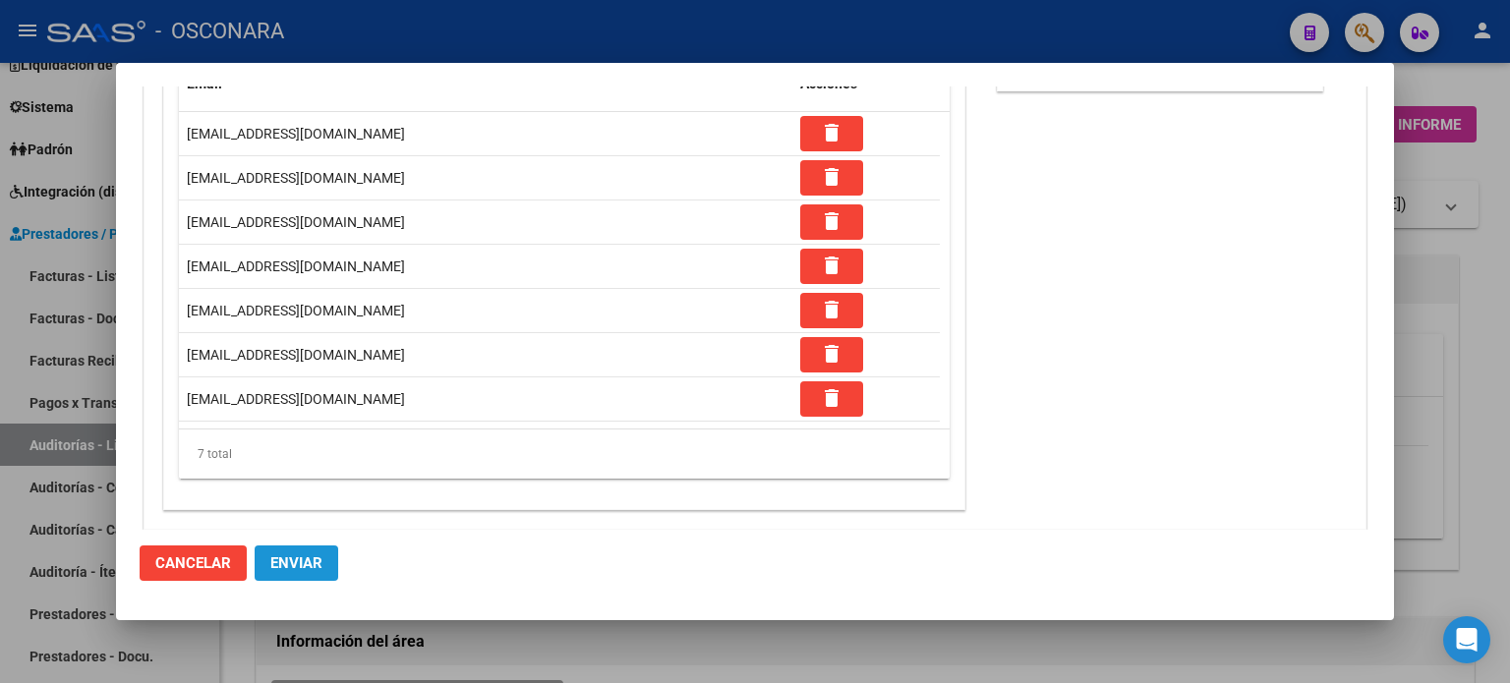
click at [334, 559] on button "Enviar" at bounding box center [297, 563] width 84 height 35
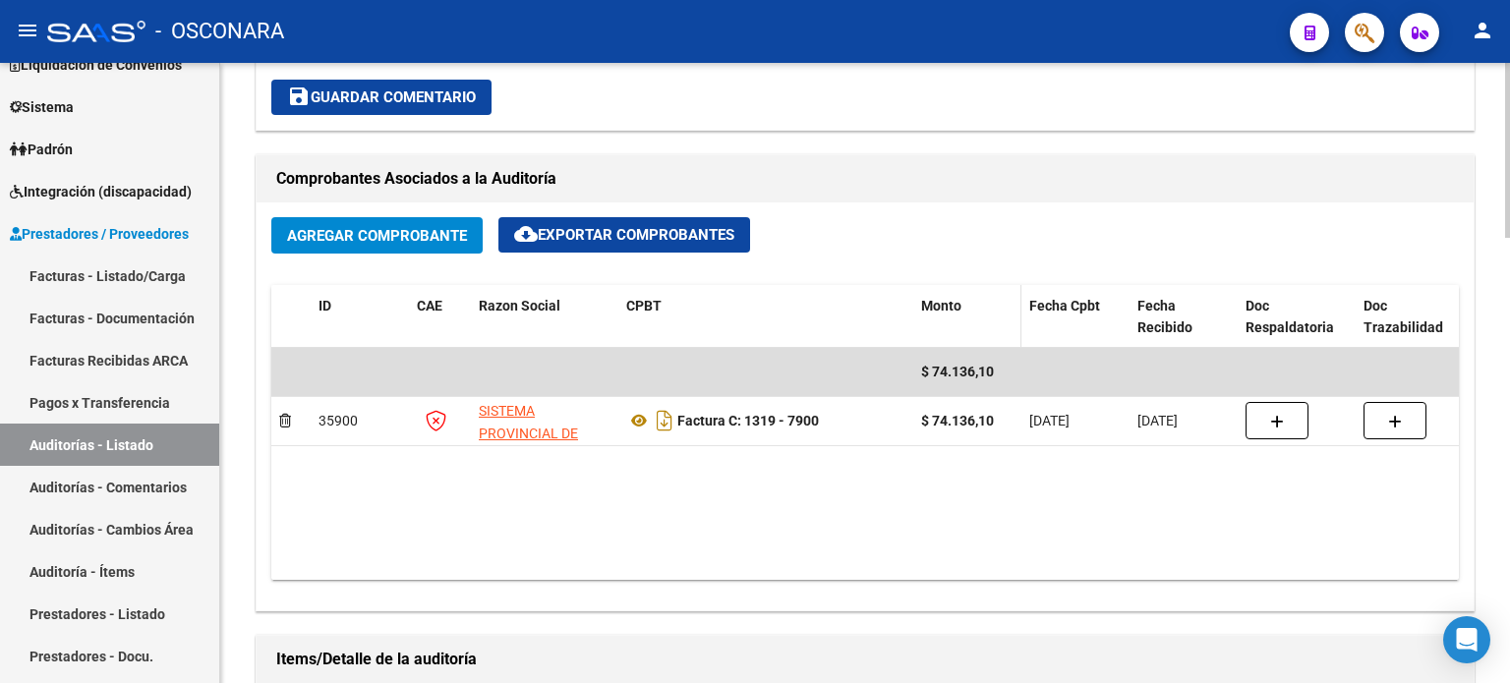
scroll to position [885, 0]
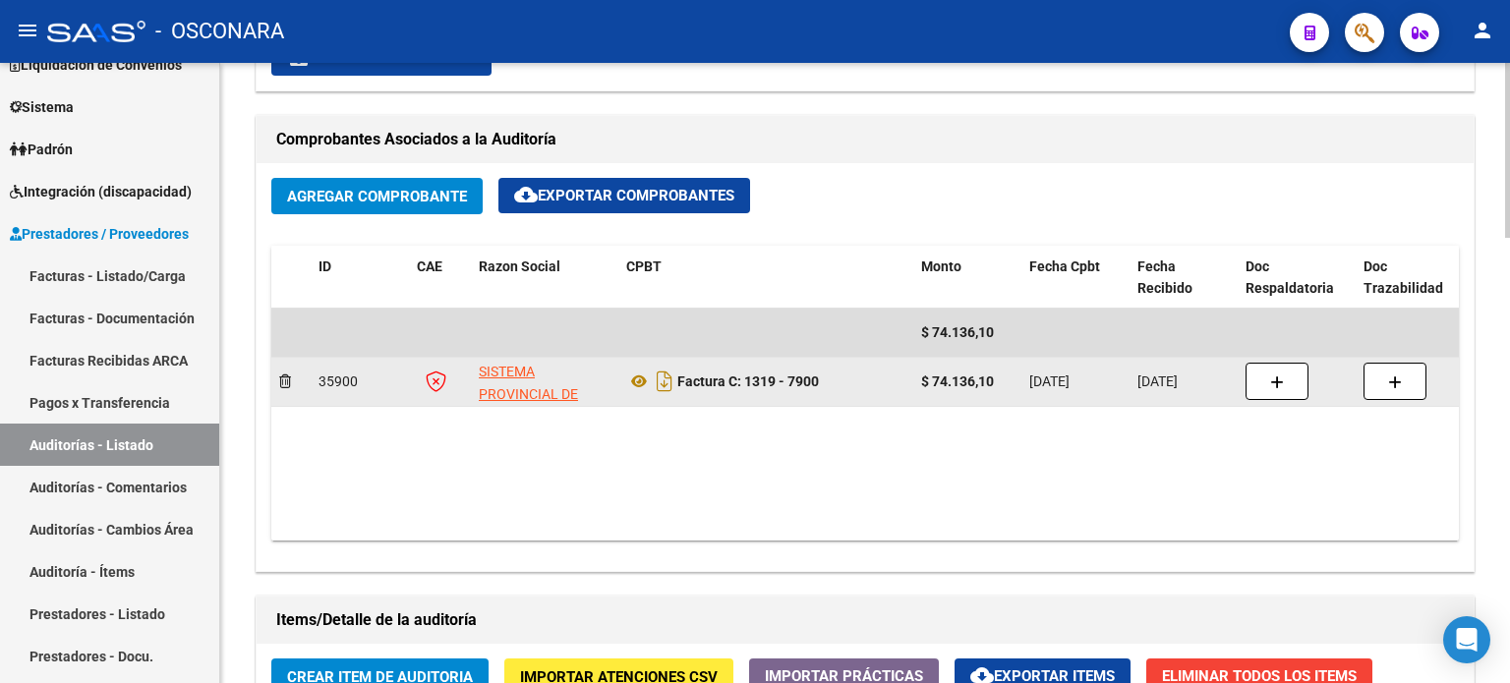
click at [1270, 384] on button "button" at bounding box center [1277, 381] width 63 height 37
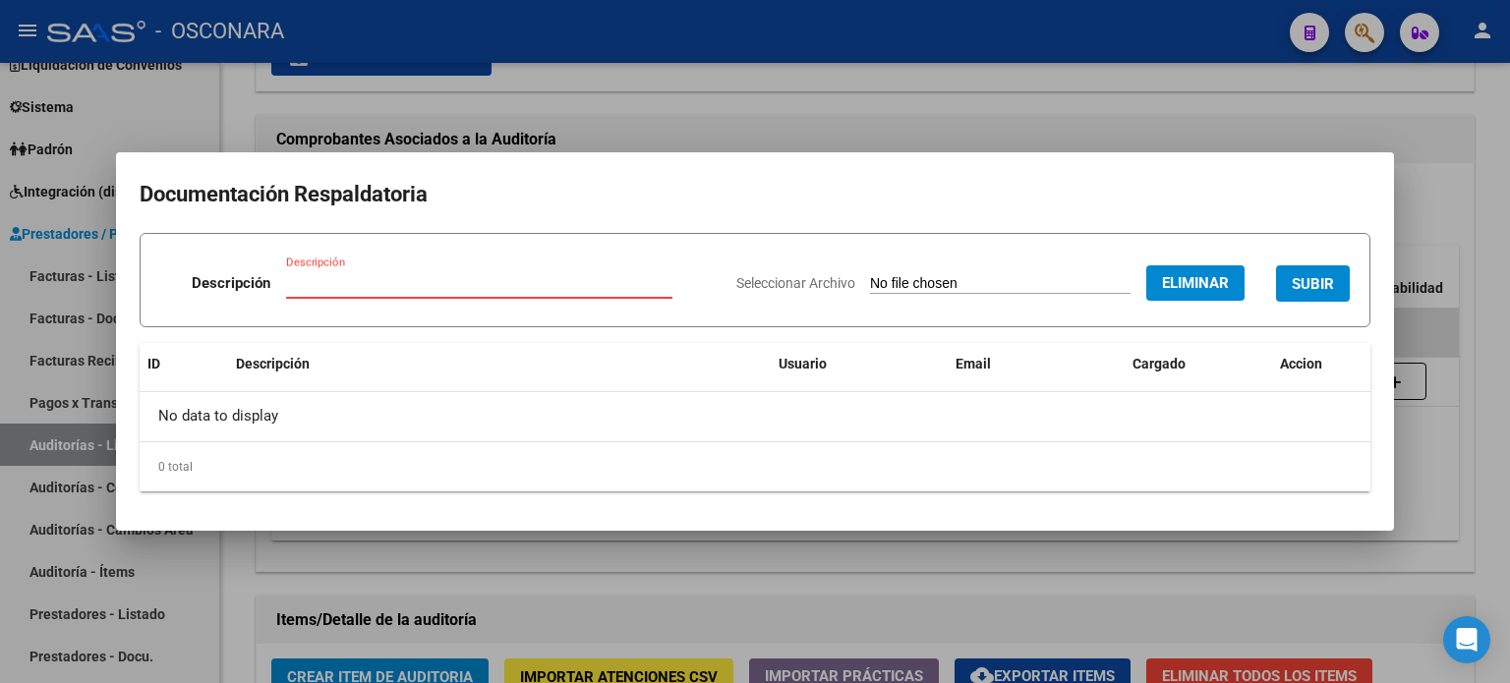
click at [429, 288] on input "Descripción" at bounding box center [479, 283] width 386 height 18
click at [1313, 288] on span "SUBIR" at bounding box center [1313, 284] width 42 height 18
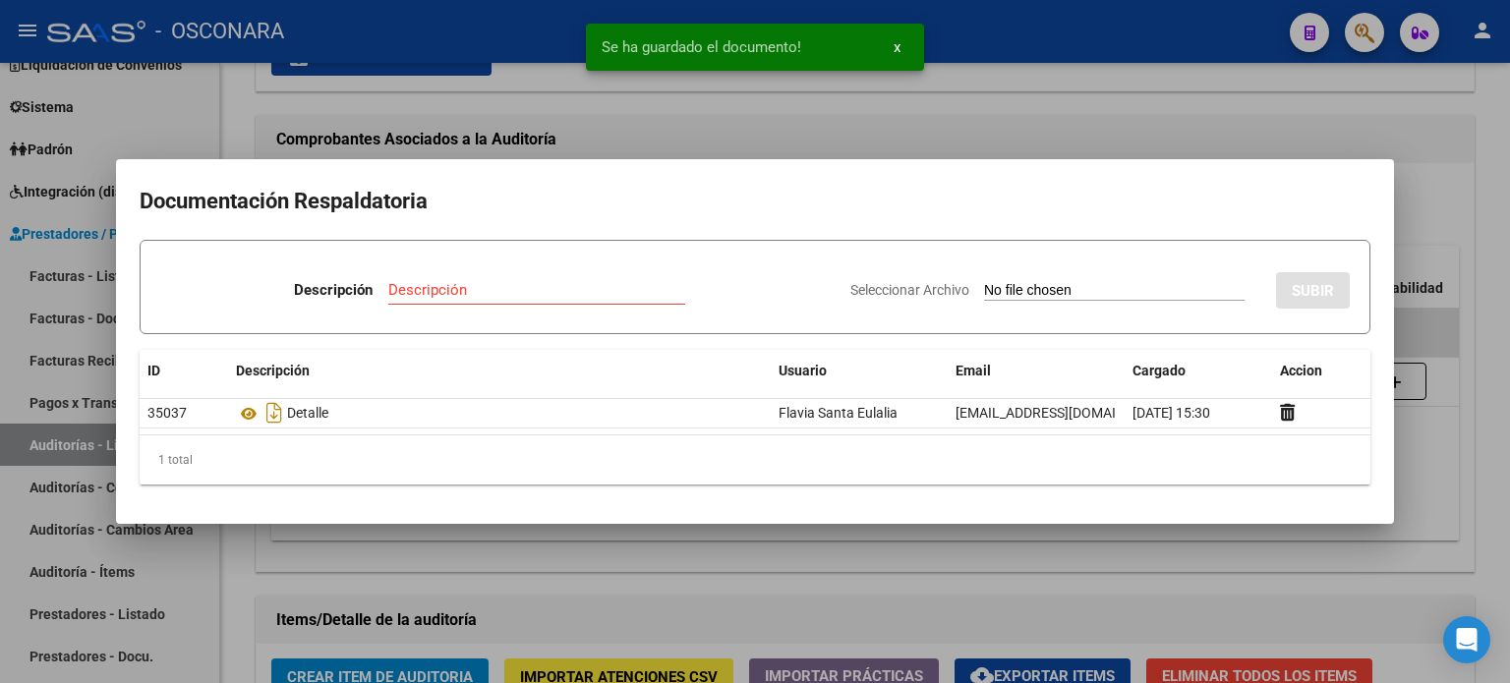
click at [1171, 115] on div at bounding box center [755, 341] width 1510 height 683
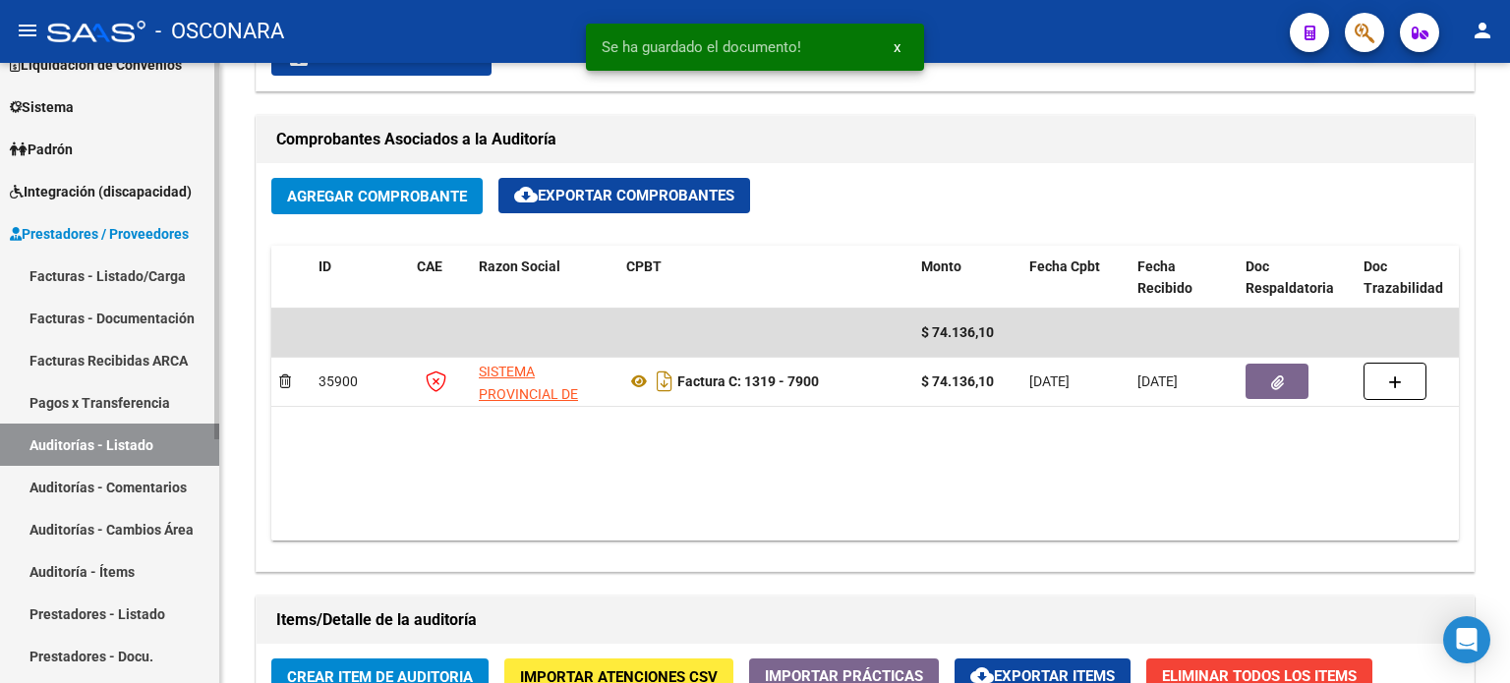
click at [109, 272] on link "Facturas - Listado/Carga" at bounding box center [109, 276] width 219 height 42
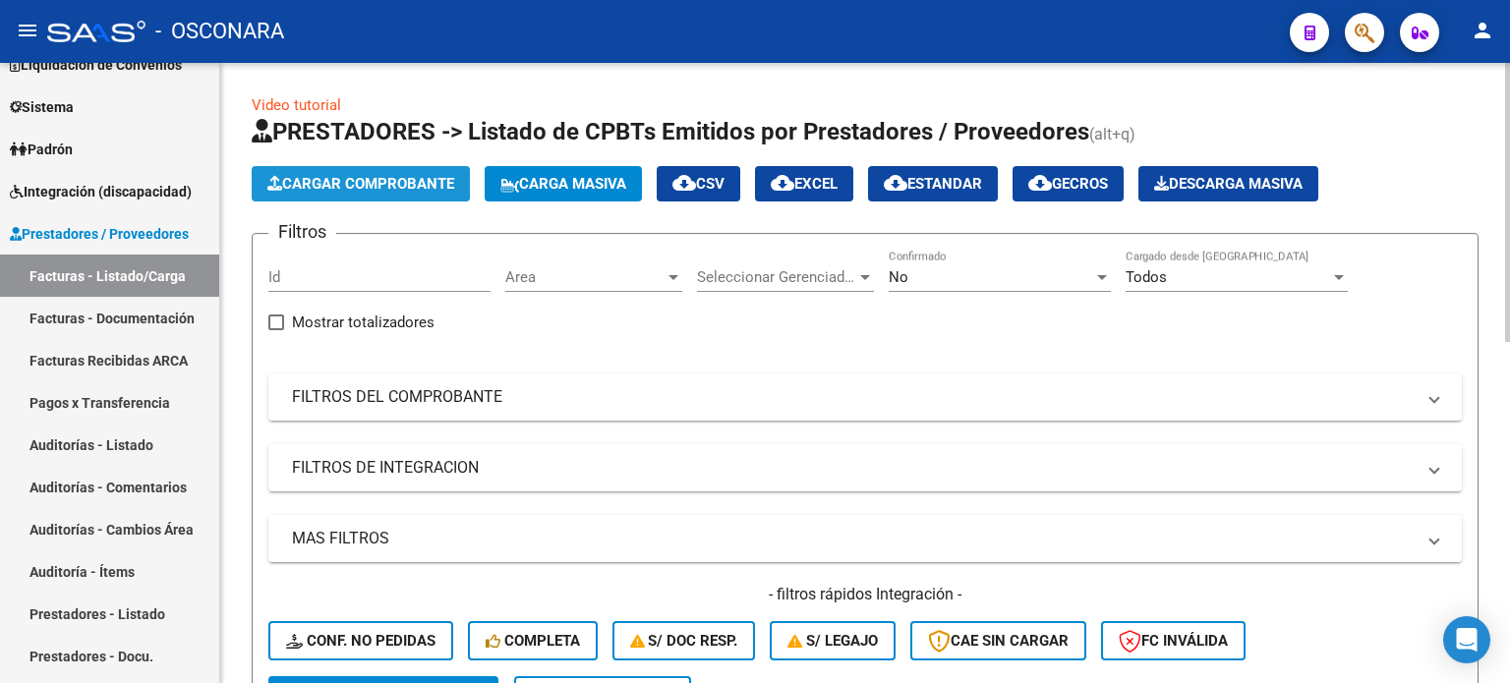
click at [378, 180] on span "Cargar Comprobante" at bounding box center [360, 184] width 187 height 18
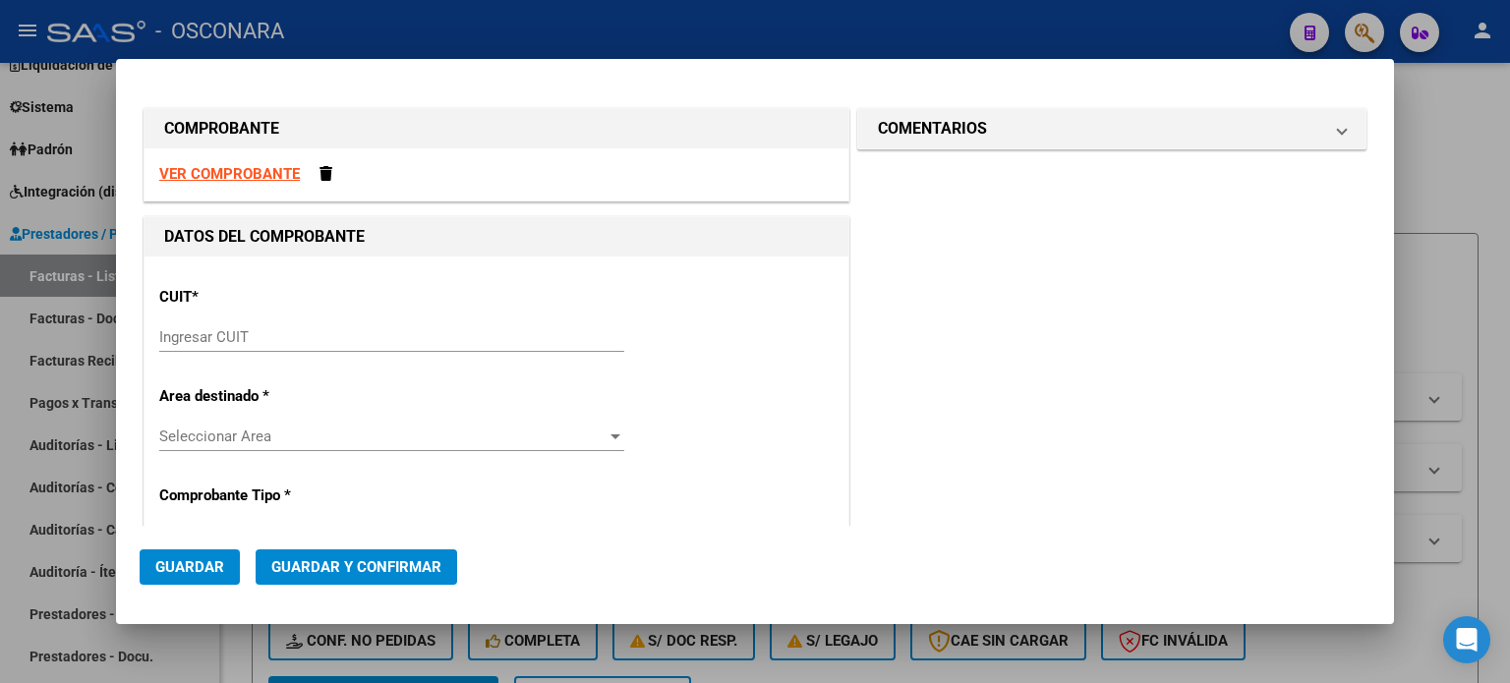
click at [283, 319] on div "CUIT * Ingresar CUIT" at bounding box center [496, 320] width 675 height 99
click at [271, 334] on input "Ingresar CUIT" at bounding box center [391, 337] width 465 height 18
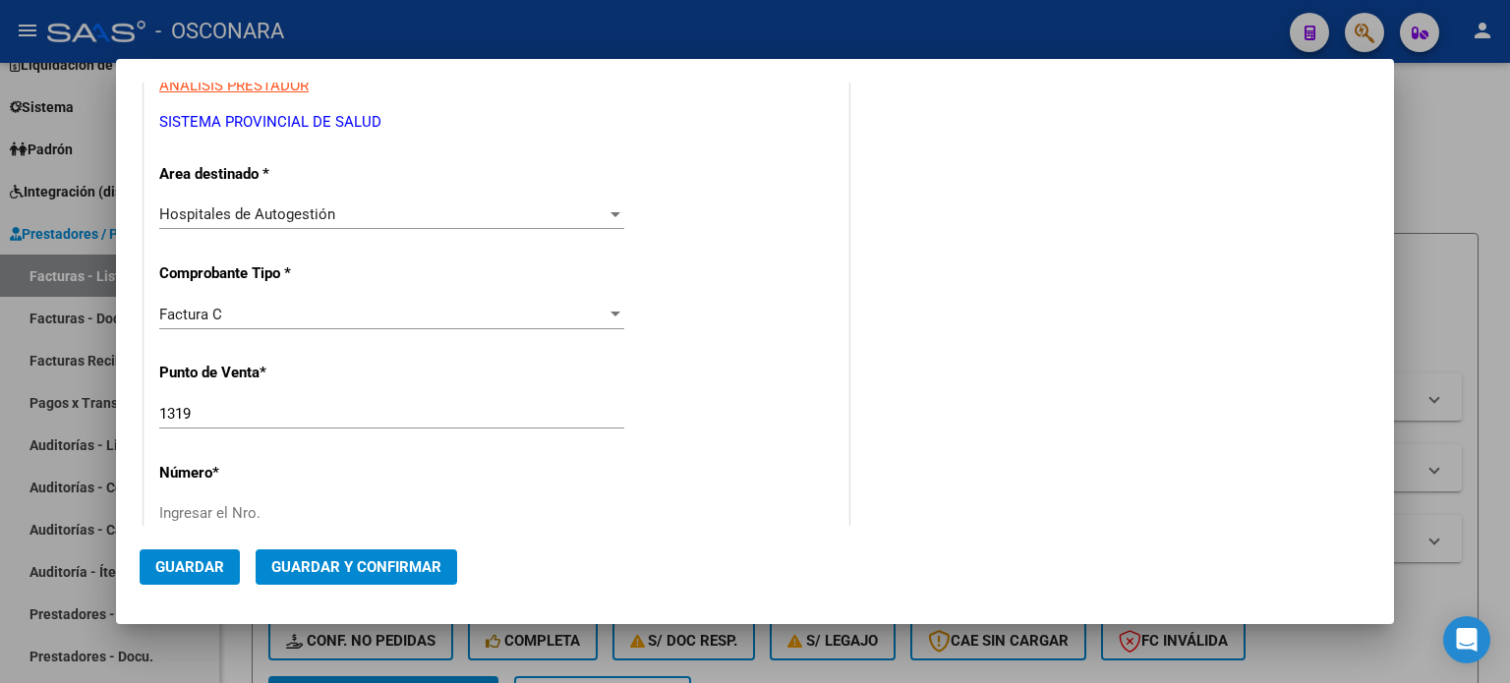
scroll to position [393, 0]
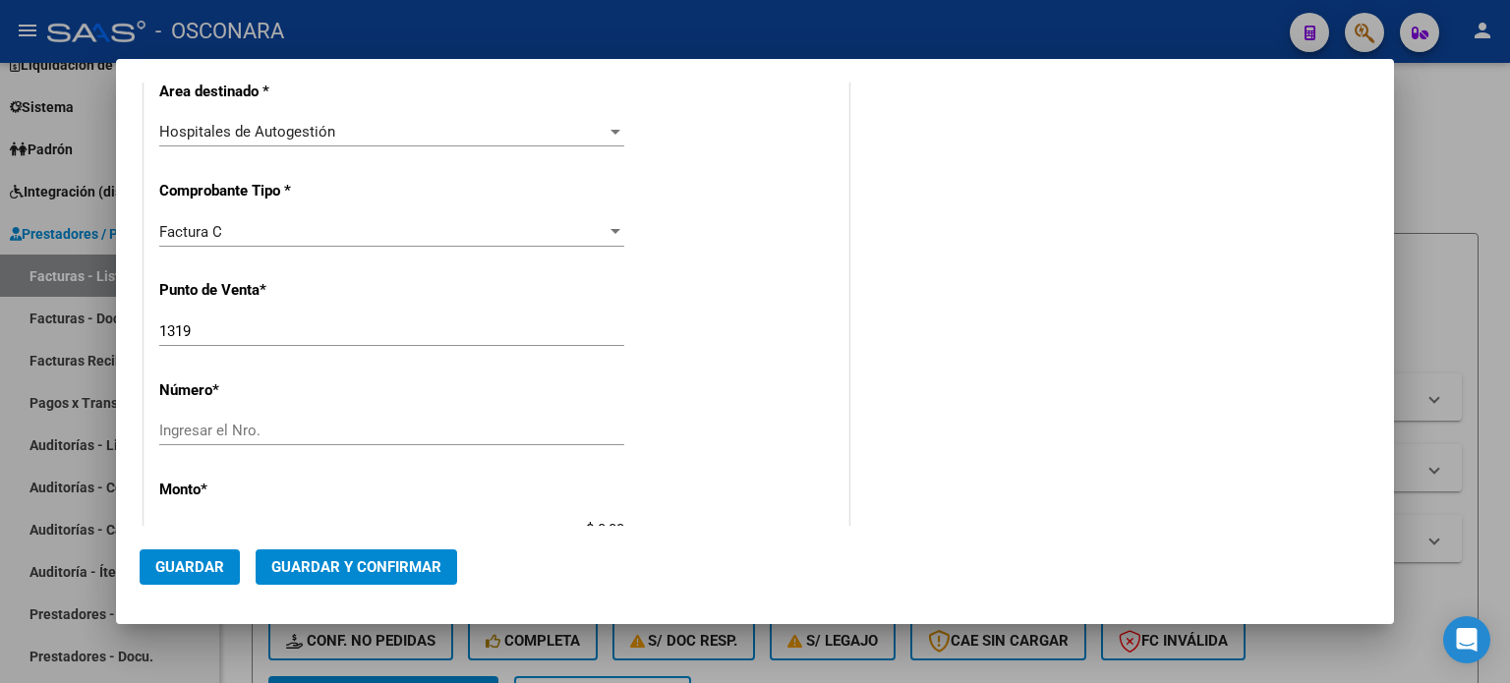
click at [224, 322] on div "1319 Ingresar el Nro." at bounding box center [391, 332] width 465 height 30
click at [321, 422] on input "Ingresar el Nro." at bounding box center [391, 431] width 465 height 18
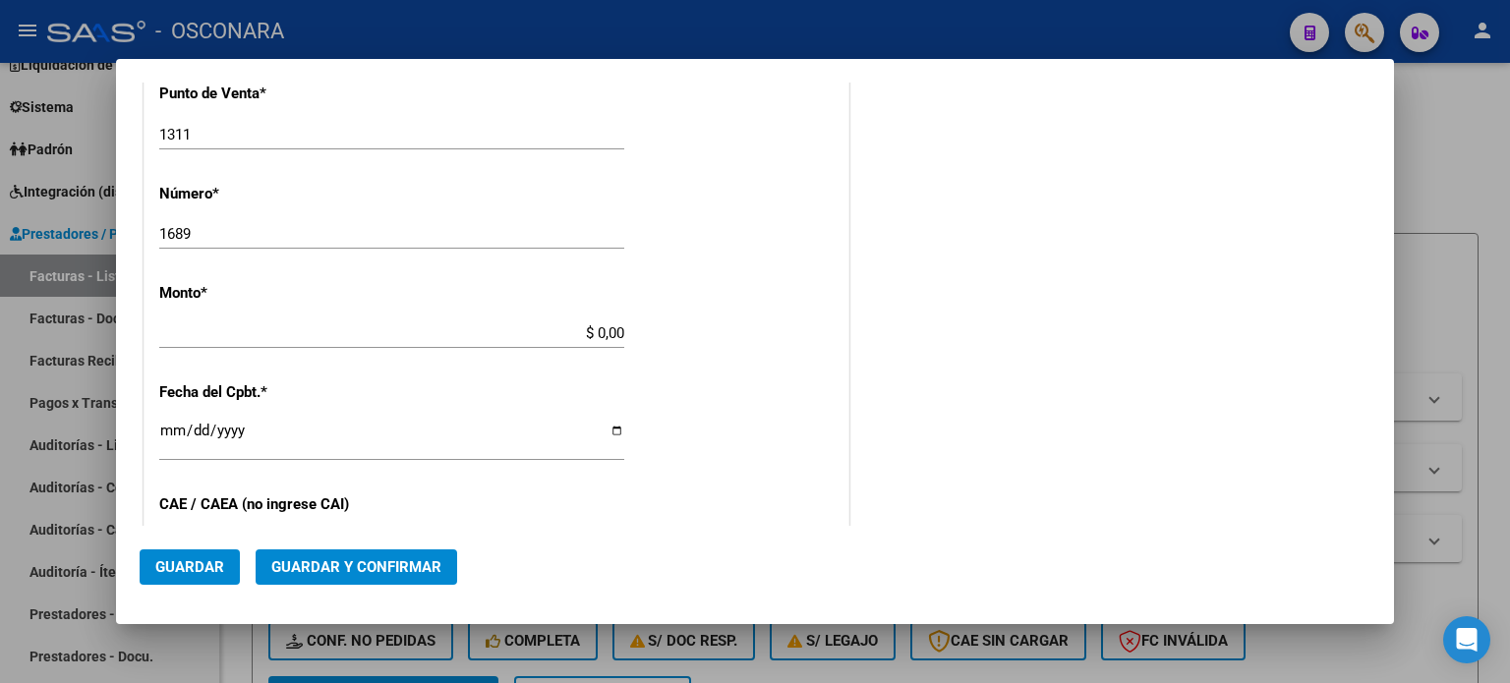
scroll to position [610, 0]
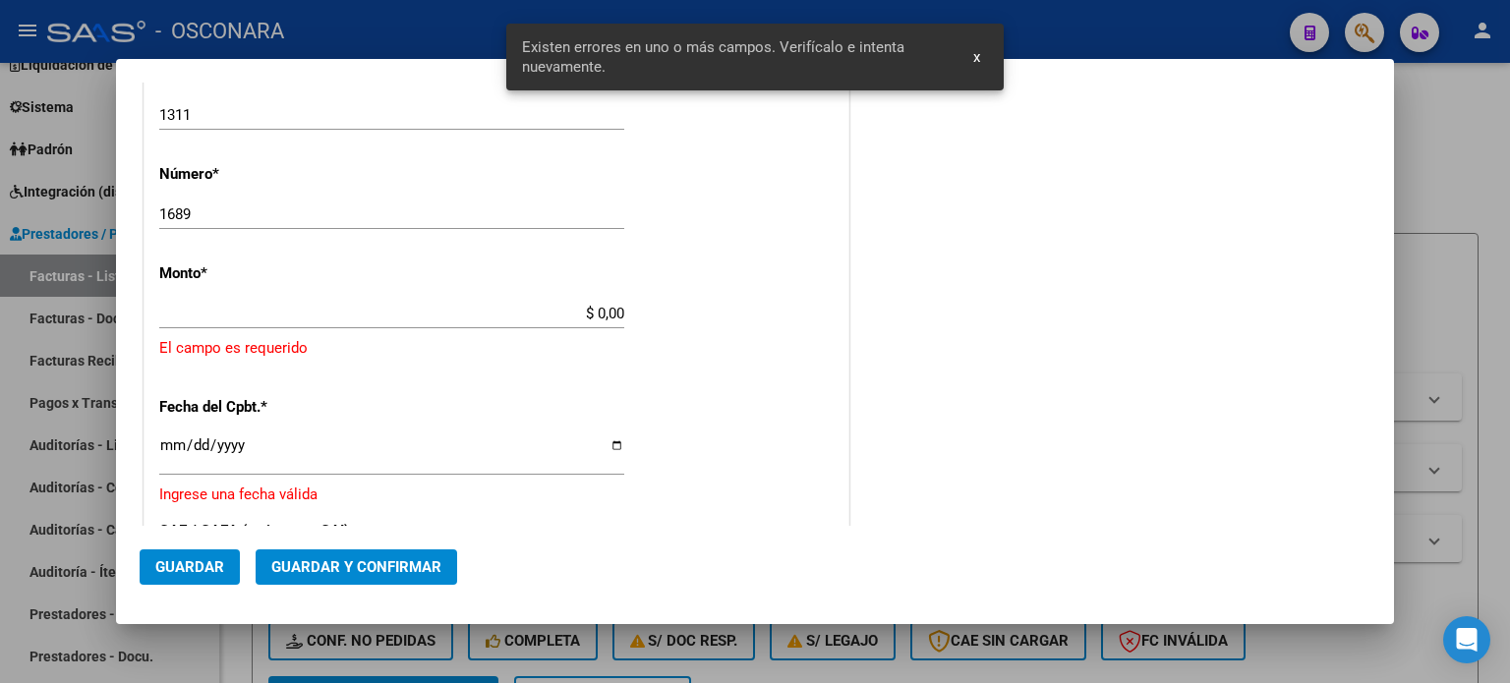
click at [601, 315] on input "$ 0,00" at bounding box center [391, 314] width 465 height 18
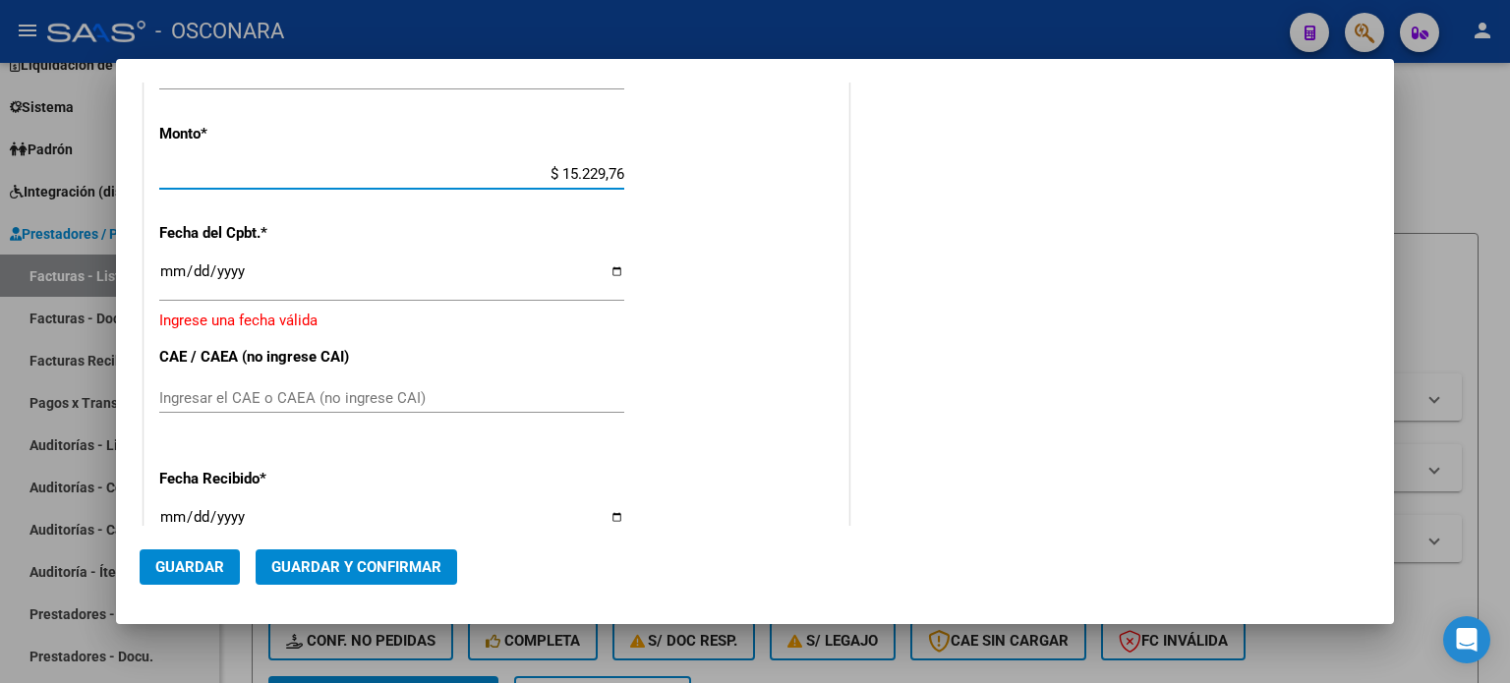
scroll to position [806, 0]
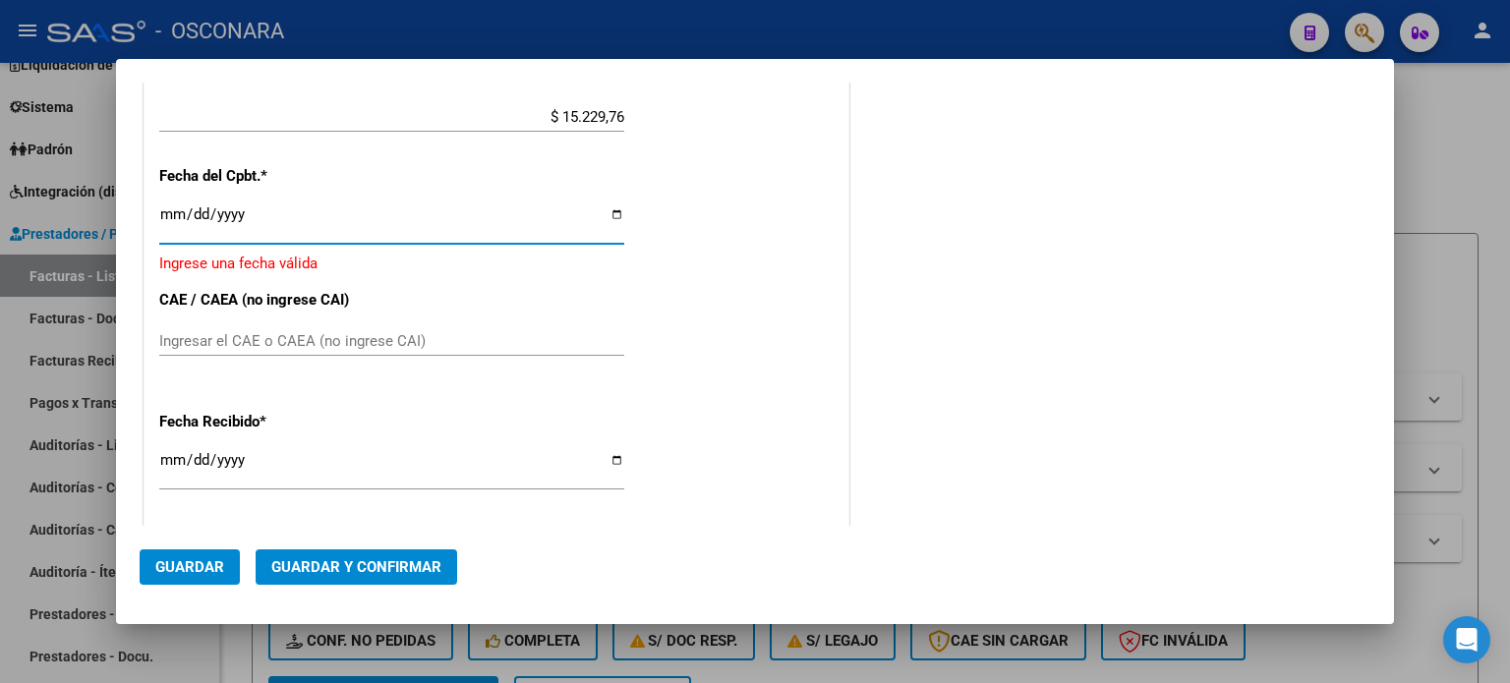
click at [177, 207] on input "Ingresar la fecha" at bounding box center [391, 222] width 465 height 31
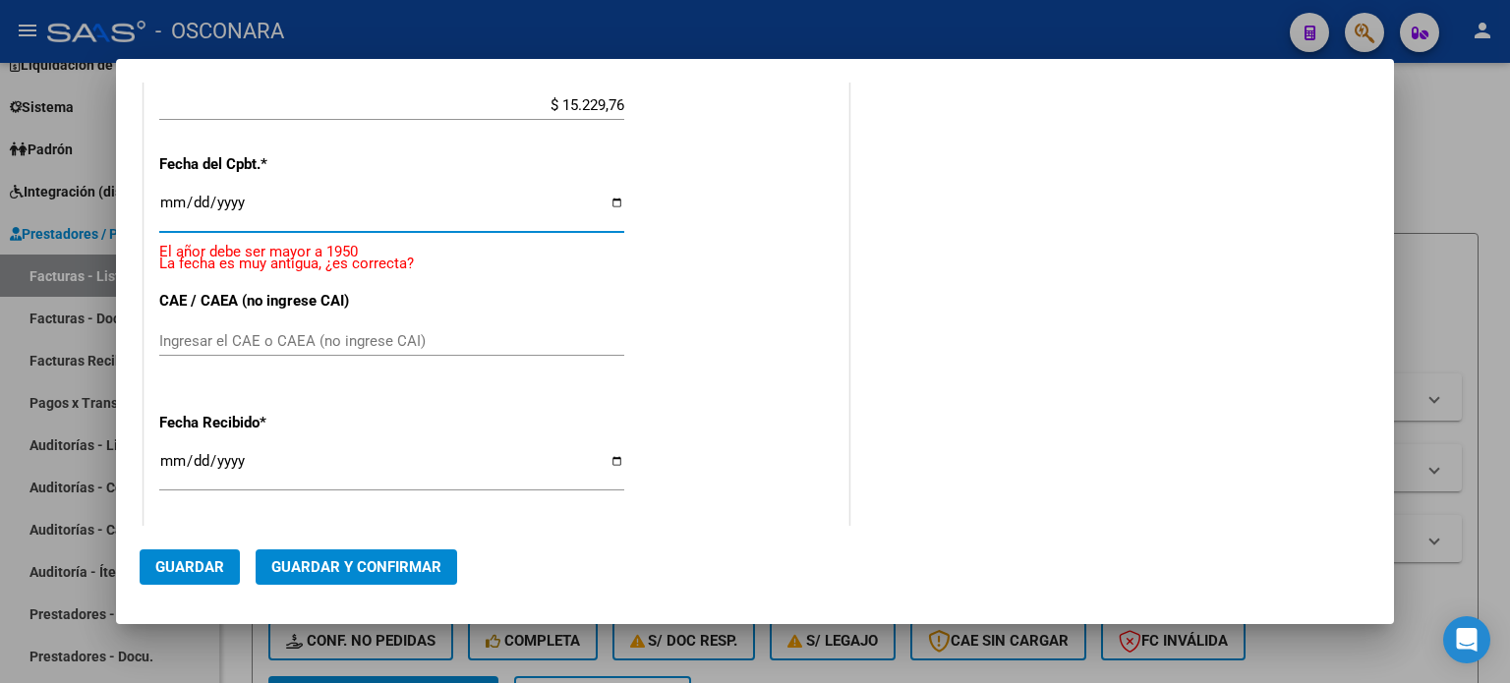
scroll to position [794, 0]
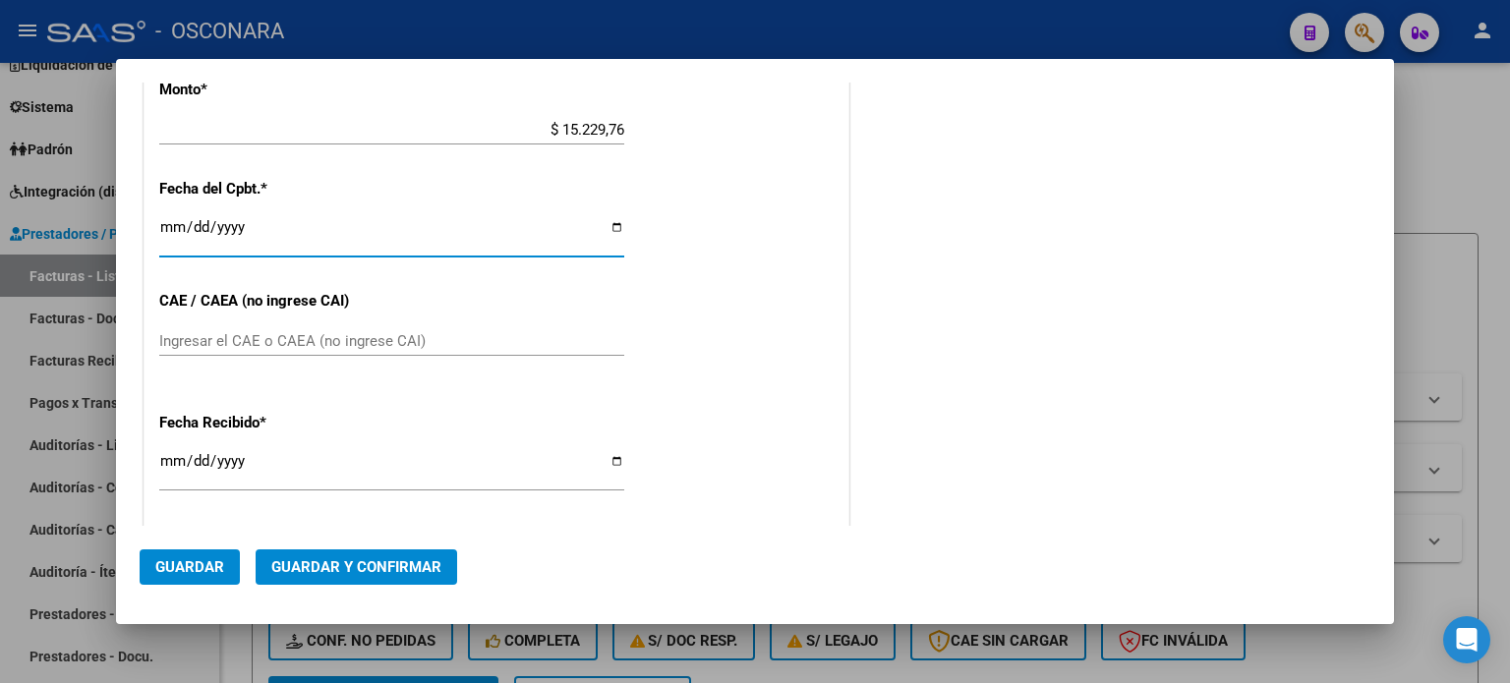
click at [193, 350] on div "Ingresar el CAE o CAEA (no ingrese CAI)" at bounding box center [391, 341] width 465 height 30
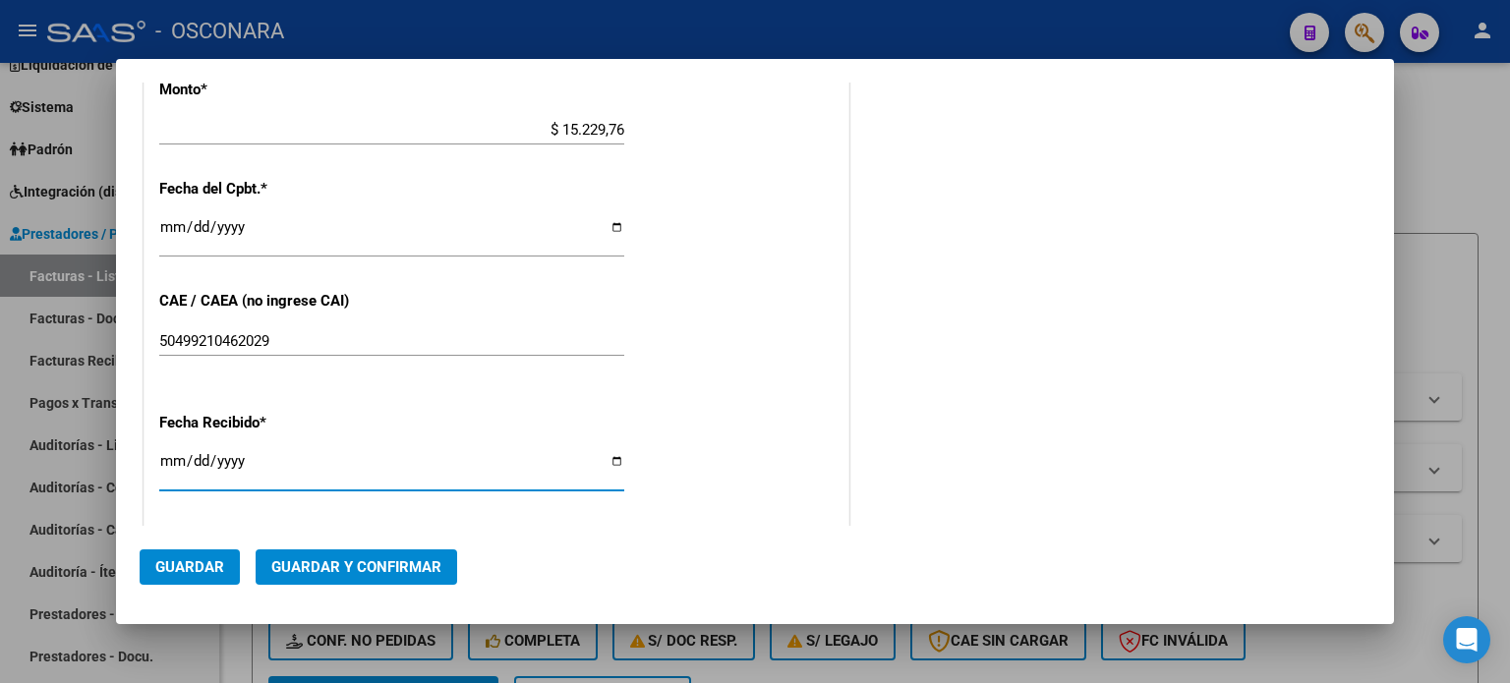
click at [177, 458] on input "[DATE]" at bounding box center [391, 468] width 465 height 31
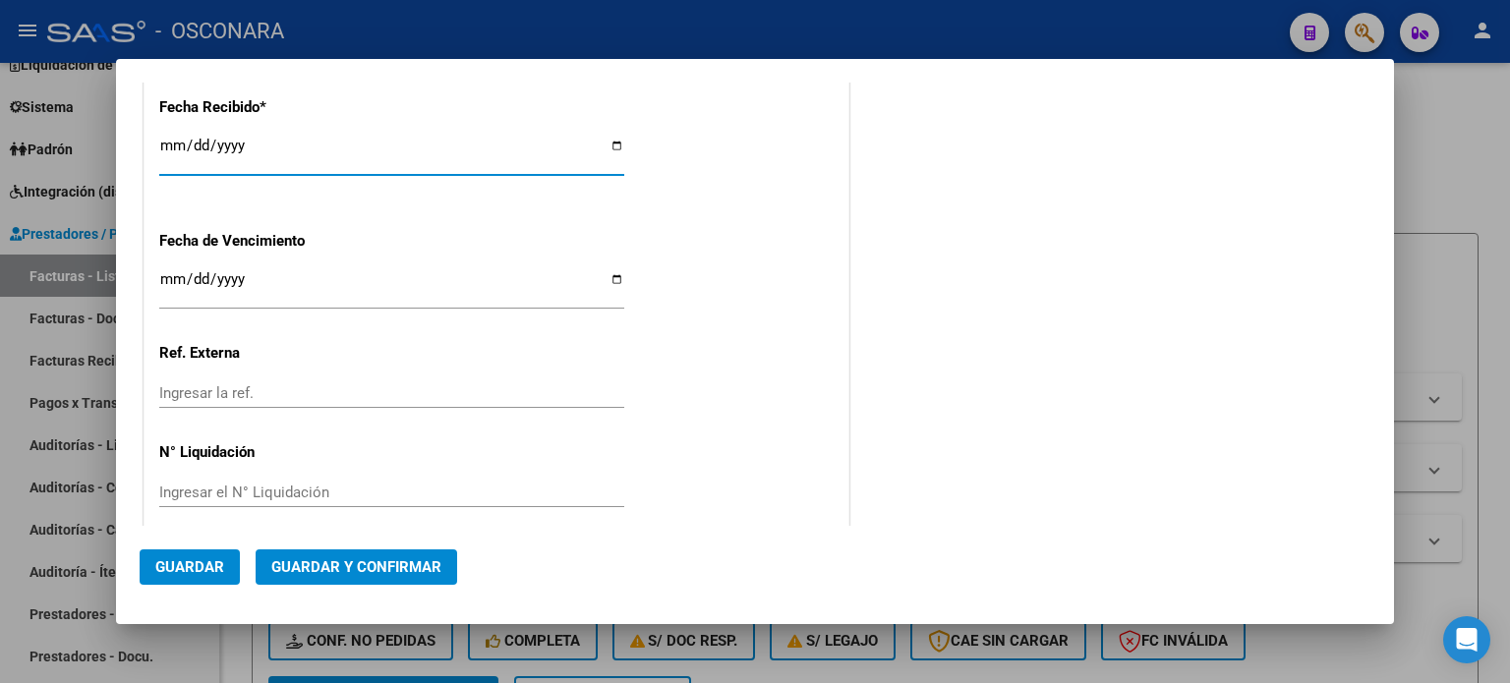
scroll to position [1127, 0]
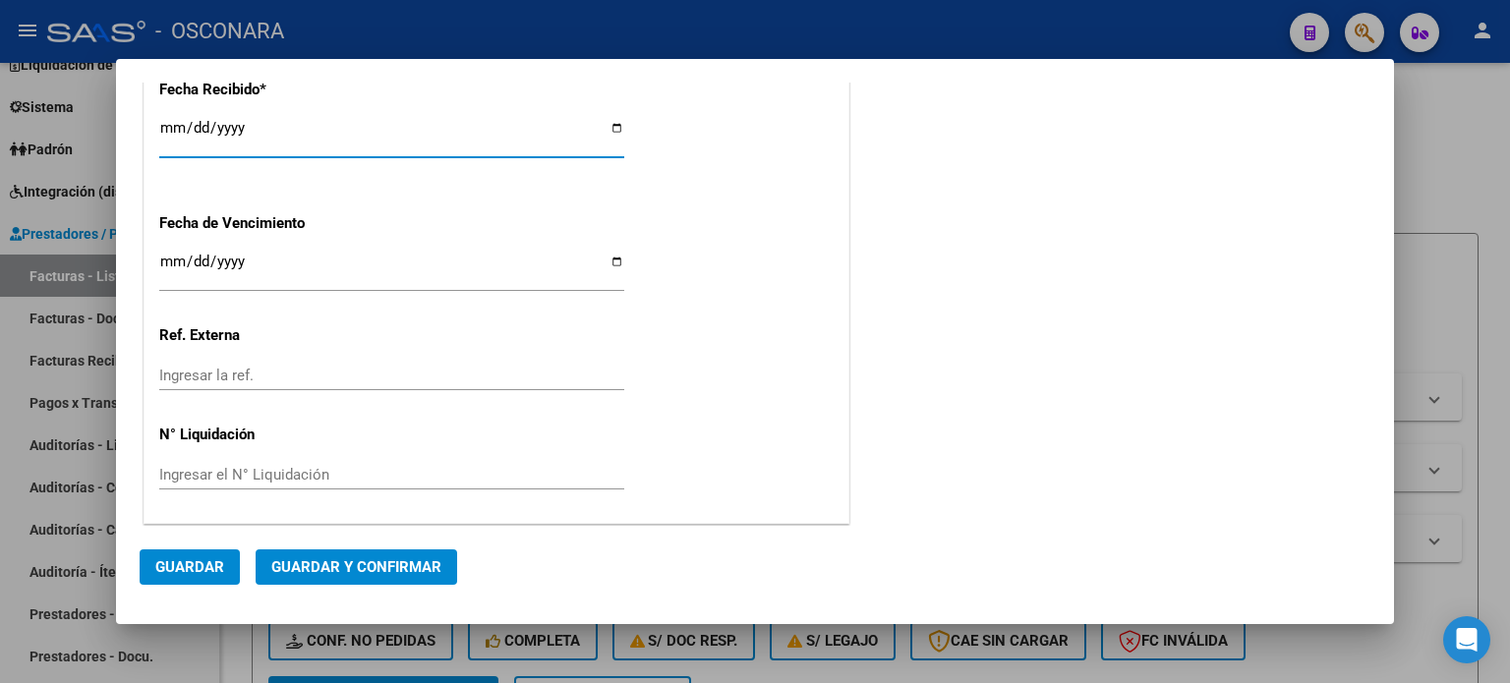
click at [401, 561] on span "Guardar y Confirmar" at bounding box center [356, 568] width 170 height 18
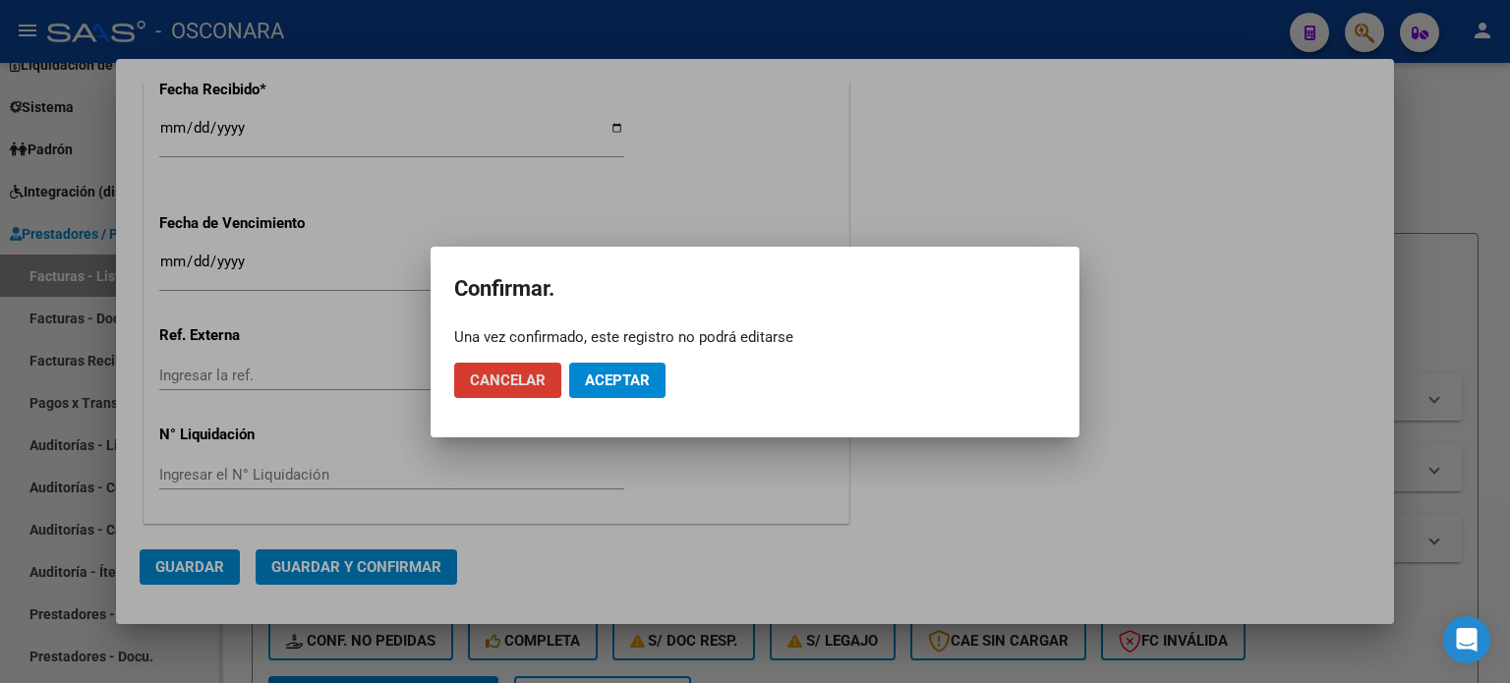
click at [618, 384] on span "Aceptar" at bounding box center [617, 381] width 65 height 18
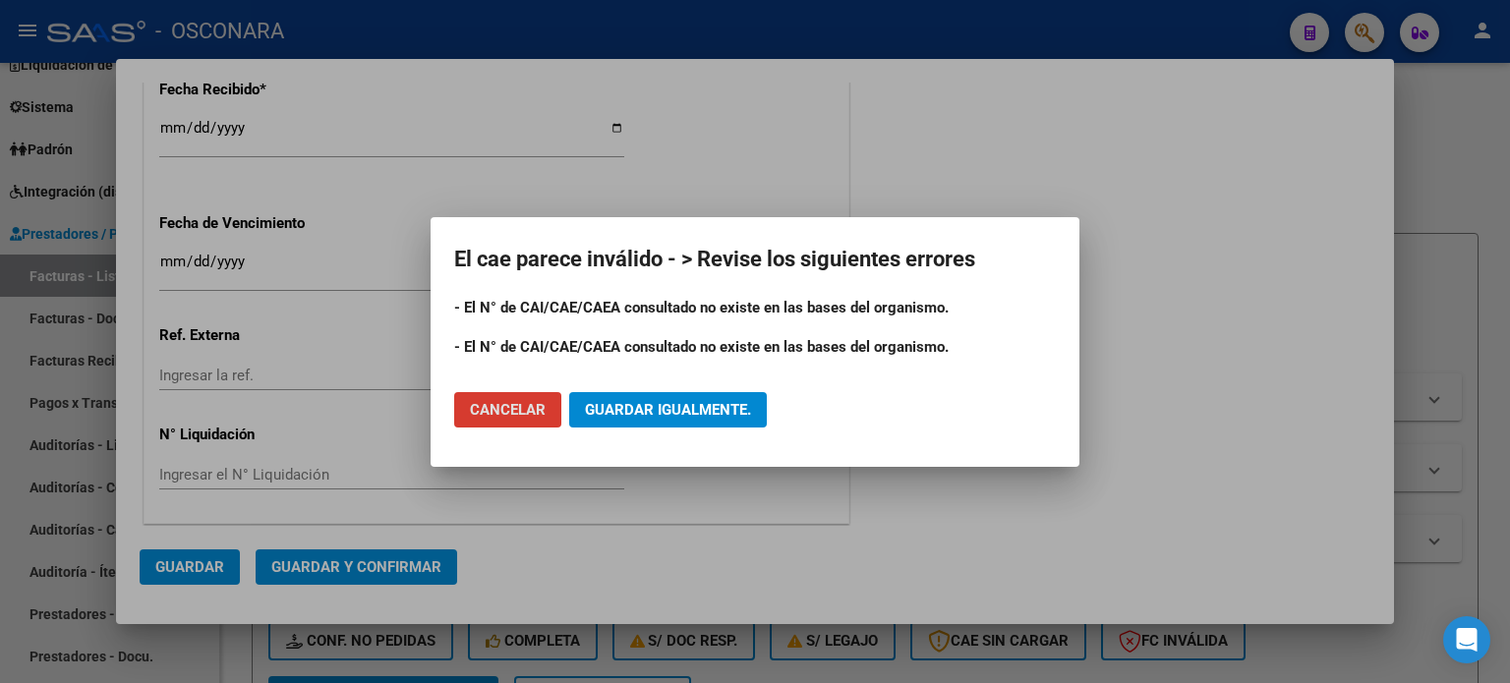
click at [648, 408] on span "Guardar igualmente." at bounding box center [668, 410] width 166 height 18
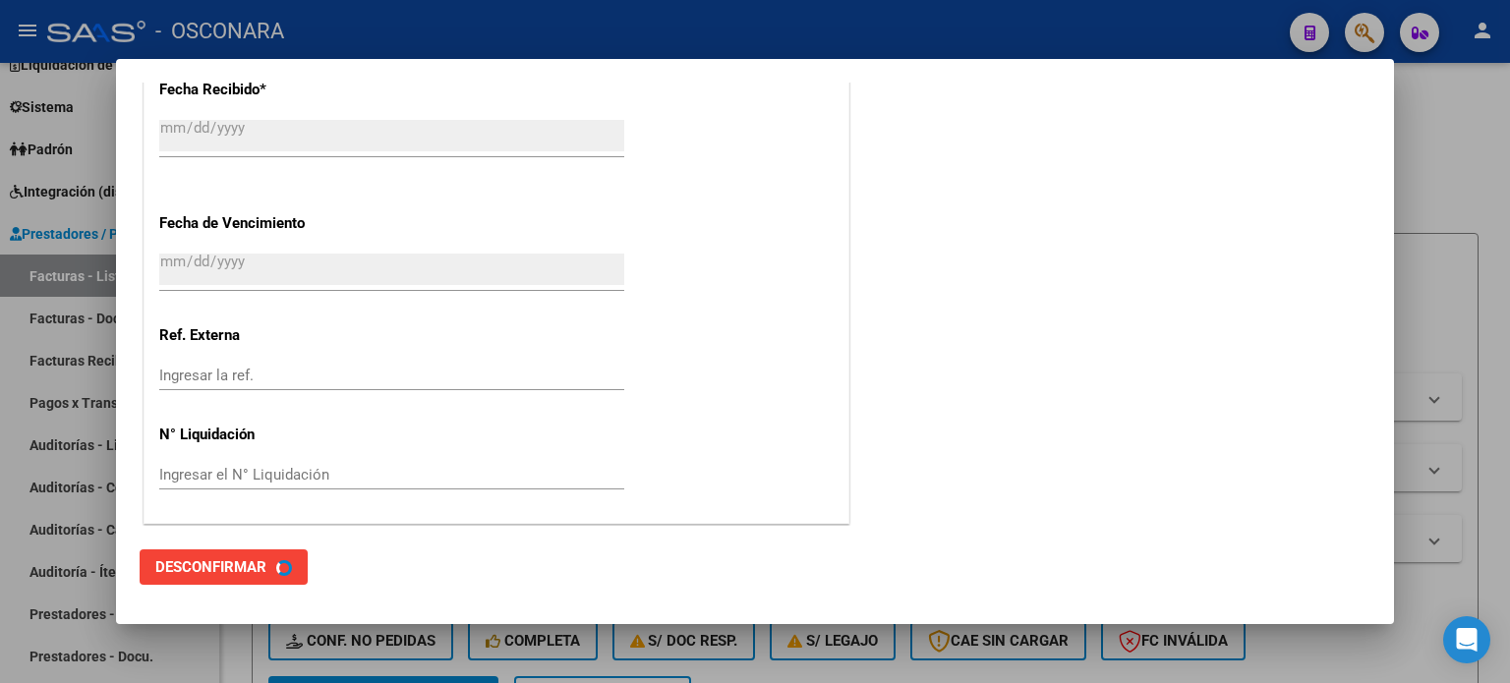
scroll to position [0, 0]
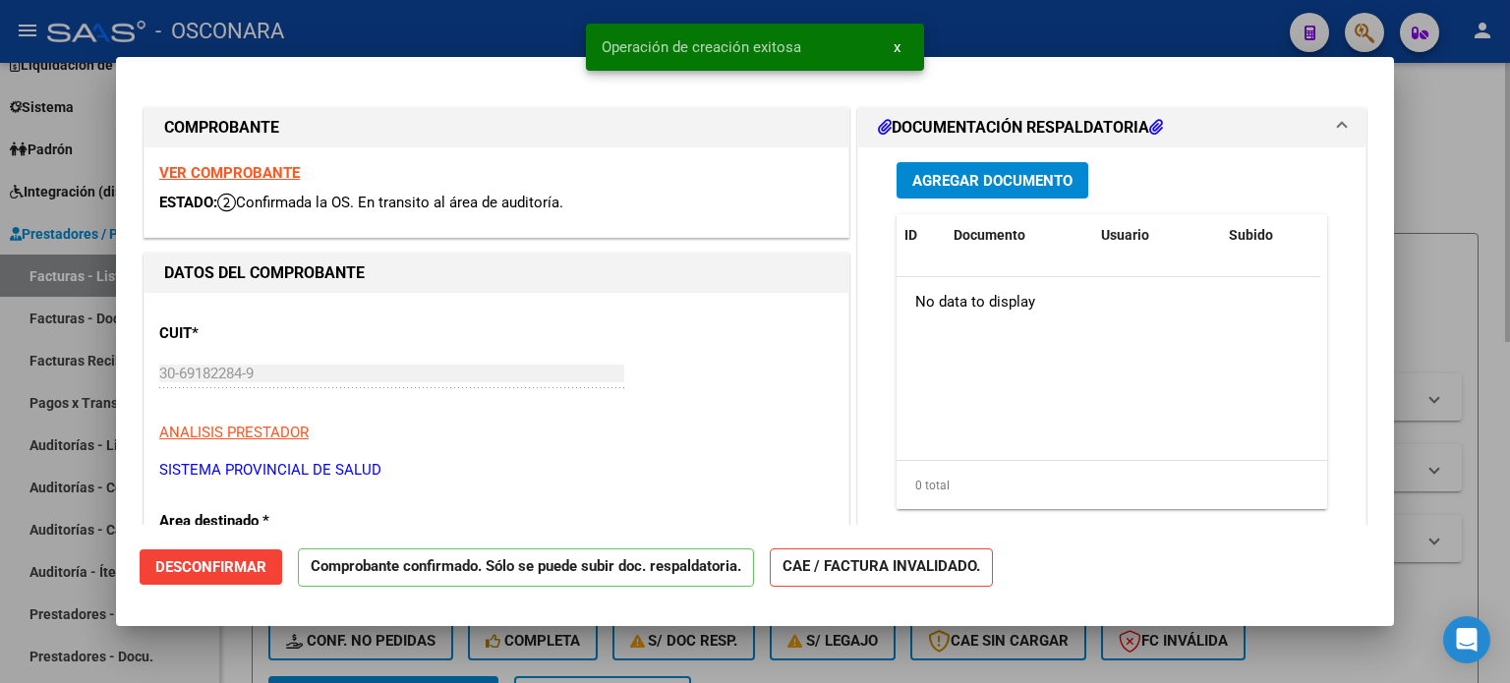
click at [1429, 137] on div at bounding box center [755, 341] width 1510 height 683
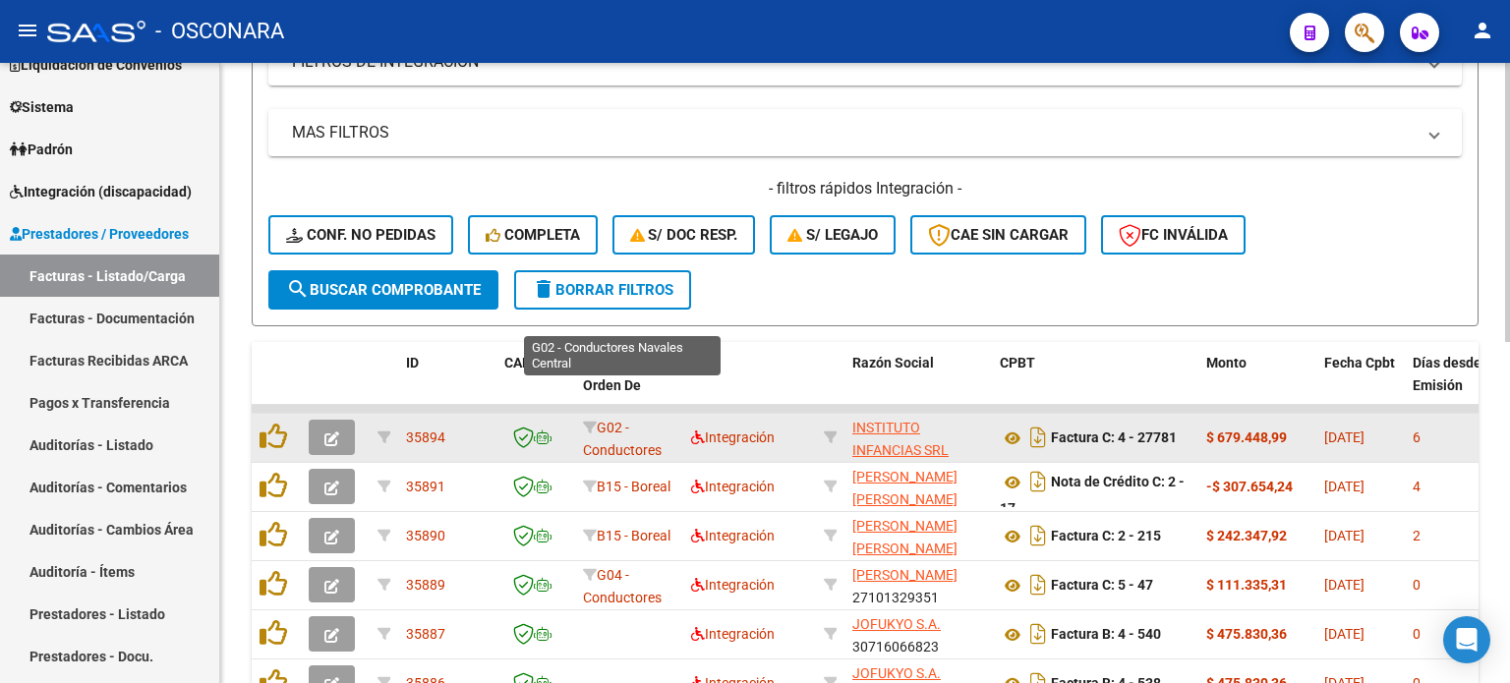
scroll to position [590, 0]
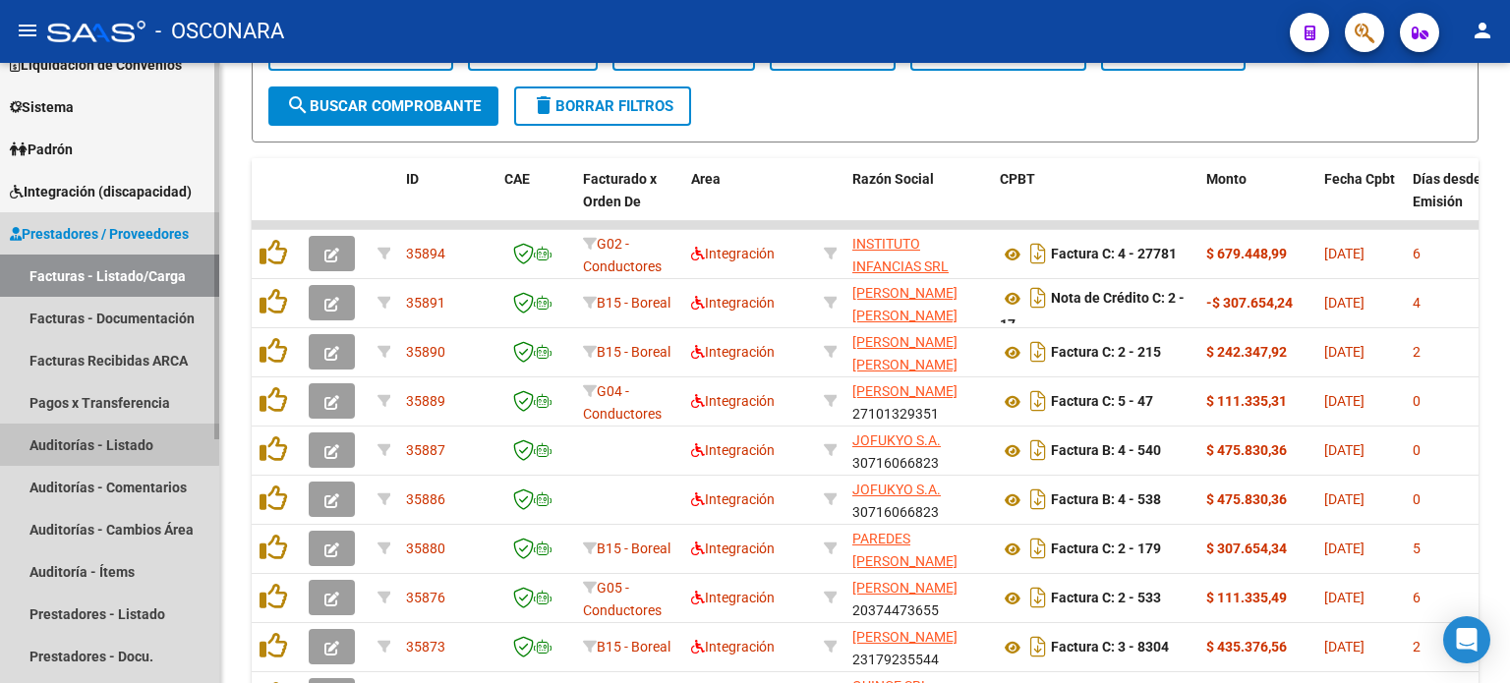
click at [106, 444] on link "Auditorías - Listado" at bounding box center [109, 445] width 219 height 42
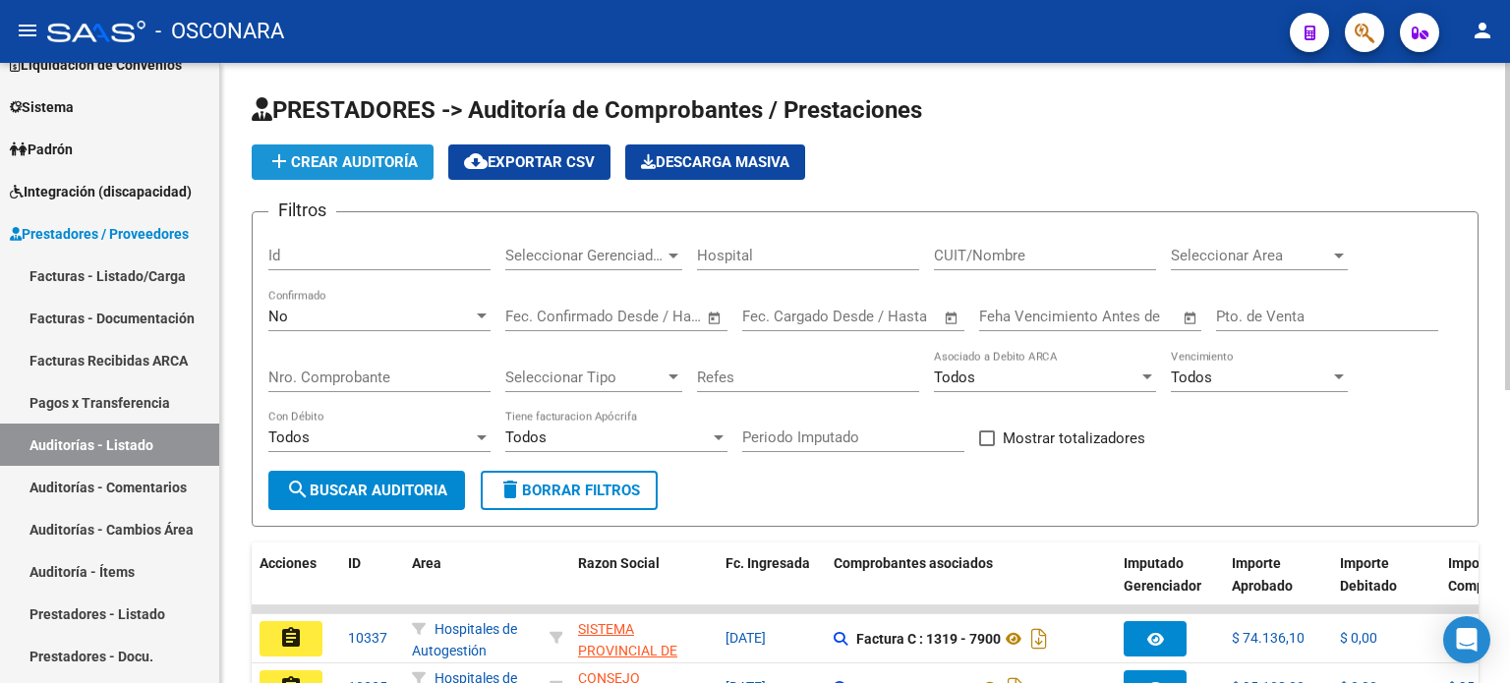
click at [309, 163] on span "add Crear Auditoría" at bounding box center [342, 162] width 150 height 18
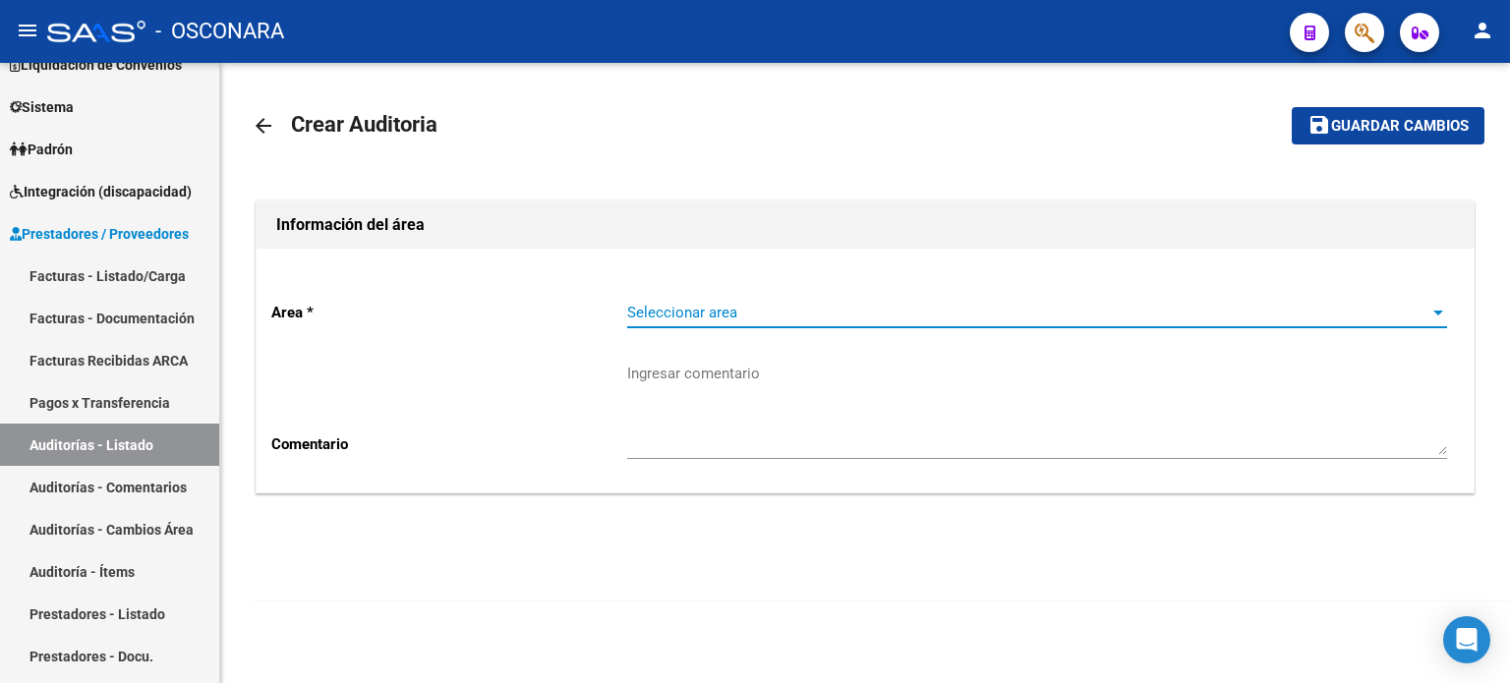
click at [794, 314] on span "Seleccionar area" at bounding box center [1028, 313] width 802 height 18
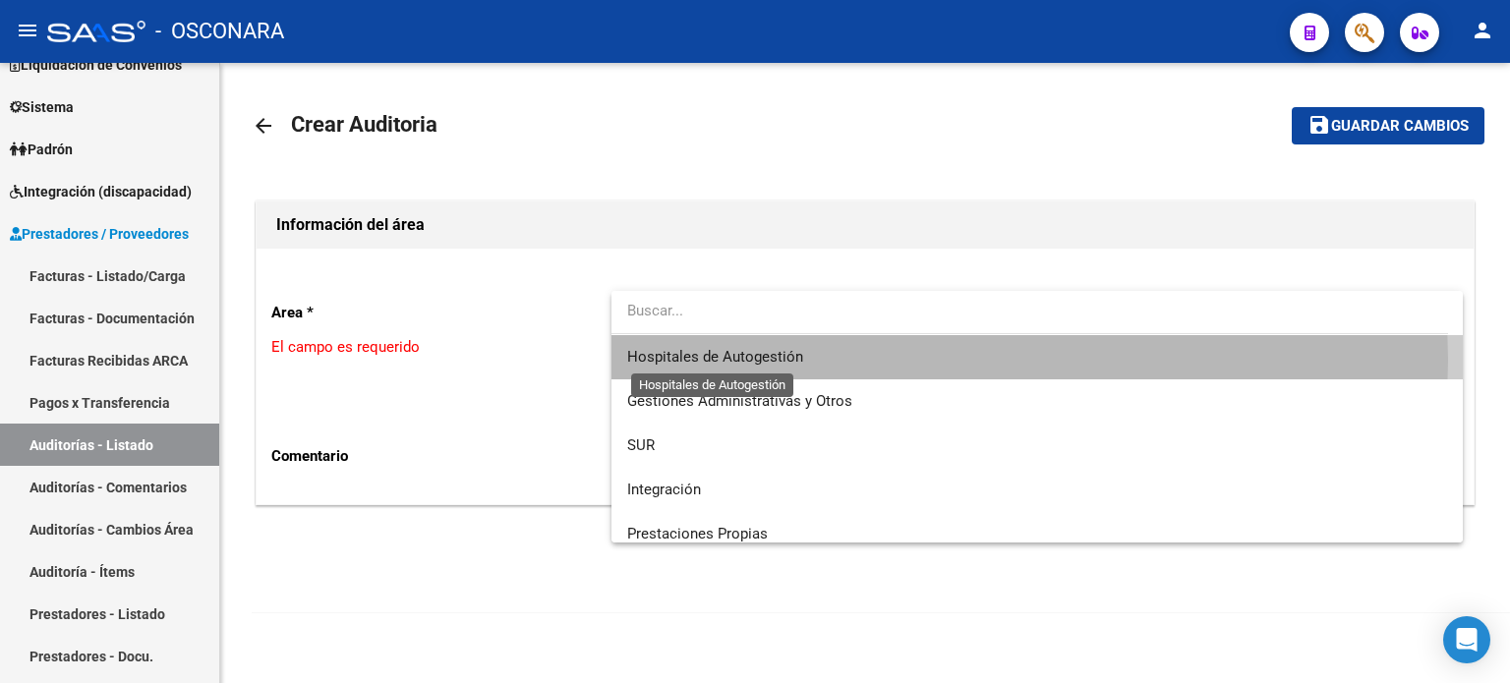
drag, startPoint x: 777, startPoint y: 360, endPoint x: 751, endPoint y: 370, distance: 27.4
click at [776, 360] on span "Hospitales de Autogestión" at bounding box center [715, 357] width 176 height 18
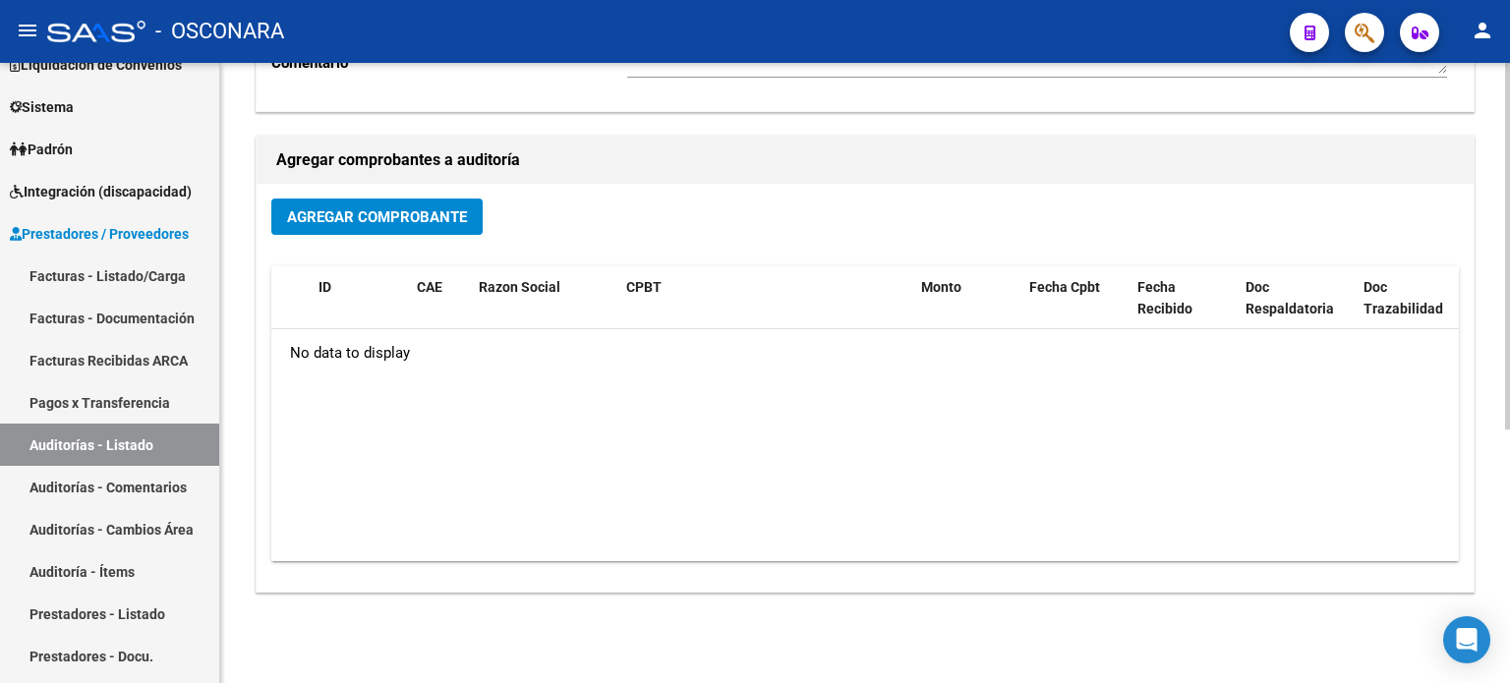
scroll to position [429, 0]
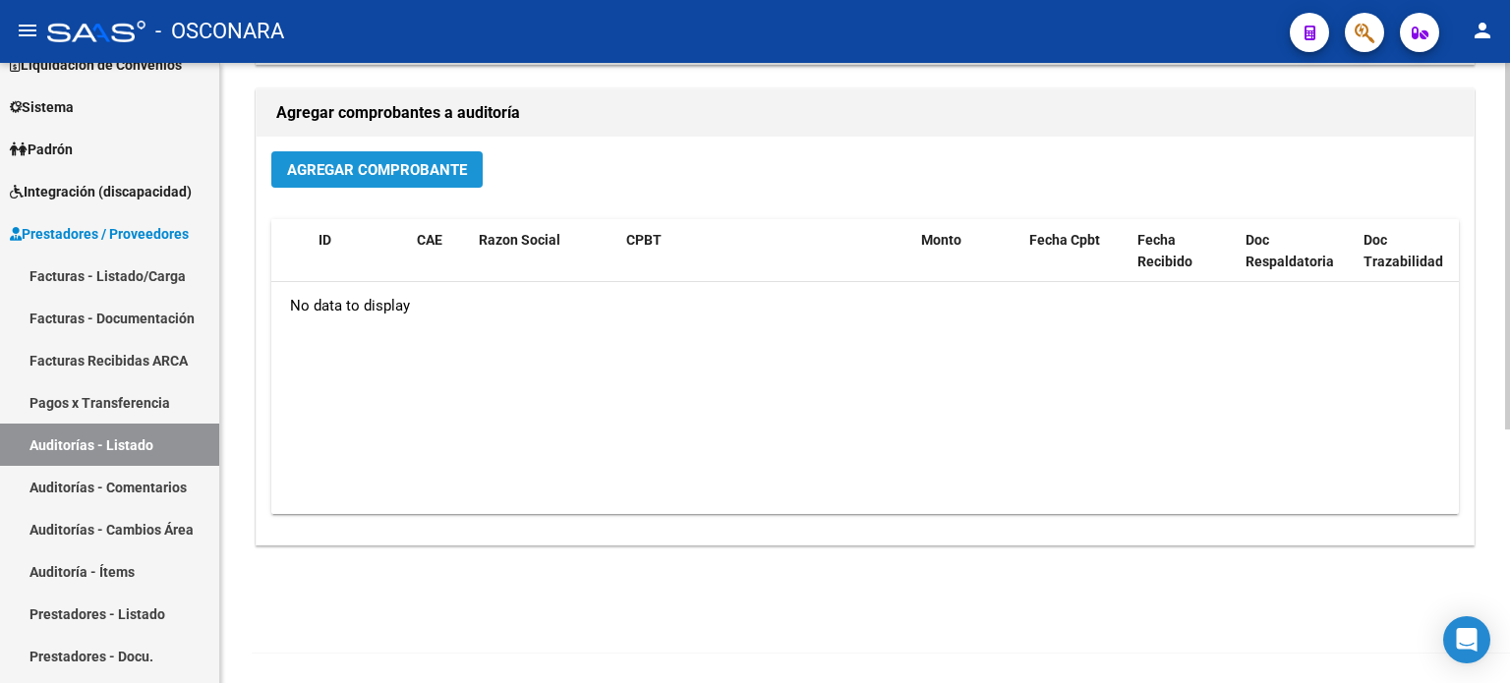
click at [400, 169] on span "Agregar Comprobante" at bounding box center [377, 170] width 180 height 18
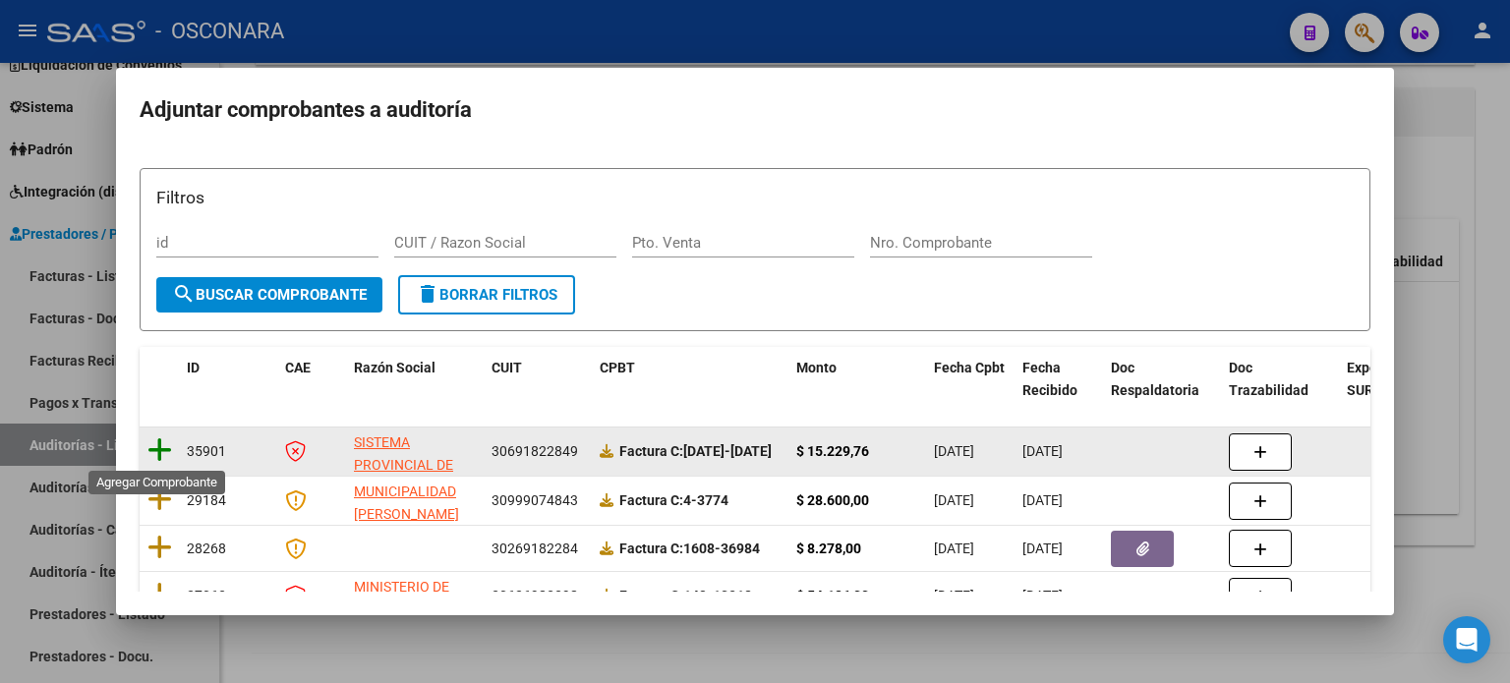
click at [153, 447] on icon at bounding box center [160, 451] width 25 height 28
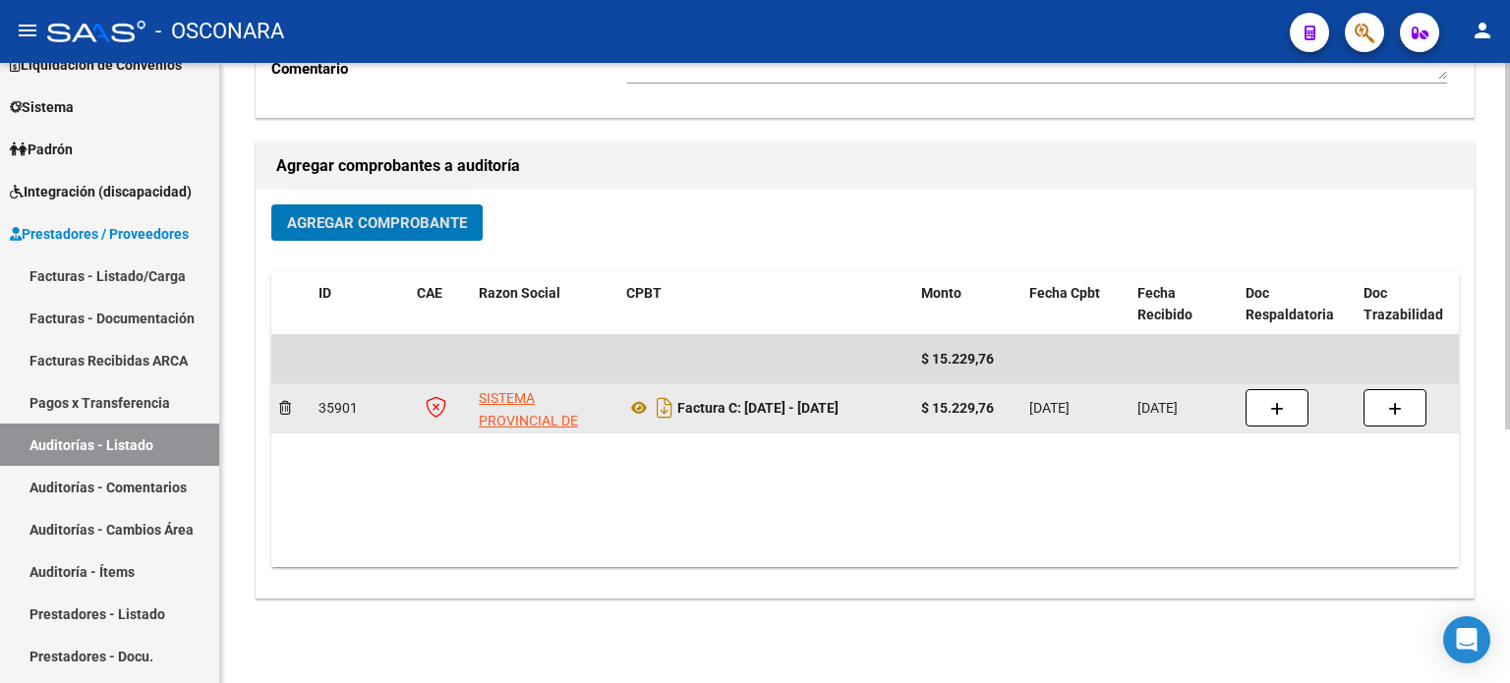
scroll to position [330, 0]
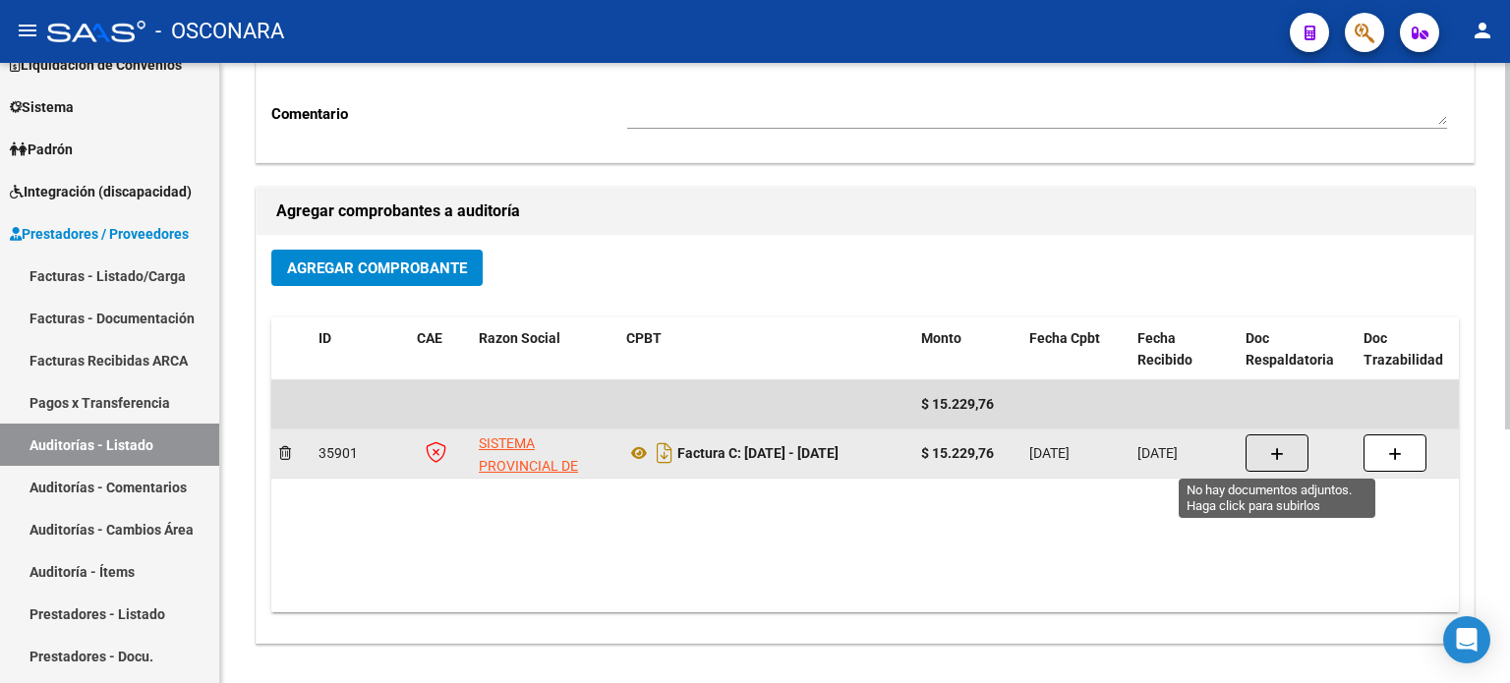
click at [1276, 447] on icon "button" at bounding box center [1278, 454] width 14 height 15
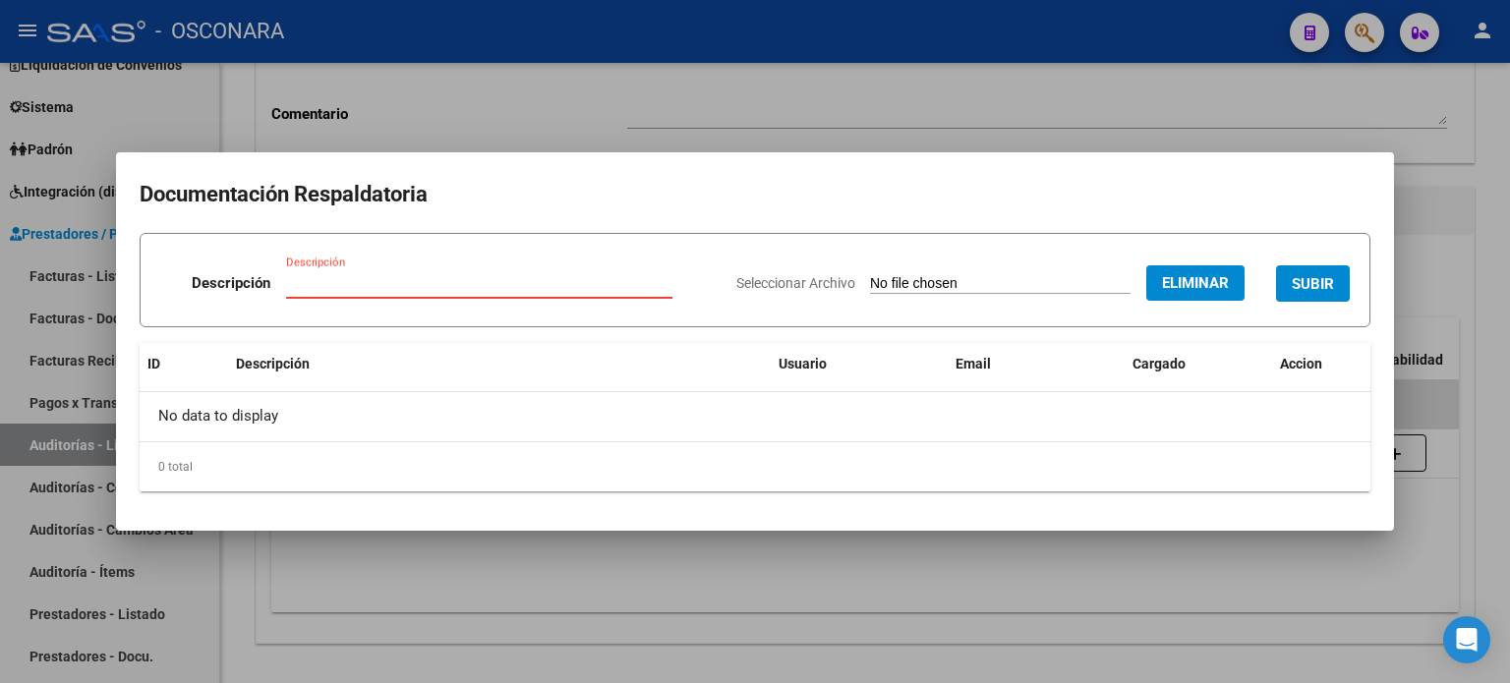
click at [464, 277] on input "Descripción" at bounding box center [479, 283] width 386 height 18
click at [1305, 297] on button "SUBIR" at bounding box center [1313, 284] width 74 height 36
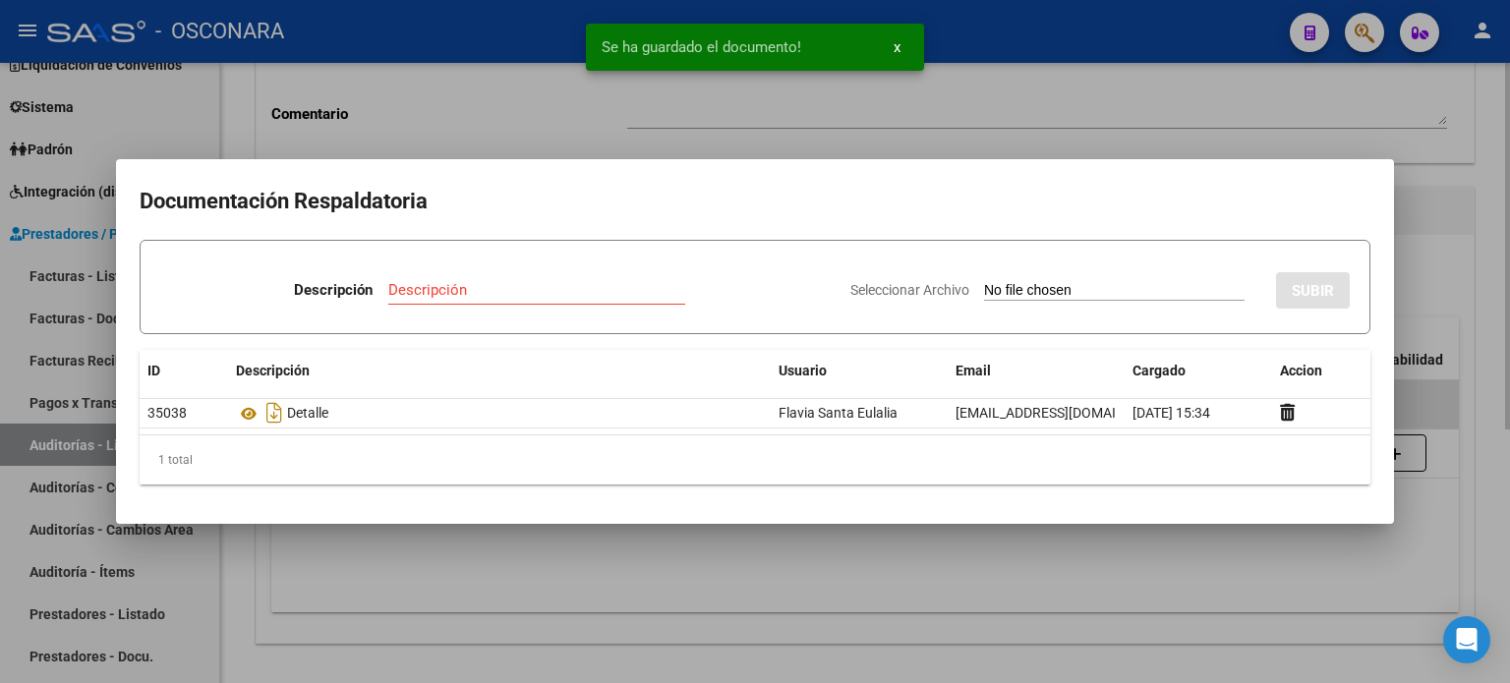
click at [1195, 113] on div at bounding box center [755, 341] width 1510 height 683
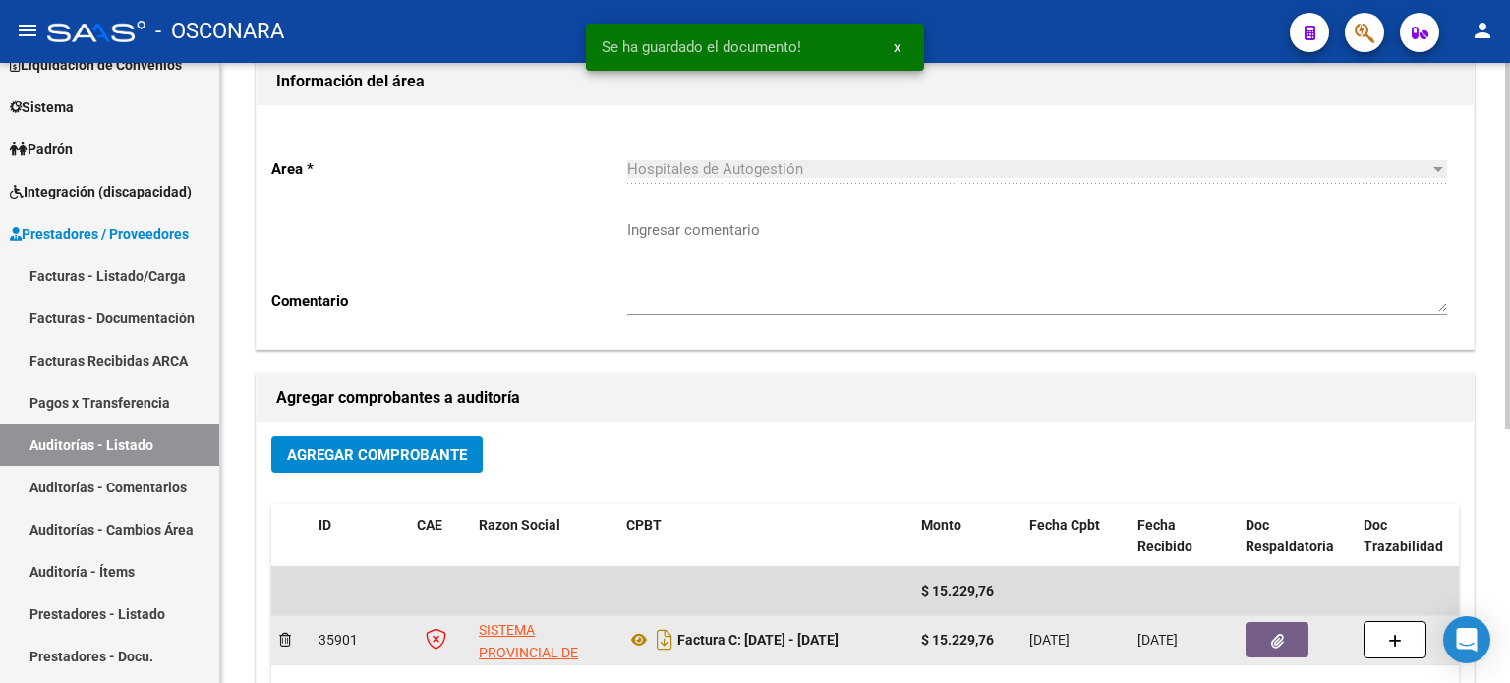
scroll to position [0, 0]
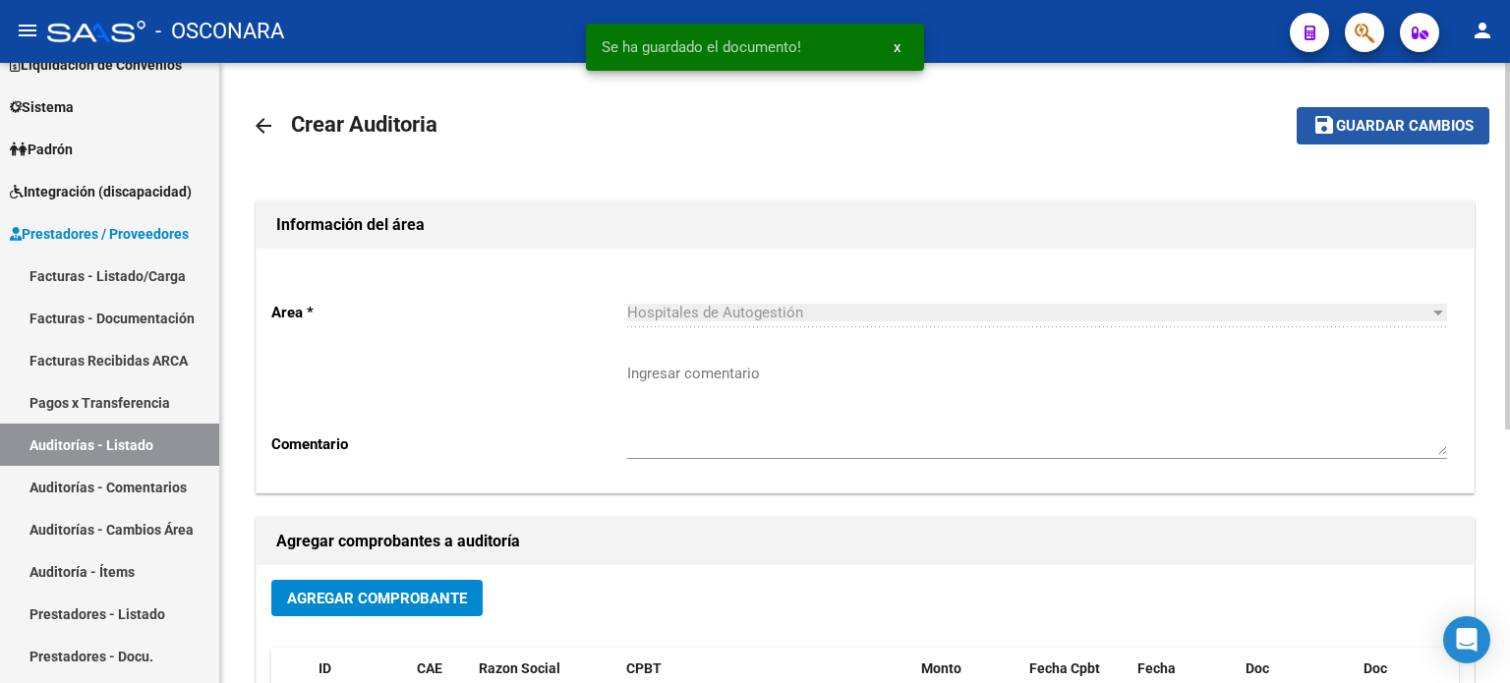
click at [1355, 122] on span "Guardar cambios" at bounding box center [1405, 127] width 138 height 18
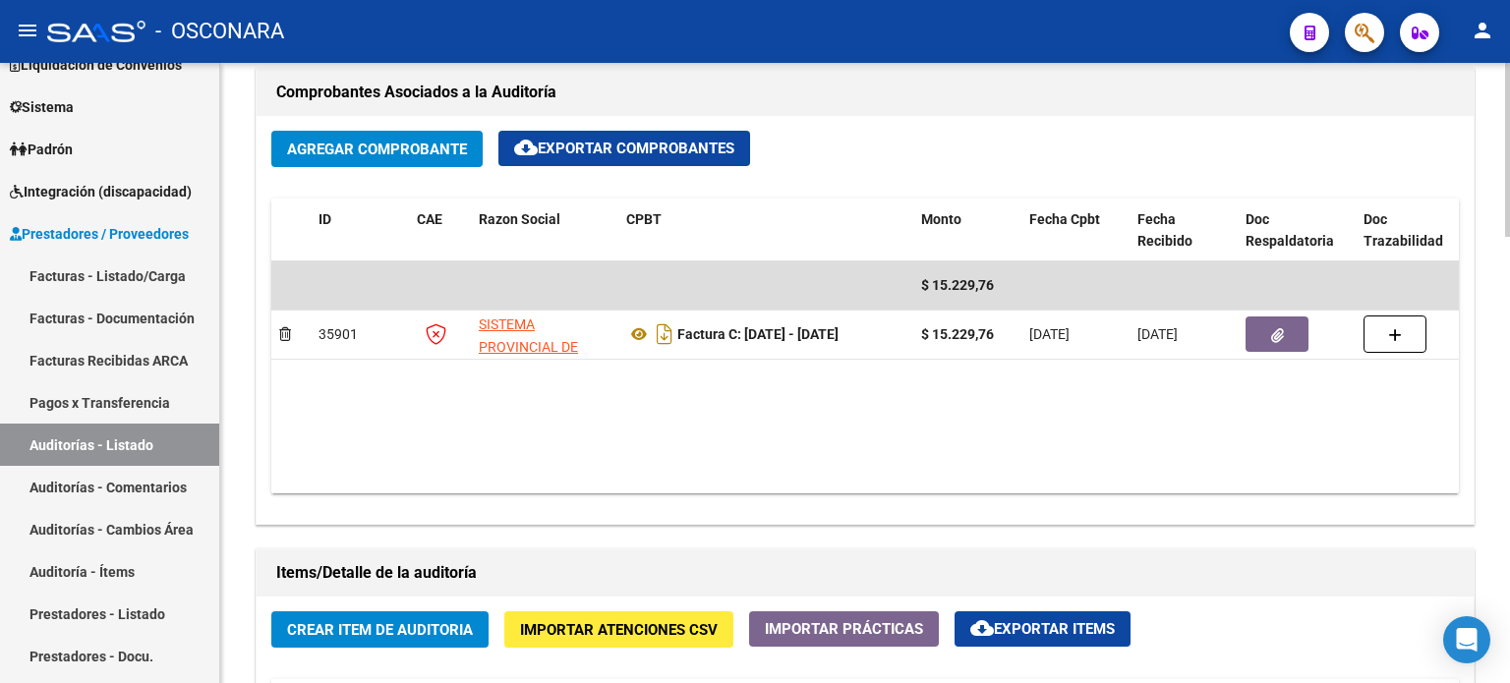
scroll to position [1278, 0]
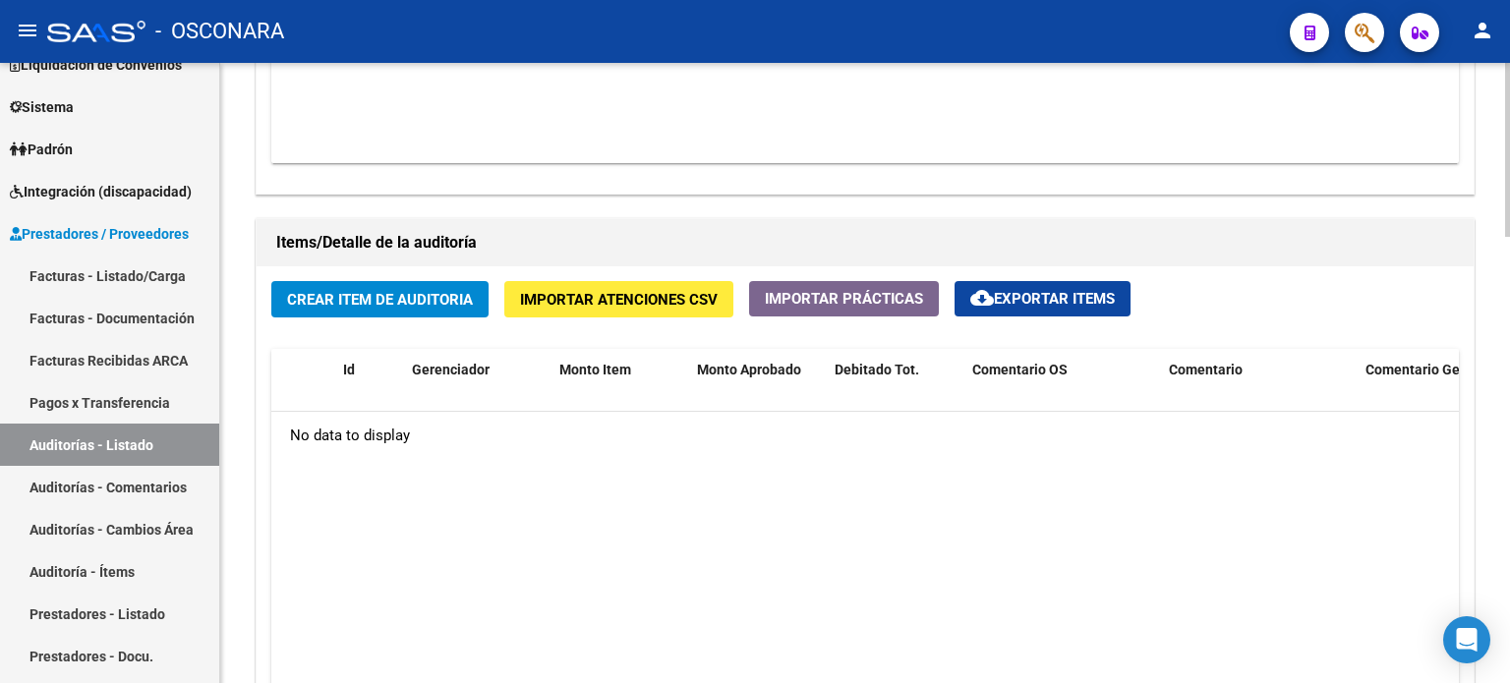
click at [399, 314] on button "Crear Item de Auditoria" at bounding box center [379, 299] width 217 height 36
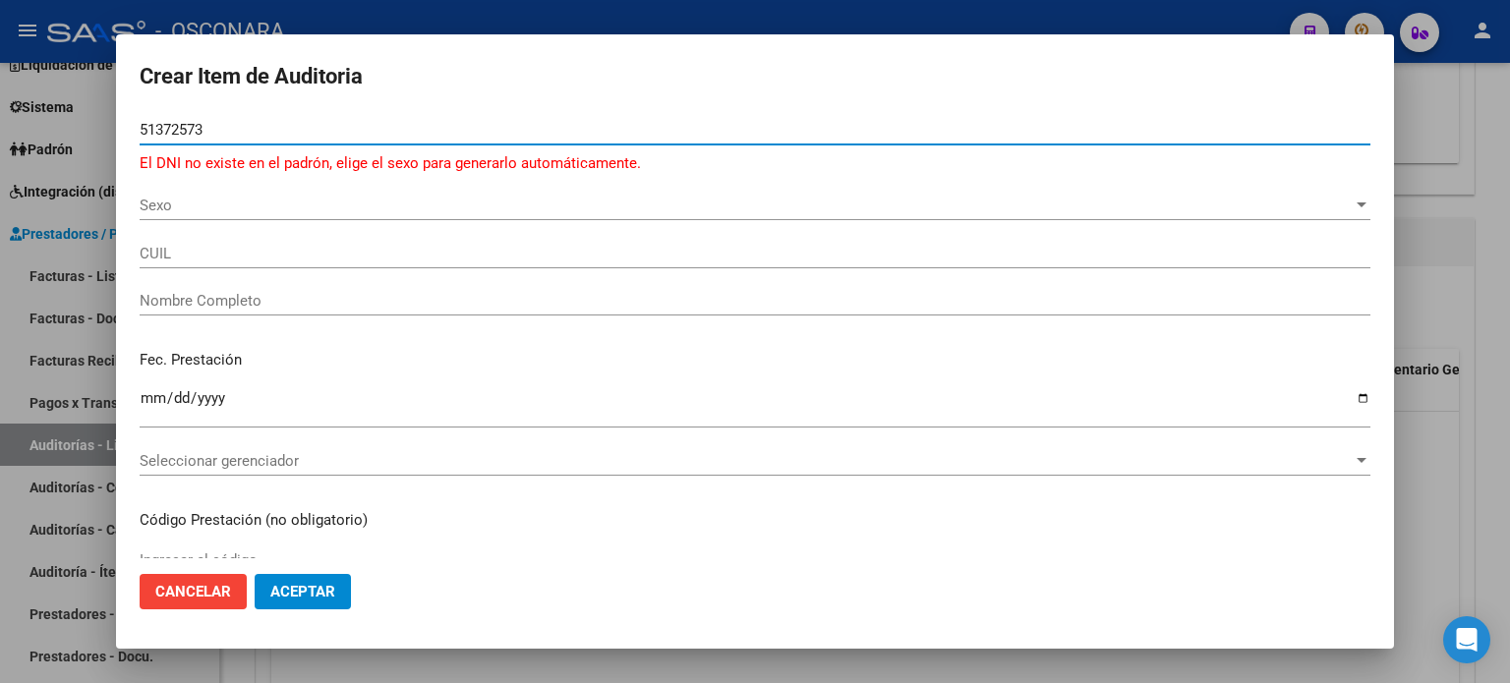
click at [189, 598] on span "Cancelar" at bounding box center [193, 592] width 76 height 18
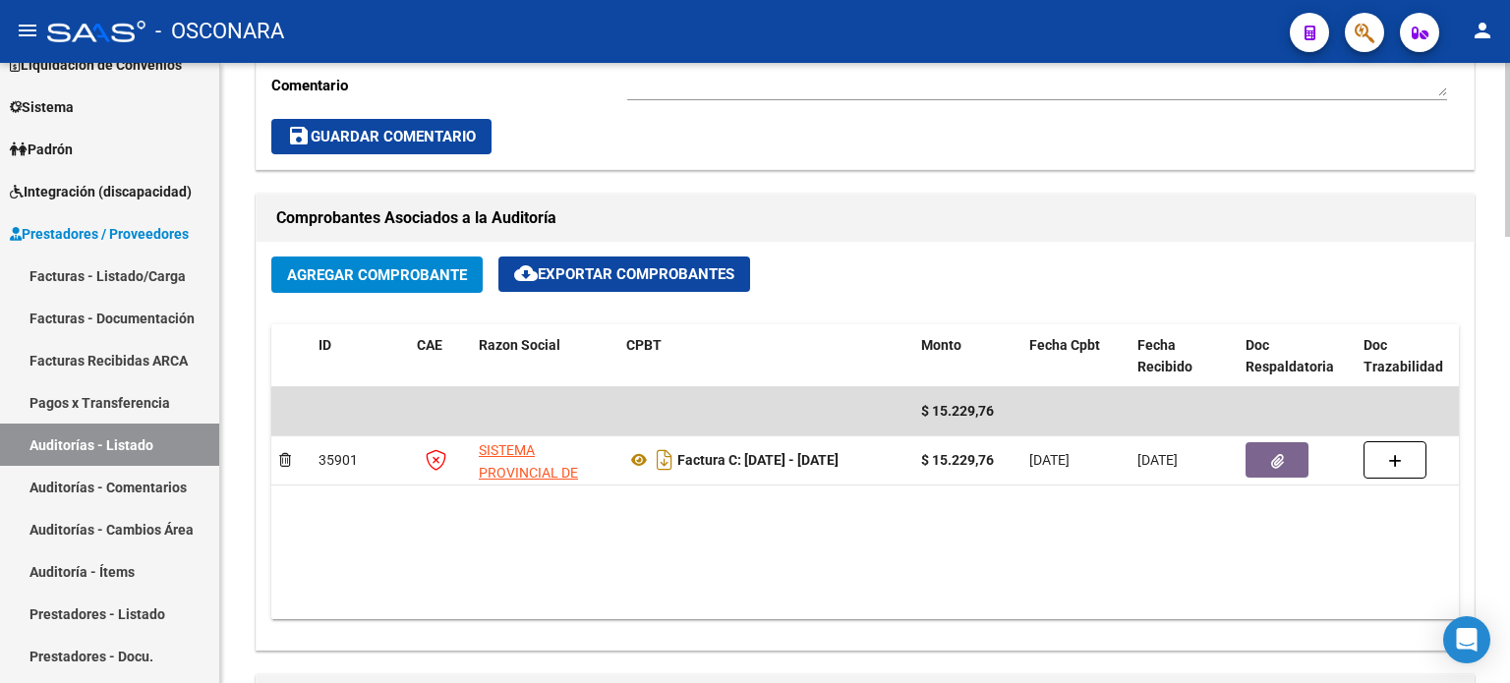
scroll to position [787, 0]
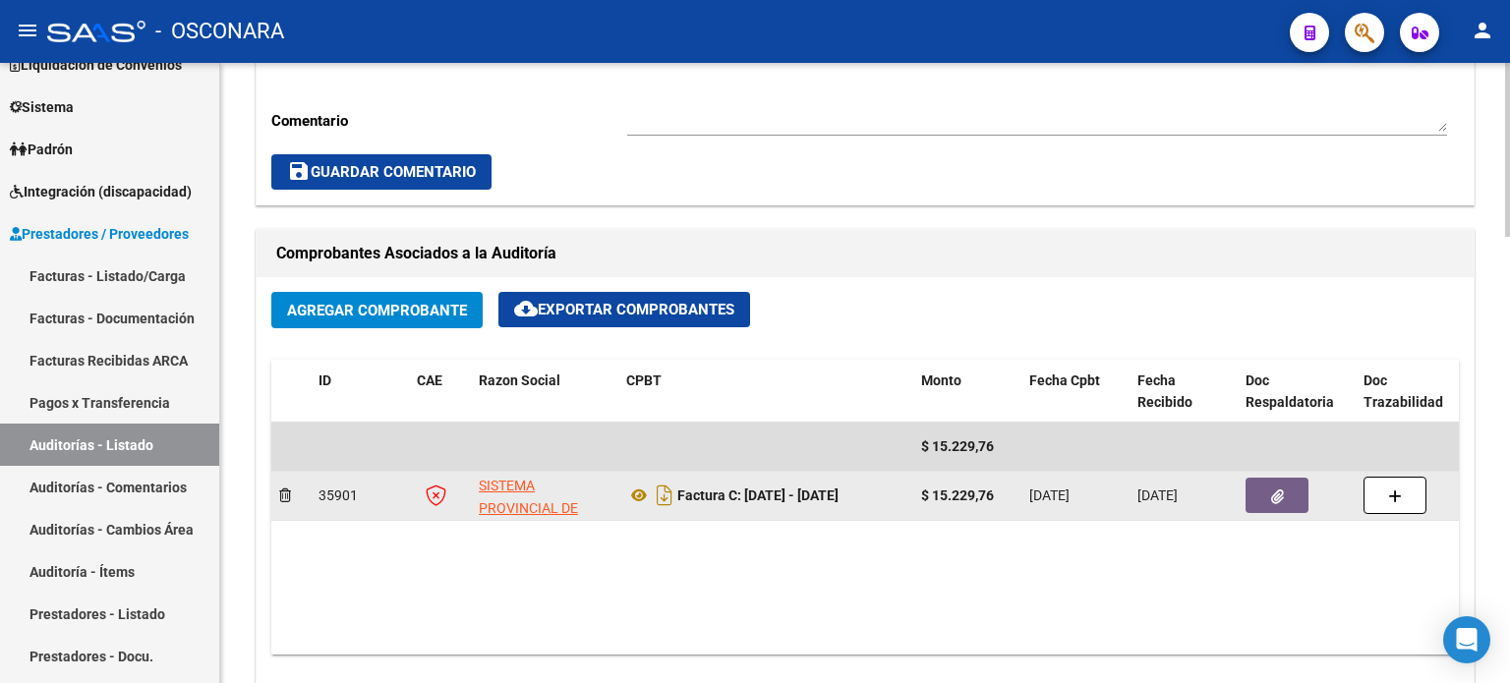
click at [1278, 492] on icon "button" at bounding box center [1278, 497] width 13 height 15
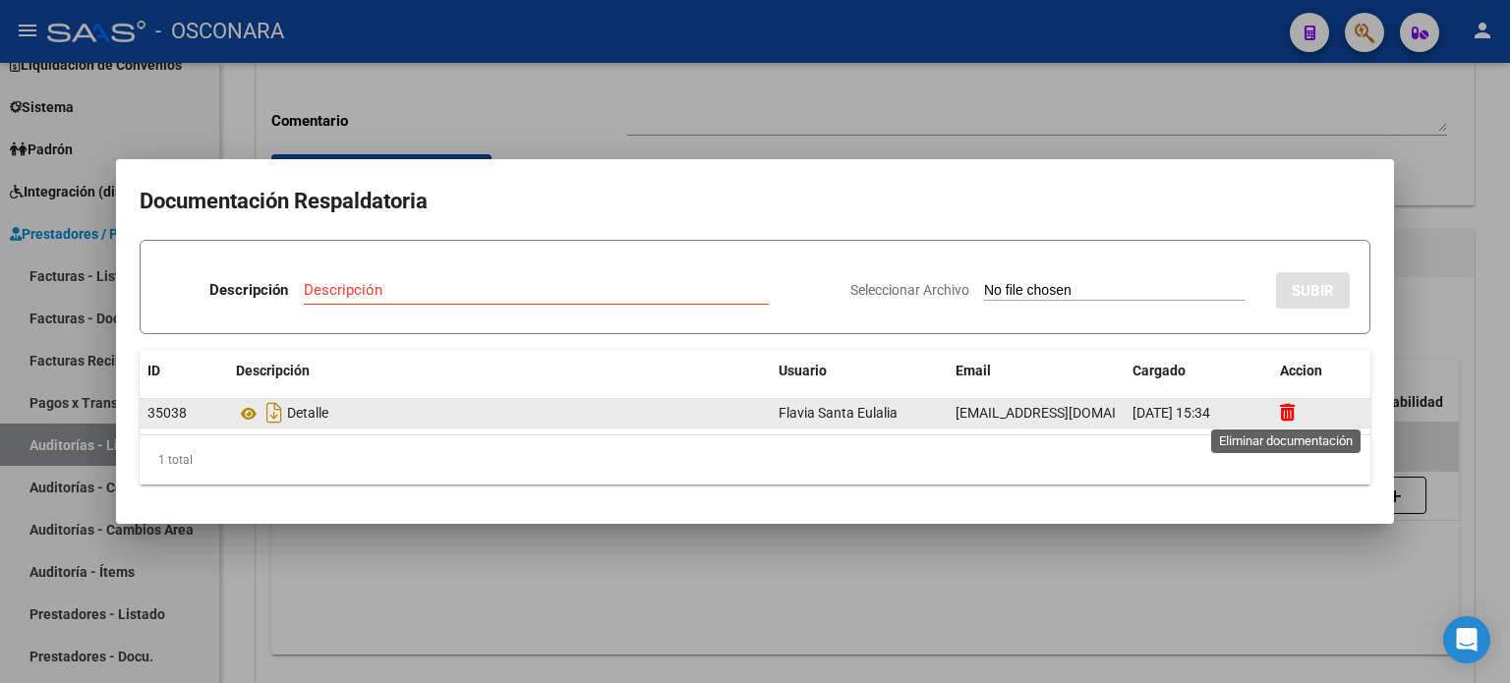
click at [1294, 405] on icon at bounding box center [1287, 412] width 15 height 19
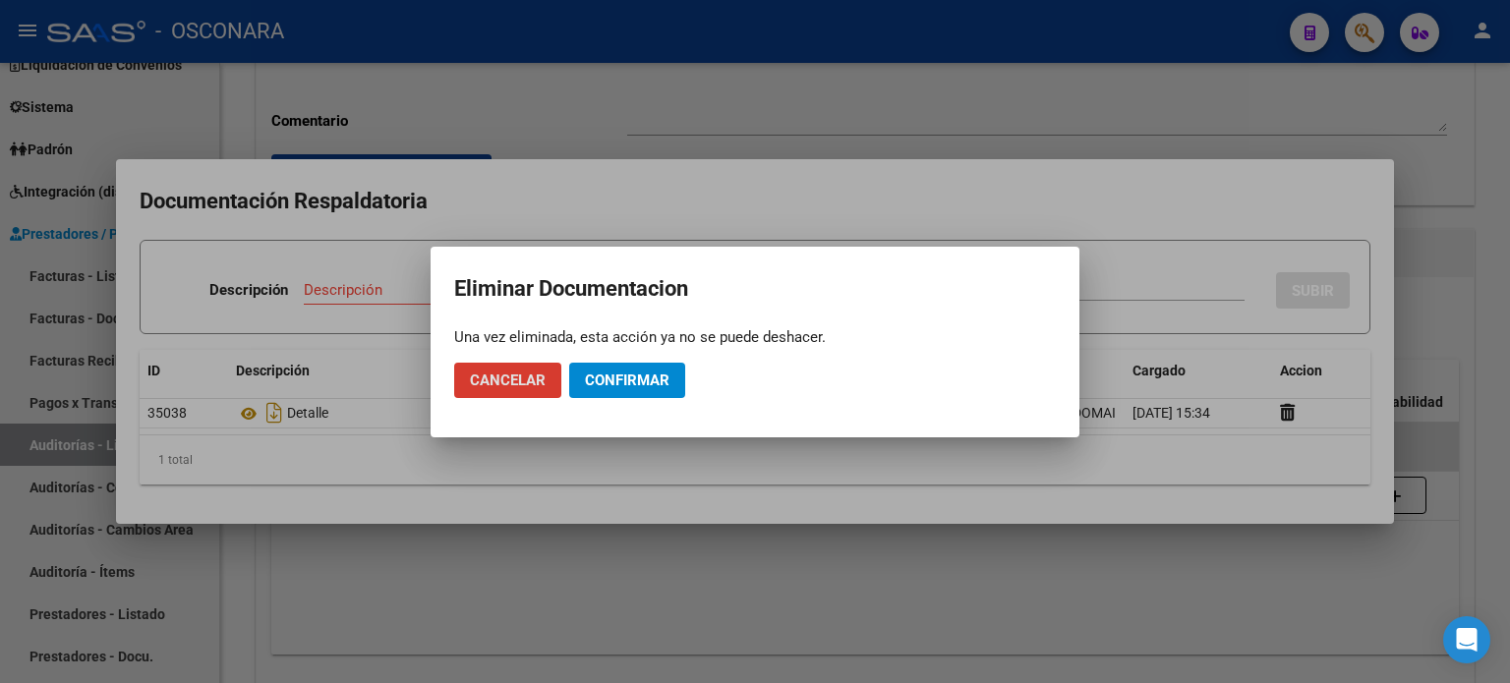
click at [595, 374] on span "Confirmar" at bounding box center [627, 381] width 85 height 18
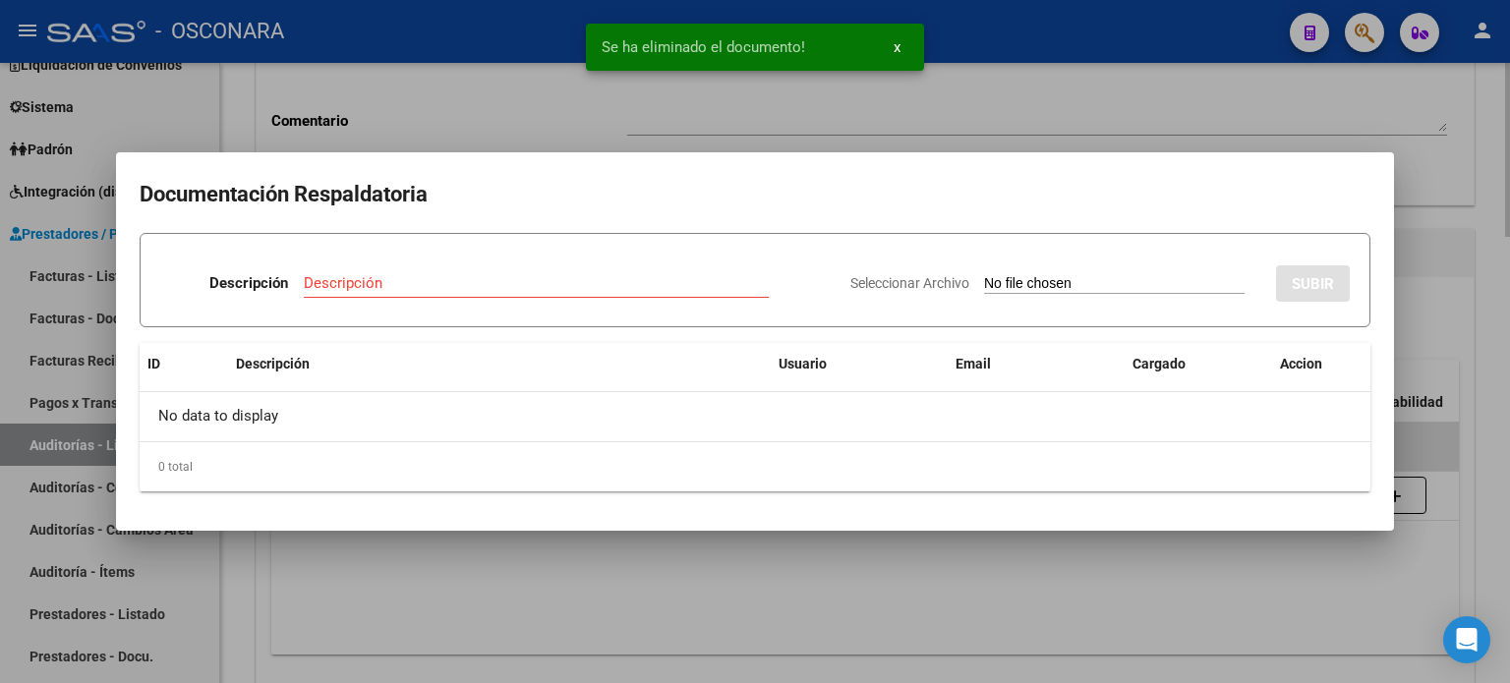
click at [1468, 326] on div at bounding box center [755, 341] width 1510 height 683
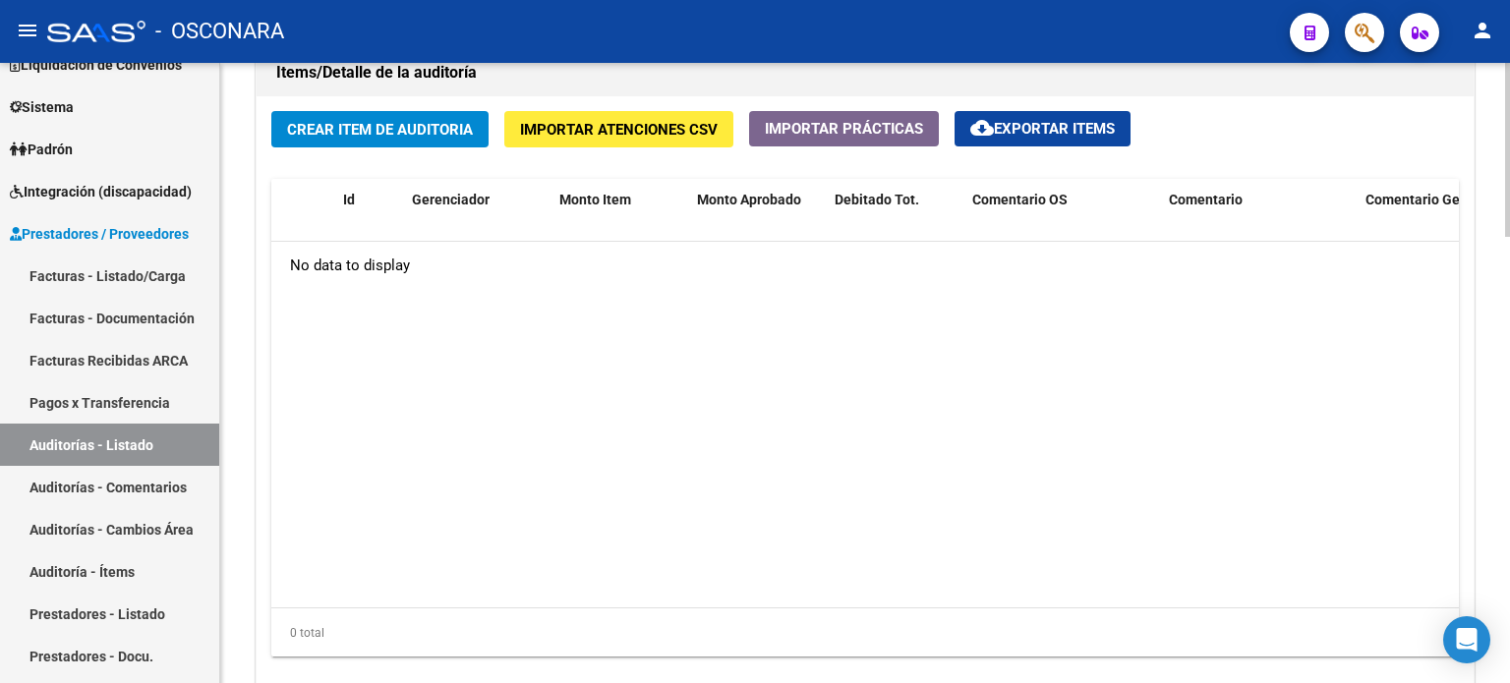
scroll to position [1475, 0]
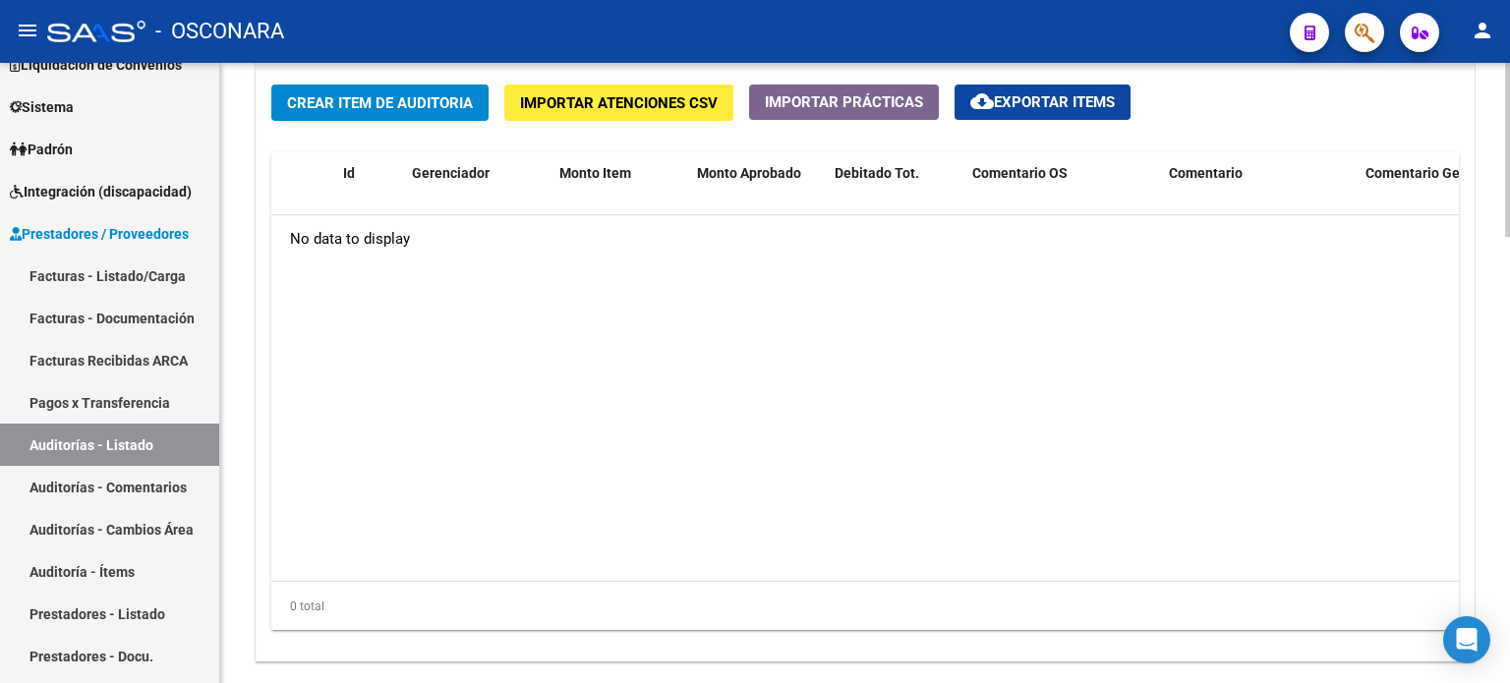
click at [376, 107] on span "Crear Item de Auditoria" at bounding box center [380, 103] width 186 height 18
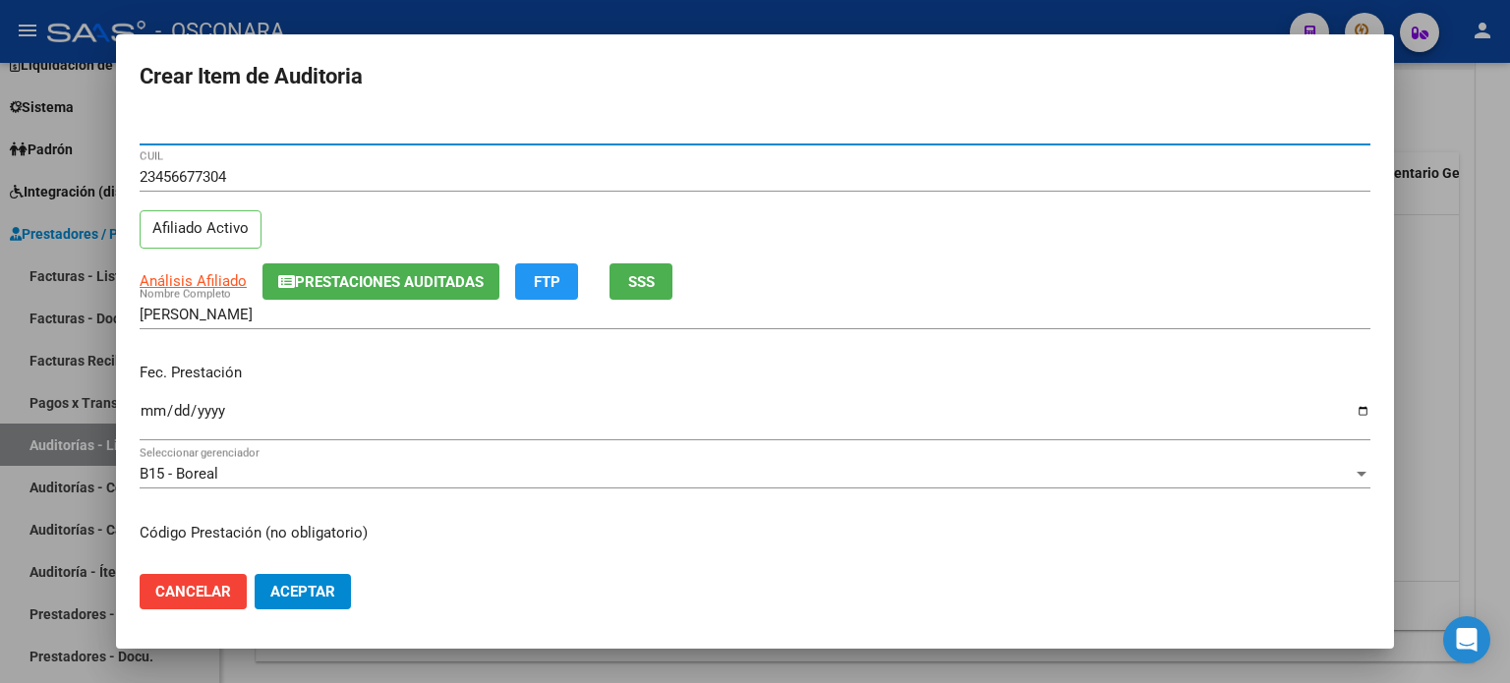
click at [191, 595] on span "Cancelar" at bounding box center [193, 592] width 76 height 18
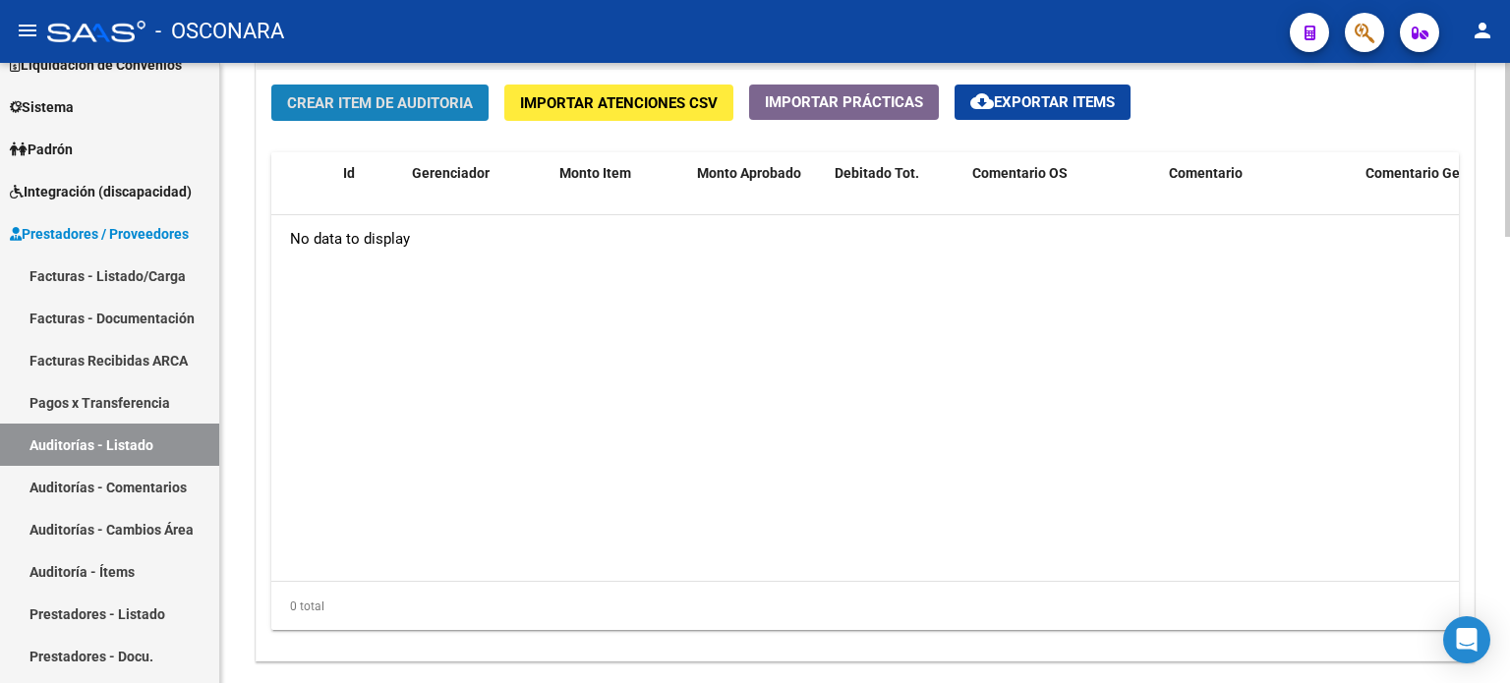
click at [410, 97] on span "Crear Item de Auditoria" at bounding box center [380, 103] width 186 height 18
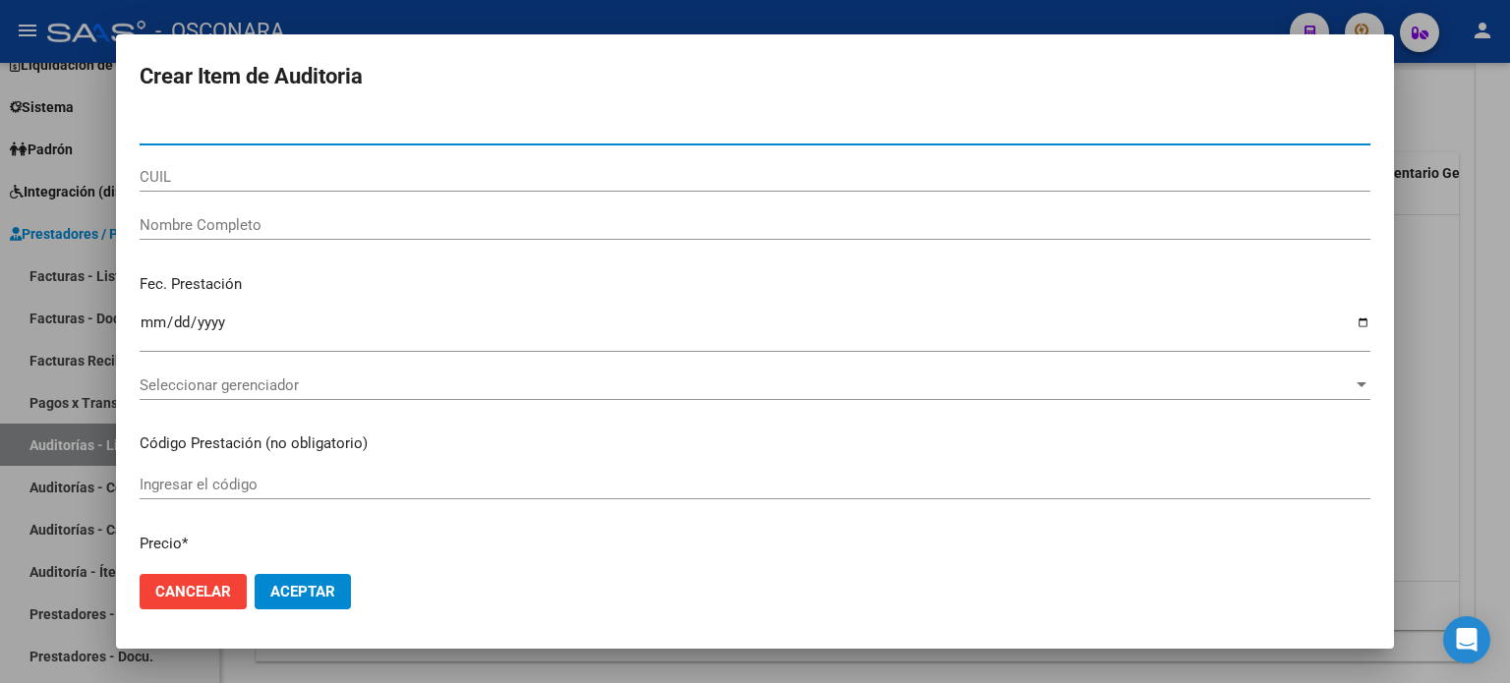
click at [393, 173] on input "CUIL" at bounding box center [755, 177] width 1231 height 18
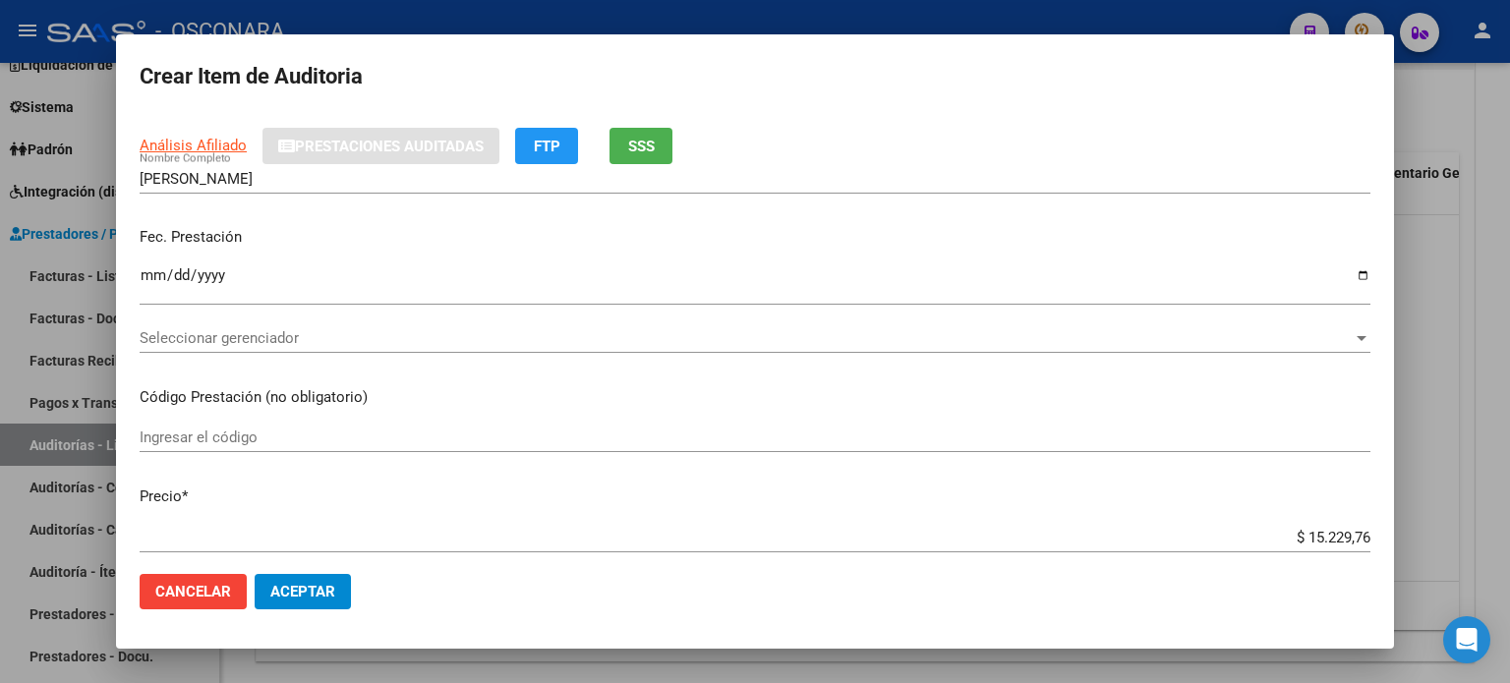
scroll to position [0, 0]
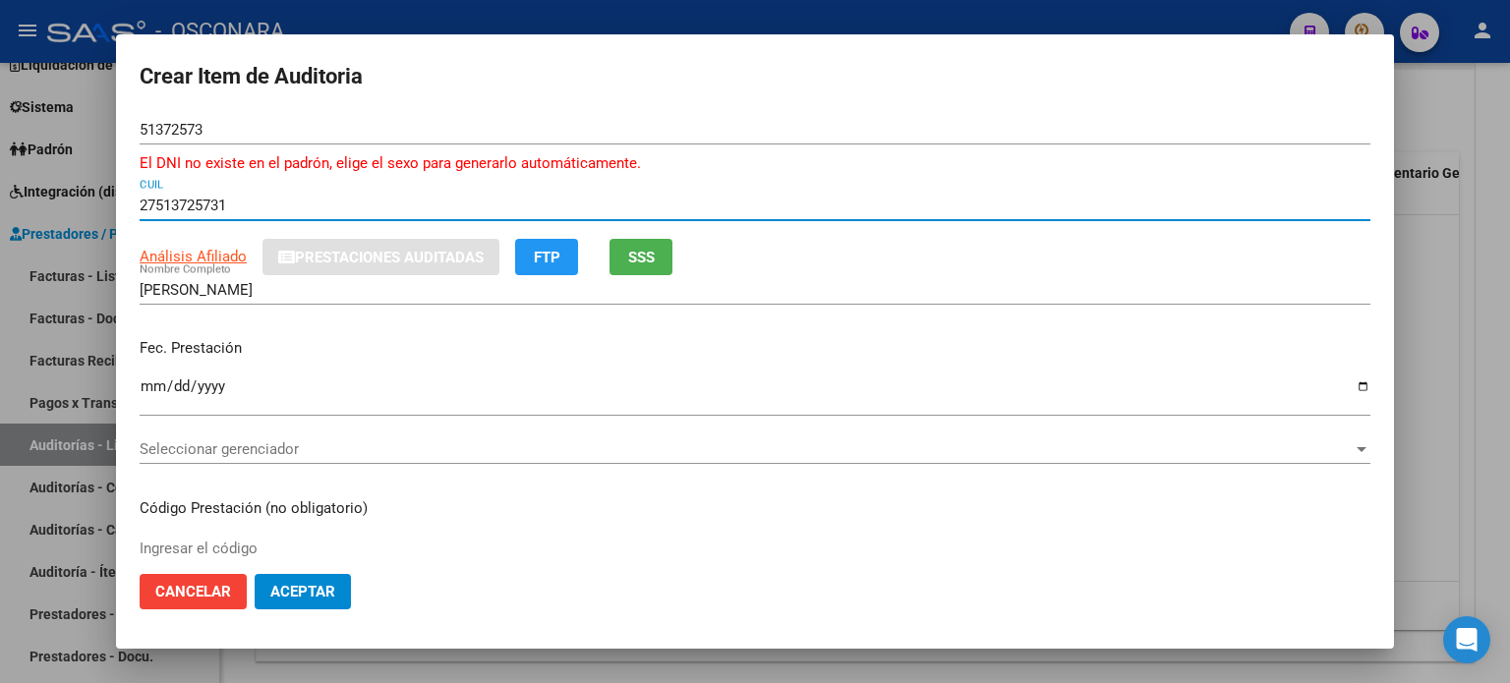
click at [149, 387] on input "Ingresar la fecha" at bounding box center [755, 394] width 1231 height 31
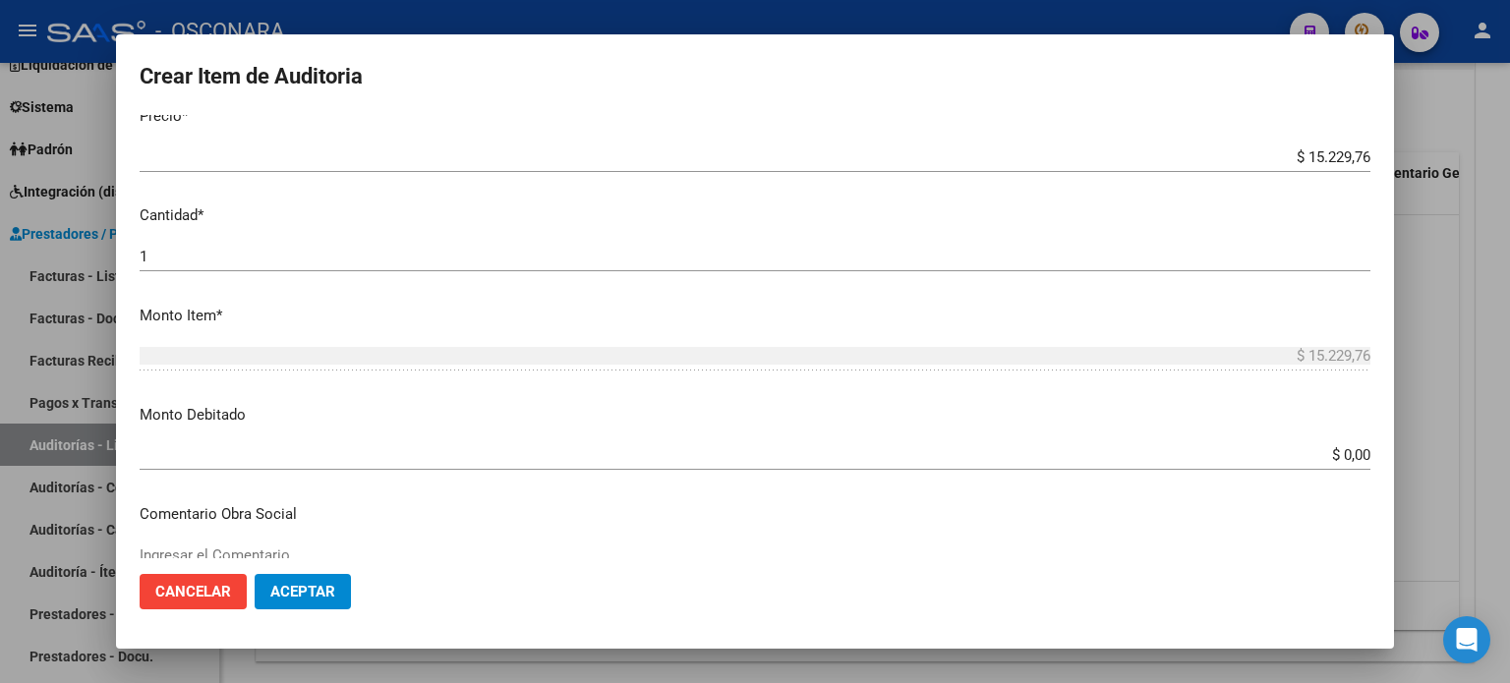
scroll to position [590, 0]
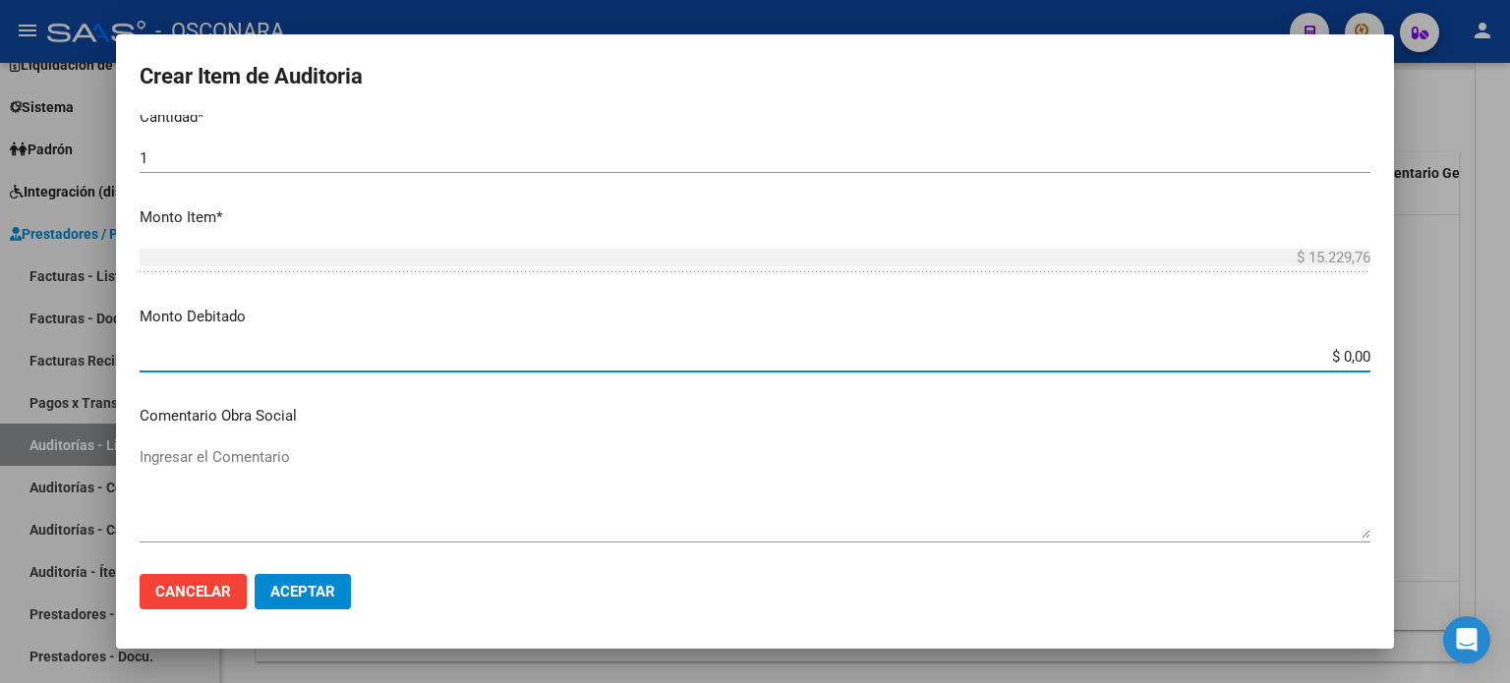
drag, startPoint x: 1330, startPoint y: 353, endPoint x: 1361, endPoint y: 369, distance: 35.2
click at [1361, 369] on mat-dialog-content "51372573 Nro Documento El DNI no existe en el padrón, elige el sexo para genera…" at bounding box center [755, 337] width 1278 height 444
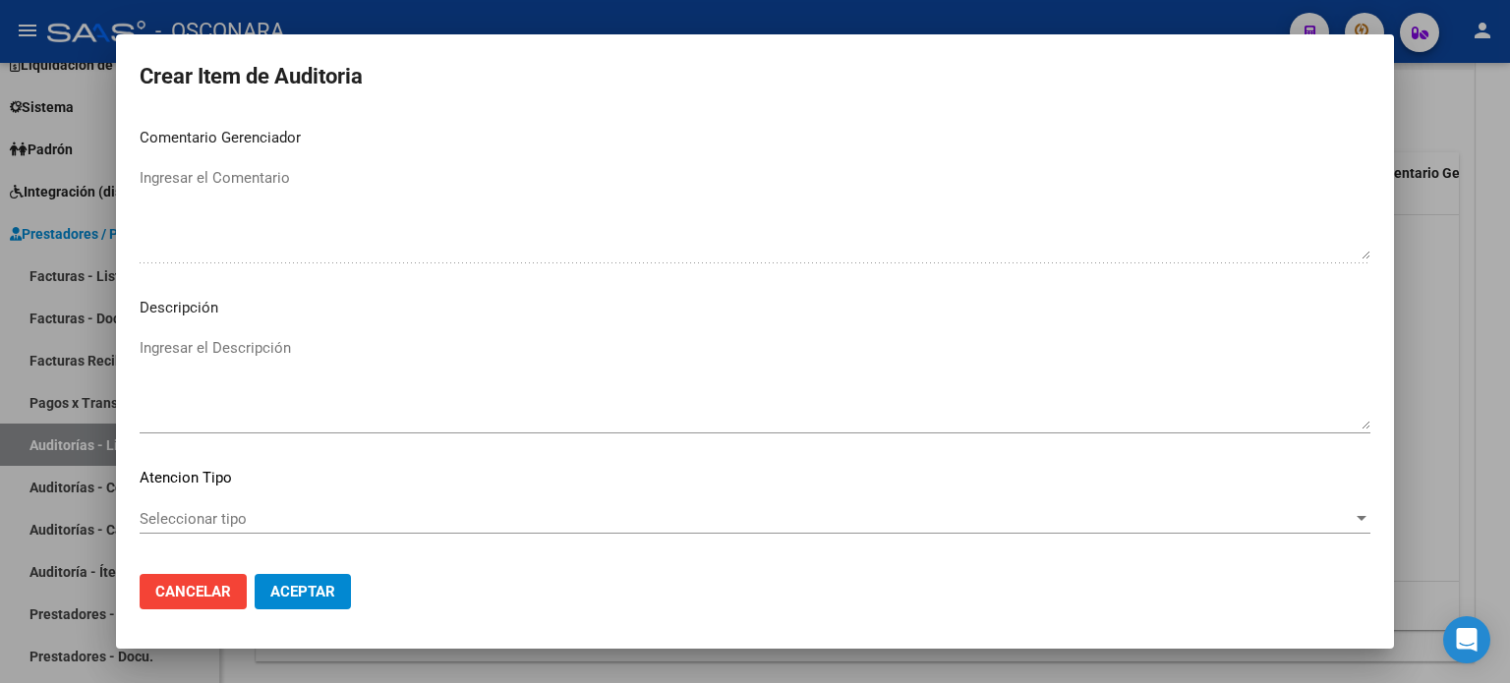
scroll to position [1302, 0]
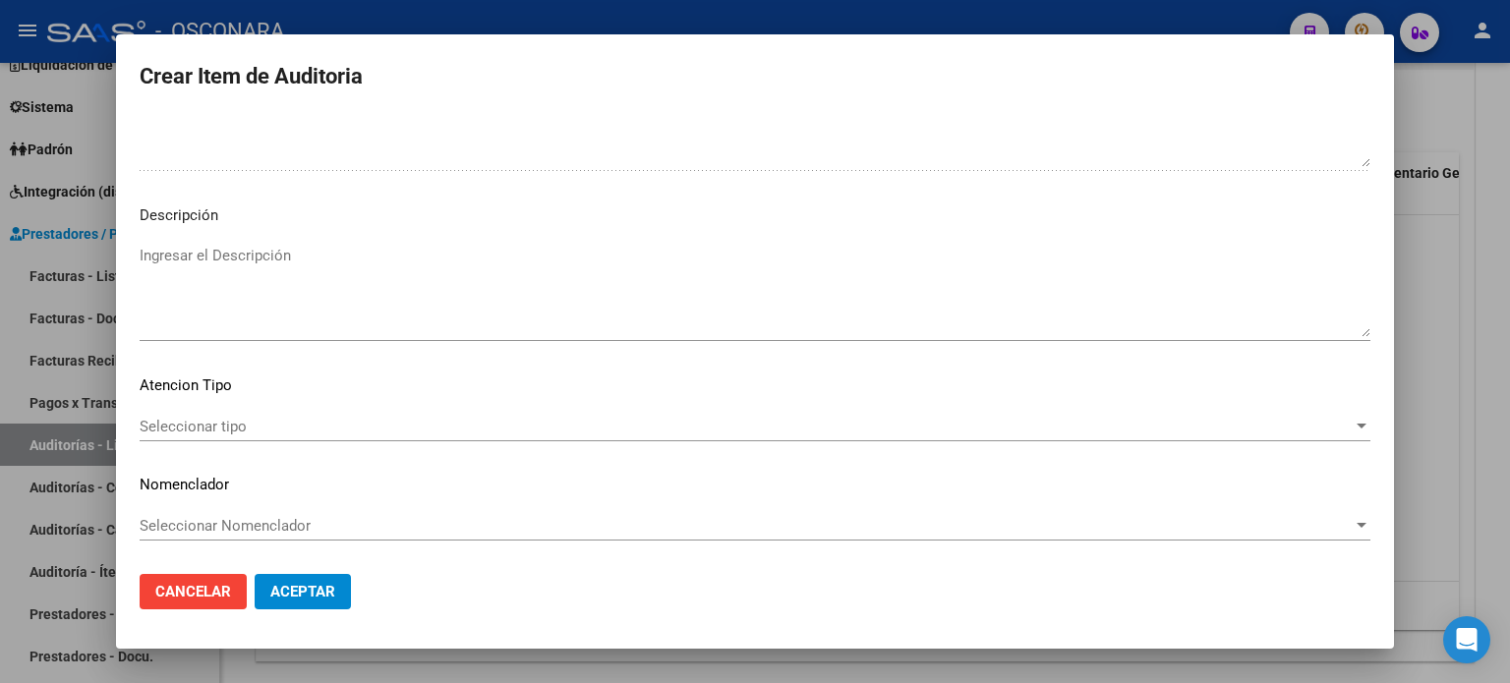
click at [169, 259] on textarea "Ingresar el Descripción" at bounding box center [755, 291] width 1231 height 92
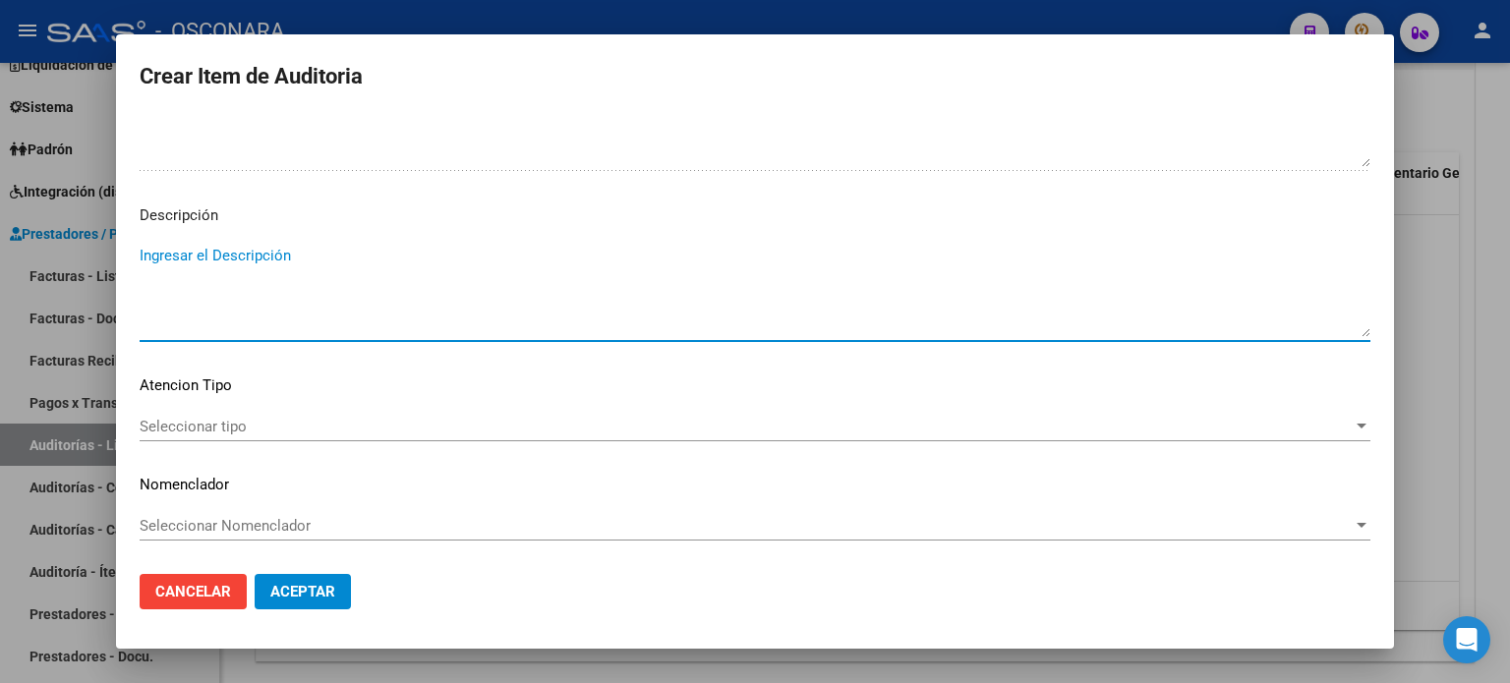
paste textarea "DATOS DE AFILIACION VIGENTE Datos personales Parentesco HIJO SOLTERO MENOR DE 2…"
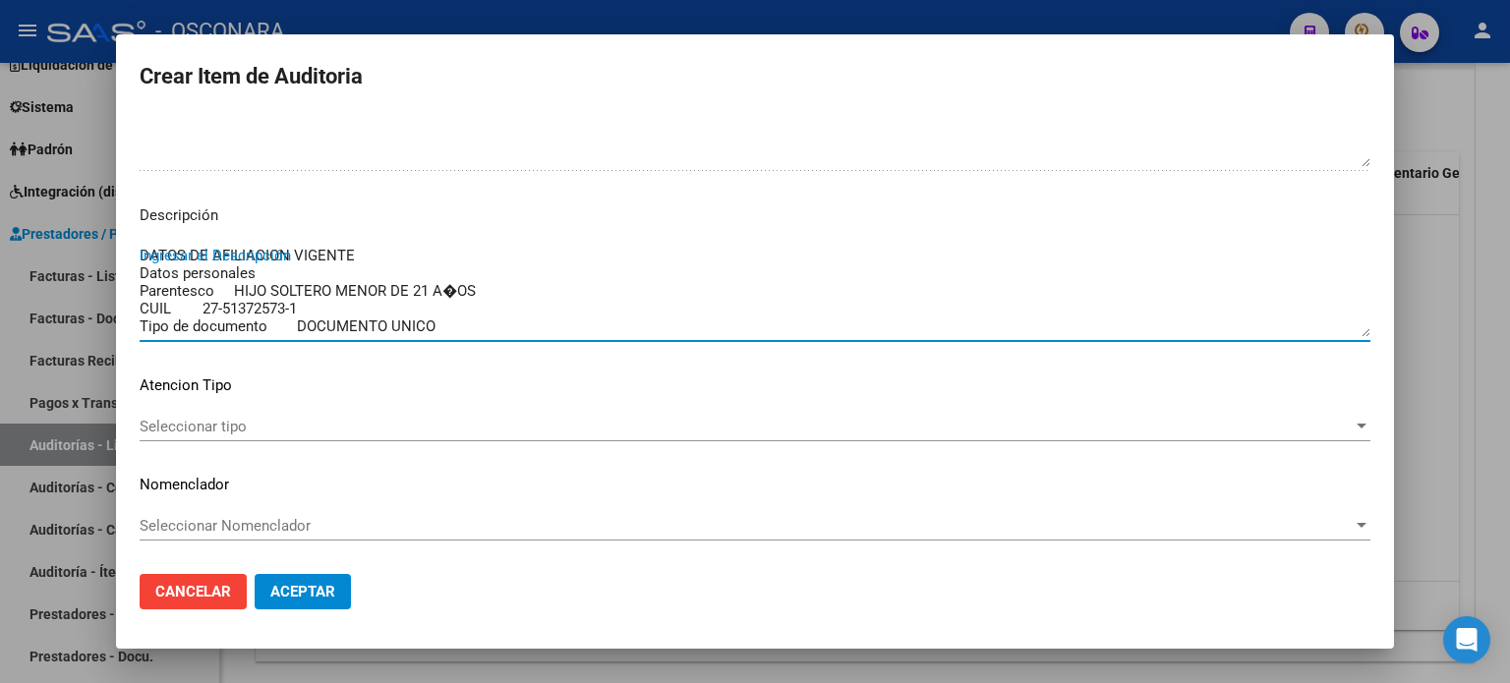
scroll to position [157, 0]
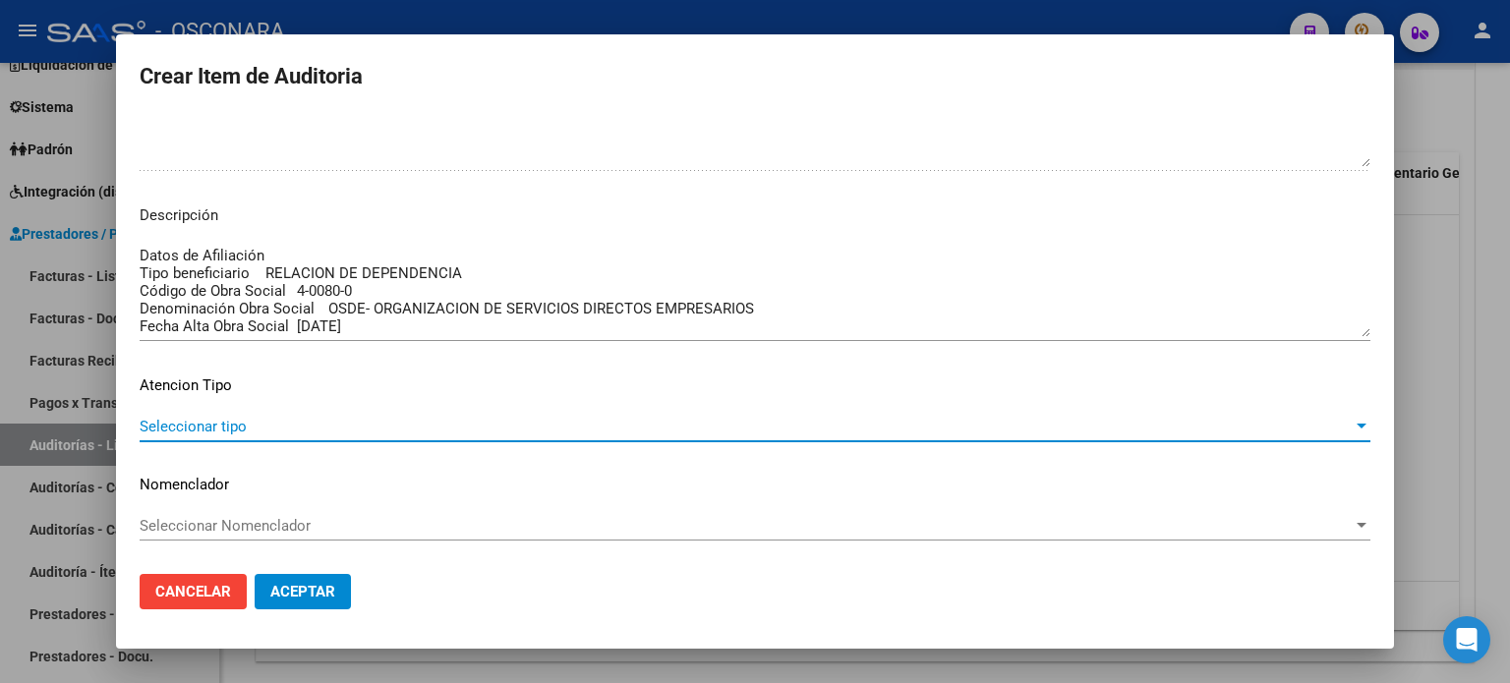
click at [263, 420] on span "Seleccionar tipo" at bounding box center [746, 427] width 1213 height 18
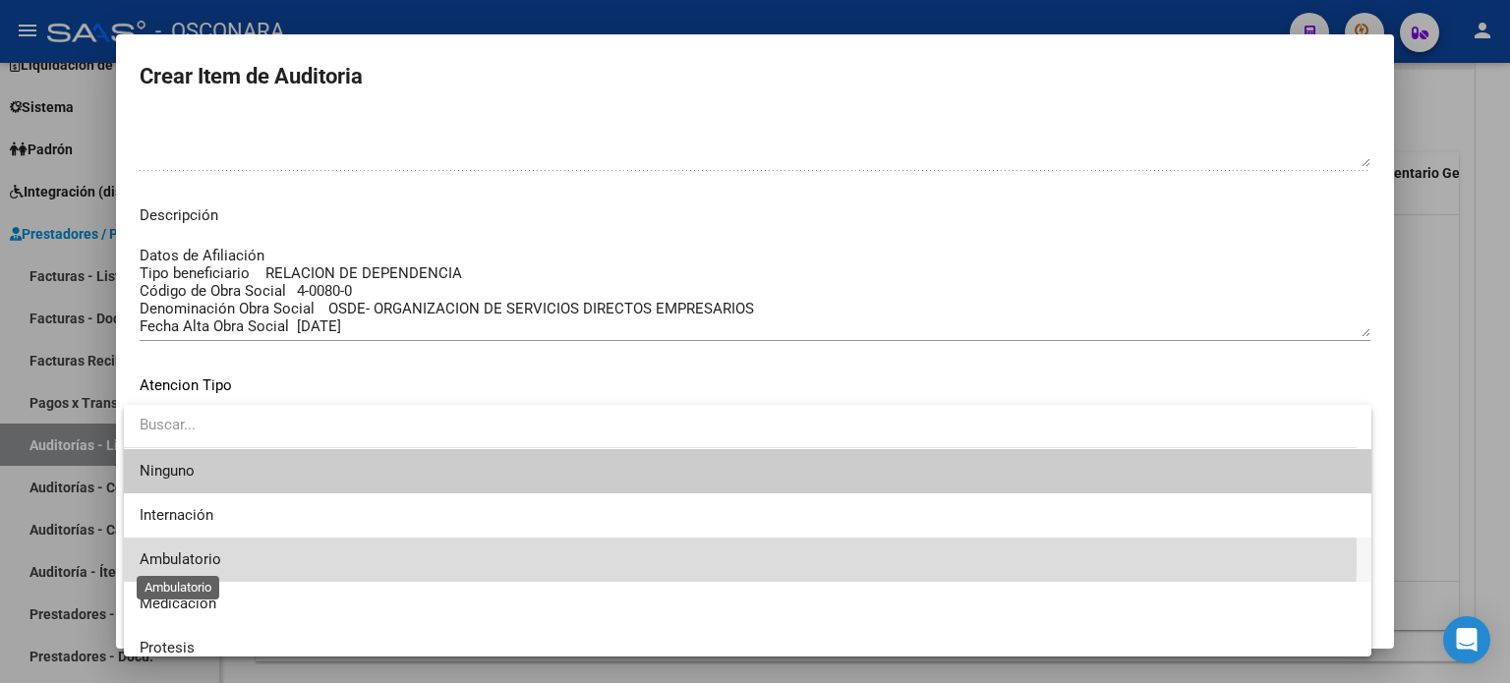
click at [205, 557] on span "Ambulatorio" at bounding box center [181, 560] width 82 height 18
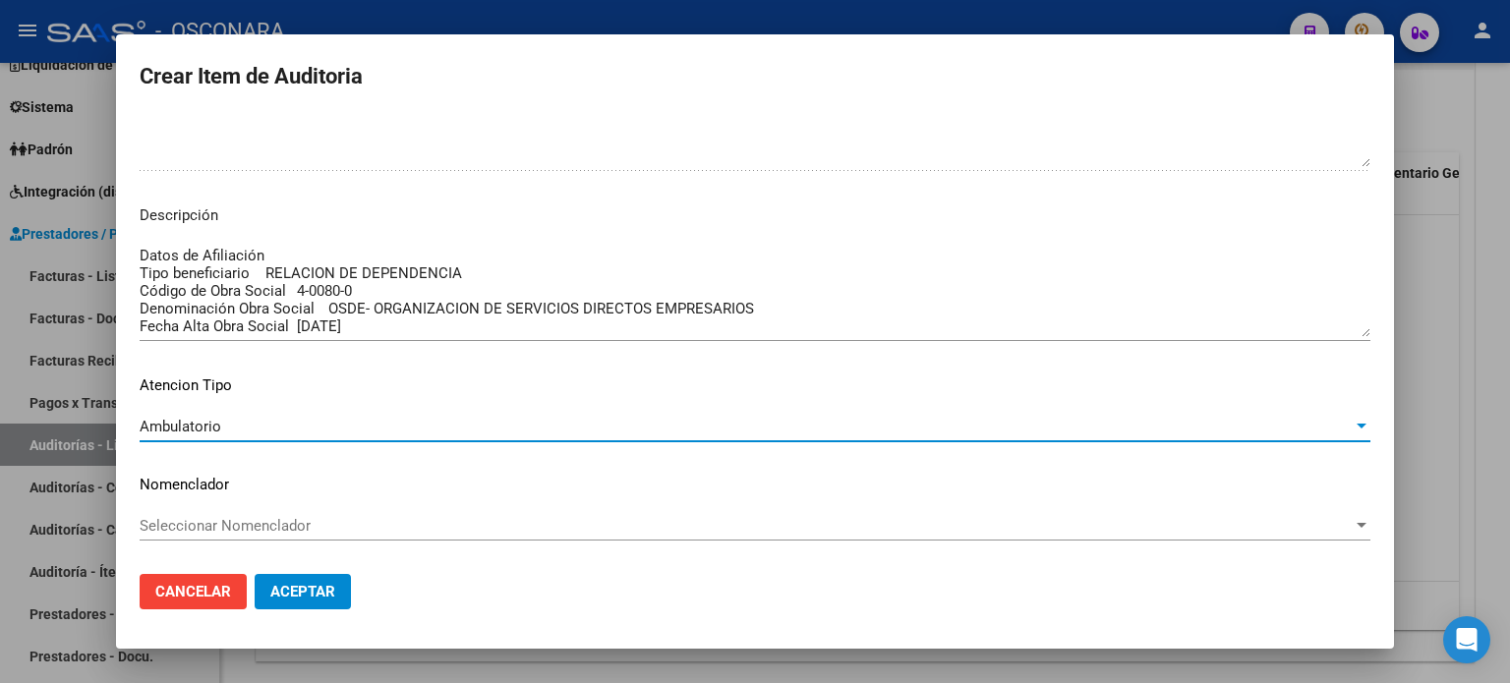
click at [330, 593] on span "Aceptar" at bounding box center [302, 592] width 65 height 18
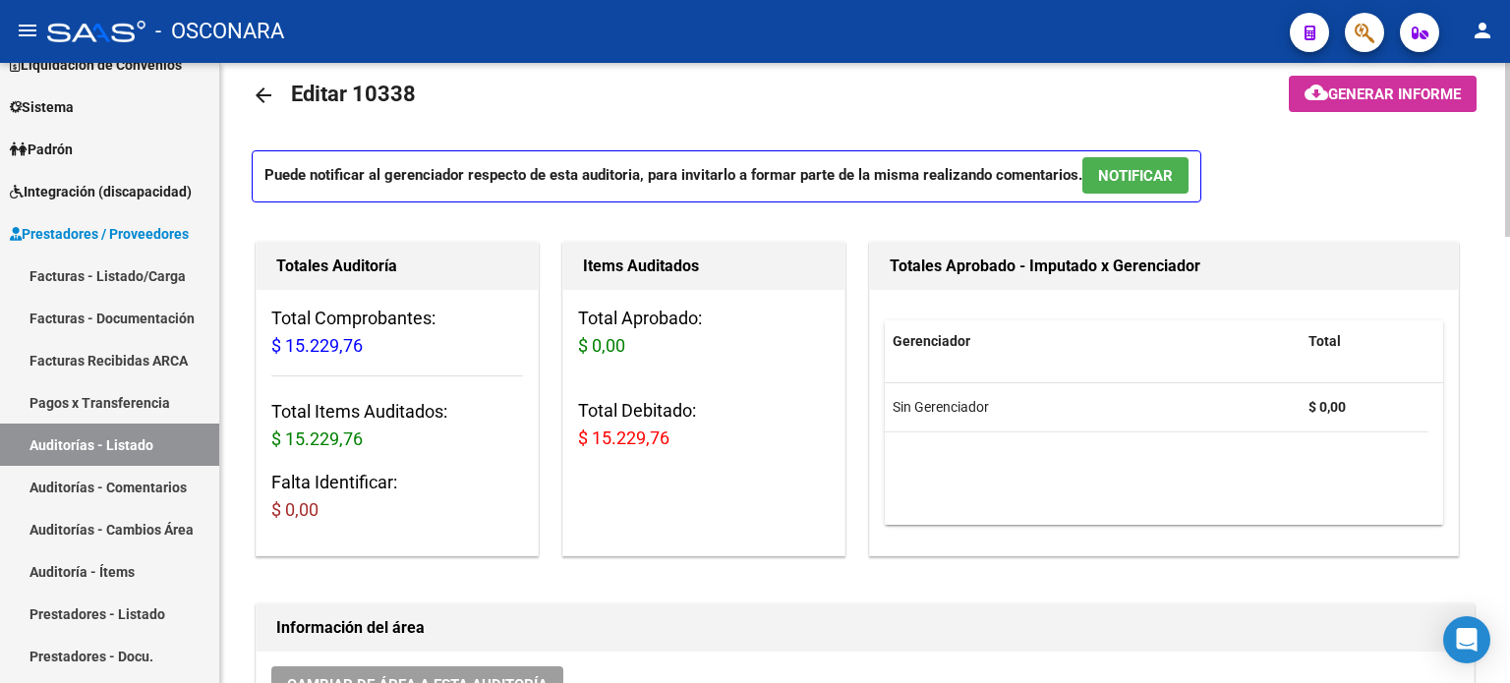
scroll to position [0, 0]
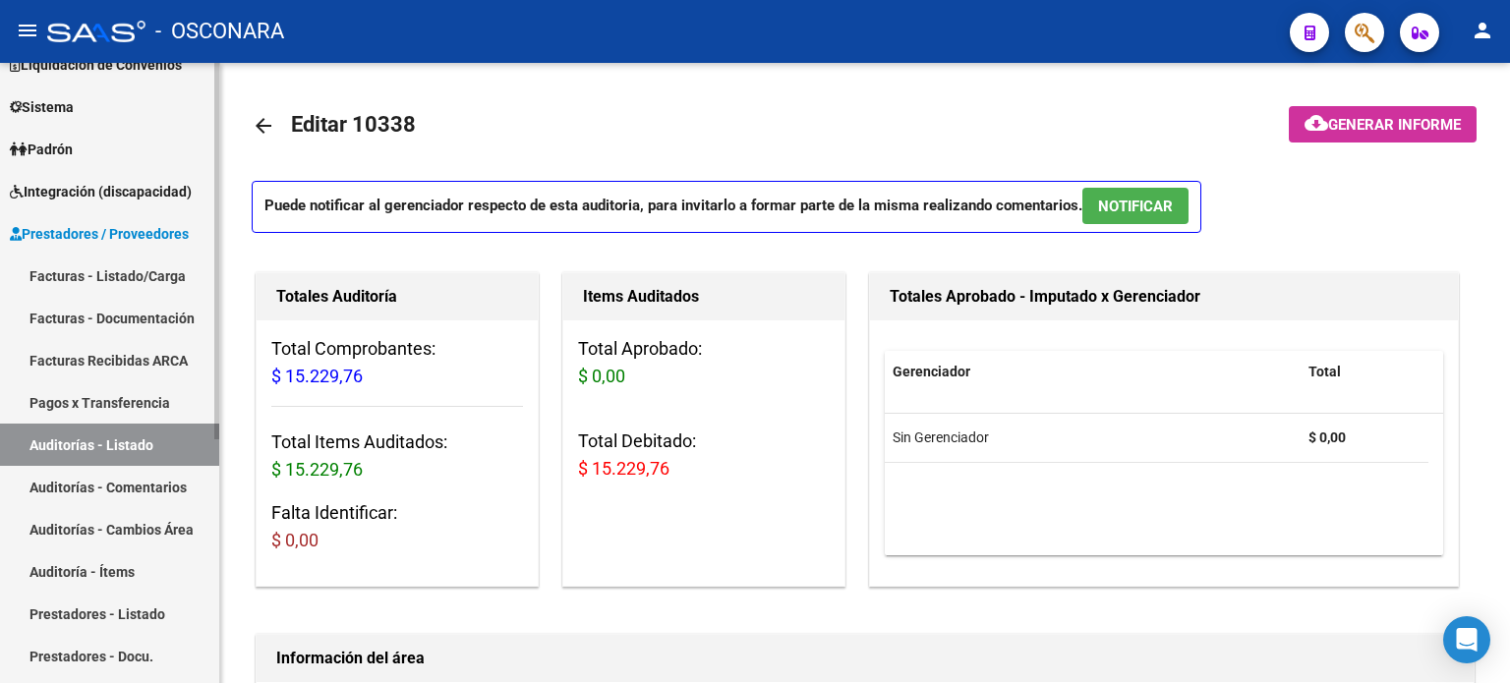
click at [89, 277] on link "Facturas - Listado/Carga" at bounding box center [109, 276] width 219 height 42
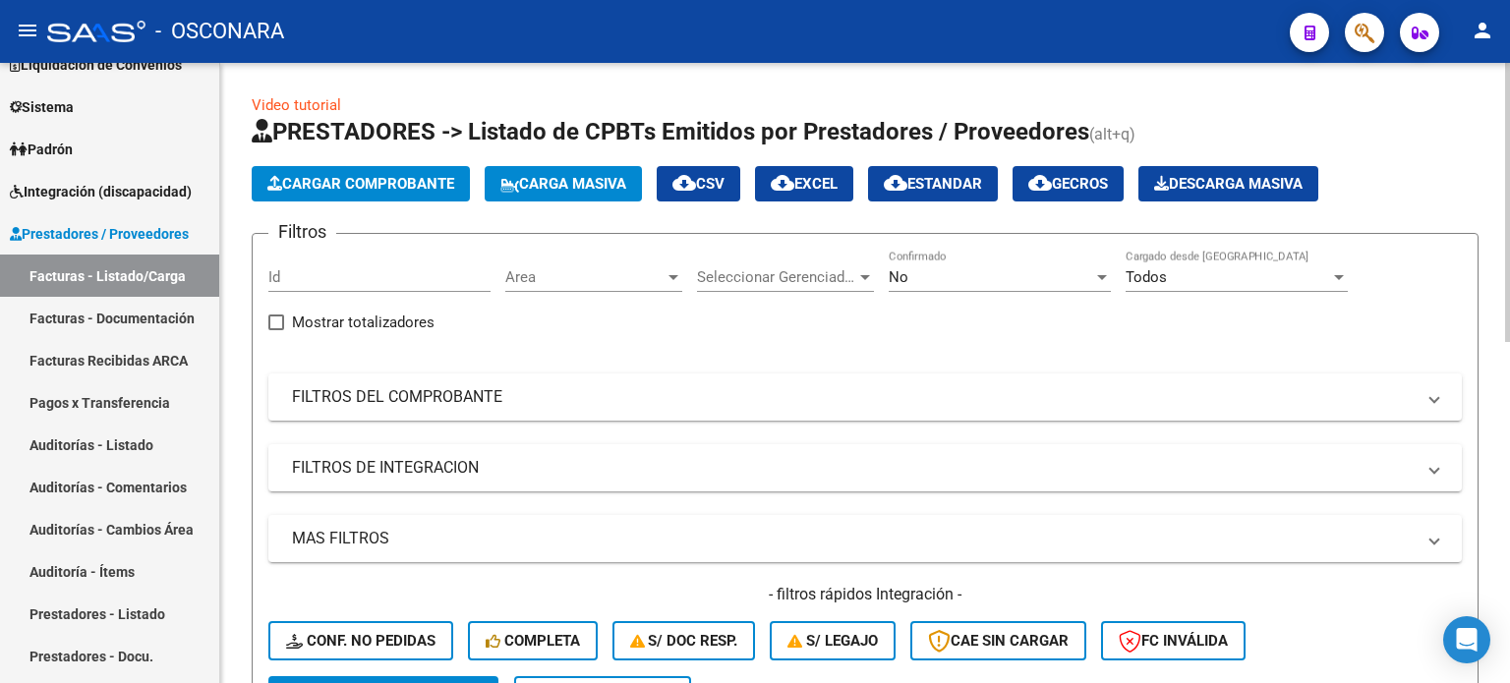
click at [345, 180] on span "Cargar Comprobante" at bounding box center [360, 184] width 187 height 18
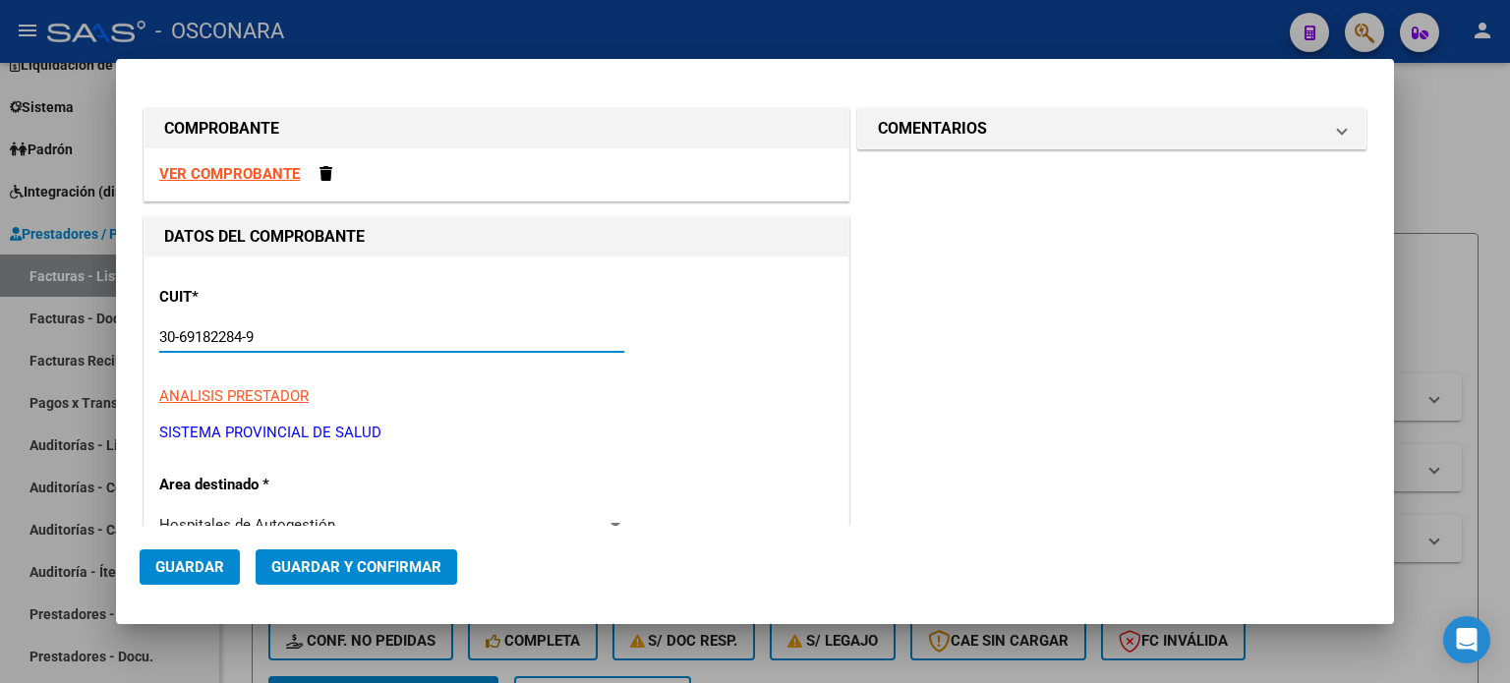
drag, startPoint x: 346, startPoint y: 344, endPoint x: 338, endPoint y: 393, distance: 49.8
click at [346, 345] on input "30-69182284-9" at bounding box center [391, 337] width 465 height 18
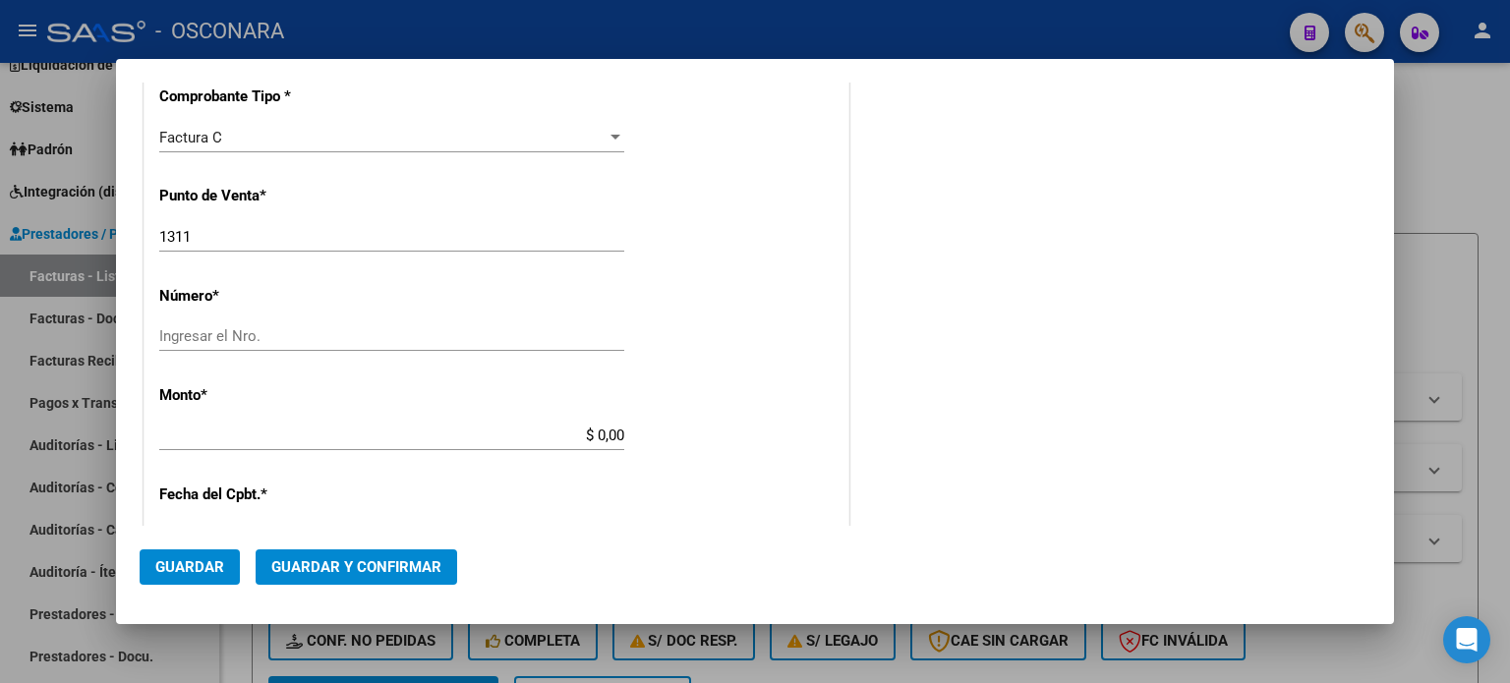
scroll to position [492, 0]
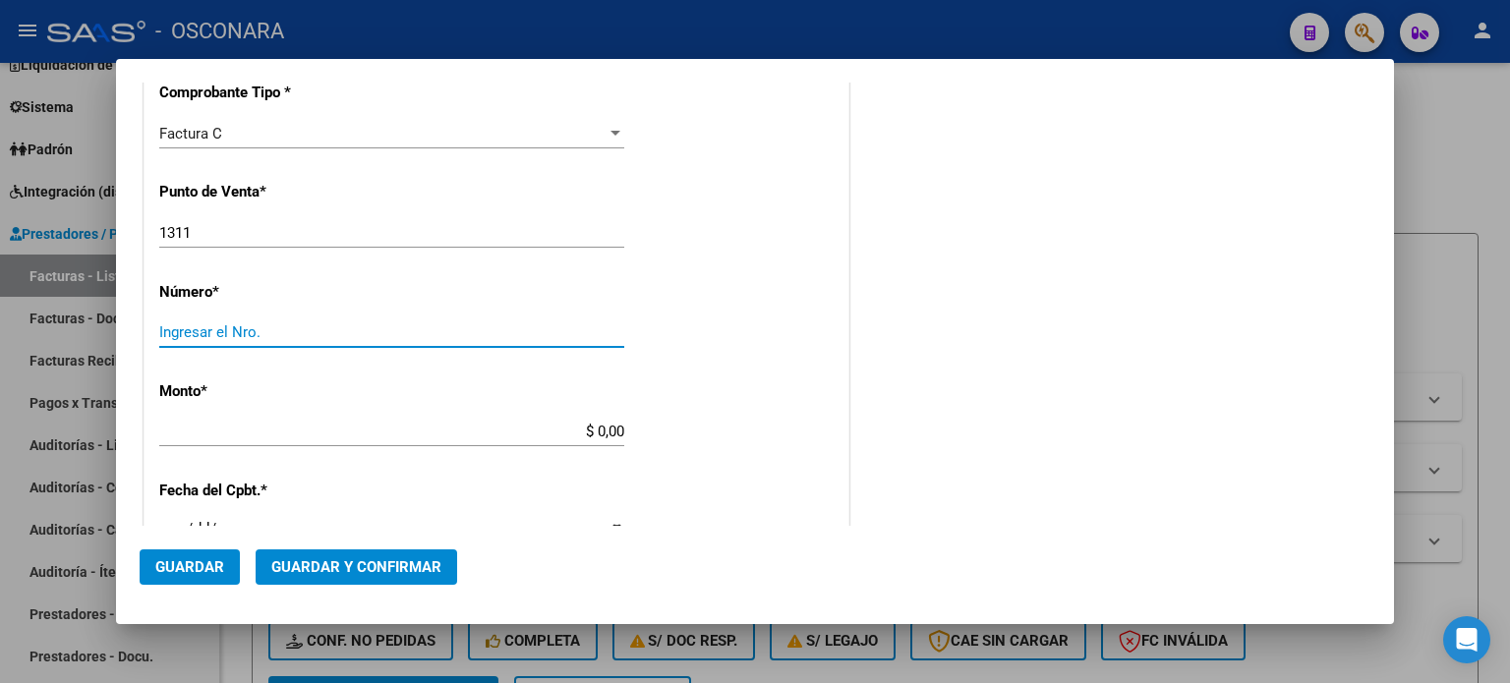
click at [220, 329] on input "Ingresar el Nro." at bounding box center [391, 333] width 465 height 18
click at [601, 429] on input "$ 0,00" at bounding box center [391, 432] width 465 height 18
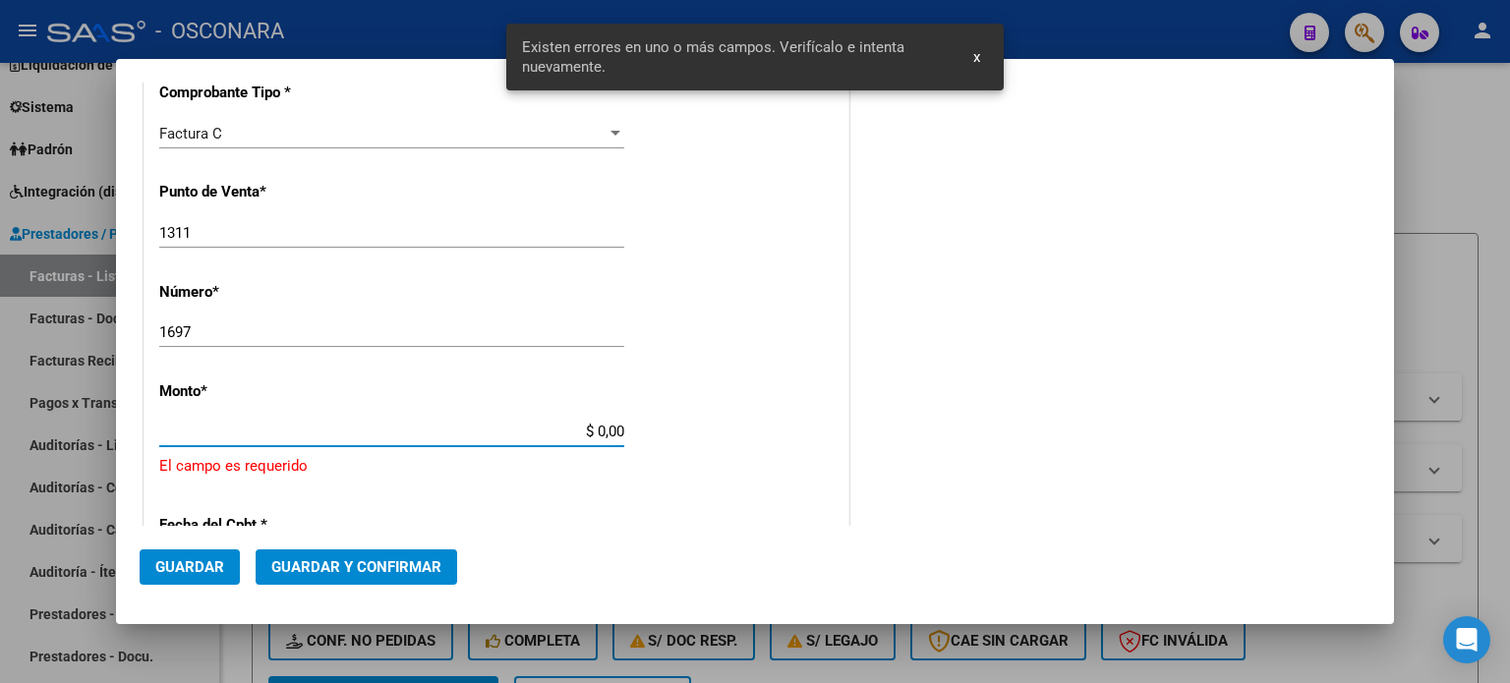
scroll to position [610, 0]
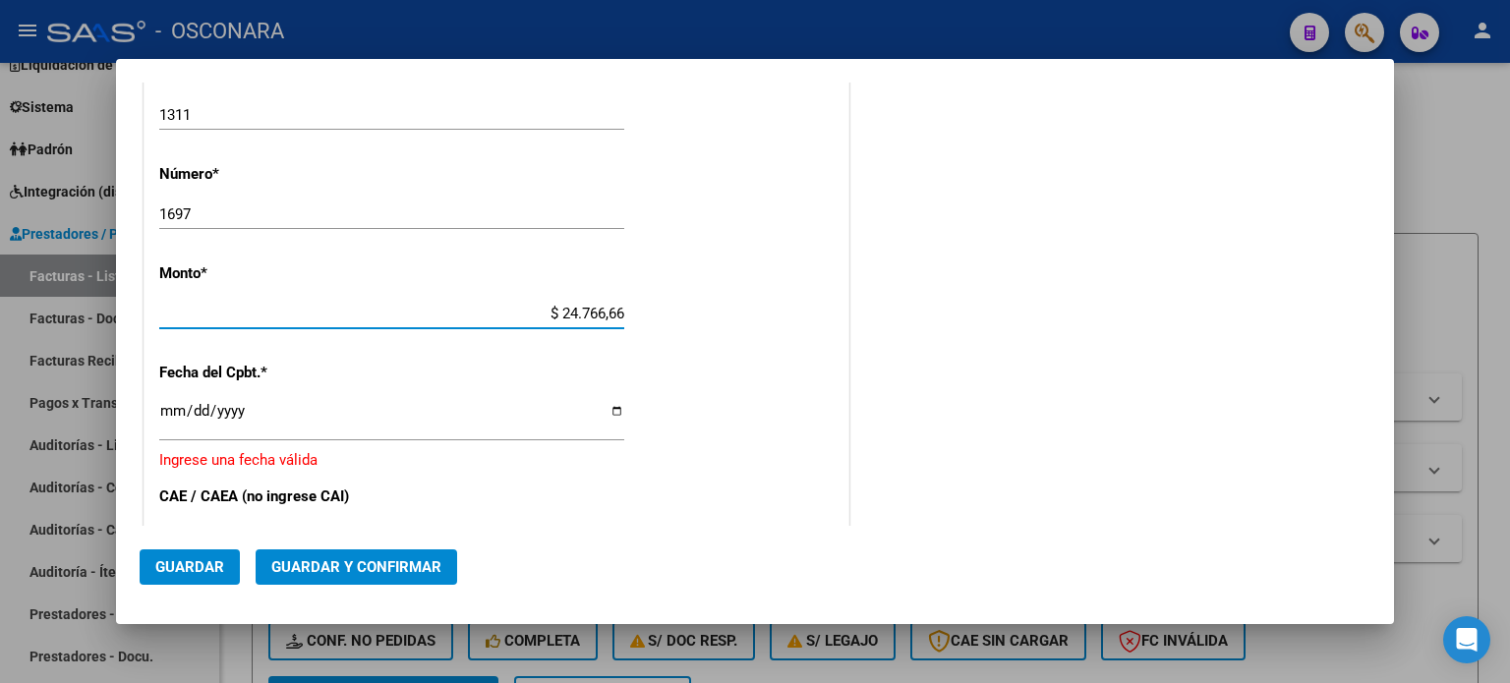
click at [167, 404] on input "Ingresar la fecha" at bounding box center [391, 418] width 465 height 31
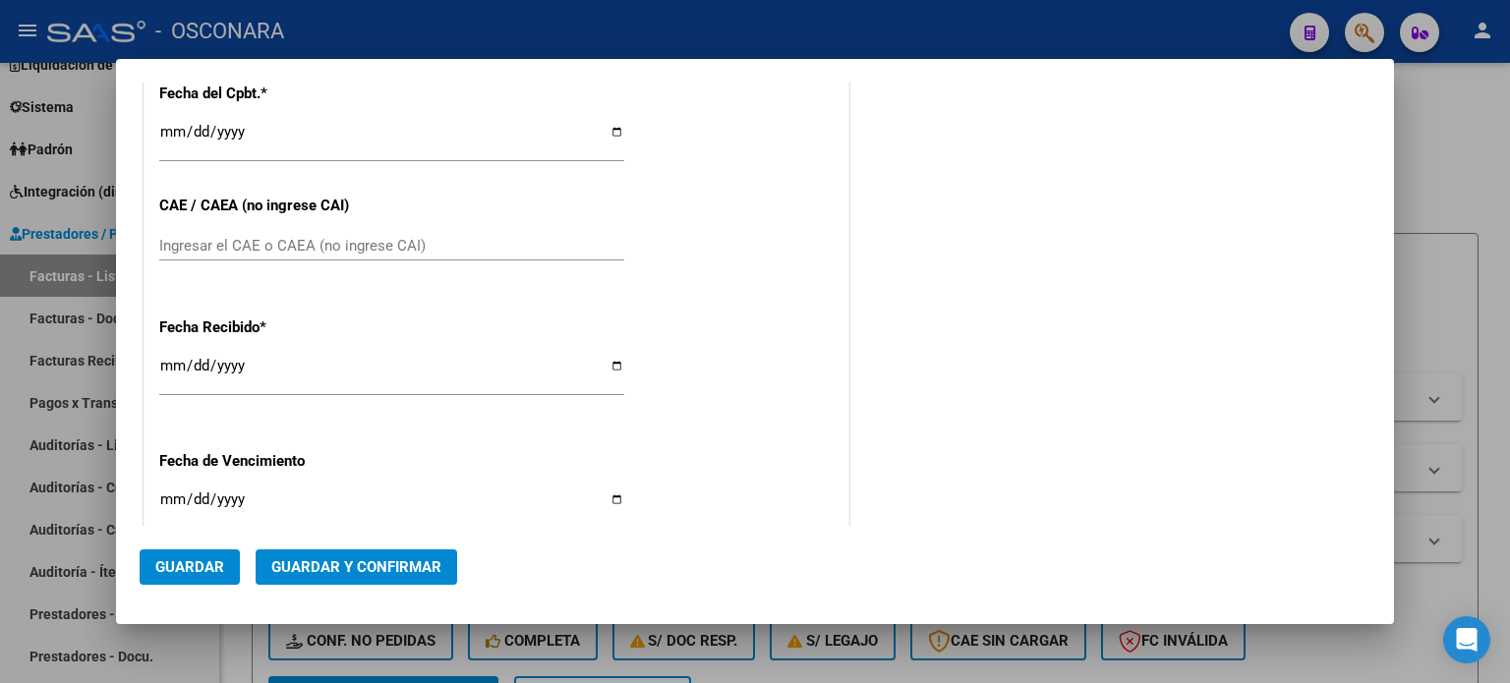
scroll to position [905, 0]
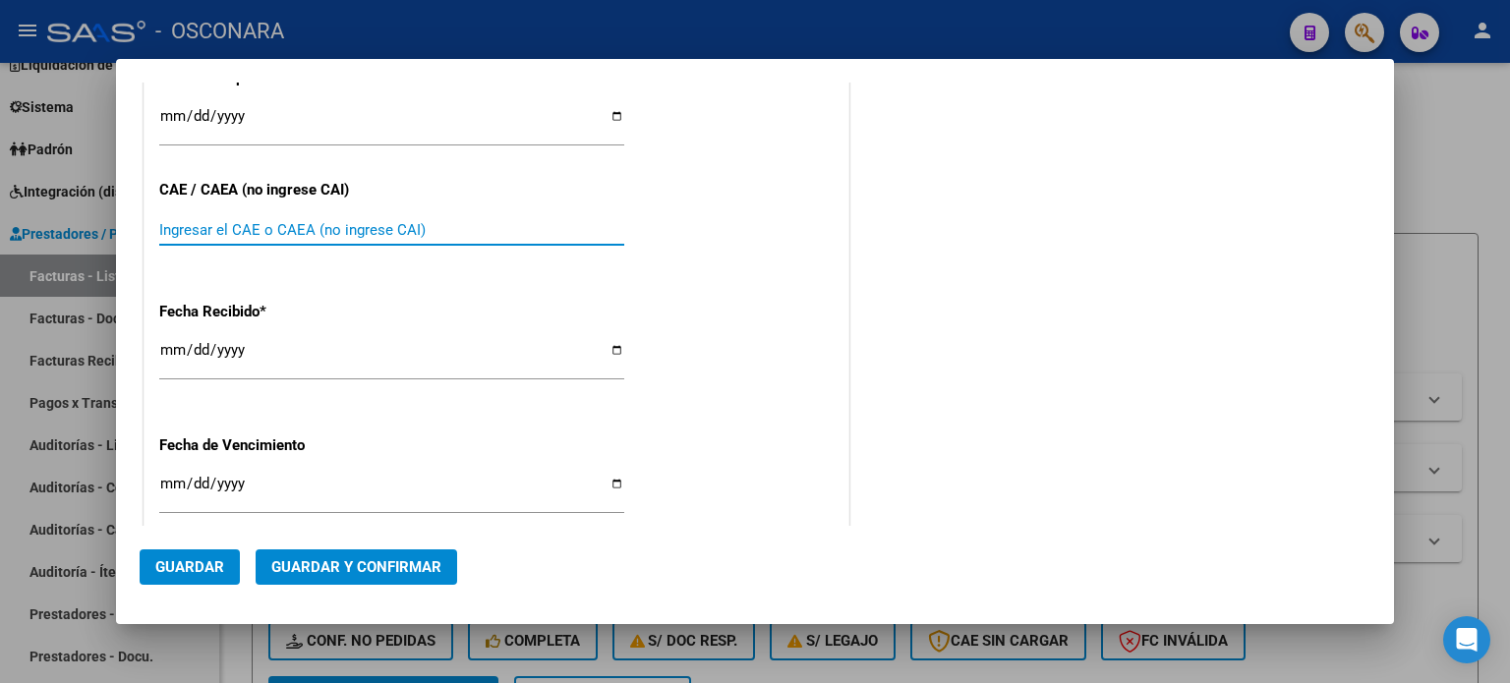
click at [173, 227] on input "Ingresar el CAE o CAEA (no ingrese CAI)" at bounding box center [391, 230] width 465 height 18
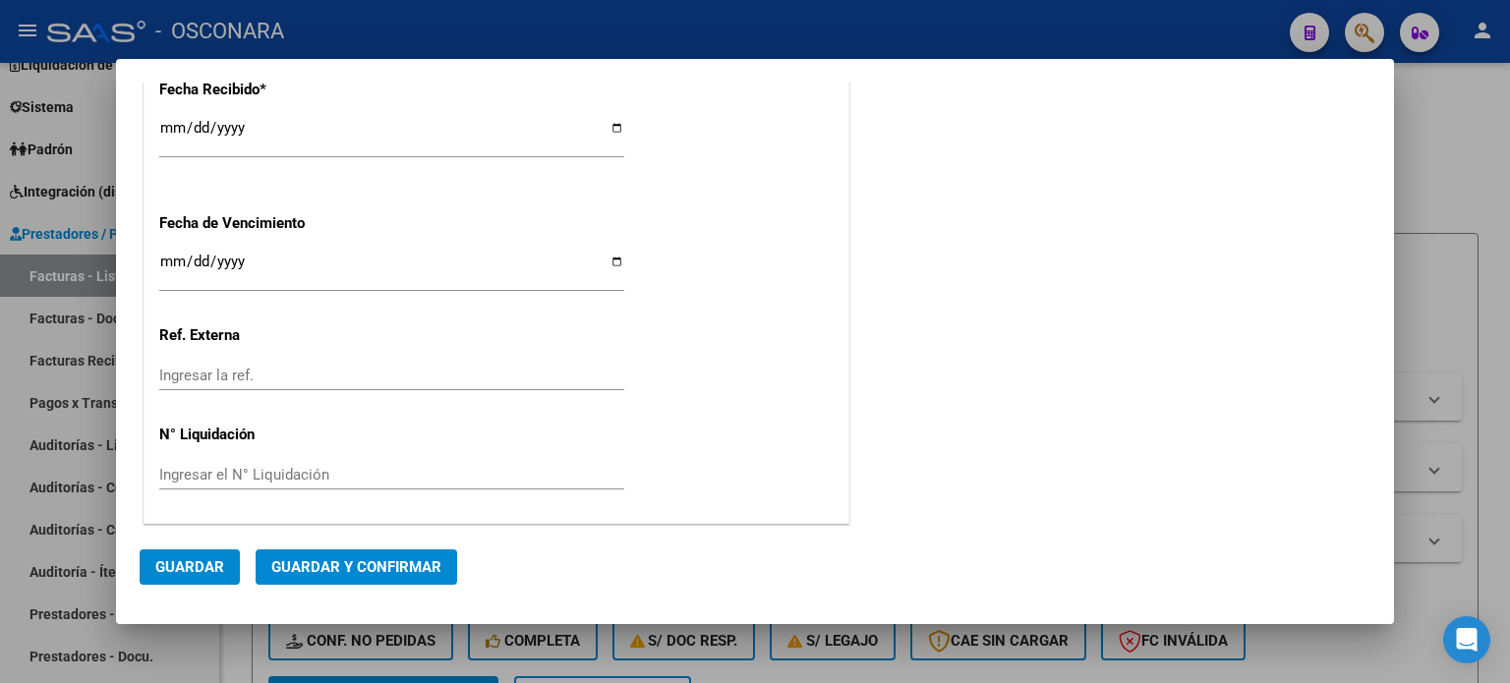
click at [166, 127] on input "[DATE]" at bounding box center [391, 135] width 465 height 31
click at [364, 566] on span "Guardar y Confirmar" at bounding box center [356, 568] width 170 height 18
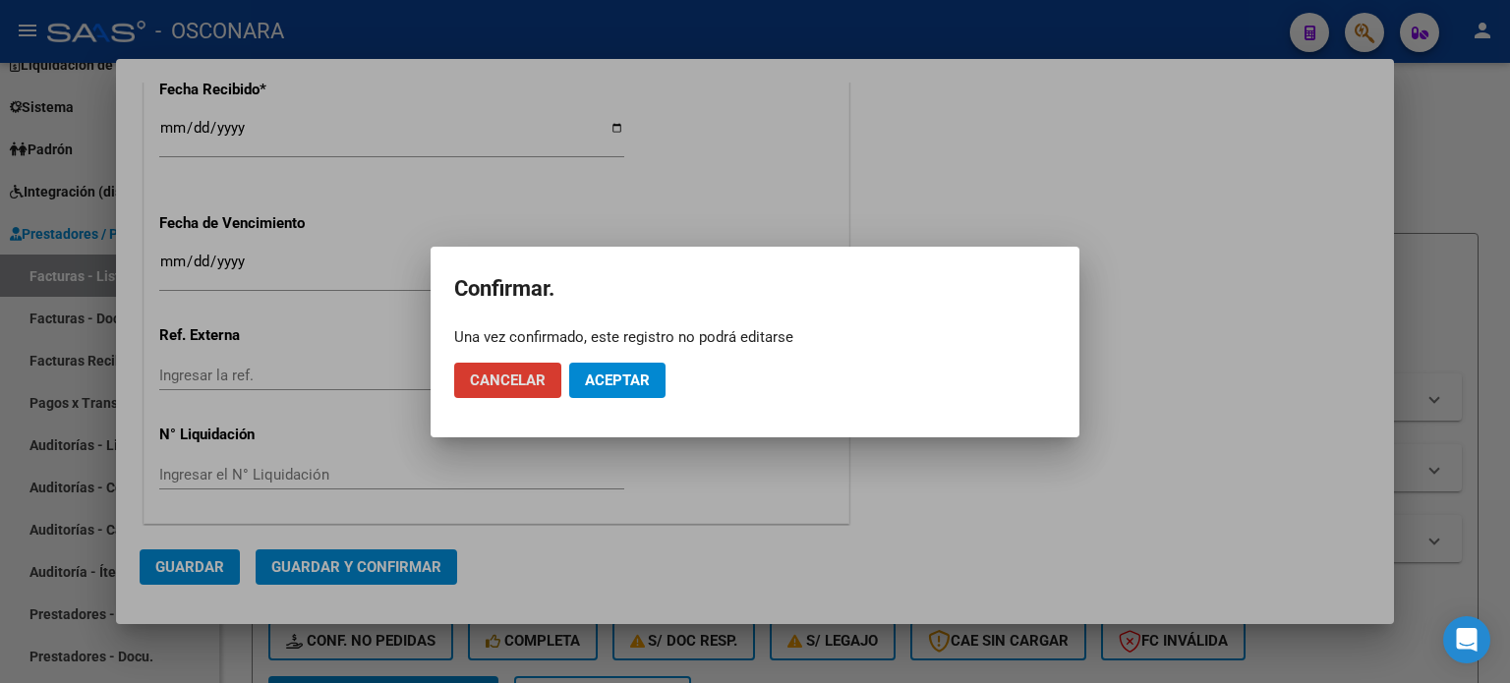
click at [637, 391] on button "Aceptar" at bounding box center [617, 380] width 96 height 35
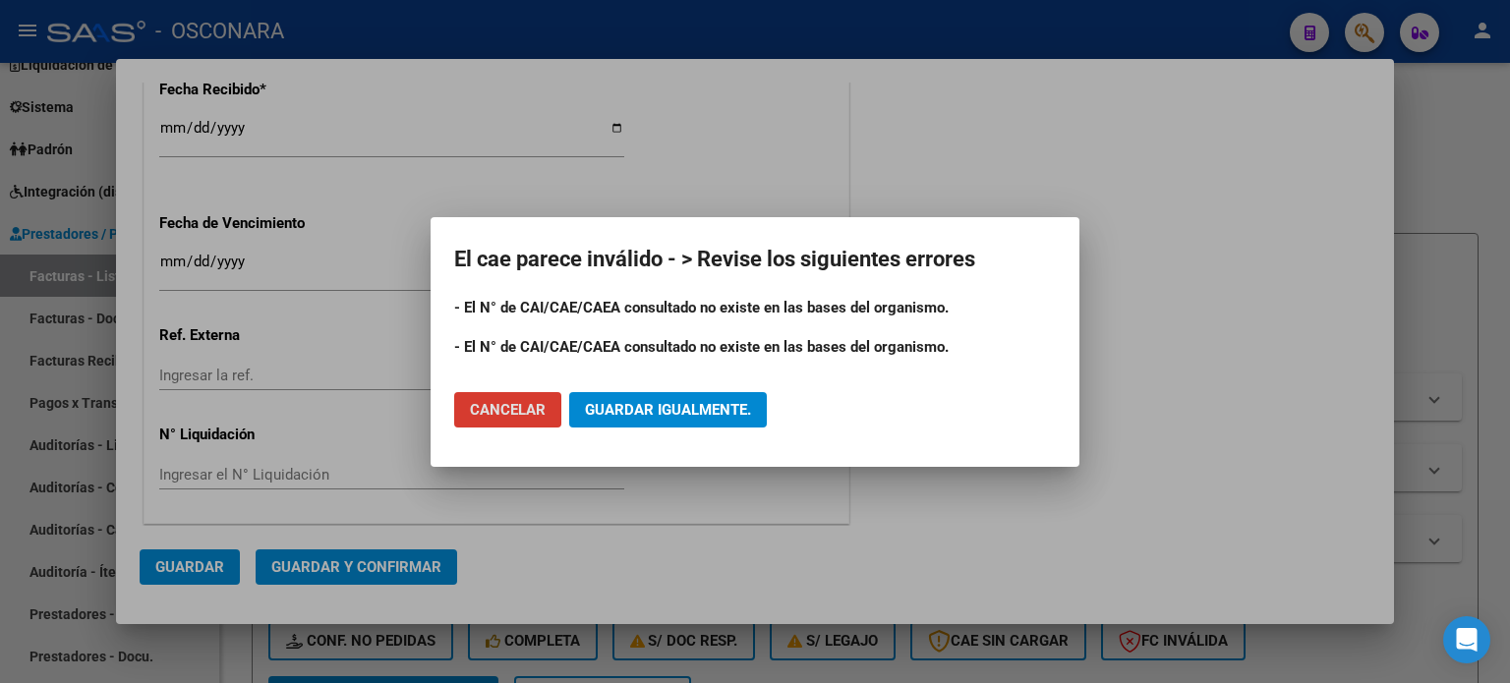
click at [708, 401] on span "Guardar igualmente." at bounding box center [668, 410] width 166 height 18
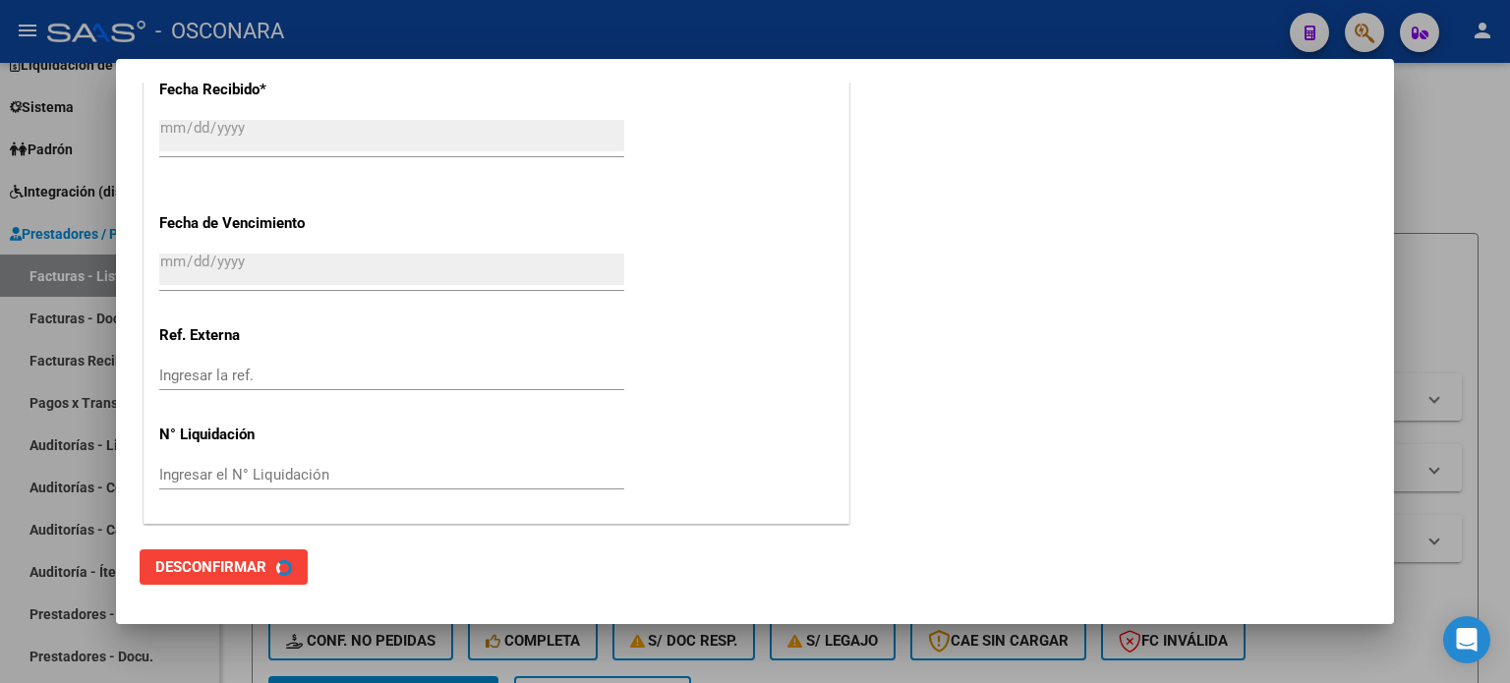
scroll to position [0, 0]
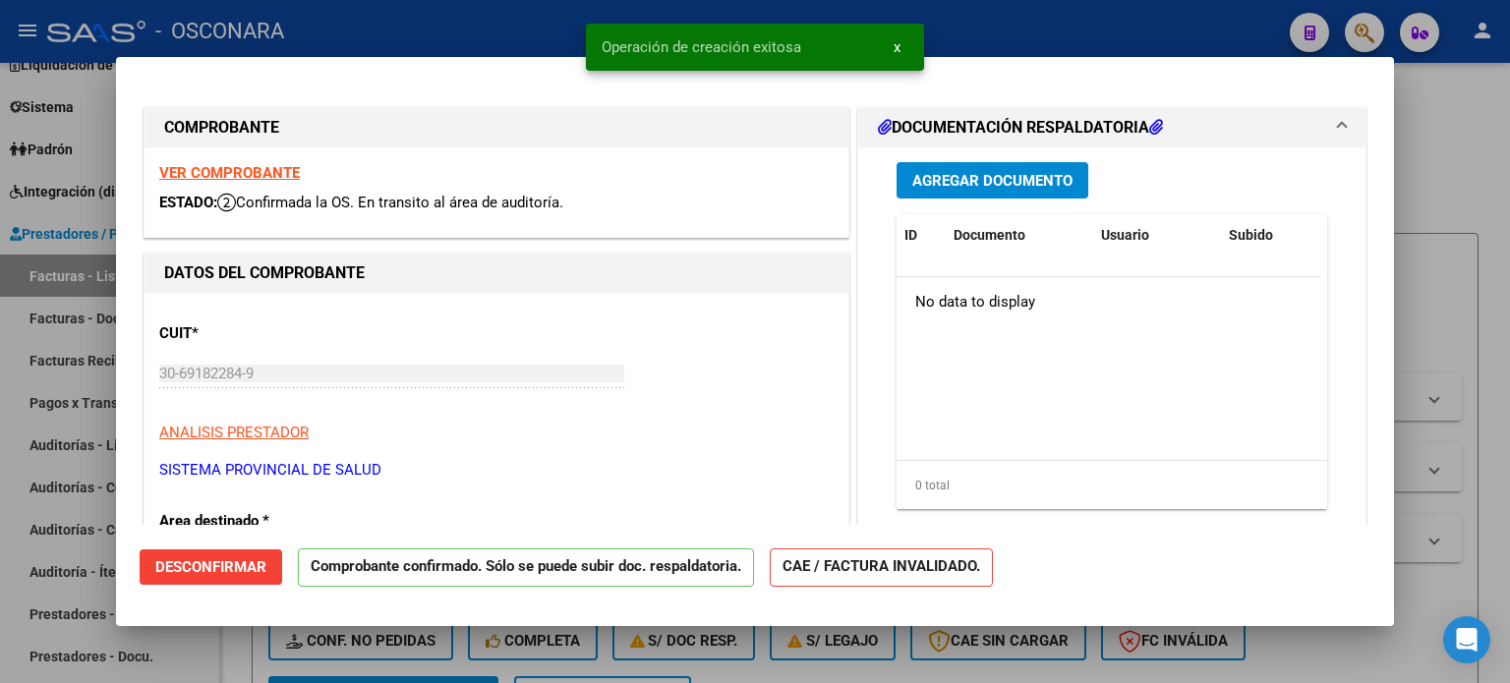
click at [1477, 162] on div at bounding box center [755, 341] width 1510 height 683
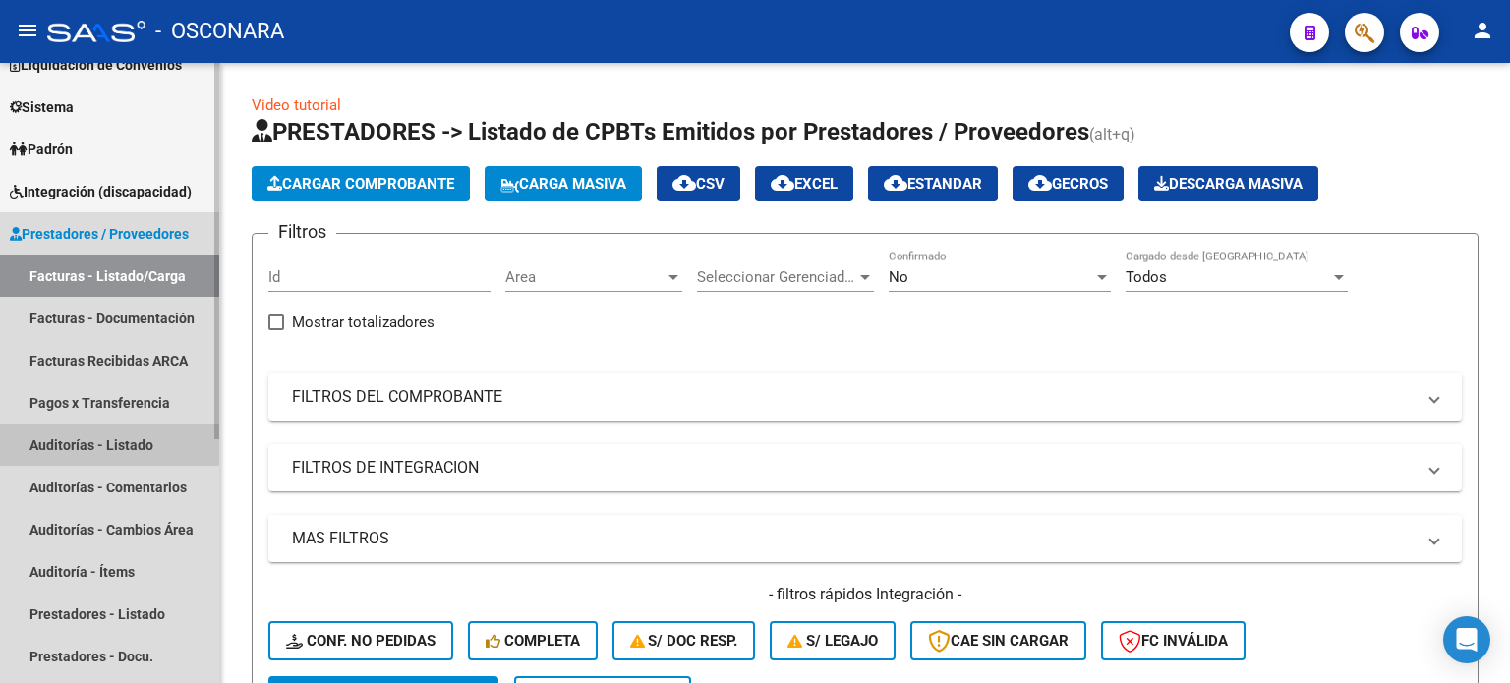
click at [79, 442] on link "Auditorías - Listado" at bounding box center [109, 445] width 219 height 42
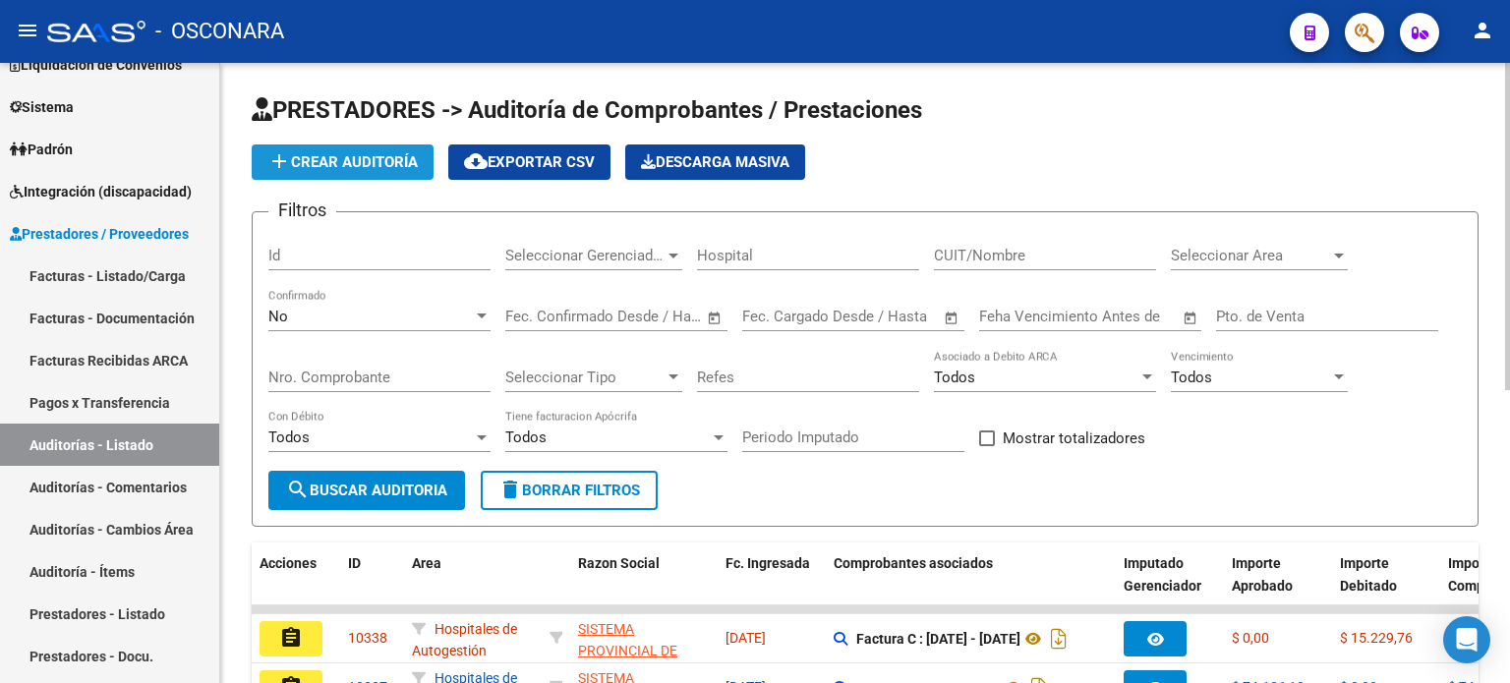
click at [360, 166] on span "add Crear Auditoría" at bounding box center [342, 162] width 150 height 18
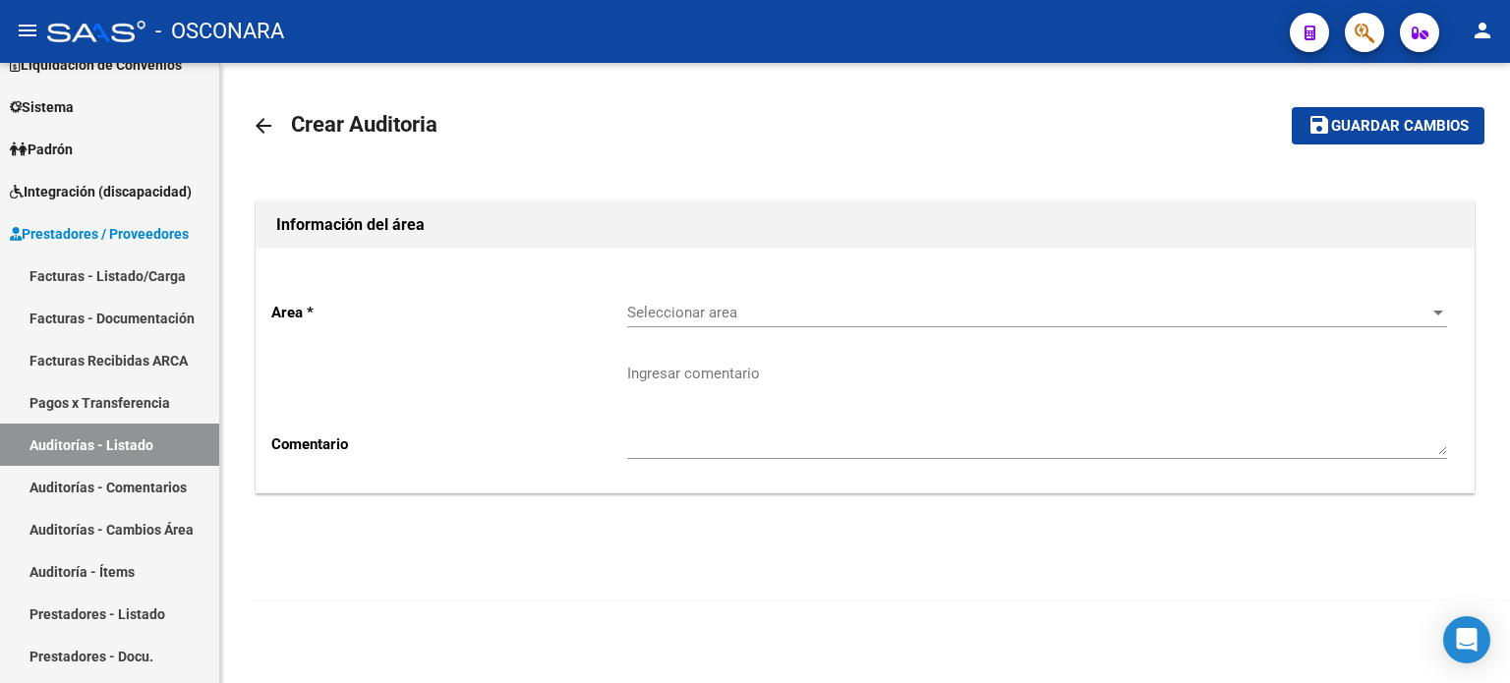
click at [897, 314] on span "Seleccionar area" at bounding box center [1028, 313] width 802 height 18
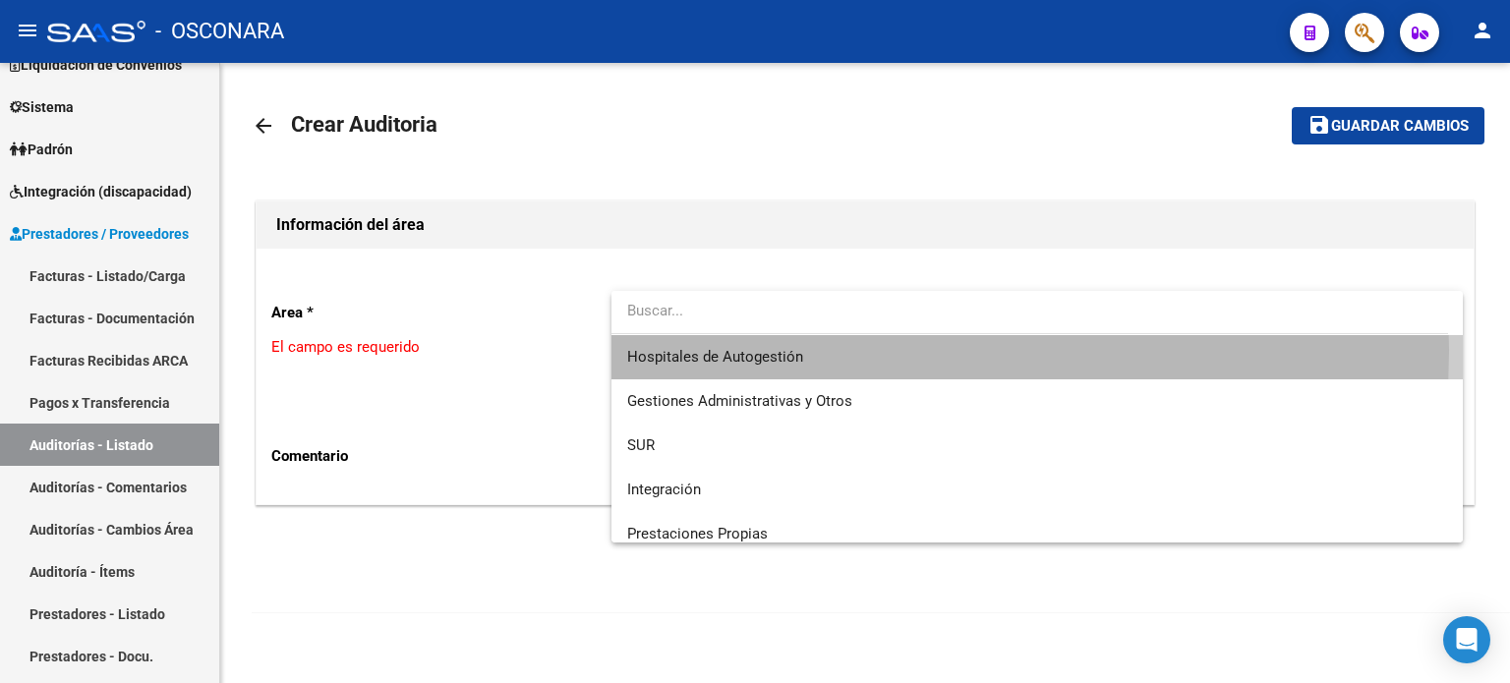
click at [830, 350] on span "Hospitales de Autogestión" at bounding box center [1037, 357] width 820 height 44
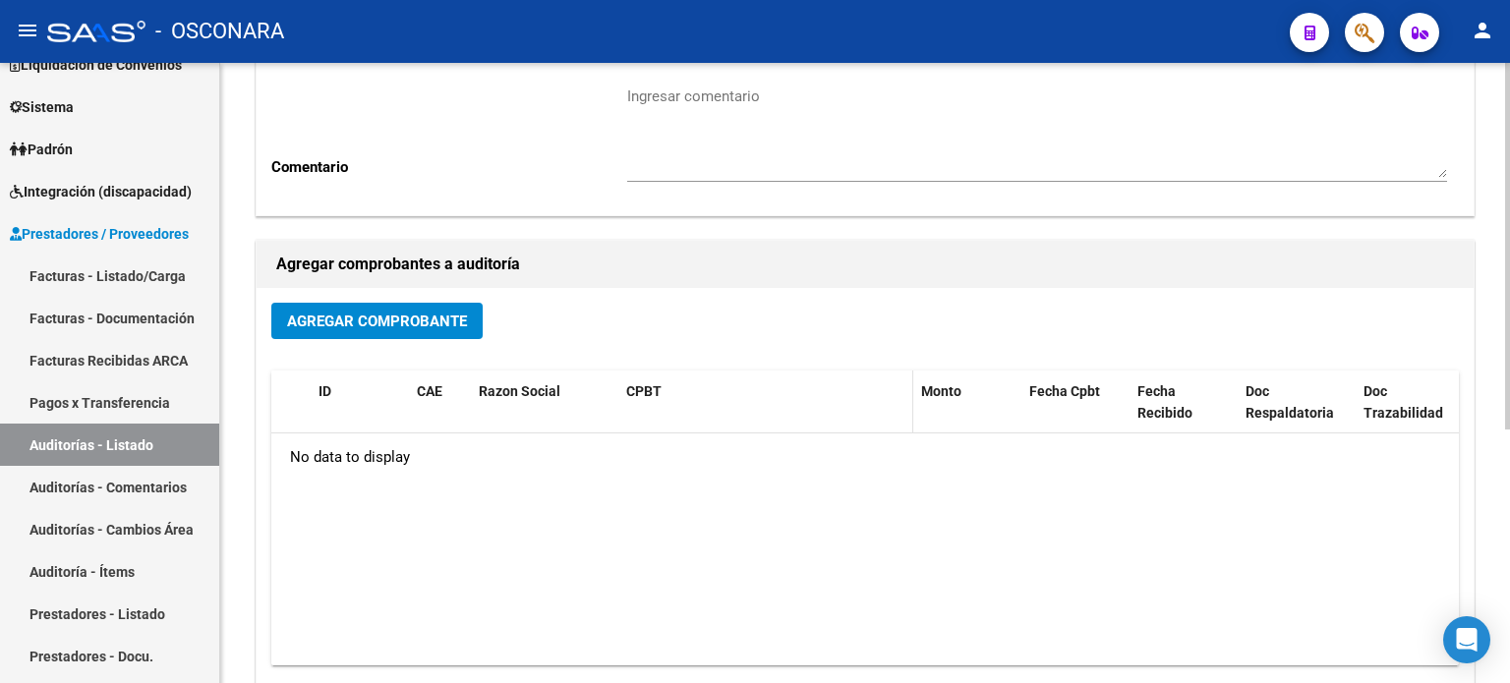
scroll to position [295, 0]
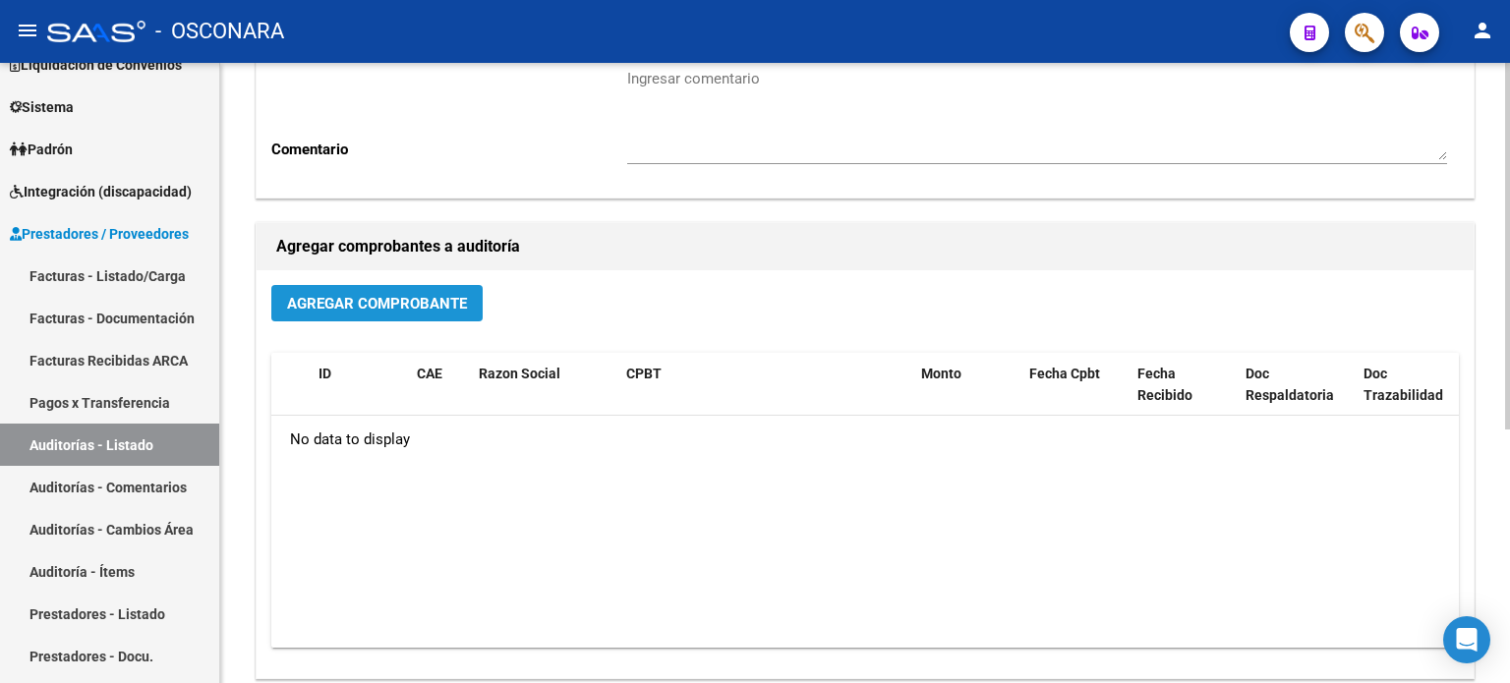
click at [444, 314] on button "Agregar Comprobante" at bounding box center [376, 303] width 211 height 36
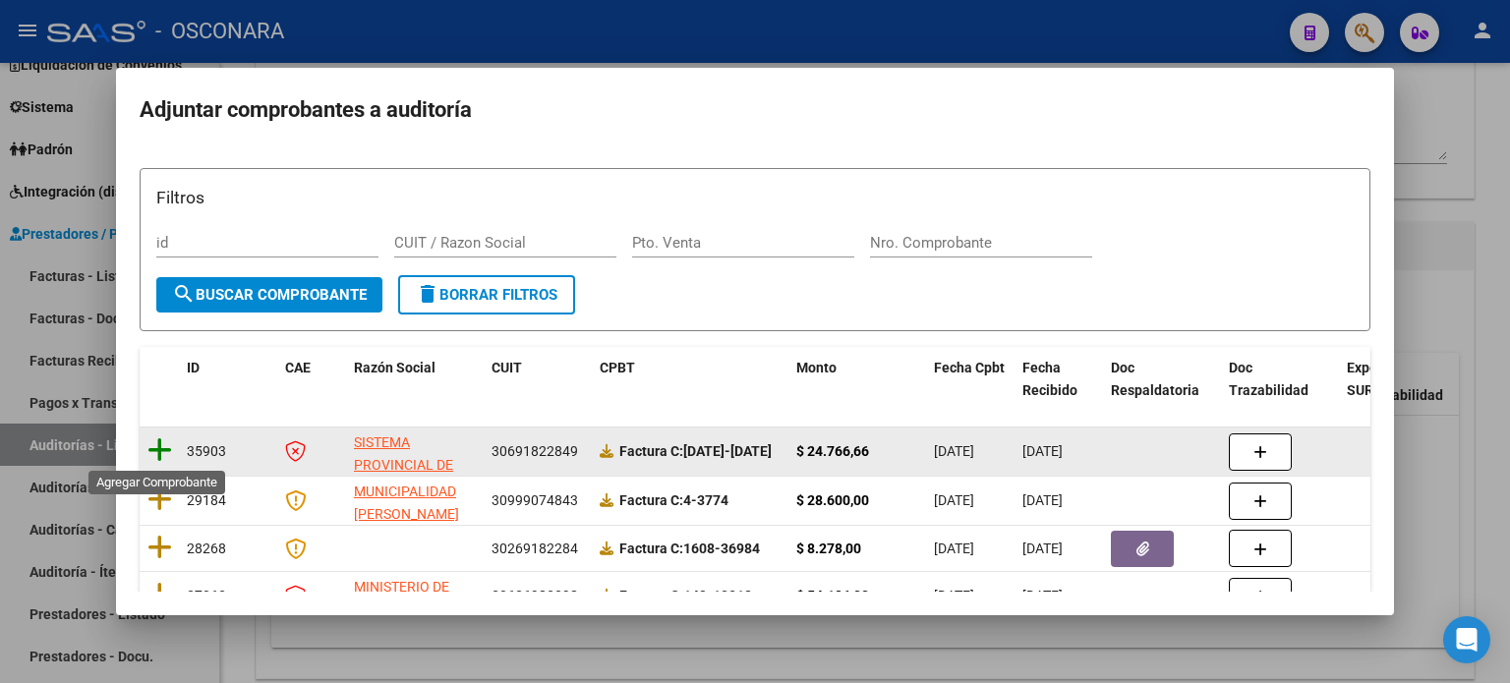
click at [154, 446] on icon at bounding box center [160, 451] width 25 height 28
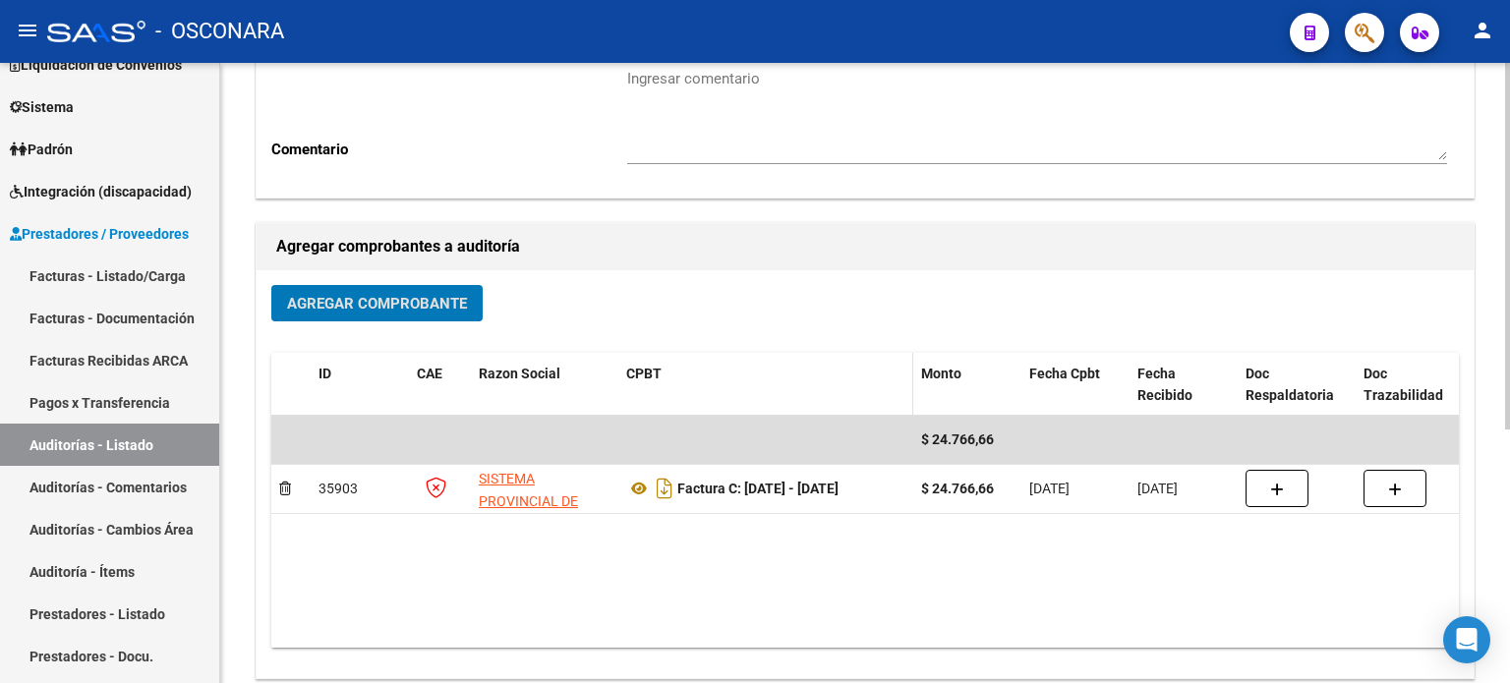
scroll to position [0, 0]
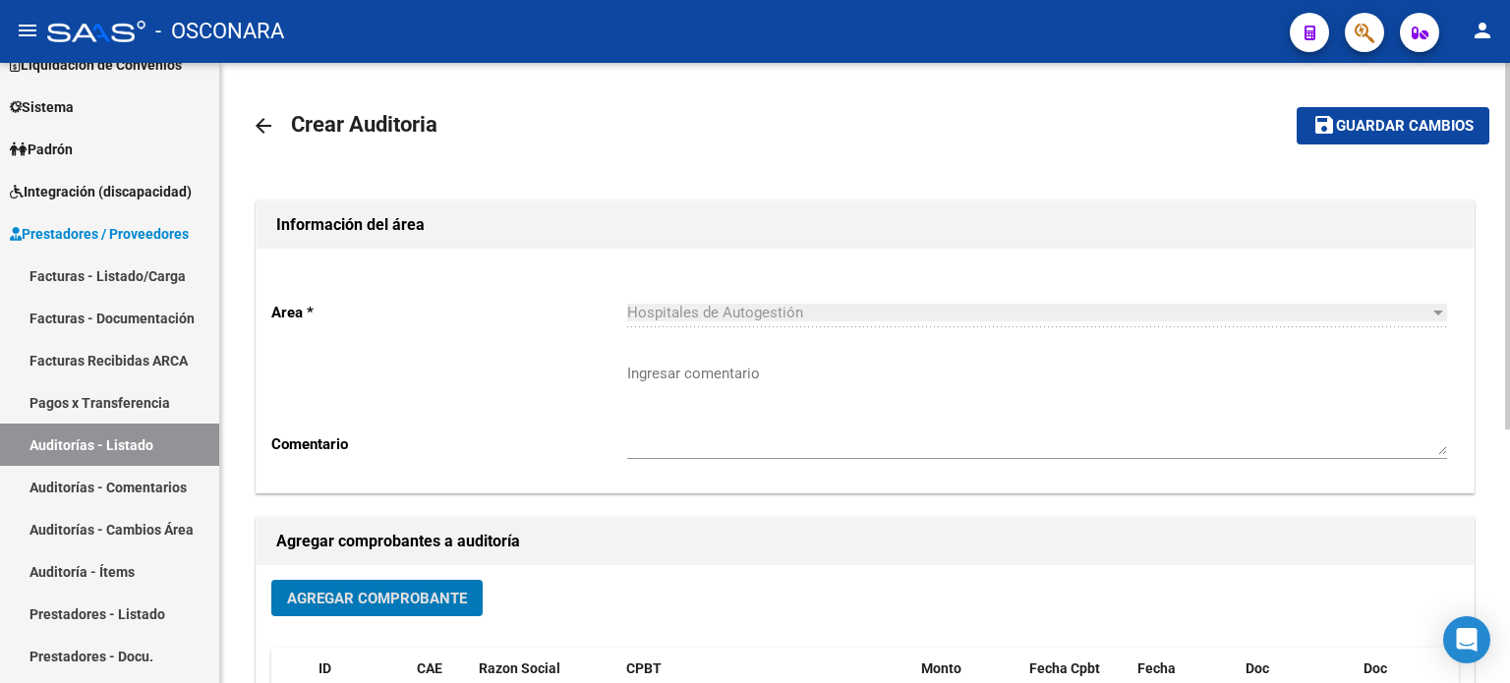
click at [1365, 120] on span "Guardar cambios" at bounding box center [1405, 127] width 138 height 18
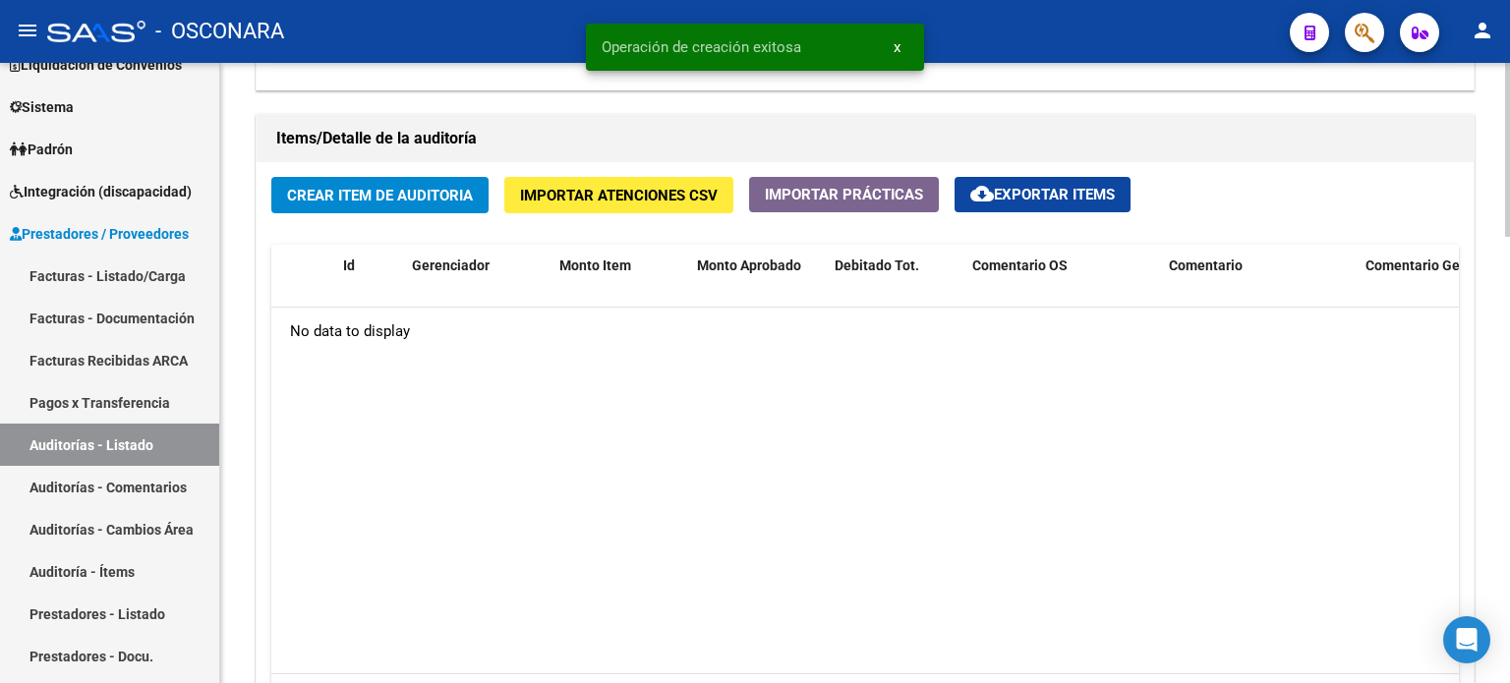
scroll to position [1377, 0]
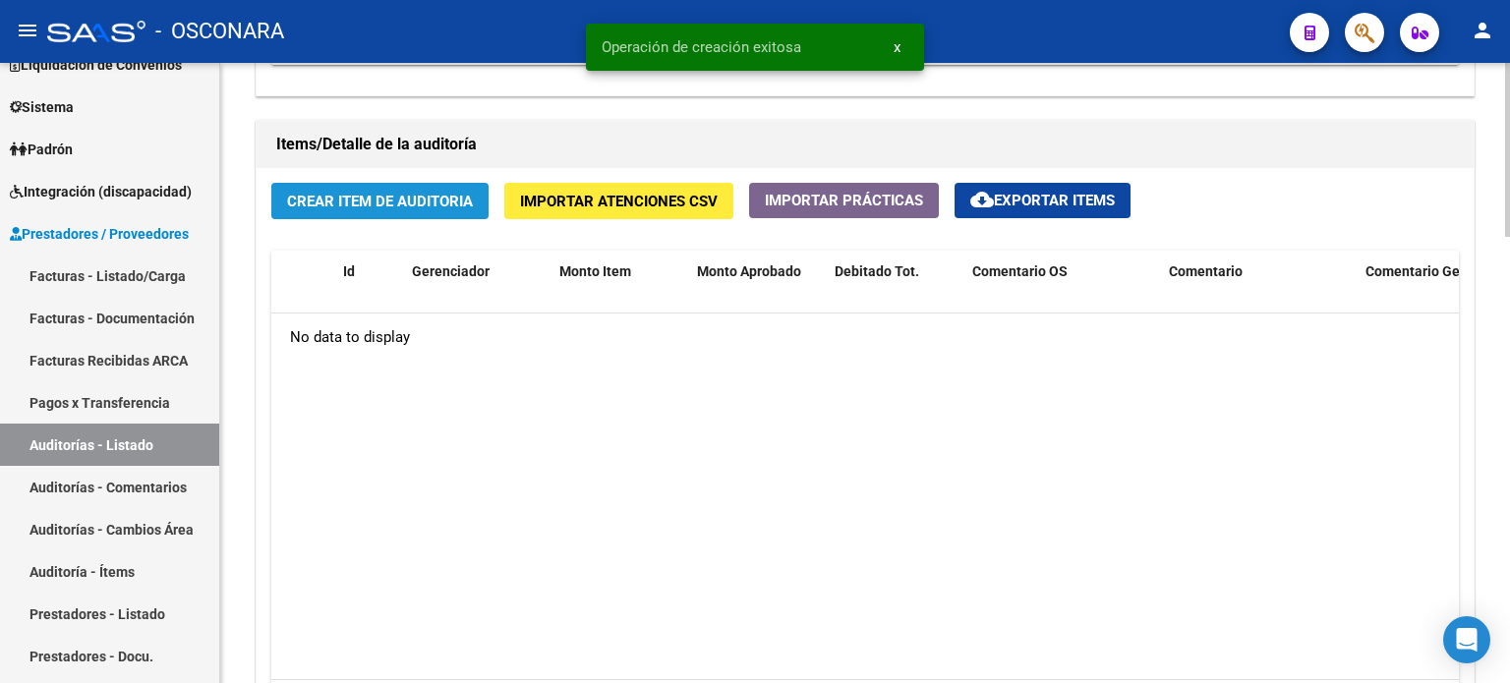
click at [404, 193] on span "Crear Item de Auditoria" at bounding box center [380, 202] width 186 height 18
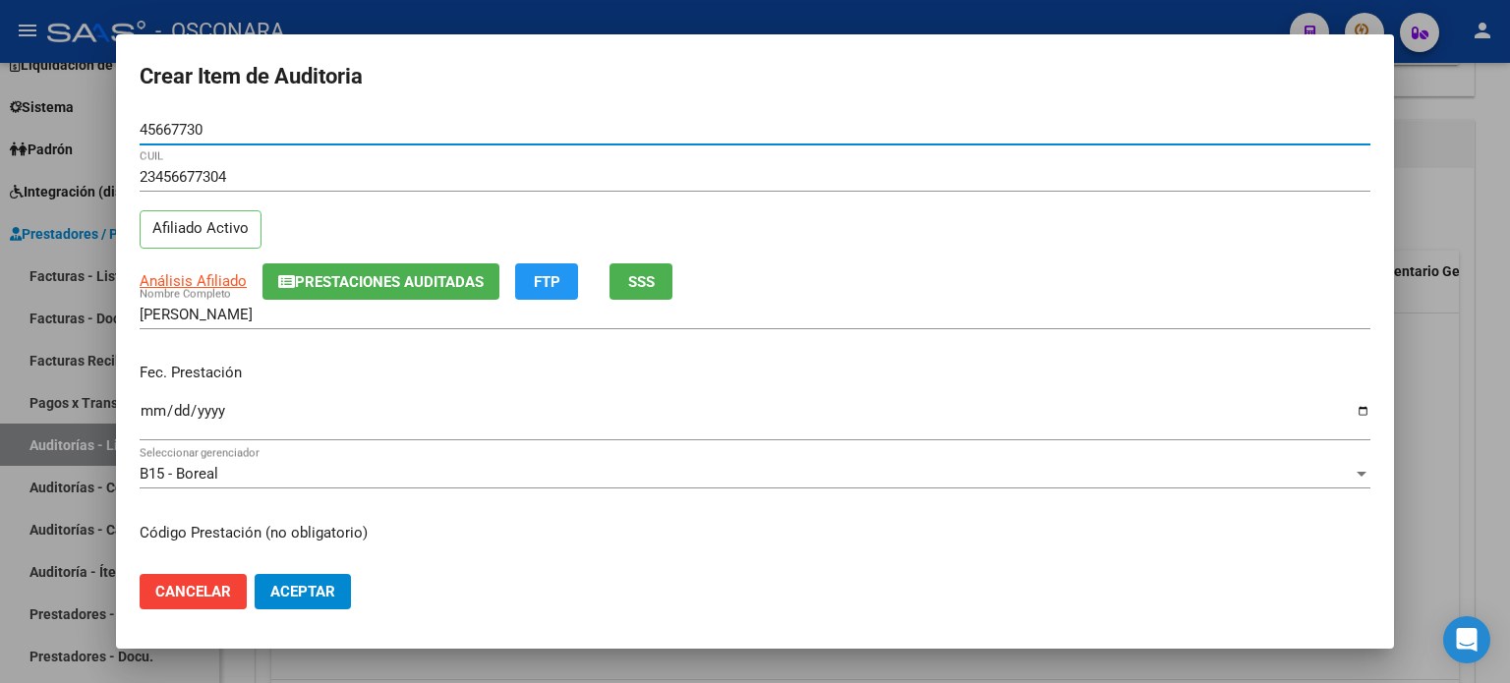
click at [154, 408] on input "Ingresar la fecha" at bounding box center [755, 418] width 1231 height 31
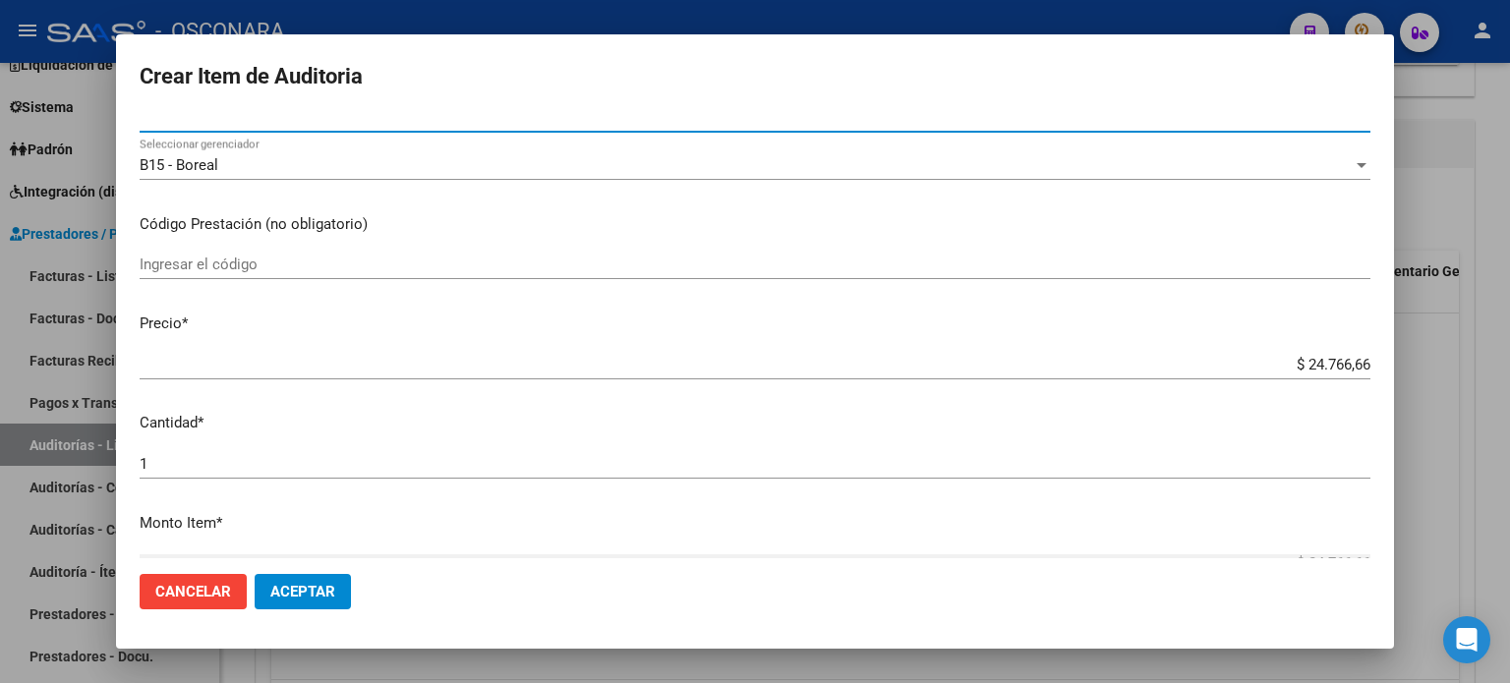
scroll to position [295, 0]
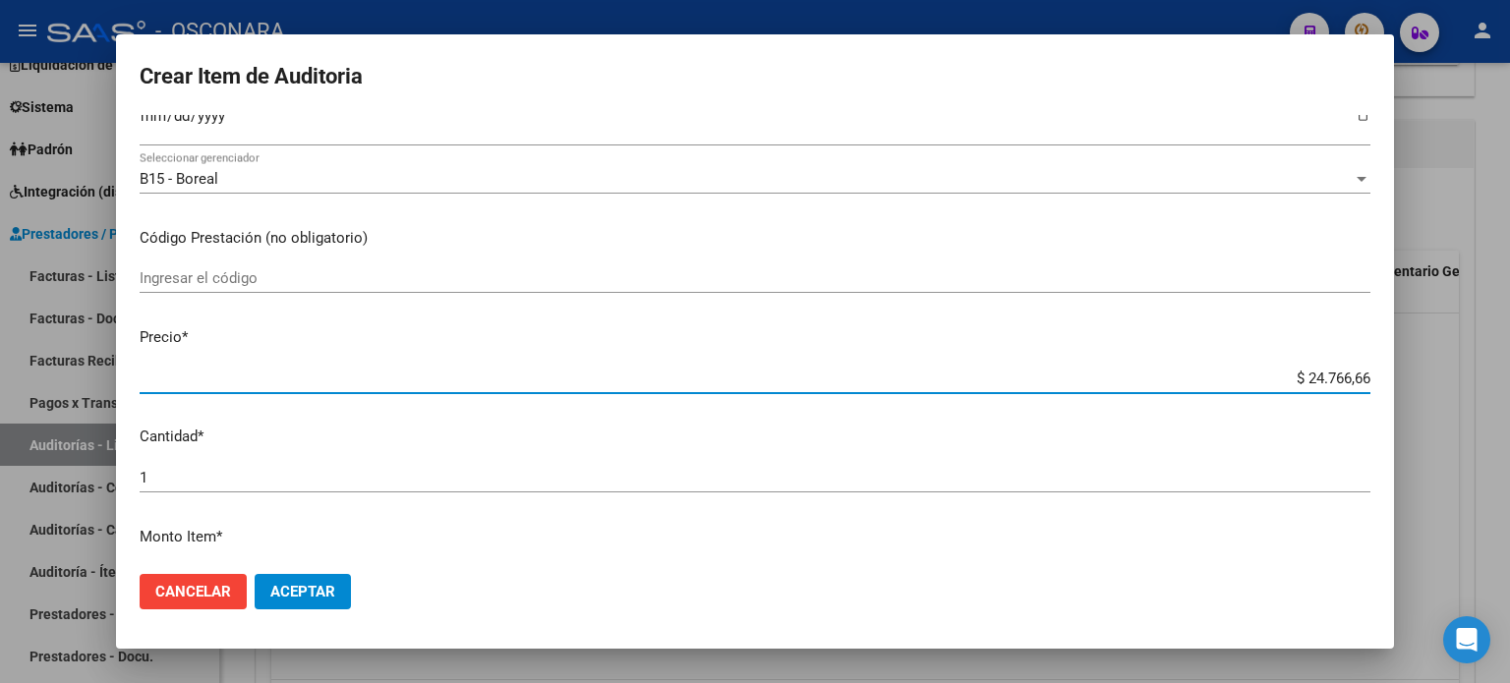
drag, startPoint x: 1290, startPoint y: 374, endPoint x: 1399, endPoint y: 377, distance: 109.2
click at [1388, 381] on mat-dialog-content "45667730 Nro Documento 23456677304 CUIL Afiliado Activo Análisis Afiliado Prest…" at bounding box center [755, 337] width 1278 height 444
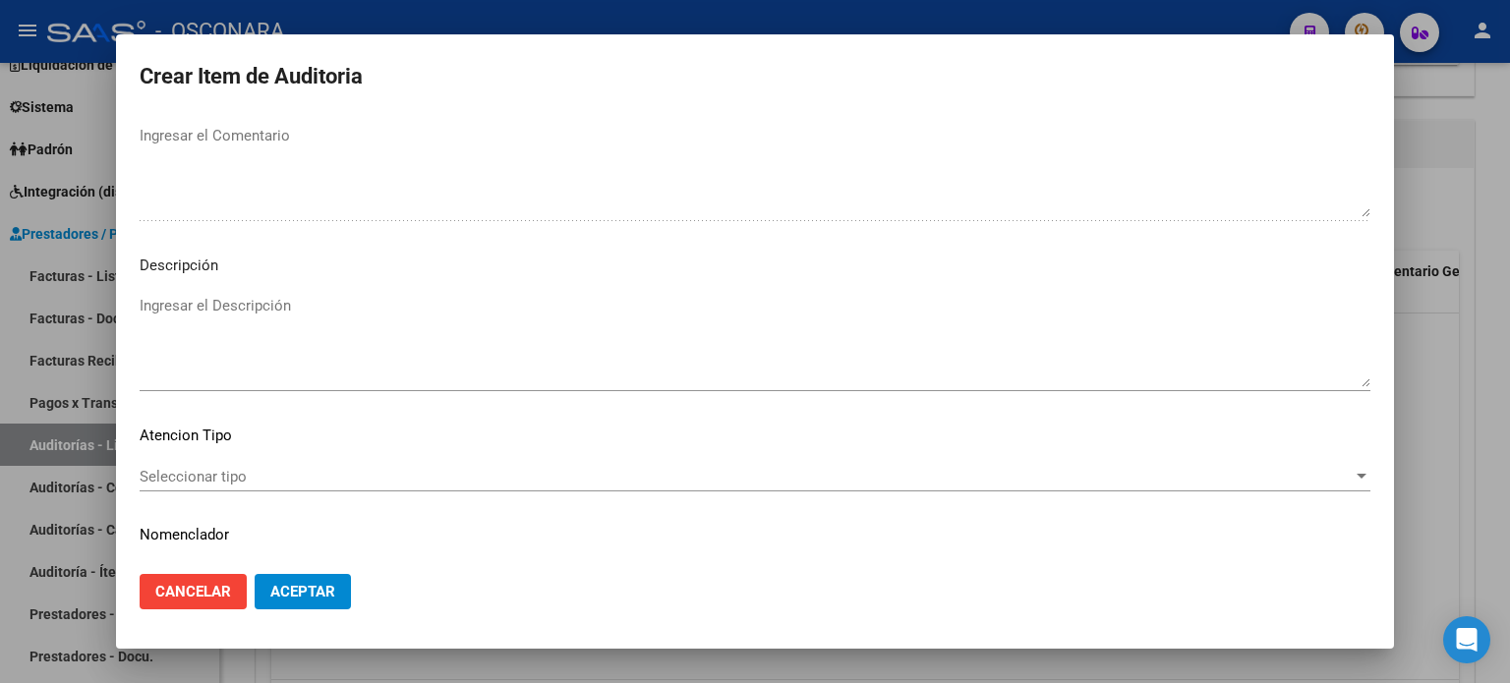
scroll to position [1326, 0]
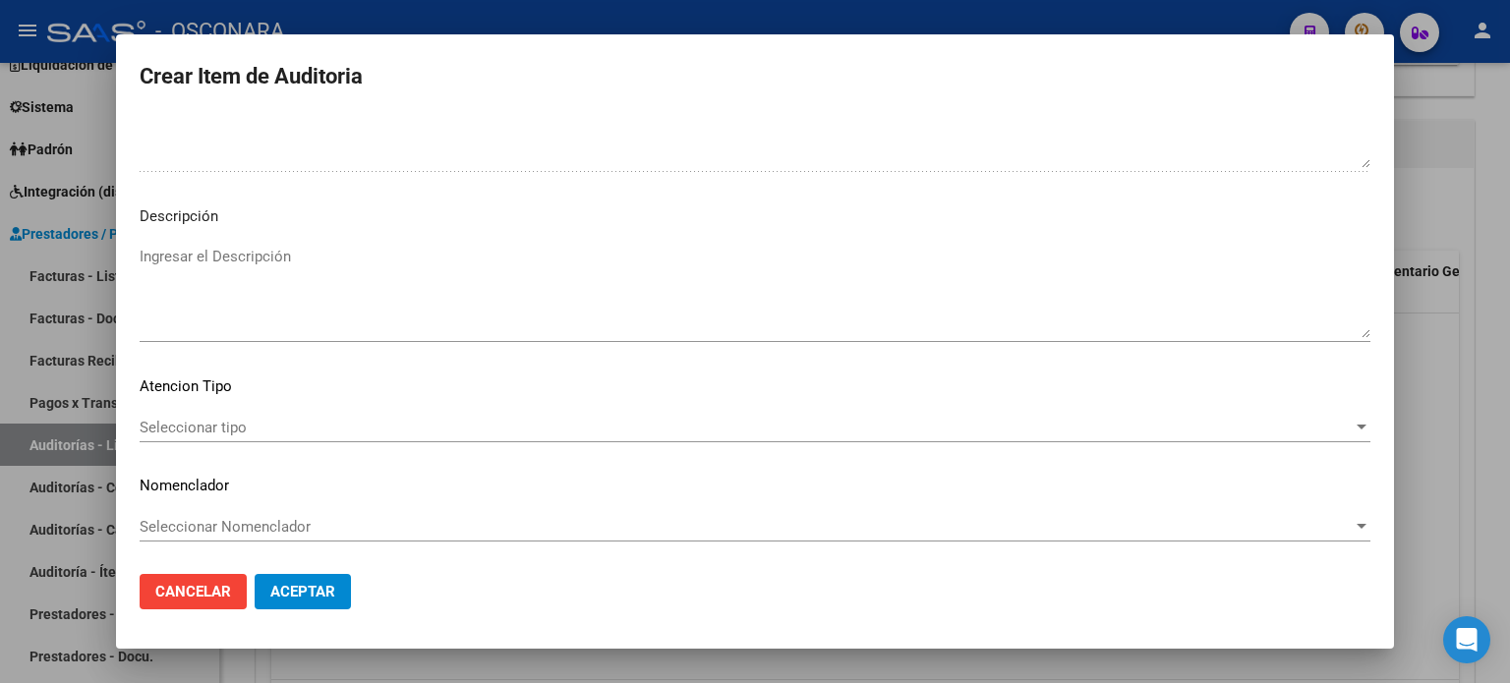
click at [174, 251] on textarea "Ingresar el Descripción" at bounding box center [755, 292] width 1231 height 92
click at [164, 414] on div "Seleccionar tipo Seleccionar tipo" at bounding box center [755, 428] width 1231 height 30
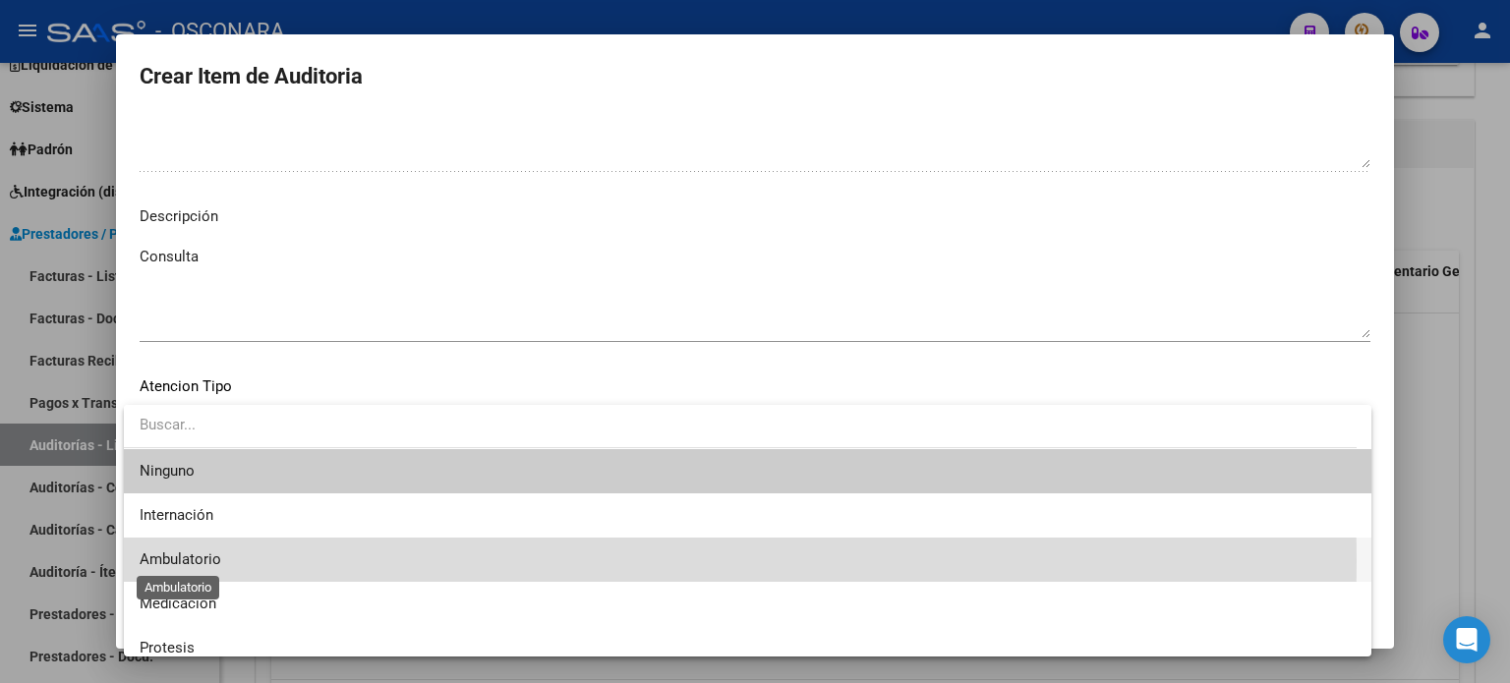
click at [200, 562] on span "Ambulatorio" at bounding box center [181, 560] width 82 height 18
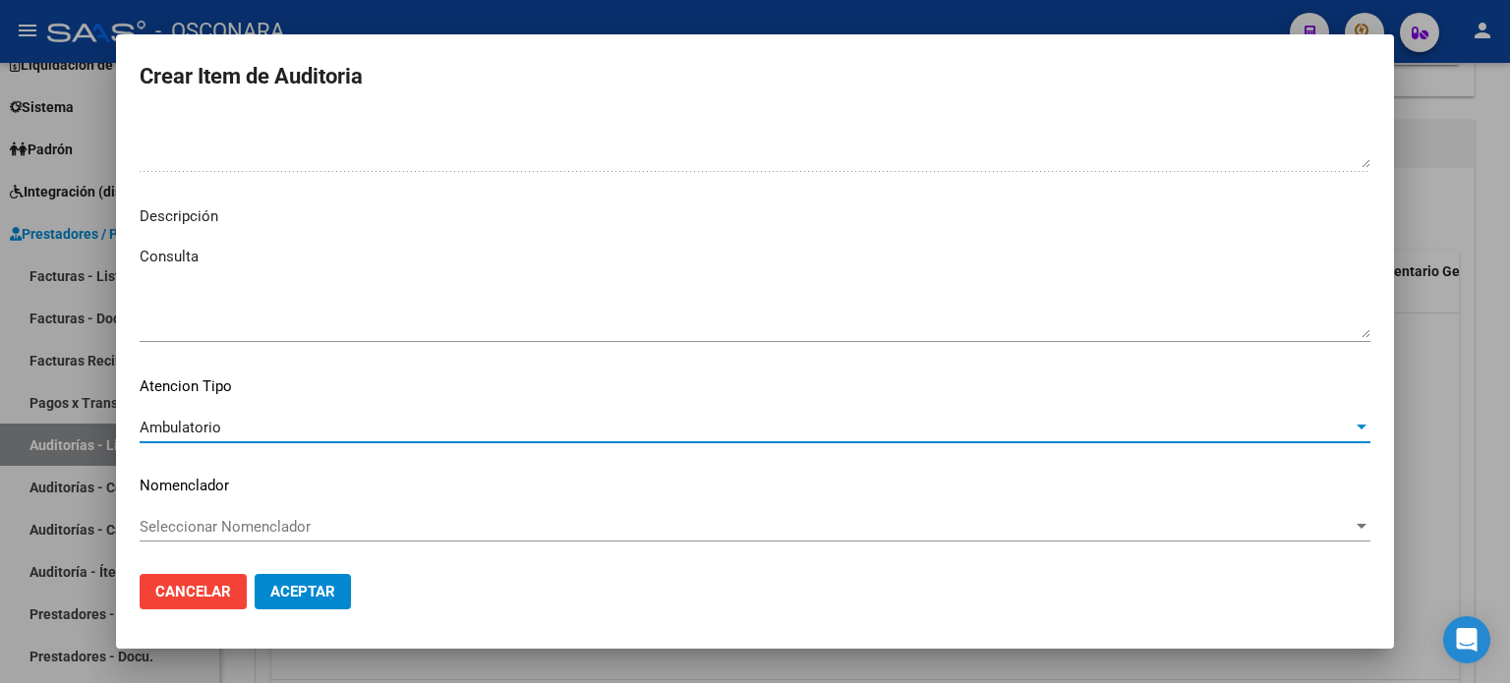
click at [333, 587] on span "Aceptar" at bounding box center [302, 592] width 65 height 18
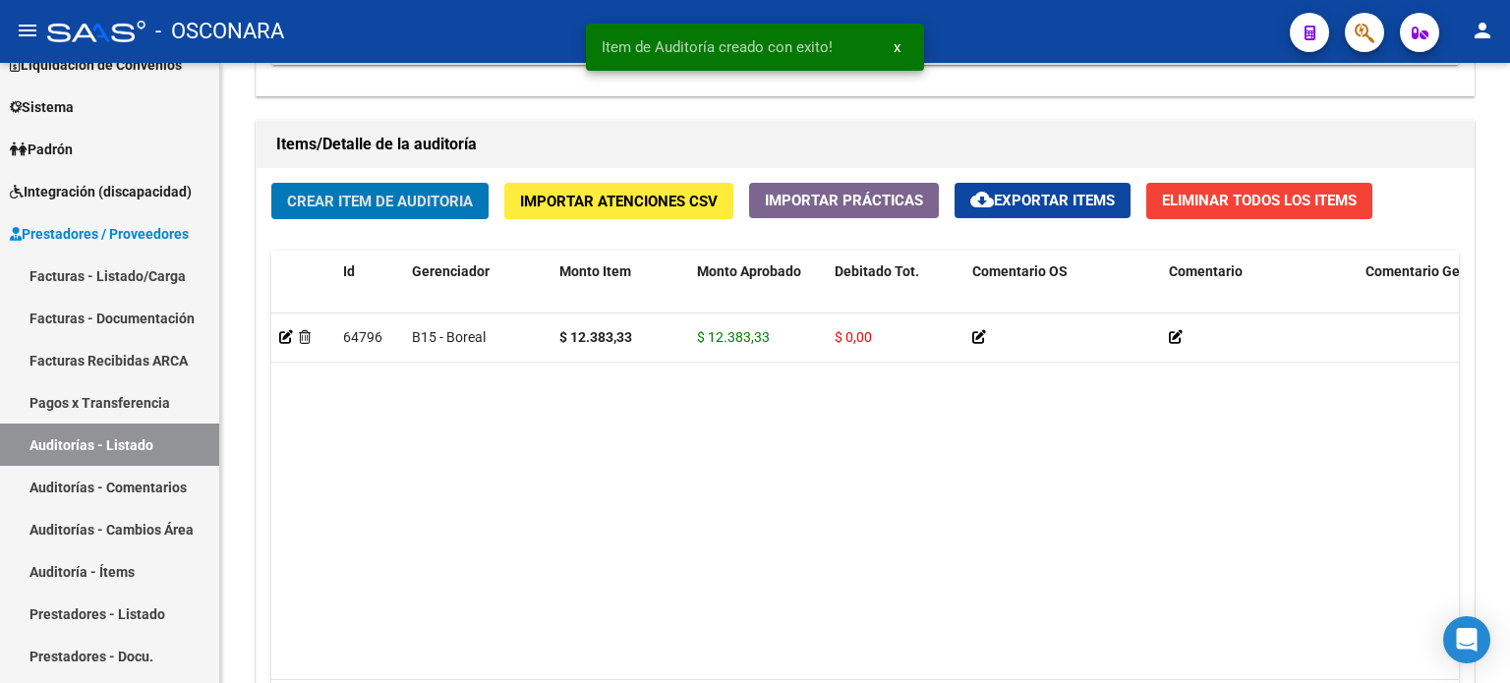
scroll to position [1378, 0]
click at [398, 195] on span "Crear Item de Auditoria" at bounding box center [380, 202] width 186 height 18
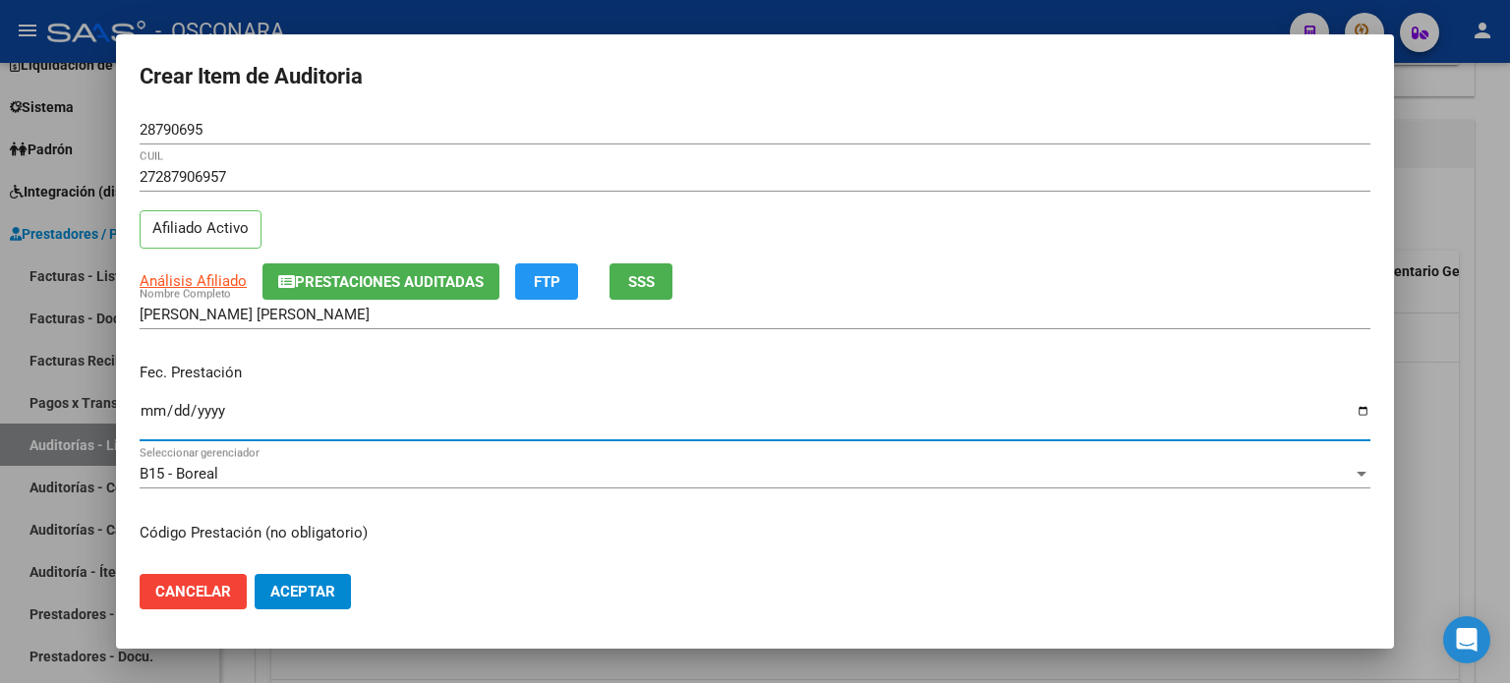
click at [149, 410] on input "Ingresar la fecha" at bounding box center [755, 418] width 1231 height 31
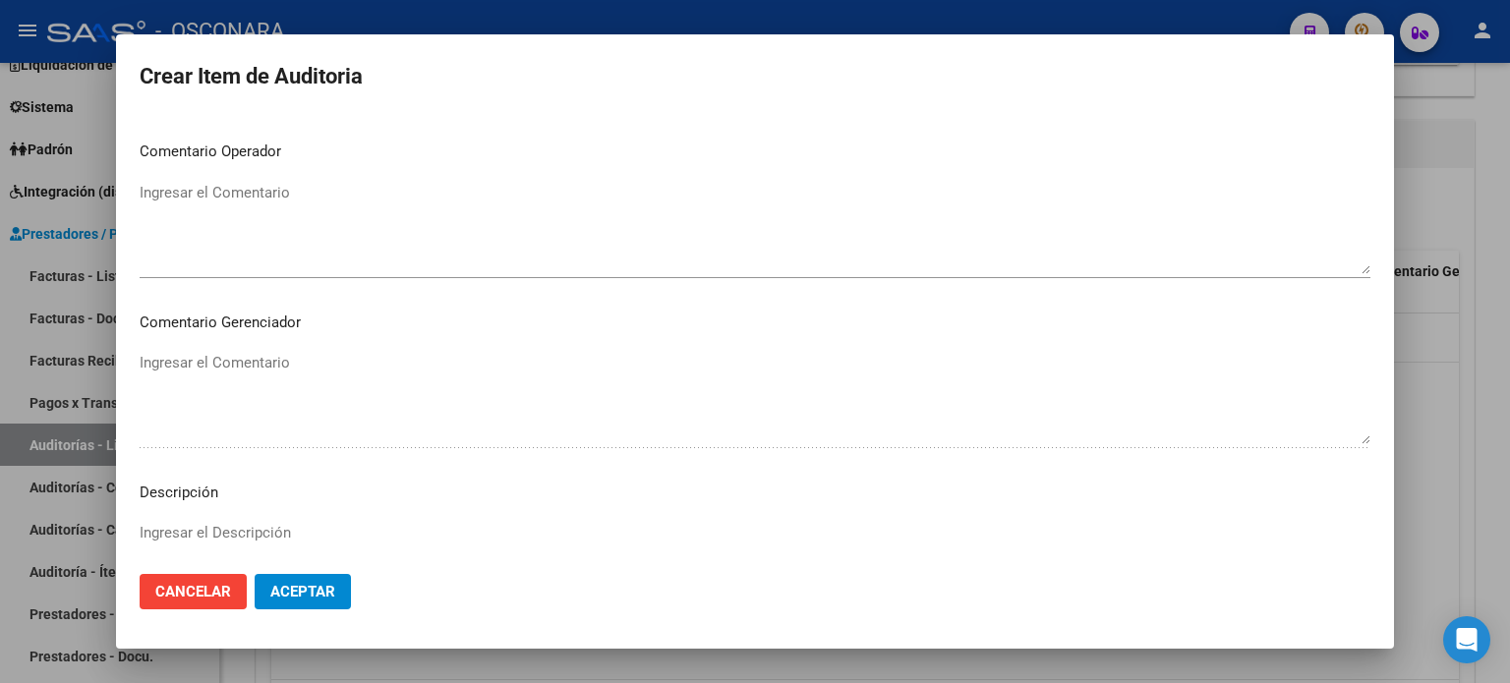
scroll to position [1082, 0]
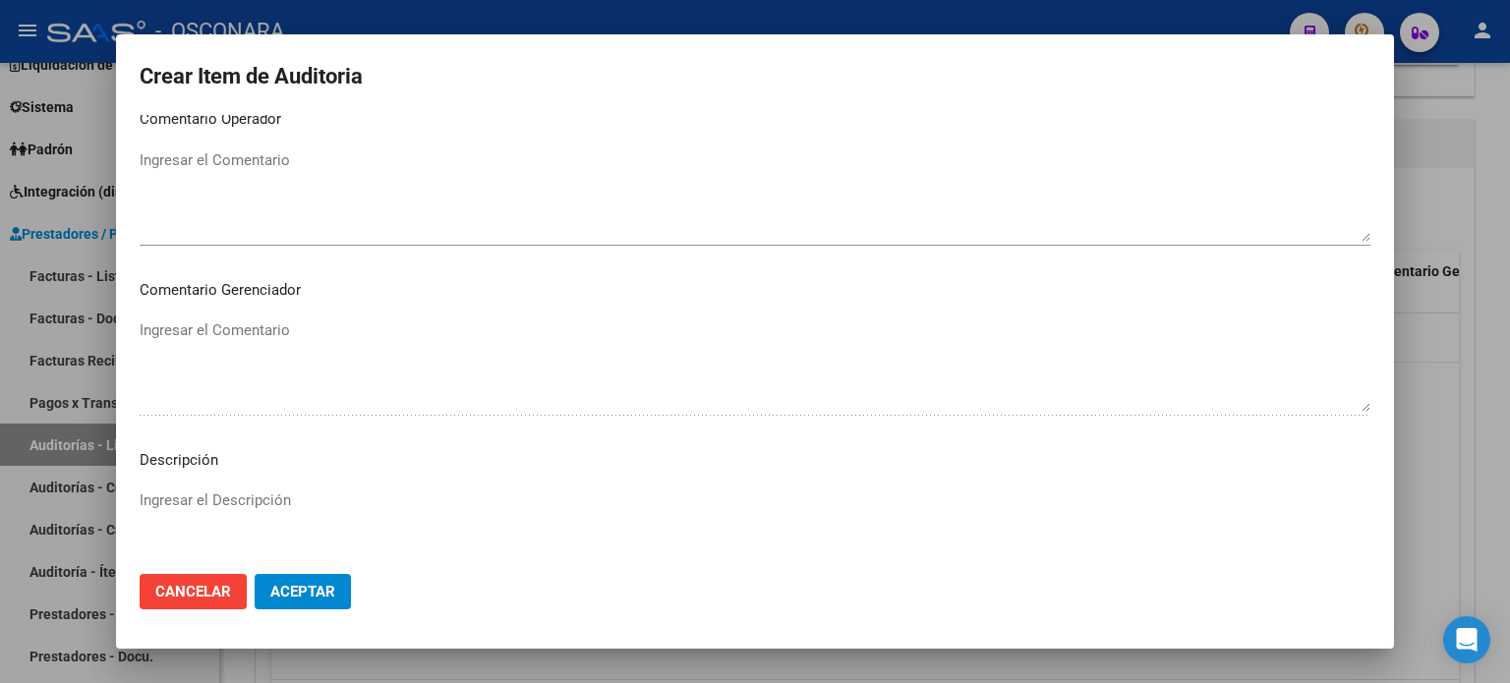
click at [257, 495] on textarea "Ingresar el Descripción" at bounding box center [755, 536] width 1231 height 92
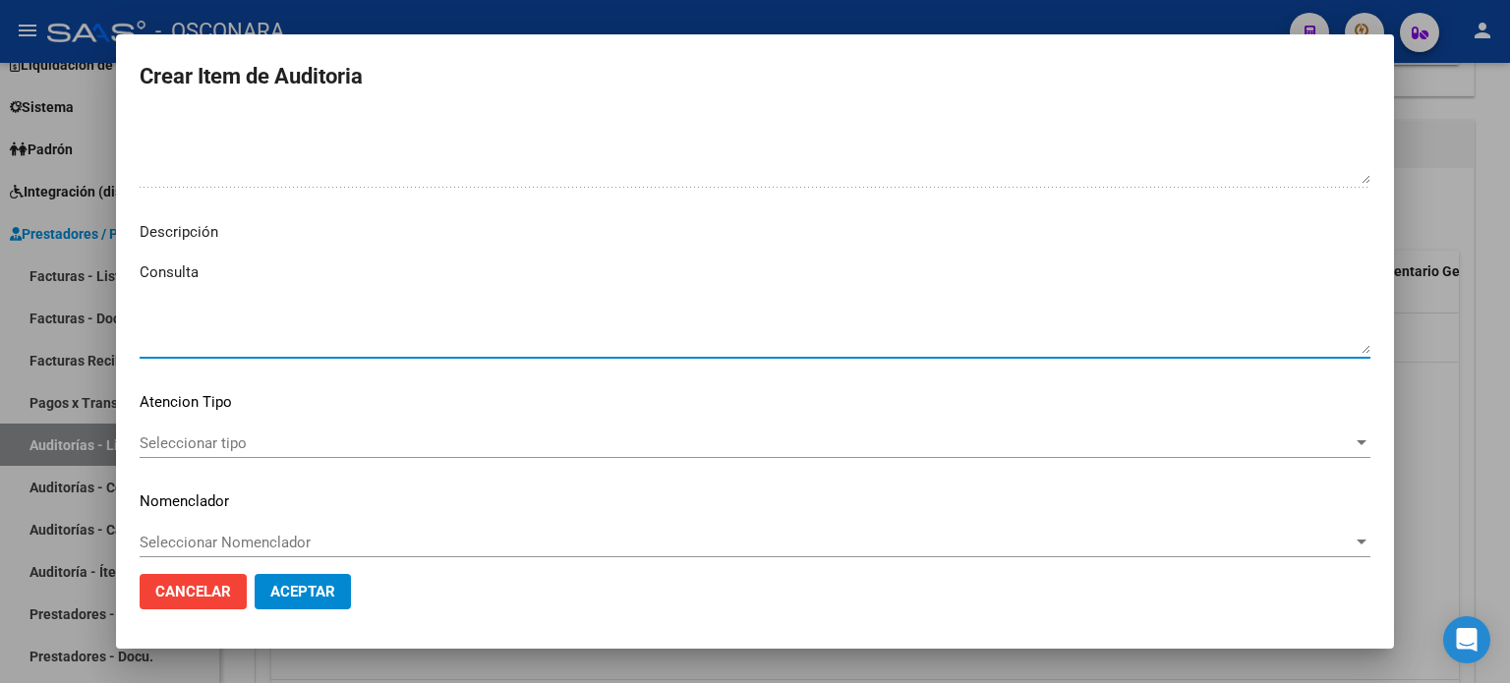
scroll to position [1326, 0]
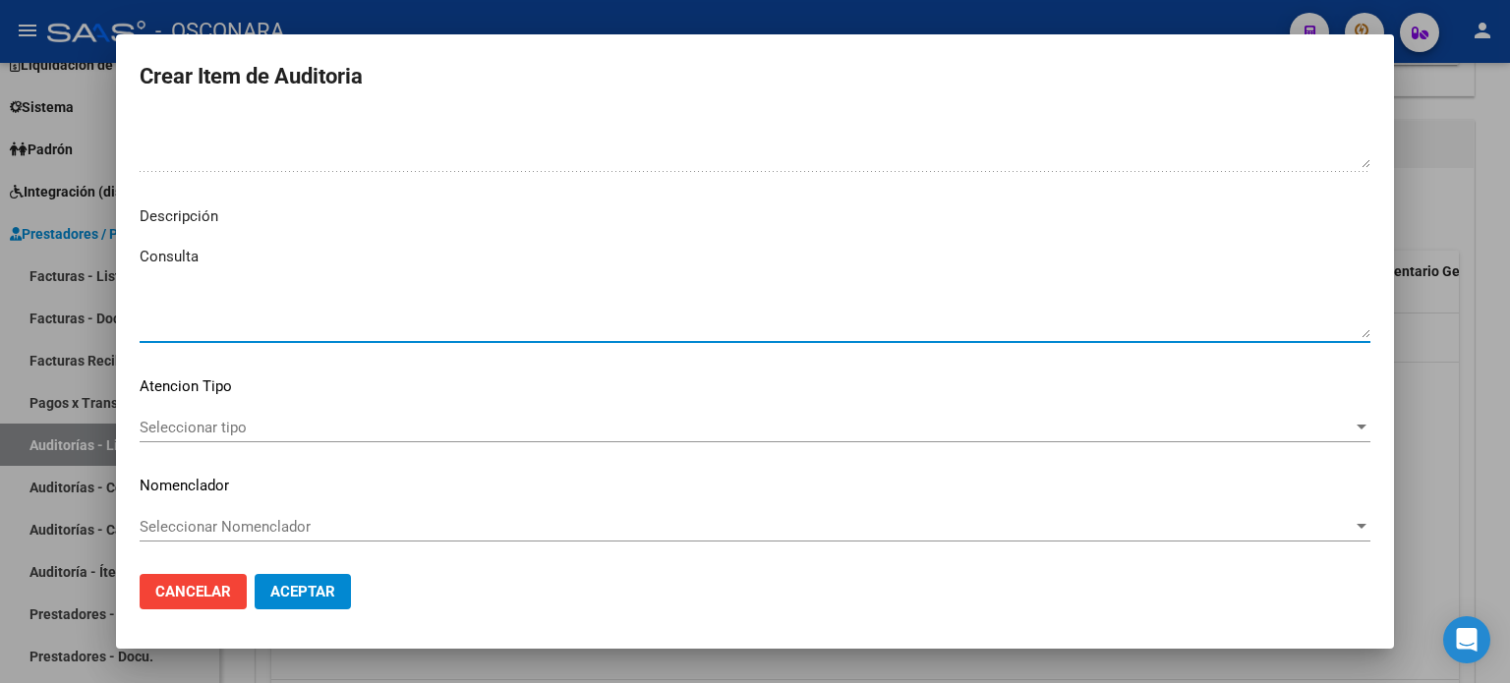
click at [257, 425] on span "Seleccionar tipo" at bounding box center [746, 428] width 1213 height 18
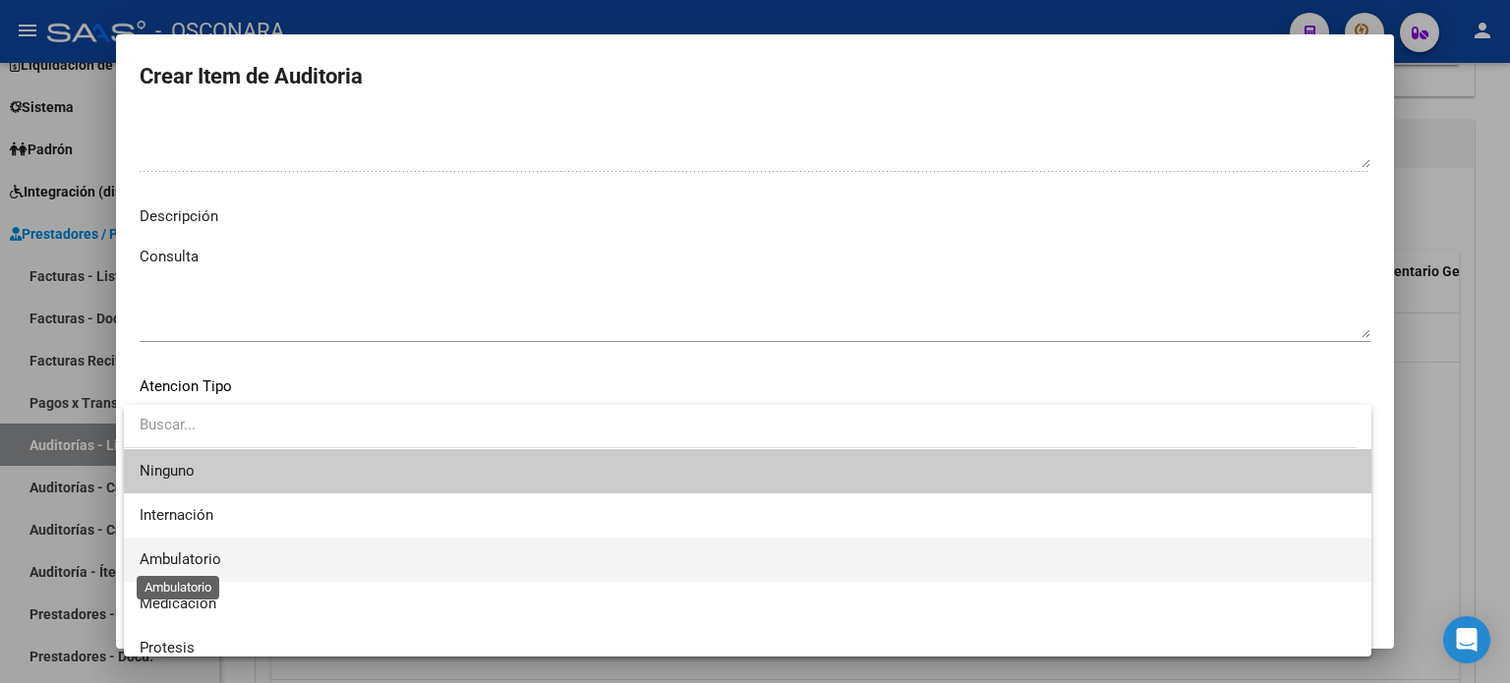
click at [207, 562] on span "Ambulatorio" at bounding box center [181, 560] width 82 height 18
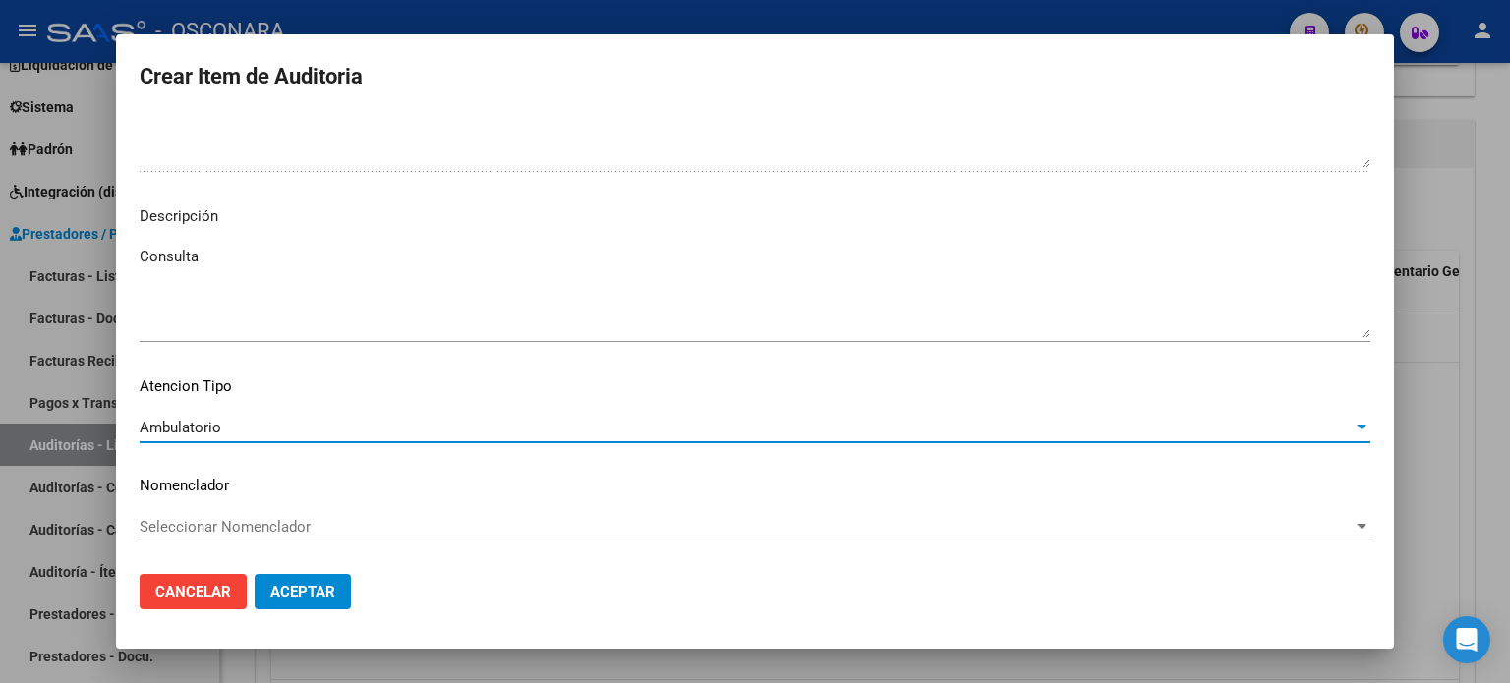
click at [296, 583] on span "Aceptar" at bounding box center [302, 592] width 65 height 18
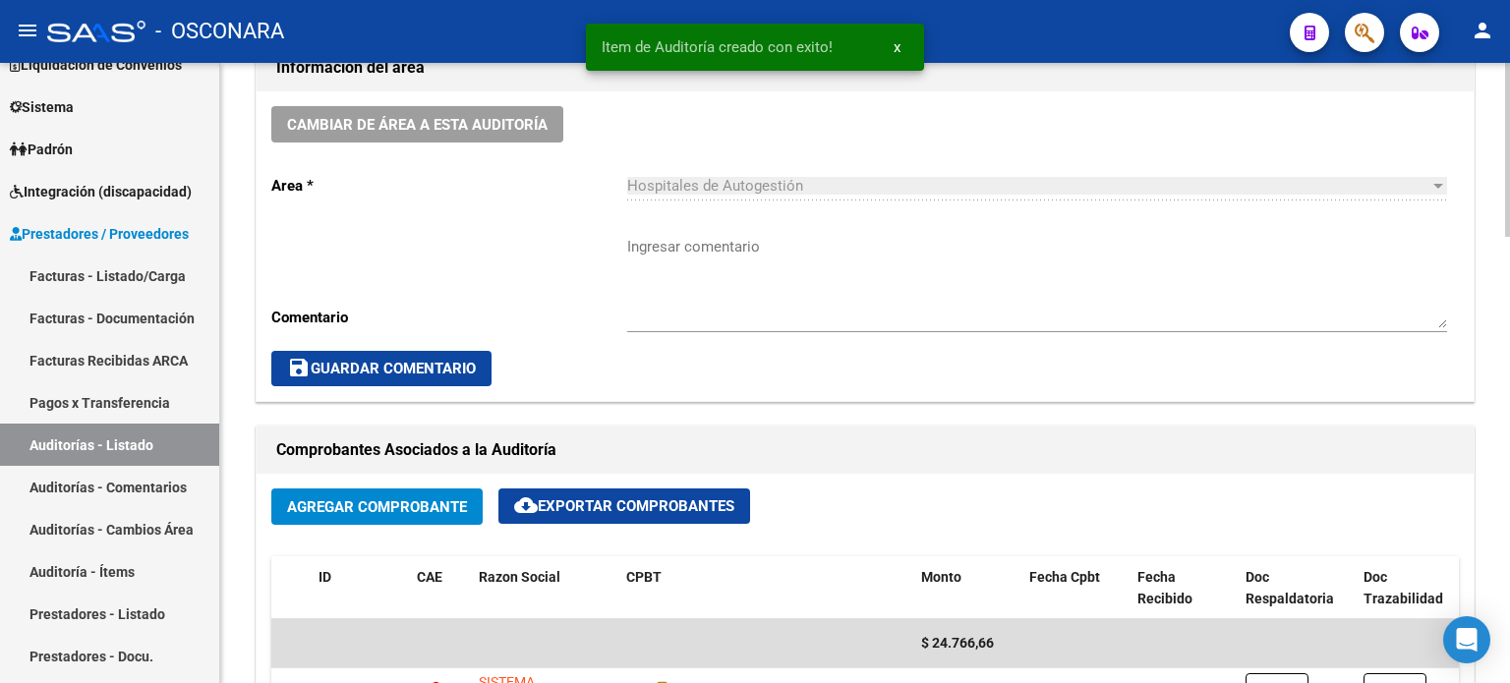
scroll to position [0, 0]
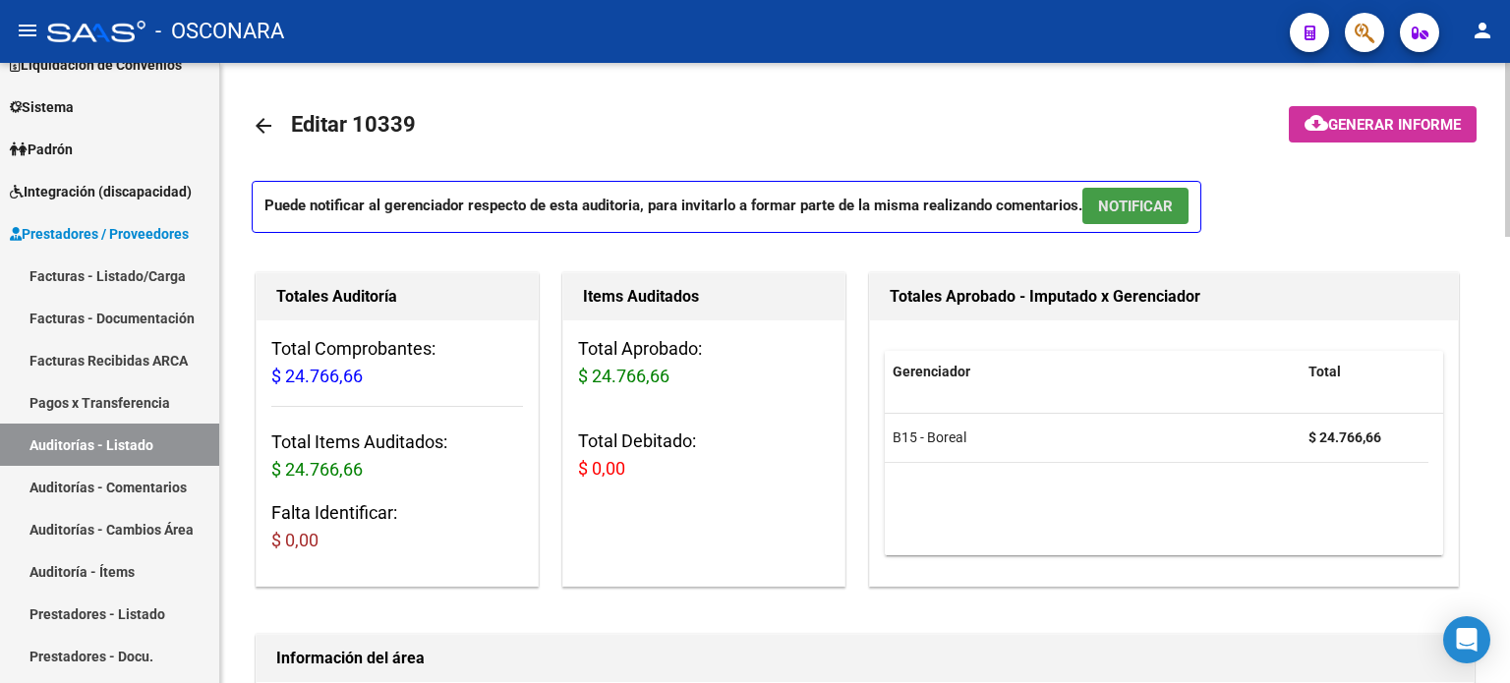
click at [1156, 194] on button "NOTIFICAR" at bounding box center [1136, 206] width 106 height 36
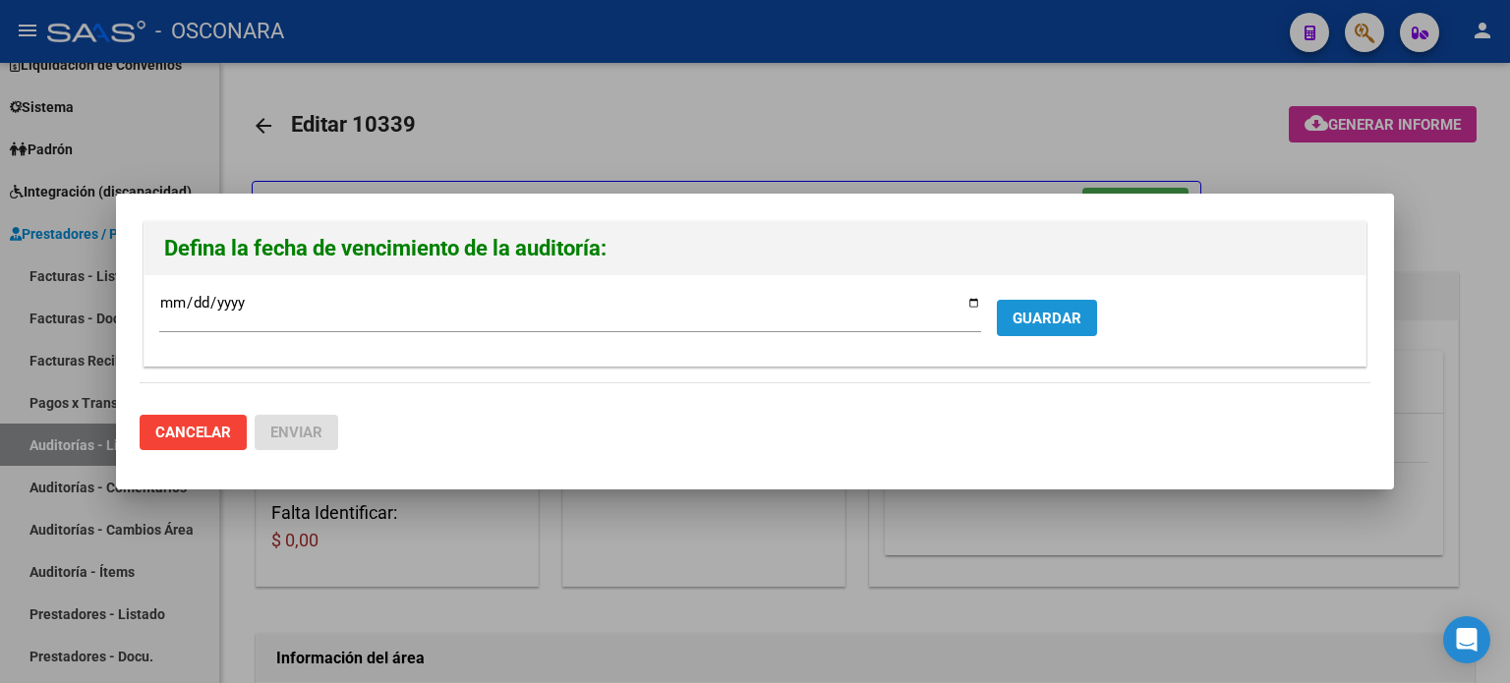
click at [1084, 314] on button "GUARDAR" at bounding box center [1047, 318] width 100 height 36
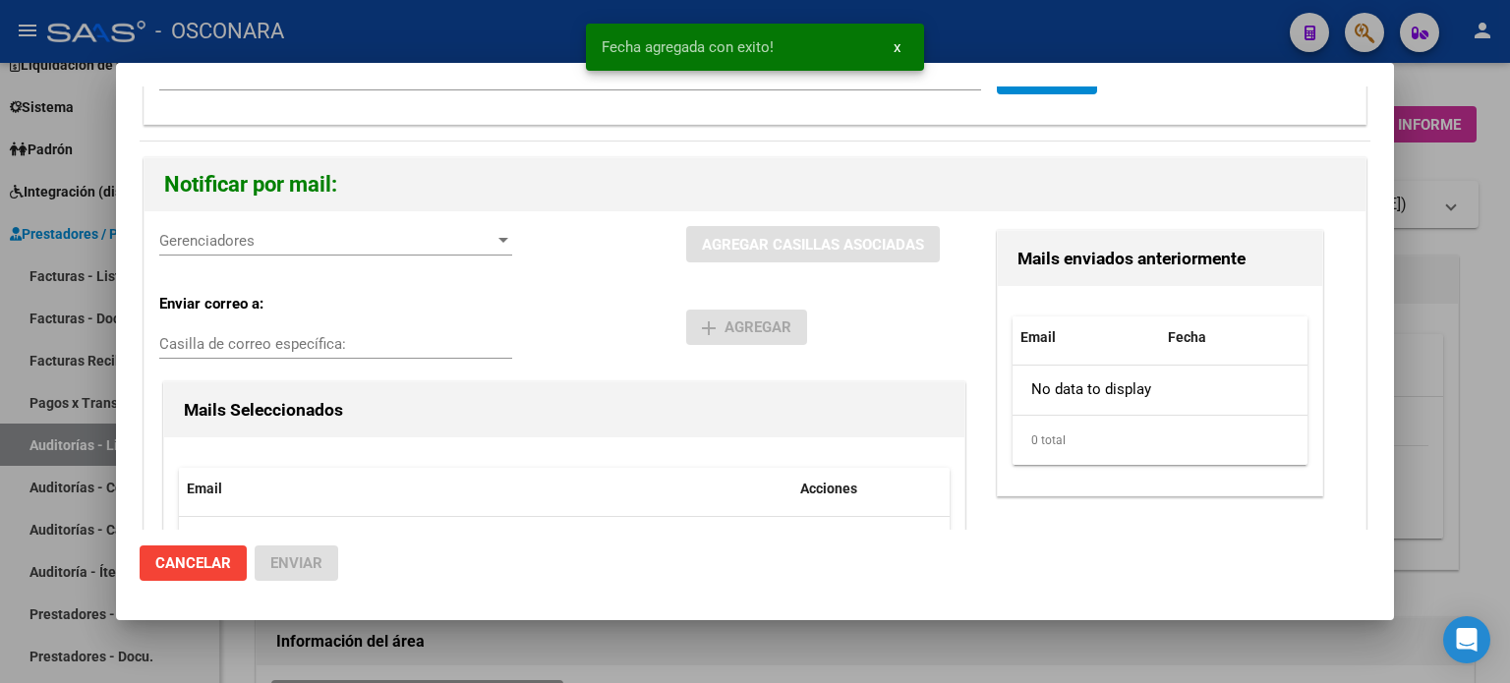
scroll to position [250, 0]
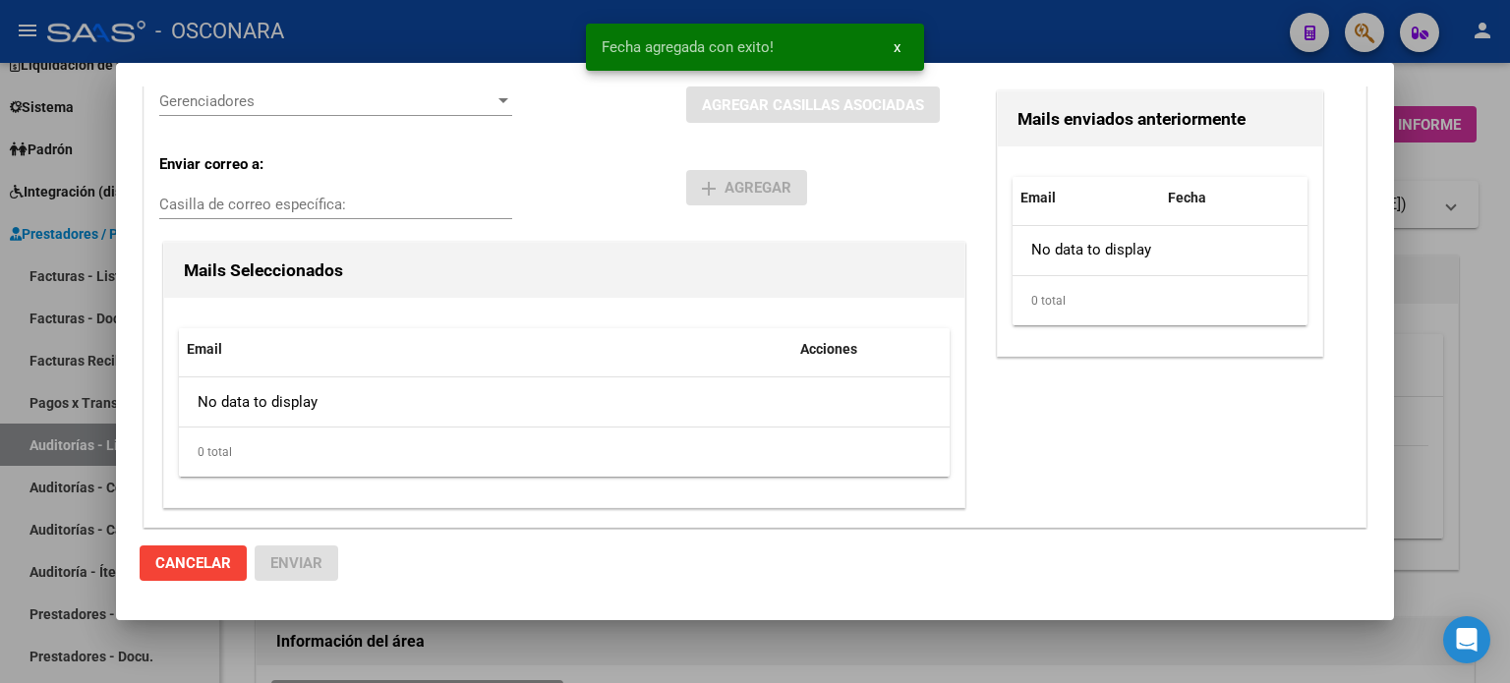
click at [161, 97] on span "Gerenciadores" at bounding box center [326, 101] width 335 height 18
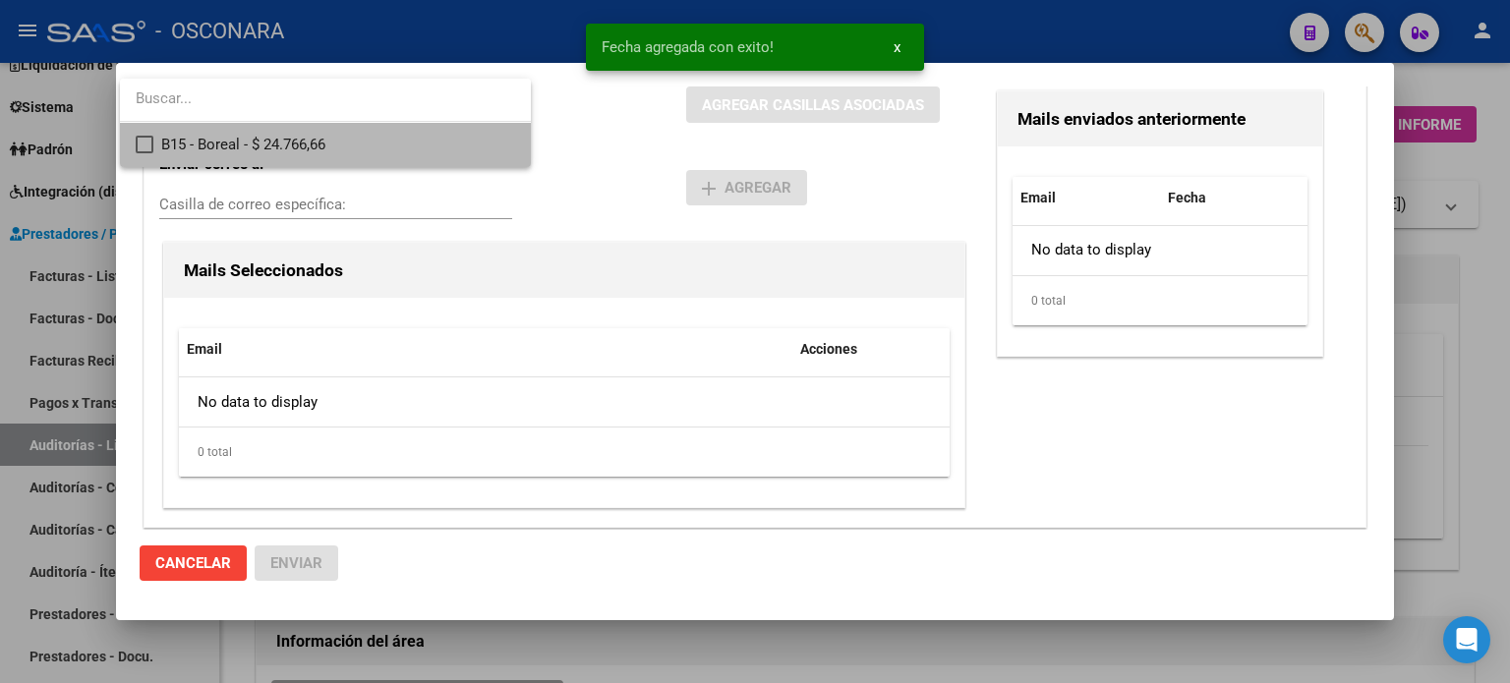
click at [148, 145] on mat-pseudo-checkbox at bounding box center [145, 145] width 18 height 18
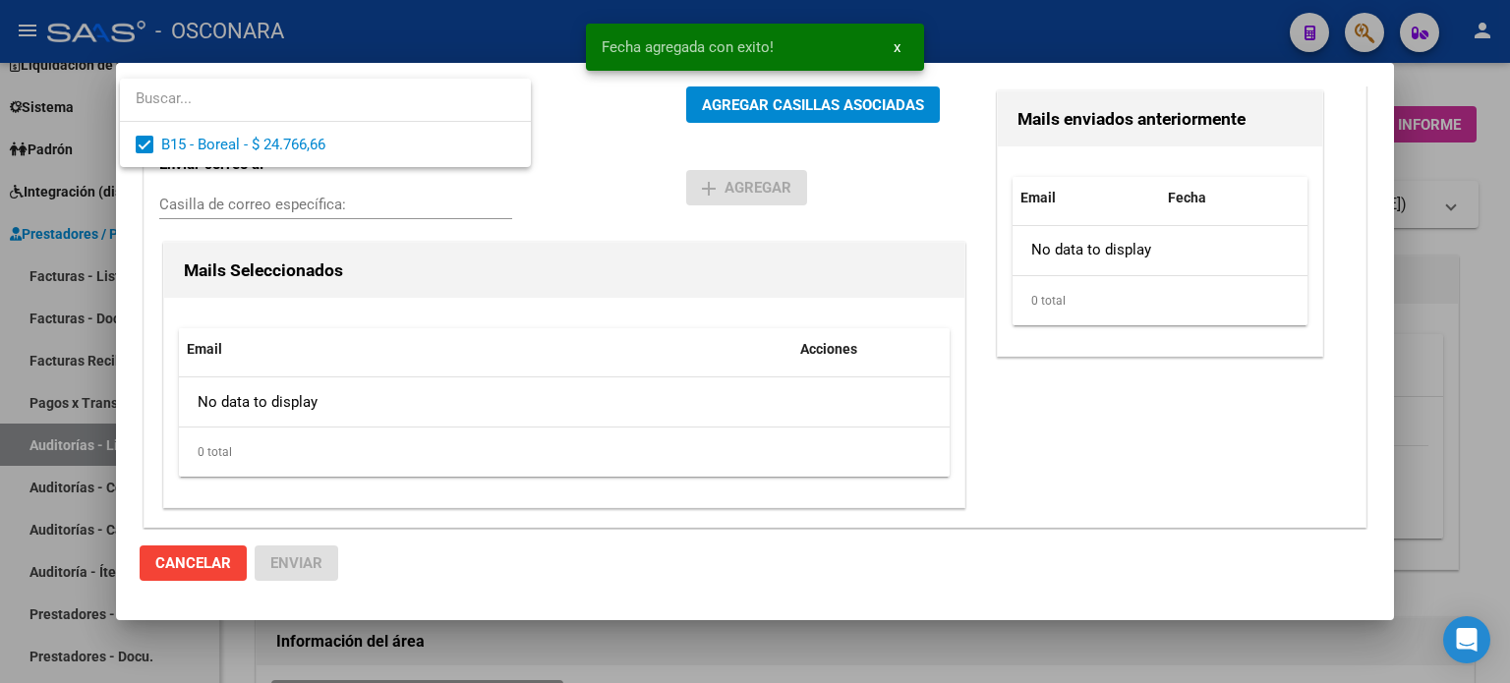
click at [810, 102] on div at bounding box center [755, 341] width 1510 height 683
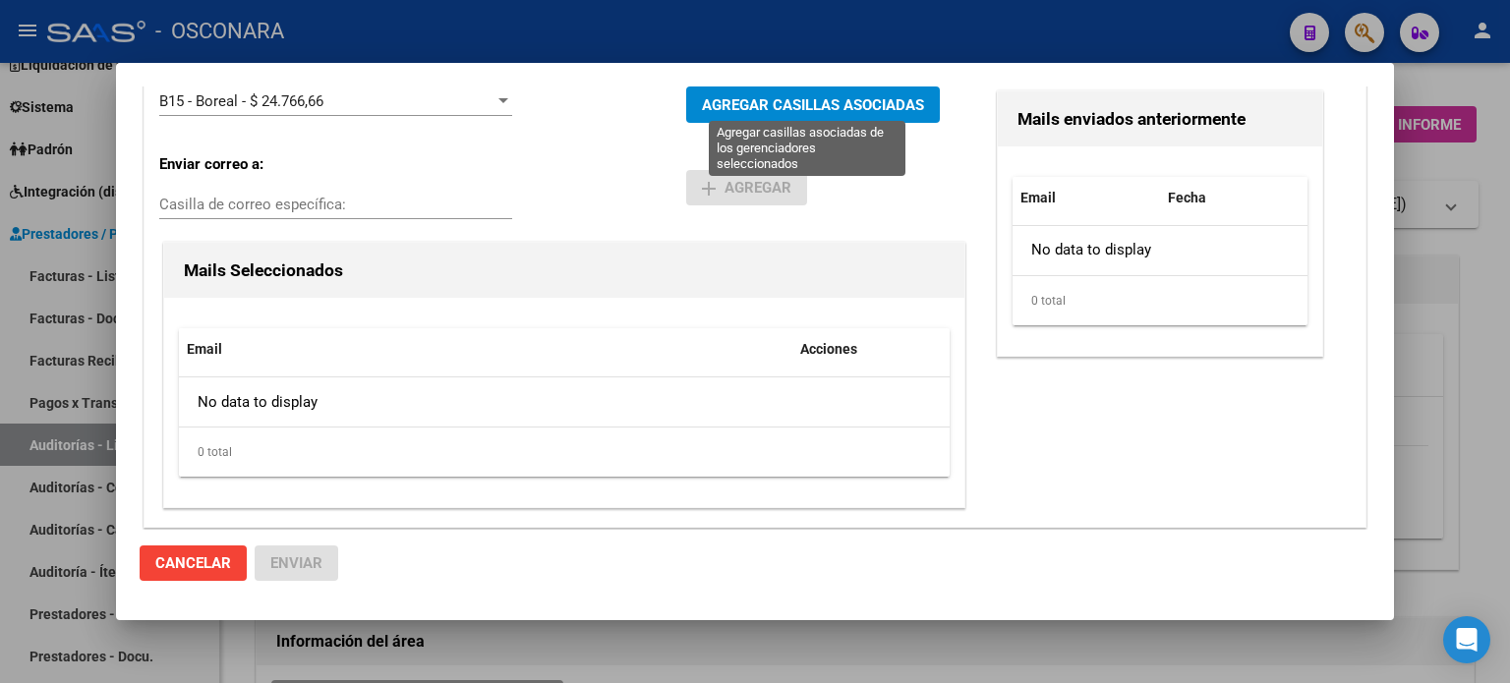
click at [823, 104] on span "AGREGAR CASILLAS ASOCIADAS" at bounding box center [813, 105] width 222 height 18
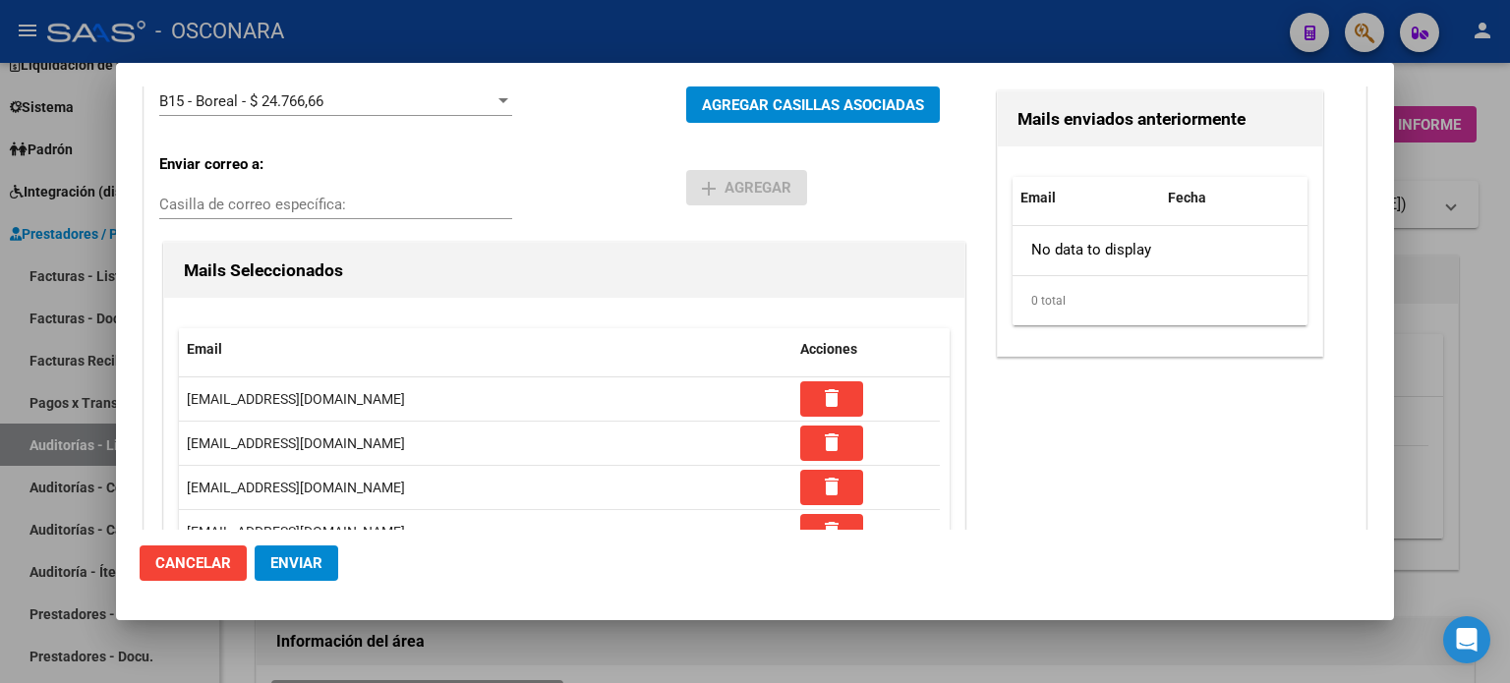
click at [303, 562] on span "Enviar" at bounding box center [296, 564] width 52 height 18
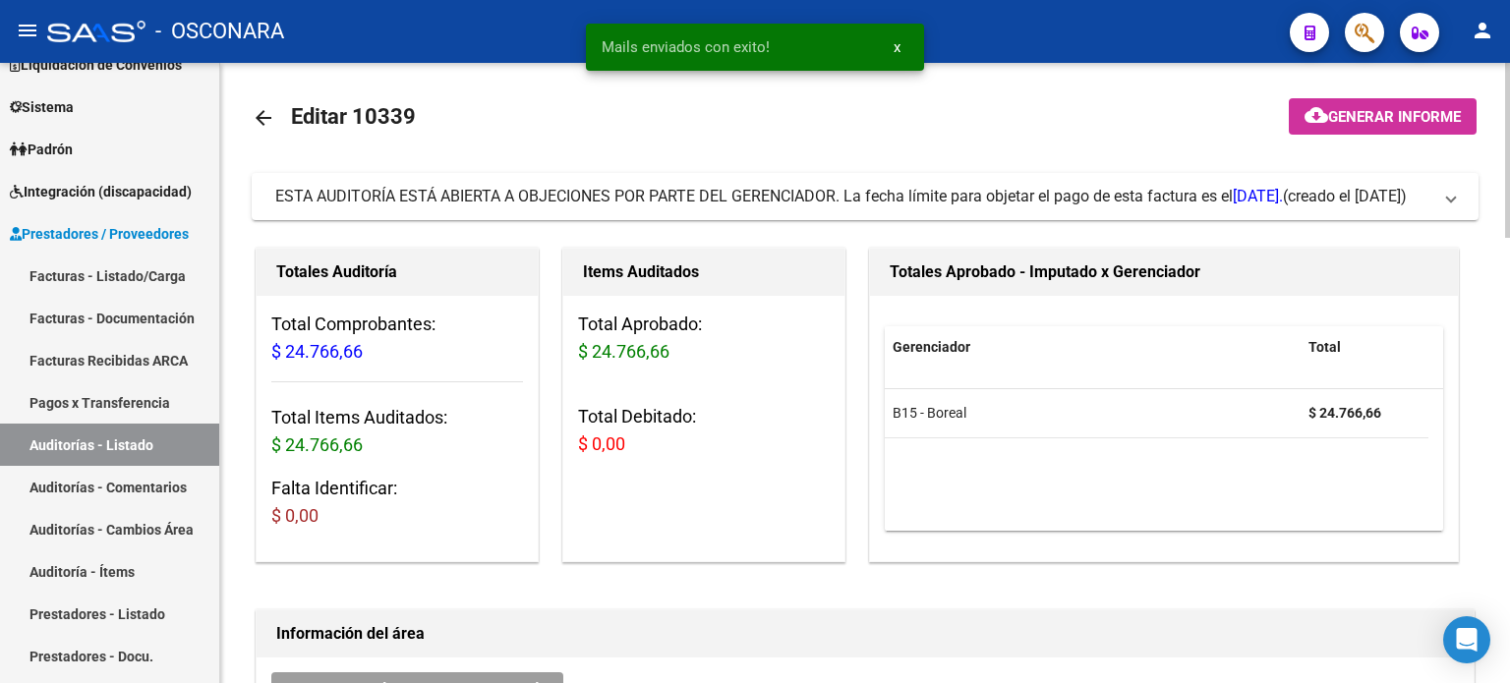
scroll to position [0, 0]
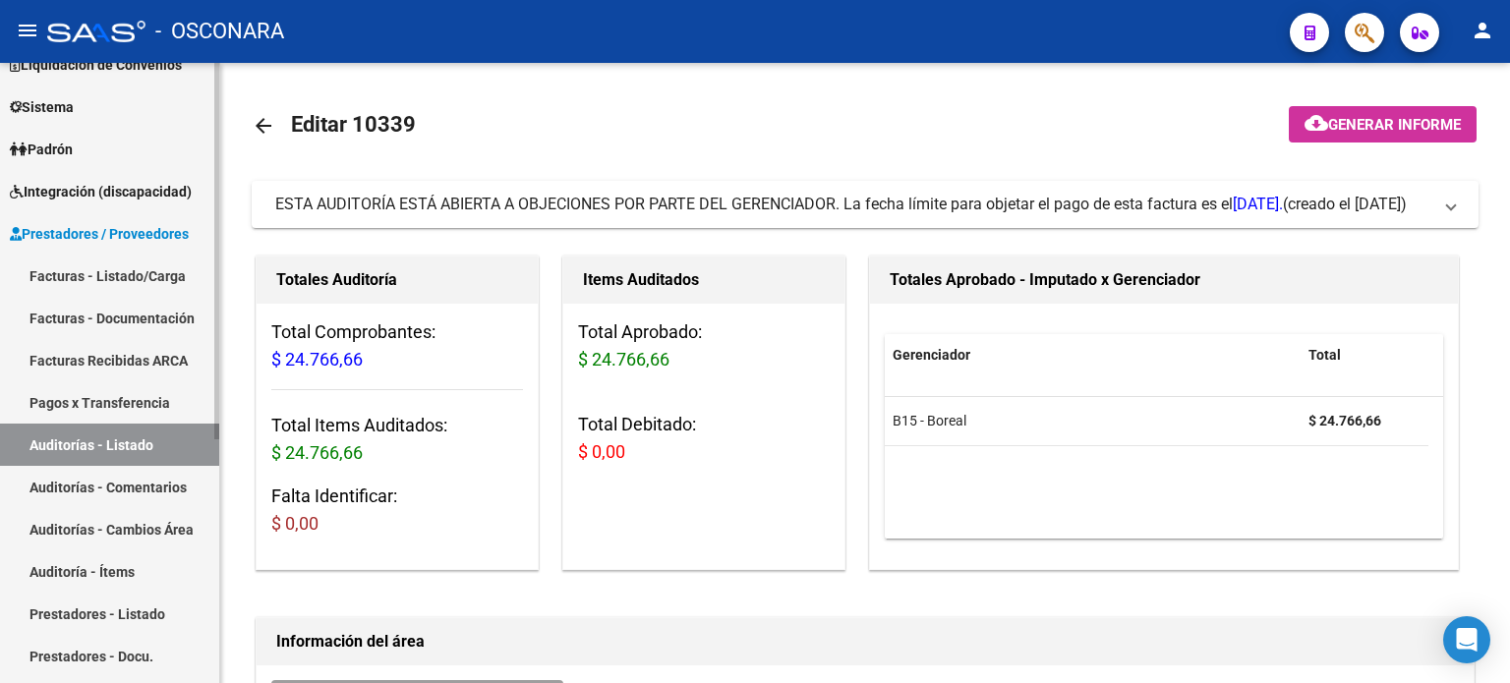
click at [66, 265] on link "Facturas - Listado/Carga" at bounding box center [109, 276] width 219 height 42
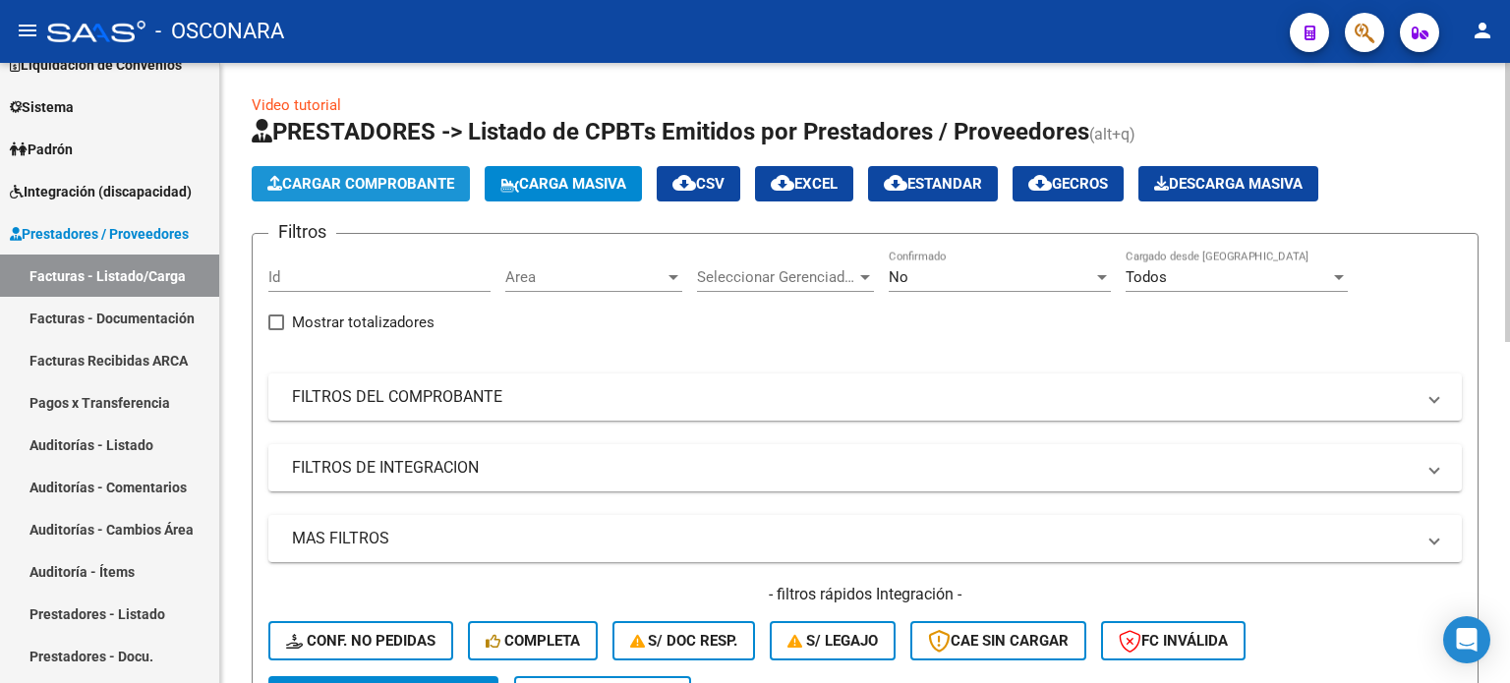
click at [325, 184] on span "Cargar Comprobante" at bounding box center [360, 184] width 187 height 18
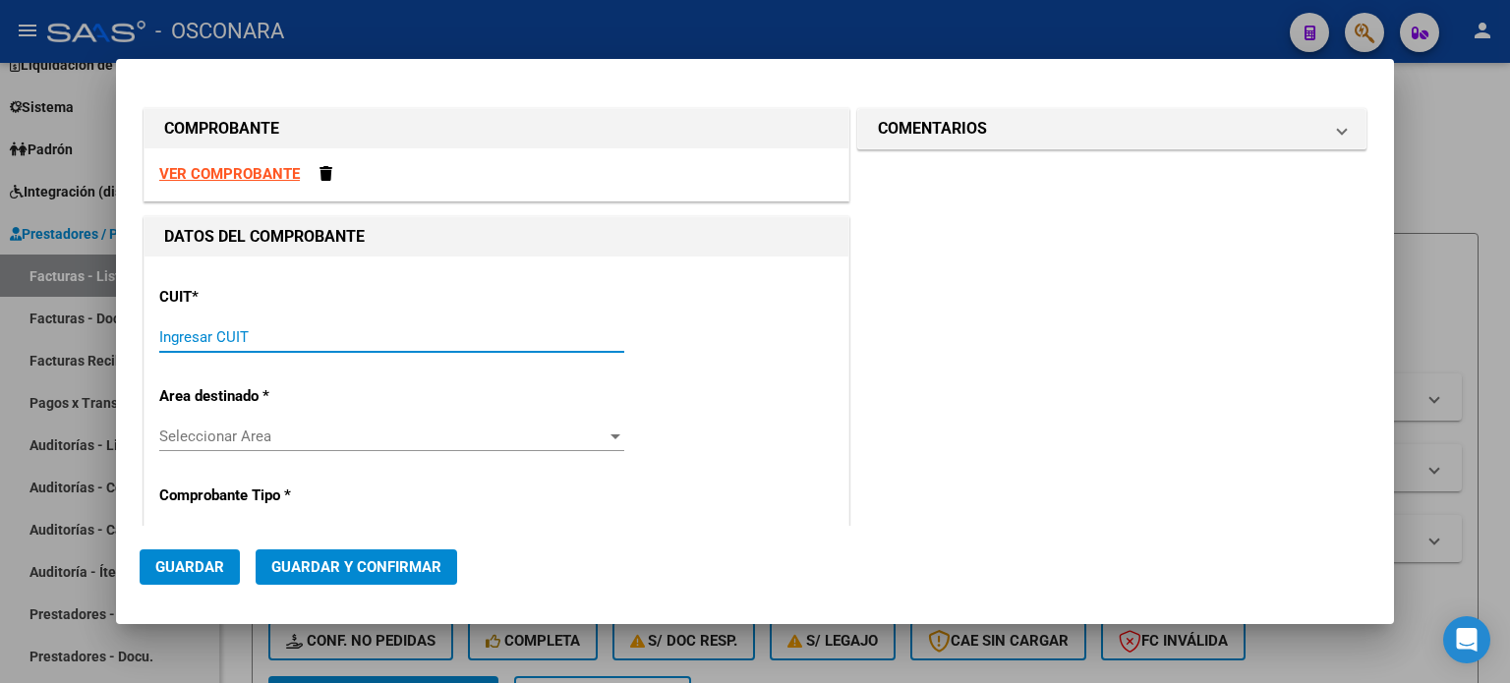
click at [252, 344] on input "Ingresar CUIT" at bounding box center [391, 337] width 465 height 18
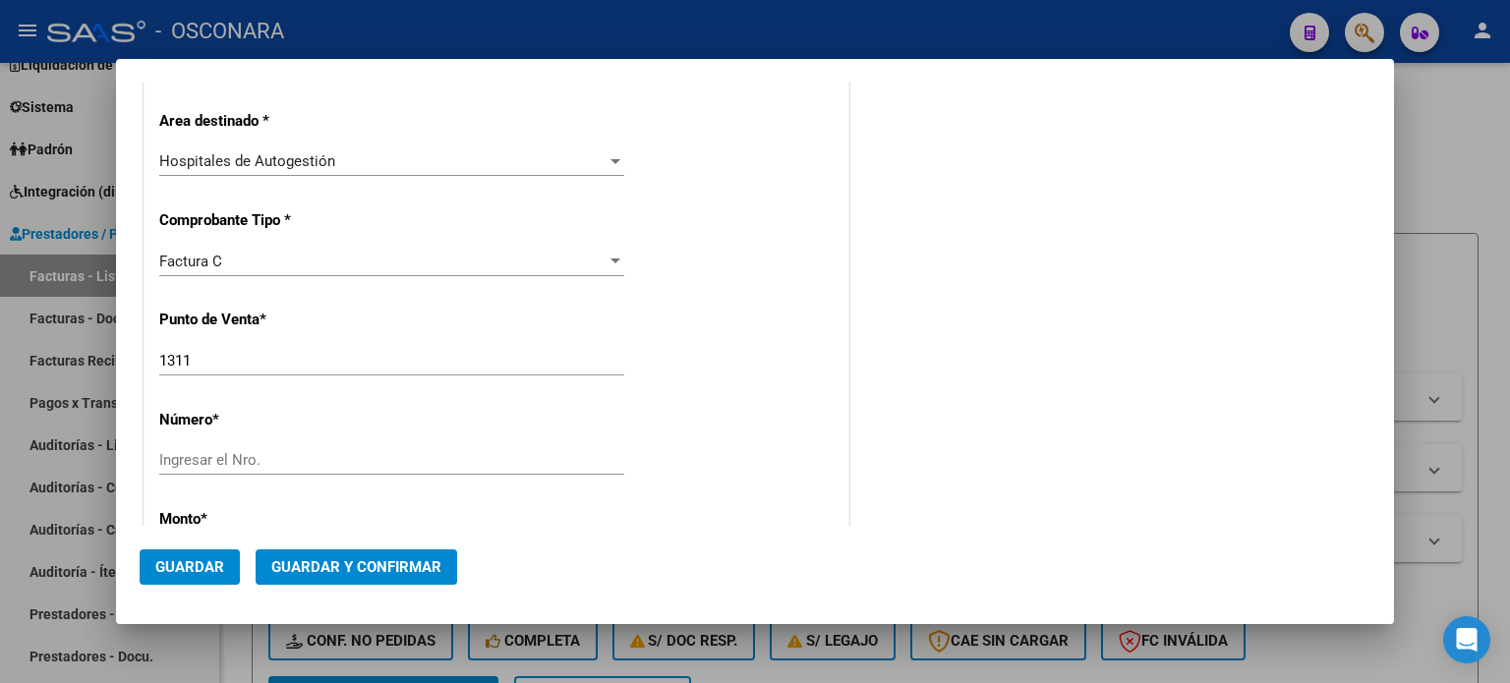
scroll to position [393, 0]
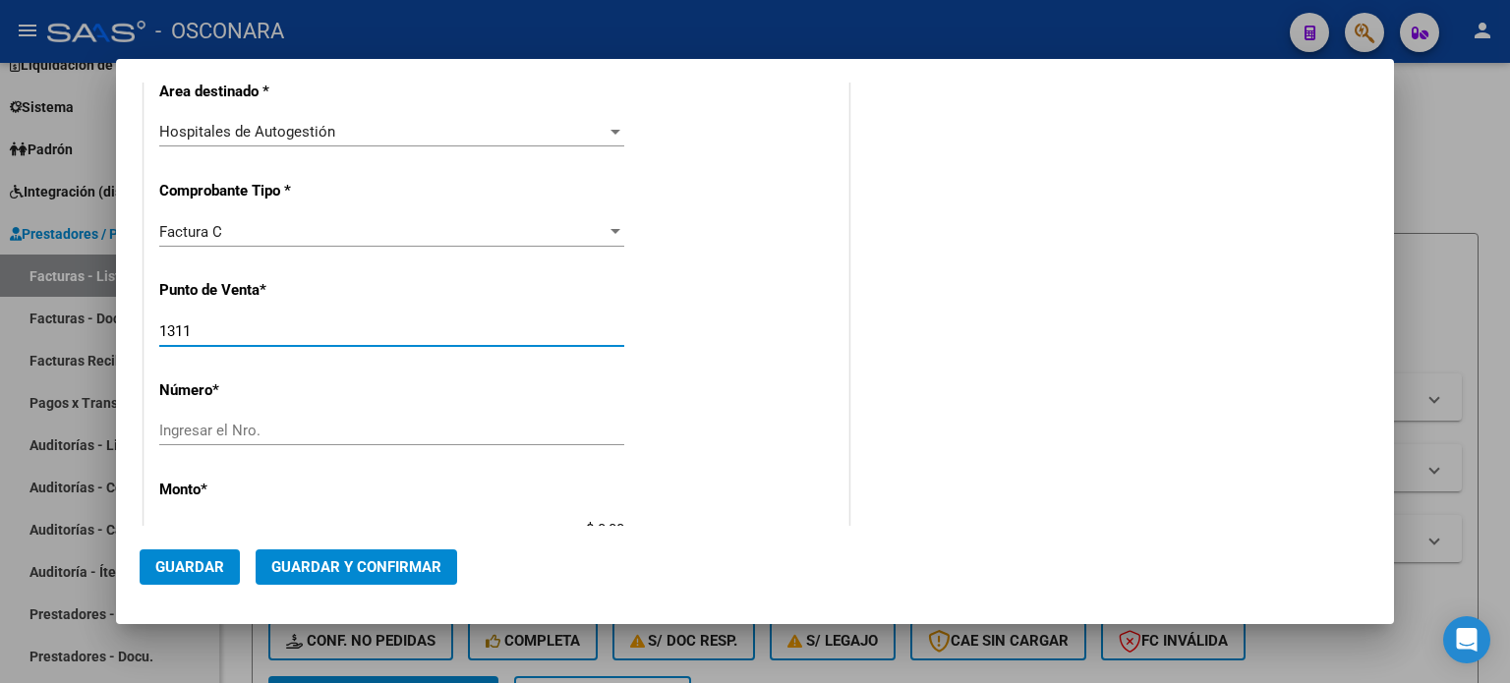
click at [219, 333] on input "1311" at bounding box center [391, 332] width 465 height 18
click at [207, 436] on input "Ingresar el Nro." at bounding box center [391, 431] width 465 height 18
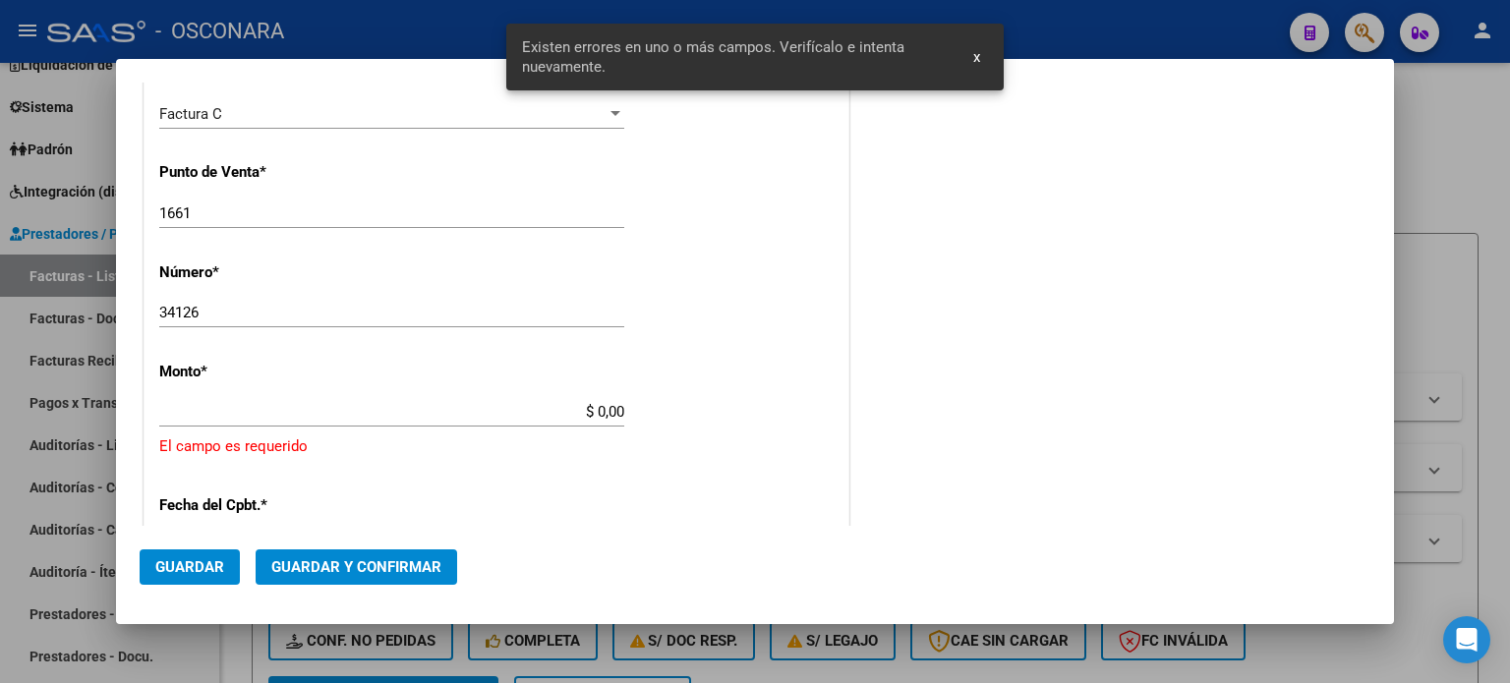
scroll to position [610, 0]
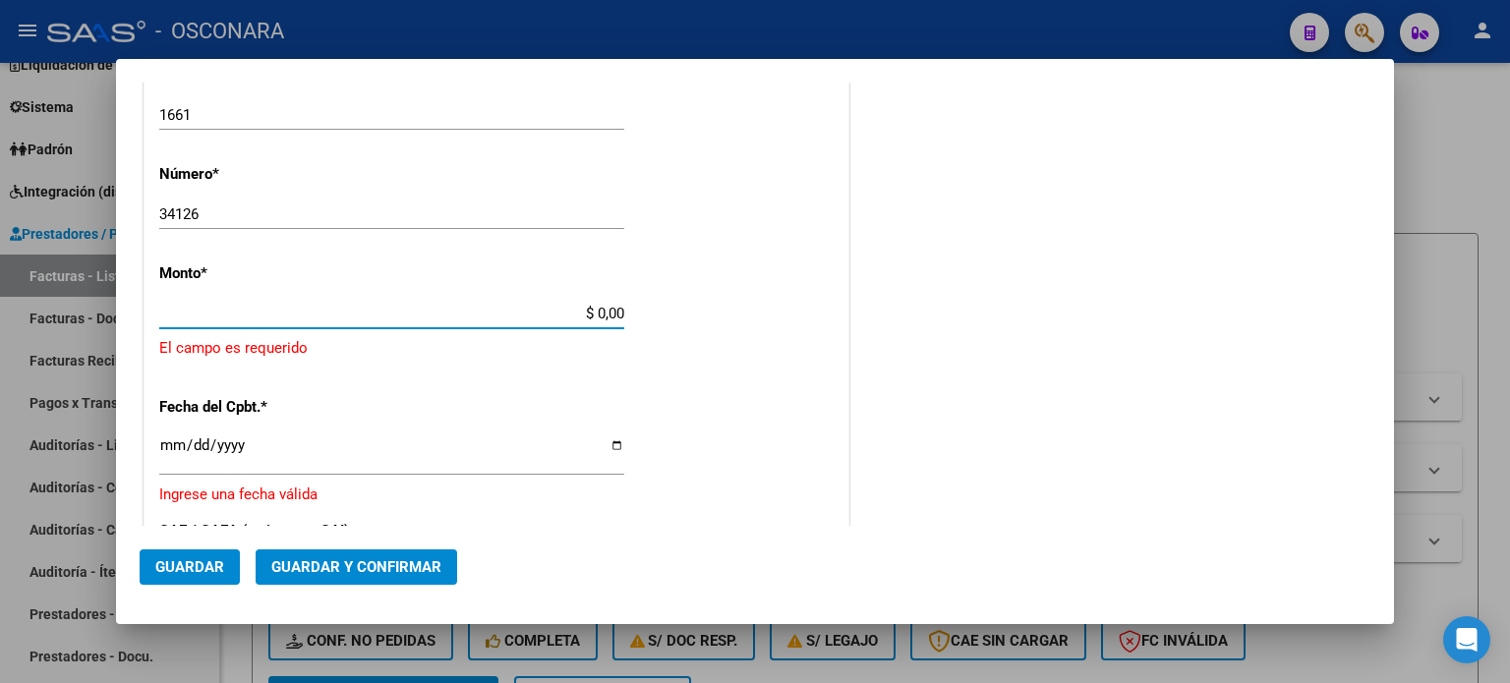
click at [599, 309] on input "$ 0,00" at bounding box center [391, 314] width 465 height 18
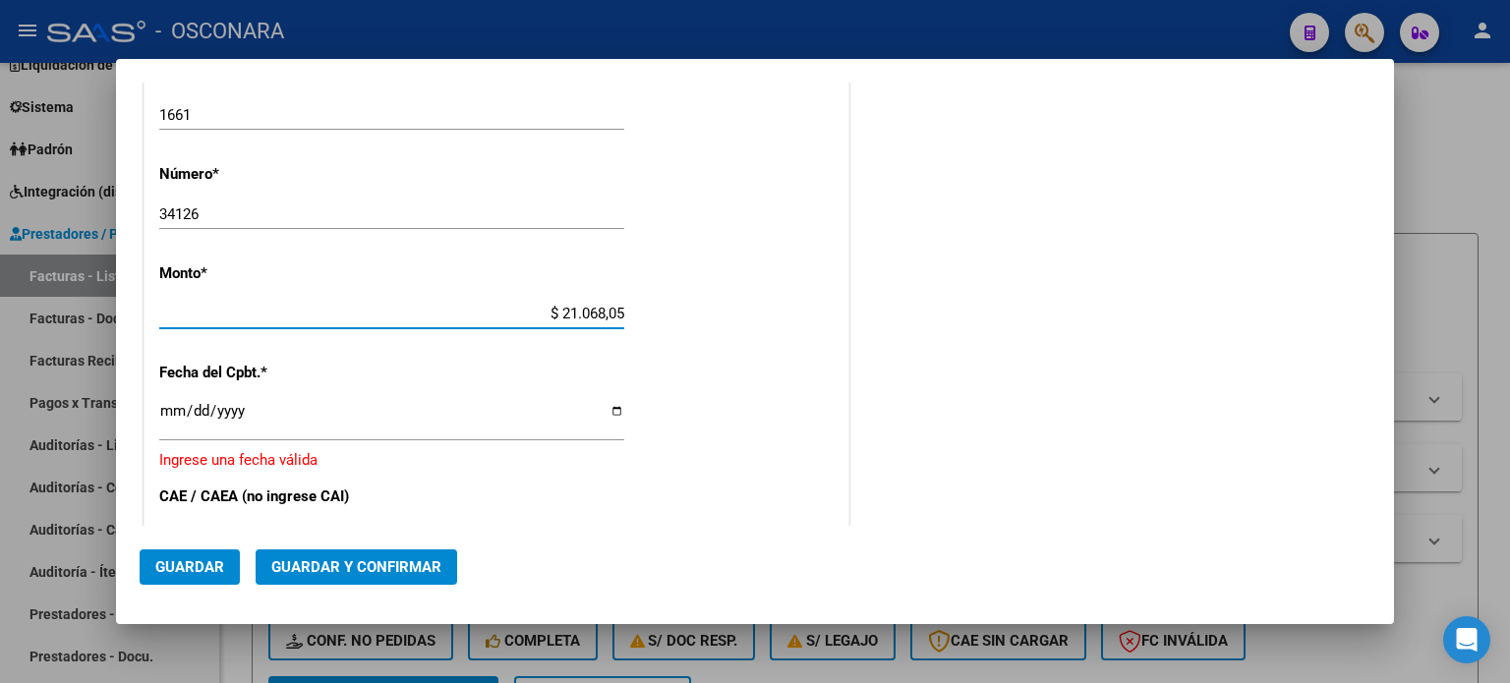
click at [177, 408] on input "Ingresar la fecha" at bounding box center [391, 418] width 465 height 31
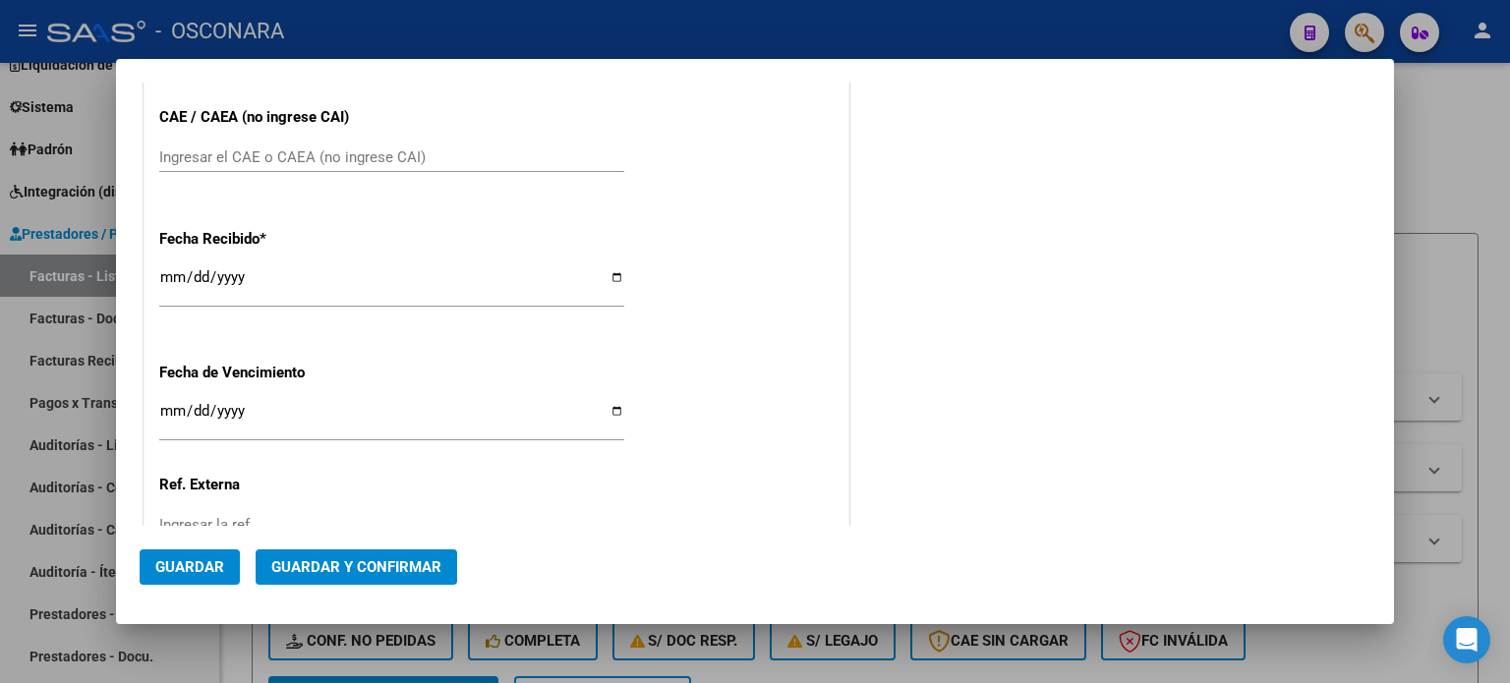
scroll to position [1003, 0]
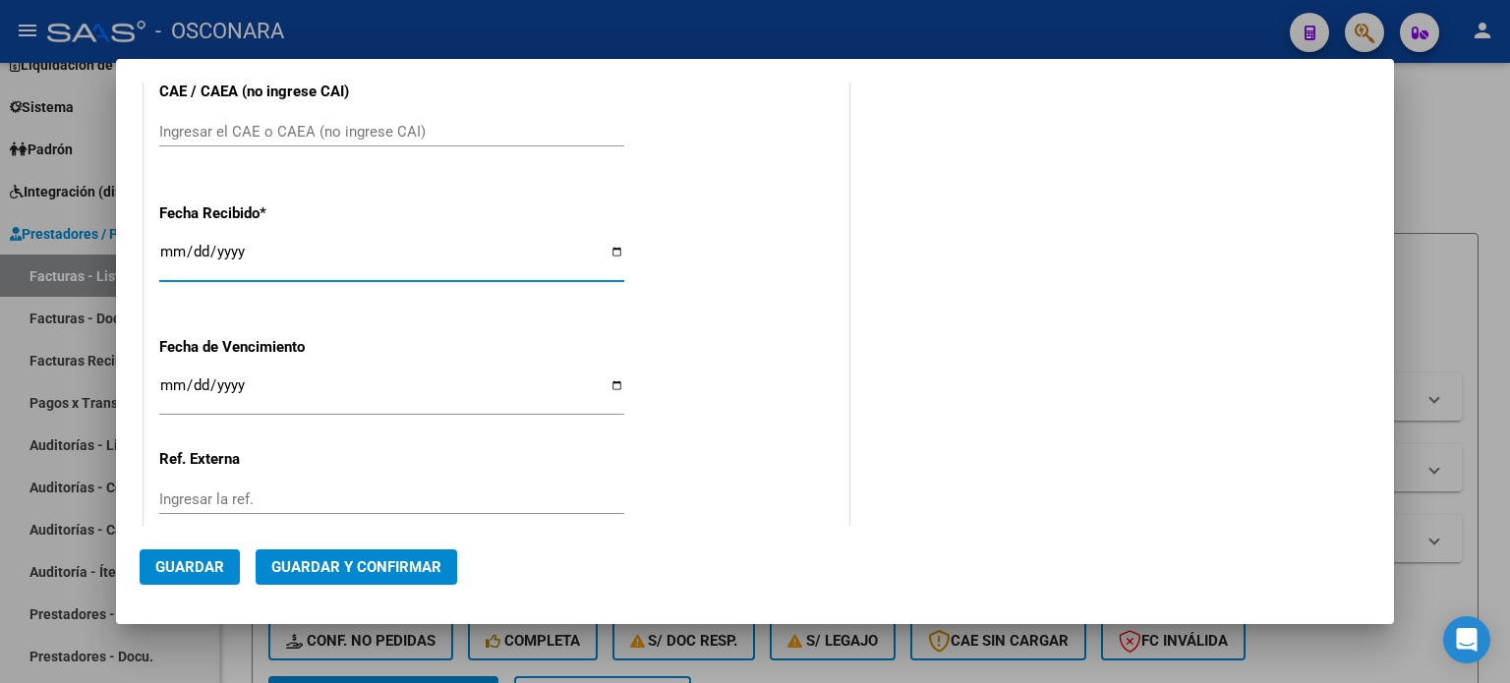
click at [170, 251] on input "[DATE]" at bounding box center [391, 259] width 465 height 31
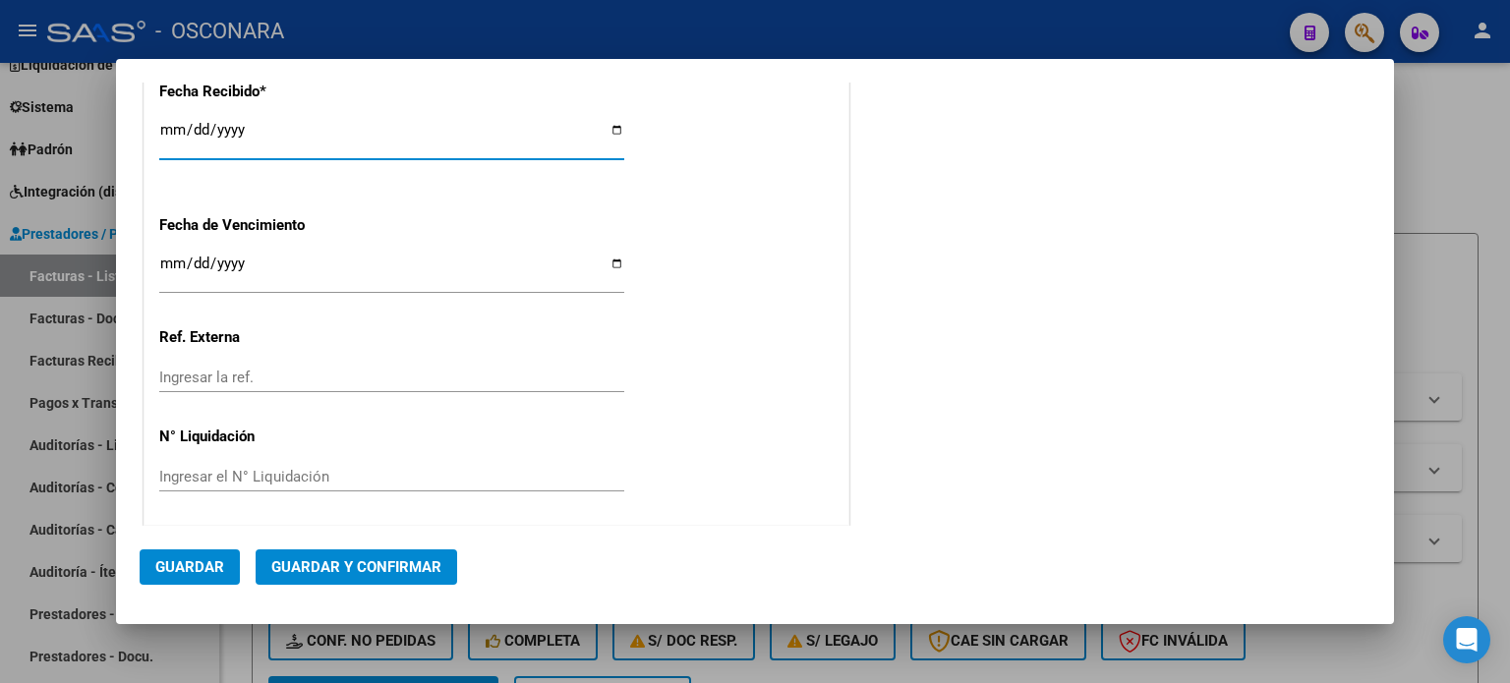
scroll to position [1127, 0]
click at [370, 562] on span "Guardar y Confirmar" at bounding box center [356, 568] width 170 height 18
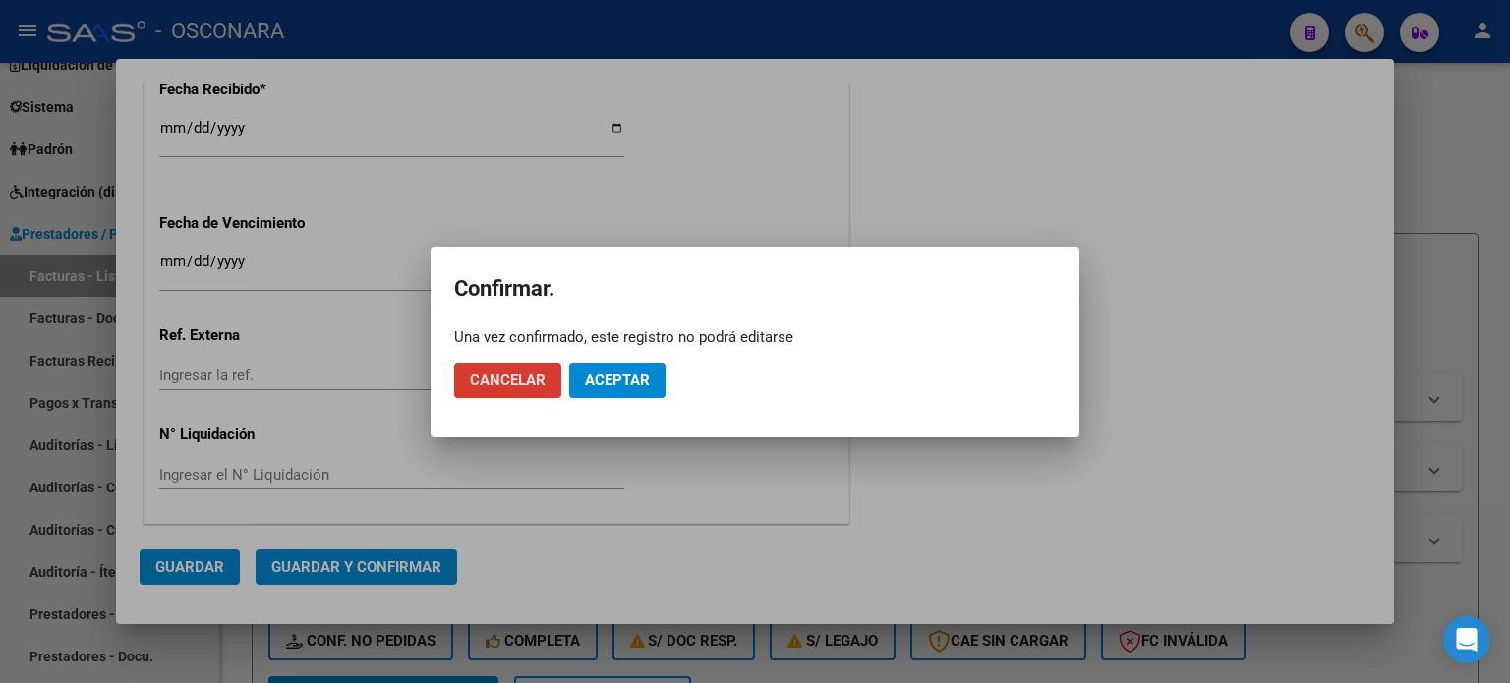
click at [641, 377] on span "Aceptar" at bounding box center [617, 381] width 65 height 18
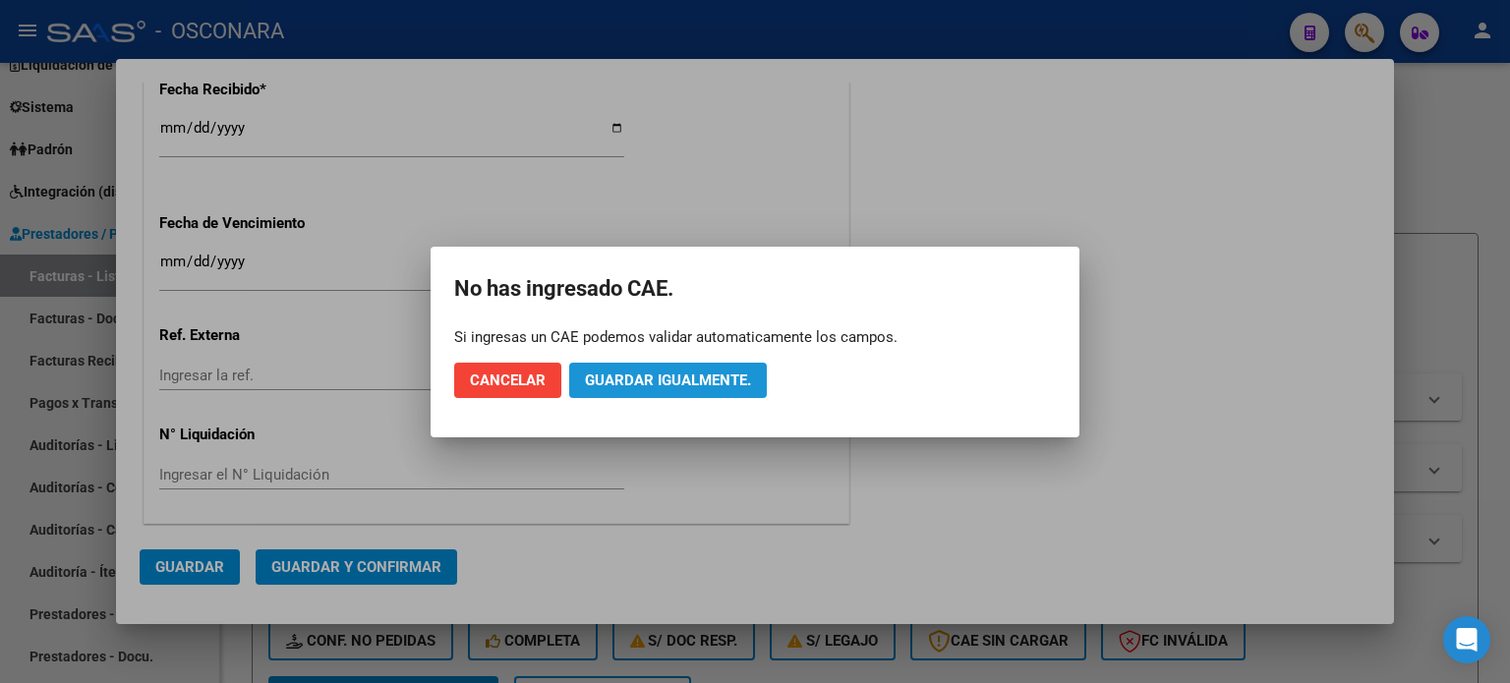
click at [641, 377] on span "Guardar igualmente." at bounding box center [668, 381] width 166 height 18
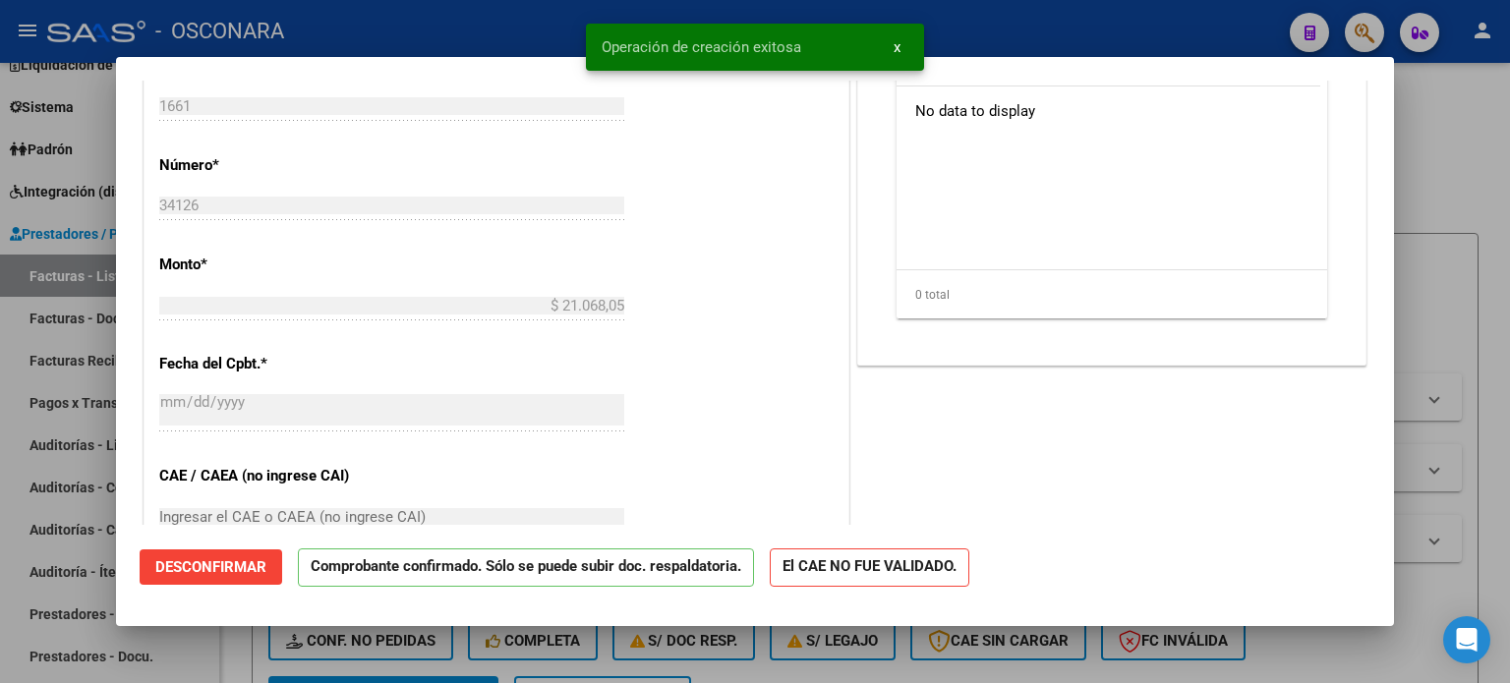
scroll to position [688, 0]
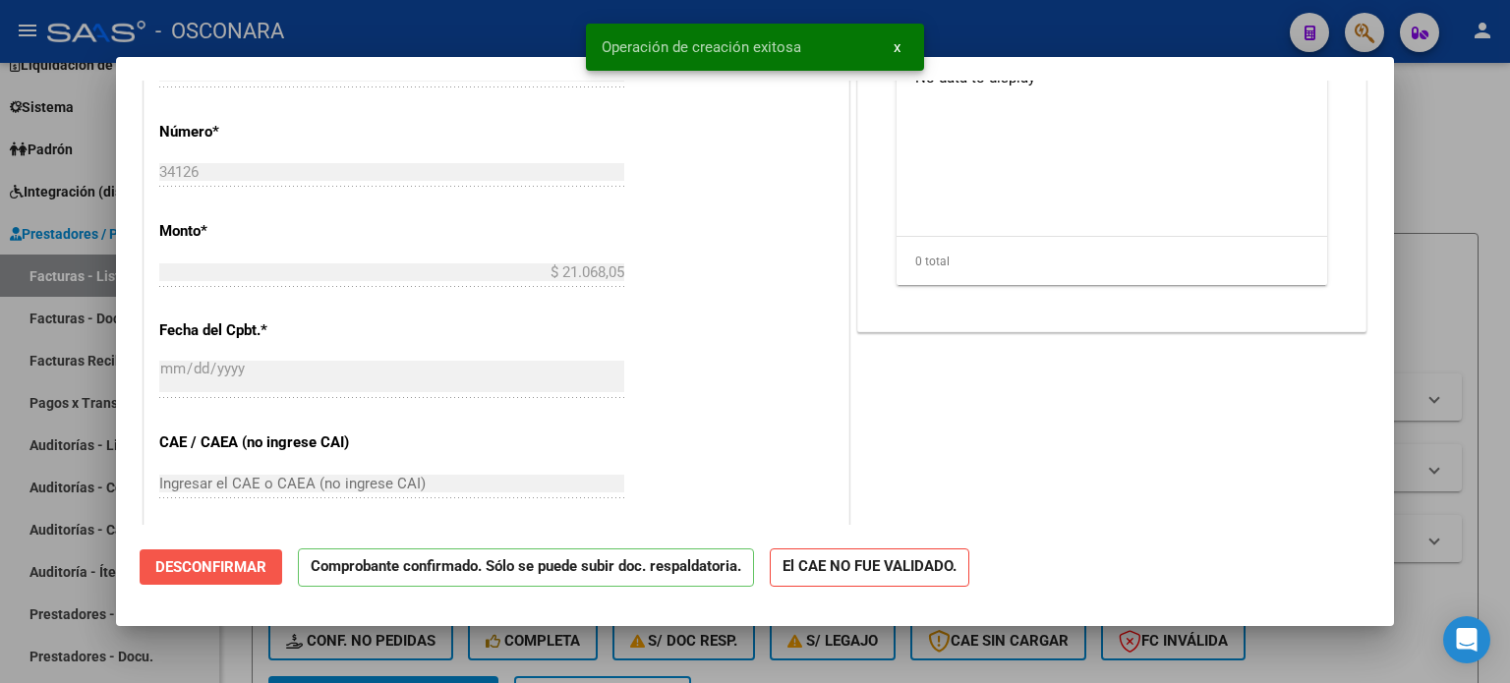
click at [195, 569] on span "Desconfirmar" at bounding box center [210, 568] width 111 height 18
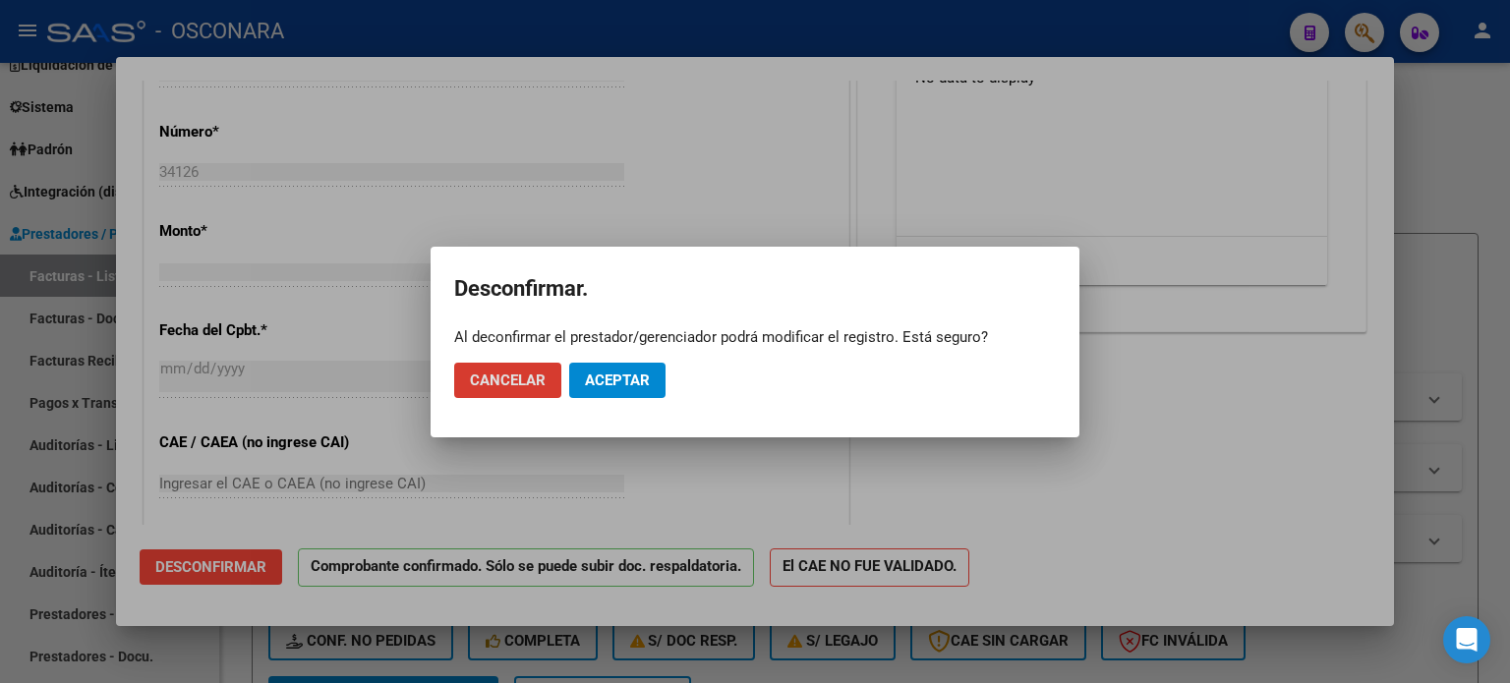
click at [642, 380] on span "Aceptar" at bounding box center [617, 381] width 65 height 18
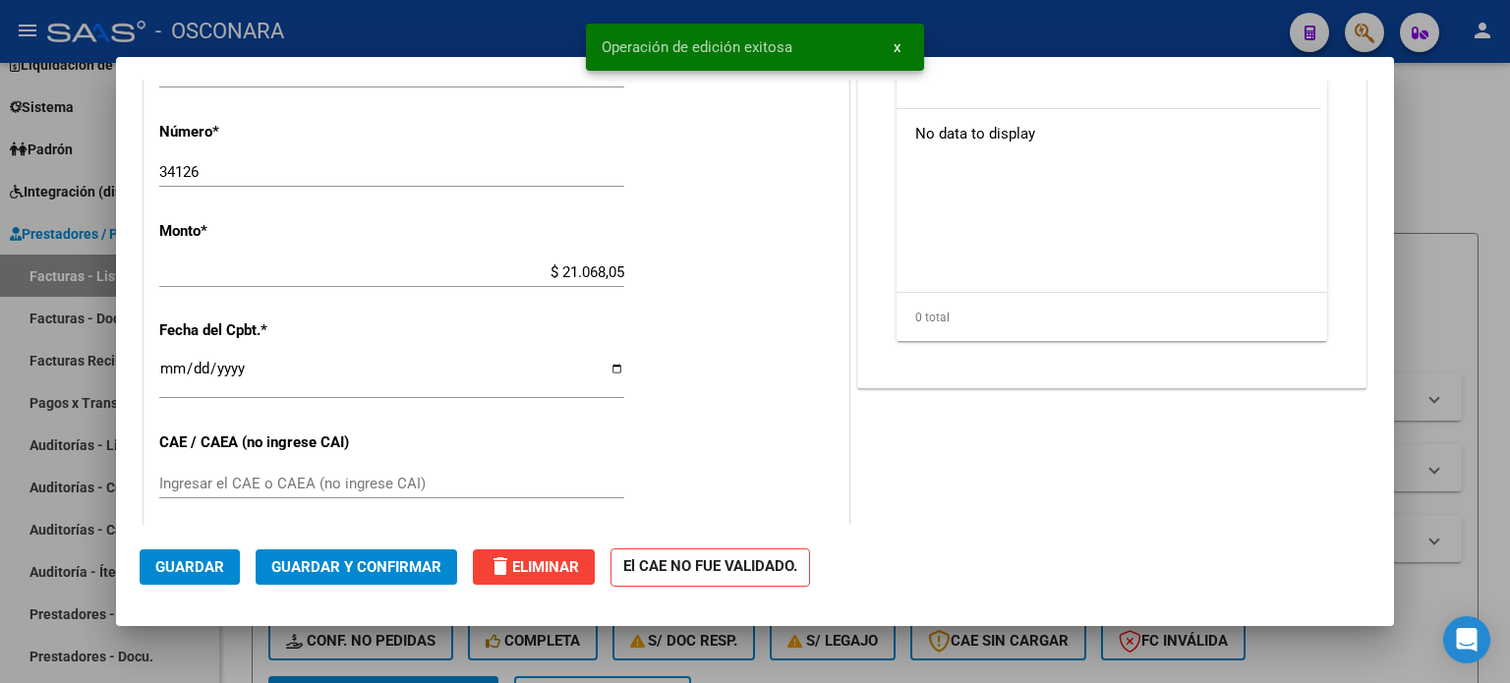
click at [234, 482] on input "Ingresar el CAE o CAEA (no ingrese CAI)" at bounding box center [391, 484] width 465 height 18
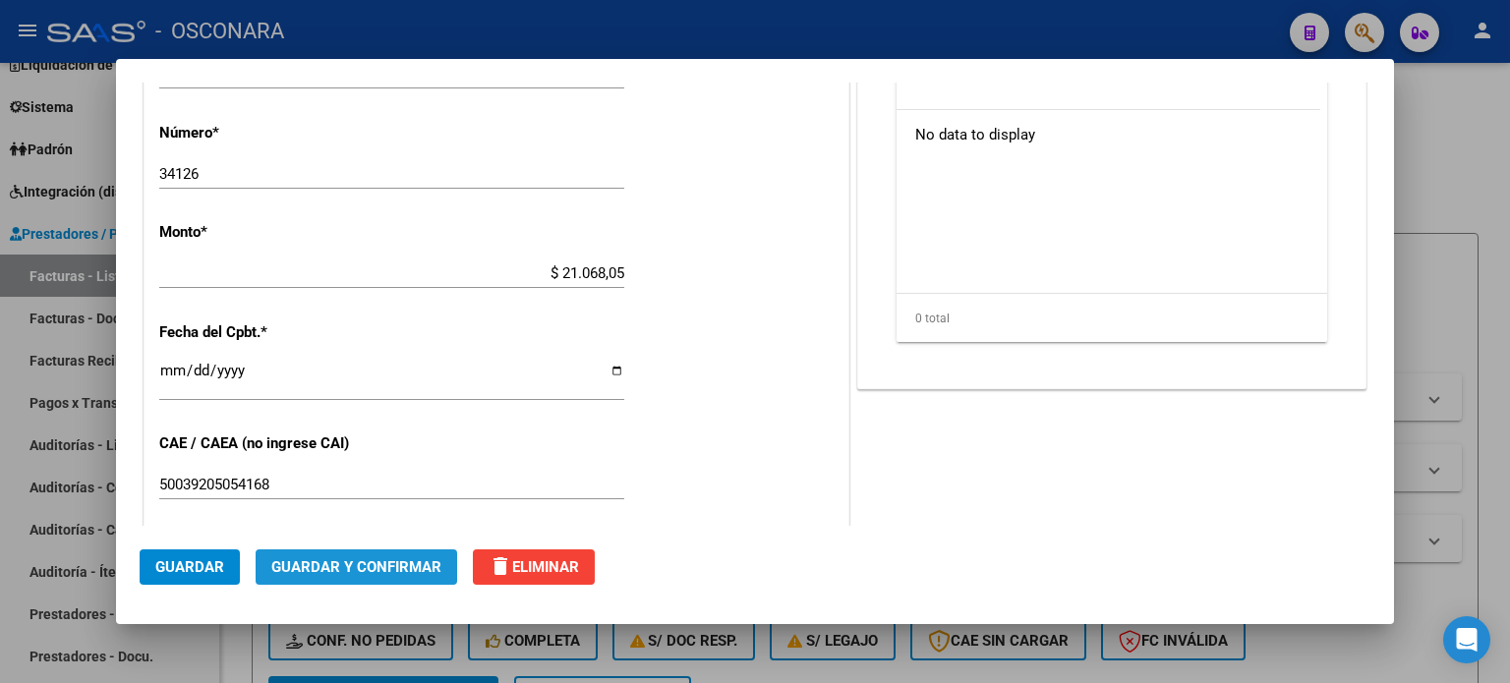
click at [370, 575] on span "Guardar y Confirmar" at bounding box center [356, 568] width 170 height 18
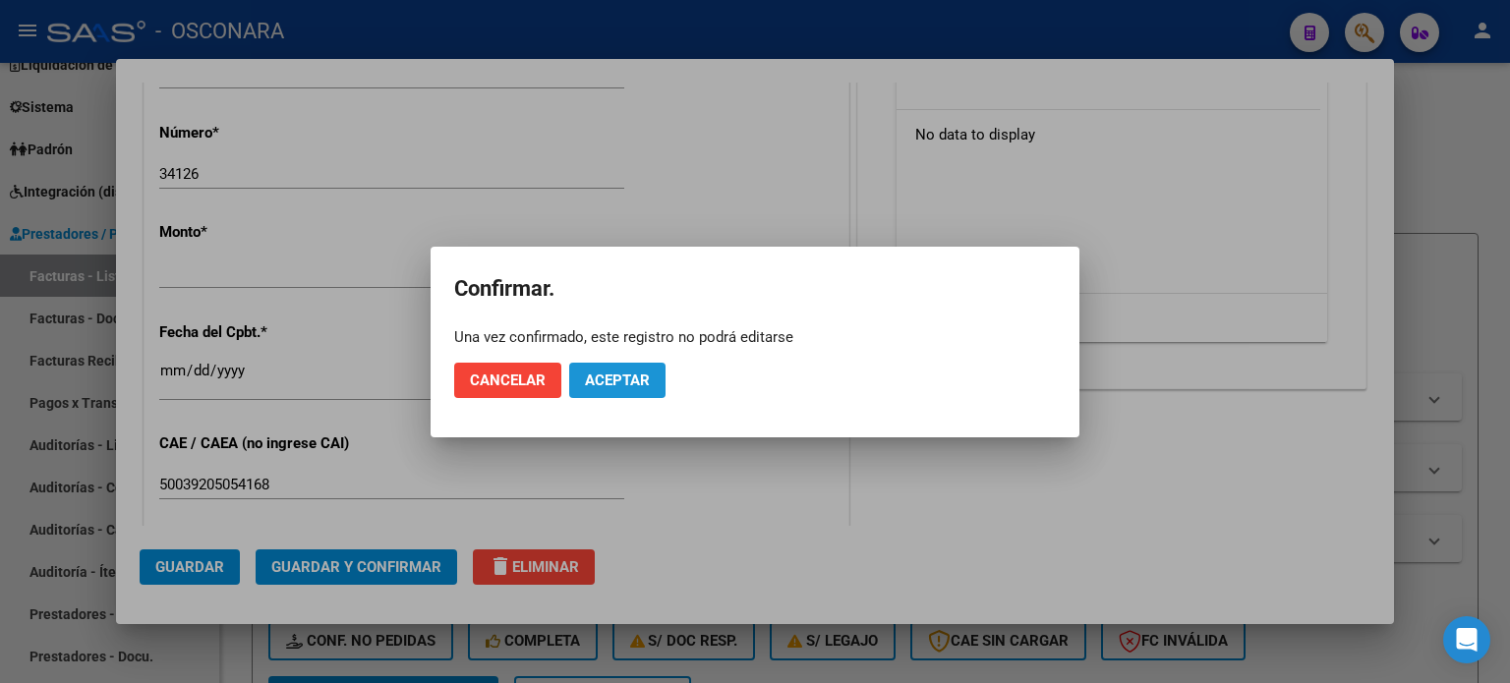
click at [618, 369] on button "Aceptar" at bounding box center [617, 380] width 96 height 35
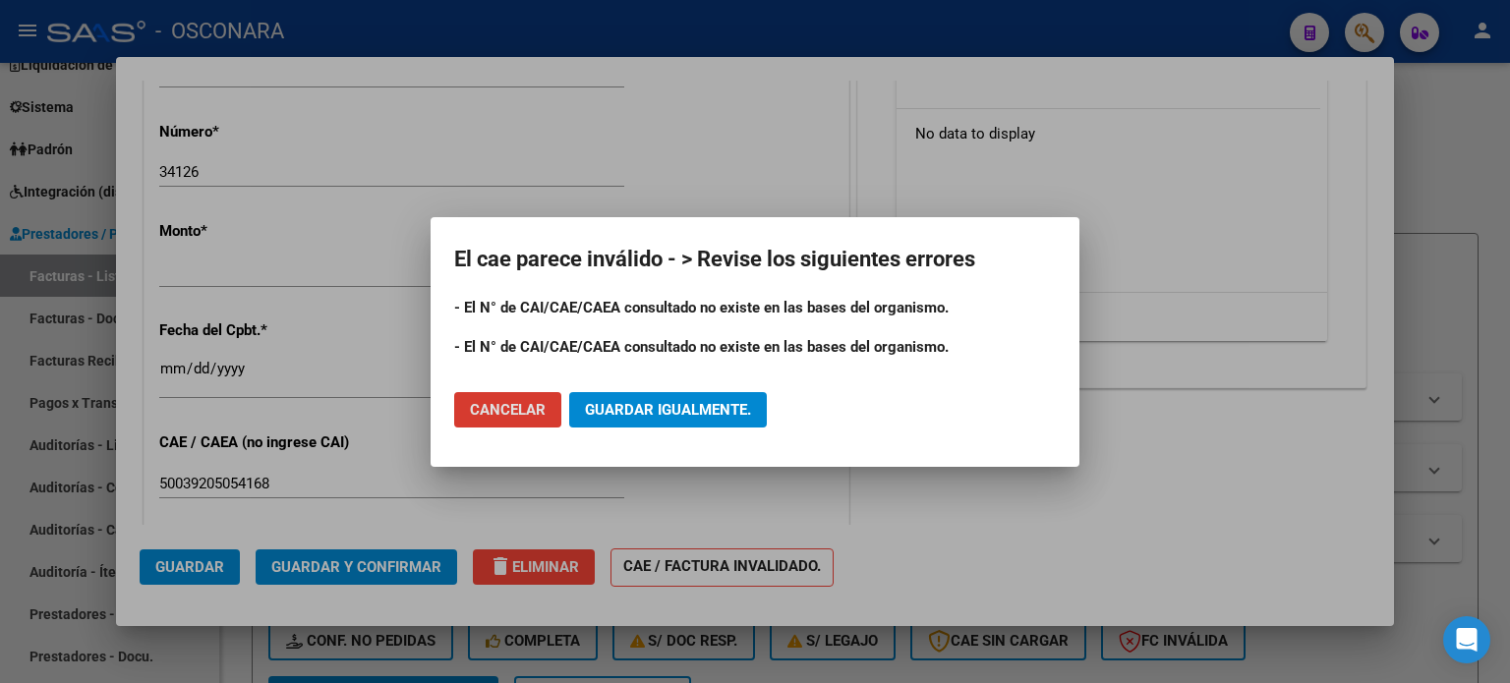
click at [669, 401] on button "Guardar igualmente." at bounding box center [668, 409] width 198 height 35
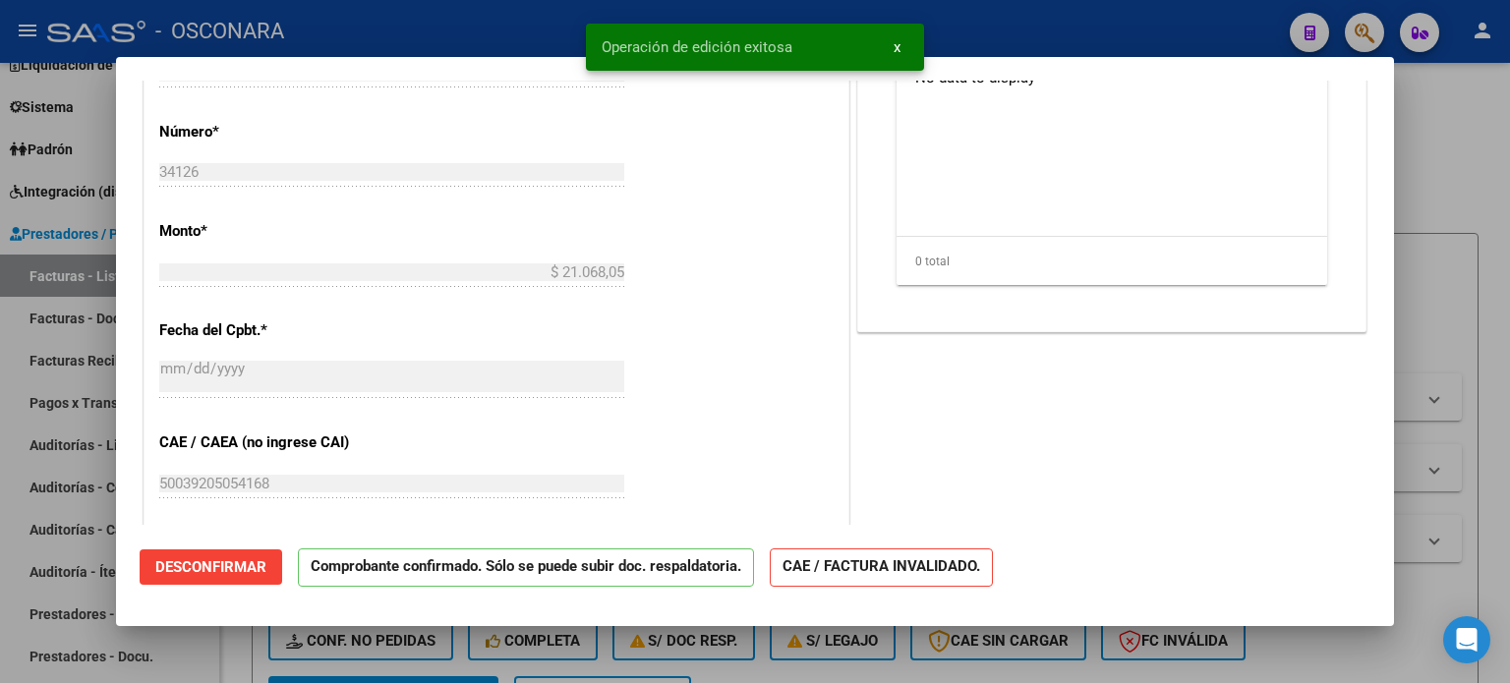
click at [1465, 153] on div at bounding box center [755, 341] width 1510 height 683
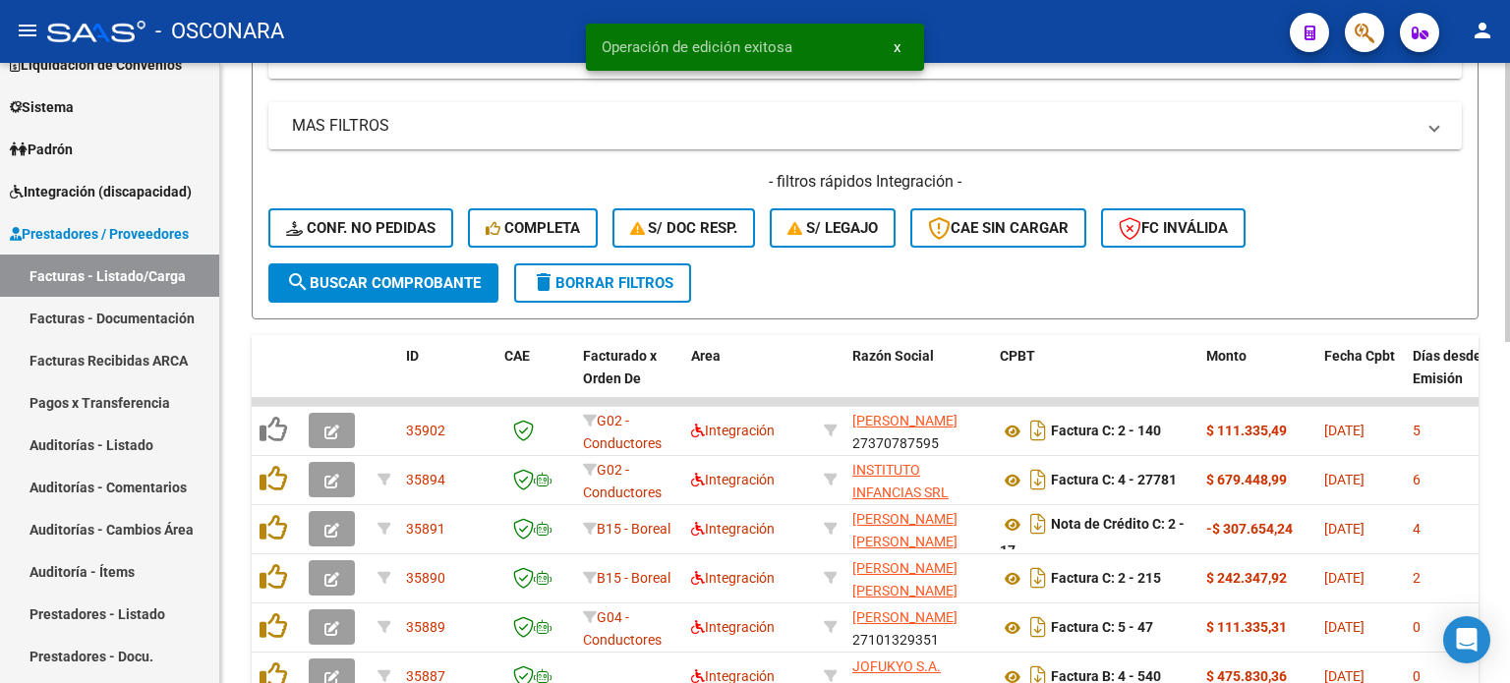
scroll to position [590, 0]
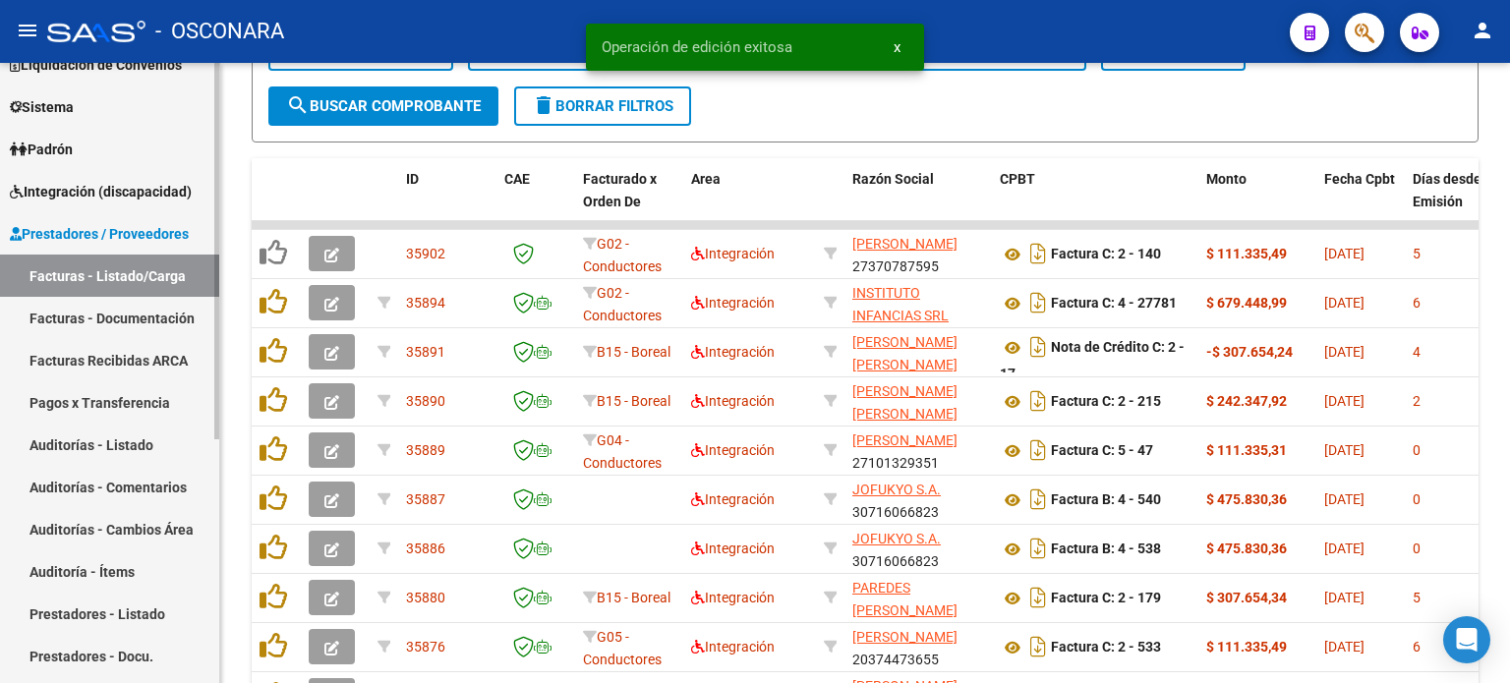
click at [90, 444] on link "Auditorías - Listado" at bounding box center [109, 445] width 219 height 42
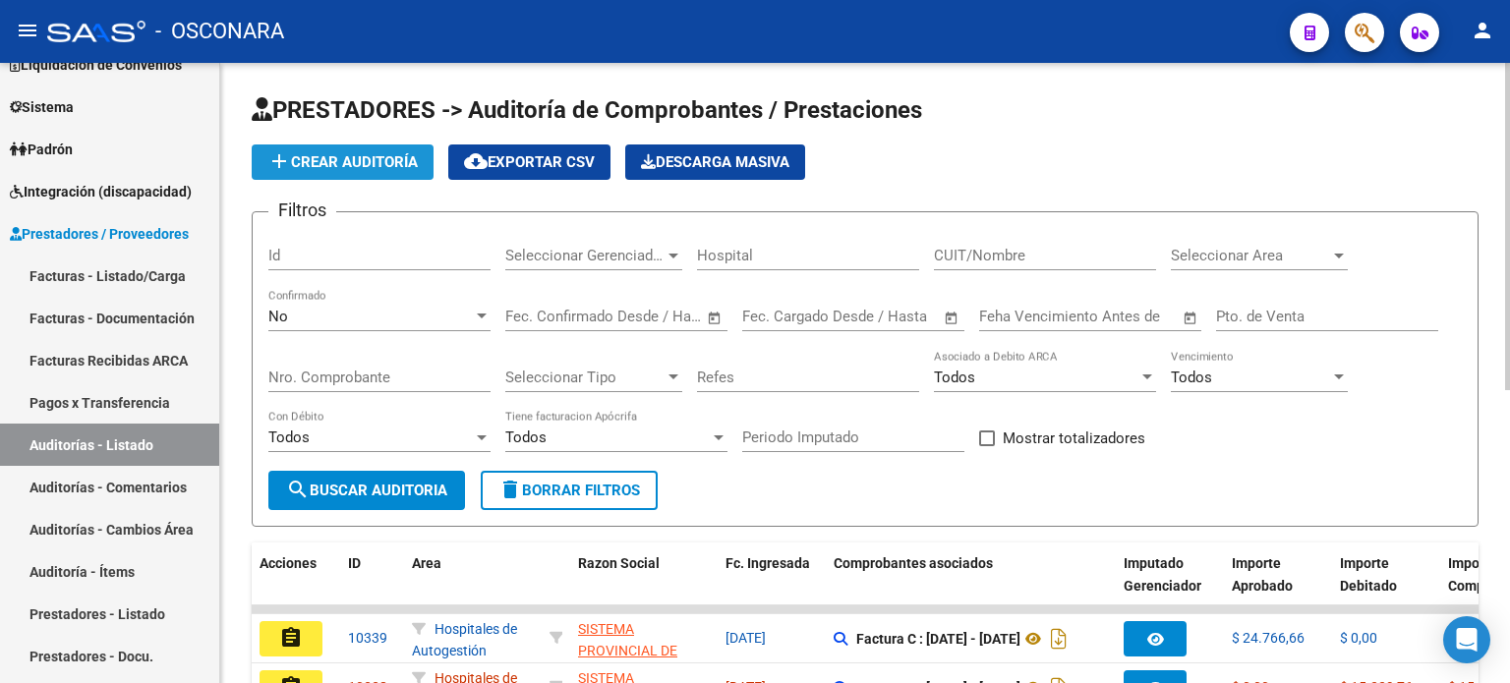
click at [340, 164] on span "add Crear Auditoría" at bounding box center [342, 162] width 150 height 18
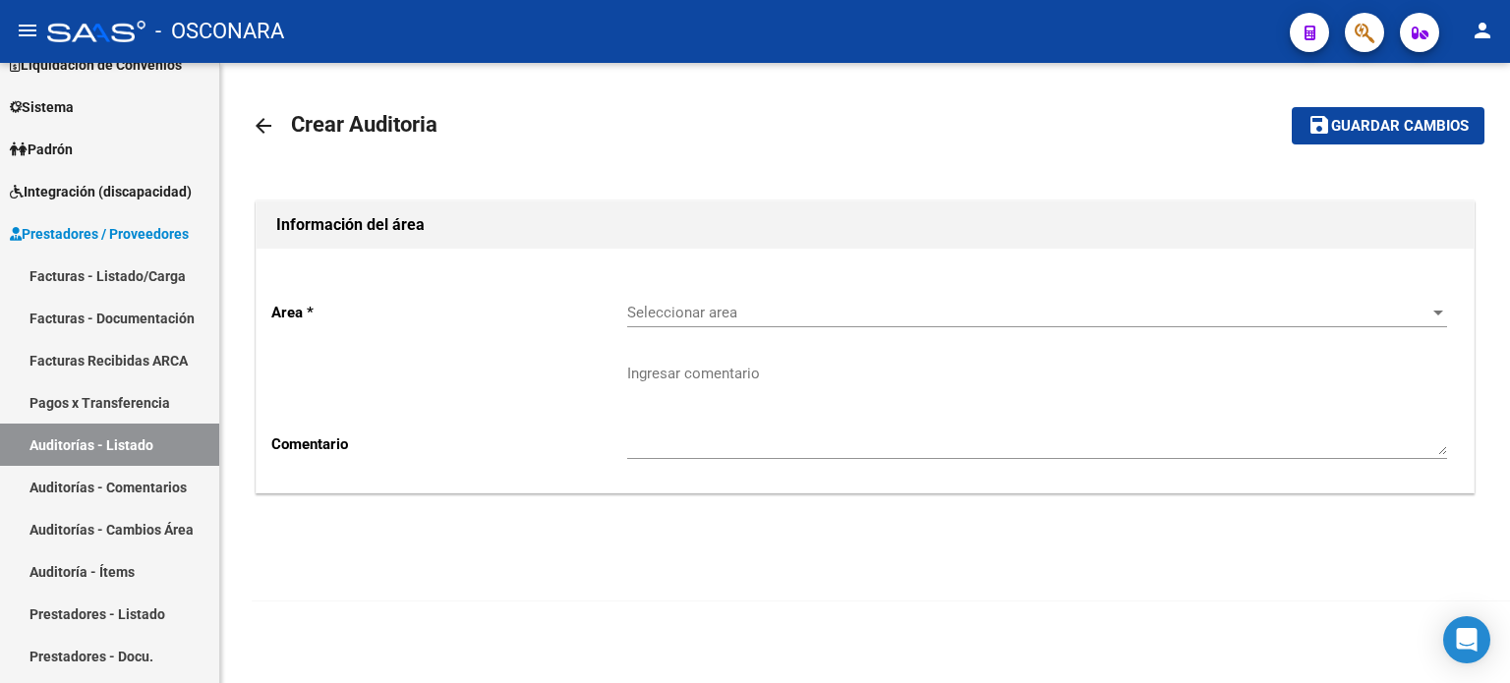
click at [795, 300] on div "Seleccionar area Seleccionar area" at bounding box center [1037, 306] width 820 height 42
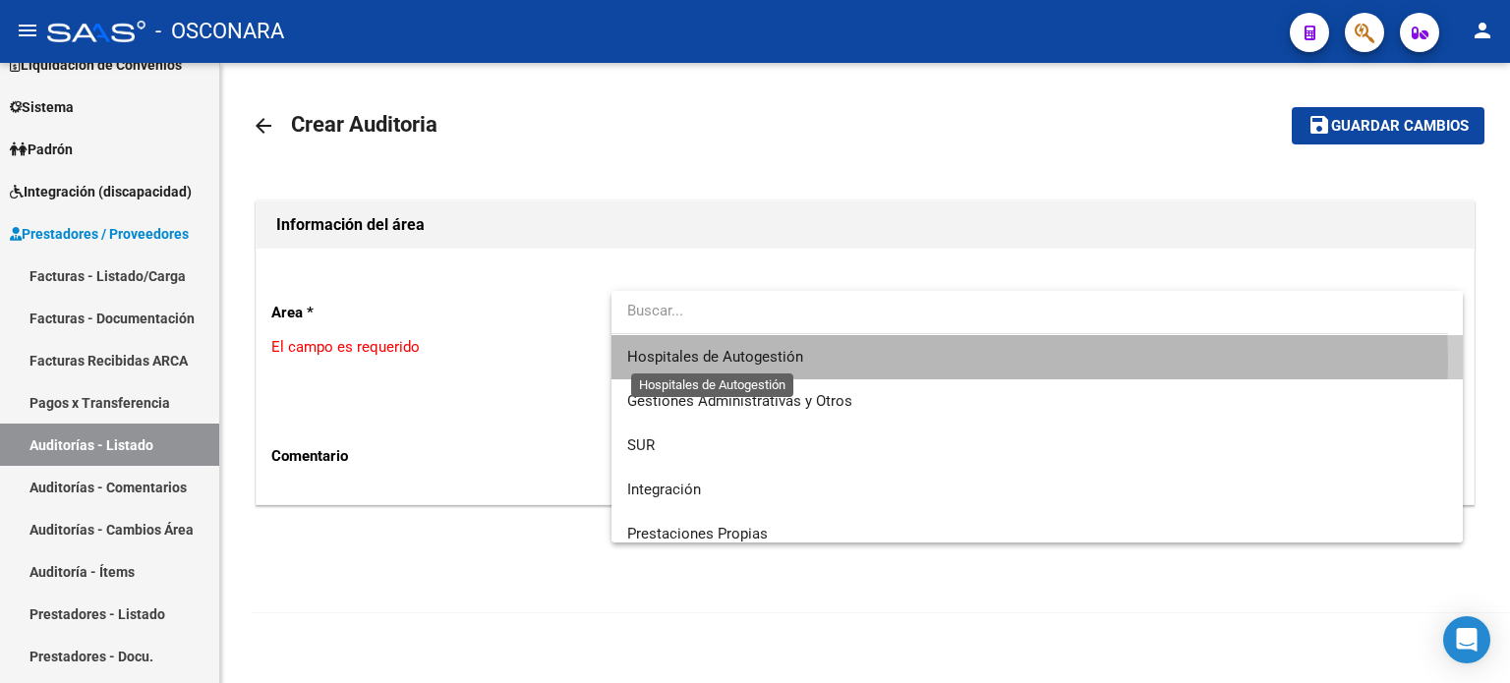
click at [774, 361] on span "Hospitales de Autogestión" at bounding box center [715, 357] width 176 height 18
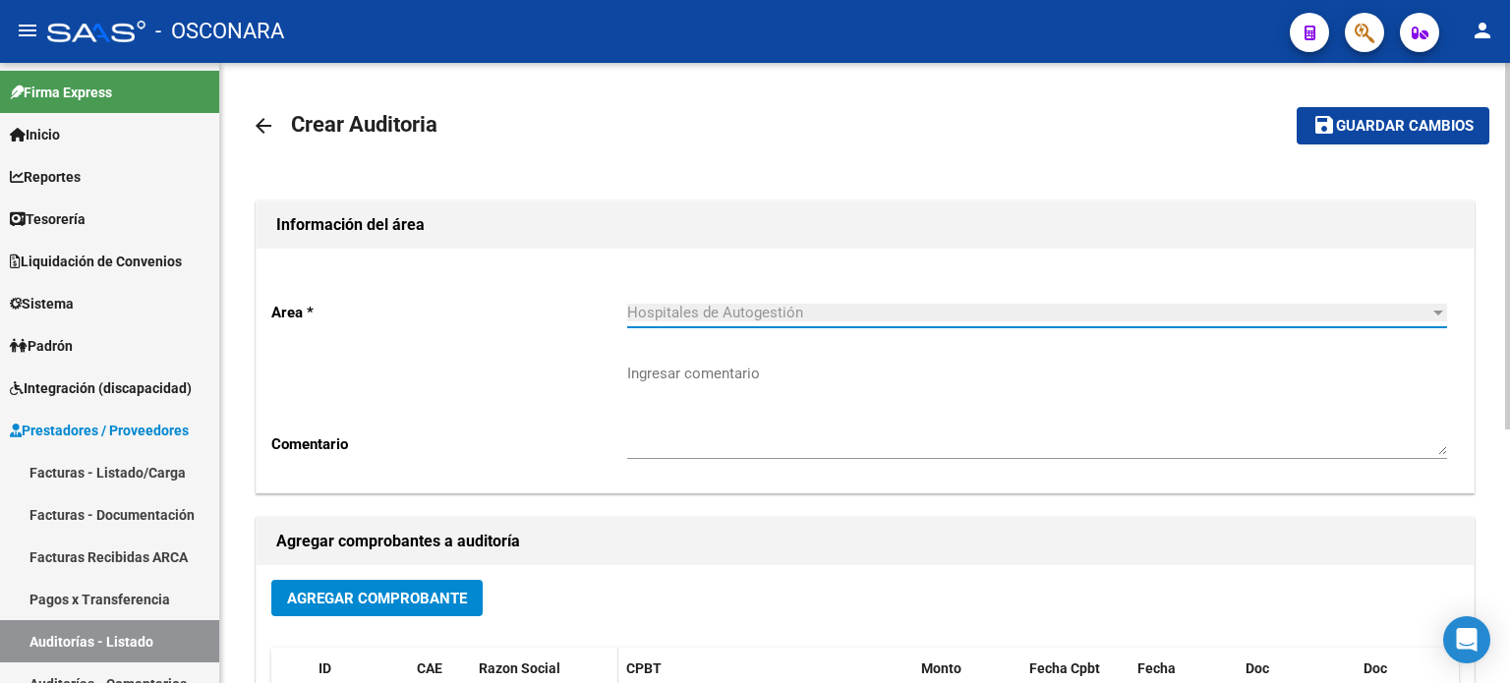
scroll to position [197, 0]
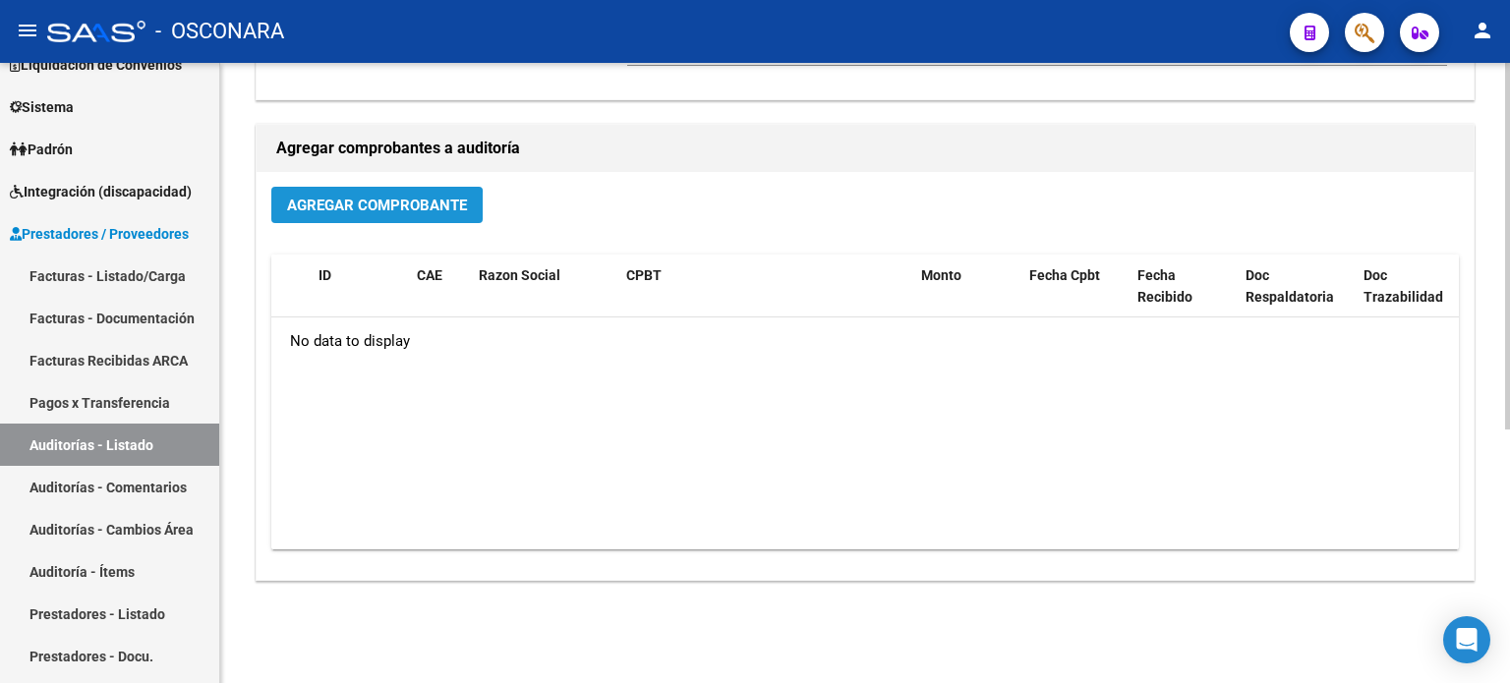
click at [331, 209] on span "Agregar Comprobante" at bounding box center [377, 206] width 180 height 18
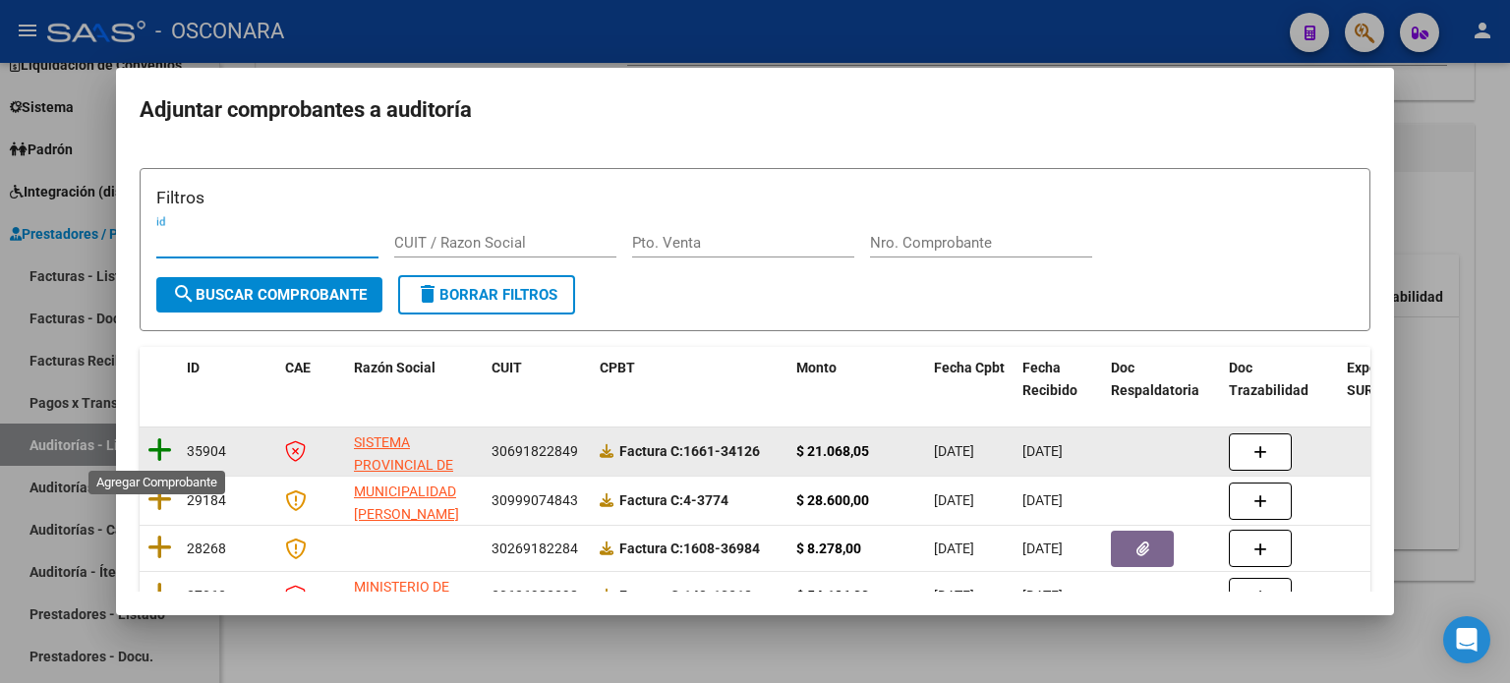
click at [148, 453] on icon at bounding box center [160, 451] width 25 height 28
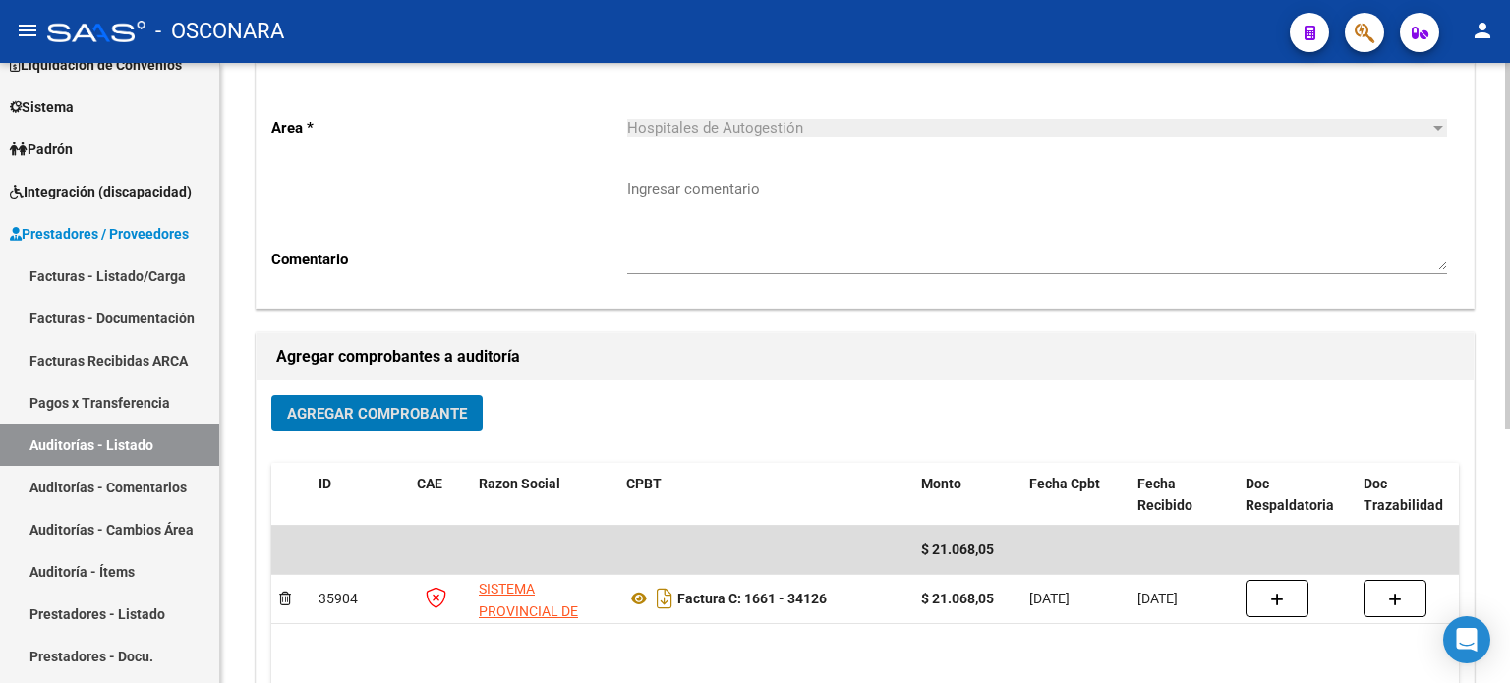
scroll to position [0, 0]
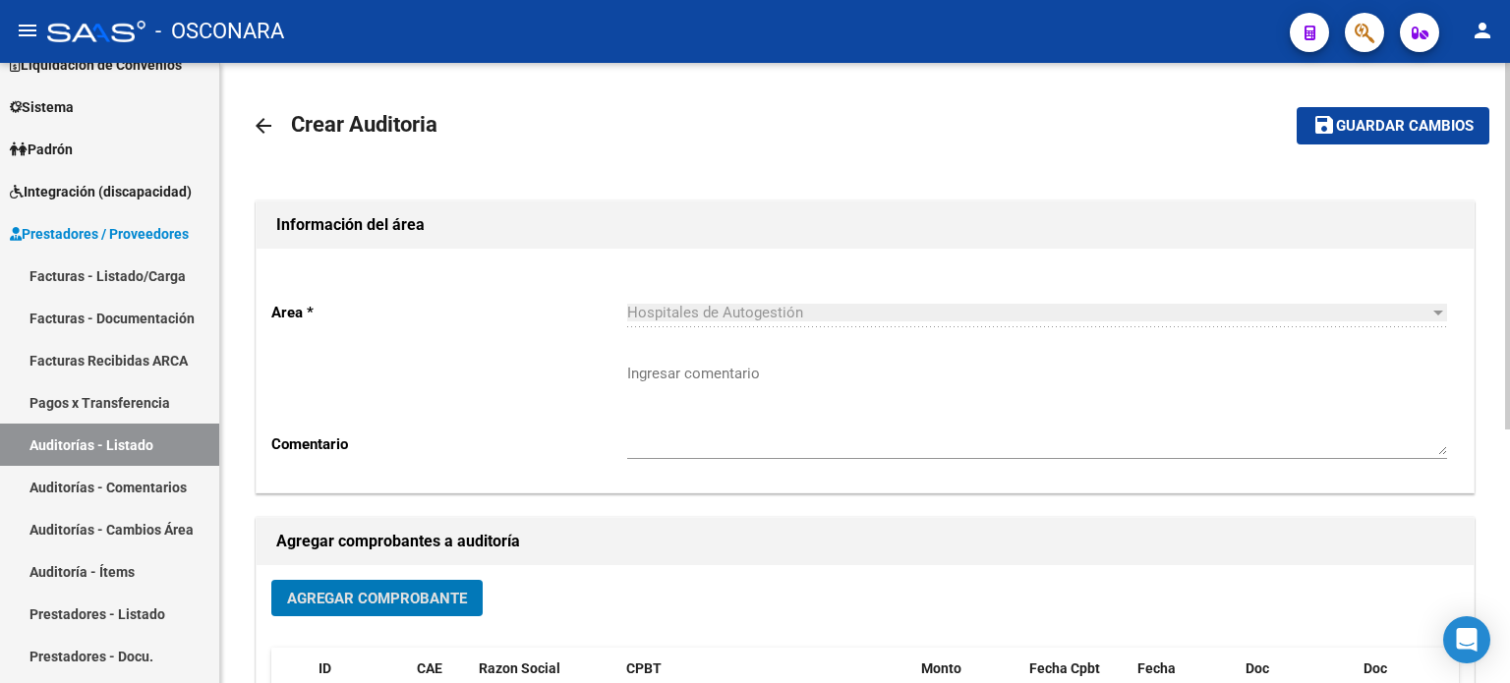
click at [1406, 129] on span "Guardar cambios" at bounding box center [1405, 127] width 138 height 18
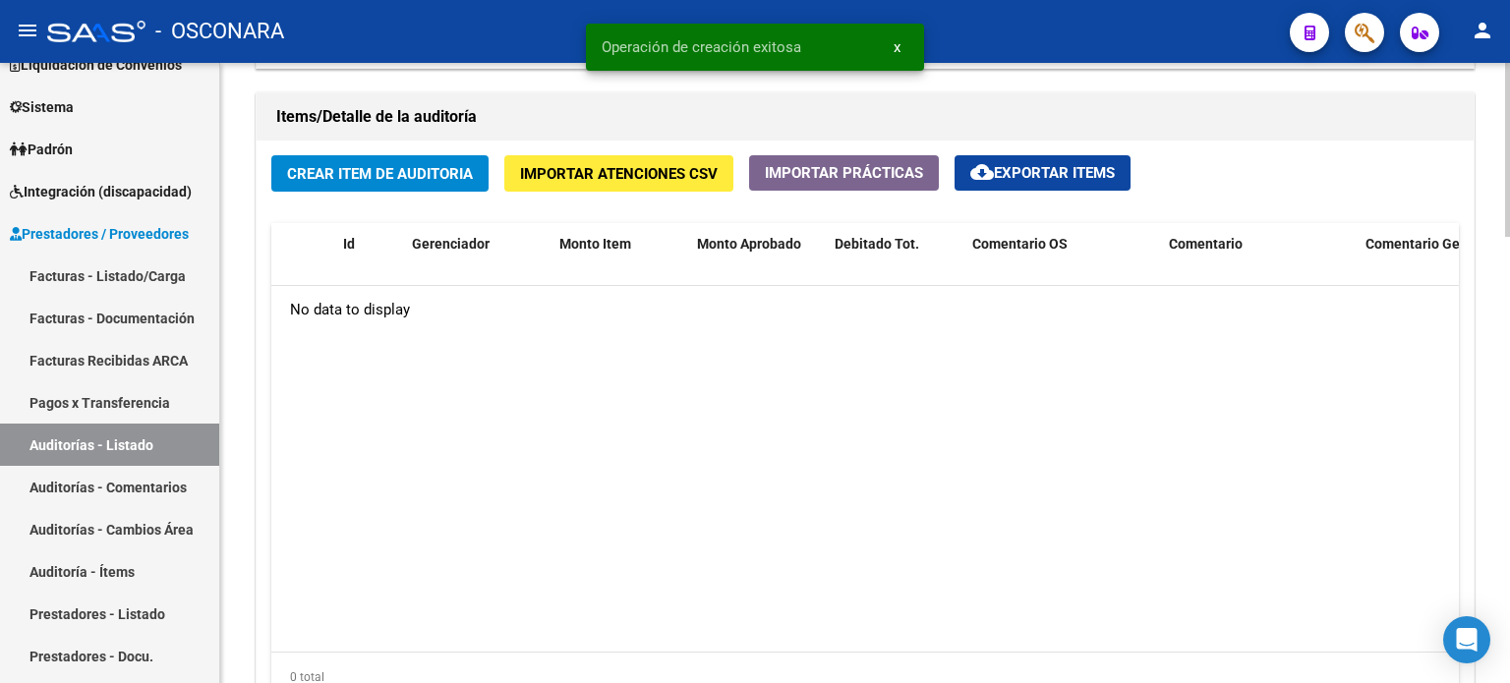
scroll to position [1475, 0]
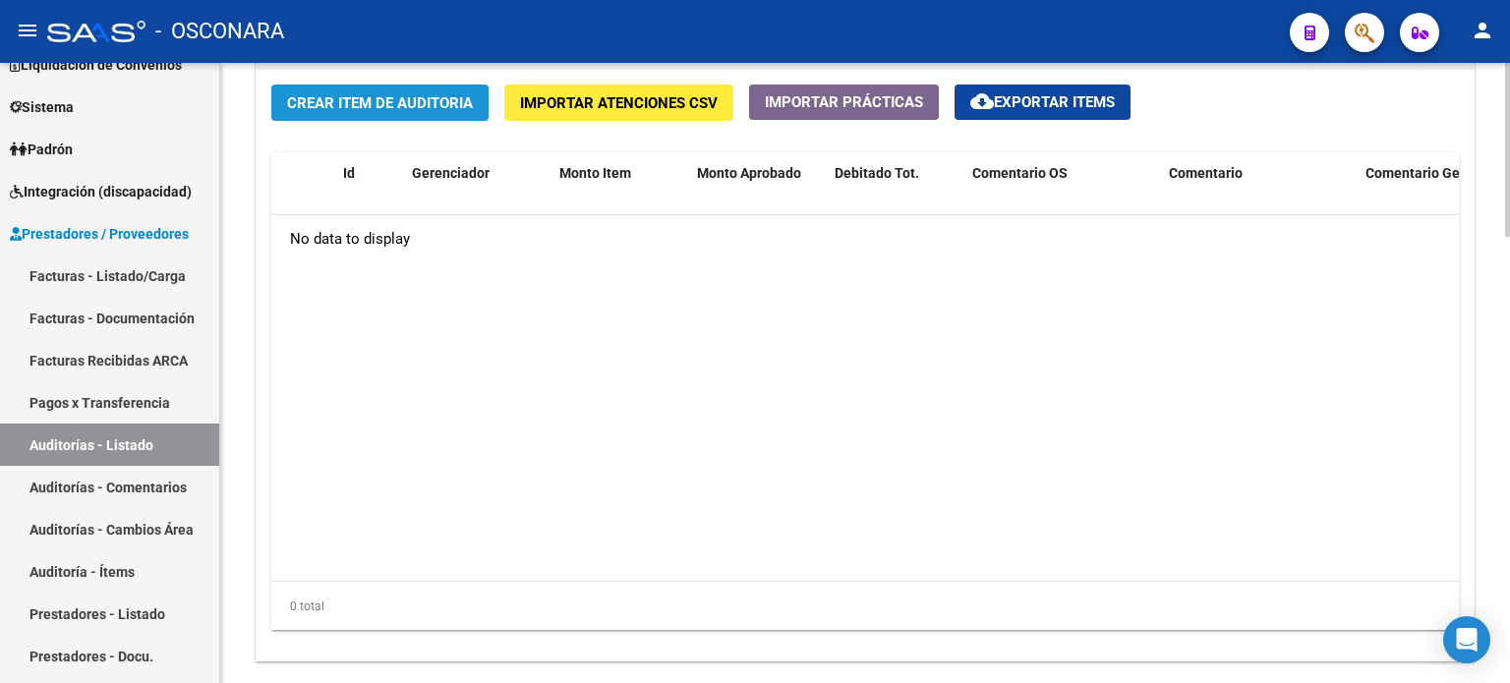
click at [379, 97] on span "Crear Item de Auditoria" at bounding box center [380, 103] width 186 height 18
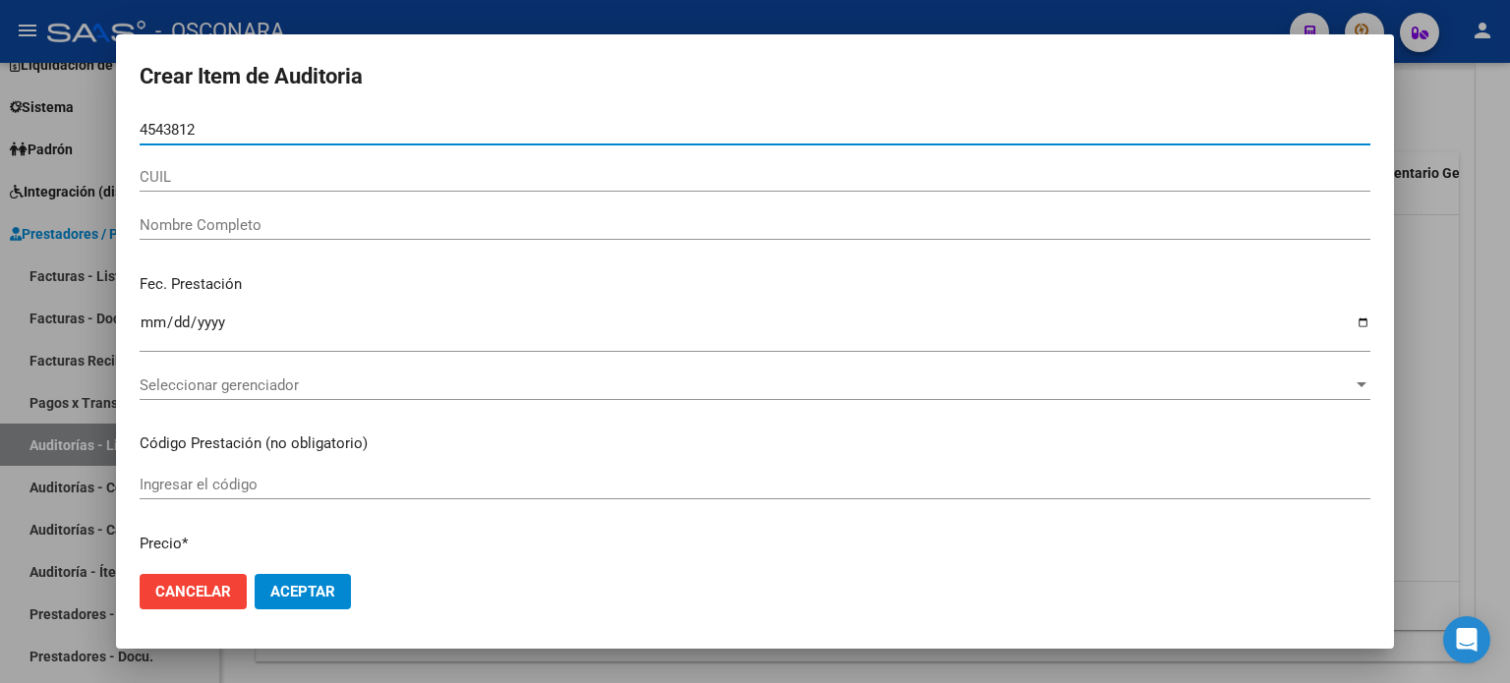
type input "45438123"
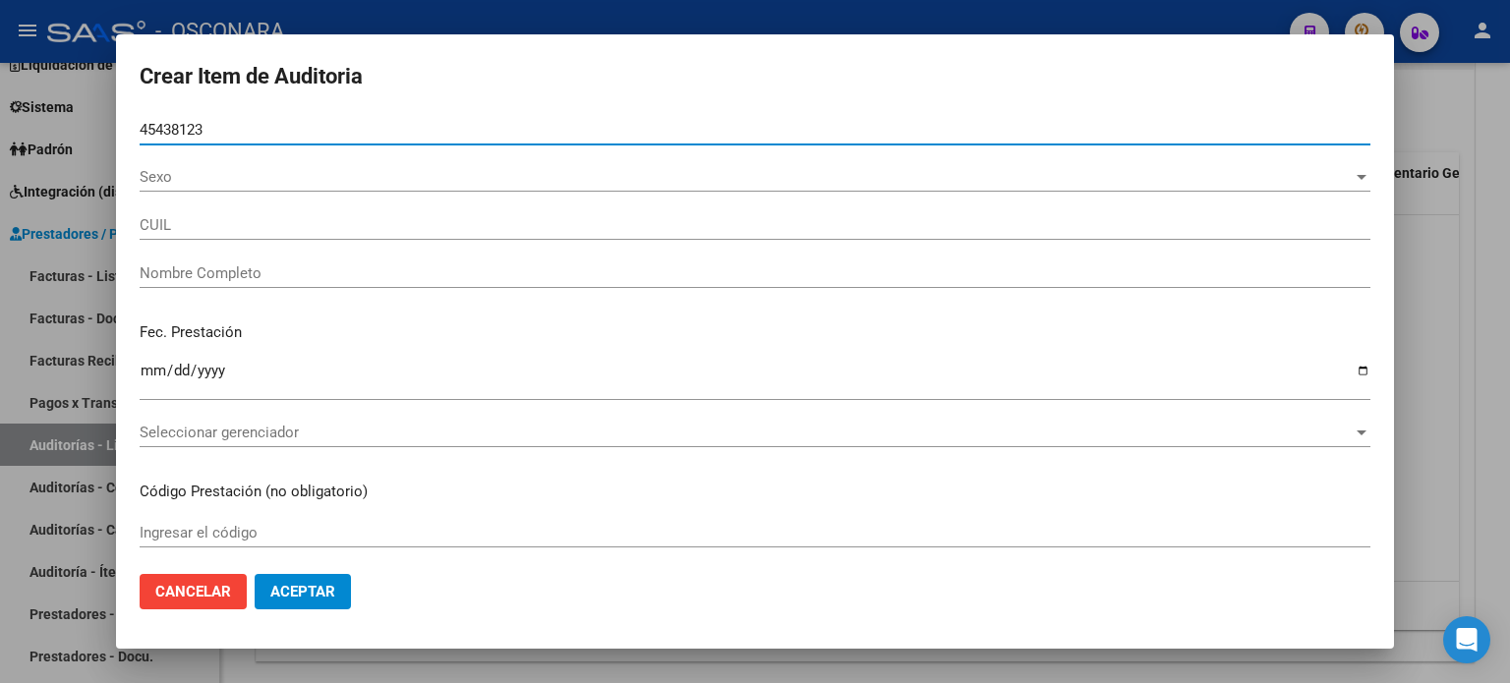
type input "27454381233"
type input "ROMANO ADA ROCIO"
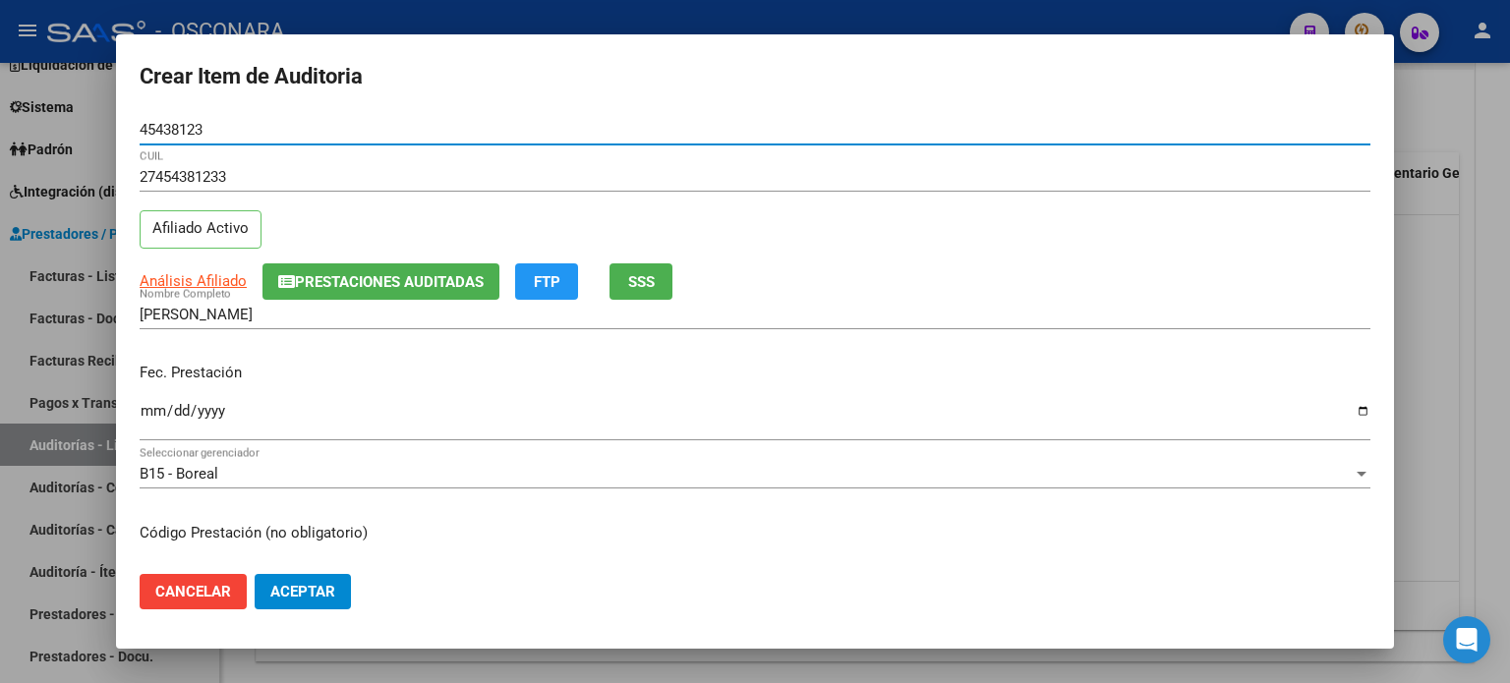
type input "45438123"
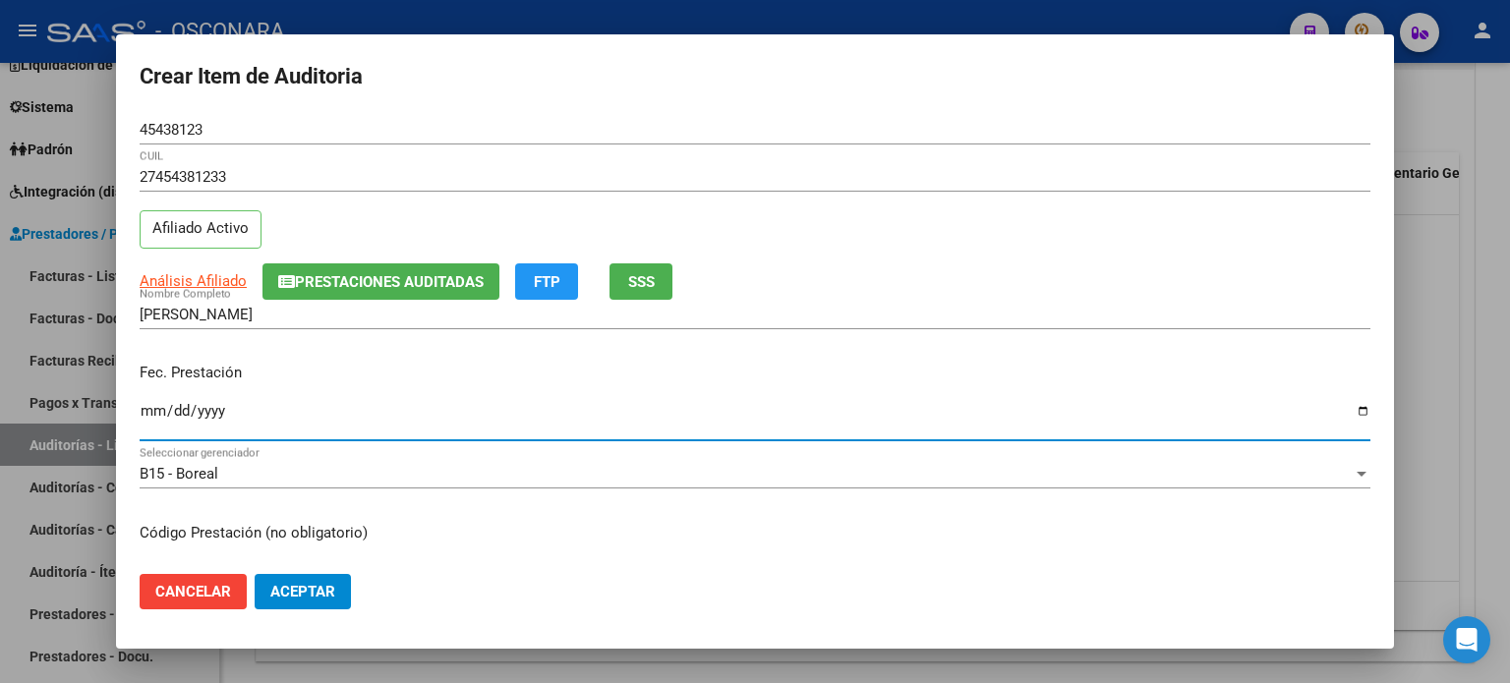
click at [141, 415] on input "Ingresar la fecha" at bounding box center [755, 418] width 1231 height 31
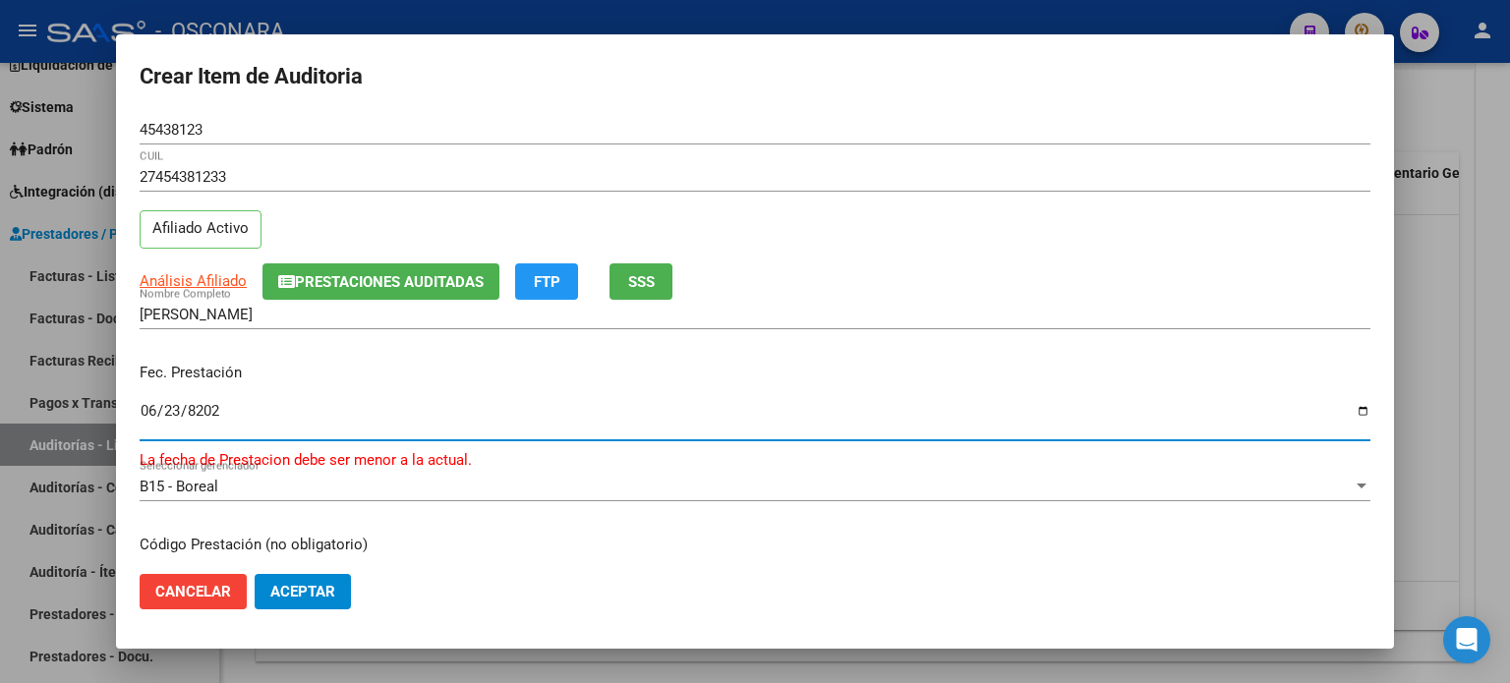
type input "2025-06-23"
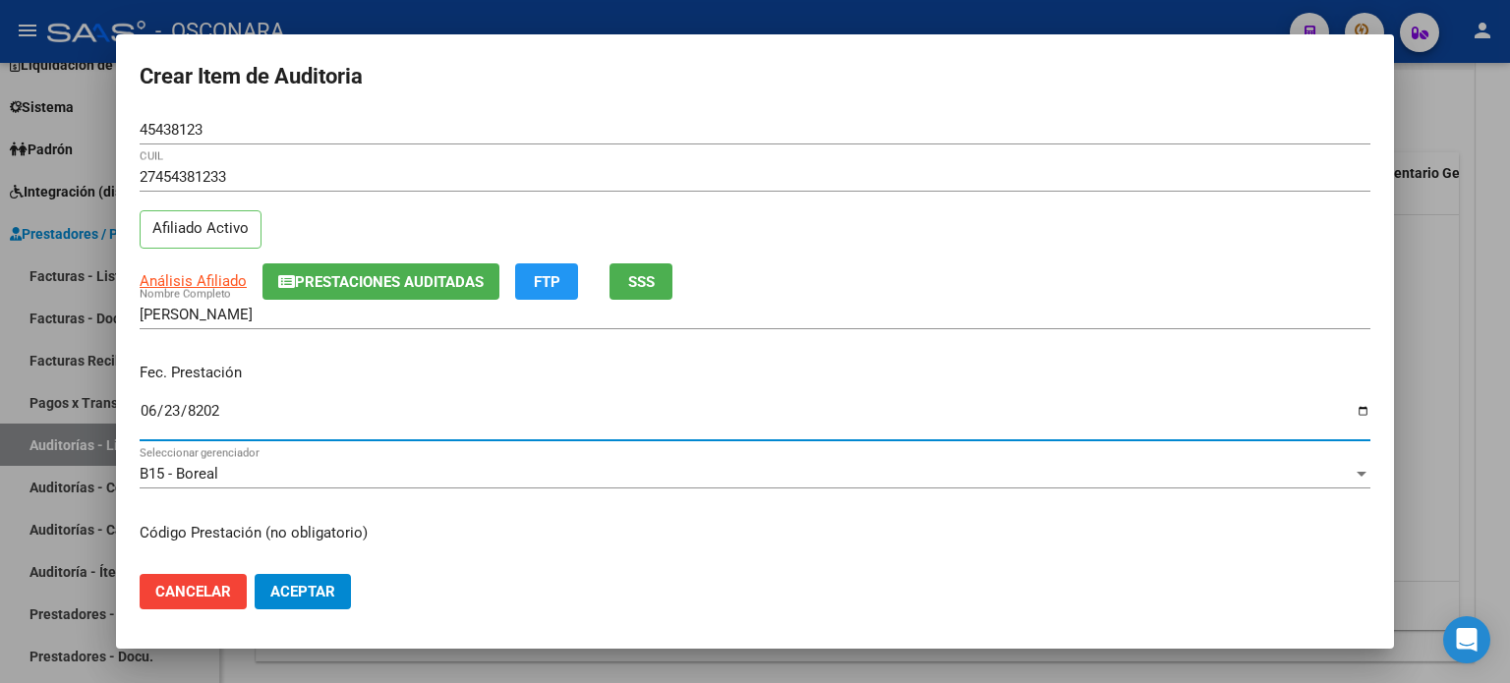
click at [174, 406] on input "2025-06-23" at bounding box center [755, 418] width 1231 height 31
type input "2025-08-23"
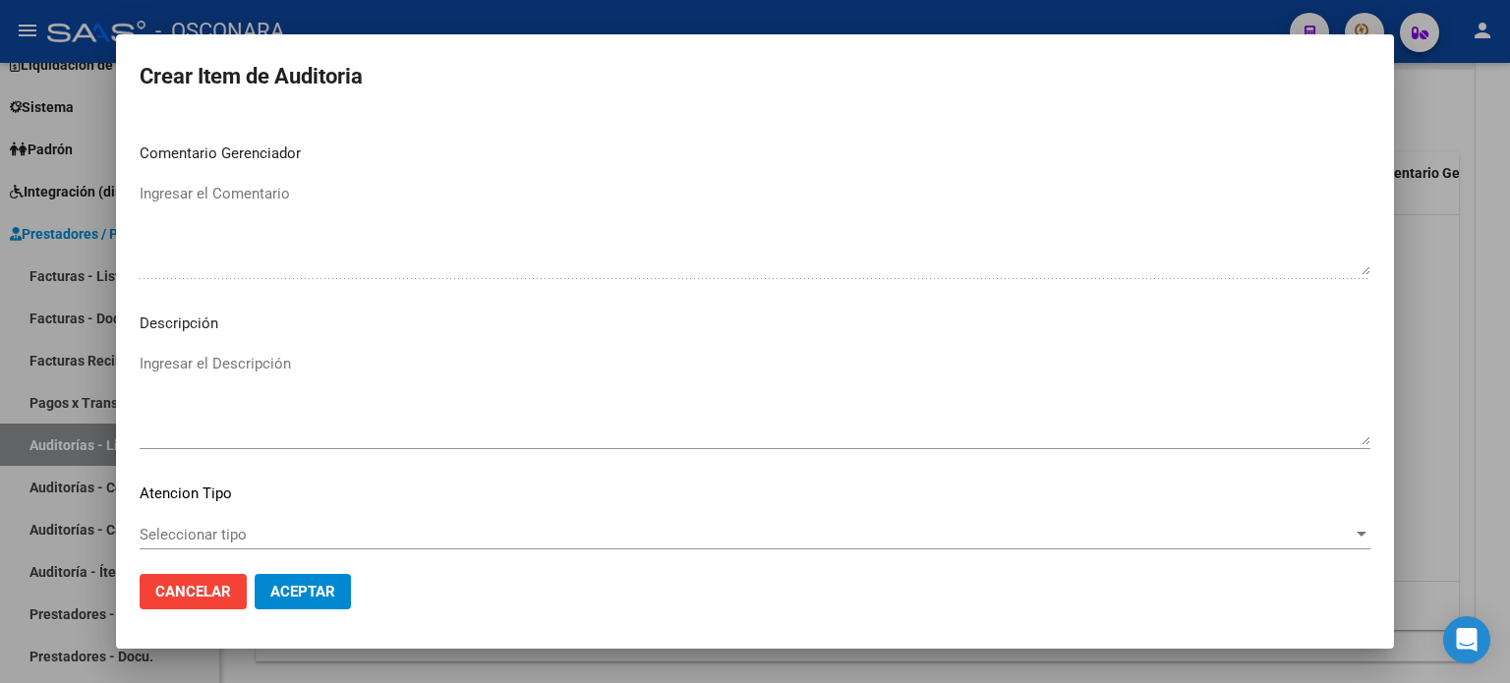
scroll to position [1278, 0]
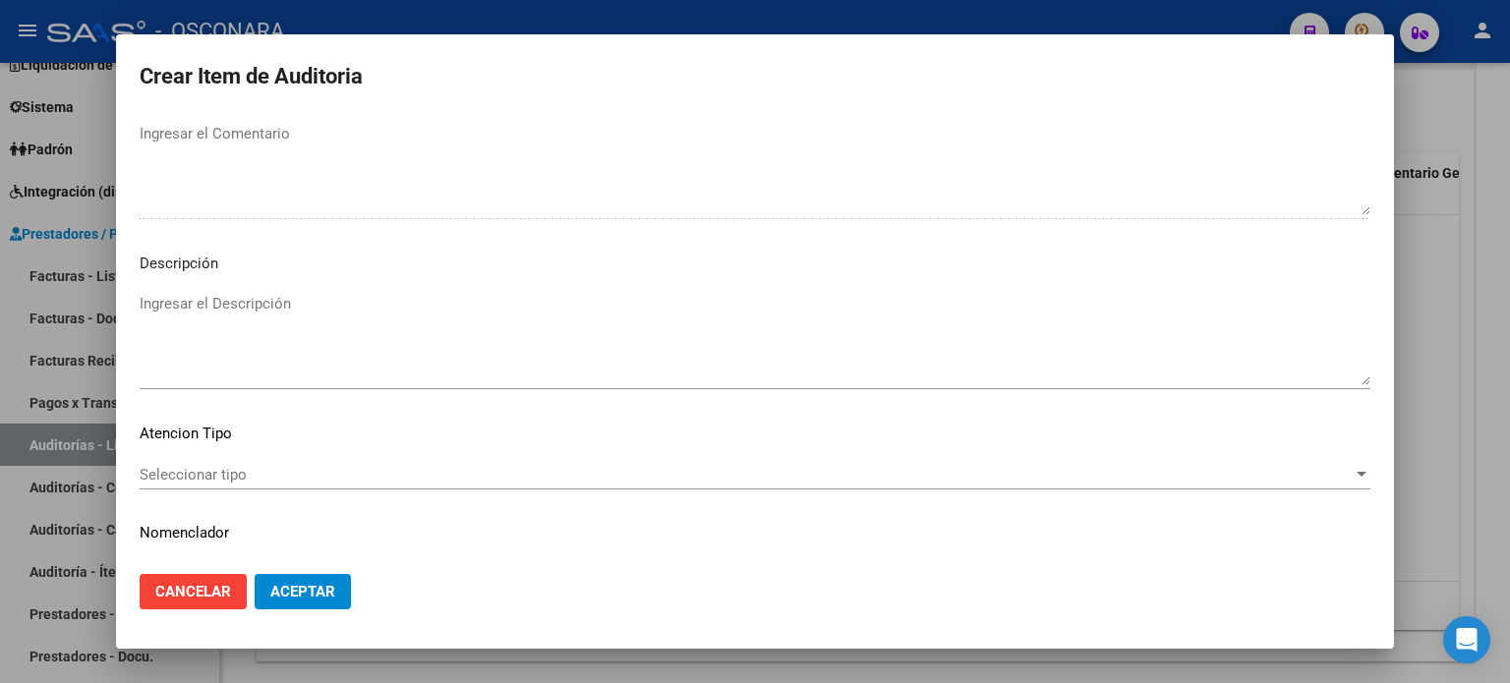
click at [263, 306] on textarea "Ingresar el Descripción" at bounding box center [755, 339] width 1231 height 92
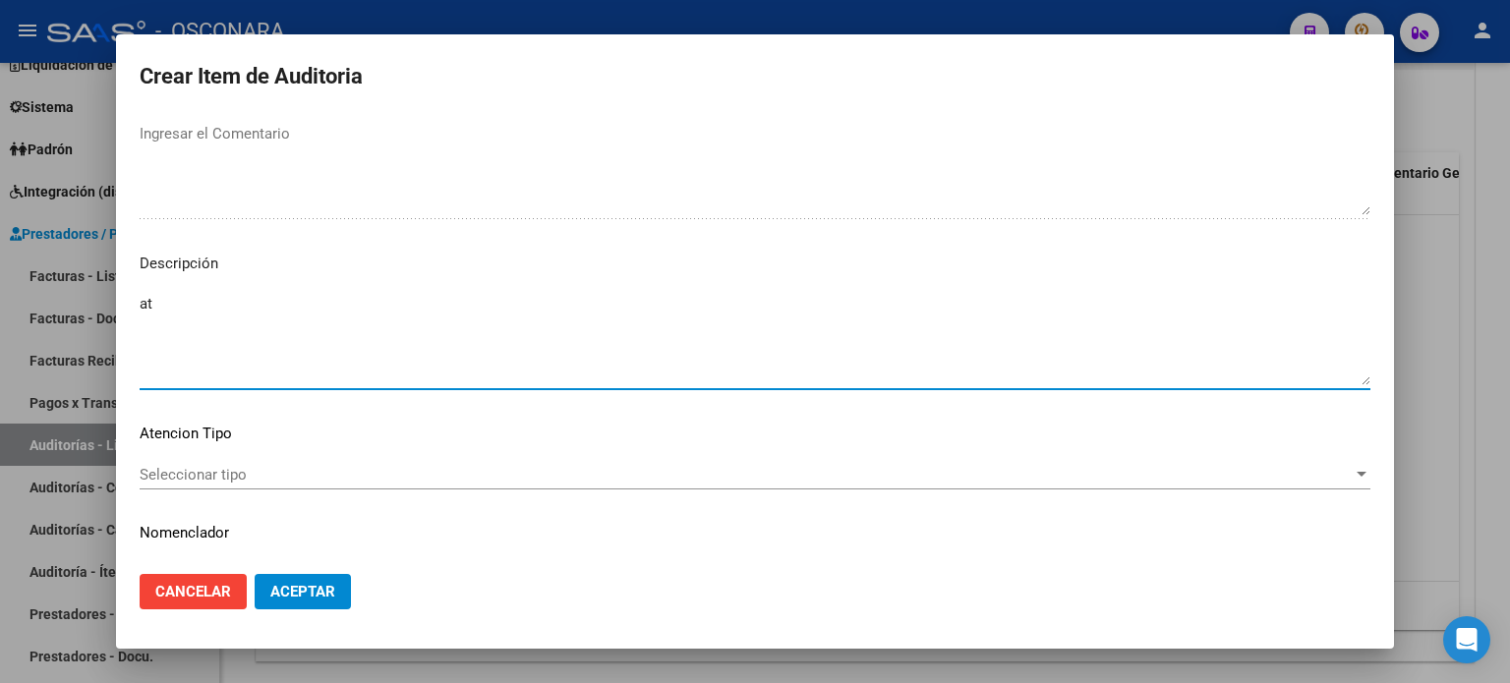
type textarea "a"
type textarea "Atención por guardia"
click at [200, 464] on div "Seleccionar tipo Seleccionar tipo" at bounding box center [755, 475] width 1231 height 30
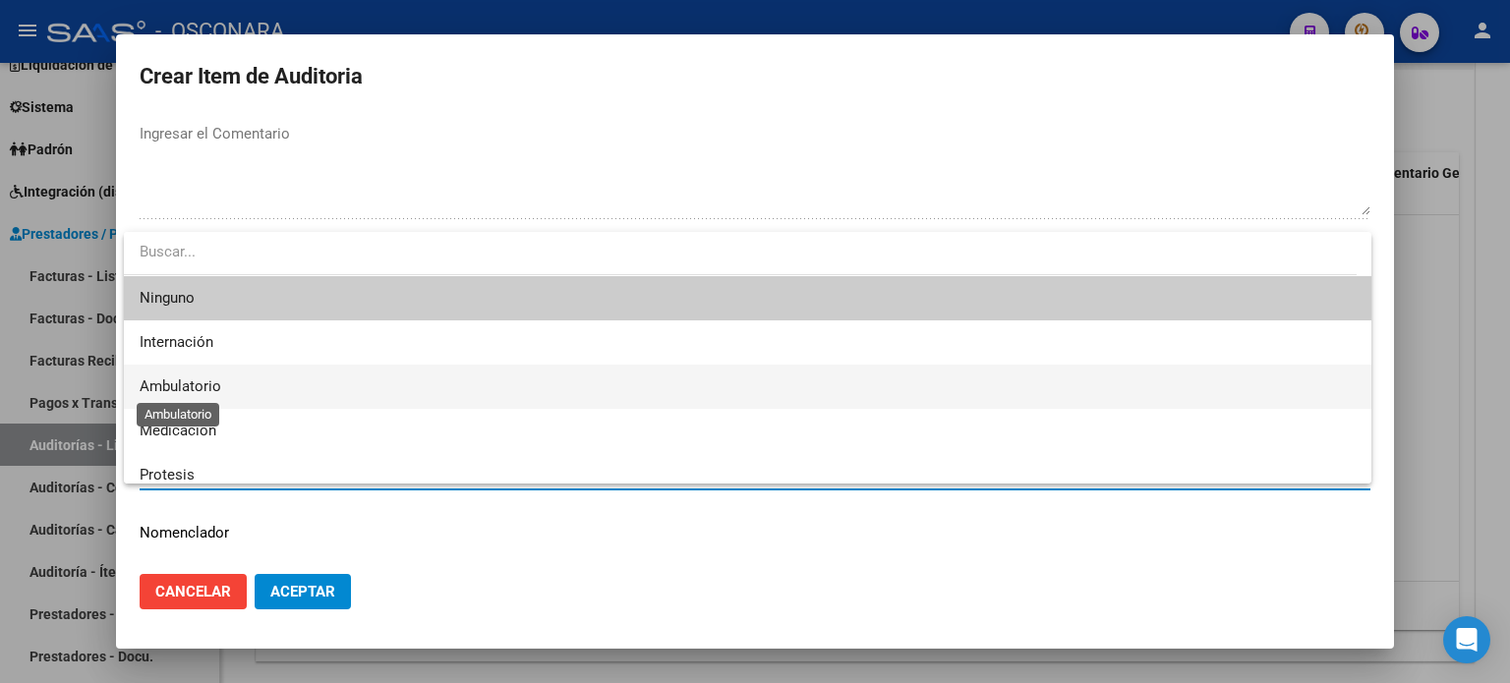
click at [188, 390] on span "Ambulatorio" at bounding box center [181, 387] width 82 height 18
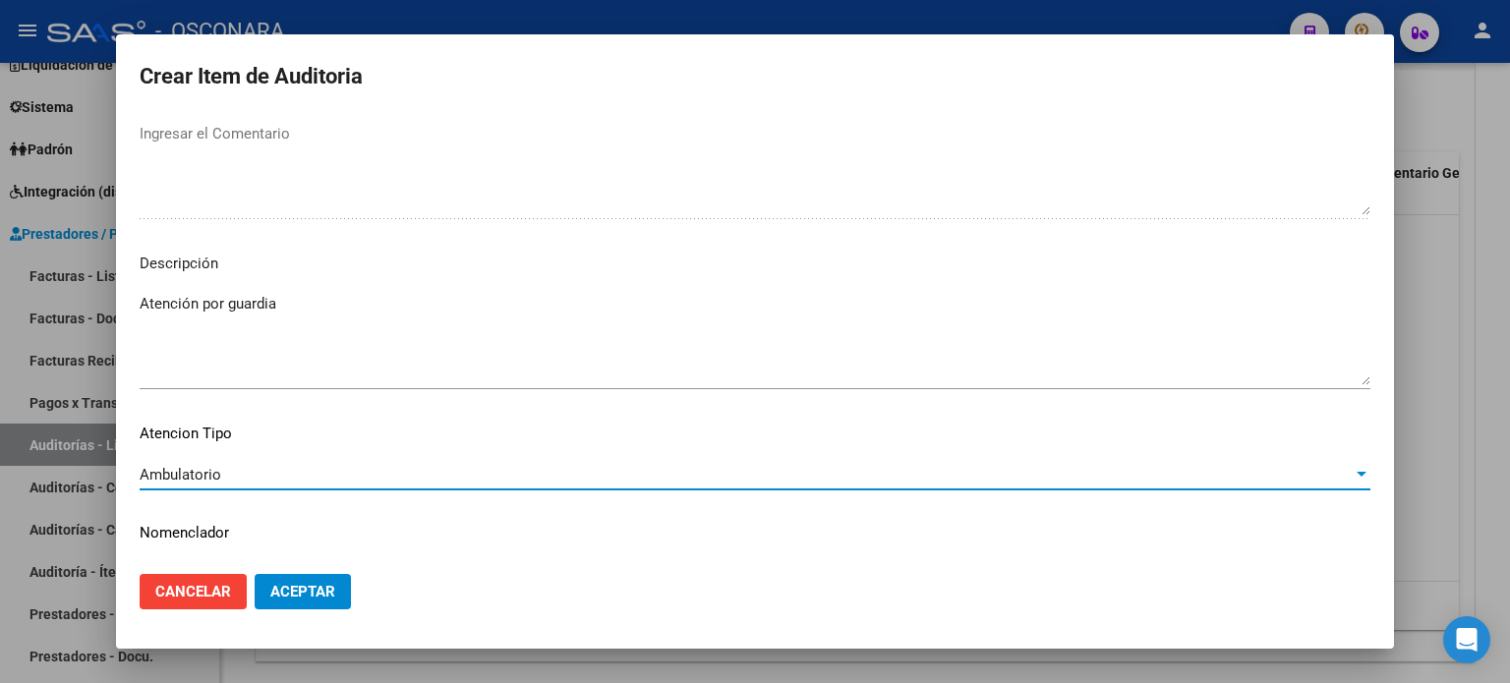
click at [291, 601] on button "Aceptar" at bounding box center [303, 591] width 96 height 35
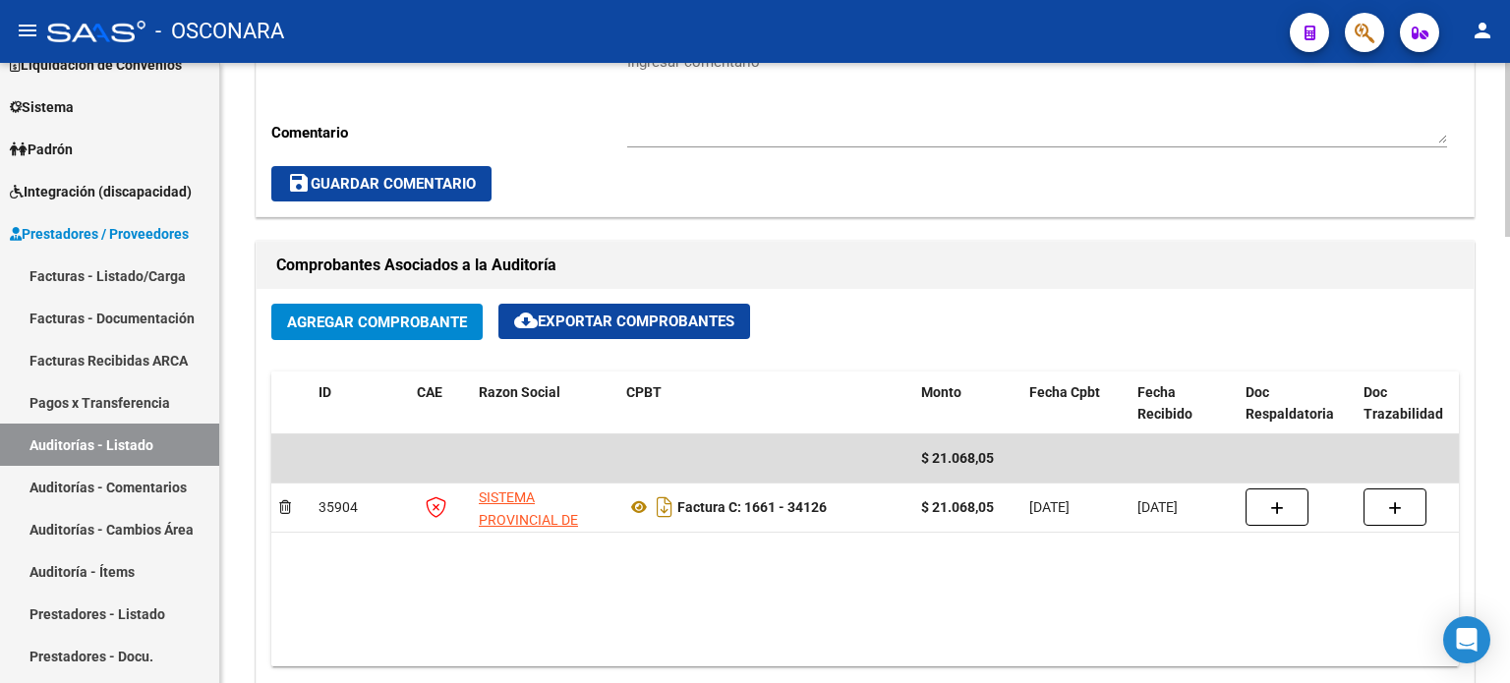
scroll to position [787, 0]
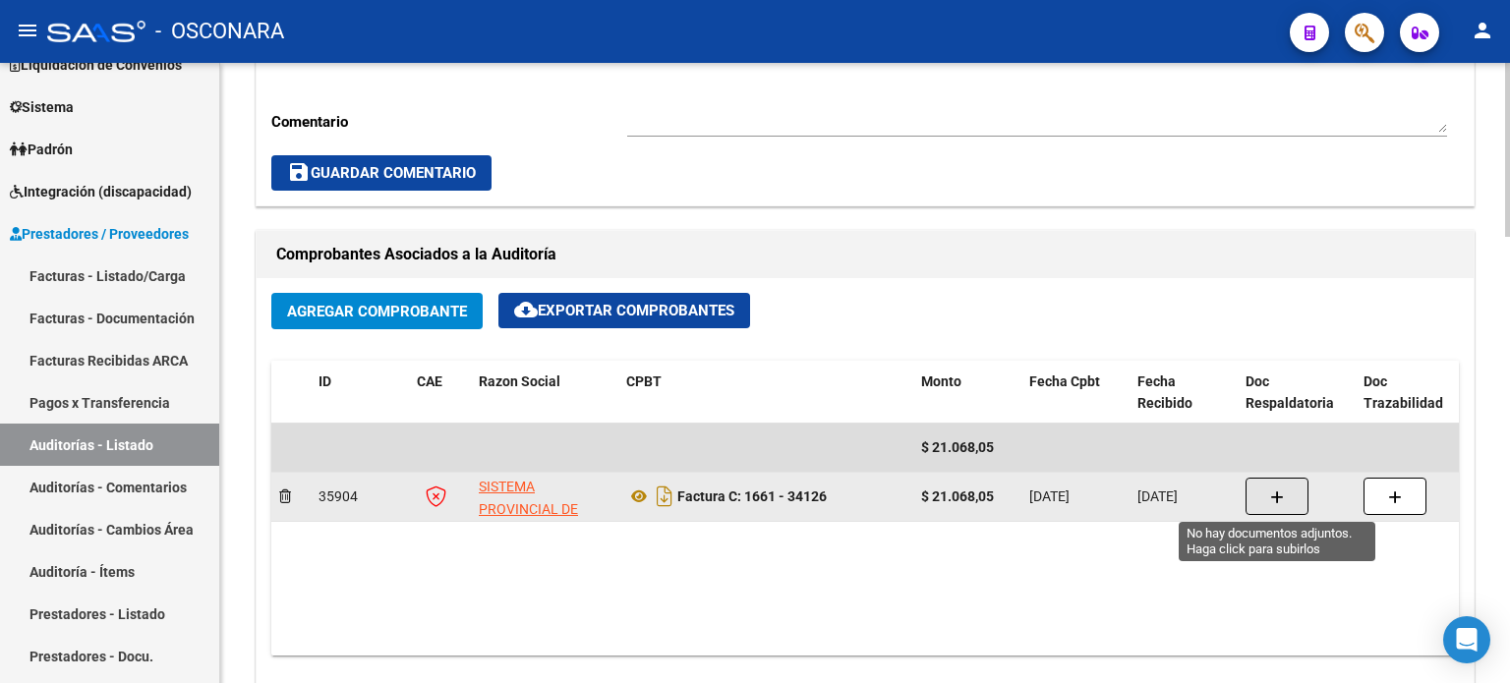
click at [1271, 497] on icon "button" at bounding box center [1278, 498] width 14 height 15
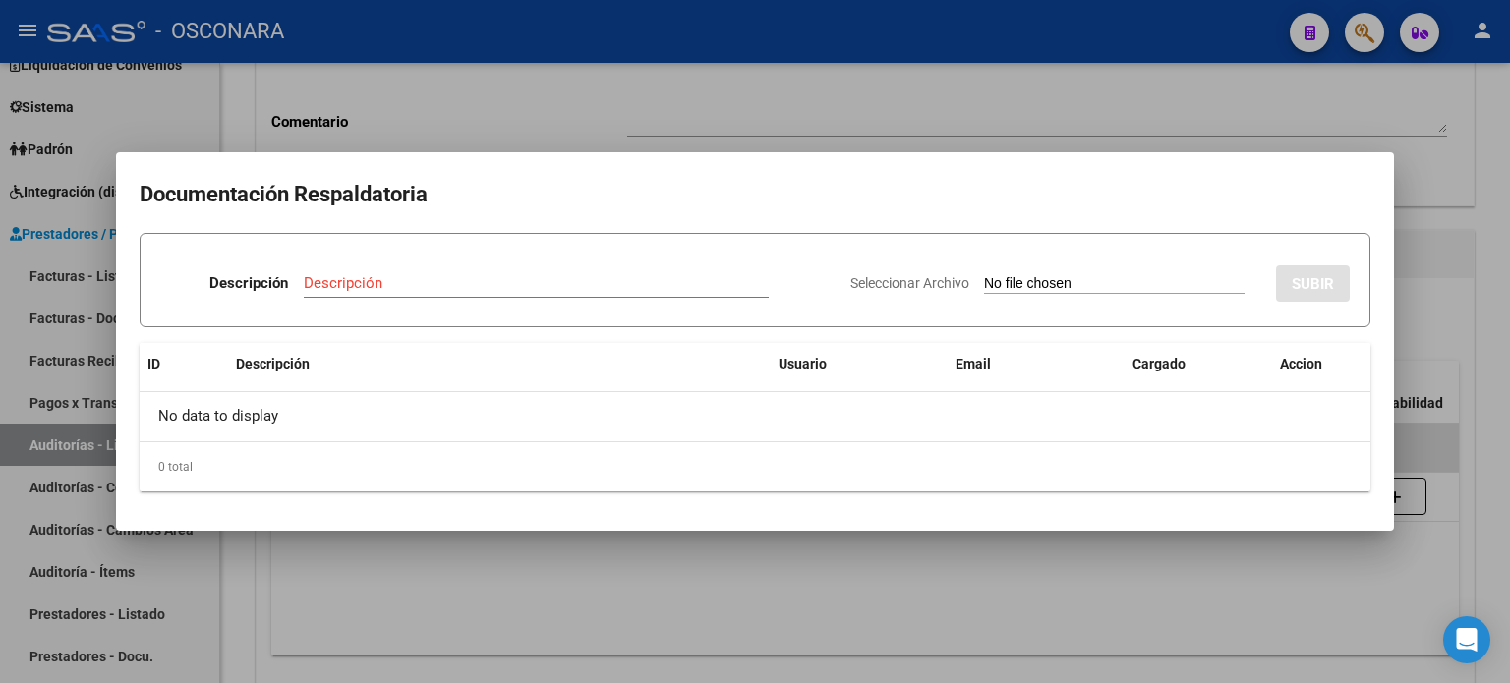
type input "C:\fakepath\rinfofacturados 1661-34126.pdf"
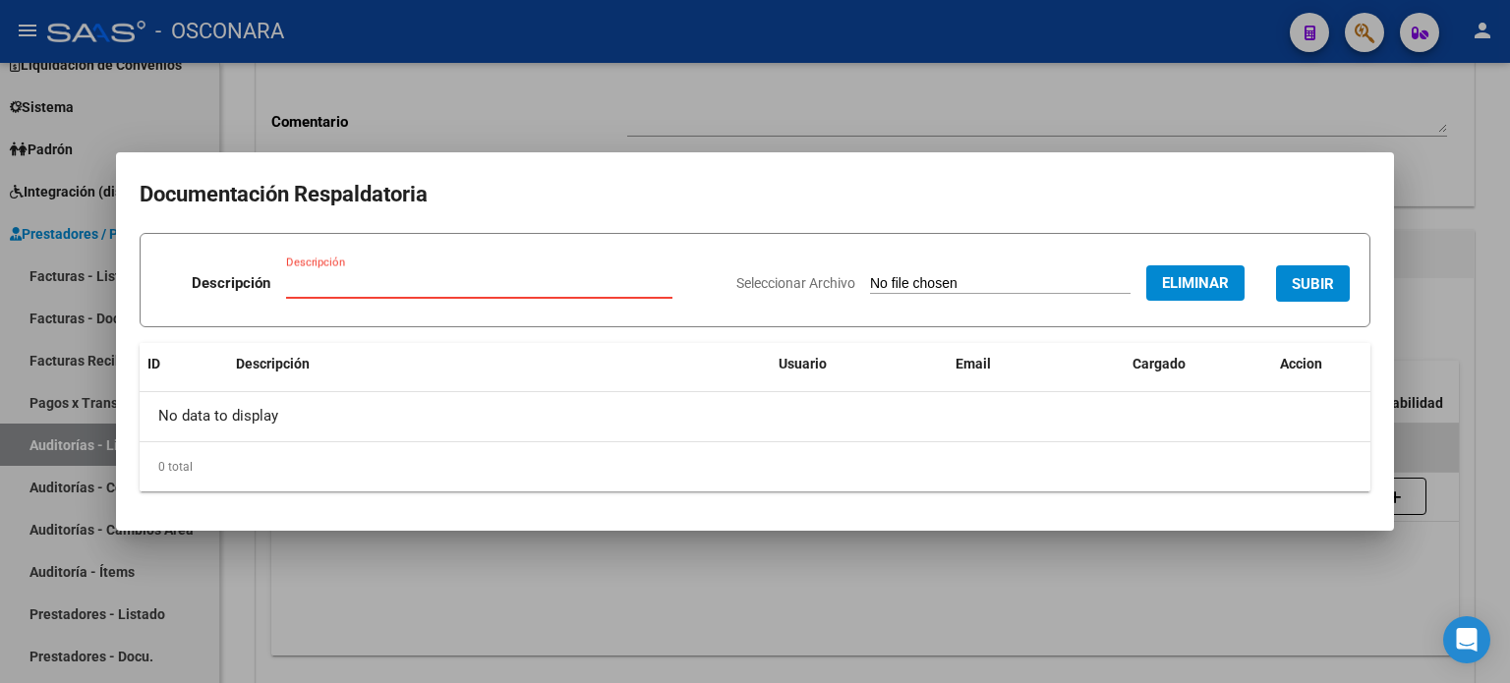
click at [322, 274] on input "Descripción" at bounding box center [479, 283] width 386 height 18
type input "Detalle"
click at [1330, 284] on span "SUBIR" at bounding box center [1313, 284] width 42 height 18
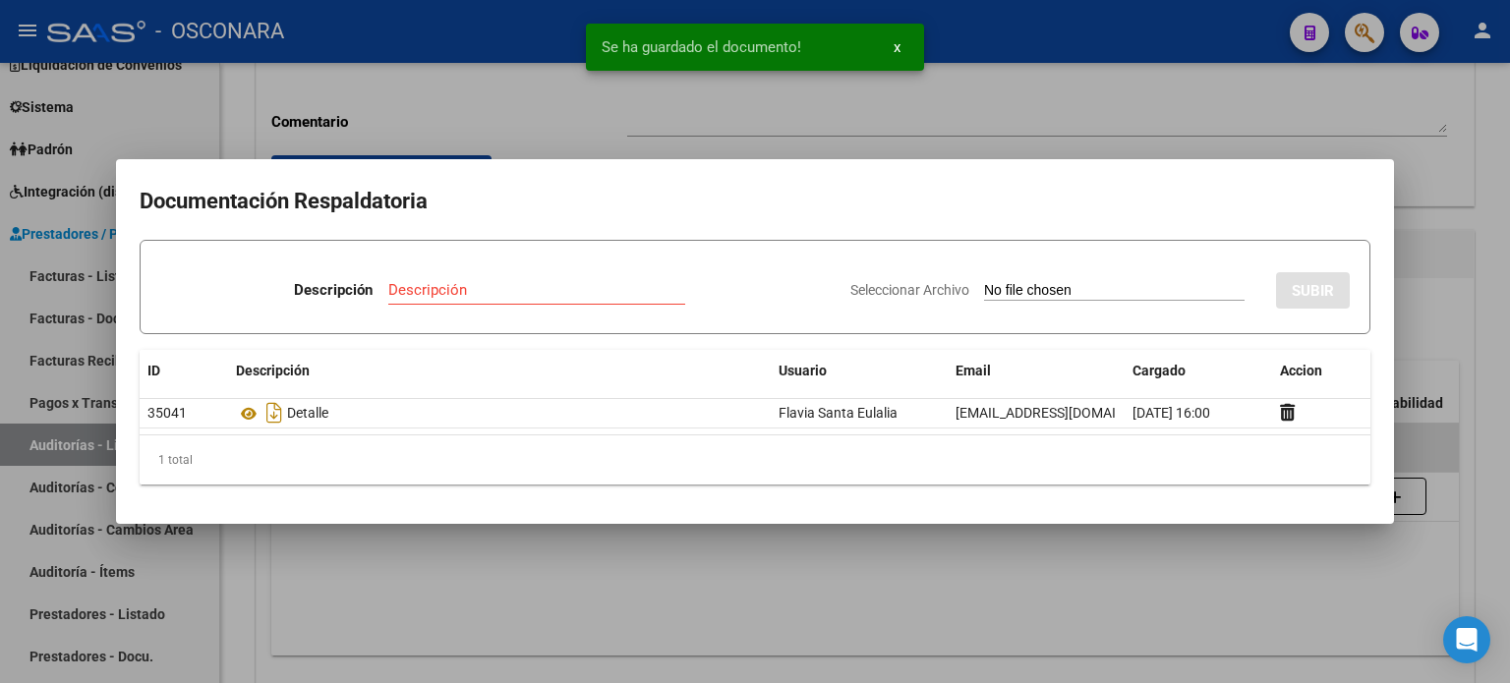
type input "C:\fakepath\Resol 319-SPS.pdf"
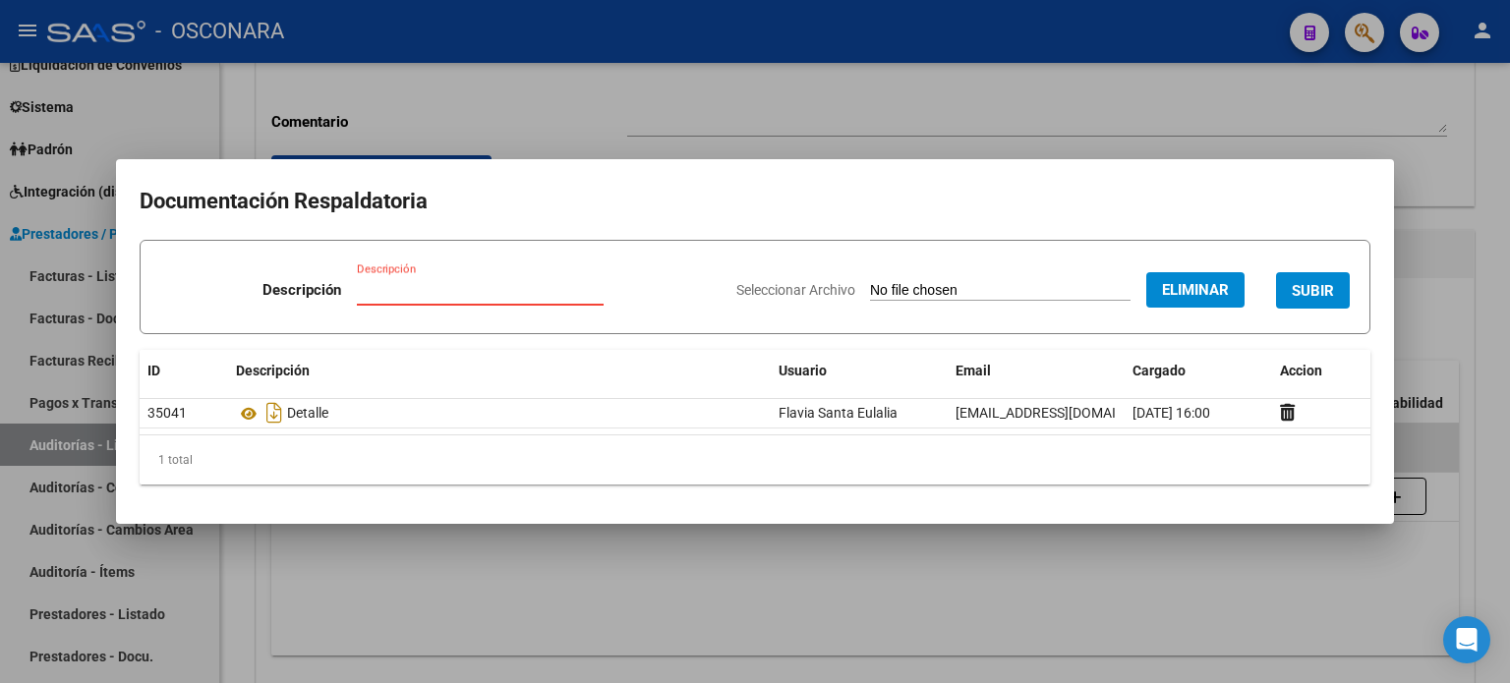
click at [397, 282] on input "Descripción" at bounding box center [480, 290] width 247 height 18
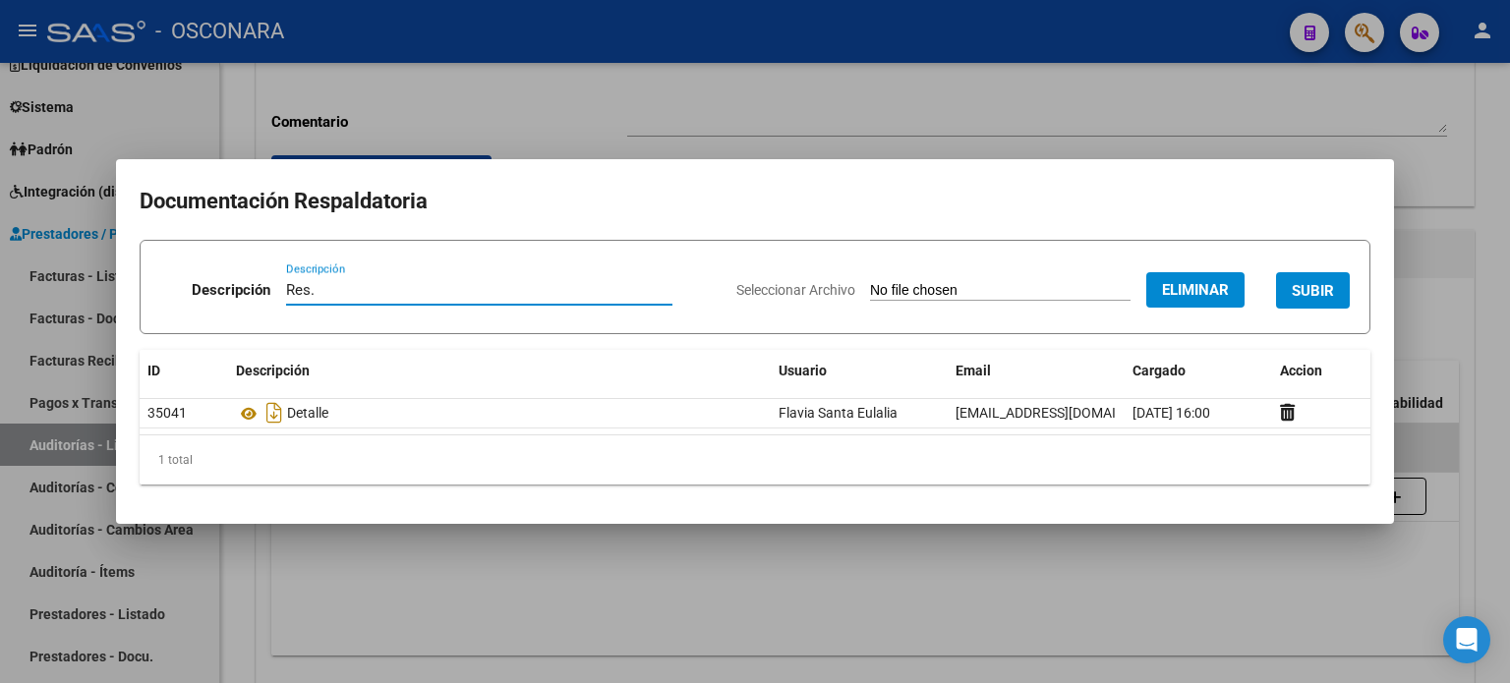
type input "Res."
click at [1312, 294] on span "SUBIR" at bounding box center [1313, 291] width 42 height 18
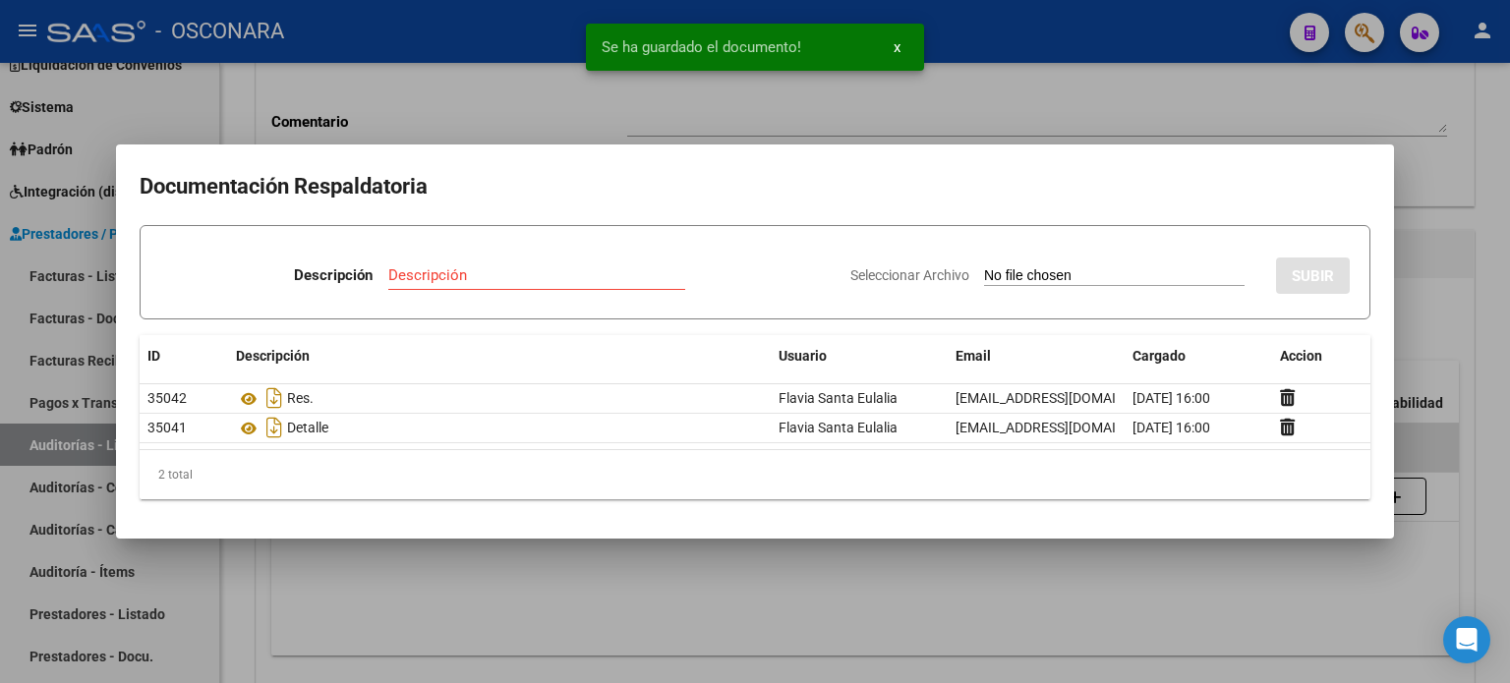
click at [1256, 95] on div at bounding box center [755, 341] width 1510 height 683
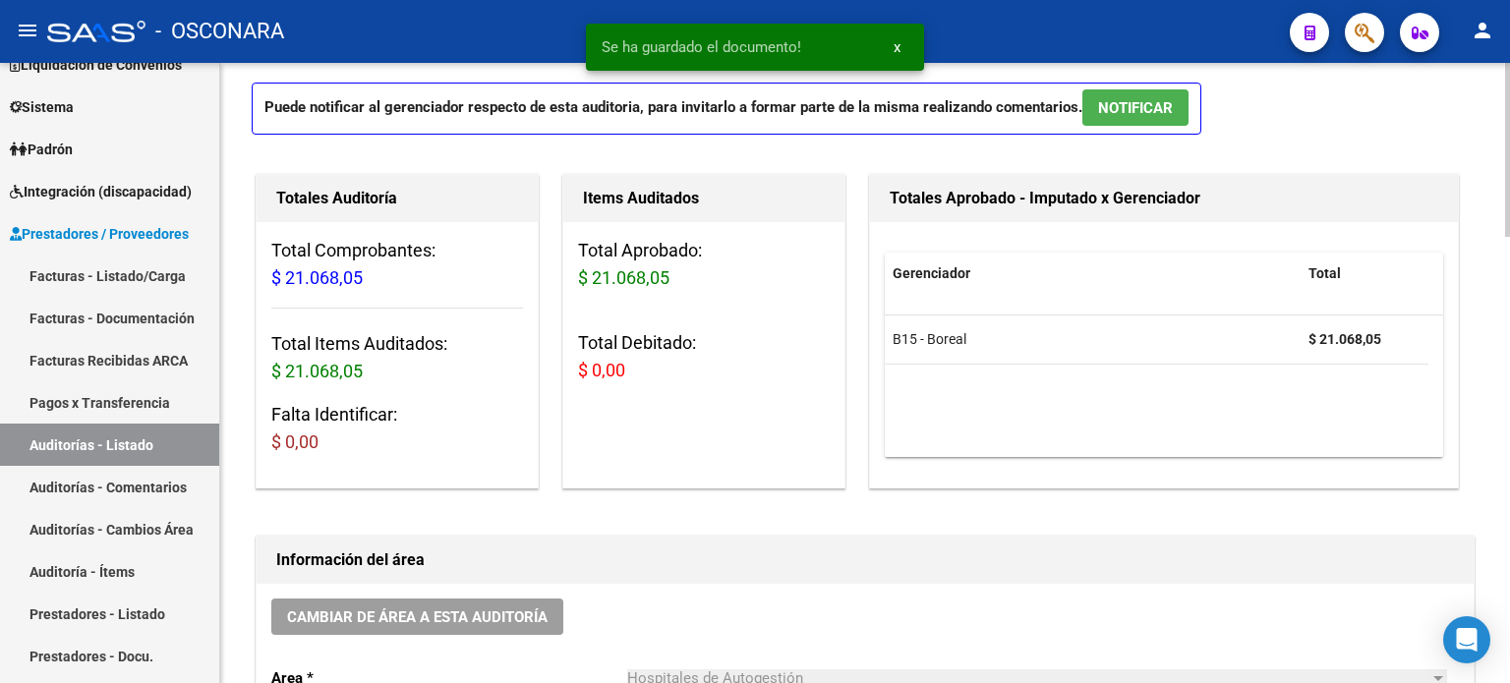
scroll to position [0, 0]
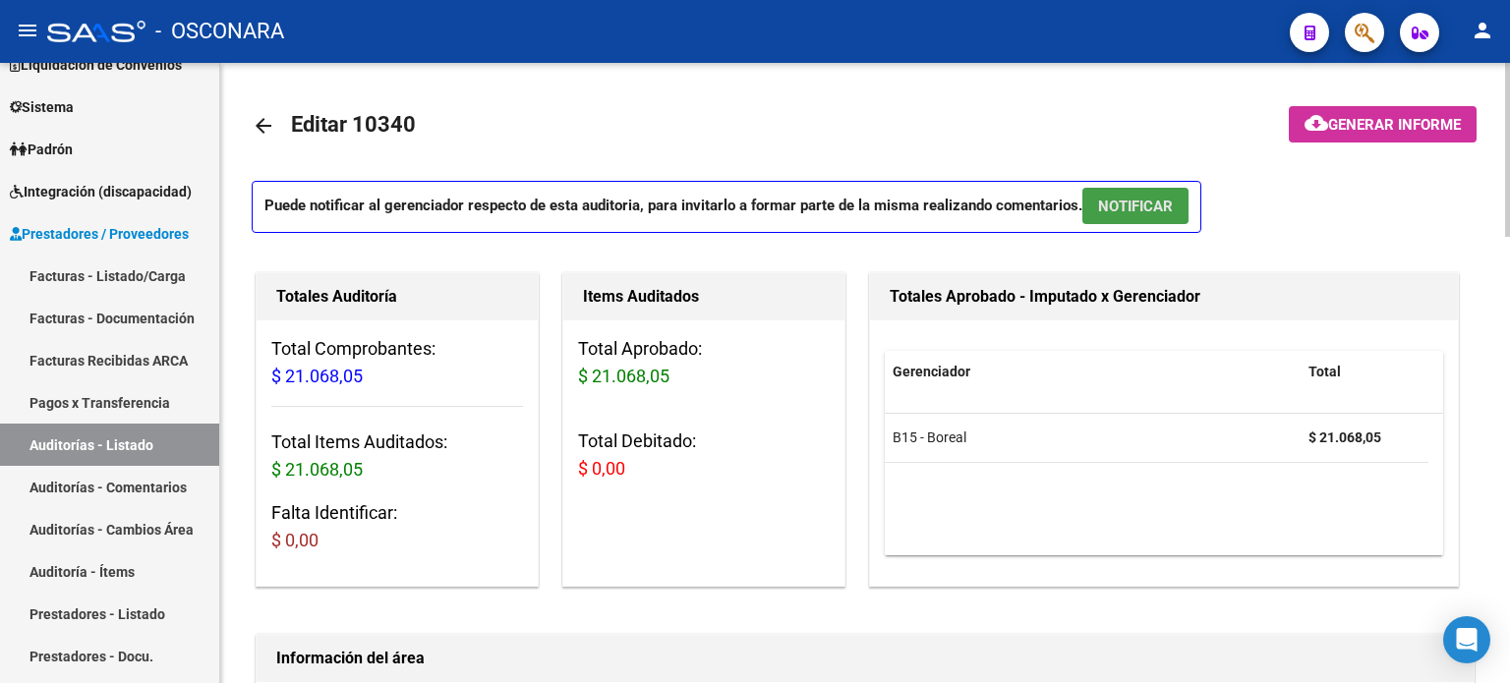
click at [1121, 208] on span "NOTIFICAR" at bounding box center [1135, 207] width 75 height 18
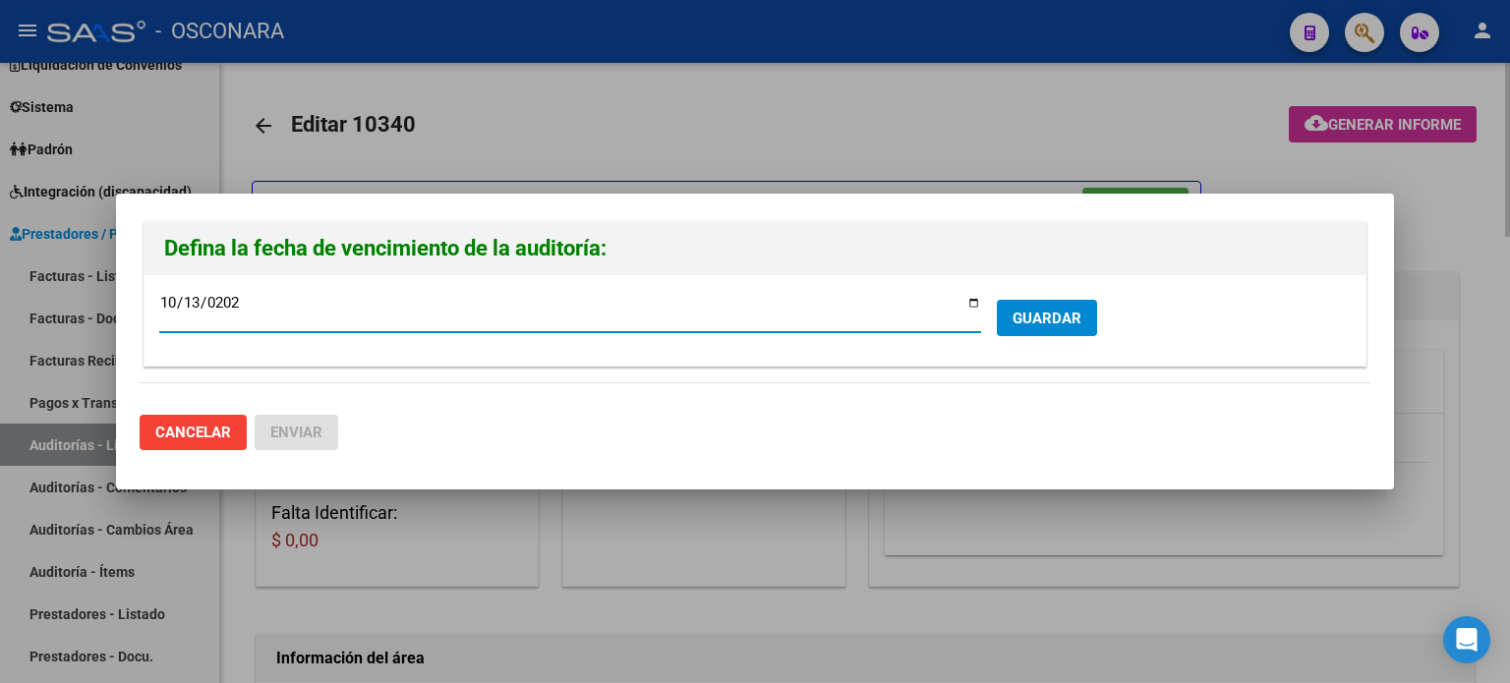
type input "[DATE]"
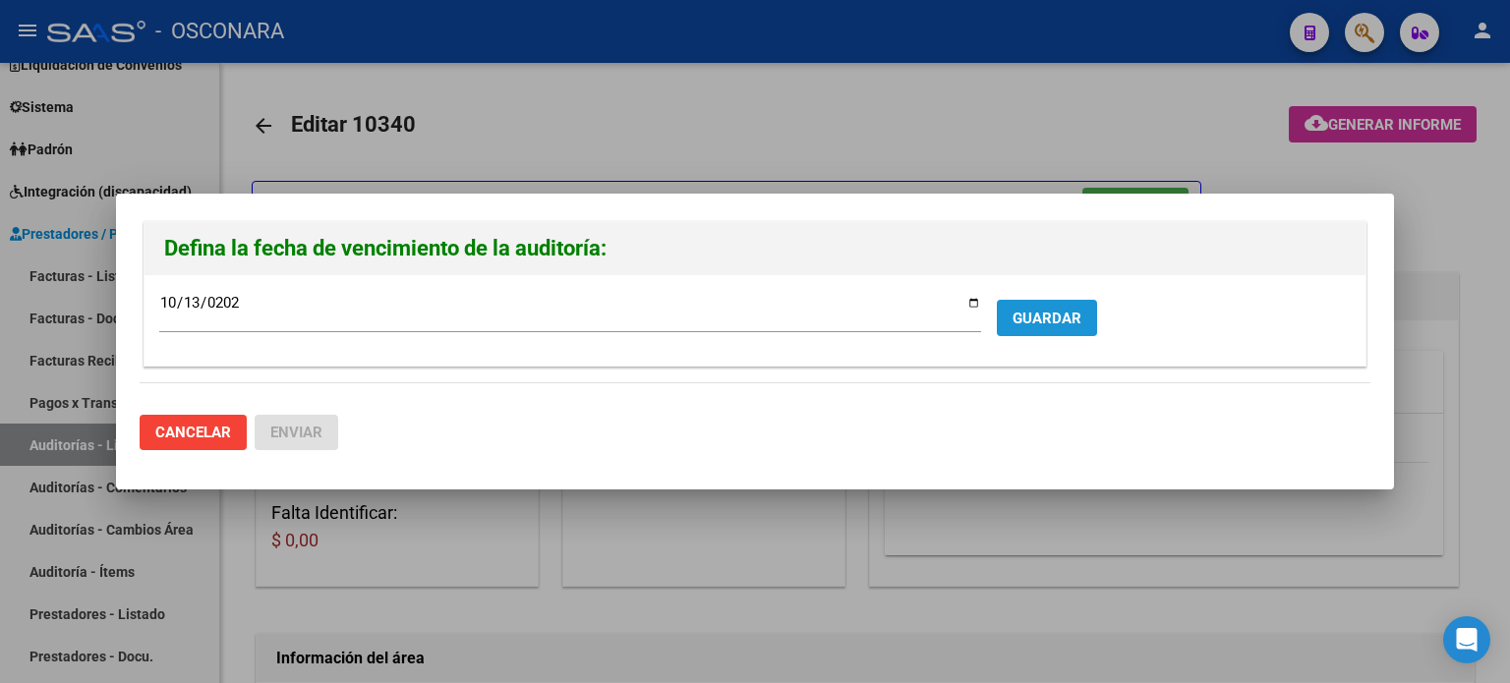
click at [1043, 310] on span "GUARDAR" at bounding box center [1047, 319] width 69 height 18
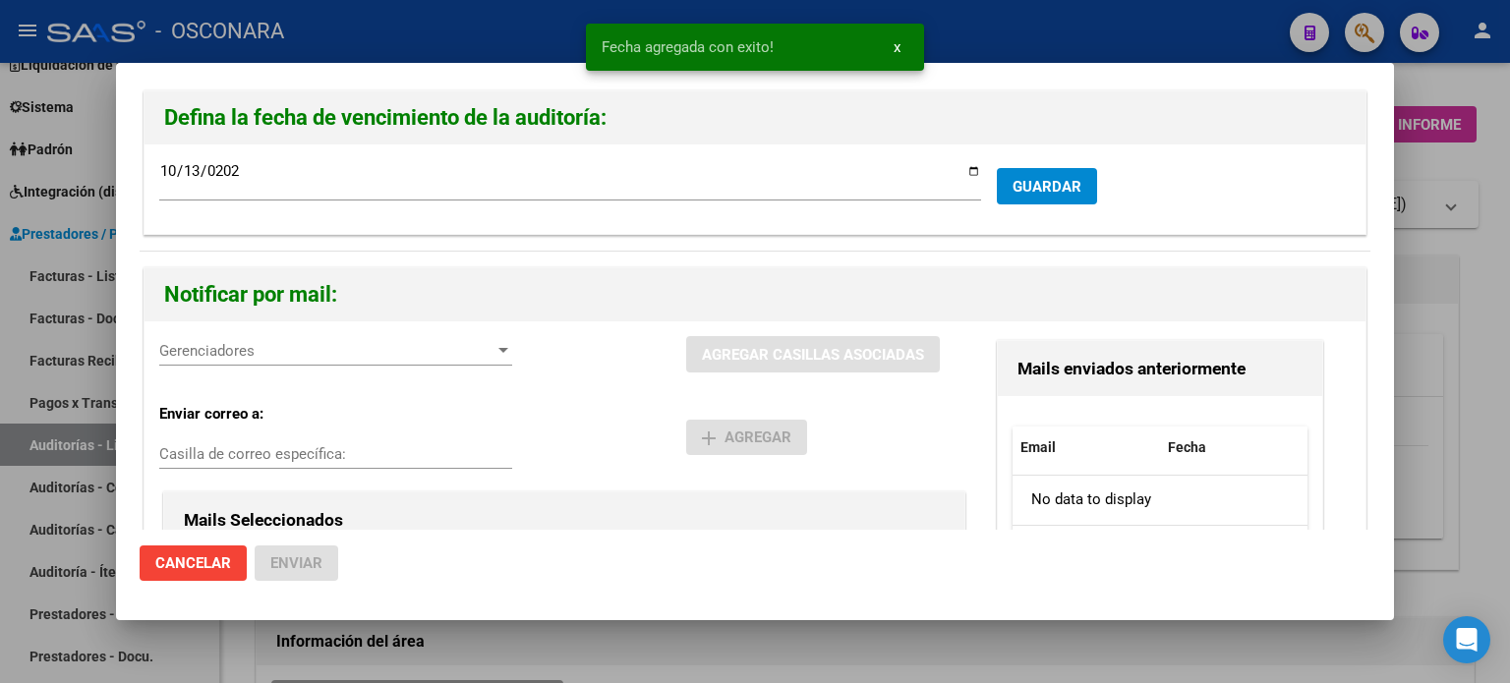
click at [283, 346] on span "Gerenciadores" at bounding box center [326, 351] width 335 height 18
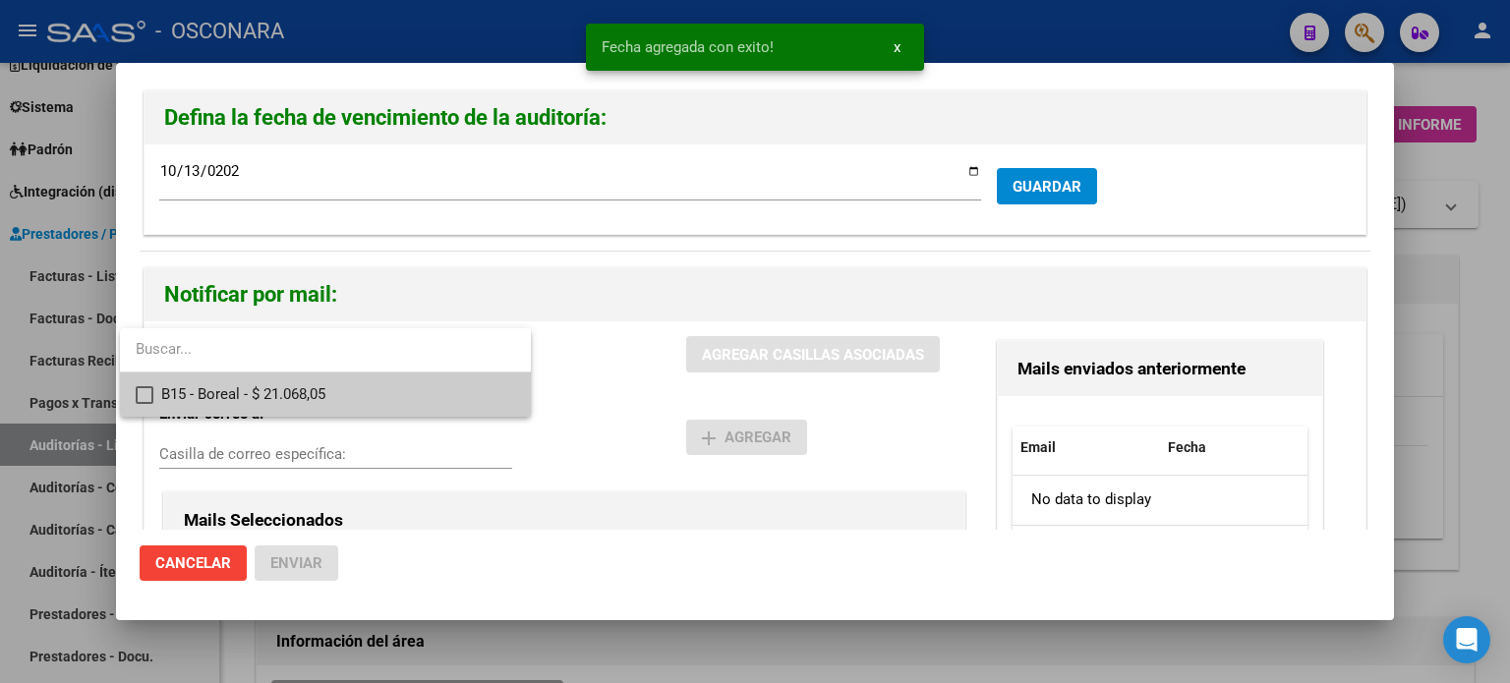
click at [202, 400] on span "B15 - Boreal - $ 21.068,05" at bounding box center [338, 395] width 354 height 44
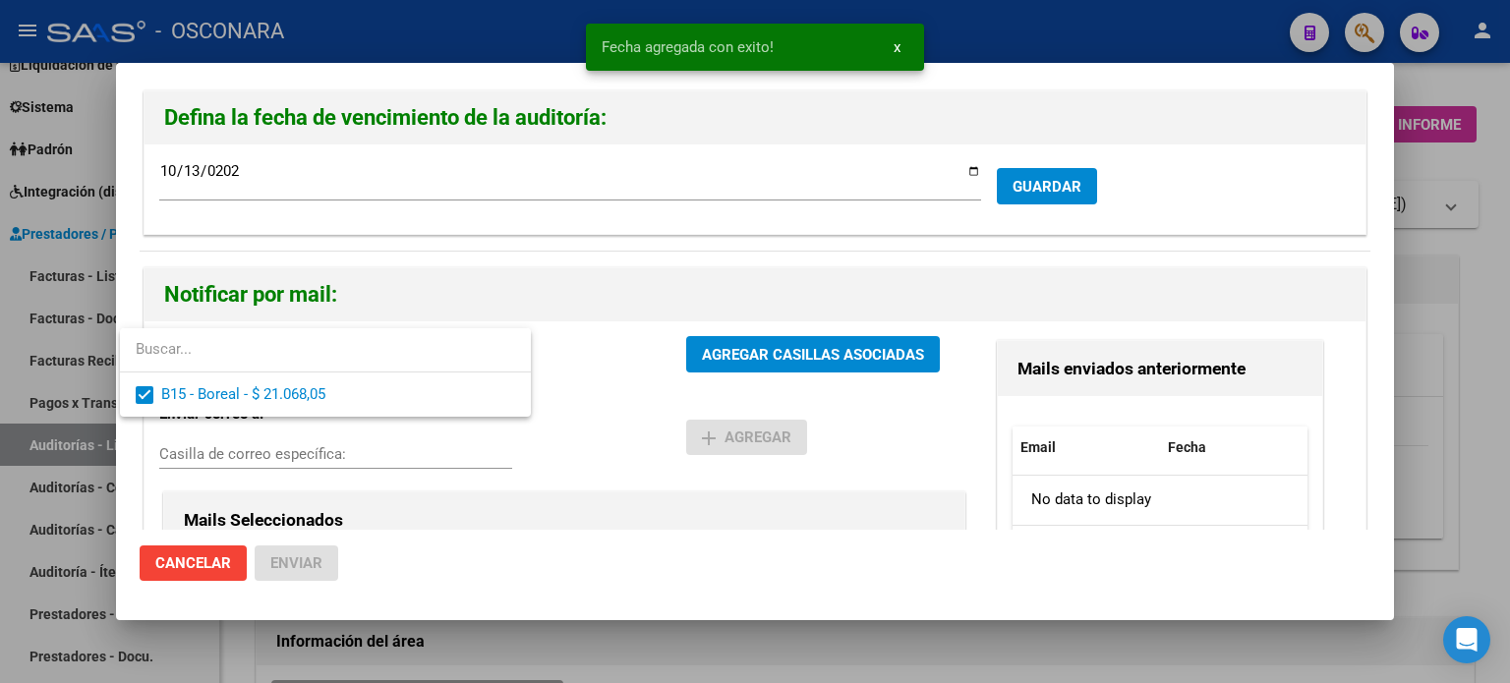
click at [869, 351] on div at bounding box center [755, 341] width 1510 height 683
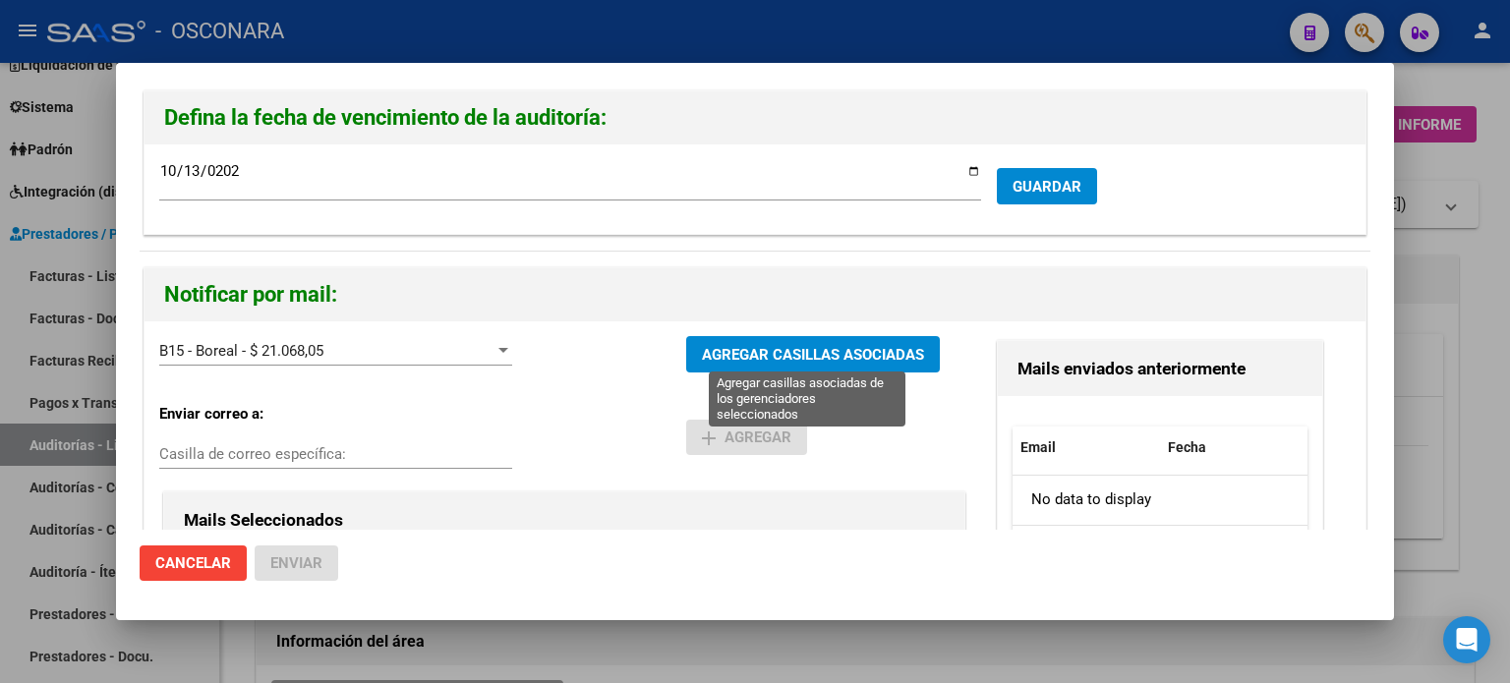
click at [834, 350] on span "AGREGAR CASILLAS ASOCIADAS" at bounding box center [813, 355] width 222 height 18
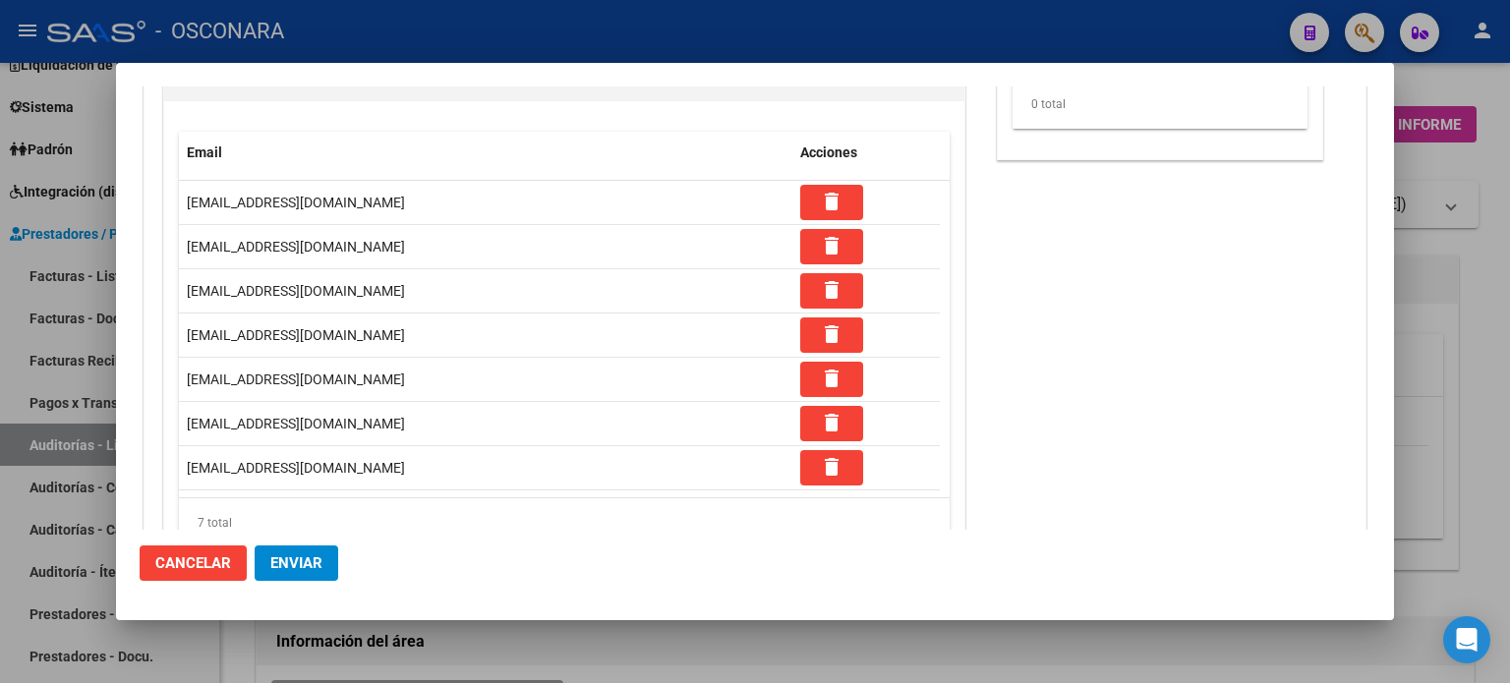
scroll to position [515, 0]
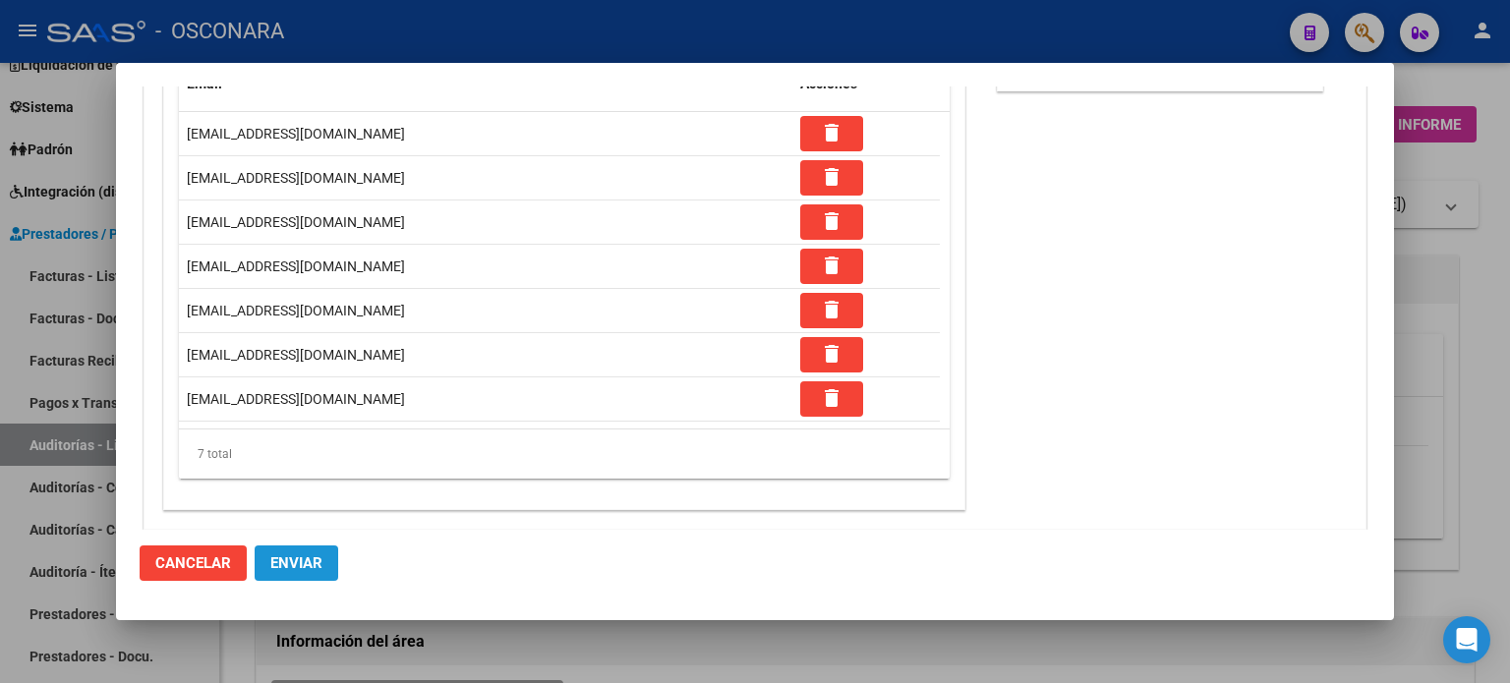
drag, startPoint x: 327, startPoint y: 560, endPoint x: 732, endPoint y: 560, distance: 404.2
click at [328, 560] on button "Enviar" at bounding box center [297, 563] width 84 height 35
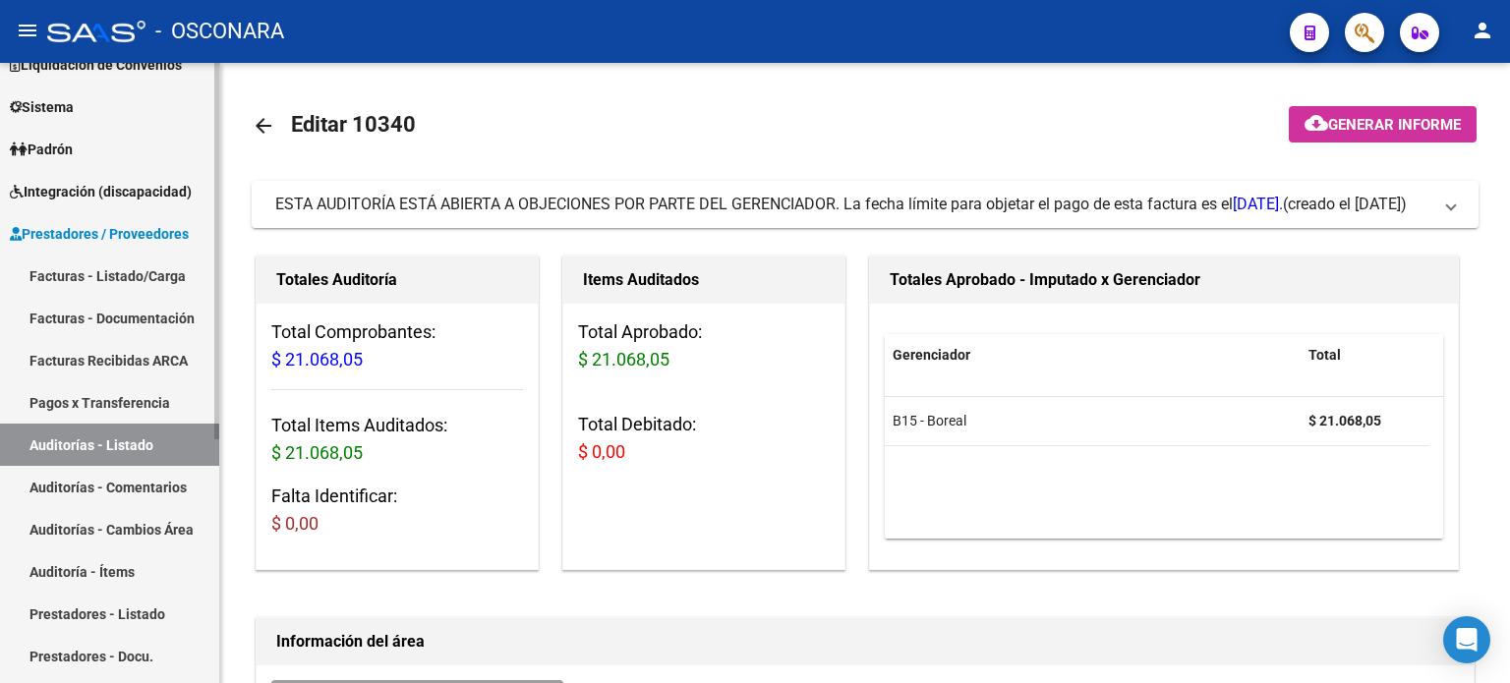
click at [151, 264] on link "Facturas - Listado/Carga" at bounding box center [109, 276] width 219 height 42
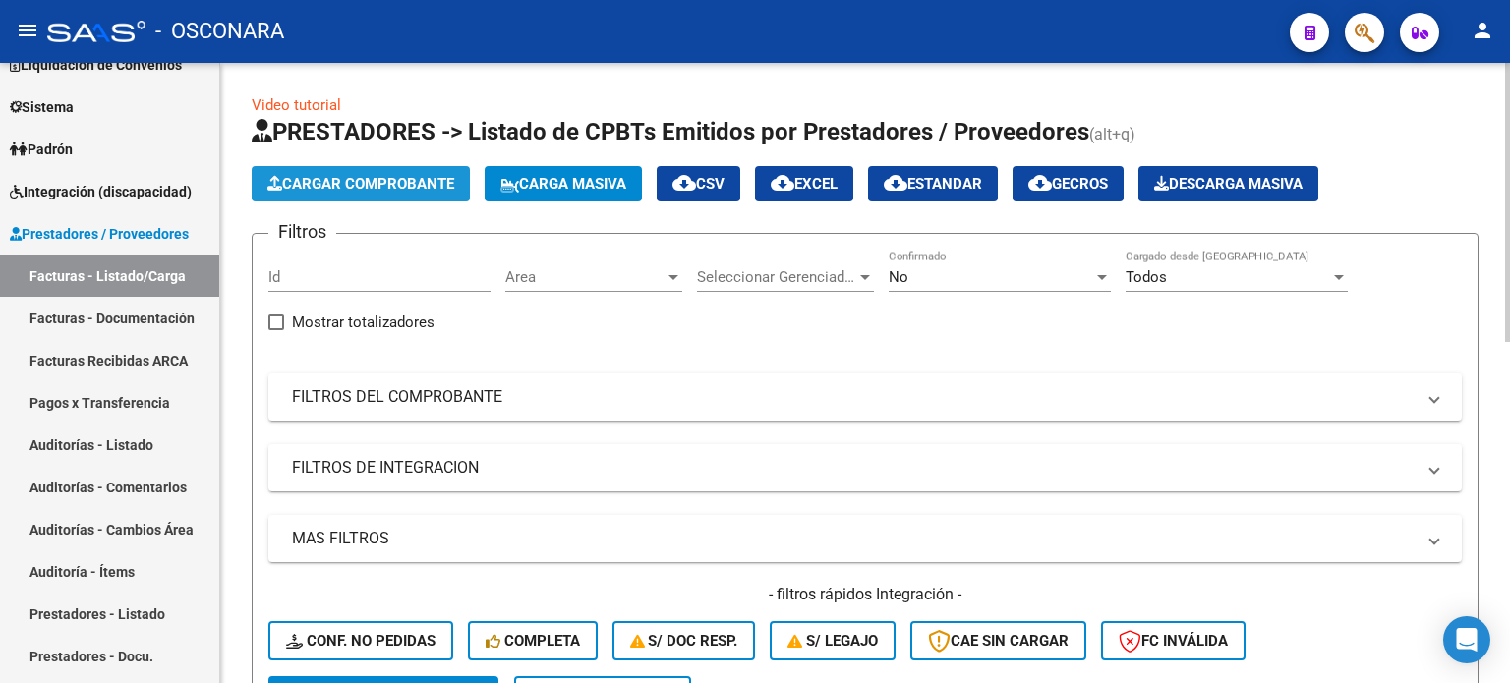
click at [326, 187] on span "Cargar Comprobante" at bounding box center [360, 184] width 187 height 18
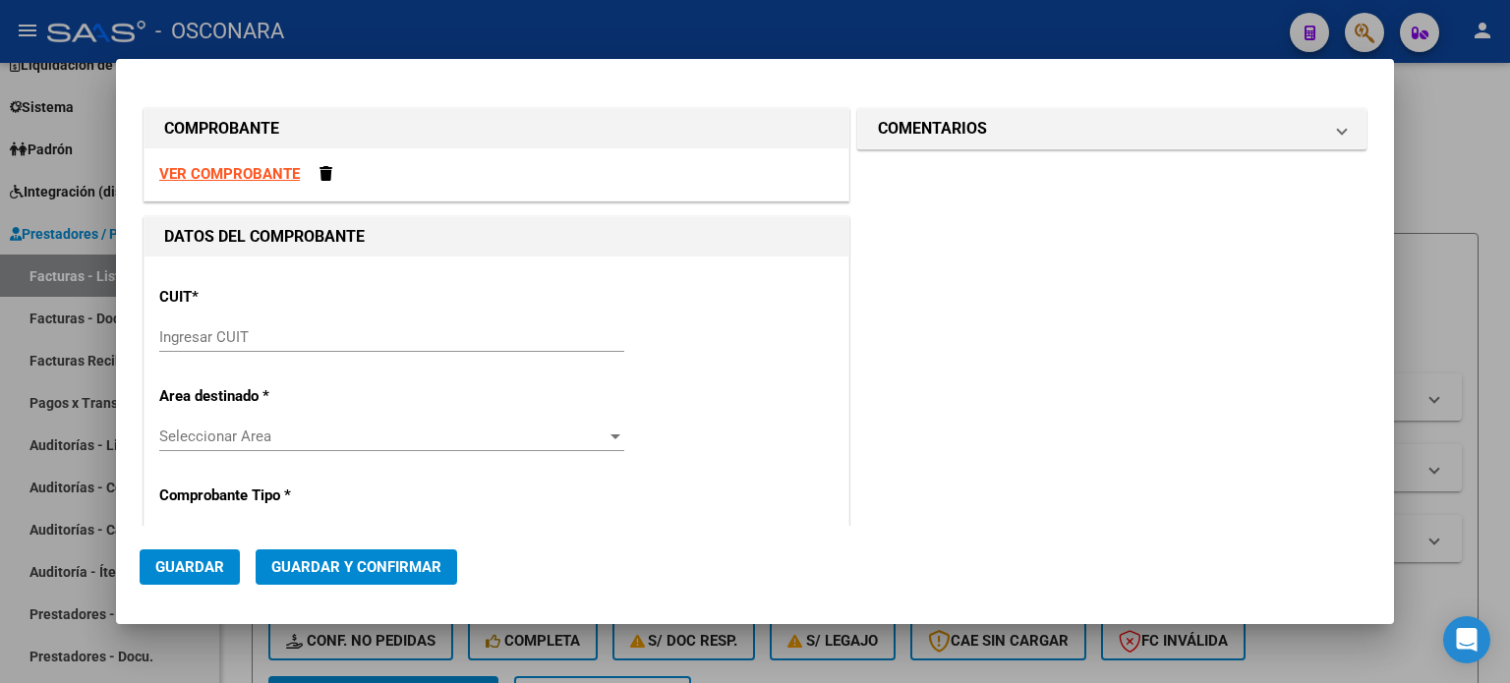
click at [326, 339] on input "Ingresar CUIT" at bounding box center [391, 337] width 465 height 18
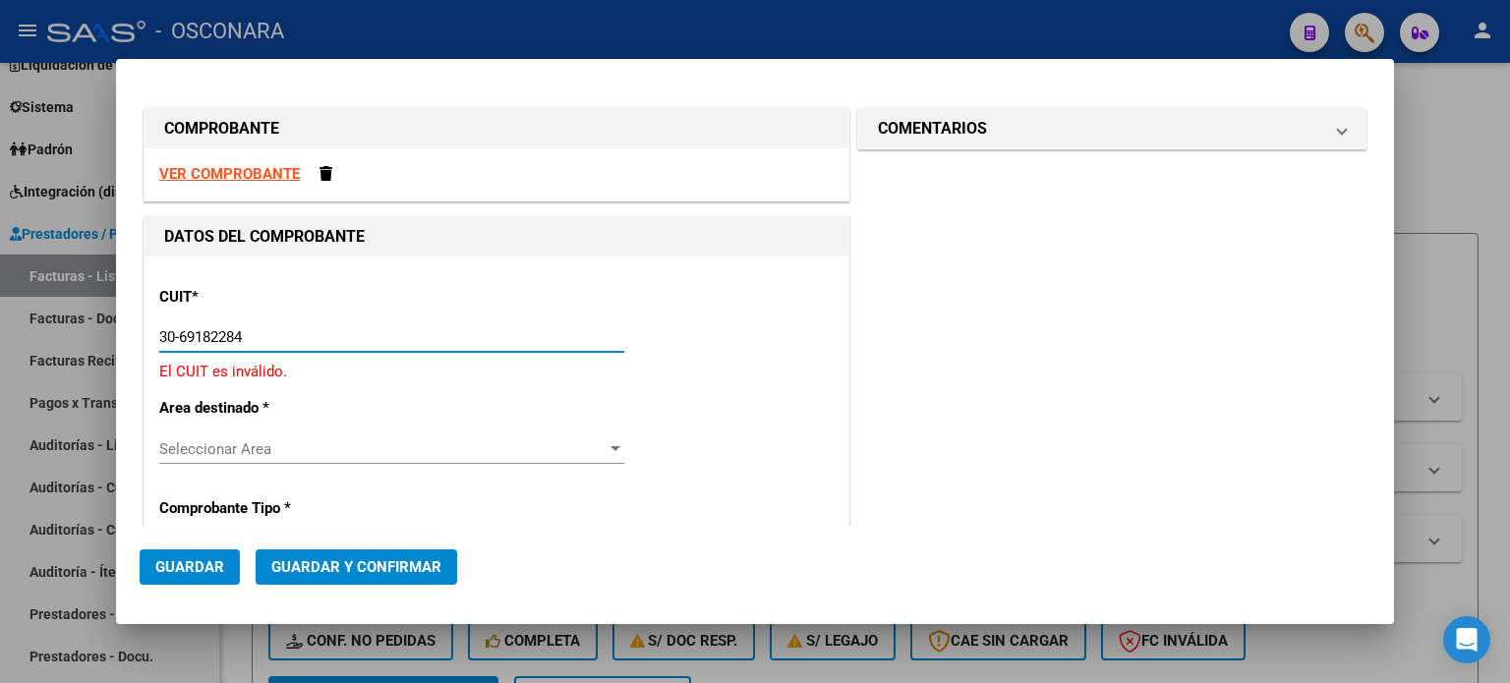
type input "30-69182284-9"
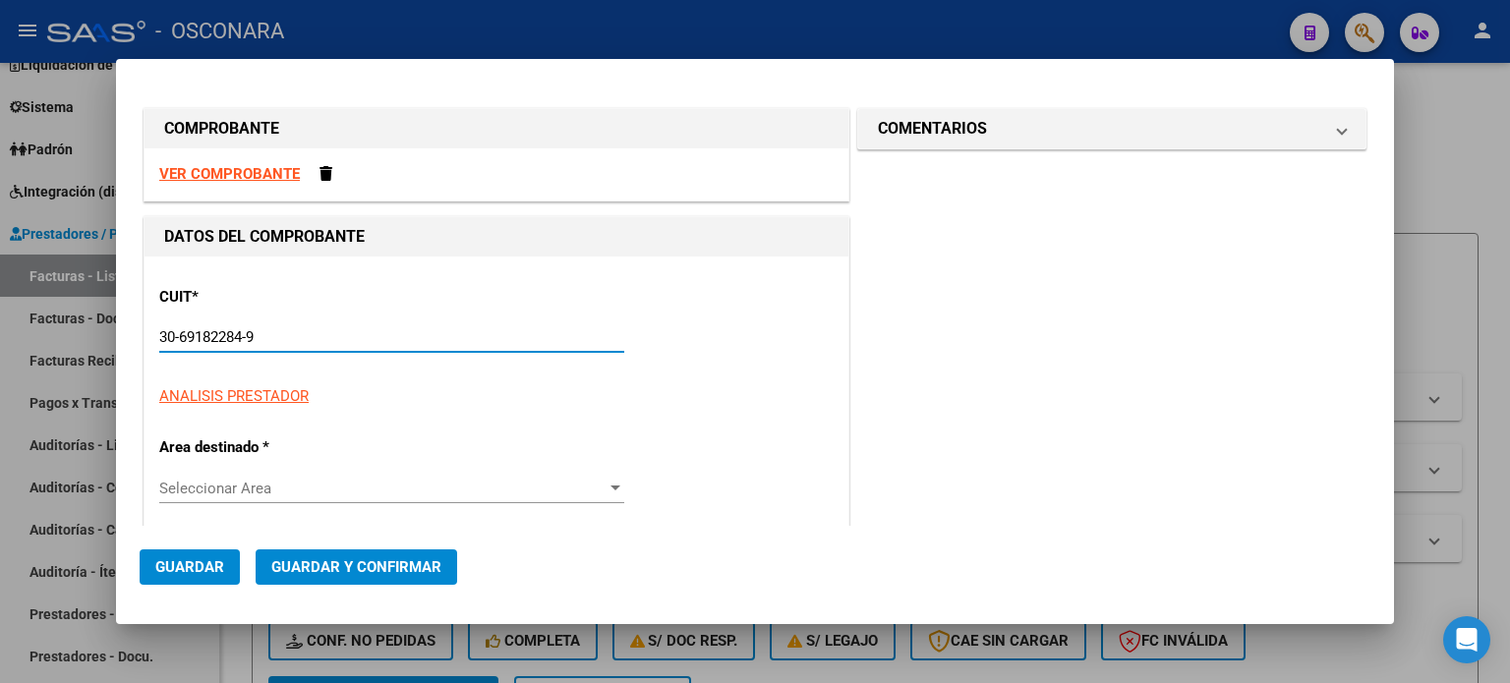
type input "1661"
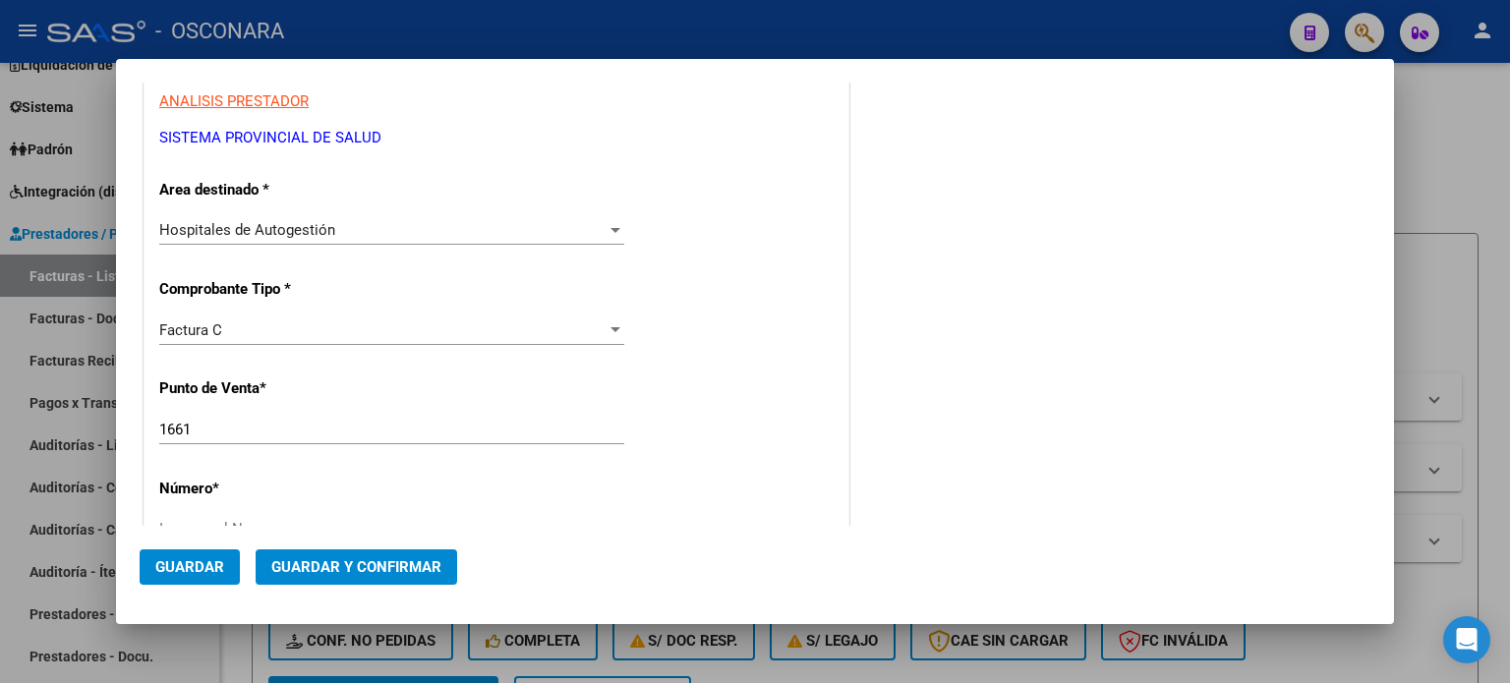
scroll to position [393, 0]
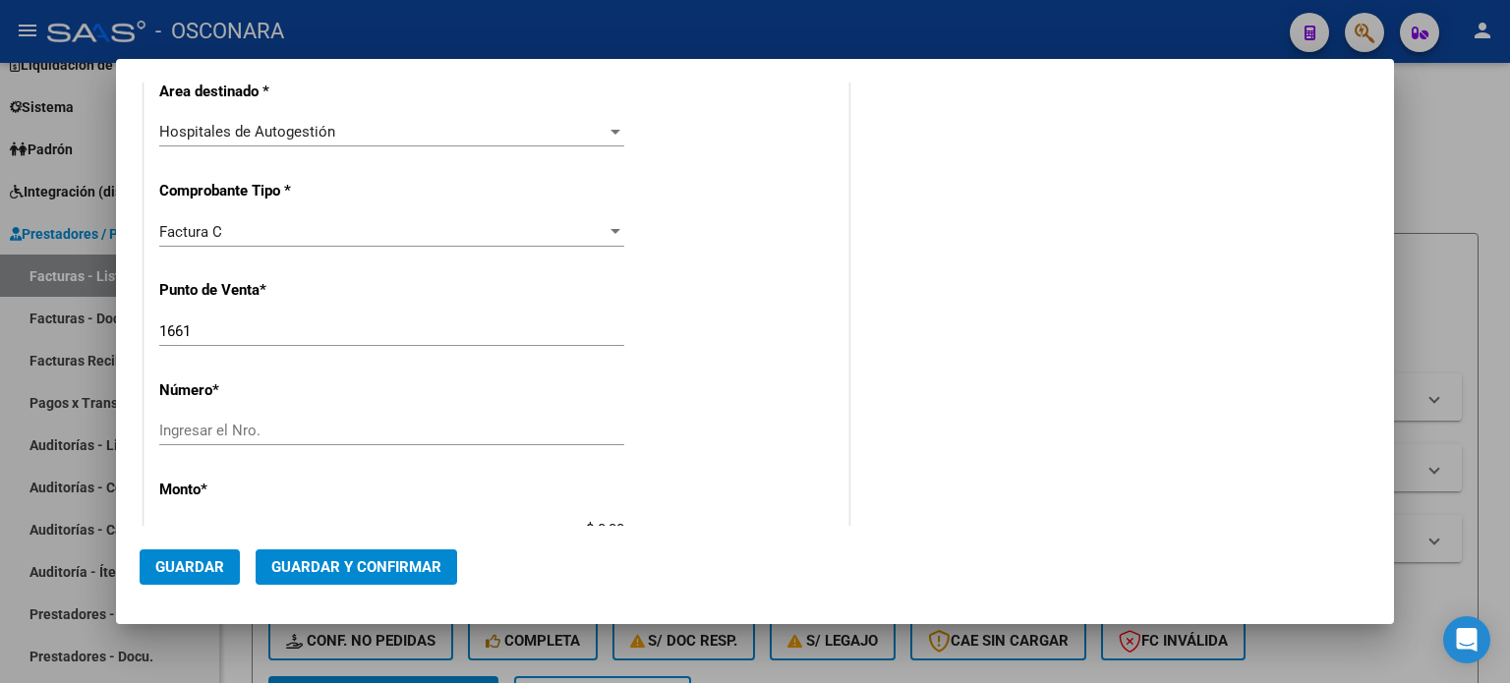
type input "30-69182284-9"
click at [302, 429] on input "Ingresar el Nro." at bounding box center [391, 431] width 465 height 18
type input "34172"
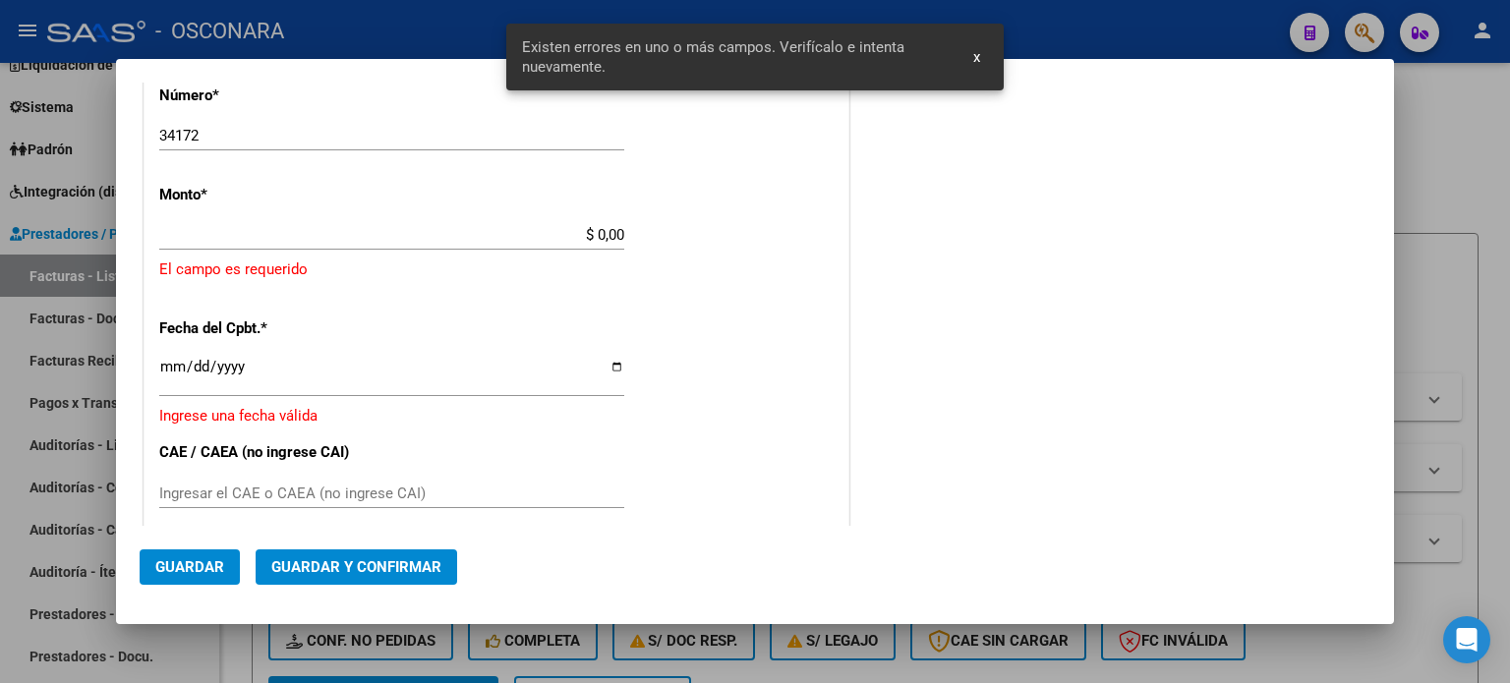
scroll to position [610, 0]
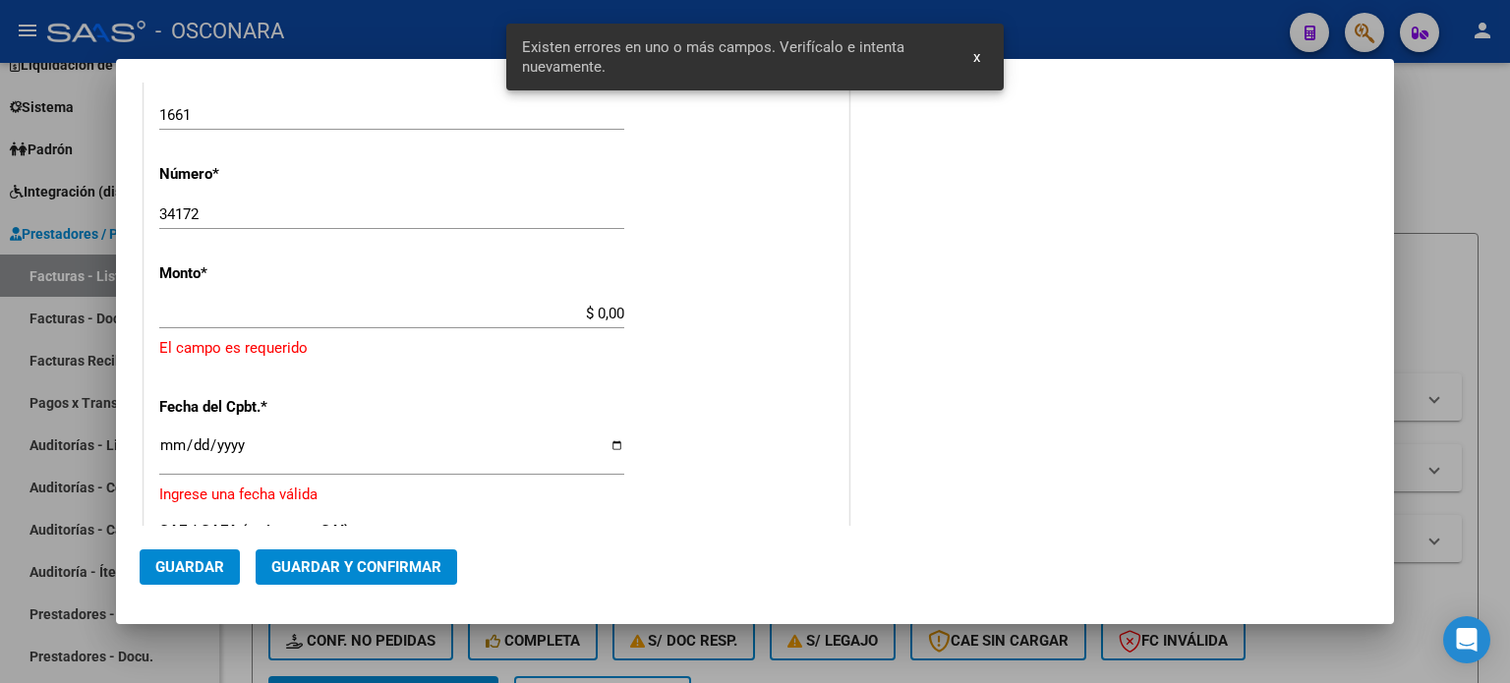
click at [594, 315] on input "$ 0,00" at bounding box center [391, 314] width 465 height 18
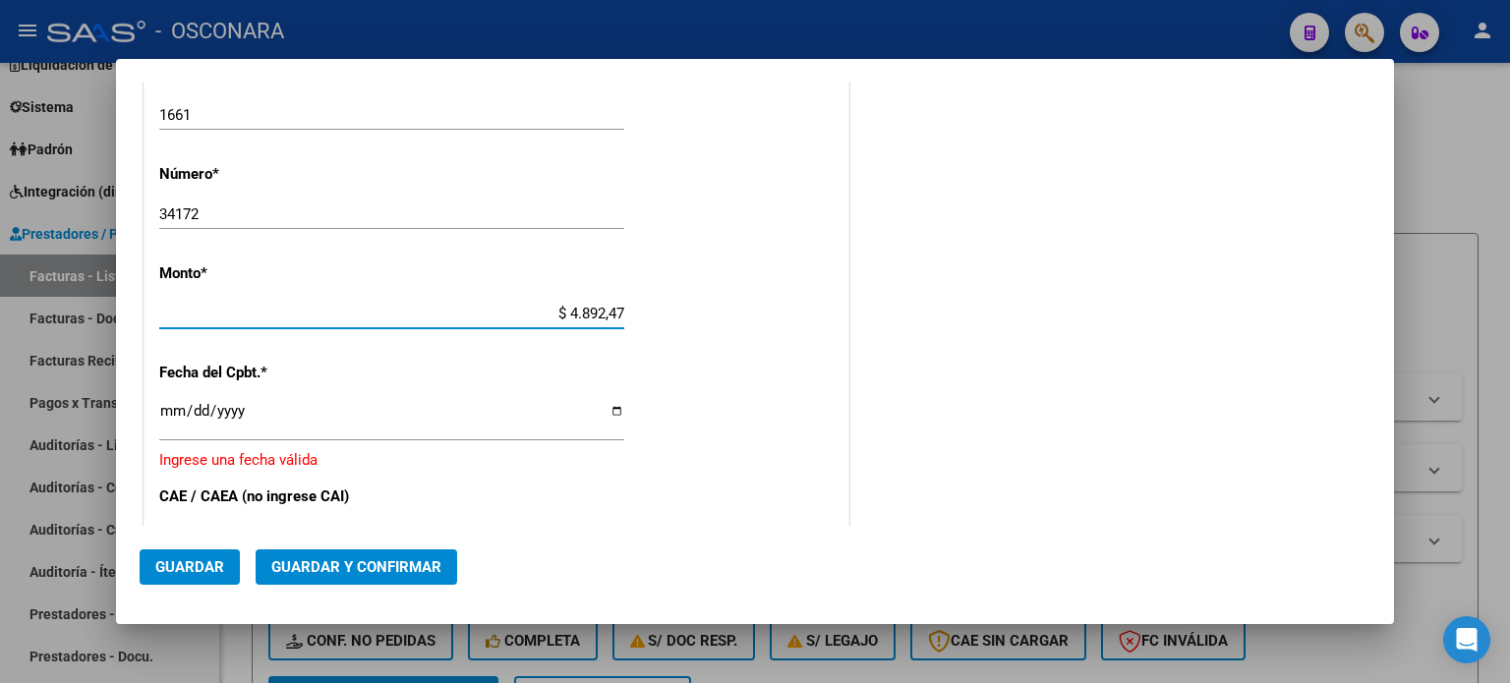
type input "$ 48.924,70"
click at [164, 411] on input "Ingresar la fecha" at bounding box center [391, 418] width 465 height 31
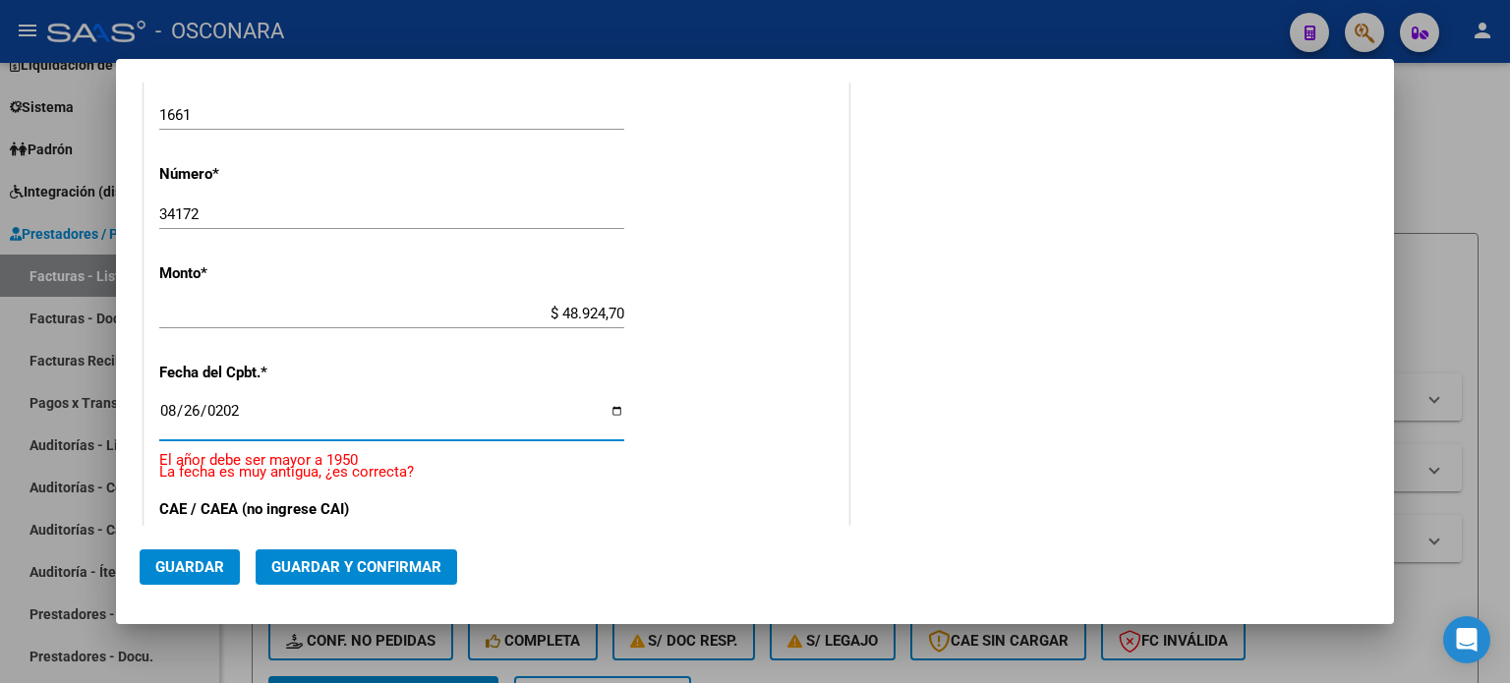
type input "[DATE]"
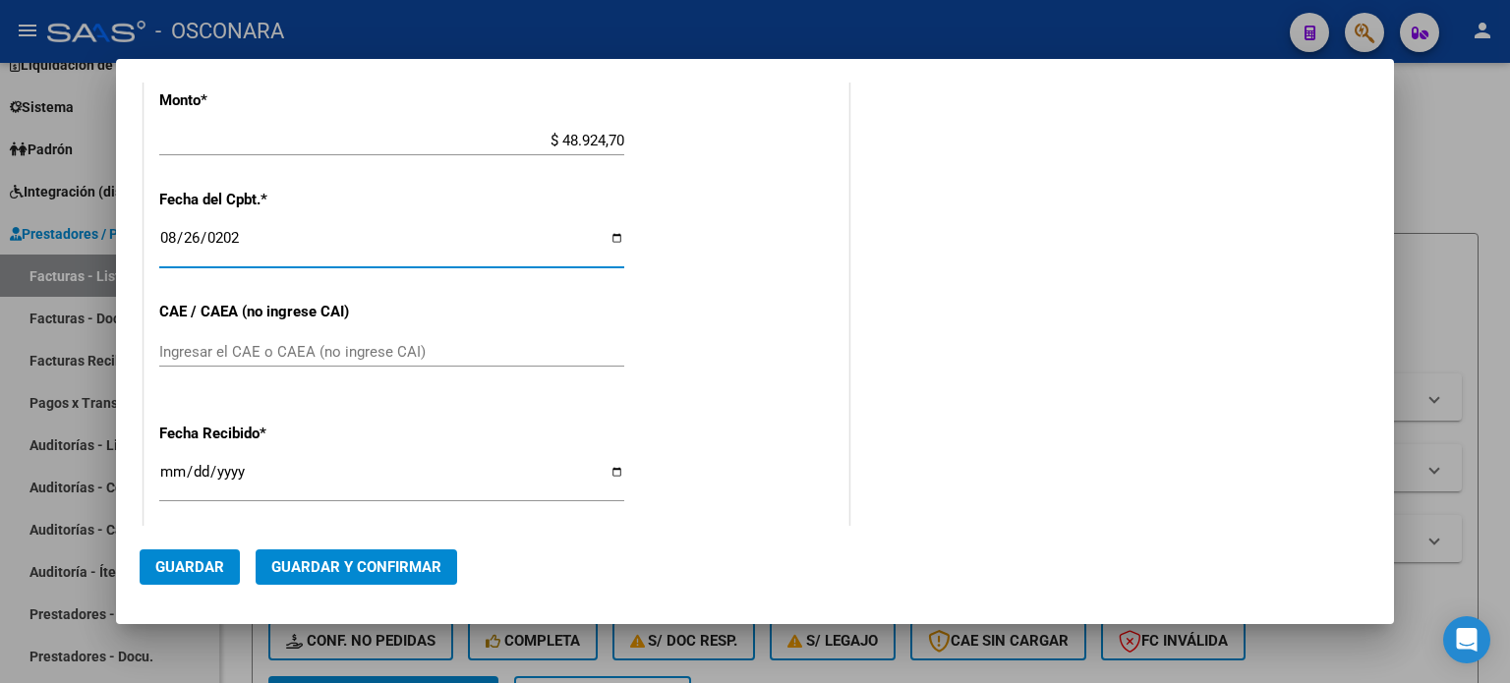
scroll to position [905, 0]
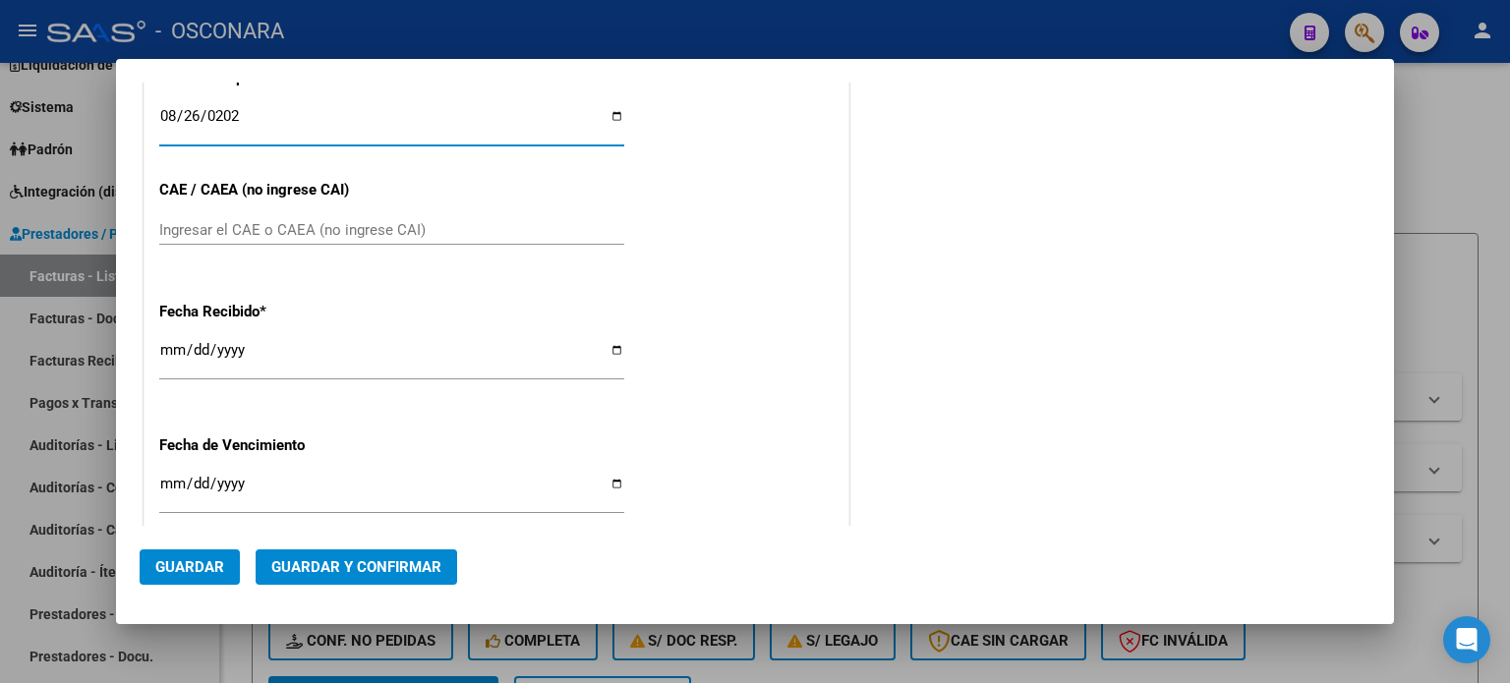
click at [334, 231] on input "Ingresar el CAE o CAEA (no ingrese CAI)" at bounding box center [391, 230] width 465 height 18
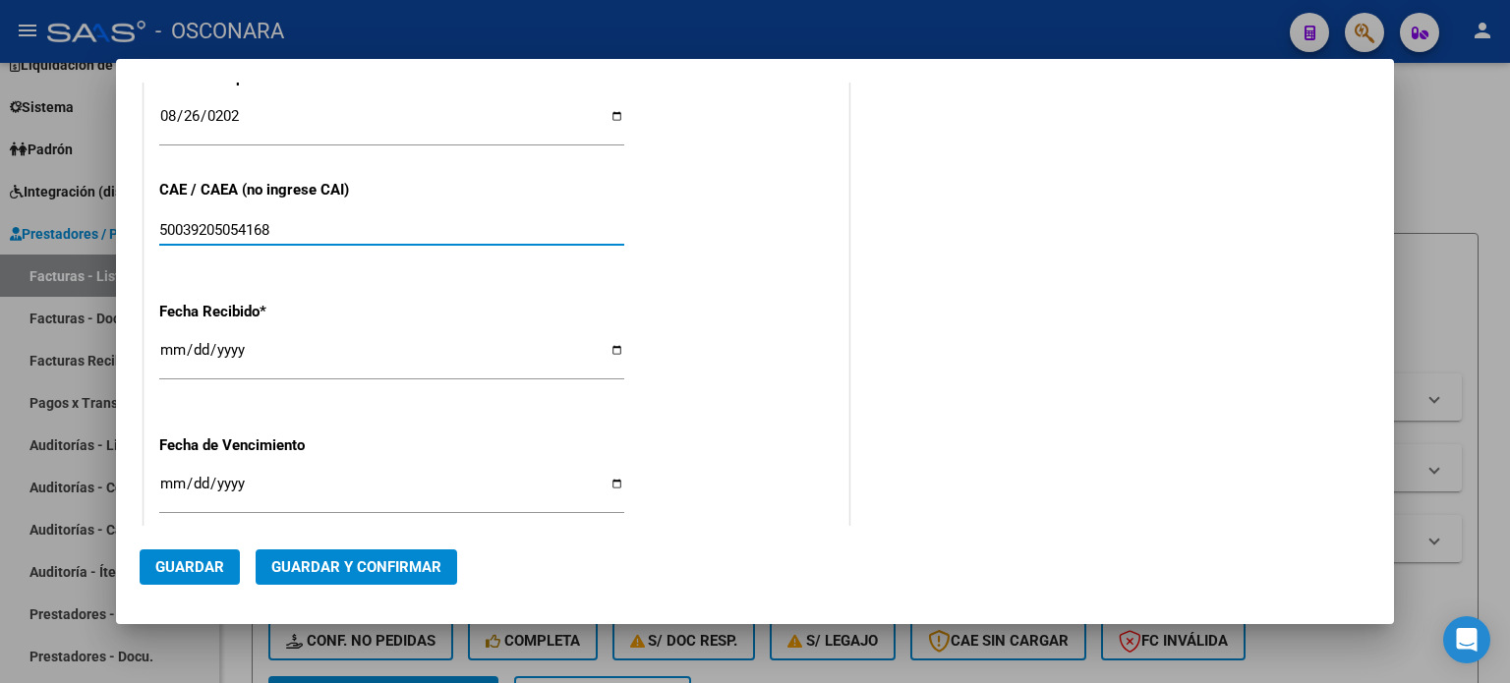
type input "50039205054168"
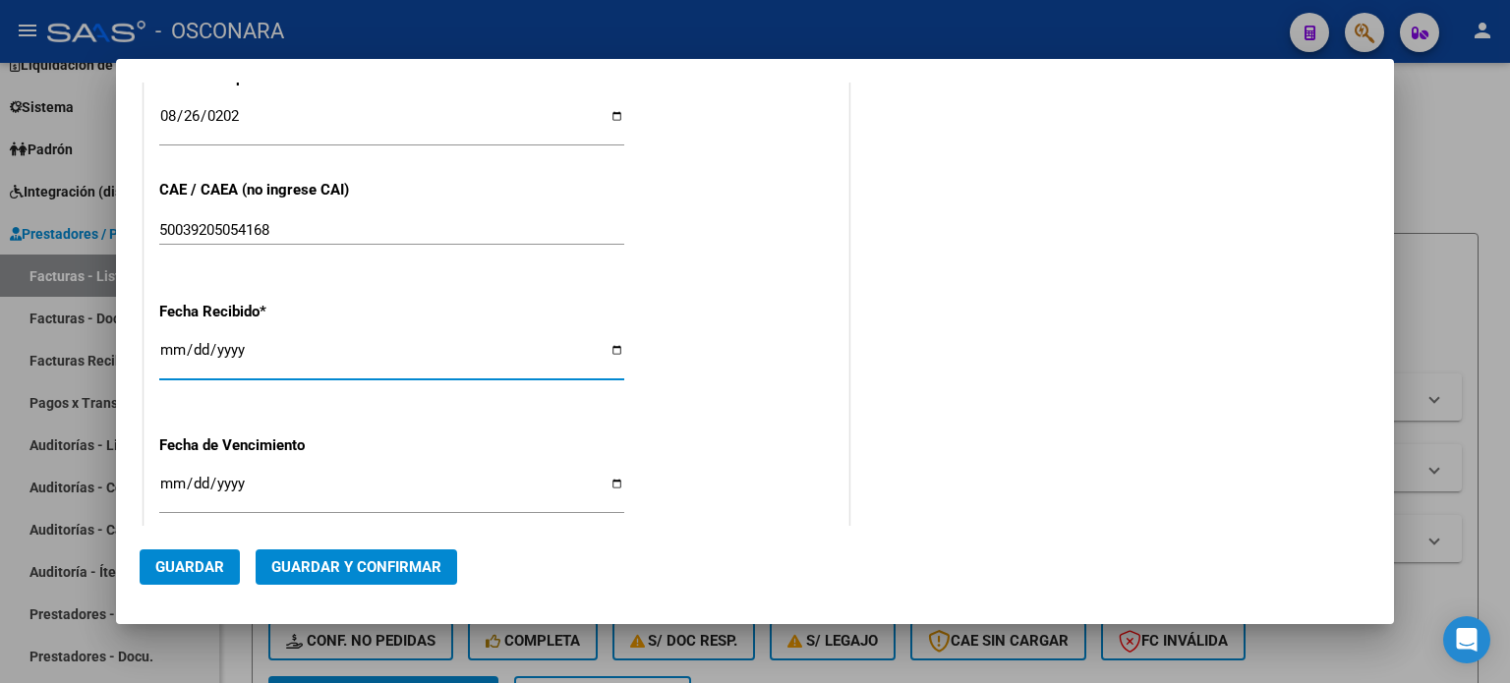
click at [174, 349] on input "[DATE]" at bounding box center [391, 357] width 465 height 31
type input "[DATE]"
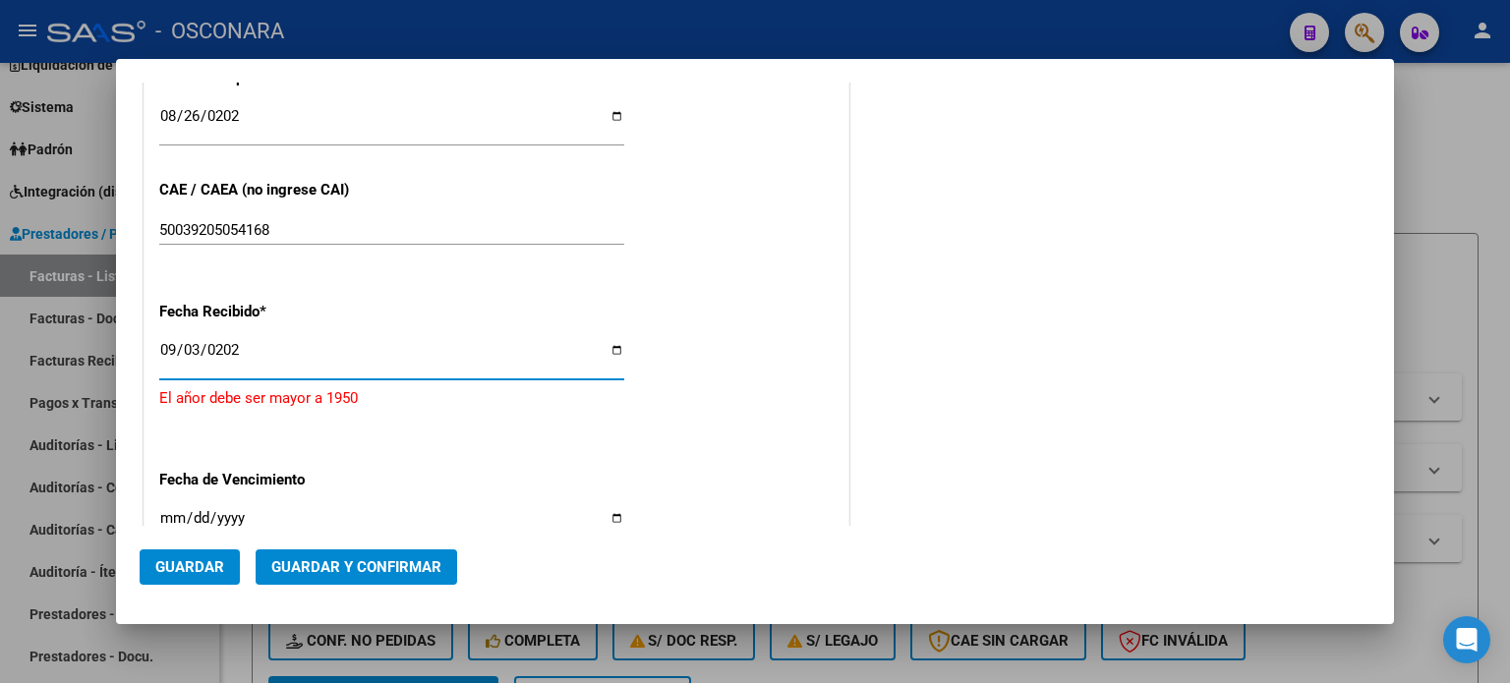
type input "[DATE]"
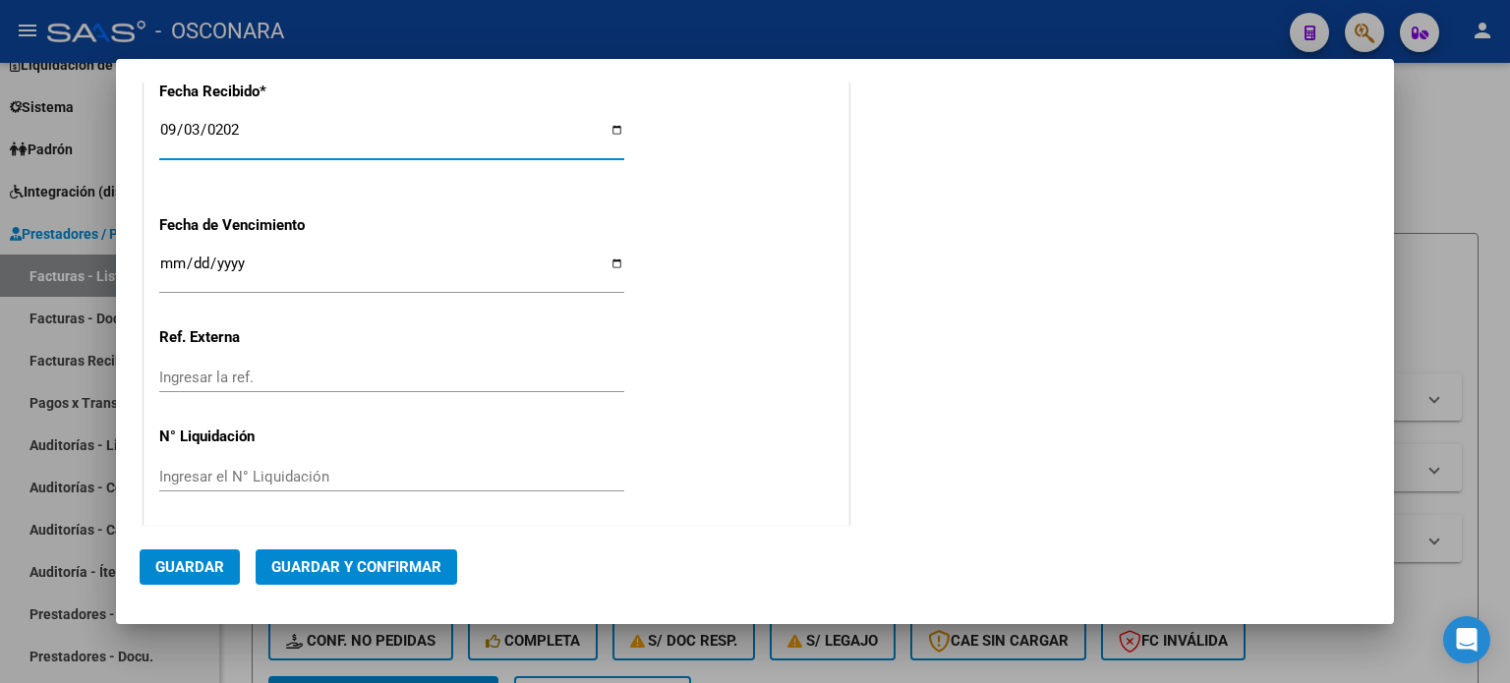
scroll to position [1127, 0]
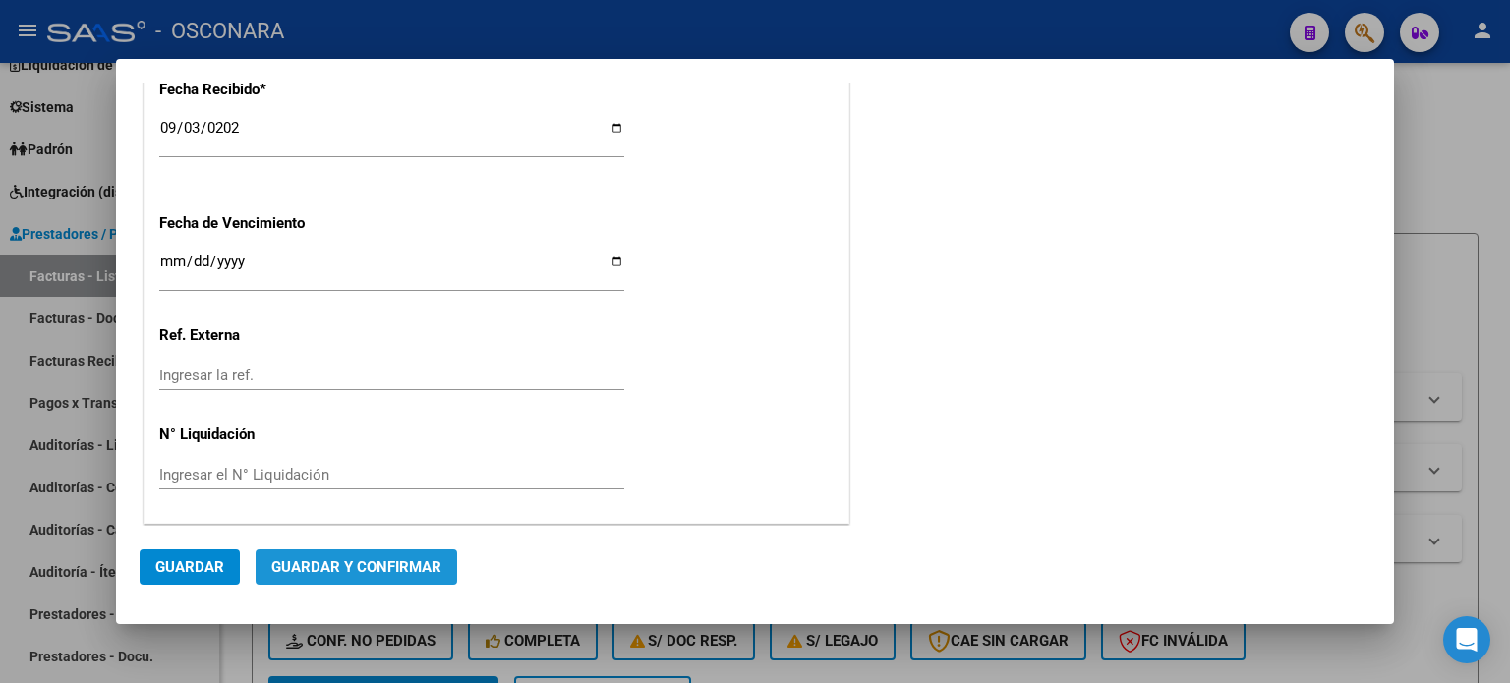
click at [385, 562] on span "Guardar y Confirmar" at bounding box center [356, 568] width 170 height 18
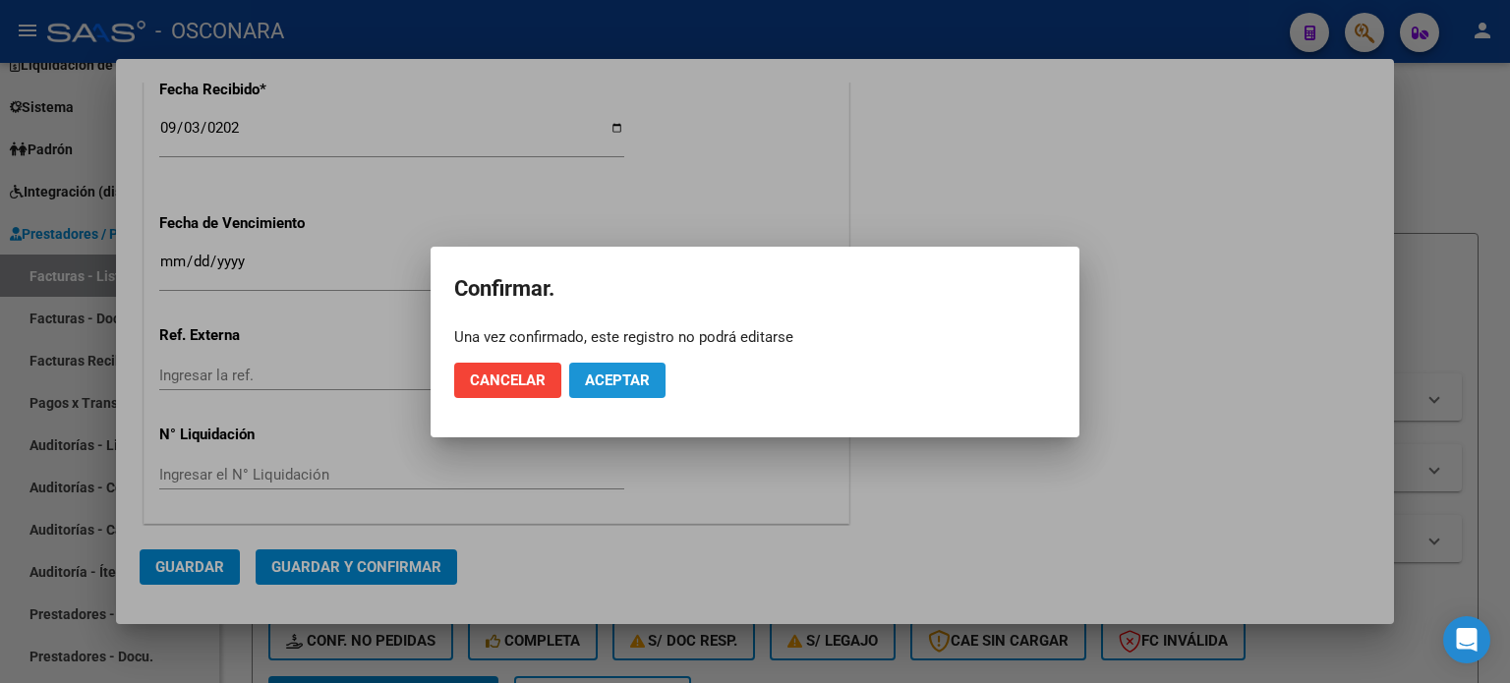
click at [628, 380] on span "Aceptar" at bounding box center [617, 381] width 65 height 18
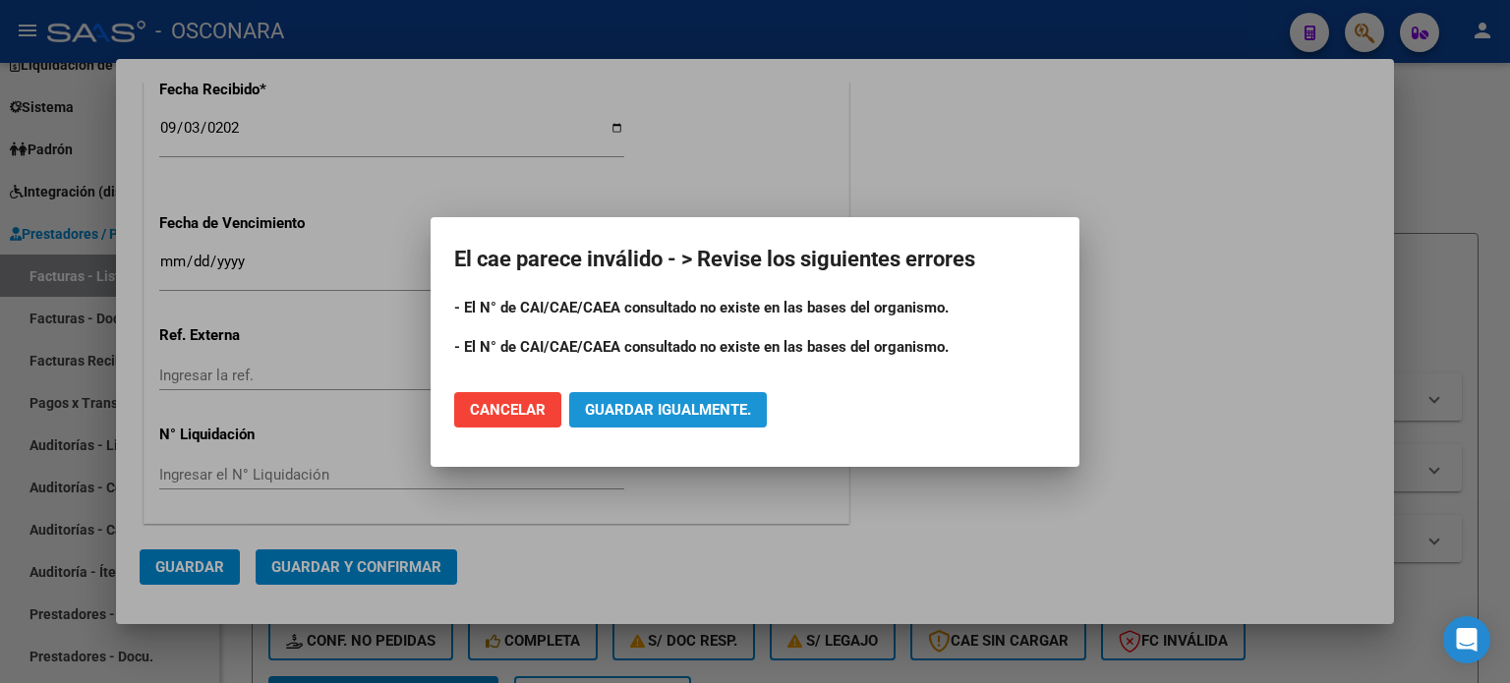
click at [705, 401] on span "Guardar igualmente." at bounding box center [668, 410] width 166 height 18
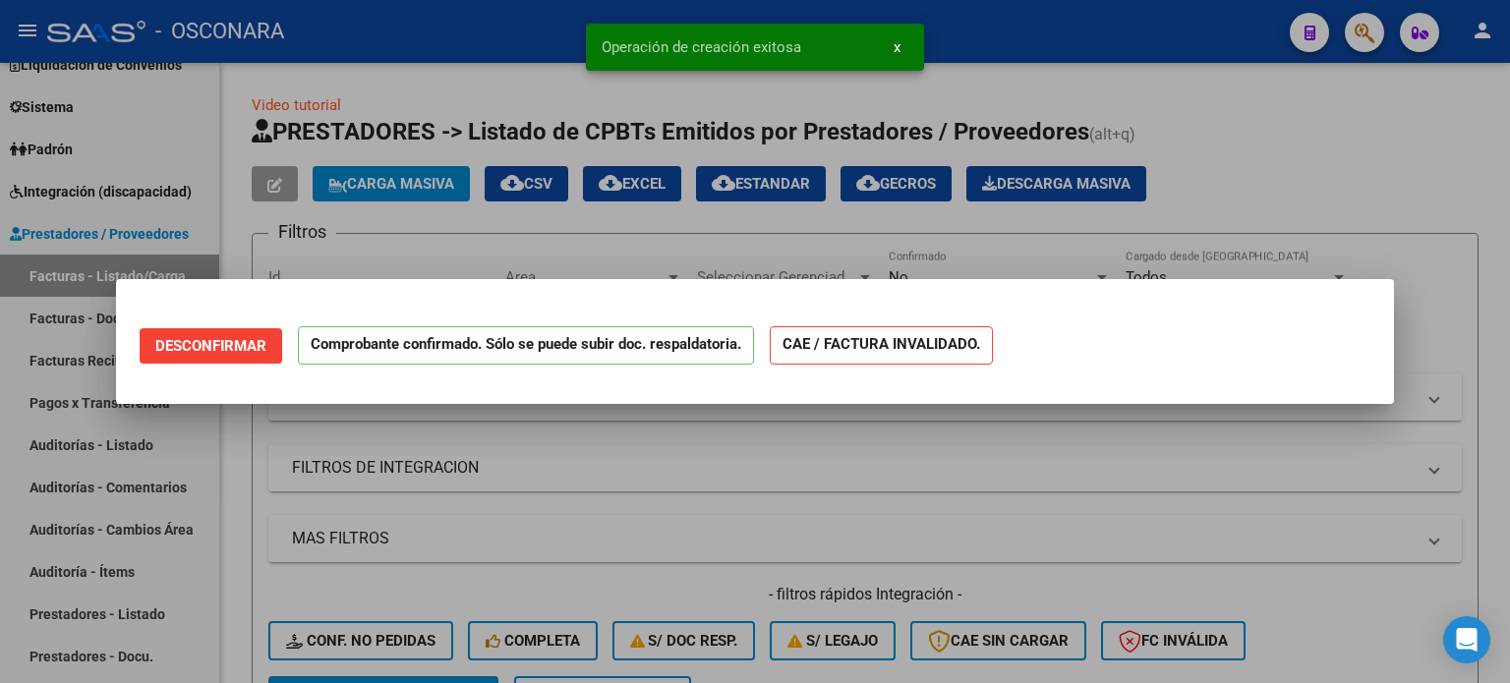
scroll to position [0, 0]
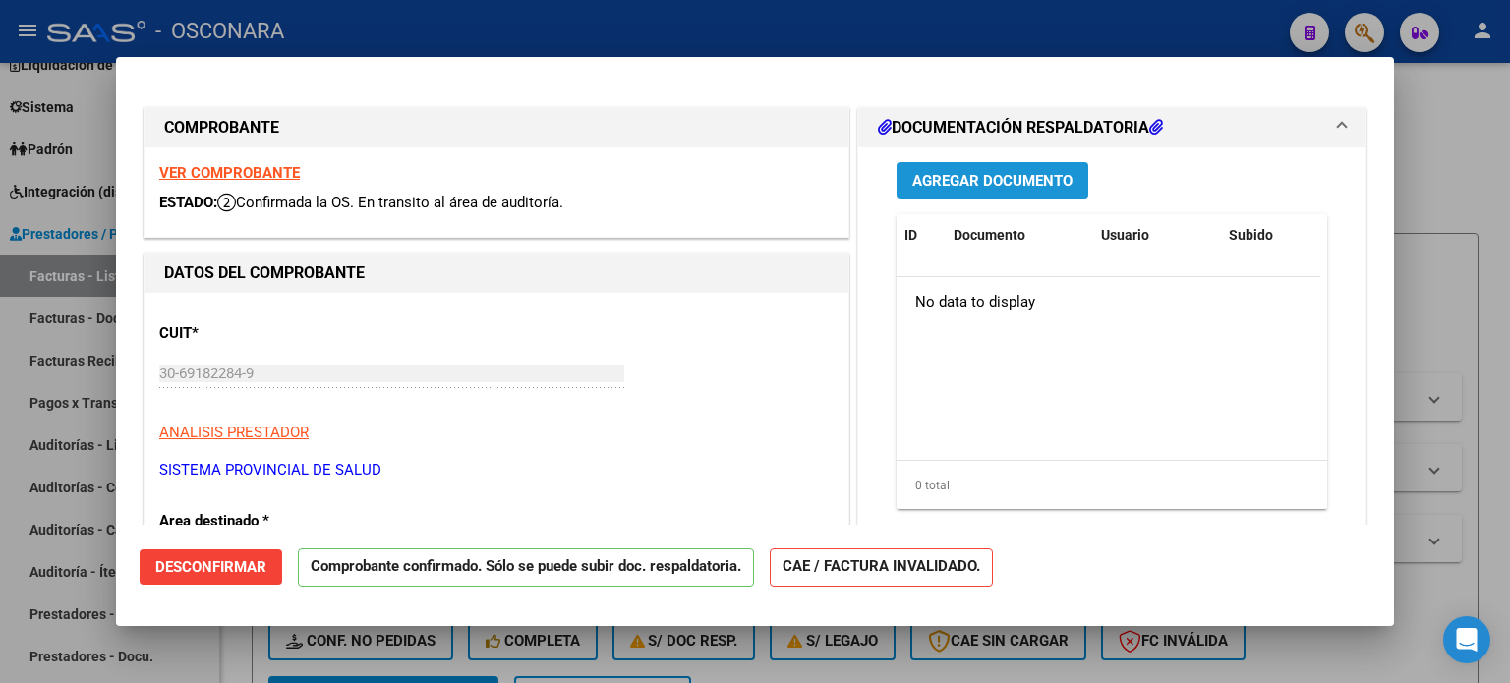
click at [947, 184] on span "Agregar Documento" at bounding box center [993, 181] width 160 height 18
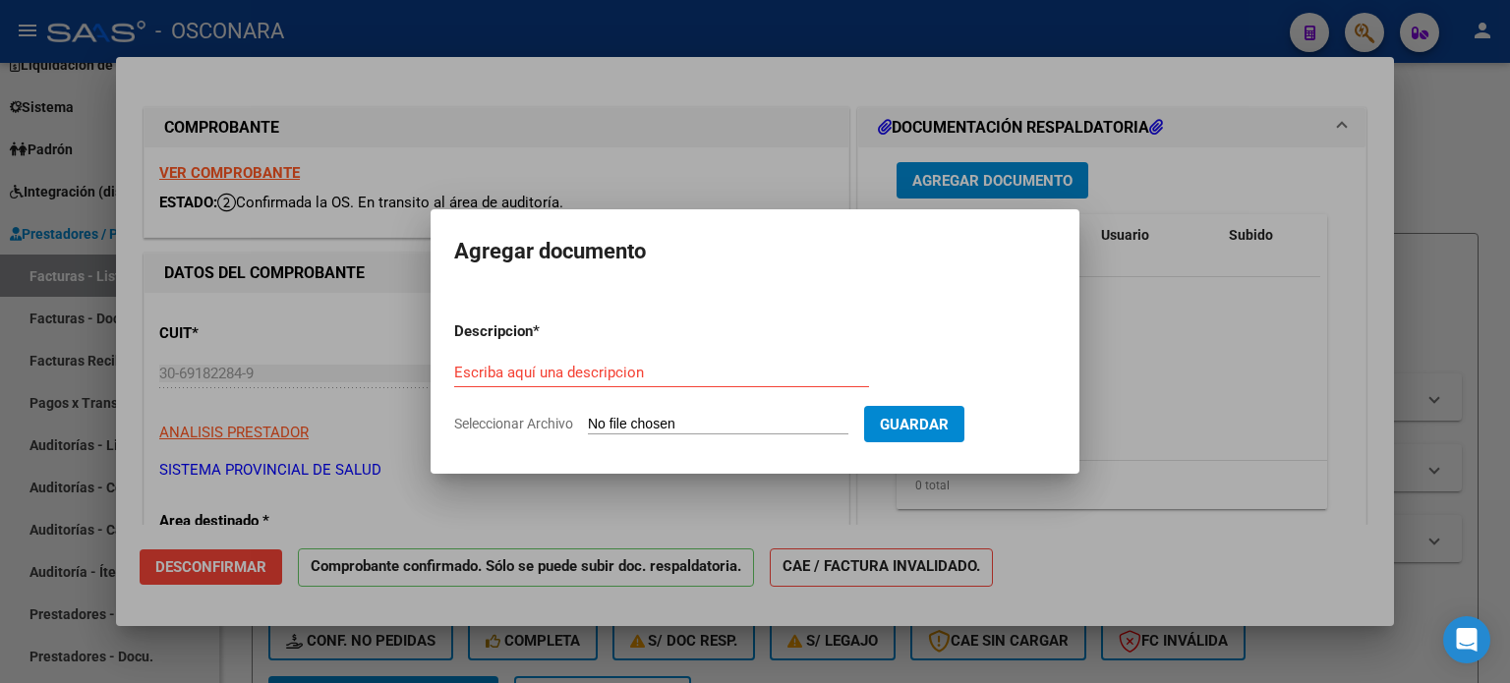
type input "C:\fakepath\rinfofacturados 1661-34172.pdf"
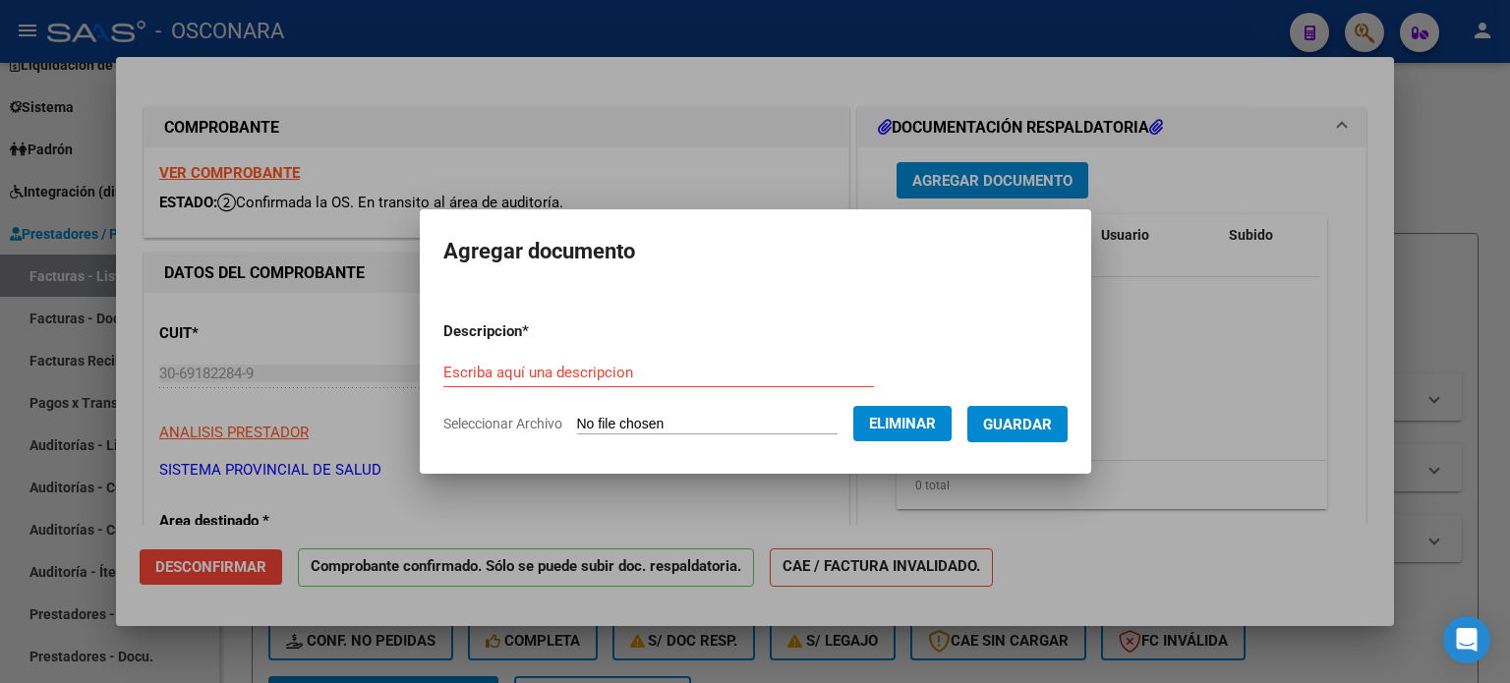
click at [633, 367] on input "Escriba aquí una descripcion" at bounding box center [659, 373] width 431 height 18
type input "Detalle"
click at [1022, 430] on span "Guardar" at bounding box center [1017, 425] width 69 height 18
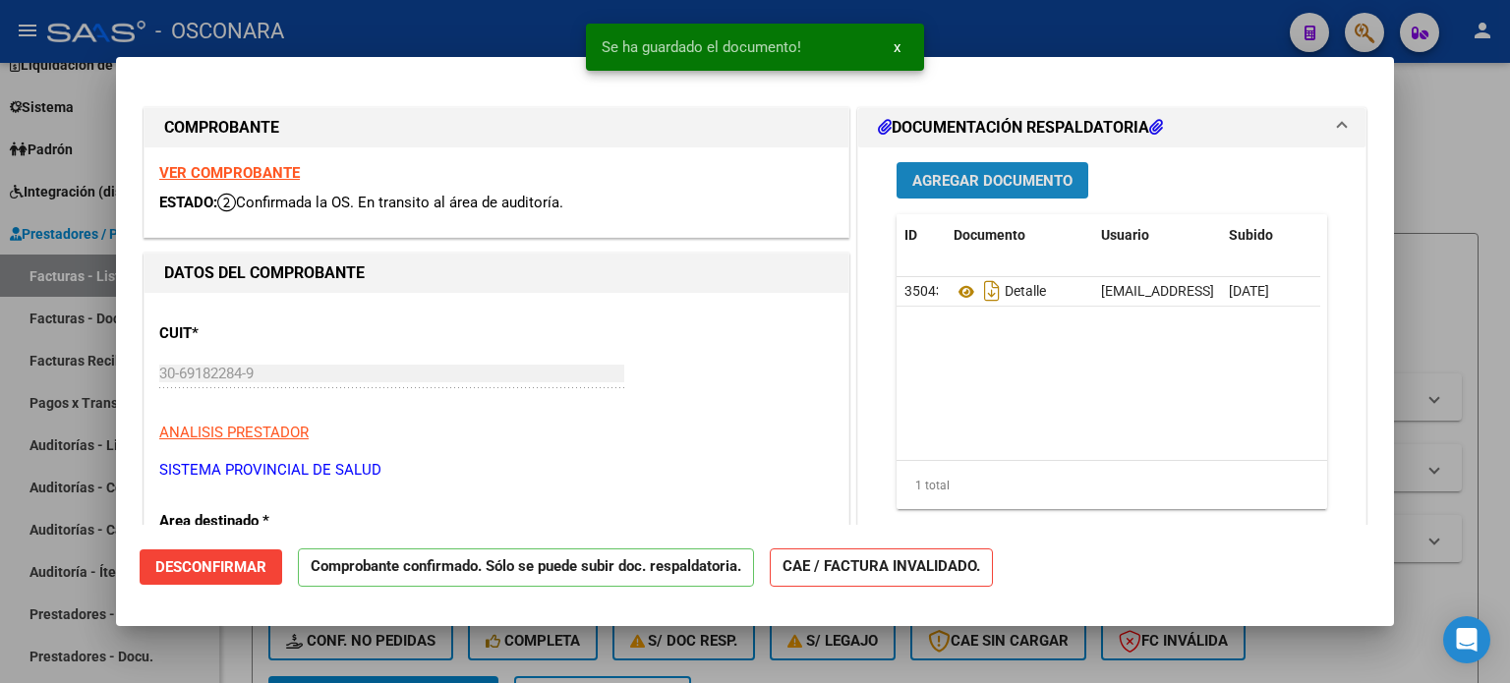
click at [997, 180] on span "Agregar Documento" at bounding box center [993, 181] width 160 height 18
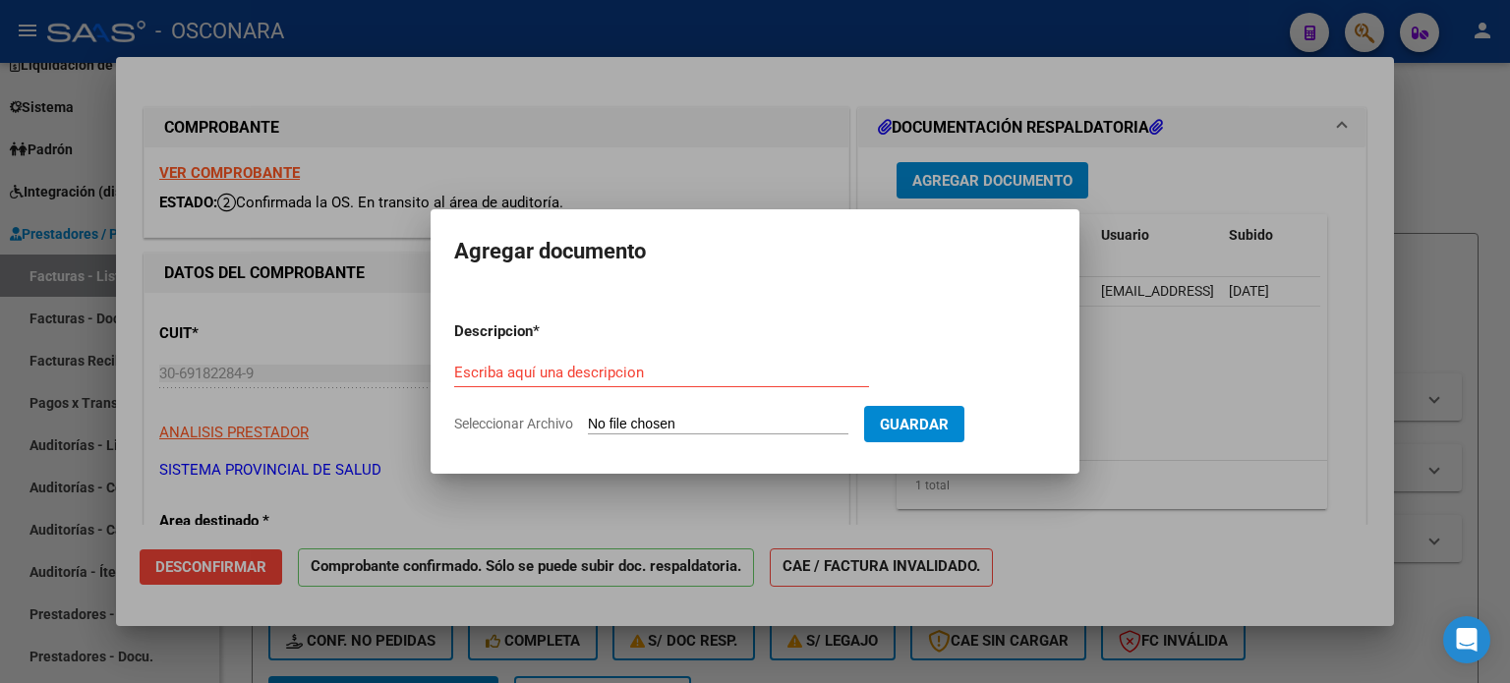
type input "C:\fakepath\Resol 319-SPS (1).pdf"
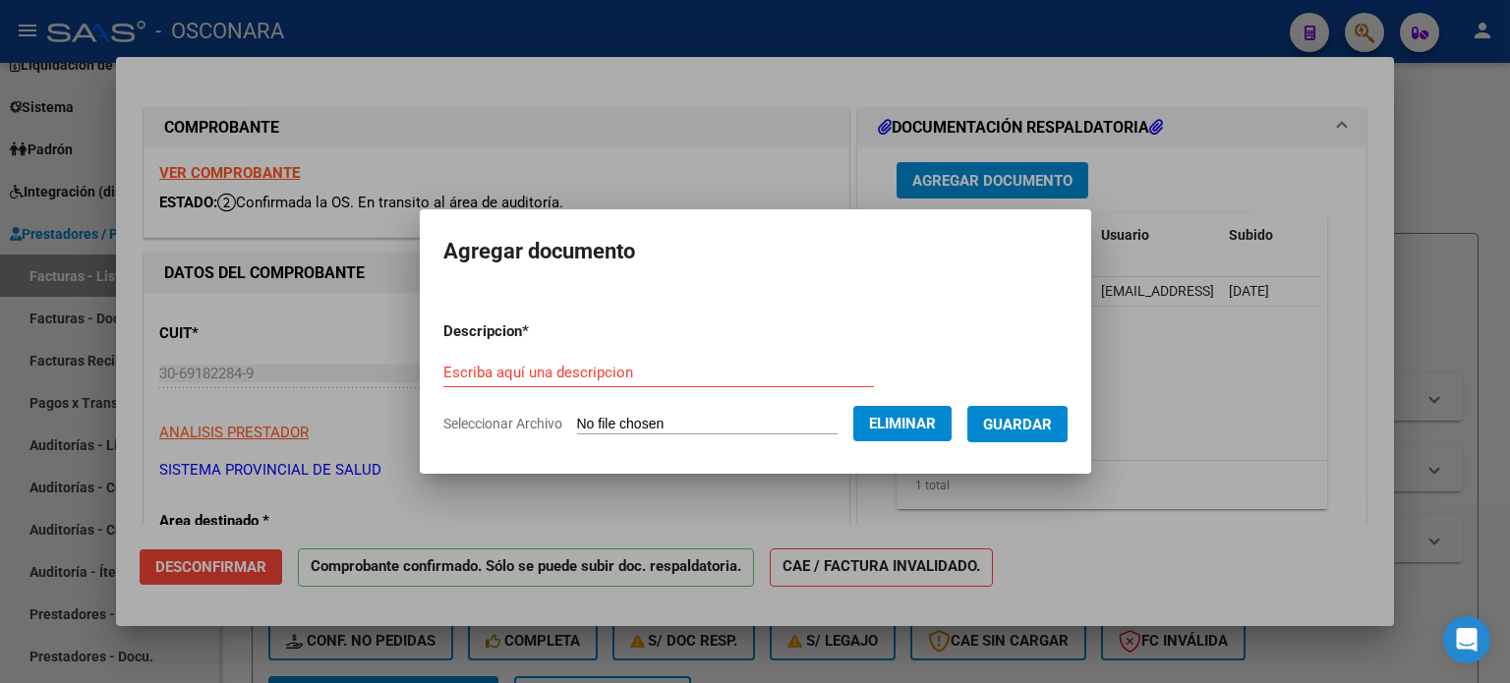
click at [621, 359] on div "Escriba aquí una descripcion" at bounding box center [659, 373] width 431 height 30
type input "Res."
drag, startPoint x: 1058, startPoint y: 418, endPoint x: 1027, endPoint y: 430, distance: 33.6
click at [1052, 416] on span "Guardar" at bounding box center [1017, 425] width 69 height 18
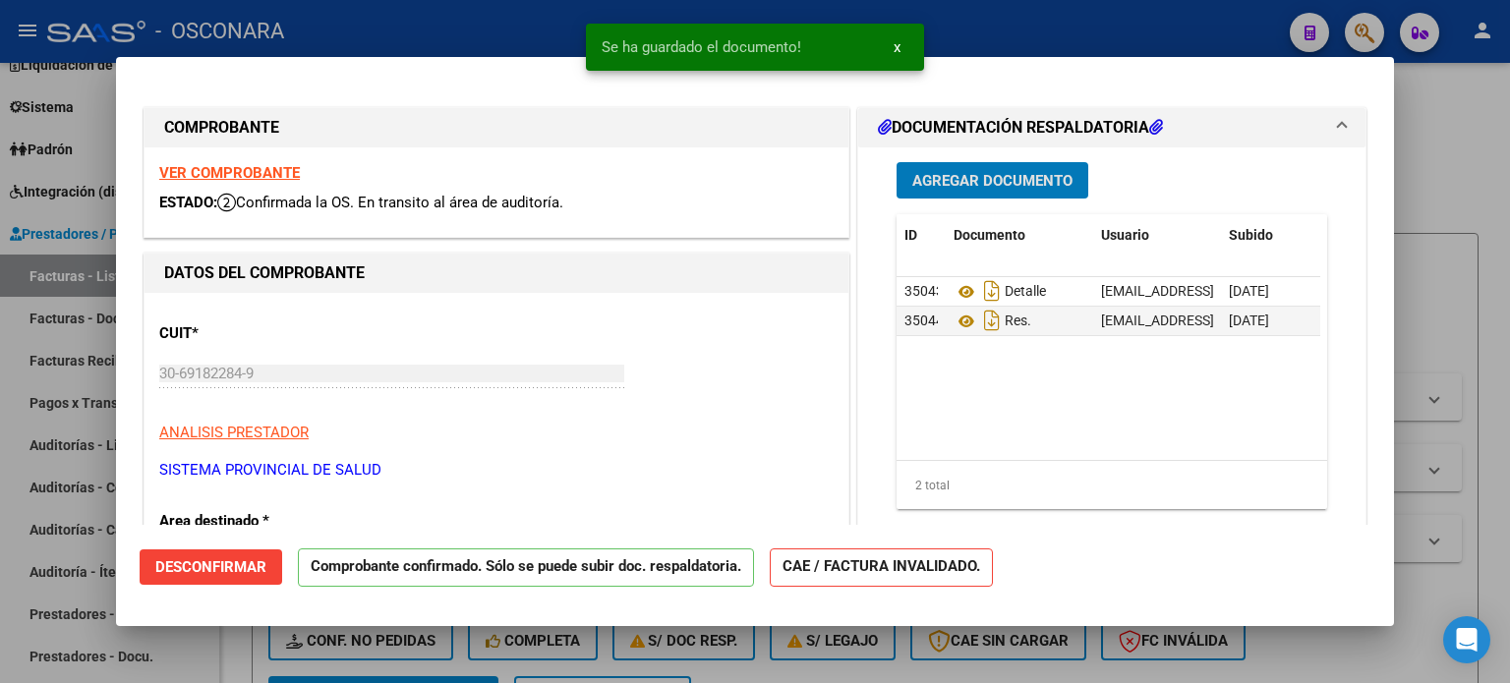
click at [1440, 146] on div at bounding box center [755, 341] width 1510 height 683
type input "$ 0,00"
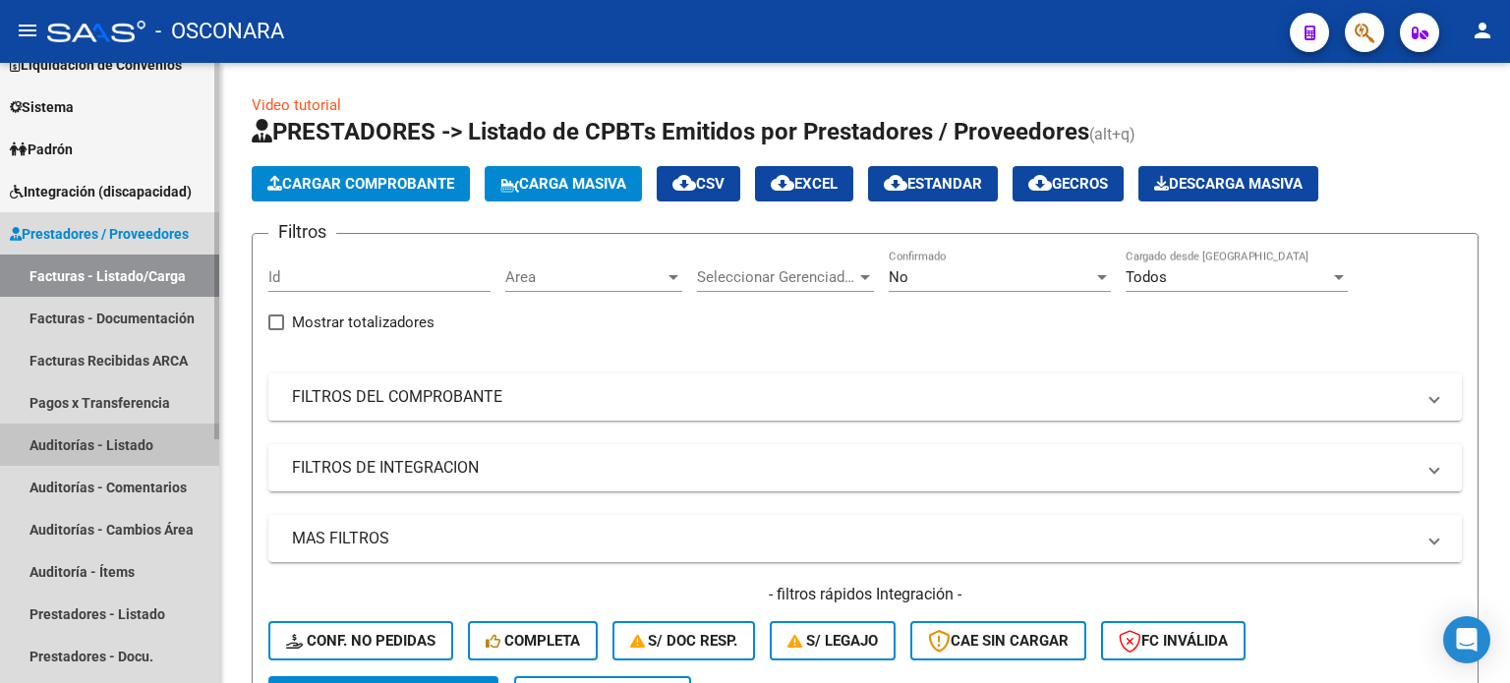
click at [73, 438] on link "Auditorías - Listado" at bounding box center [109, 445] width 219 height 42
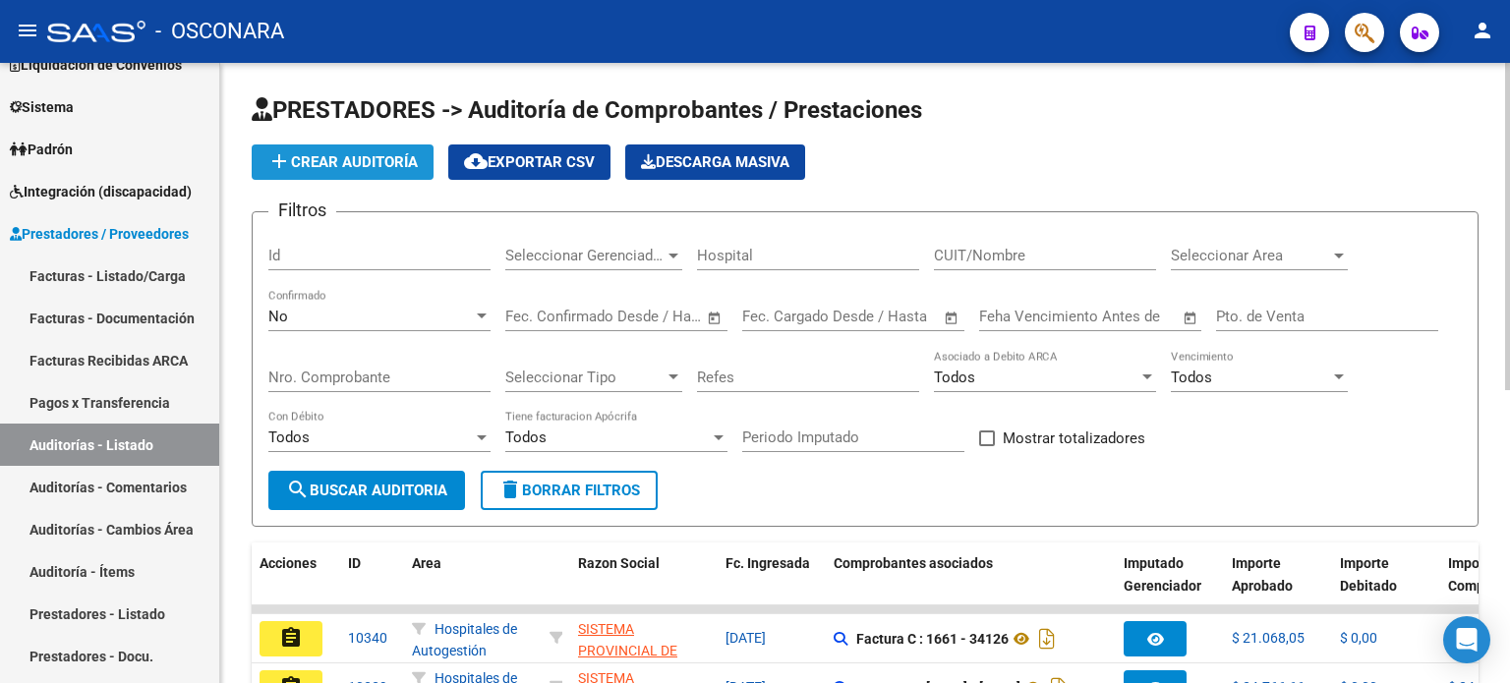
click at [345, 166] on span "add Crear Auditoría" at bounding box center [342, 162] width 150 height 18
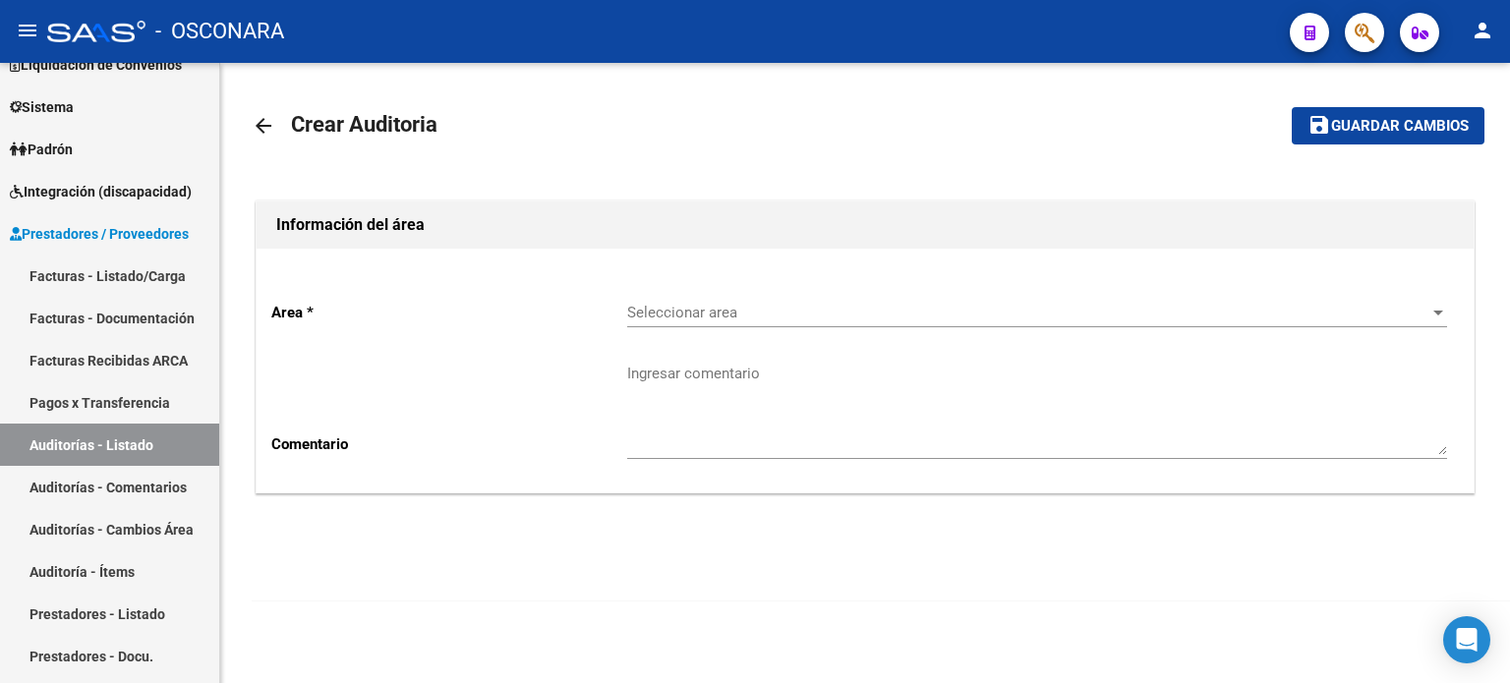
click at [779, 307] on span "Seleccionar area" at bounding box center [1028, 313] width 802 height 18
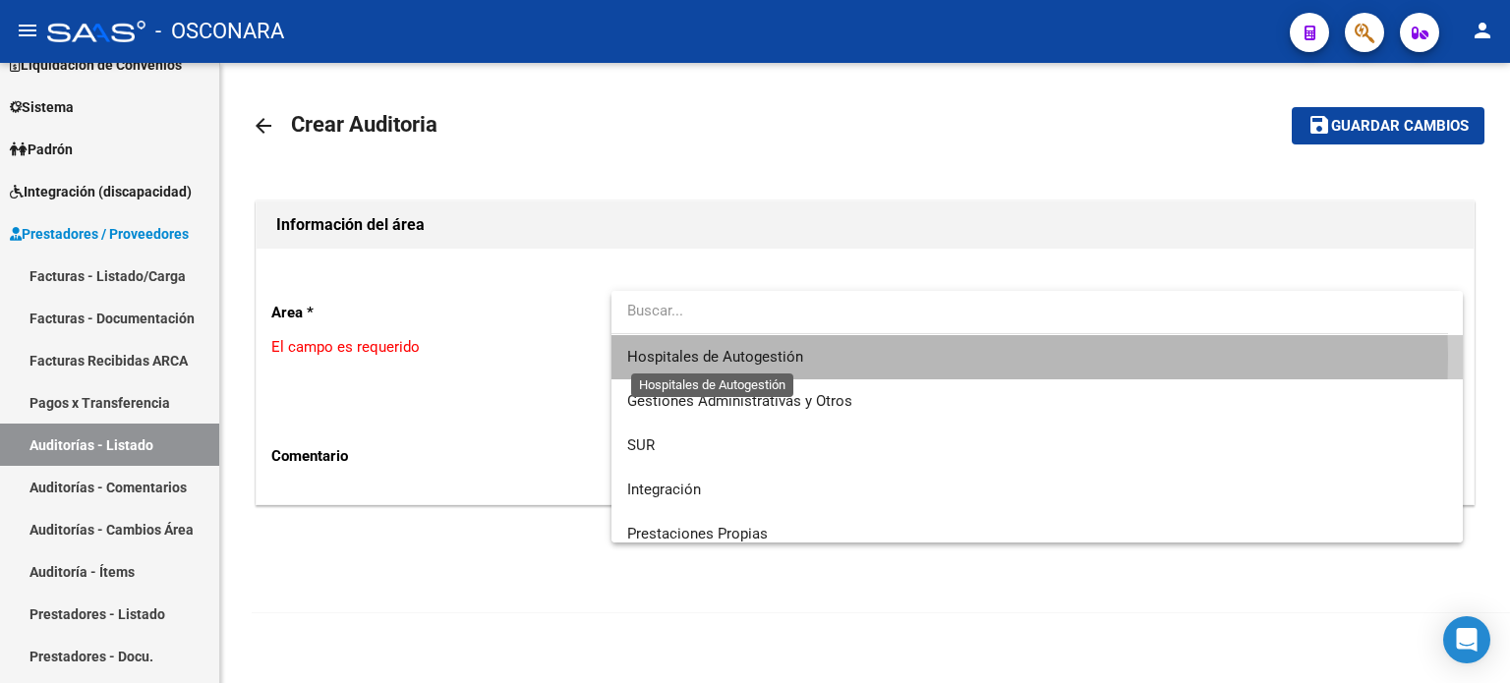
drag, startPoint x: 747, startPoint y: 354, endPoint x: 695, endPoint y: 363, distance: 52.9
click at [746, 353] on span "Hospitales de Autogestión" at bounding box center [715, 357] width 176 height 18
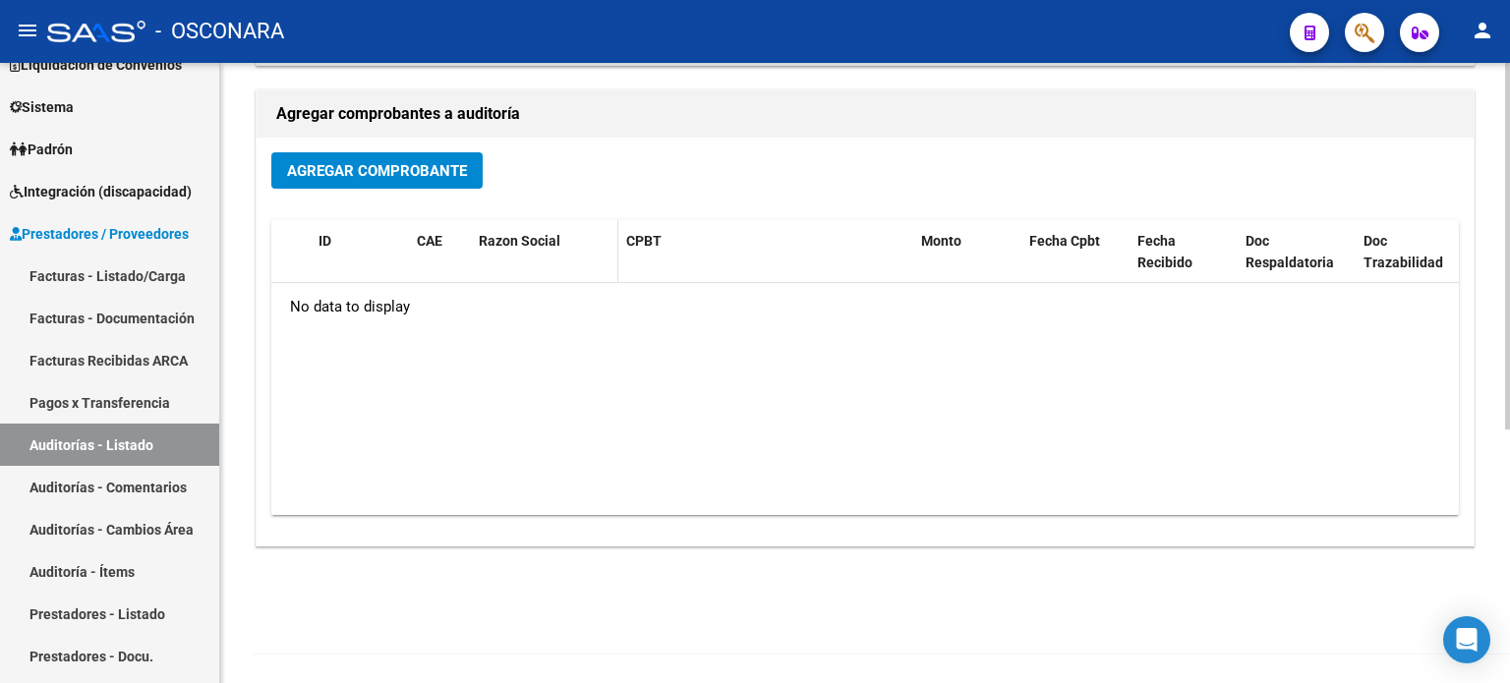
scroll to position [429, 0]
click at [391, 180] on button "Agregar Comprobante" at bounding box center [376, 169] width 211 height 36
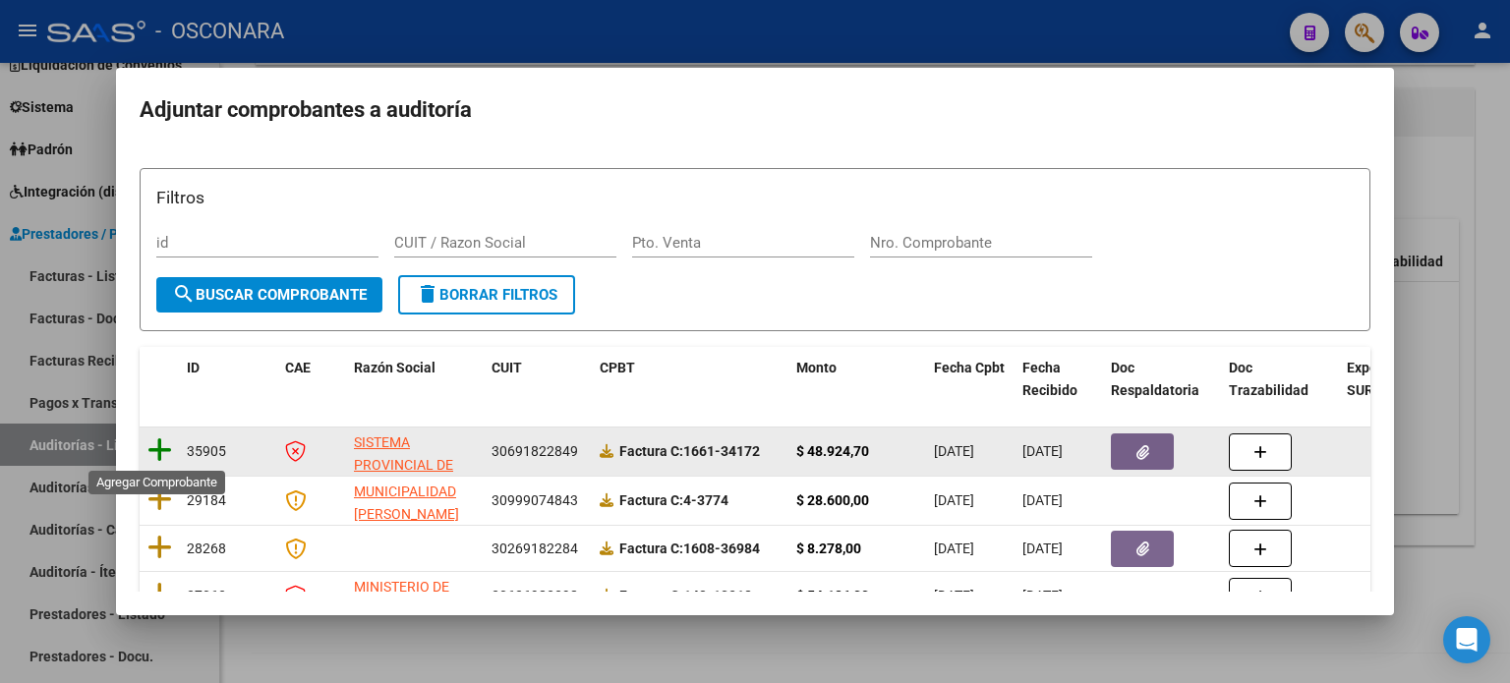
click at [158, 454] on icon at bounding box center [160, 451] width 25 height 28
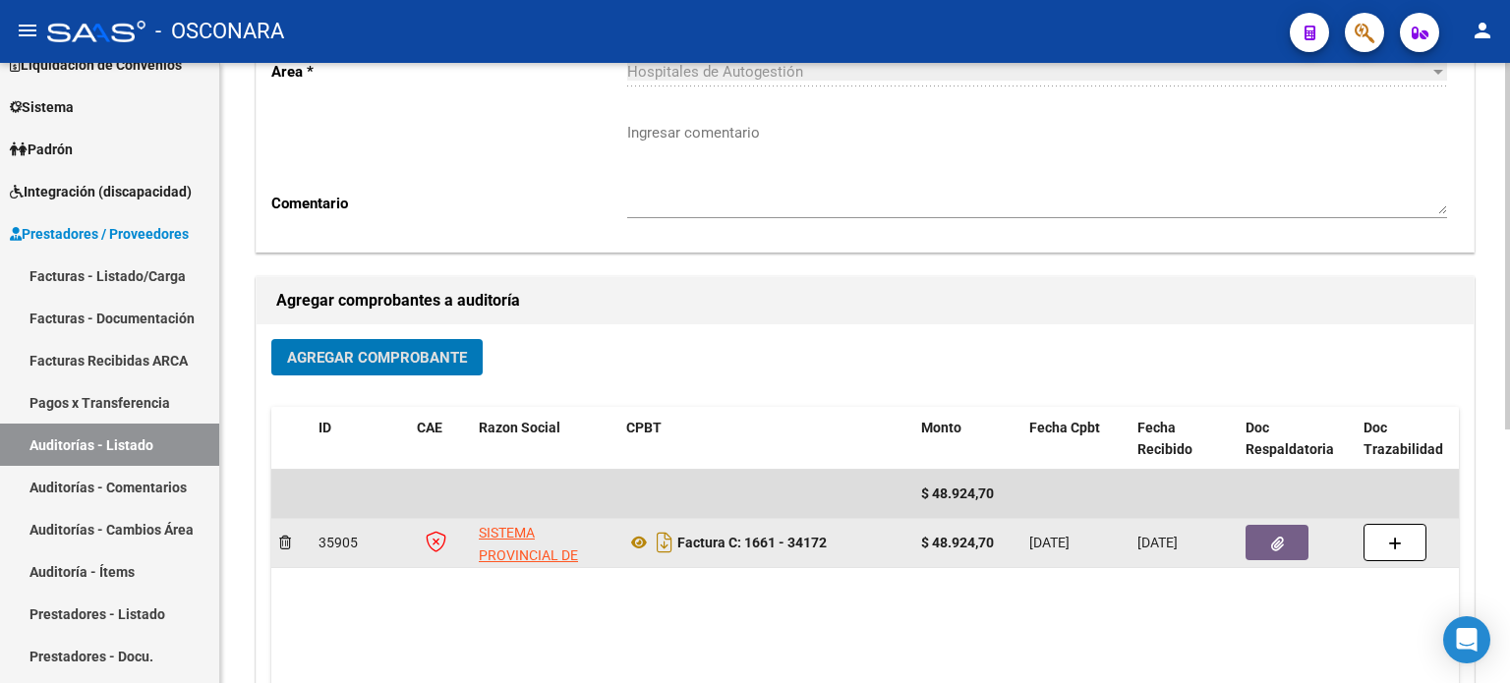
scroll to position [0, 0]
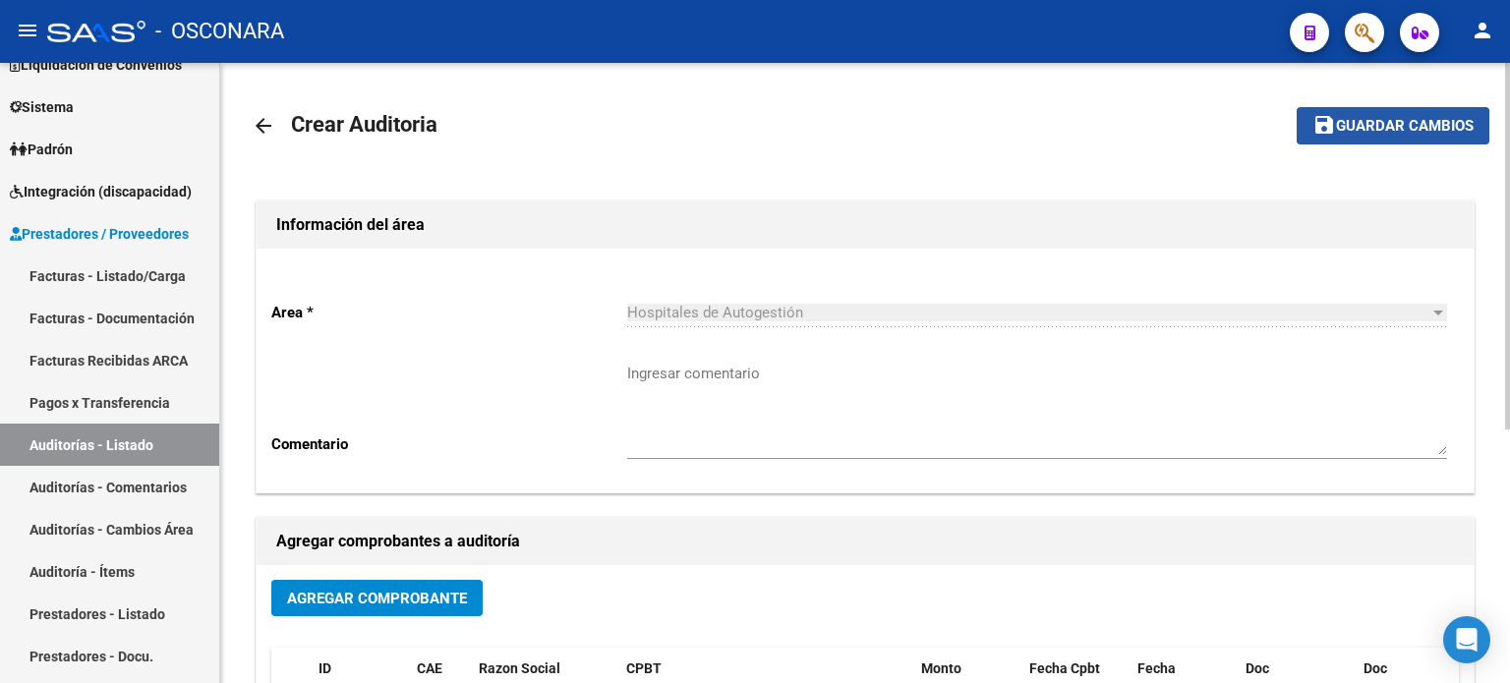
click at [1389, 132] on span "Guardar cambios" at bounding box center [1405, 127] width 138 height 18
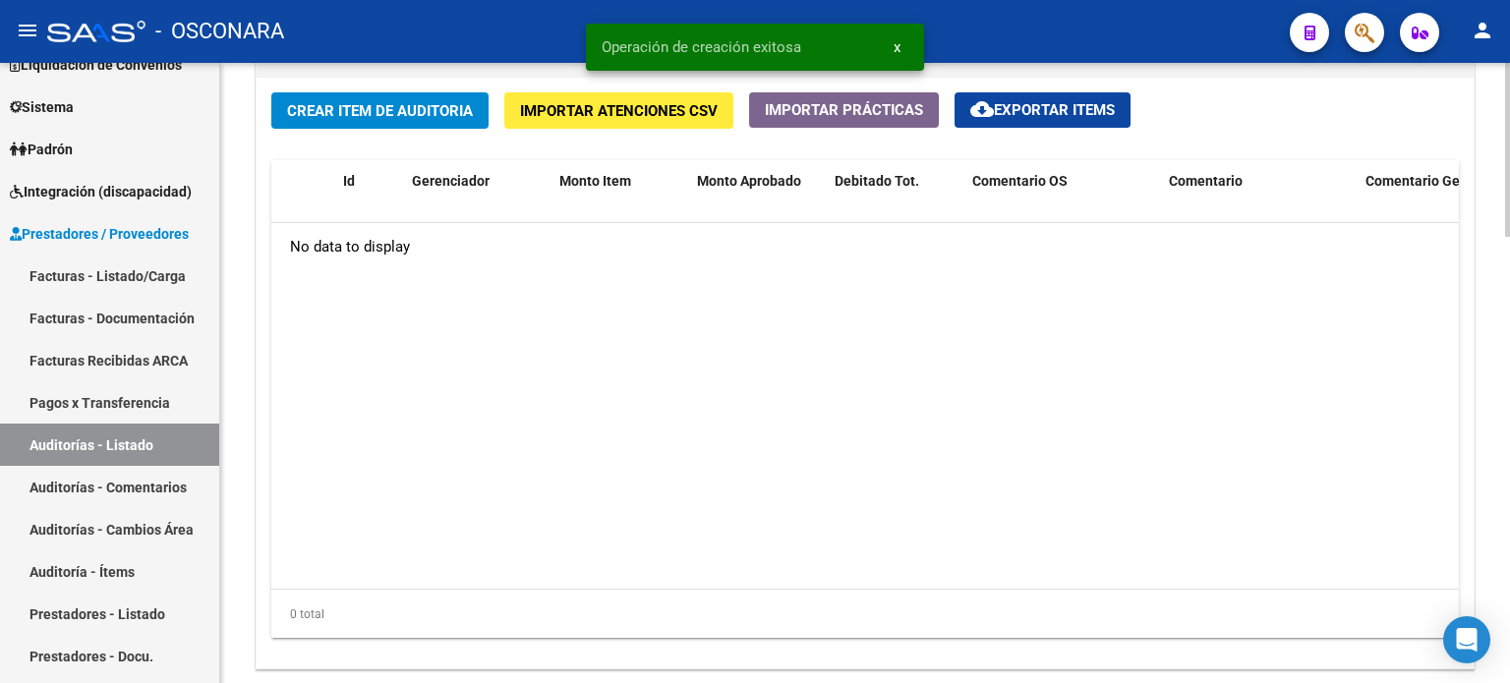
scroll to position [1475, 0]
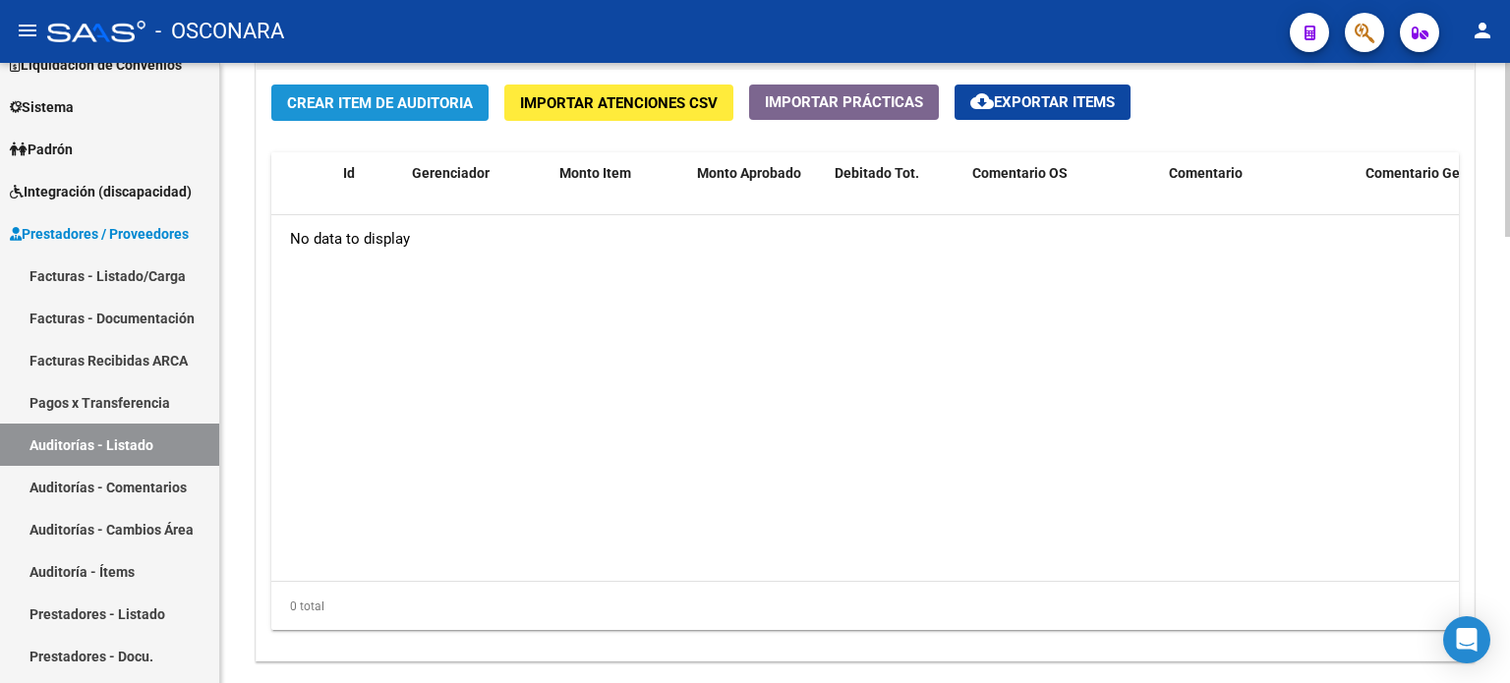
click at [434, 111] on button "Crear Item de Auditoria" at bounding box center [379, 103] width 217 height 36
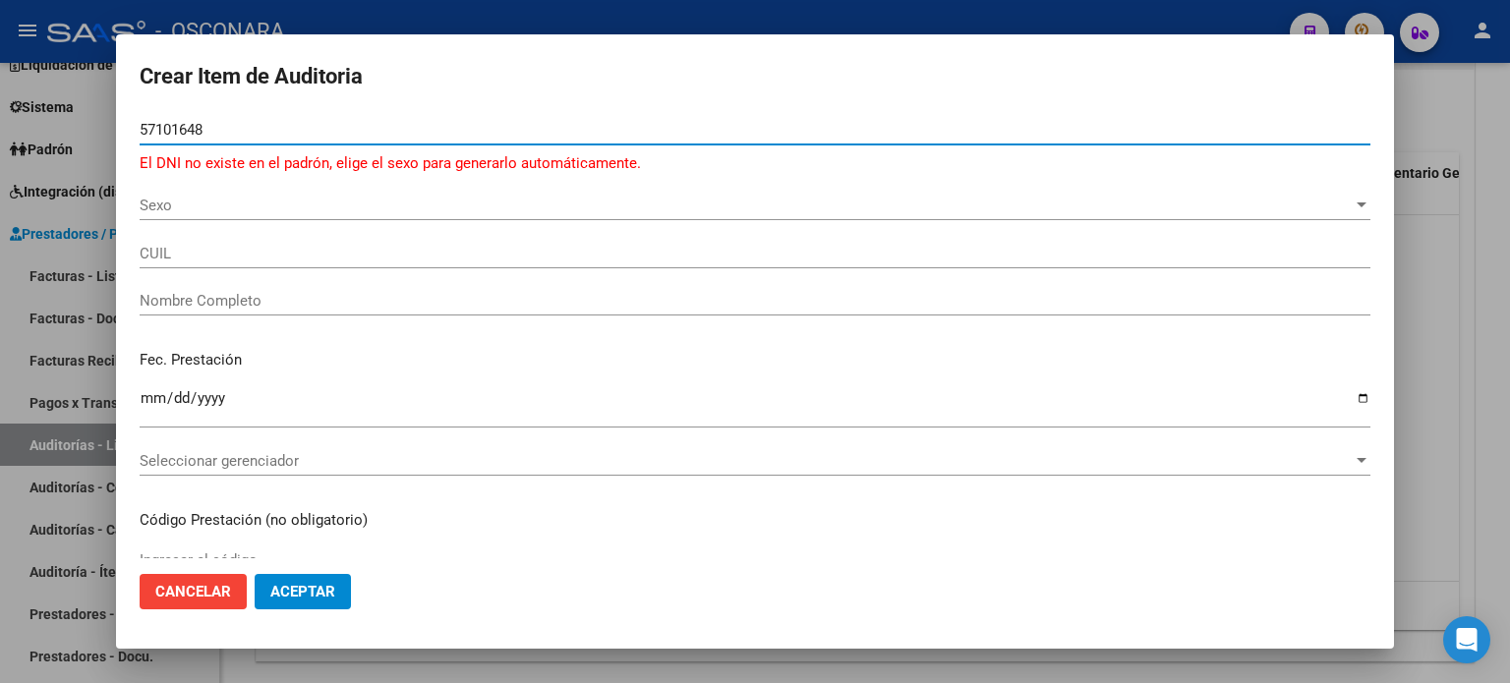
type input "57101648"
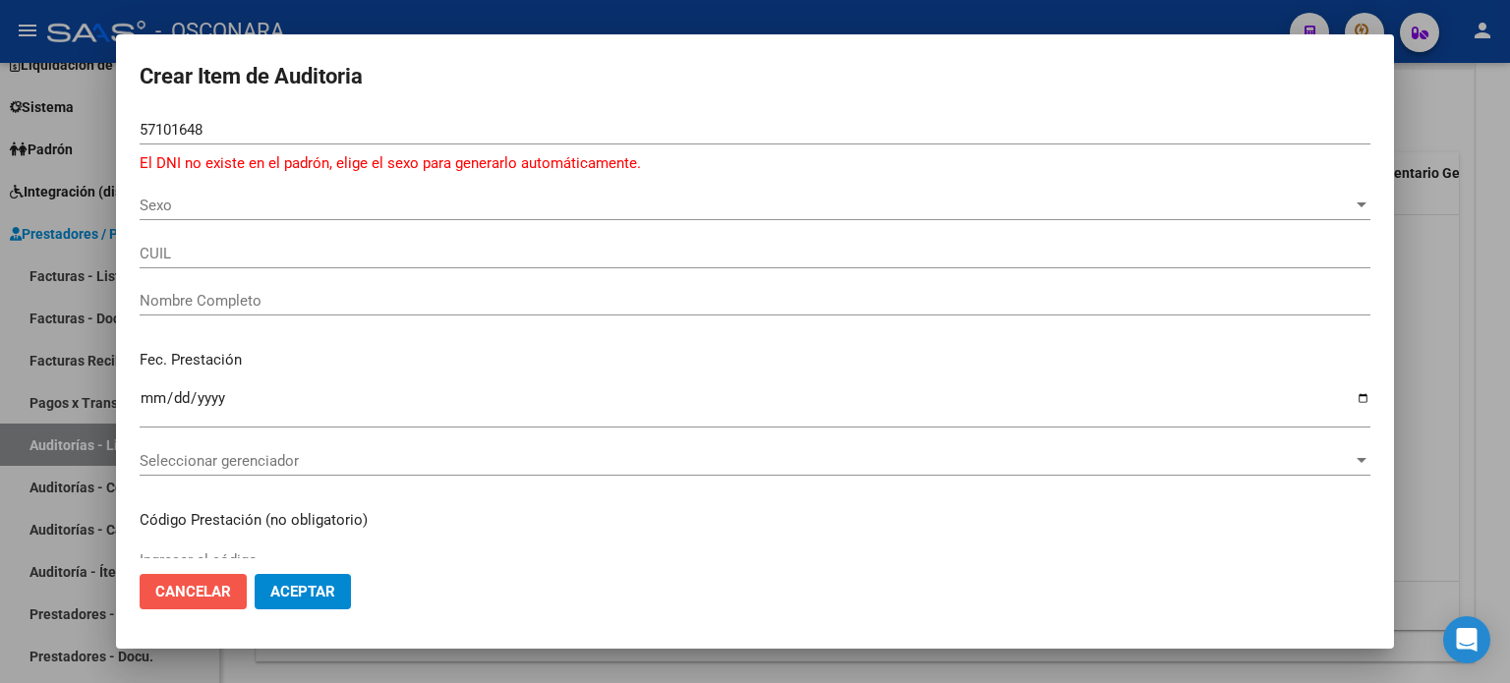
click at [183, 604] on button "Cancelar" at bounding box center [193, 591] width 107 height 35
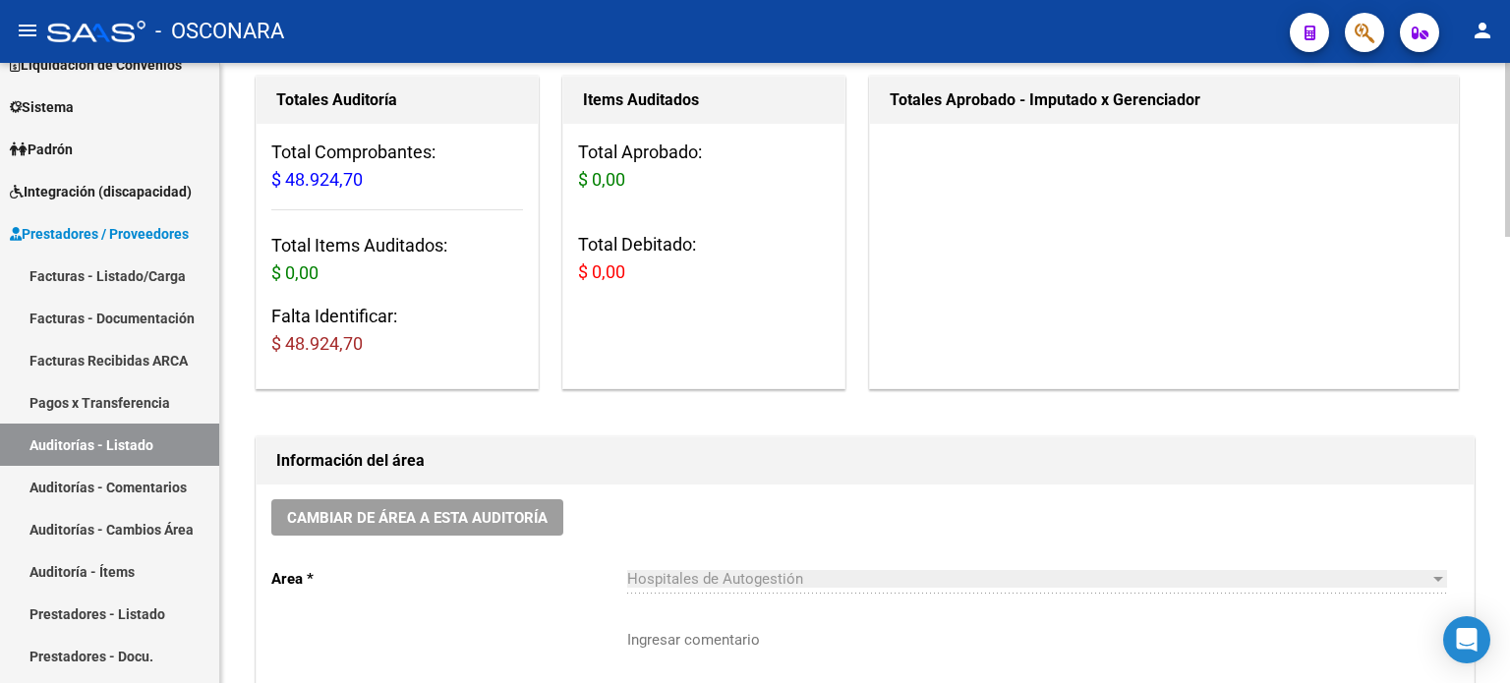
scroll to position [0, 0]
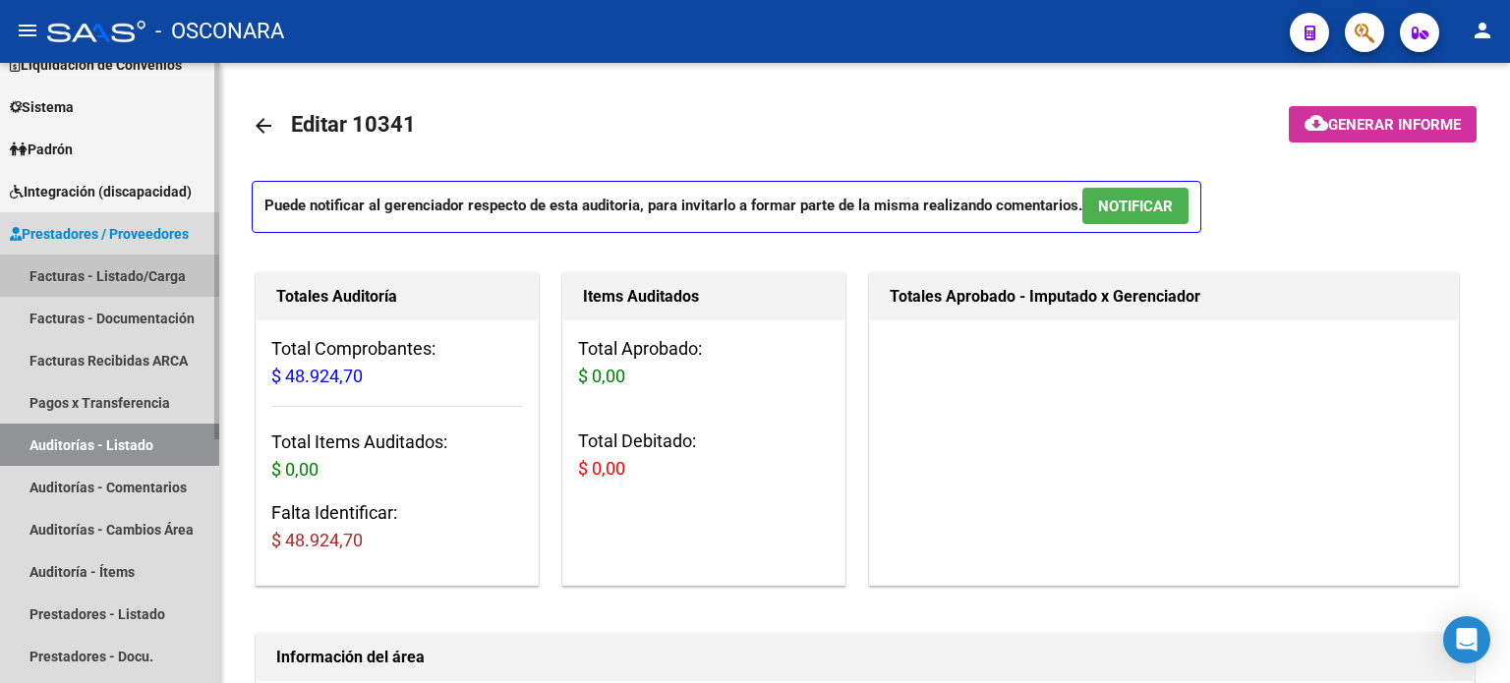
click at [97, 285] on link "Facturas - Listado/Carga" at bounding box center [109, 276] width 219 height 42
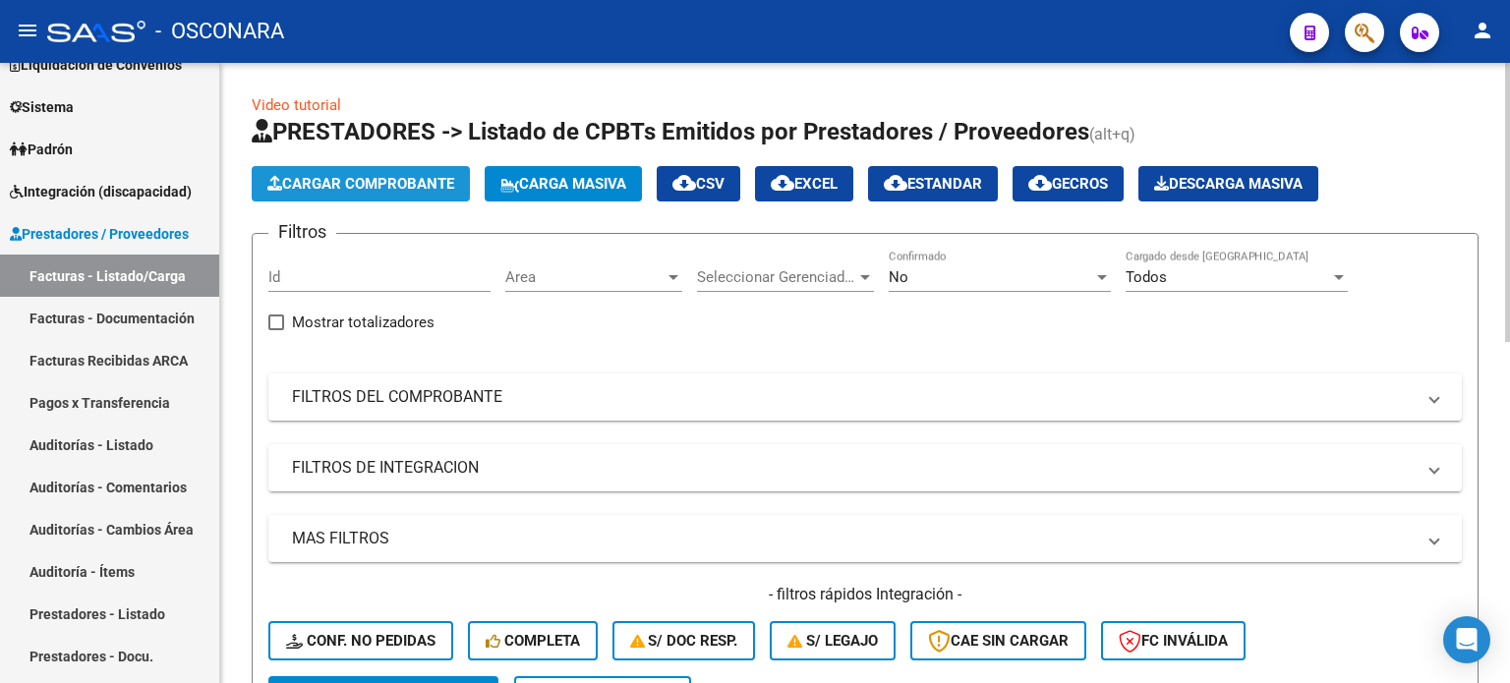
click at [396, 190] on span "Cargar Comprobante" at bounding box center [360, 184] width 187 height 18
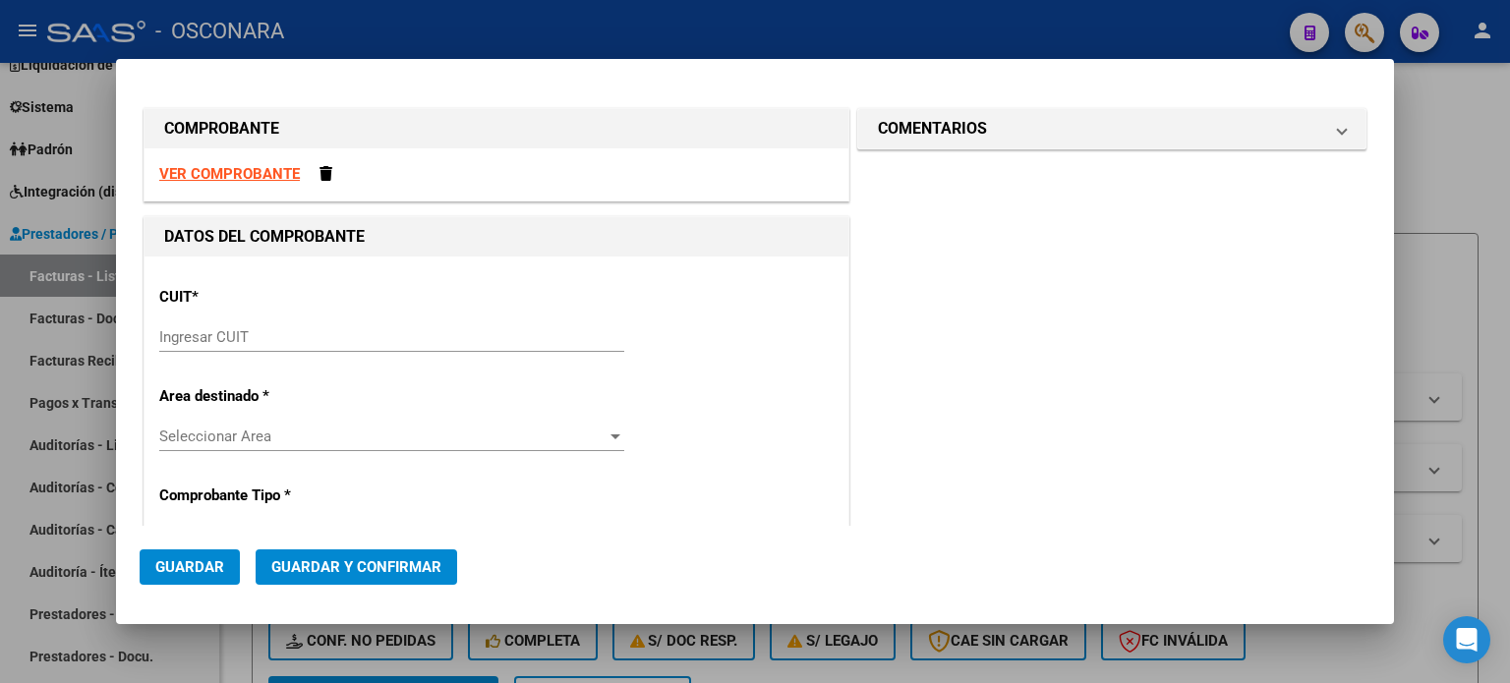
click at [241, 333] on input "Ingresar CUIT" at bounding box center [391, 337] width 465 height 18
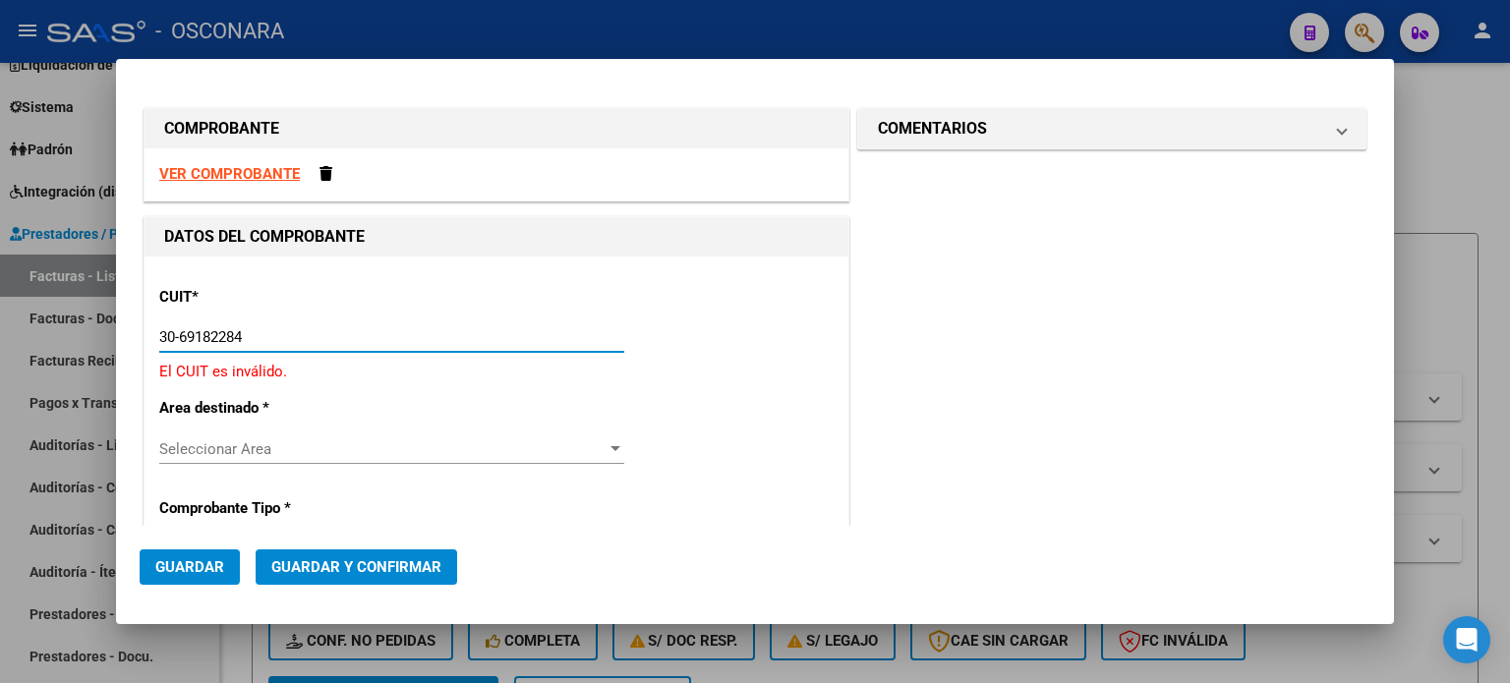
type input "30-69182284-9"
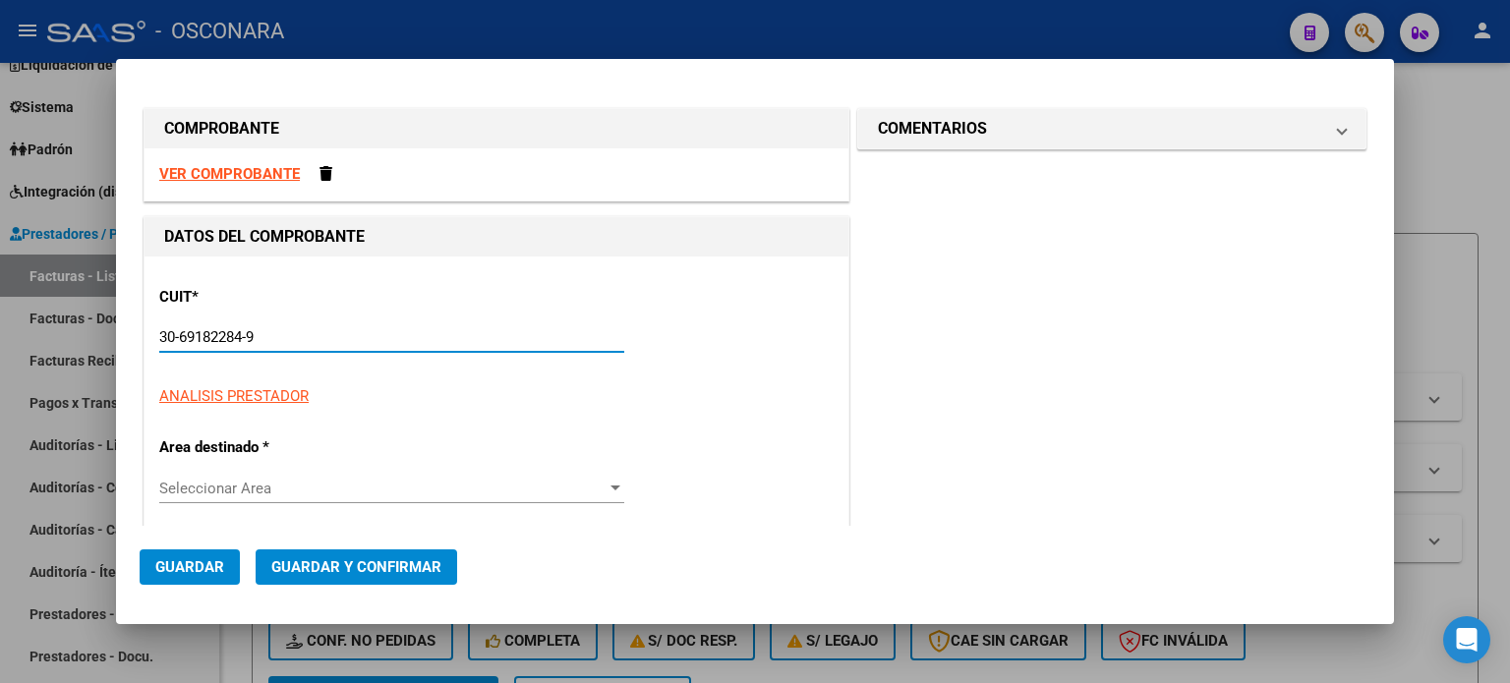
type input "1661"
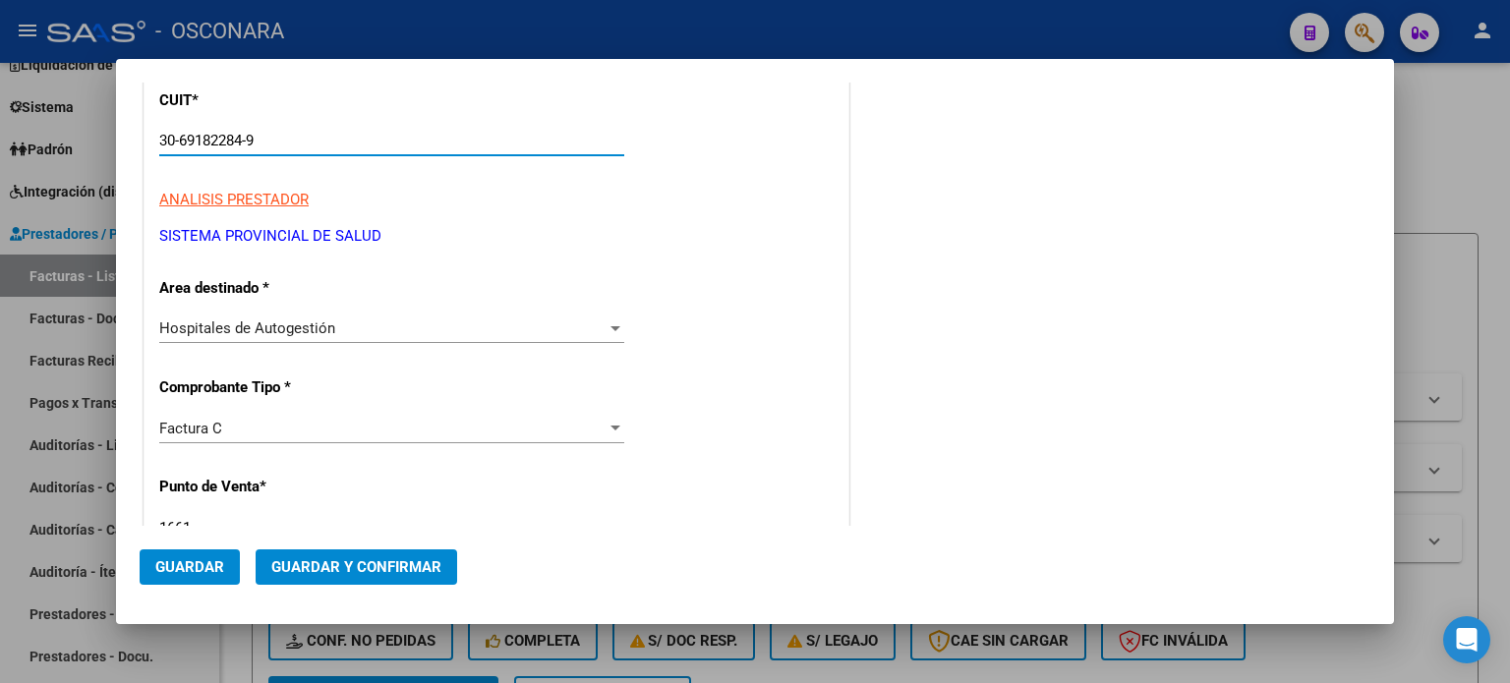
scroll to position [295, 0]
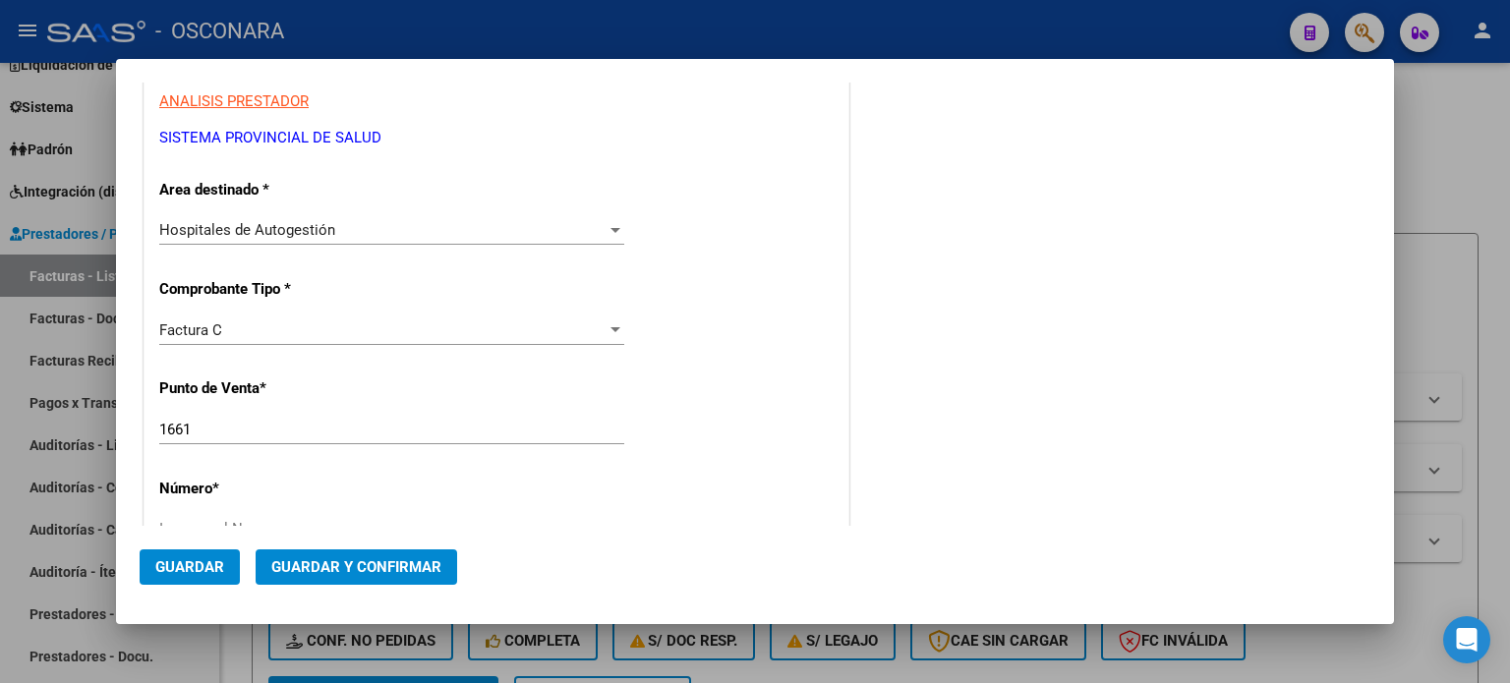
type input "30-69182284-9"
click at [201, 427] on input "1661" at bounding box center [391, 430] width 465 height 18
type input "1358"
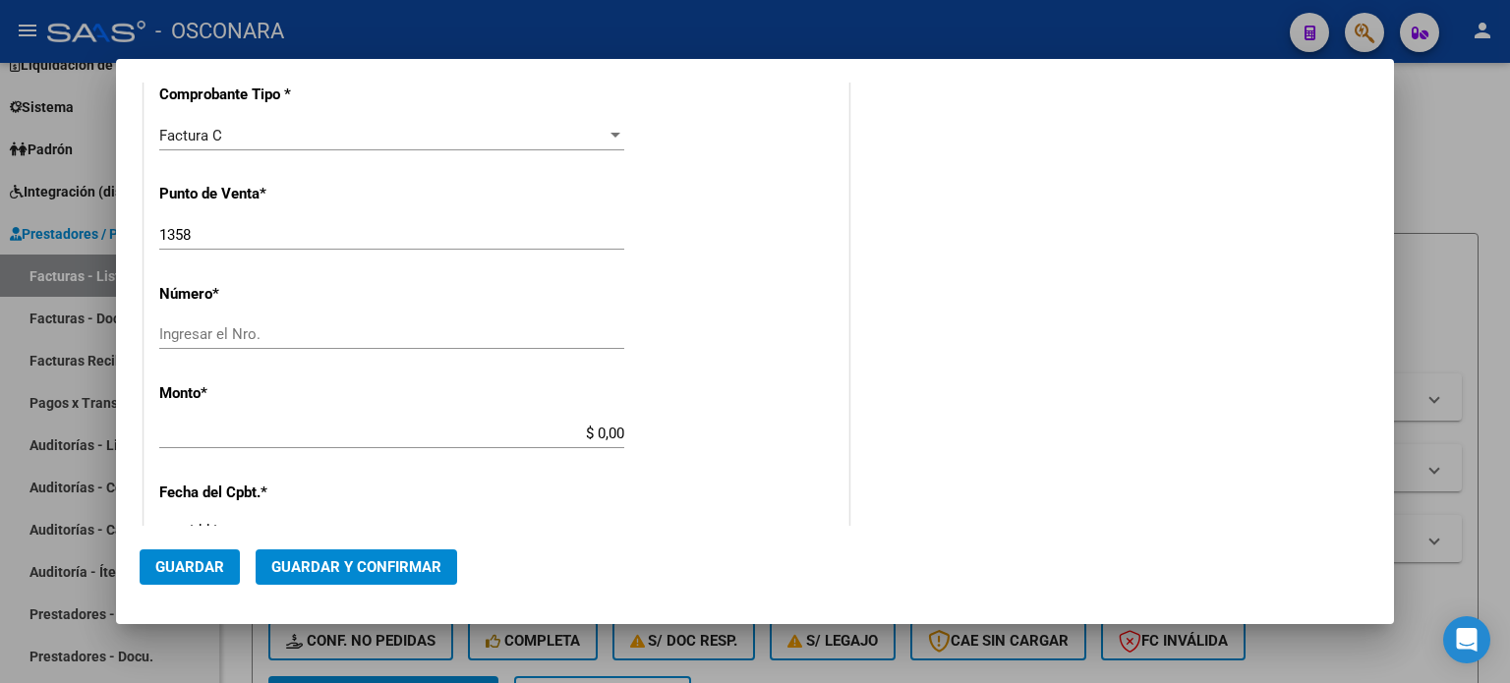
scroll to position [492, 0]
click at [242, 337] on input "Ingresar el Nro." at bounding box center [391, 333] width 465 height 18
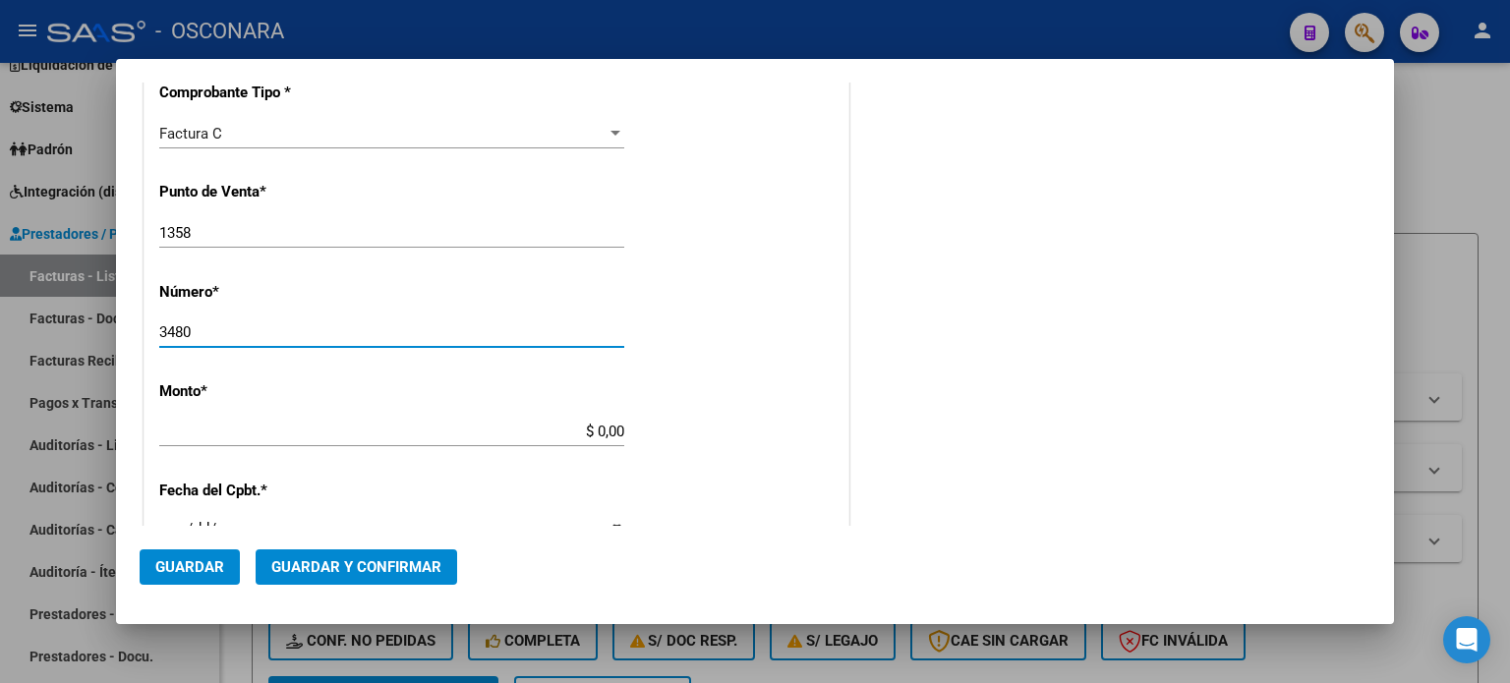
type input "3480"
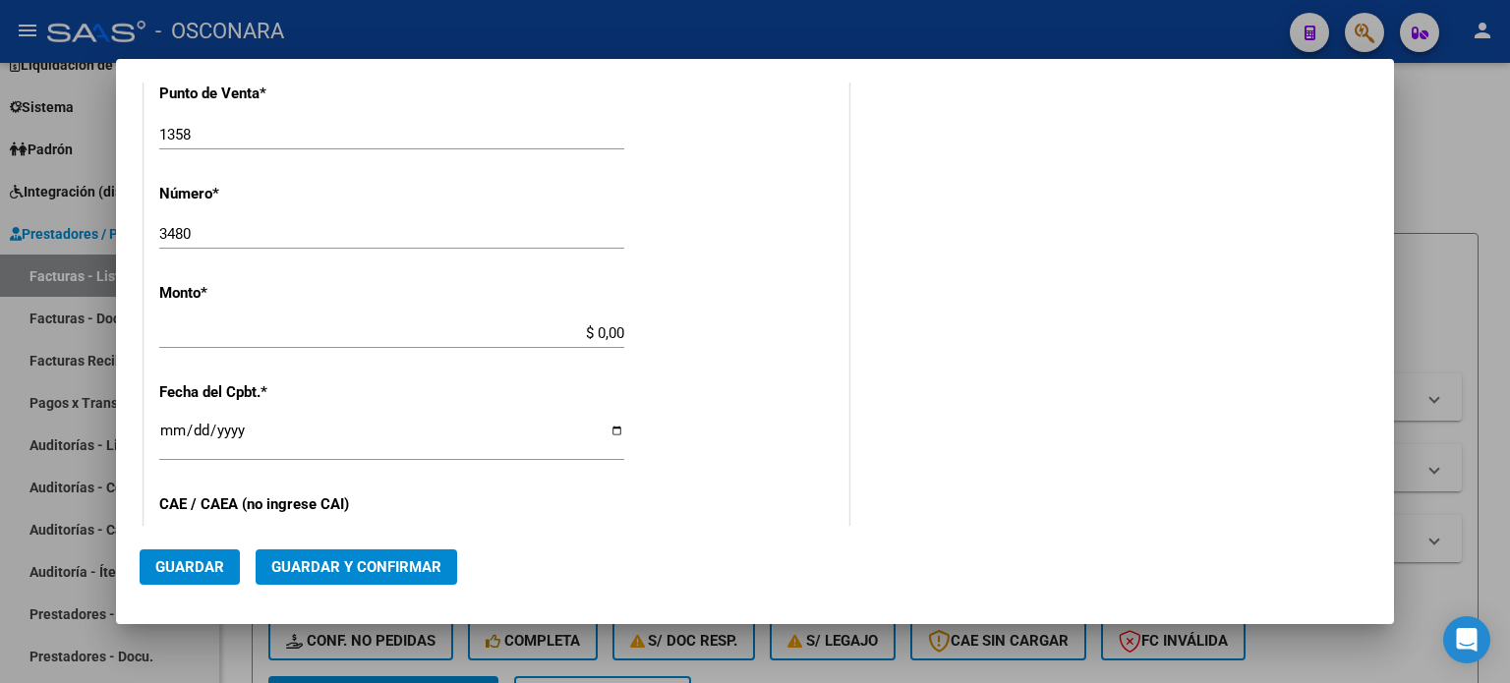
scroll to position [610, 0]
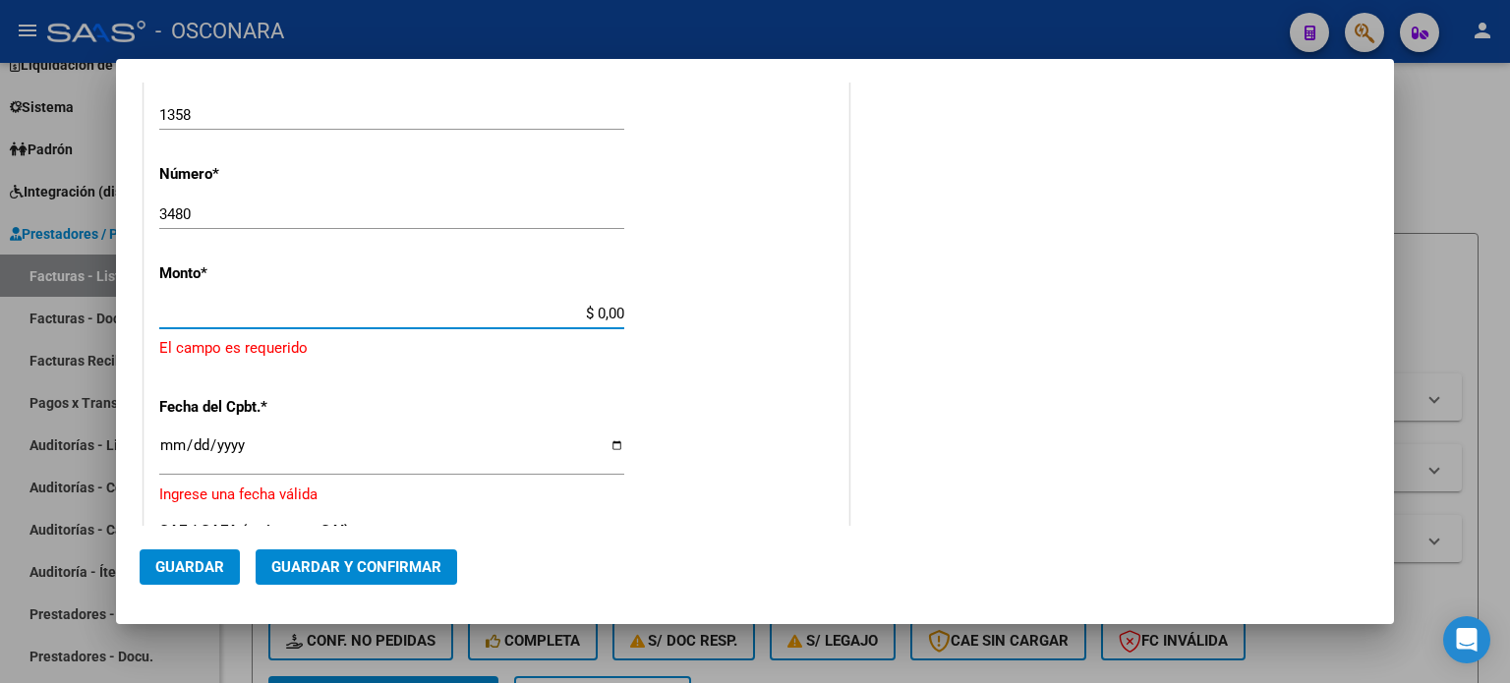
click at [598, 309] on input "$ 0,00" at bounding box center [391, 314] width 465 height 18
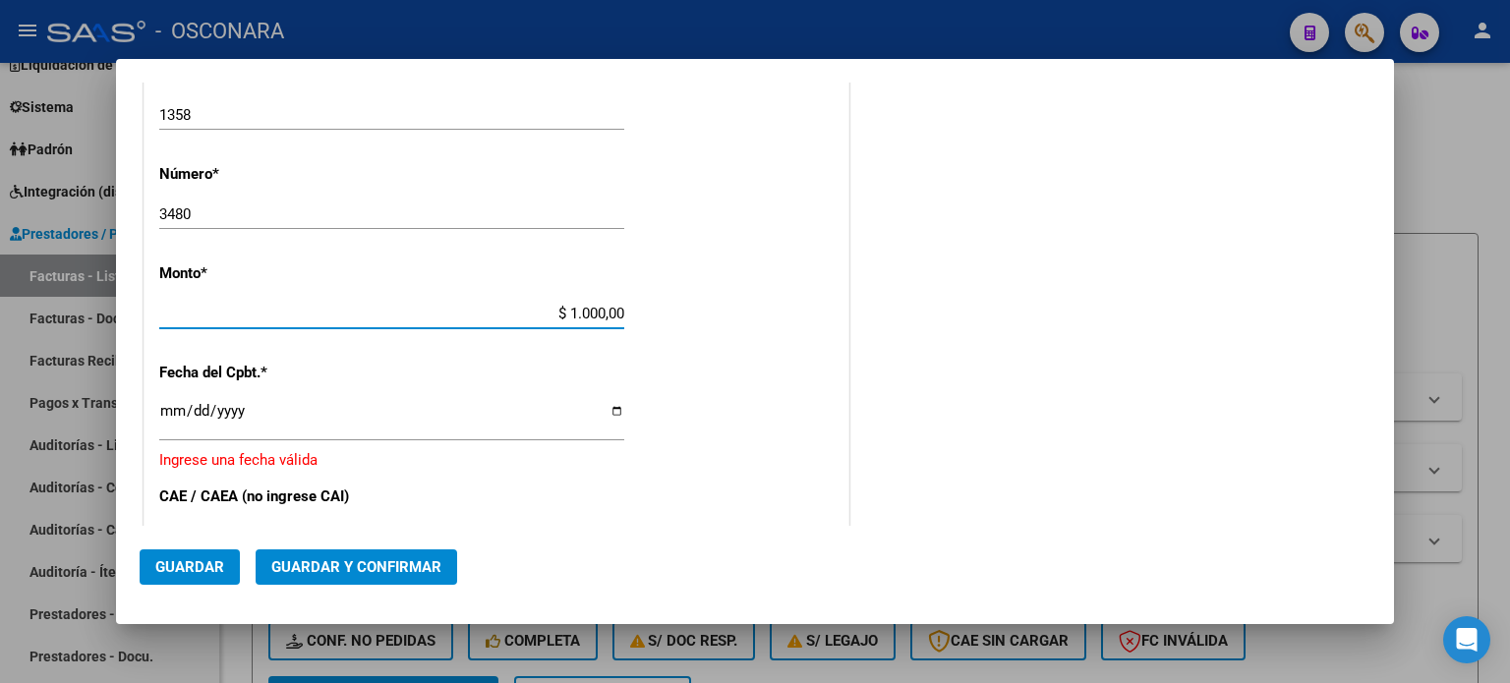
type input "$ 10.000,00"
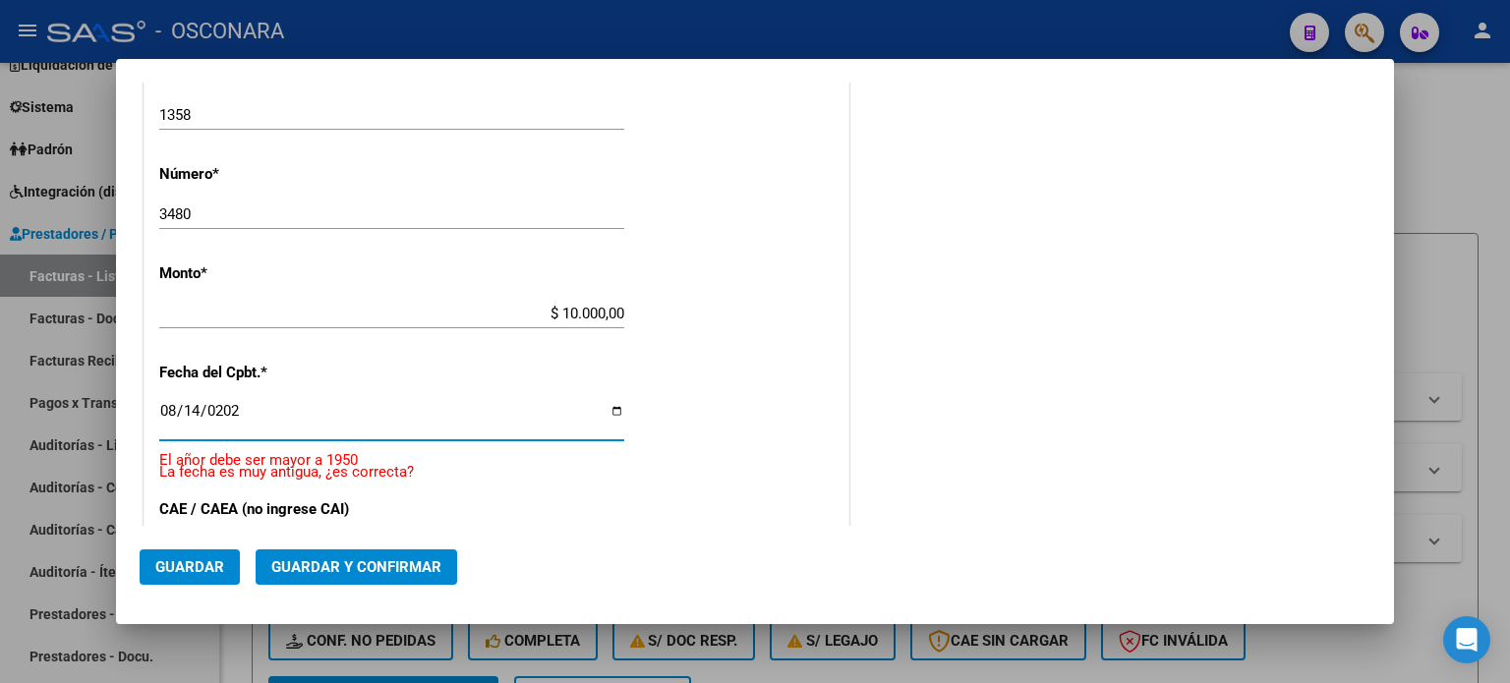
type input "2025-08-14"
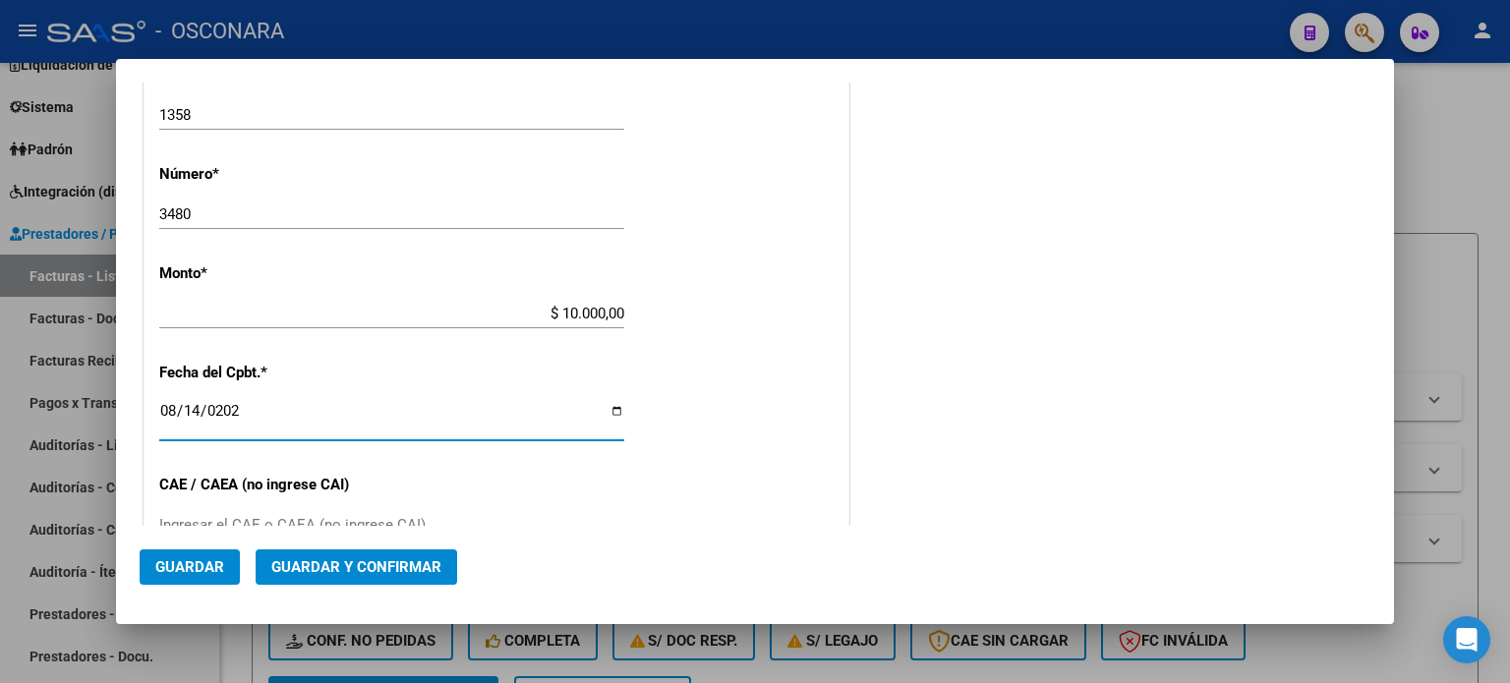
click at [172, 412] on input "2025-08-14" at bounding box center [391, 418] width 465 height 31
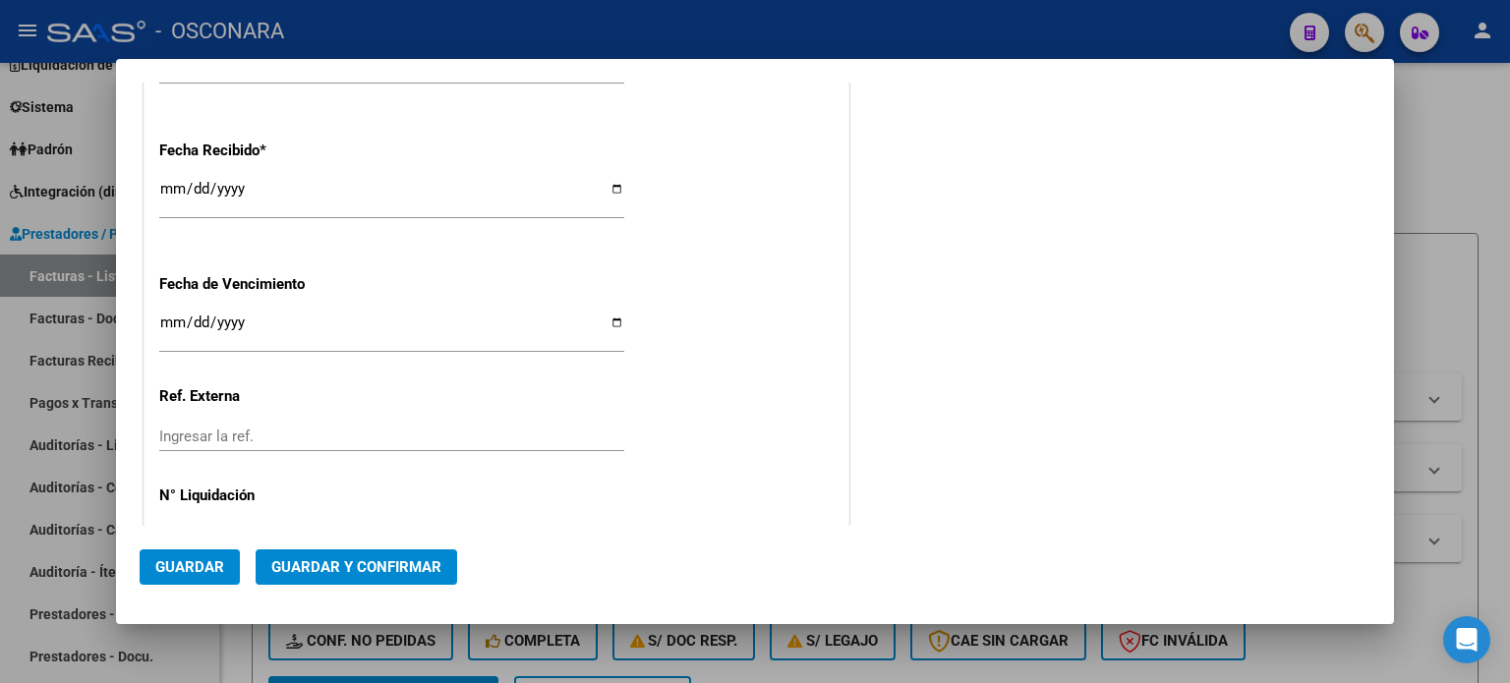
scroll to position [1101, 0]
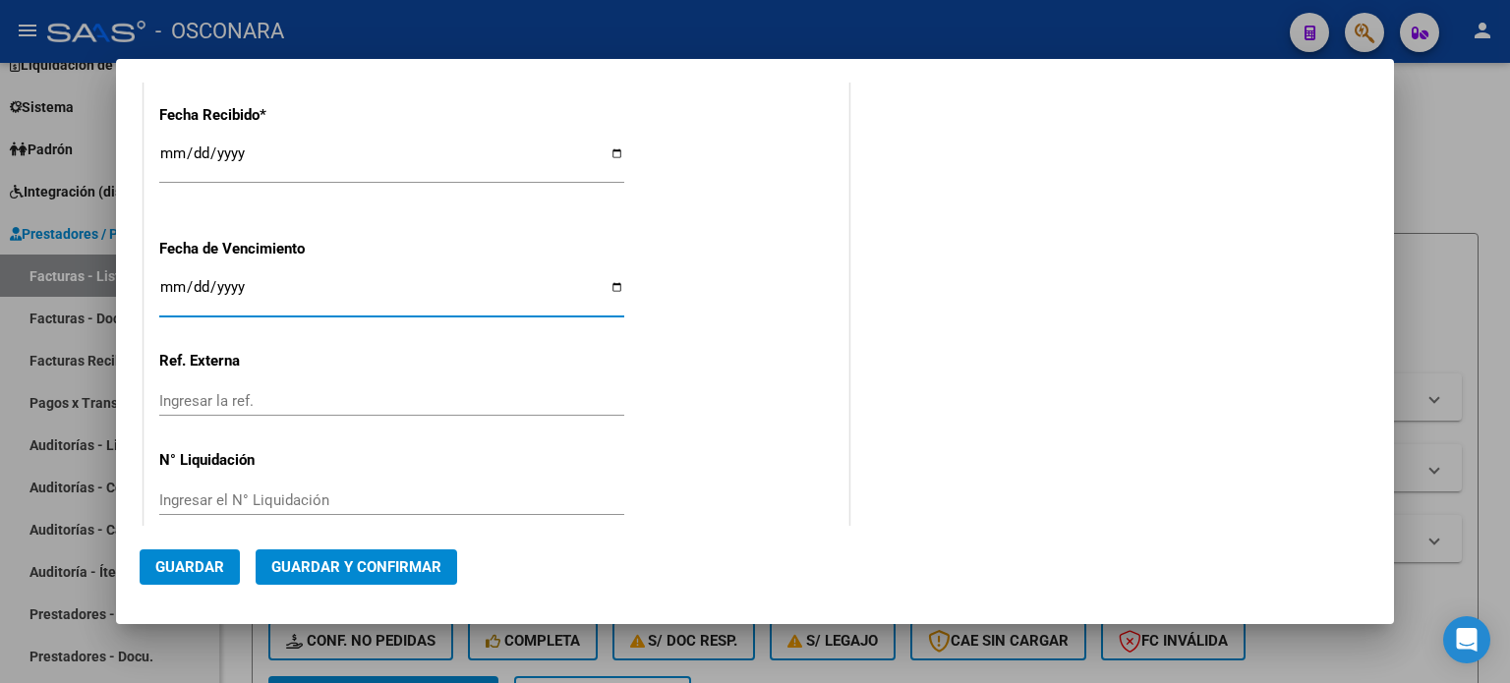
click at [173, 286] on input "Ingresar la fecha" at bounding box center [391, 294] width 465 height 31
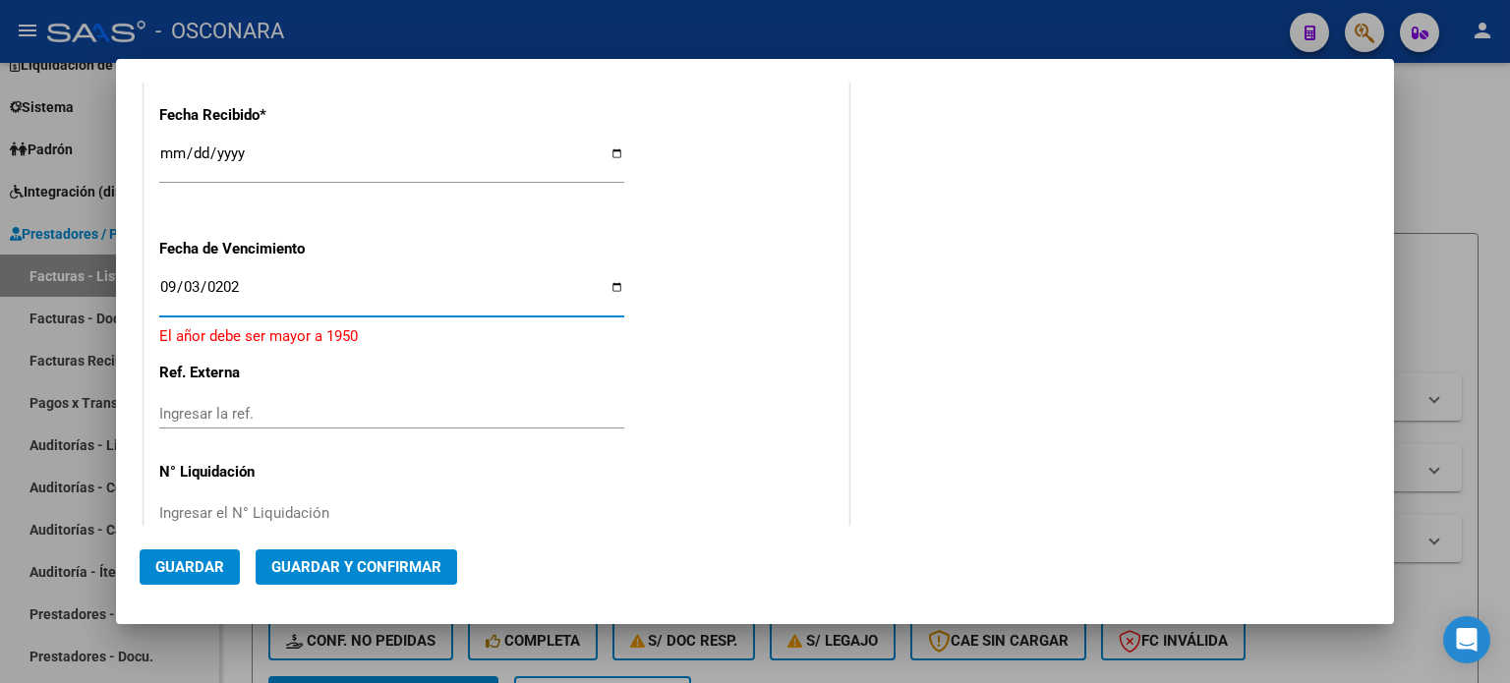
type input "[DATE]"
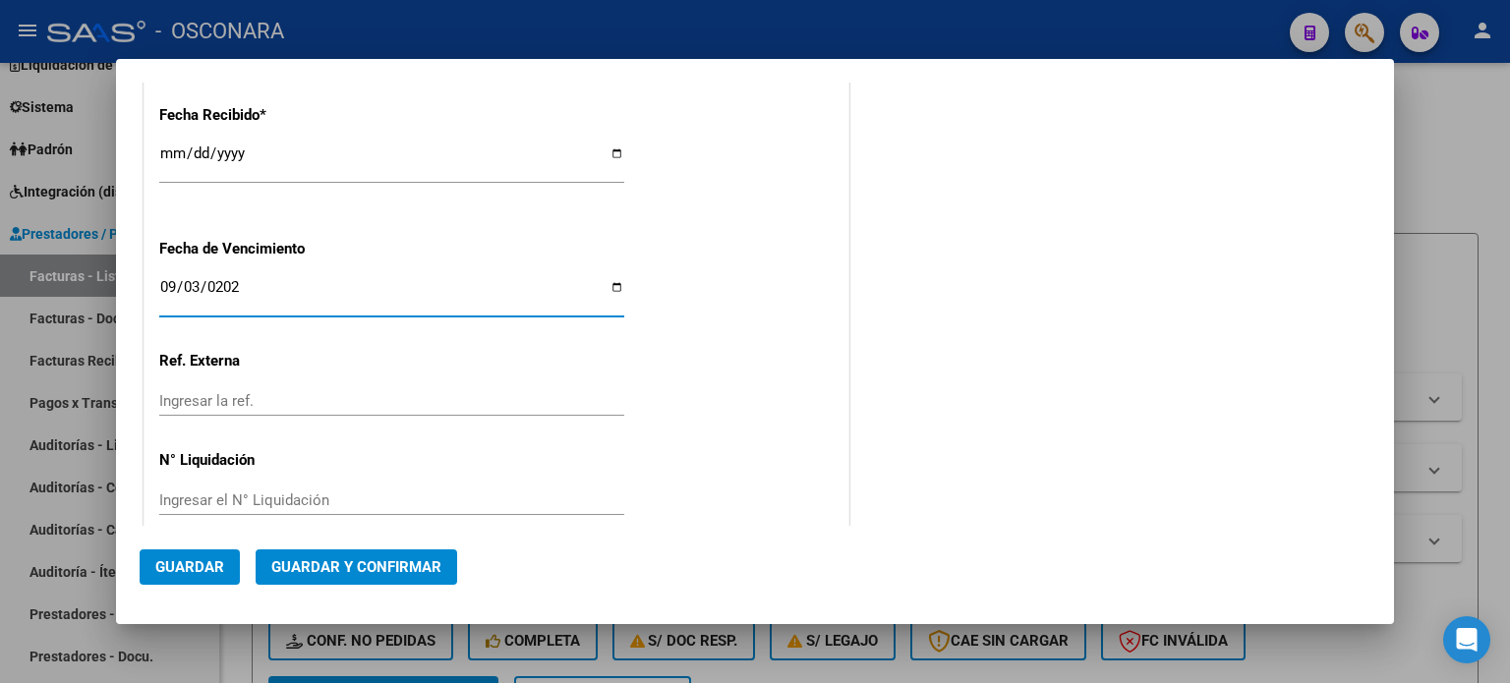
click at [389, 564] on span "Guardar y Confirmar" at bounding box center [356, 568] width 170 height 18
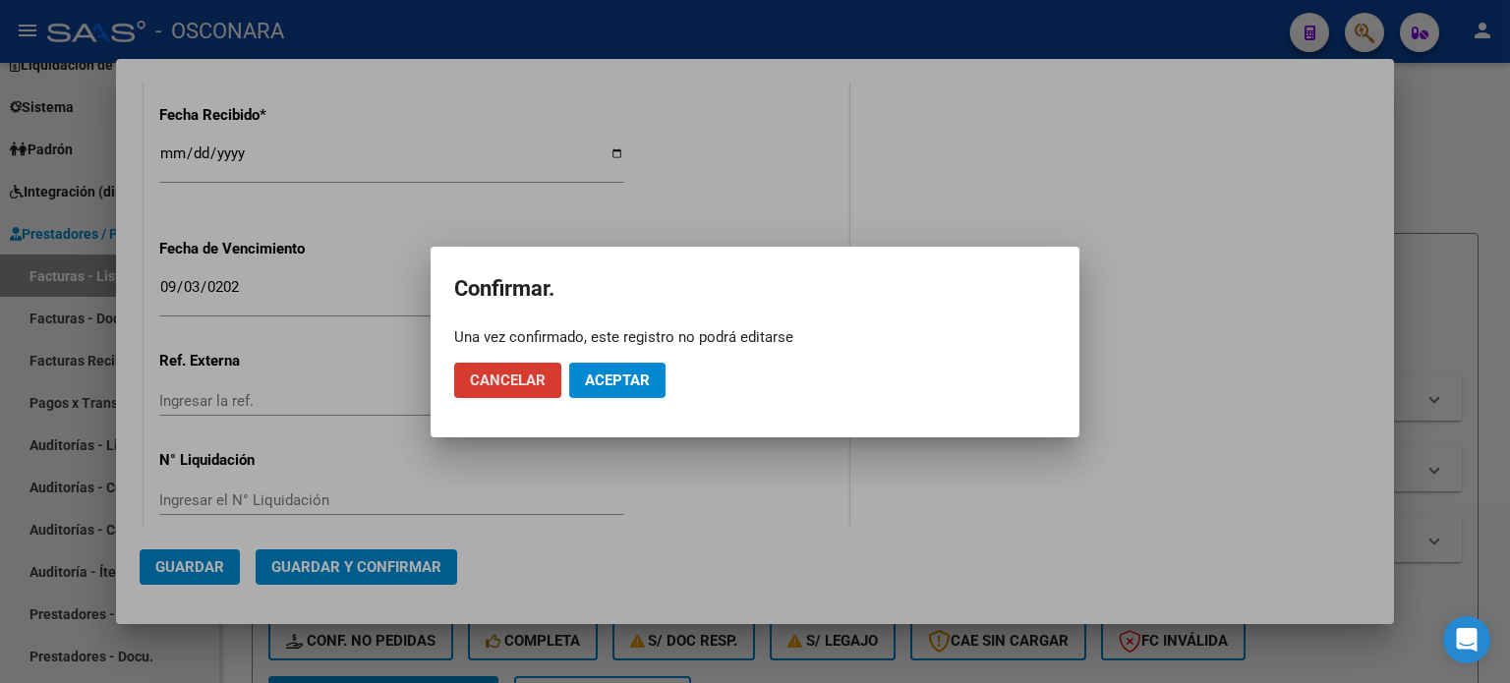
click at [630, 382] on span "Aceptar" at bounding box center [617, 381] width 65 height 18
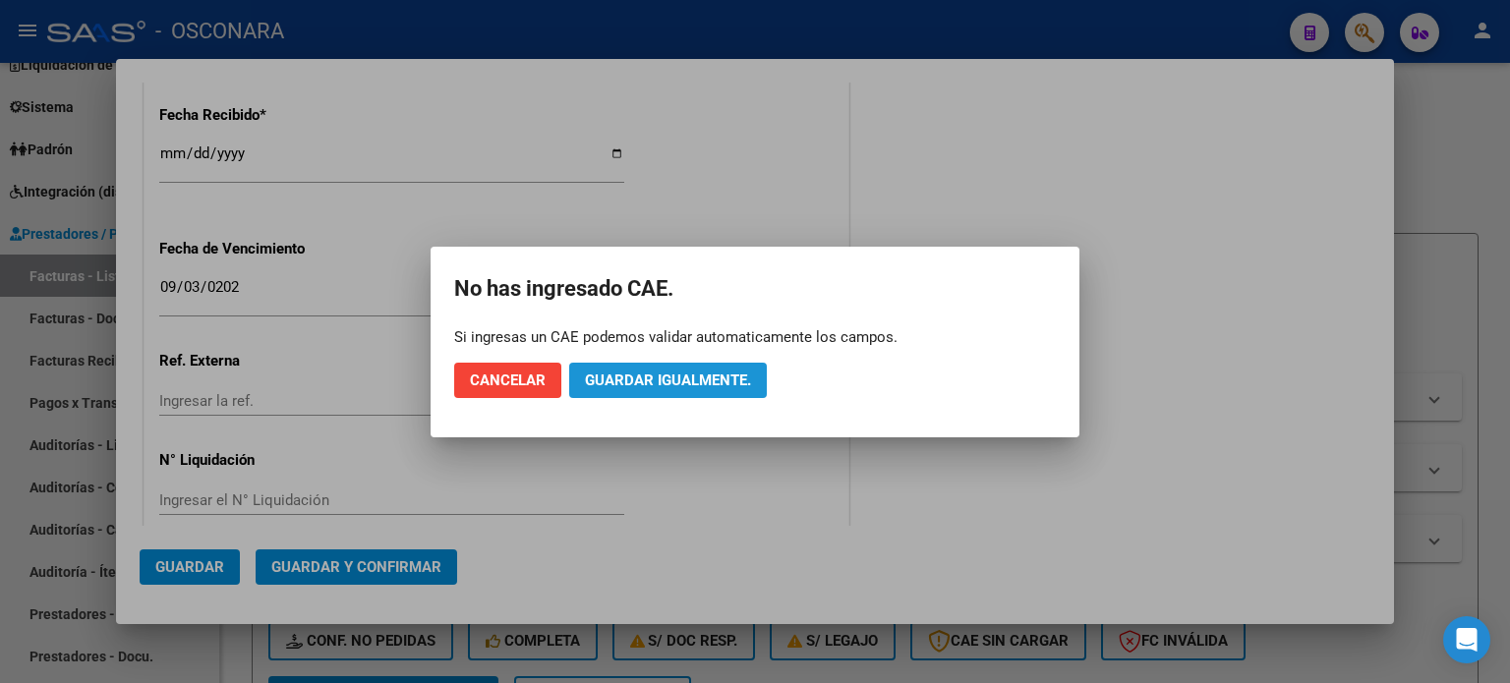
click at [641, 378] on span "Guardar igualmente." at bounding box center [668, 381] width 166 height 18
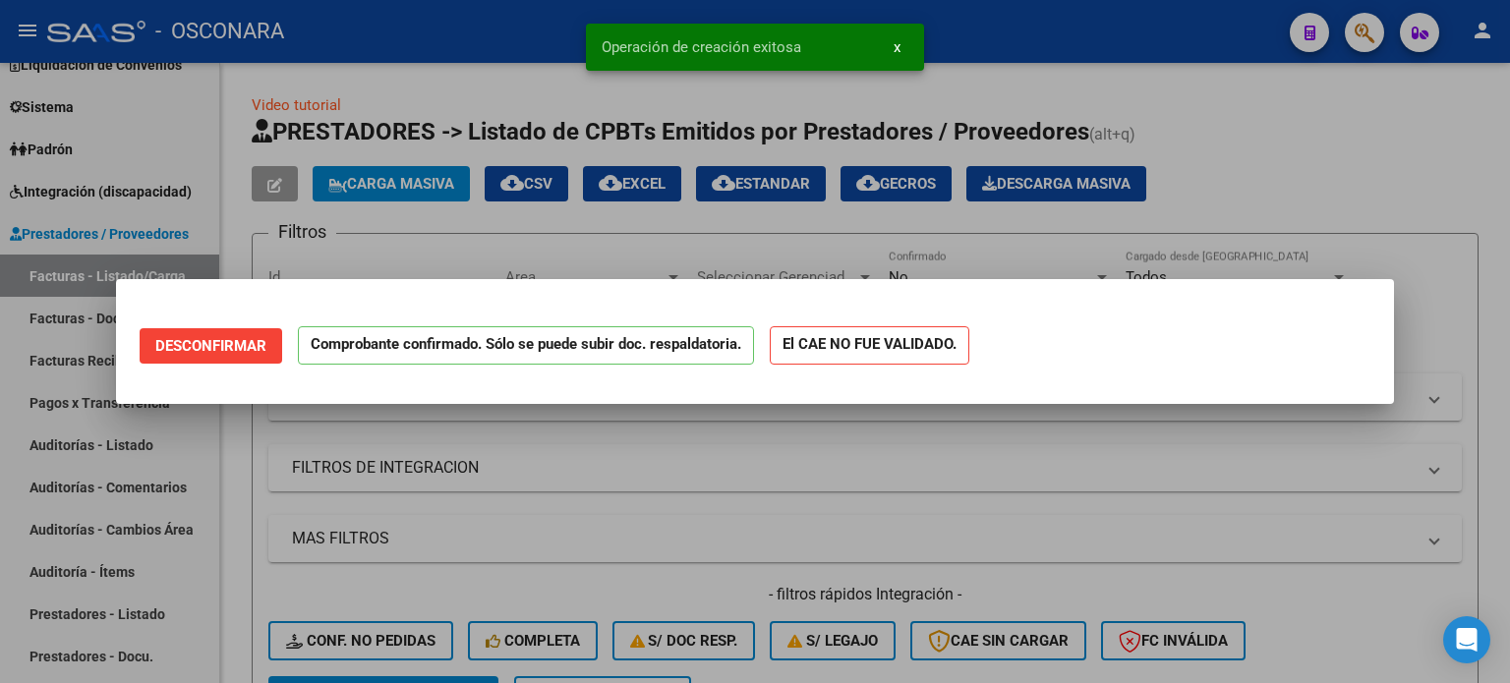
scroll to position [0, 0]
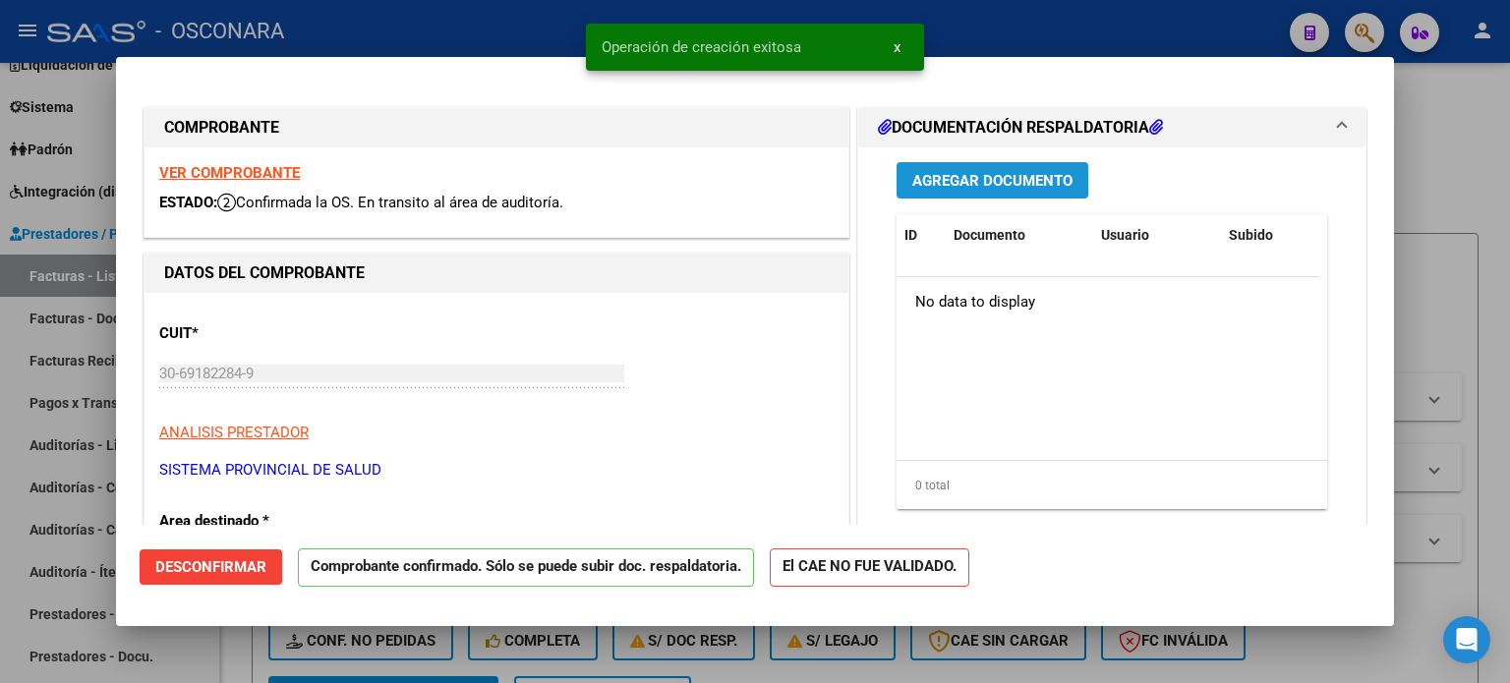
click at [1063, 175] on button "Agregar Documento" at bounding box center [993, 180] width 192 height 36
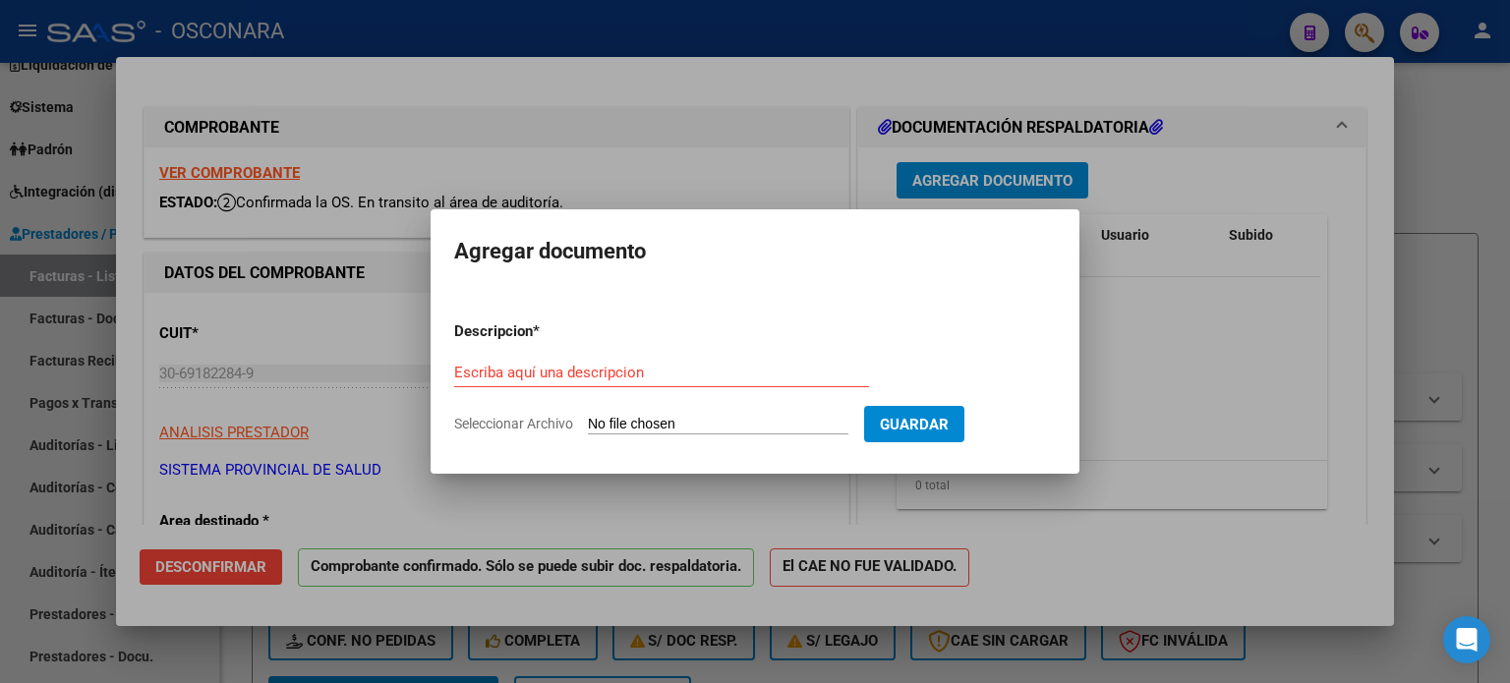
type input "C:\fakepath\1358-3480 Detalle.pdf"
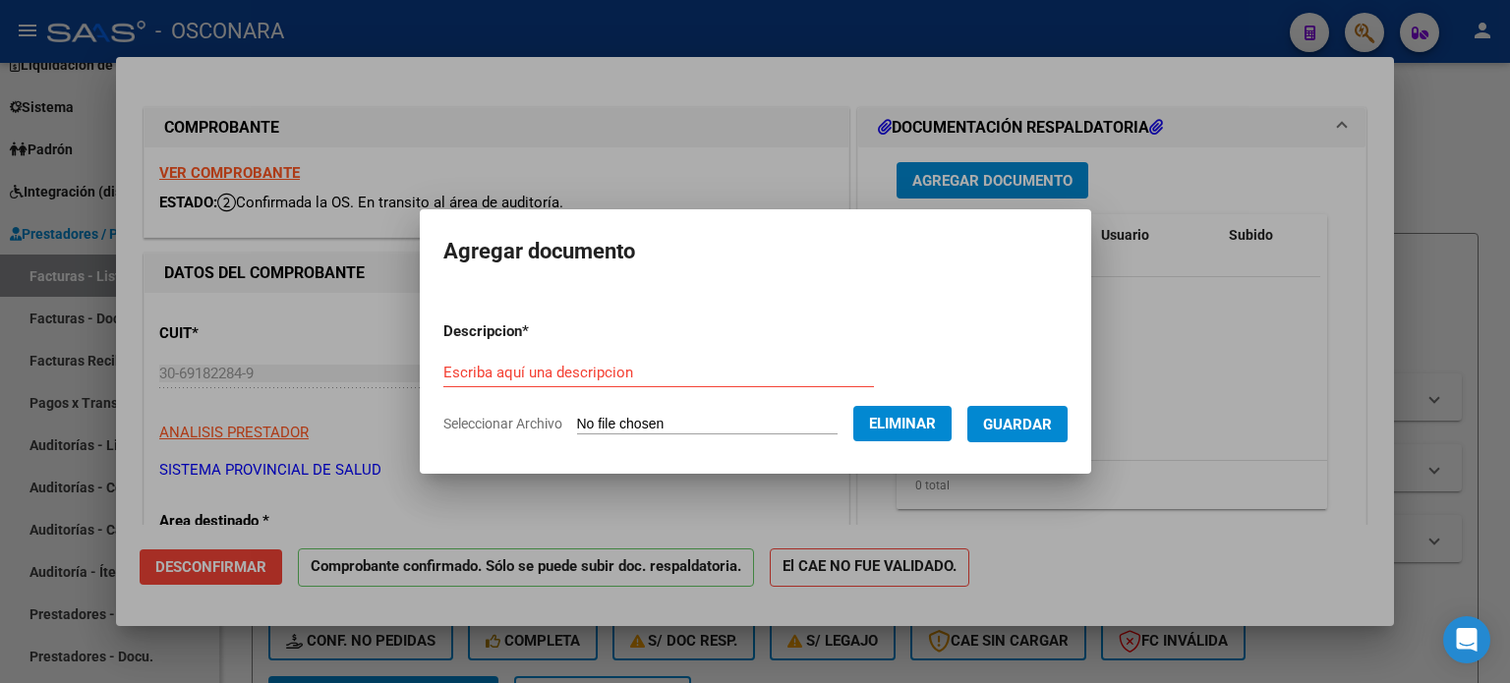
click at [598, 349] on form "Descripcion * Escriba aquí una descripcion Seleccionar Archivo Eliminar Guardar" at bounding box center [756, 378] width 624 height 144
click at [599, 358] on div "Escriba aquí una descripcion" at bounding box center [659, 373] width 431 height 30
click at [595, 361] on div "Escriba aquí una descripcion" at bounding box center [659, 373] width 431 height 30
type input "d"
type input "Detalle"
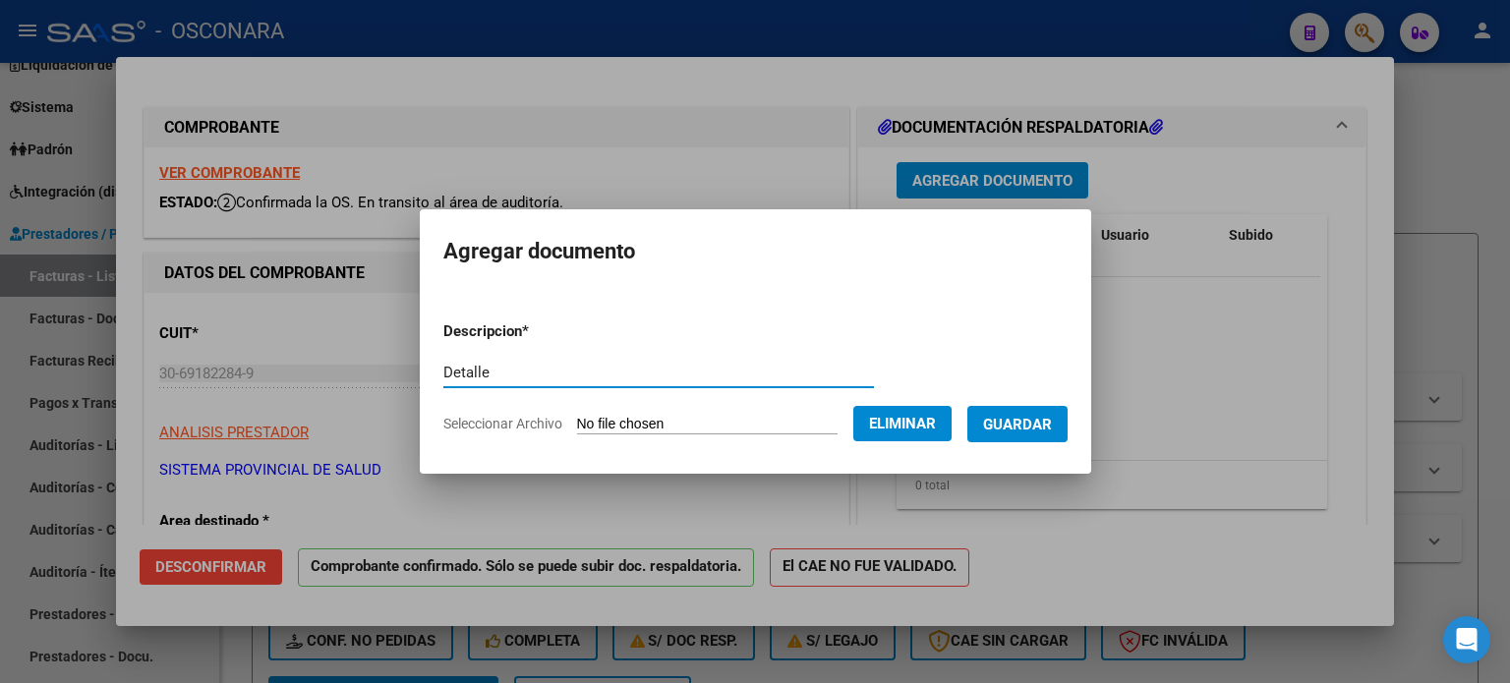
click at [1033, 424] on span "Guardar" at bounding box center [1017, 425] width 69 height 18
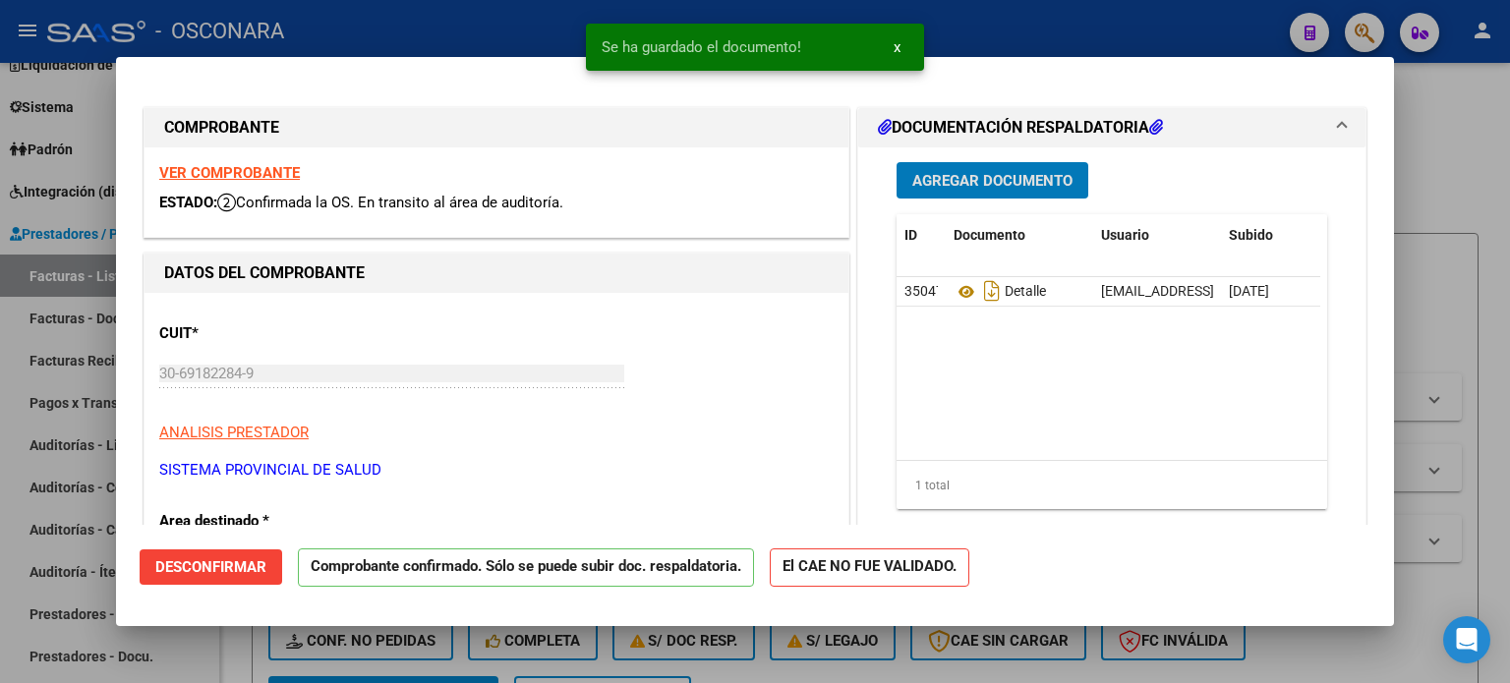
click at [1482, 149] on div at bounding box center [755, 341] width 1510 height 683
type input "$ 0,00"
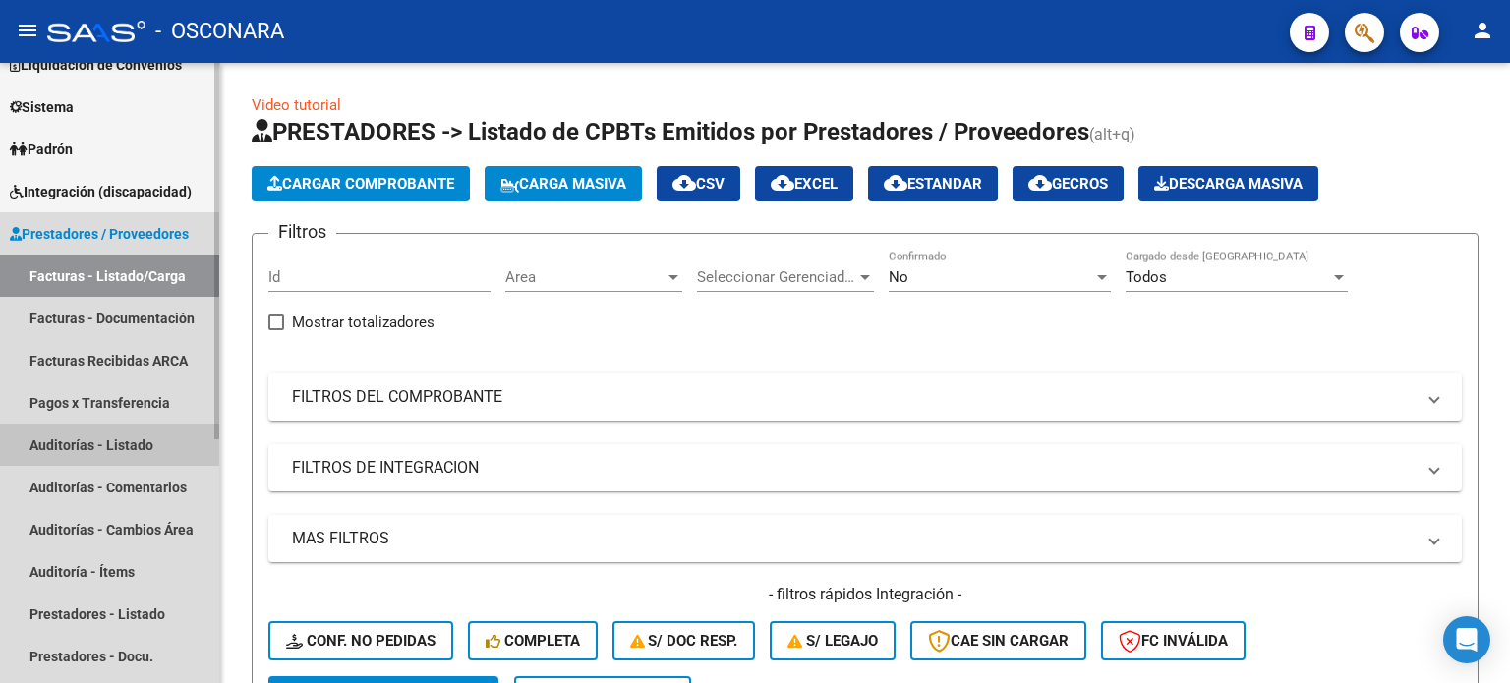
click at [73, 444] on link "Auditorías - Listado" at bounding box center [109, 445] width 219 height 42
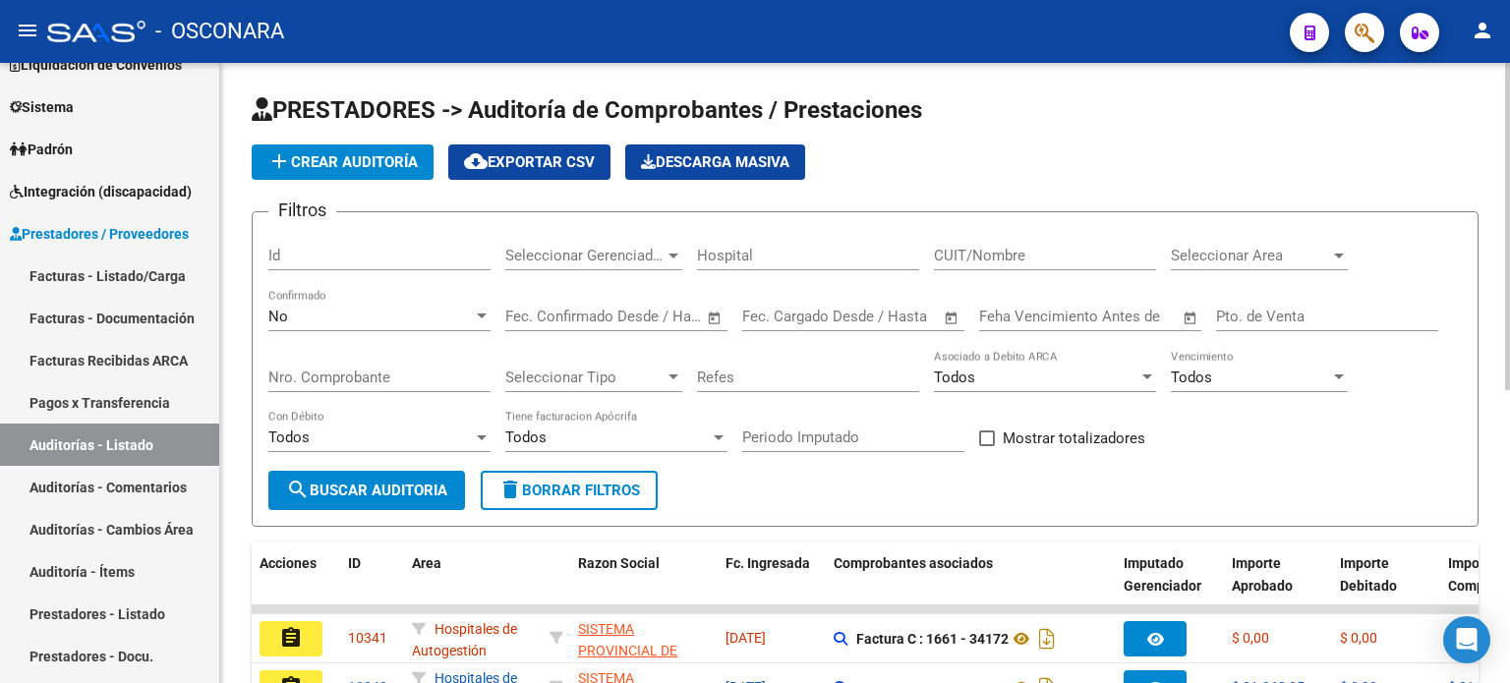
click at [360, 164] on span "add Crear Auditoría" at bounding box center [342, 162] width 150 height 18
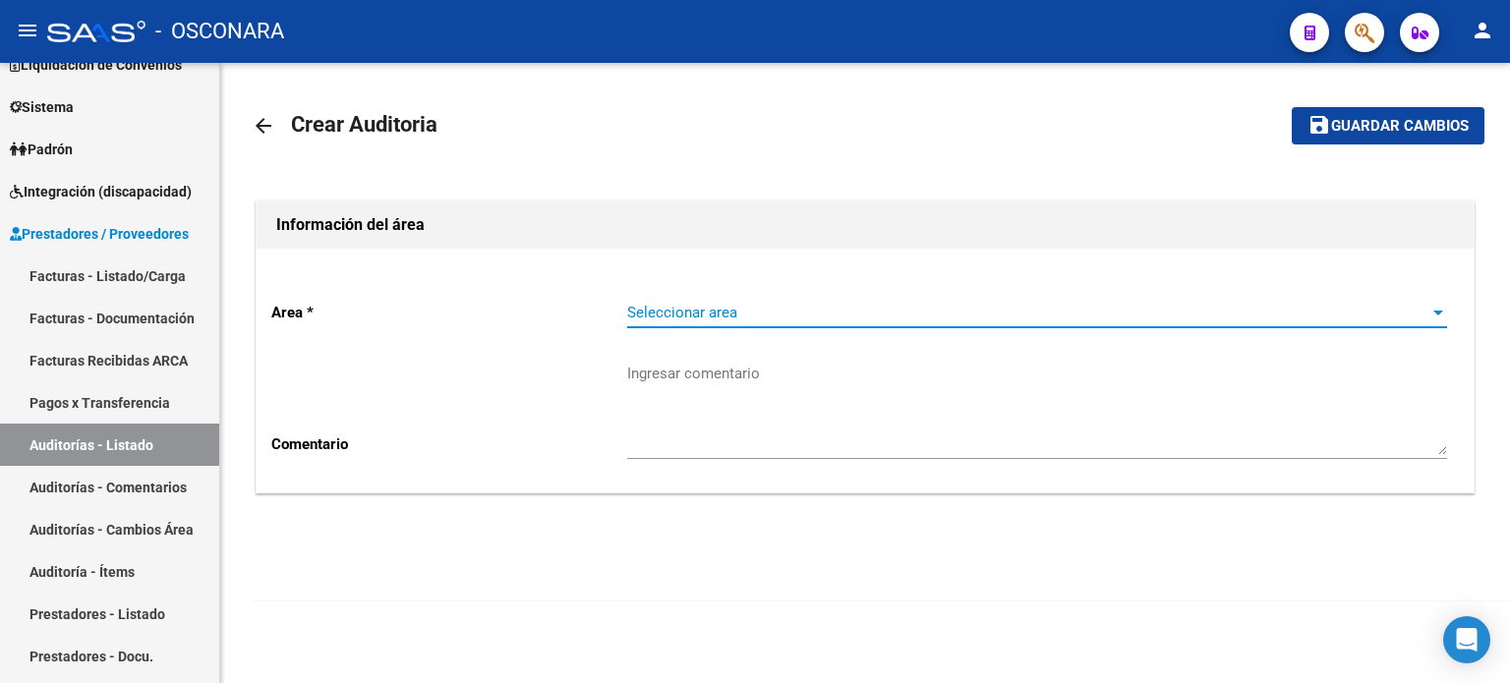
click at [882, 309] on span "Seleccionar area" at bounding box center [1028, 313] width 802 height 18
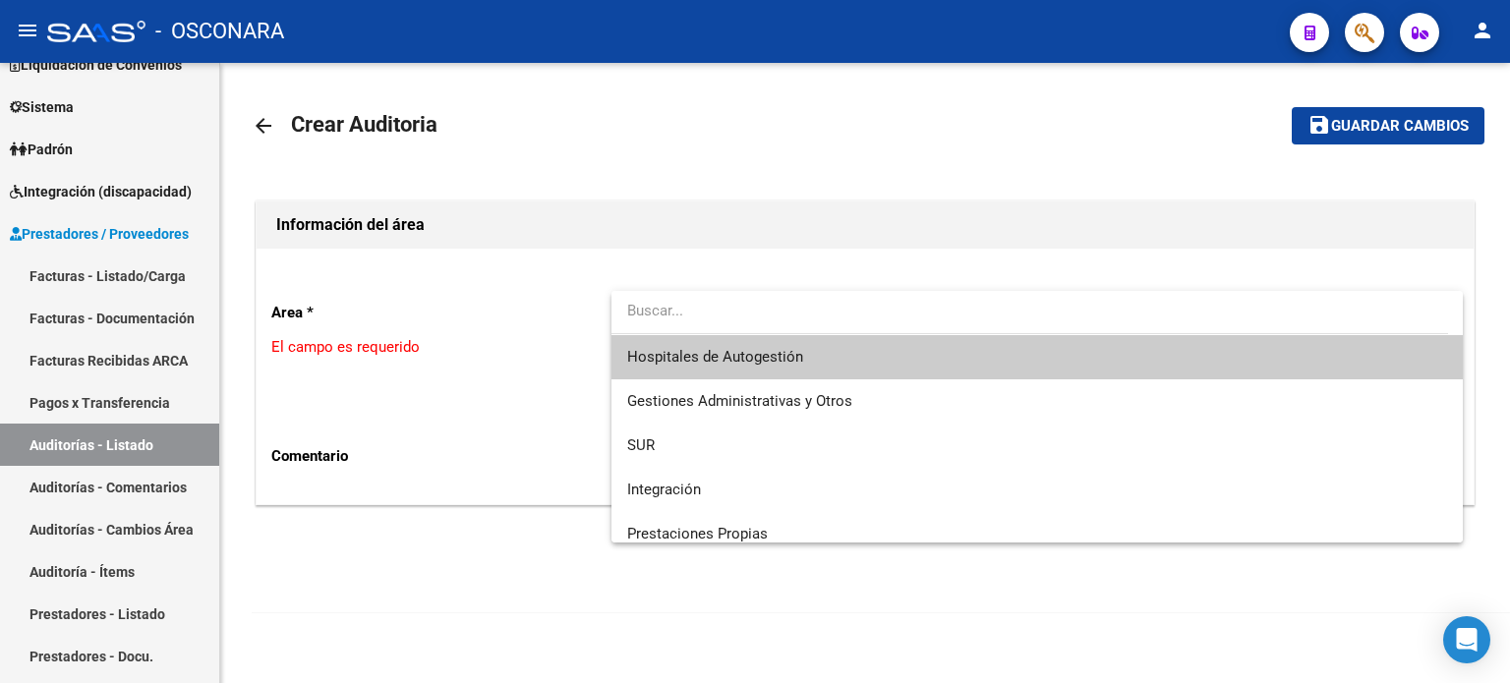
click at [820, 364] on span "Hospitales de Autogestión" at bounding box center [1037, 357] width 820 height 44
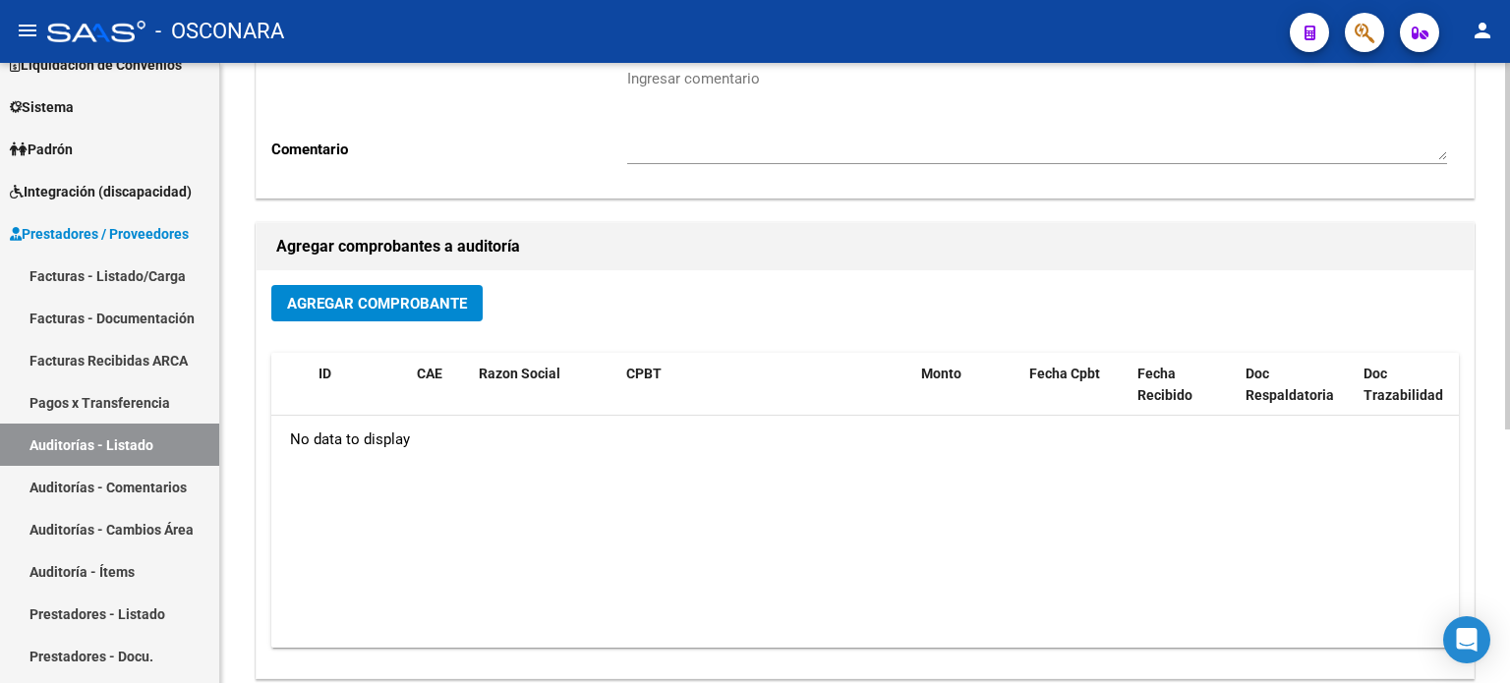
scroll to position [393, 0]
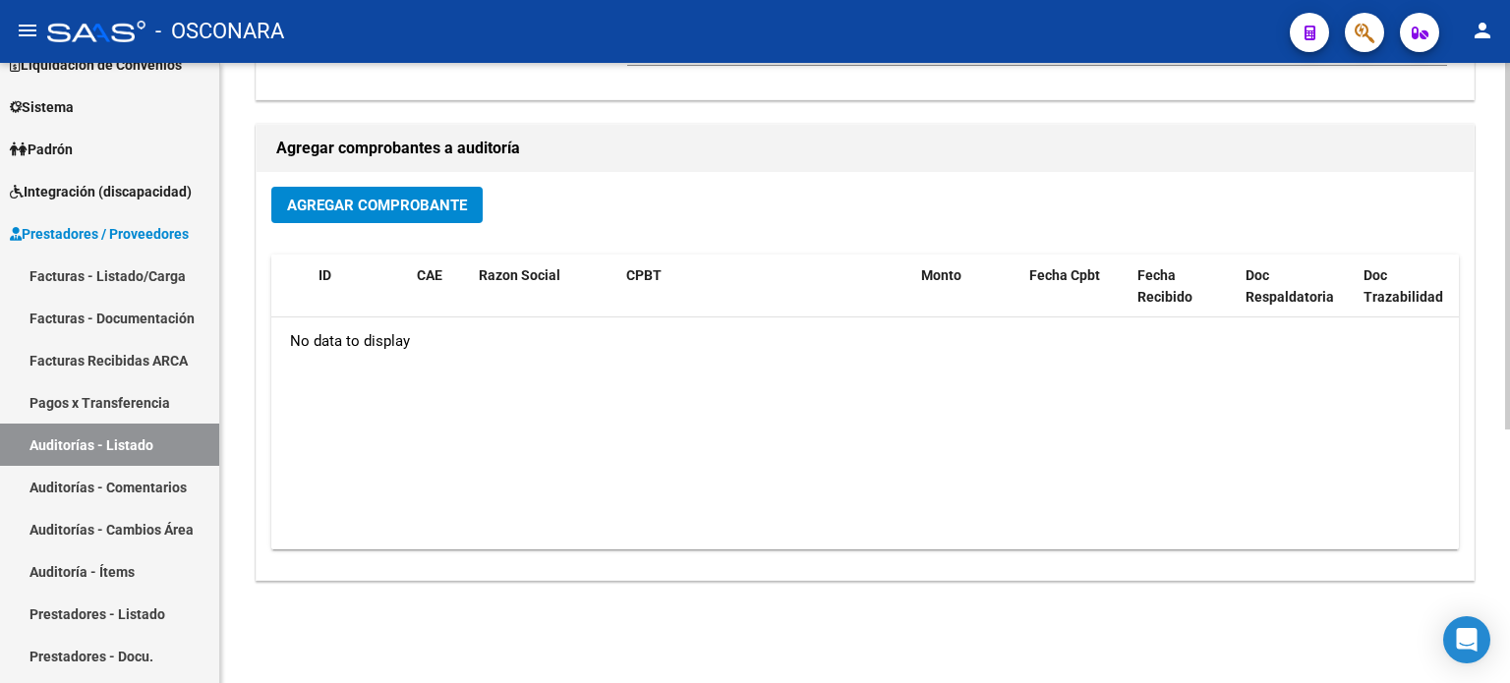
click at [348, 199] on span "Agregar Comprobante" at bounding box center [377, 206] width 180 height 18
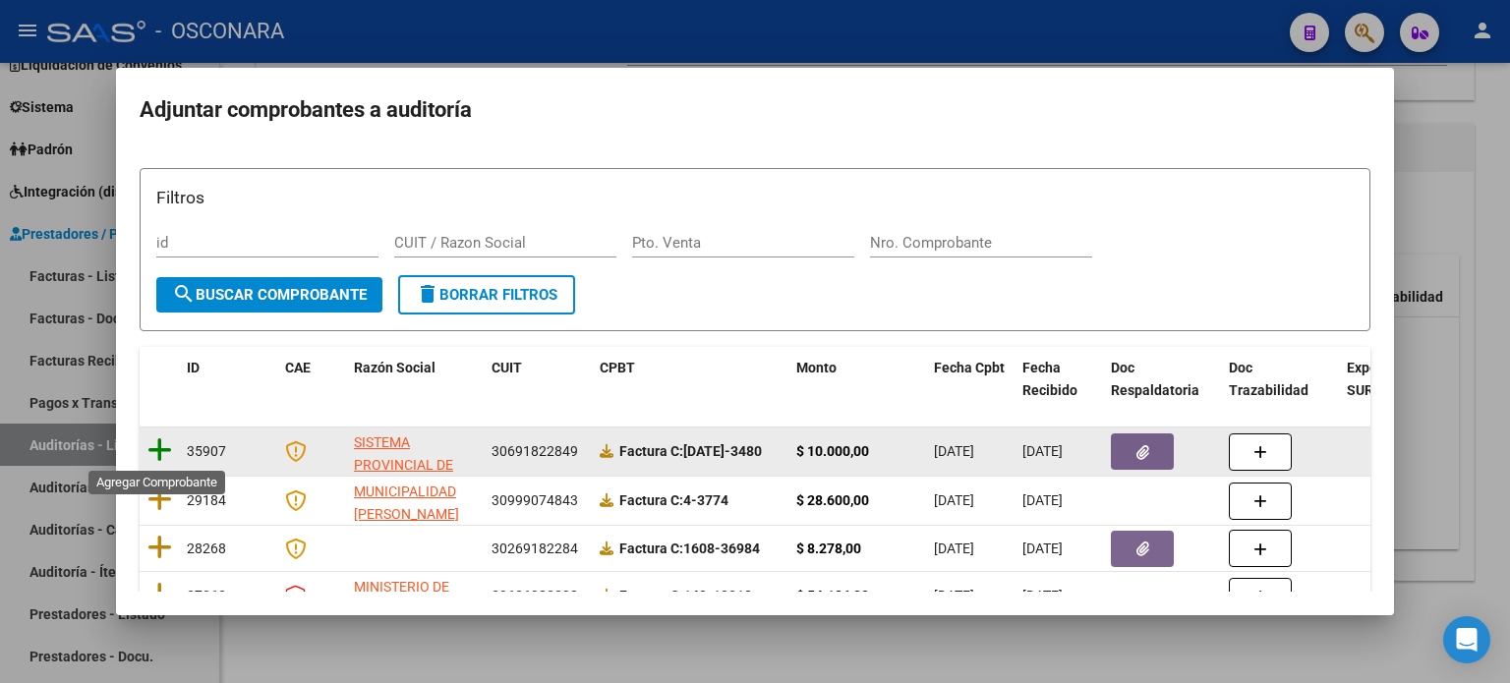
click at [153, 451] on icon at bounding box center [160, 451] width 25 height 28
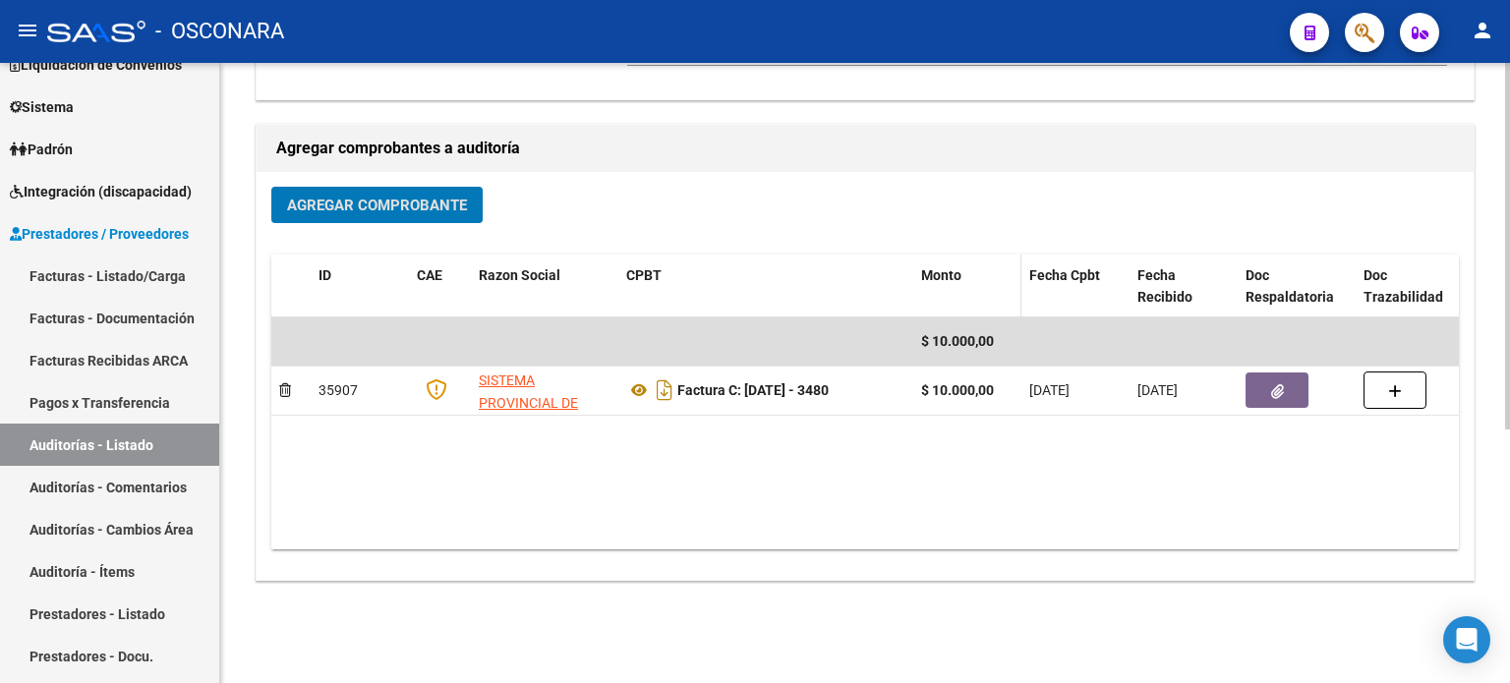
scroll to position [0, 0]
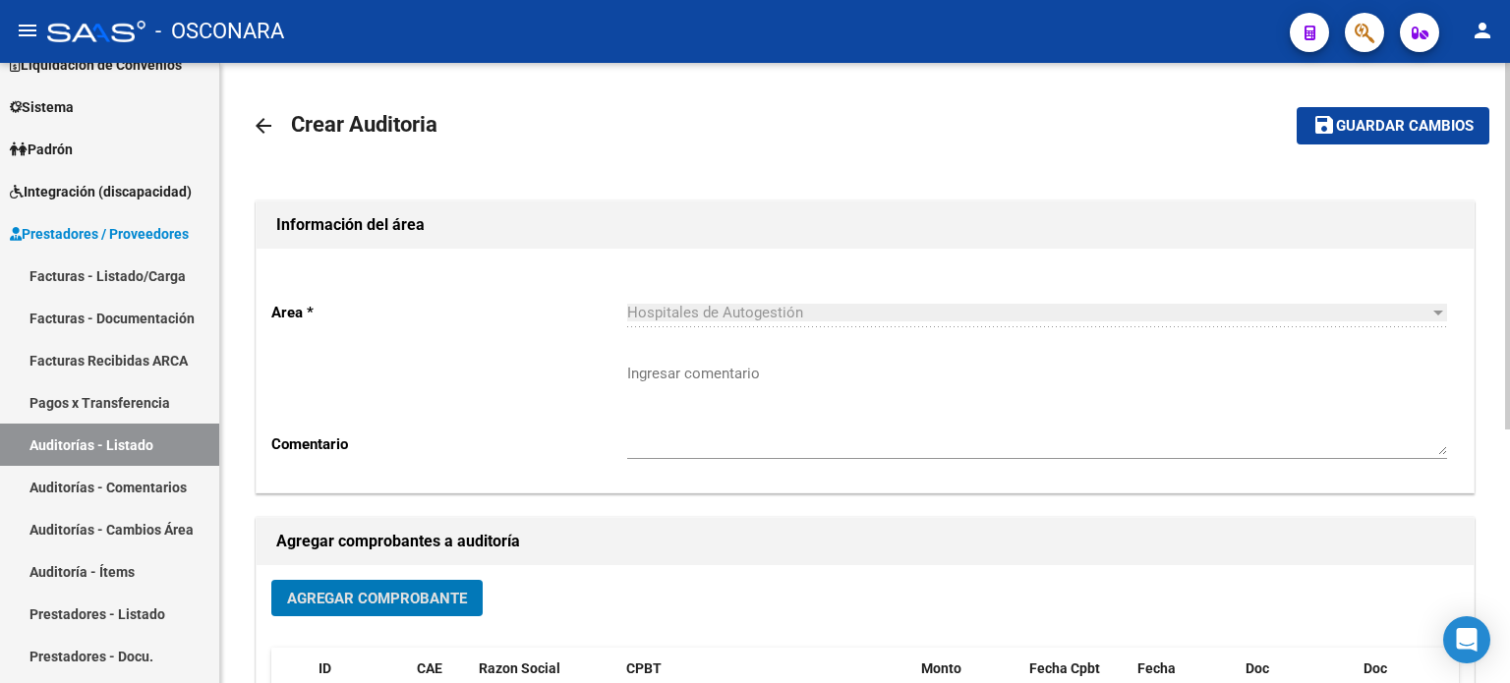
click at [1411, 125] on span "Guardar cambios" at bounding box center [1405, 127] width 138 height 18
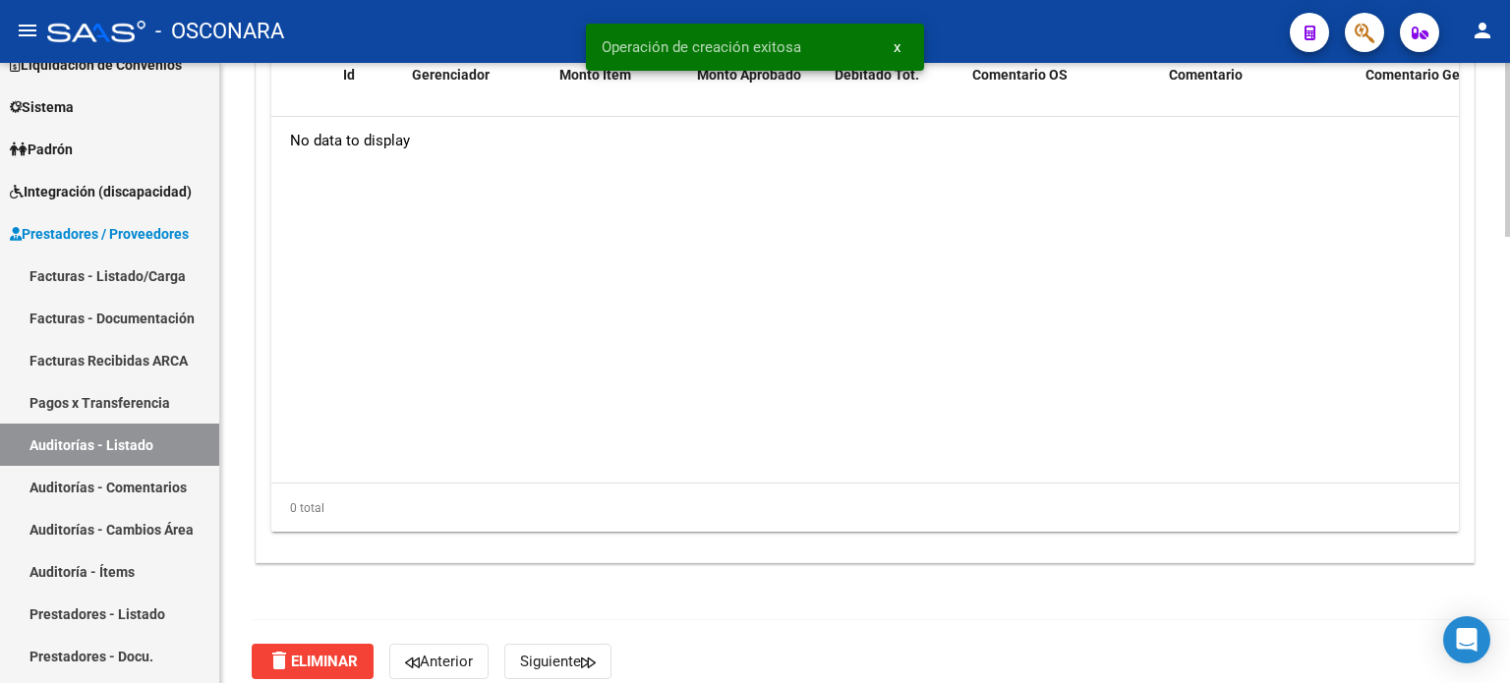
scroll to position [1377, 0]
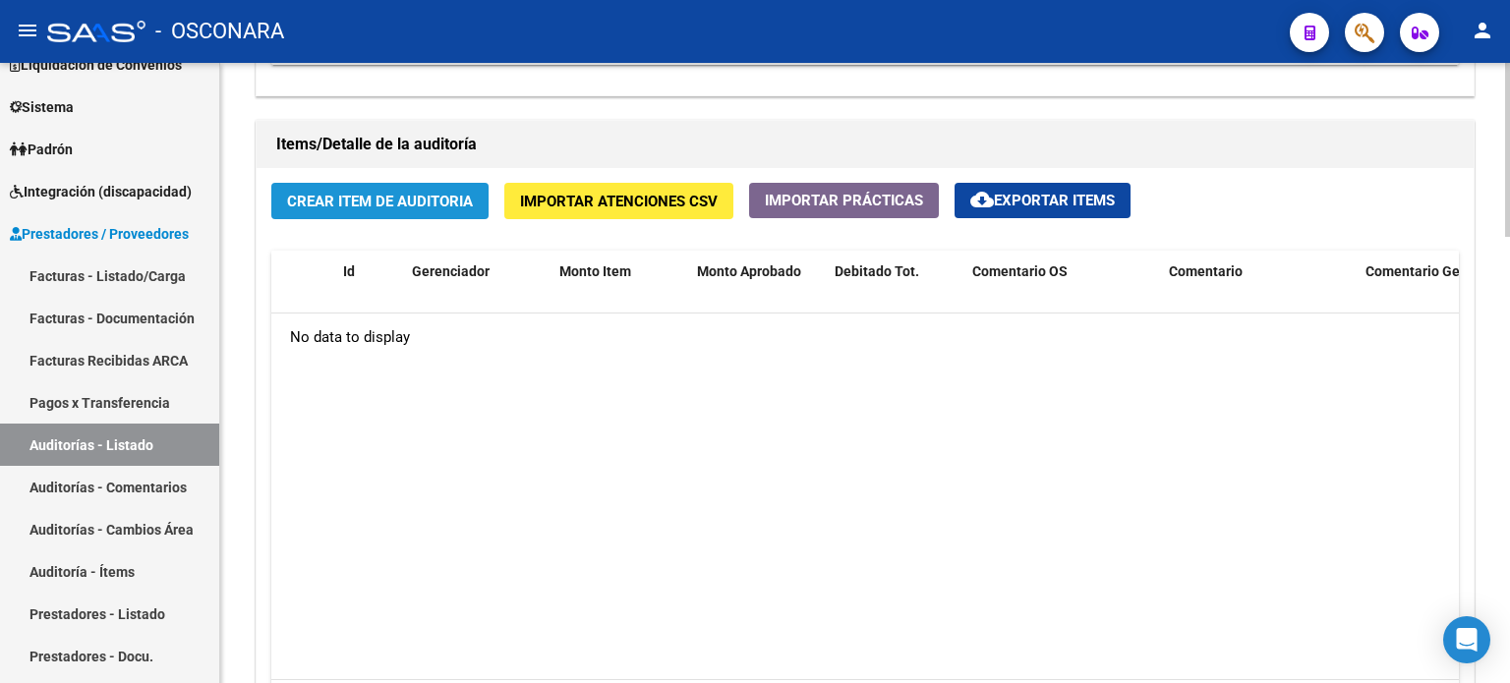
click at [374, 203] on span "Crear Item de Auditoria" at bounding box center [380, 202] width 186 height 18
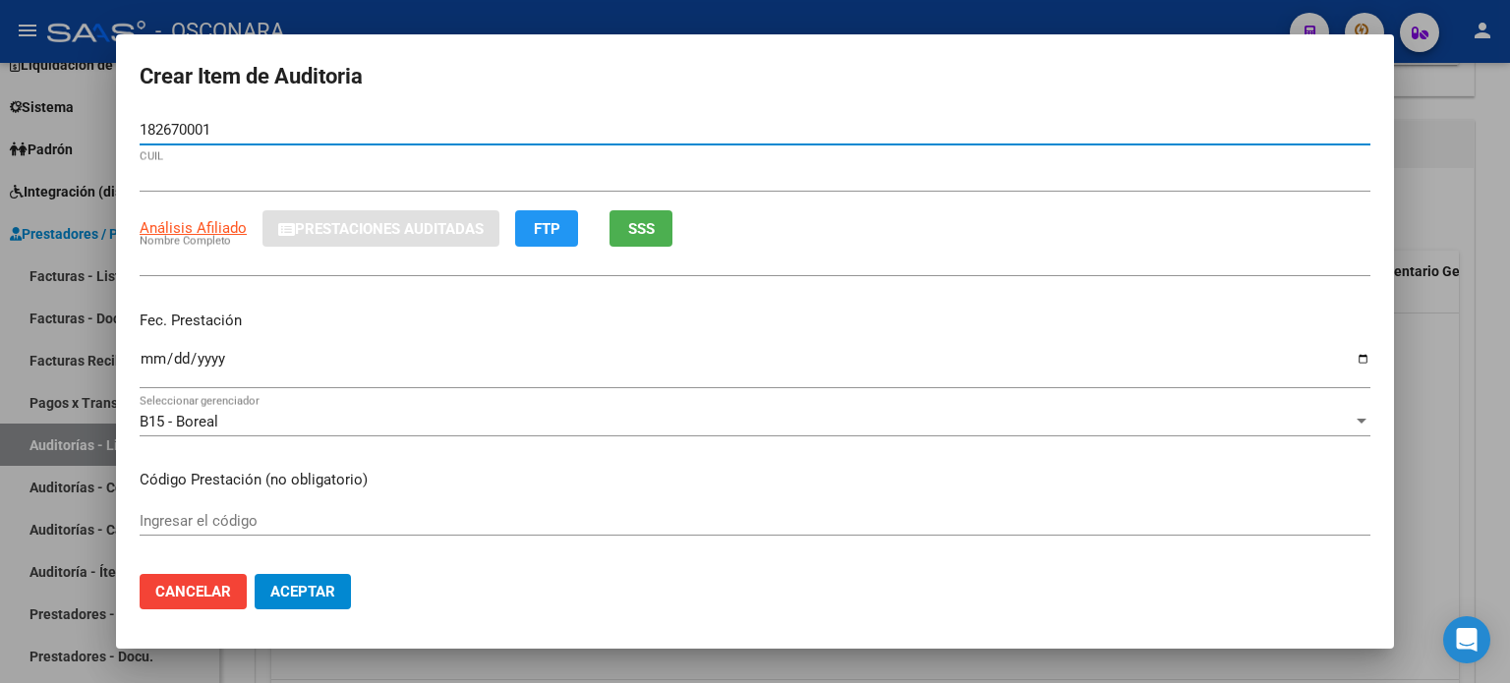
type input "18267000"
type input "27182670001"
type input "SANNA MERCEDES SARA"
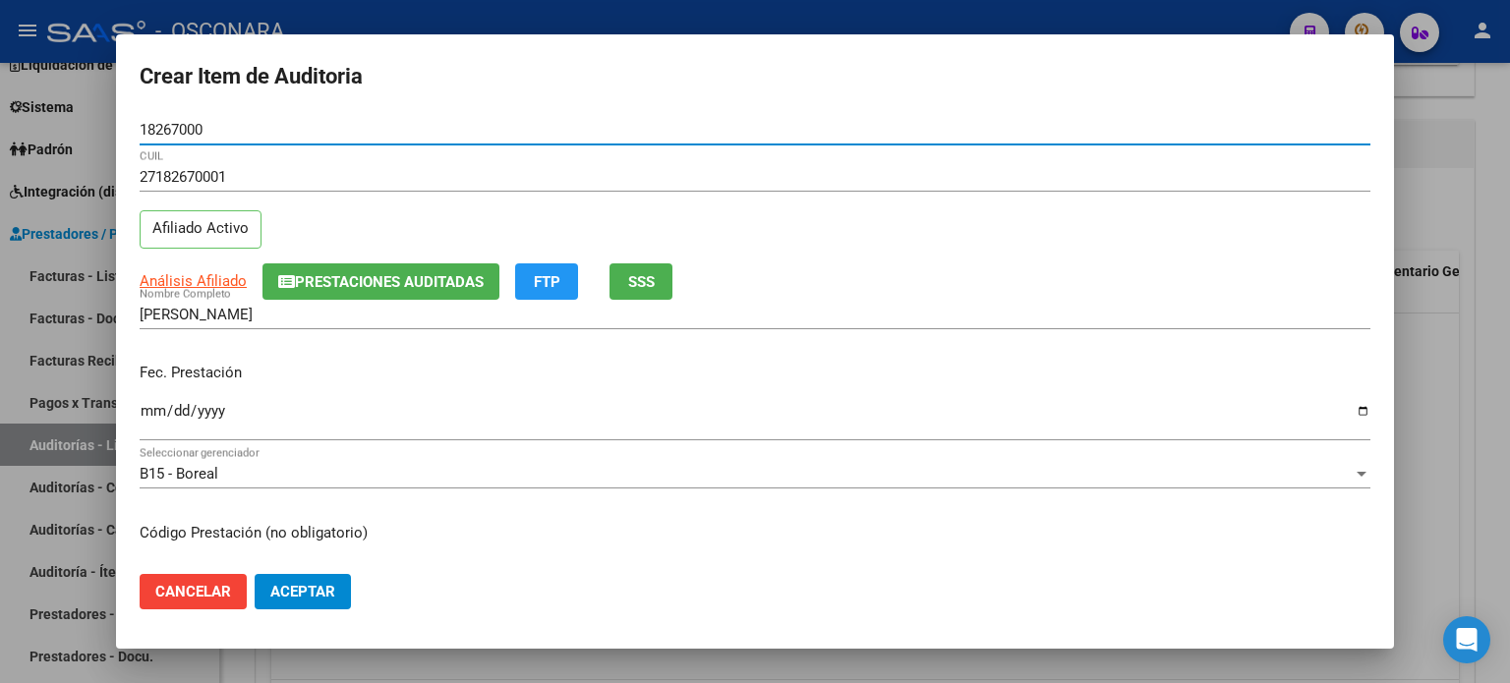
type input "18267000"
click at [149, 410] on input "Ingresar la fecha" at bounding box center [755, 418] width 1231 height 31
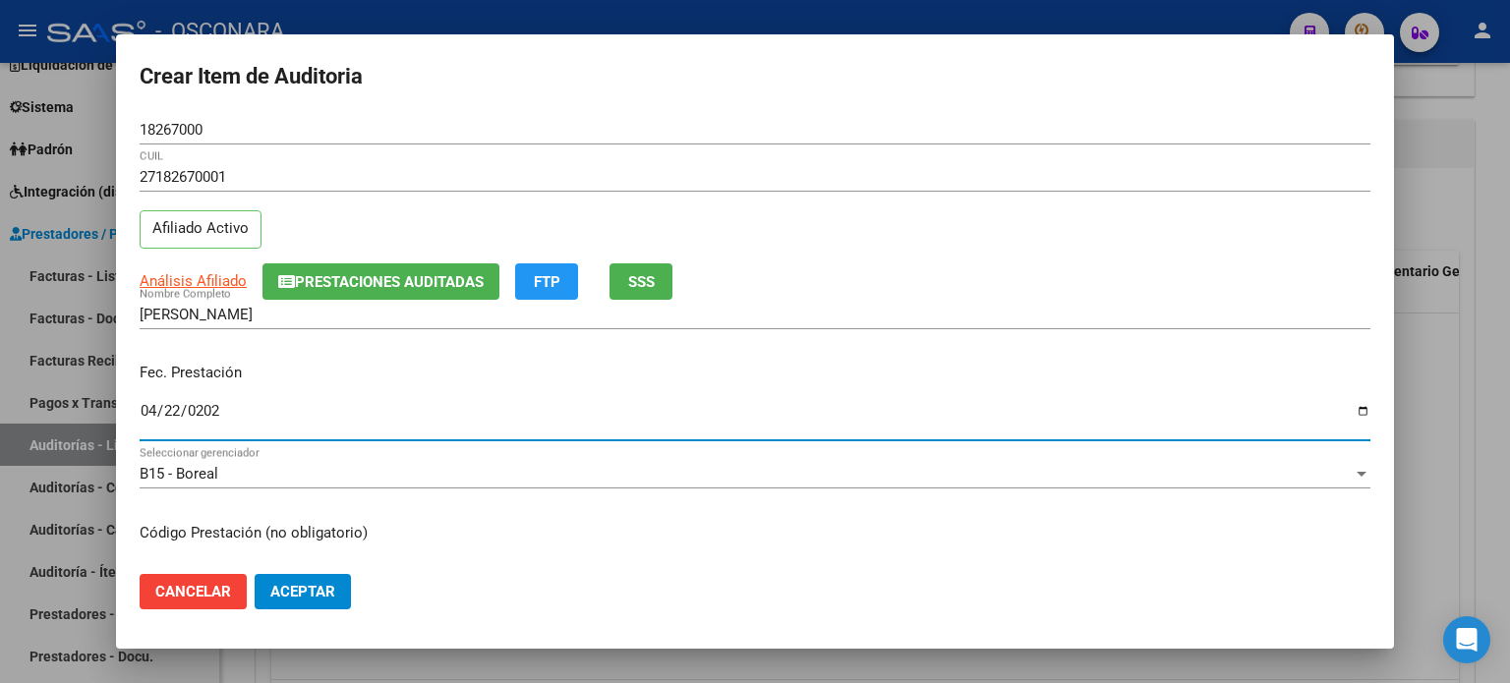
type input "2025-04-22"
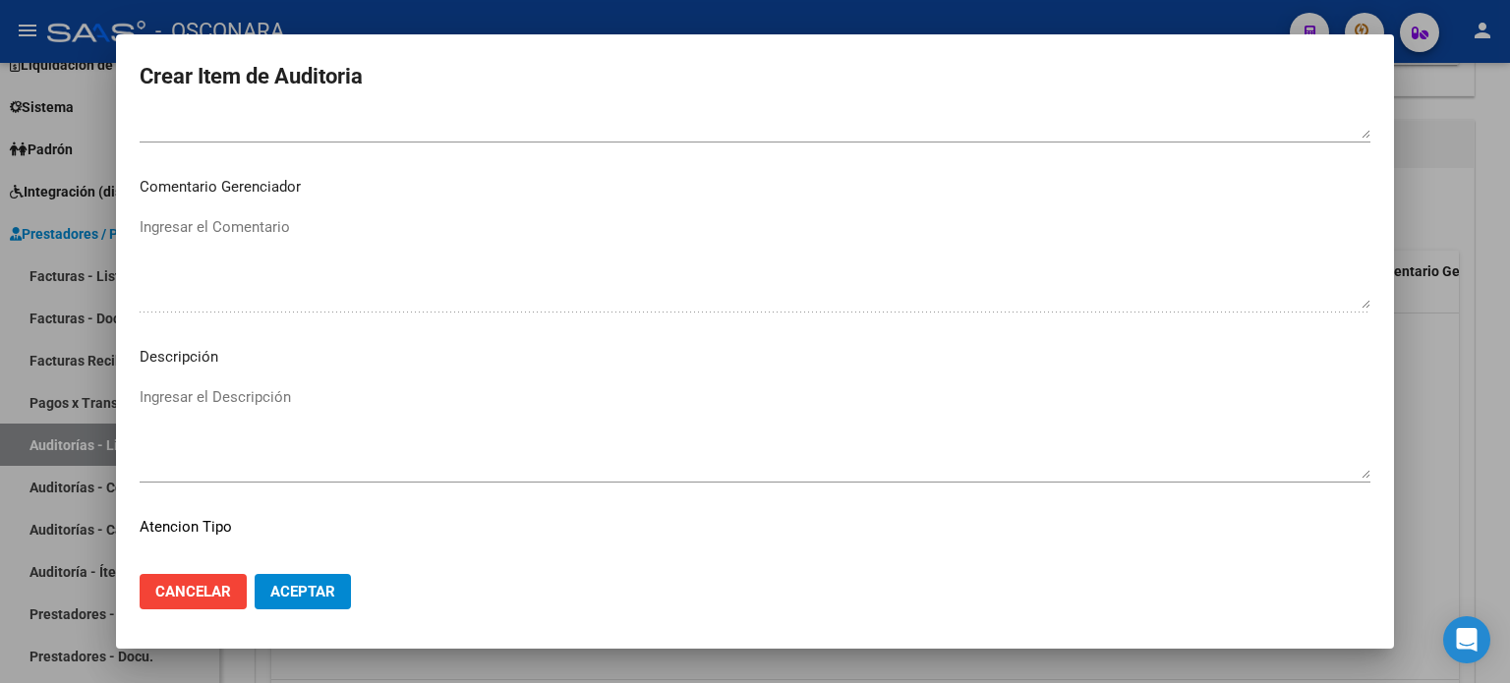
scroll to position [1326, 0]
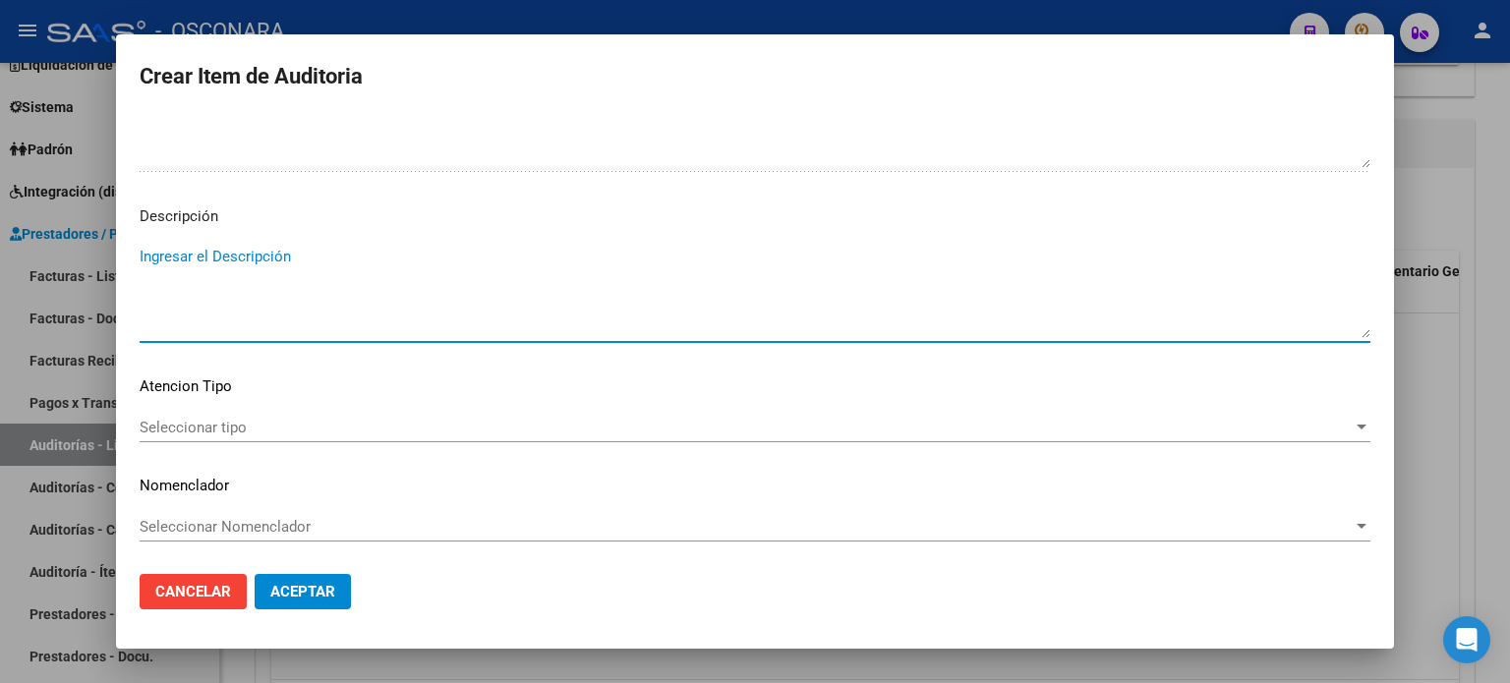
click at [226, 263] on textarea "Ingresar el Descripción" at bounding box center [755, 292] width 1231 height 92
type textarea "Consulta"
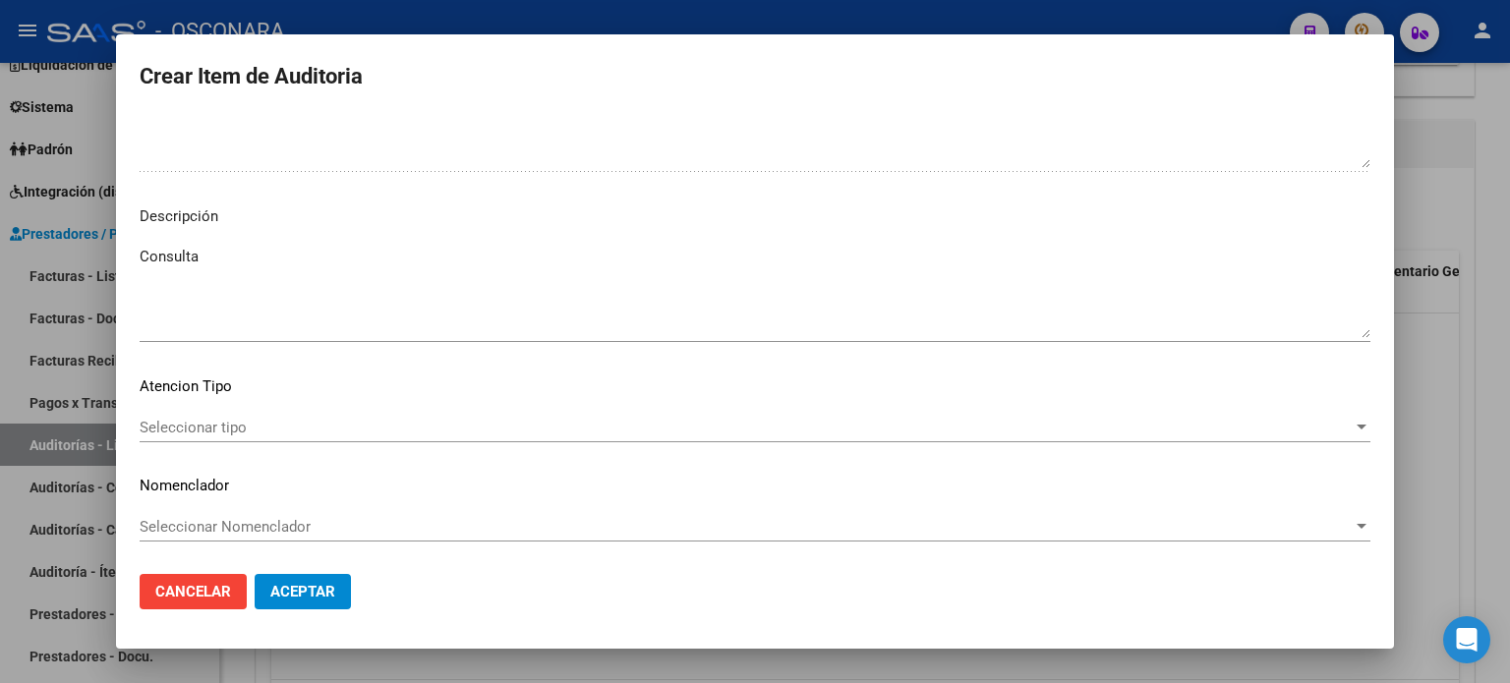
click at [193, 414] on div "Seleccionar tipo Seleccionar tipo" at bounding box center [755, 428] width 1231 height 30
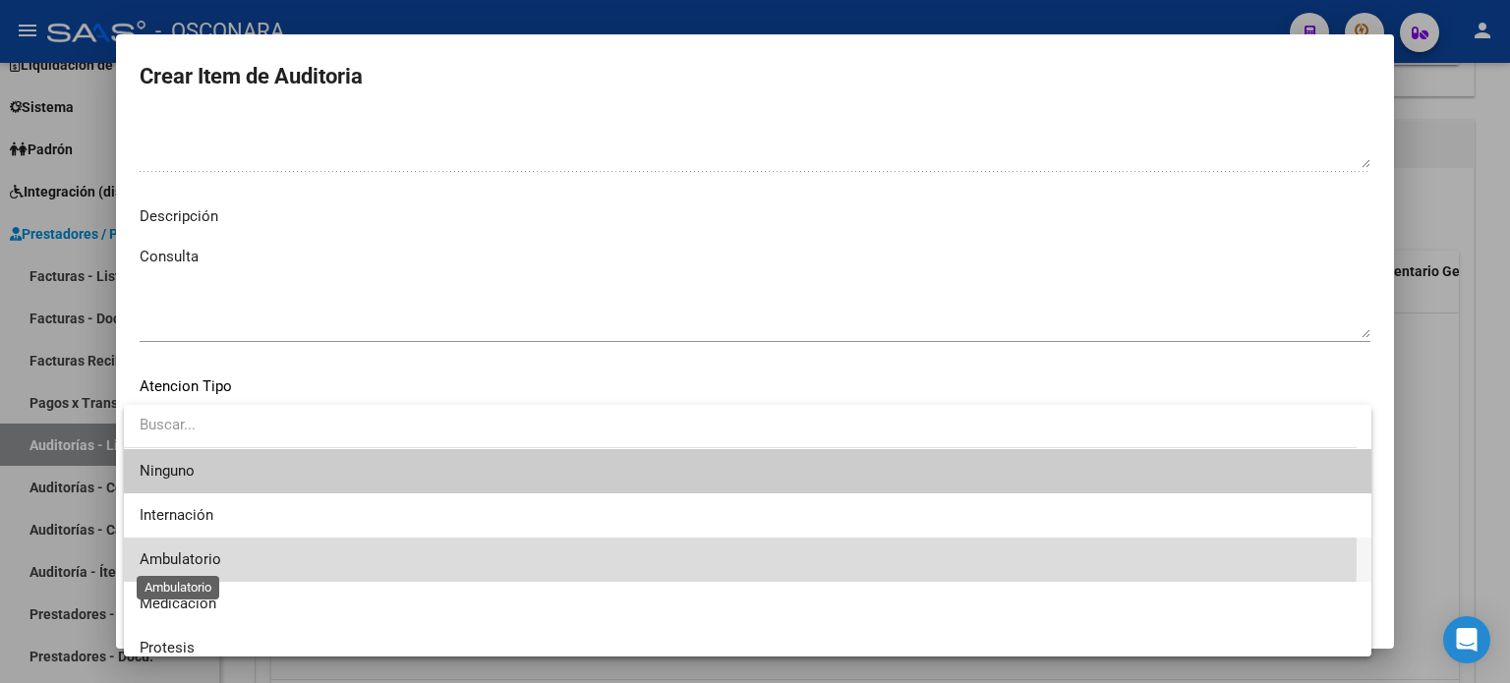
drag, startPoint x: 157, startPoint y: 556, endPoint x: 207, endPoint y: 546, distance: 51.1
click at [157, 558] on span "Ambulatorio" at bounding box center [181, 560] width 82 height 18
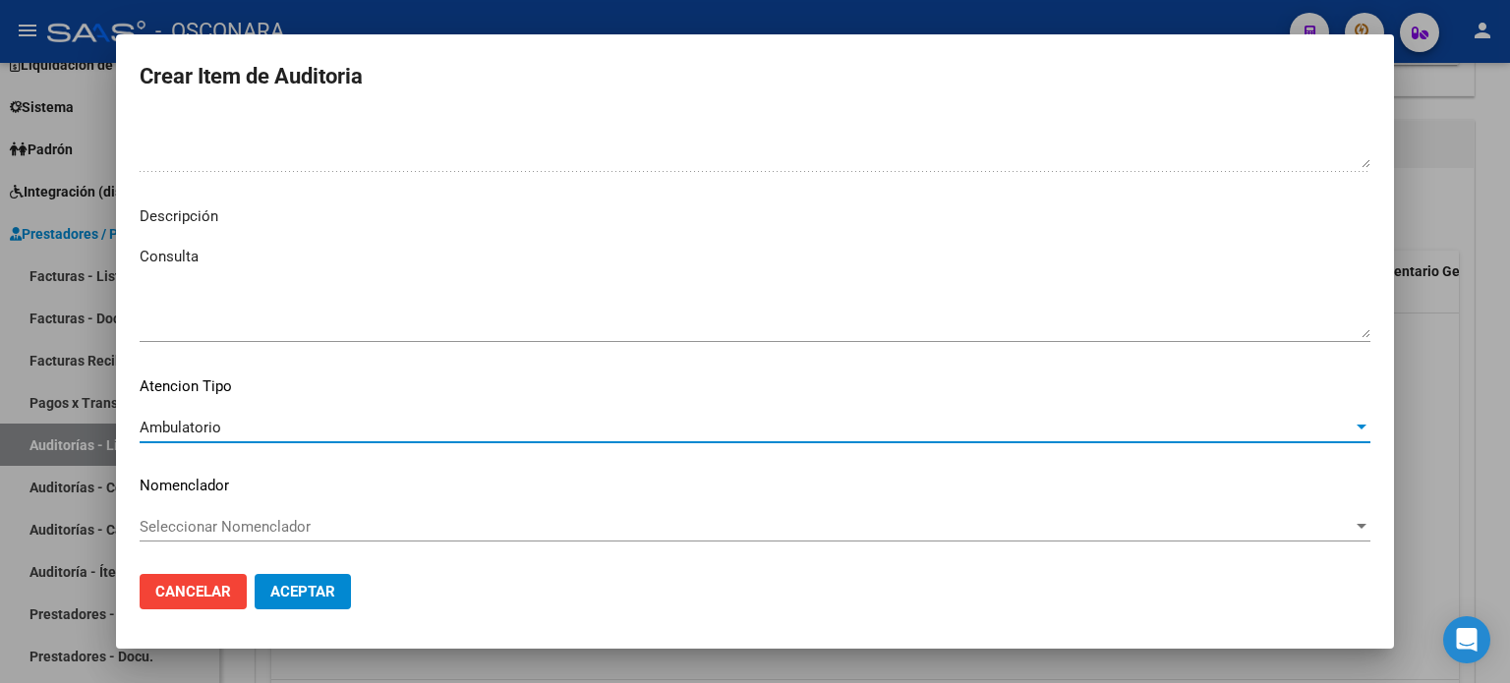
click at [316, 591] on span "Aceptar" at bounding box center [302, 592] width 65 height 18
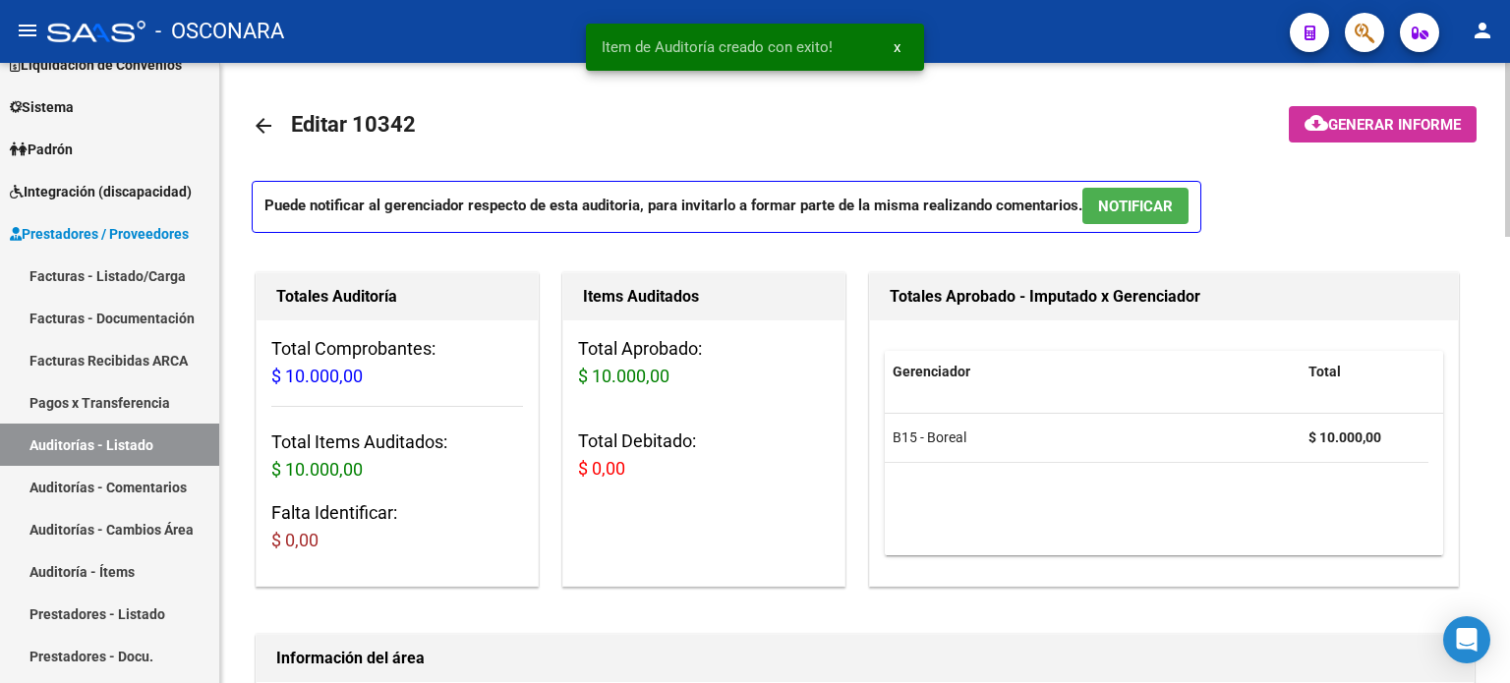
scroll to position [0, 0]
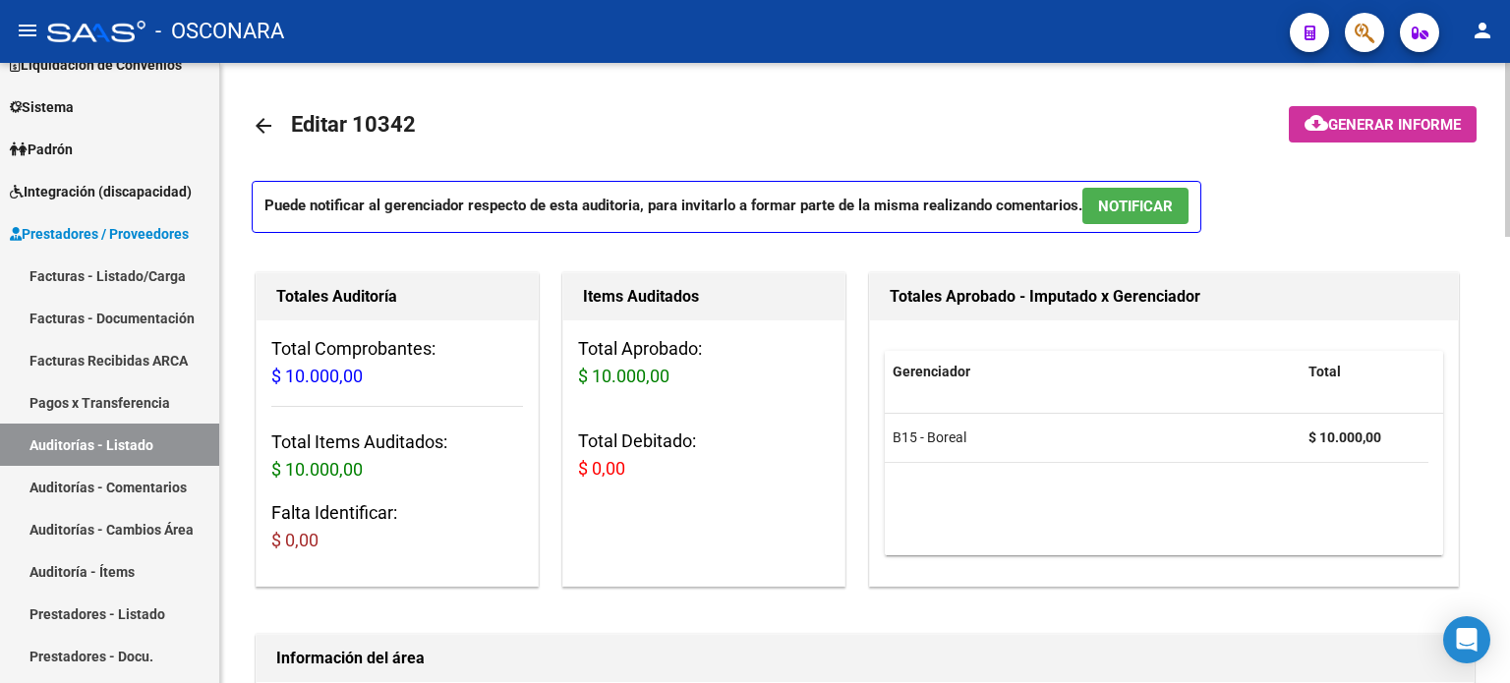
click at [1129, 209] on span "NOTIFICAR" at bounding box center [1135, 207] width 75 height 18
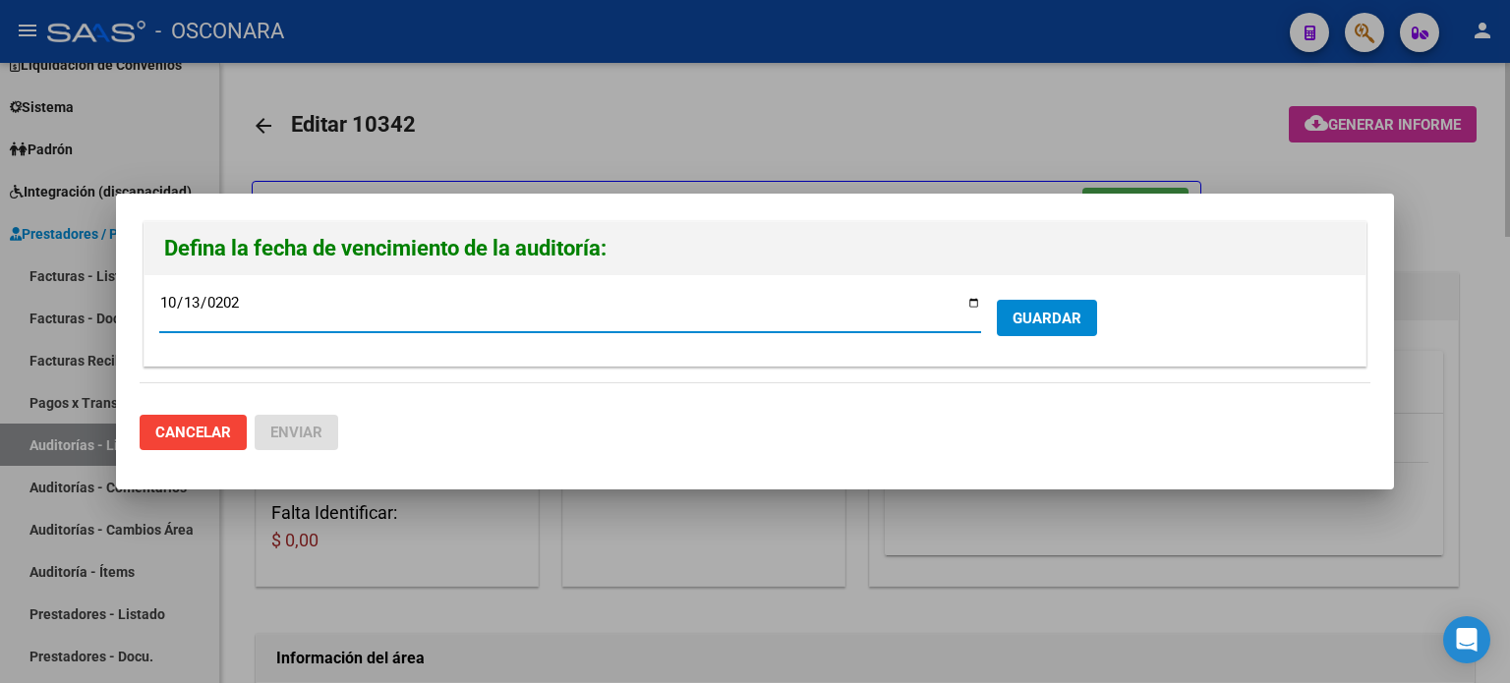
type input "[DATE]"
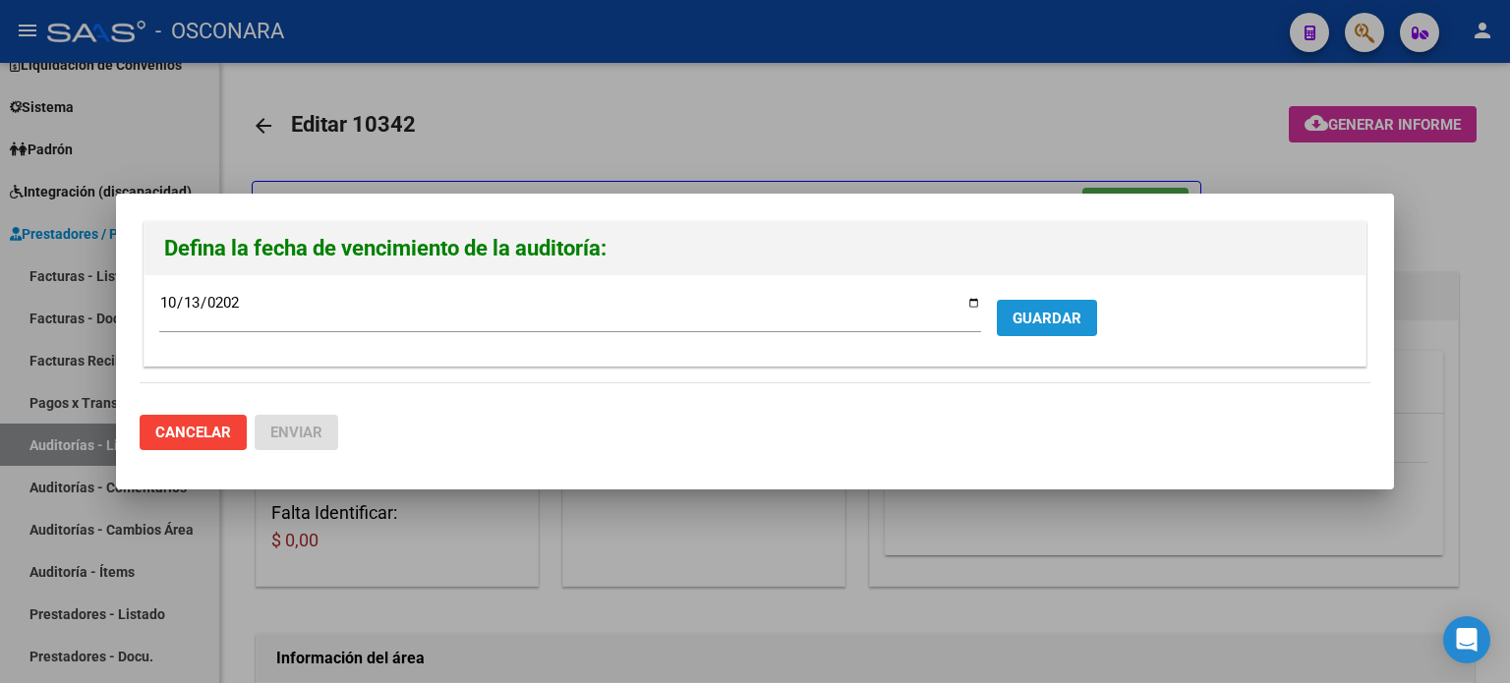
click at [1021, 318] on span "GUARDAR" at bounding box center [1047, 319] width 69 height 18
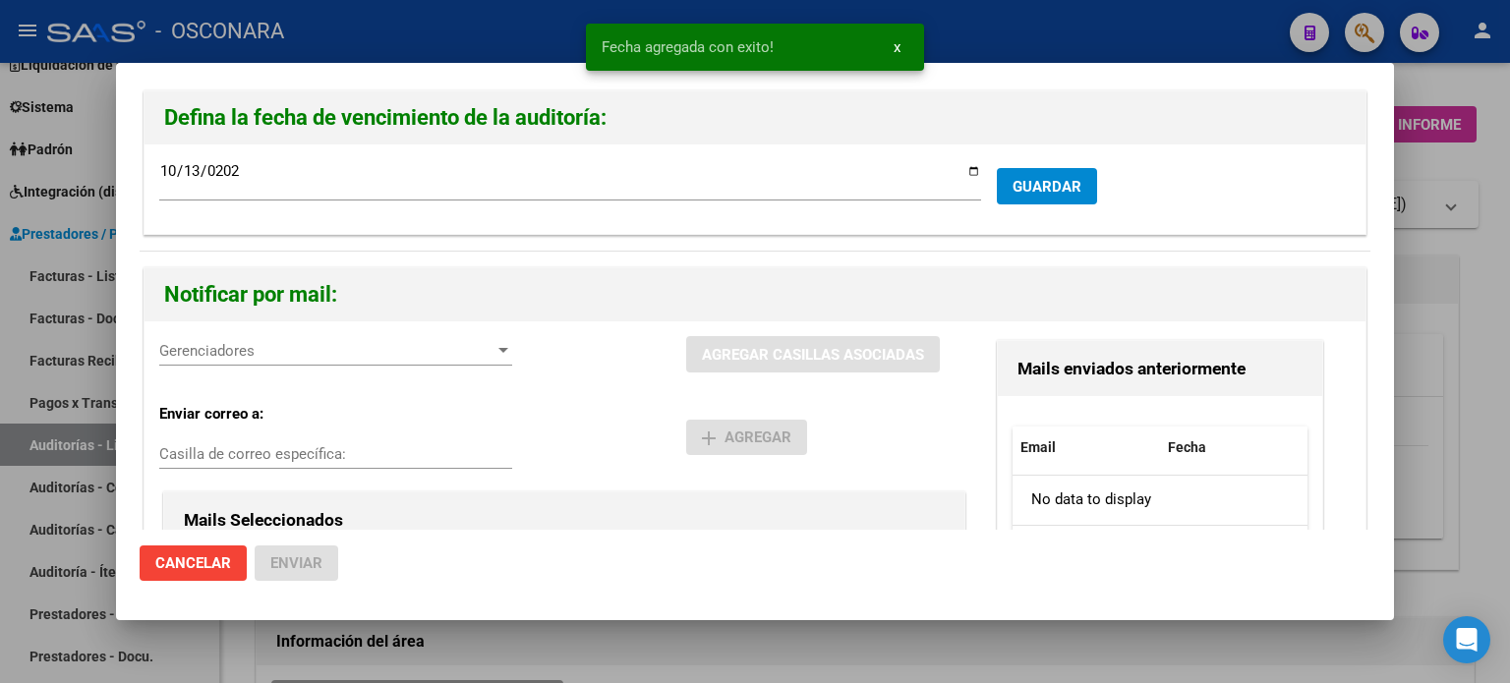
click at [310, 356] on span "Gerenciadores" at bounding box center [326, 351] width 335 height 18
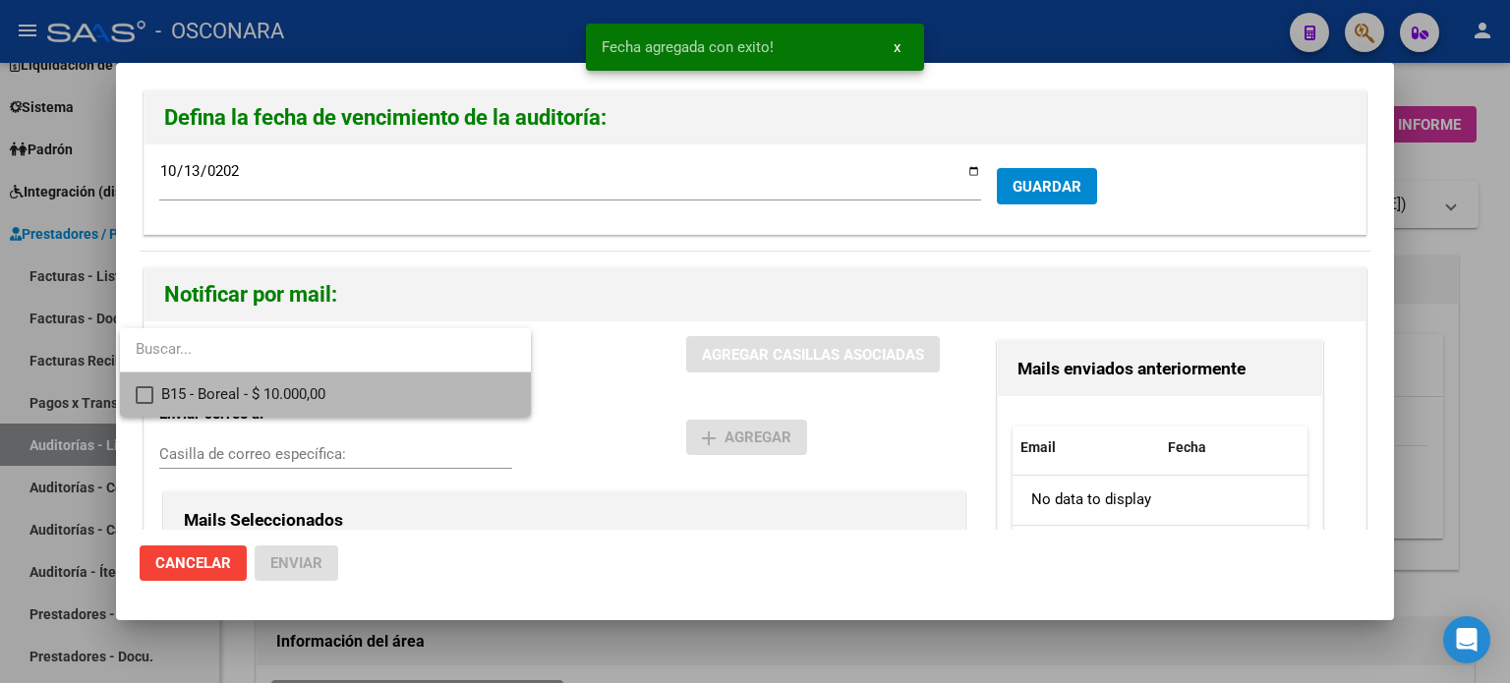
click at [136, 395] on mat-pseudo-checkbox at bounding box center [145, 395] width 18 height 18
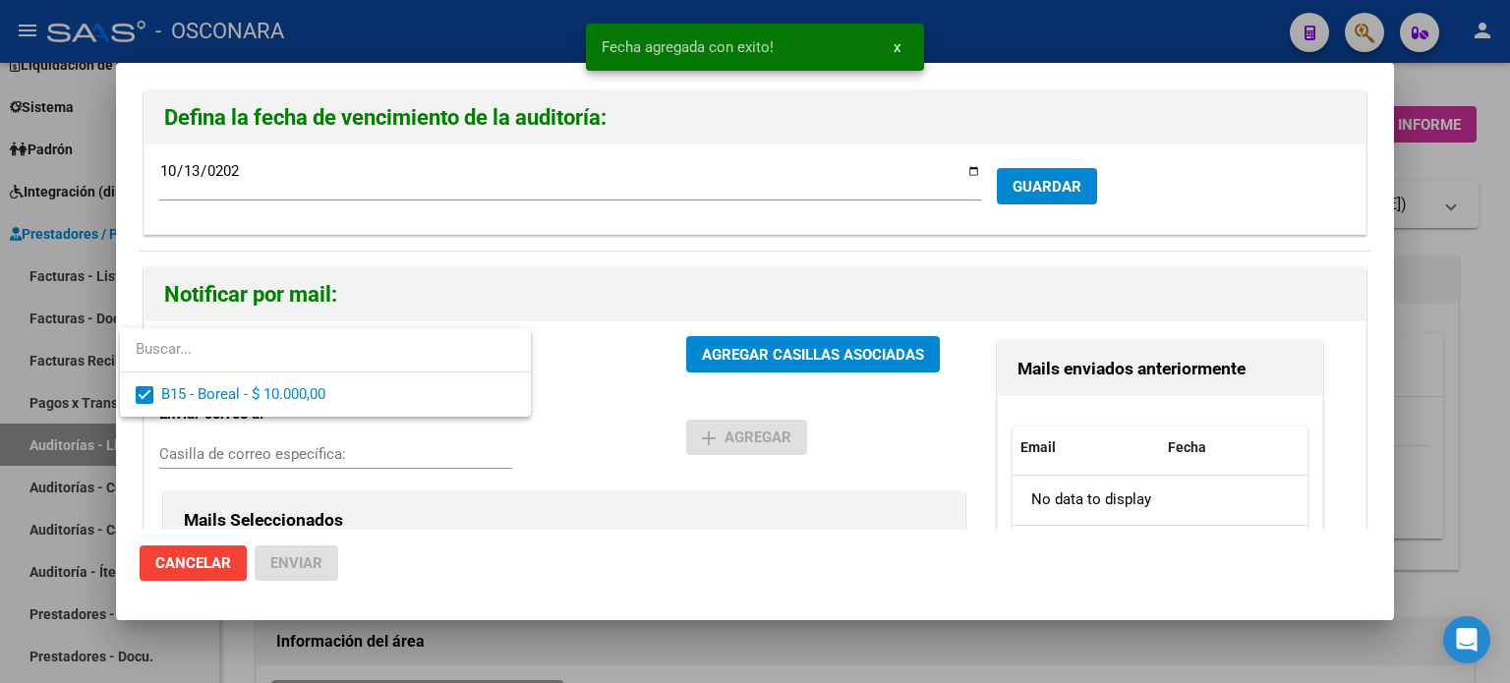
click at [744, 347] on div at bounding box center [755, 341] width 1510 height 683
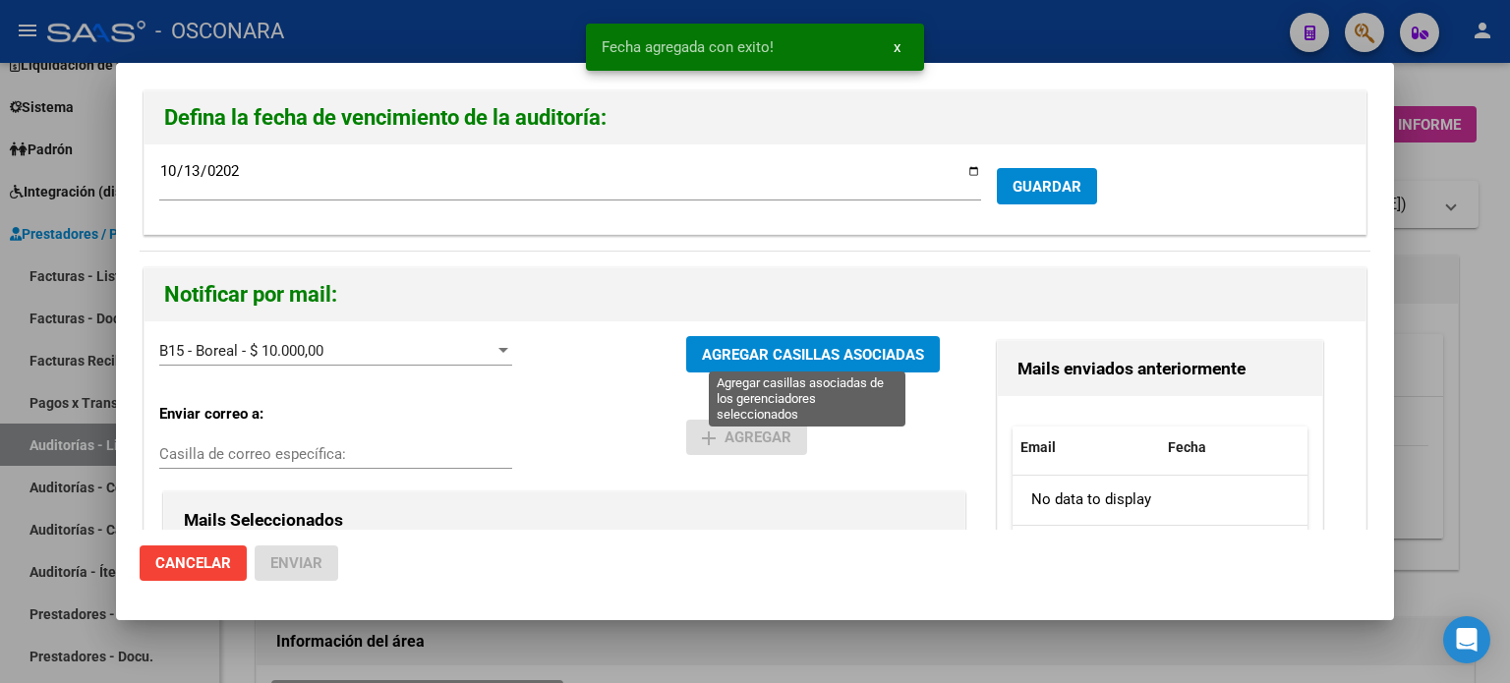
click at [751, 346] on span "AGREGAR CASILLAS ASOCIADAS" at bounding box center [813, 355] width 222 height 18
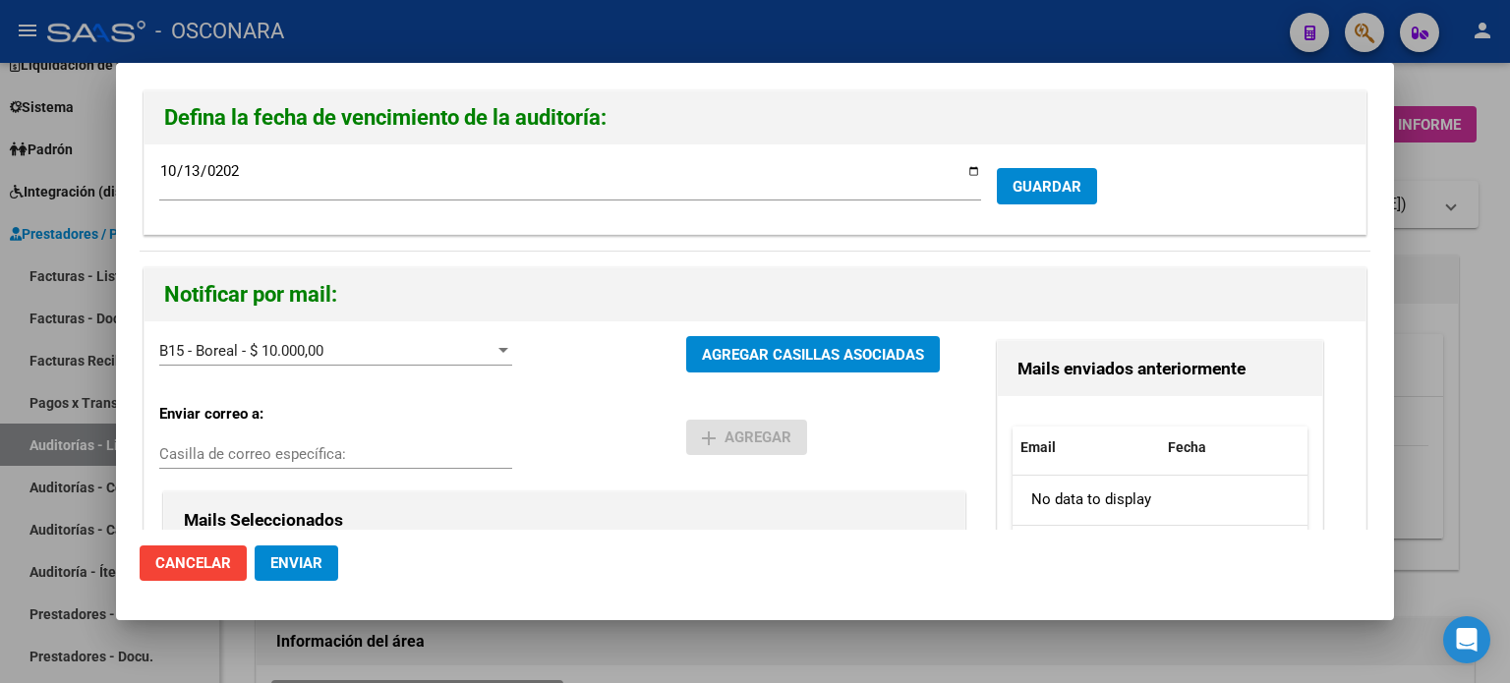
click at [315, 567] on span "Enviar" at bounding box center [296, 564] width 52 height 18
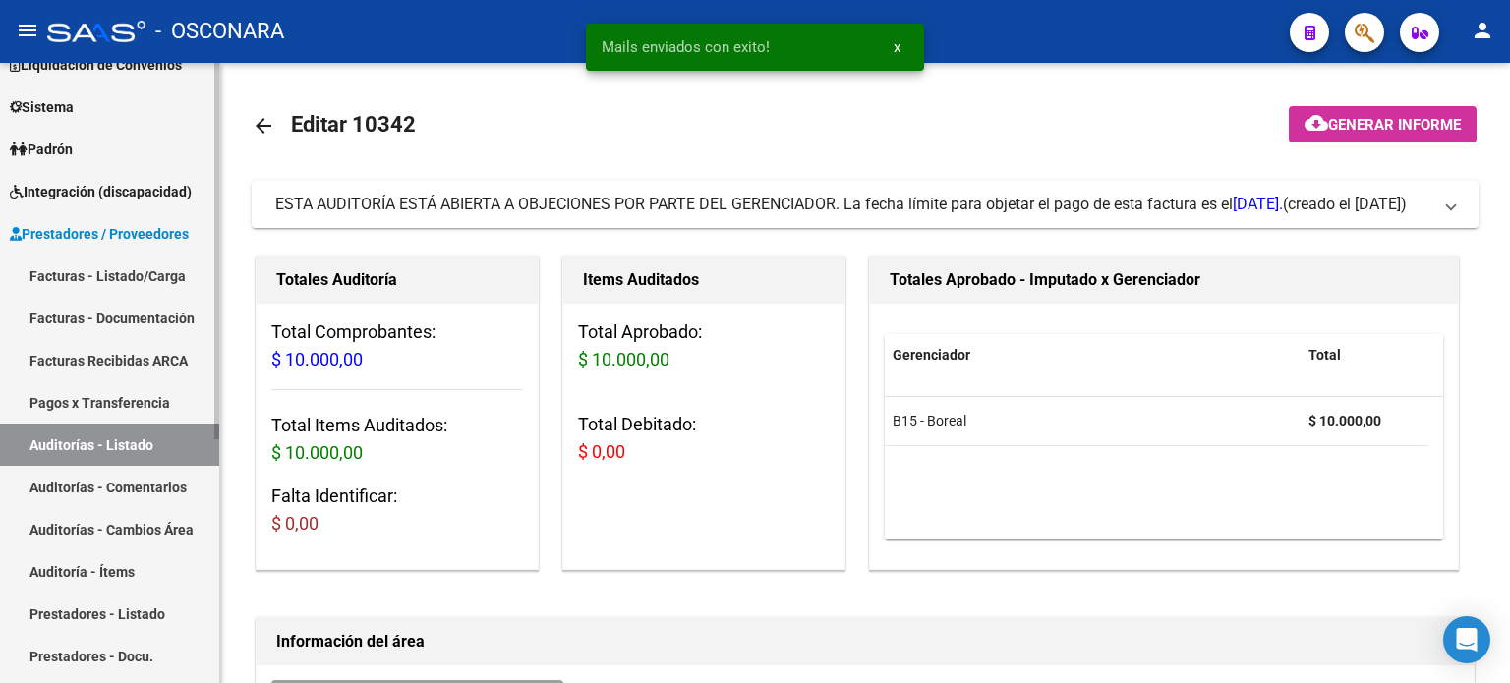
click at [64, 271] on link "Facturas - Listado/Carga" at bounding box center [109, 276] width 219 height 42
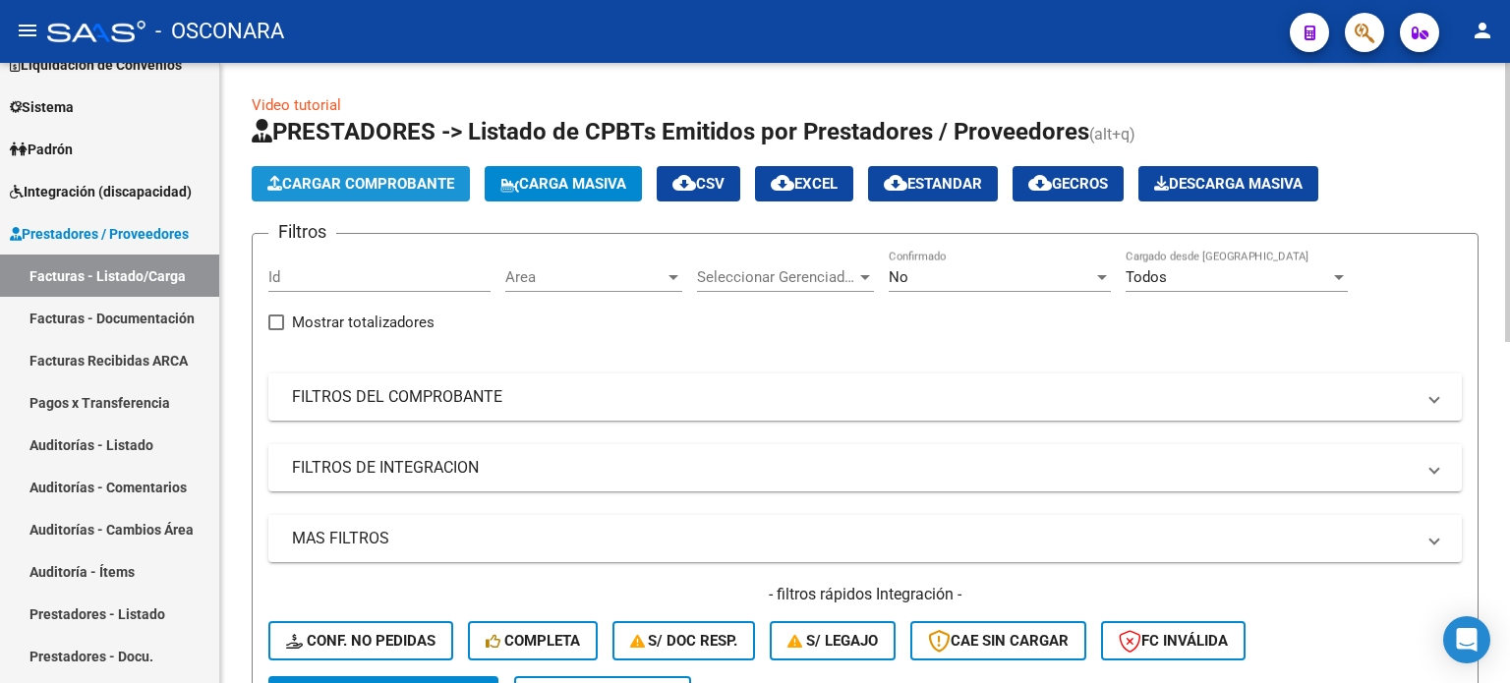
click at [326, 180] on span "Cargar Comprobante" at bounding box center [360, 184] width 187 height 18
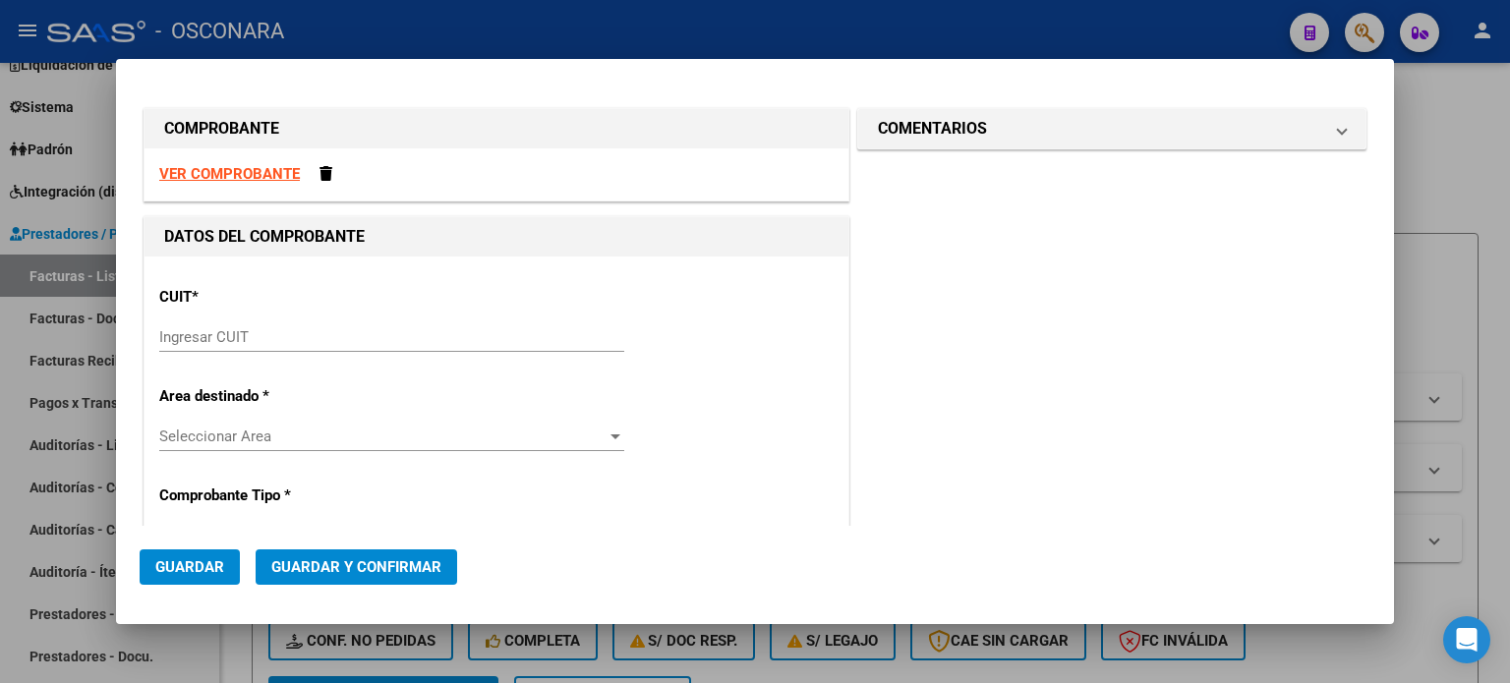
click at [191, 329] on input "Ingresar CUIT" at bounding box center [391, 337] width 465 height 18
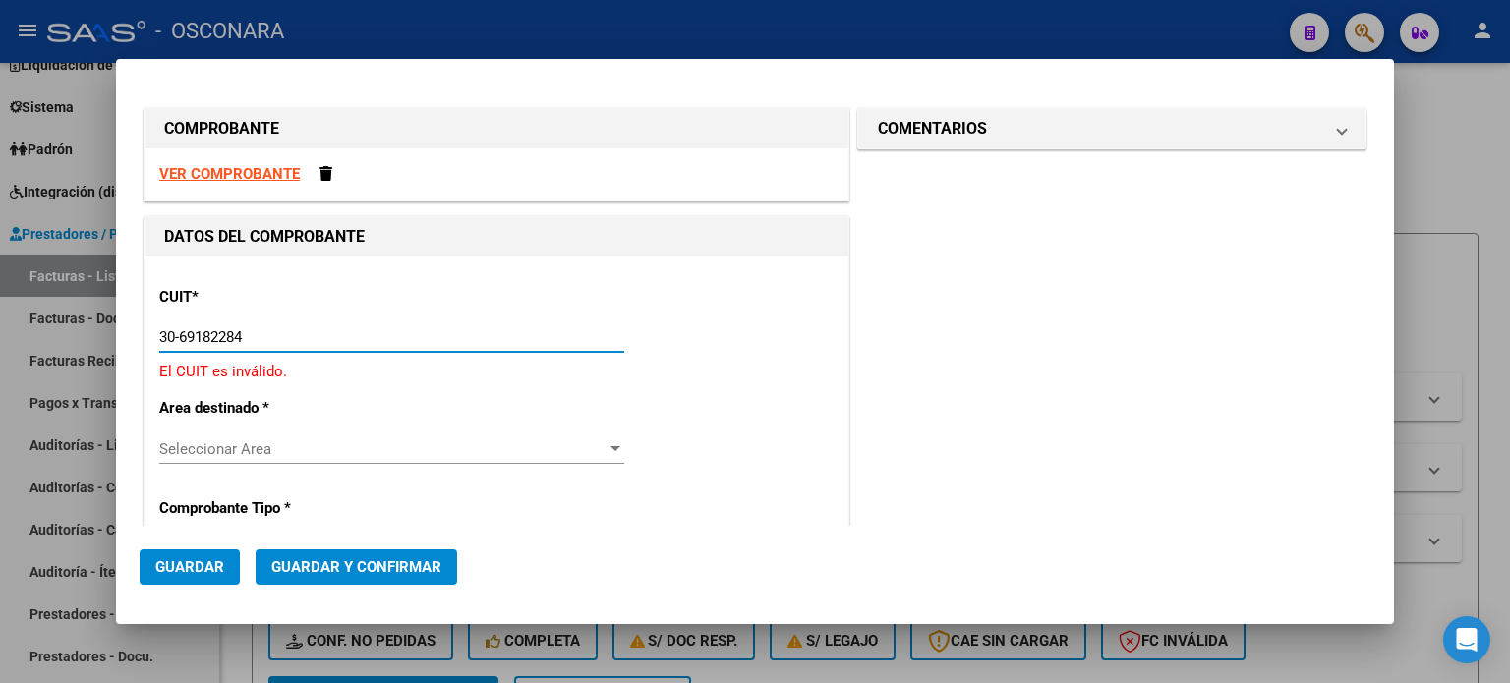
type input "30-69182284-9"
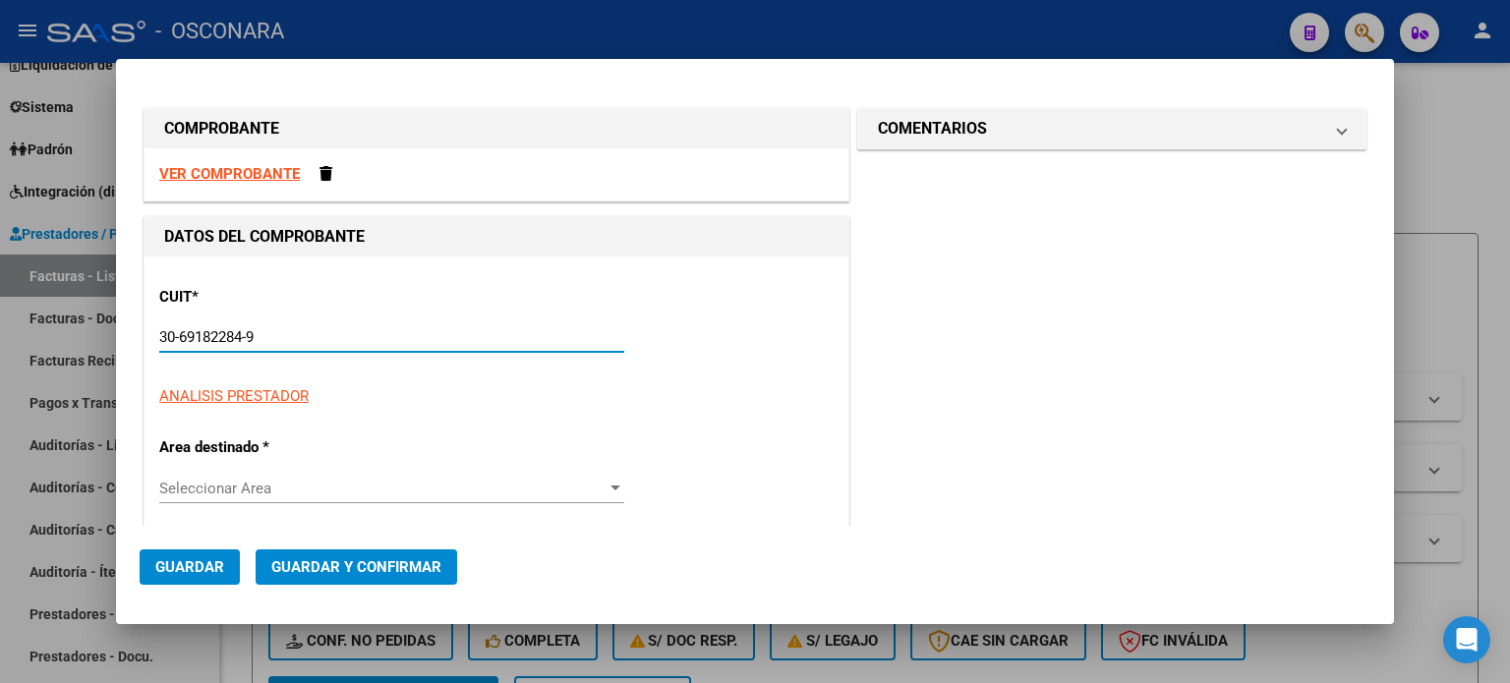
type input "1358"
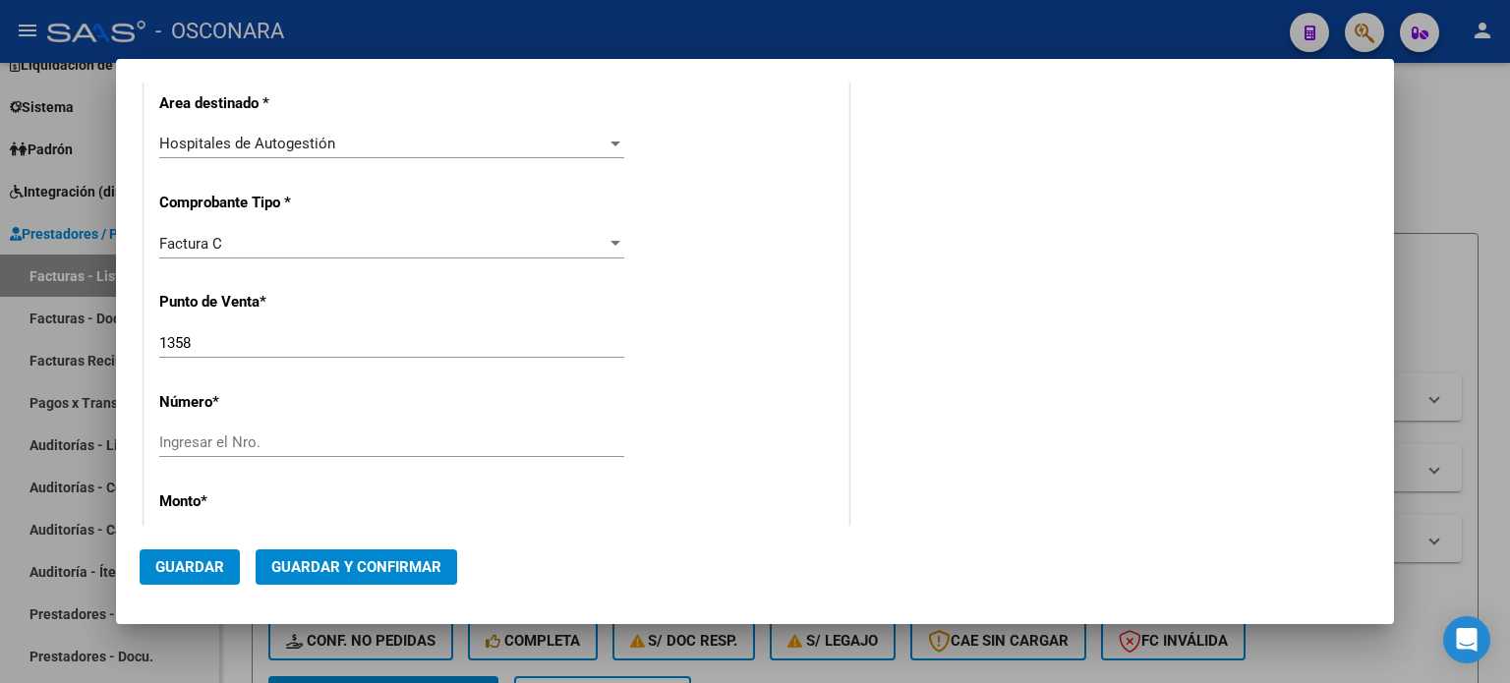
scroll to position [393, 0]
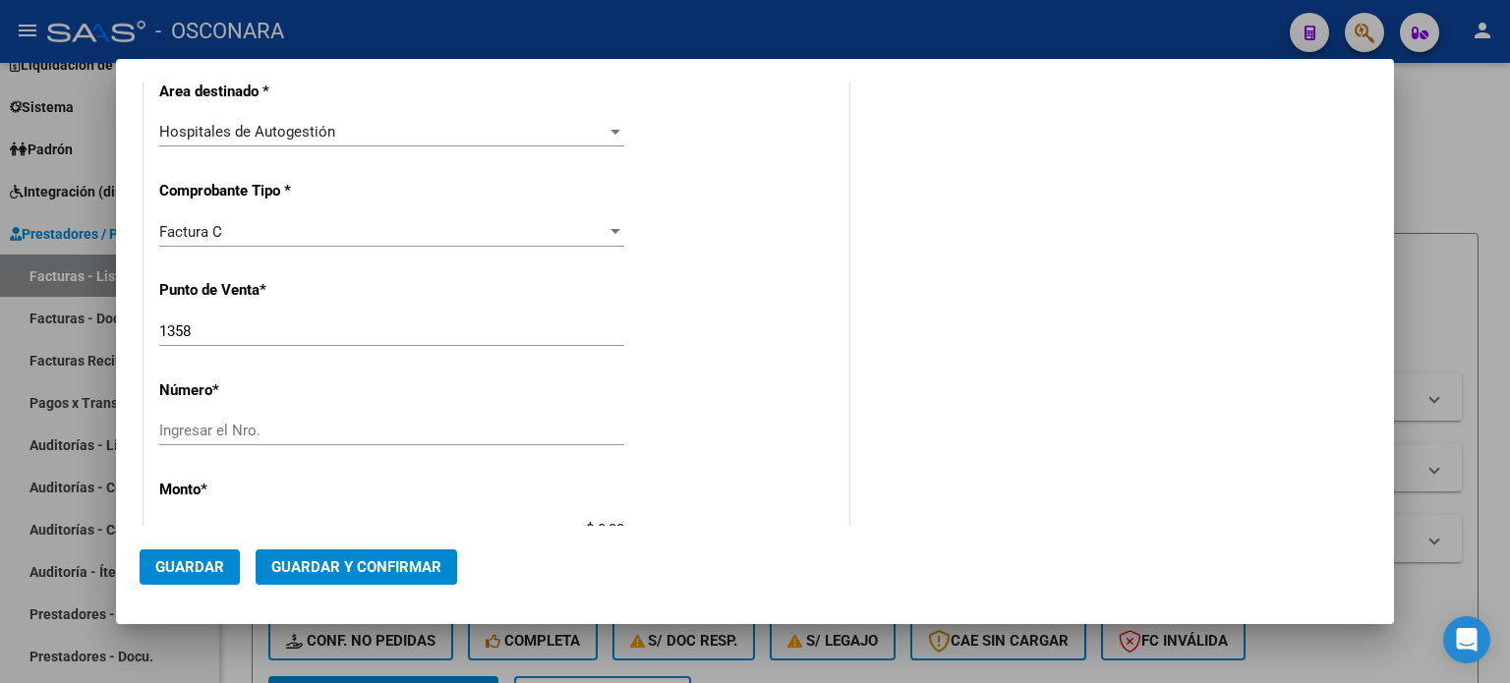
type input "30-69182284-9"
click at [216, 331] on input "1358" at bounding box center [391, 332] width 465 height 18
type input "1353"
click at [202, 426] on input "Ingresar el Nro." at bounding box center [391, 431] width 465 height 18
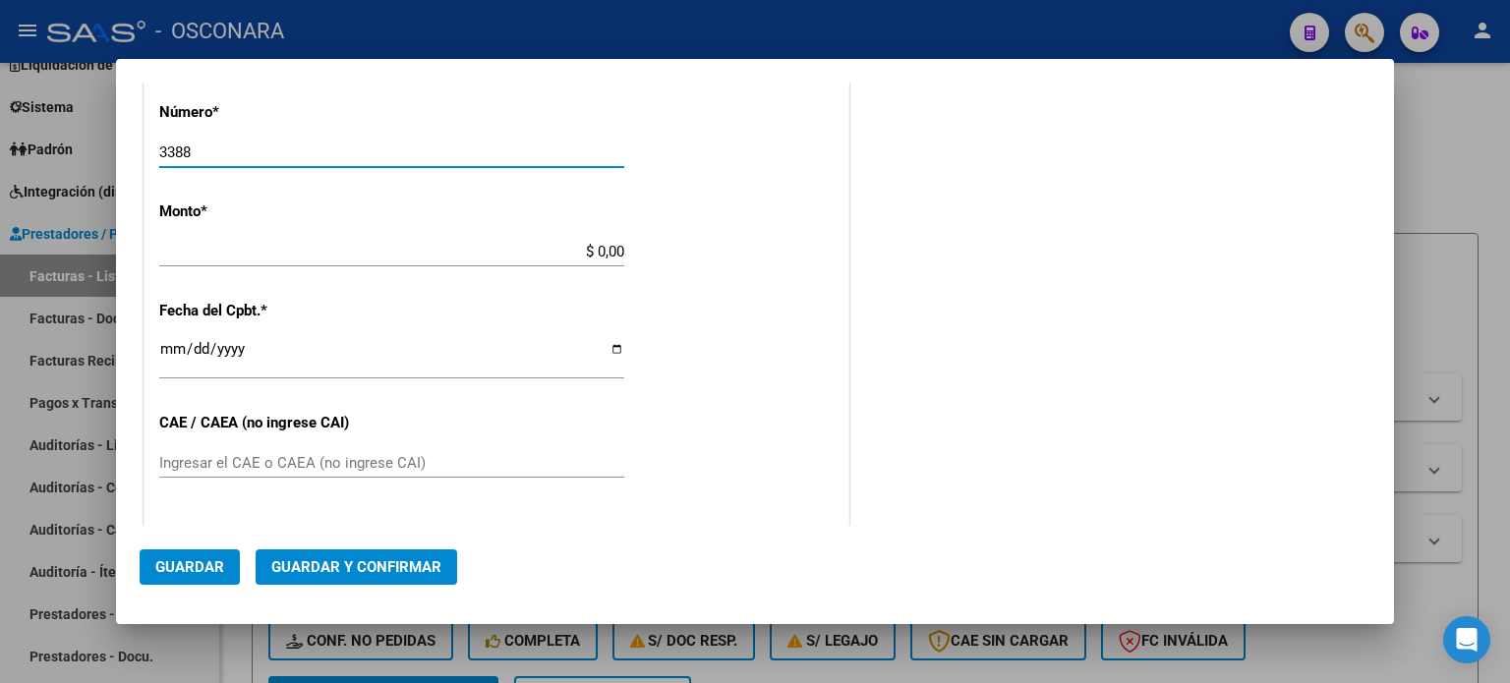
scroll to position [688, 0]
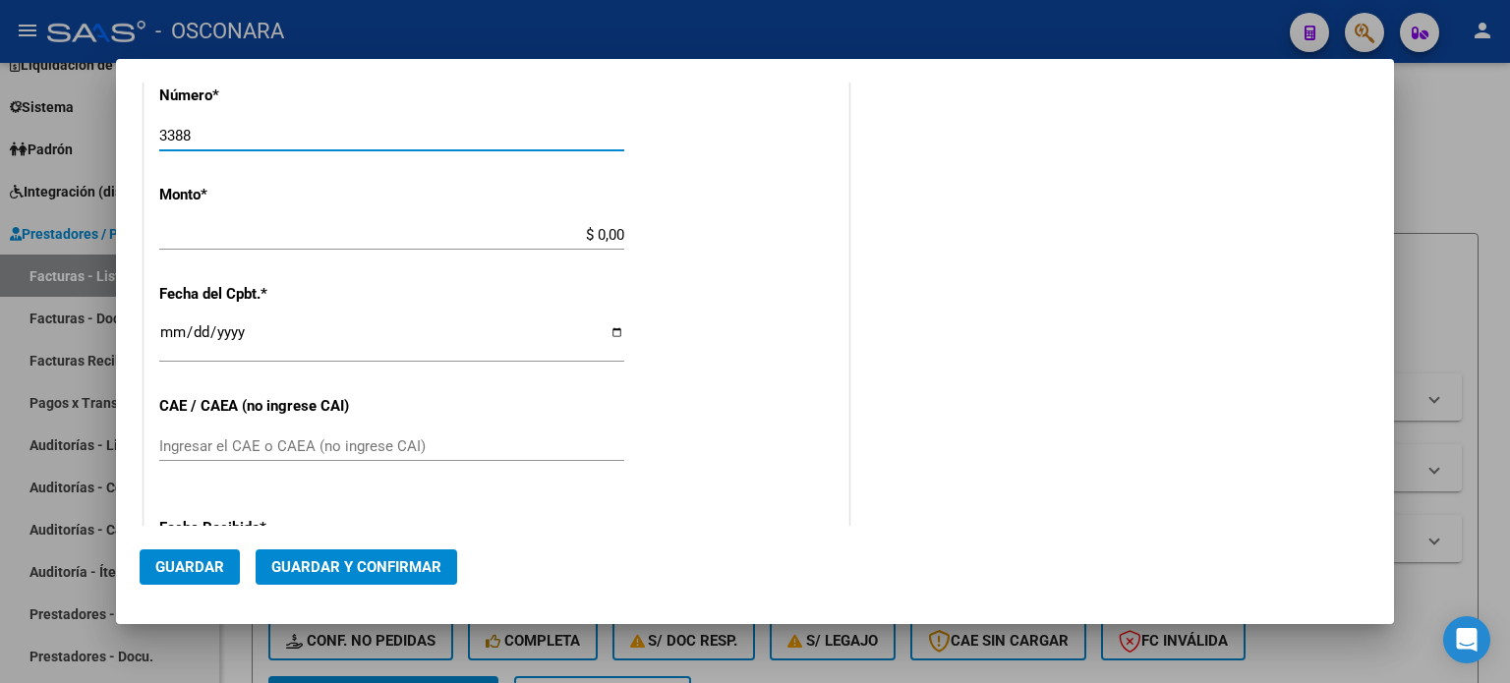
type input "3388"
click at [598, 235] on input "$ 0,00" at bounding box center [391, 235] width 465 height 18
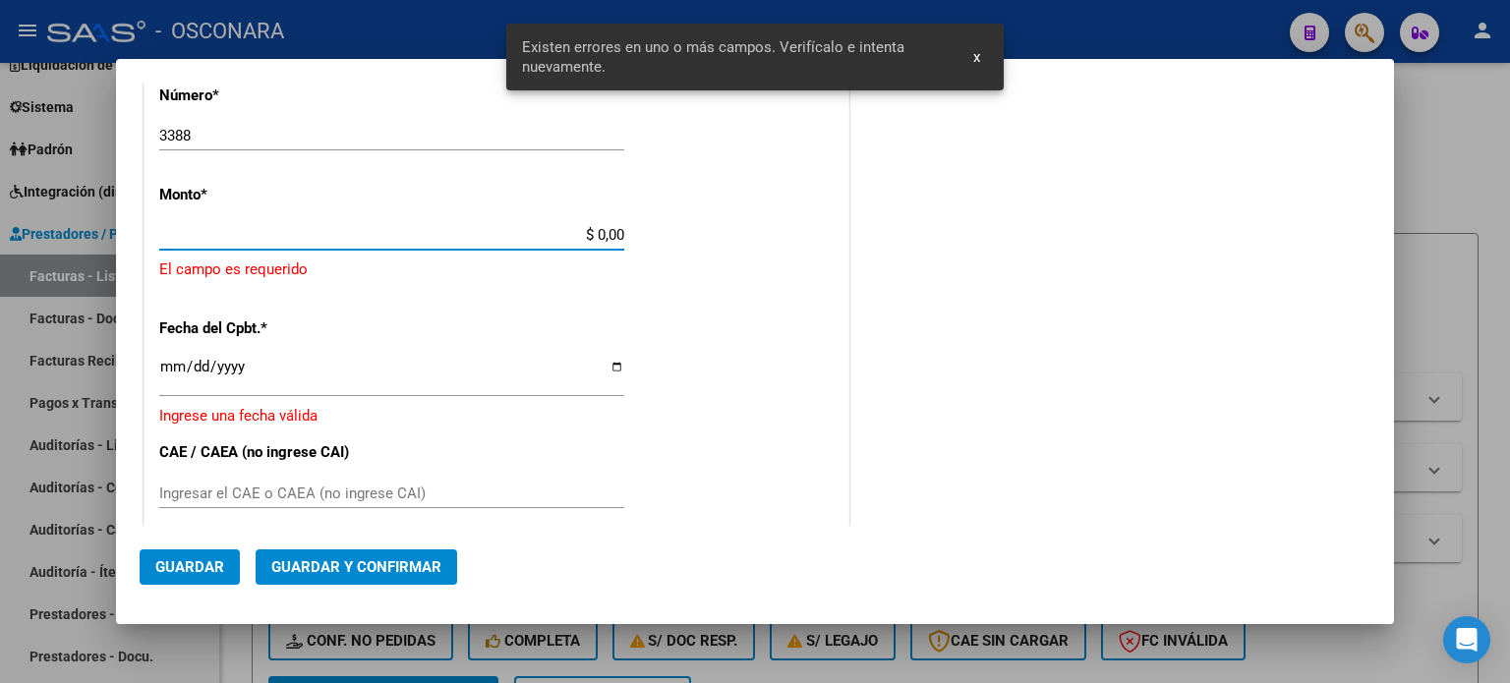
scroll to position [610, 0]
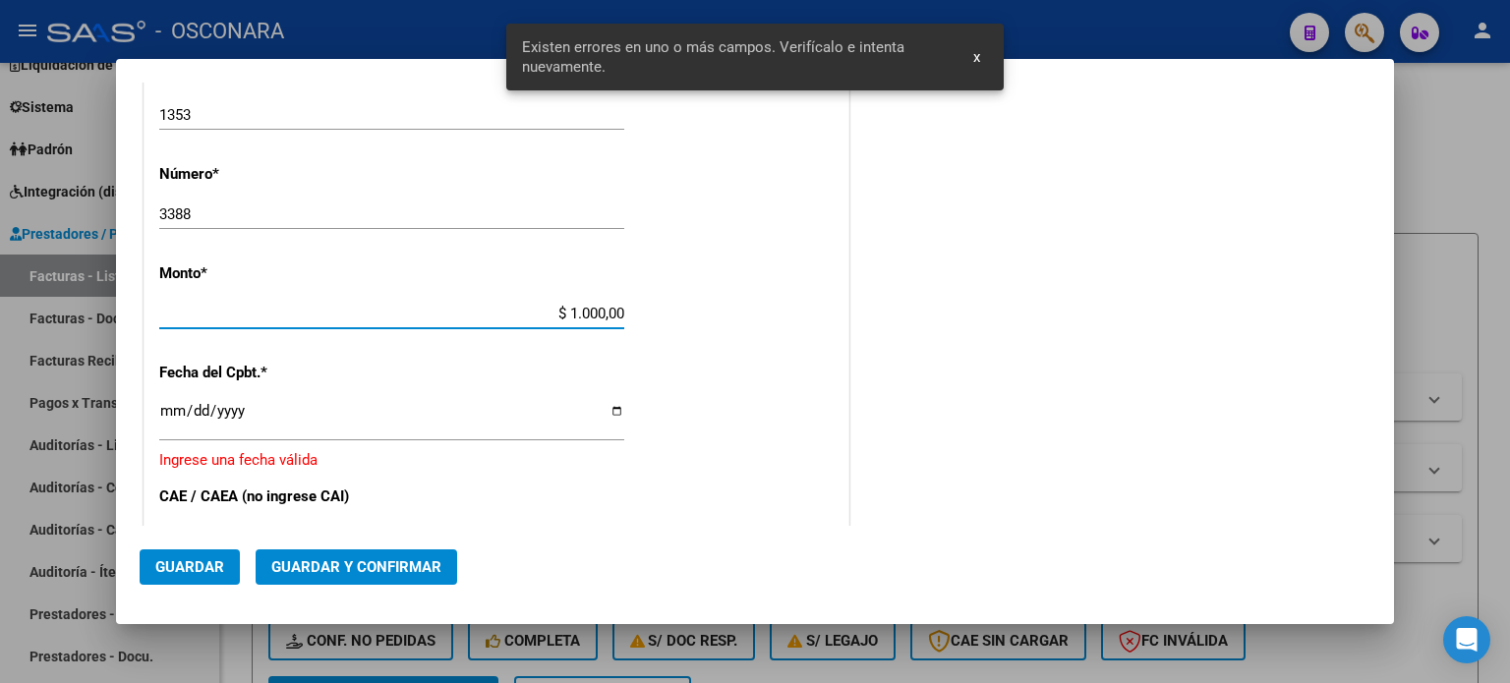
type input "$ 10.000,00"
click at [171, 408] on input "Ingresar la fecha" at bounding box center [391, 418] width 465 height 31
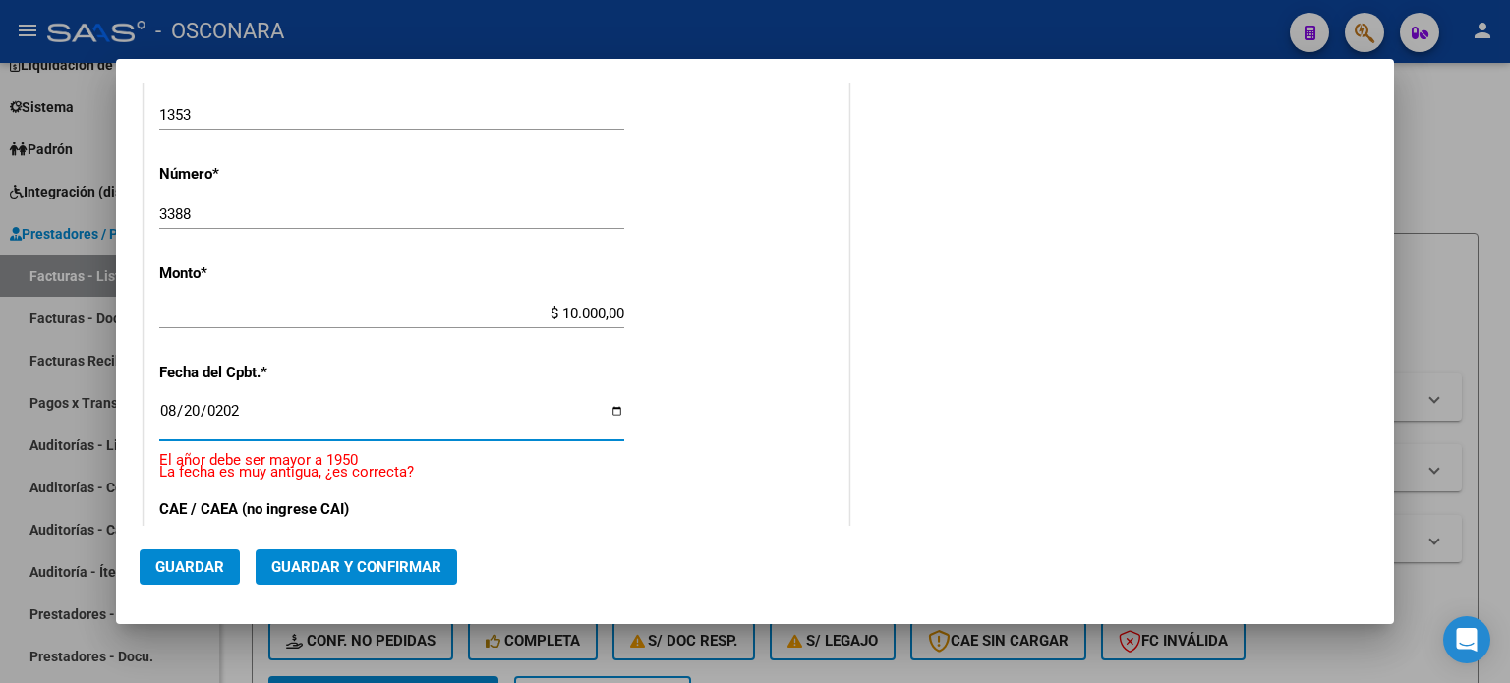
type input "[DATE]"
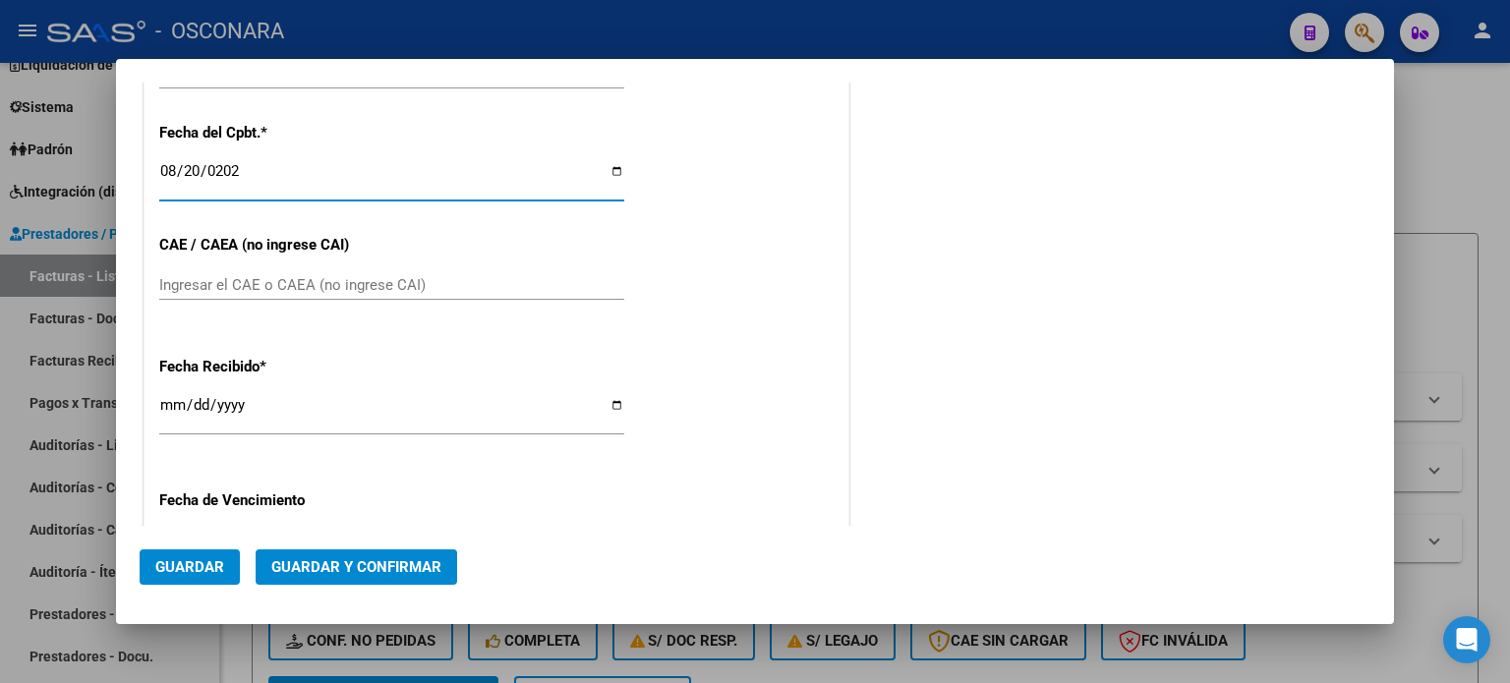
scroll to position [905, 0]
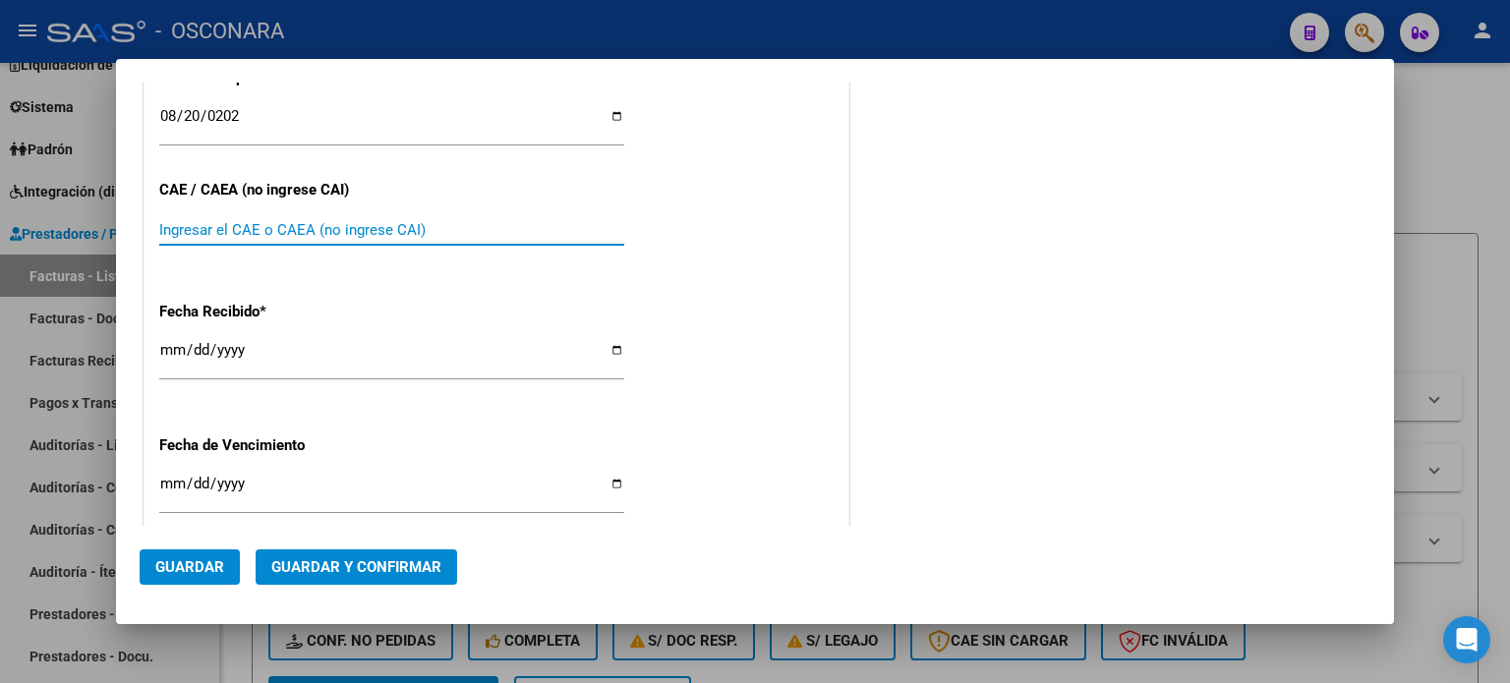
click at [219, 228] on input "Ingresar el CAE o CAEA (no ingrese CAI)" at bounding box center [391, 230] width 465 height 18
type input "51019210889346"
click at [167, 349] on input "[DATE]" at bounding box center [391, 357] width 465 height 31
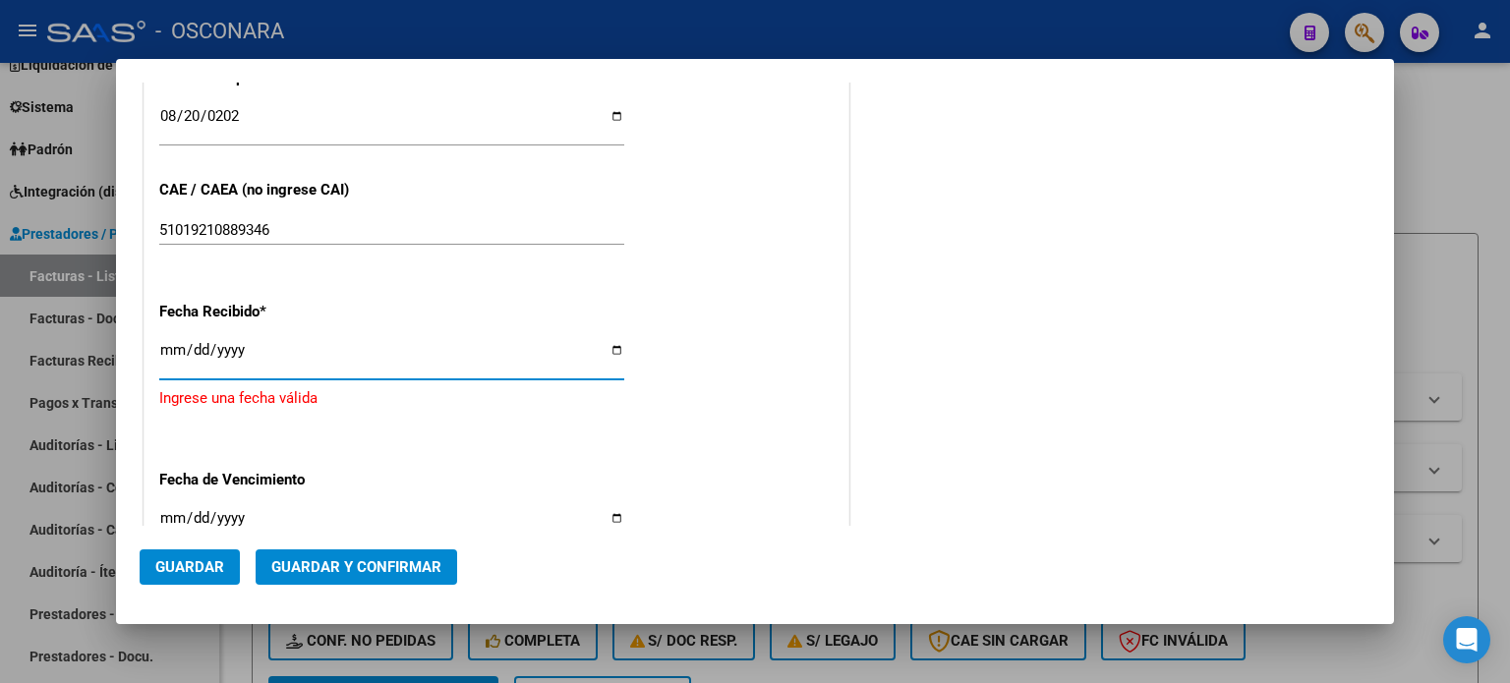
type input "[DATE]"
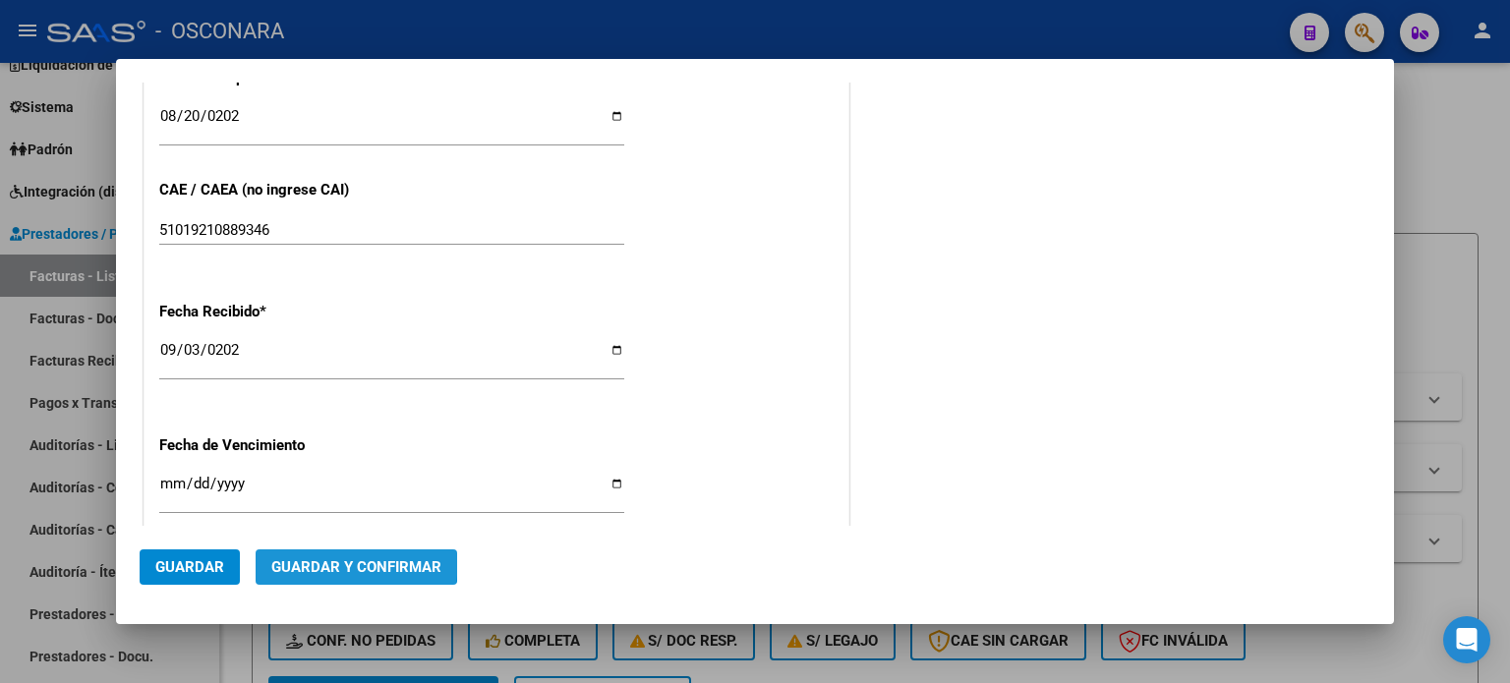
click at [339, 562] on span "Guardar y Confirmar" at bounding box center [356, 568] width 170 height 18
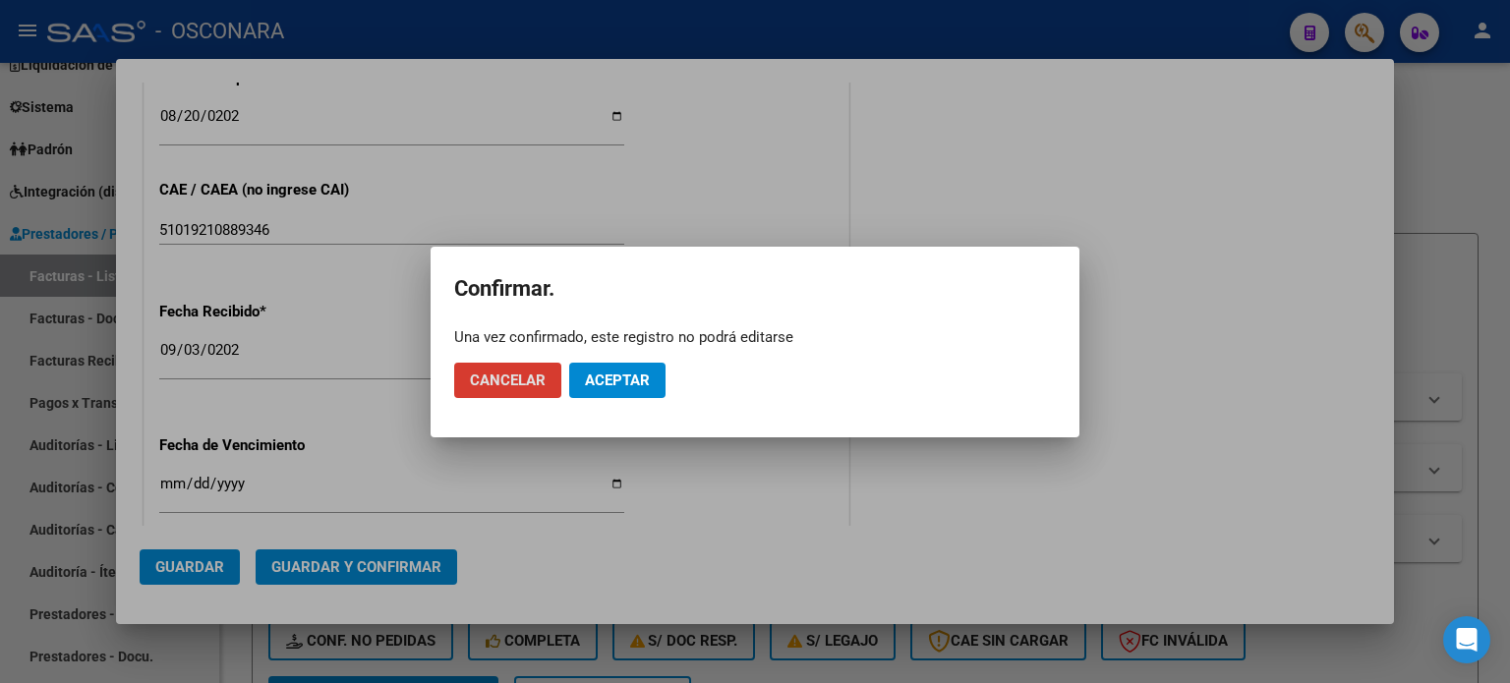
click at [647, 381] on span "Aceptar" at bounding box center [617, 381] width 65 height 18
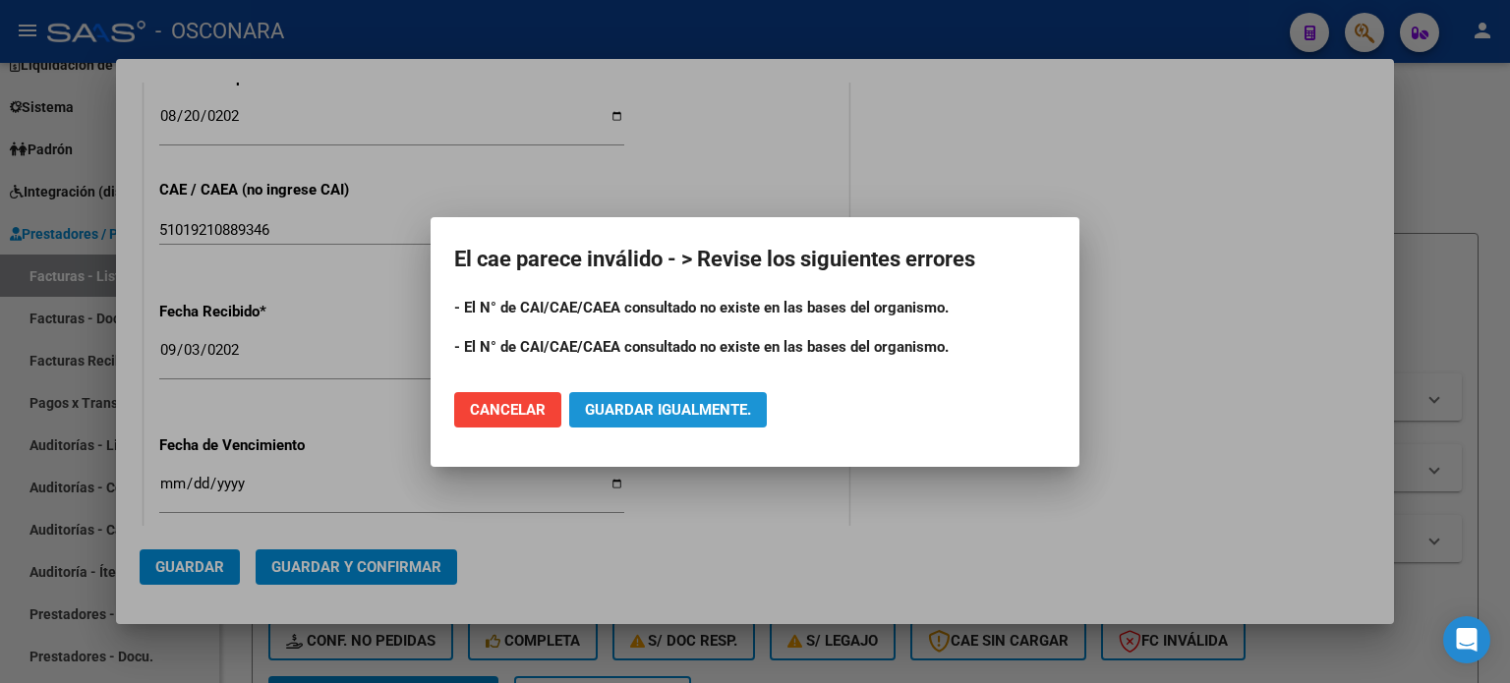
click at [665, 410] on span "Guardar igualmente." at bounding box center [668, 410] width 166 height 18
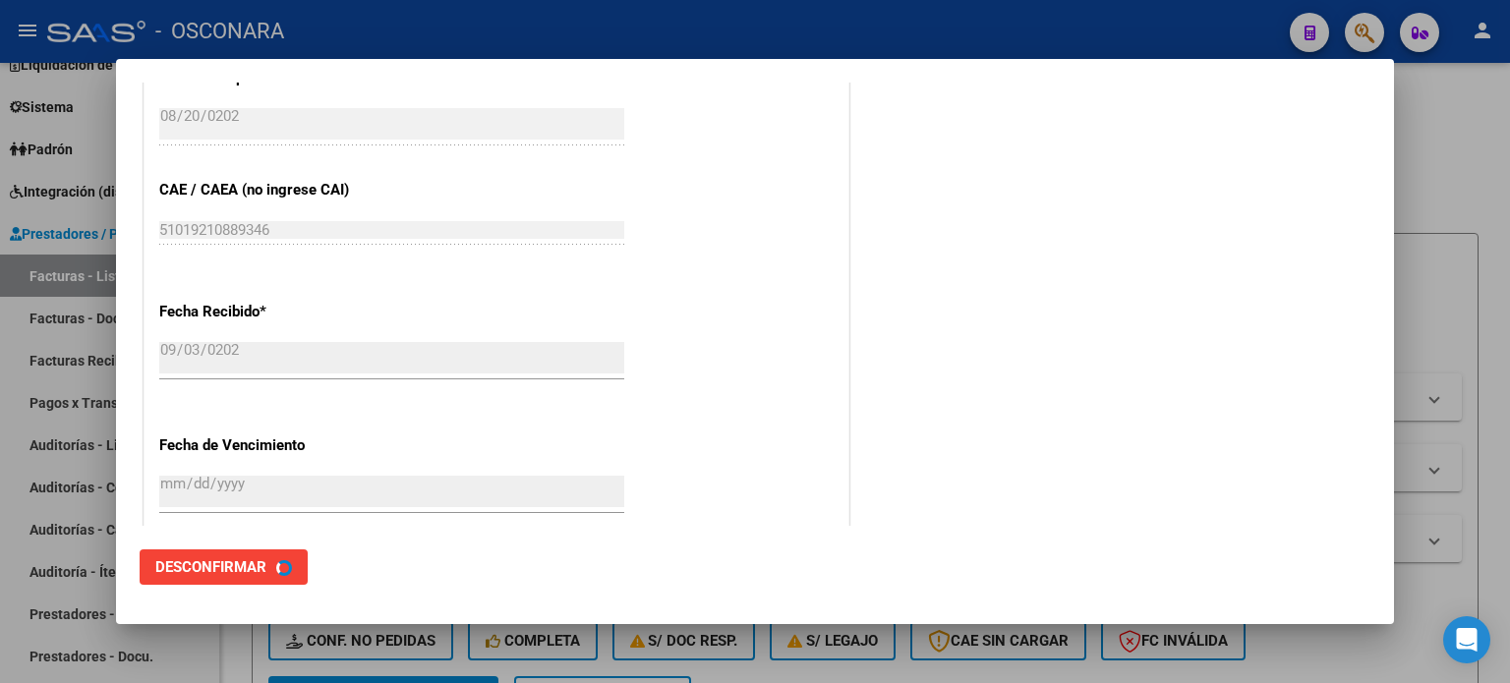
scroll to position [0, 0]
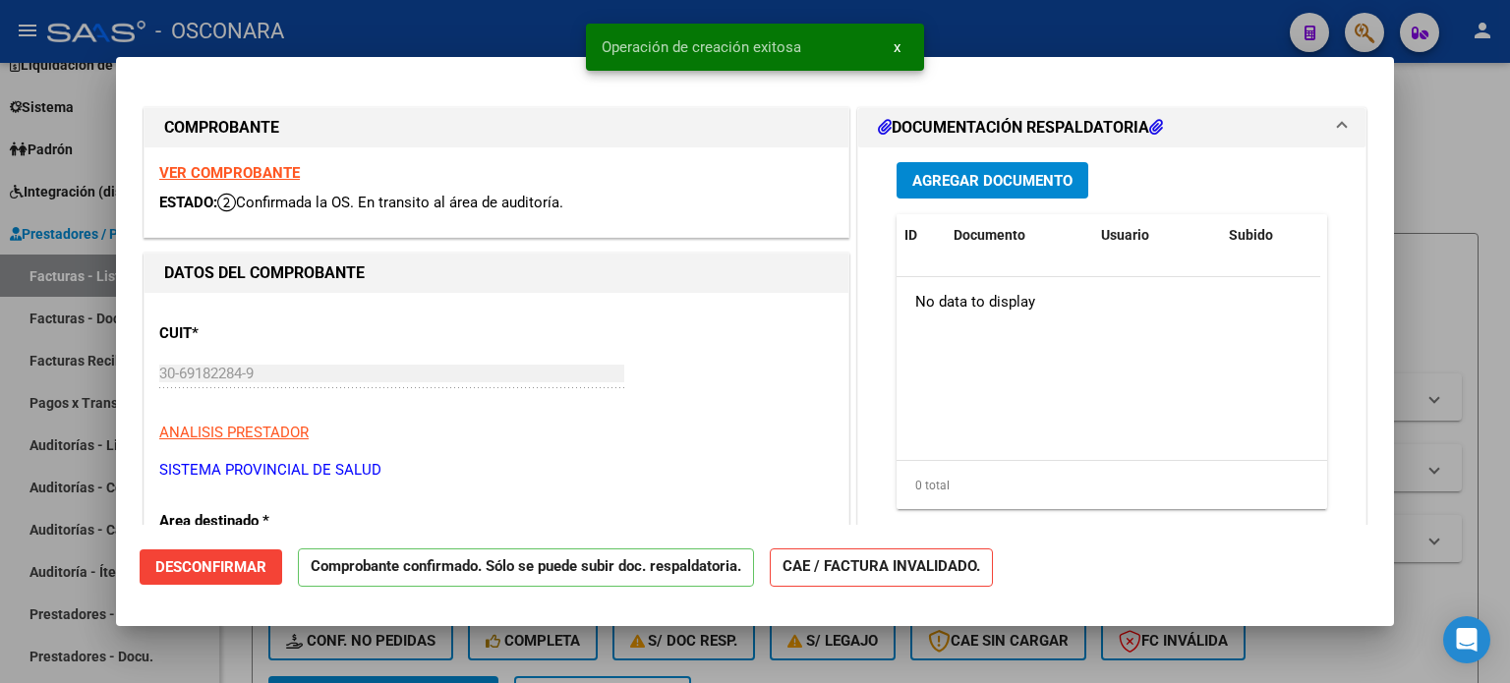
click at [1031, 183] on span "Agregar Documento" at bounding box center [993, 181] width 160 height 18
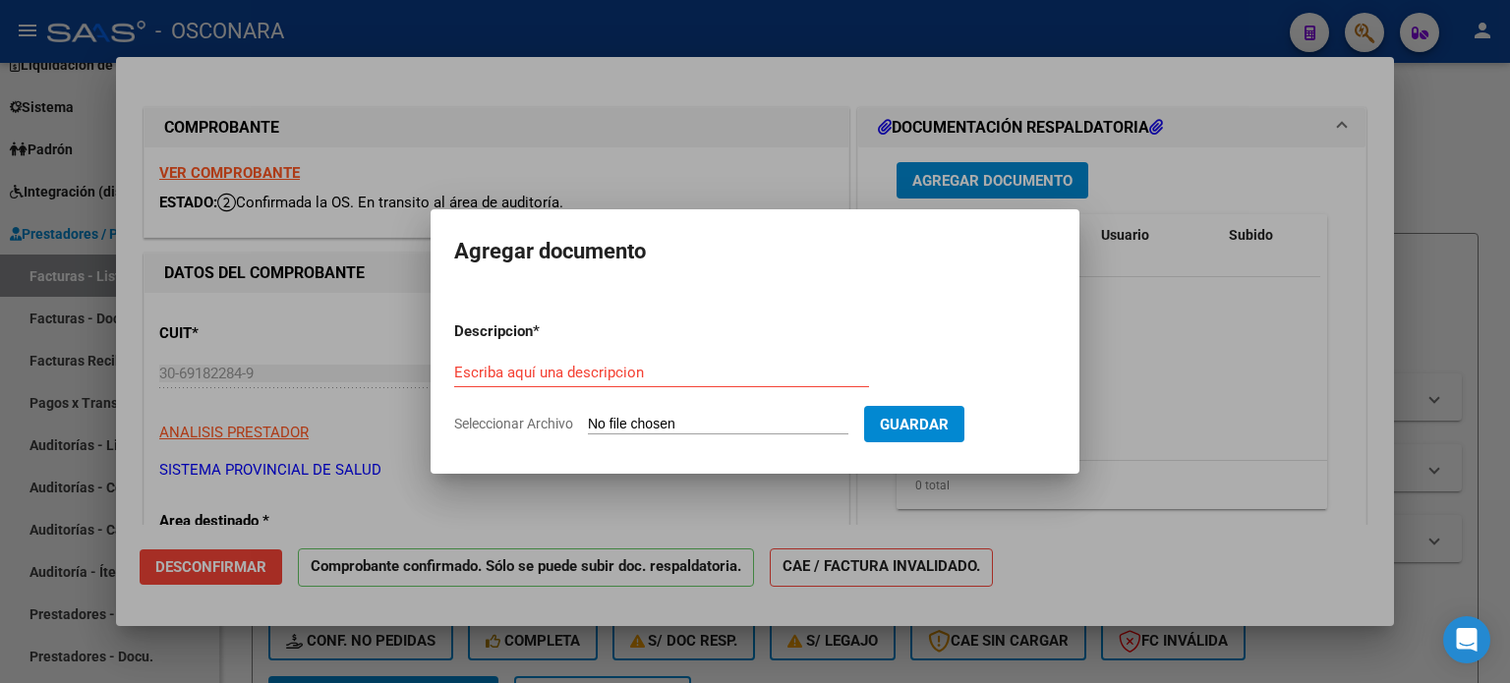
type input "C:\fakepath\1353-3388 Detalle.pdf"
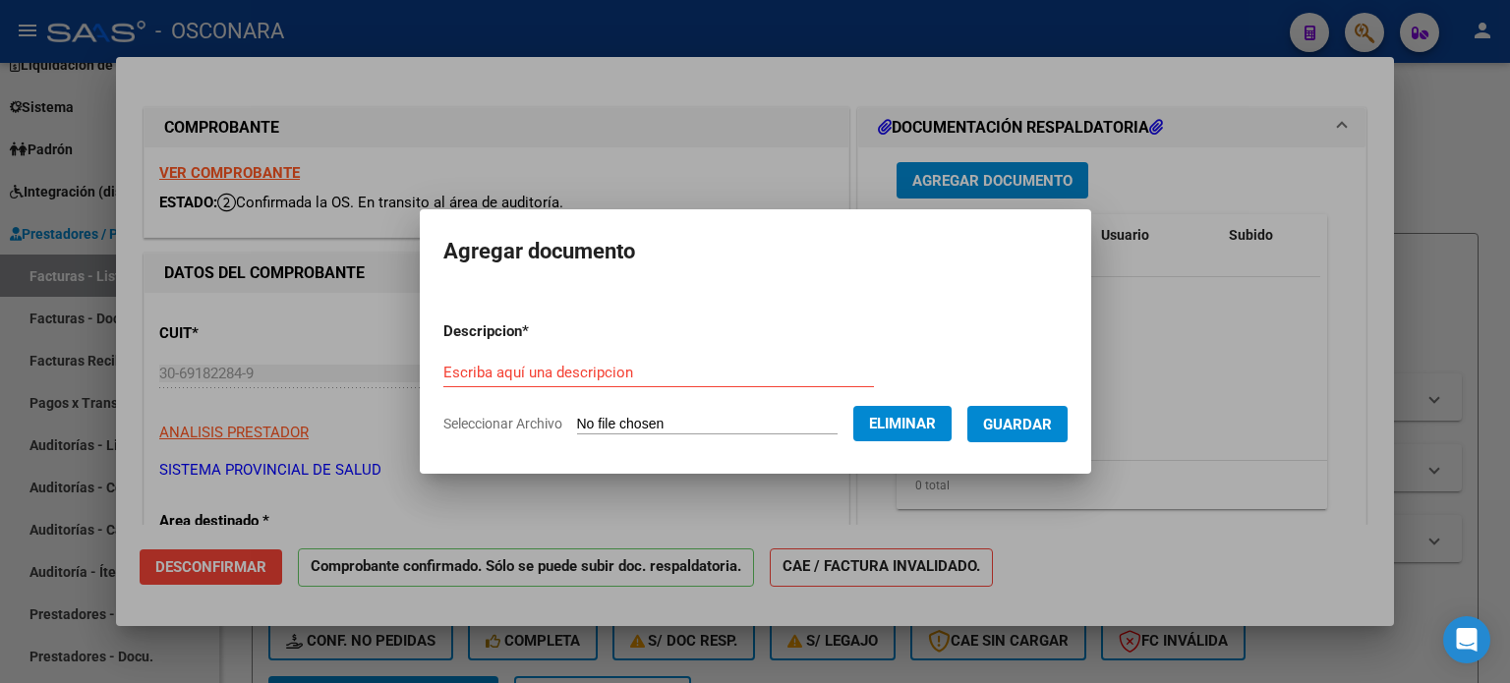
click at [630, 360] on div "Escriba aquí una descripcion" at bounding box center [659, 373] width 431 height 30
type input "Detalle"
click at [1052, 425] on span "Guardar" at bounding box center [1017, 425] width 69 height 18
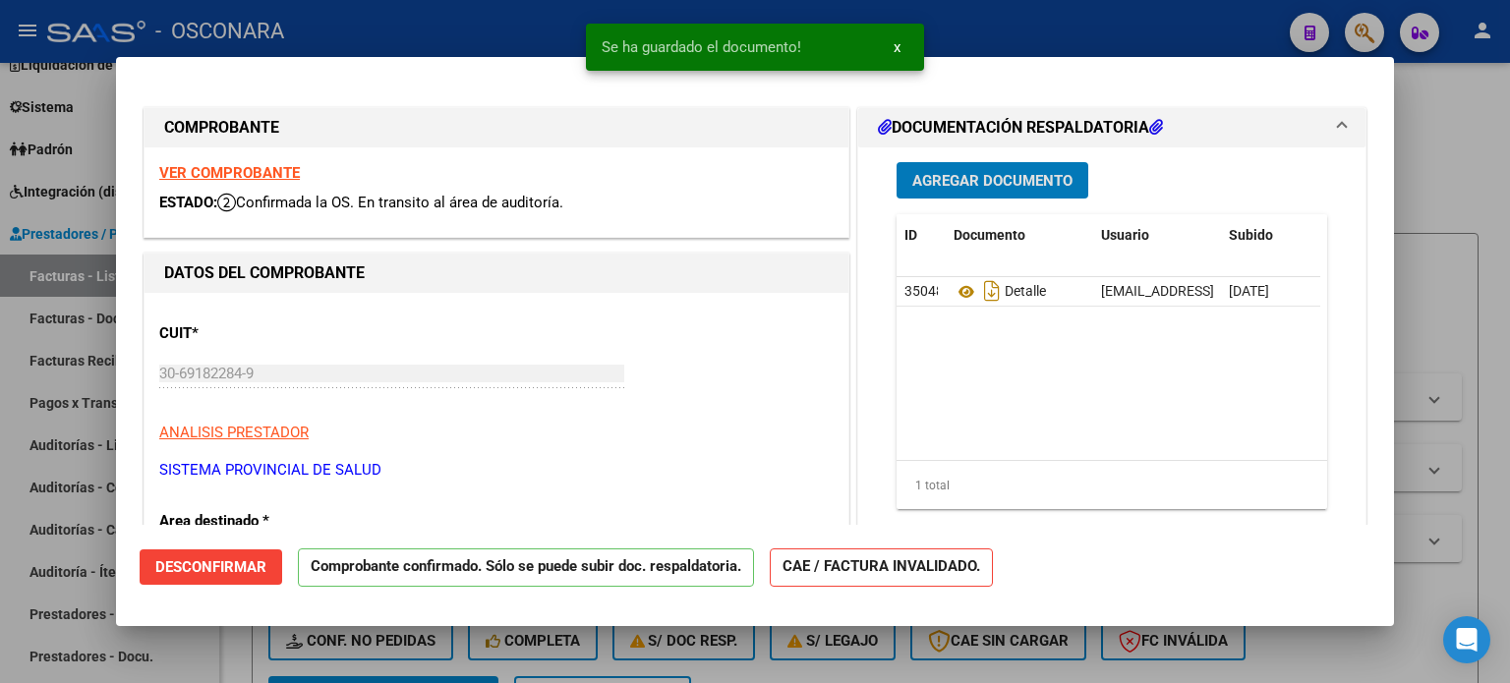
click at [1448, 139] on div at bounding box center [755, 341] width 1510 height 683
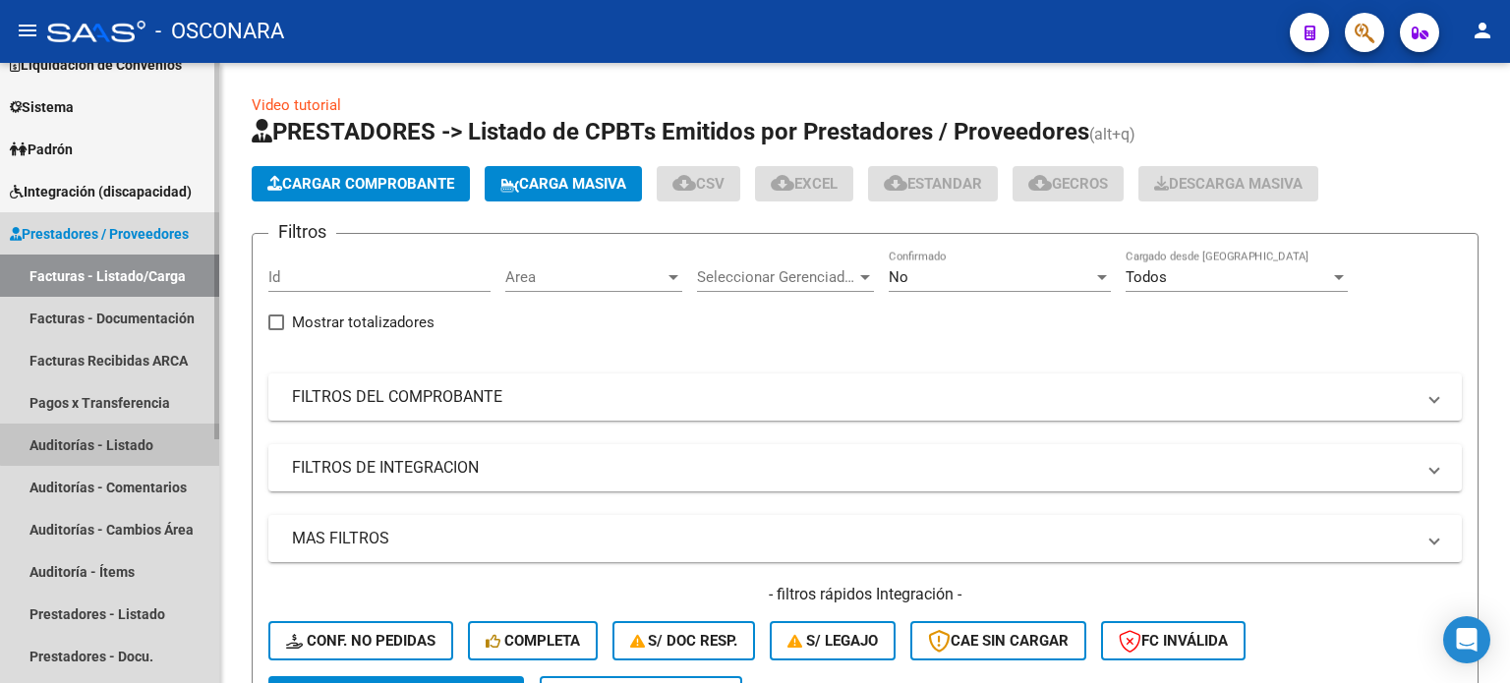
click at [112, 436] on link "Auditorías - Listado" at bounding box center [109, 445] width 219 height 42
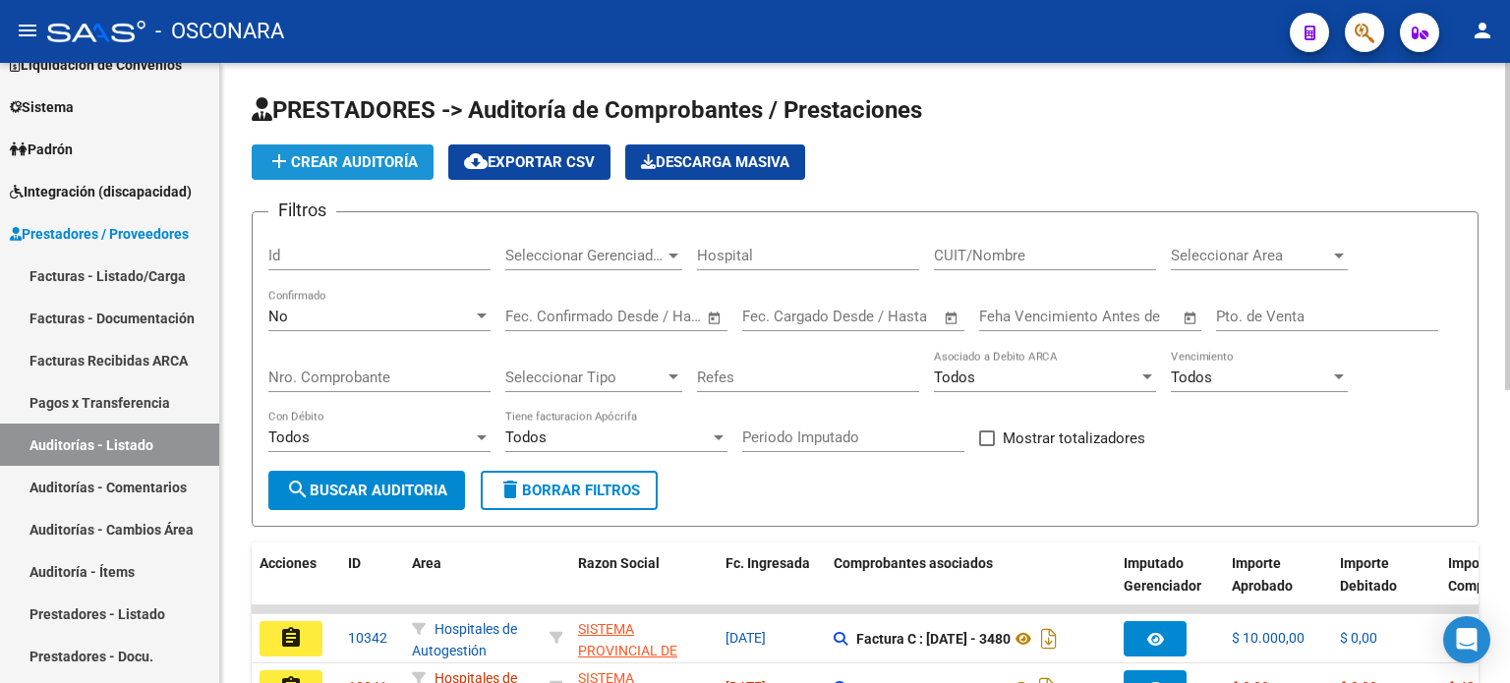
click at [318, 162] on span "add Crear Auditoría" at bounding box center [342, 162] width 150 height 18
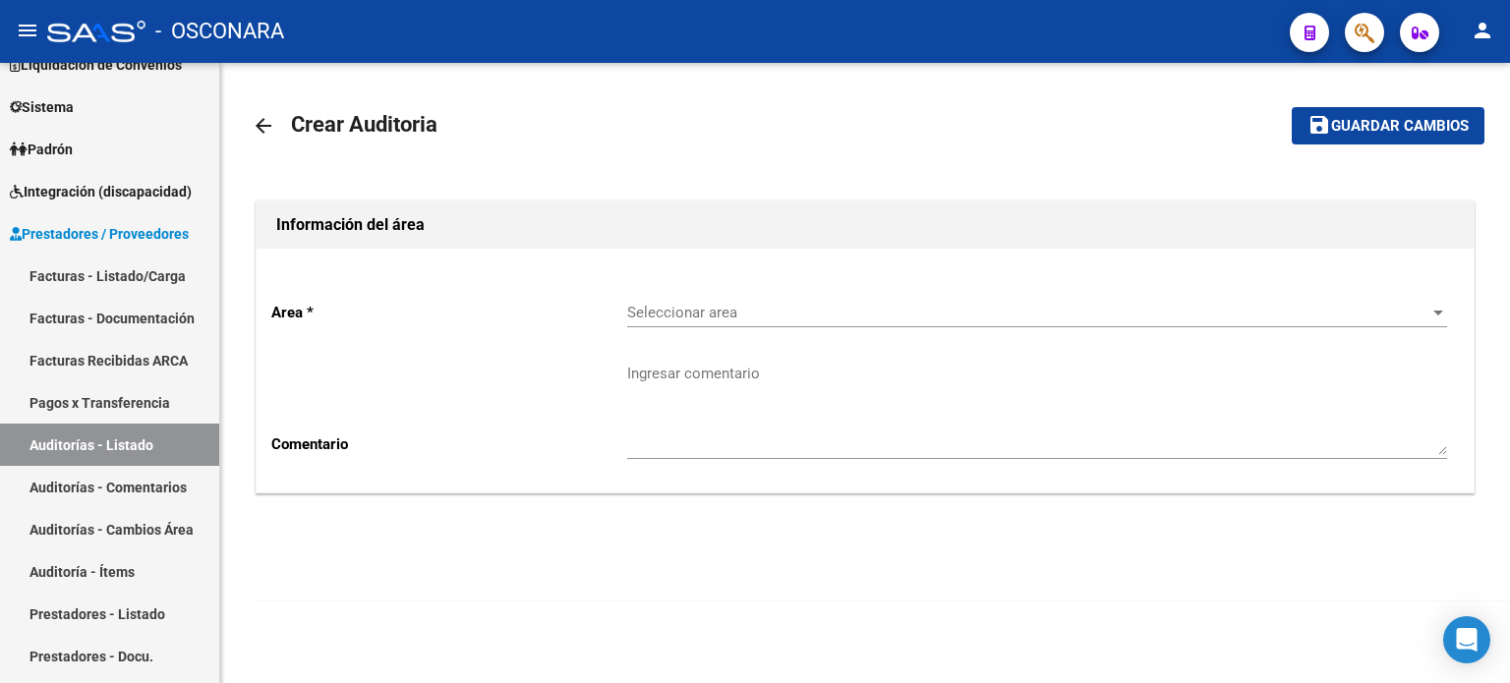
click at [830, 322] on div "Seleccionar area Seleccionar area" at bounding box center [1037, 306] width 820 height 42
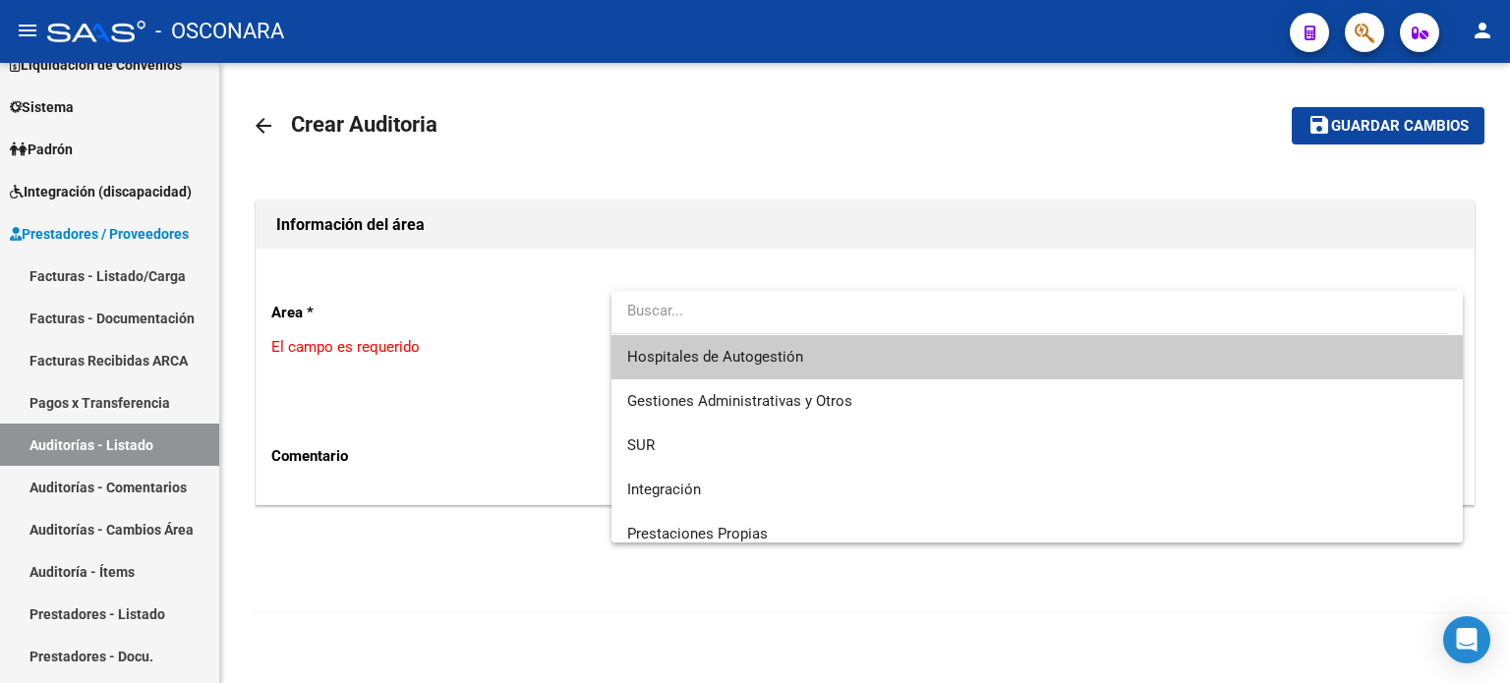
click at [795, 372] on span "Hospitales de Autogestión" at bounding box center [1037, 357] width 820 height 44
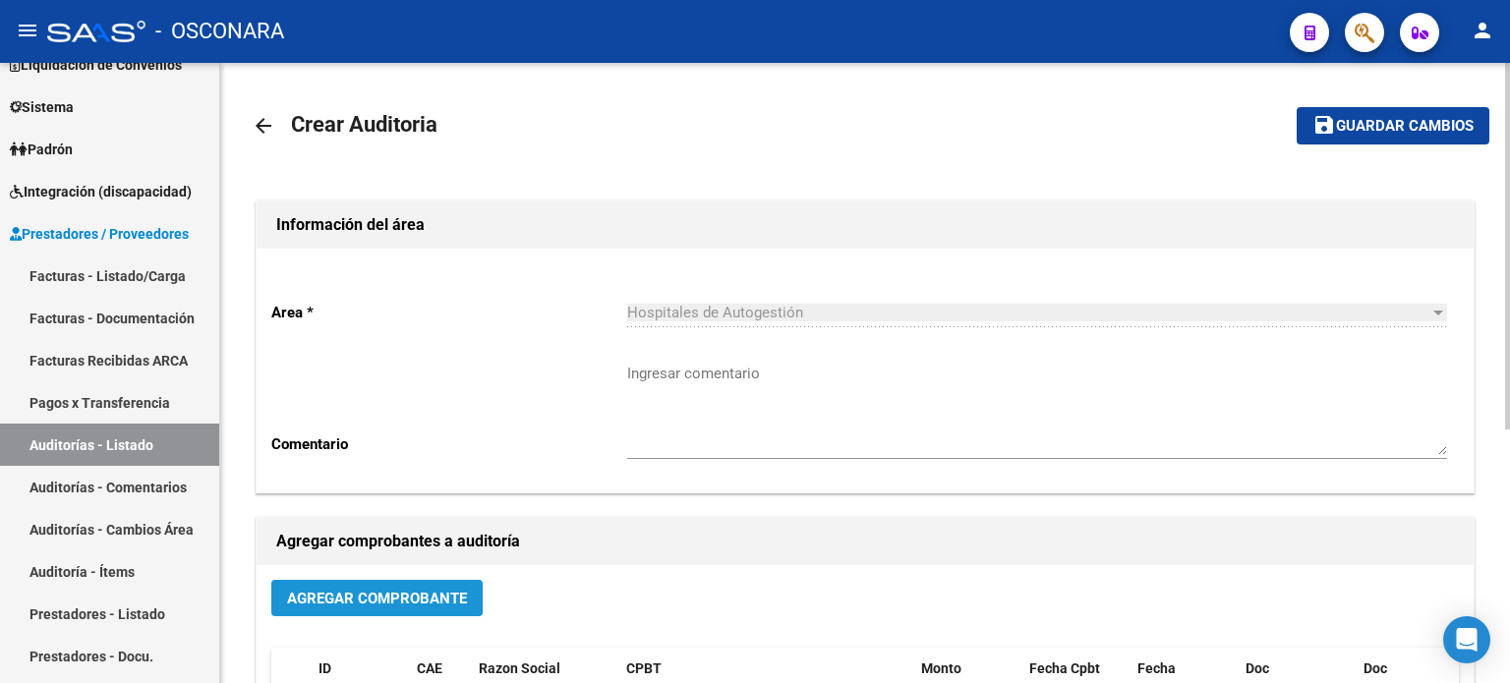
click at [426, 605] on span "Agregar Comprobante" at bounding box center [377, 599] width 180 height 18
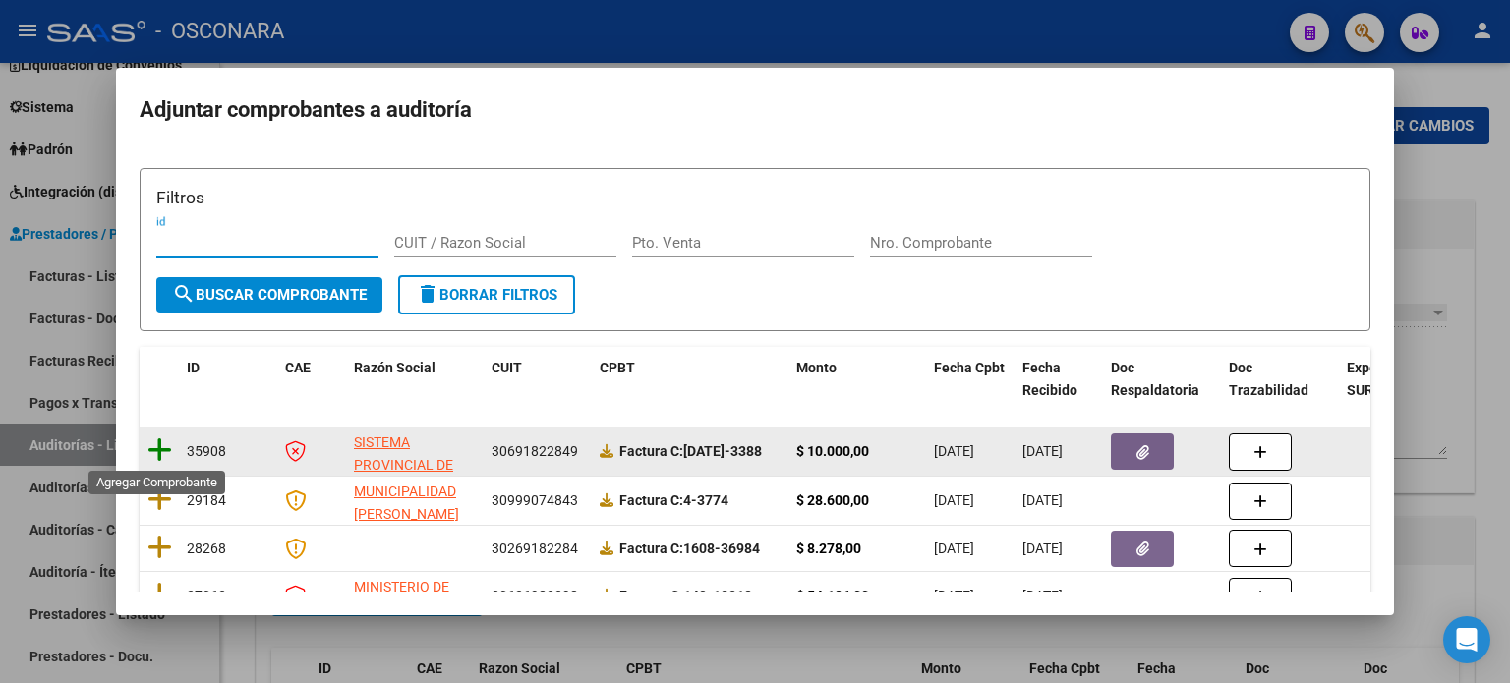
click at [157, 446] on icon at bounding box center [160, 451] width 25 height 28
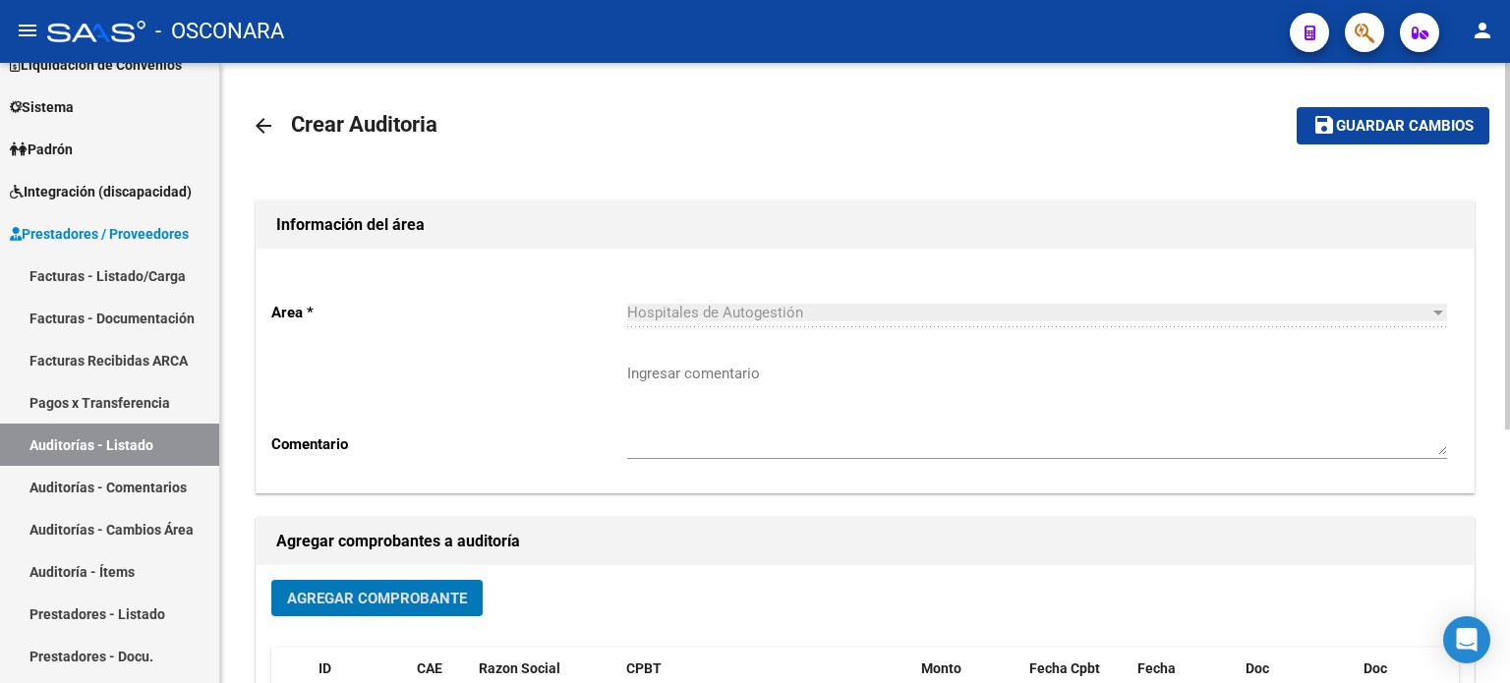
click at [1412, 124] on span "Guardar cambios" at bounding box center [1405, 127] width 138 height 18
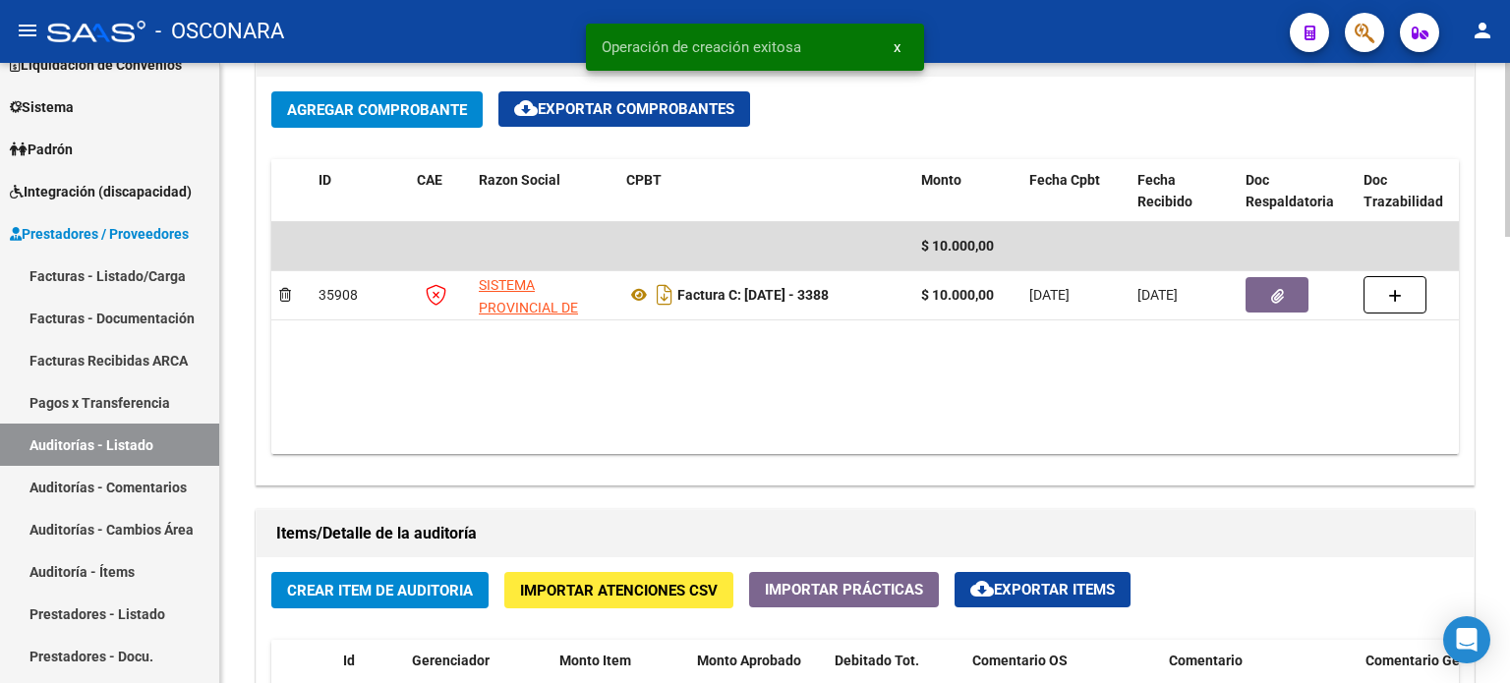
scroll to position [1180, 0]
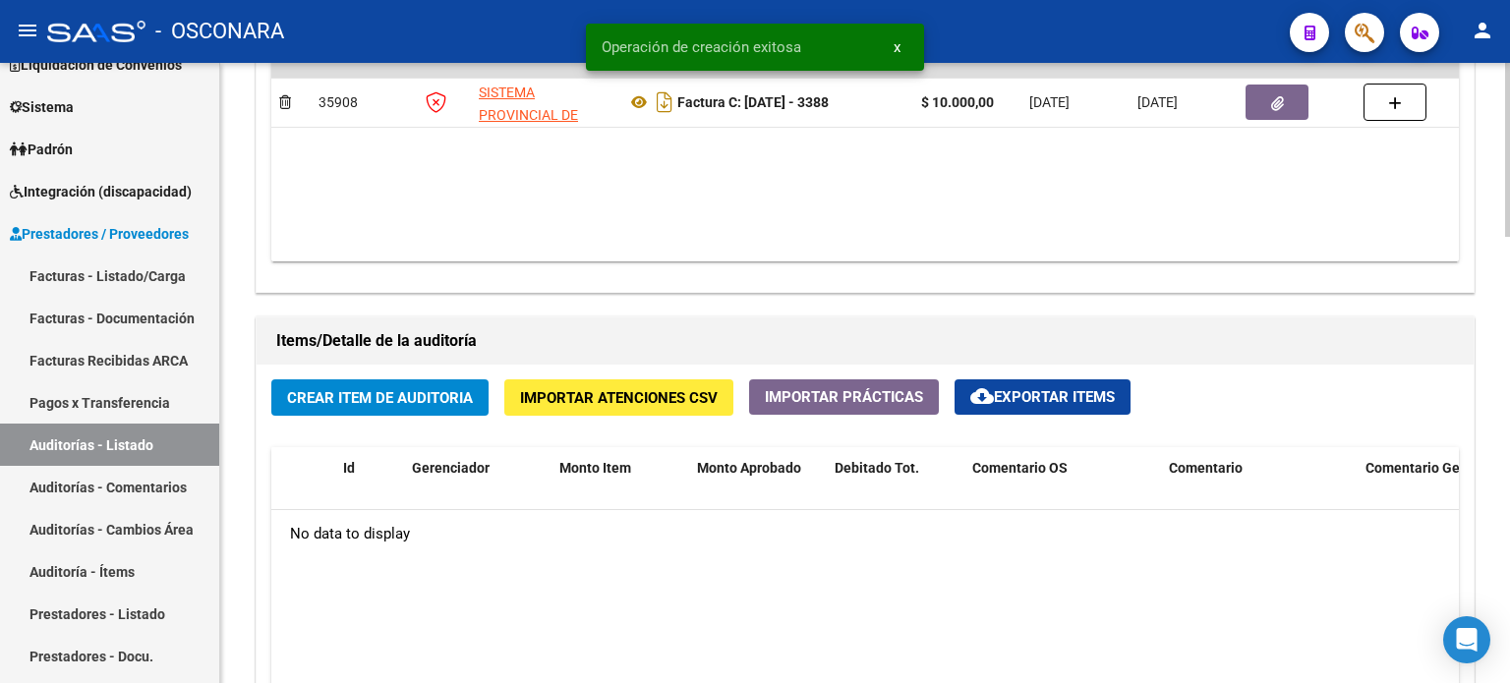
click at [321, 388] on span "Crear Item de Auditoria" at bounding box center [380, 397] width 186 height 18
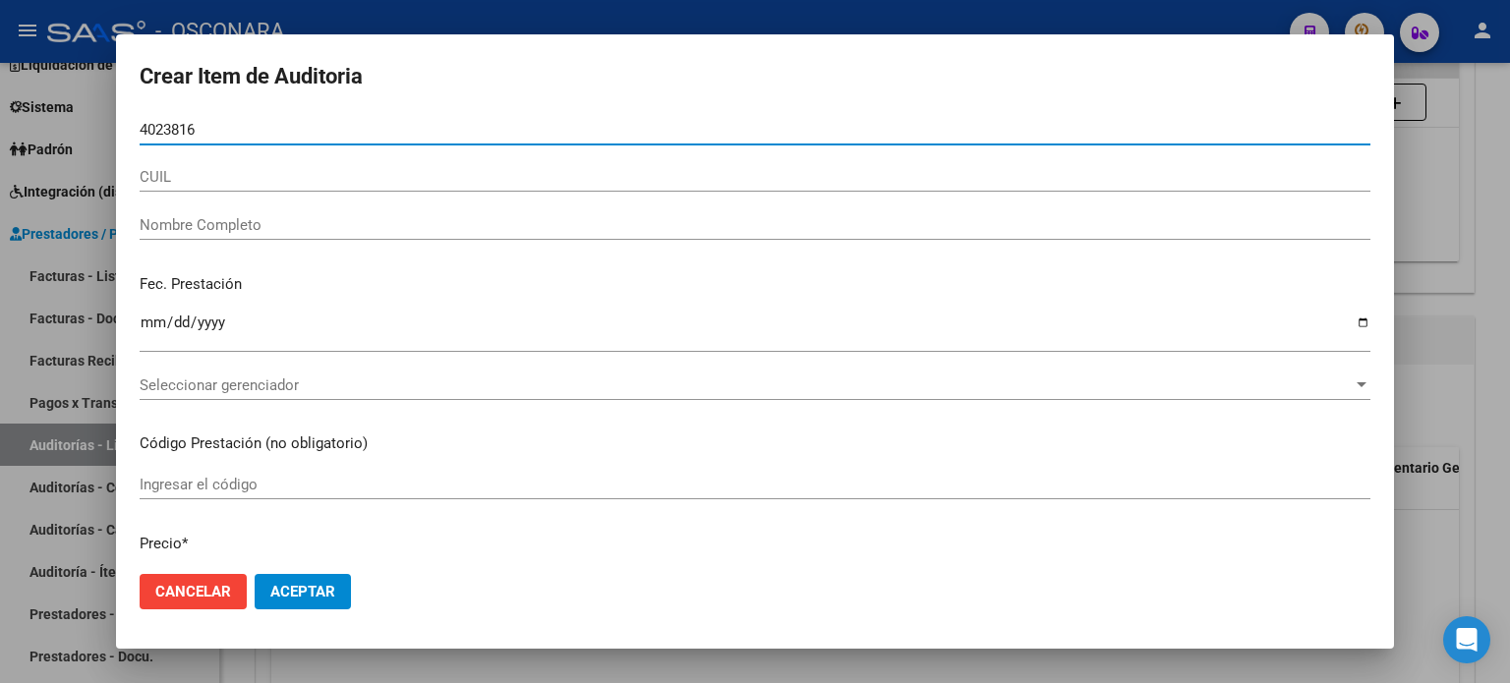
type input "40238161"
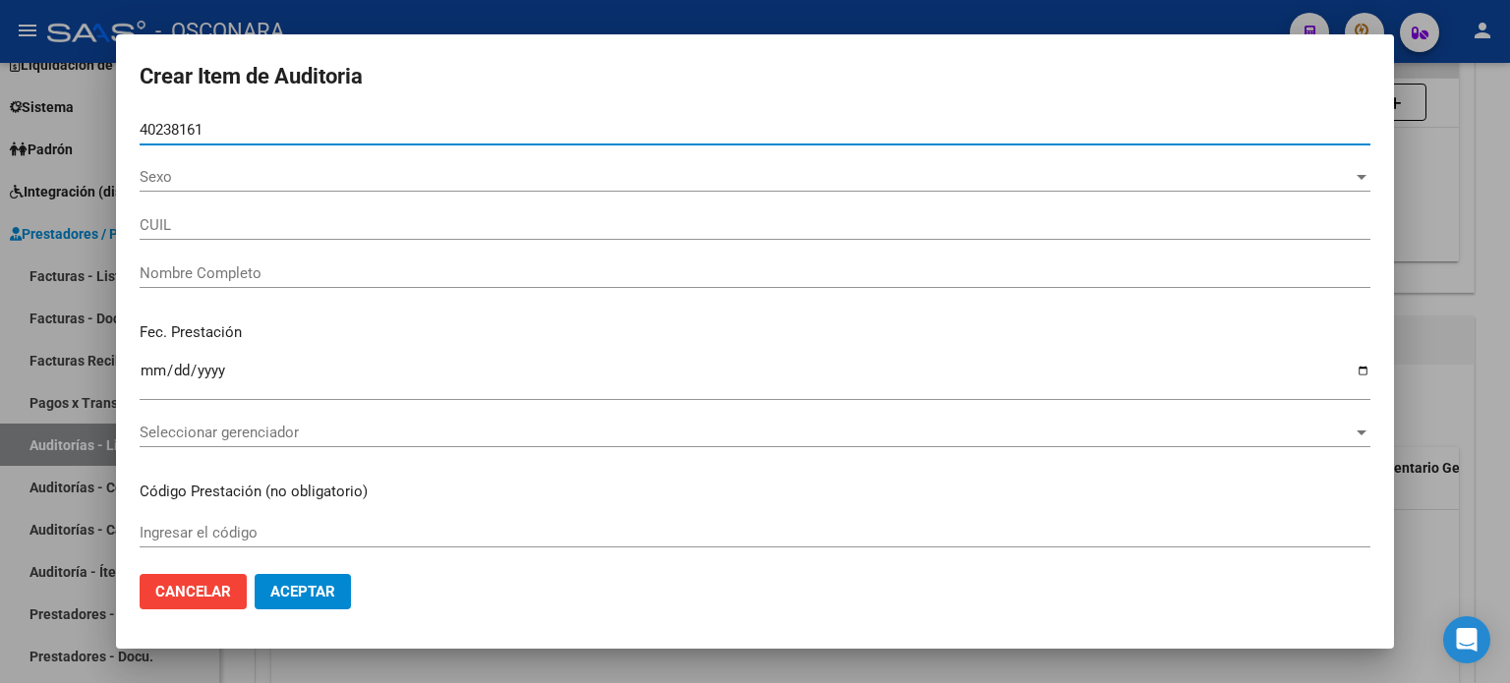
type input "20402381613"
type input "ARANDA PABLO MARTIN"
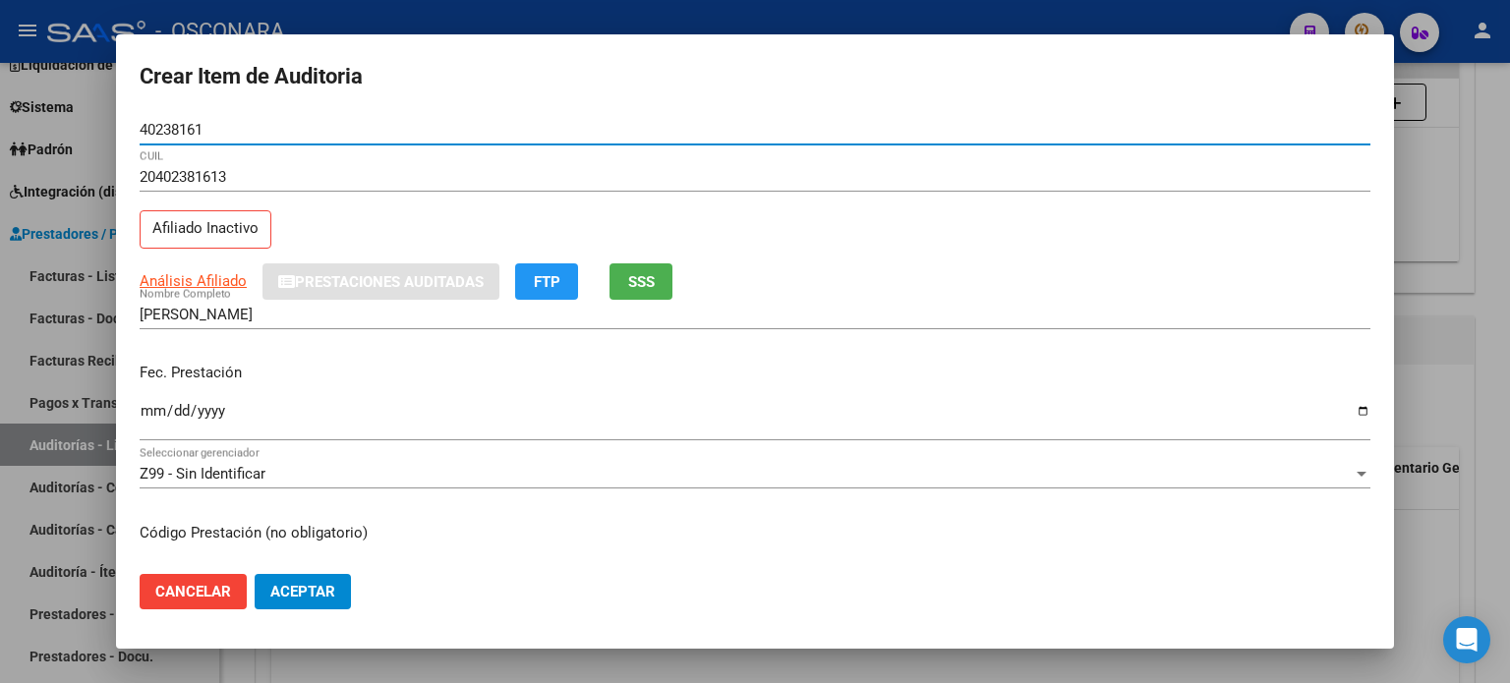
type input "40238161"
click at [654, 281] on span "SSS" at bounding box center [641, 282] width 27 height 18
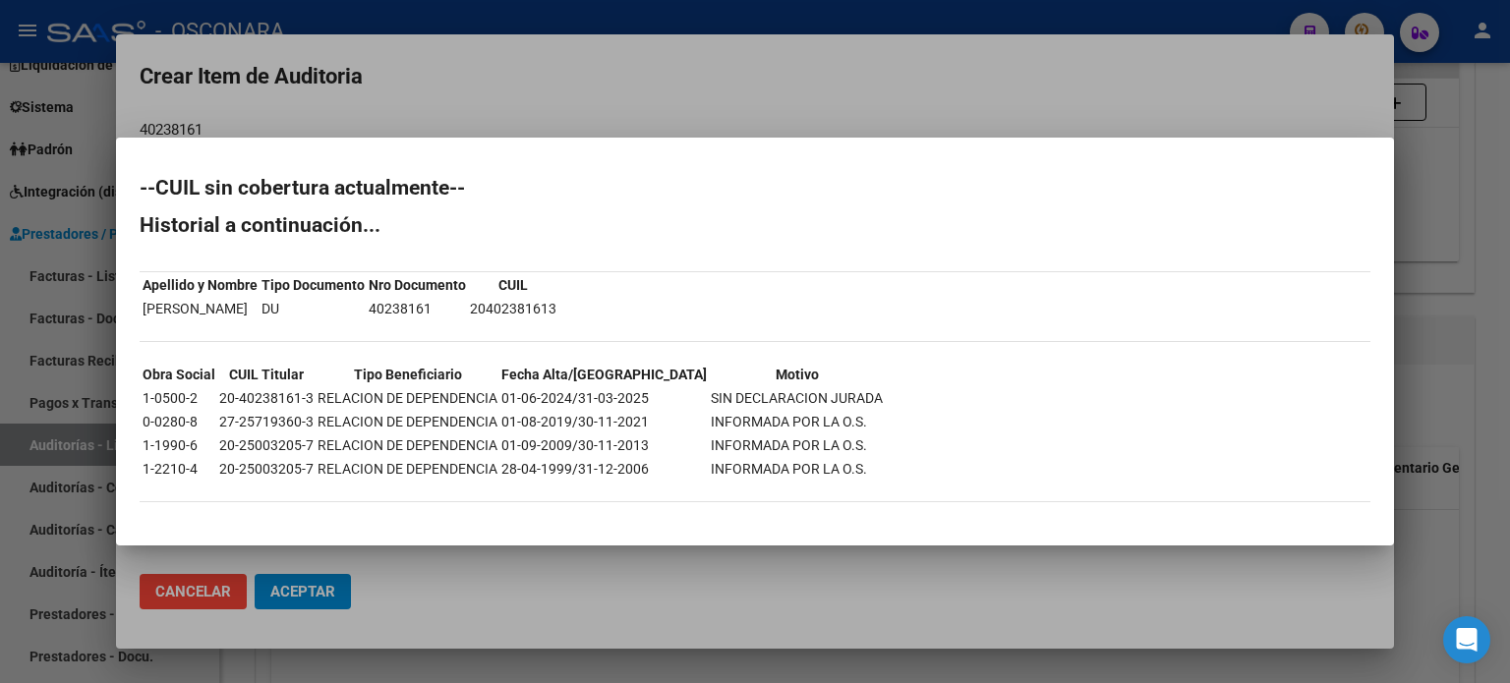
click at [1448, 183] on div at bounding box center [755, 341] width 1510 height 683
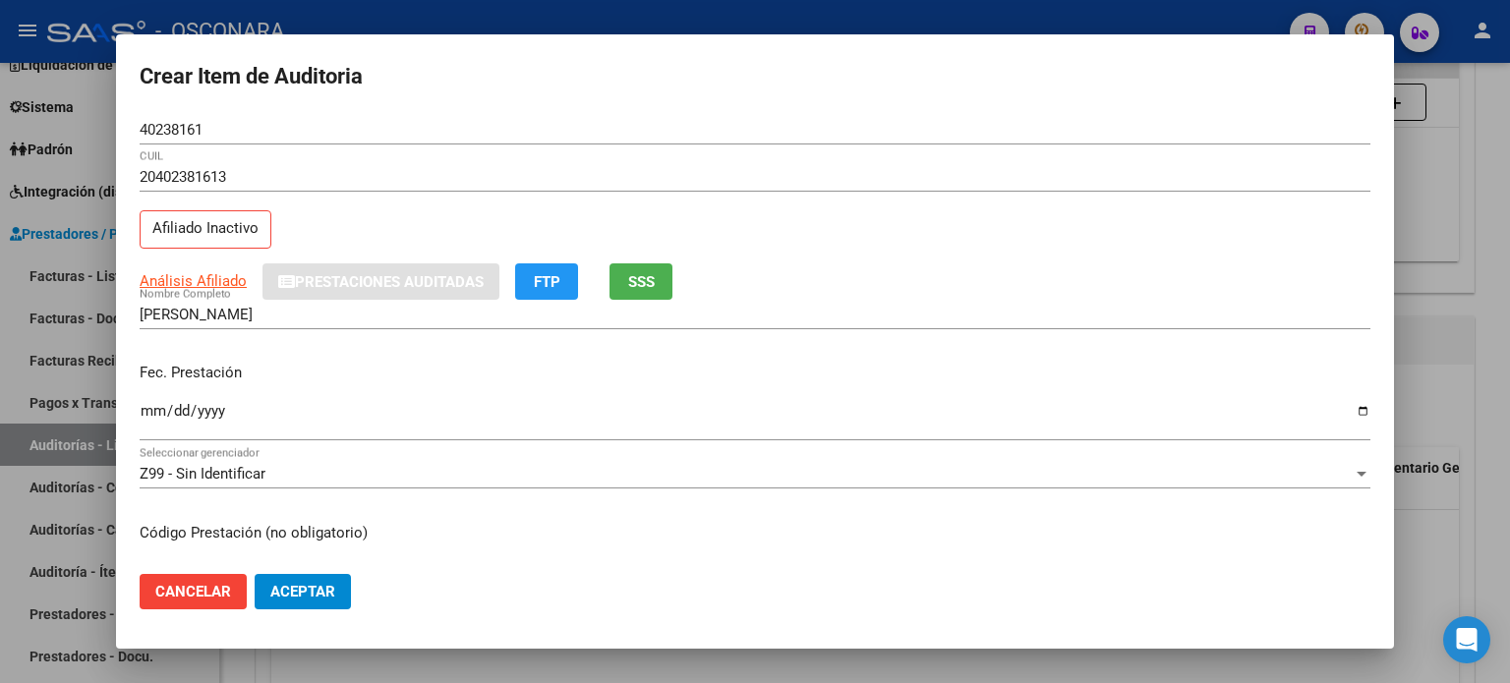
click at [148, 412] on input "Ingresar la fecha" at bounding box center [755, 418] width 1231 height 31
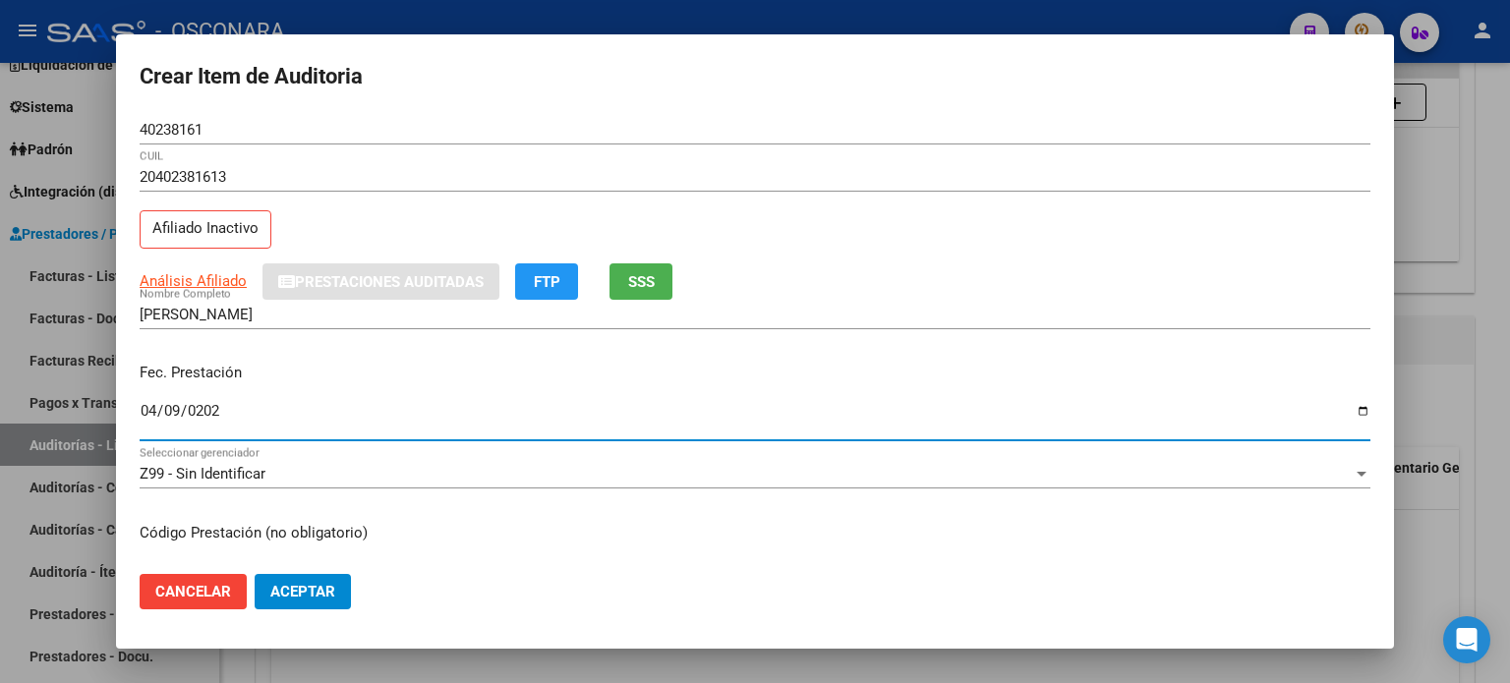
type input "2025-04-09"
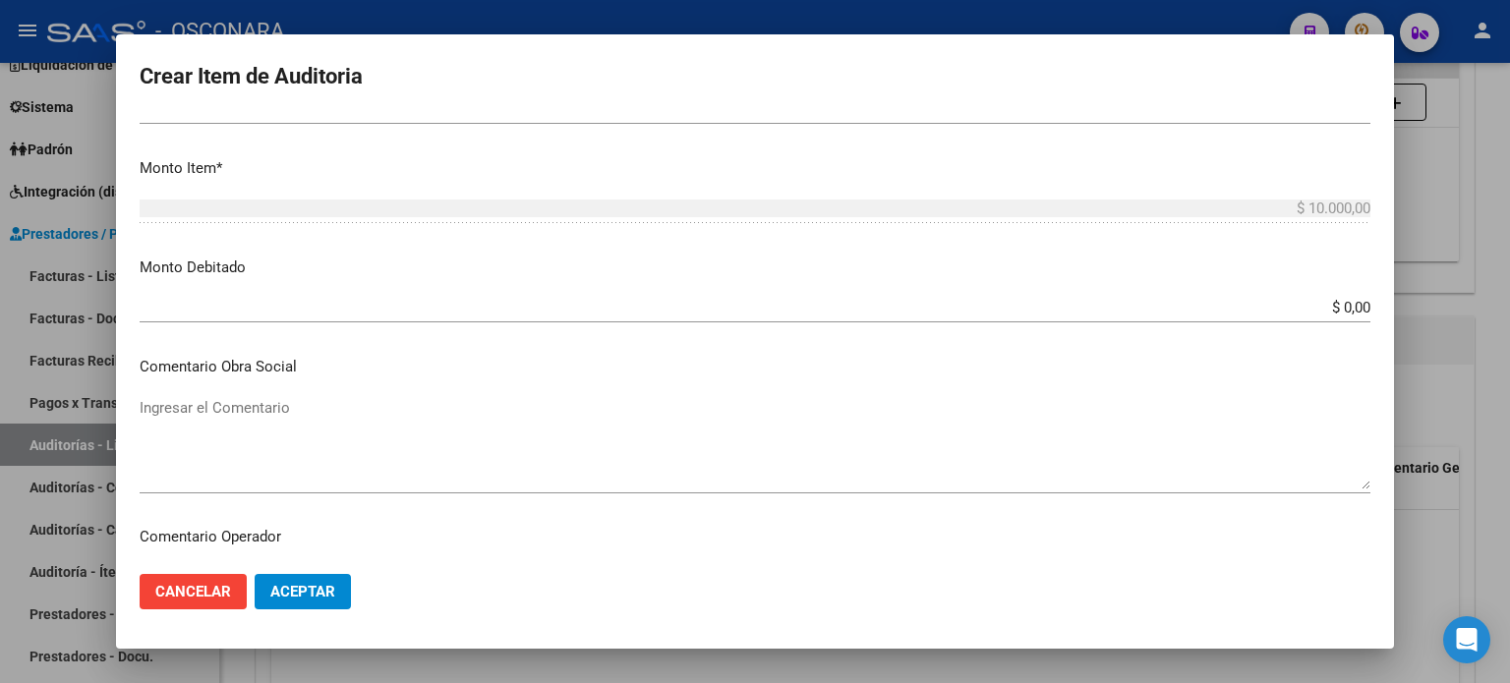
scroll to position [688, 0]
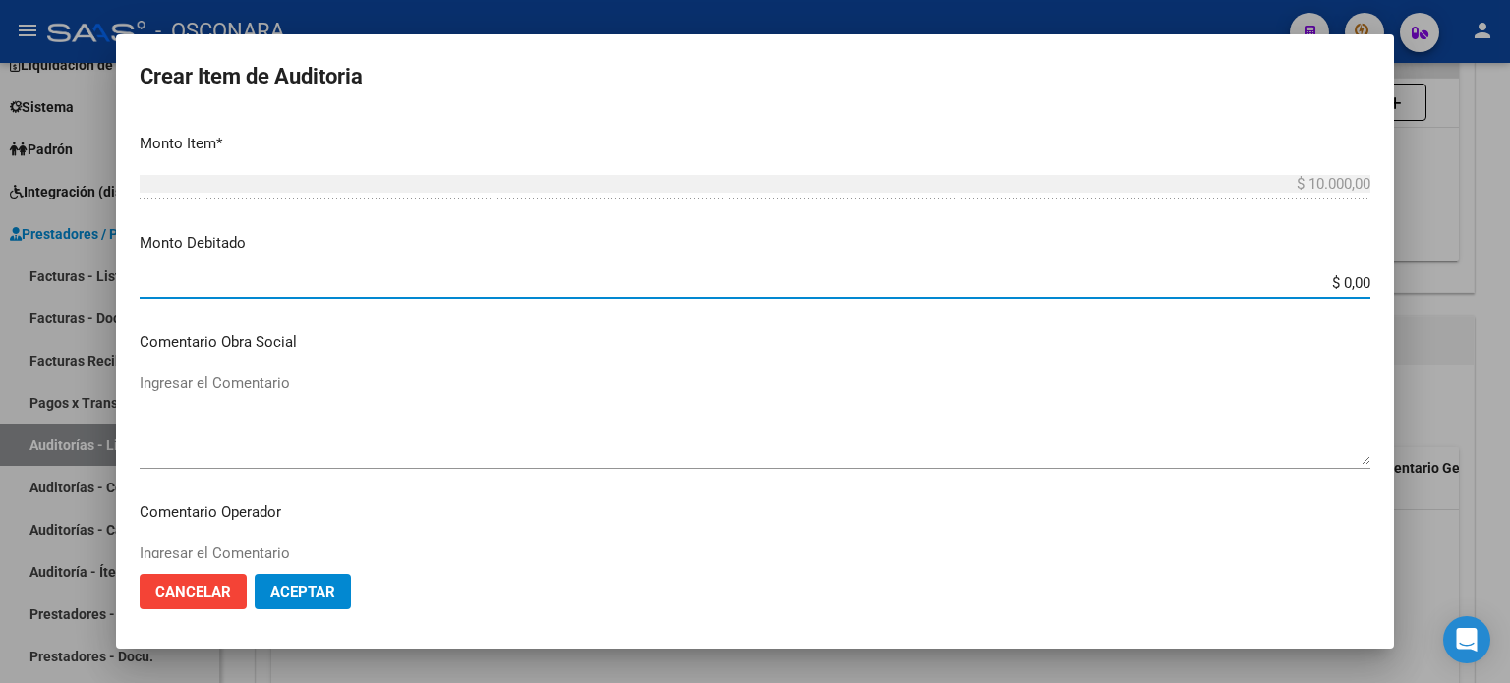
click at [1329, 281] on input "$ 0,00" at bounding box center [755, 283] width 1231 height 18
type input "$ 10.000,00"
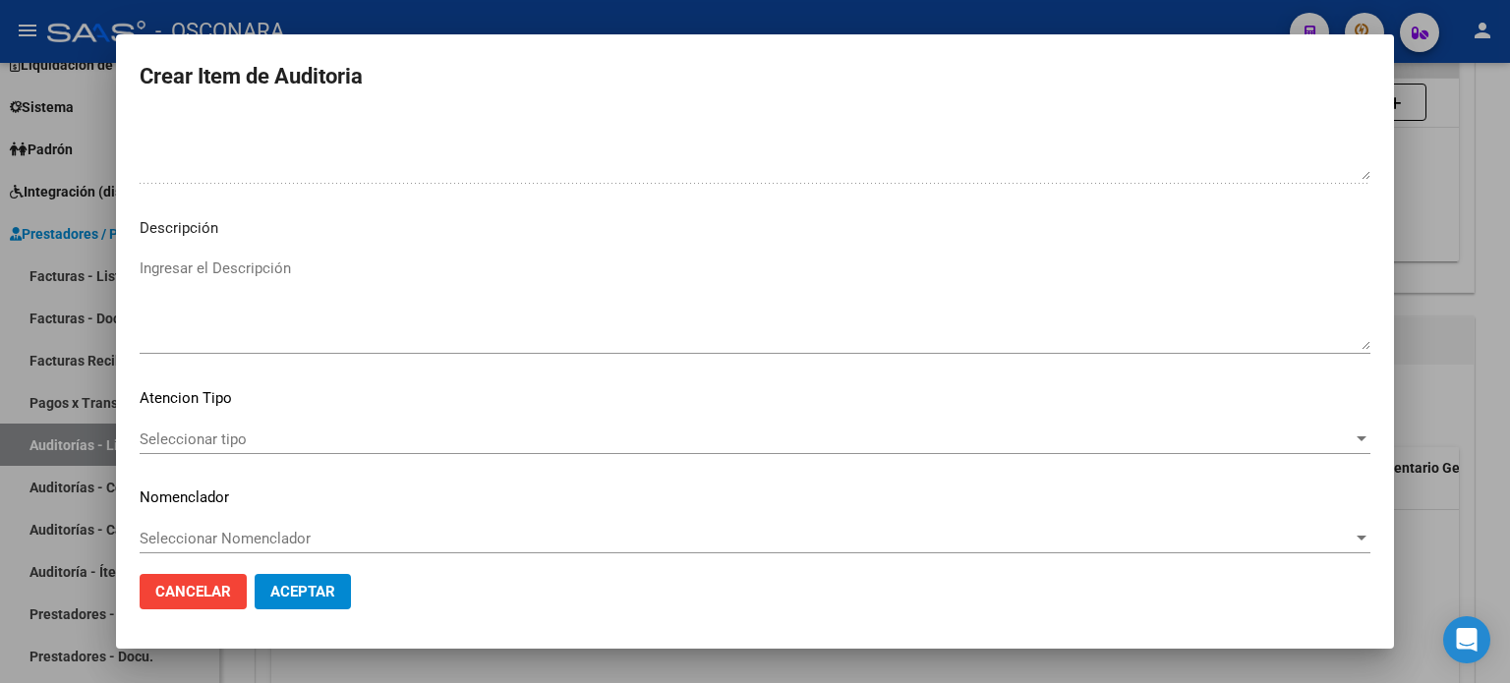
scroll to position [1326, 0]
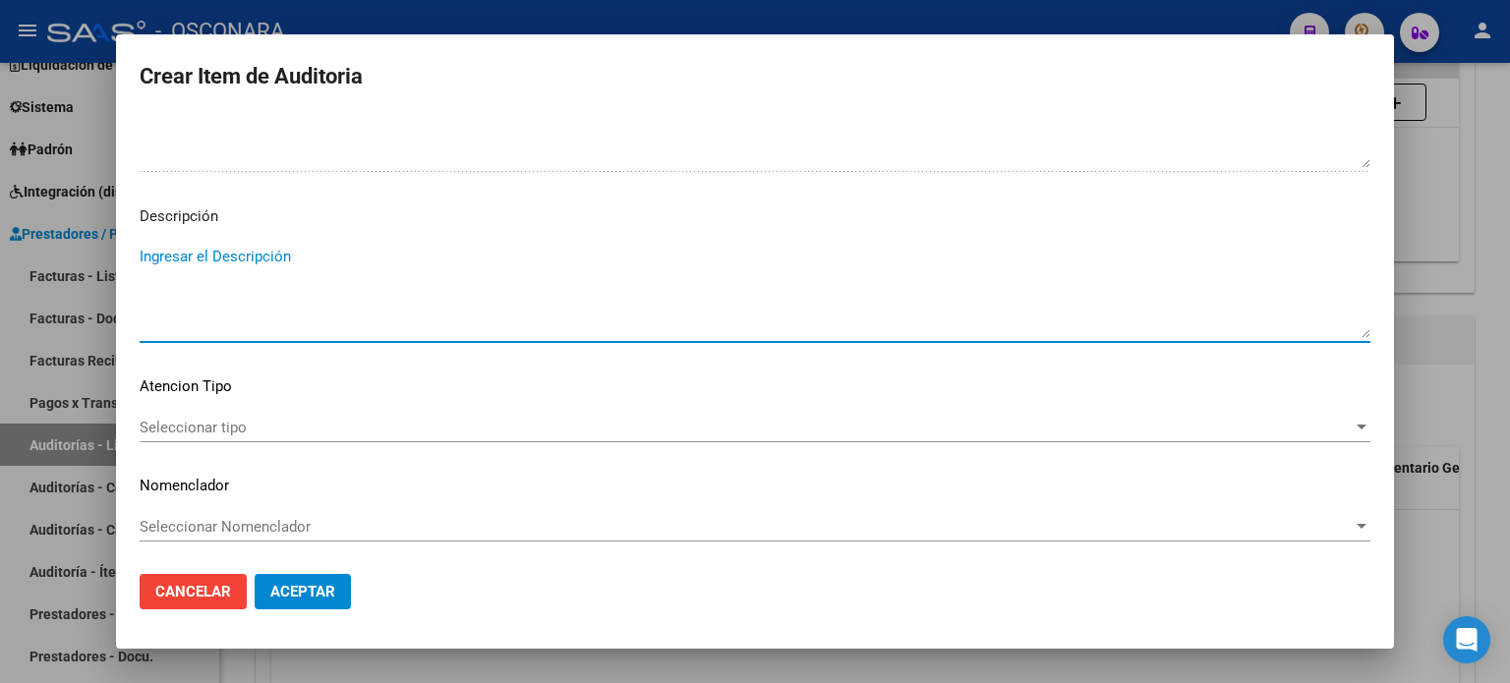
click at [167, 255] on textarea "Ingresar el Descripción" at bounding box center [755, 292] width 1231 height 92
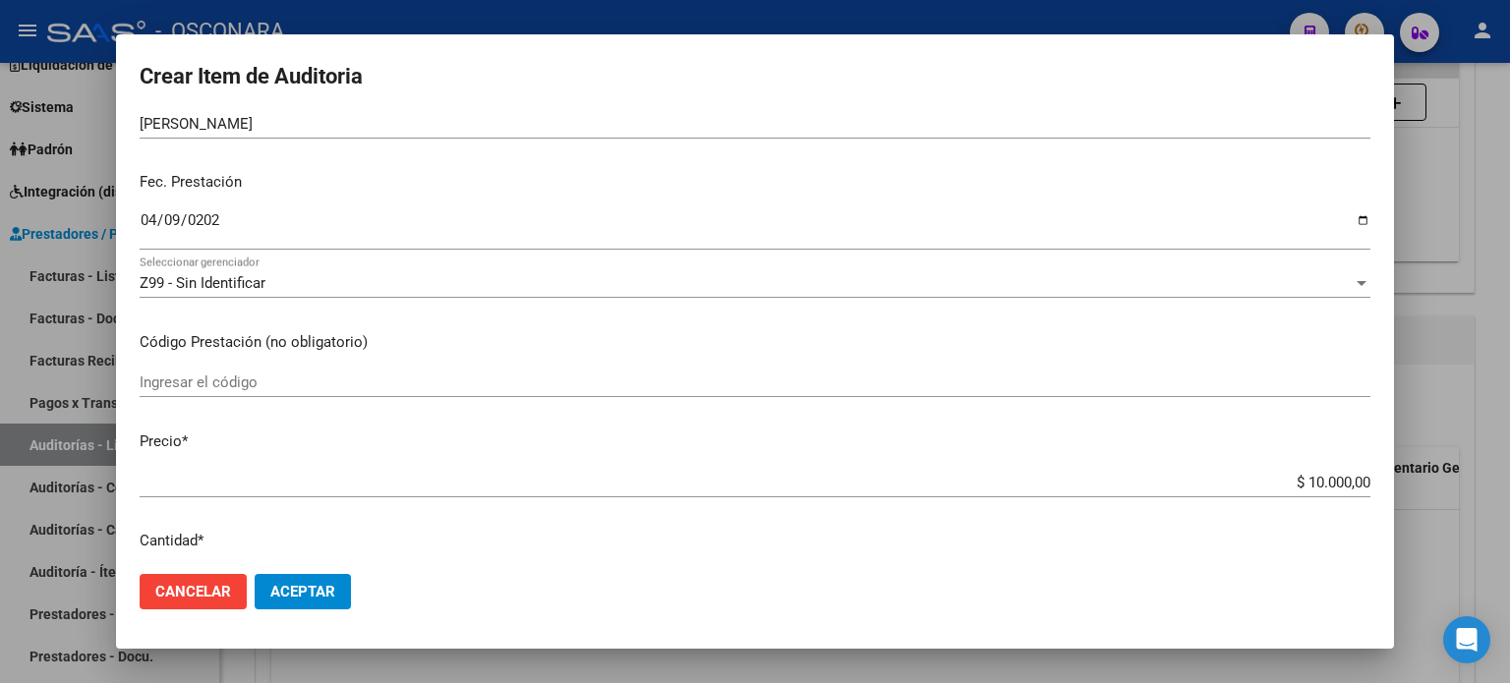
scroll to position [0, 0]
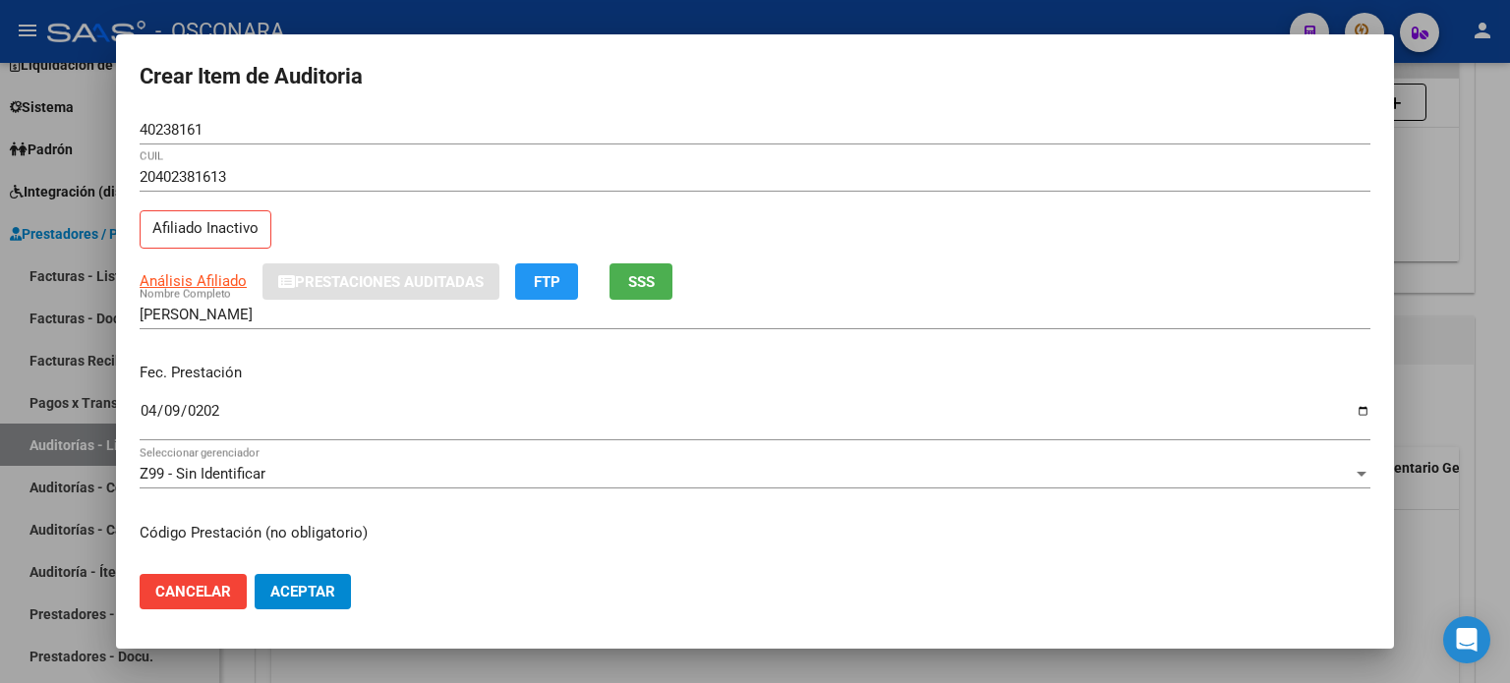
type textarea "Afiliado dado de baja para la fecha de practica."
click at [640, 289] on span "SSS" at bounding box center [641, 282] width 27 height 18
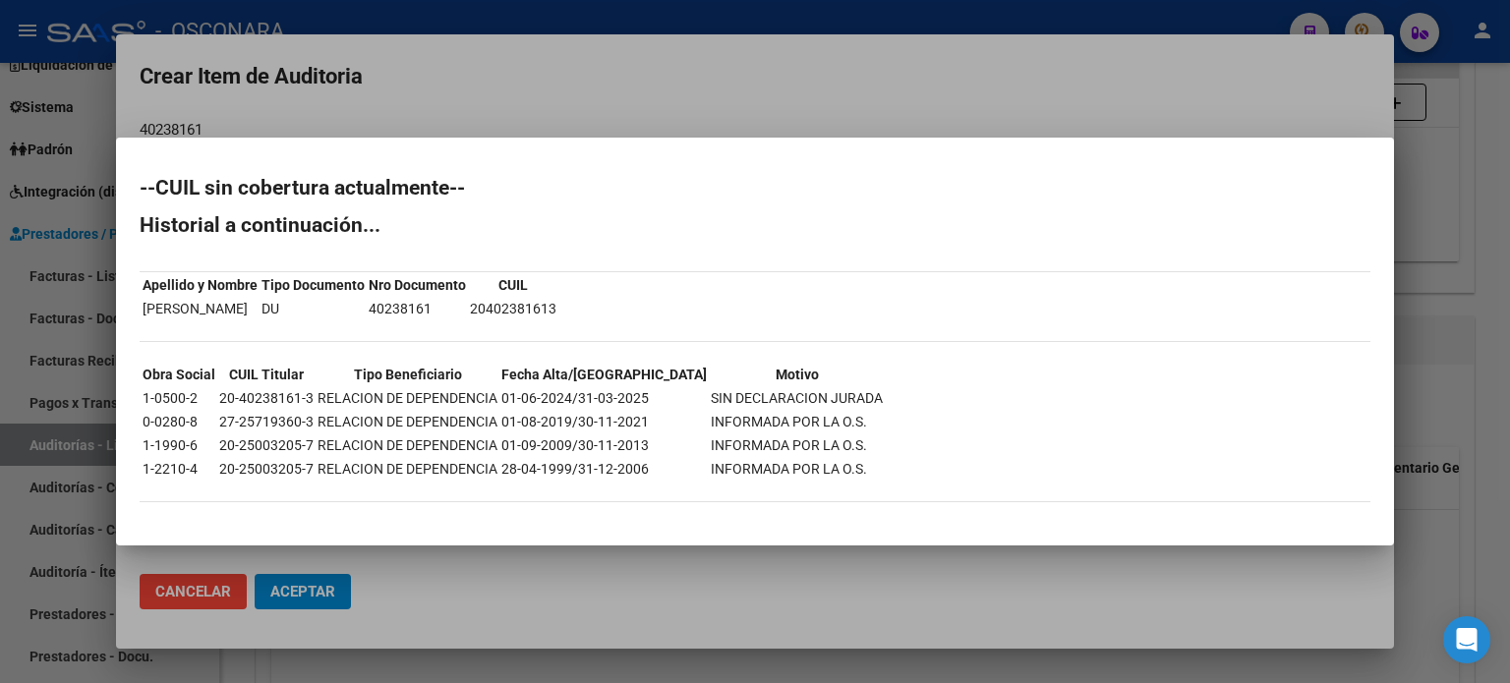
click at [1499, 220] on div at bounding box center [755, 341] width 1510 height 683
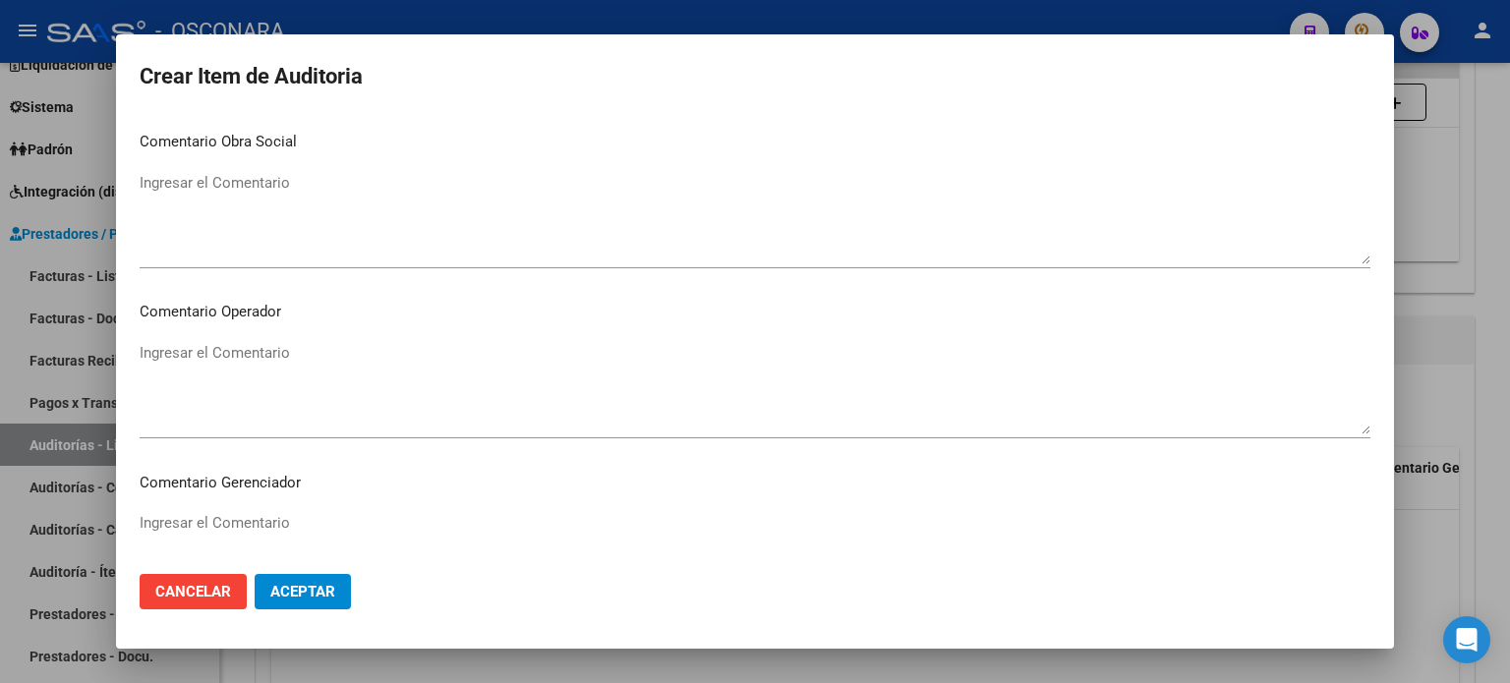
scroll to position [1326, 0]
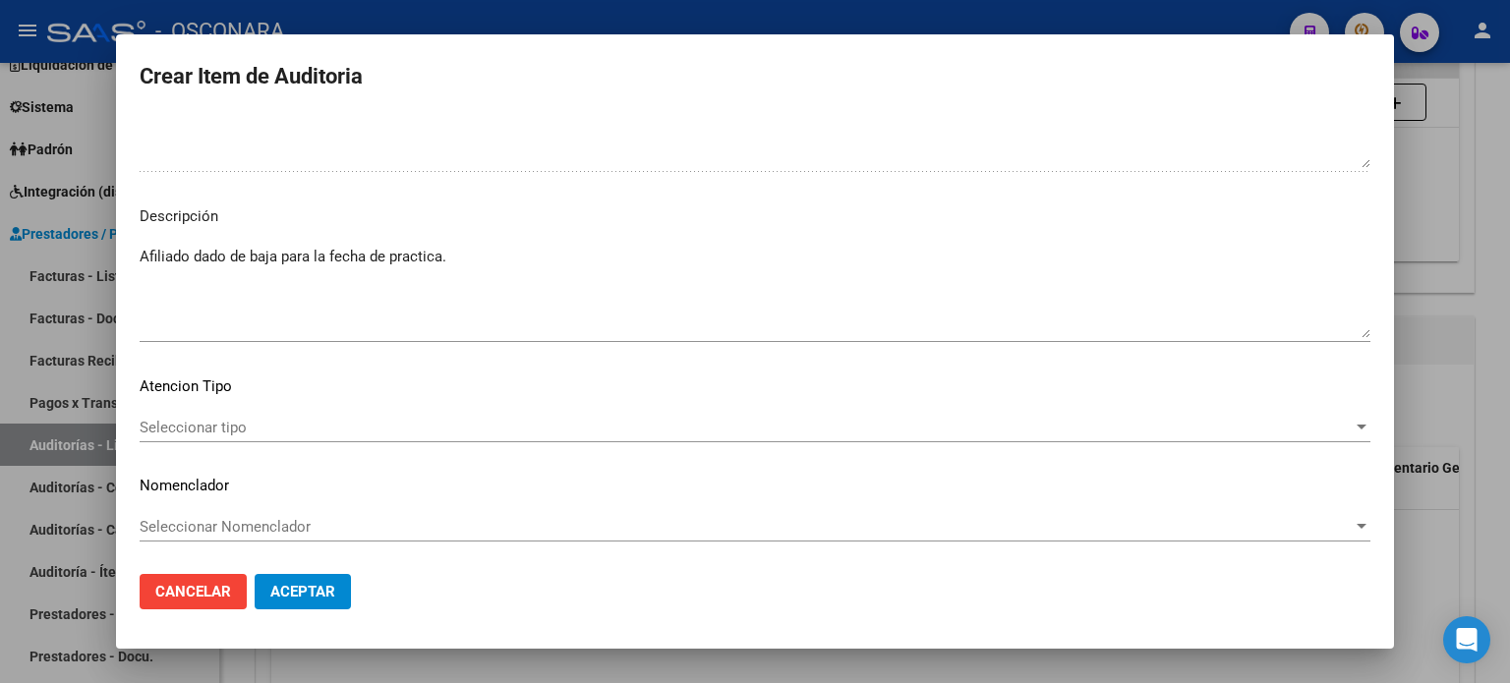
click at [222, 424] on span "Seleccionar tipo" at bounding box center [746, 428] width 1213 height 18
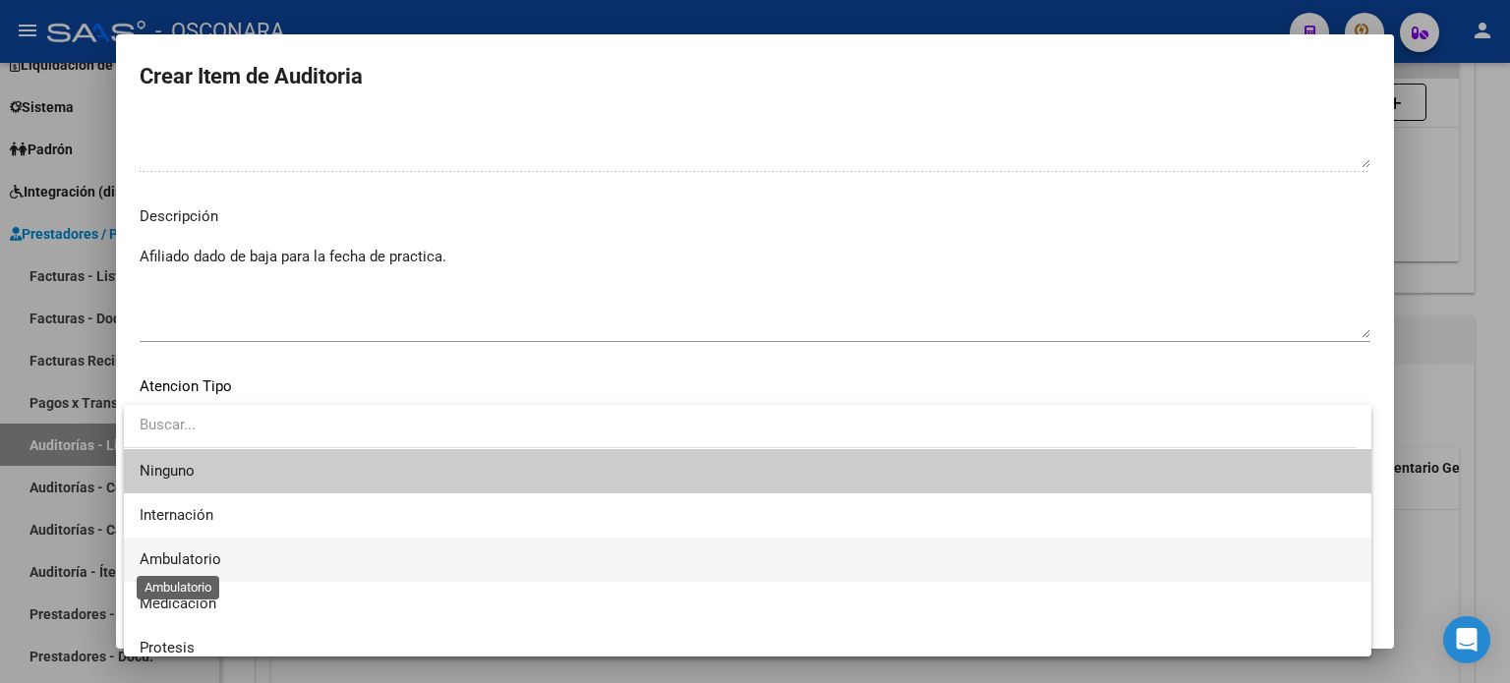
click at [174, 566] on span "Ambulatorio" at bounding box center [181, 560] width 82 height 18
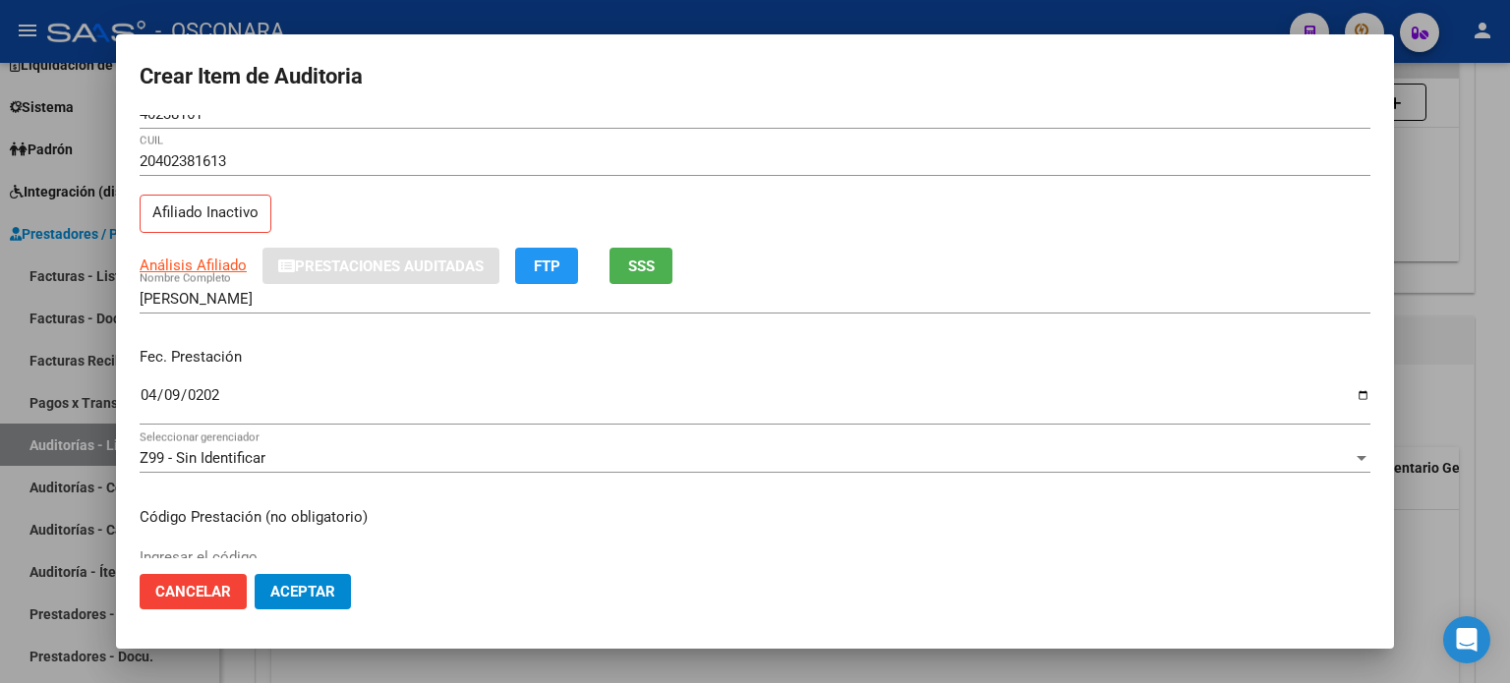
scroll to position [0, 0]
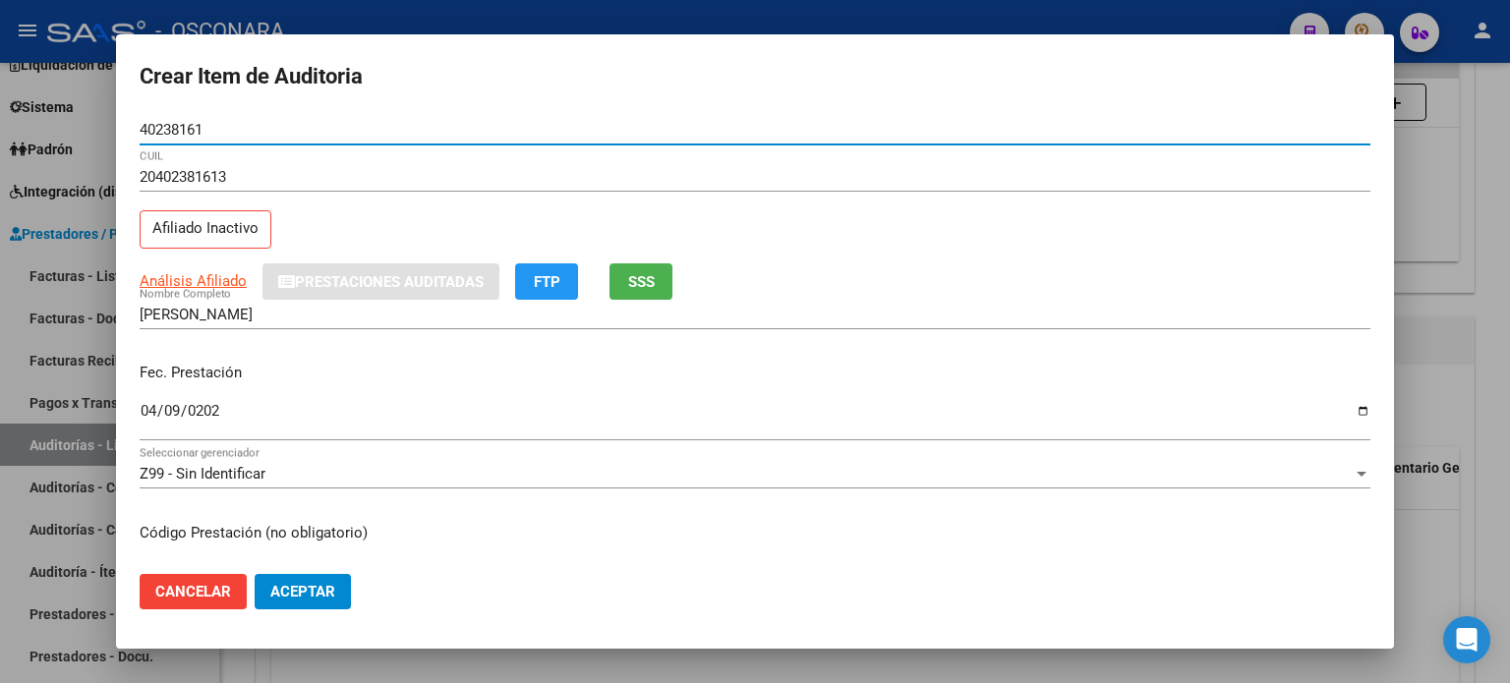
drag, startPoint x: 230, startPoint y: 128, endPoint x: 130, endPoint y: 127, distance: 100.3
click at [130, 127] on mat-dialog-content "40238161 Nro Documento 20402381613 CUIL Afiliado Inactivo Análisis Afiliado Pre…" at bounding box center [755, 337] width 1278 height 444
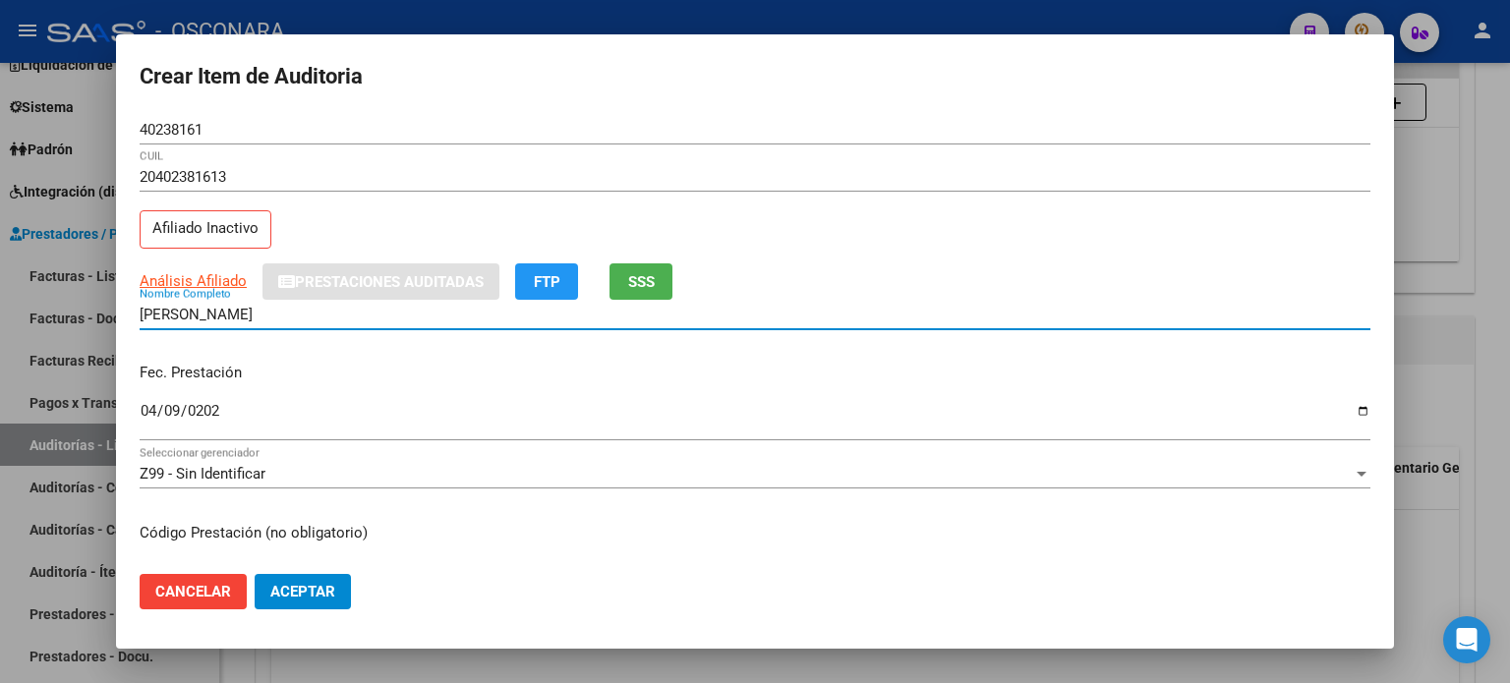
drag, startPoint x: 309, startPoint y: 306, endPoint x: 99, endPoint y: 310, distance: 209.5
click at [99, 310] on div "Crear Item de Auditoria 40238161 Nro Documento 20402381613 CUIL Afiliado Inacti…" at bounding box center [755, 341] width 1510 height 683
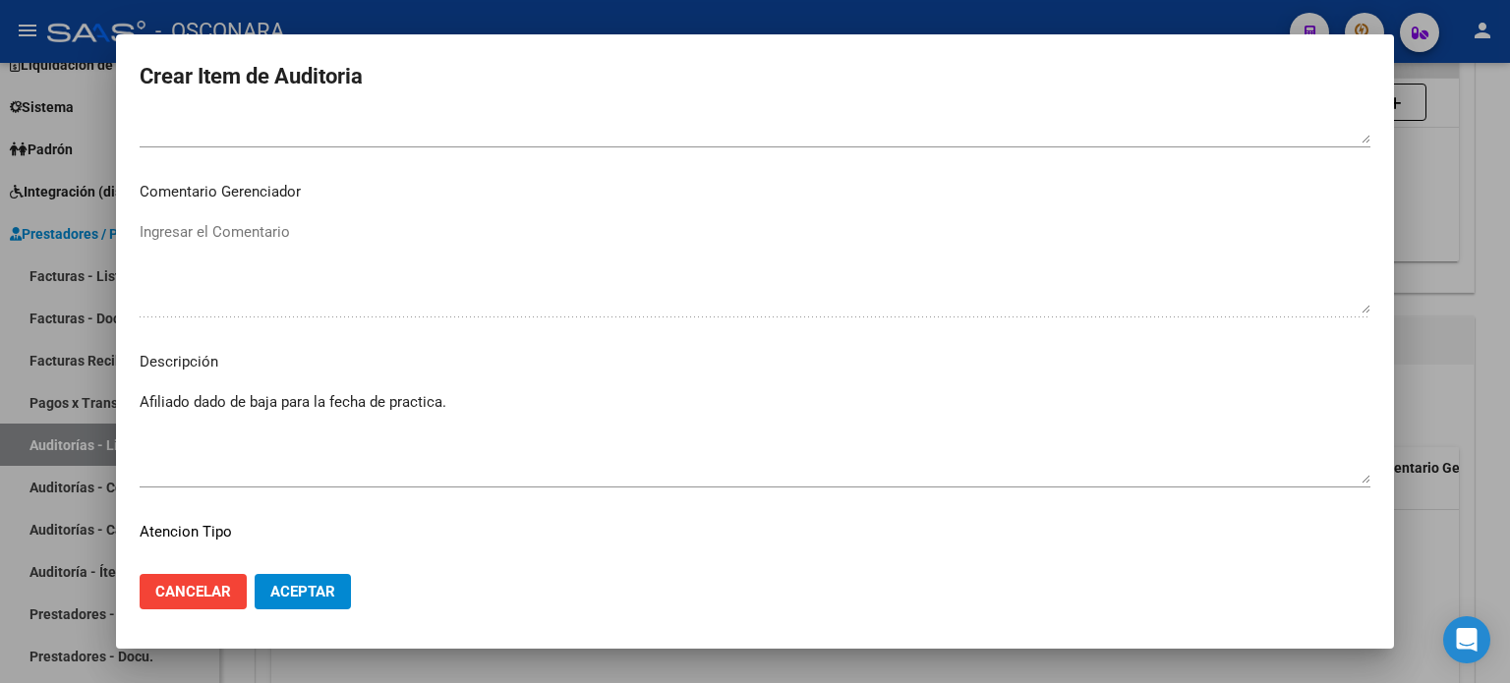
scroll to position [1326, 0]
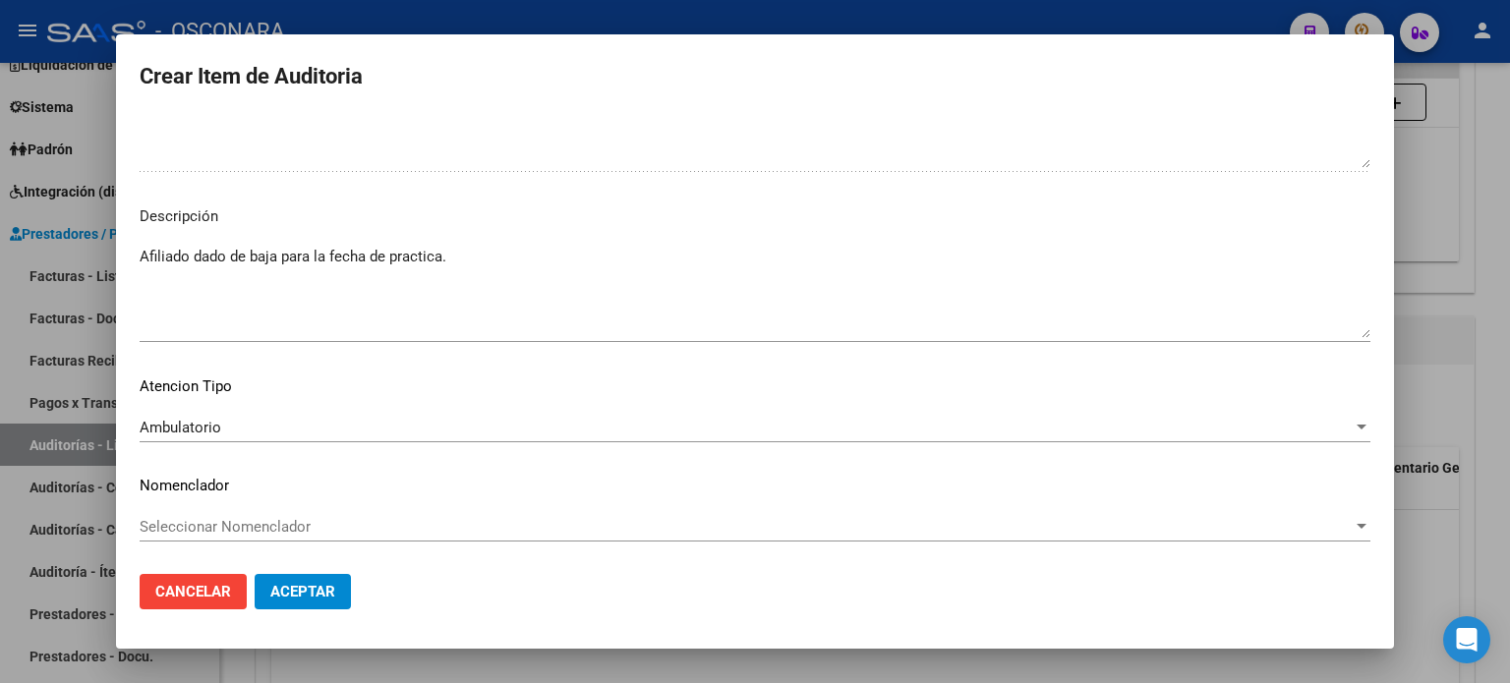
click at [328, 595] on span "Aceptar" at bounding box center [302, 592] width 65 height 18
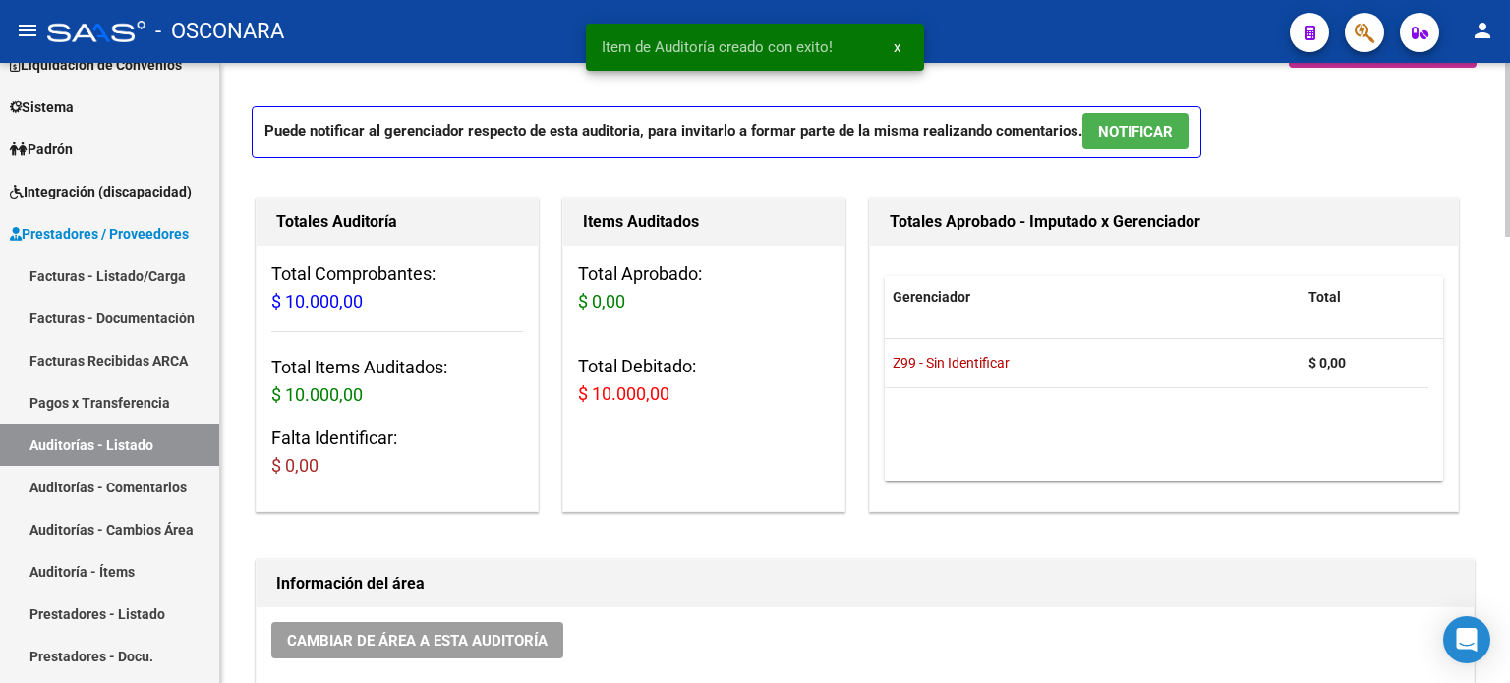
scroll to position [0, 0]
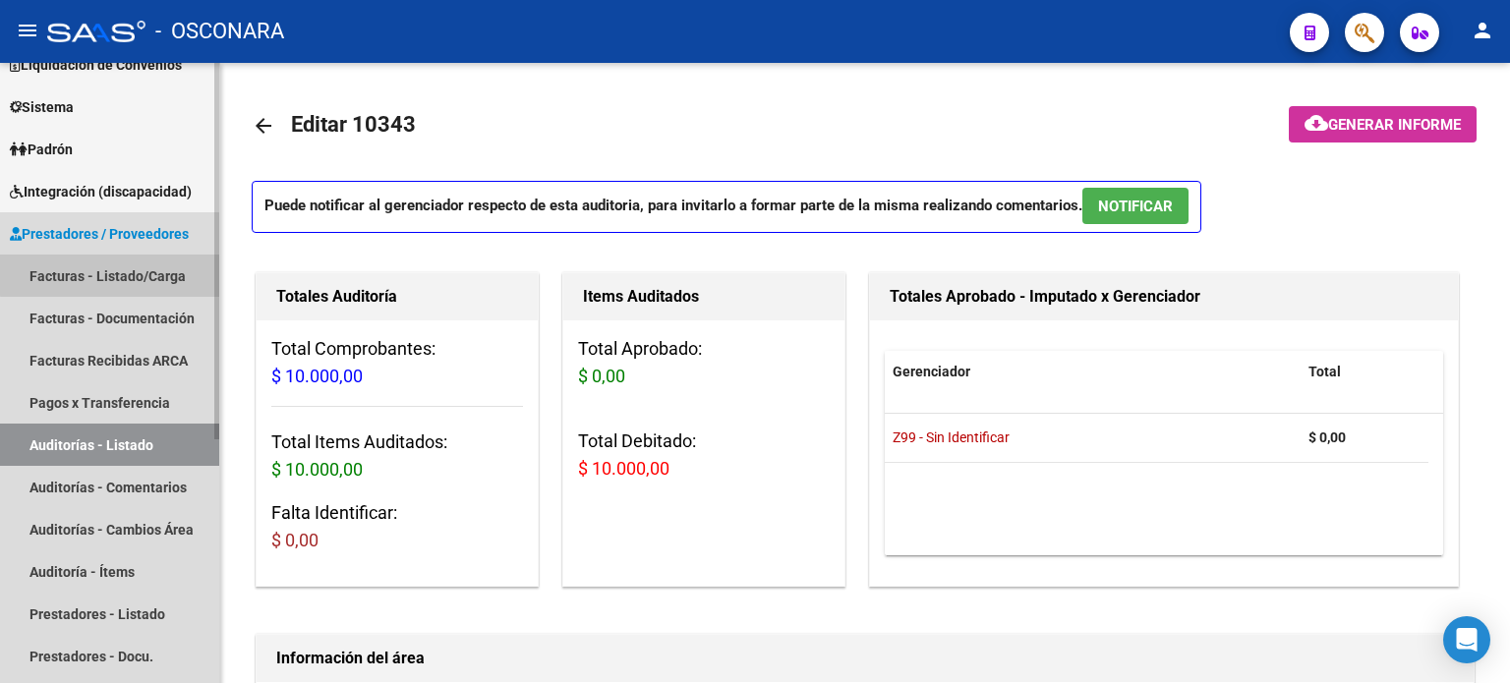
click at [146, 272] on link "Facturas - Listado/Carga" at bounding box center [109, 276] width 219 height 42
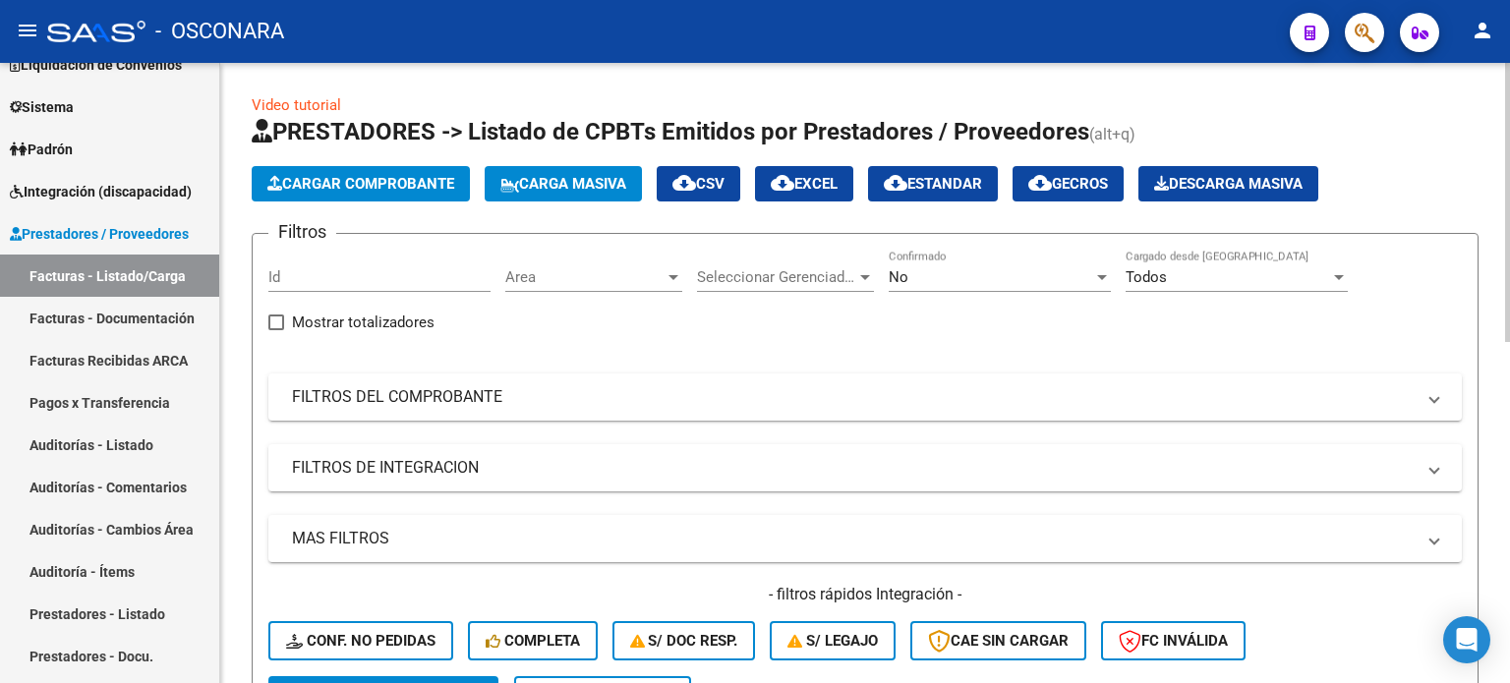
click at [375, 189] on span "Cargar Comprobante" at bounding box center [360, 184] width 187 height 18
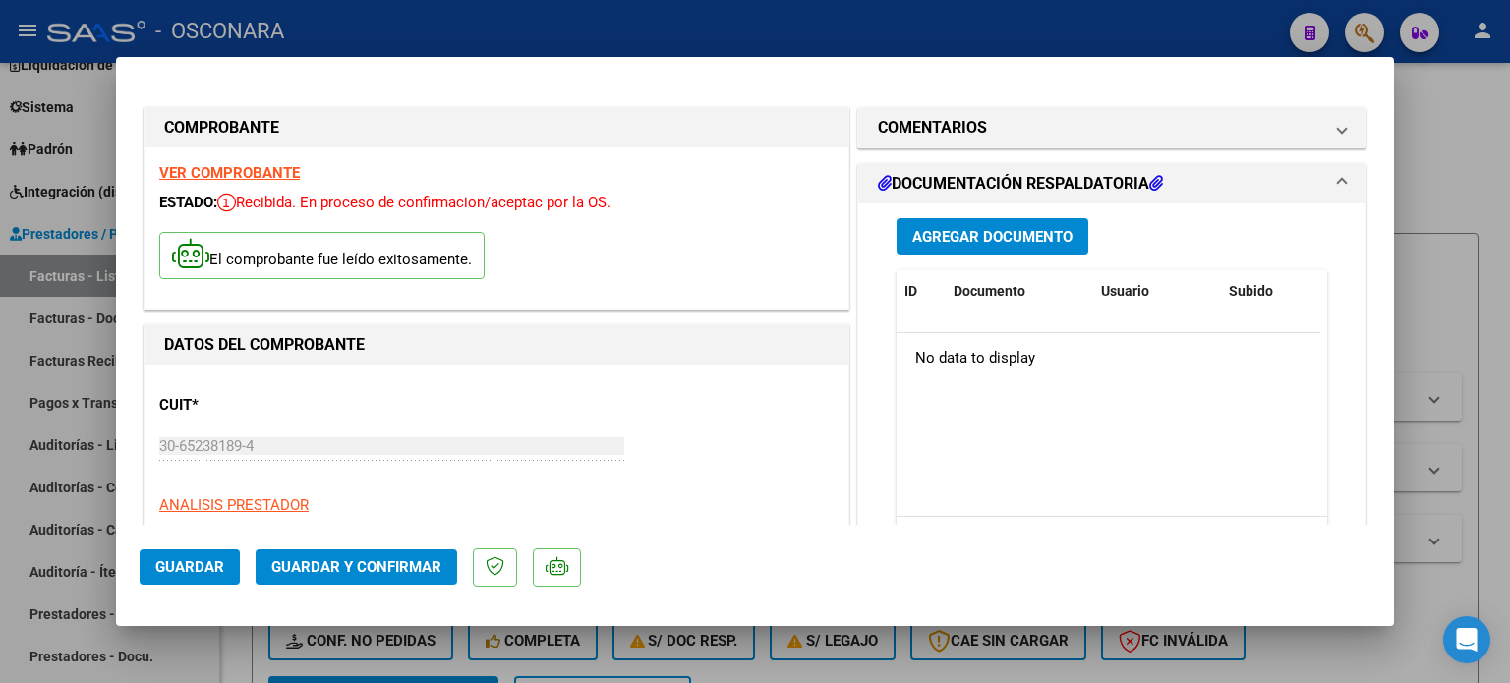
click at [973, 240] on span "Agregar Documento" at bounding box center [993, 237] width 160 height 18
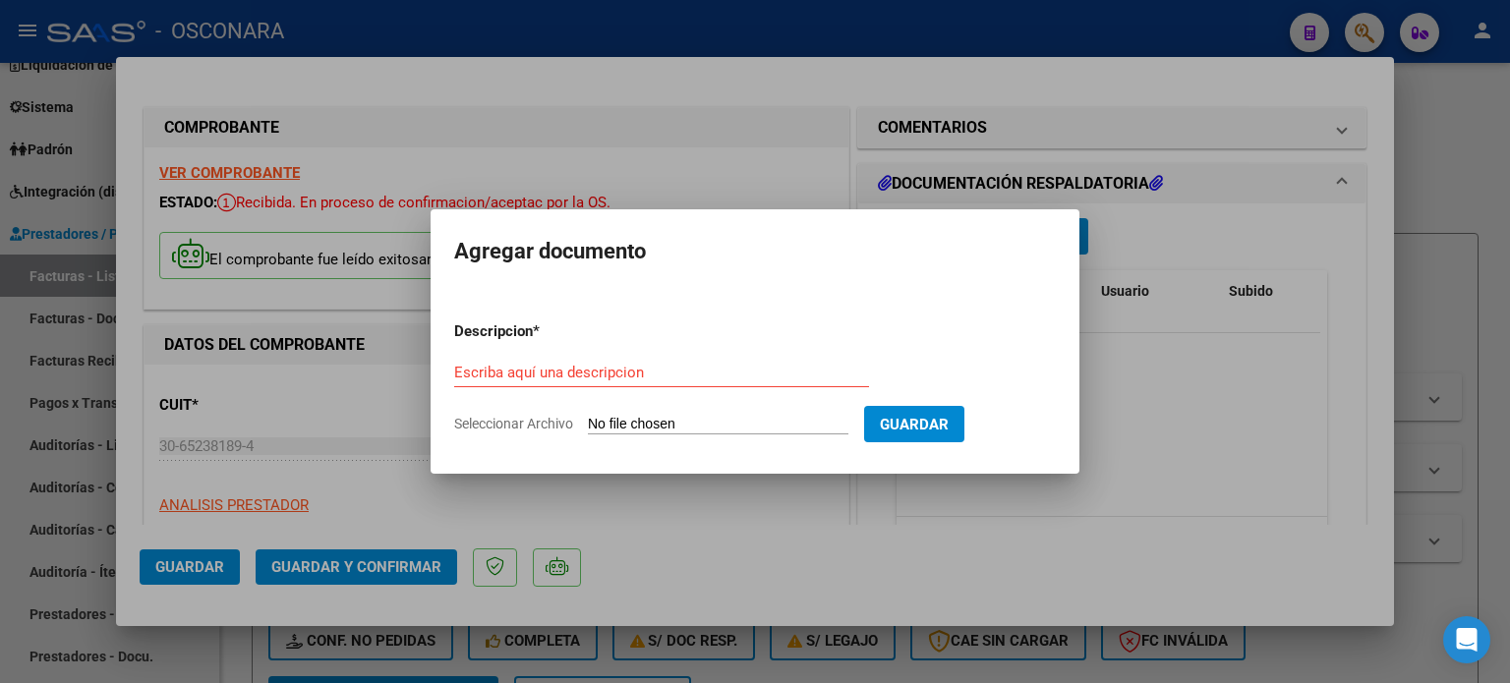
type input "C:\fakepath\osconora.je.pdf"
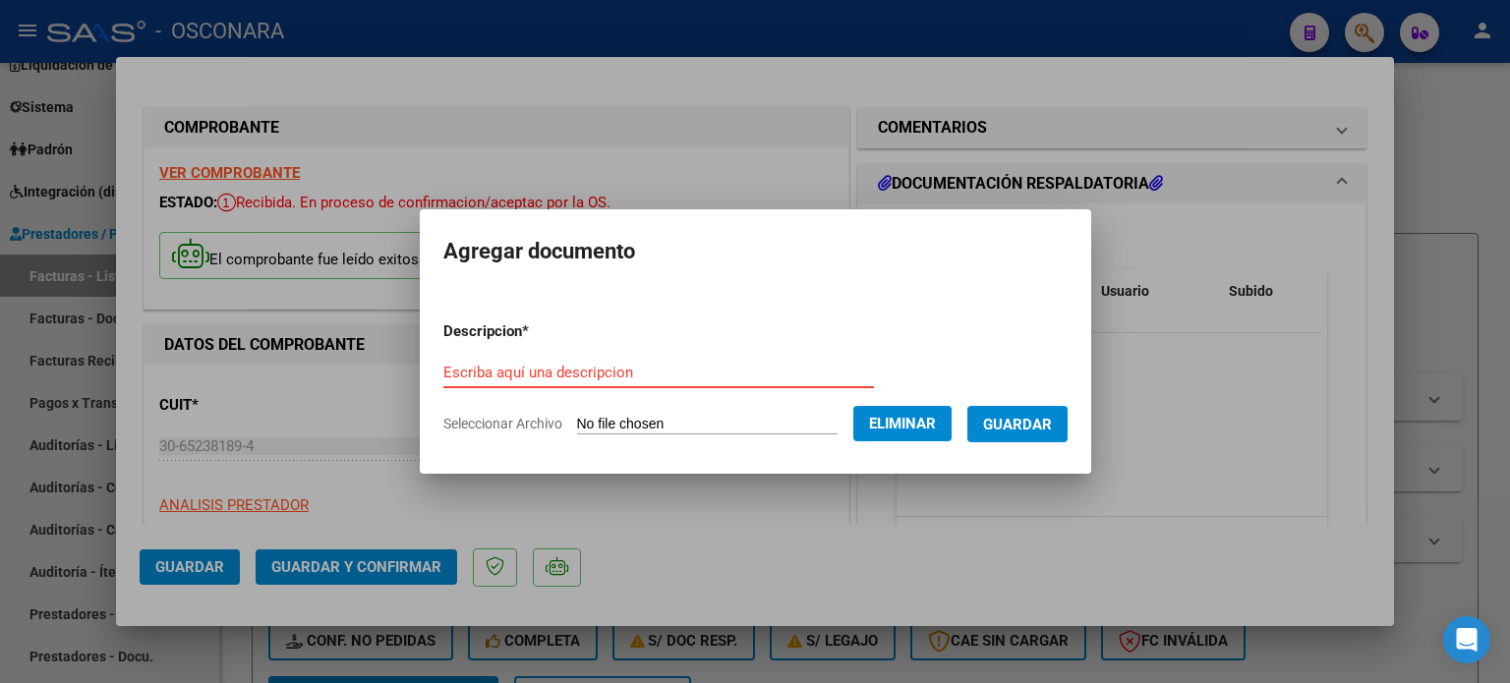
click at [718, 365] on input "Escriba aquí una descripcion" at bounding box center [659, 373] width 431 height 18
type input "Detalle"
click at [1034, 429] on span "Guardar" at bounding box center [1017, 425] width 69 height 18
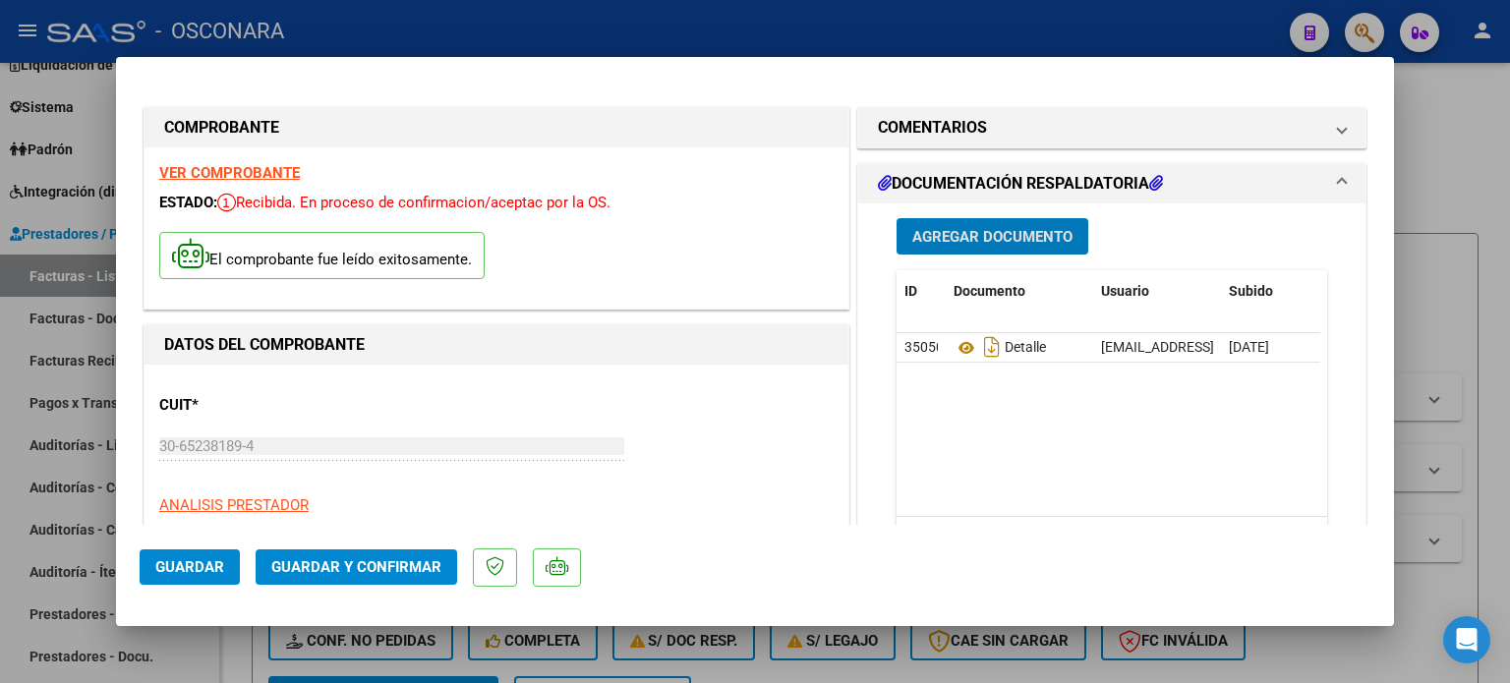
click at [1003, 232] on span "Agregar Documento" at bounding box center [993, 237] width 160 height 18
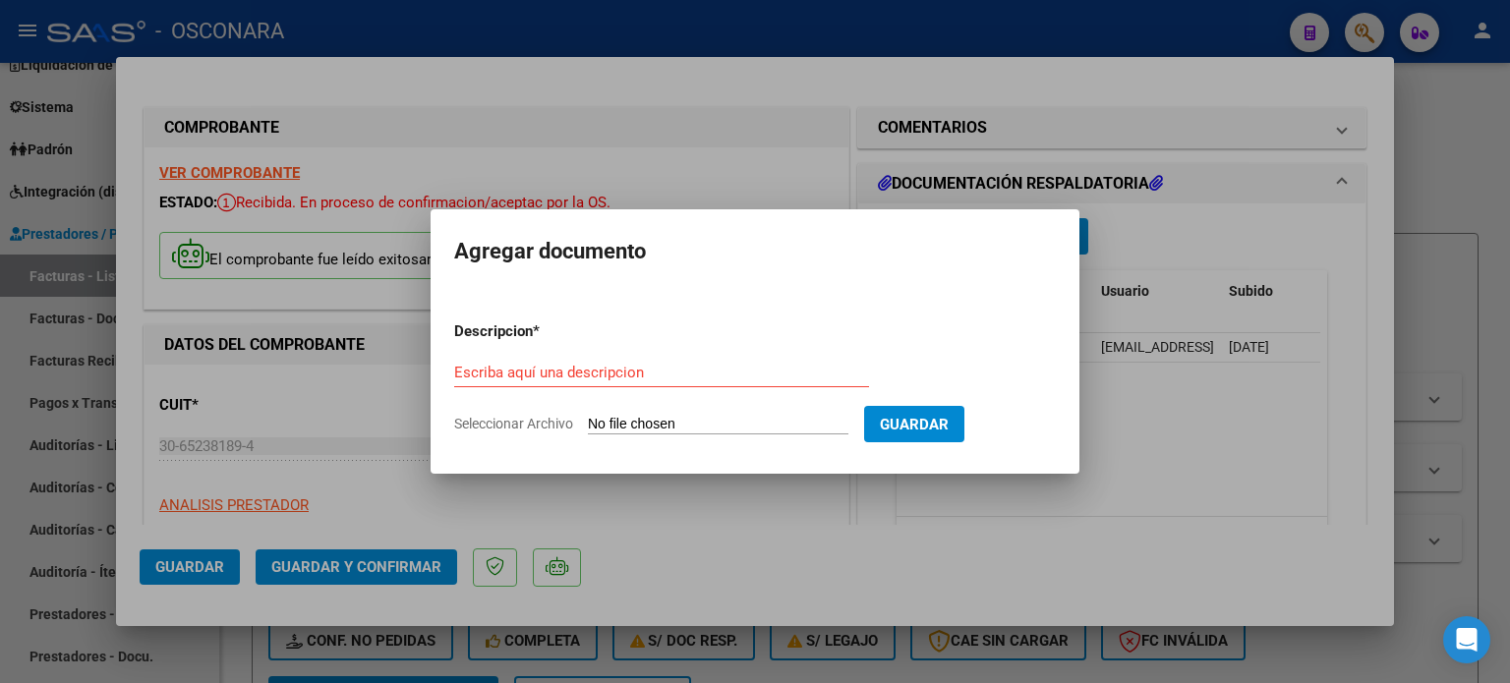
type input "C:\fakepath\prefactura.OSCONARA.pdf"
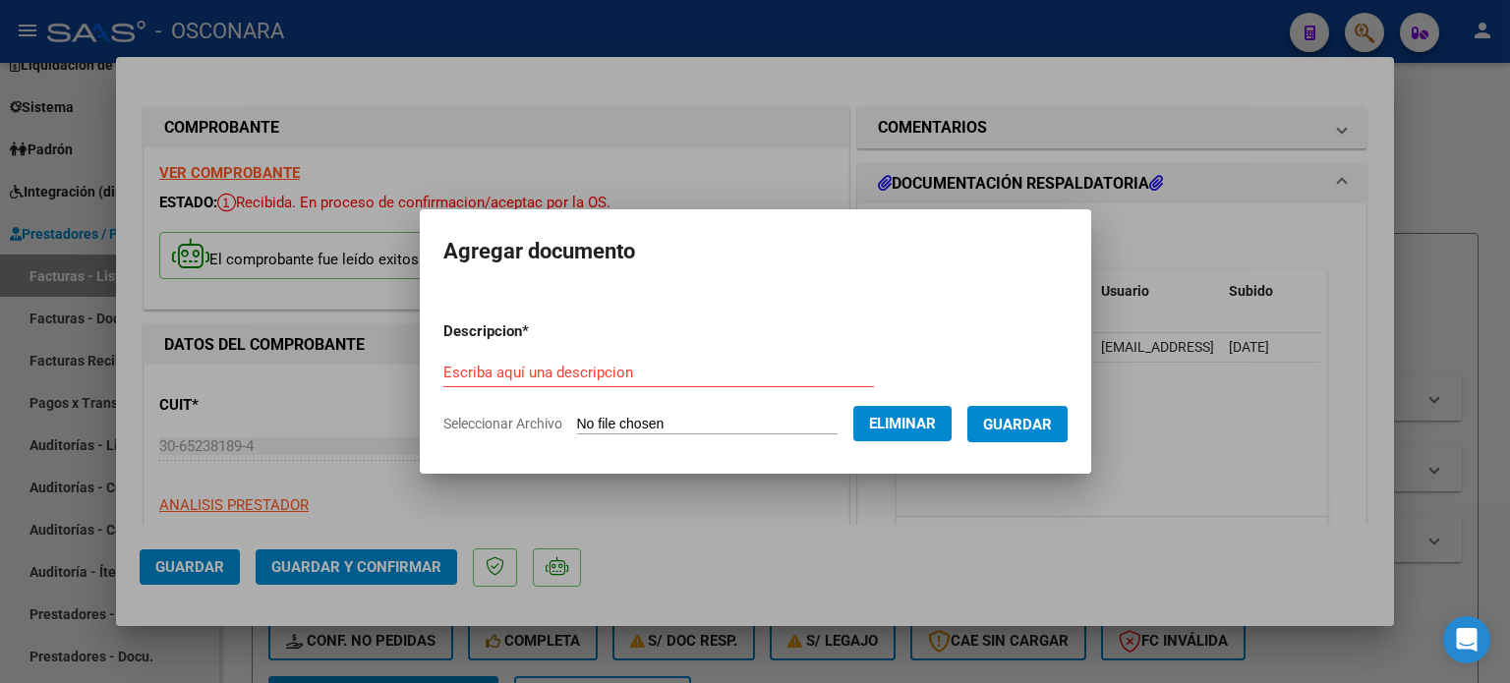
click at [625, 364] on input "Escriba aquí una descripcion" at bounding box center [659, 373] width 431 height 18
type input "X"
click at [1029, 420] on span "Guardar" at bounding box center [1017, 425] width 69 height 18
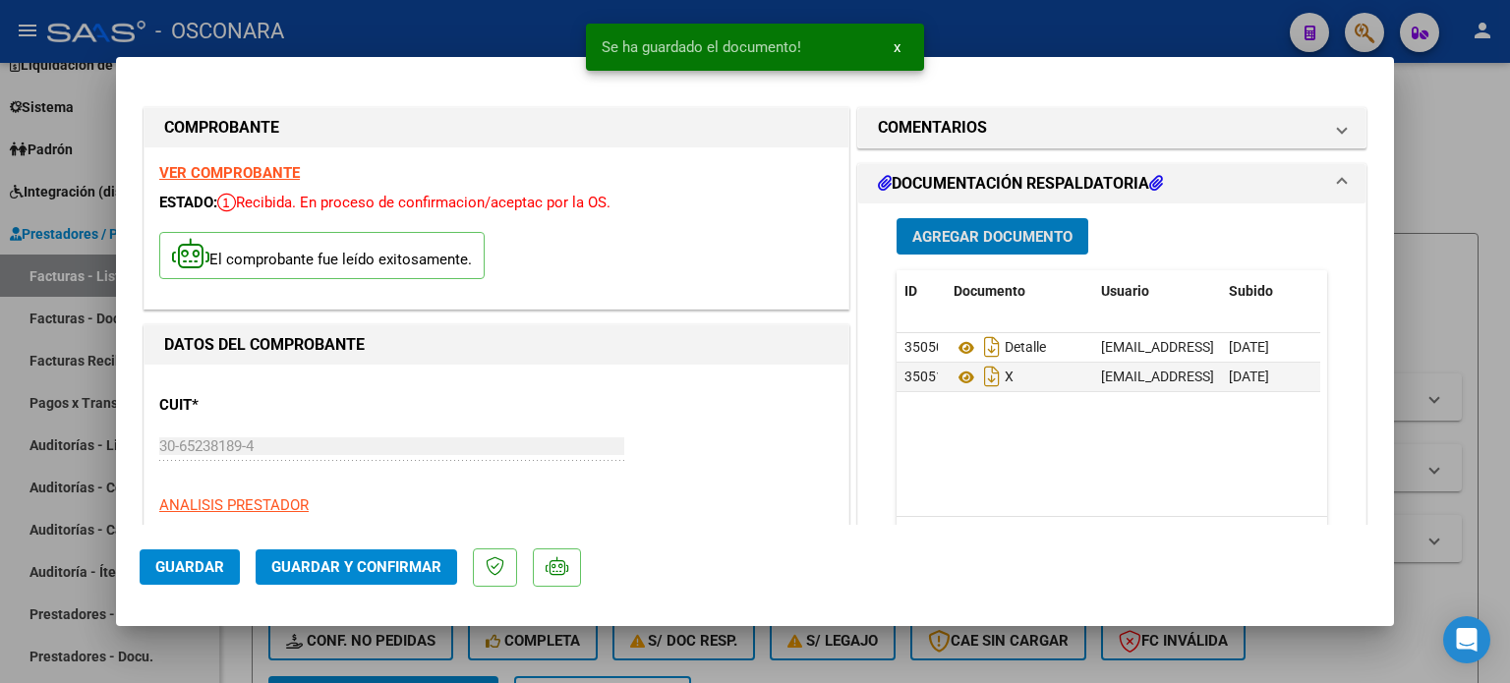
click at [1494, 151] on div at bounding box center [755, 341] width 1510 height 683
type input "$ 0,00"
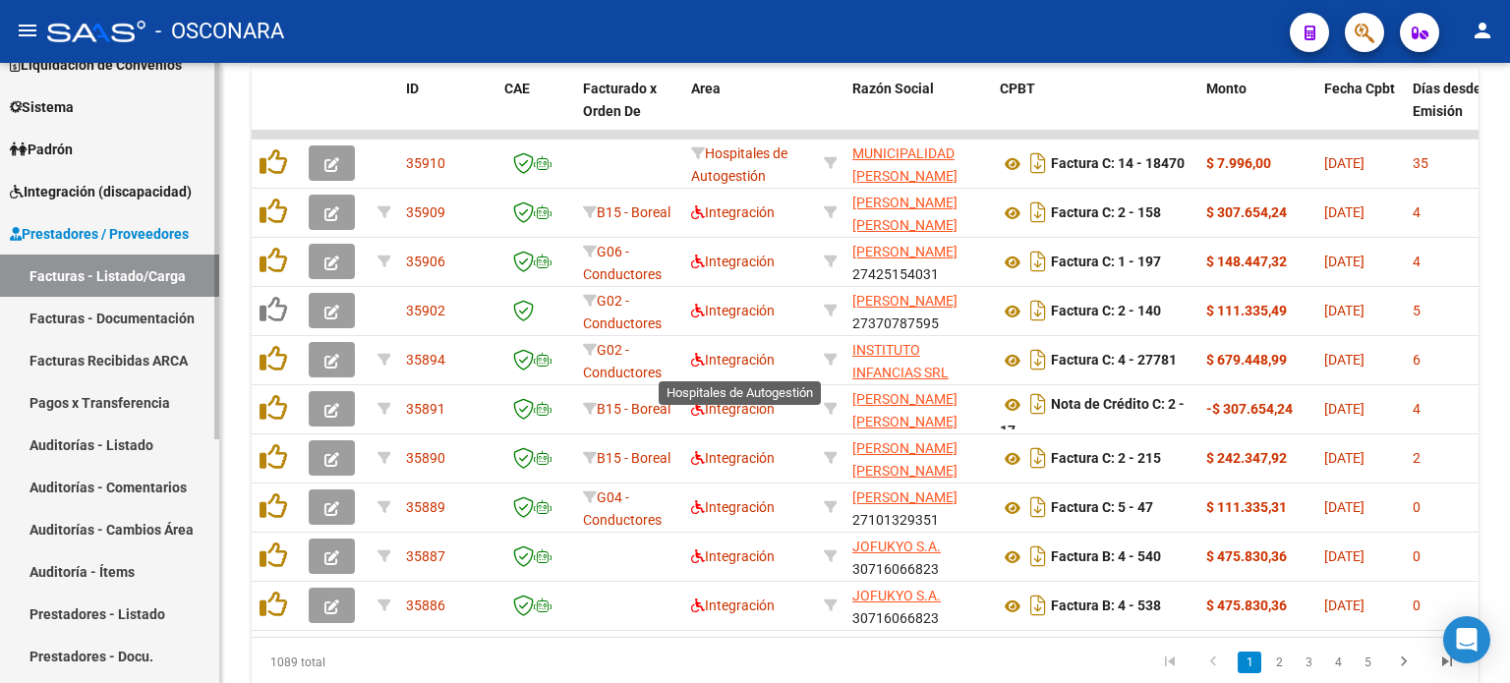
scroll to position [463, 0]
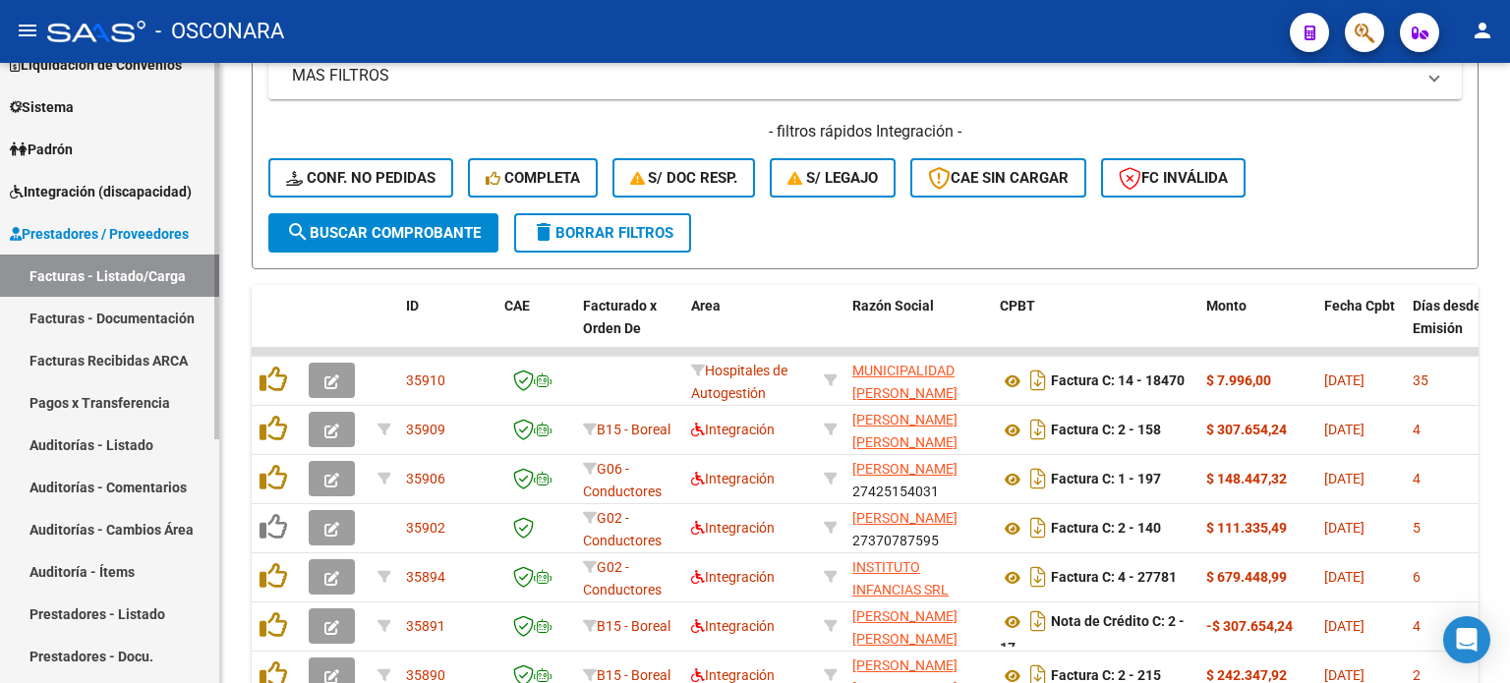
click at [64, 441] on link "Auditorías - Listado" at bounding box center [109, 445] width 219 height 42
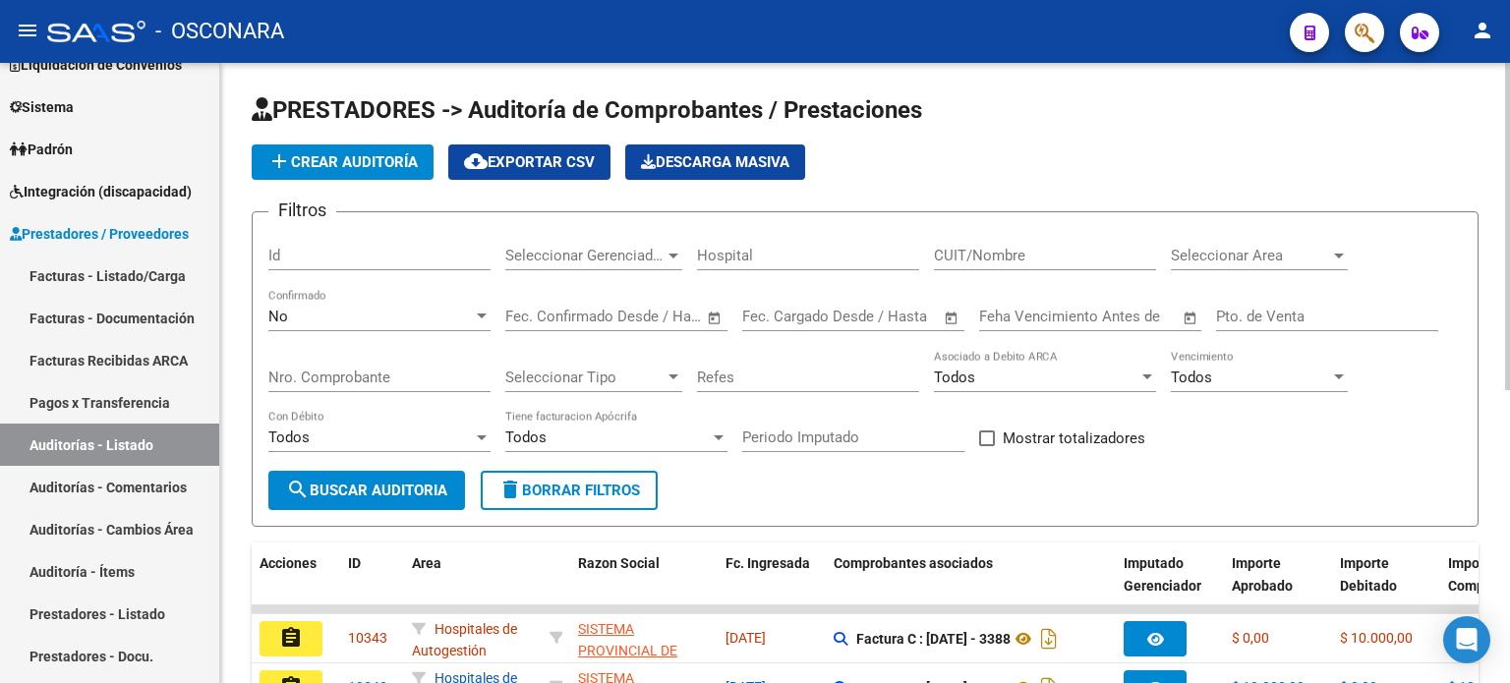
click at [362, 156] on span "add Crear Auditoría" at bounding box center [342, 162] width 150 height 18
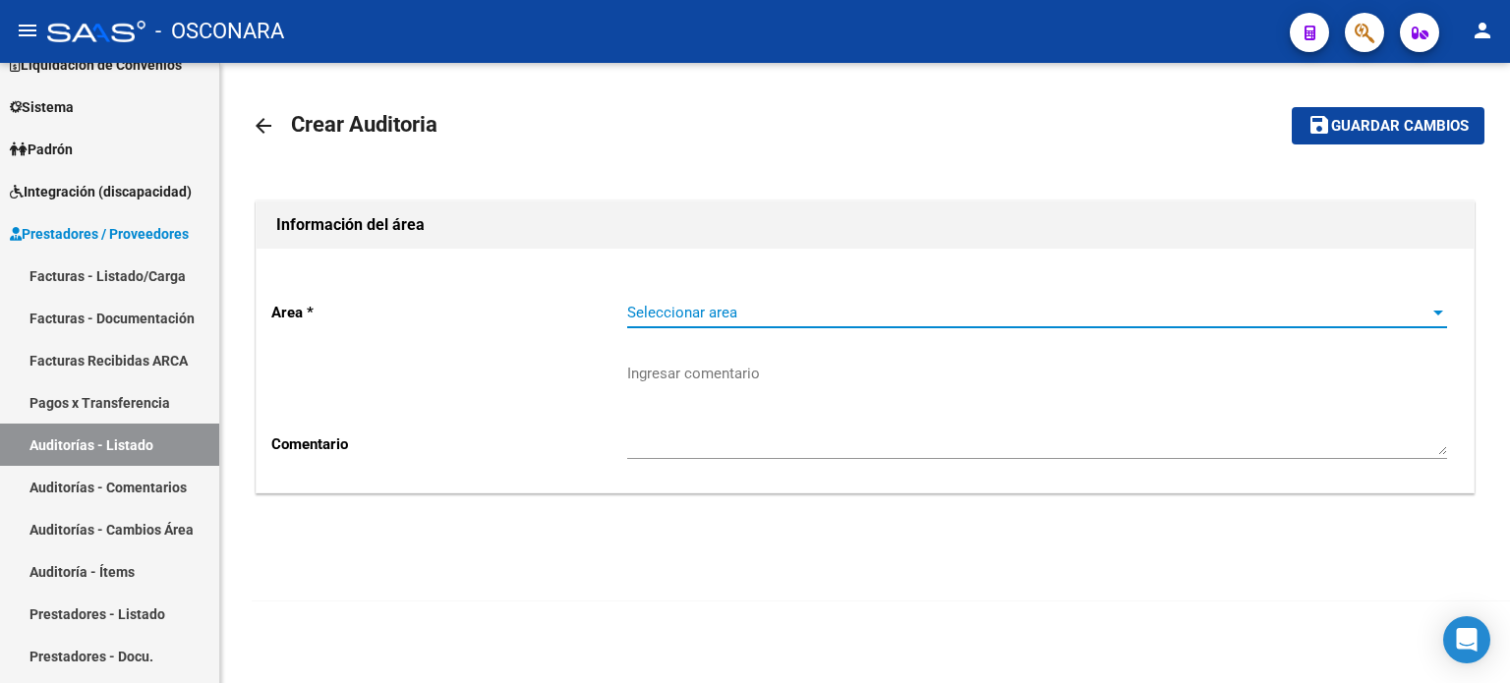
click at [858, 307] on span "Seleccionar area" at bounding box center [1028, 313] width 802 height 18
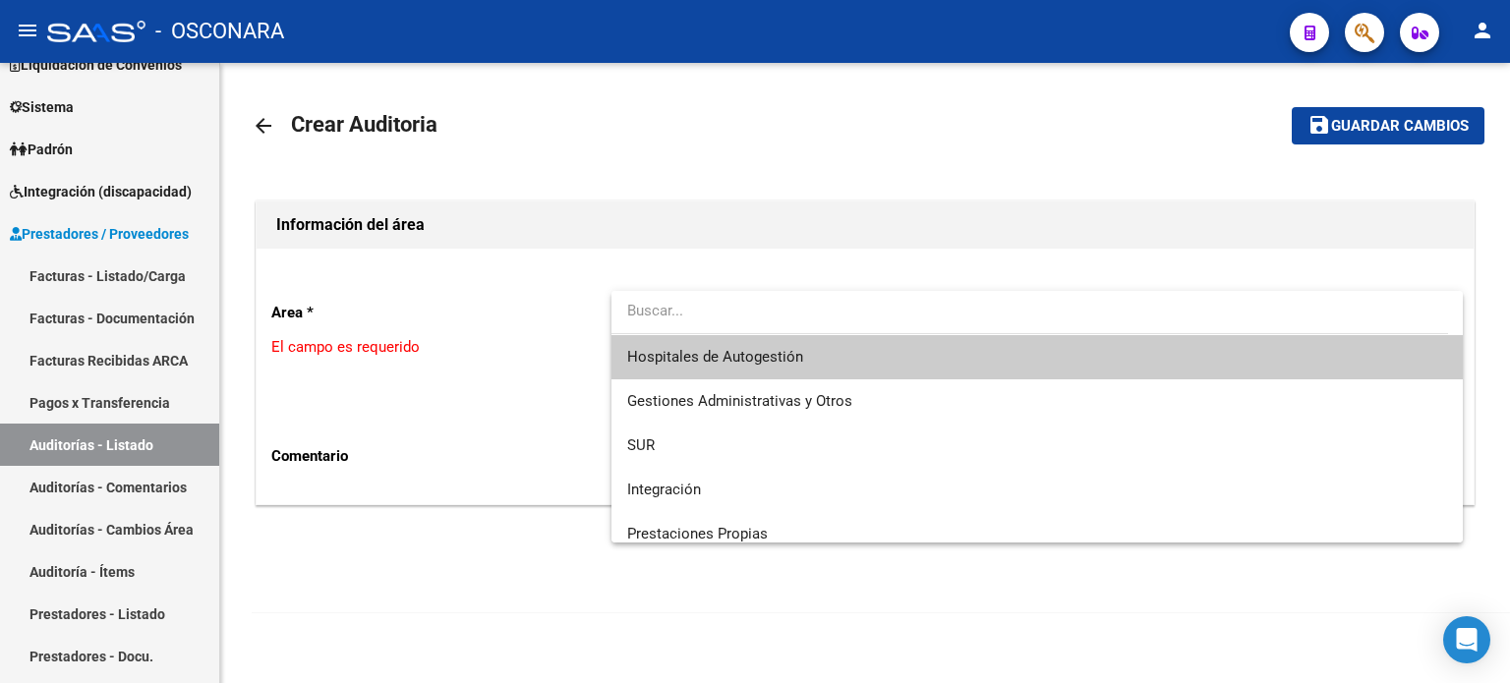
click at [749, 357] on span "Hospitales de Autogestión" at bounding box center [715, 357] width 176 height 18
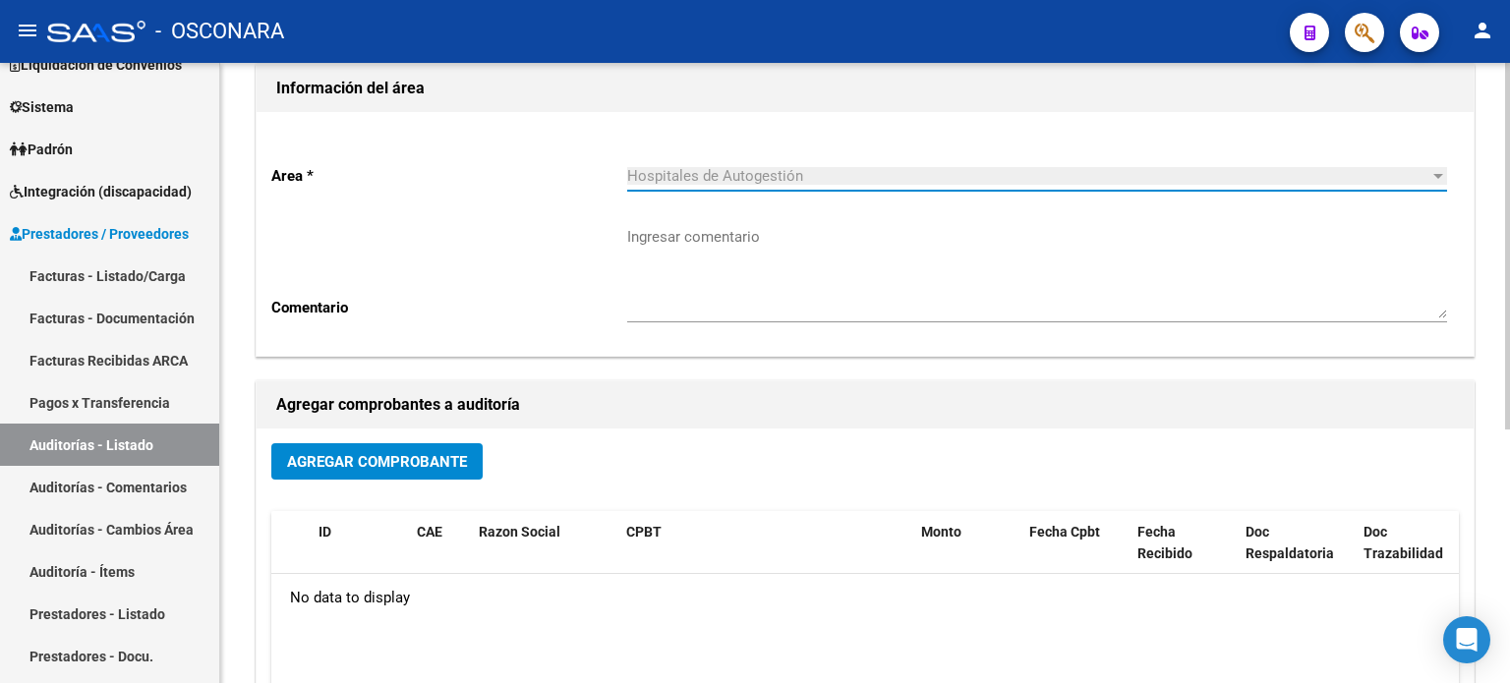
scroll to position [429, 0]
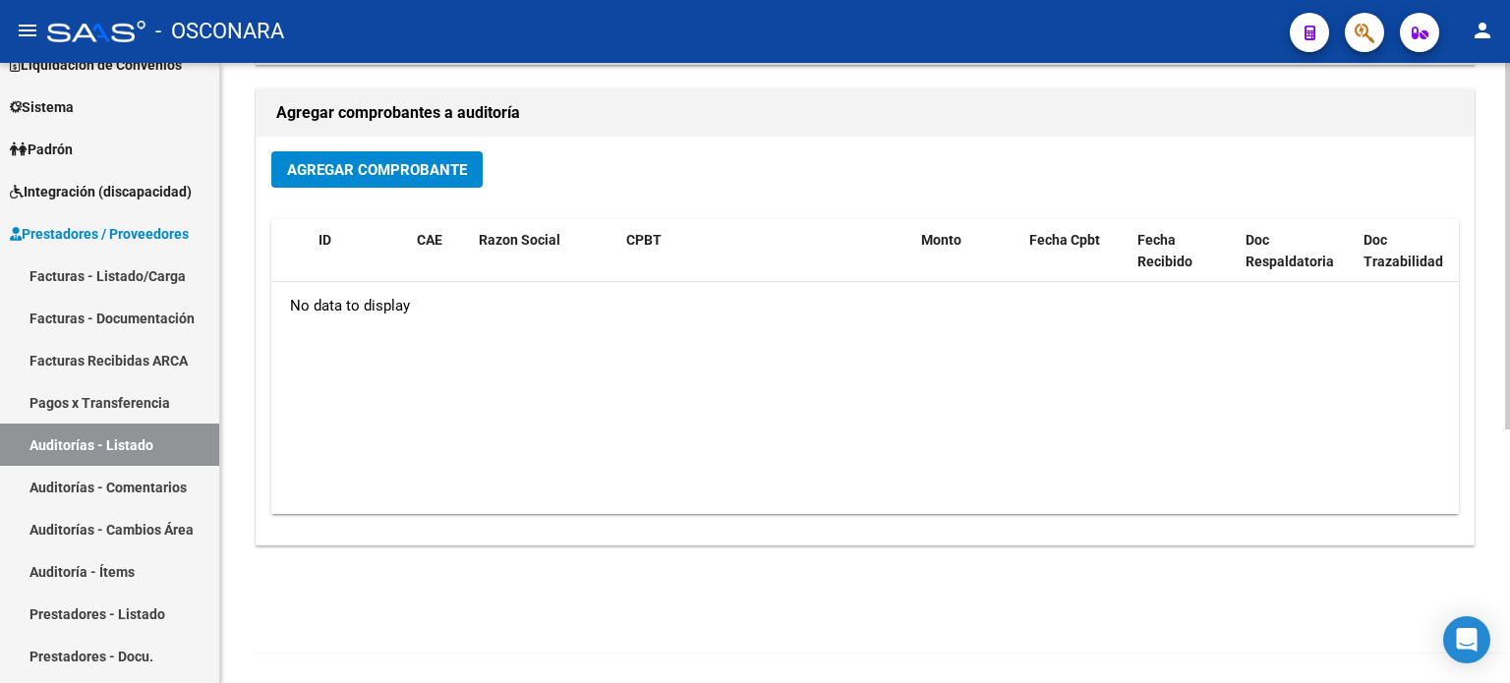
click at [343, 163] on span "Agregar Comprobante" at bounding box center [377, 170] width 180 height 18
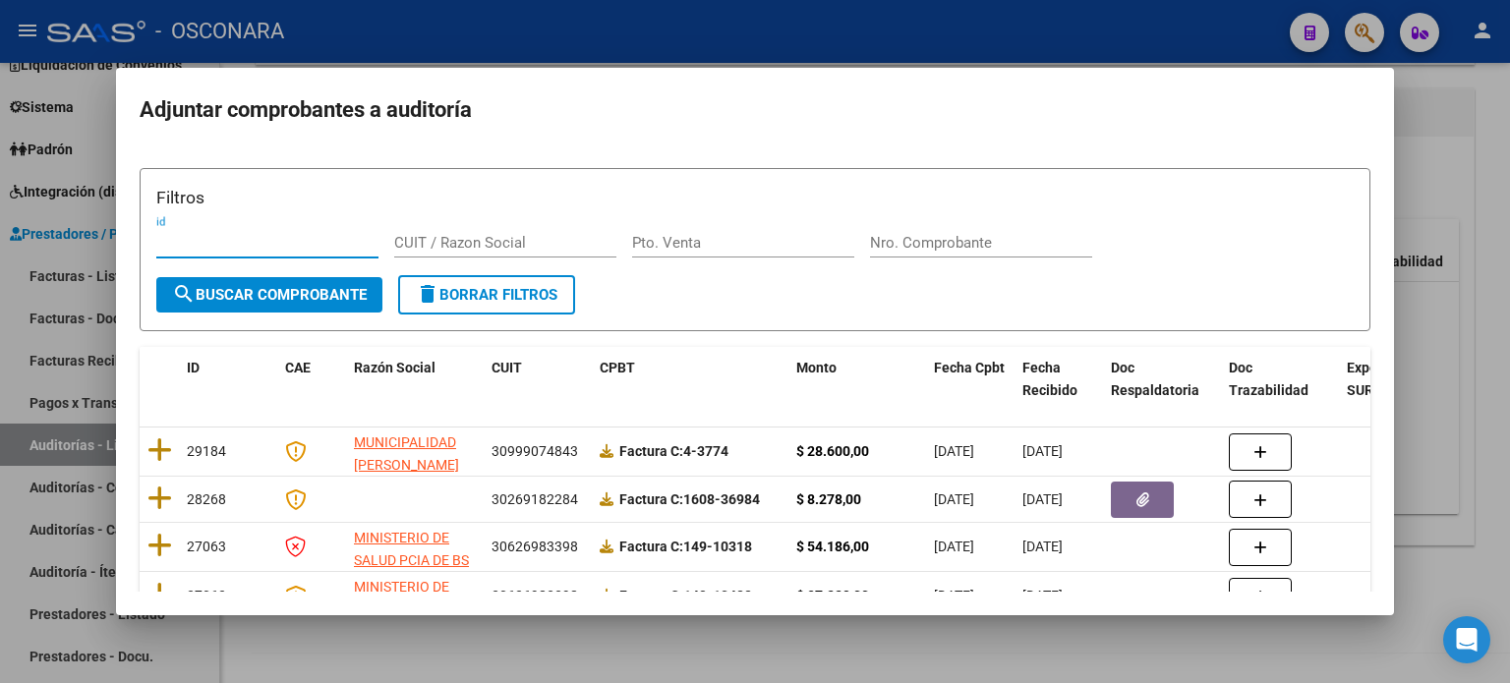
click at [1509, 188] on div at bounding box center [755, 341] width 1510 height 683
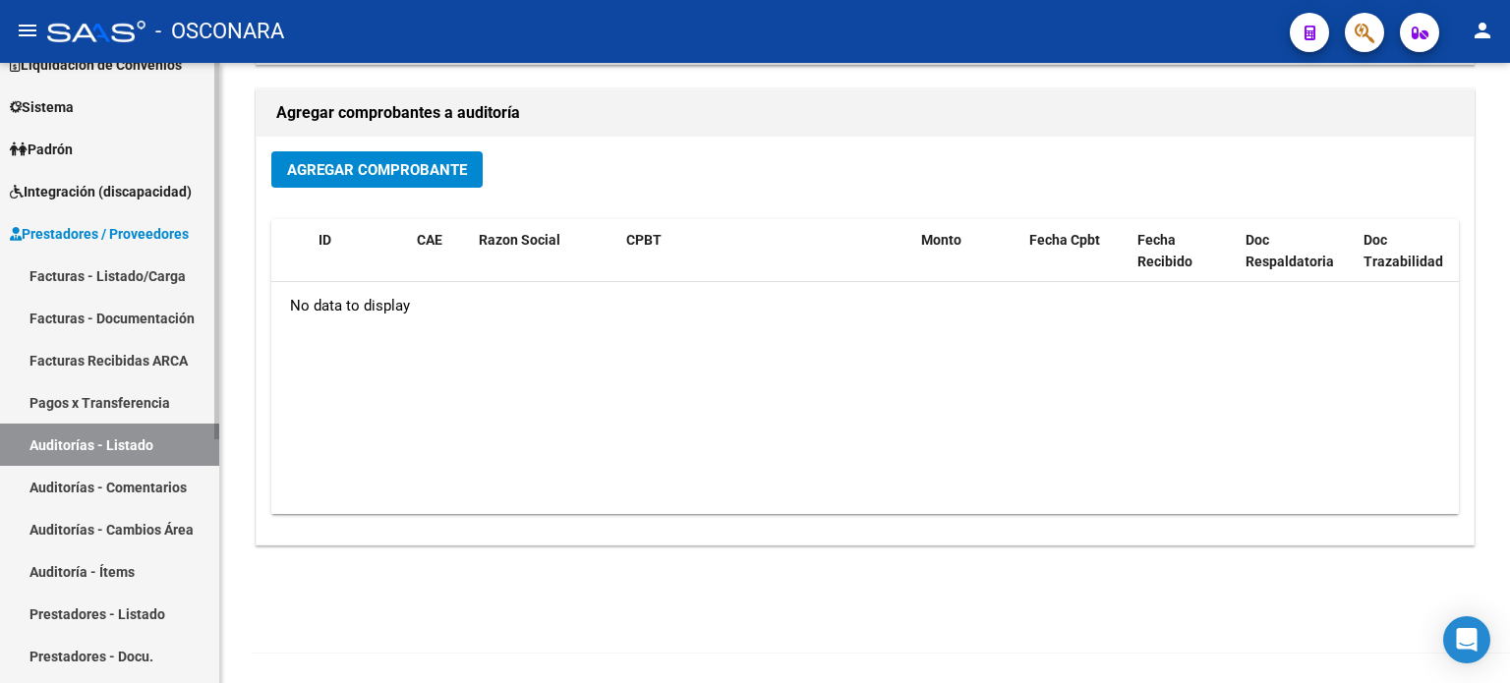
click at [122, 266] on link "Facturas - Listado/Carga" at bounding box center [109, 276] width 219 height 42
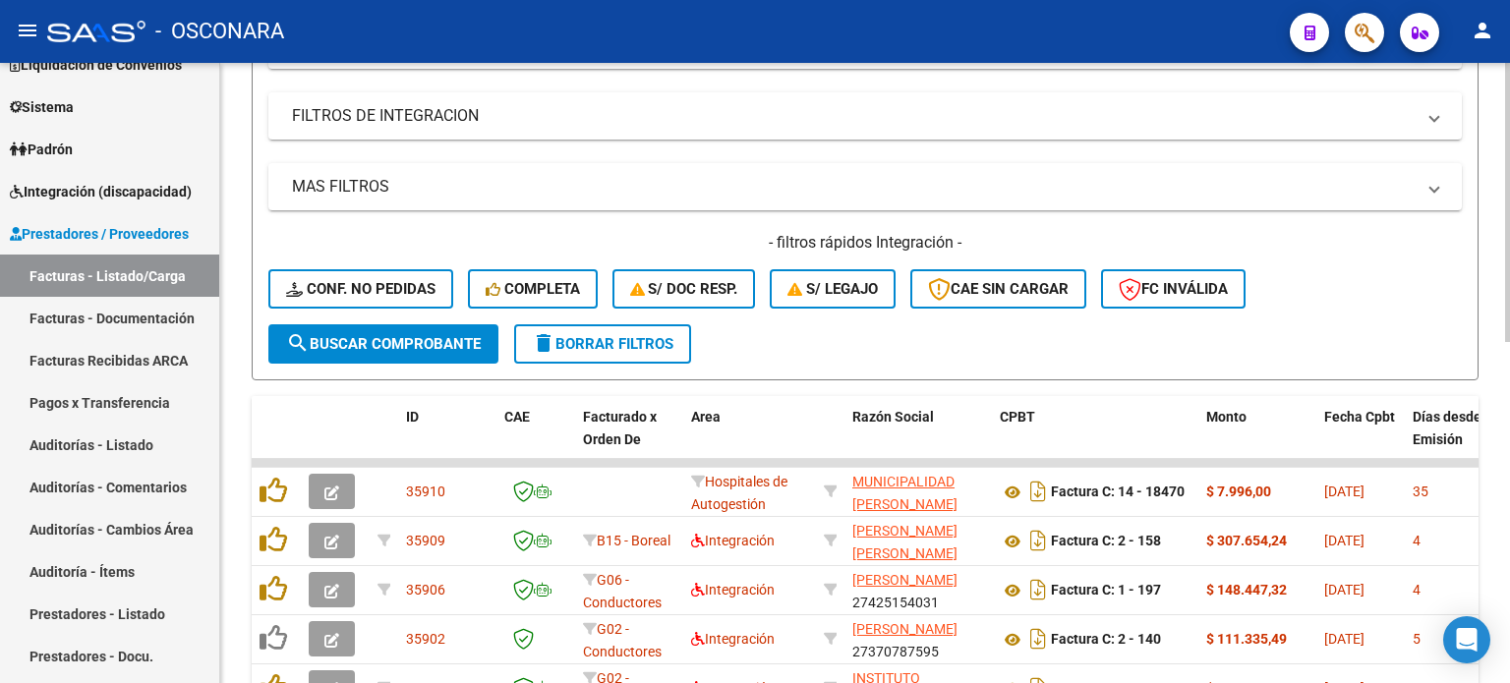
scroll to position [393, 0]
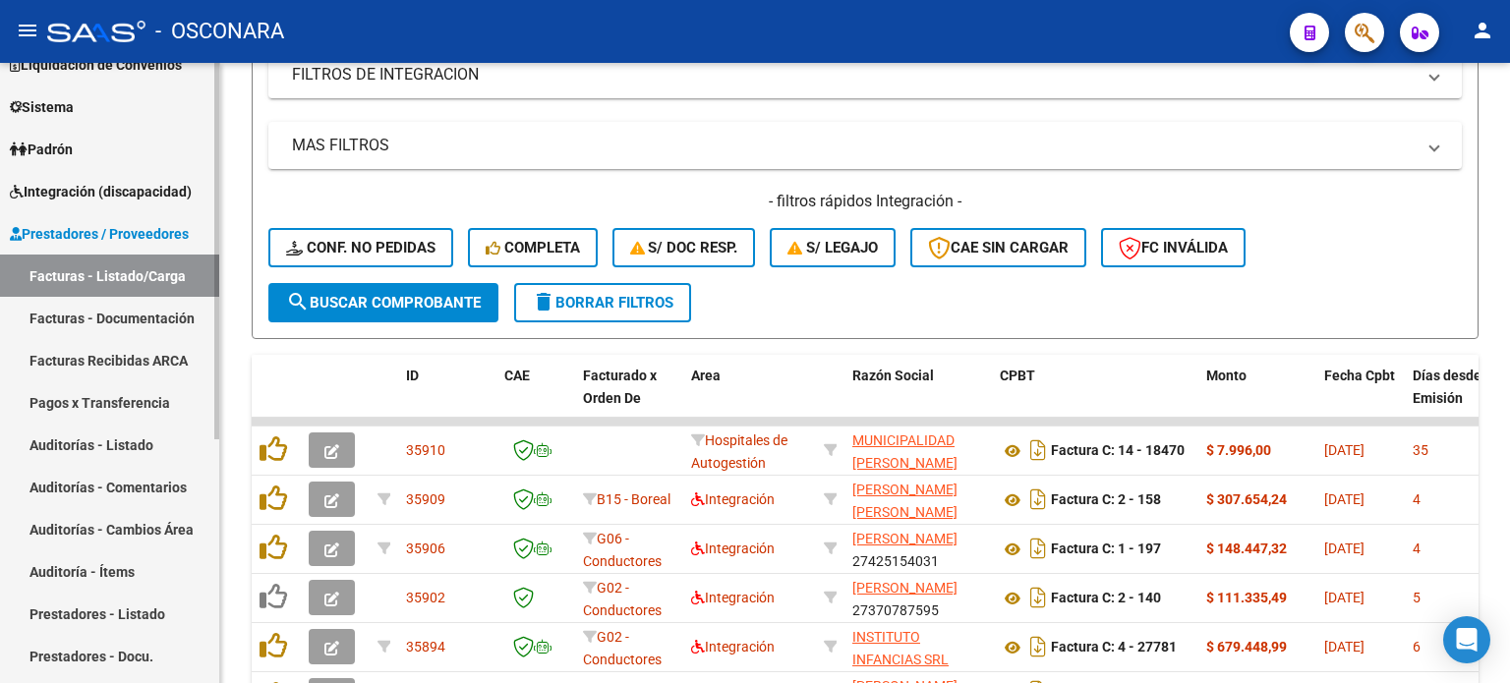
click at [60, 440] on link "Auditorías - Listado" at bounding box center [109, 445] width 219 height 42
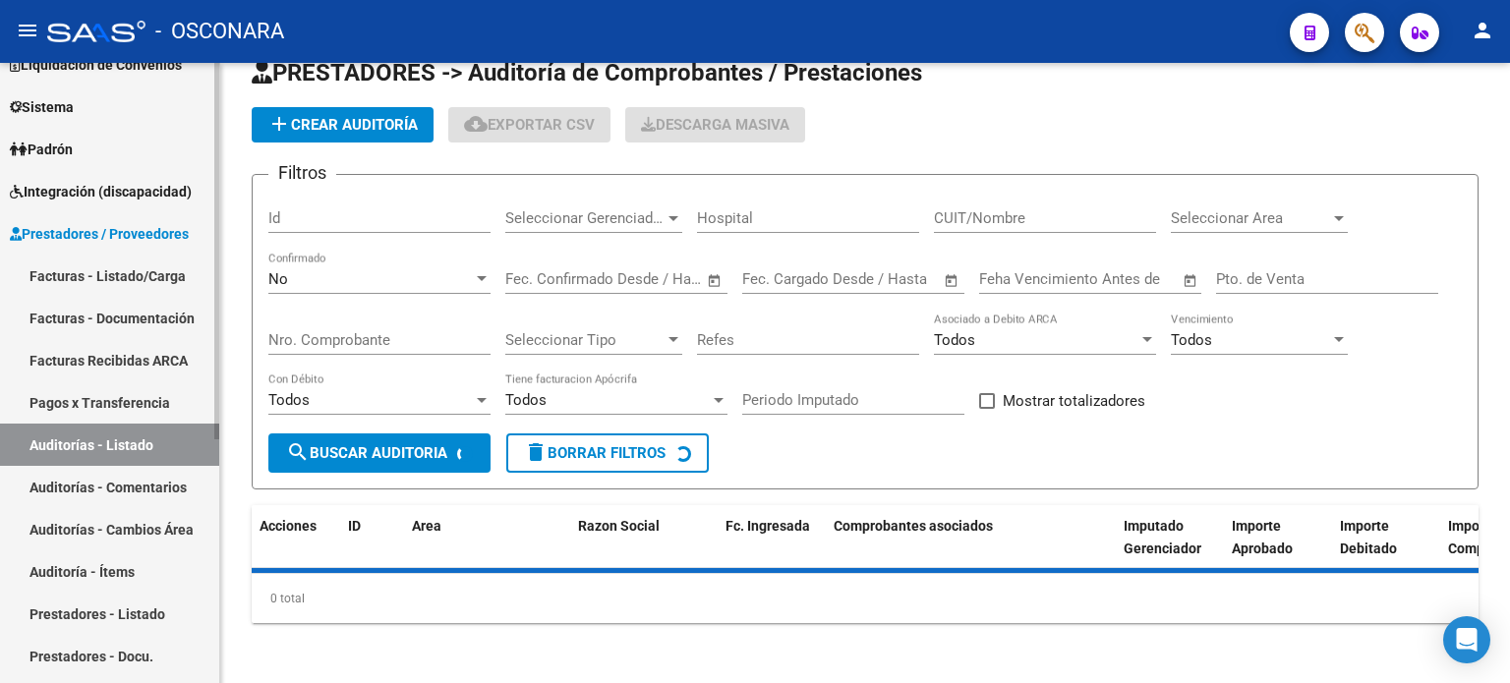
scroll to position [393, 0]
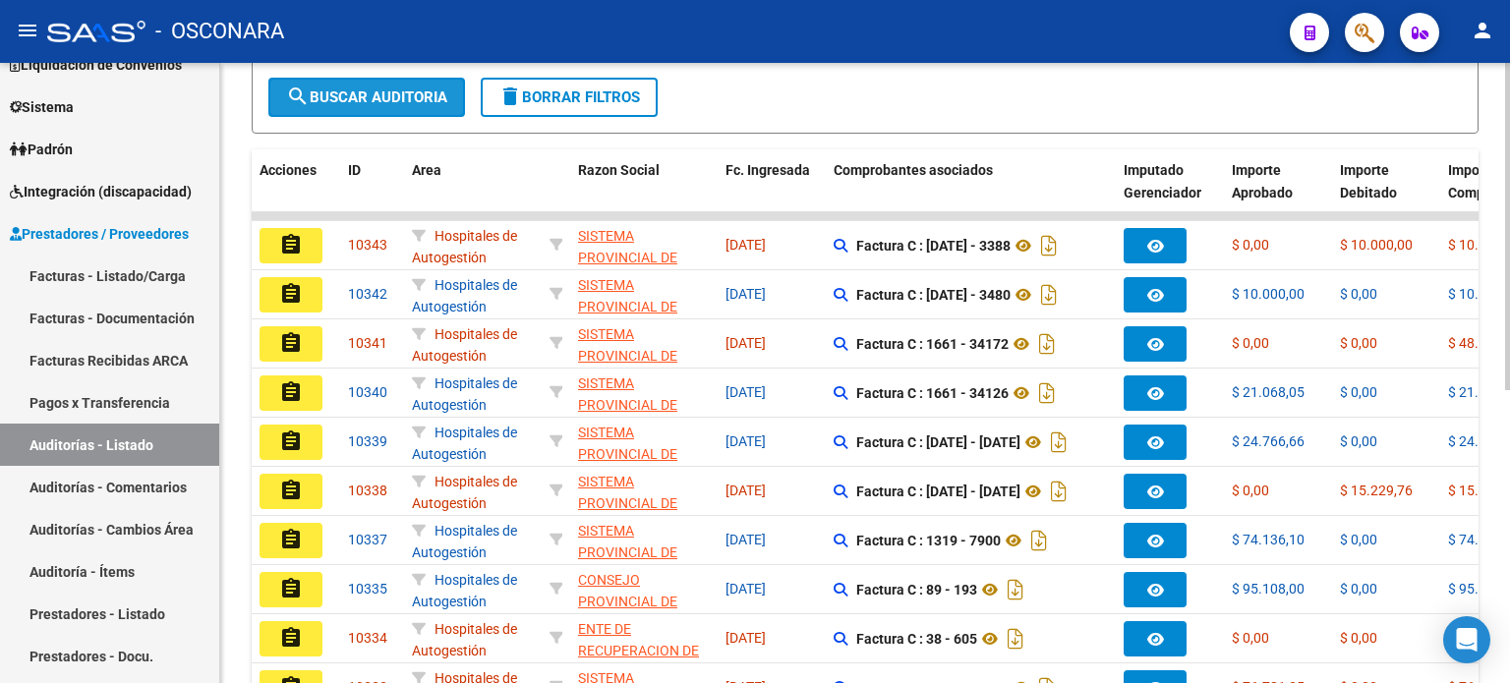
click at [373, 100] on span "search Buscar Auditoria" at bounding box center [366, 98] width 161 height 18
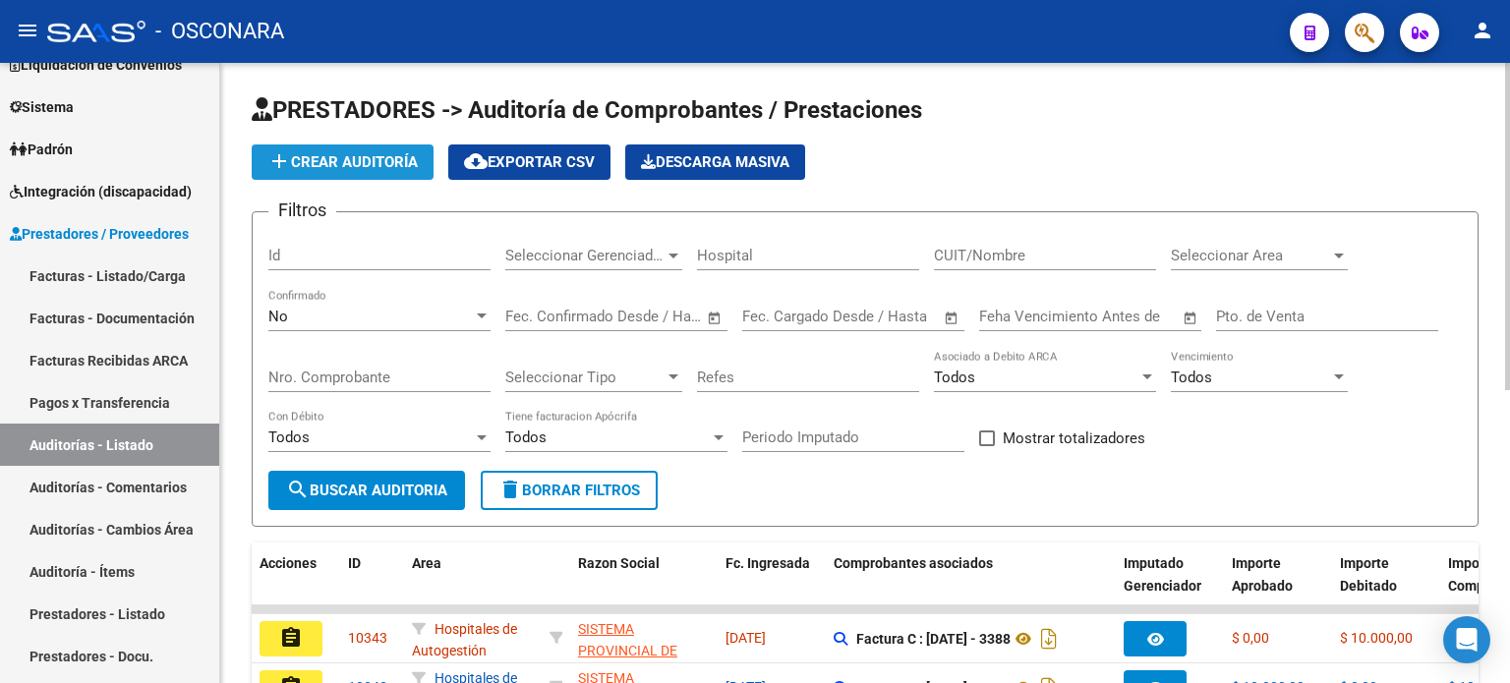
click at [314, 165] on span "add Crear Auditoría" at bounding box center [342, 162] width 150 height 18
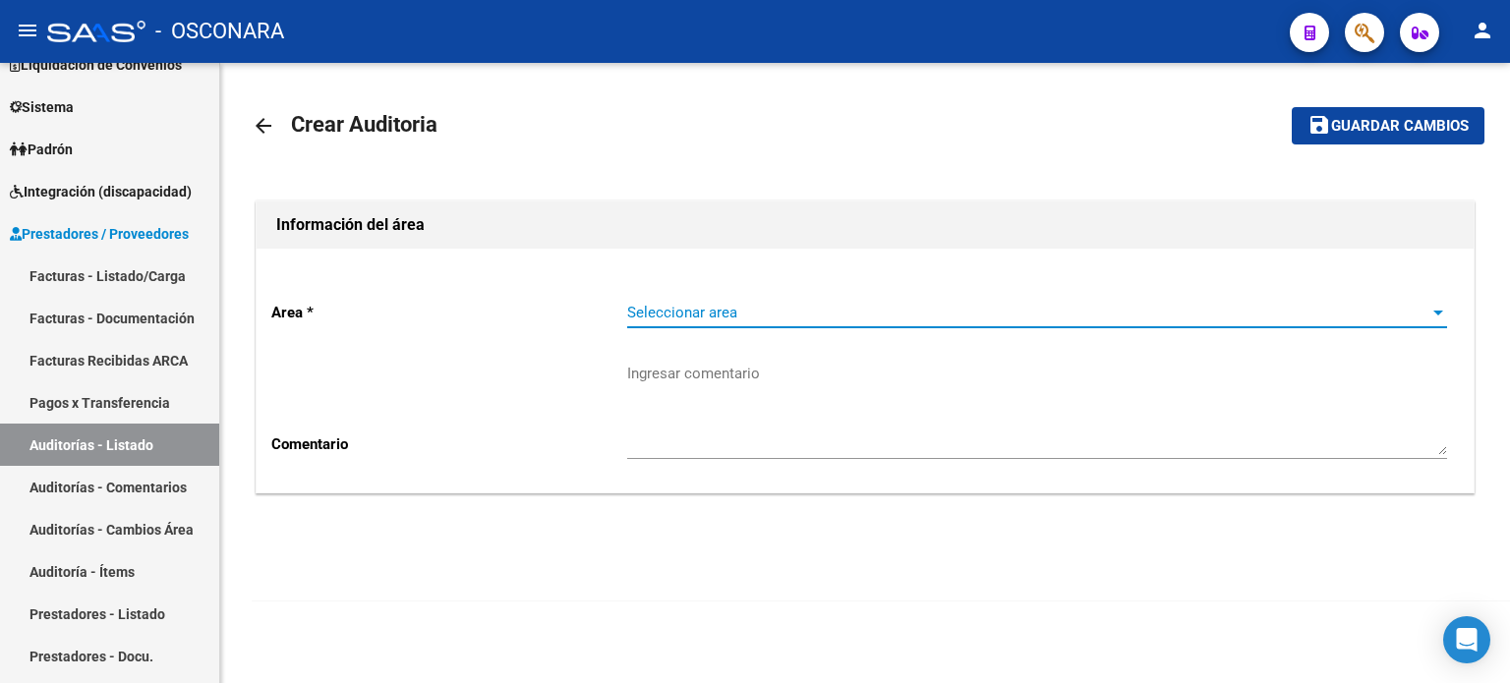
click at [721, 315] on span "Seleccionar area" at bounding box center [1028, 313] width 802 height 18
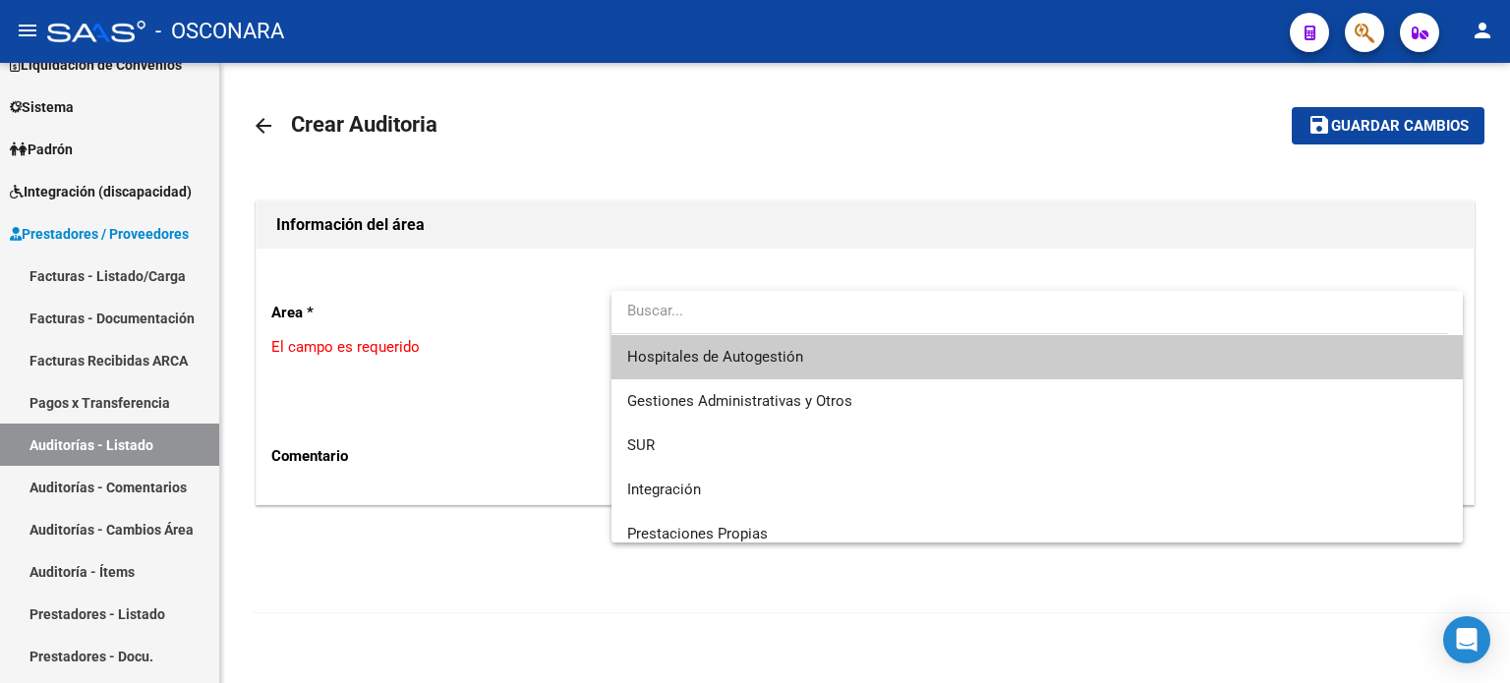
click at [705, 368] on span "Hospitales de Autogestión" at bounding box center [1037, 357] width 820 height 44
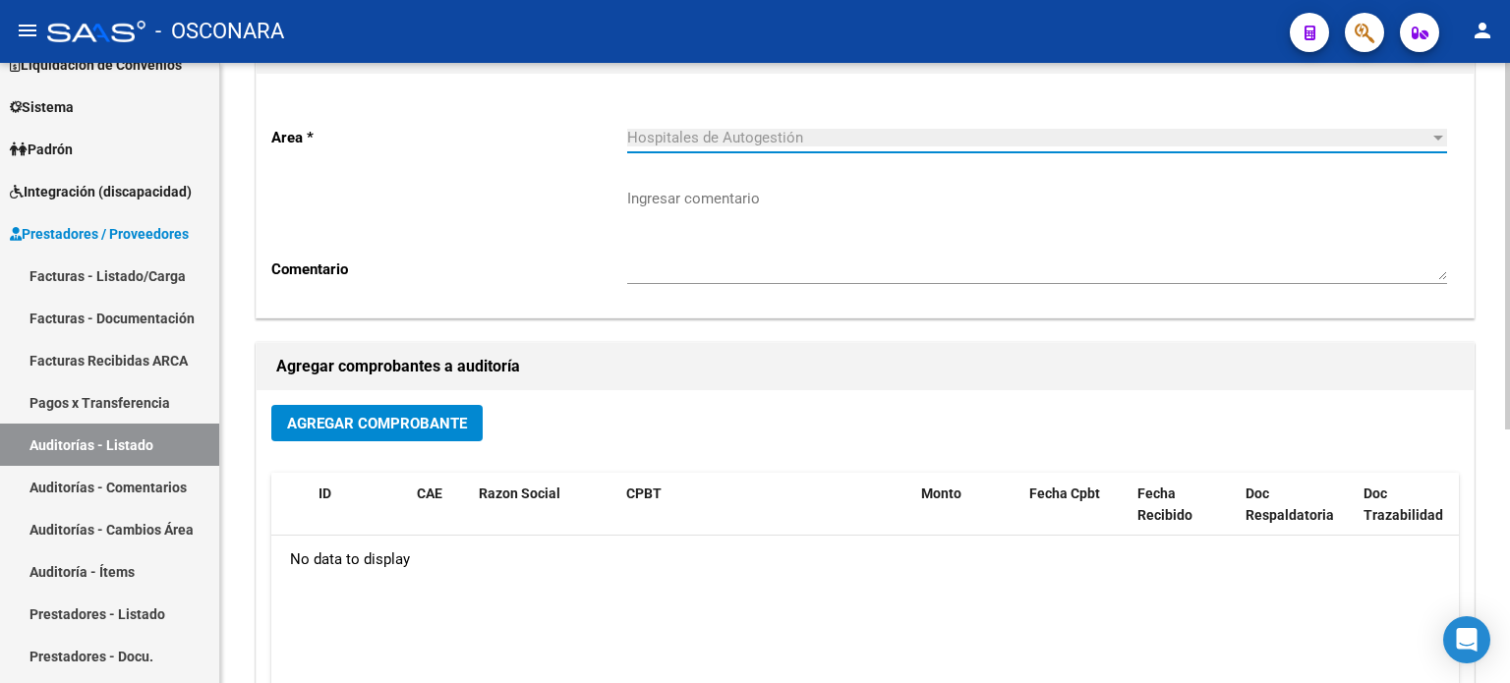
scroll to position [393, 0]
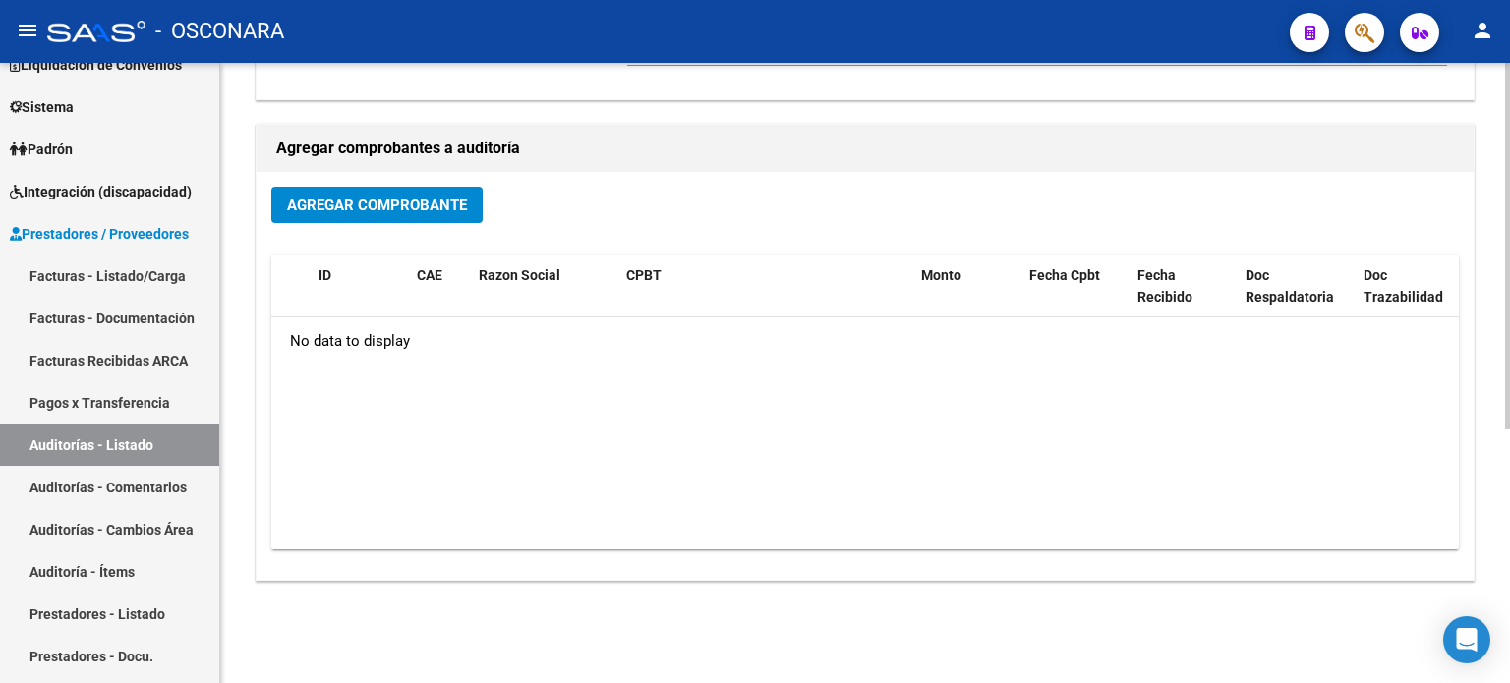
click at [313, 202] on span "Agregar Comprobante" at bounding box center [377, 206] width 180 height 18
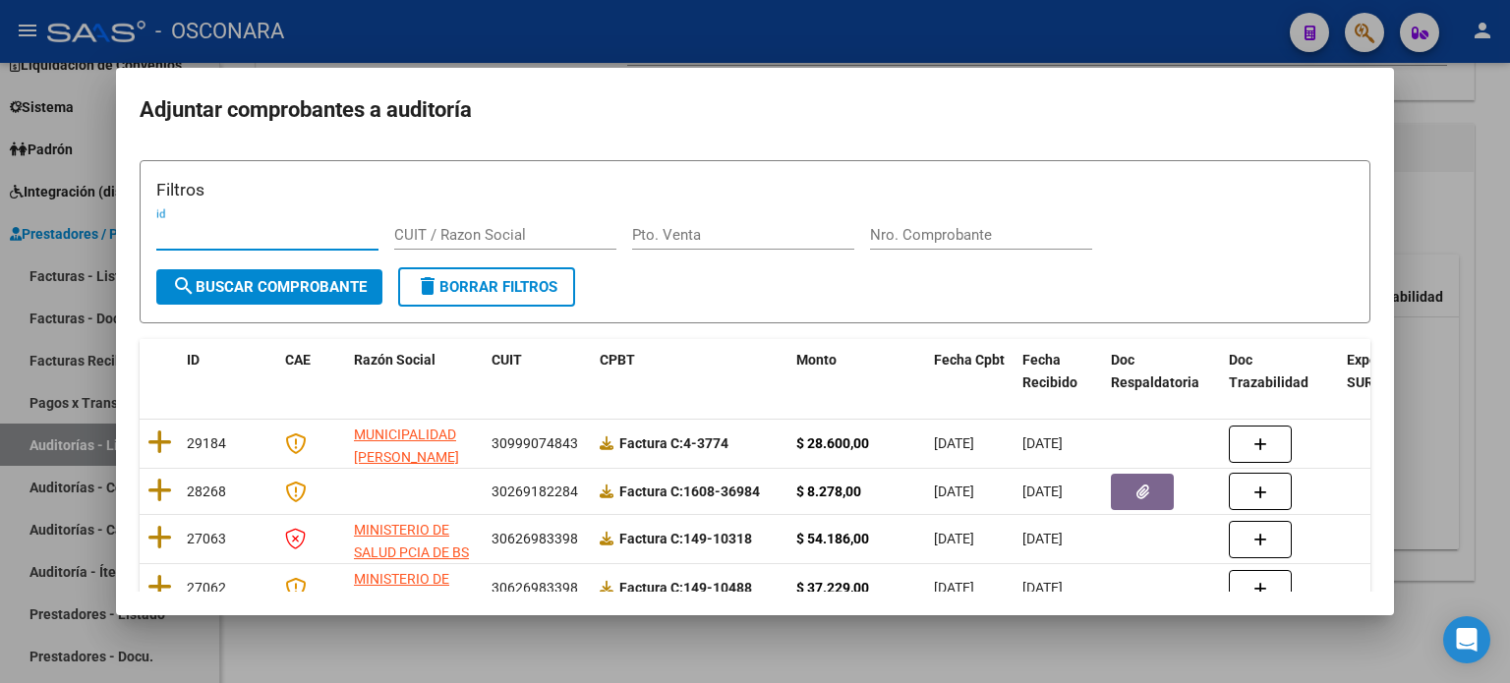
scroll to position [0, 0]
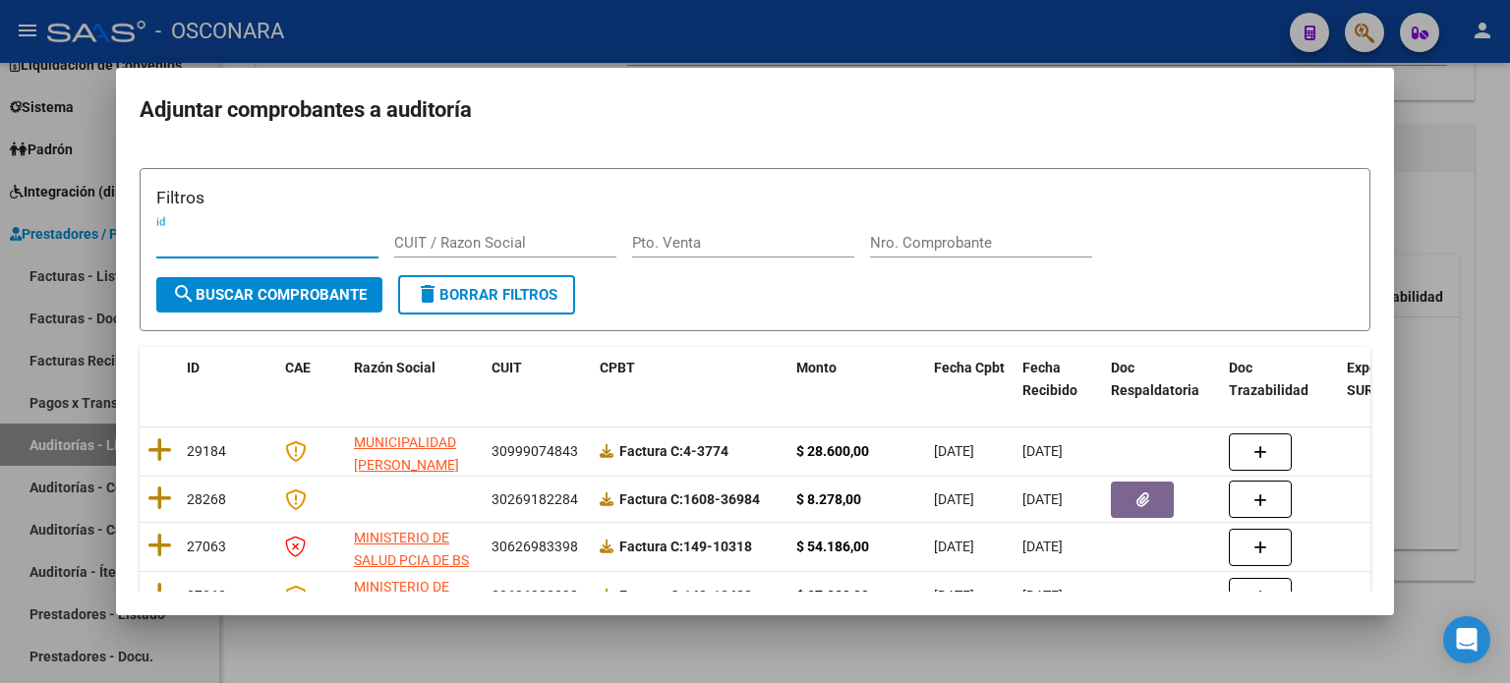
click at [1505, 272] on div at bounding box center [755, 341] width 1510 height 683
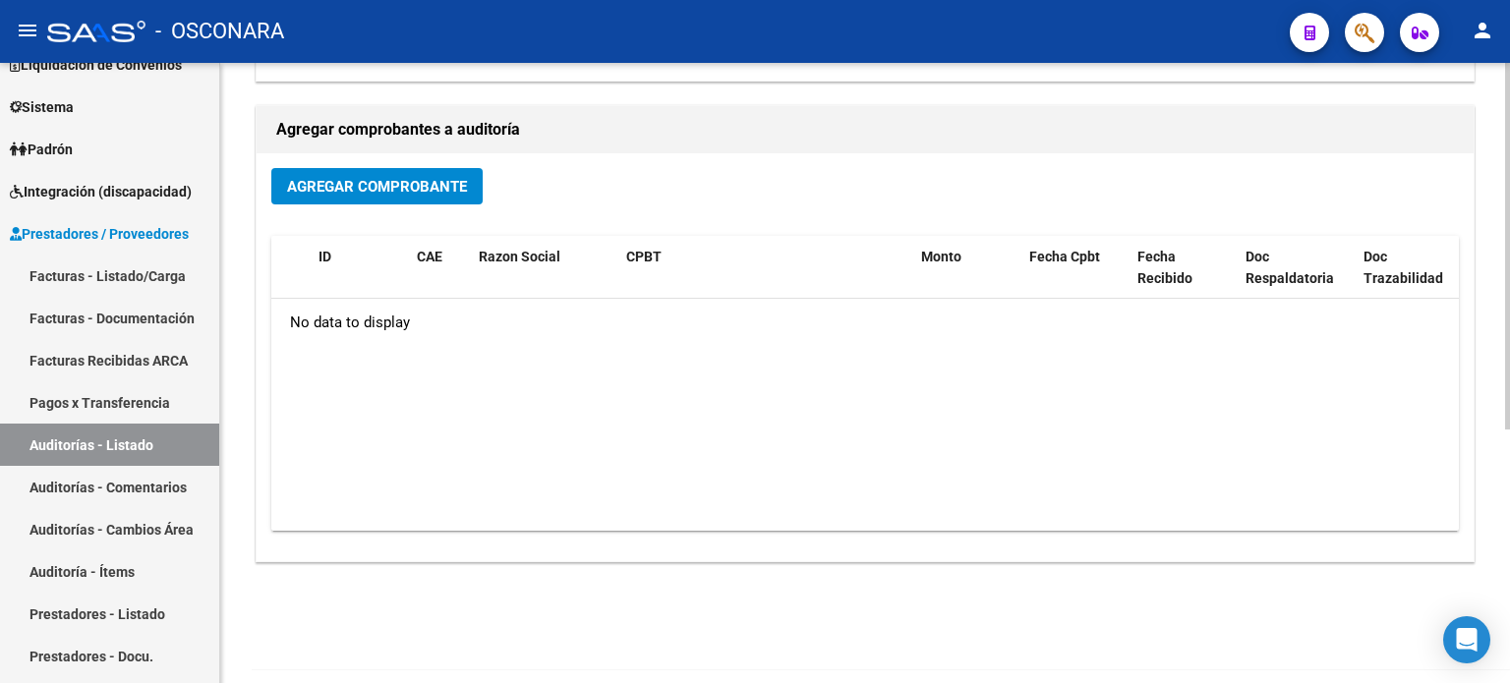
scroll to position [429, 0]
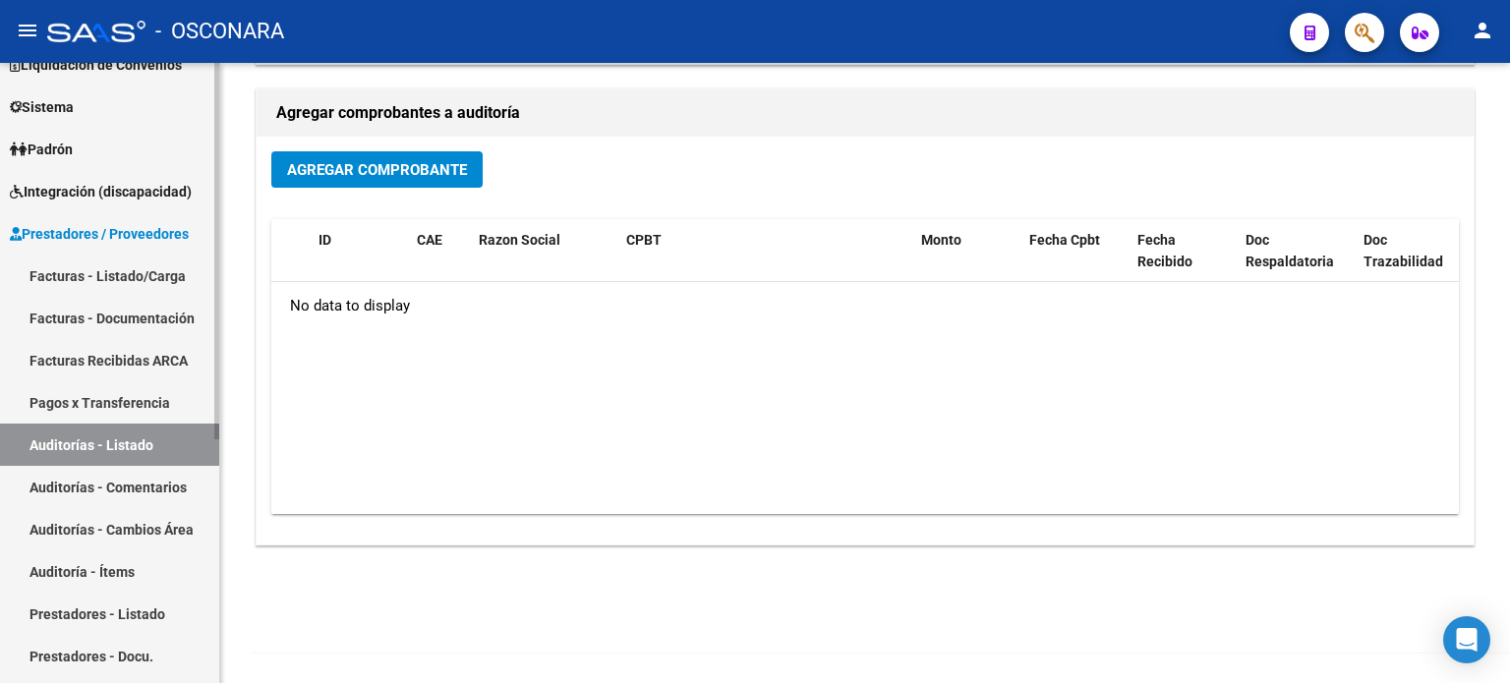
click at [60, 273] on link "Facturas - Listado/Carga" at bounding box center [109, 276] width 219 height 42
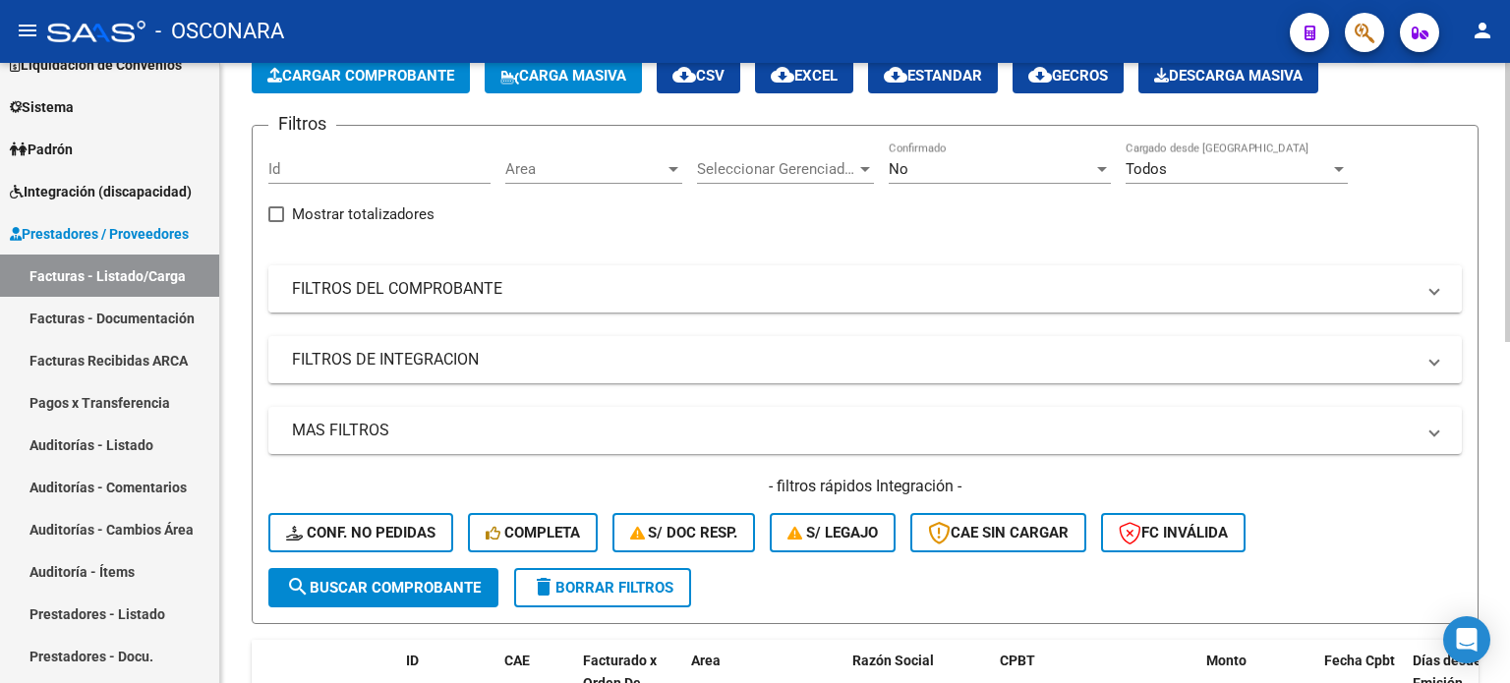
scroll to position [393, 0]
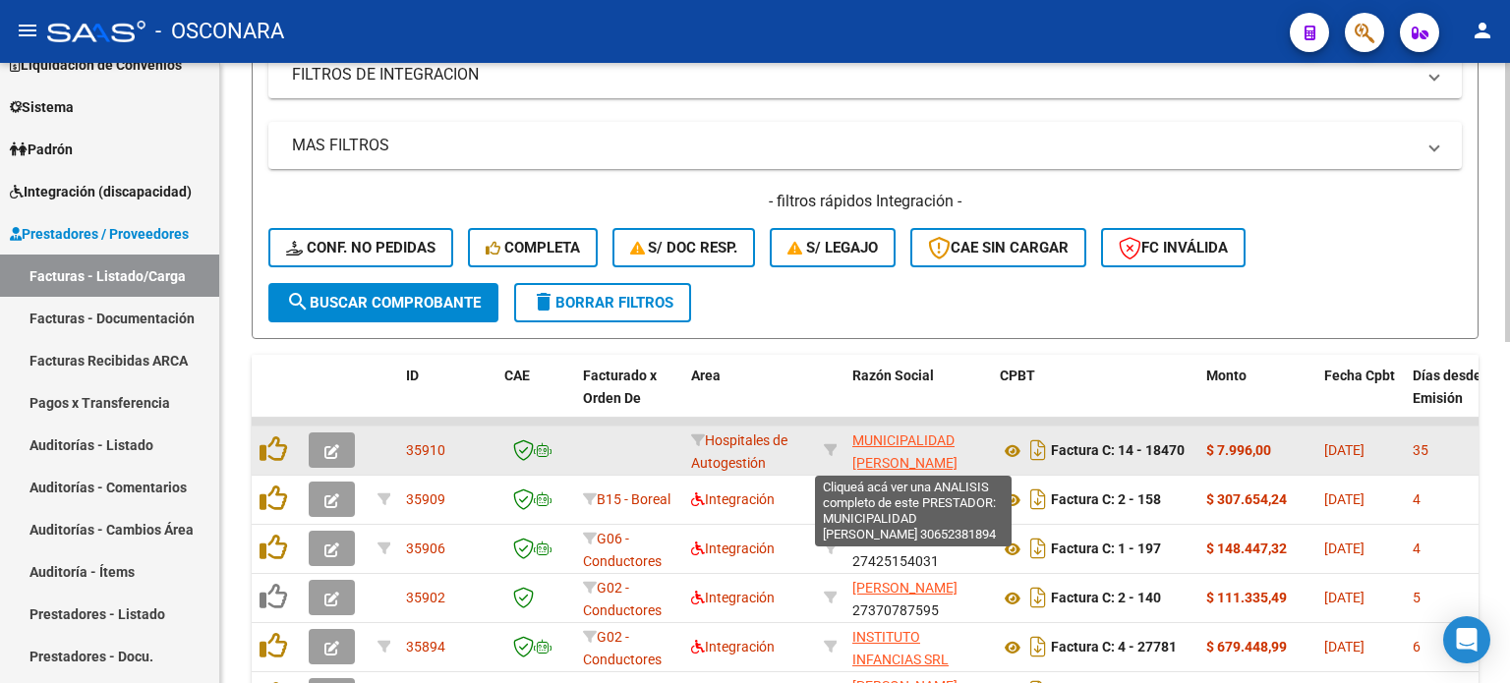
click at [889, 444] on span "MUNICIPALIDAD DE MERLO" at bounding box center [919, 463] width 133 height 61
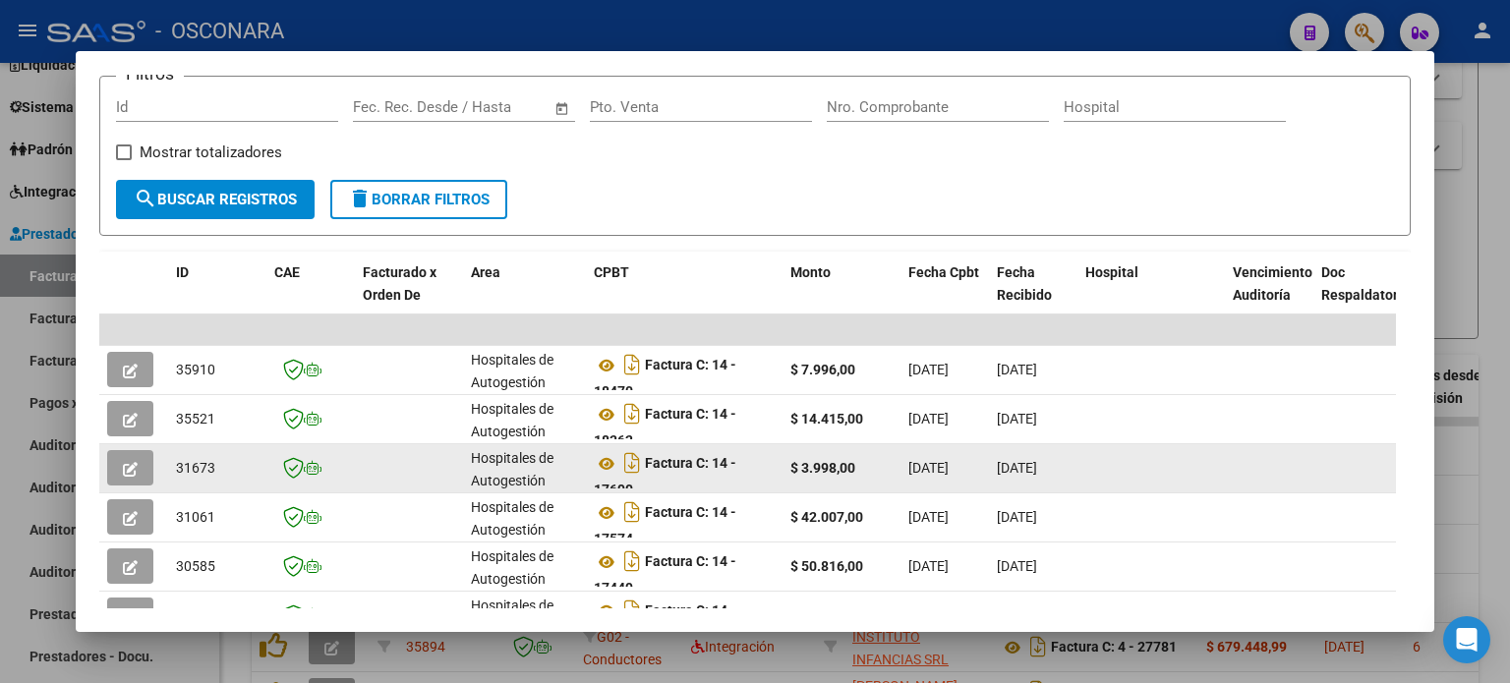
scroll to position [295, 0]
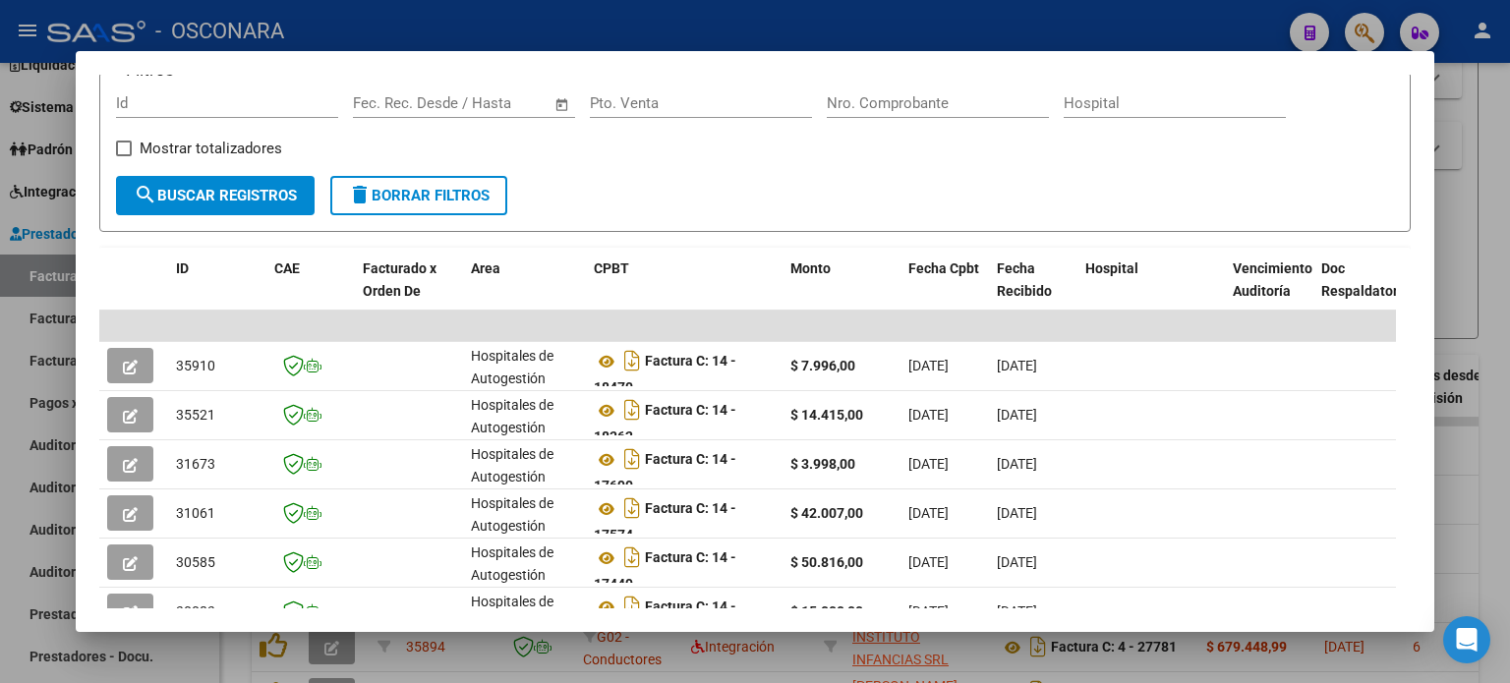
click at [1498, 219] on div at bounding box center [755, 341] width 1510 height 683
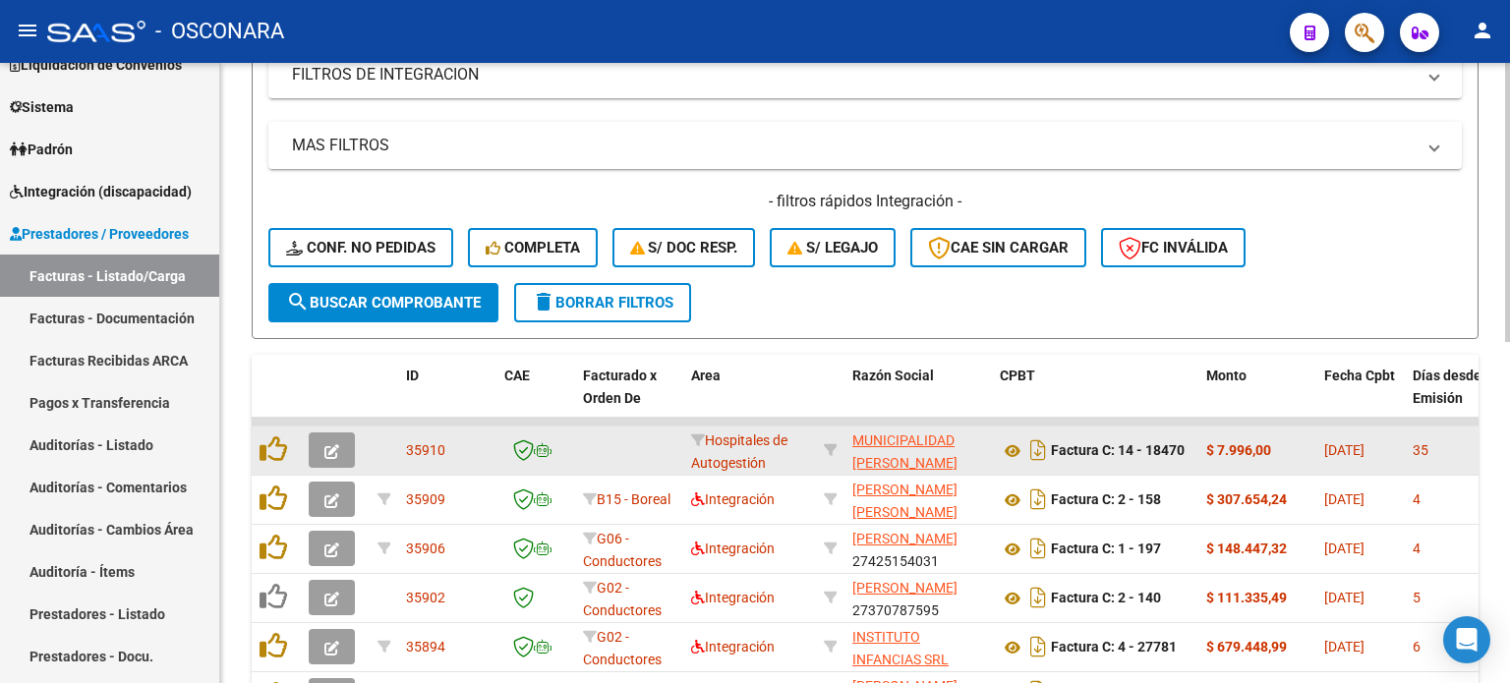
click at [332, 451] on icon "button" at bounding box center [332, 451] width 15 height 15
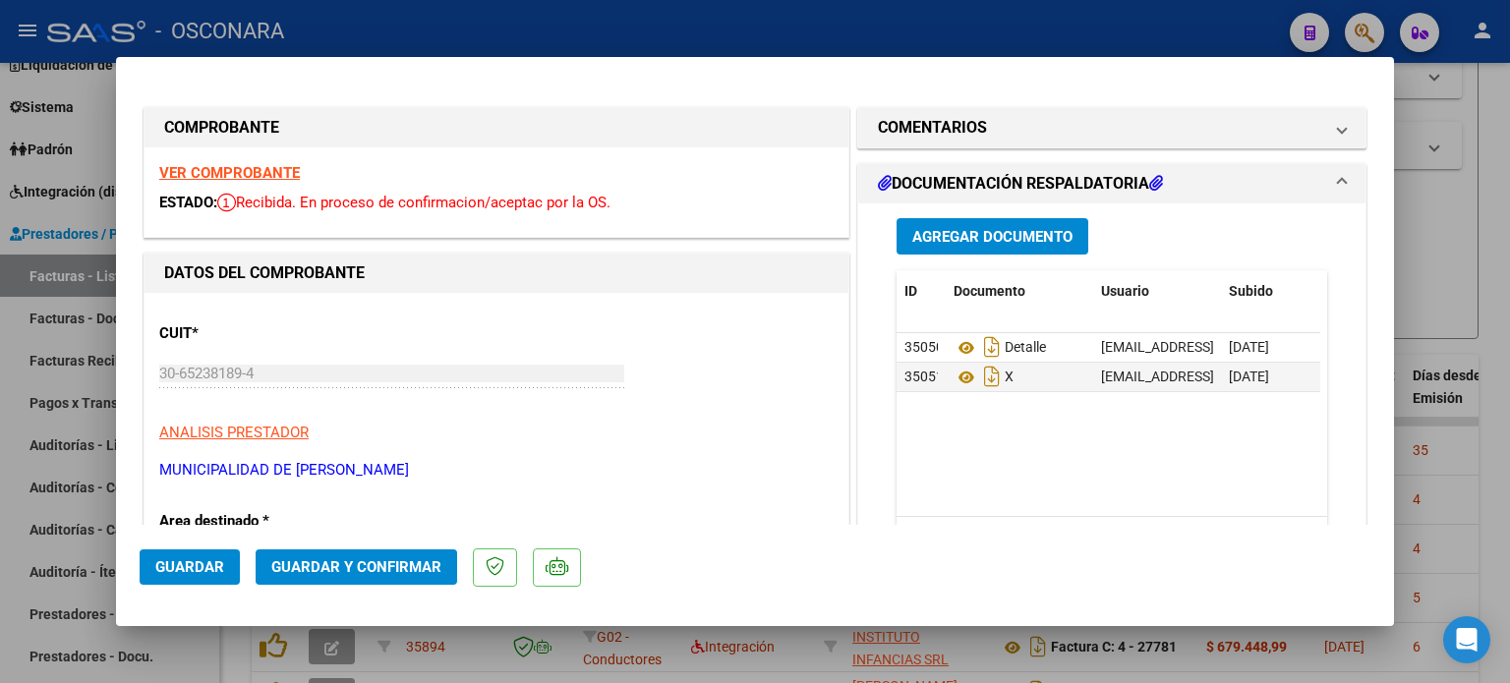
click at [311, 560] on span "Guardar y Confirmar" at bounding box center [356, 568] width 170 height 18
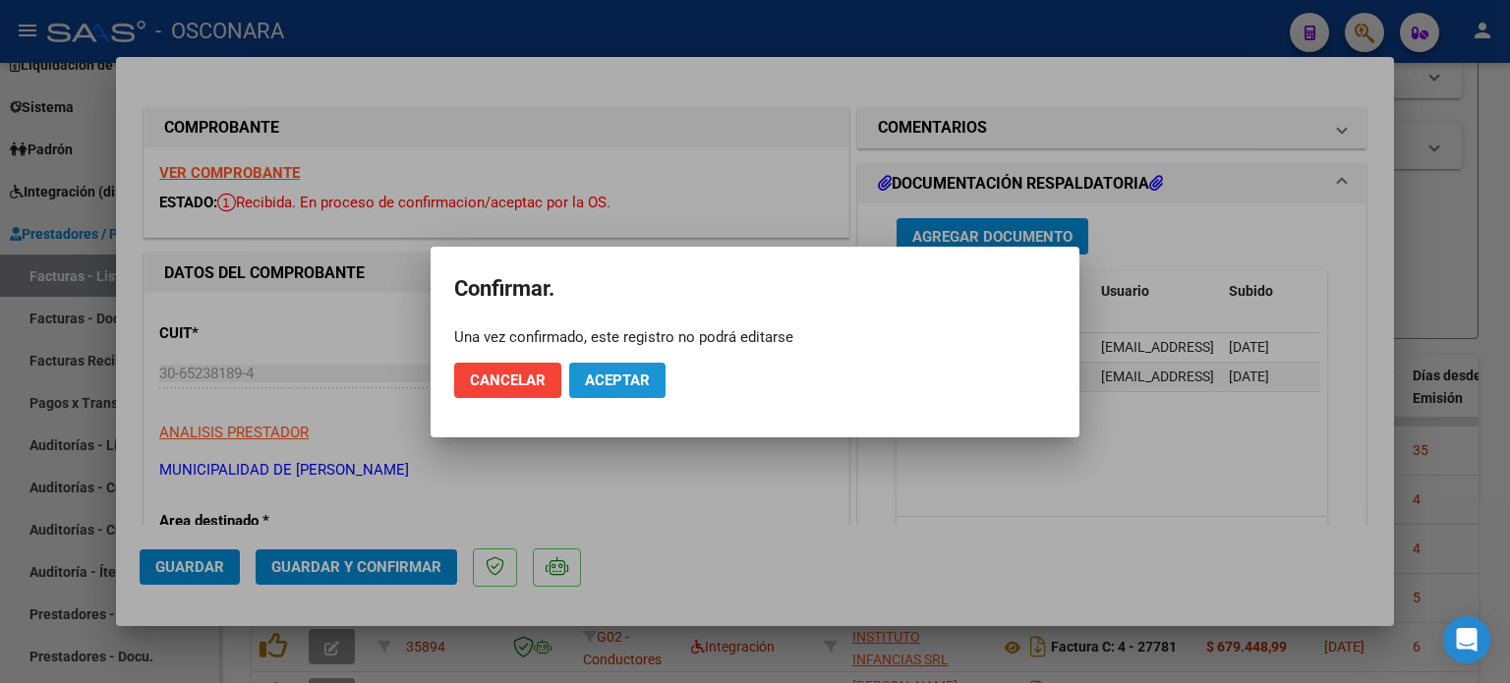
click at [641, 384] on span "Aceptar" at bounding box center [617, 381] width 65 height 18
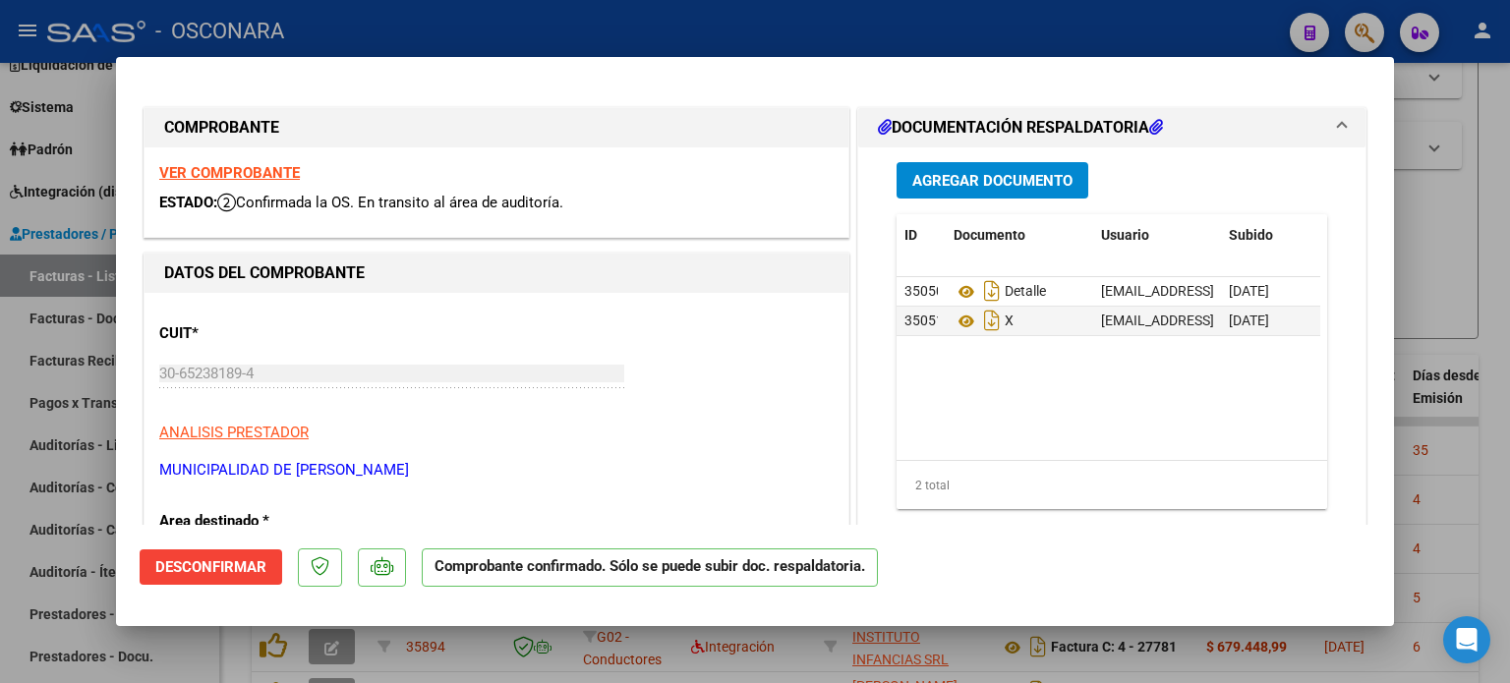
click at [1504, 192] on div at bounding box center [755, 341] width 1510 height 683
type input "$ 0,00"
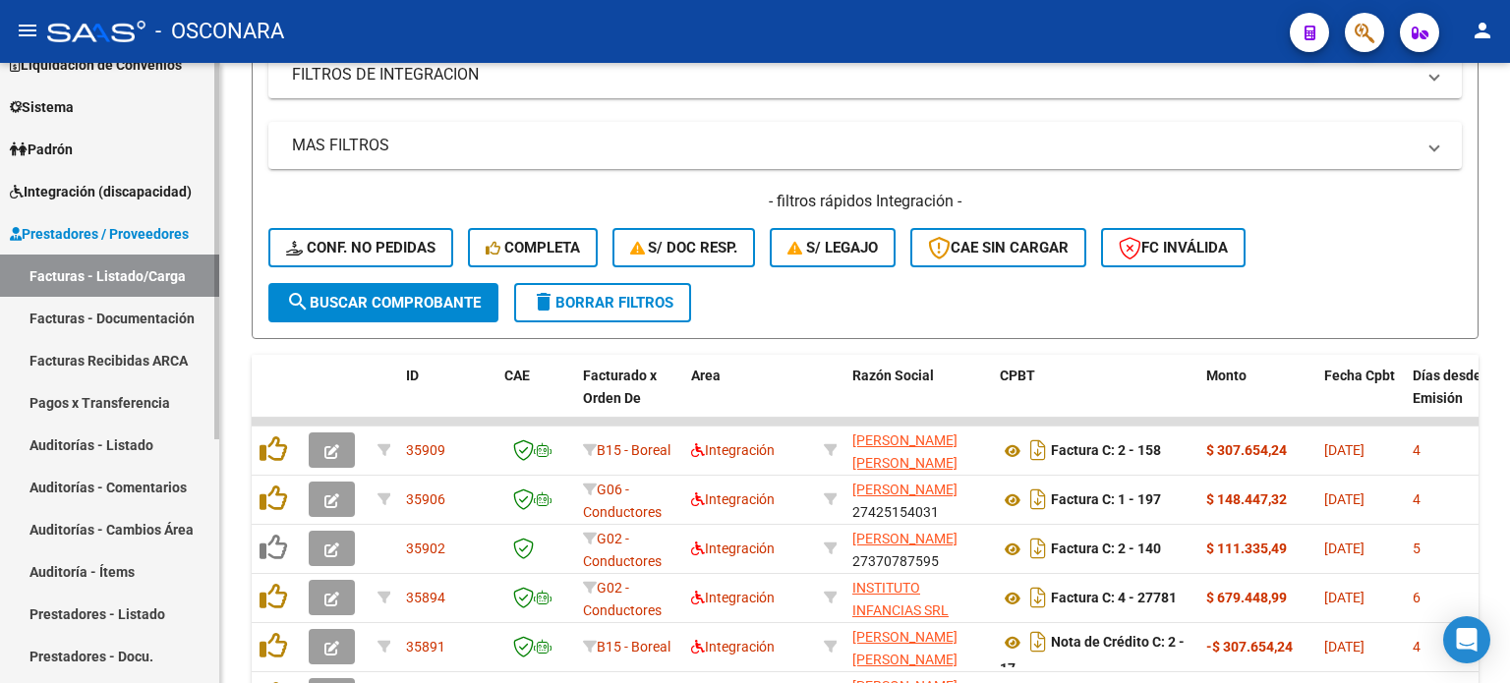
click at [75, 448] on link "Auditorías - Listado" at bounding box center [109, 445] width 219 height 42
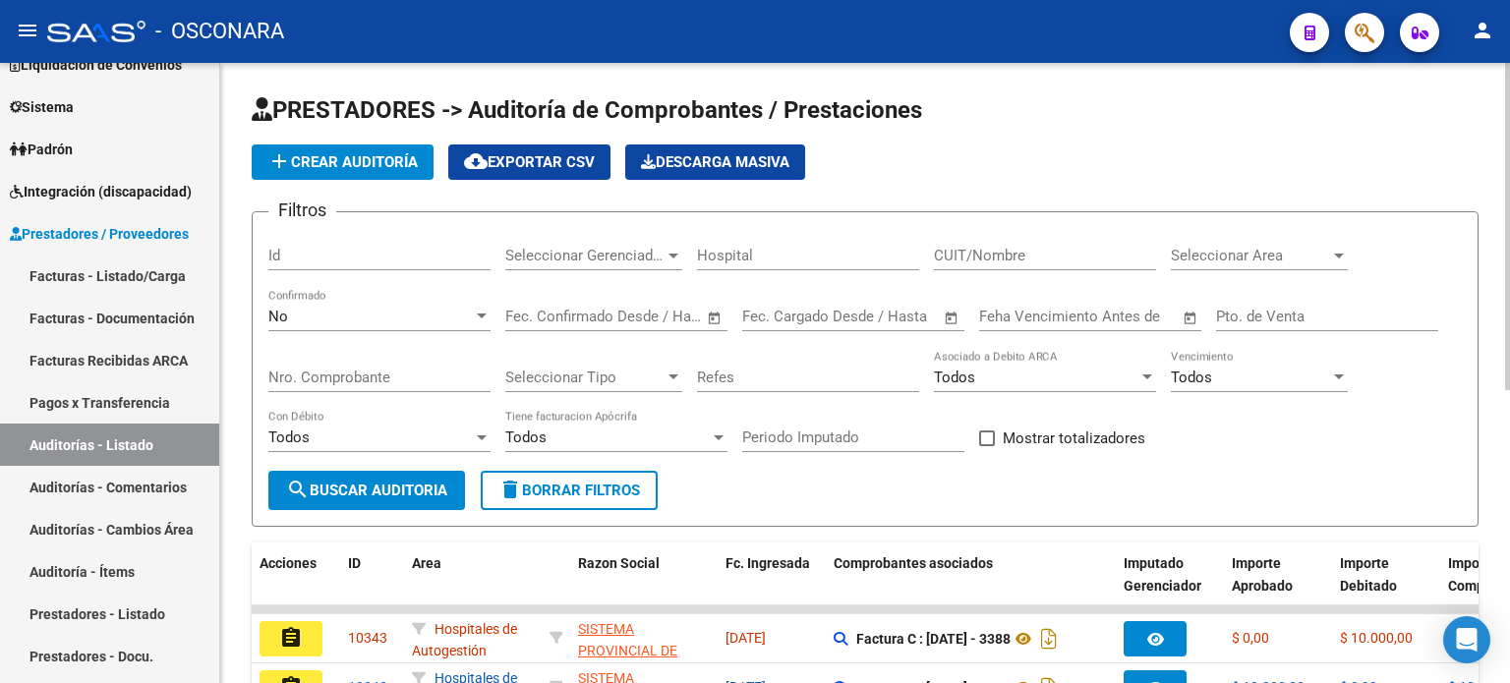
click at [326, 153] on span "add Crear Auditoría" at bounding box center [342, 162] width 150 height 18
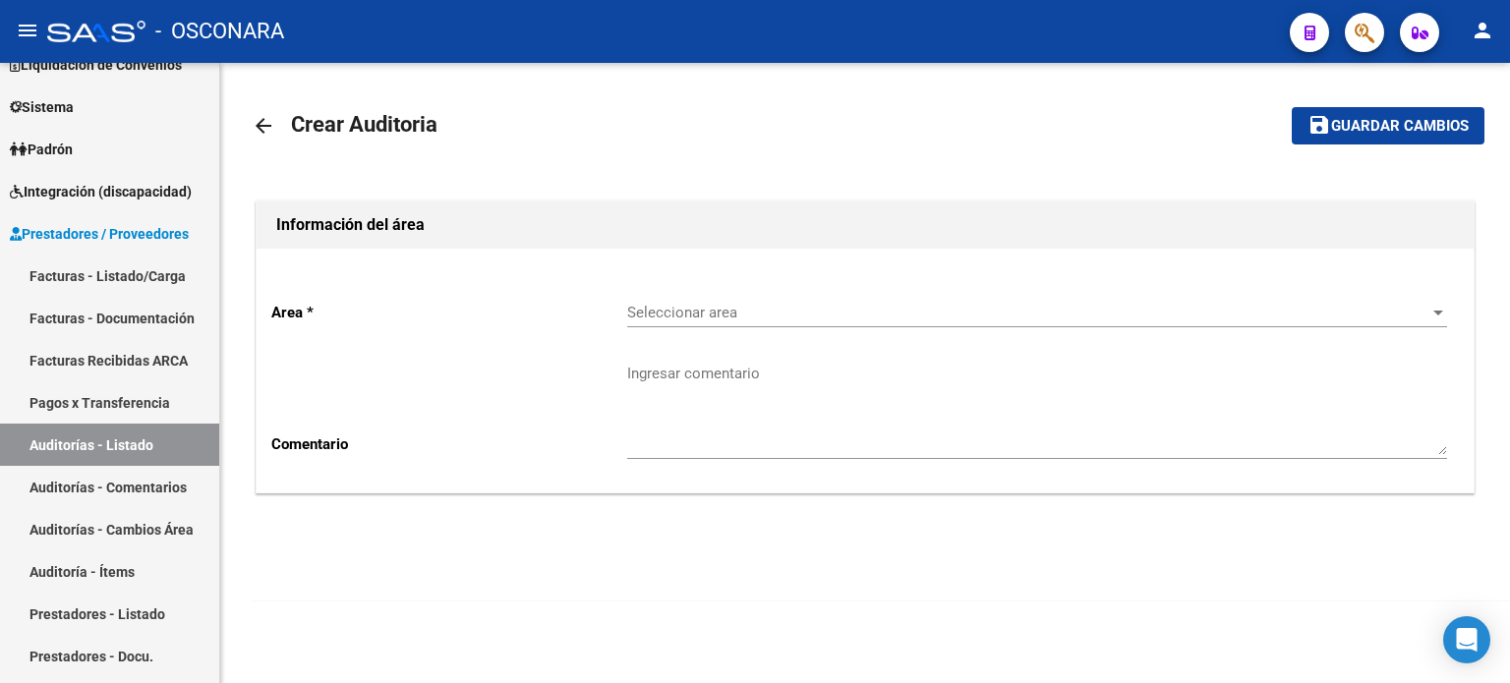
click at [732, 322] on div "Seleccionar area Seleccionar area" at bounding box center [1037, 306] width 820 height 42
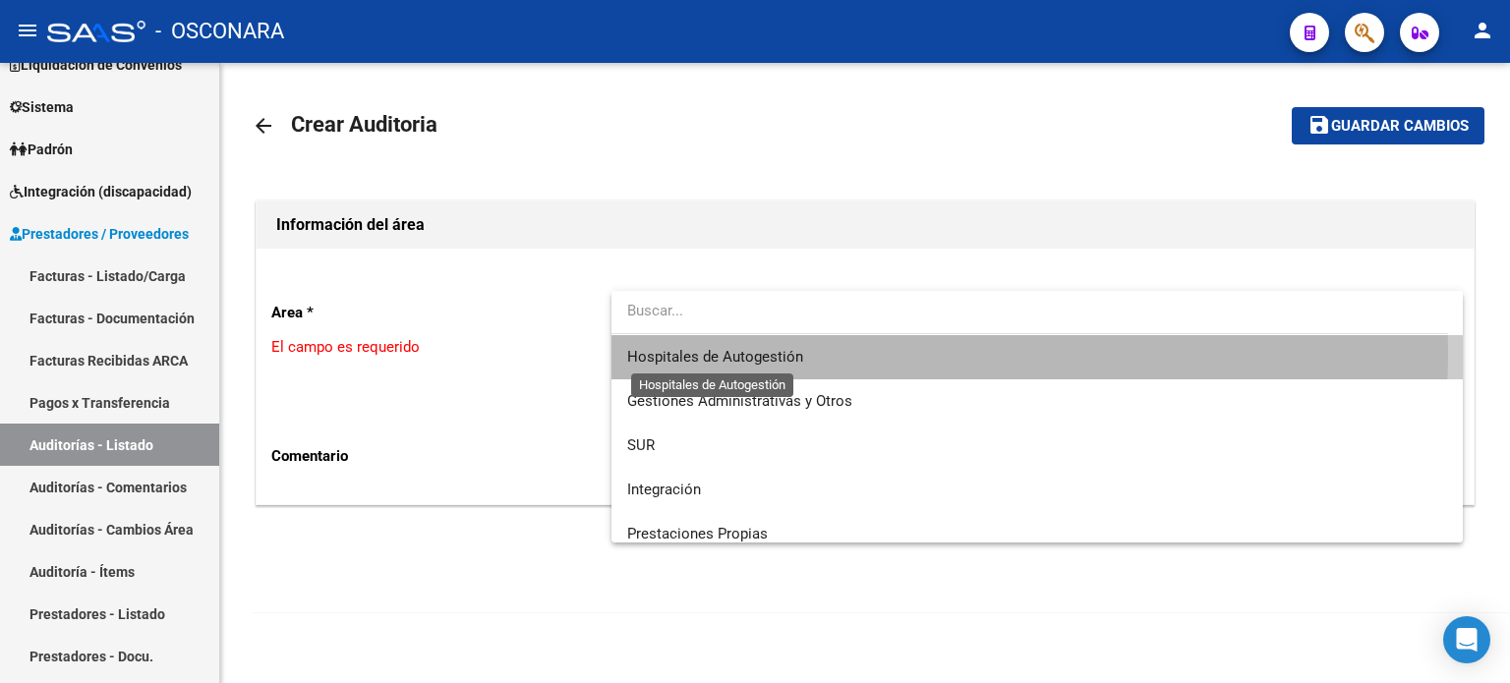
click at [724, 350] on span "Hospitales de Autogestión" at bounding box center [715, 357] width 176 height 18
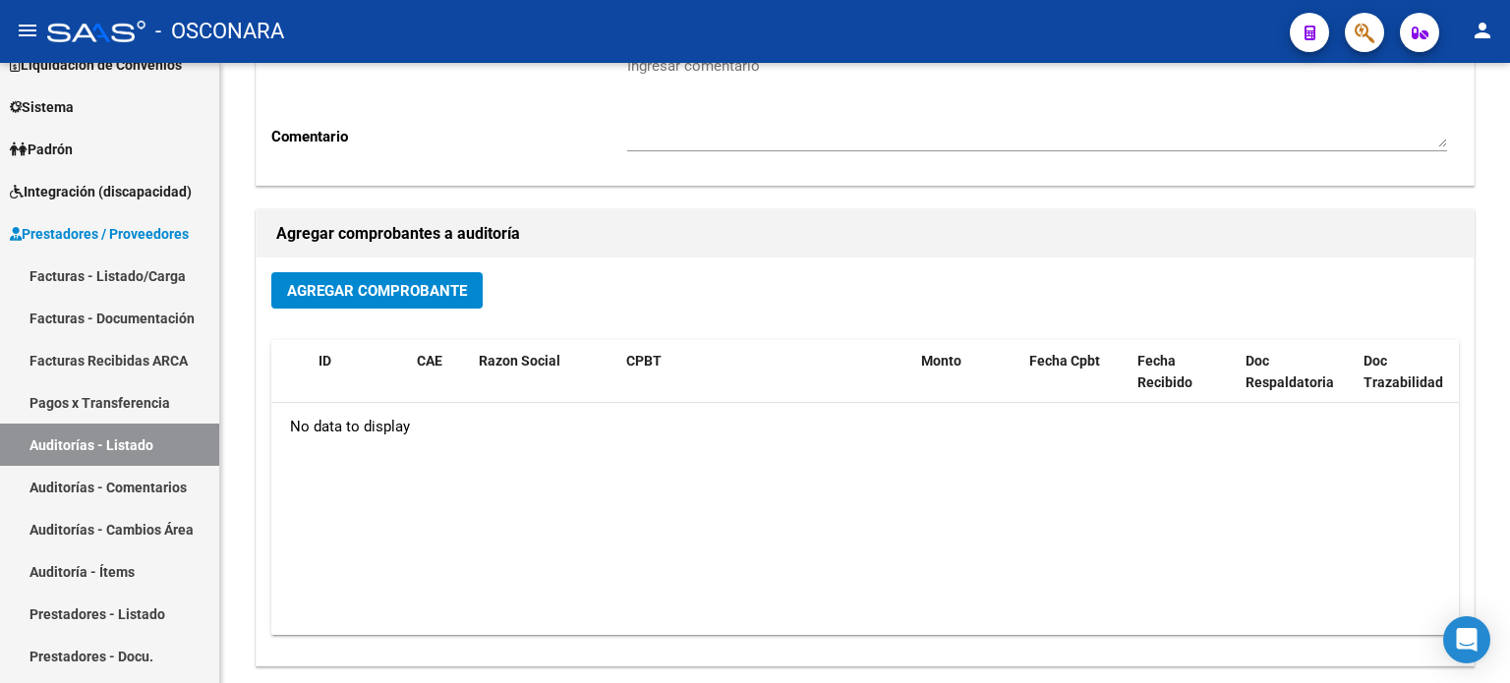
scroll to position [429, 0]
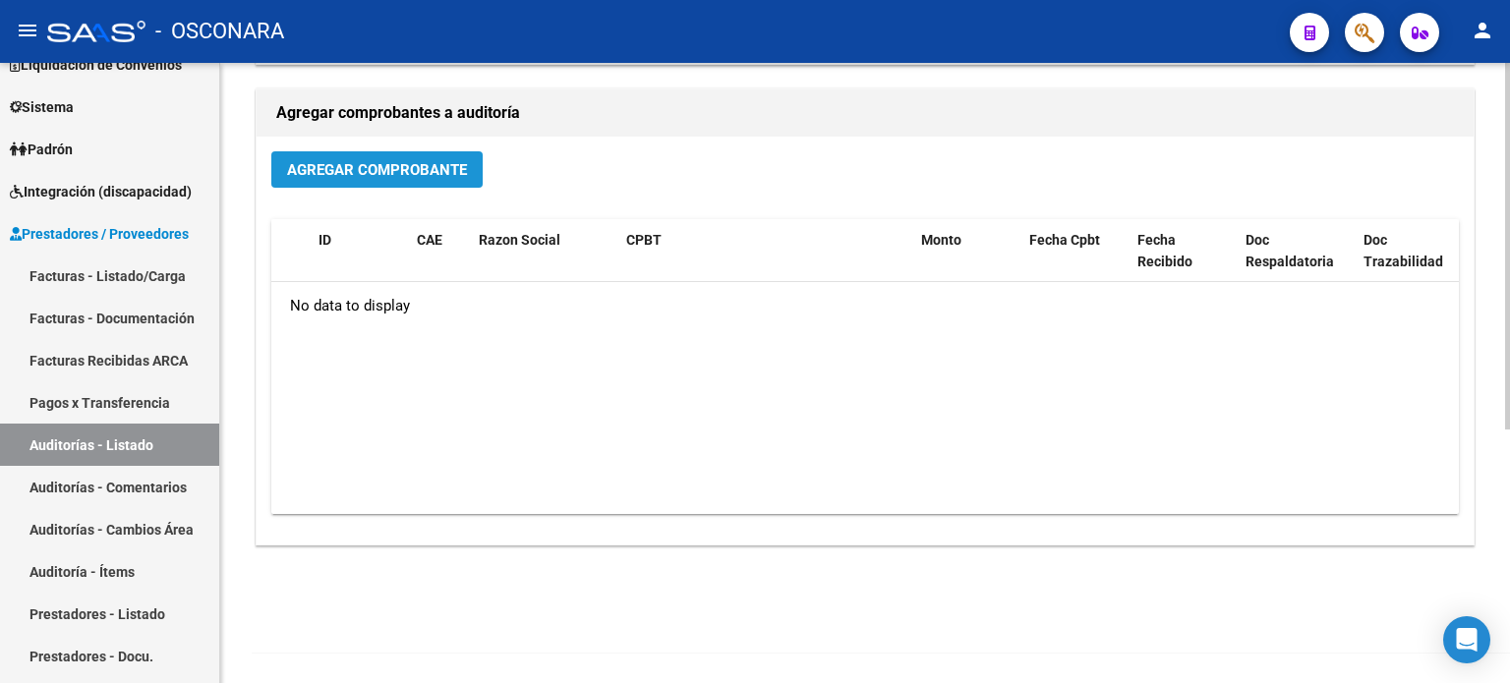
click at [363, 177] on span "Agregar Comprobante" at bounding box center [377, 170] width 180 height 18
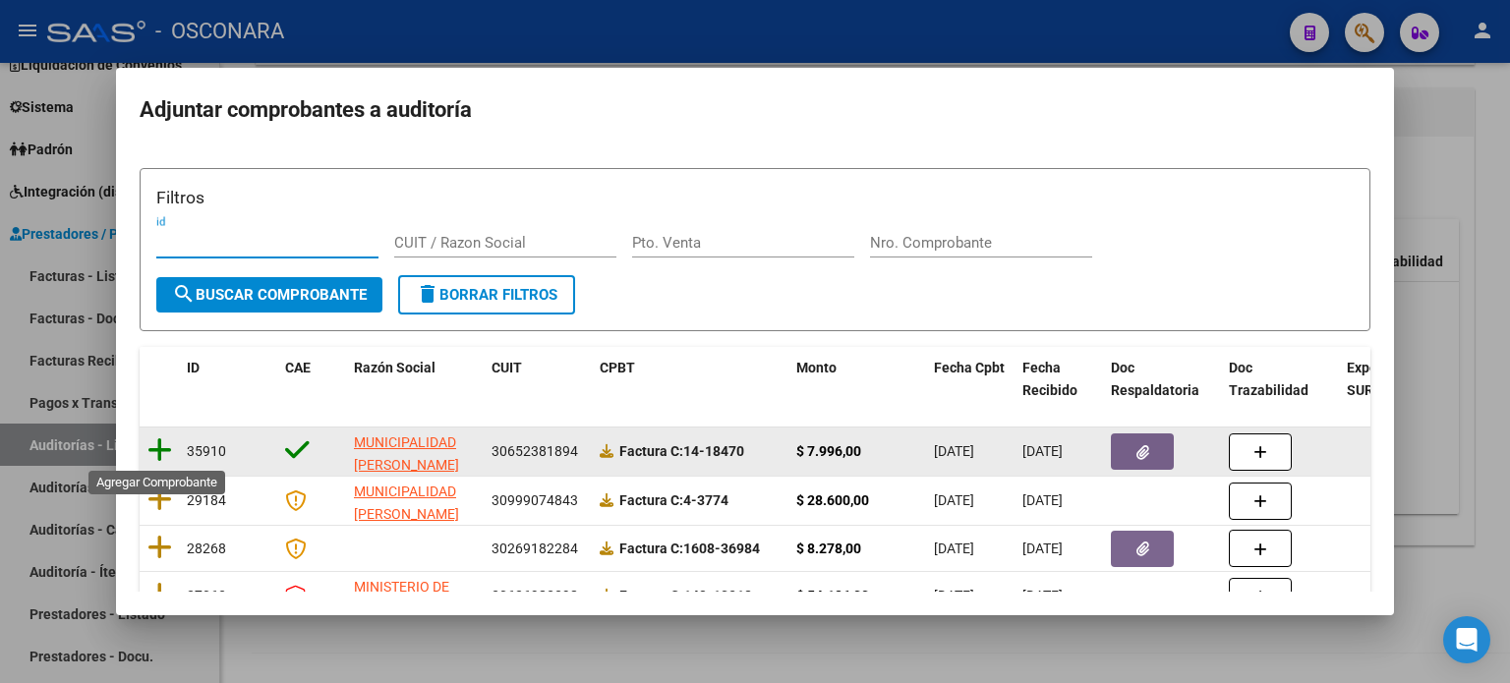
click at [154, 455] on icon at bounding box center [160, 451] width 25 height 28
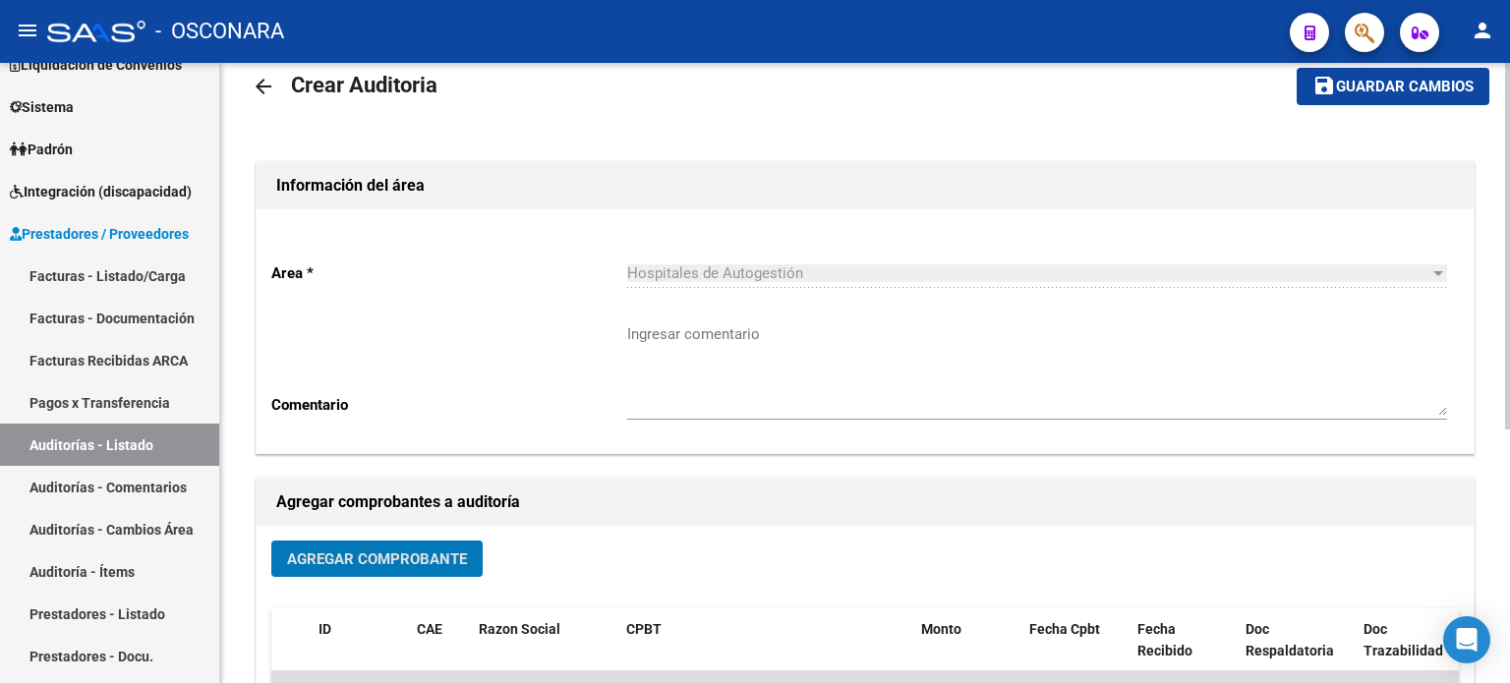
scroll to position [0, 0]
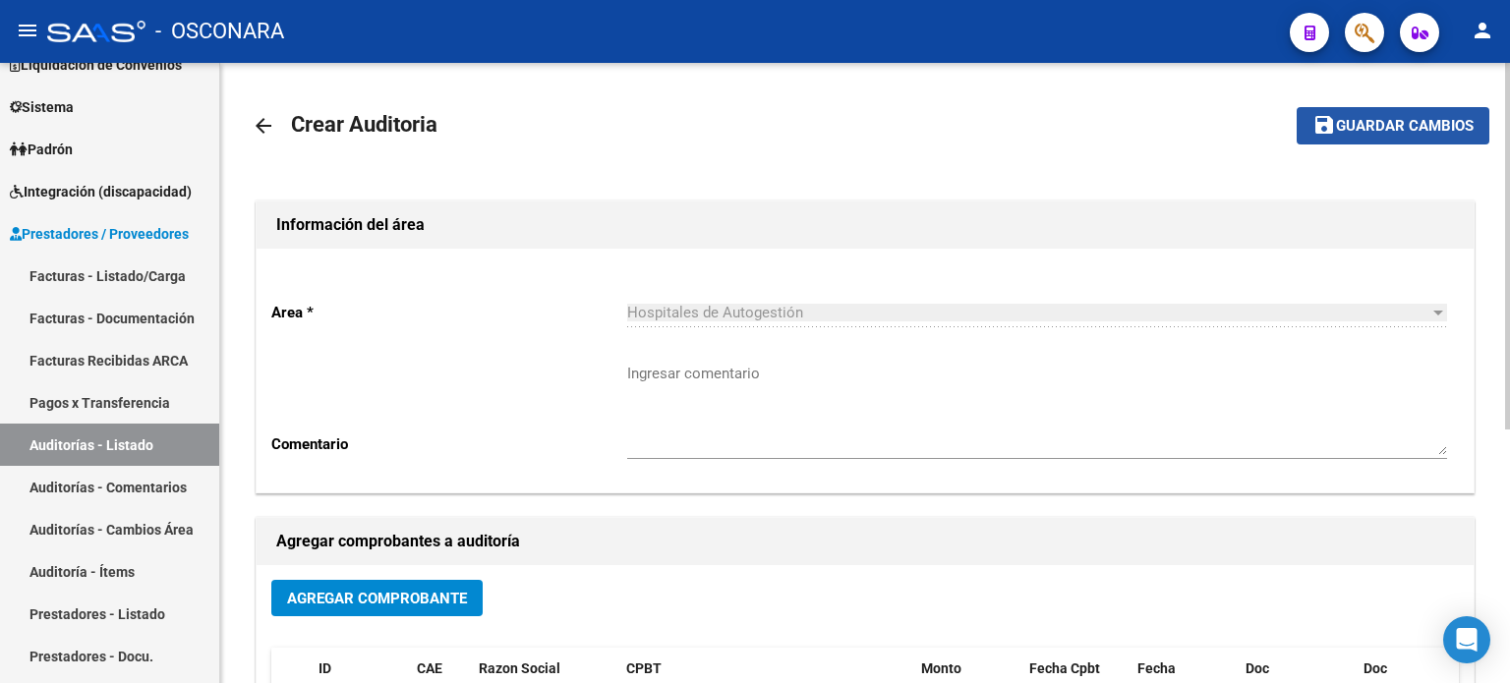
click at [1433, 110] on button "save Guardar cambios" at bounding box center [1393, 125] width 193 height 36
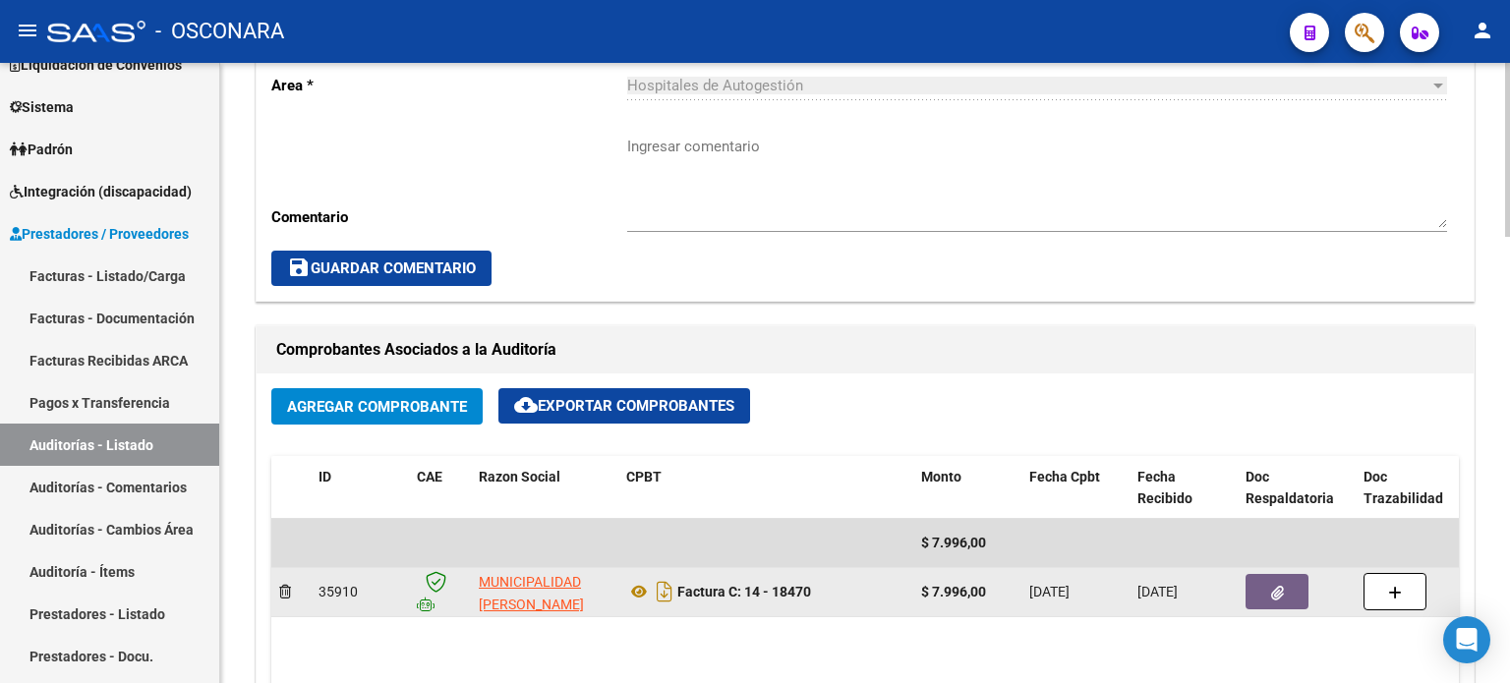
scroll to position [885, 0]
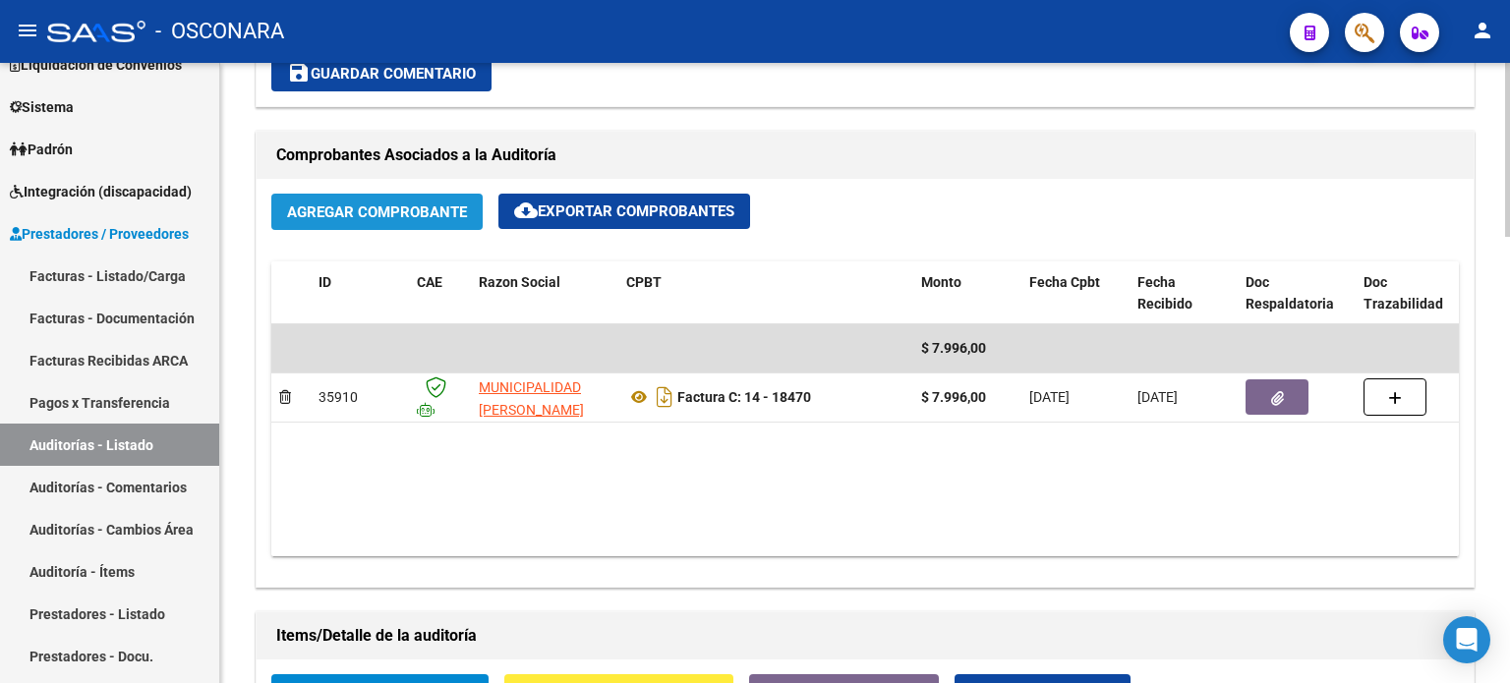
click at [366, 219] on button "Agregar Comprobante" at bounding box center [376, 212] width 211 height 36
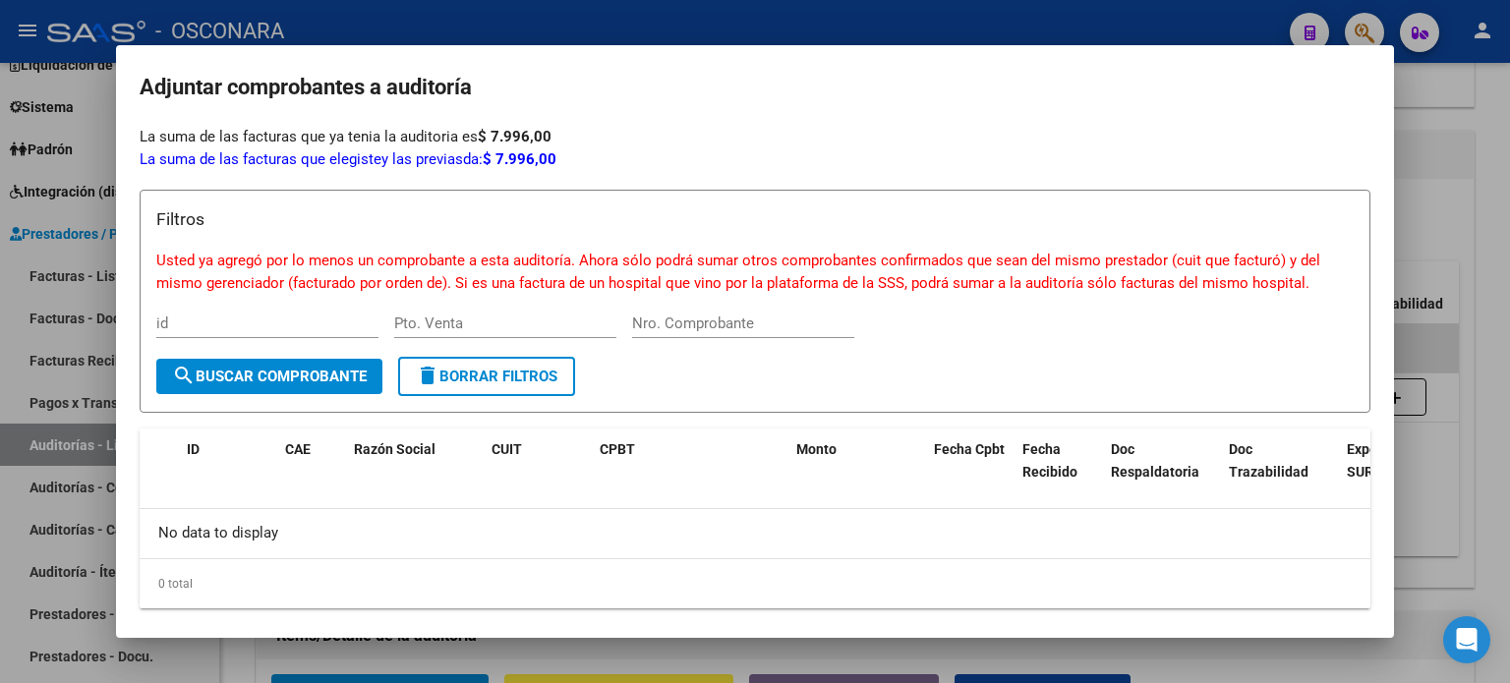
click at [1509, 228] on div at bounding box center [755, 341] width 1510 height 683
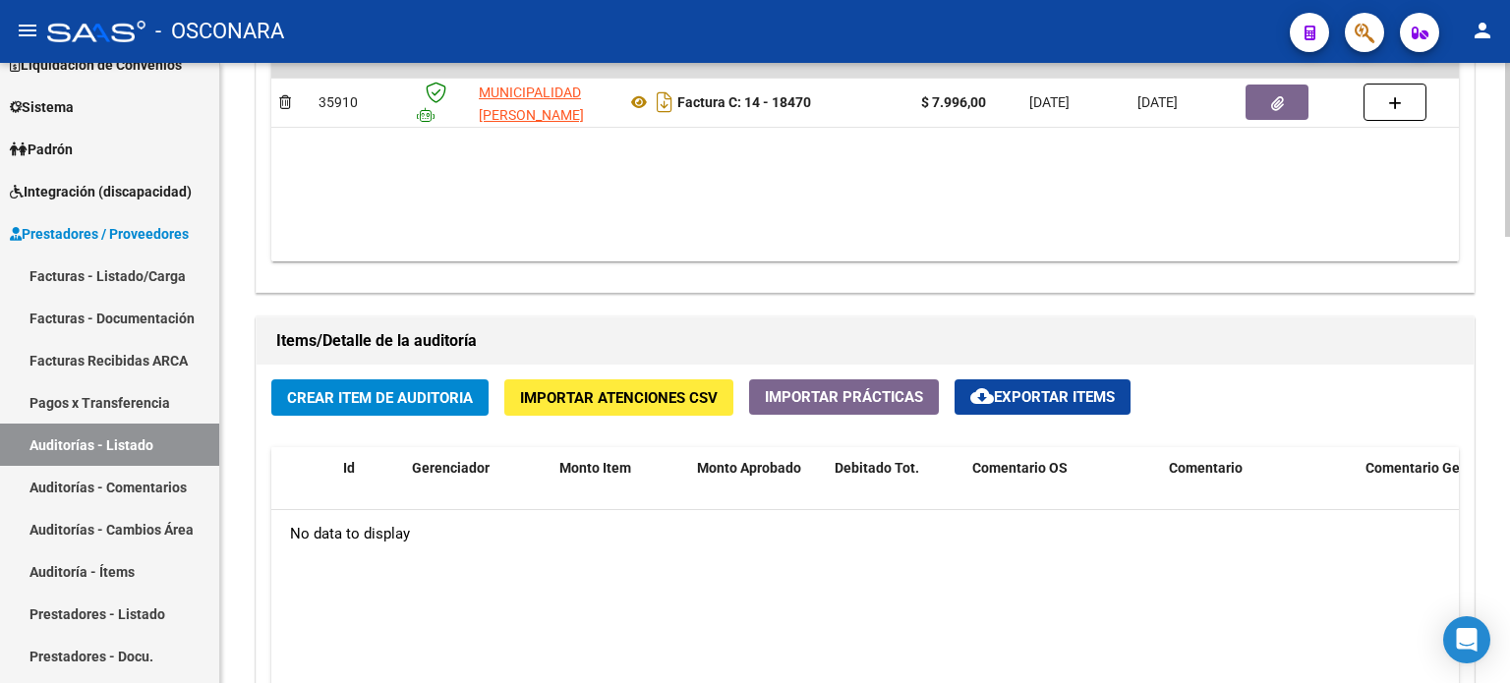
scroll to position [1180, 0]
click at [330, 408] on button "Crear Item de Auditoria" at bounding box center [379, 398] width 217 height 36
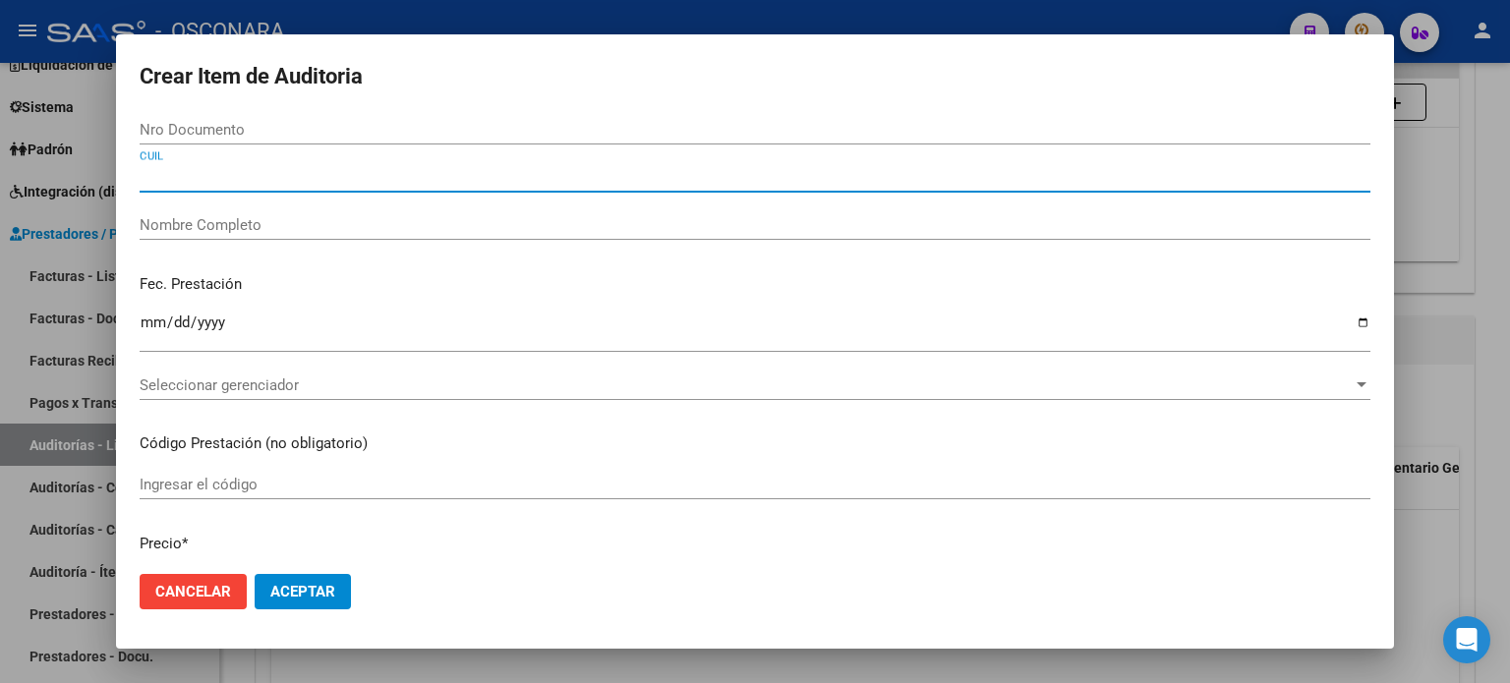
click at [222, 171] on input "CUIL" at bounding box center [755, 177] width 1231 height 18
paste input "94579574"
type input "94579574"
drag, startPoint x: 224, startPoint y: 173, endPoint x: 45, endPoint y: 185, distance: 179.4
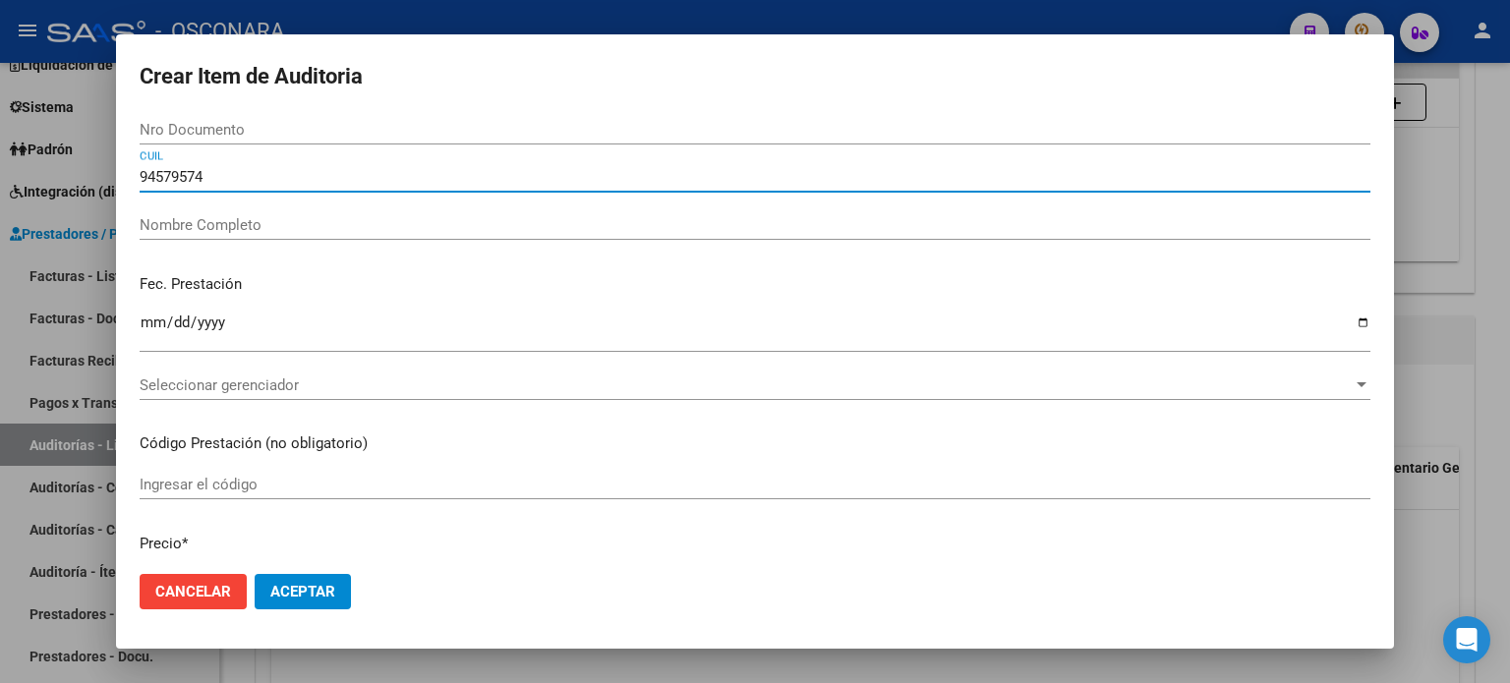
click at [46, 185] on div "Crear Item de Auditoria Nro Documento 94579574 CUIL Nombre Completo Fec. Presta…" at bounding box center [755, 341] width 1510 height 683
click at [196, 125] on input "Nro Documento" at bounding box center [755, 130] width 1231 height 18
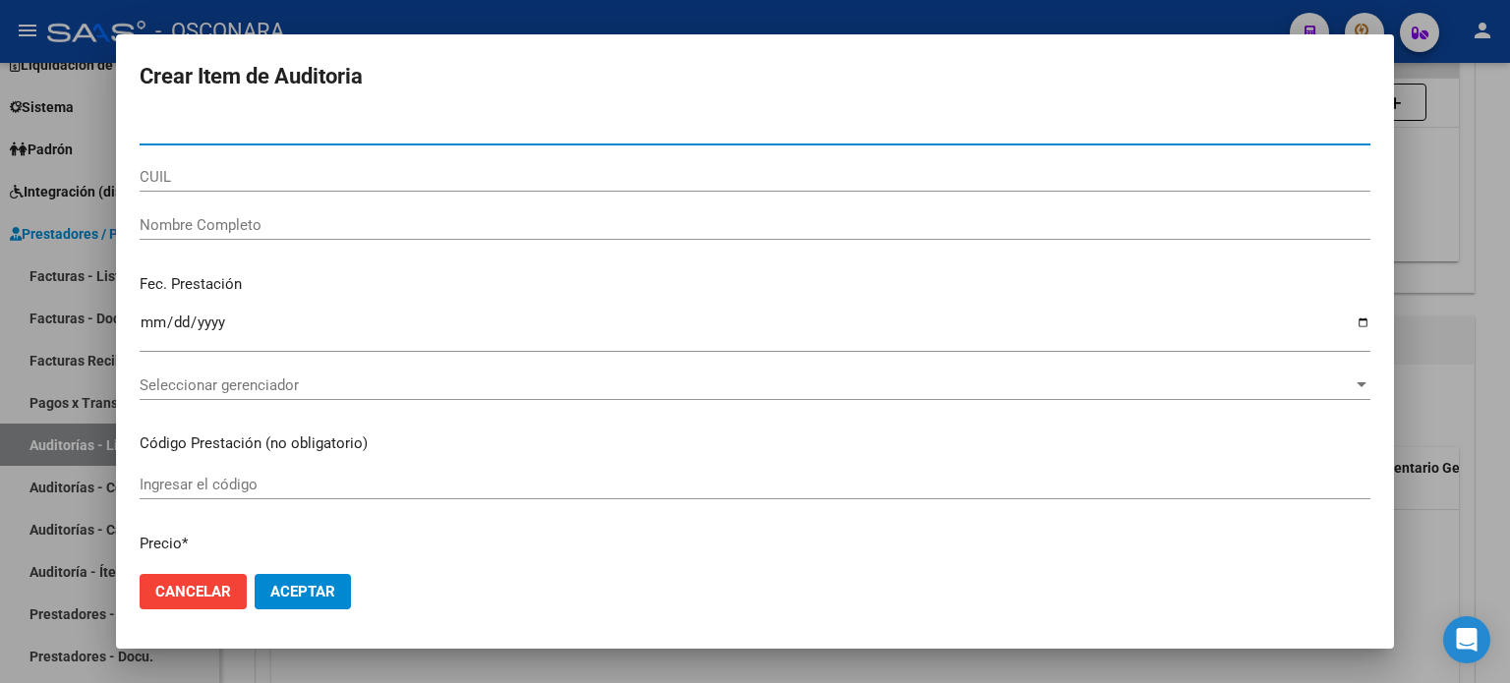
paste input "94579574"
type input "94579574"
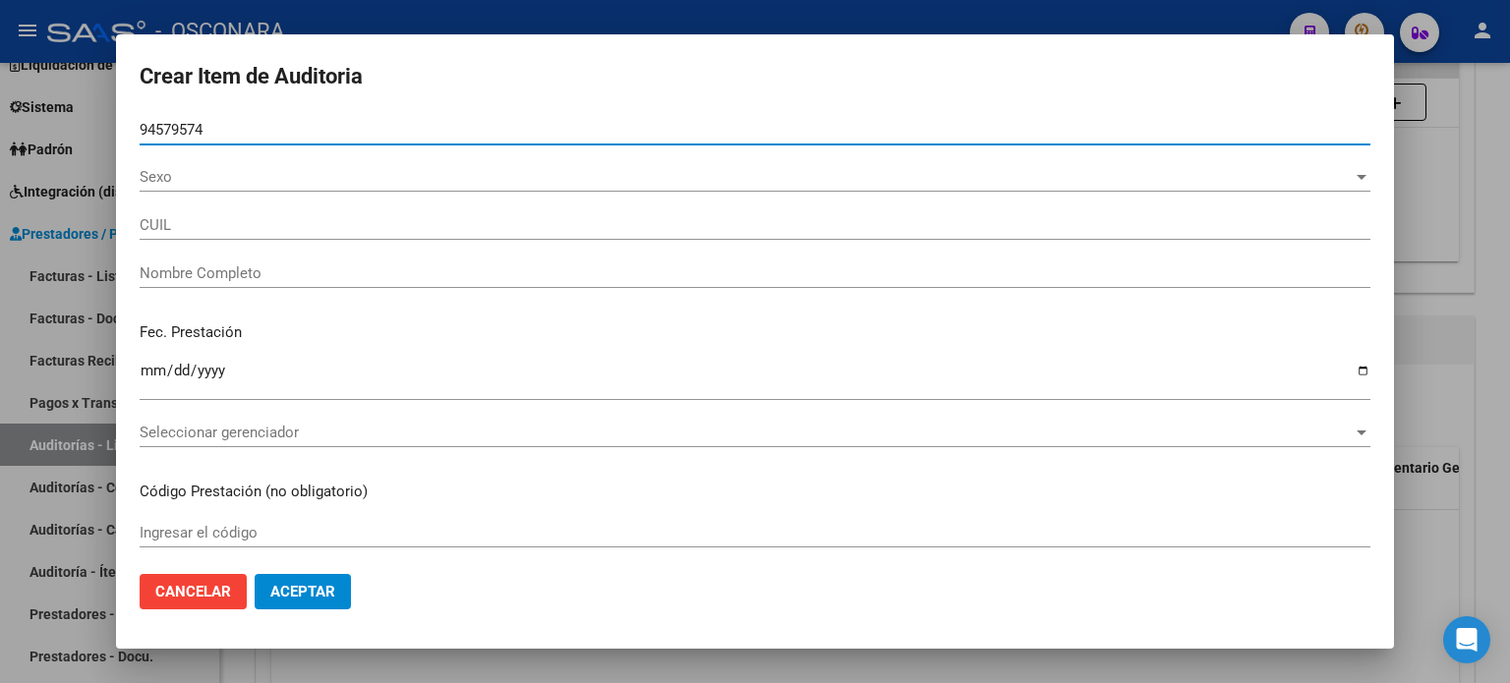
type input "20945795744"
type input "GAYOSO MILTOS OSCAR JAVIER"
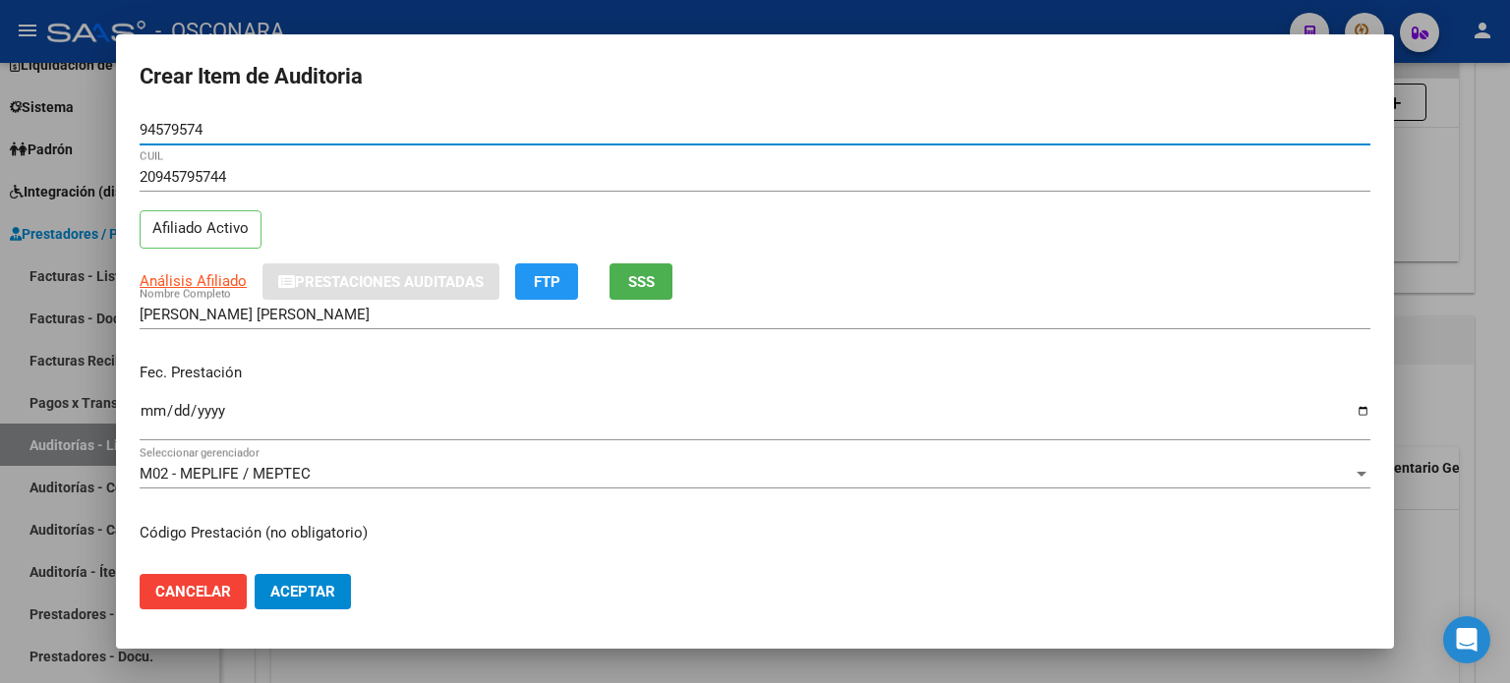
type input "94579574"
click at [146, 410] on input "Ingresar la fecha" at bounding box center [755, 418] width 1231 height 31
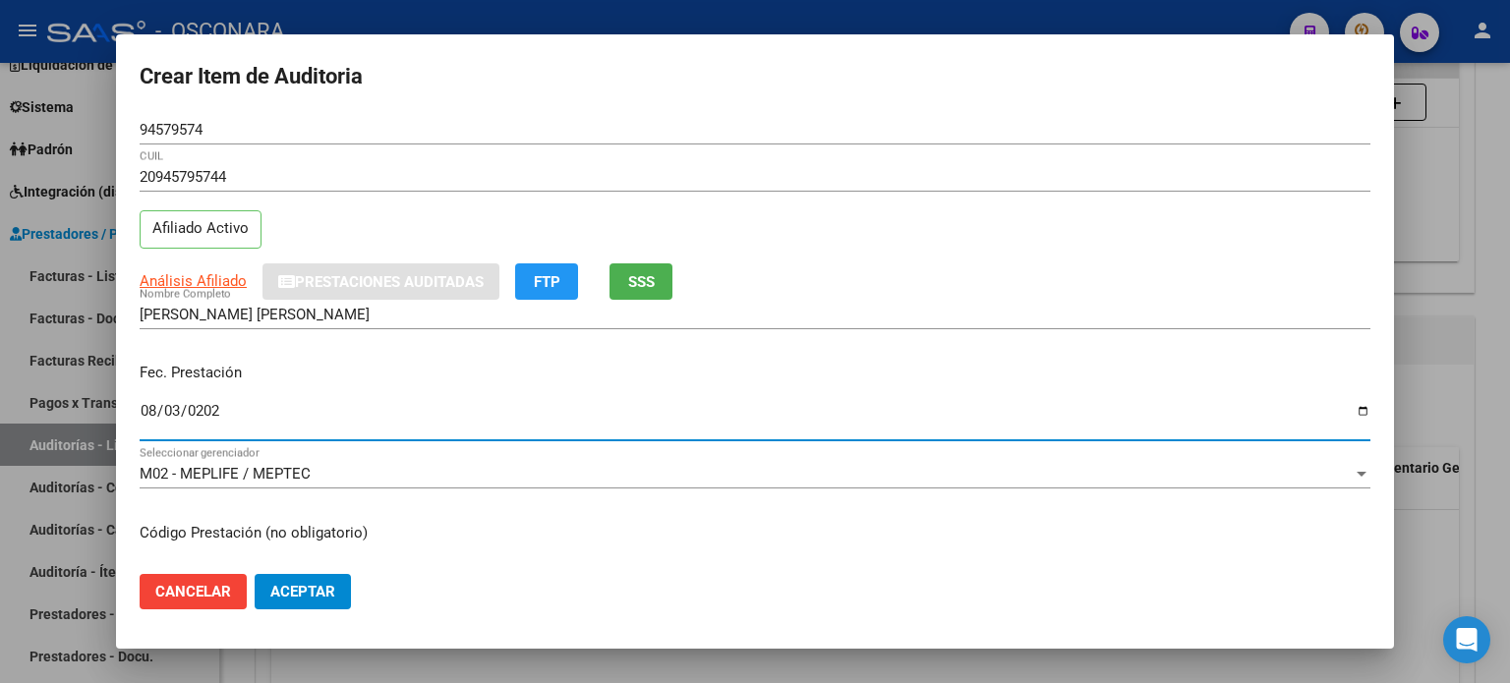
type input "[DATE]"
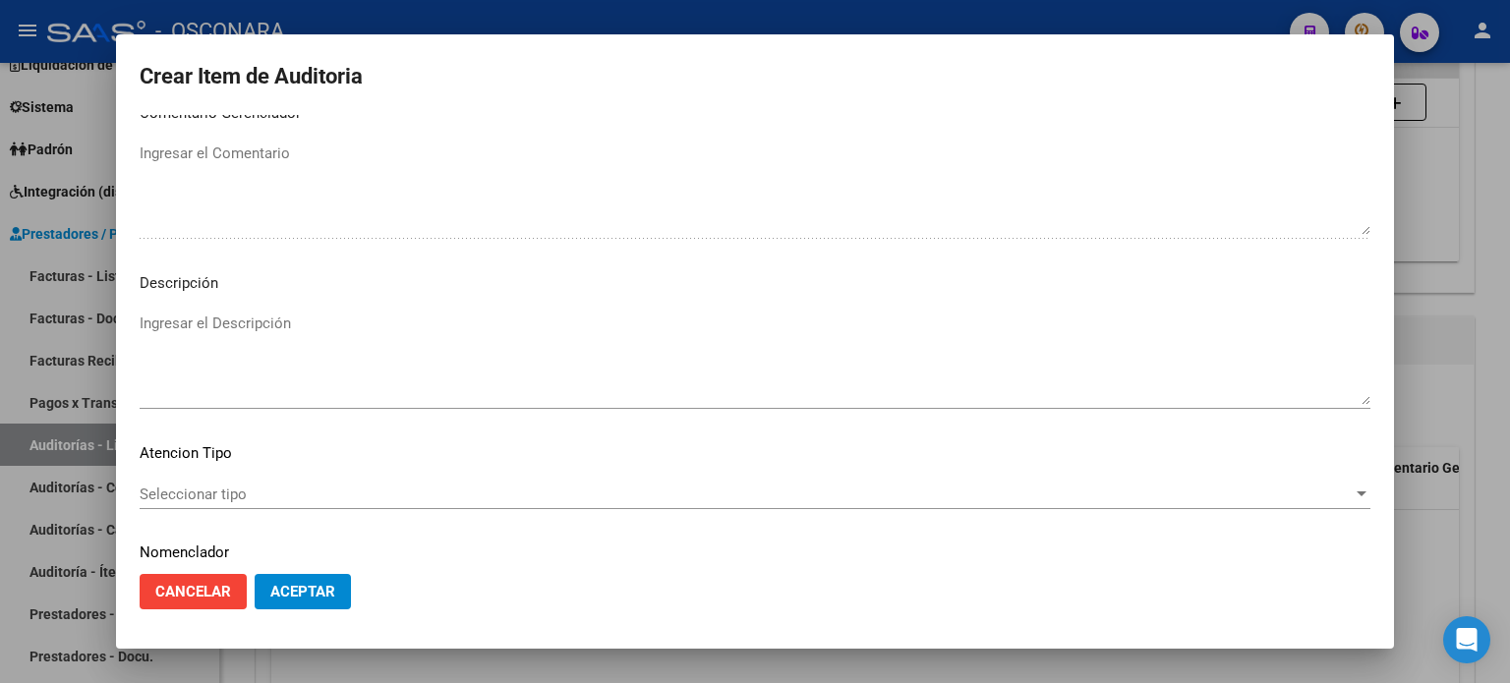
scroll to position [1326, 0]
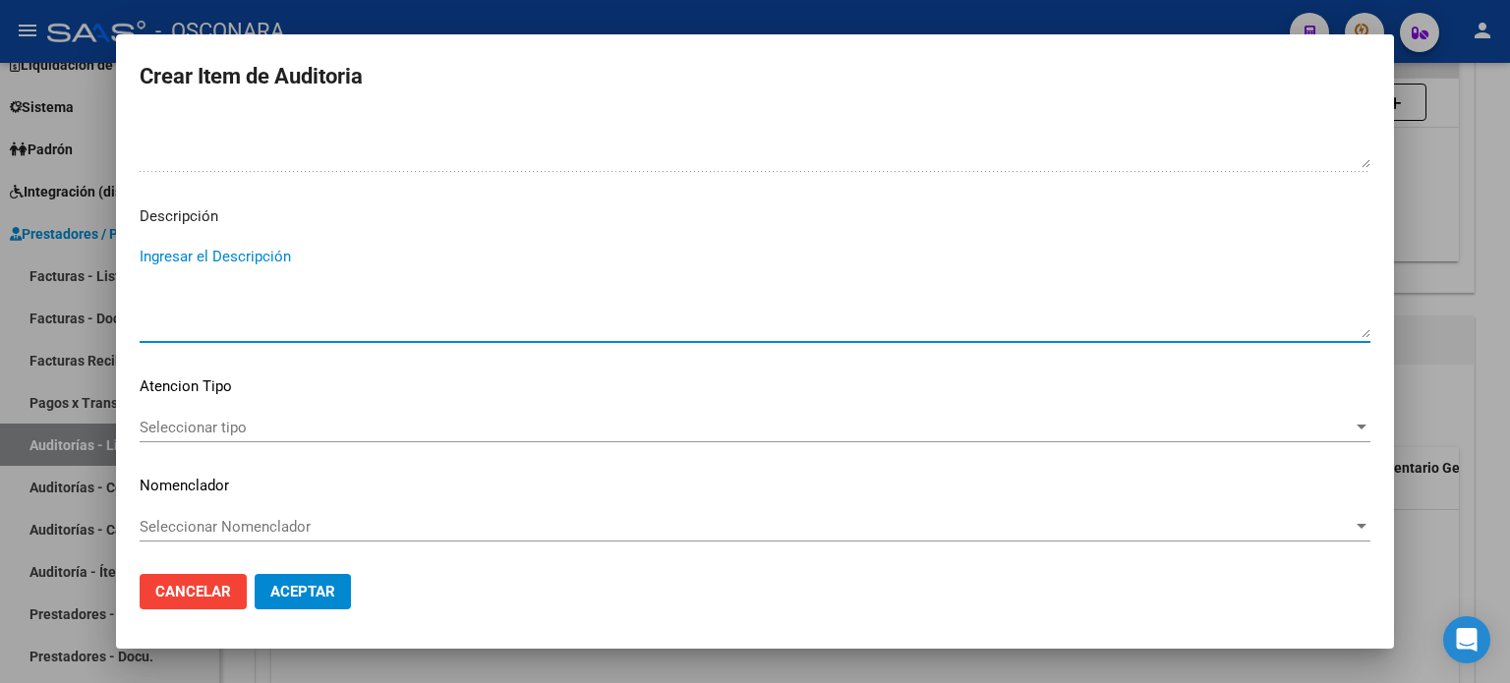
click at [247, 263] on textarea "Ingresar el Descripción" at bounding box center [755, 292] width 1231 height 92
type textarea "Consulta"
click at [222, 413] on div "Seleccionar tipo Seleccionar tipo" at bounding box center [755, 428] width 1231 height 30
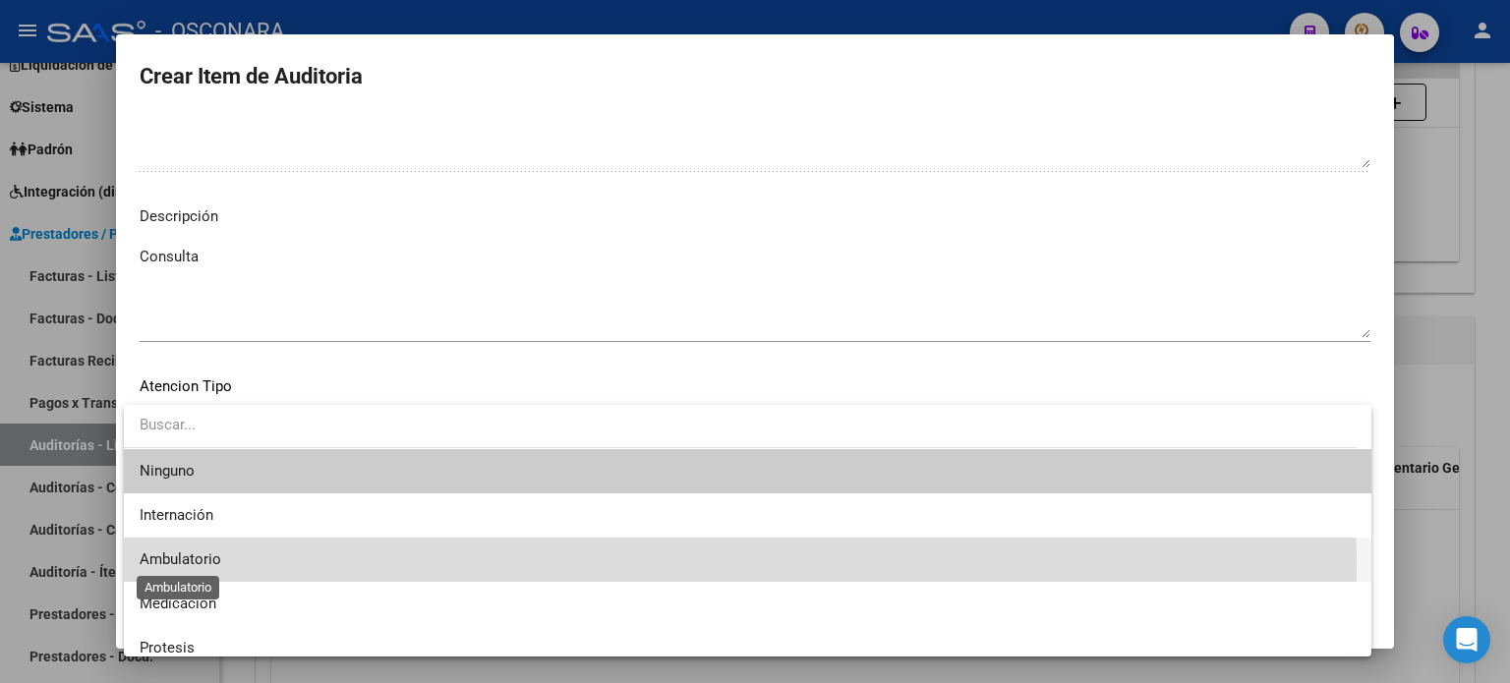
click at [220, 565] on span "Ambulatorio" at bounding box center [181, 560] width 82 height 18
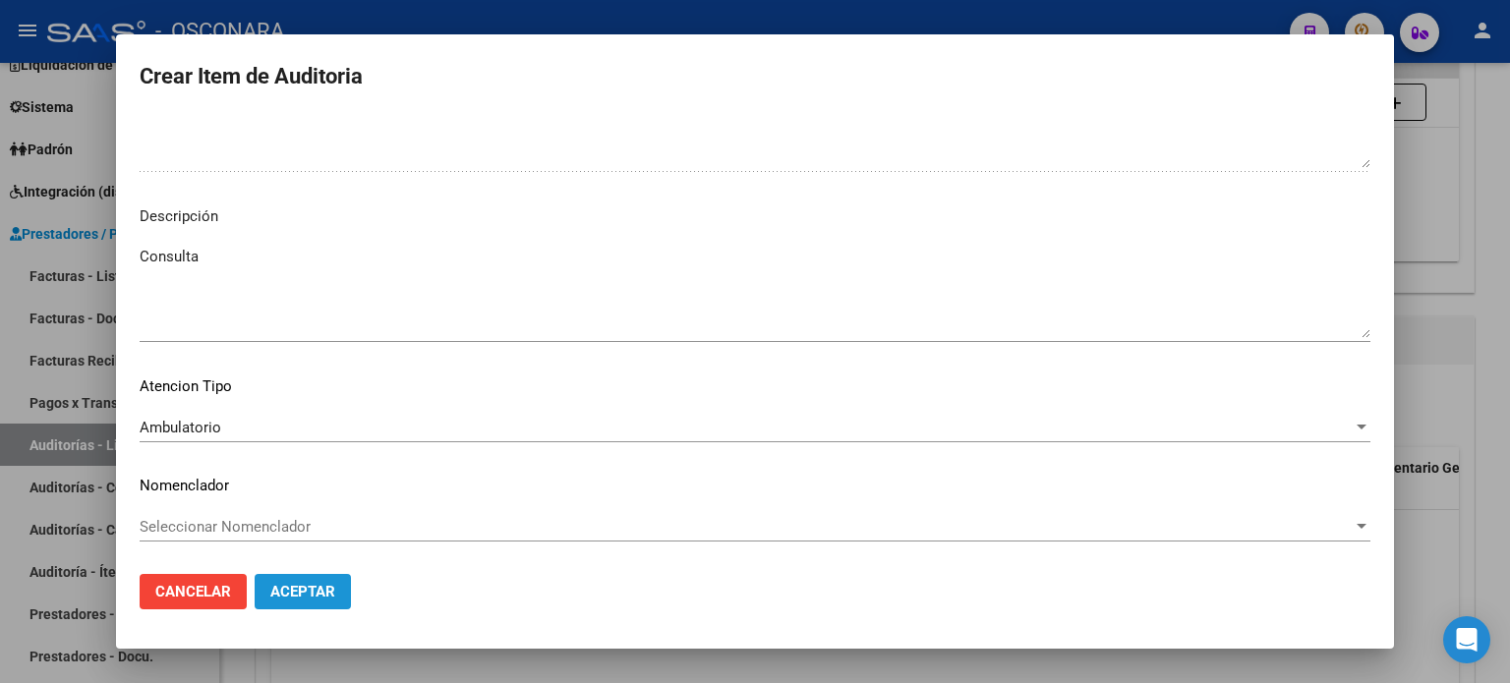
click at [344, 597] on button "Aceptar" at bounding box center [303, 591] width 96 height 35
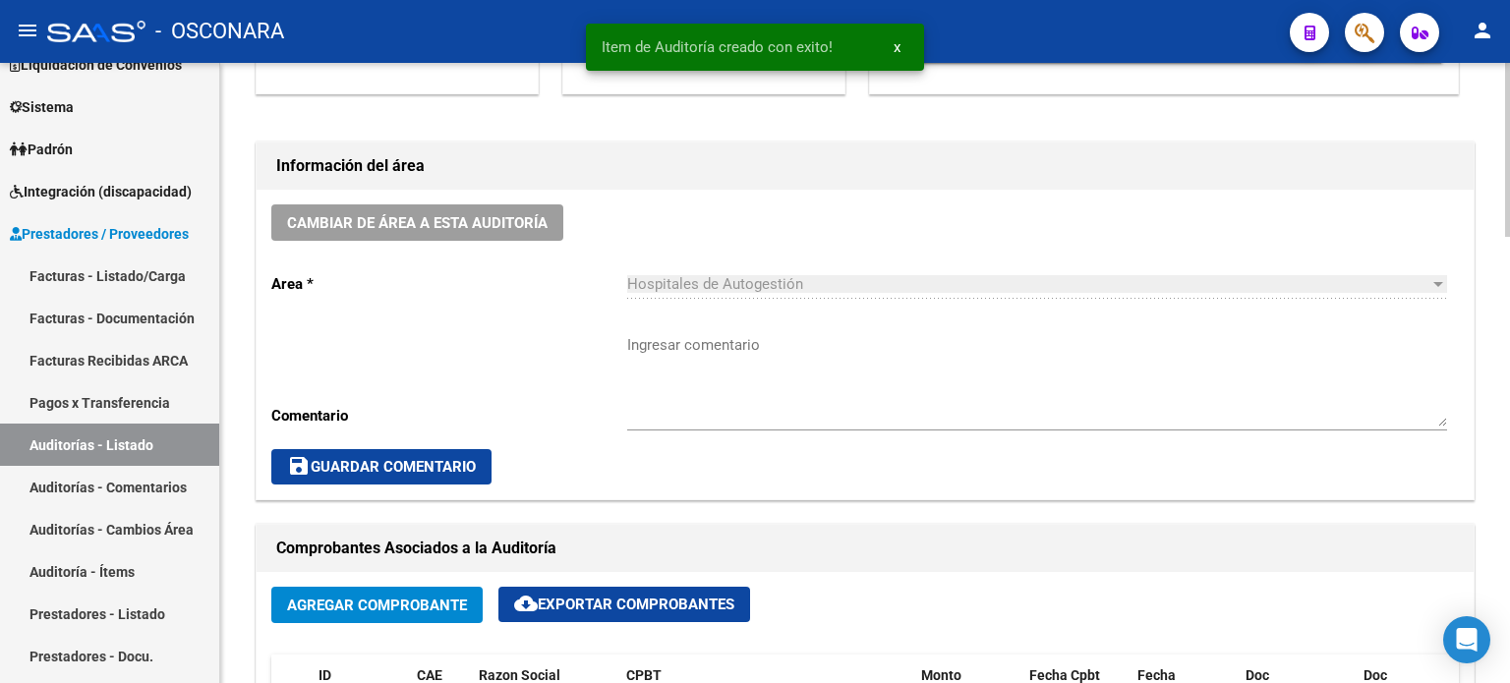
scroll to position [0, 0]
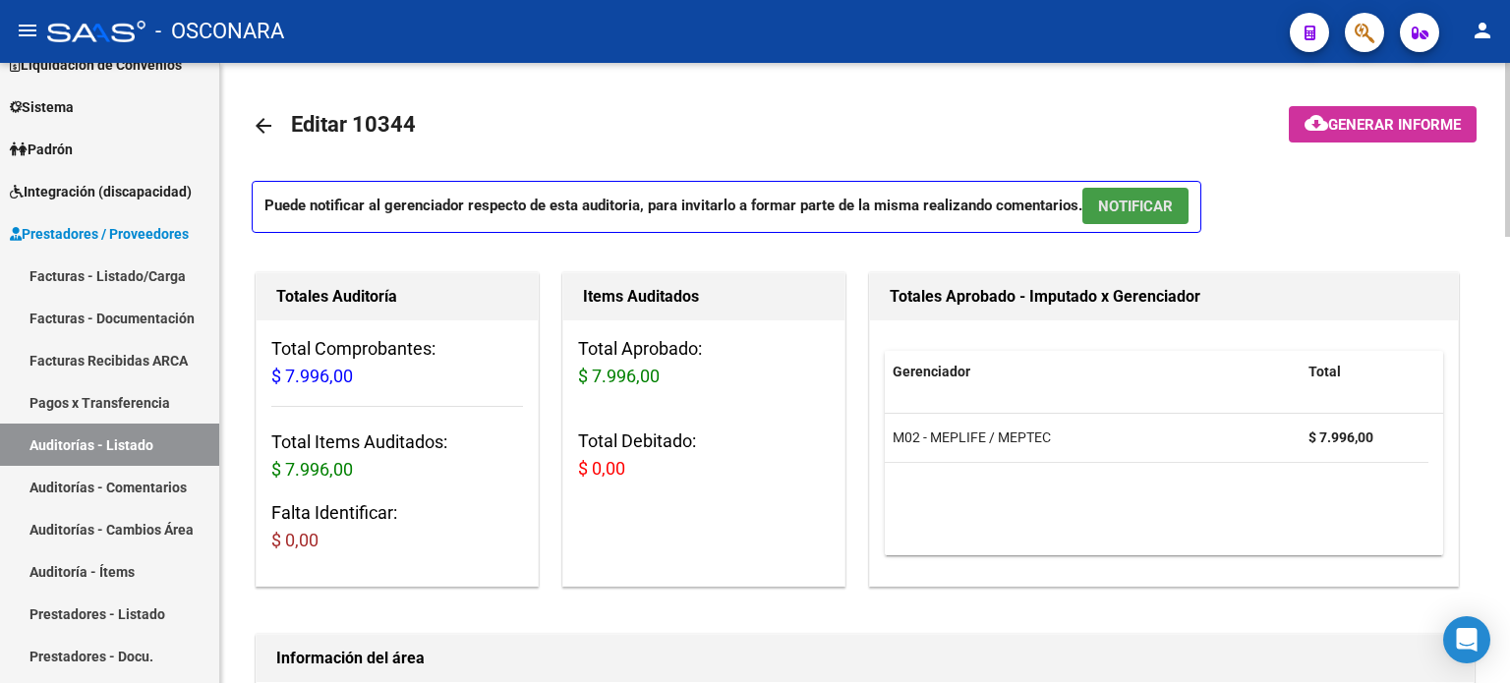
click at [1122, 215] on span "NOTIFICAR" at bounding box center [1135, 207] width 75 height 18
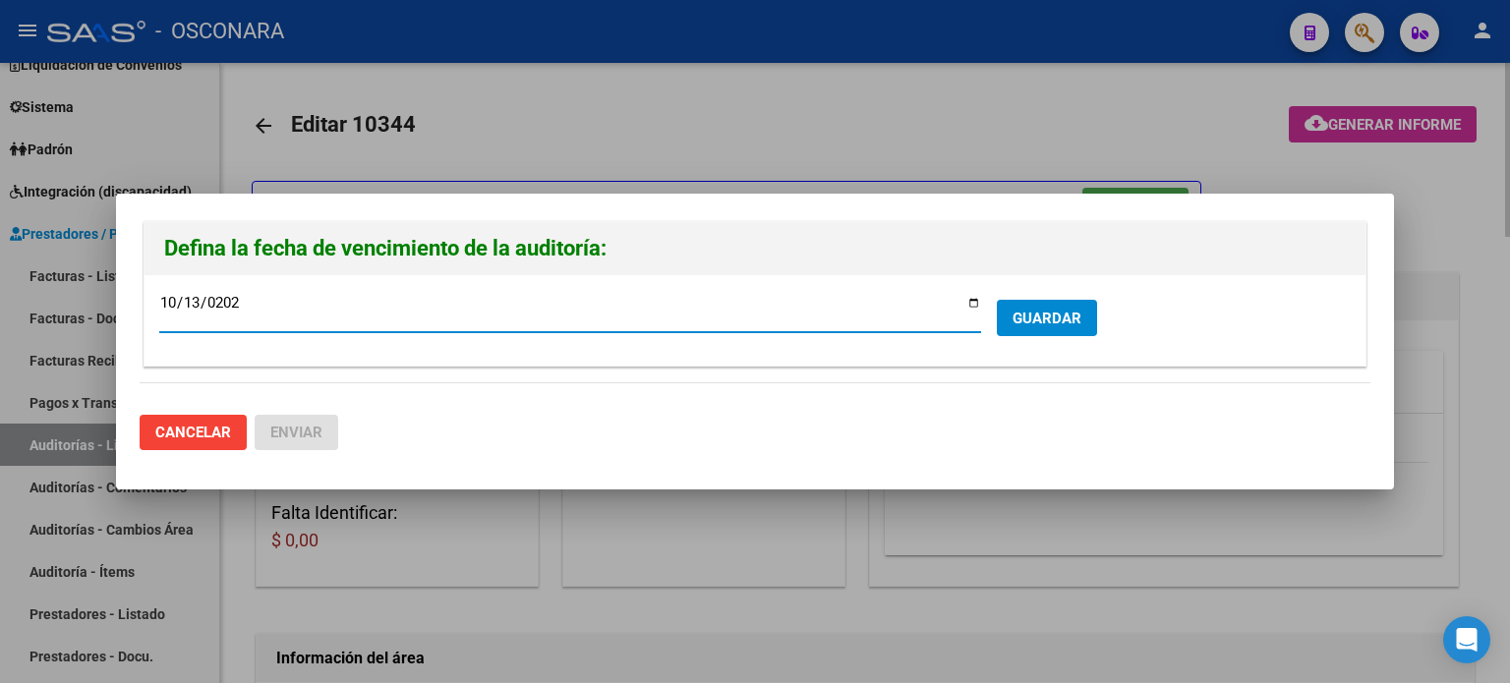
type input "[DATE]"
click at [1062, 310] on span "GUARDAR" at bounding box center [1047, 319] width 69 height 18
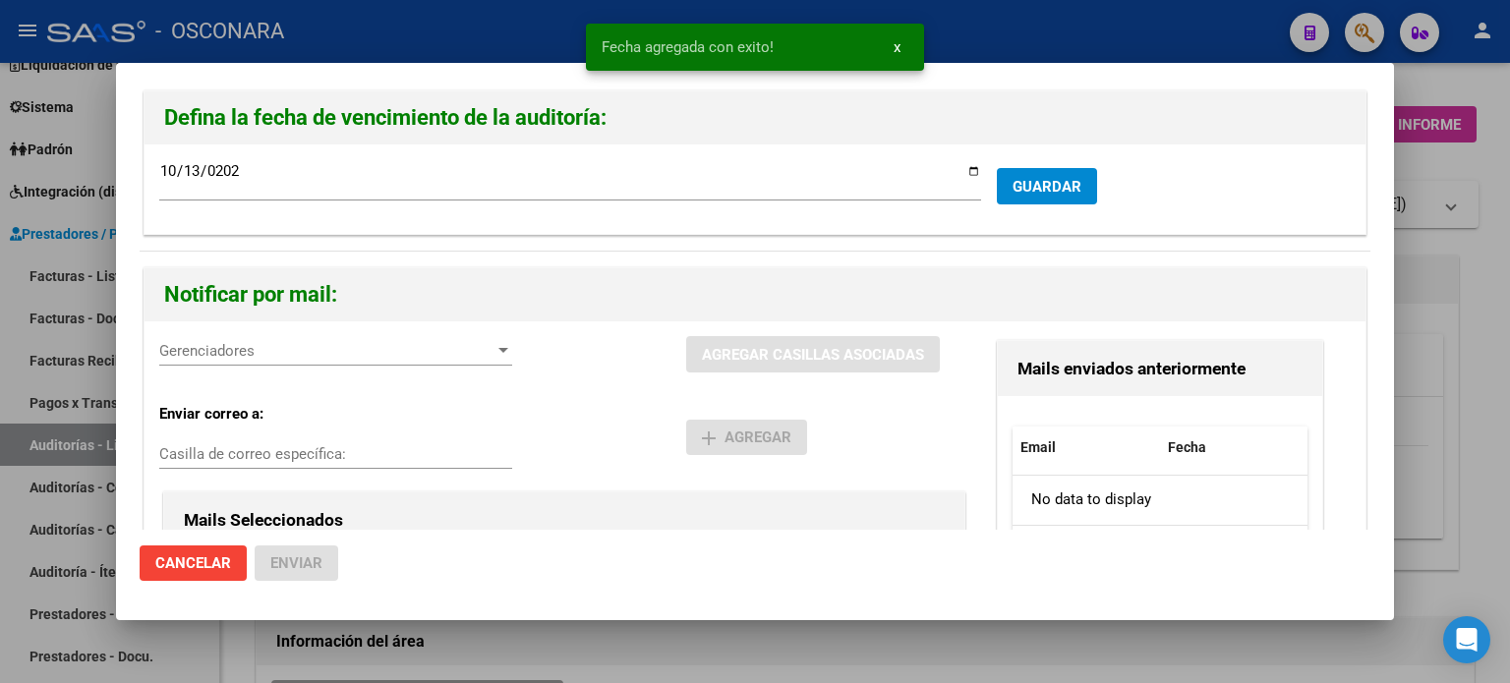
click at [285, 346] on div "Gerenciadores Gerenciadores" at bounding box center [335, 351] width 353 height 30
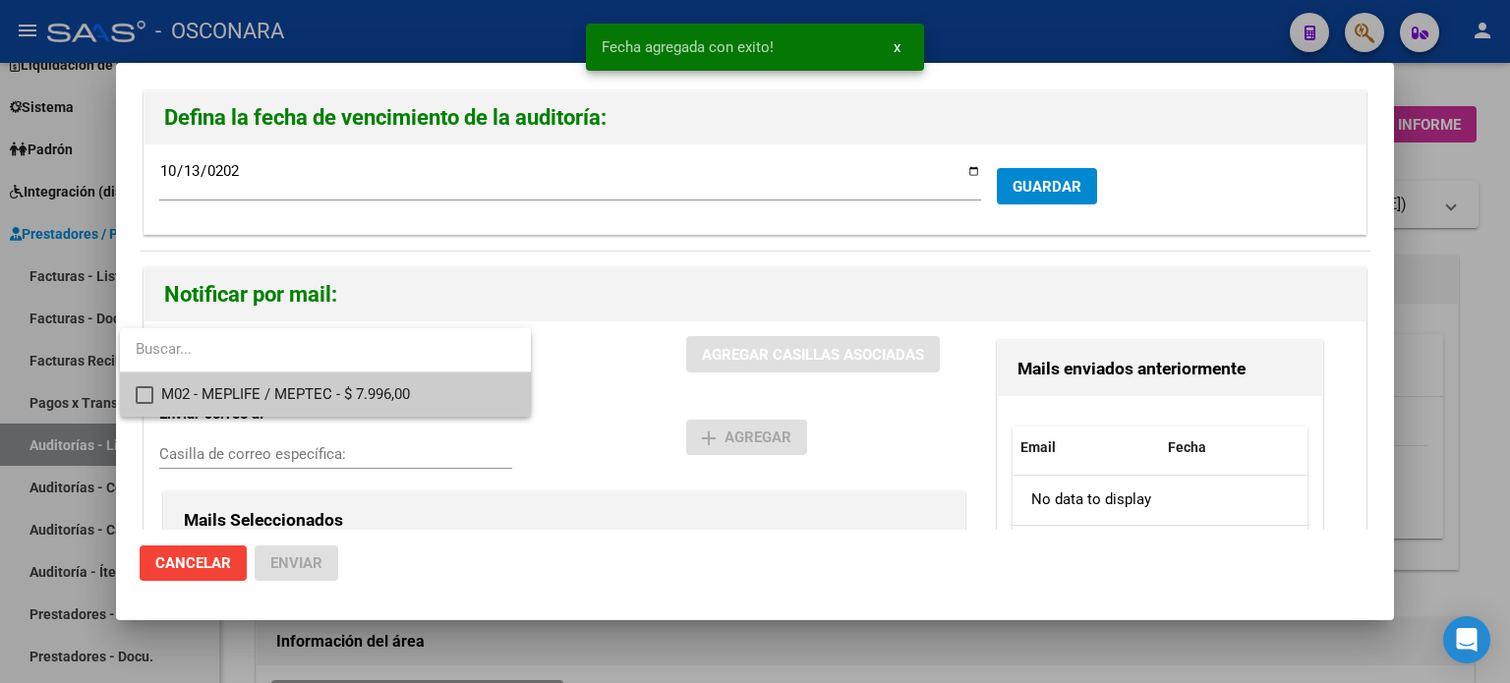
click at [132, 398] on mat-option "M02 - MEPLIFE / MEPTEC - $ 7.996,00" at bounding box center [325, 395] width 411 height 44
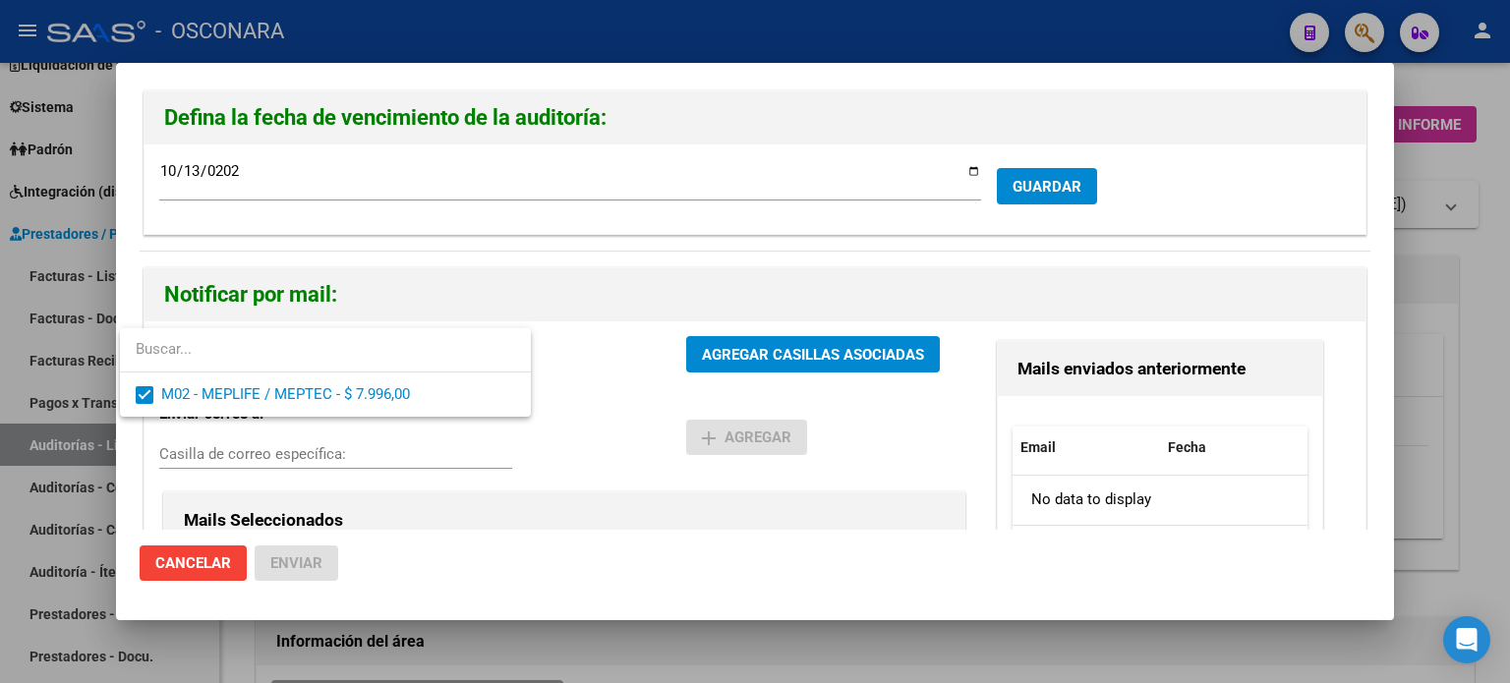
click at [881, 349] on div at bounding box center [755, 341] width 1510 height 683
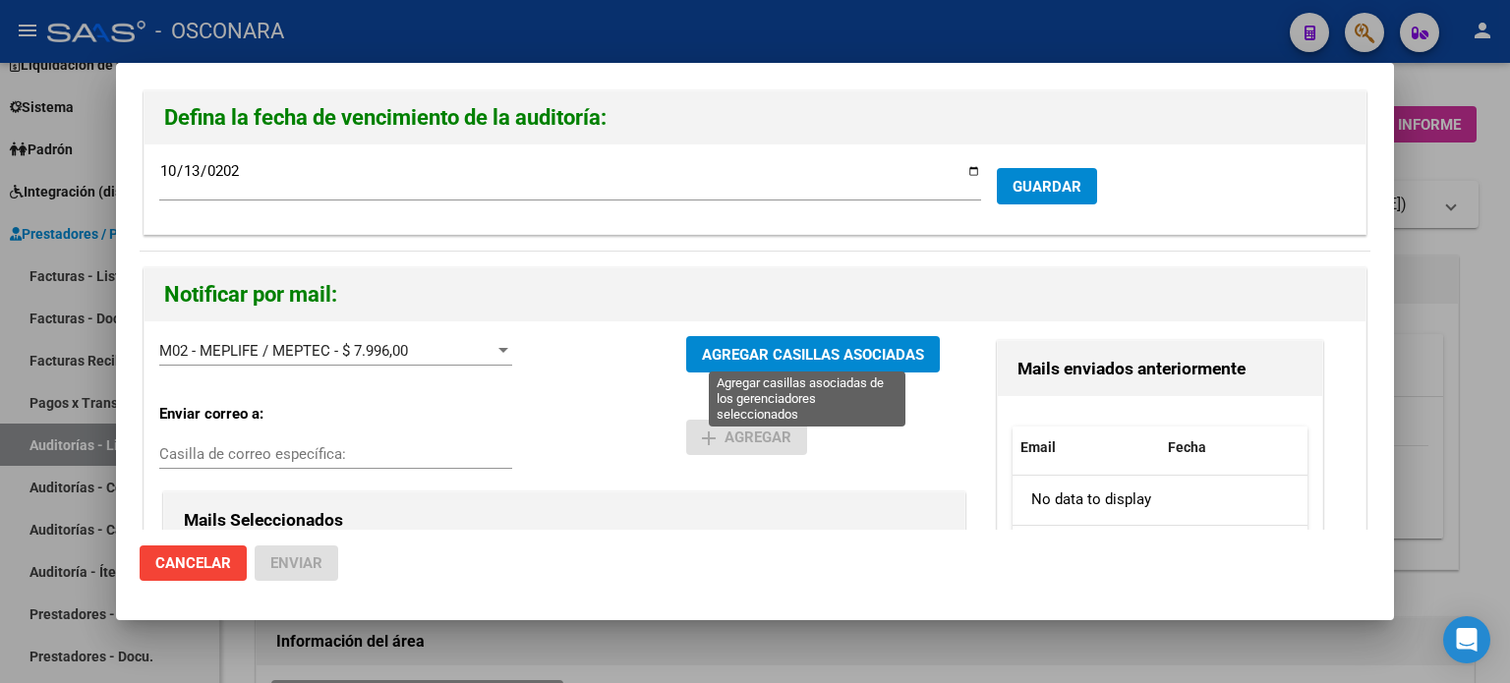
click at [855, 351] on span "AGREGAR CASILLAS ASOCIADAS" at bounding box center [813, 355] width 222 height 18
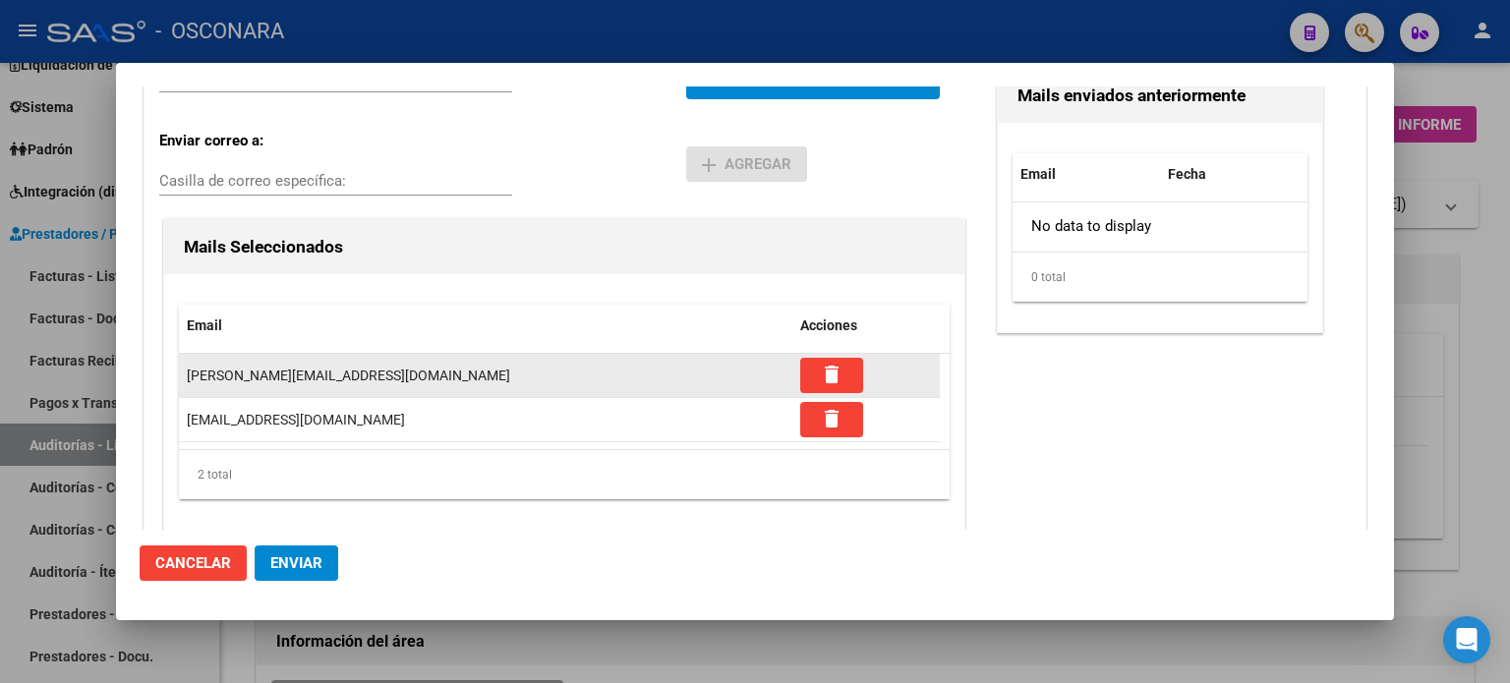
scroll to position [295, 0]
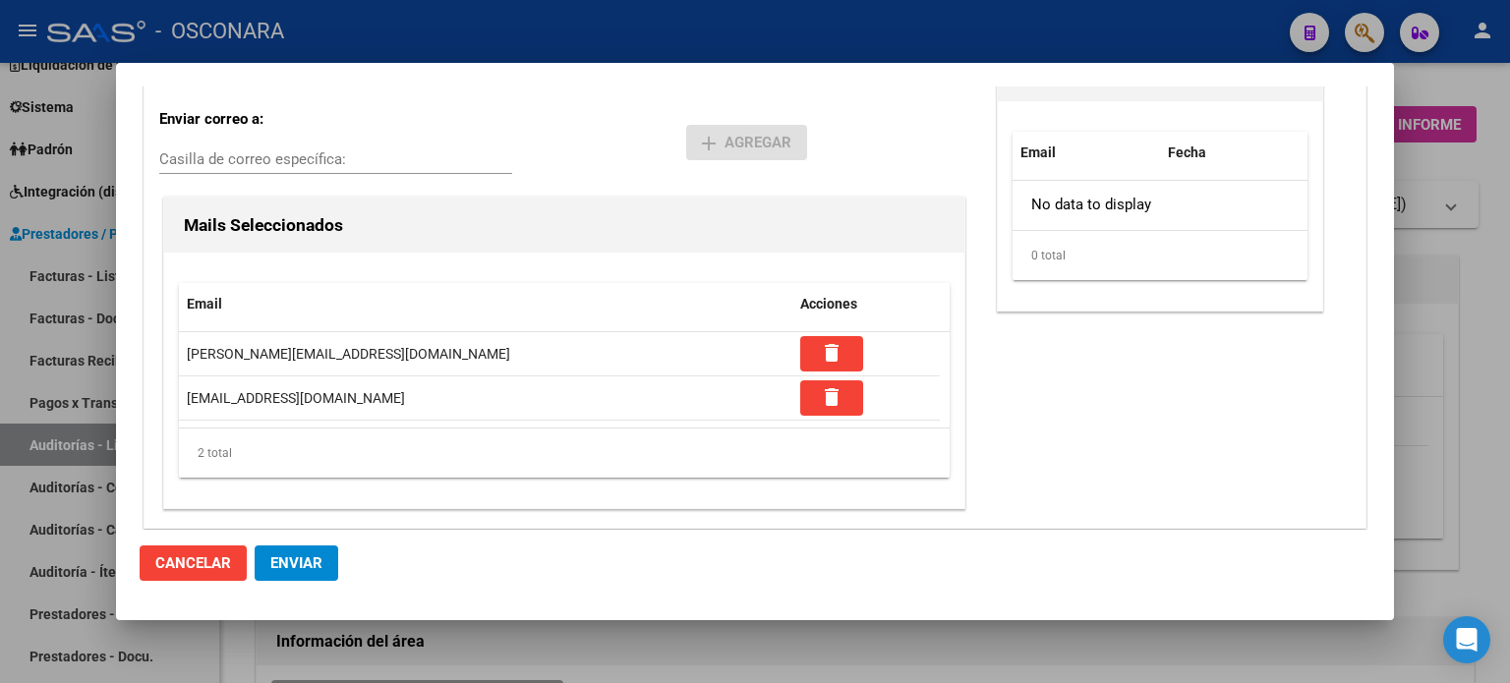
click at [295, 567] on span "Enviar" at bounding box center [296, 564] width 52 height 18
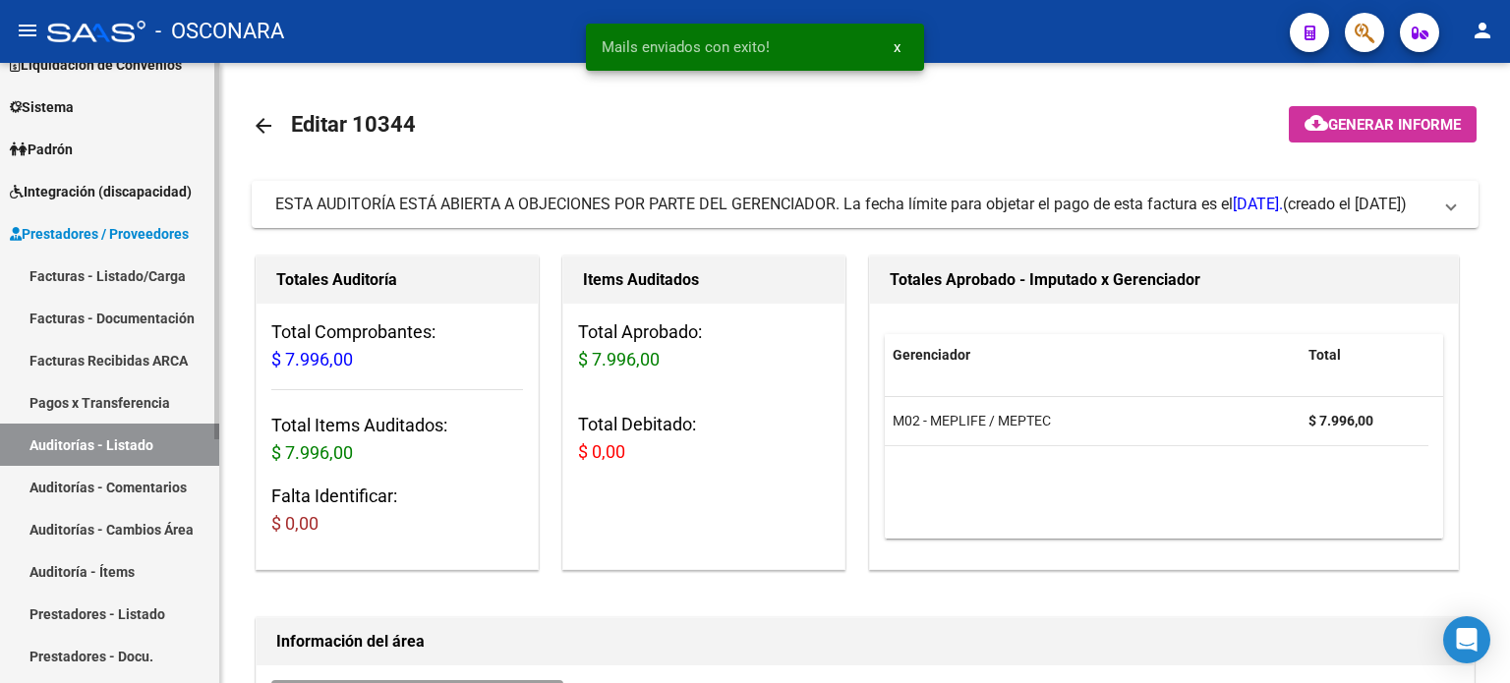
click at [130, 270] on link "Facturas - Listado/Carga" at bounding box center [109, 276] width 219 height 42
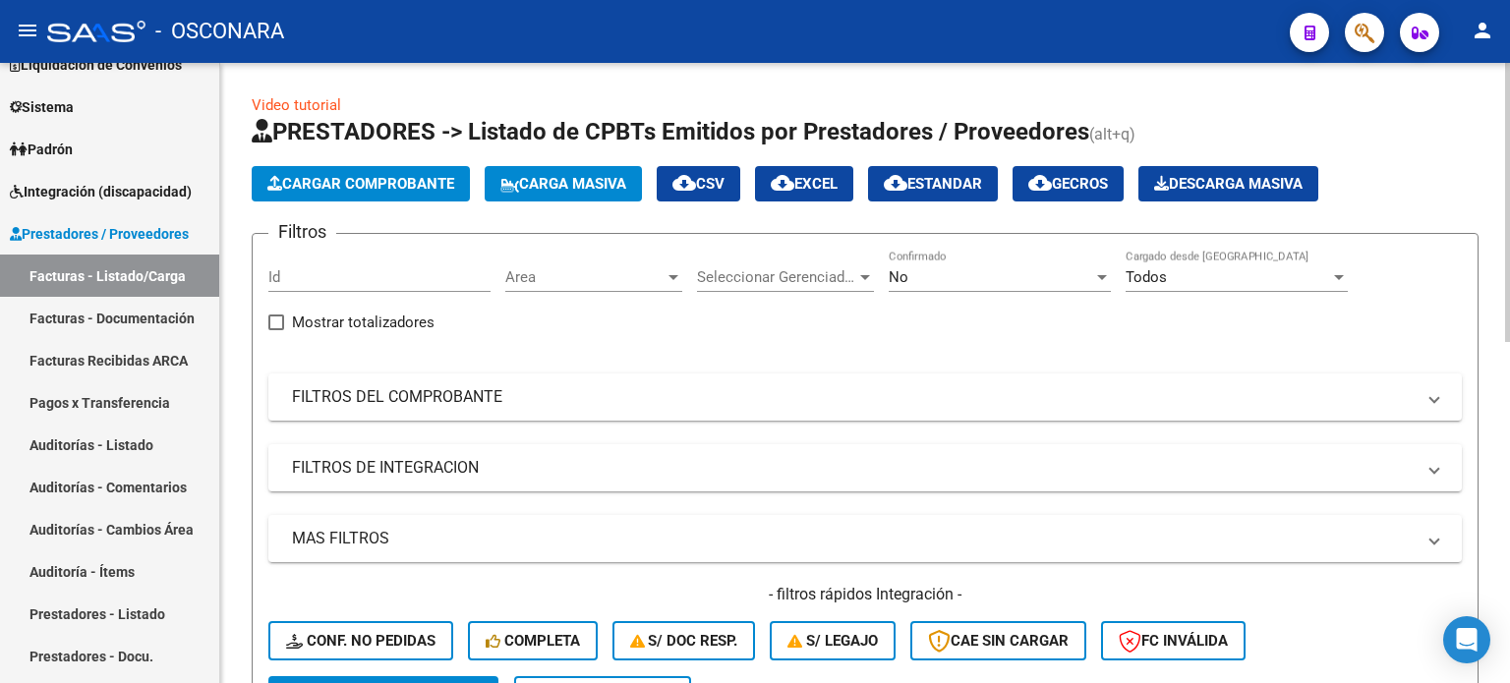
click at [345, 181] on span "Cargar Comprobante" at bounding box center [360, 184] width 187 height 18
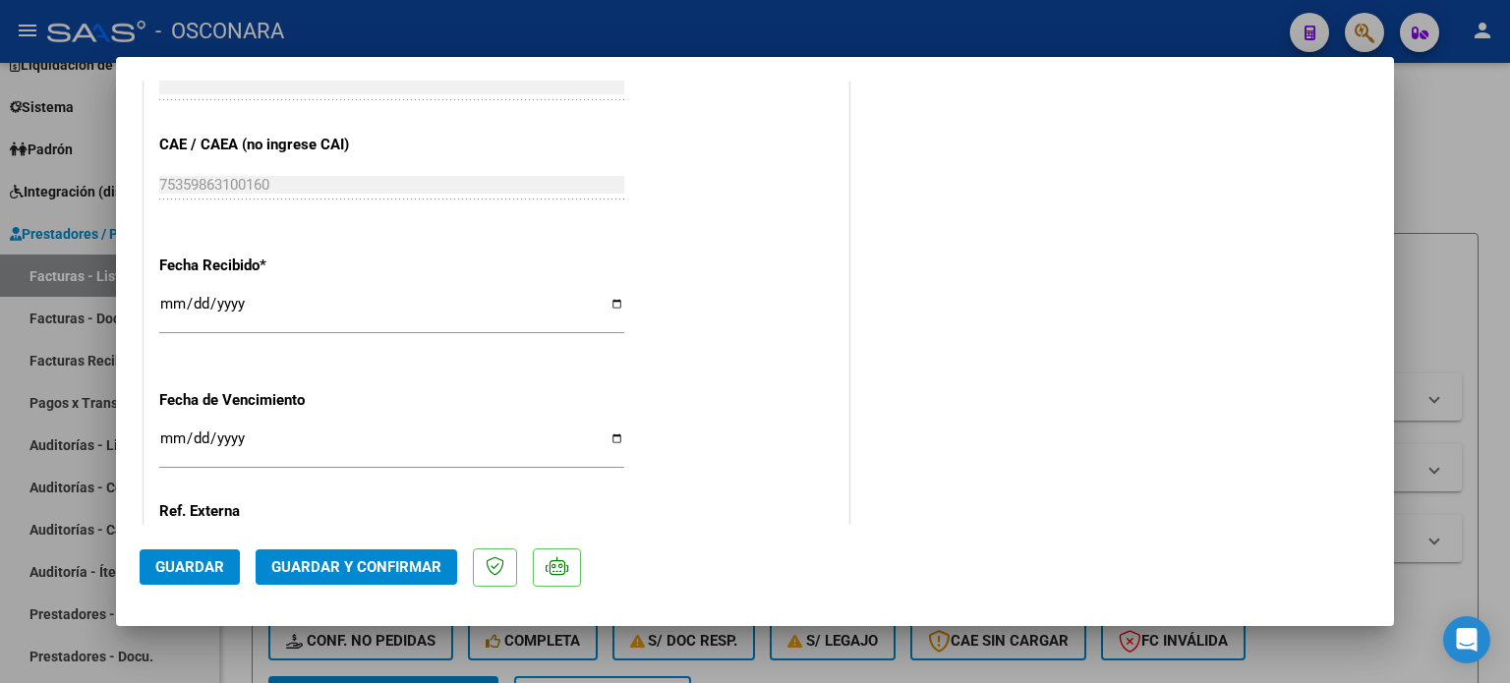
scroll to position [1082, 0]
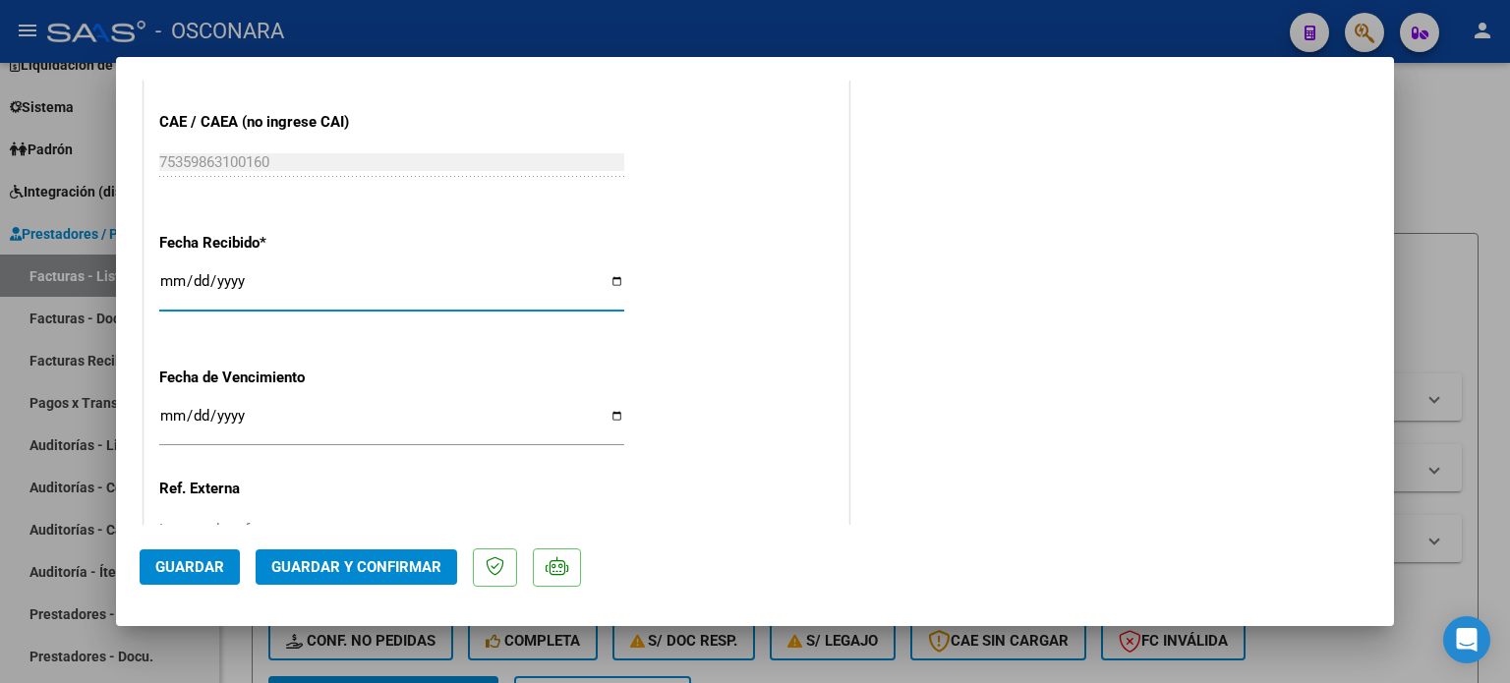
click at [165, 277] on input "[DATE]" at bounding box center [391, 288] width 465 height 31
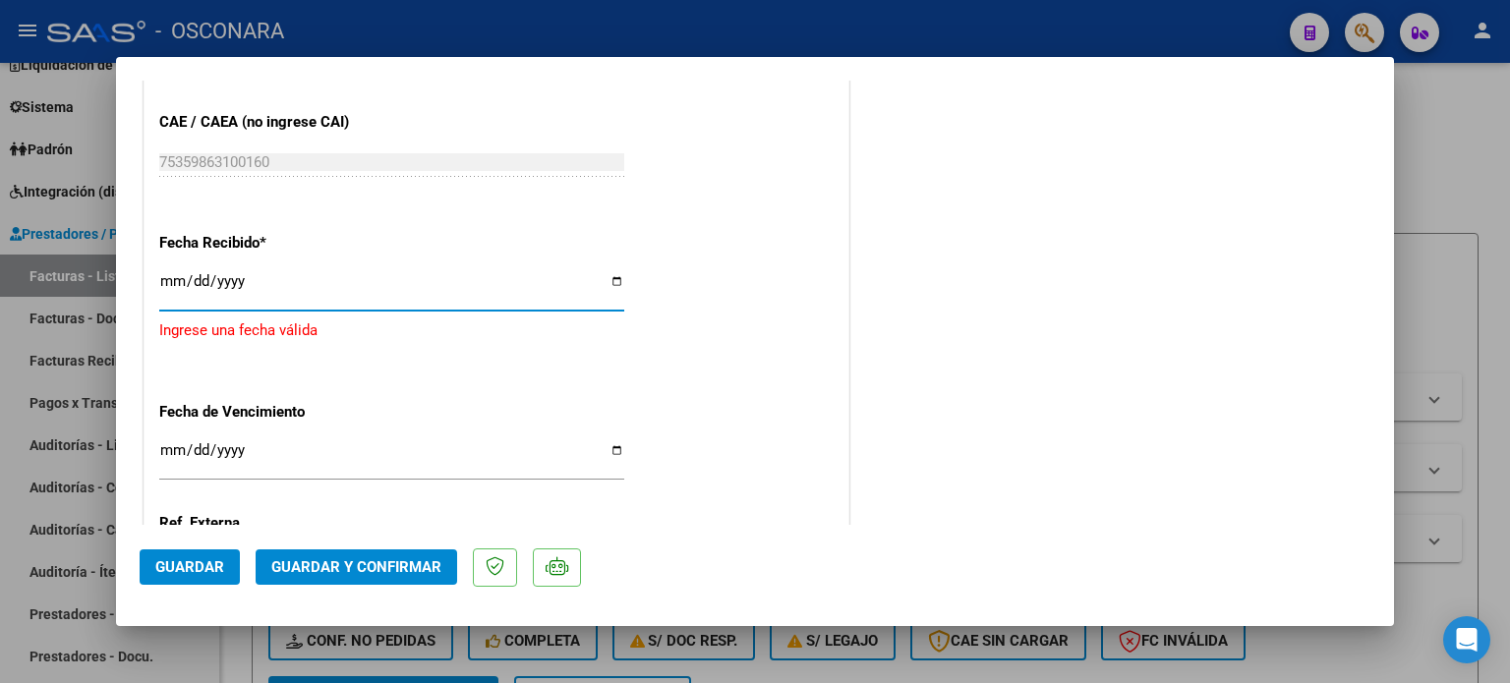
type input "[DATE]"
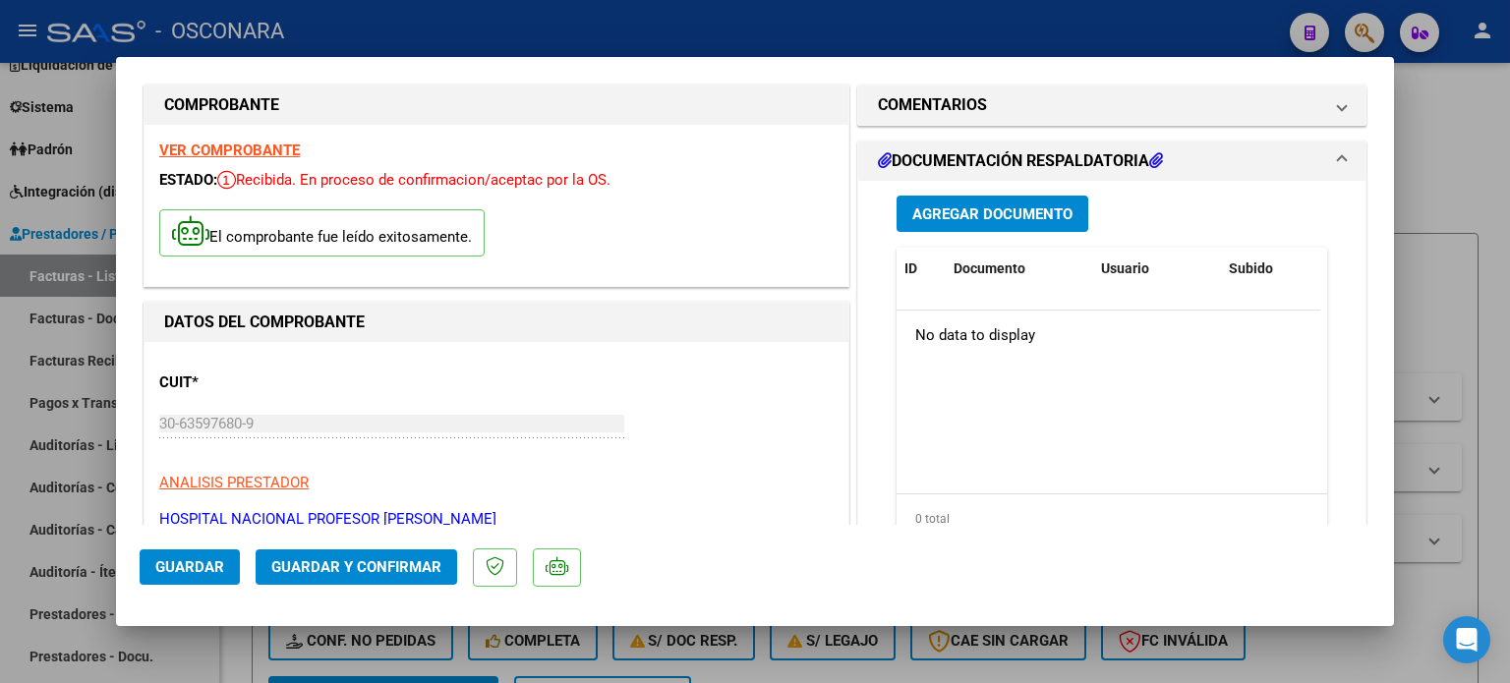
scroll to position [0, 0]
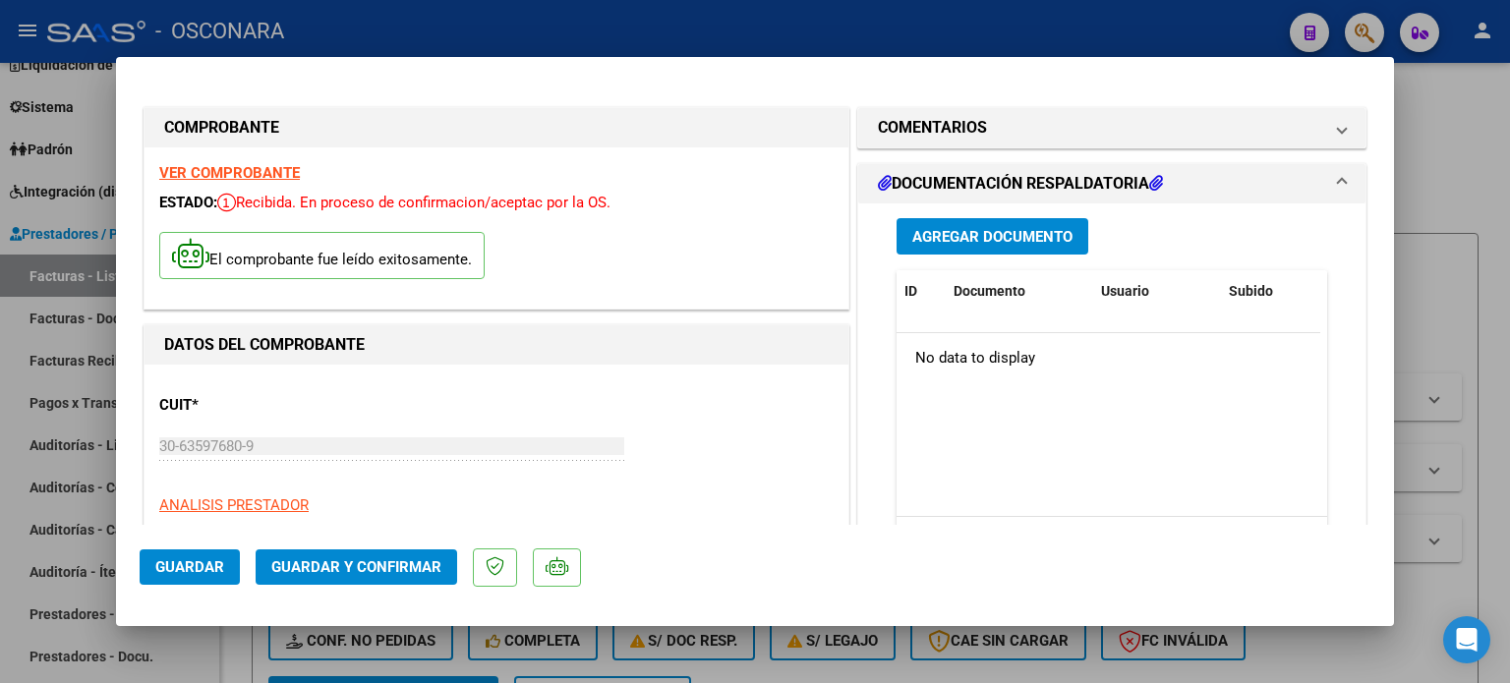
click at [995, 234] on span "Agregar Documento" at bounding box center [993, 237] width 160 height 18
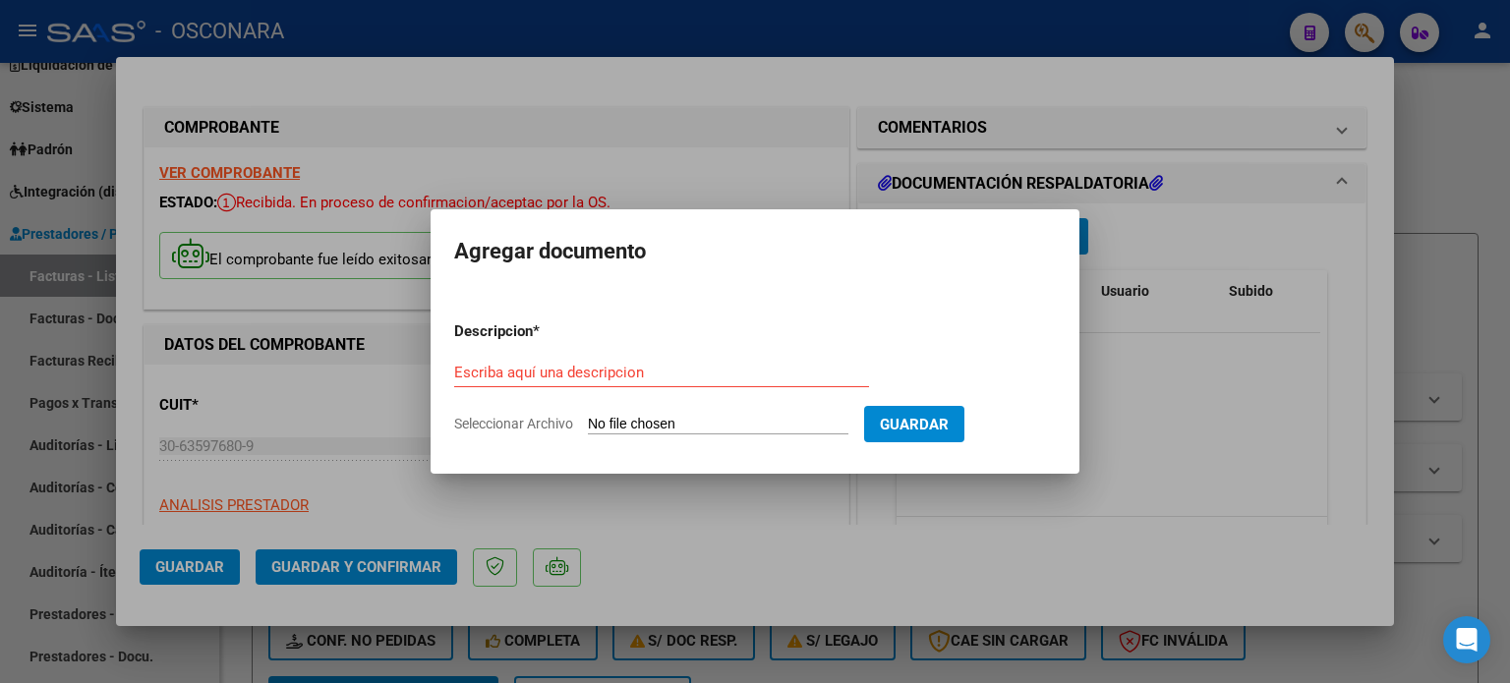
click at [920, 318] on form "Descripcion * Escriba aquí una descripcion Seleccionar Archivo Guardar" at bounding box center [755, 378] width 602 height 144
click at [752, 581] on div at bounding box center [755, 341] width 1510 height 683
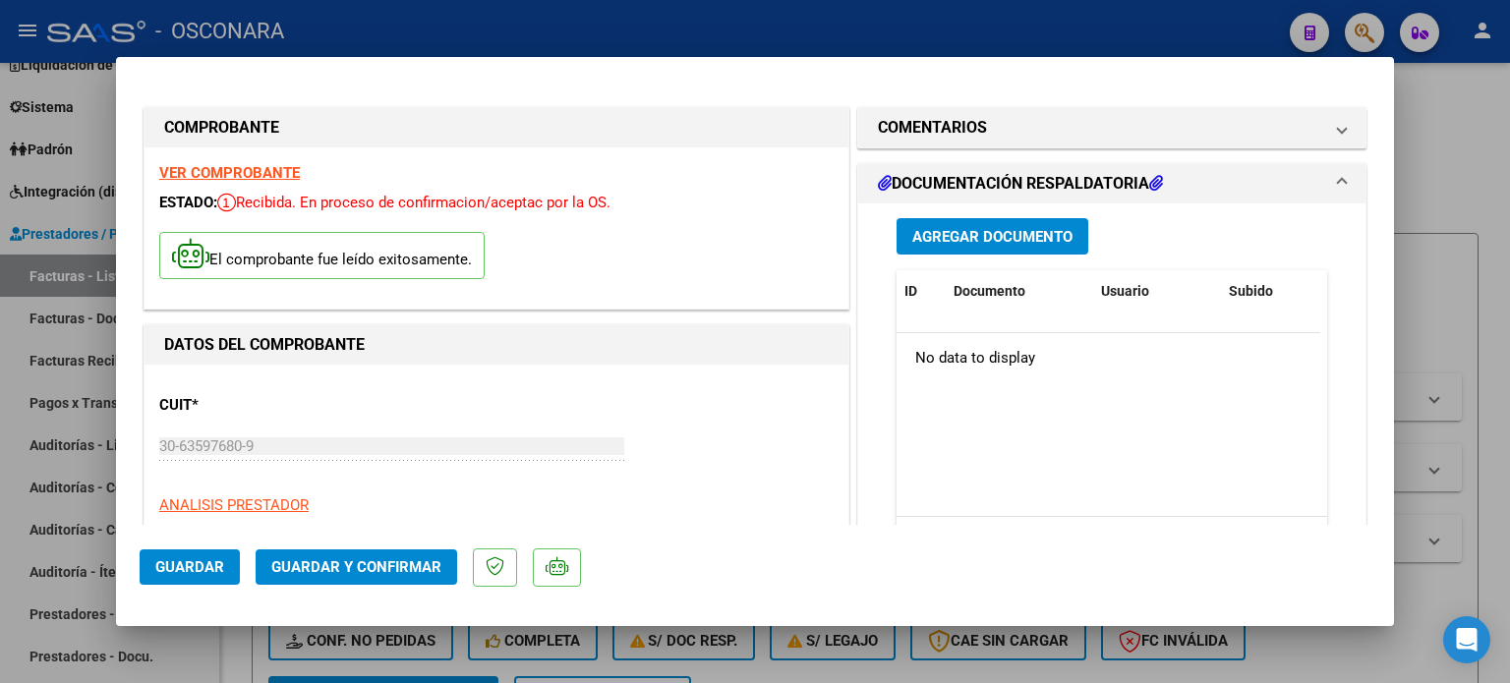
click at [368, 564] on span "Guardar y Confirmar" at bounding box center [356, 568] width 170 height 18
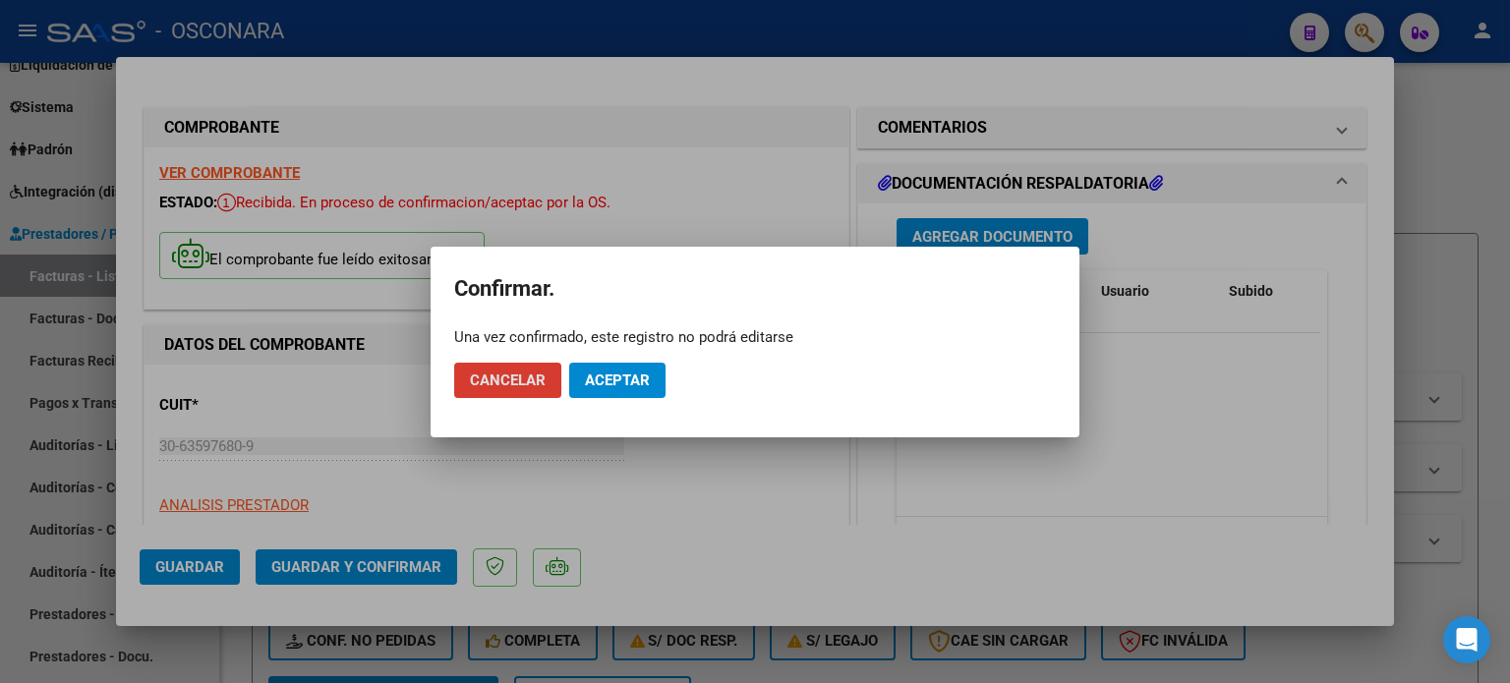
click at [622, 380] on span "Aceptar" at bounding box center [617, 381] width 65 height 18
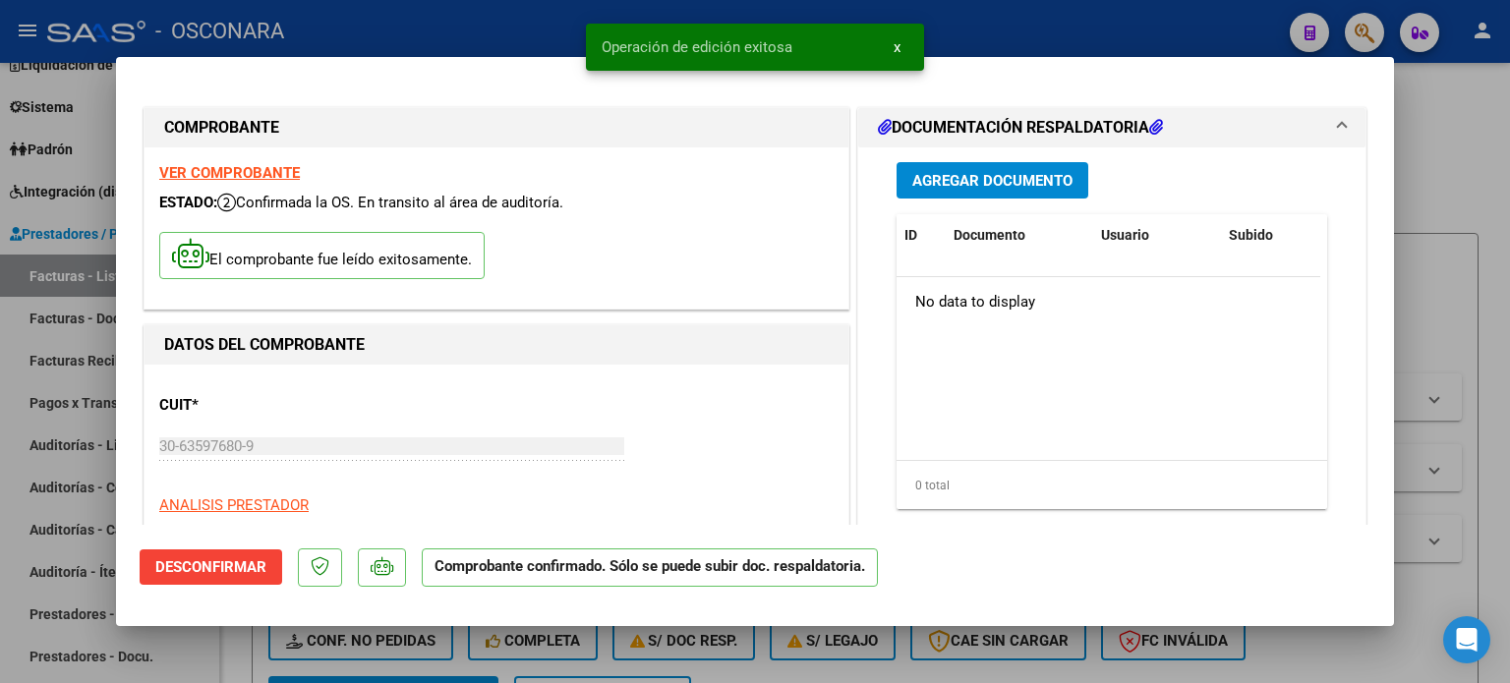
click at [1469, 177] on div at bounding box center [755, 341] width 1510 height 683
type input "$ 0,00"
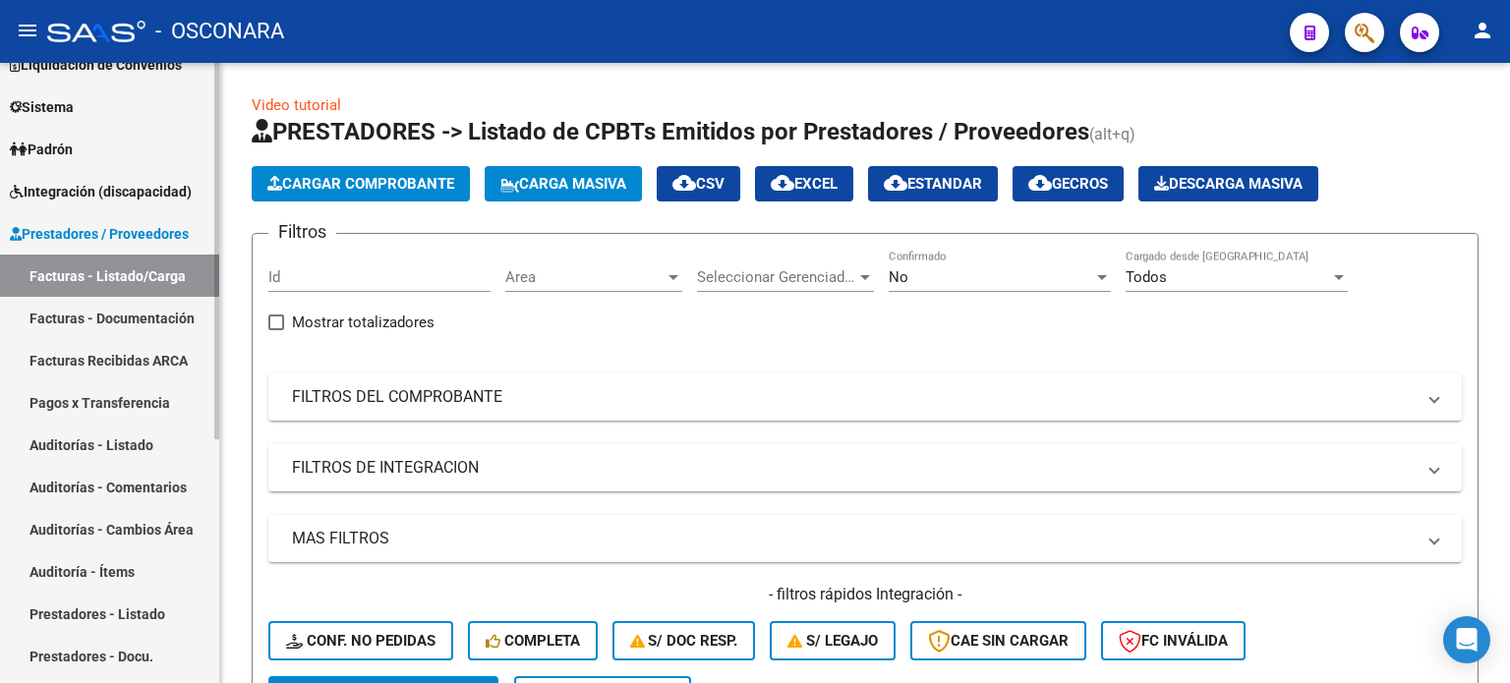
click at [115, 438] on link "Auditorías - Listado" at bounding box center [109, 445] width 219 height 42
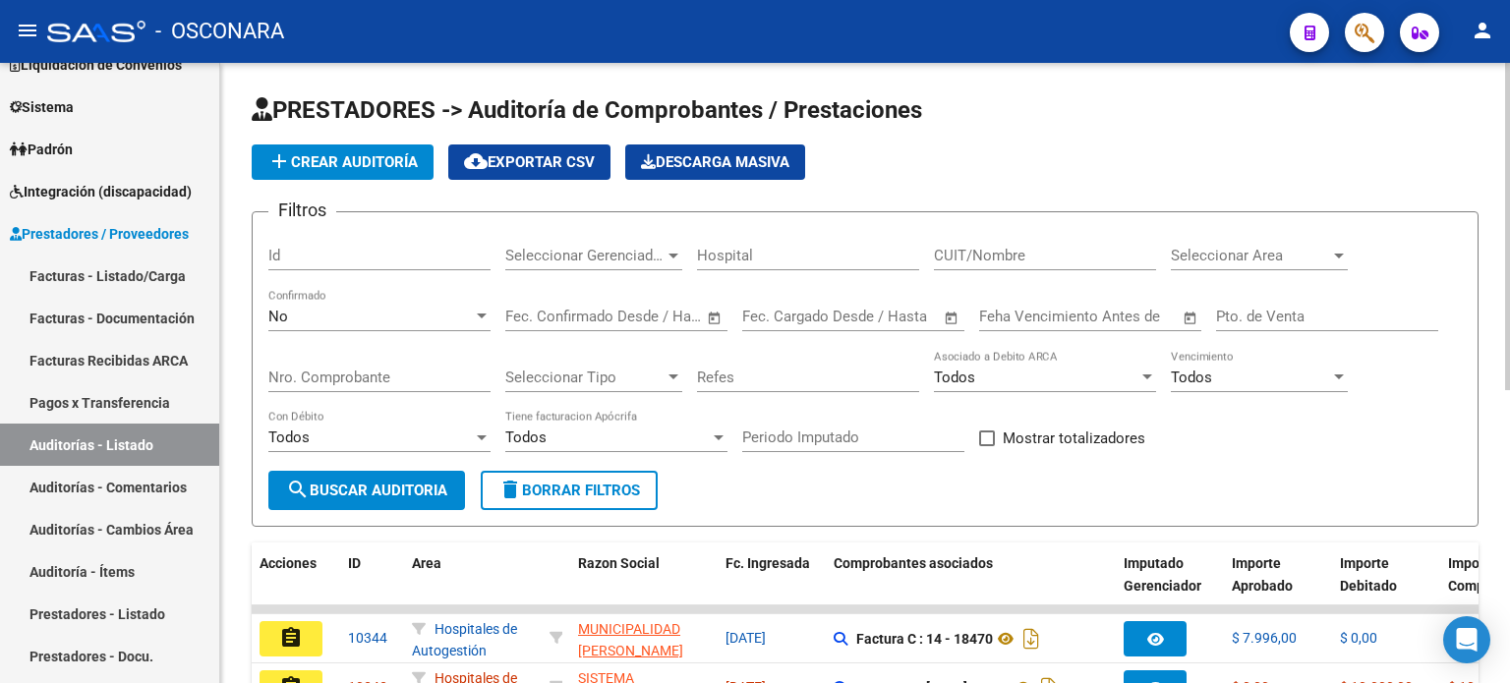
click at [399, 159] on span "add Crear Auditoría" at bounding box center [342, 162] width 150 height 18
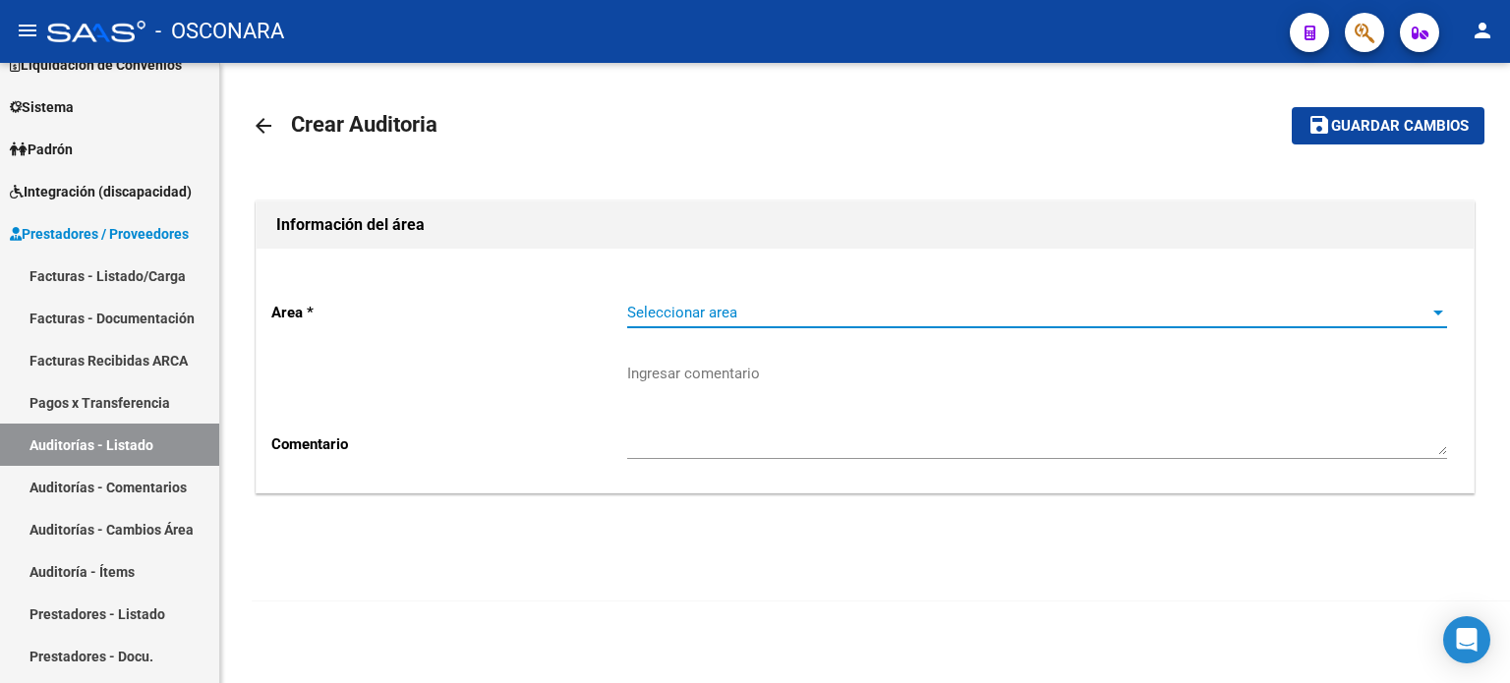
click at [763, 318] on span "Seleccionar area" at bounding box center [1028, 313] width 802 height 18
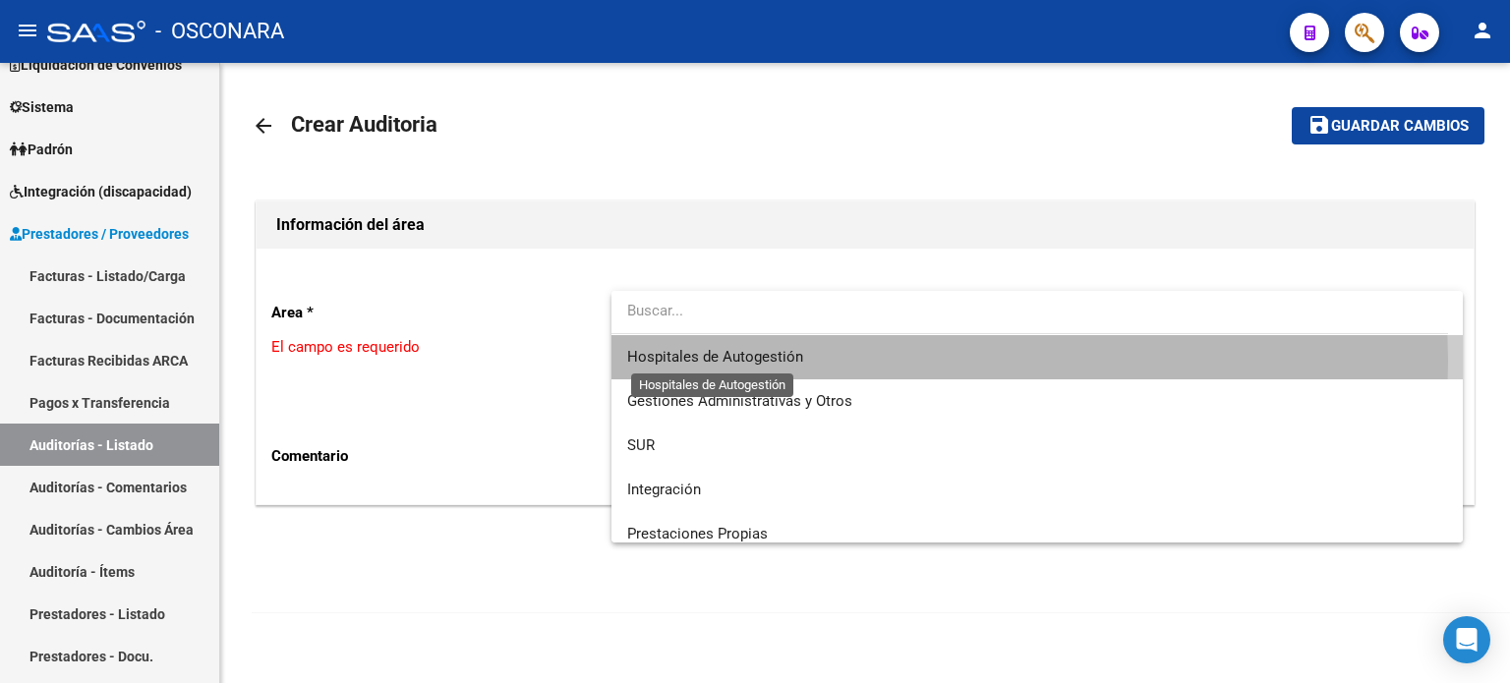
click at [755, 361] on span "Hospitales de Autogestión" at bounding box center [715, 357] width 176 height 18
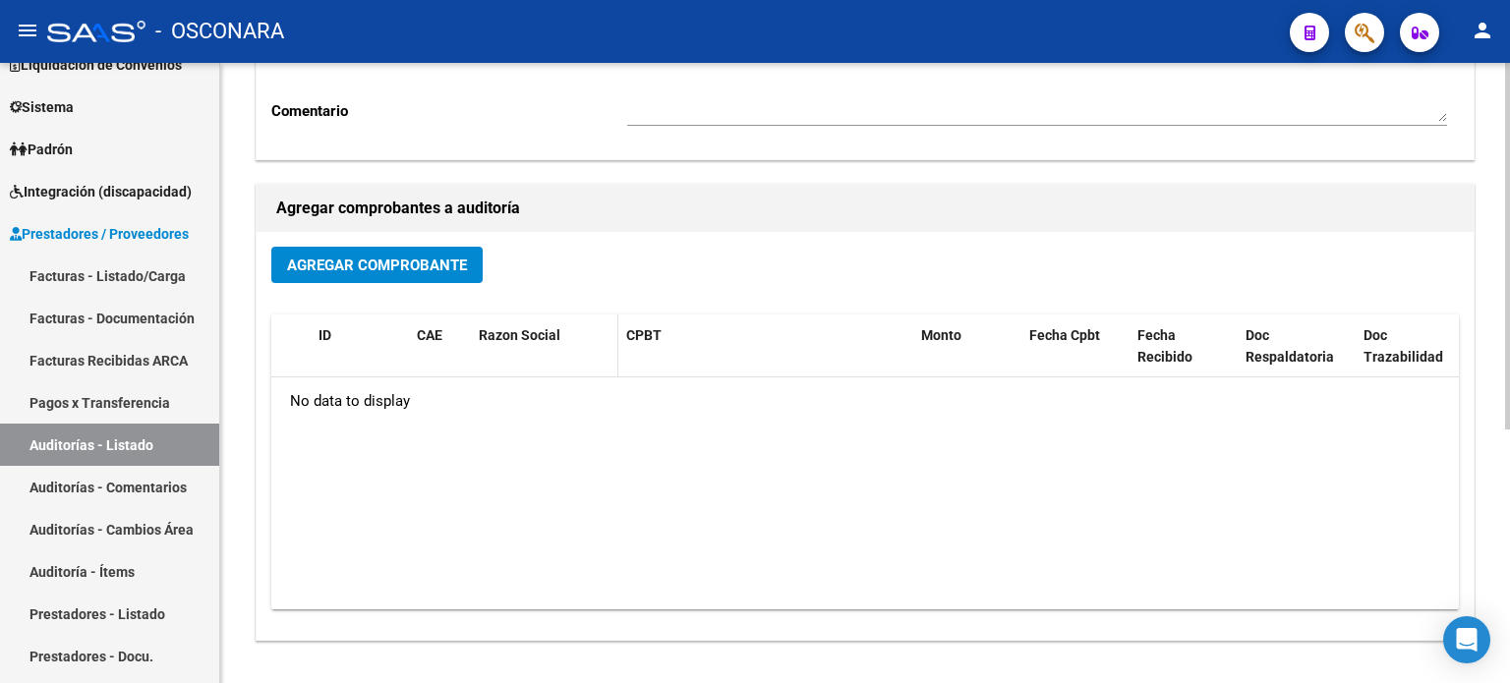
scroll to position [393, 0]
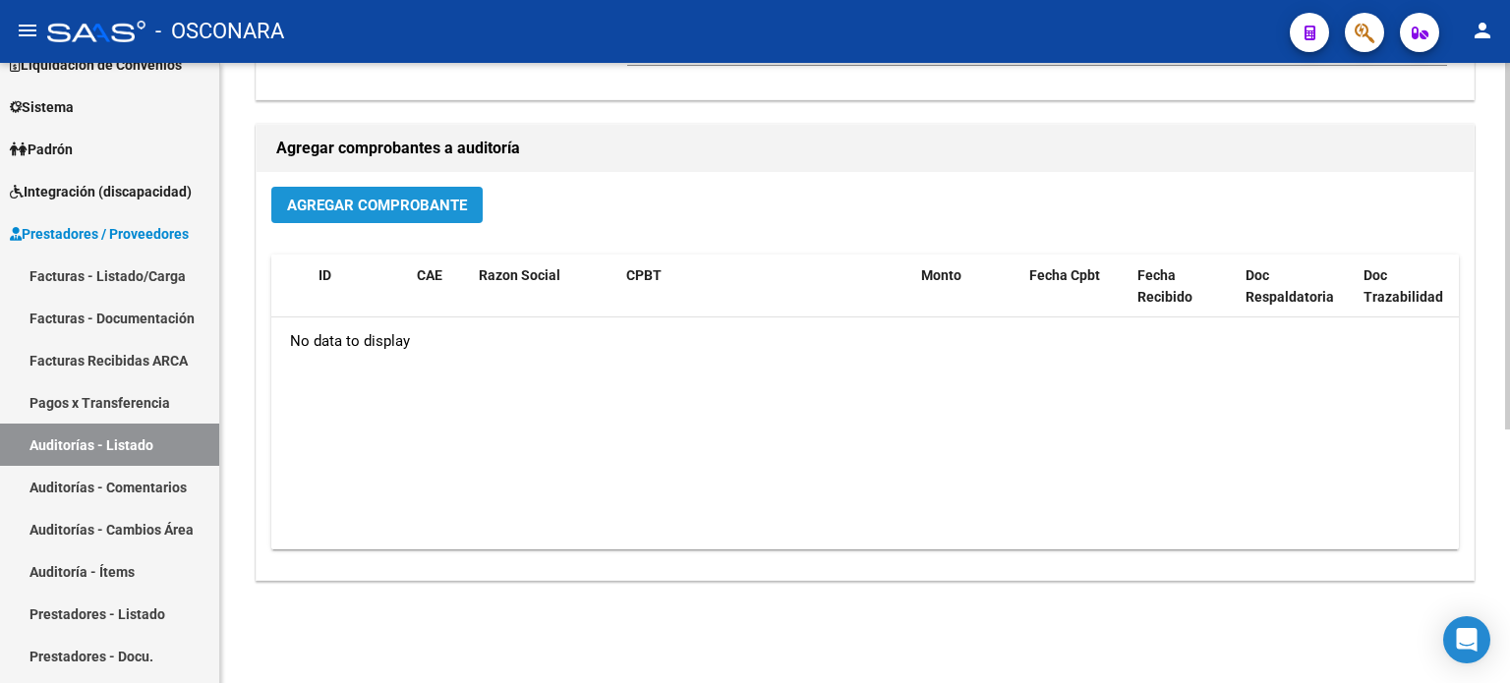
click at [403, 197] on span "Agregar Comprobante" at bounding box center [377, 206] width 180 height 18
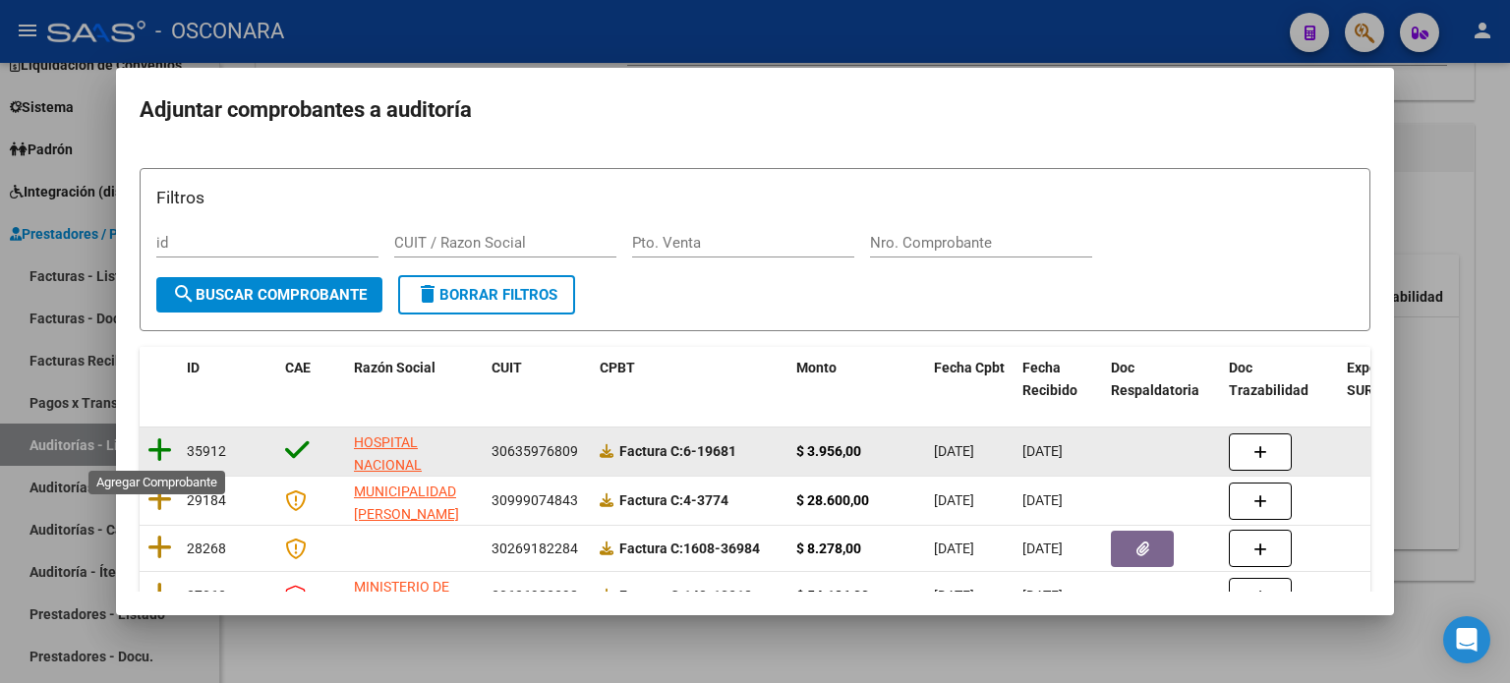
click at [160, 447] on icon at bounding box center [160, 451] width 25 height 28
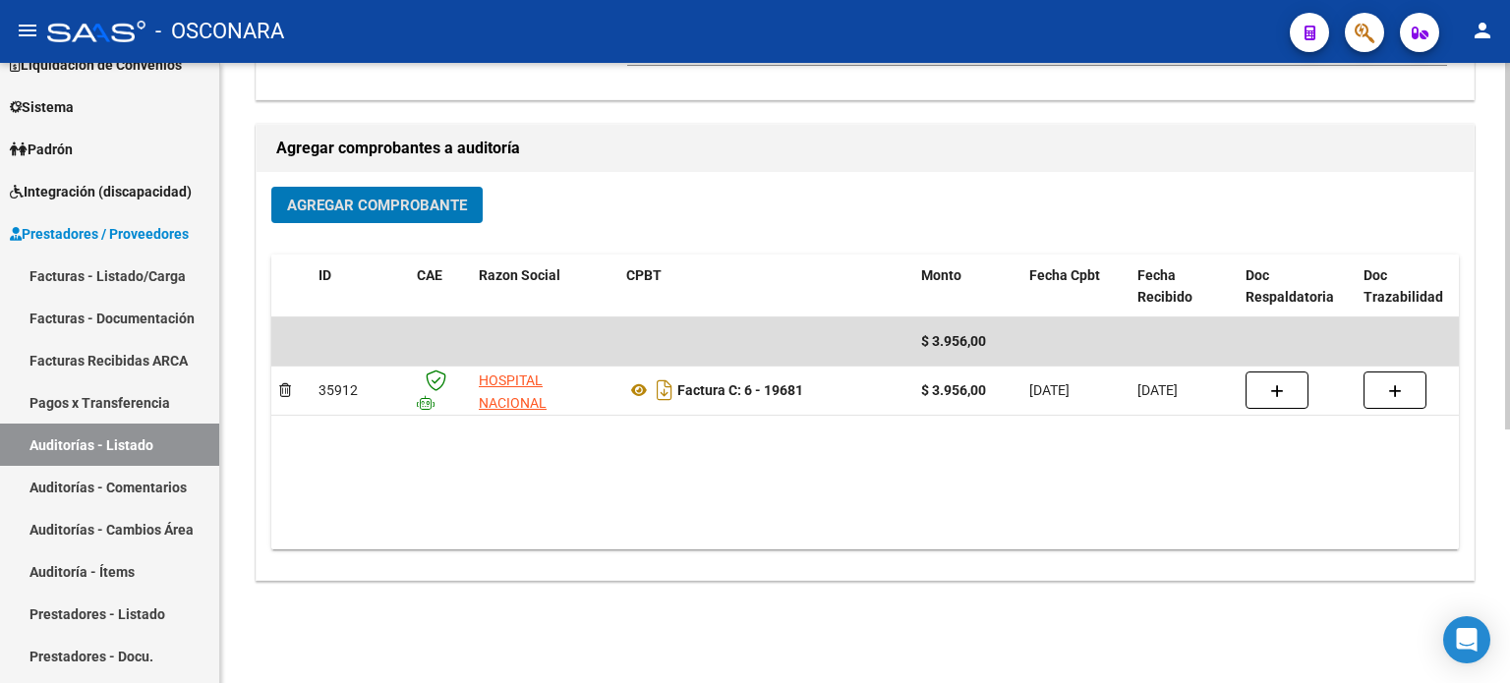
scroll to position [0, 0]
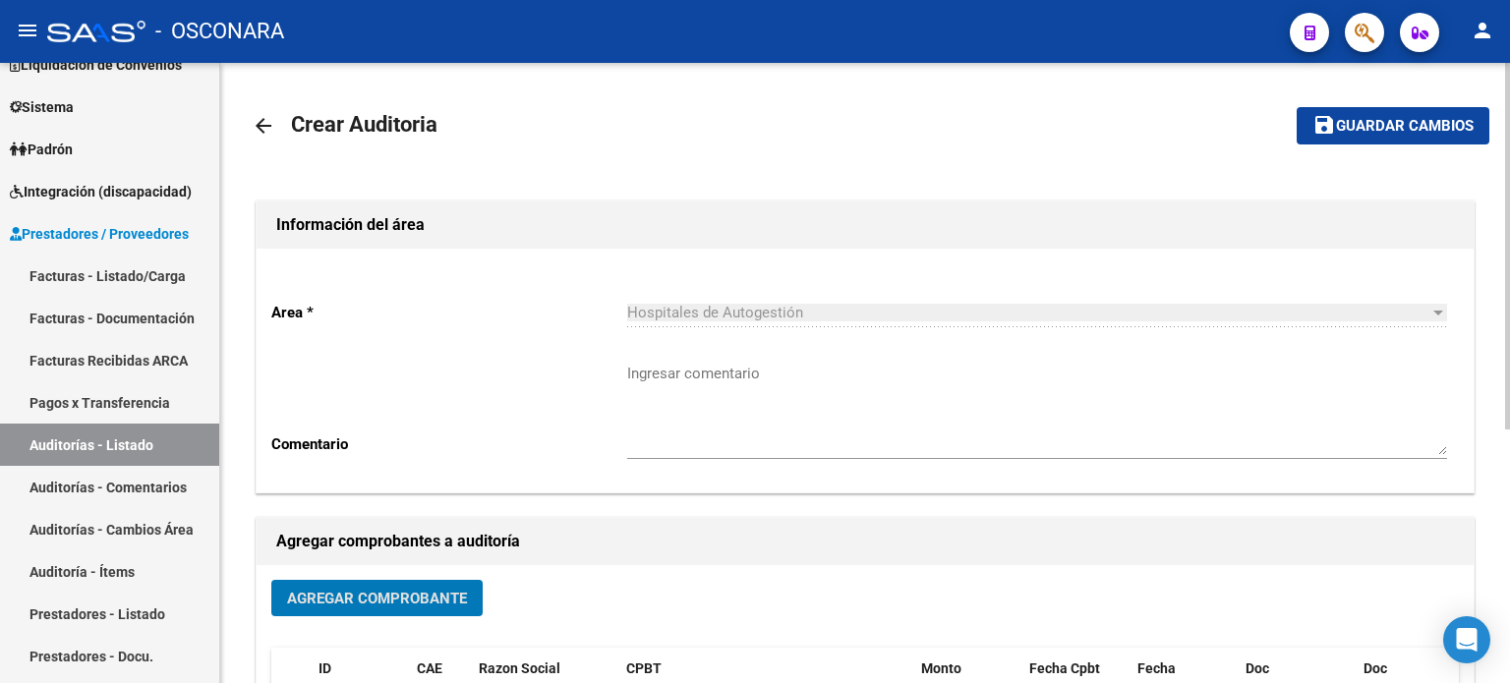
click at [1371, 120] on span "Guardar cambios" at bounding box center [1405, 127] width 138 height 18
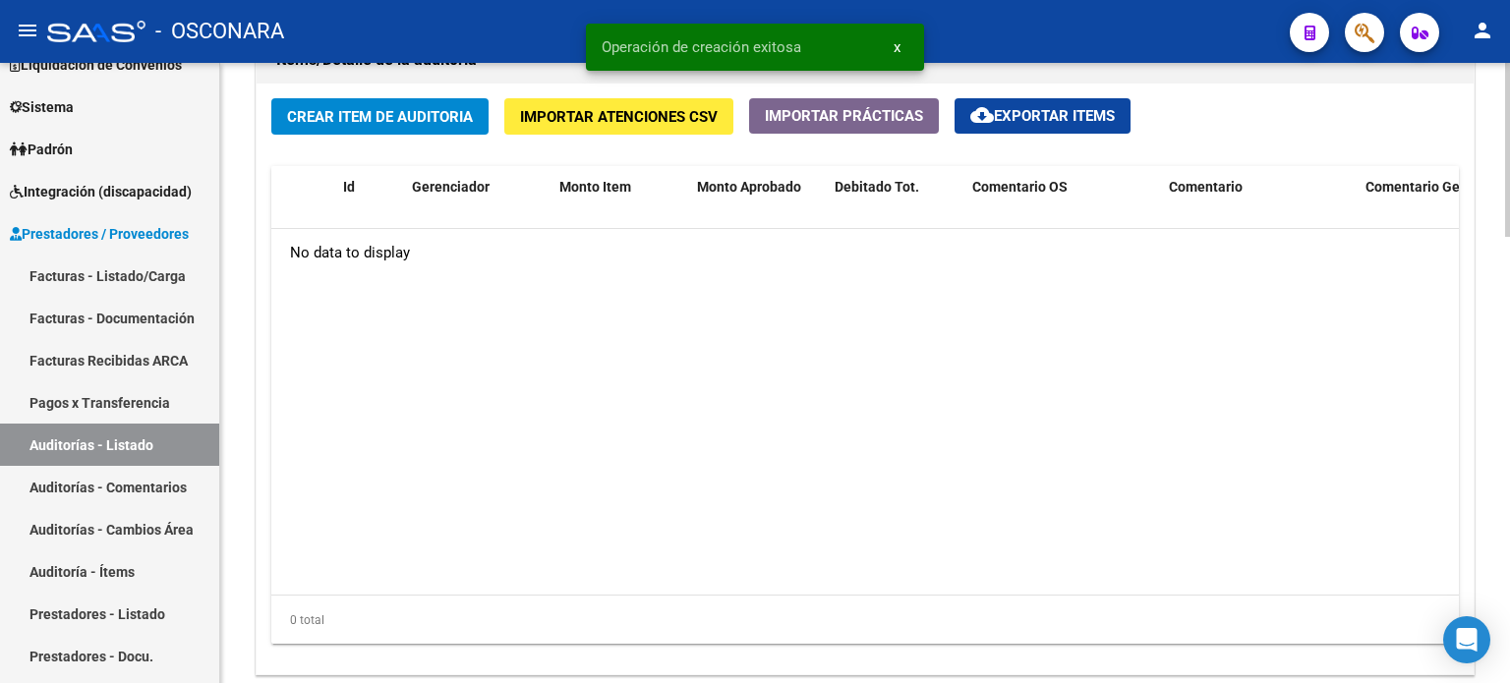
scroll to position [1475, 0]
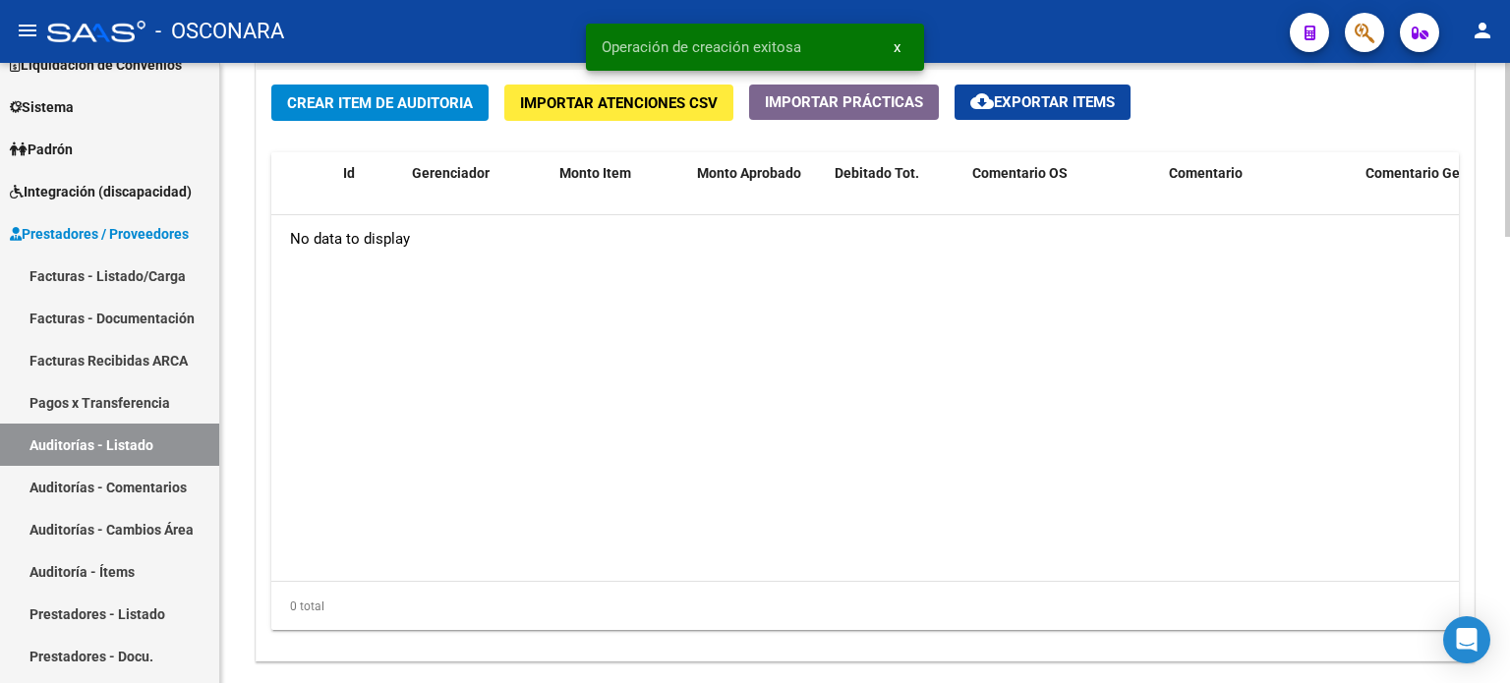
click at [329, 112] on button "Crear Item de Auditoria" at bounding box center [379, 103] width 217 height 36
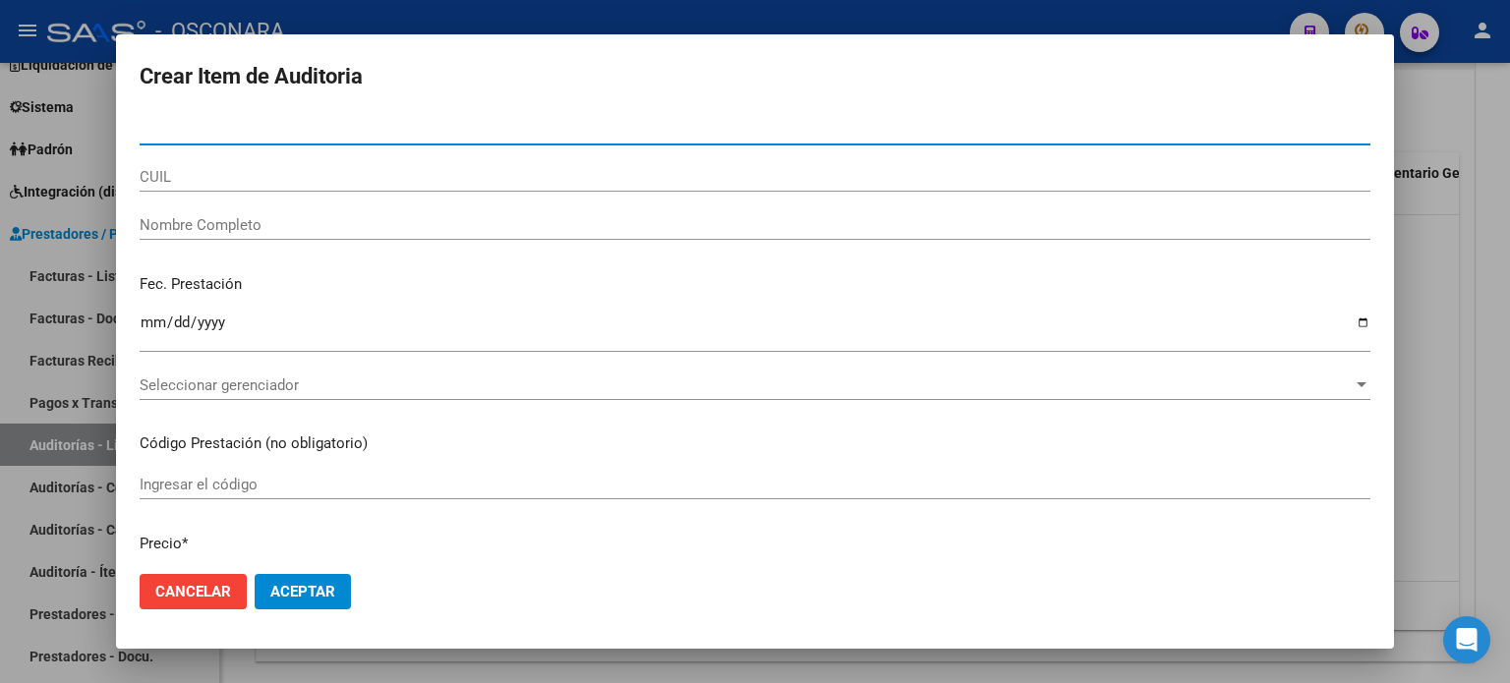
click at [243, 135] on input "Nro Documento" at bounding box center [755, 130] width 1231 height 18
paste input "21917475"
type input "21917475"
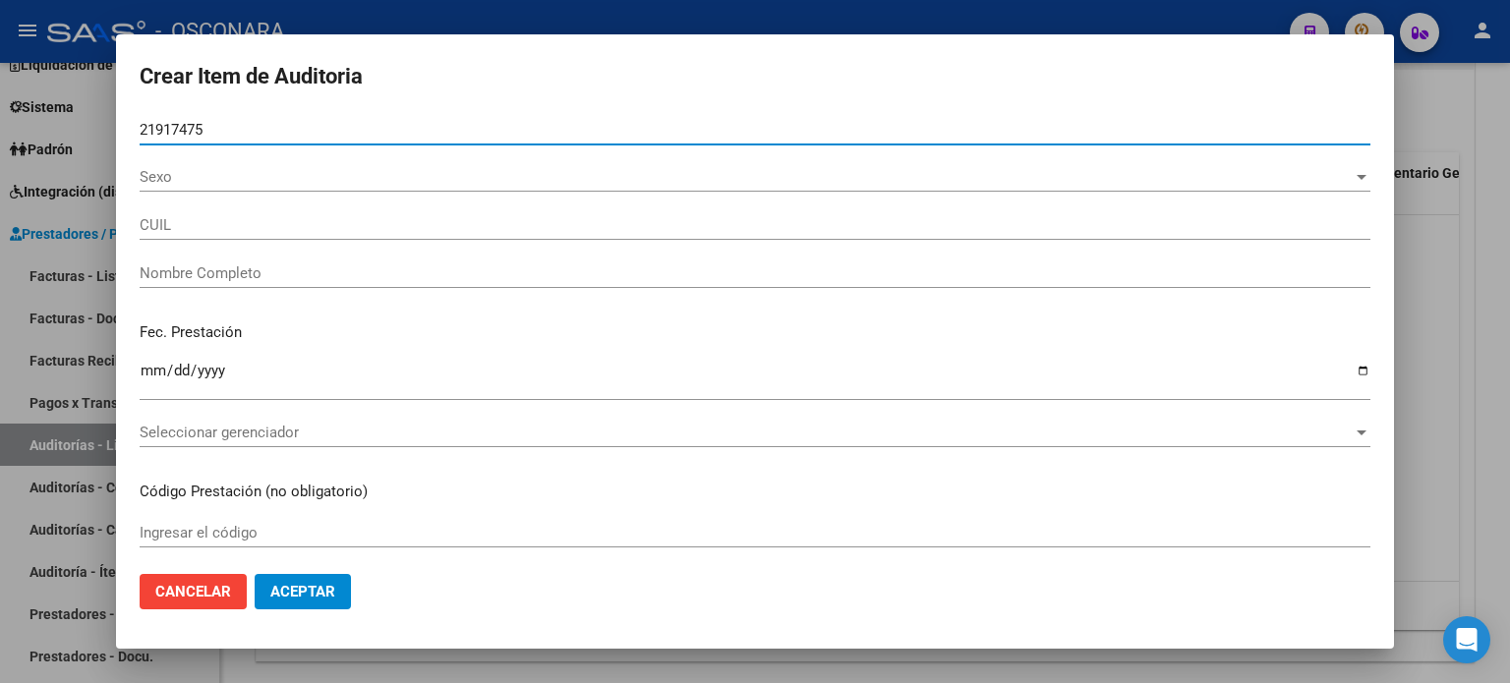
type input "20219174757"
type input "ALTAMIRANDA MIGUEL ANGEL"
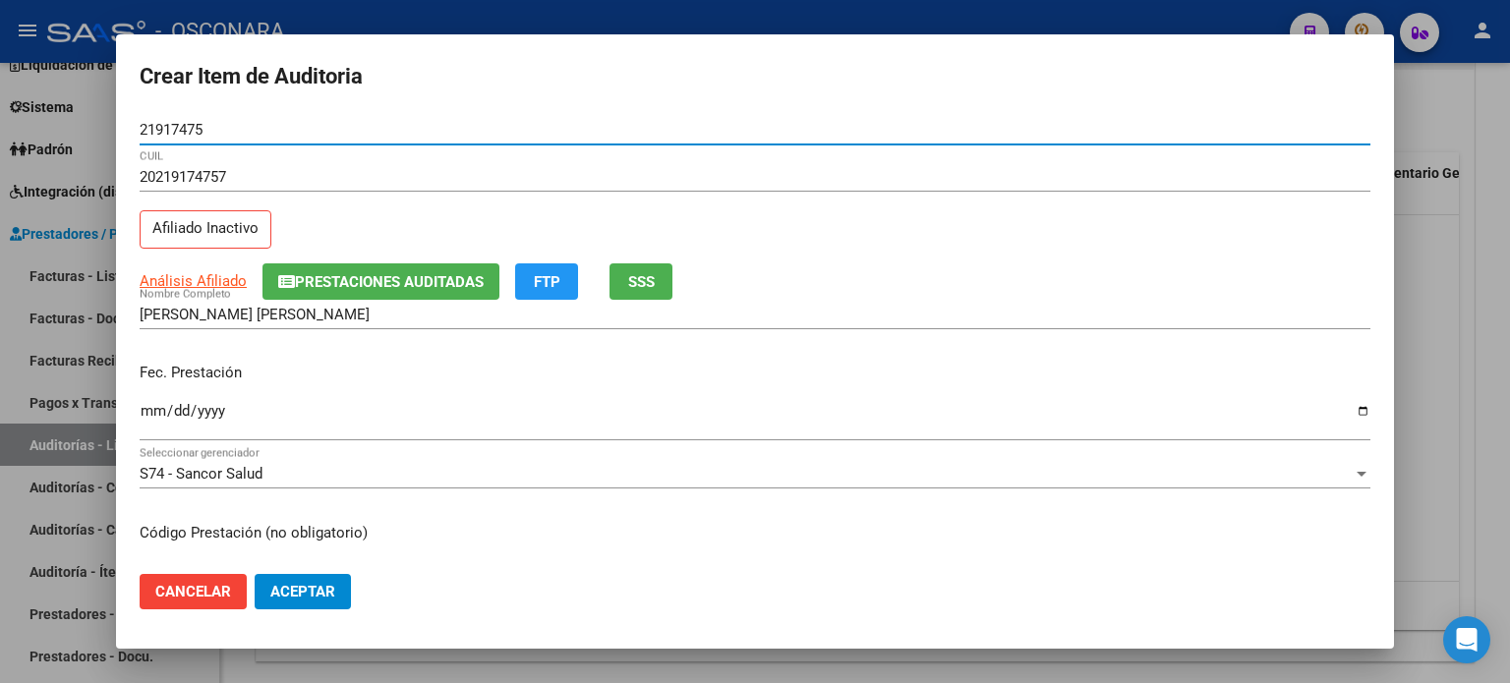
type input "21917475"
click at [653, 278] on span "SSS" at bounding box center [641, 282] width 27 height 18
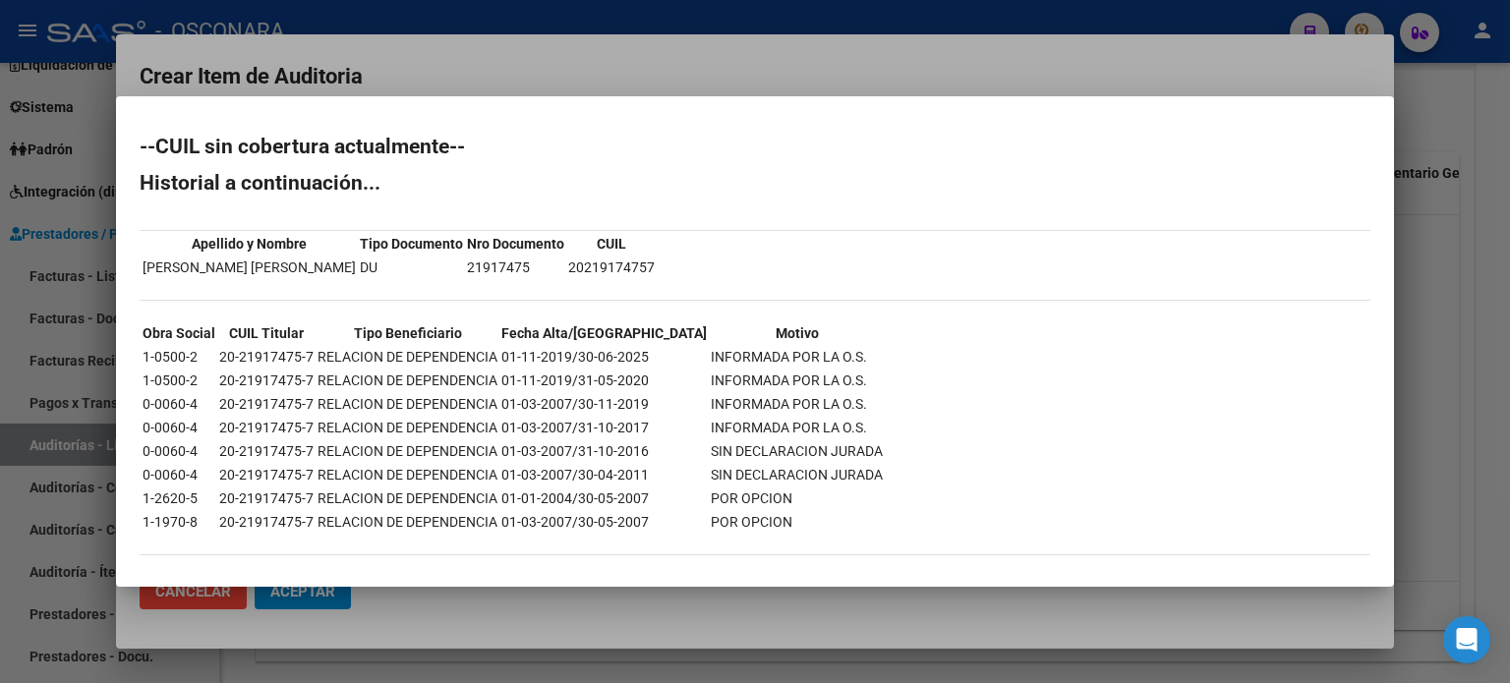
click at [1446, 287] on div at bounding box center [755, 341] width 1510 height 683
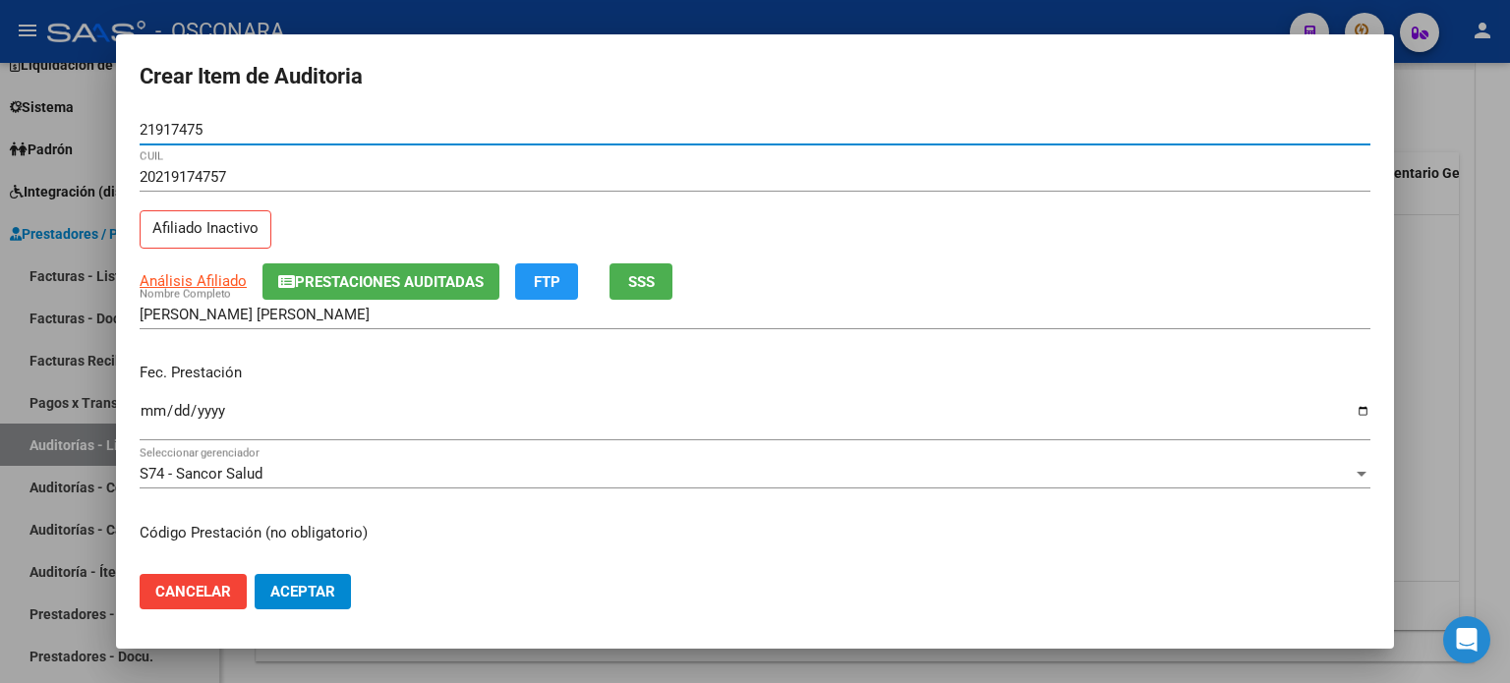
drag, startPoint x: 224, startPoint y: 129, endPoint x: 110, endPoint y: 129, distance: 114.1
click at [110, 129] on div "Crear Item de Auditoria 21917475 Nro Documento 20219174757 CUIL Afiliado Inacti…" at bounding box center [755, 341] width 1510 height 683
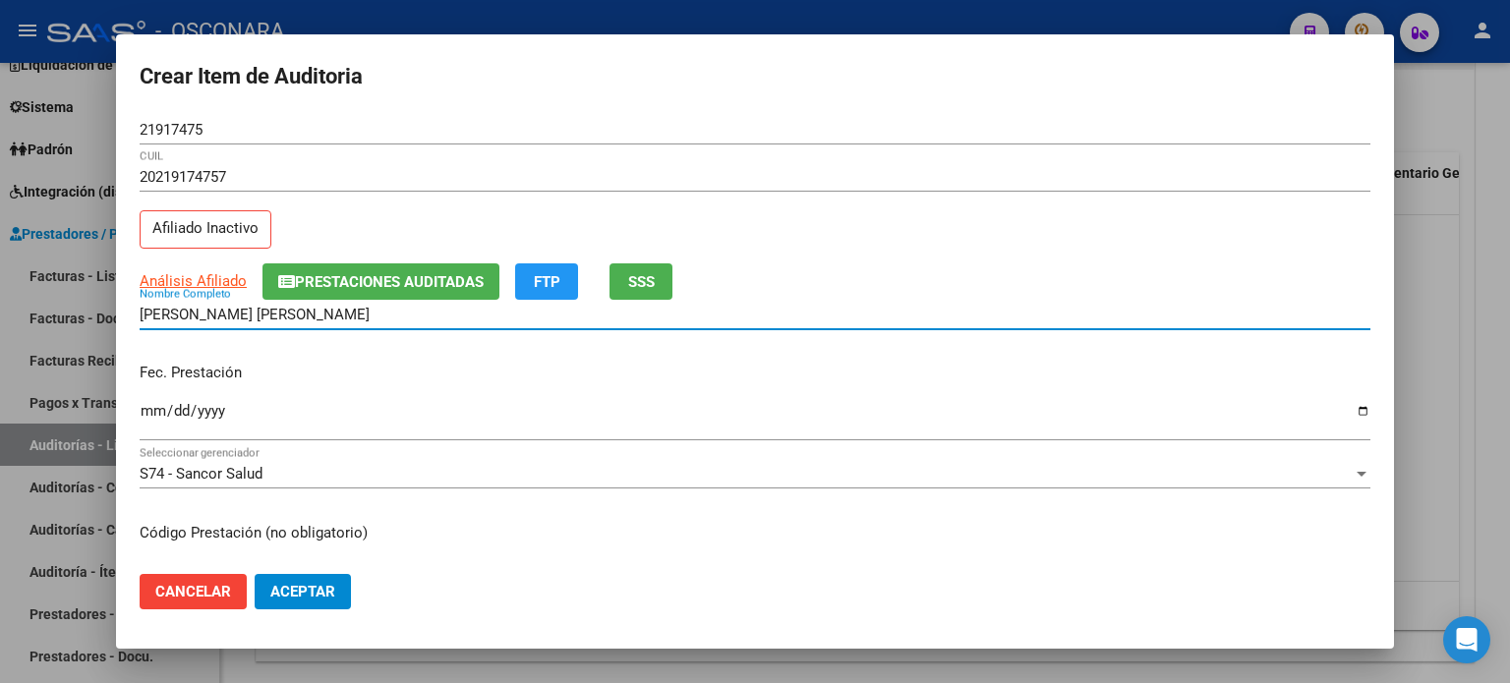
drag, startPoint x: 350, startPoint y: 315, endPoint x: 118, endPoint y: 314, distance: 232.1
click at [118, 314] on mat-dialog-content "21917475 Nro Documento 20219174757 CUIL Afiliado Inactivo Análisis Afiliado Pre…" at bounding box center [755, 337] width 1278 height 444
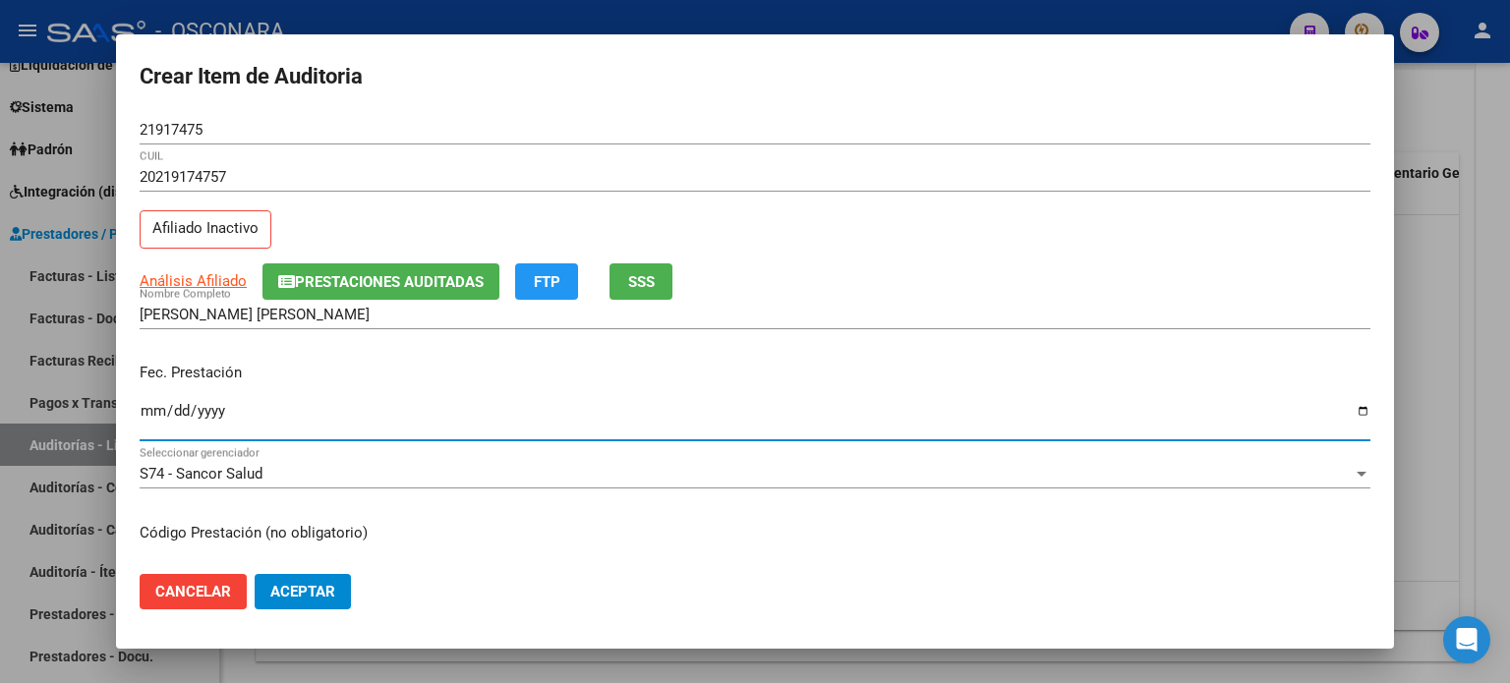
click at [150, 416] on input "Ingresar la fecha" at bounding box center [755, 418] width 1231 height 31
type input "2025-07-04"
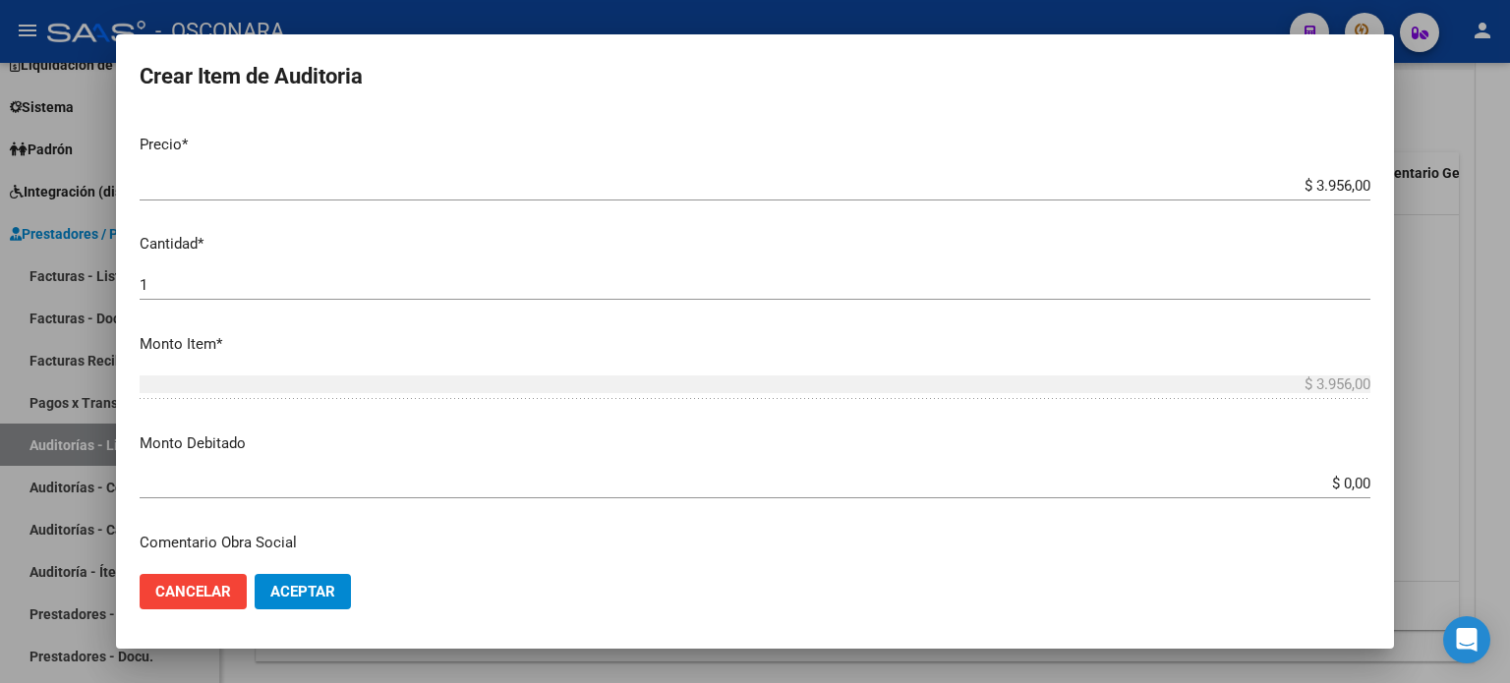
scroll to position [492, 0]
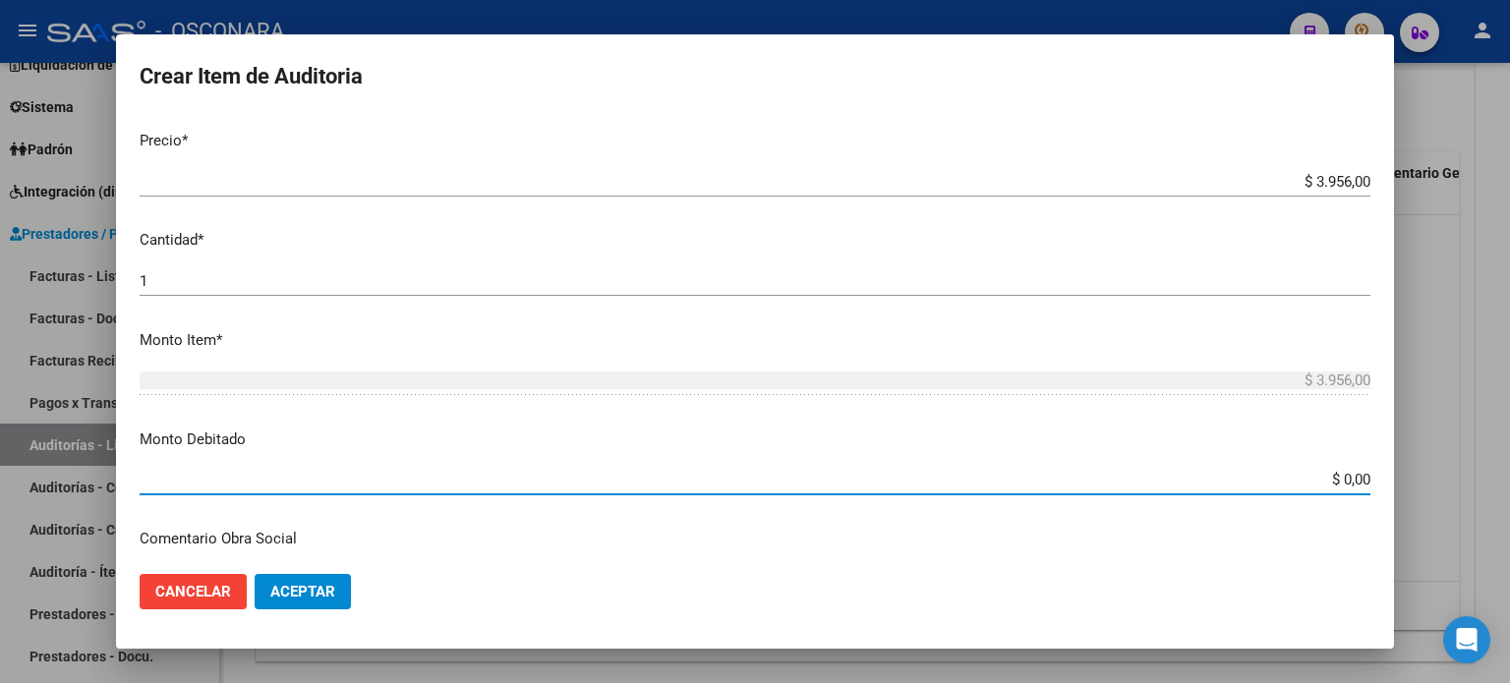
drag, startPoint x: 1331, startPoint y: 478, endPoint x: 1371, endPoint y: 485, distance: 40.9
click at [1369, 483] on app-form-text-field "Monto Debitado $ 0,00 Ingresar el monto" at bounding box center [763, 459] width 1247 height 61
type input "$ 3.956,00"
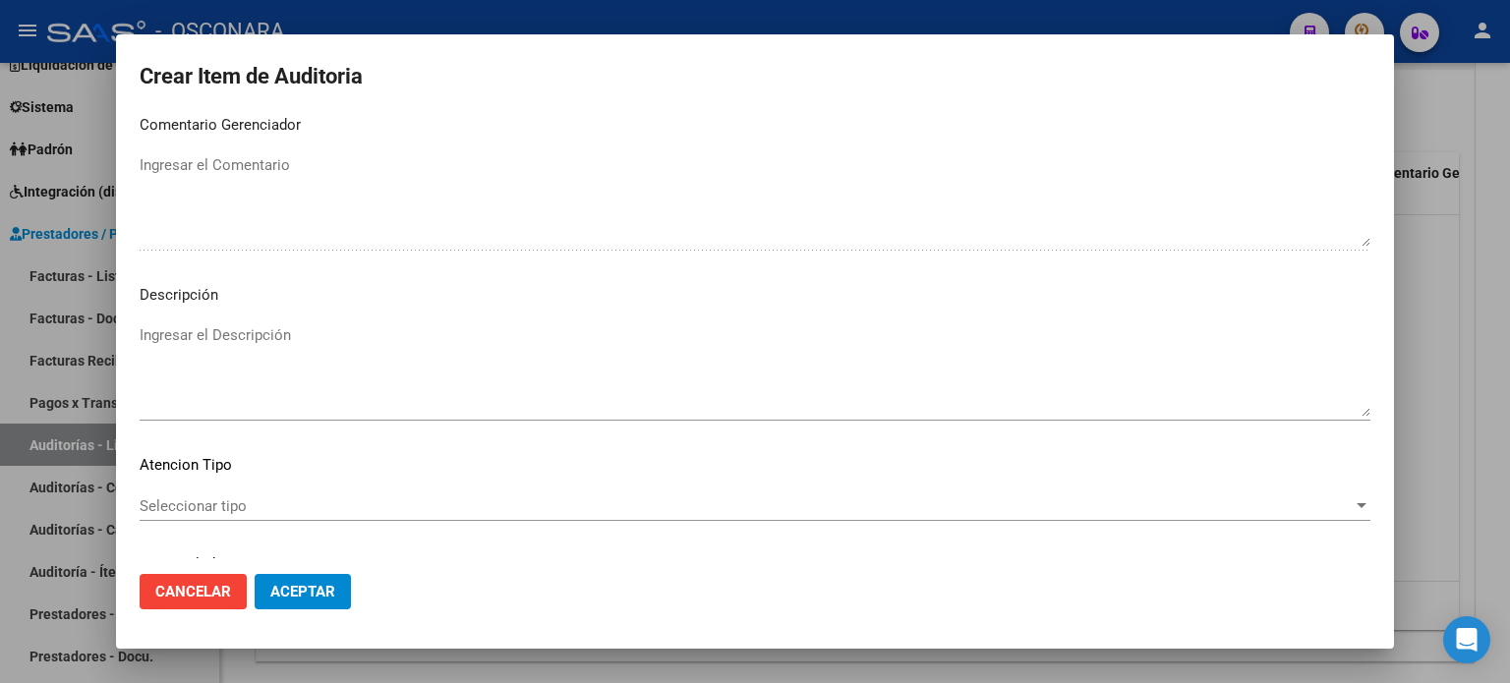
scroll to position [1278, 0]
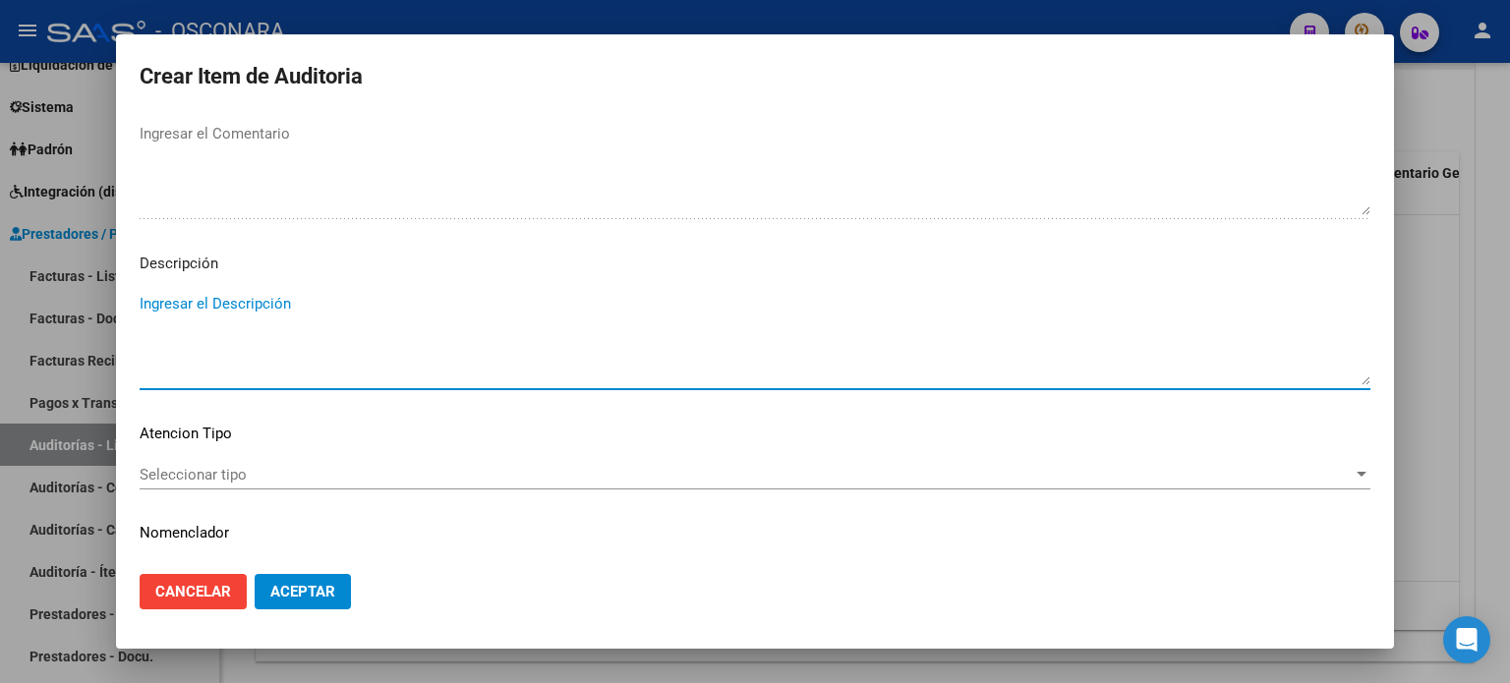
click at [201, 306] on textarea "Ingresar el Descripción" at bounding box center [755, 339] width 1231 height 92
click at [173, 471] on span "Seleccionar tipo" at bounding box center [746, 475] width 1213 height 18
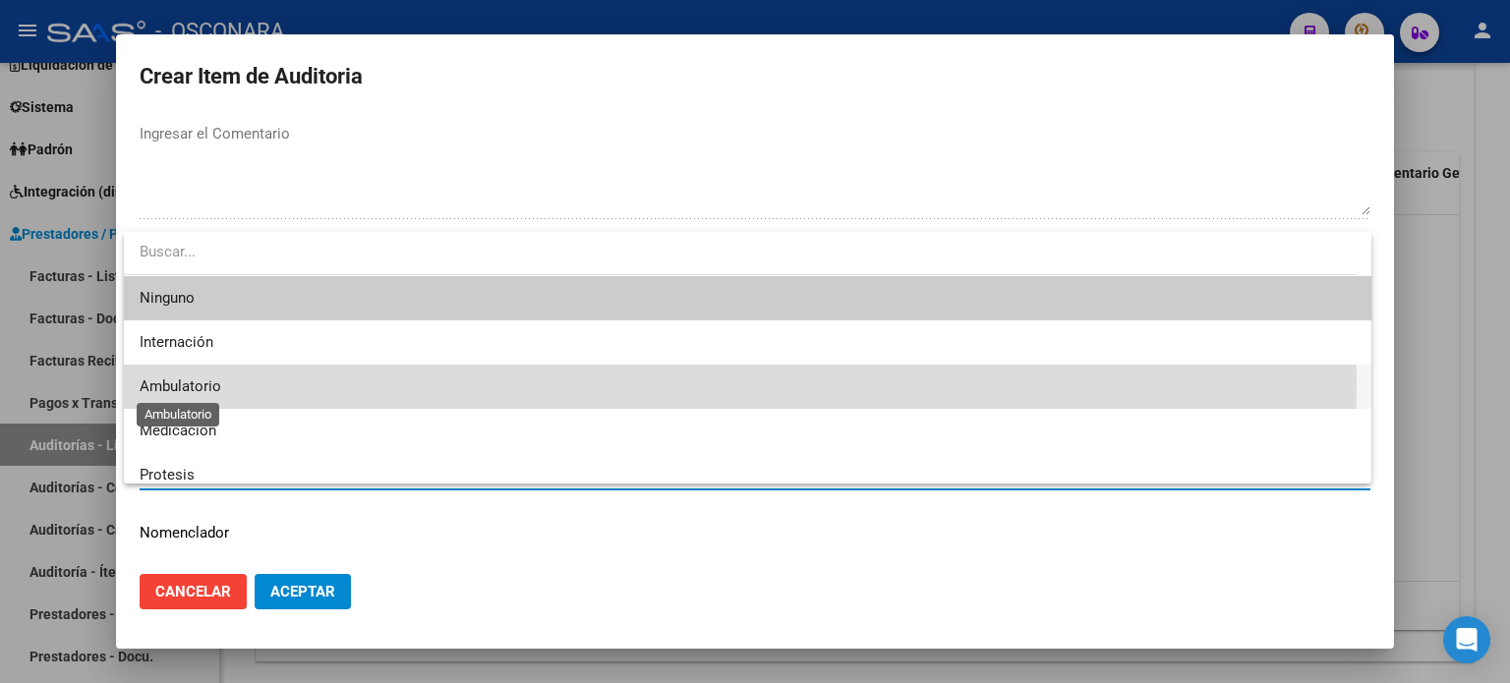
click at [196, 380] on span "Ambulatorio" at bounding box center [181, 387] width 82 height 18
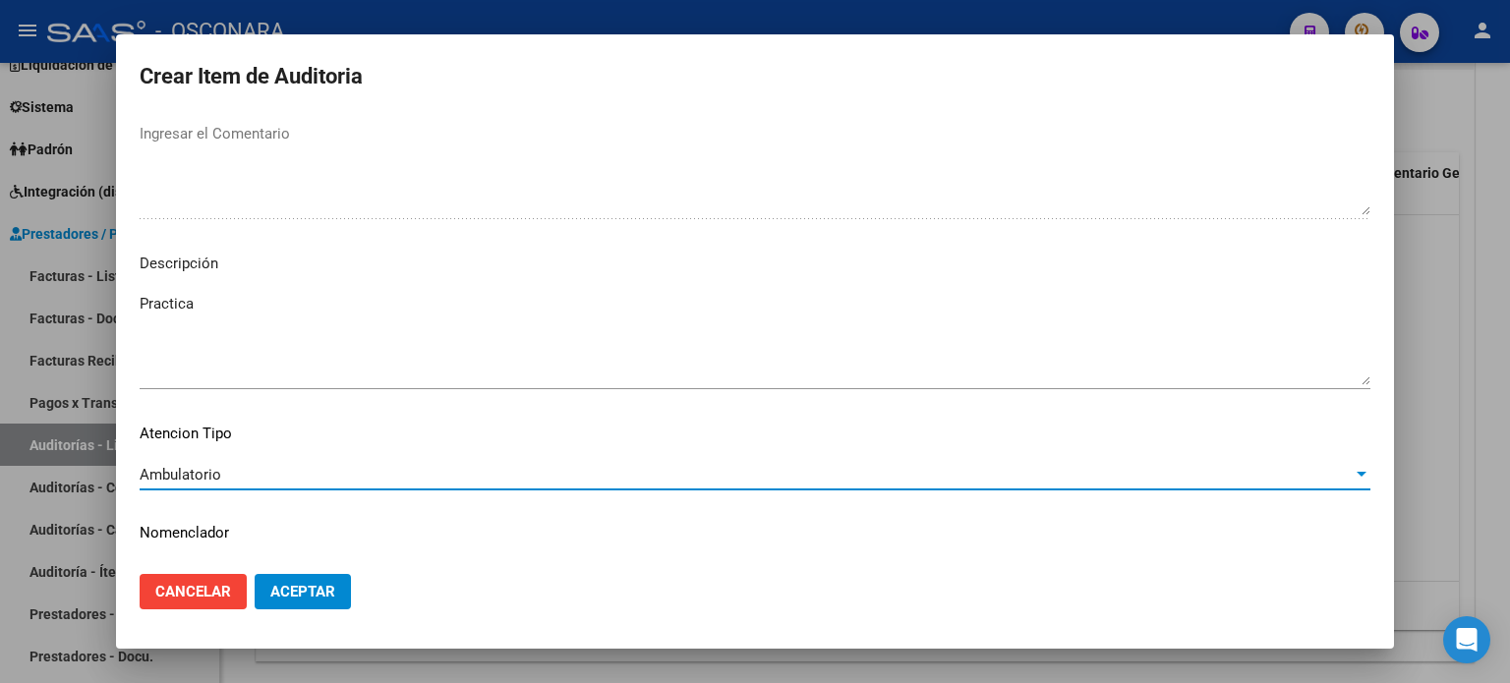
click at [217, 294] on textarea "Practica" at bounding box center [755, 339] width 1231 height 92
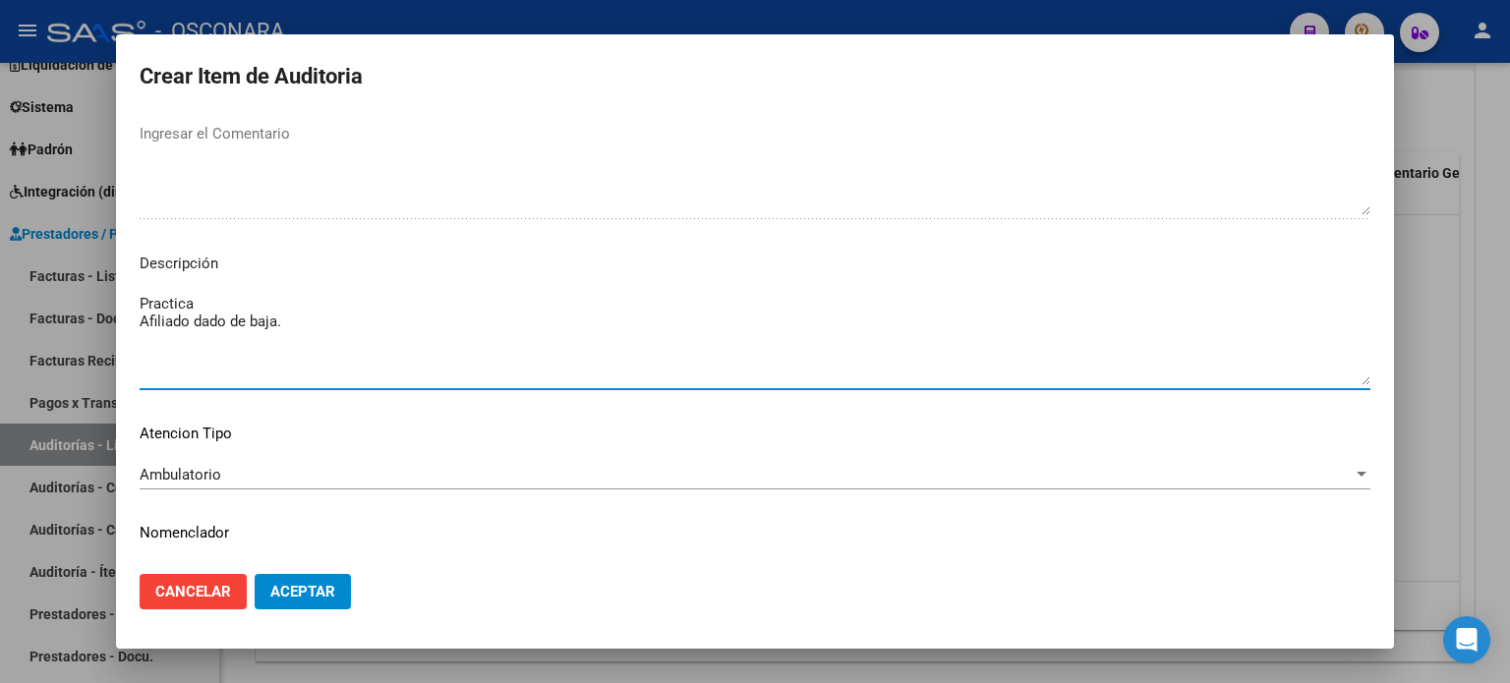
type textarea "Practica Afiliado dado de baja."
click at [317, 592] on span "Aceptar" at bounding box center [302, 592] width 65 height 18
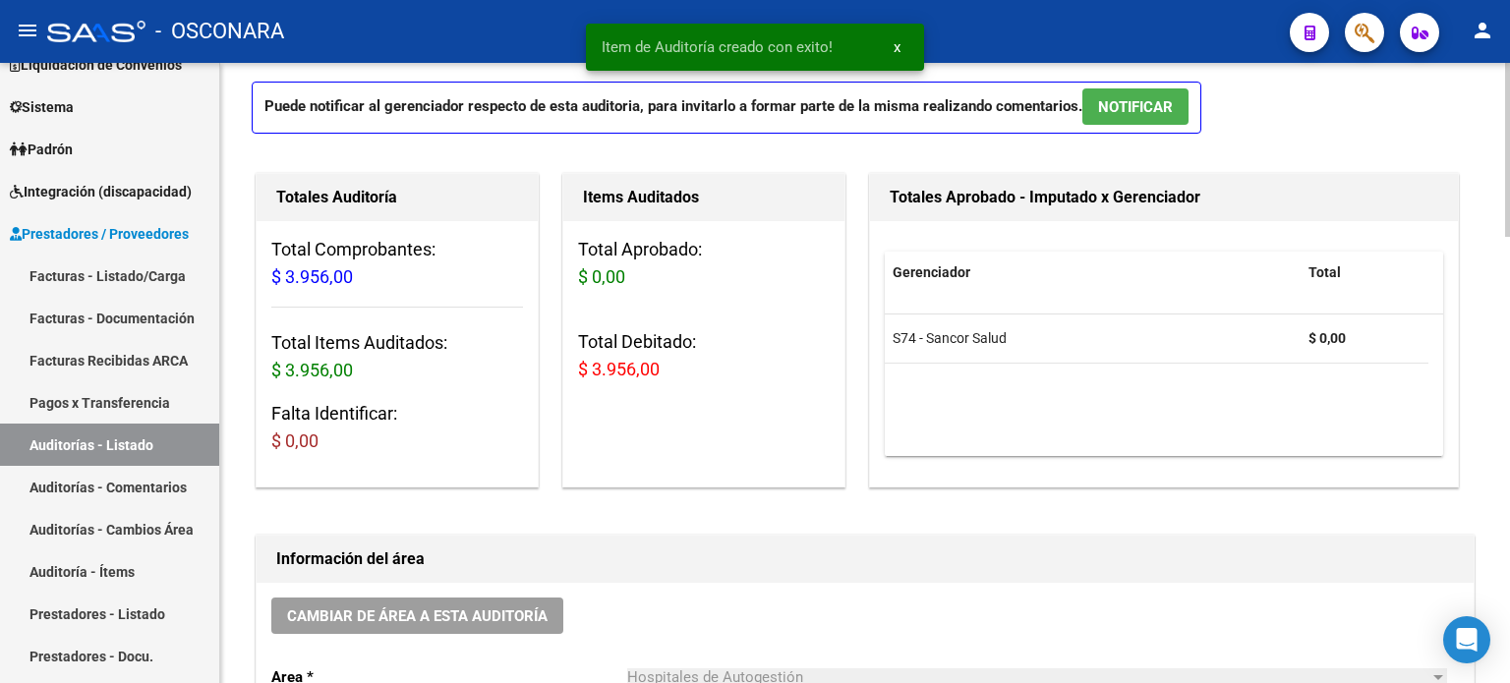
scroll to position [0, 0]
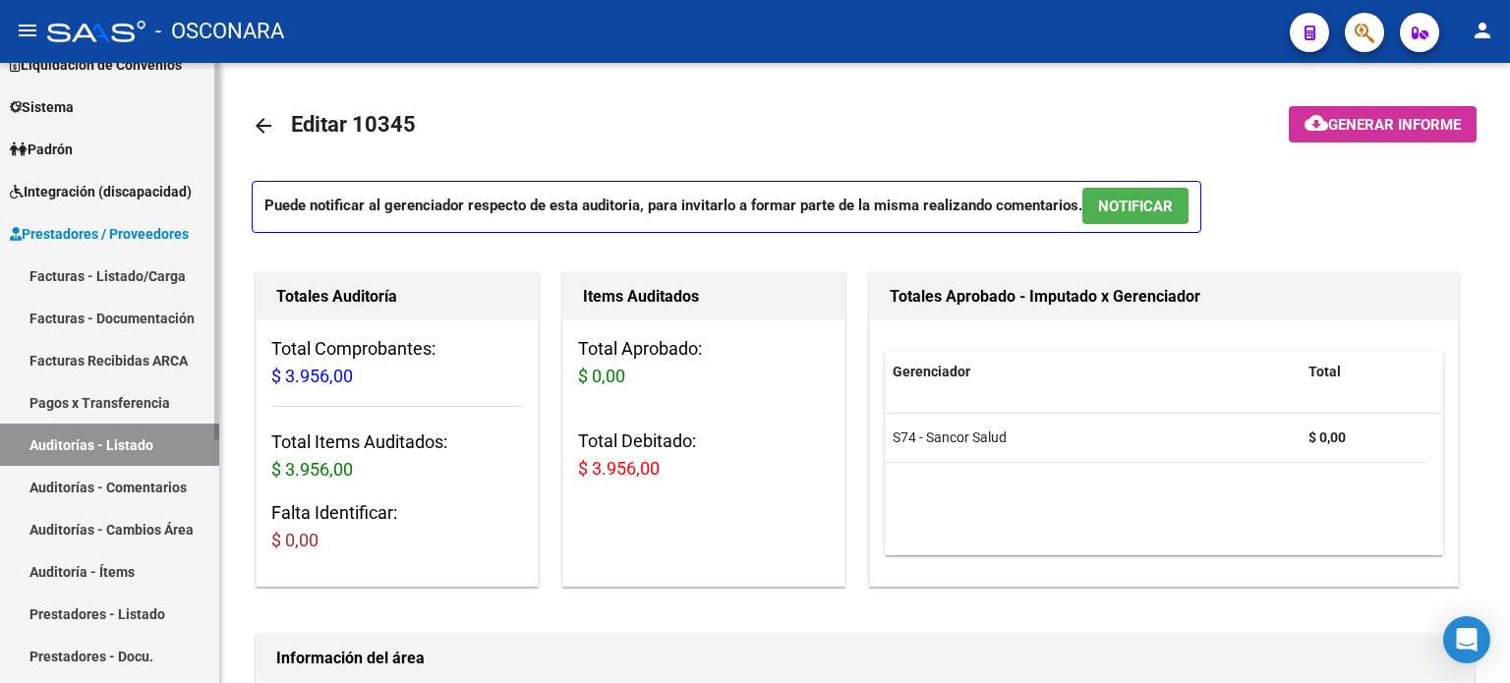
click at [67, 257] on link "Facturas - Listado/Carga" at bounding box center [109, 276] width 219 height 42
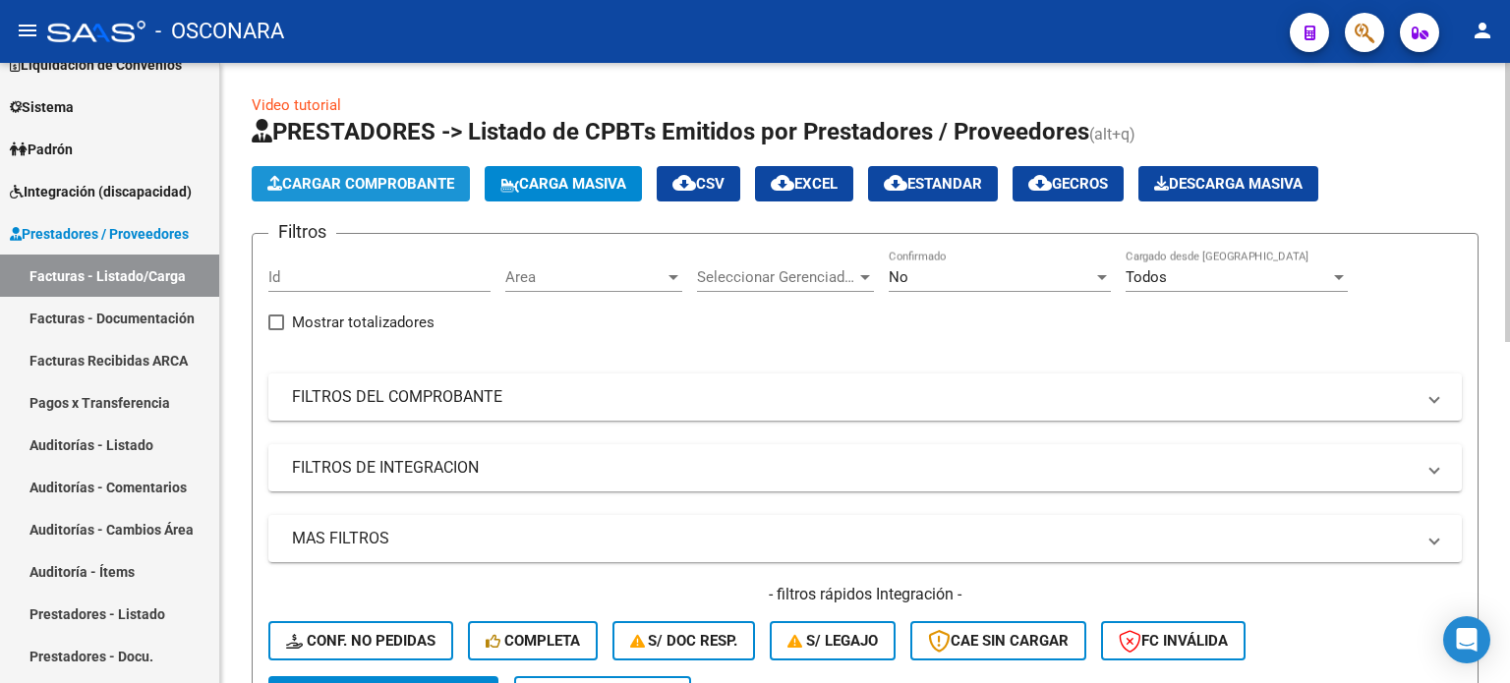
click at [407, 188] on span "Cargar Comprobante" at bounding box center [360, 184] width 187 height 18
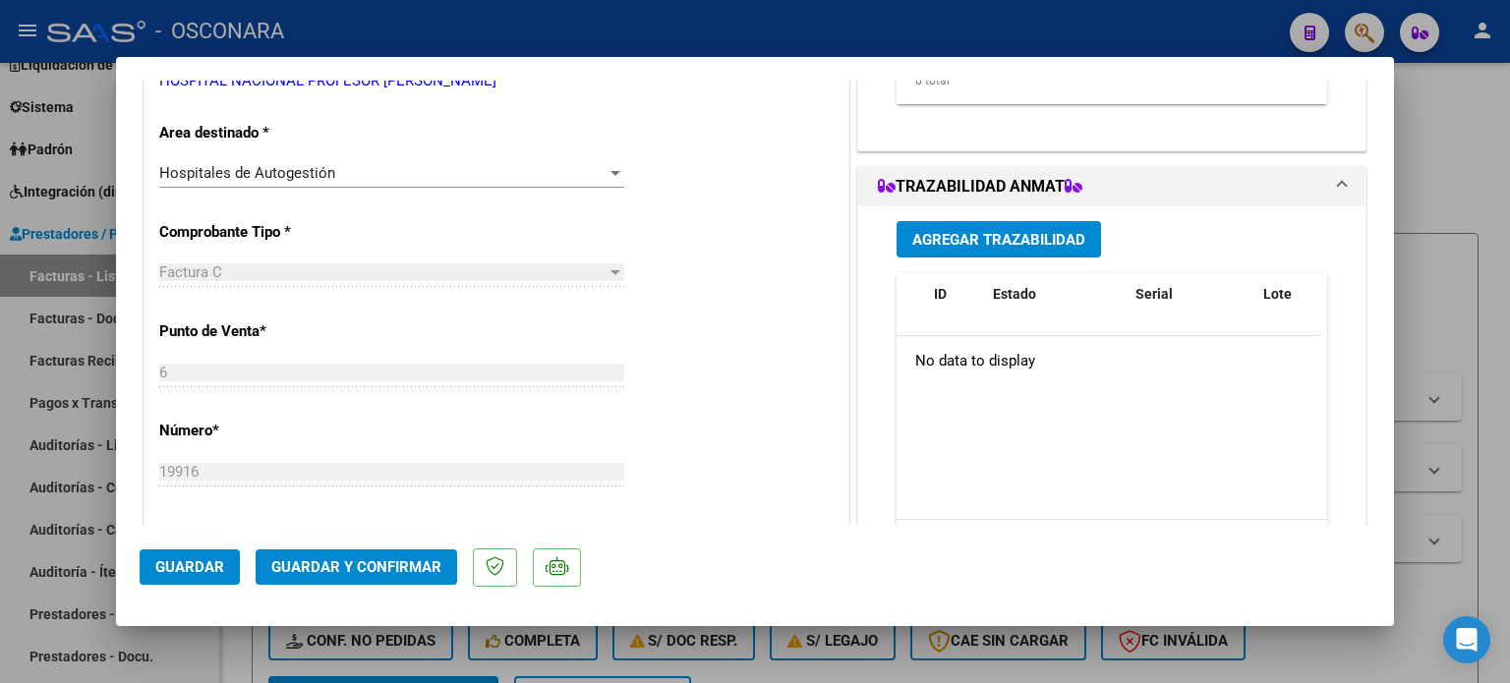
scroll to position [492, 0]
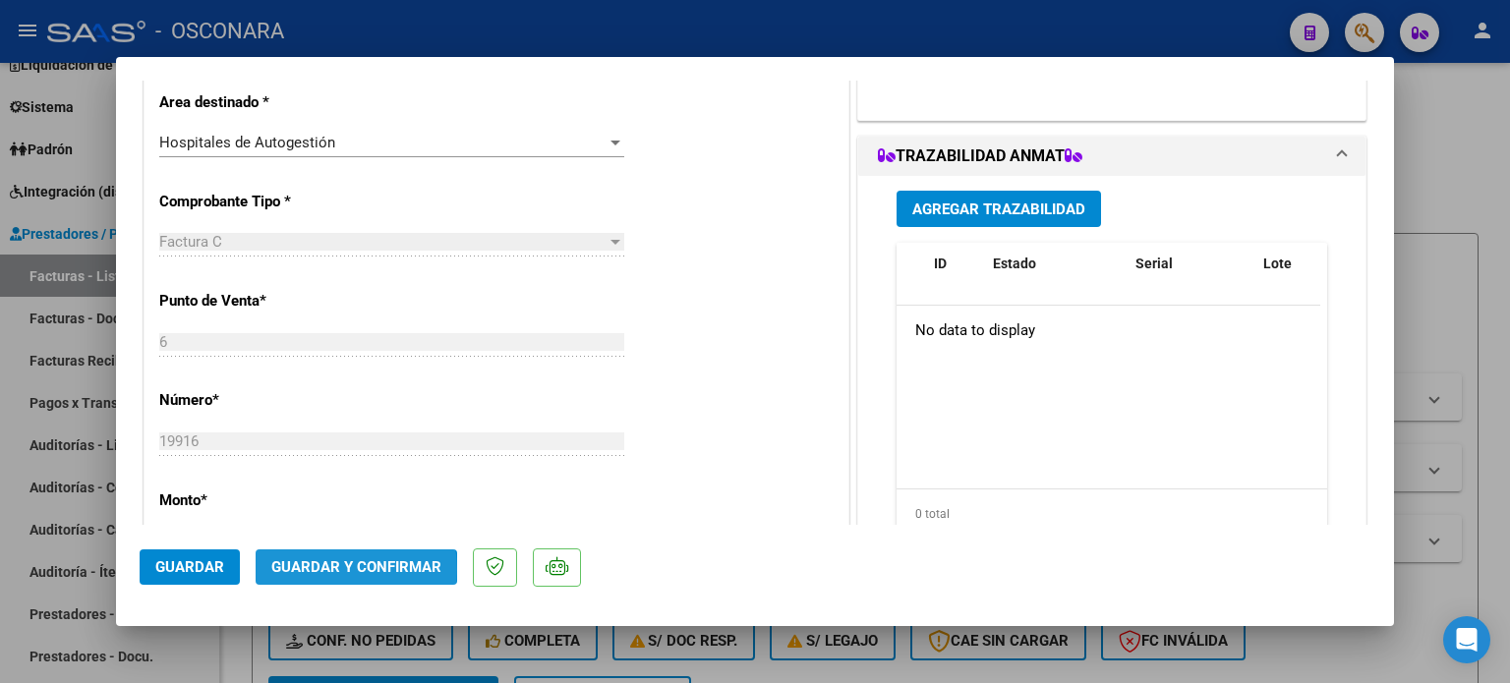
click at [333, 571] on span "Guardar y Confirmar" at bounding box center [356, 568] width 170 height 18
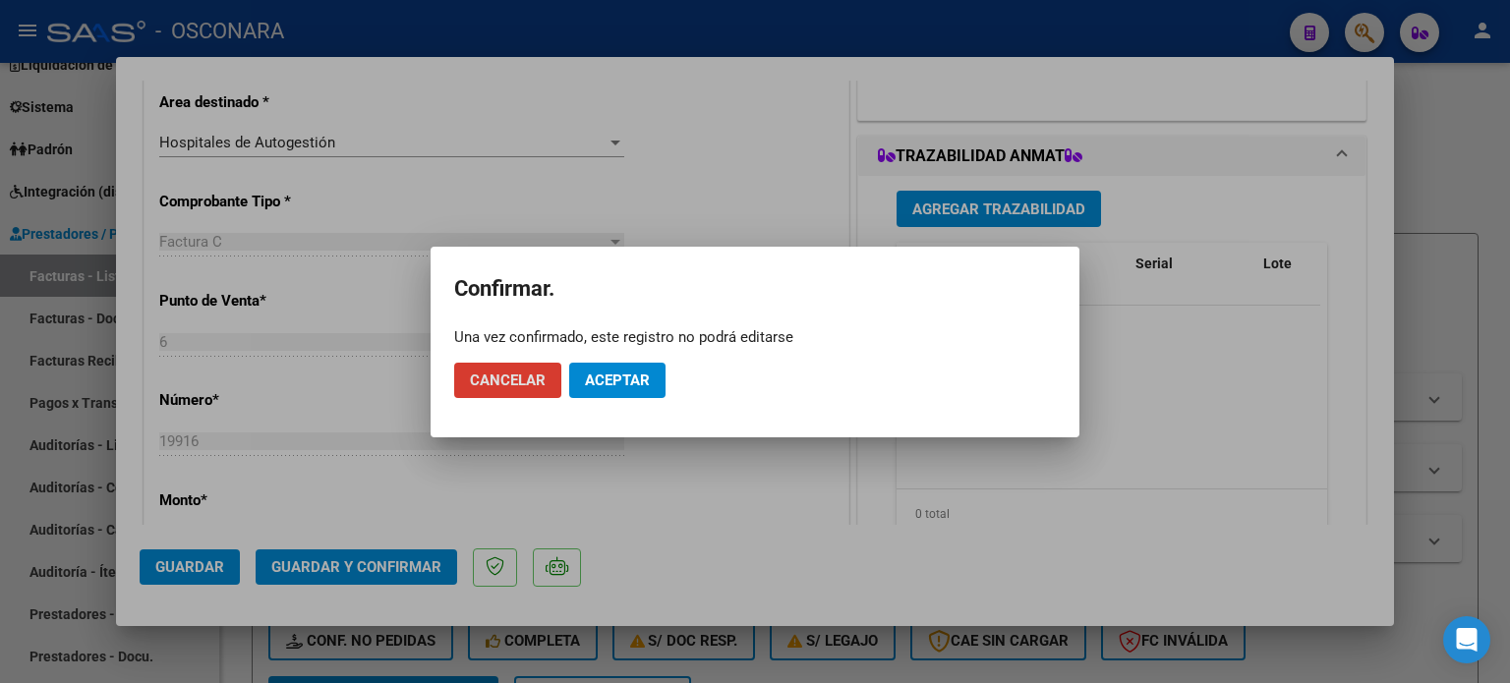
click at [646, 372] on span "Aceptar" at bounding box center [617, 381] width 65 height 18
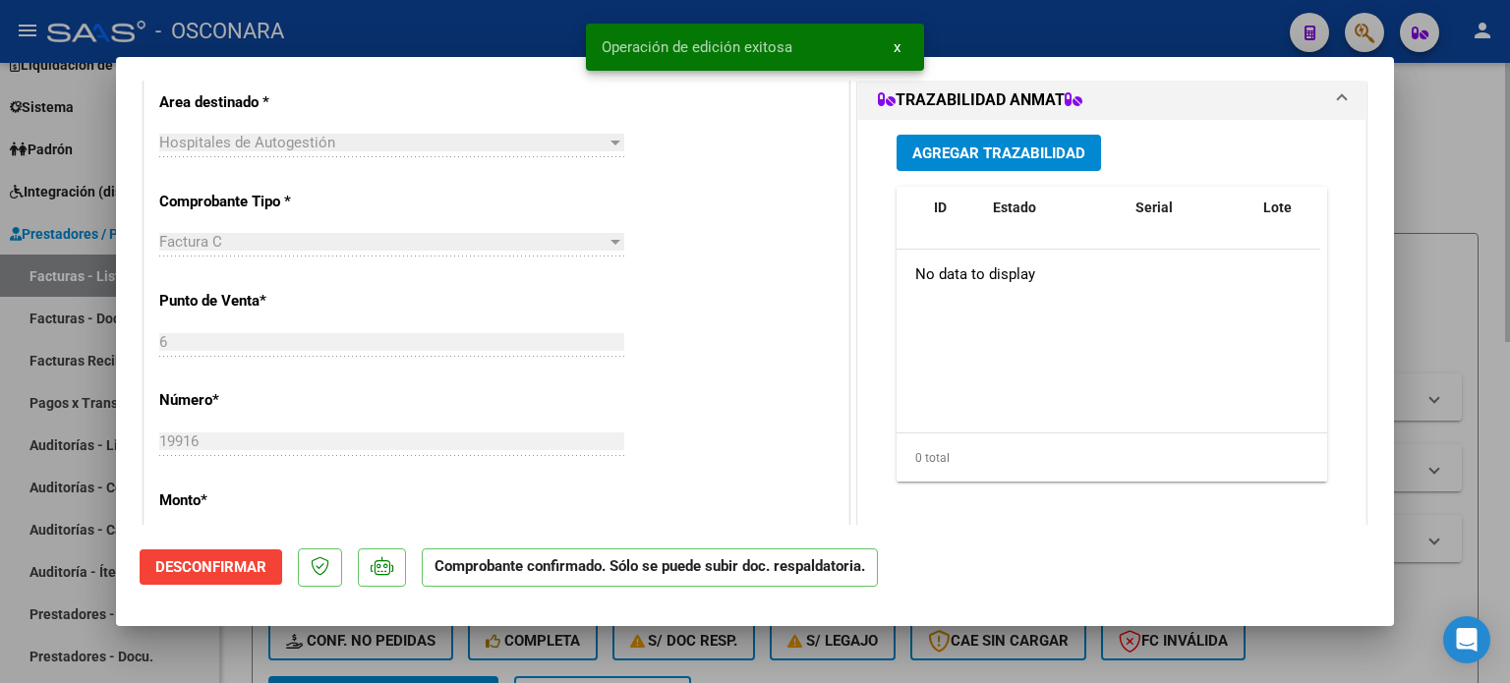
click at [1455, 156] on div at bounding box center [755, 341] width 1510 height 683
type input "$ 0,00"
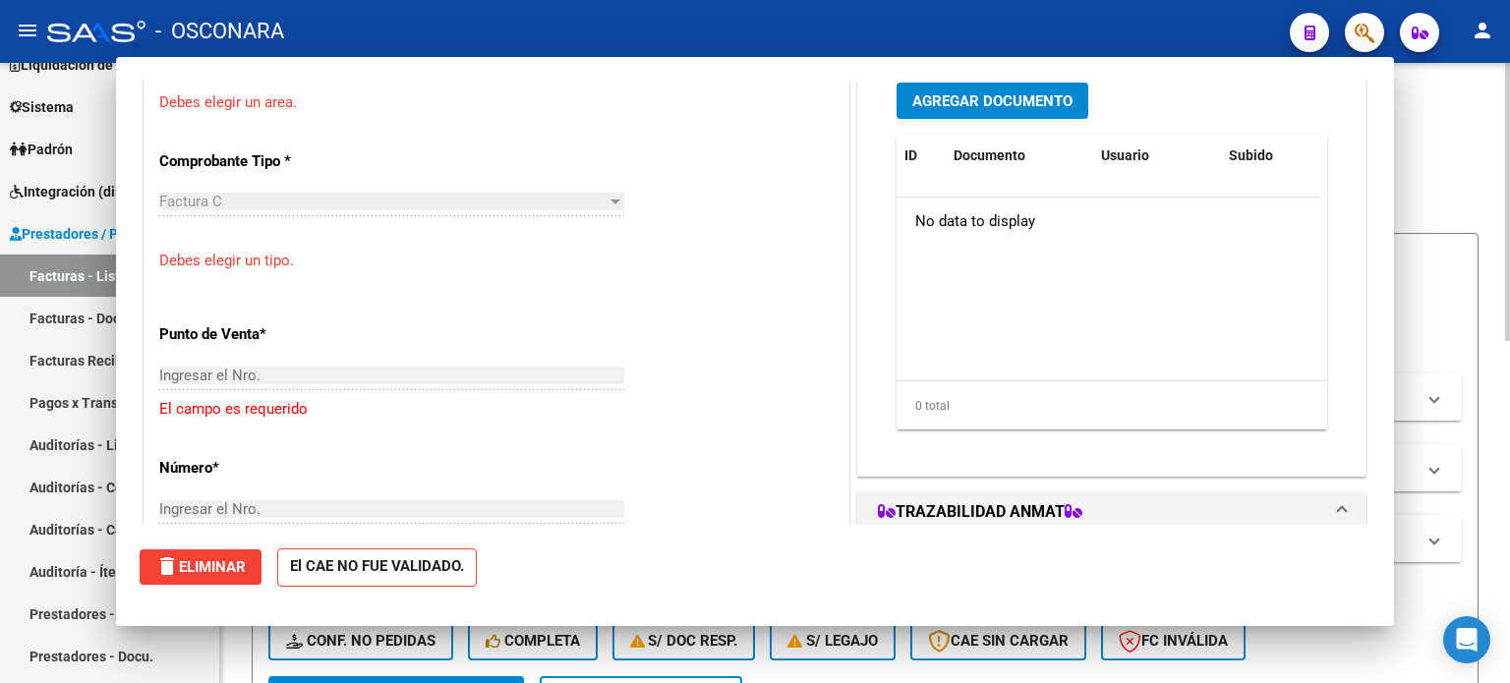
scroll to position [407, 0]
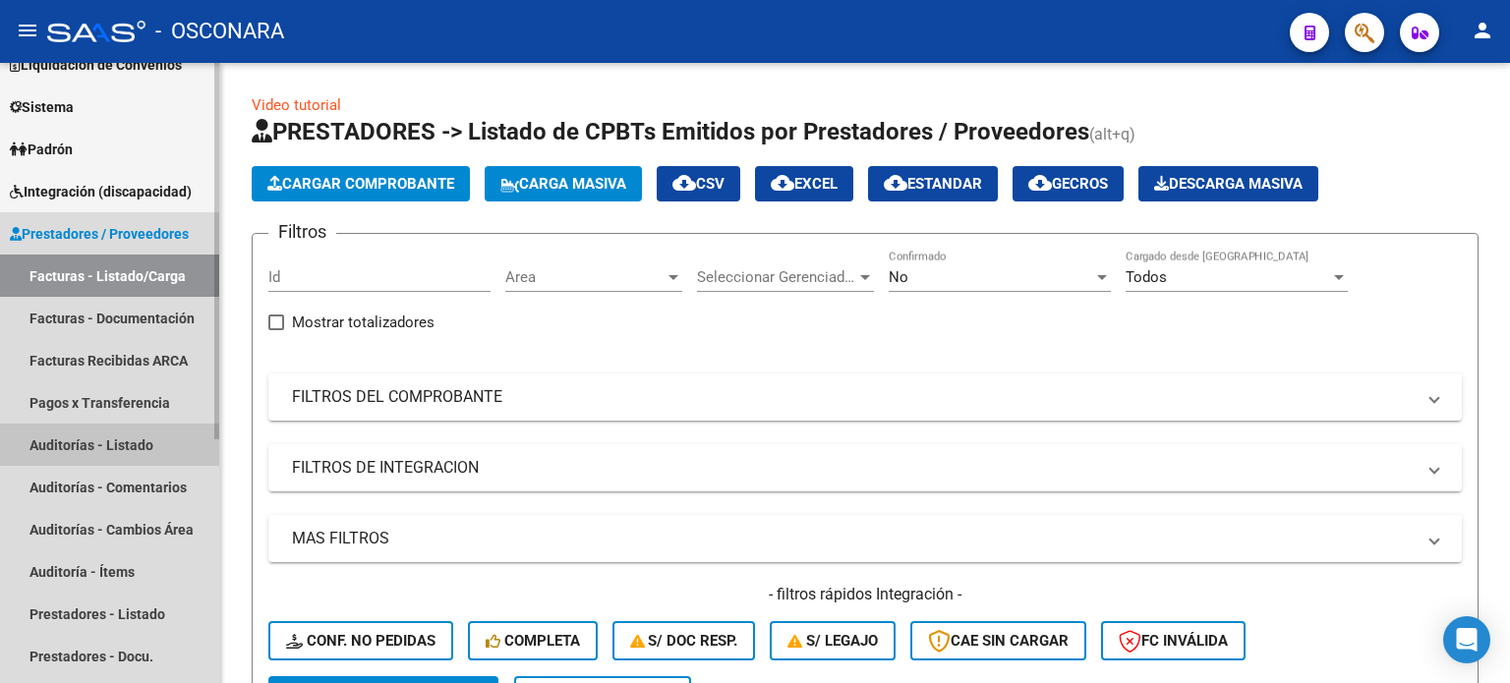
click at [90, 433] on link "Auditorías - Listado" at bounding box center [109, 445] width 219 height 42
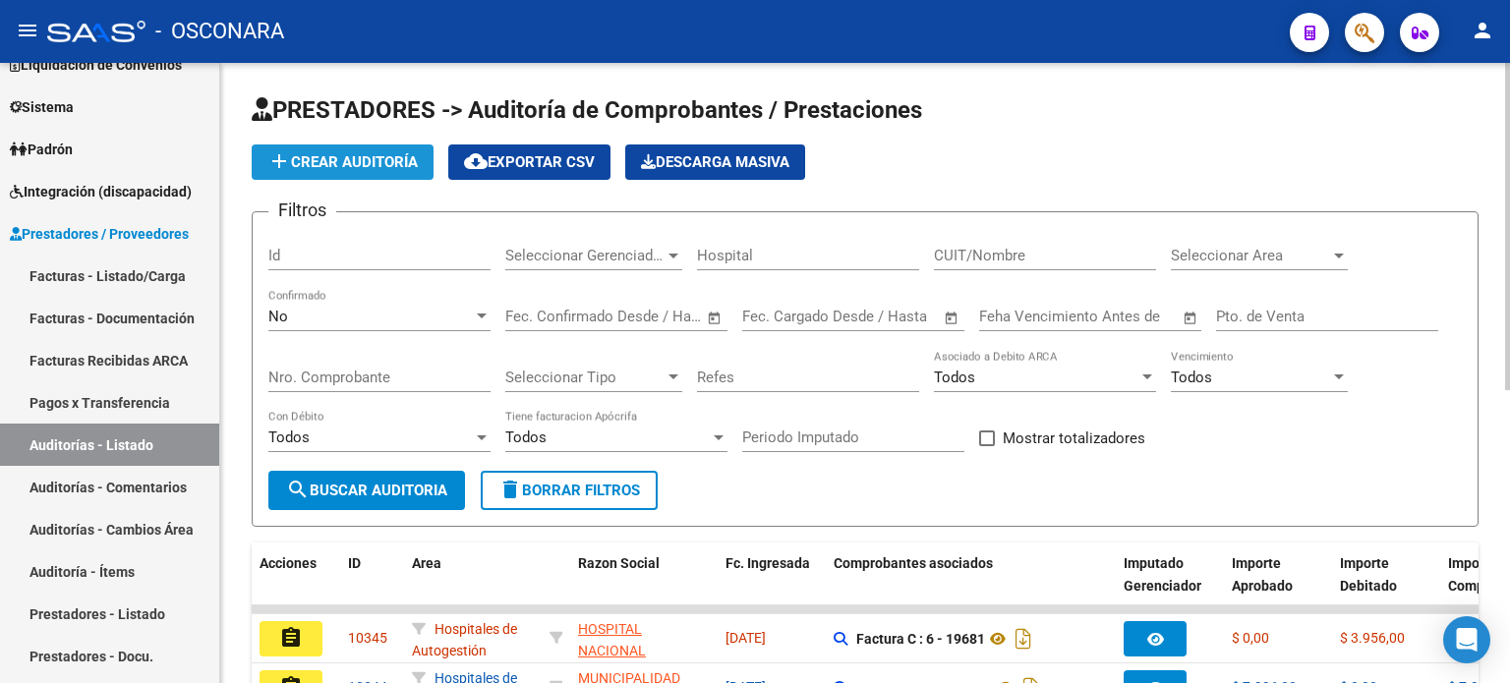
click at [360, 162] on span "add Crear Auditoría" at bounding box center [342, 162] width 150 height 18
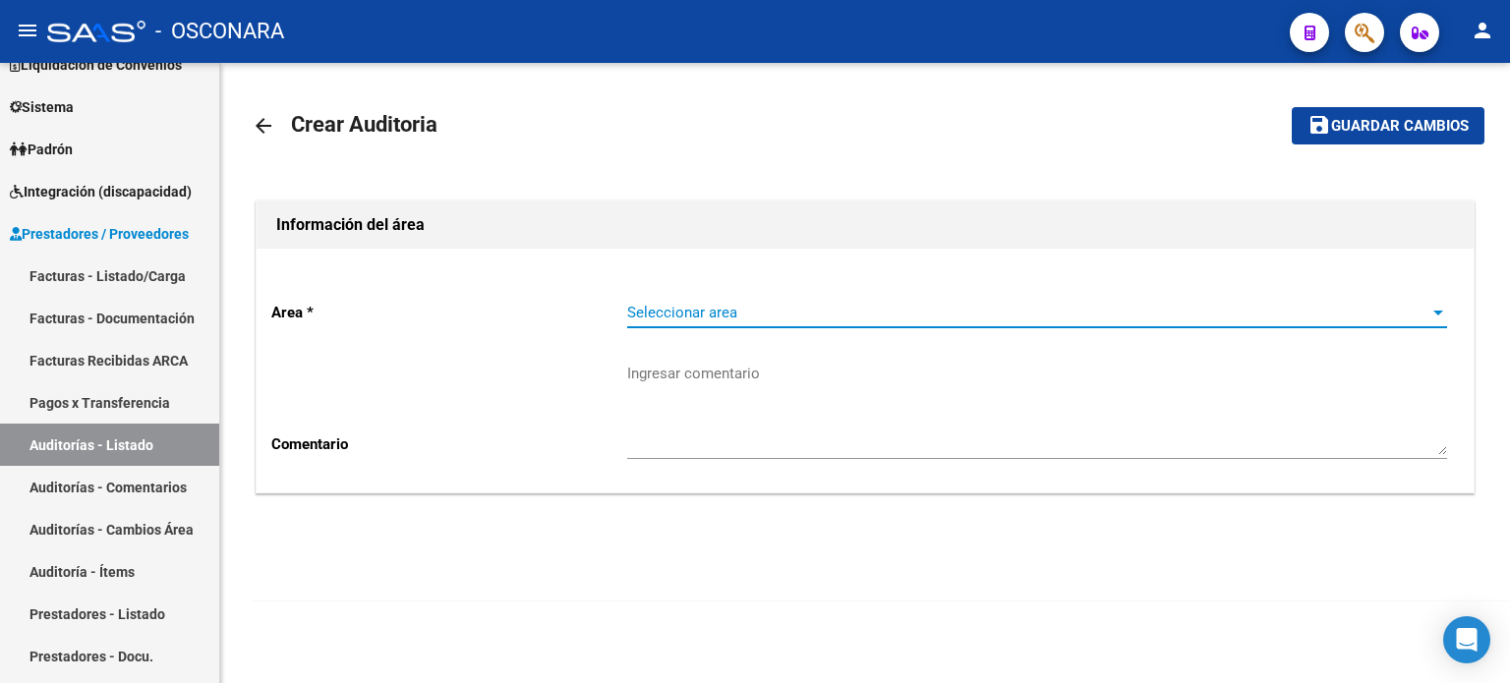
click at [712, 309] on span "Seleccionar area" at bounding box center [1028, 313] width 802 height 18
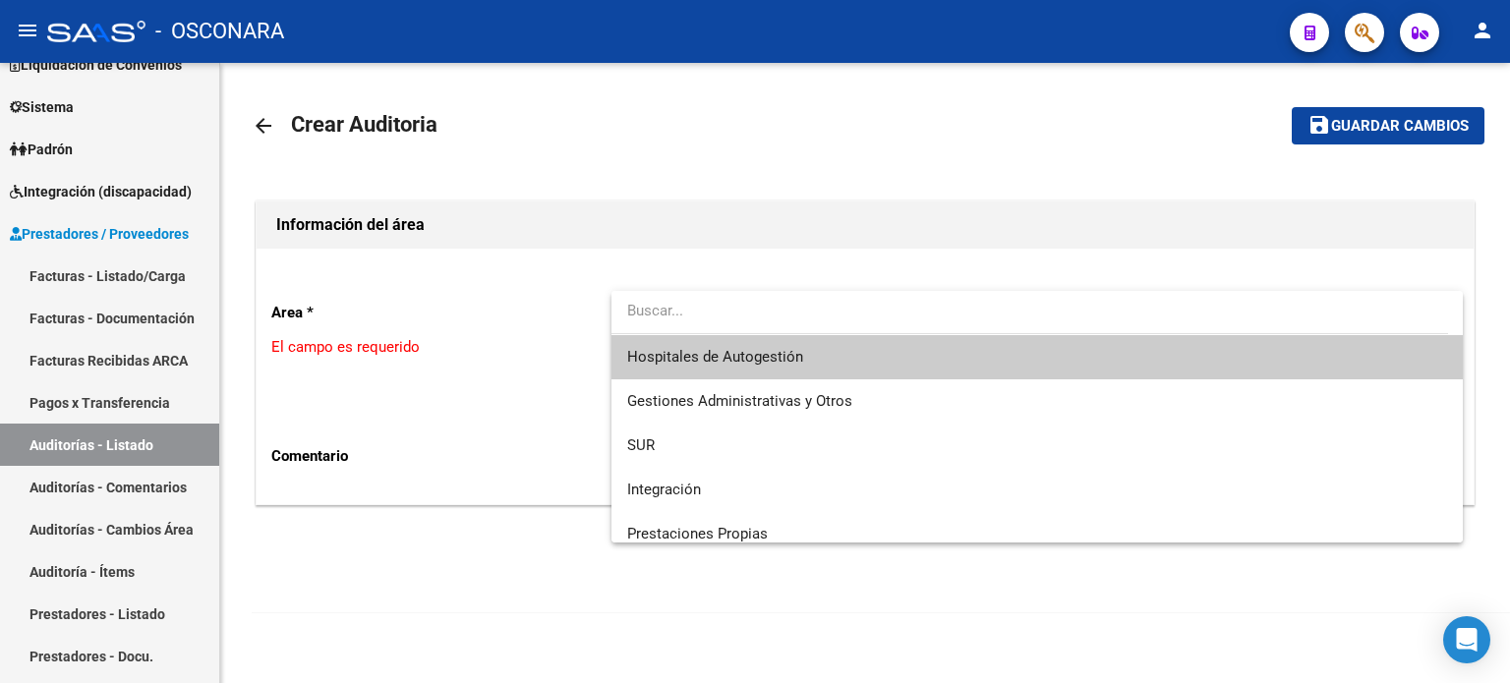
click at [708, 354] on span "Hospitales de Autogestión" at bounding box center [715, 357] width 176 height 18
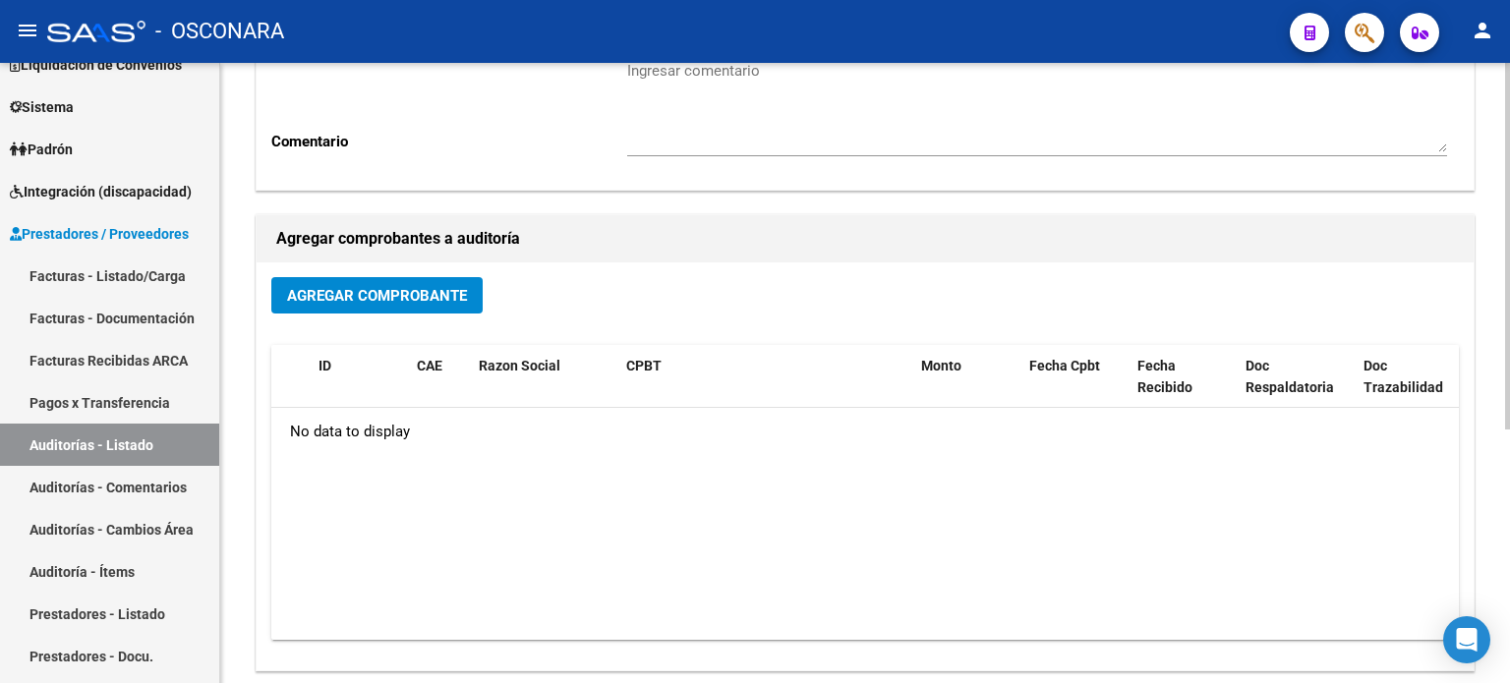
scroll to position [393, 0]
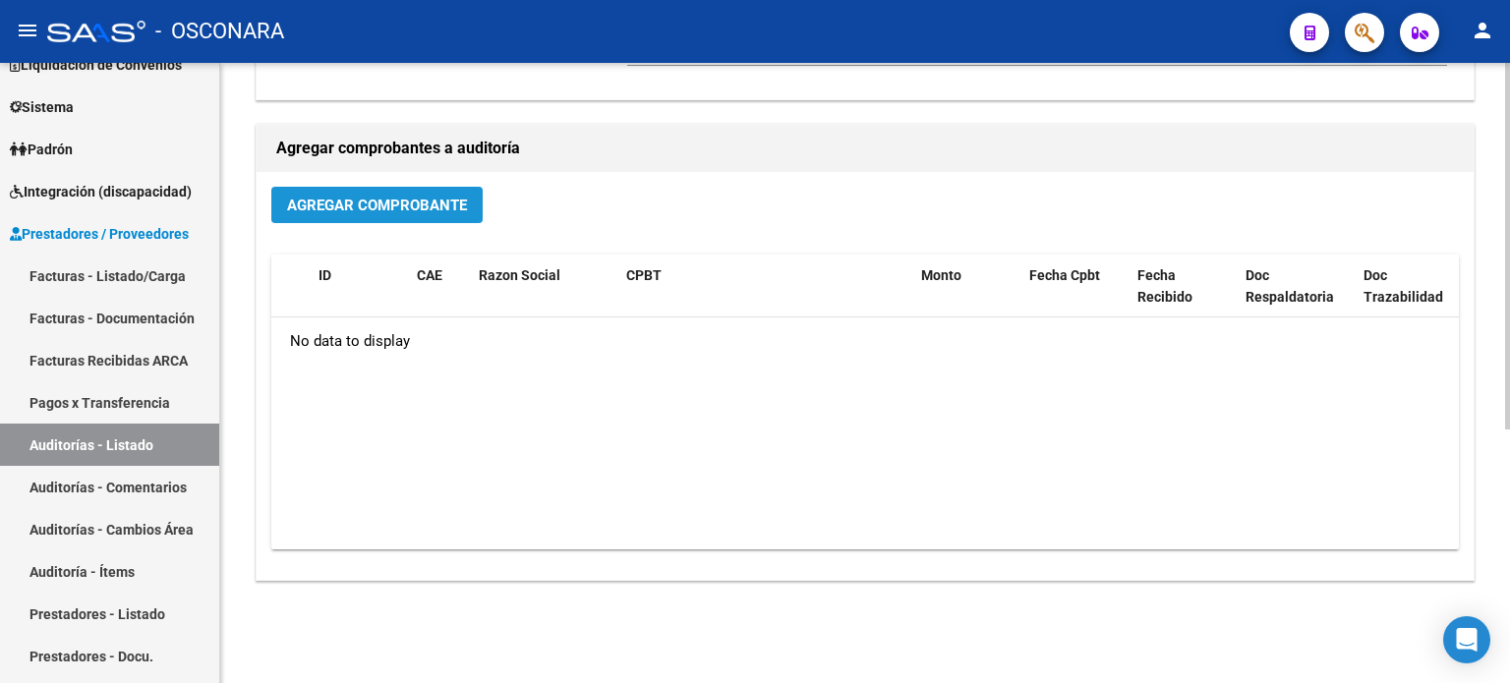
click at [342, 204] on span "Agregar Comprobante" at bounding box center [377, 206] width 180 height 18
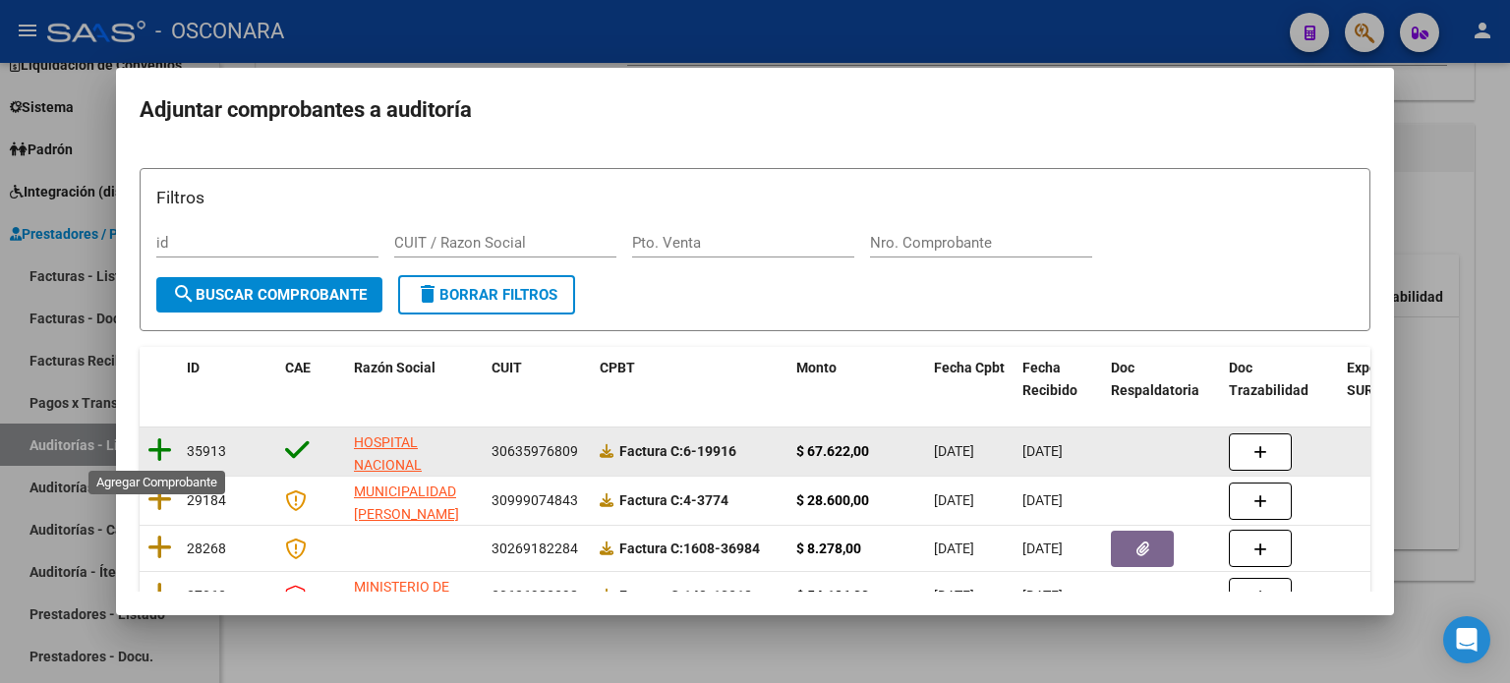
drag, startPoint x: 153, startPoint y: 447, endPoint x: 164, endPoint y: 448, distance: 10.9
click at [154, 448] on icon at bounding box center [160, 451] width 25 height 28
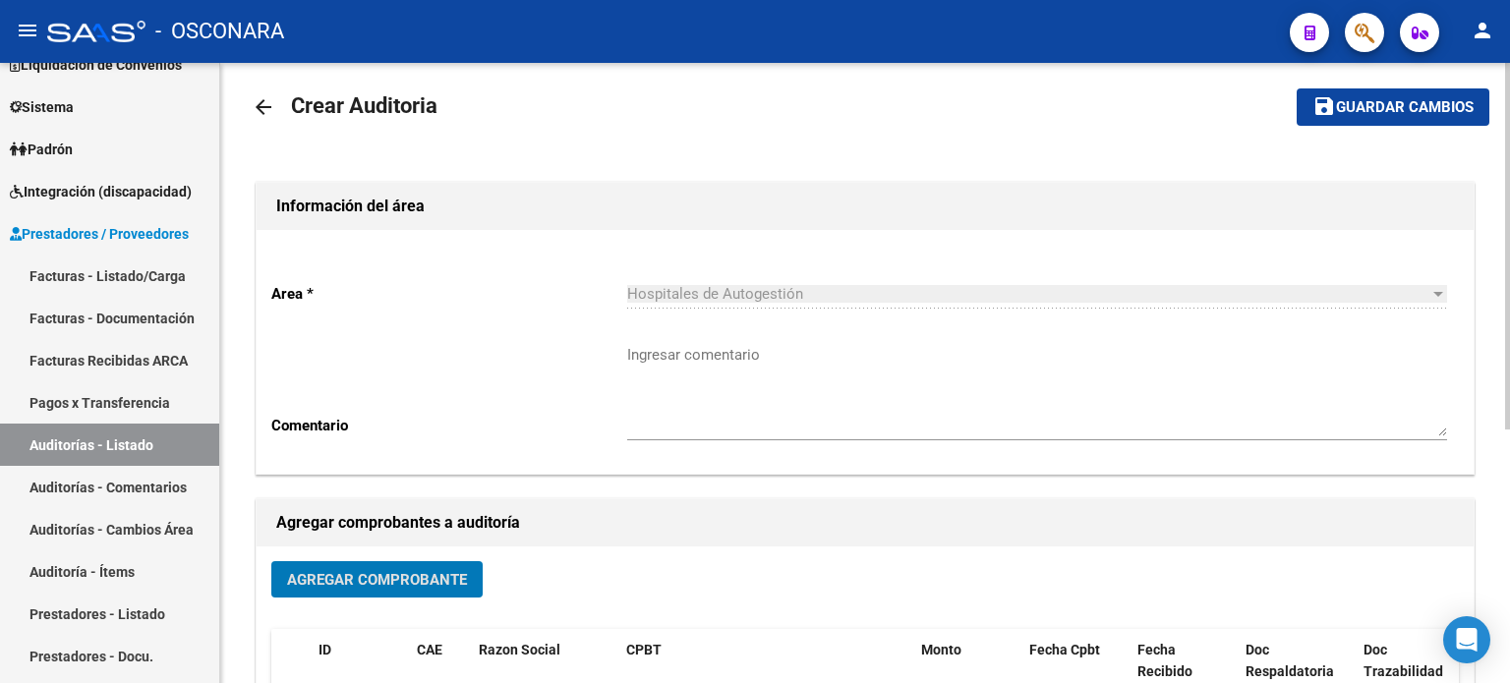
scroll to position [0, 0]
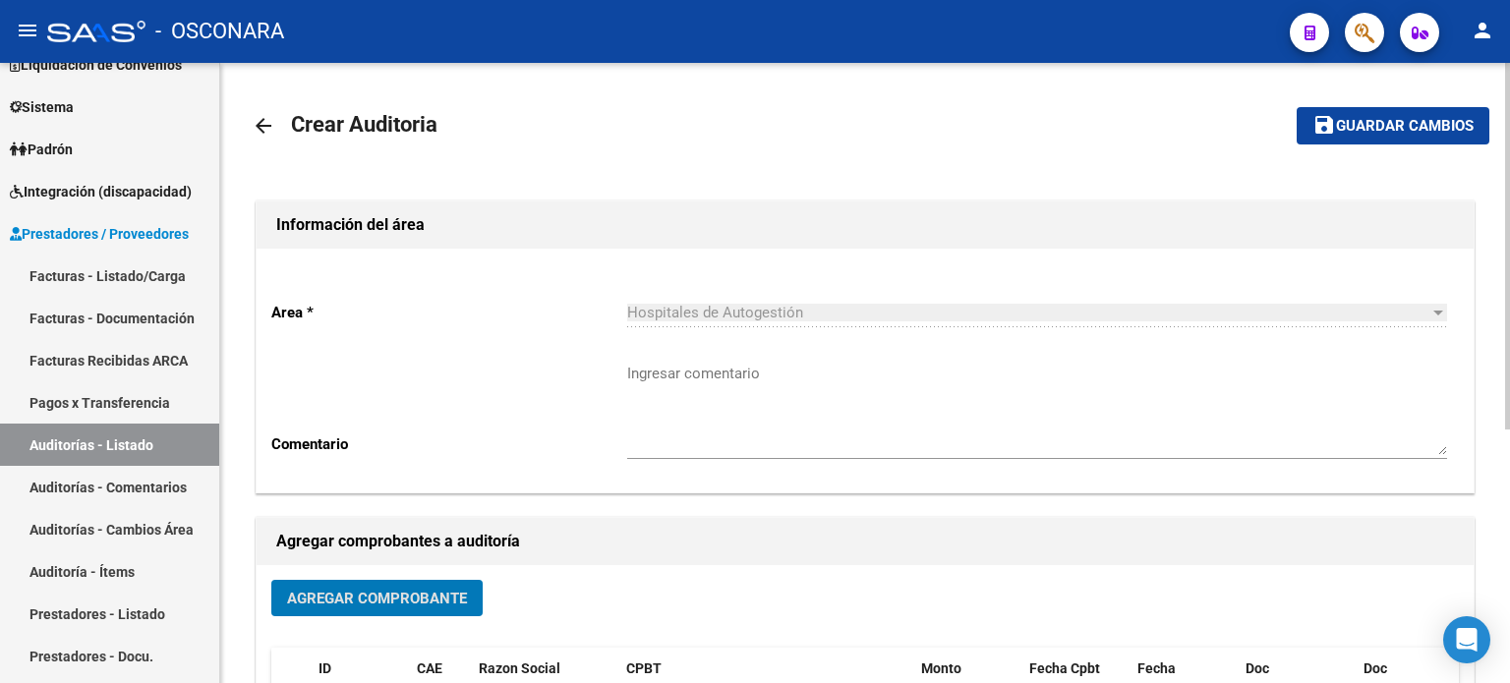
click at [1406, 133] on span "Guardar cambios" at bounding box center [1405, 127] width 138 height 18
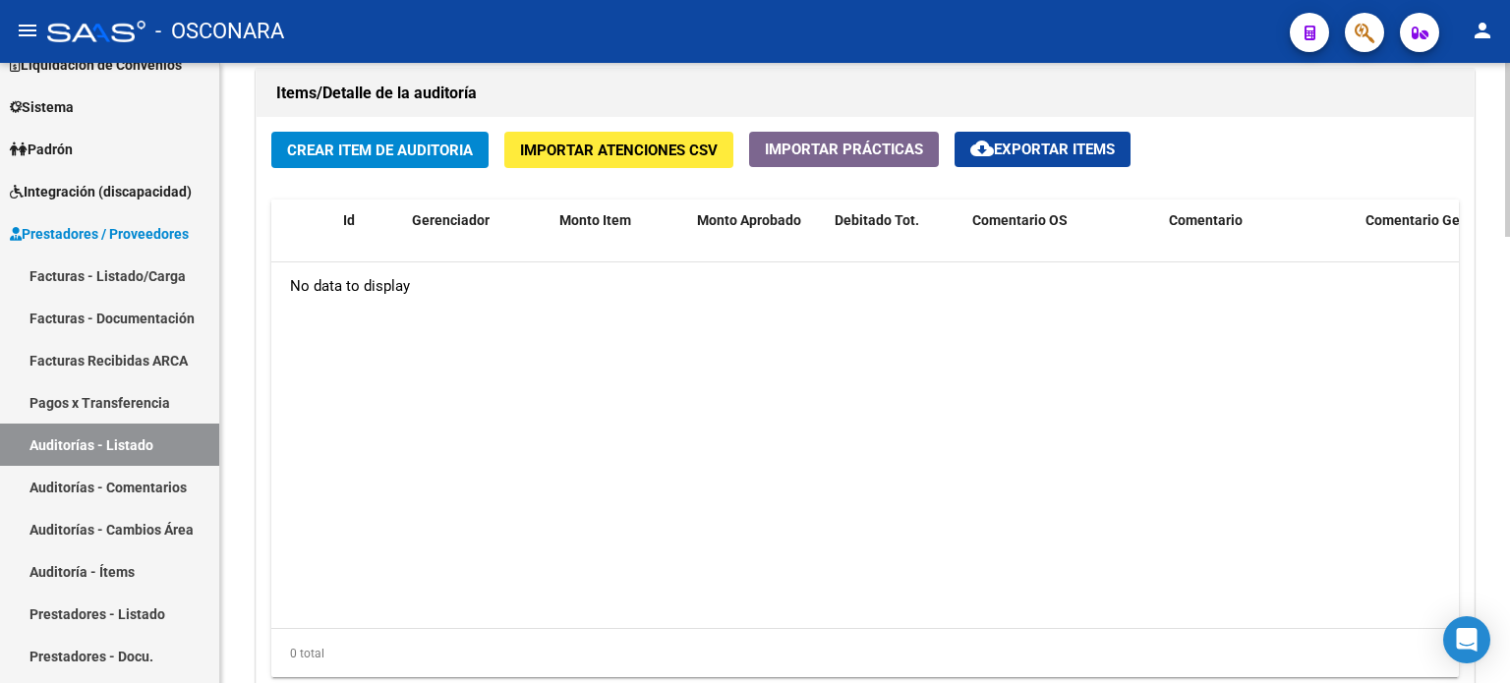
scroll to position [1475, 0]
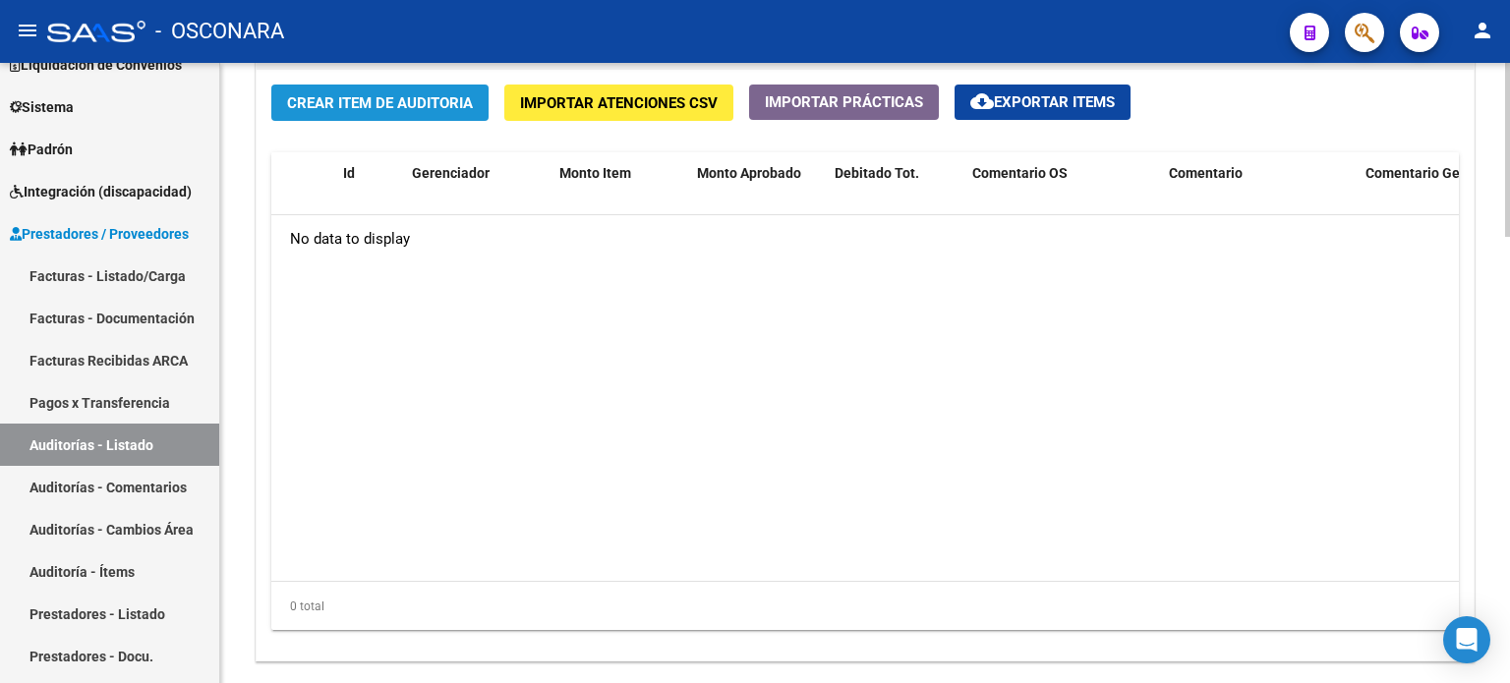
click at [378, 94] on span "Crear Item de Auditoria" at bounding box center [380, 103] width 186 height 18
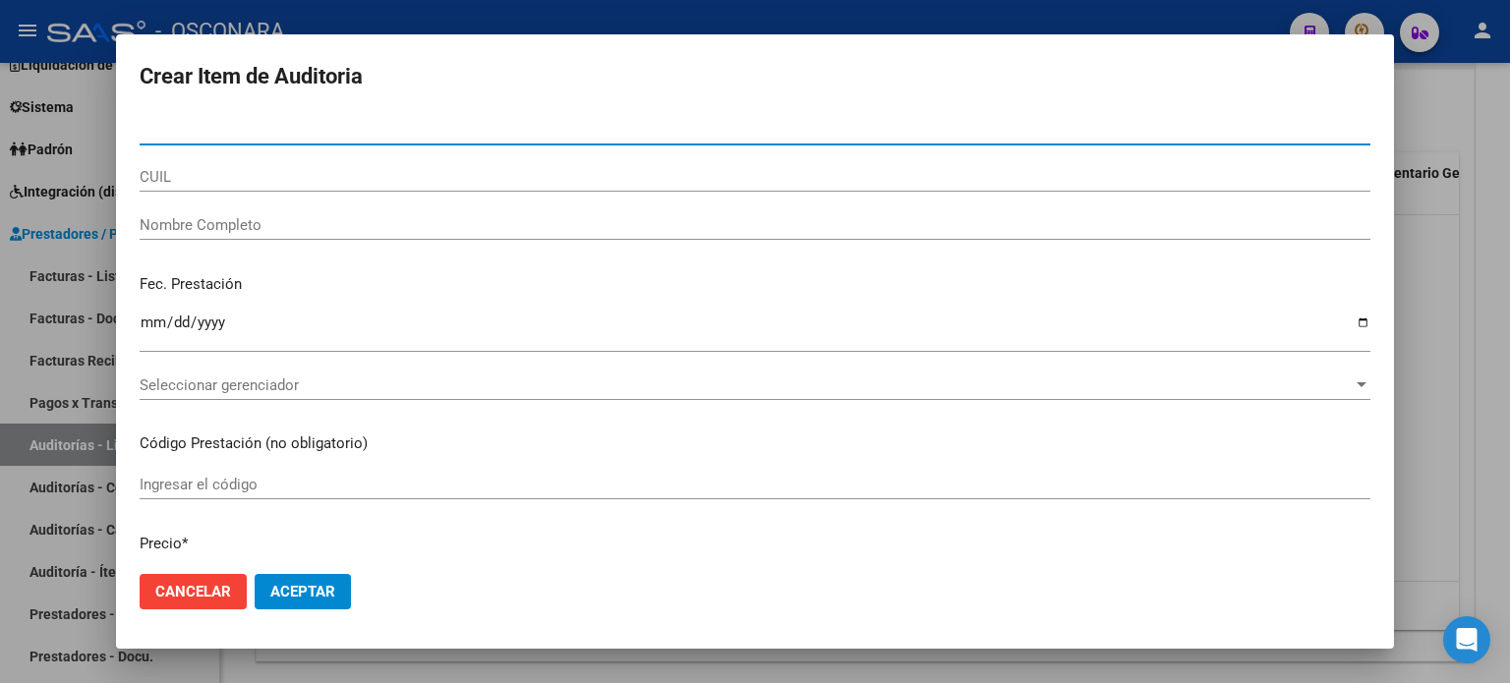
paste input "95645578"
type input "95645578"
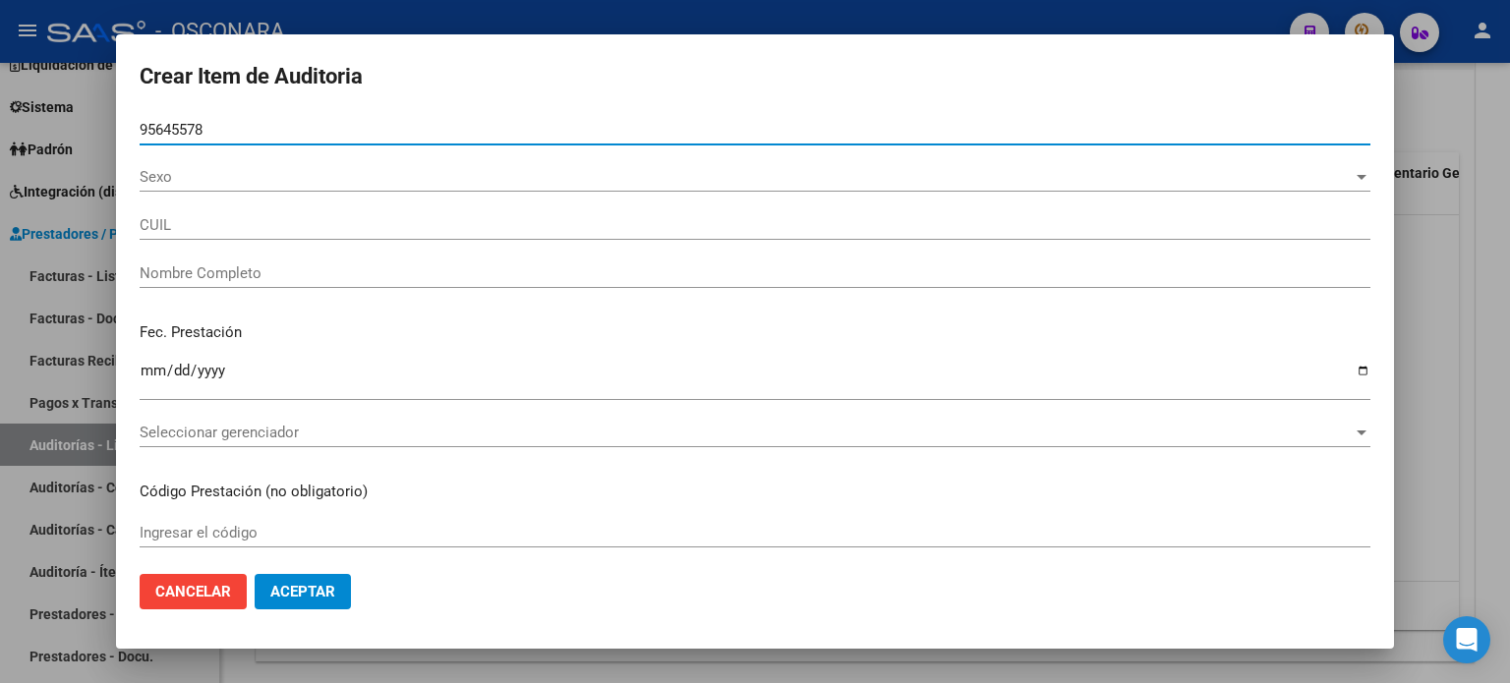
type input "20956455783"
type input "AQUINO RUIZ DIAZ JUAN MANUEL"
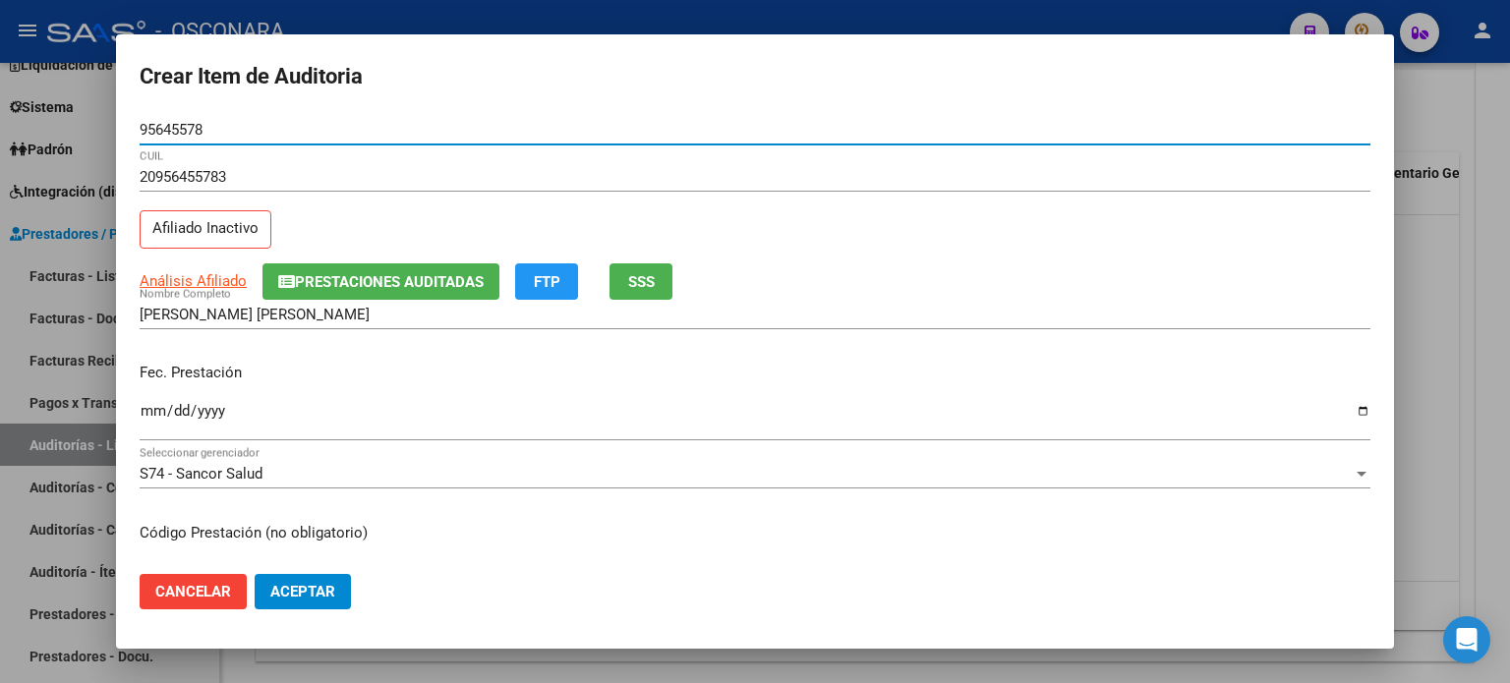
type input "95645578"
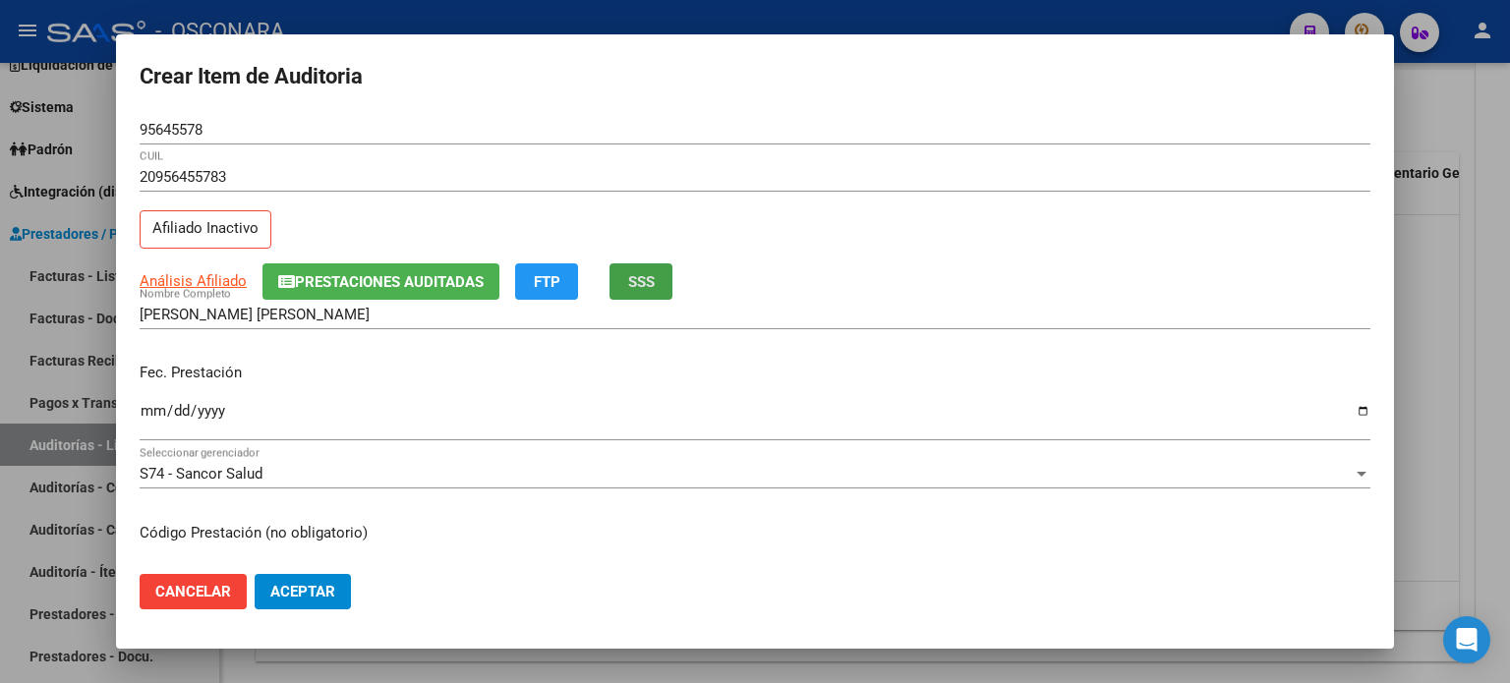
click at [641, 286] on span "SSS" at bounding box center [641, 282] width 27 height 18
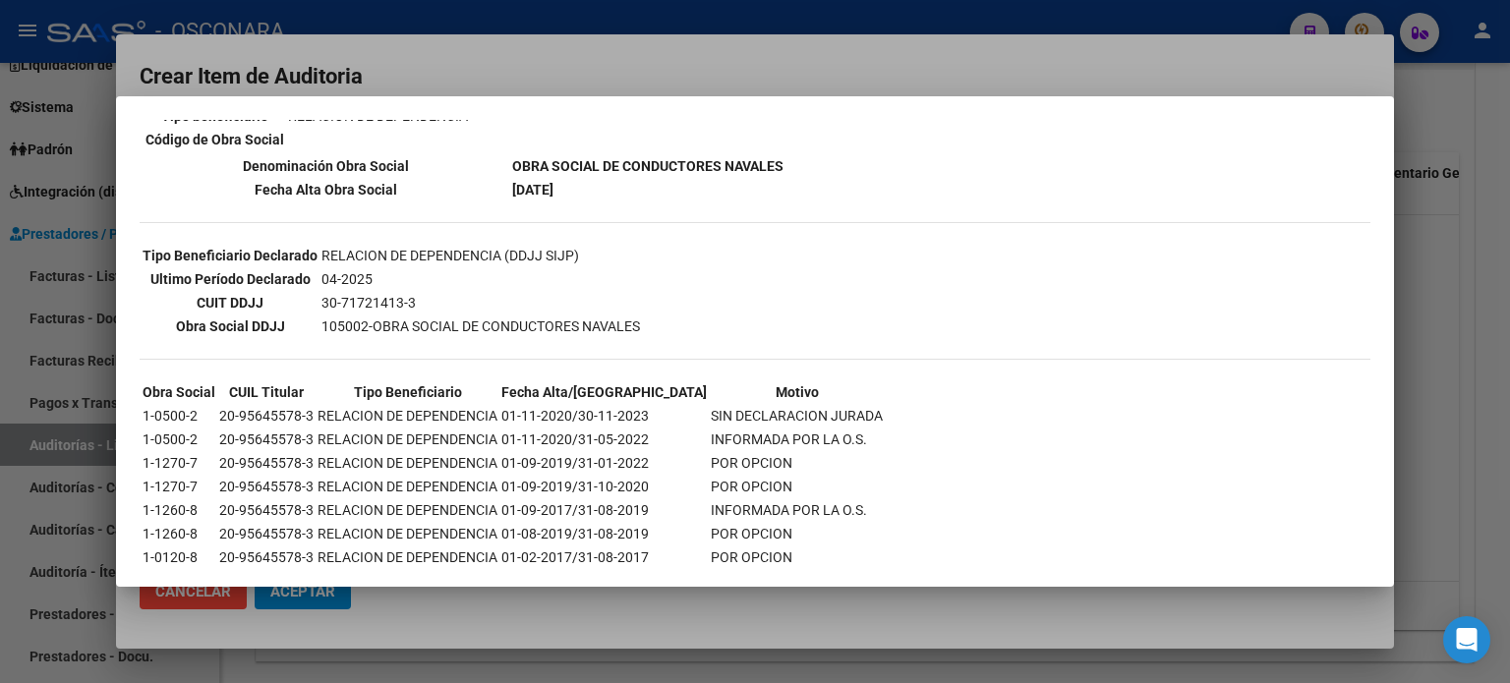
scroll to position [447, 0]
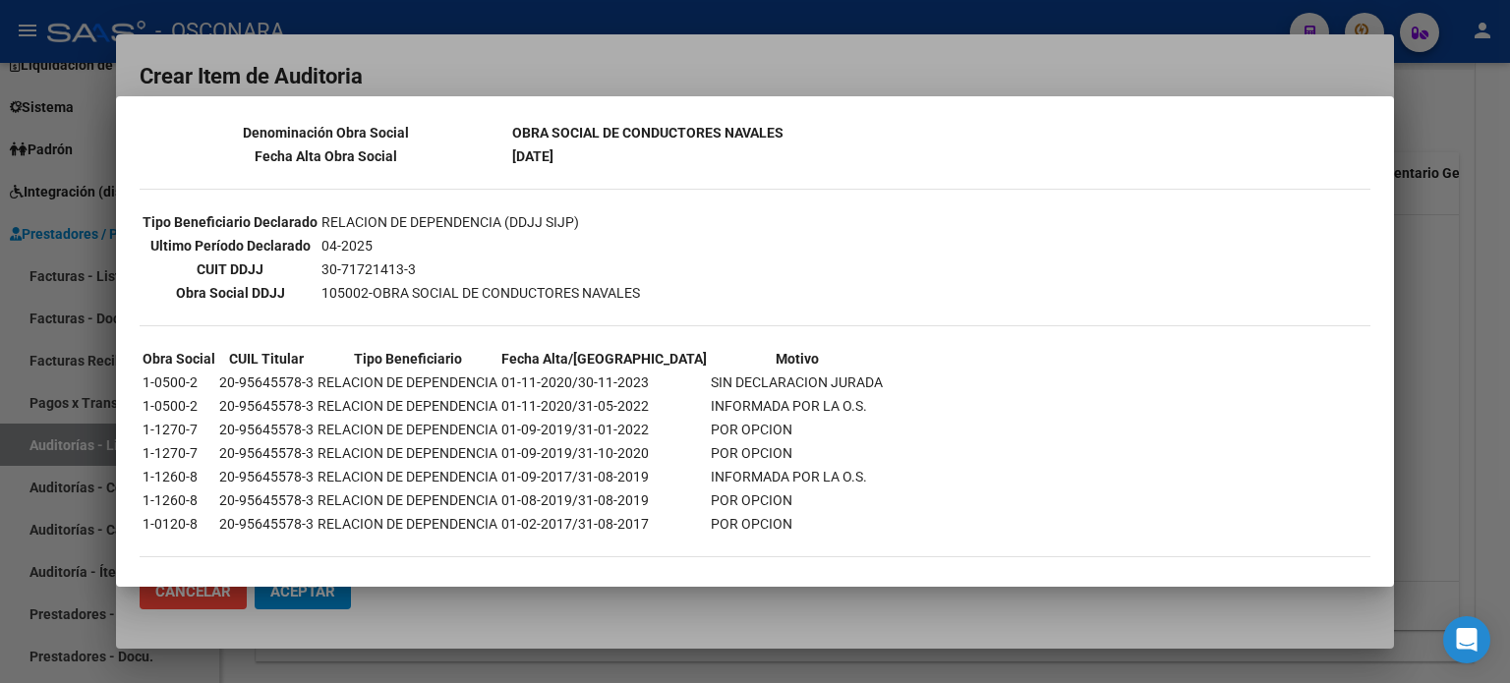
click at [1495, 195] on div at bounding box center [755, 341] width 1510 height 683
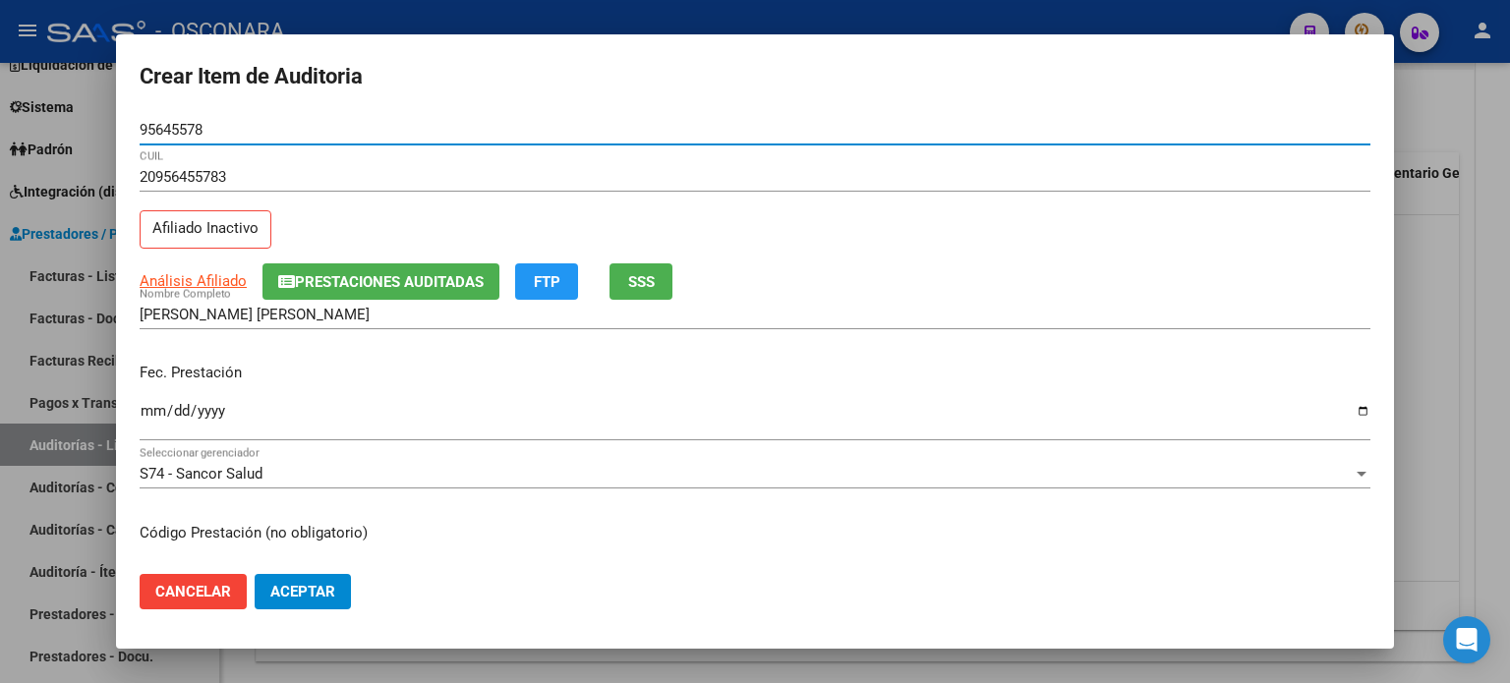
drag, startPoint x: 212, startPoint y: 126, endPoint x: 138, endPoint y: 126, distance: 74.7
click at [138, 126] on mat-dialog-content "95645578 Nro Documento 20956455783 CUIL Afiliado Inactivo Análisis Afiliado Pre…" at bounding box center [755, 337] width 1278 height 444
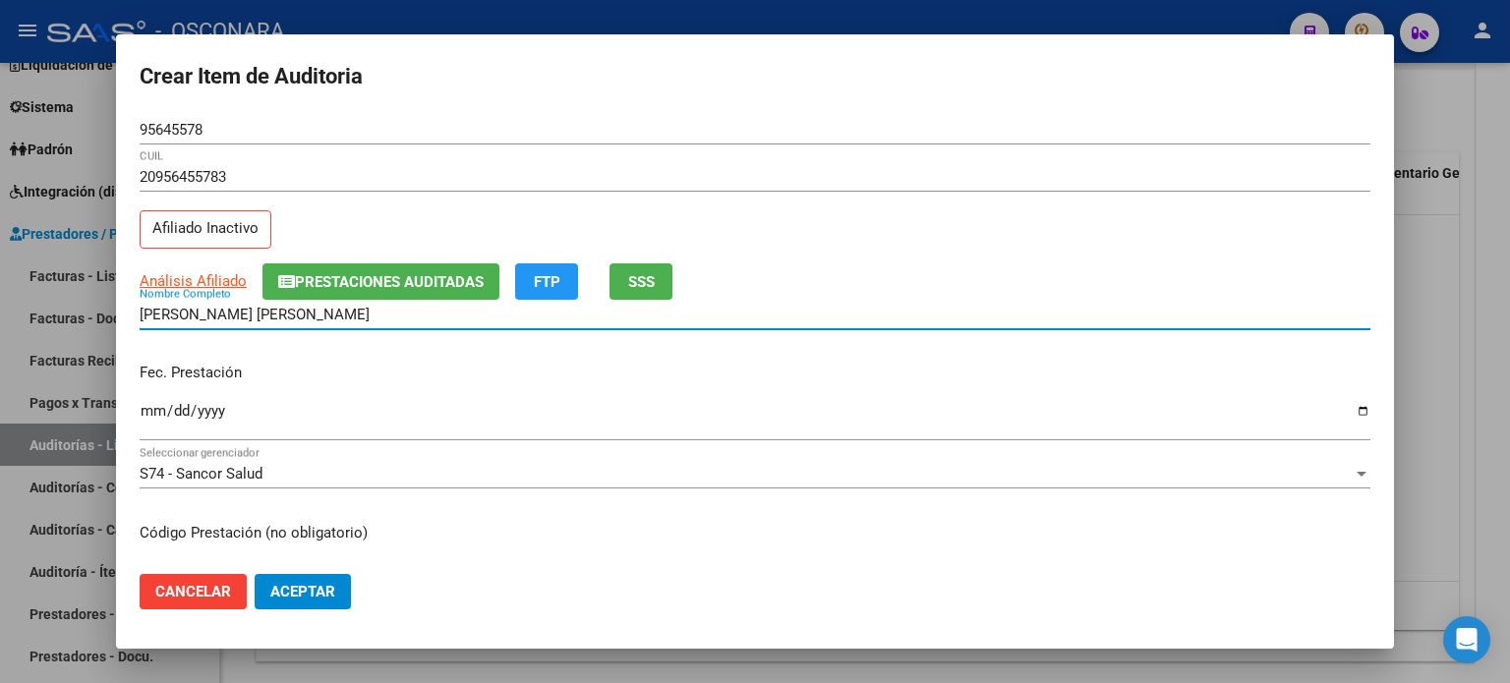
drag, startPoint x: 376, startPoint y: 313, endPoint x: 87, endPoint y: 337, distance: 290.2
click at [87, 337] on div "Crear Item de Auditoria 95645578 Nro Documento 20956455783 CUIL Afiliado Inacti…" at bounding box center [755, 341] width 1510 height 683
click at [147, 410] on input "Ingresar la fecha" at bounding box center [755, 418] width 1231 height 31
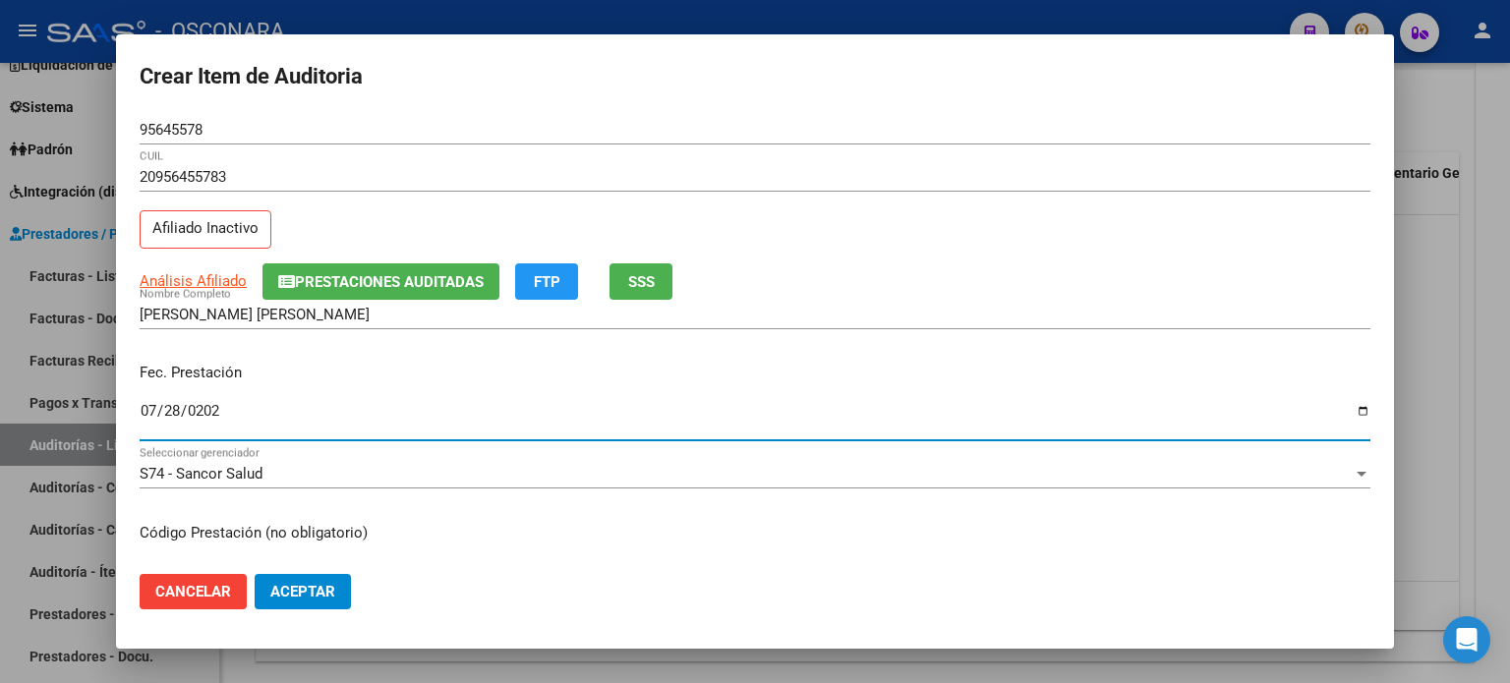
type input "2025-07-28"
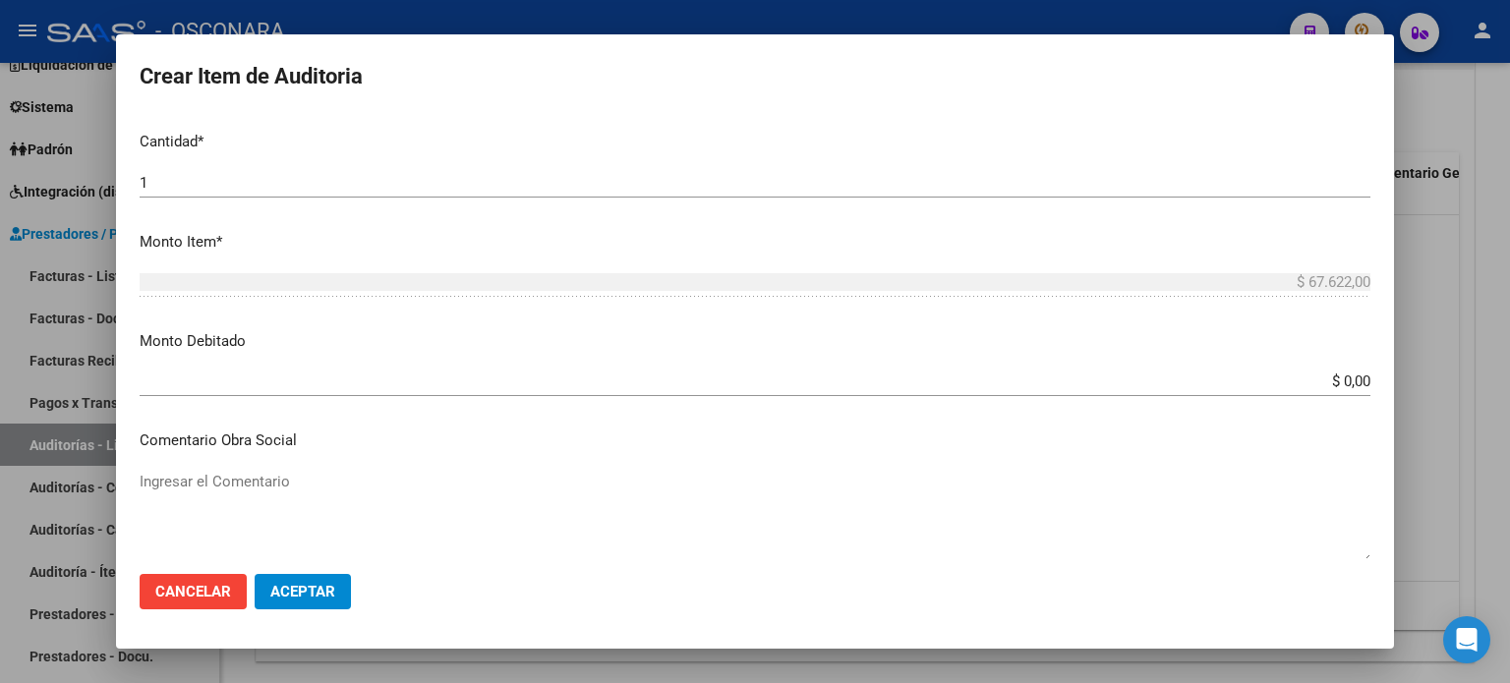
scroll to position [492, 0]
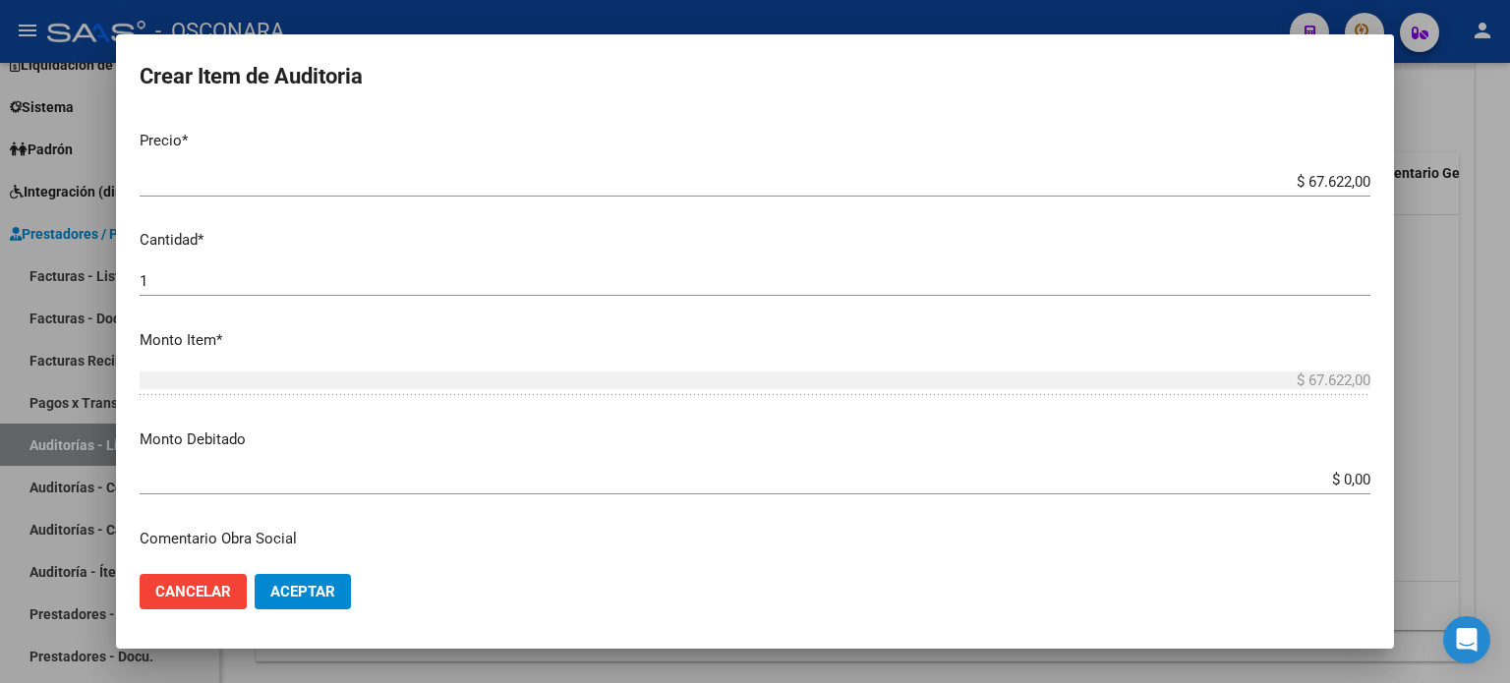
click at [1333, 480] on input "$ 0,00" at bounding box center [755, 480] width 1231 height 18
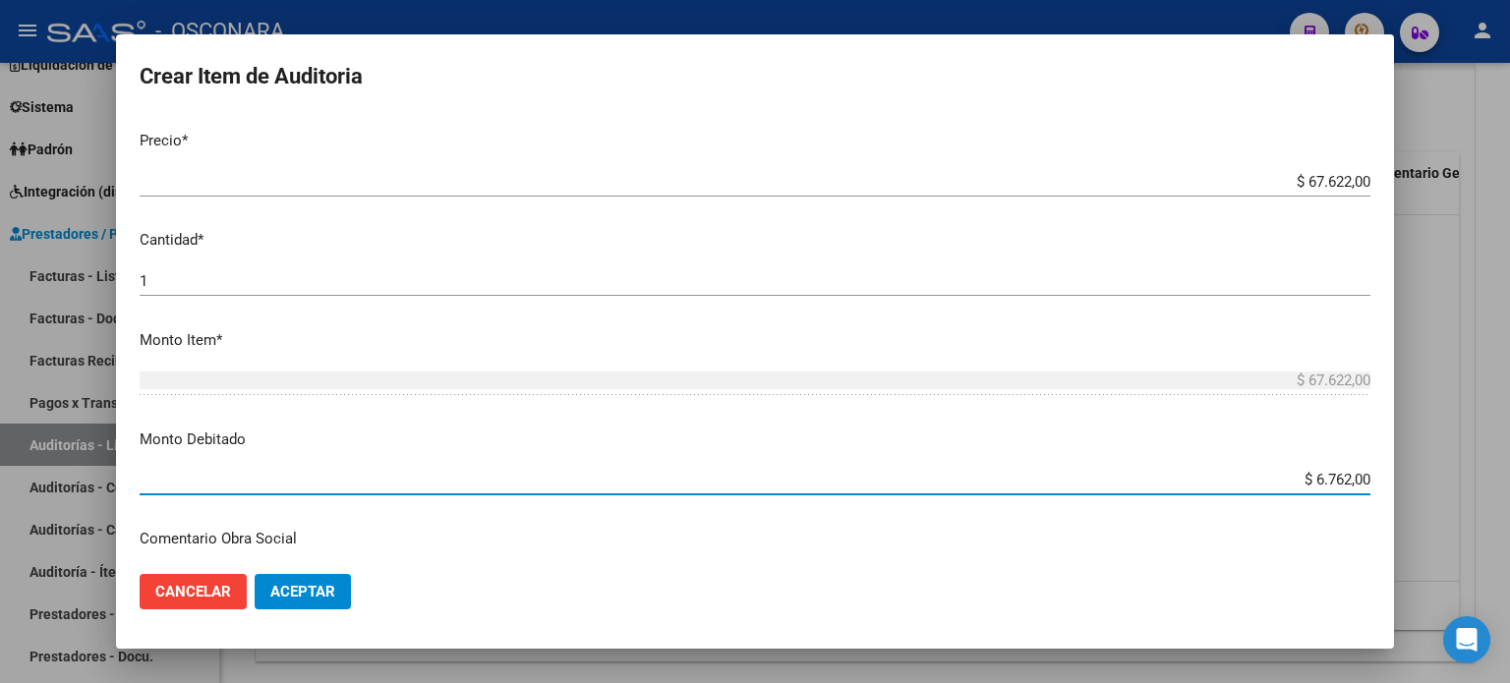
type input "$ 67.622,00"
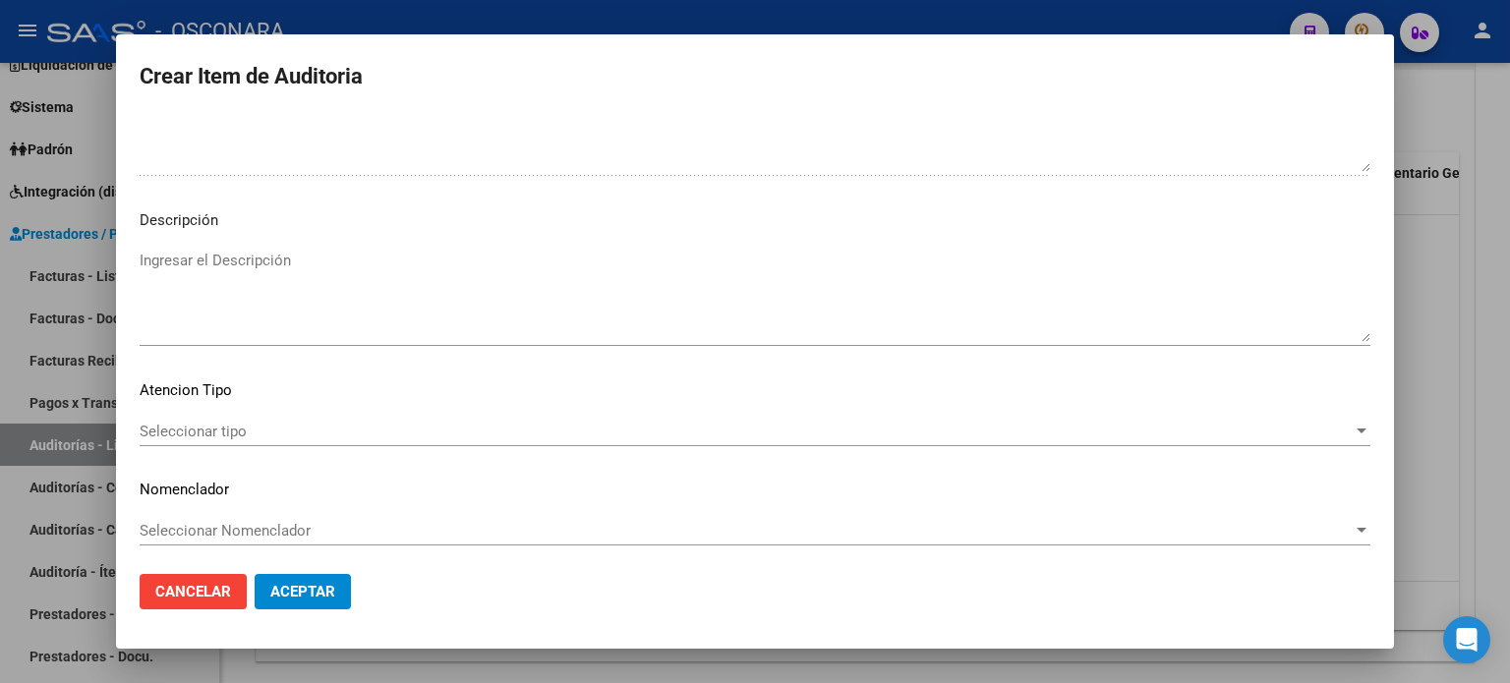
scroll to position [1326, 0]
click at [274, 251] on textarea "Ingresar el Descripción" at bounding box center [755, 292] width 1231 height 92
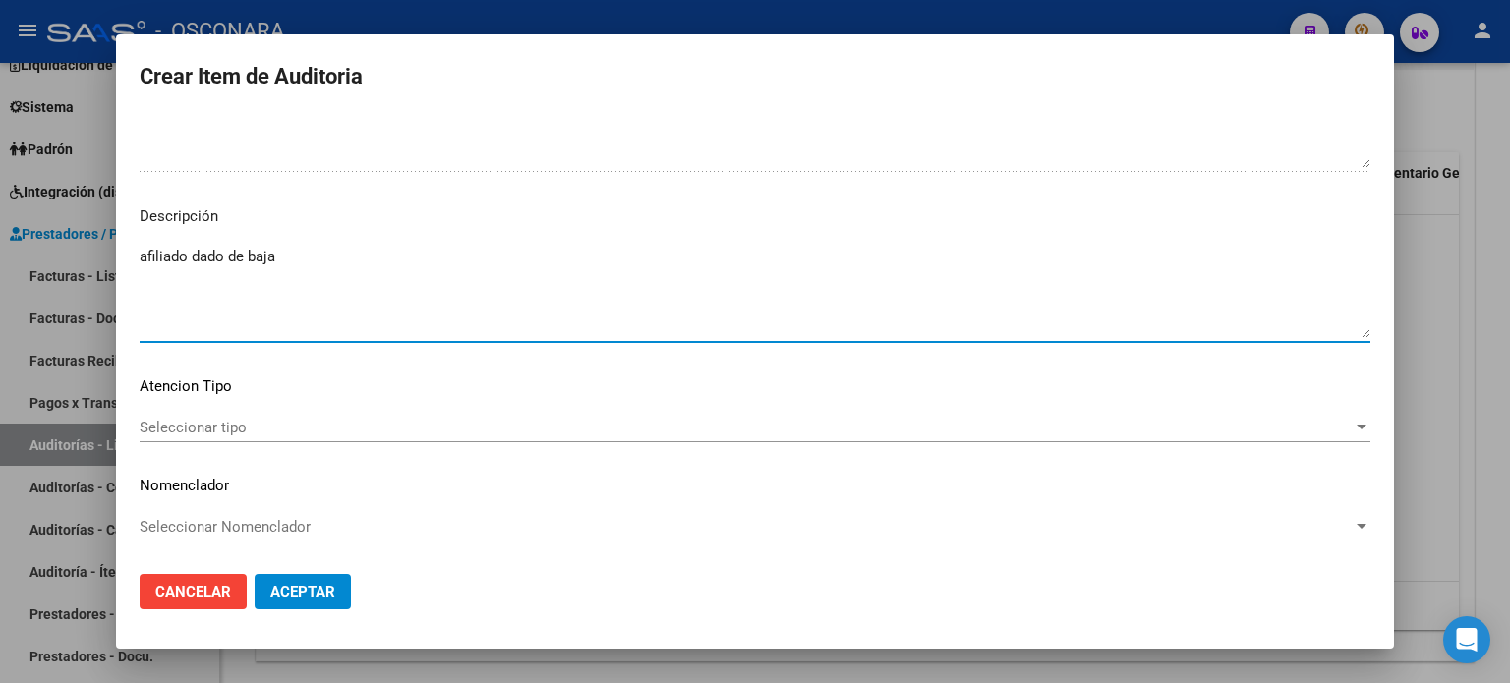
type textarea "afiliado dado de baja"
click at [165, 422] on span "Seleccionar tipo" at bounding box center [746, 428] width 1213 height 18
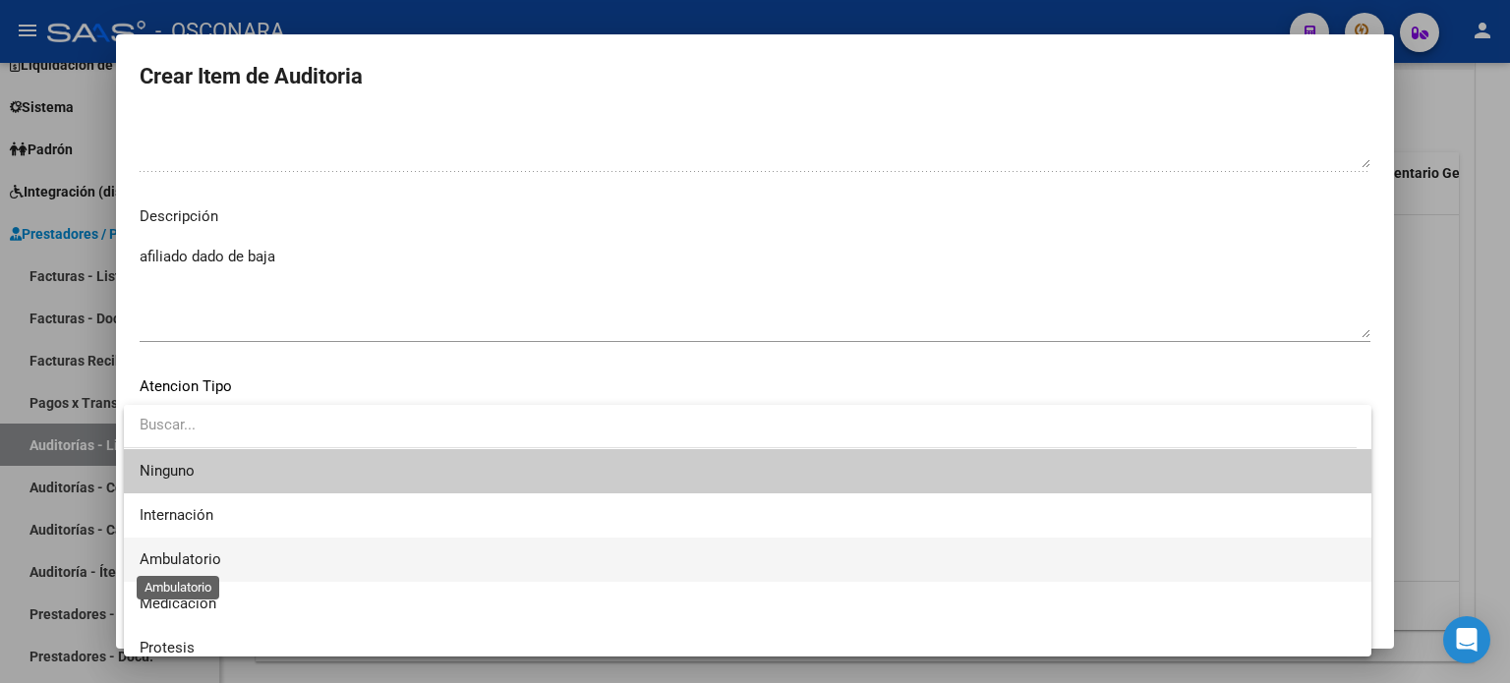
click at [165, 566] on span "Ambulatorio" at bounding box center [181, 560] width 82 height 18
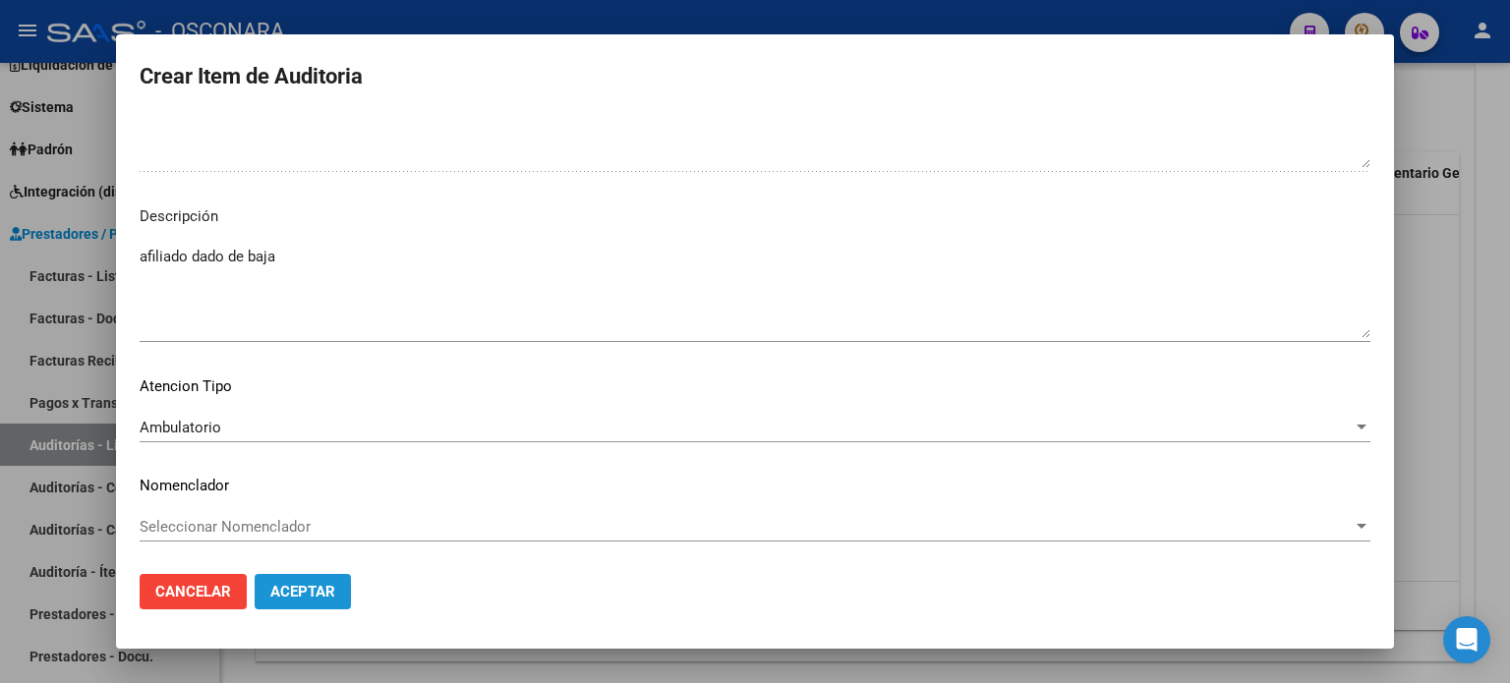
click at [326, 595] on span "Aceptar" at bounding box center [302, 592] width 65 height 18
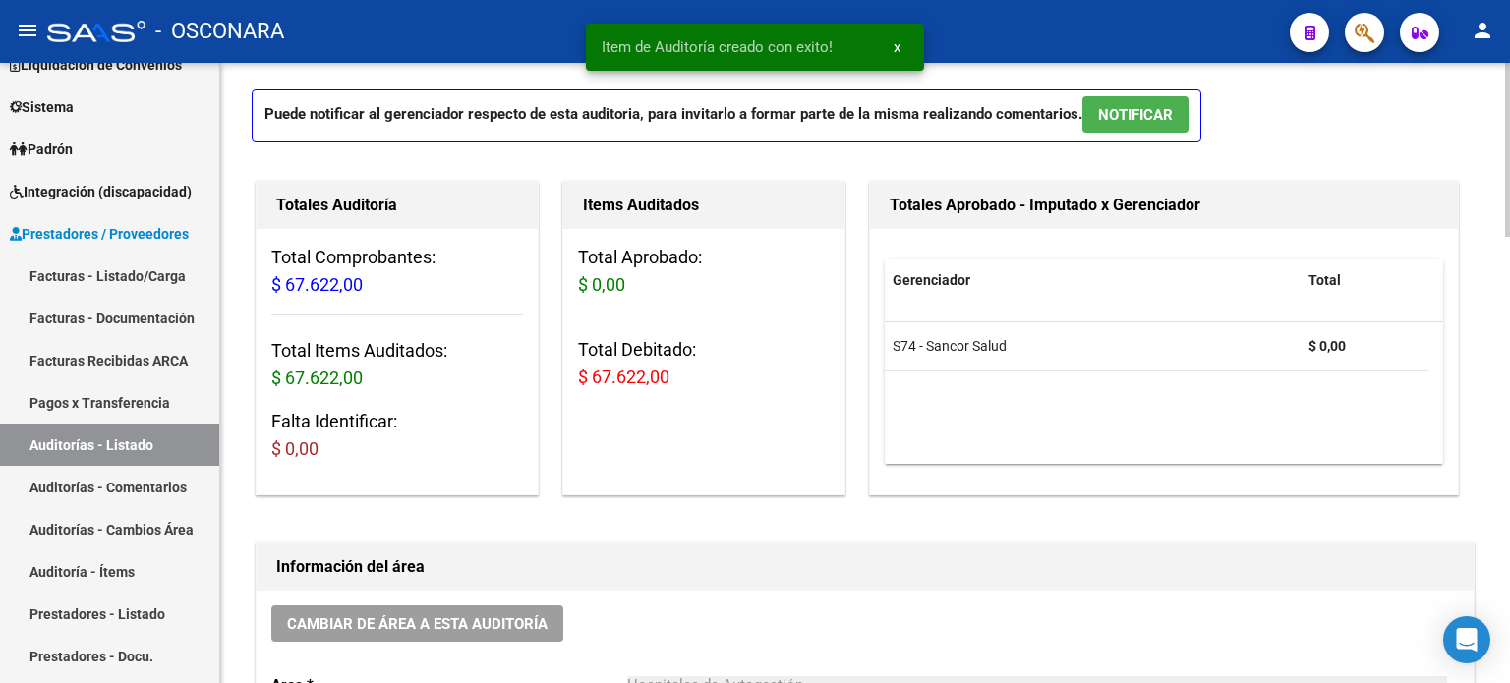
scroll to position [0, 0]
